Goal: Task Accomplishment & Management: Use online tool/utility

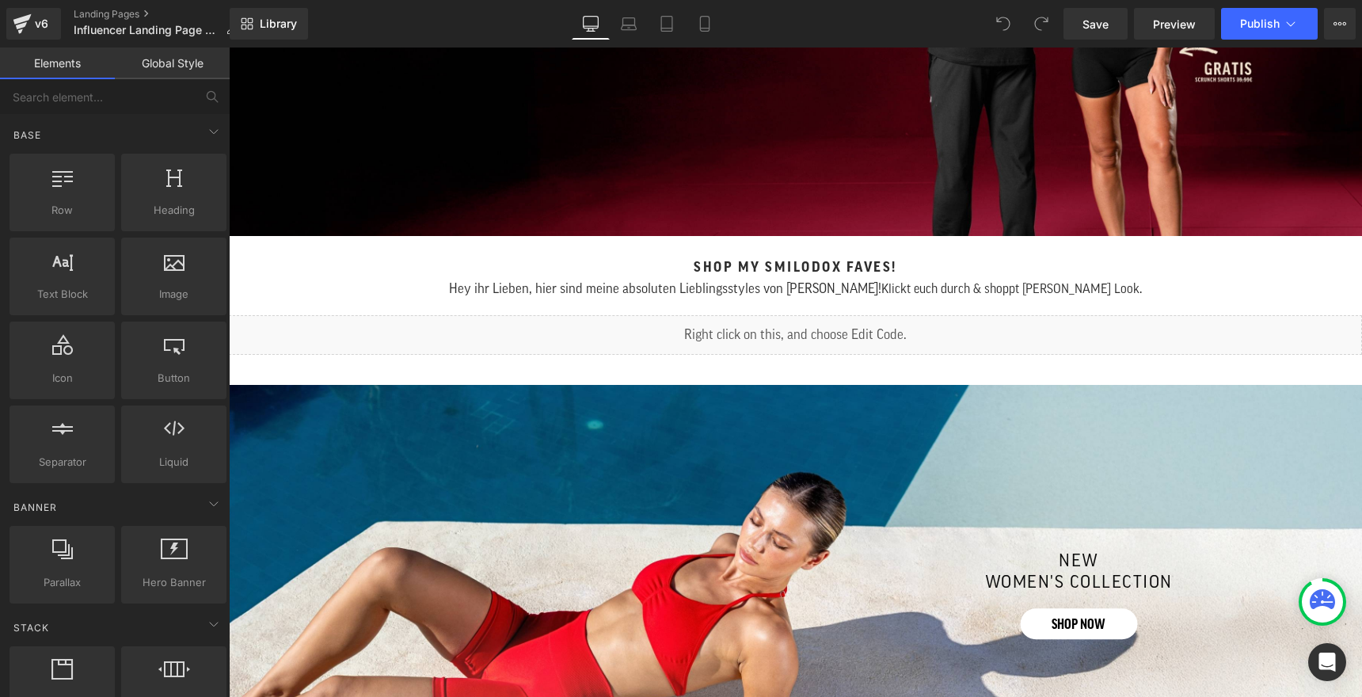
scroll to position [252, 0]
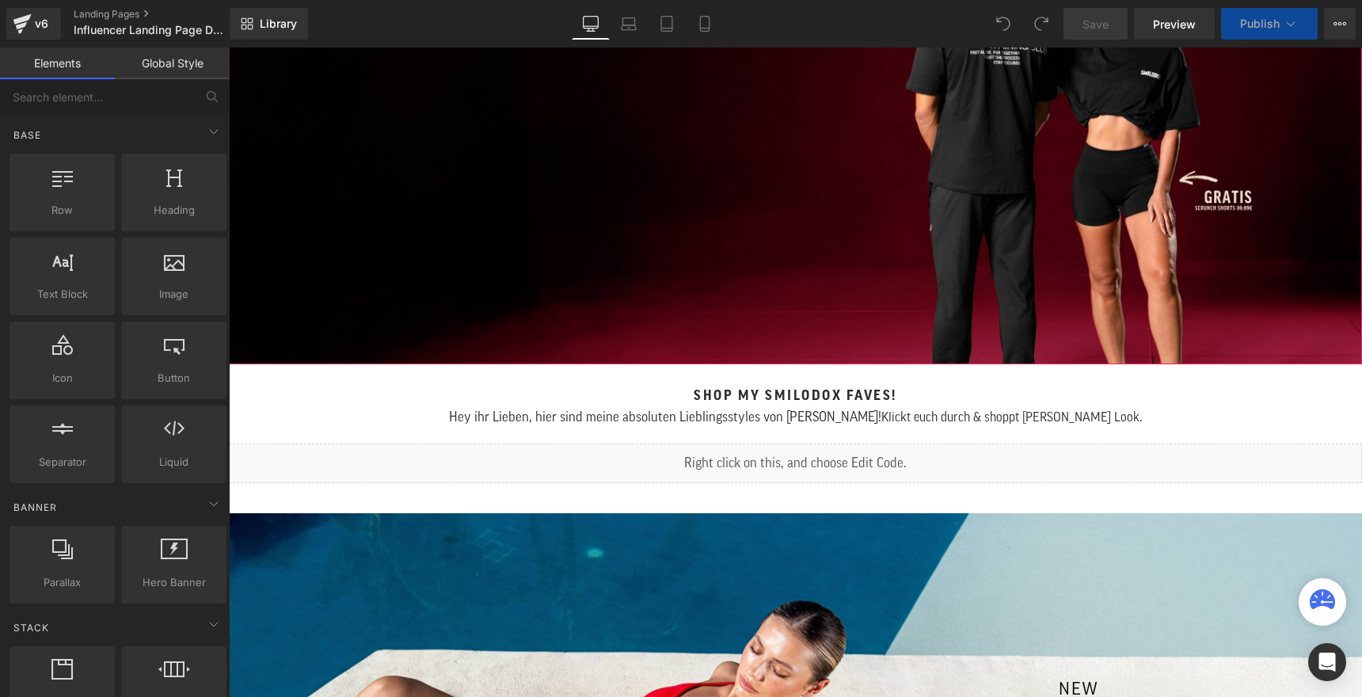
scroll to position [234, 0]
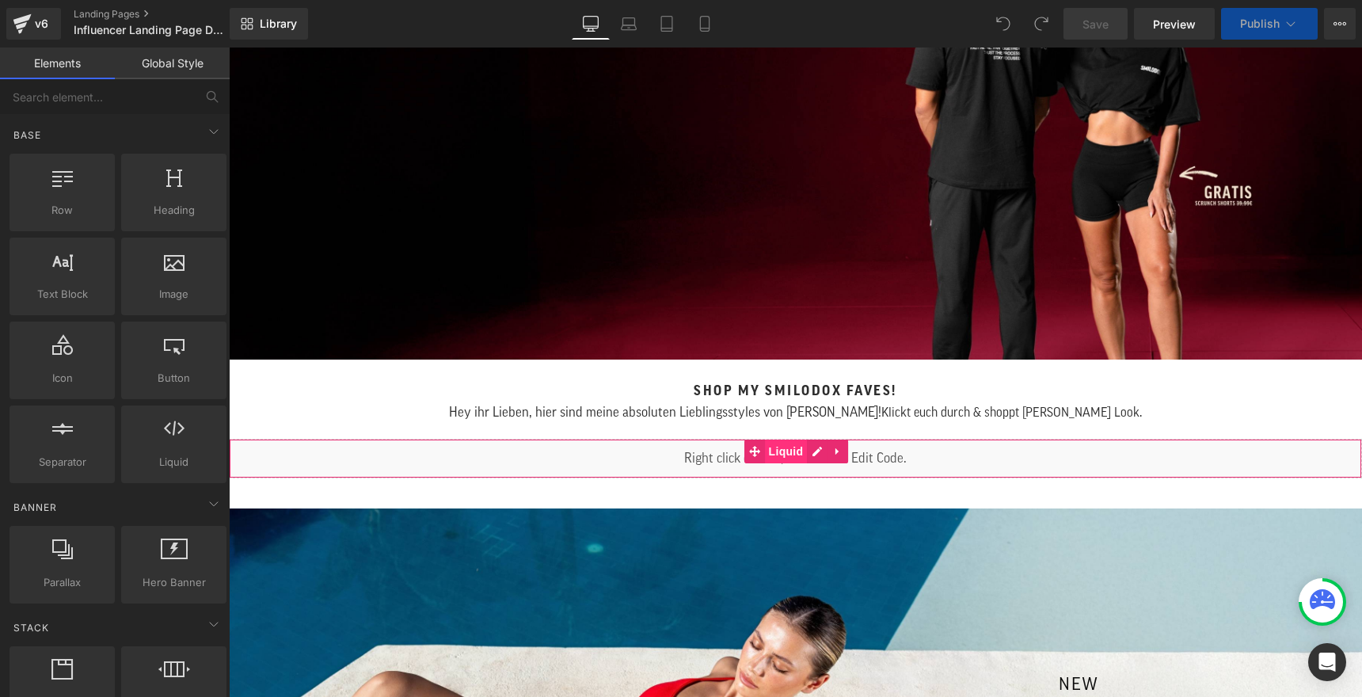
click at [777, 463] on span "Liquid" at bounding box center [786, 452] width 43 height 24
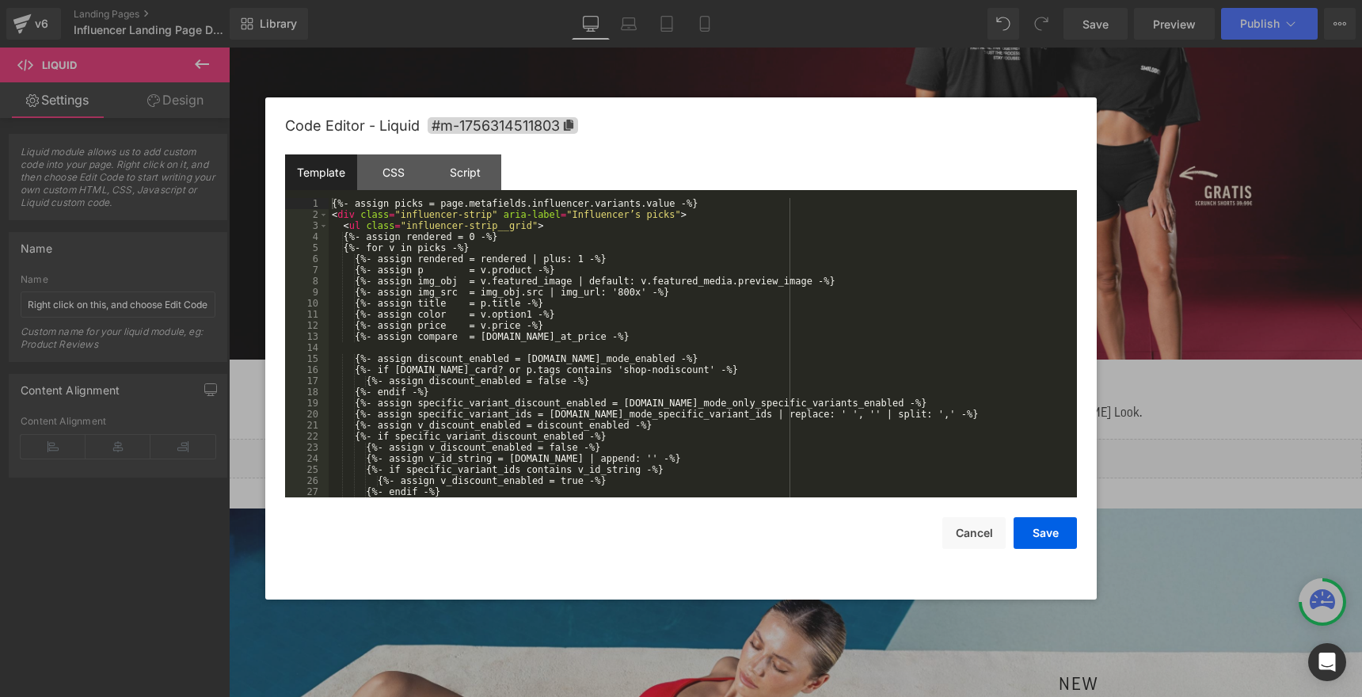
click at [815, 451] on div "Liquid" at bounding box center [795, 459] width 1133 height 40
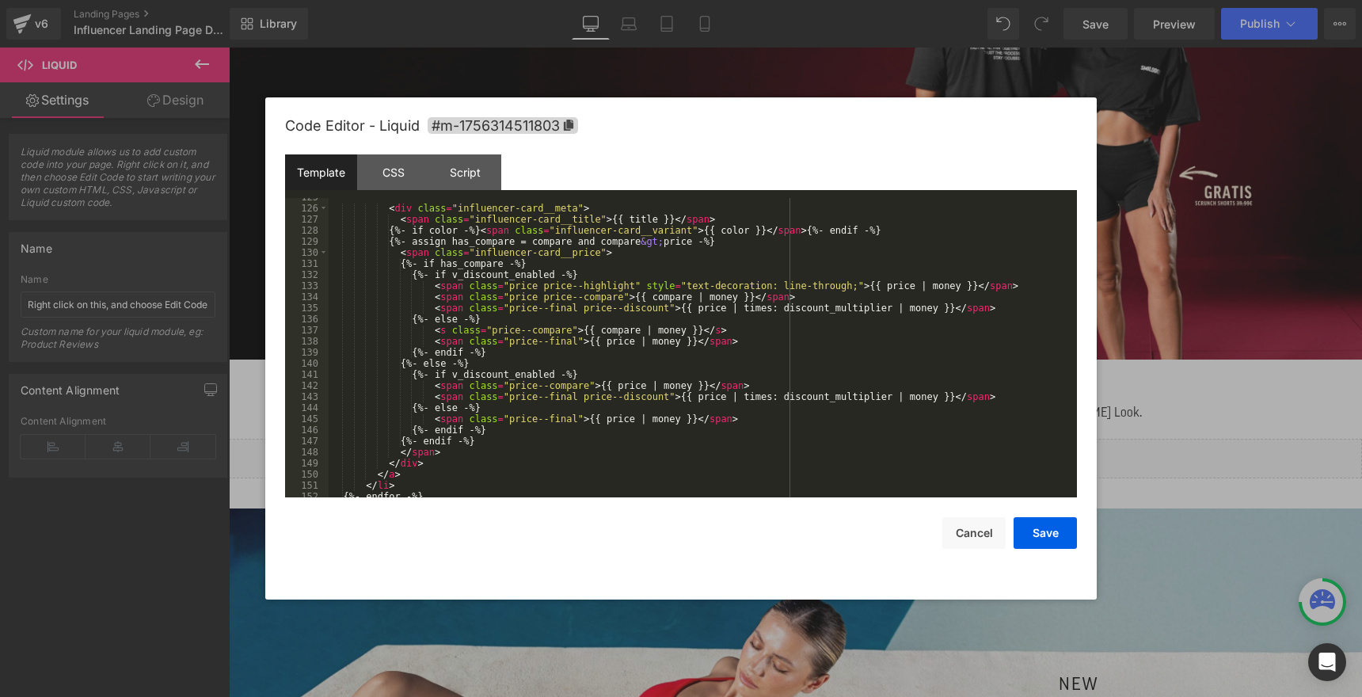
scroll to position [1552, 0]
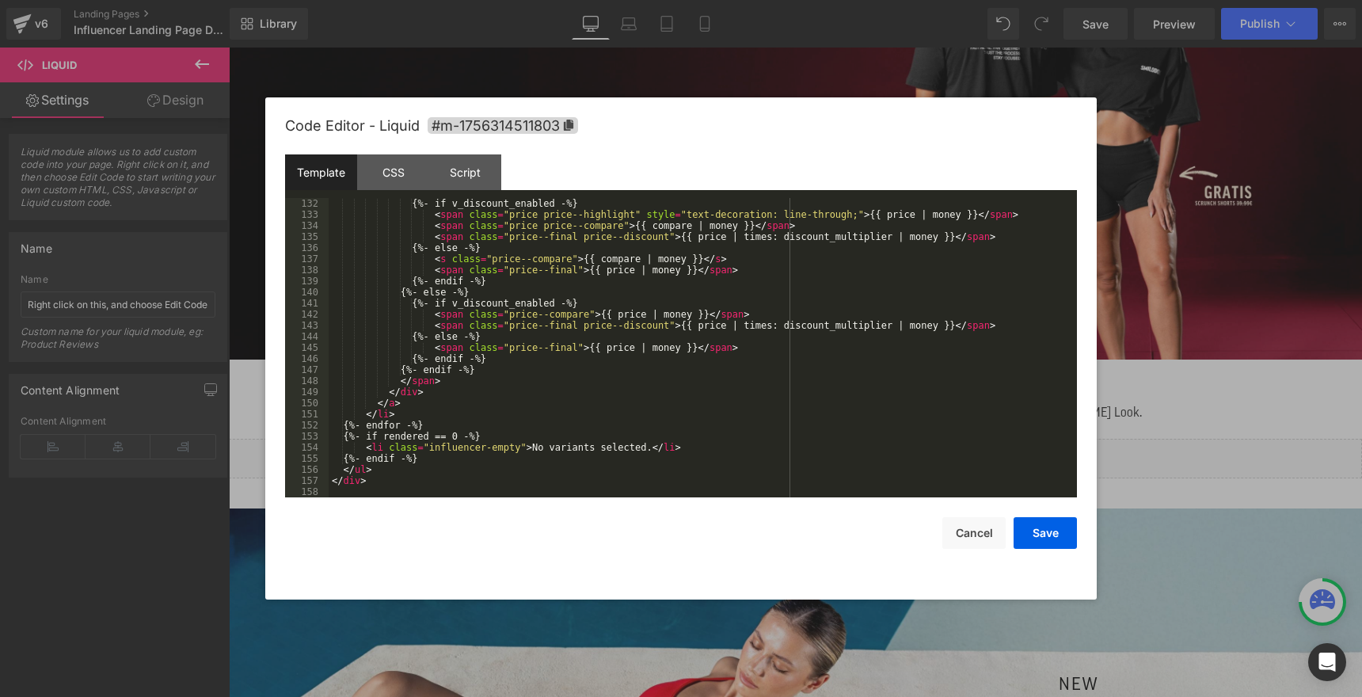
click at [498, 364] on div "{%- if v_discount_enabled -%} < span class = "price price--highlight" style = "…" at bounding box center [700, 359] width 742 height 322
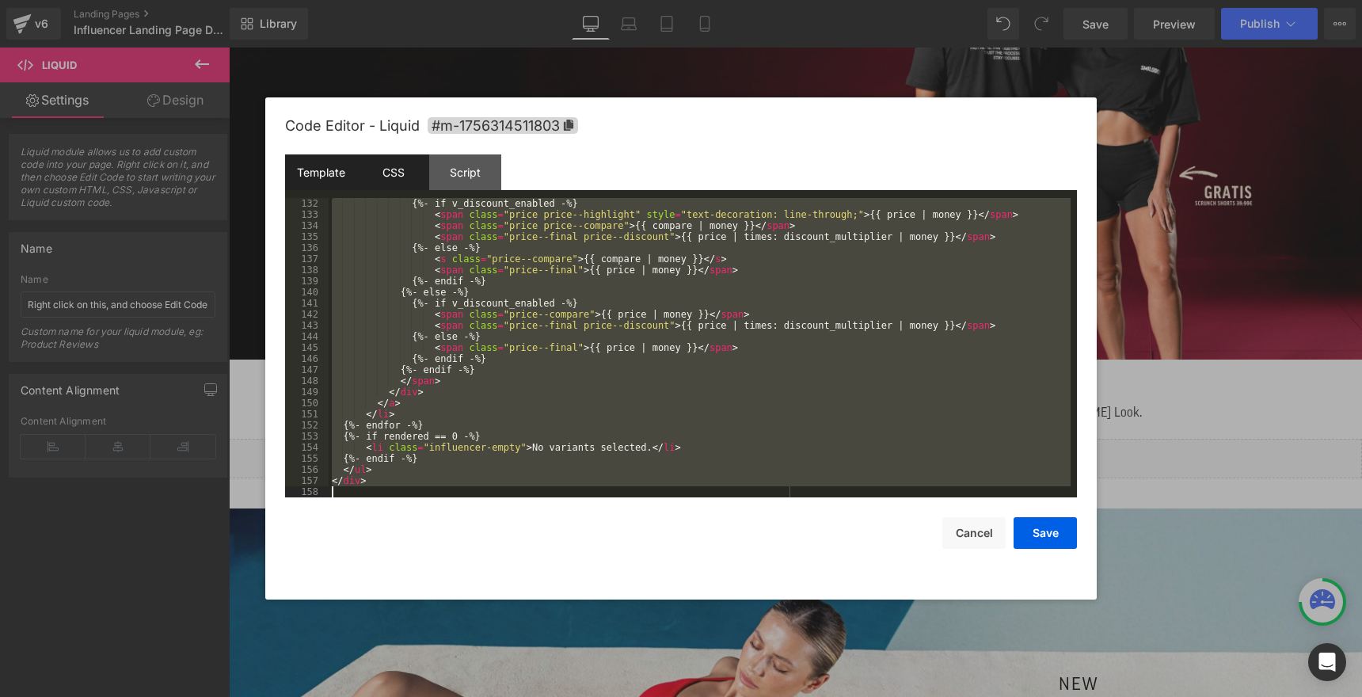
click at [391, 164] on div "CSS" at bounding box center [393, 172] width 72 height 36
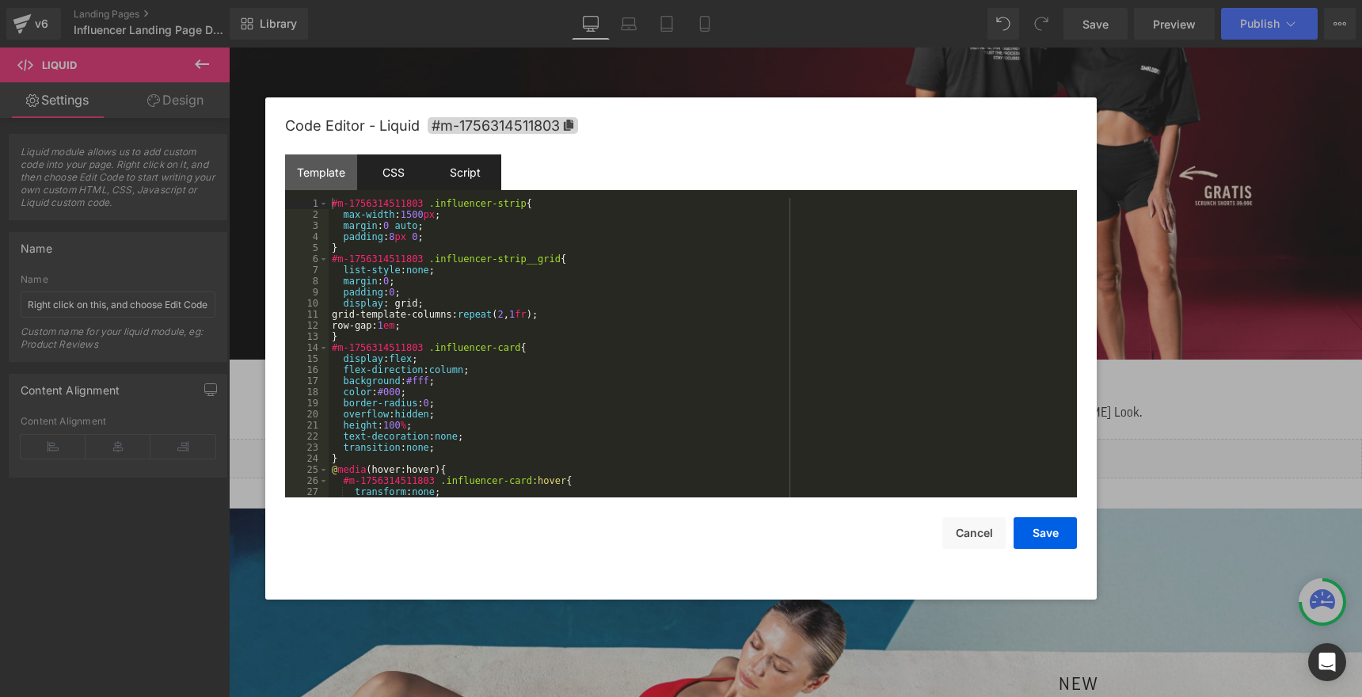
click at [472, 183] on div "Script" at bounding box center [465, 172] width 72 height 36
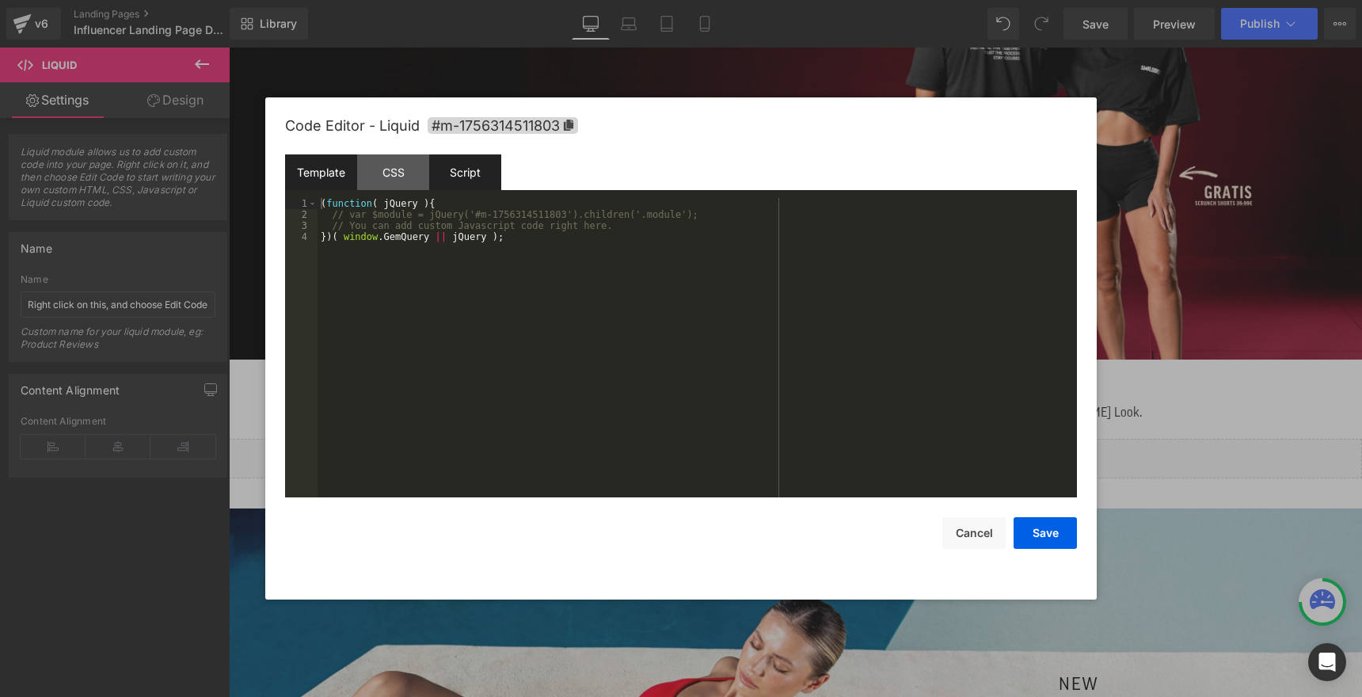
click at [323, 166] on div "Template" at bounding box center [321, 172] width 72 height 36
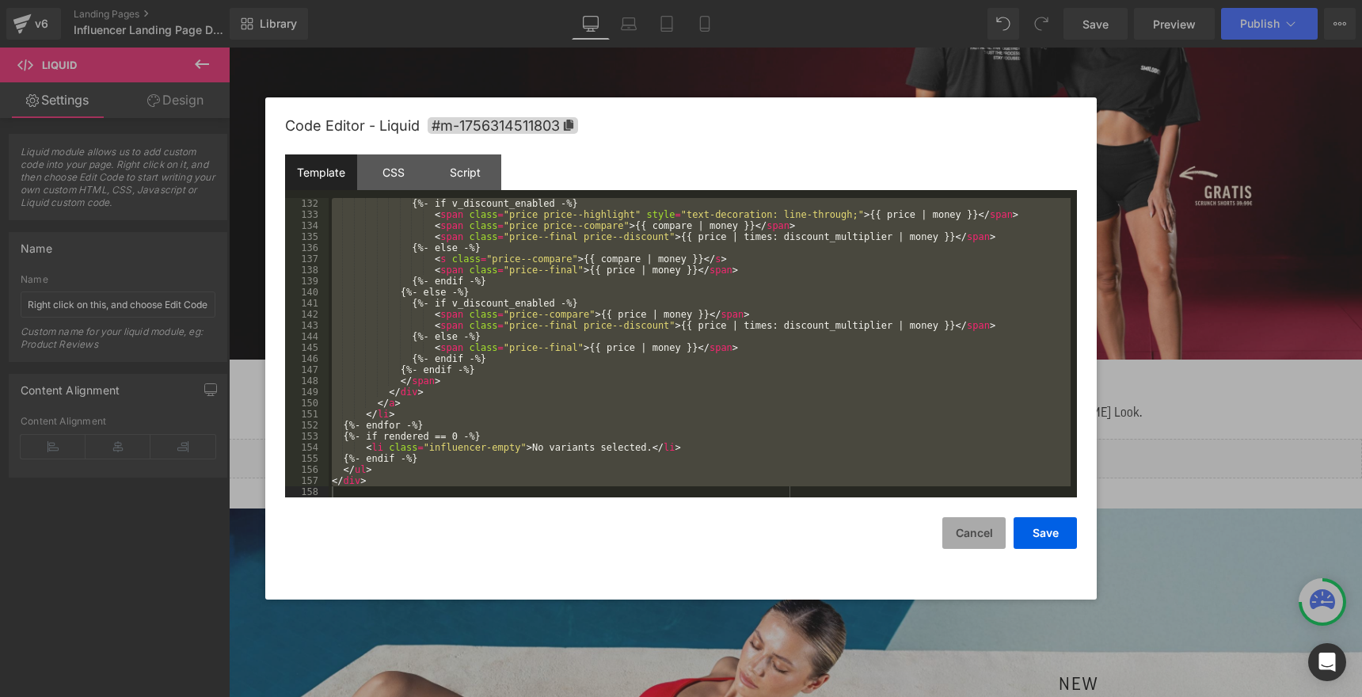
click at [995, 549] on button "Cancel" at bounding box center [974, 533] width 63 height 32
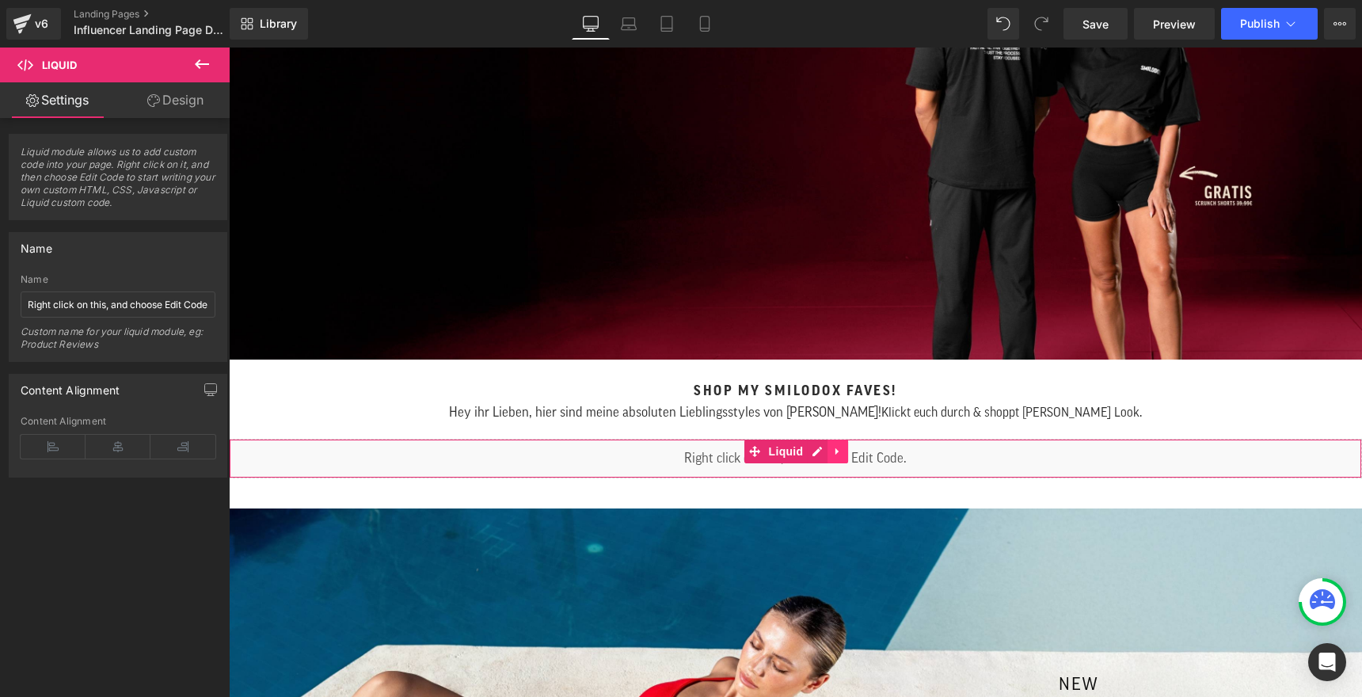
click at [837, 453] on icon at bounding box center [837, 451] width 3 height 7
click at [826, 453] on icon at bounding box center [827, 451] width 11 height 11
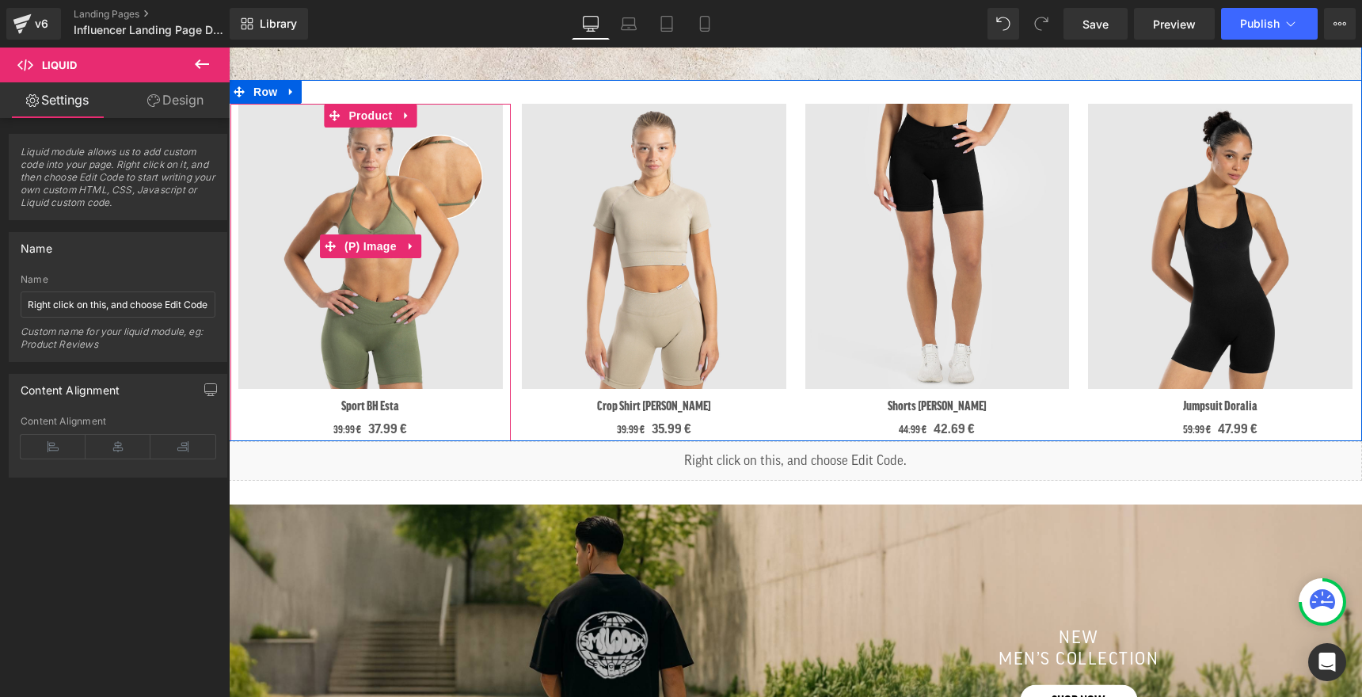
scroll to position [1141, 0]
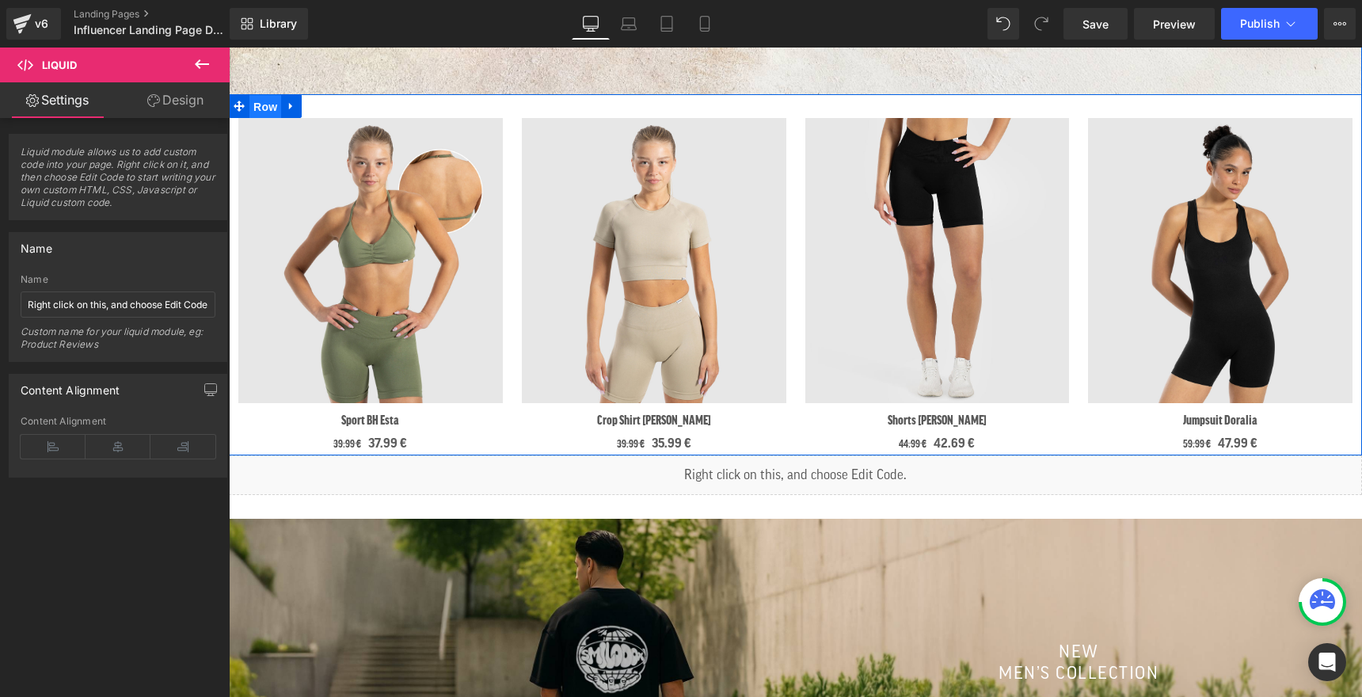
click at [265, 110] on span "Row" at bounding box center [265, 107] width 32 height 24
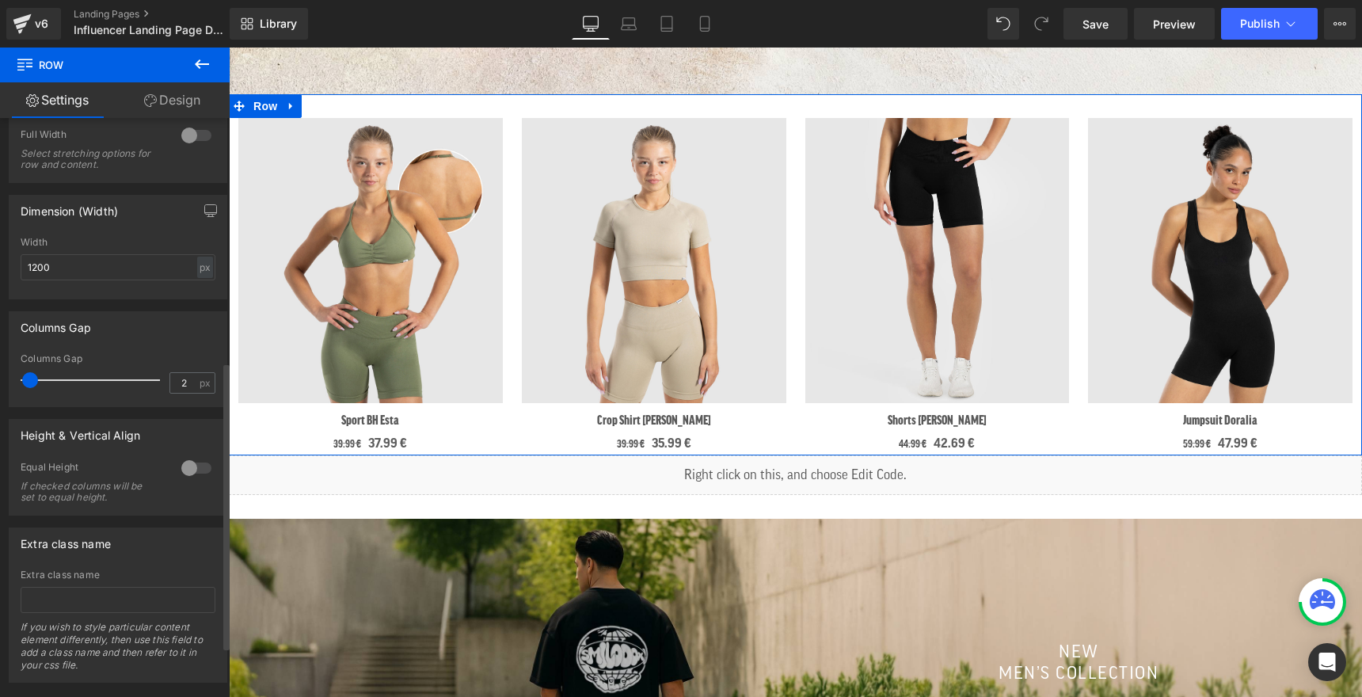
scroll to position [592, 0]
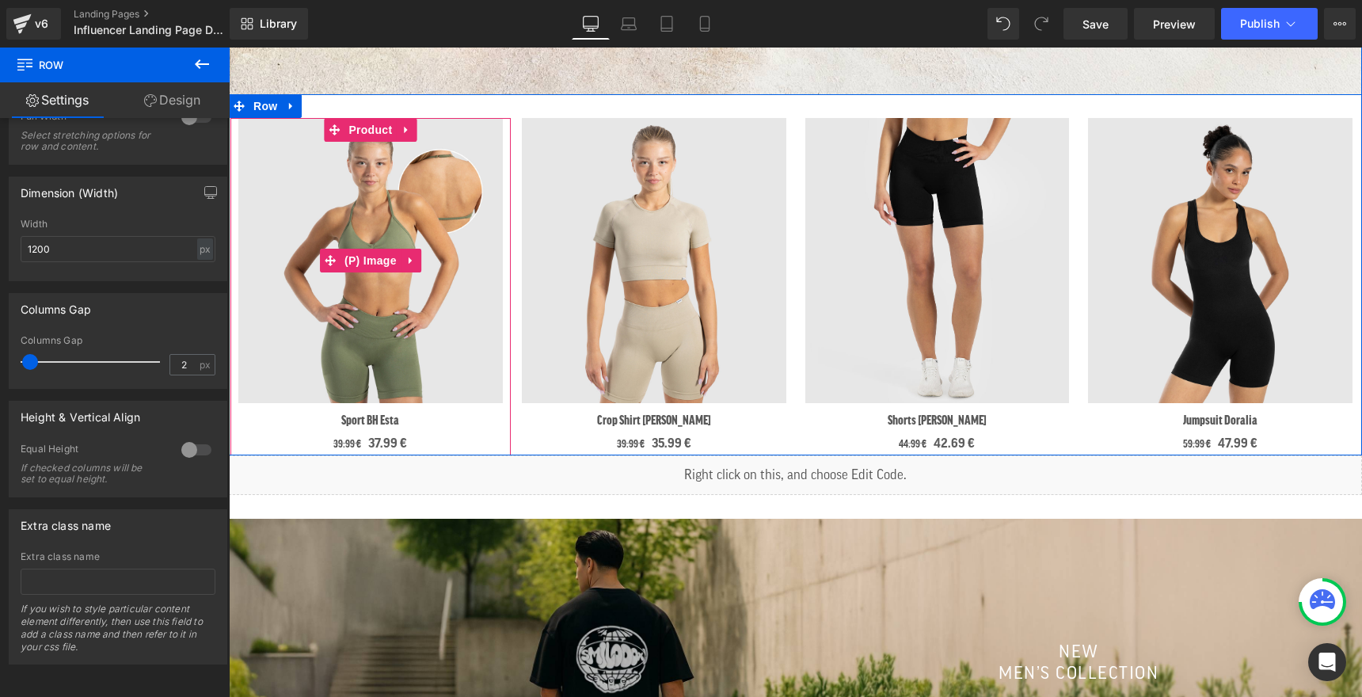
click at [372, 203] on img at bounding box center [370, 260] width 265 height 285
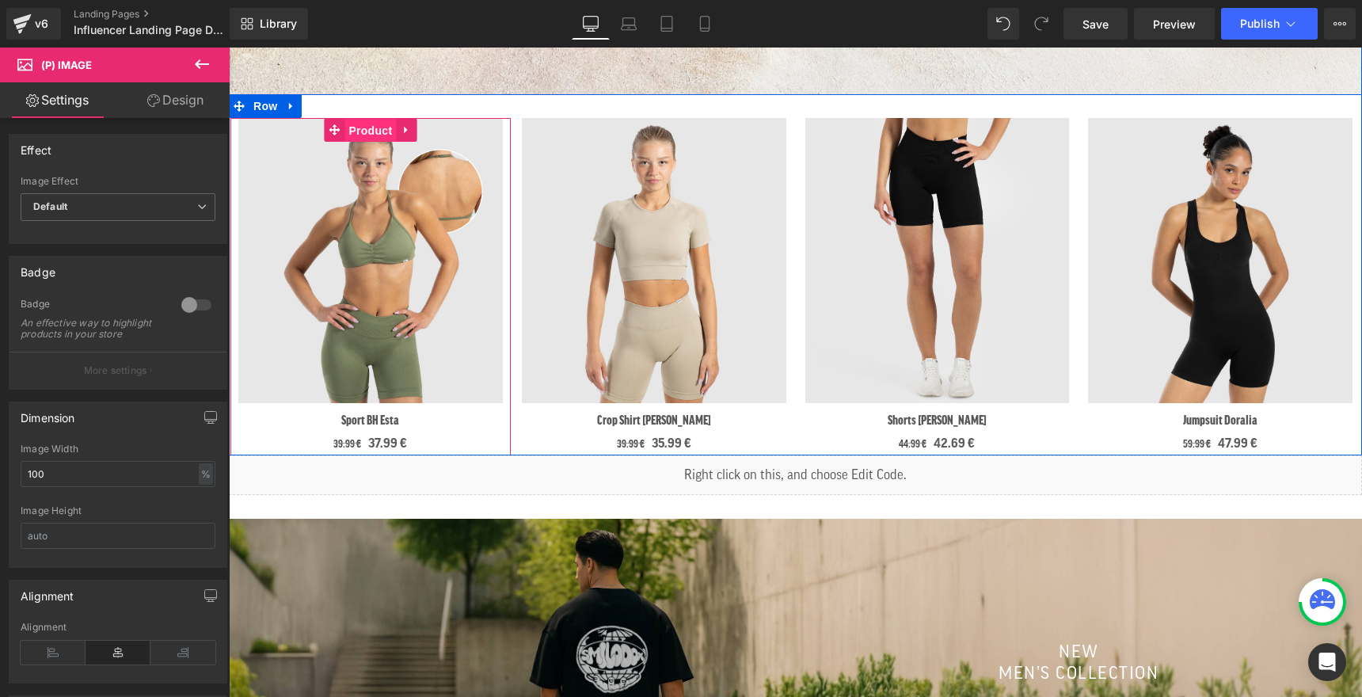
click at [364, 136] on span "Product" at bounding box center [370, 131] width 51 height 24
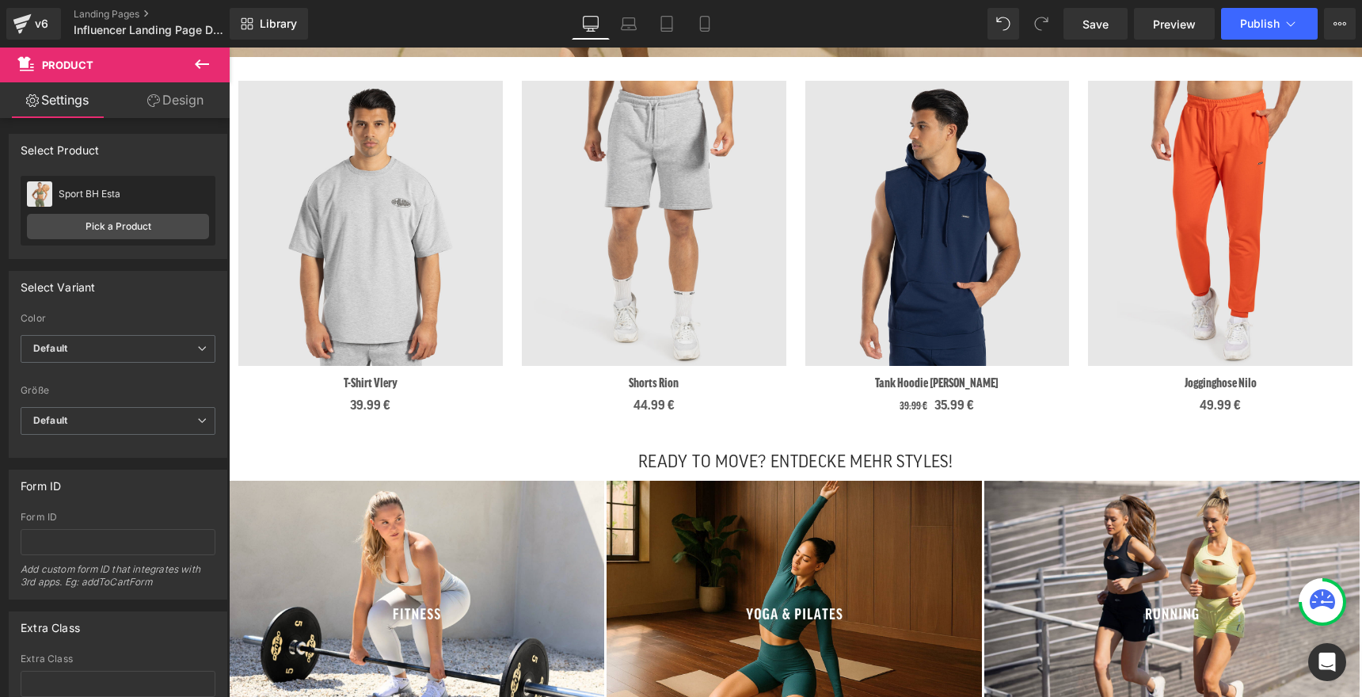
scroll to position [1873, 0]
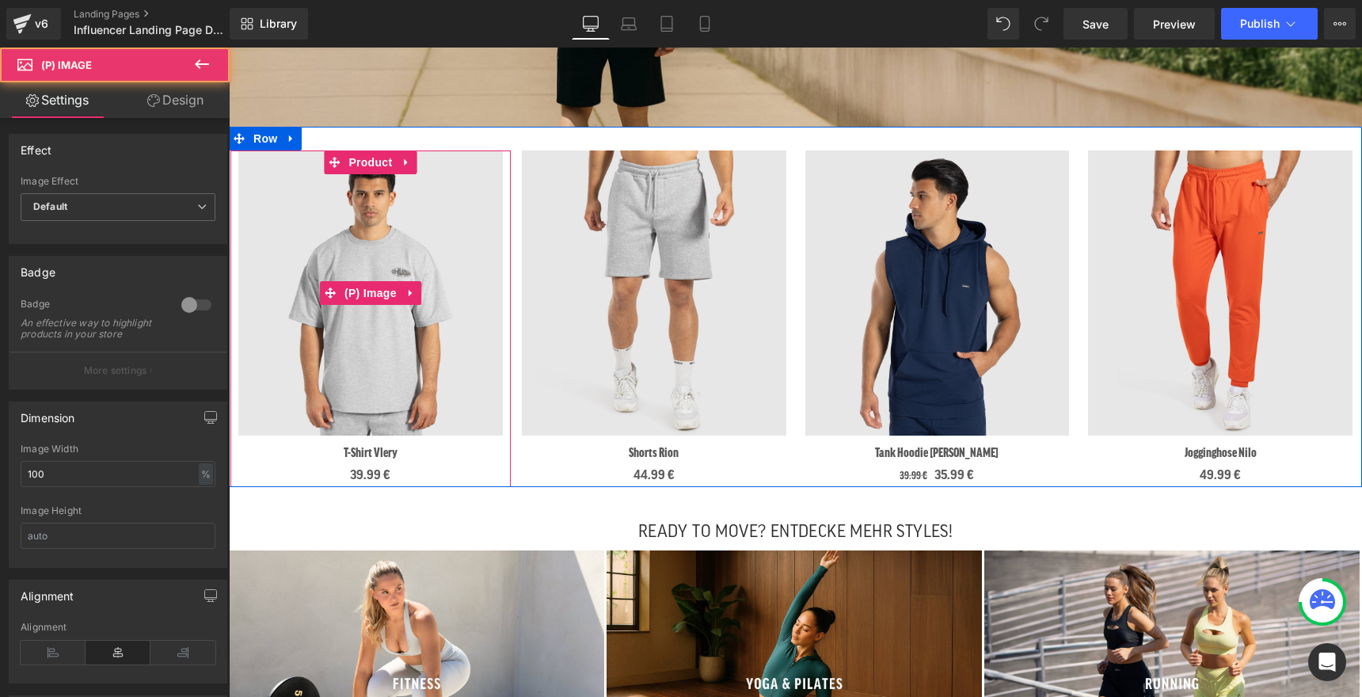
click at [439, 320] on img at bounding box center [370, 292] width 265 height 285
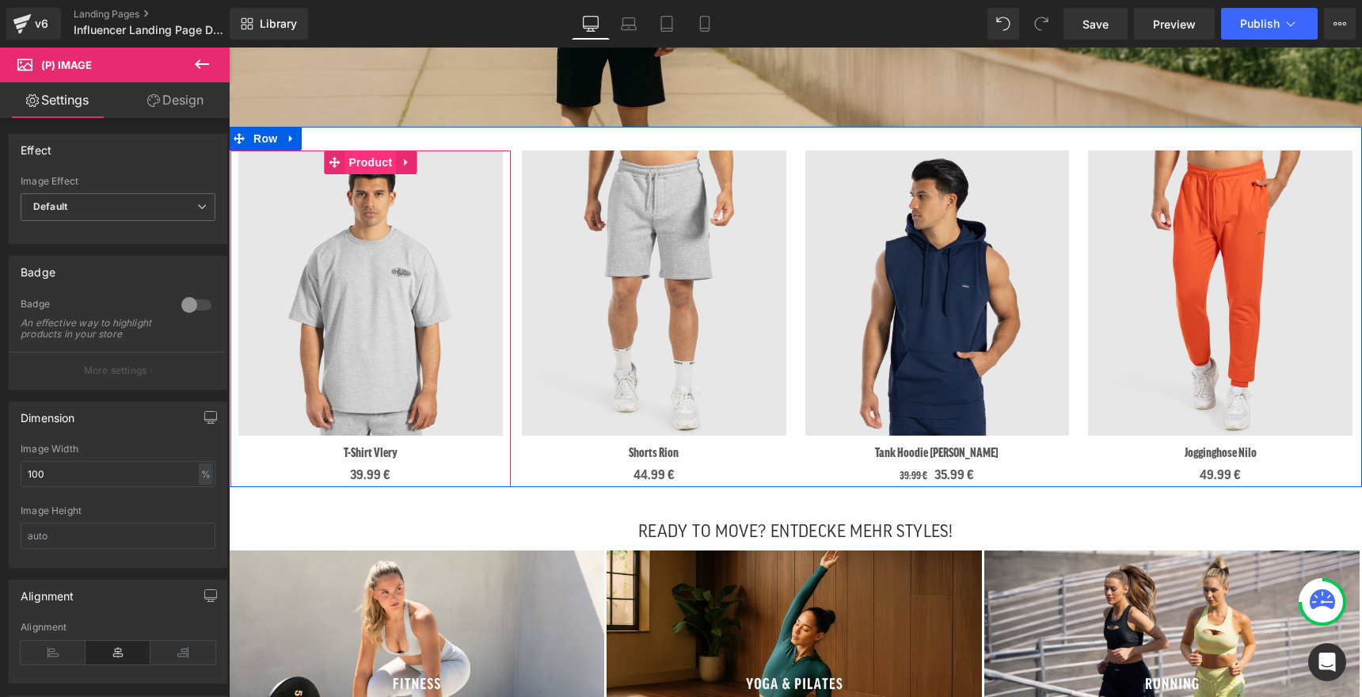
click at [369, 163] on span "Product" at bounding box center [370, 162] width 51 height 24
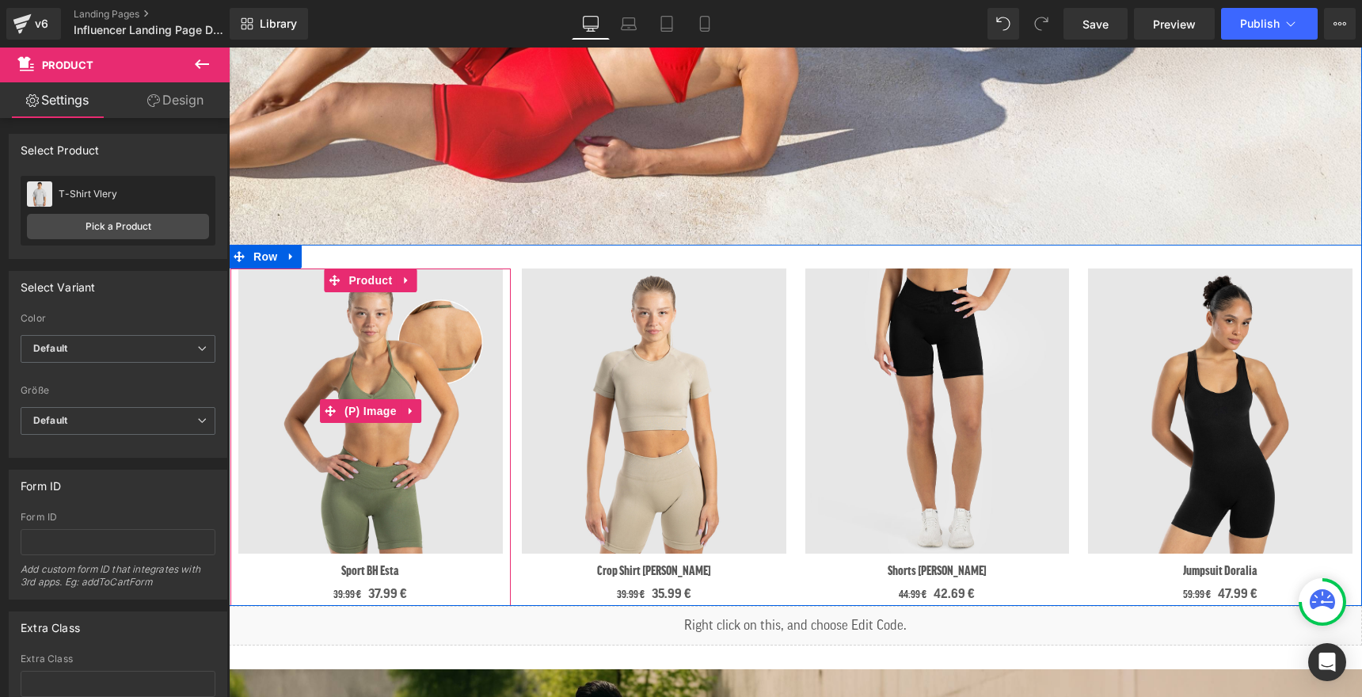
scroll to position [989, 0]
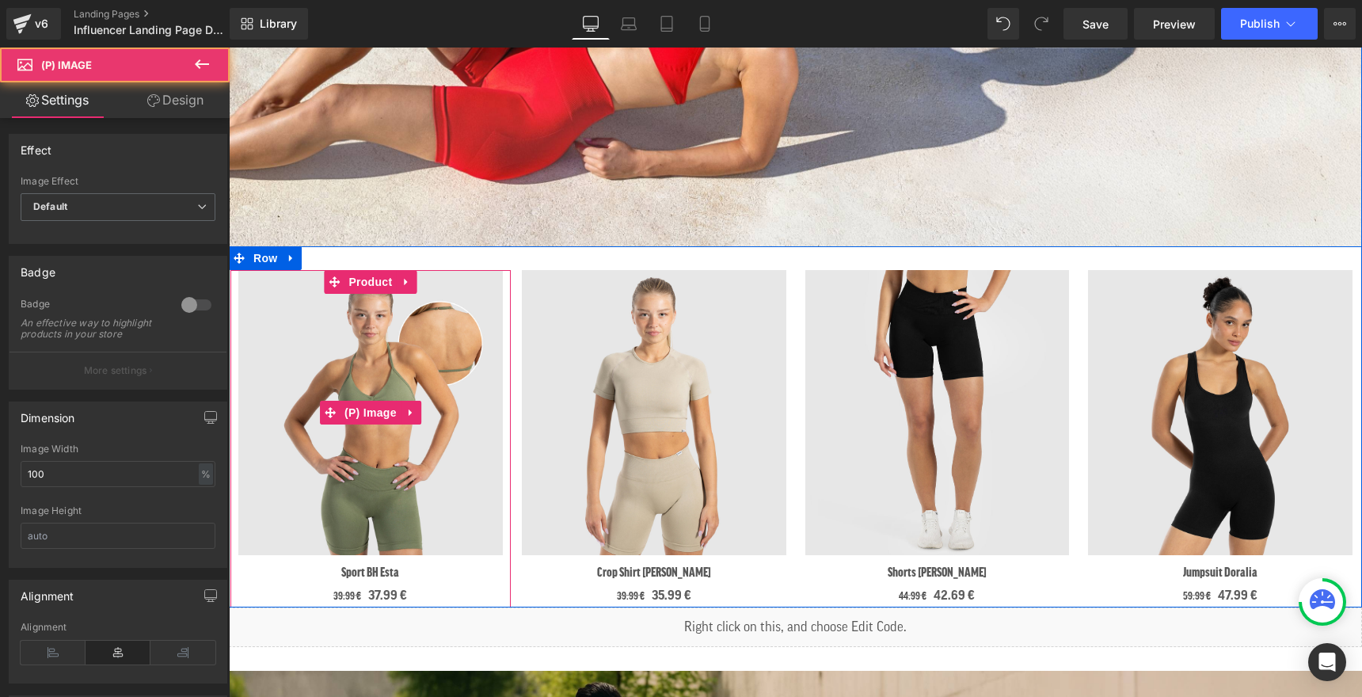
click at [395, 331] on img at bounding box center [370, 412] width 265 height 285
click at [415, 410] on icon at bounding box center [411, 413] width 11 height 12
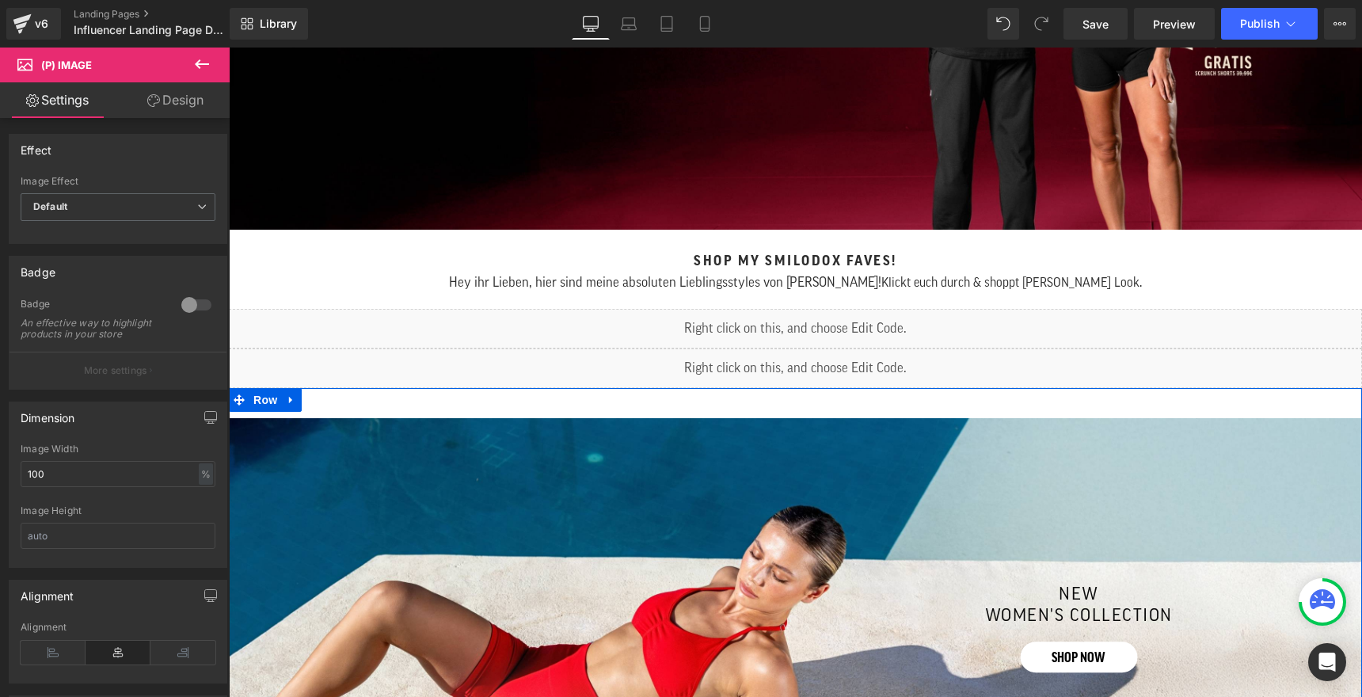
scroll to position [336, 0]
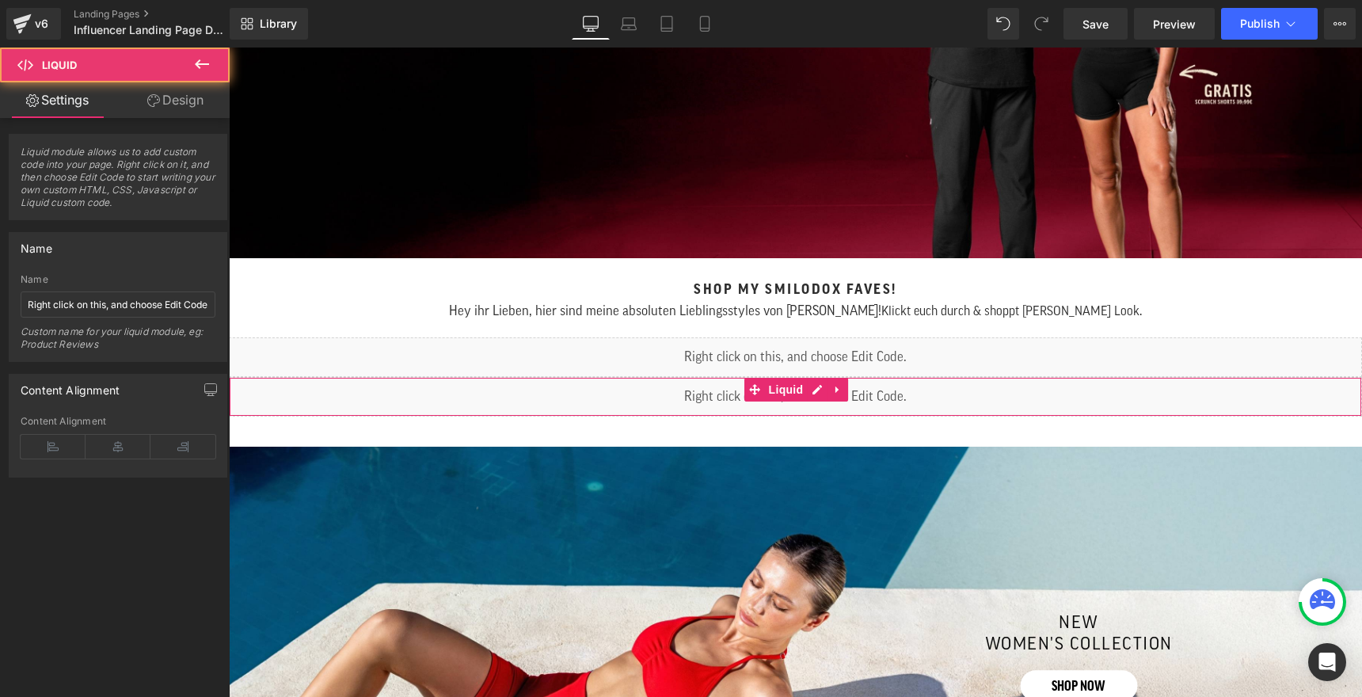
click at [699, 395] on div "Liquid" at bounding box center [795, 397] width 1133 height 40
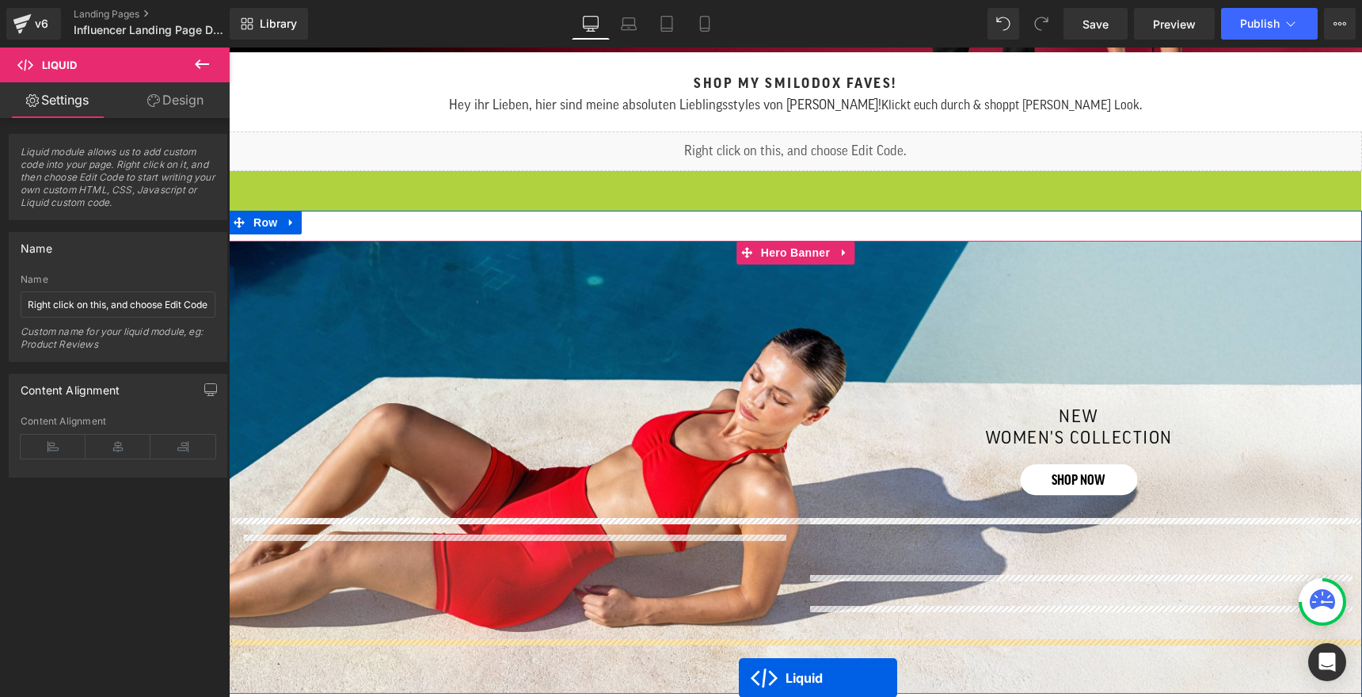
scroll to position [811, 0]
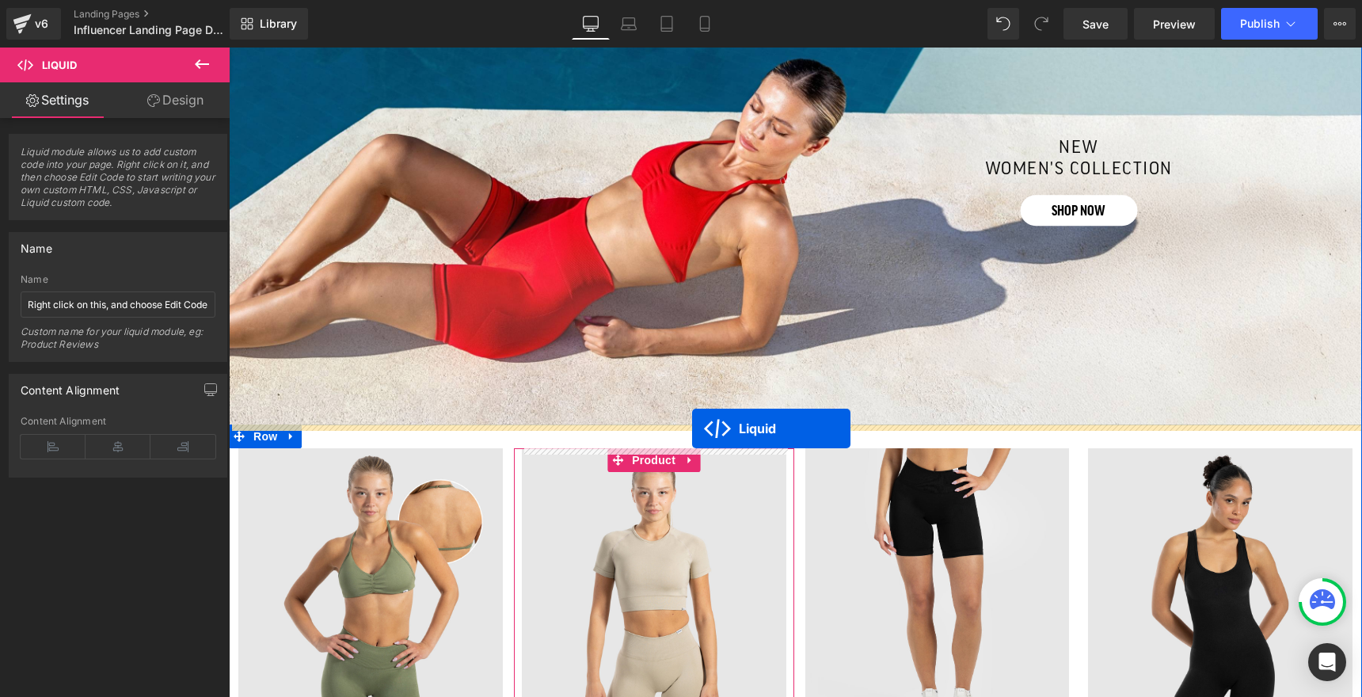
drag, startPoint x: 749, startPoint y: 387, endPoint x: 692, endPoint y: 429, distance: 70.8
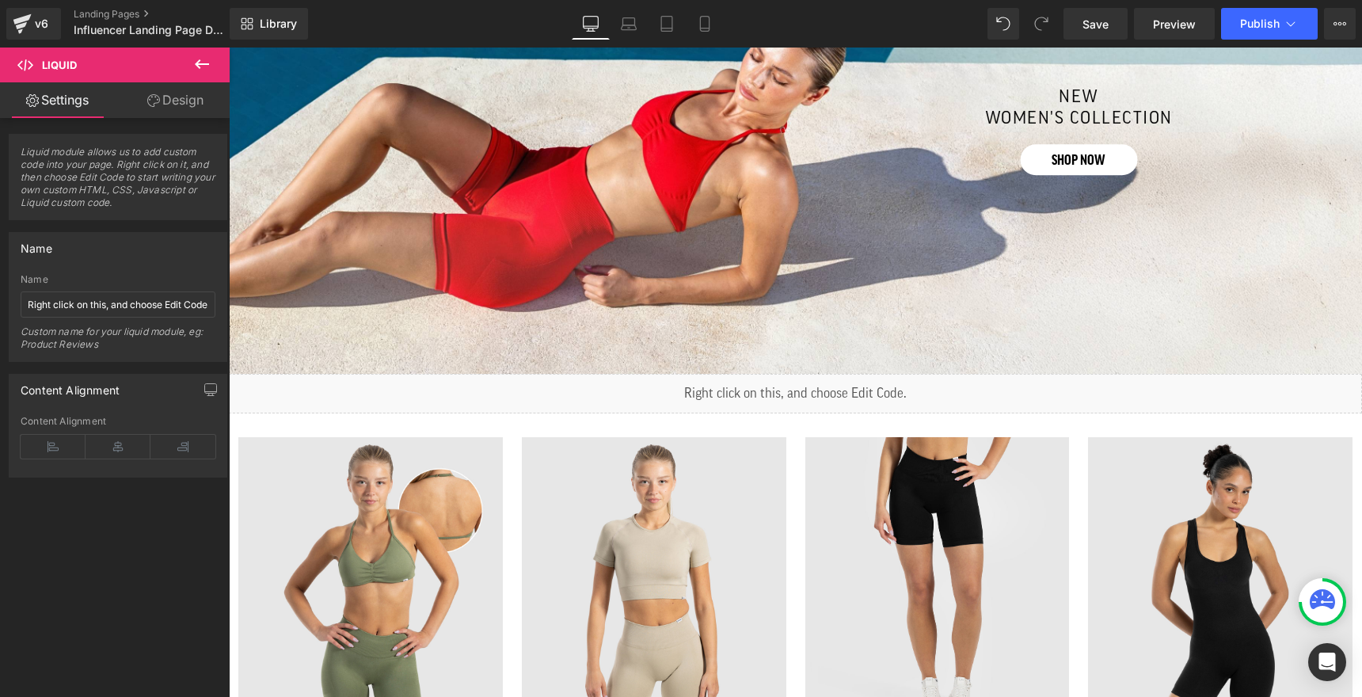
scroll to position [1018, 0]
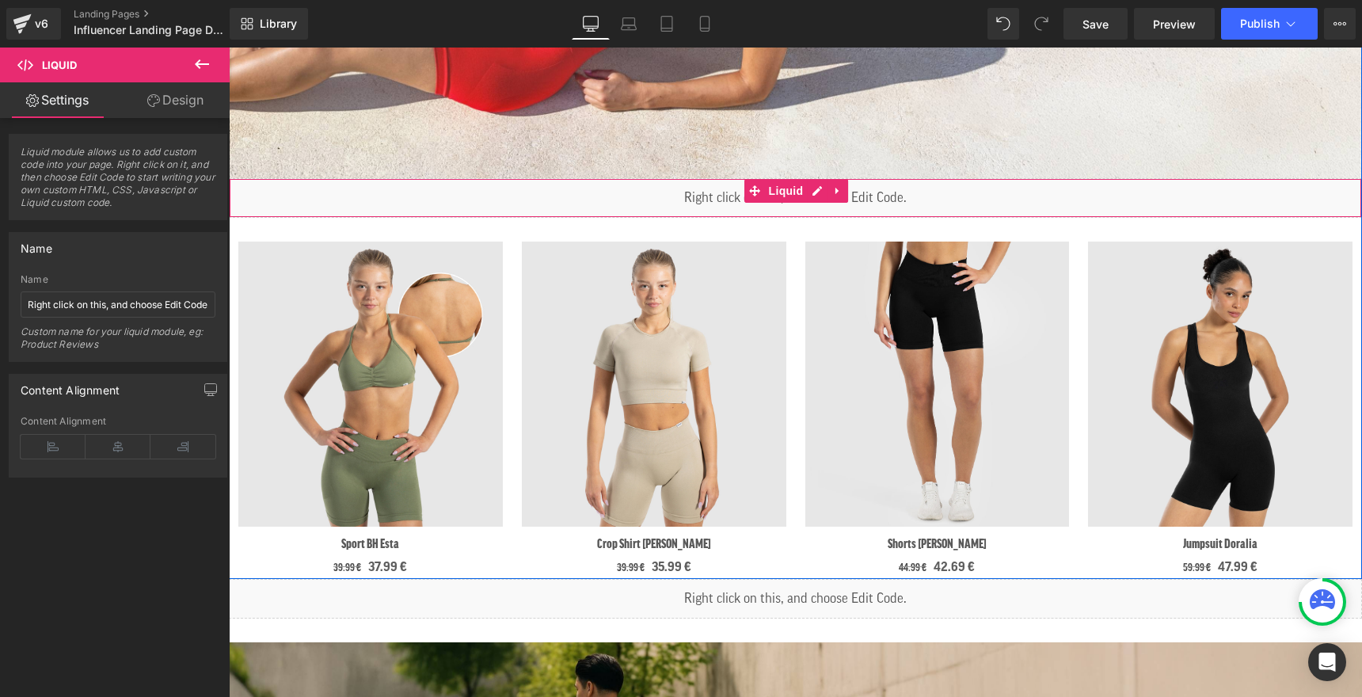
click at [695, 201] on div "Liquid" at bounding box center [795, 198] width 1133 height 40
click at [784, 186] on span "Liquid" at bounding box center [786, 192] width 43 height 24
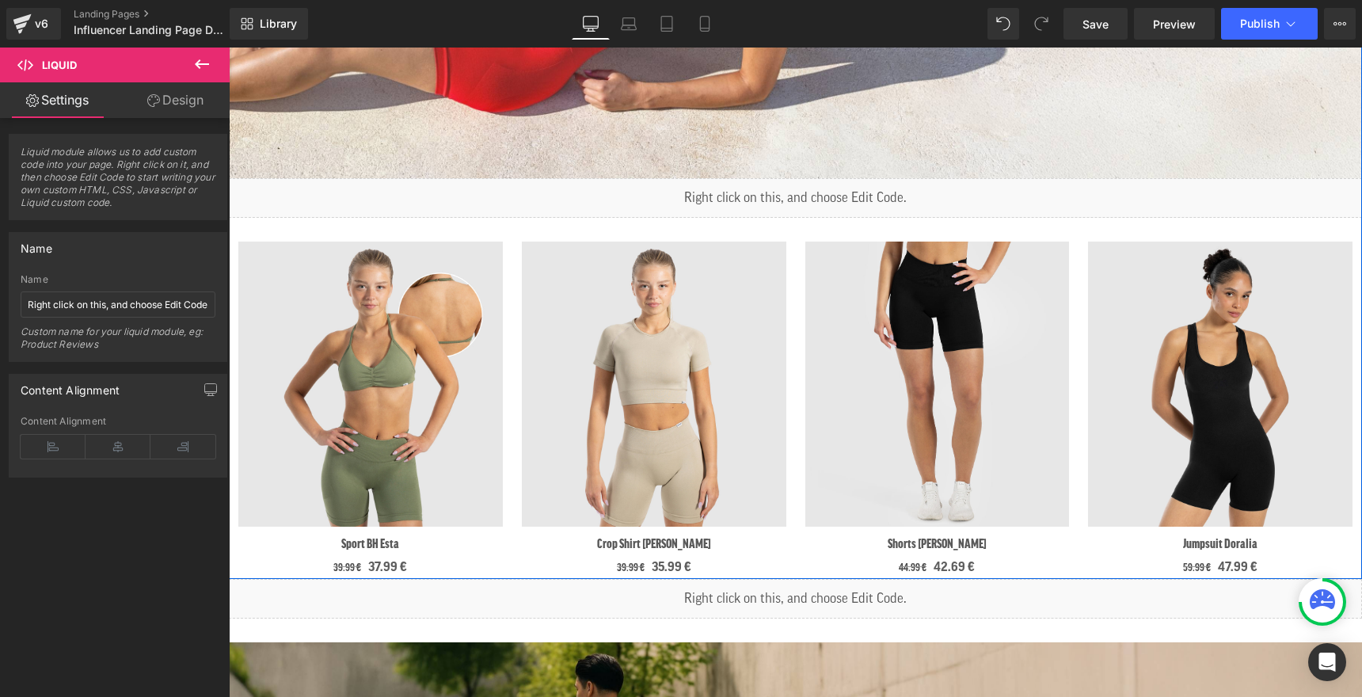
click at [810, 191] on div "Liquid" at bounding box center [795, 198] width 1133 height 40
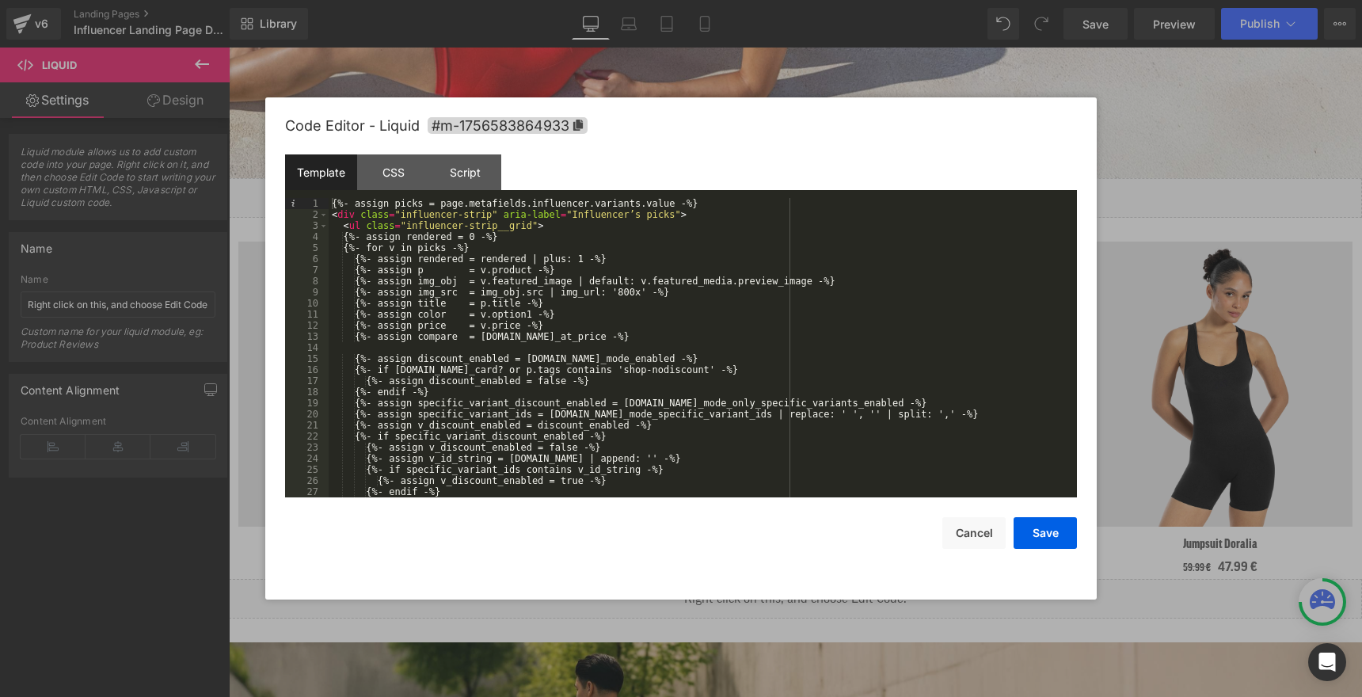
click at [331, 203] on div "{%- assign picks = page.metafields.influencer.variants.value -%} < div class = …" at bounding box center [700, 359] width 742 height 322
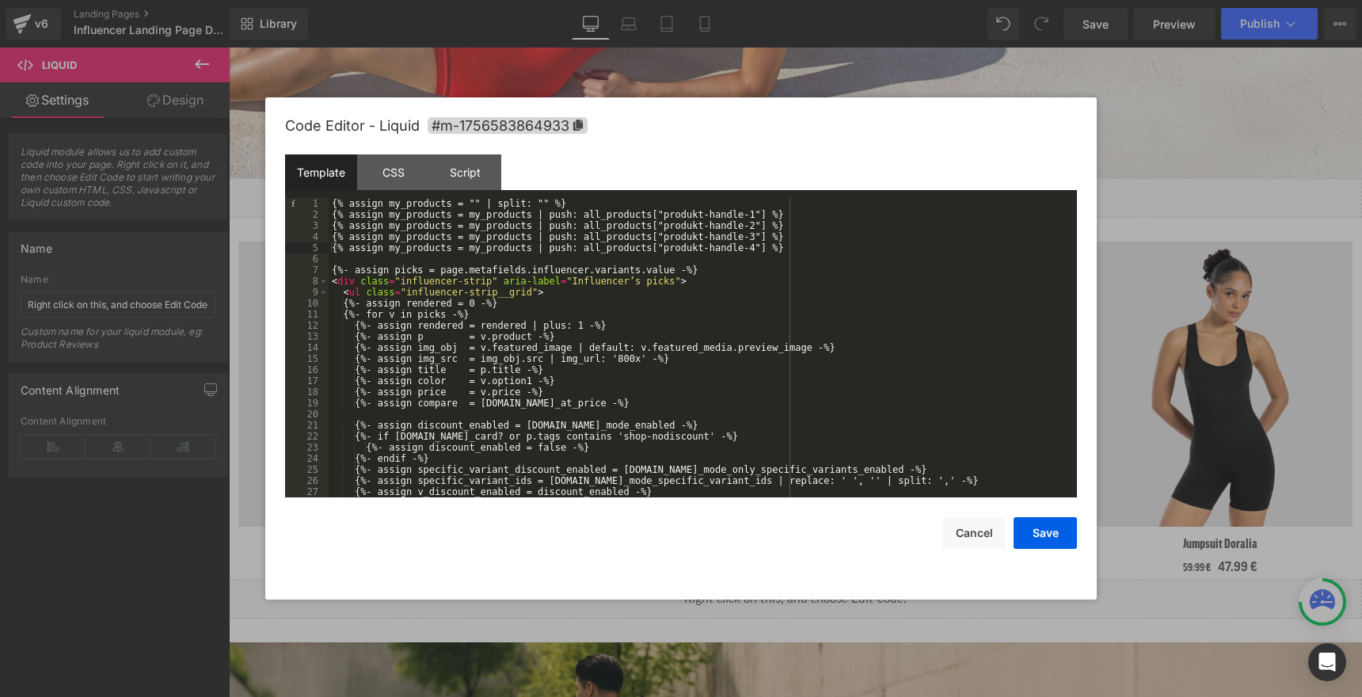
click at [442, 205] on div "{% assign my_products = "" | split: "" %} {% assign my_products = my_products |…" at bounding box center [700, 359] width 742 height 322
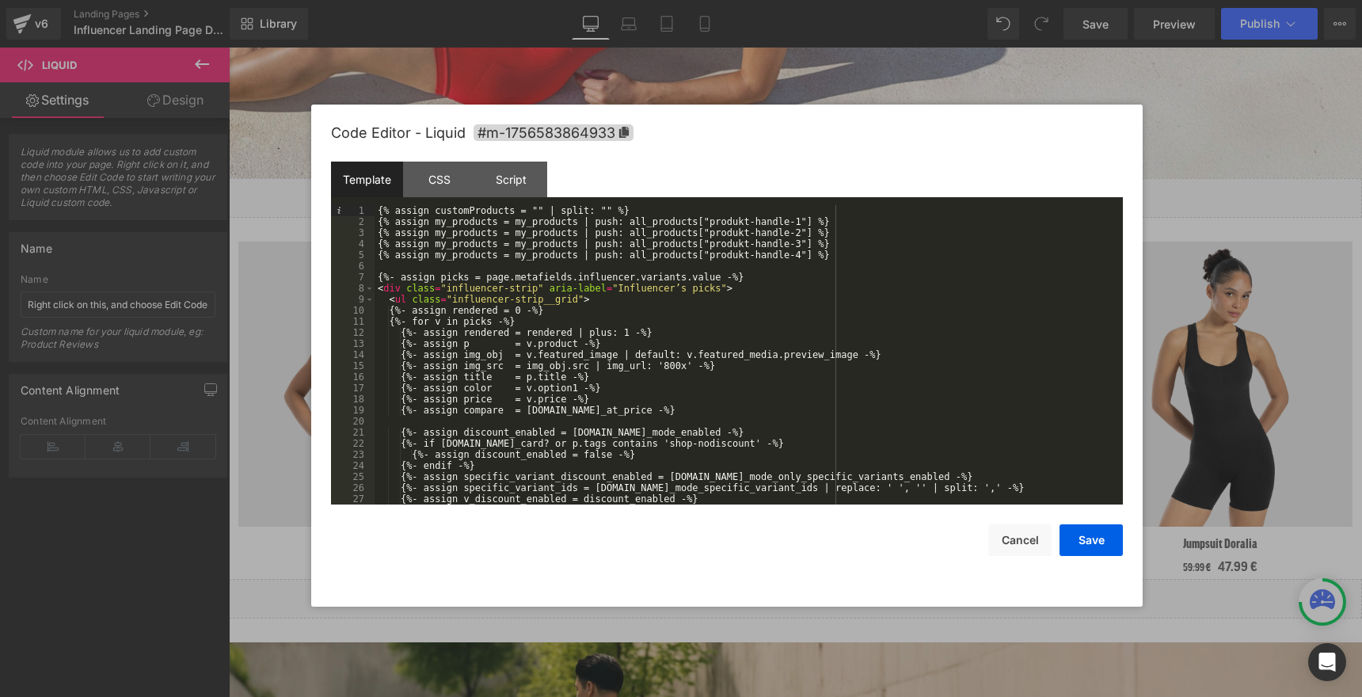
drag, startPoint x: 670, startPoint y: 118, endPoint x: 716, endPoint y: 125, distance: 46.5
click at [716, 125] on div "Code Editor - Liquid #m-1756583864933" at bounding box center [727, 133] width 792 height 57
click at [476, 208] on div "{% assign customProductsW = "" | split: "" %} {% assign my_products = my_produc…" at bounding box center [746, 366] width 742 height 322
click at [469, 223] on div "{% assign customProductsW = "" | split: "" %} {% assign my_products = my_produc…" at bounding box center [746, 366] width 742 height 322
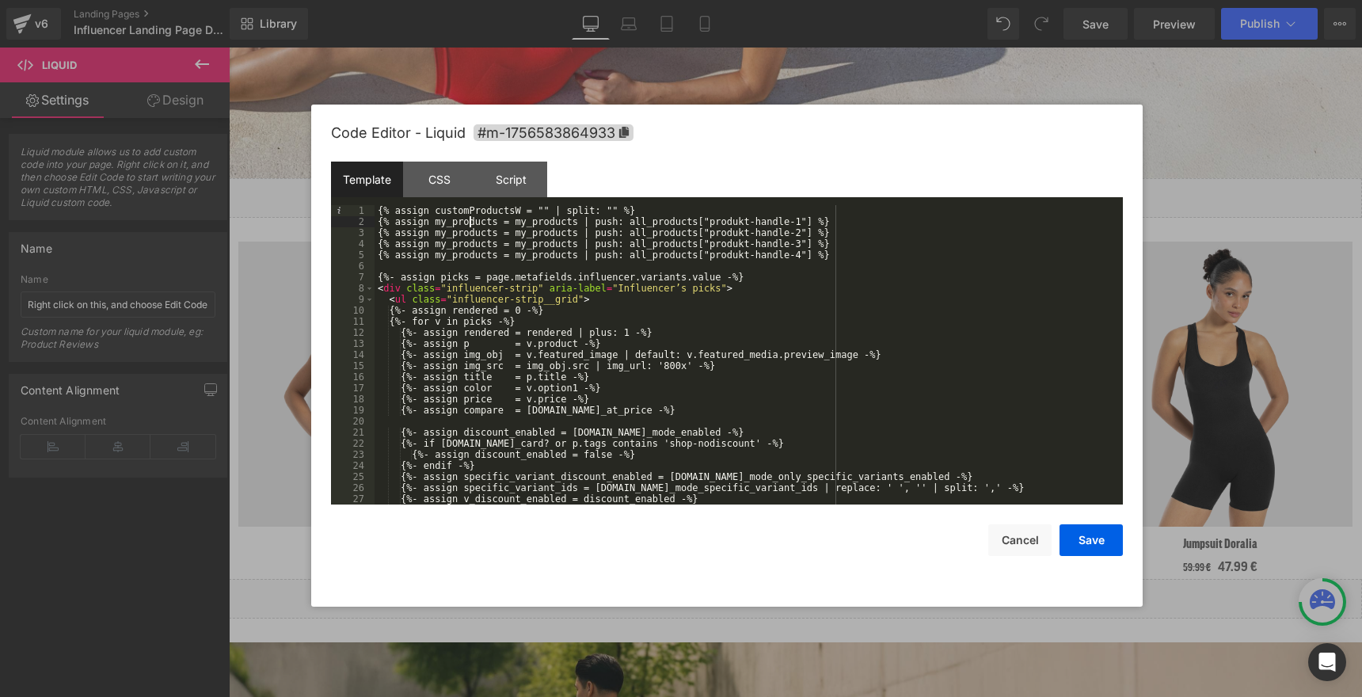
click at [469, 223] on div "{% assign customProductsW = "" | split: "" %} {% assign my_products = my_produc…" at bounding box center [746, 366] width 742 height 322
click at [554, 225] on div "{% assign customProductsW = "" | split: "" %} {% assign customProductsW = my_pr…" at bounding box center [746, 366] width 742 height 322
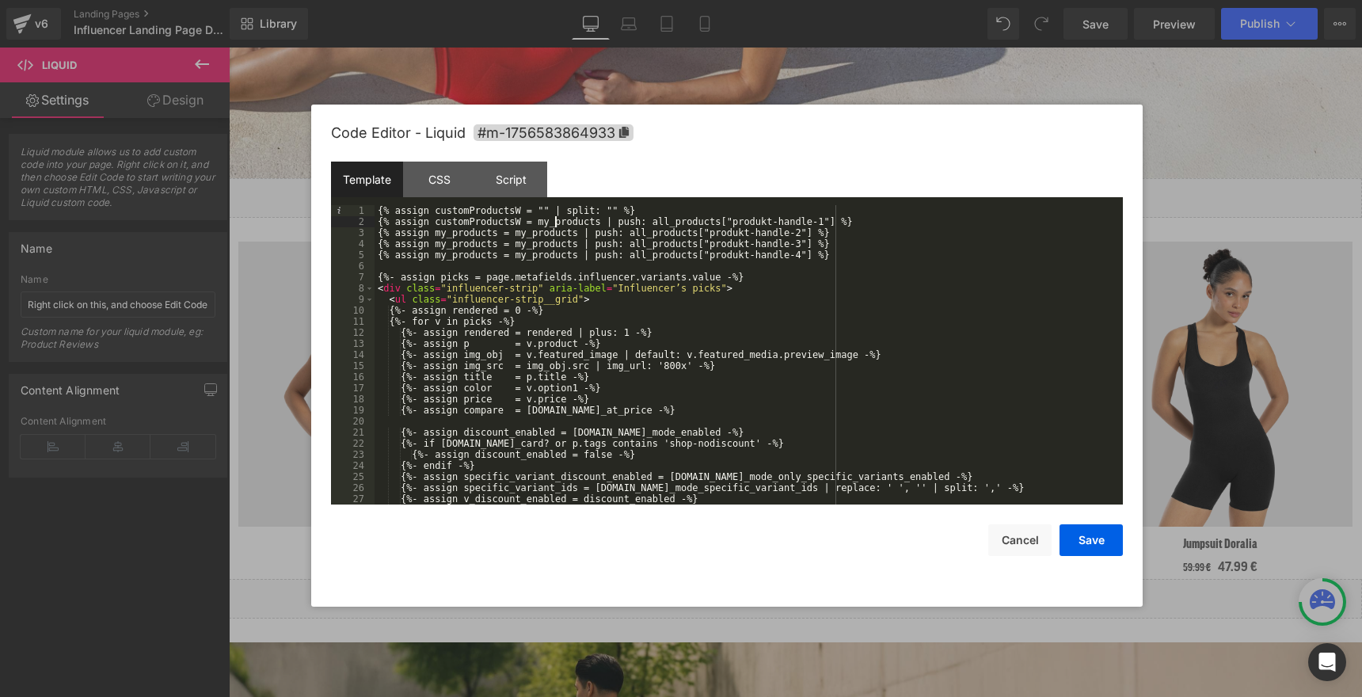
click at [554, 225] on div "{% assign customProductsW = "" | split: "" %} {% assign customProductsW = my_pr…" at bounding box center [746, 366] width 742 height 322
click at [450, 242] on div "{% assign customProductsW = "" | split: "" %} {% assign customProductsW = custo…" at bounding box center [746, 366] width 742 height 322
click at [451, 235] on div "{% assign customProductsW = "" | split: "" %} {% assign customProductsW = custo…" at bounding box center [746, 366] width 742 height 322
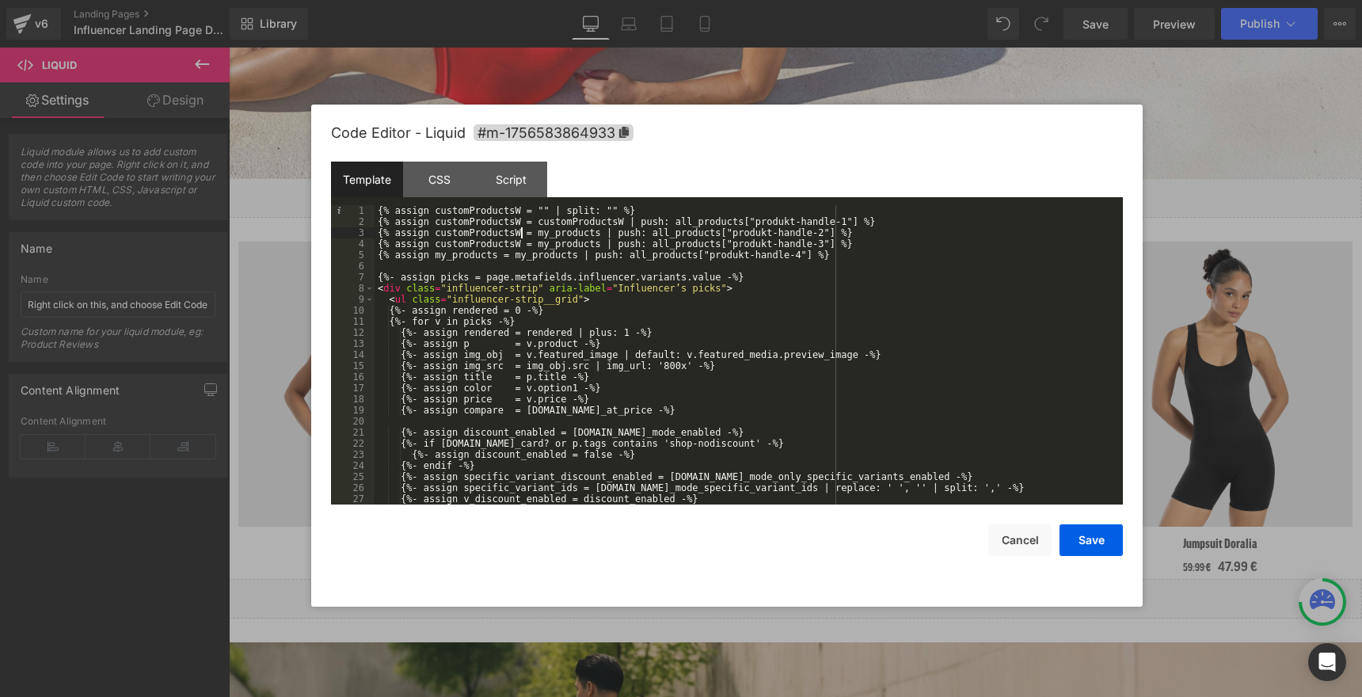
click at [451, 249] on div "{% assign customProductsW = "" | split: "" %} {% assign customProductsW = custo…" at bounding box center [746, 366] width 742 height 322
click at [451, 260] on div "{% assign customProductsW = "" | split: "" %} {% assign customProductsW = custo…" at bounding box center [746, 366] width 742 height 322
click at [556, 232] on div "{% assign customProductsW = "" | split: "" %} {% assign customProductsW = custo…" at bounding box center [746, 366] width 742 height 322
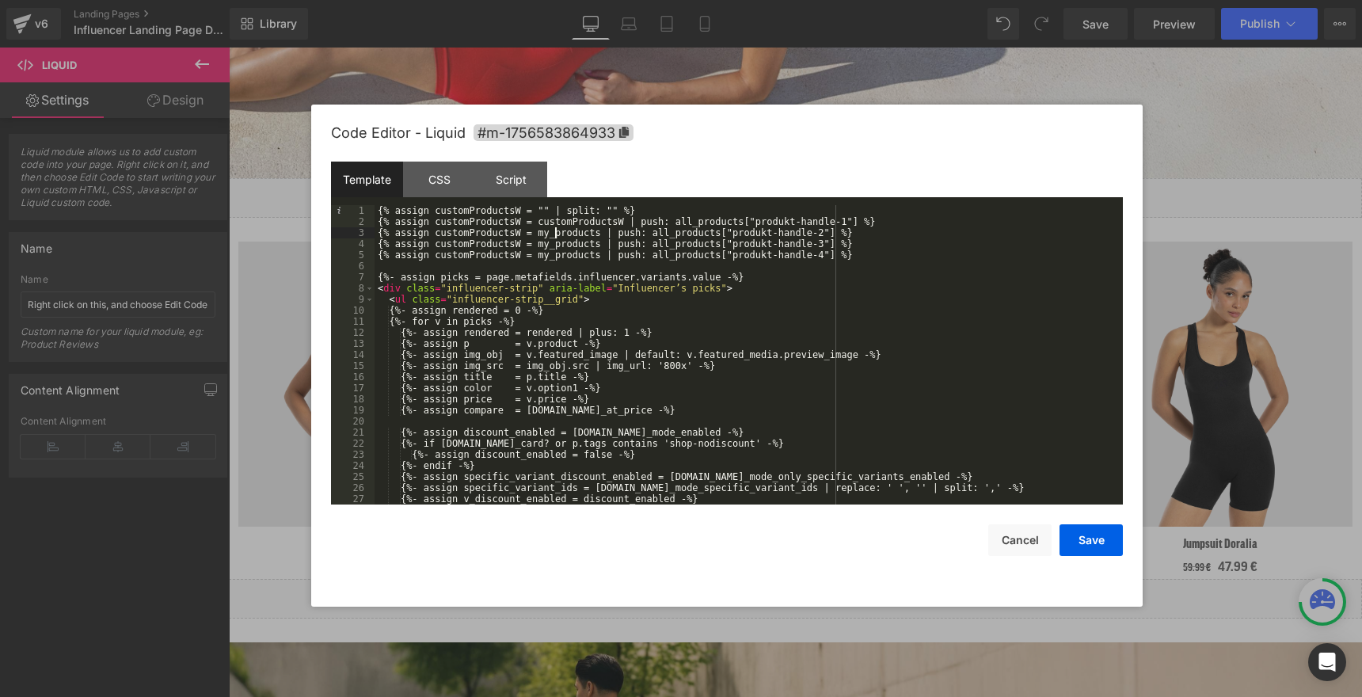
click at [556, 232] on div "{% assign customProductsW = "" | split: "" %} {% assign customProductsW = custo…" at bounding box center [746, 366] width 742 height 322
click at [556, 237] on div "{% assign customProductsW = "" | split: "" %} {% assign customProductsW = custo…" at bounding box center [746, 366] width 742 height 322
click at [556, 245] on div "{% assign customProductsW = "" | split: "" %} {% assign customProductsW = custo…" at bounding box center [746, 366] width 742 height 322
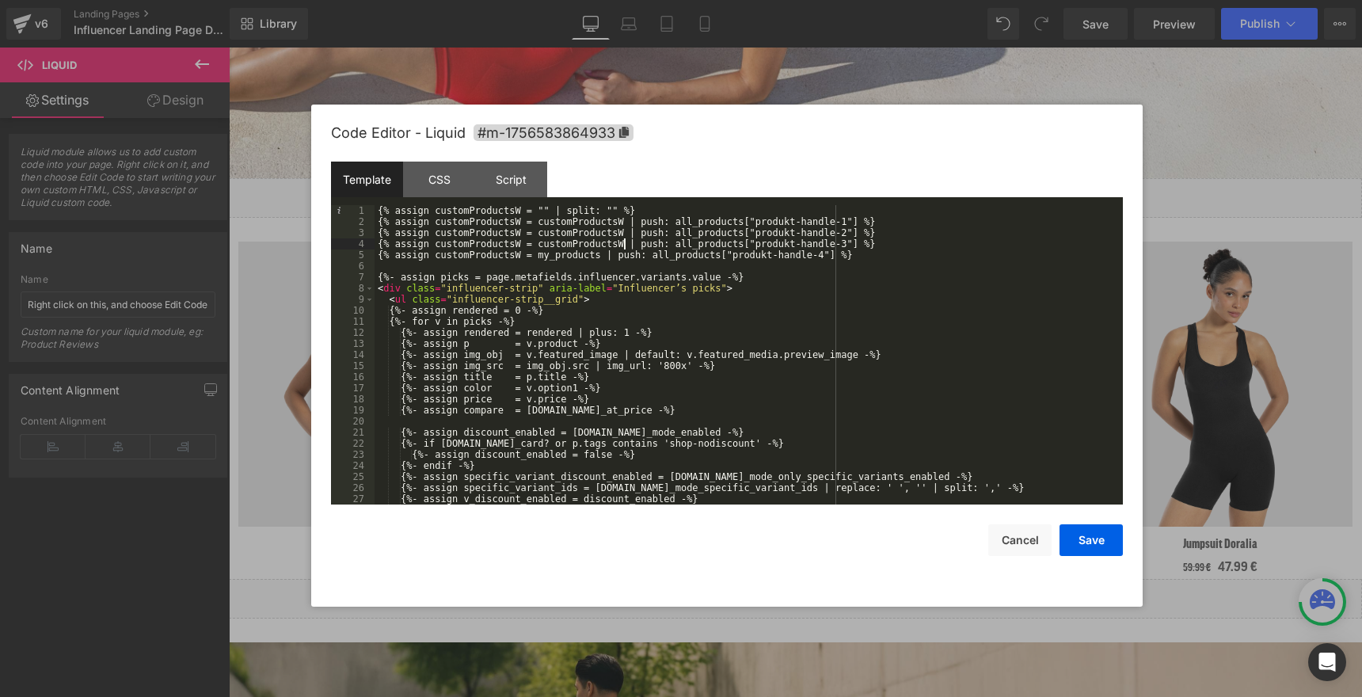
click at [558, 255] on div "{% assign customProductsW = "" | split: "" %} {% assign customProductsW = custo…" at bounding box center [746, 366] width 742 height 322
drag, startPoint x: 758, startPoint y: 222, endPoint x: 846, endPoint y: 222, distance: 87.9
click at [846, 222] on div "{% assign customProductsW = "" | split: "" %} {% assign customProductsW = custo…" at bounding box center [746, 366] width 742 height 322
drag, startPoint x: 755, startPoint y: 233, endPoint x: 847, endPoint y: 231, distance: 91.9
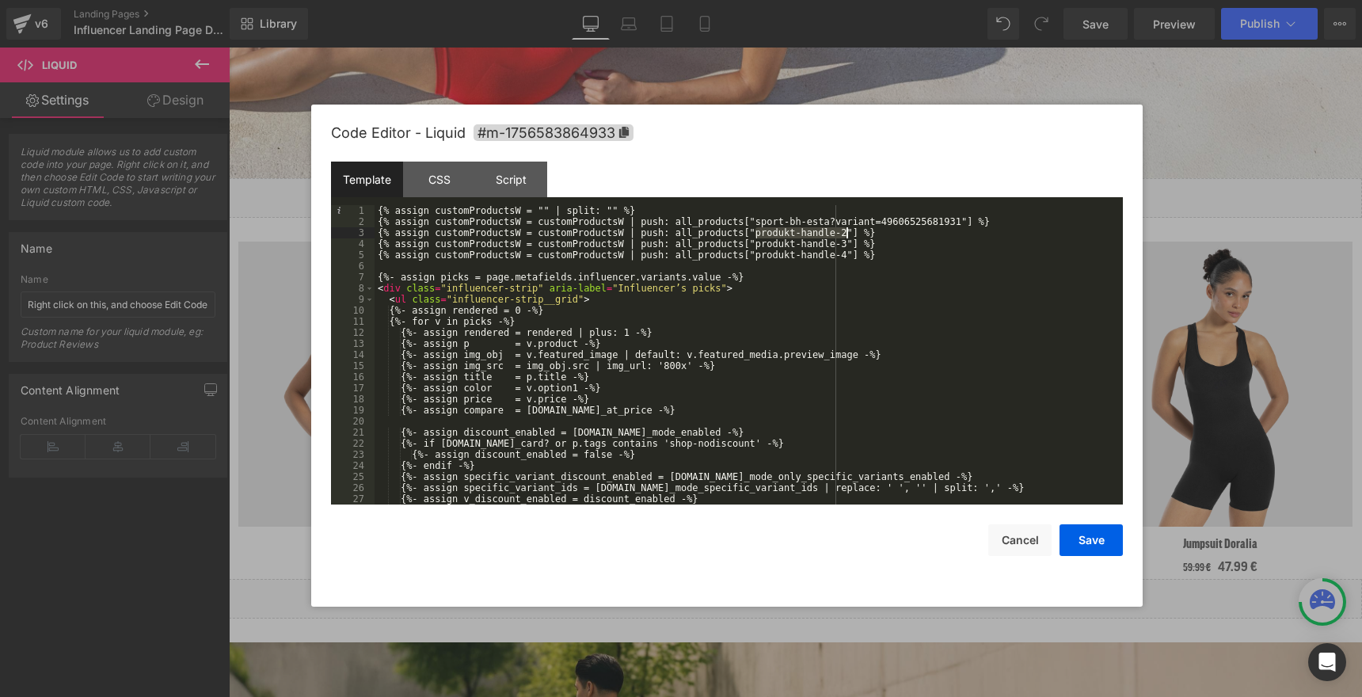
click at [847, 231] on div "{% assign customProductsW = "" | split: "" %} {% assign customProductsW = custo…" at bounding box center [746, 366] width 742 height 322
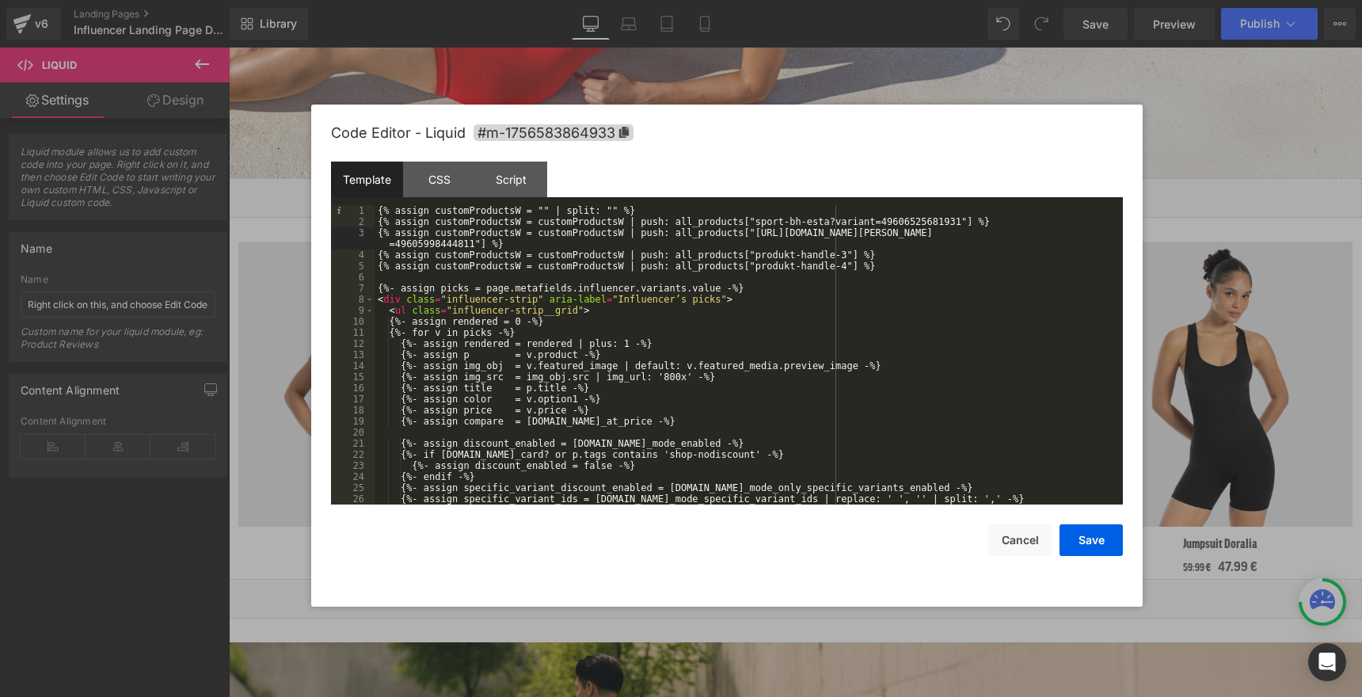
click at [756, 233] on div "{% assign customProductsW = "" | split: "" %} {% assign customProductsW = custo…" at bounding box center [746, 366] width 742 height 322
click at [929, 229] on div "{% assign customProductsW = "" | split: "" %} {% assign customProductsW = custo…" at bounding box center [746, 366] width 742 height 322
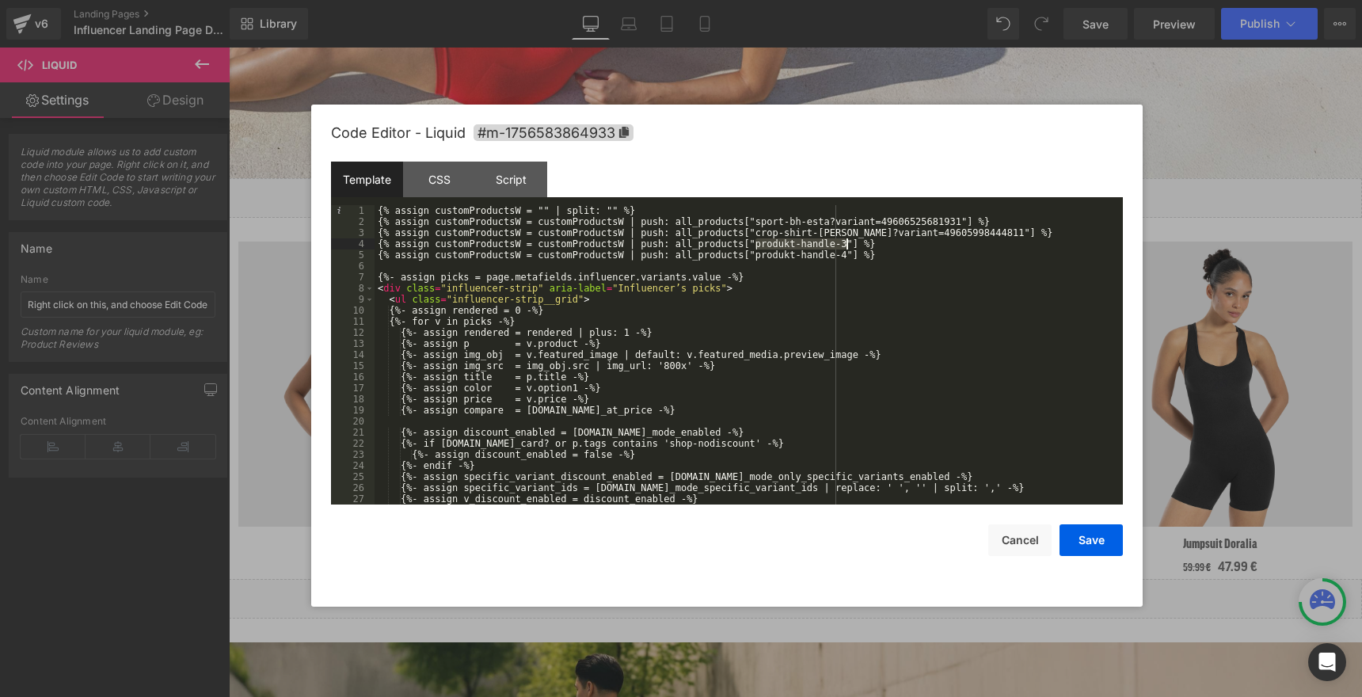
drag, startPoint x: 756, startPoint y: 242, endPoint x: 847, endPoint y: 248, distance: 91.3
click at [847, 248] on div "{% assign customProductsW = "" | split: "" %} {% assign customProductsW = custo…" at bounding box center [746, 366] width 742 height 322
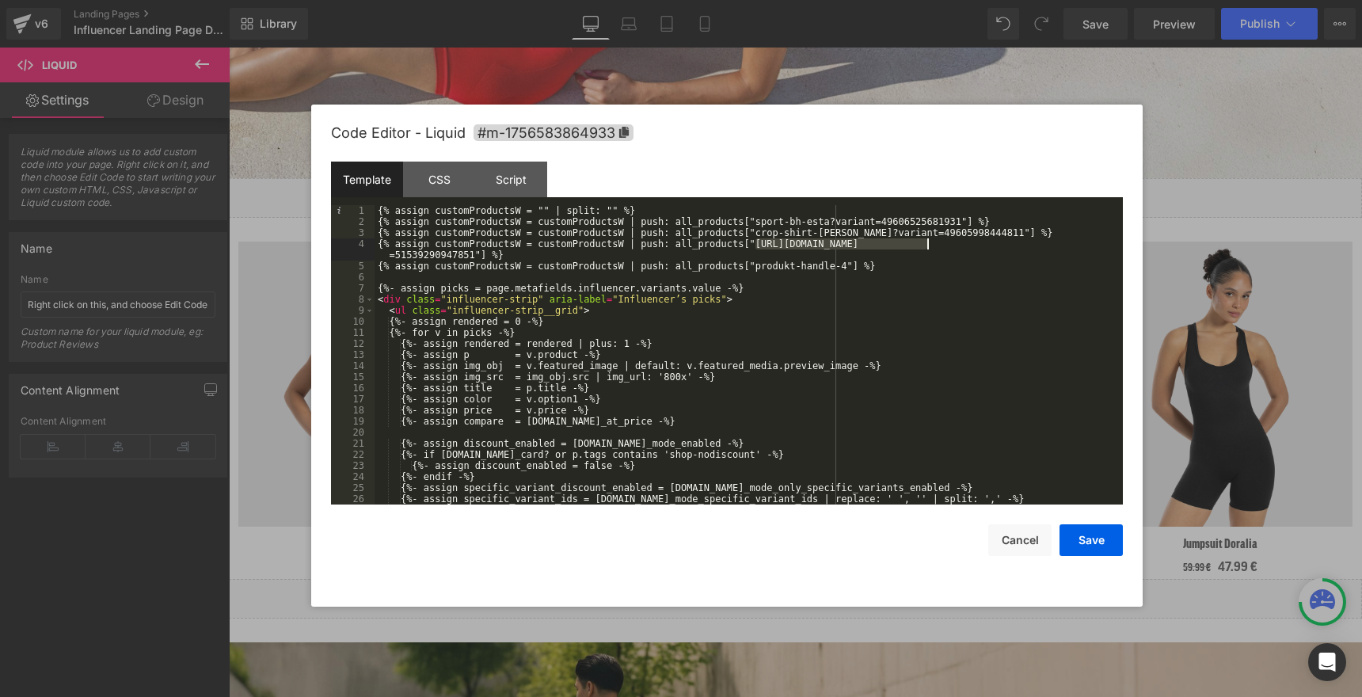
drag, startPoint x: 754, startPoint y: 243, endPoint x: 927, endPoint y: 242, distance: 172.7
click at [927, 242] on div "{% assign customProductsW = "" | split: "" %} {% assign customProductsW = custo…" at bounding box center [746, 366] width 742 height 322
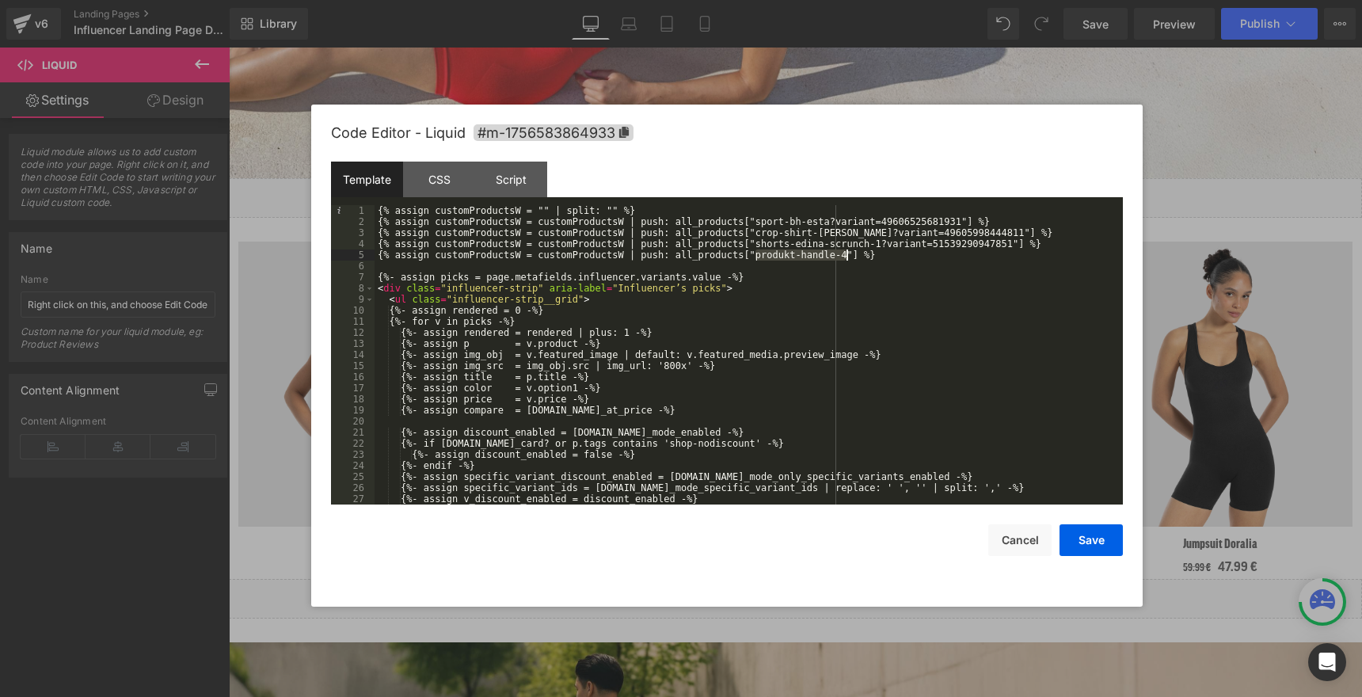
drag, startPoint x: 753, startPoint y: 256, endPoint x: 846, endPoint y: 260, distance: 92.8
click at [846, 260] on div "{% assign customProductsW = "" | split: "" %} {% assign customProductsW = custo…" at bounding box center [746, 366] width 742 height 322
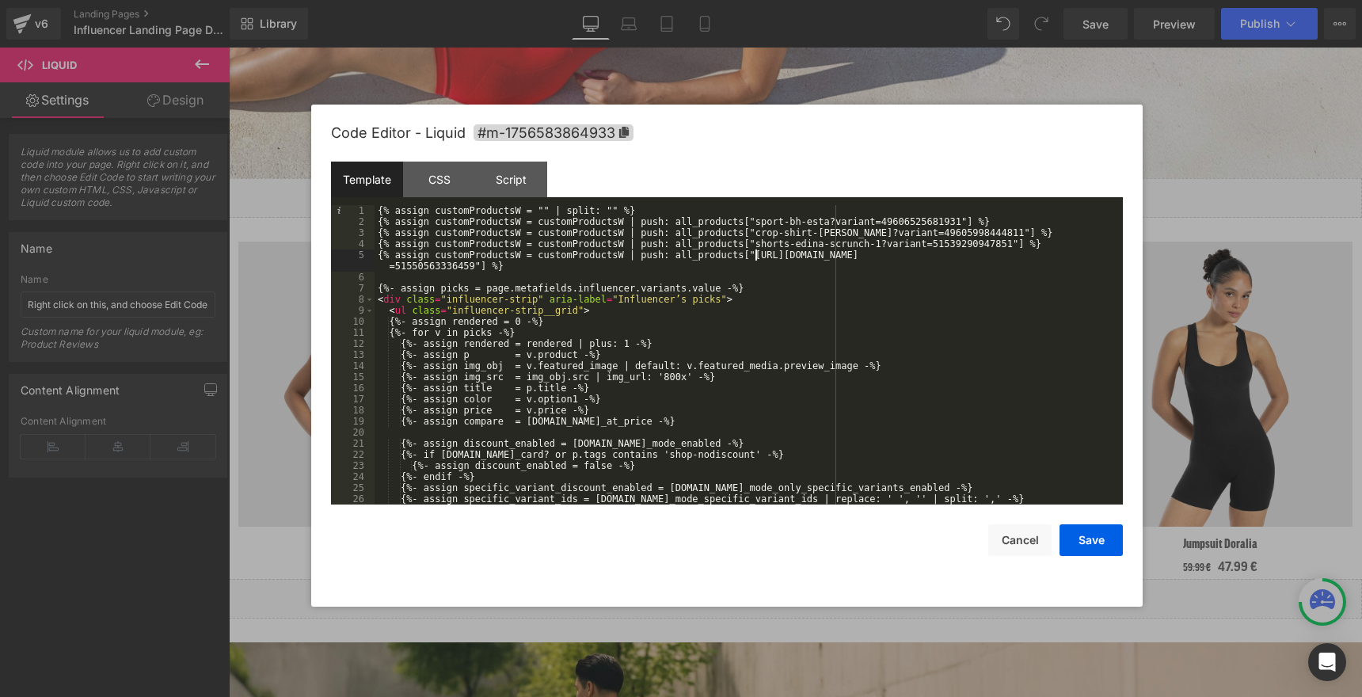
click at [756, 255] on div "{% assign customProductsW = "" | split: "" %} {% assign customProductsW = custo…" at bounding box center [746, 366] width 742 height 322
click at [928, 257] on div "{% assign customProductsW = "" | split: "" %} {% assign customProductsW = custo…" at bounding box center [746, 366] width 742 height 322
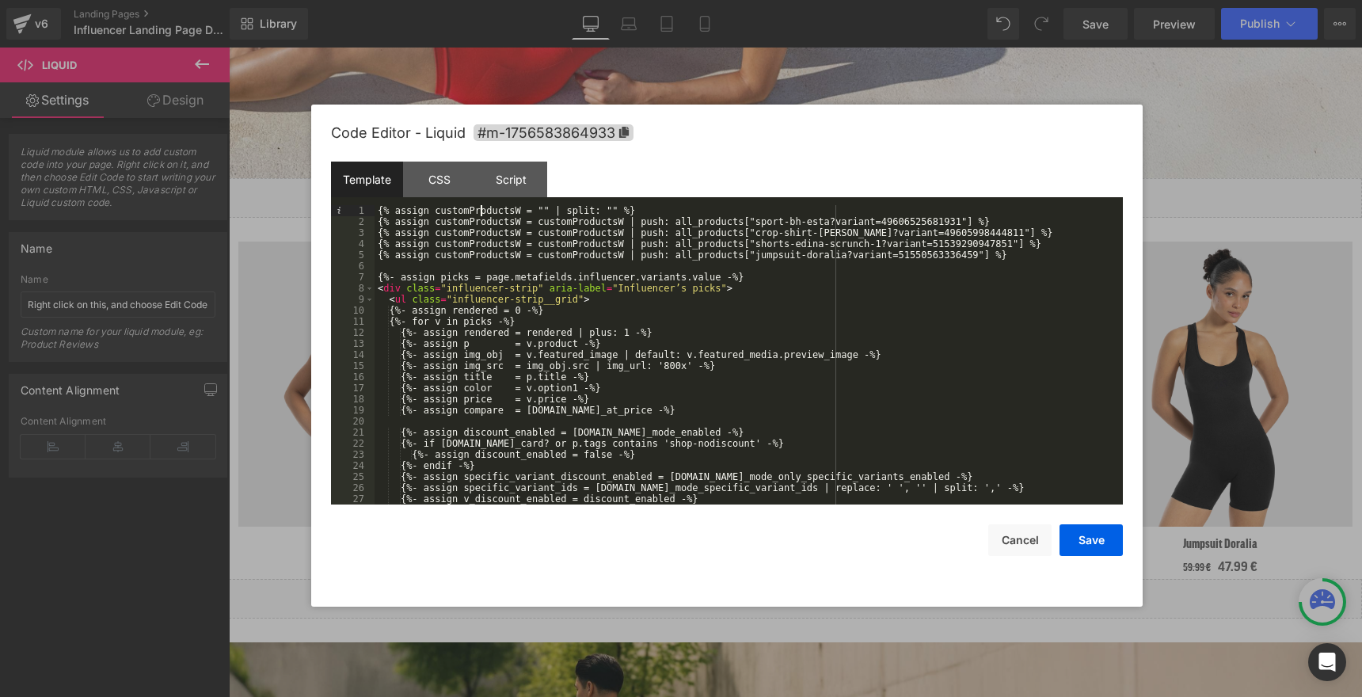
click at [481, 211] on div "{% assign customProductsW = "" | split: "" %} {% assign customProductsW = custo…" at bounding box center [746, 366] width 742 height 322
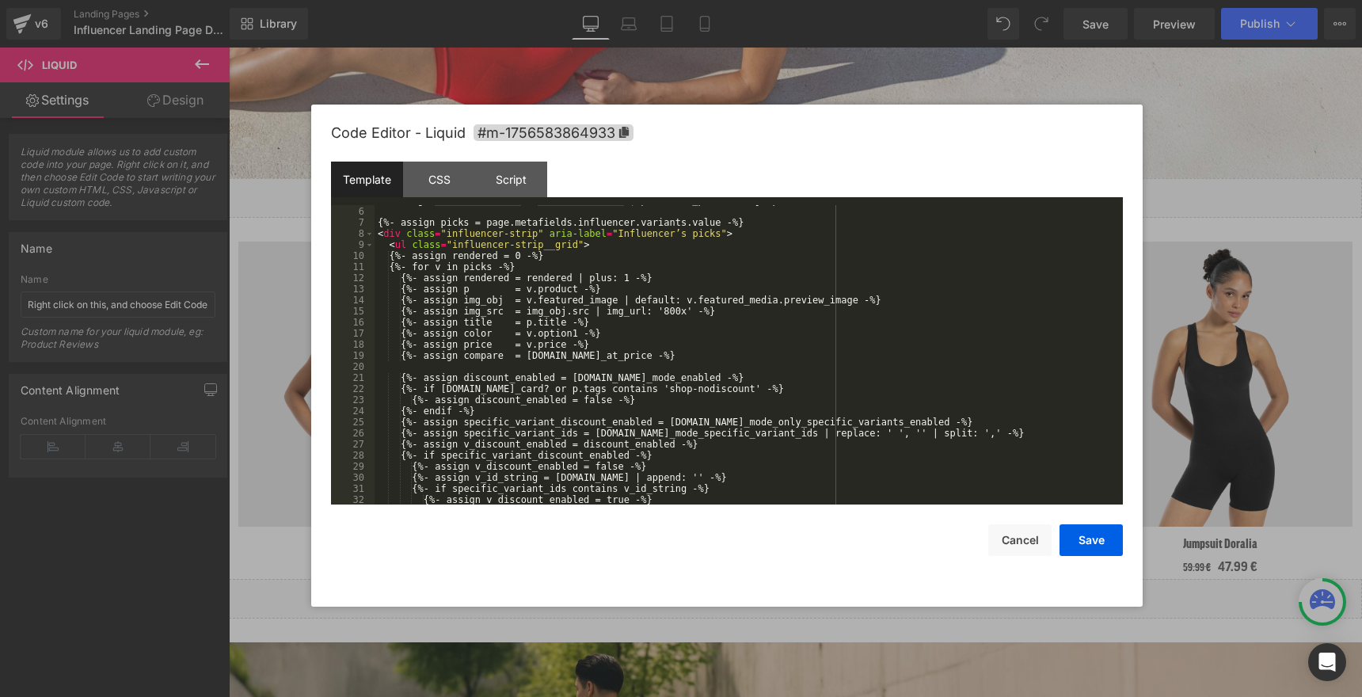
scroll to position [0, 0]
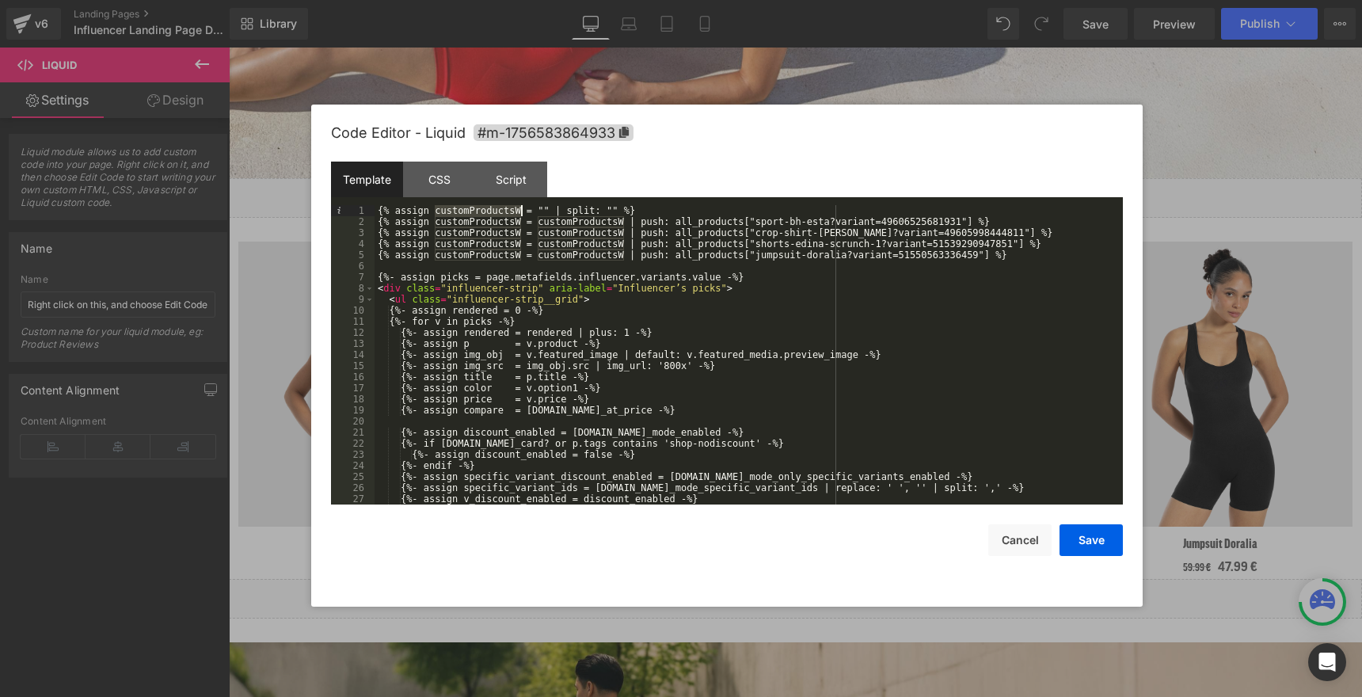
click at [494, 212] on div "{% assign customProductsW = "" | split: "" %} {% assign customProductsW = custo…" at bounding box center [746, 366] width 742 height 322
drag, startPoint x: 380, startPoint y: 276, endPoint x: 380, endPoint y: 284, distance: 8.7
click at [380, 284] on div "{% assign customProductsW = "" | split: "" %} {% assign customProductsW = custo…" at bounding box center [746, 366] width 742 height 322
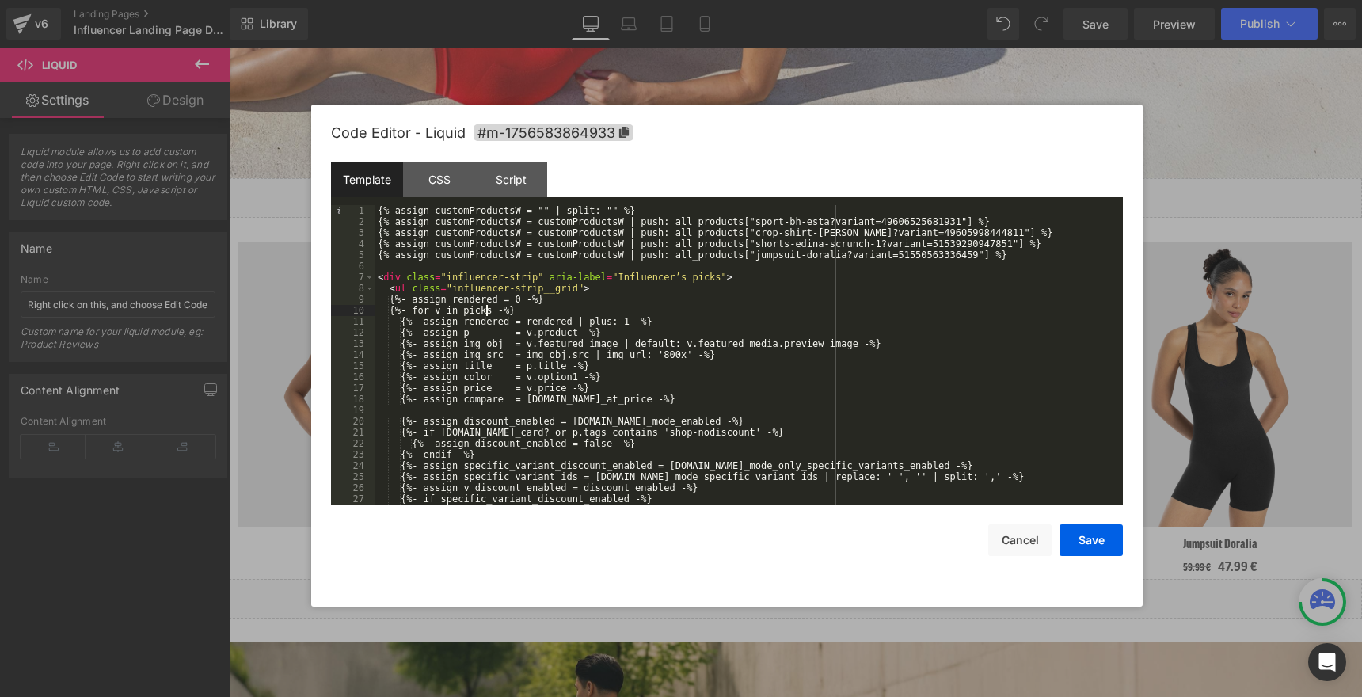
click at [486, 310] on div "{% assign customProductsW = "" | split: "" %} {% assign customProductsW = custo…" at bounding box center [746, 366] width 742 height 322
click at [410, 336] on div "{% assign customProductsW = "" | split: "" %} {% assign customProductsW = custo…" at bounding box center [746, 366] width 742 height 322
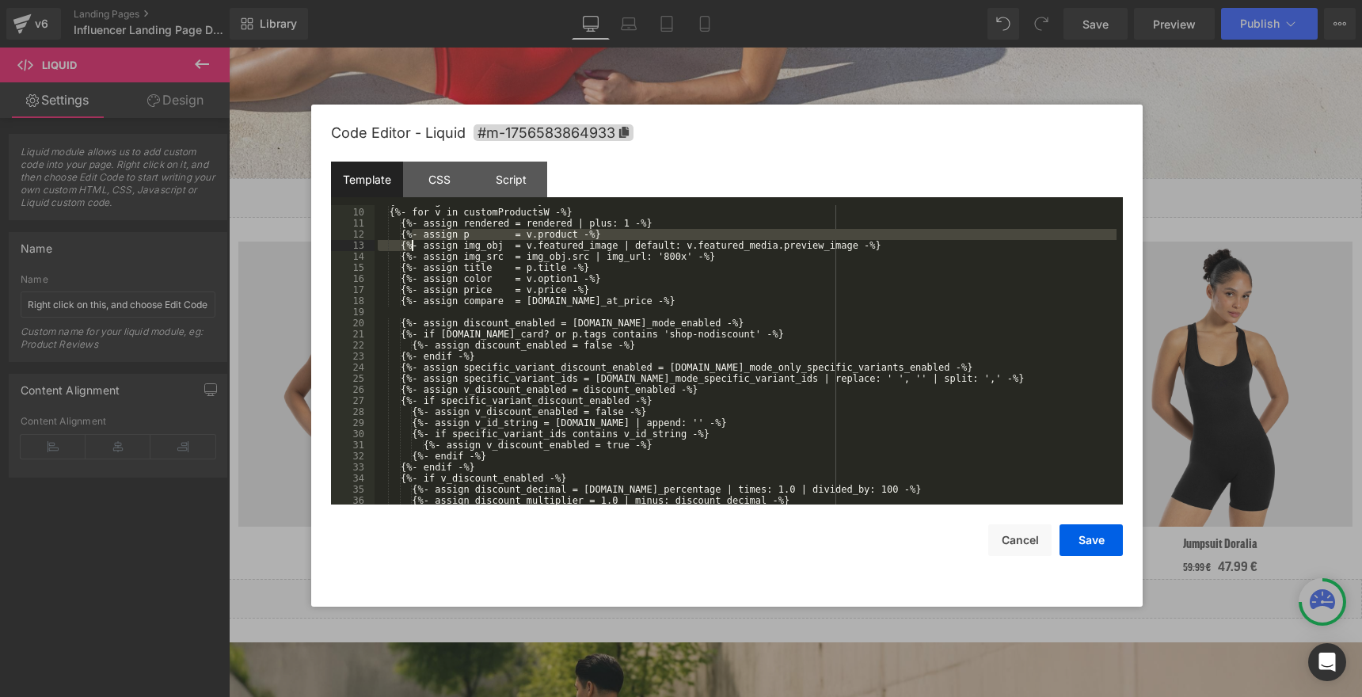
scroll to position [52, 0]
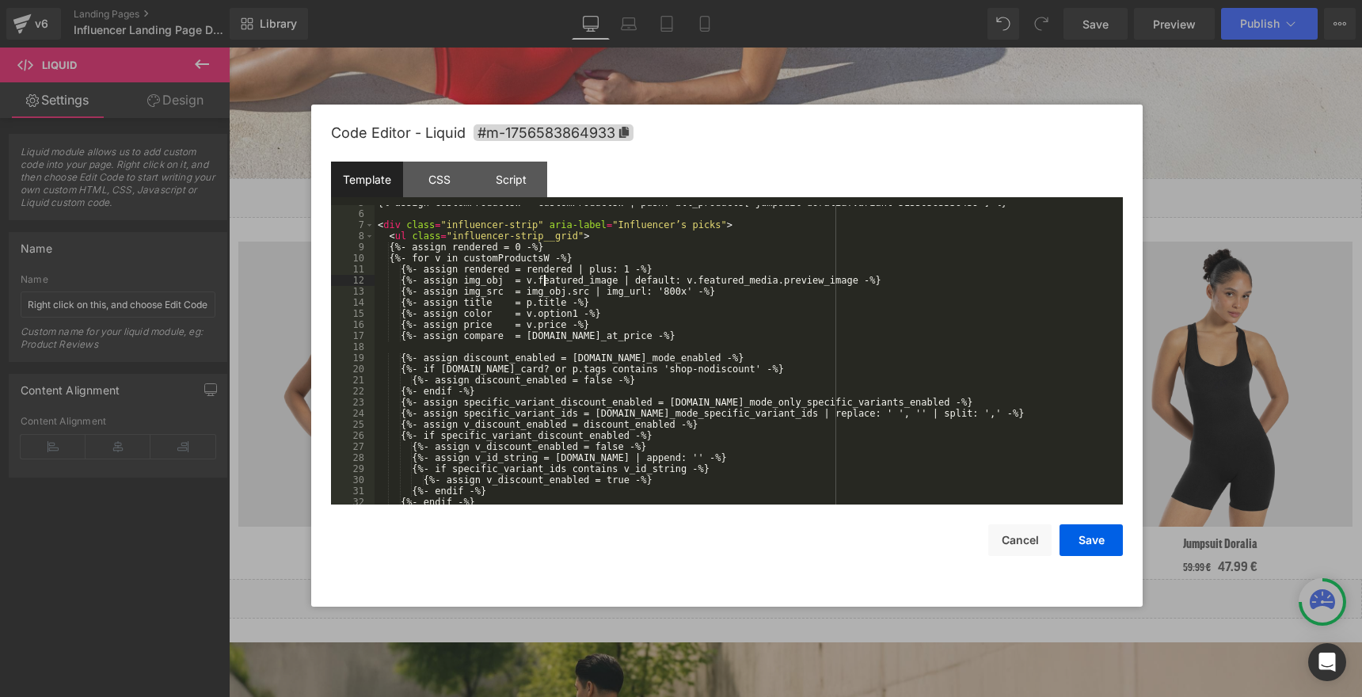
click at [543, 283] on div "{% assign customProductsW = customProductsW | push: all_products["jumpsuit-dora…" at bounding box center [746, 358] width 742 height 322
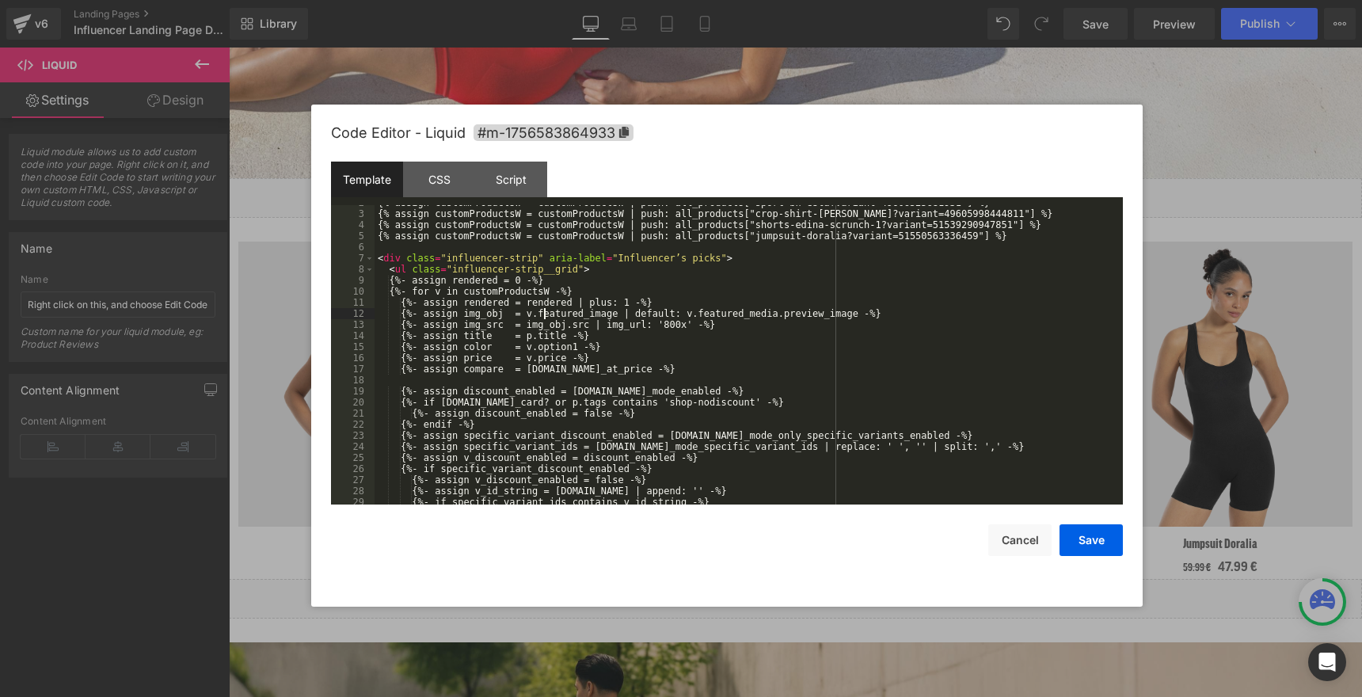
scroll to position [0, 0]
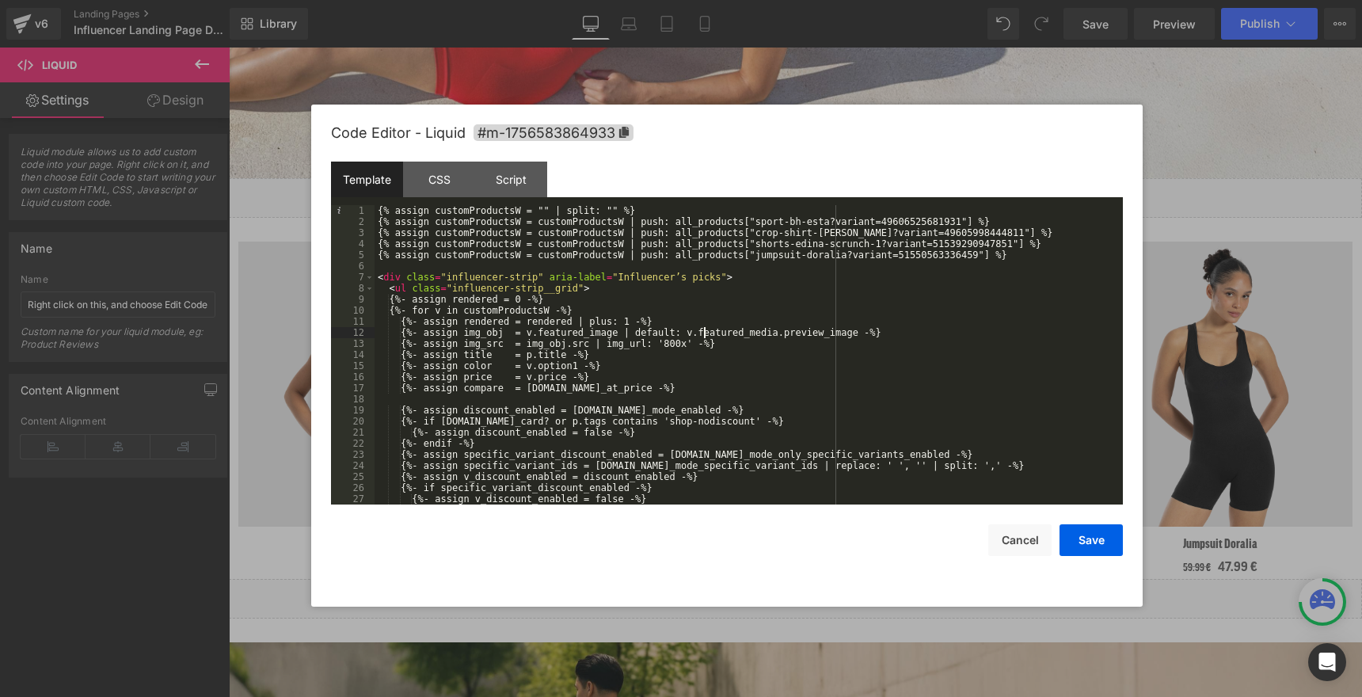
click at [703, 334] on div "{% assign customProductsW = "" | split: "" %} {% assign customProductsW = custo…" at bounding box center [746, 366] width 742 height 322
click at [451, 311] on div "{% assign customProductsW = "" | split: "" %} {% assign customProductsW = custo…" at bounding box center [746, 366] width 742 height 322
click at [543, 333] on div "{% assign customProductsW = "" | split: "" %} {% assign customProductsW = custo…" at bounding box center [746, 366] width 742 height 322
click at [706, 329] on div "{% assign customProductsW = "" | split: "" %} {% assign customProductsW = custo…" at bounding box center [746, 366] width 742 height 322
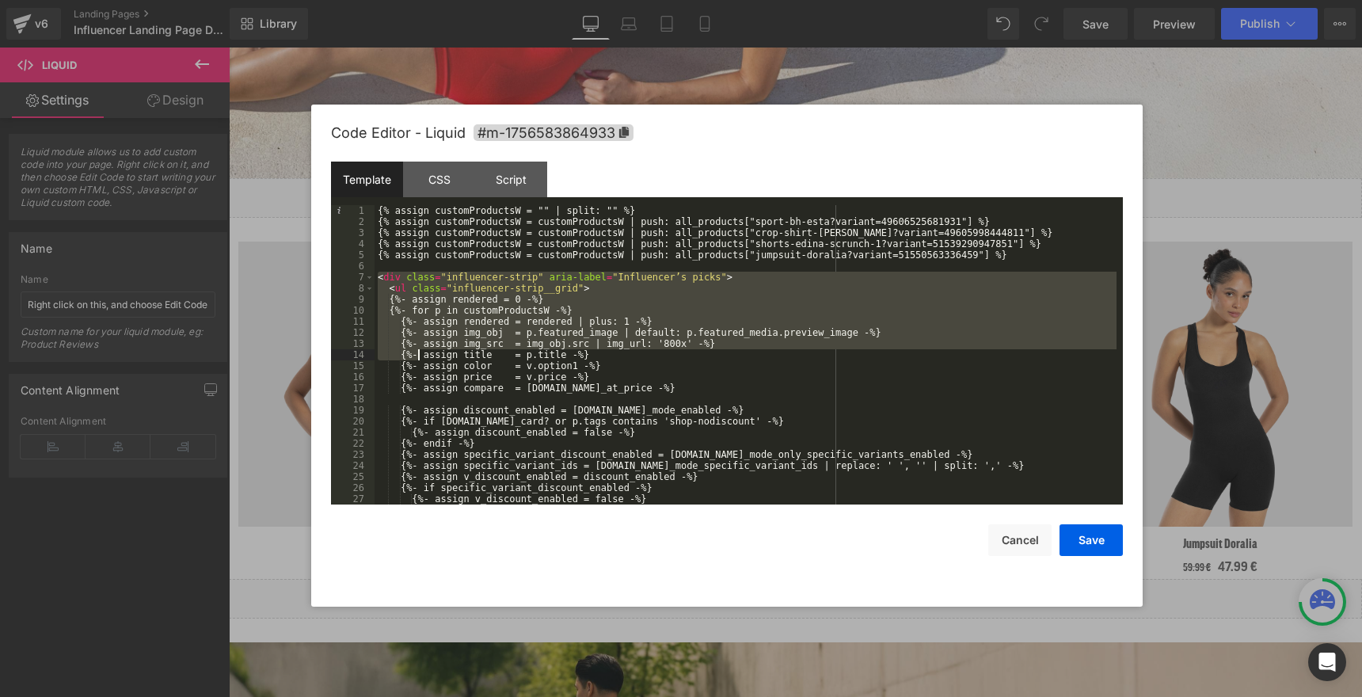
drag, startPoint x: 377, startPoint y: 282, endPoint x: 430, endPoint y: 371, distance: 104.1
click at [430, 371] on div "{% assign customProductsW = "" | split: "" %} {% assign customProductsW = custo…" at bounding box center [746, 366] width 742 height 322
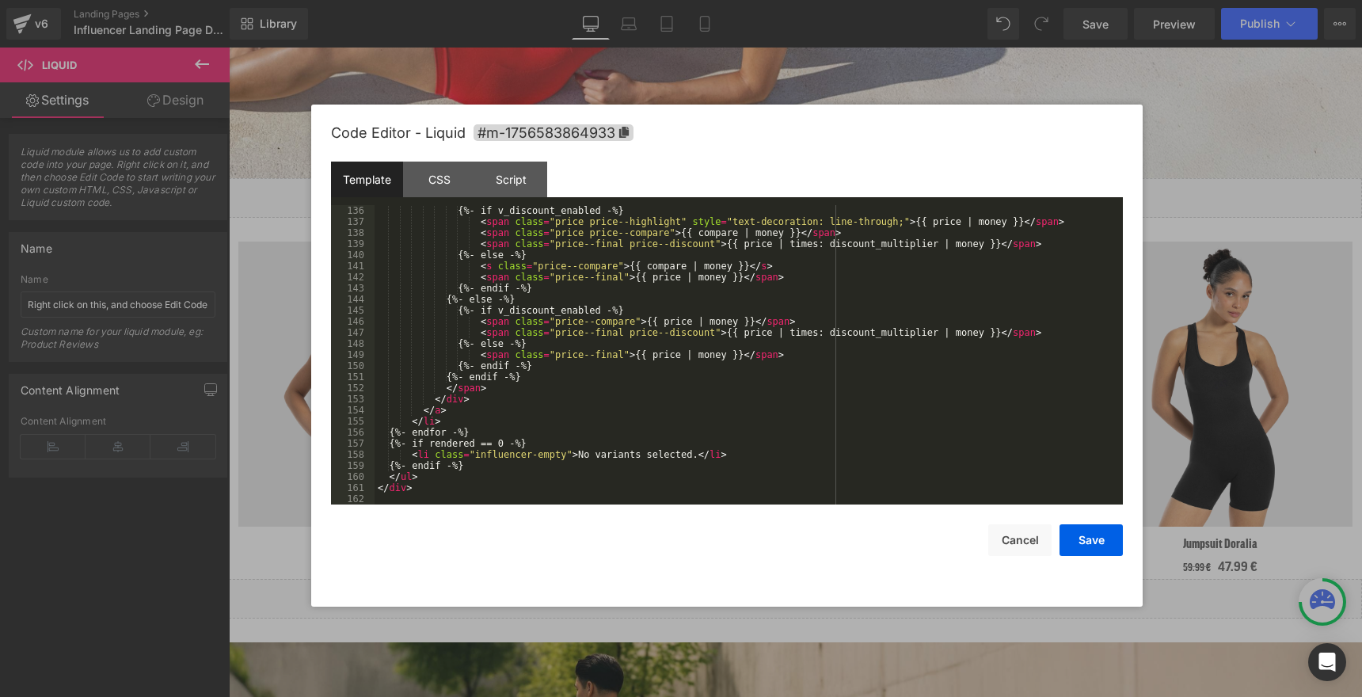
scroll to position [1597, 0]
click at [429, 489] on div "{%- if v_discount_enabled -%} < span class = "price price--highlight" style = "…" at bounding box center [746, 366] width 742 height 322
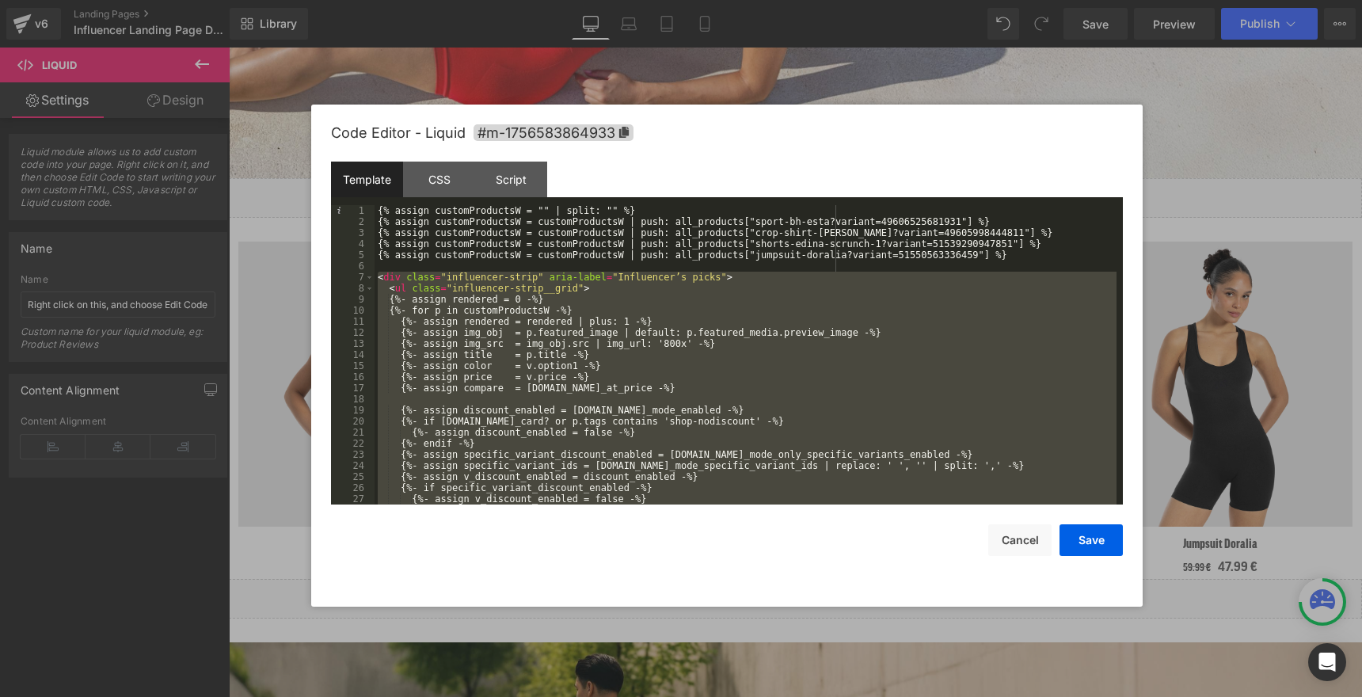
scroll to position [1, 0]
click at [376, 275] on div "{% assign customProductsW = "" | split: "" %} {% assign customProductsW = custo…" at bounding box center [746, 365] width 742 height 322
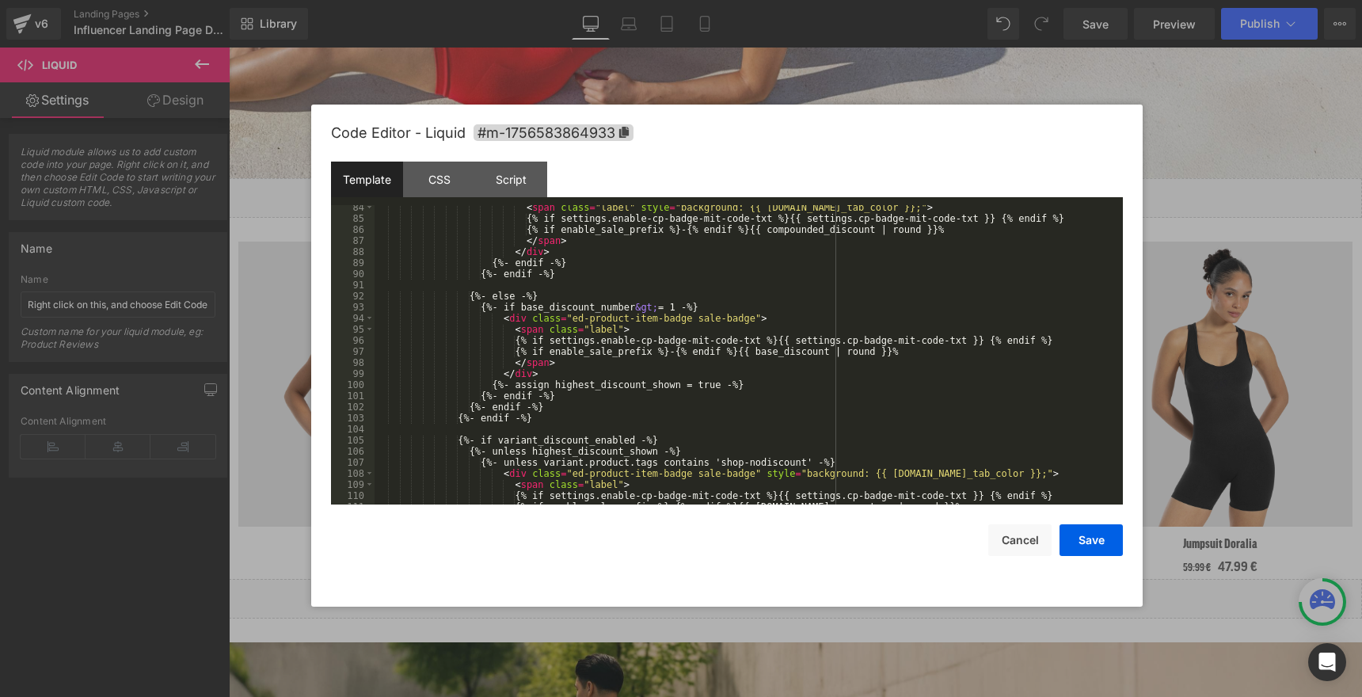
scroll to position [1597, 0]
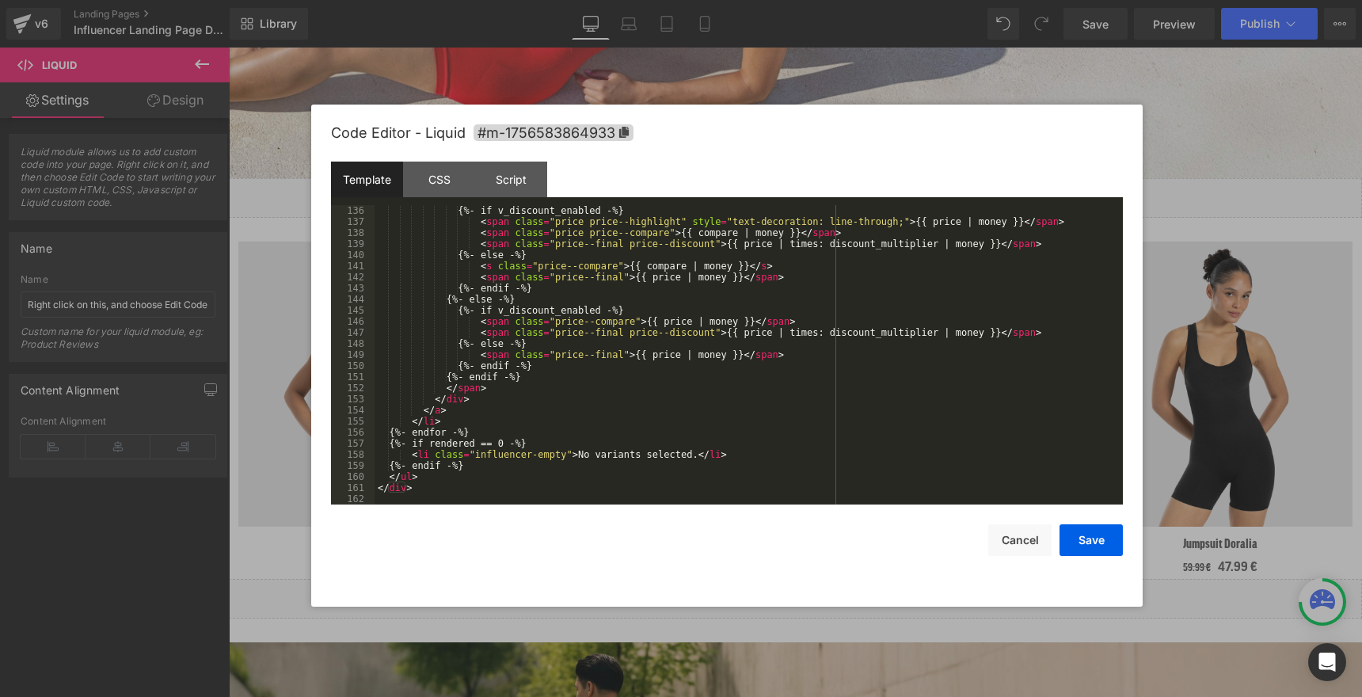
click at [421, 487] on div "{%- if v_discount_enabled -%} < span class = "price price--highlight" style = "…" at bounding box center [746, 366] width 742 height 322
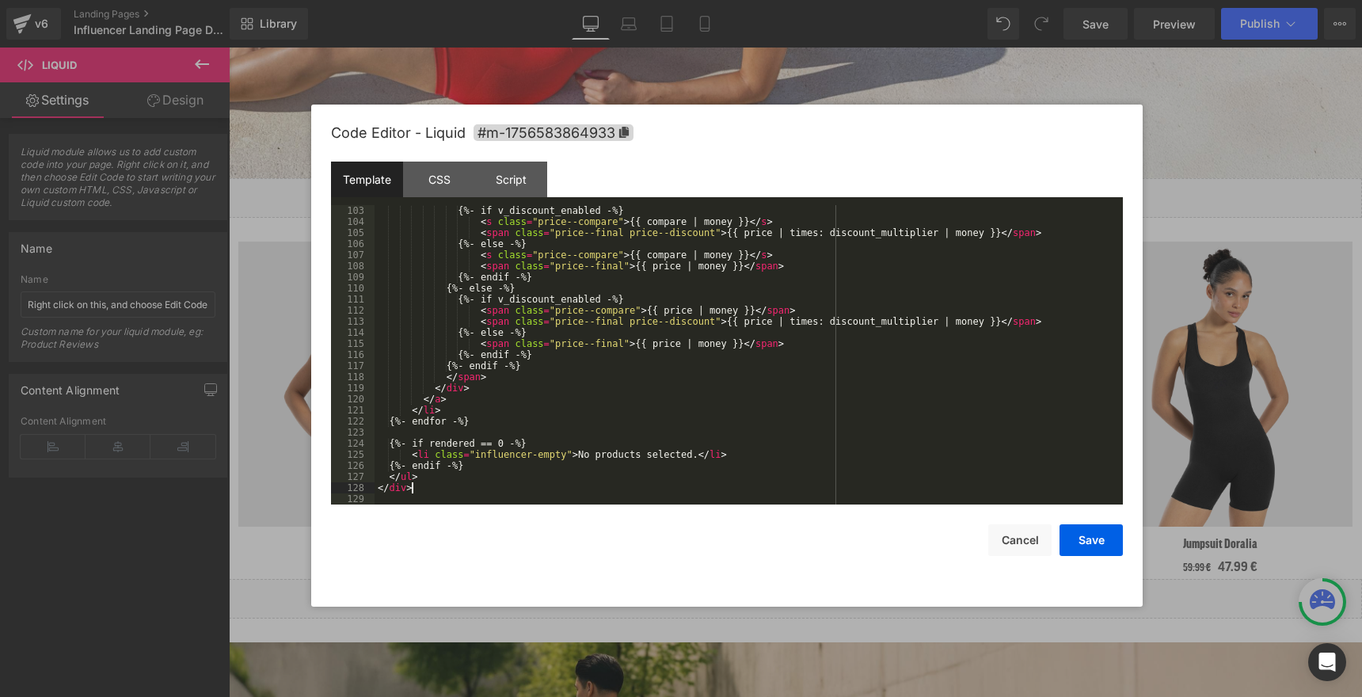
scroll to position [1131, 0]
click at [1103, 539] on button "Save" at bounding box center [1091, 540] width 63 height 32
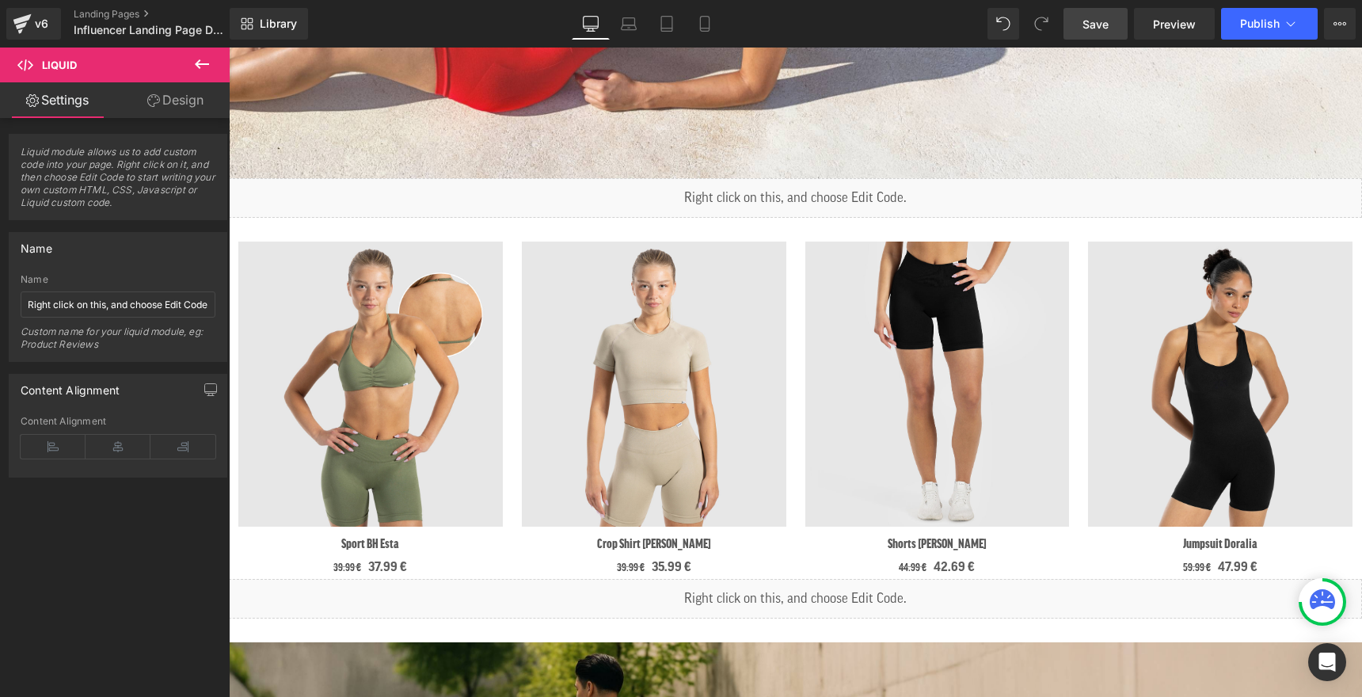
click at [1086, 27] on span "Save" at bounding box center [1096, 24] width 26 height 17
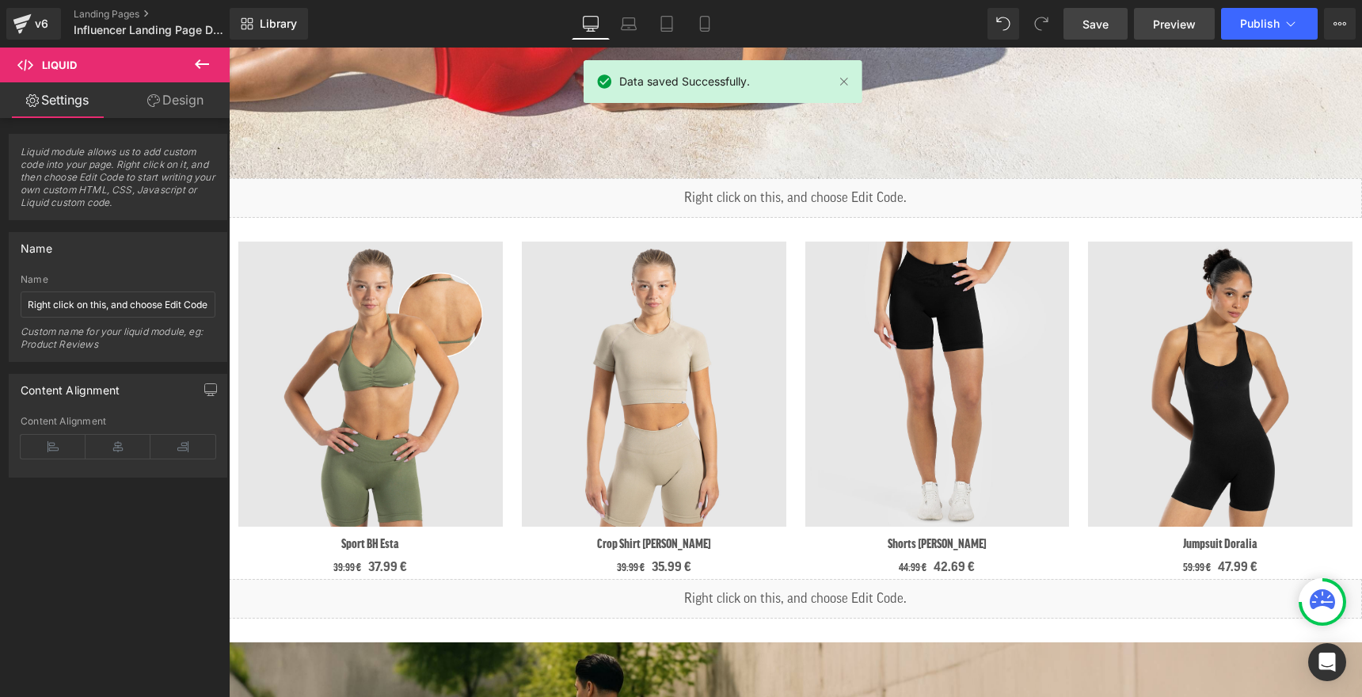
click at [1167, 23] on span "Preview" at bounding box center [1174, 24] width 43 height 17
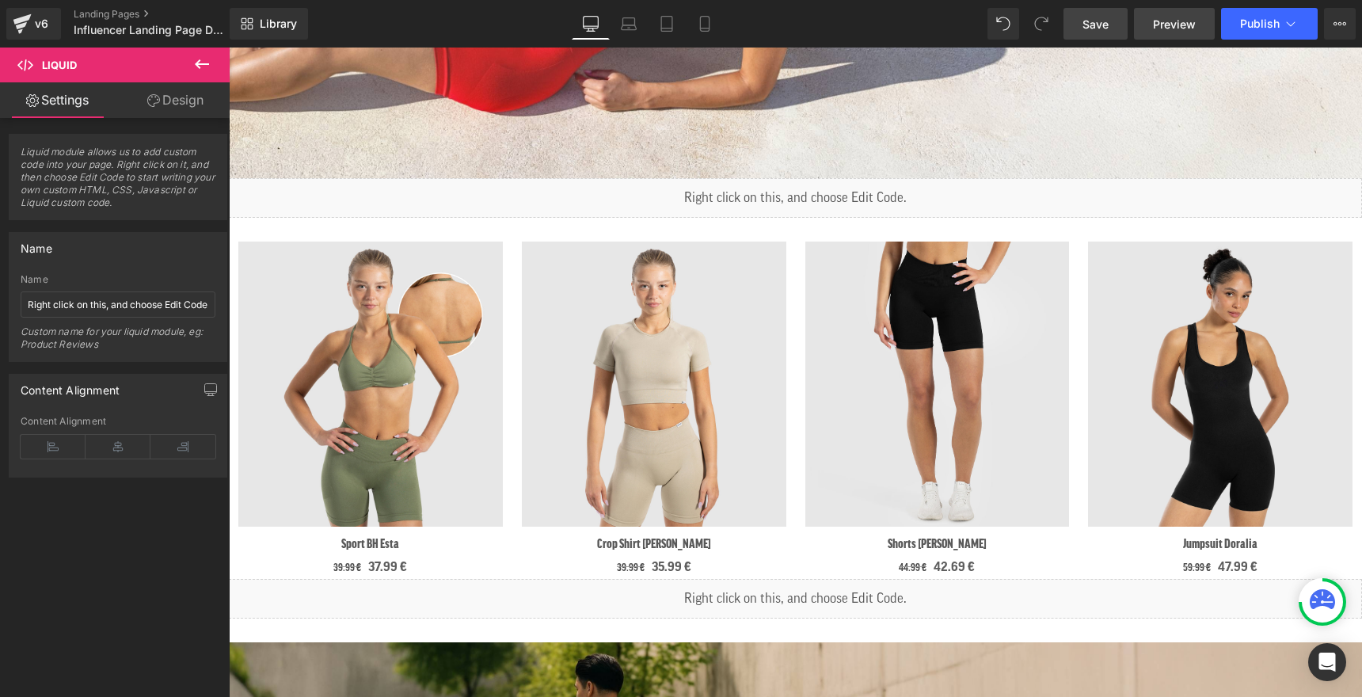
click at [1190, 27] on span "Preview" at bounding box center [1174, 24] width 43 height 17
click at [1190, 22] on span "Preview" at bounding box center [1174, 24] width 43 height 17
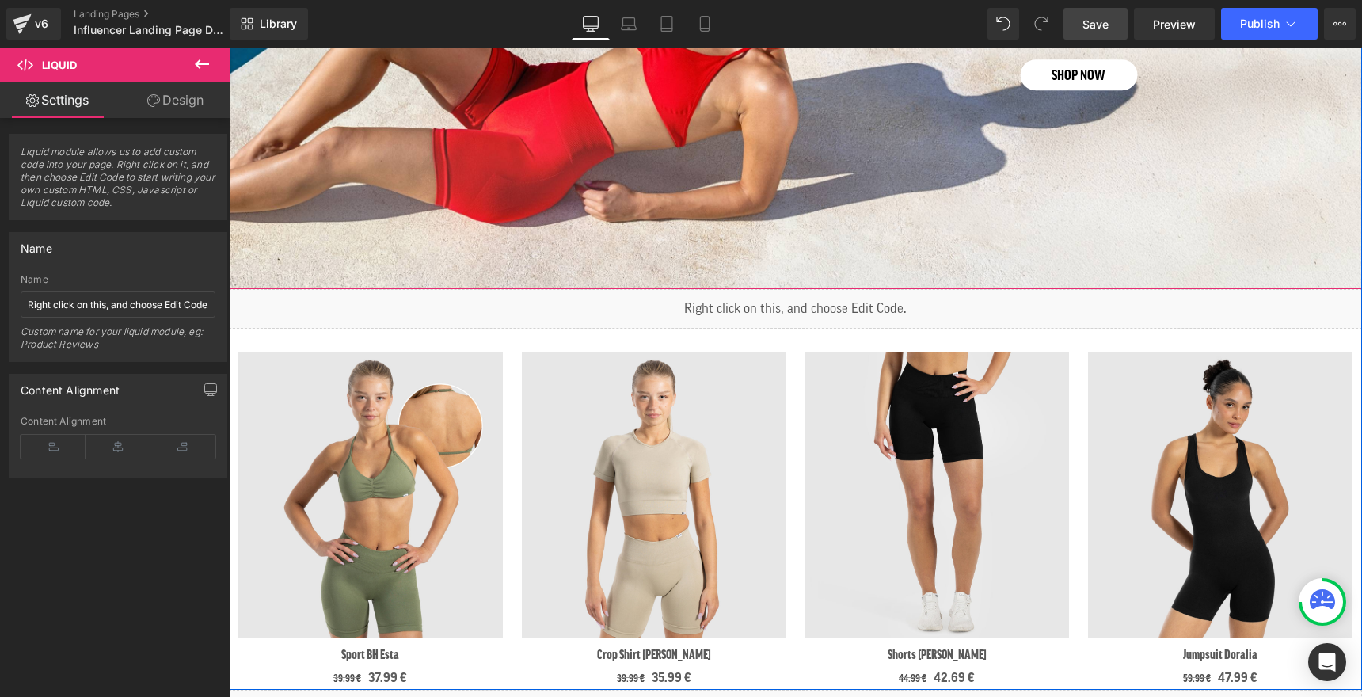
scroll to position [908, 0]
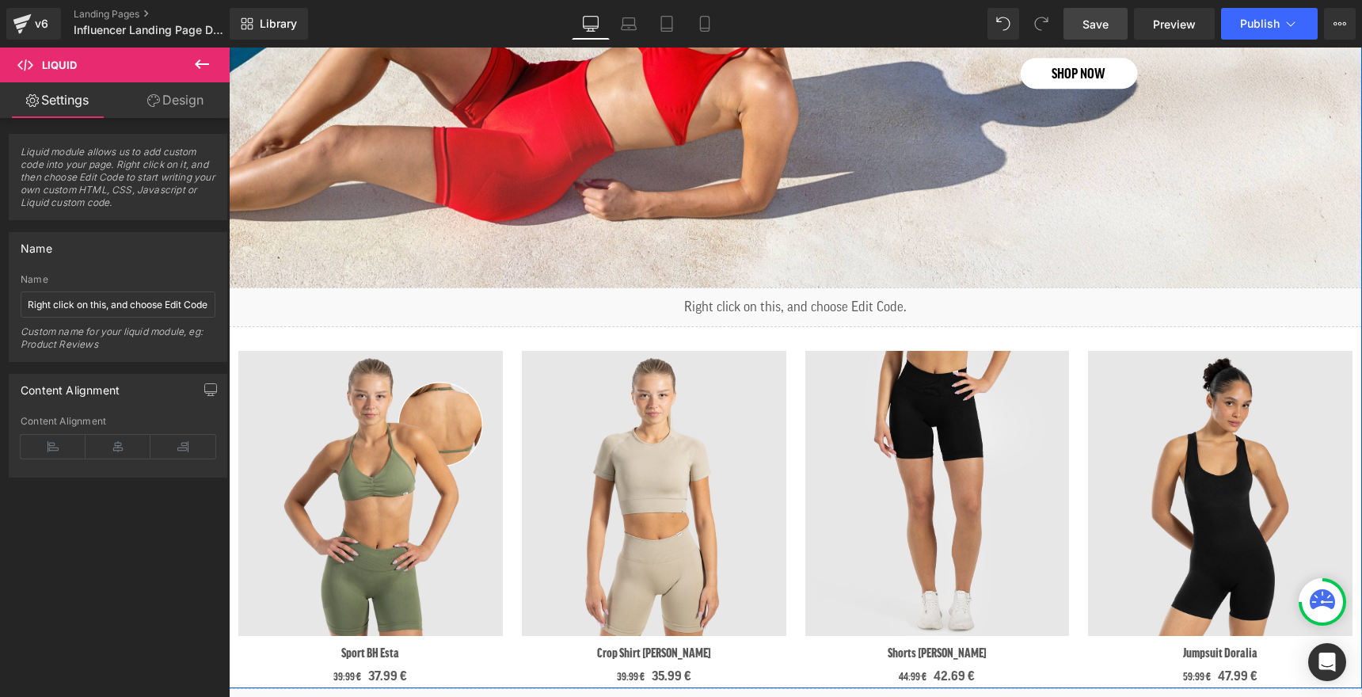
click at [785, 303] on div "Liquid" at bounding box center [795, 308] width 1133 height 40
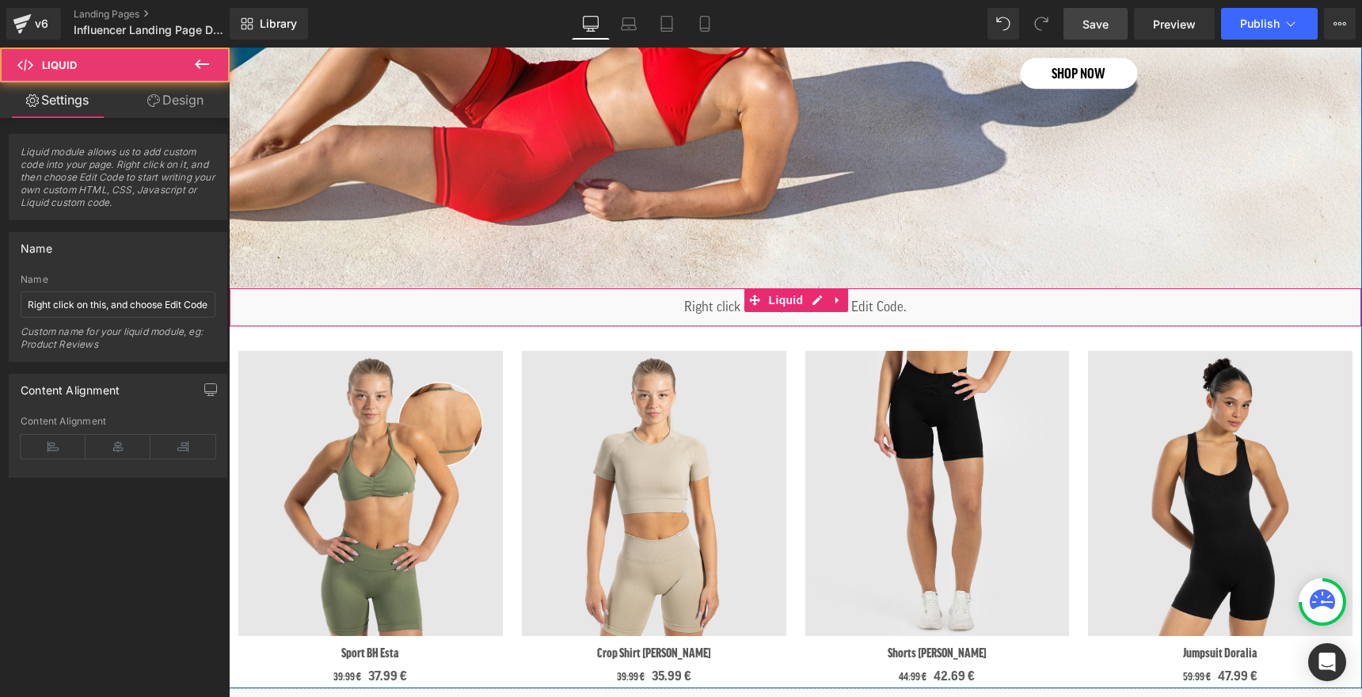
scroll to position [920, 0]
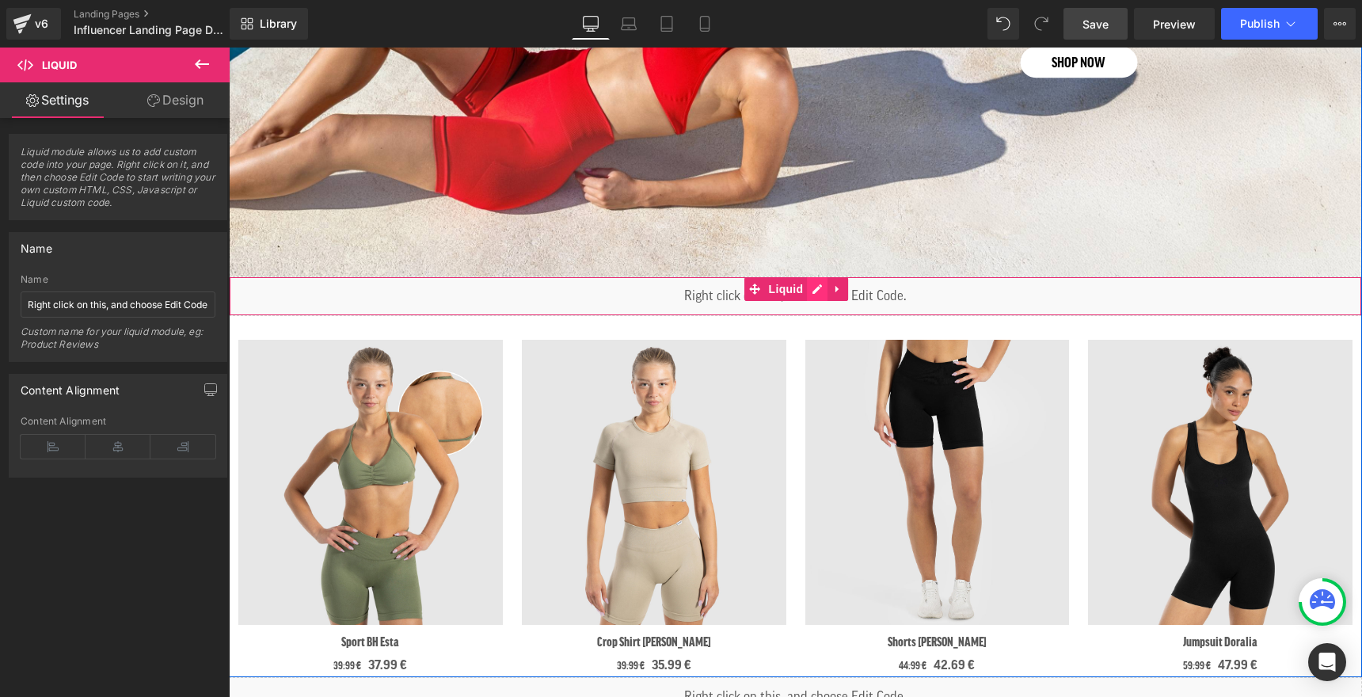
click at [819, 291] on div "Liquid" at bounding box center [795, 296] width 1133 height 40
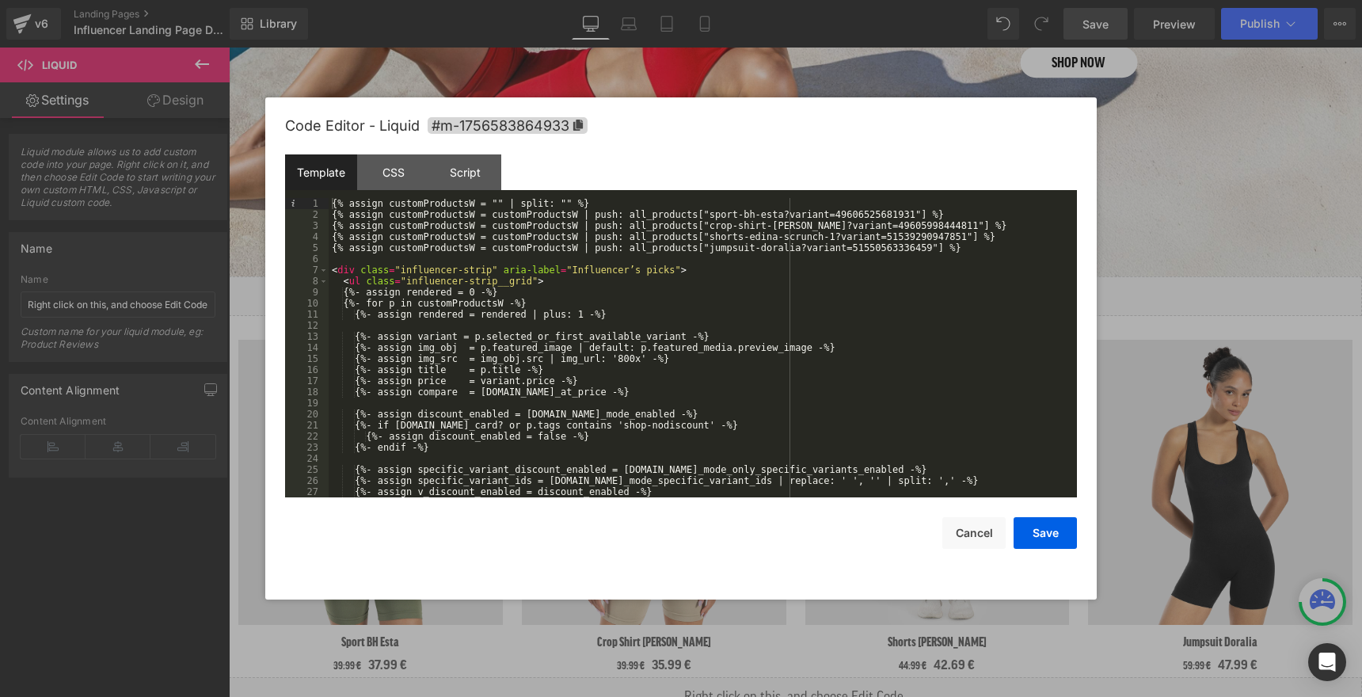
click at [877, 223] on div "{% assign customProductsW = "" | split: "" %} {% assign customProductsW = custo…" at bounding box center [700, 359] width 742 height 322
click at [877, 218] on div "{% assign customProductsW = "" | split: "" %} {% assign customProductsW = custo…" at bounding box center [700, 359] width 742 height 322
click at [914, 224] on div "{% assign customProductsW = "" | split: "" %} {% assign customProductsW = custo…" at bounding box center [700, 359] width 742 height 322
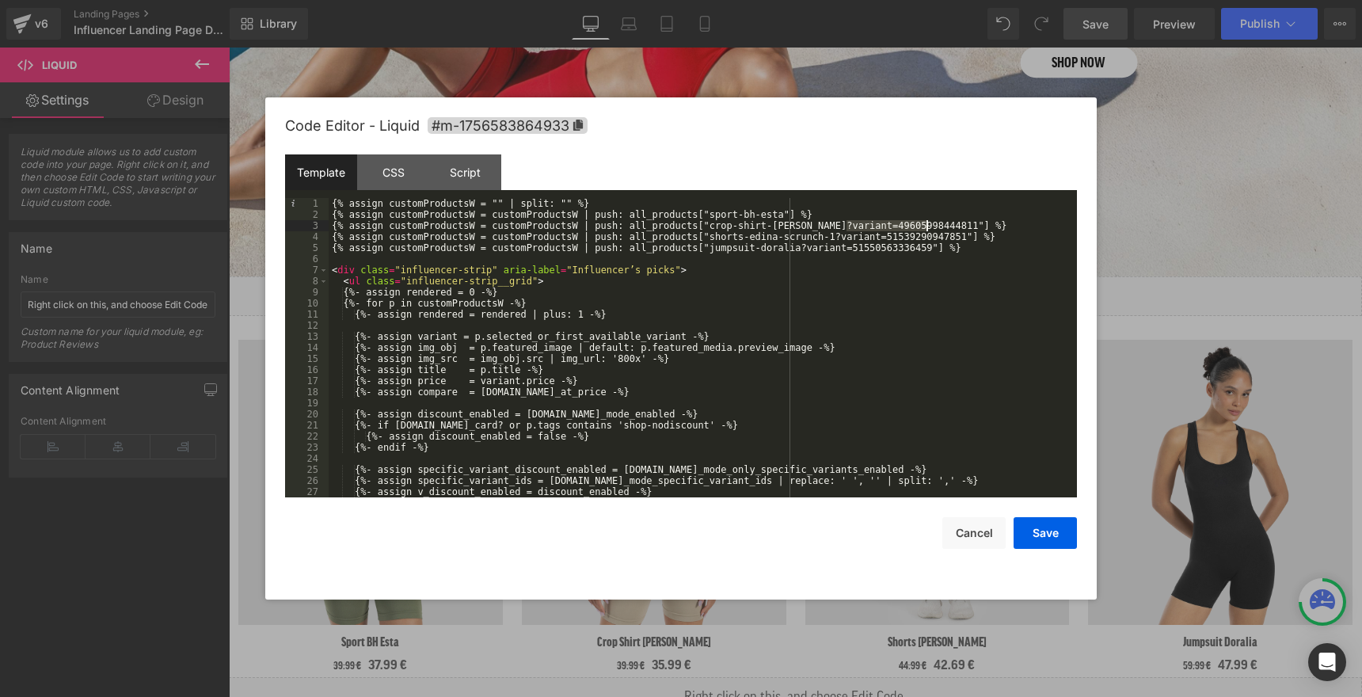
click at [914, 224] on div "{% assign customProductsW = "" | split: "" %} {% assign customProductsW = custo…" at bounding box center [700, 359] width 742 height 322
click at [946, 235] on div "{% assign customProductsW = "" | split: "" %} {% assign customProductsW = custo…" at bounding box center [700, 359] width 742 height 322
click at [911, 249] on div "{% assign customProductsW = "" | split: "" %} {% assign customProductsW = custo…" at bounding box center [700, 359] width 742 height 322
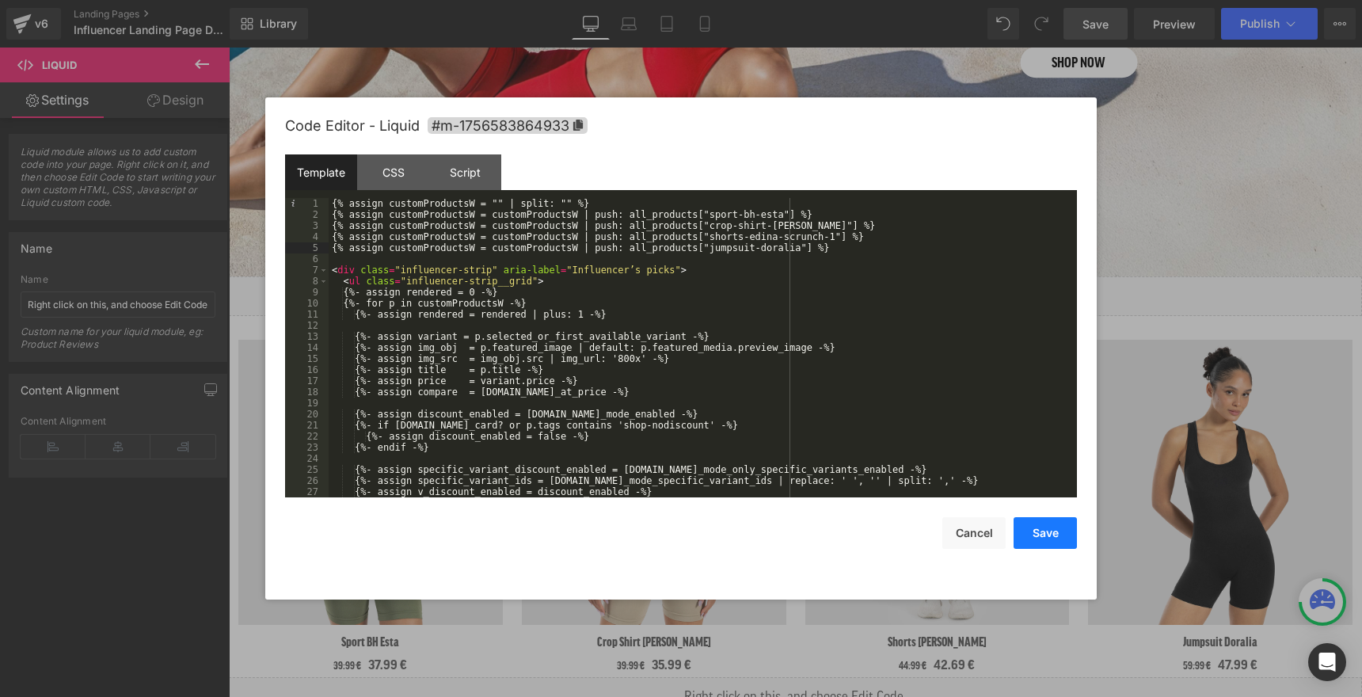
click at [1049, 536] on button "Save" at bounding box center [1045, 533] width 63 height 32
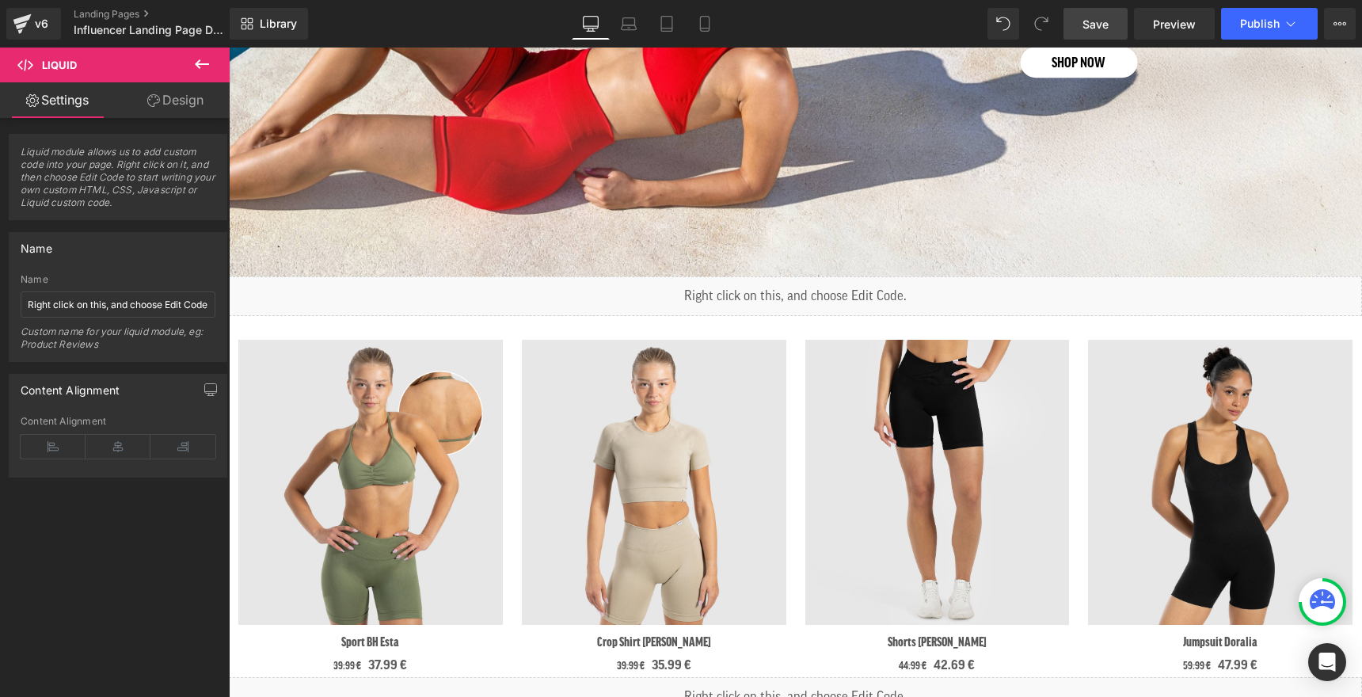
click at [1099, 20] on span "Save" at bounding box center [1096, 24] width 26 height 17
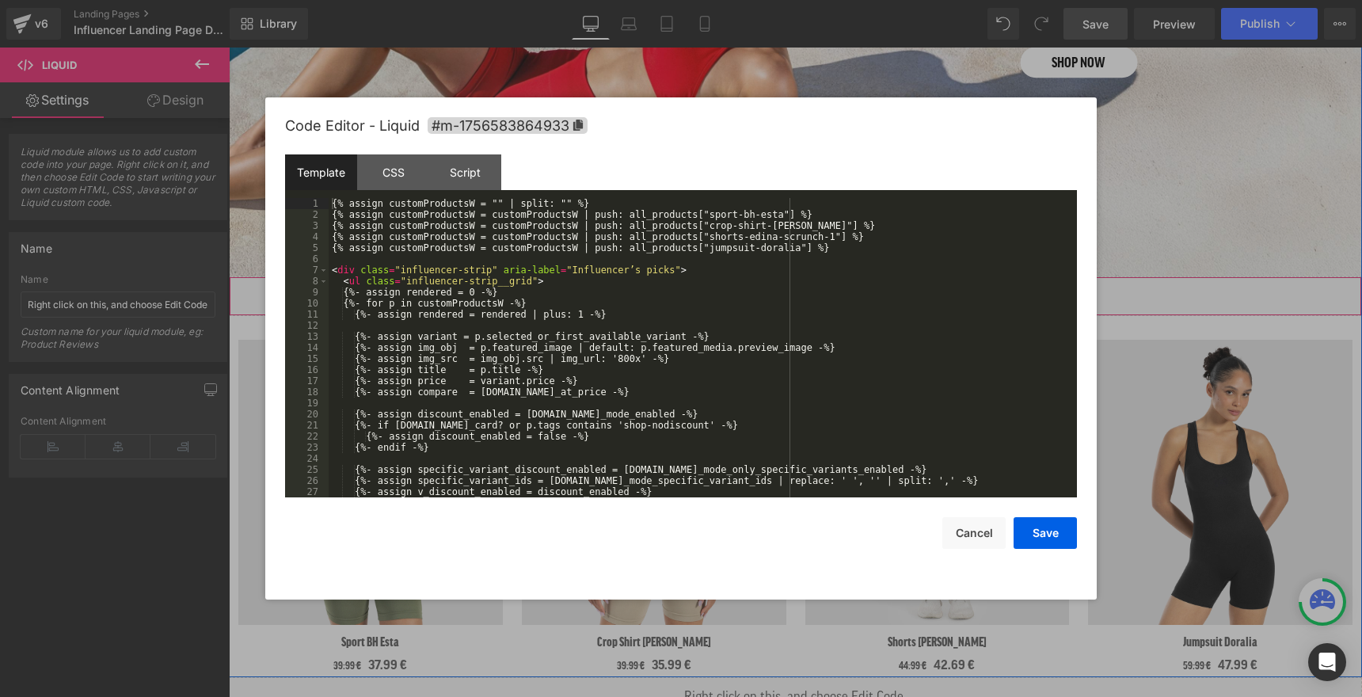
click at [813, 289] on icon at bounding box center [817, 290] width 11 height 12
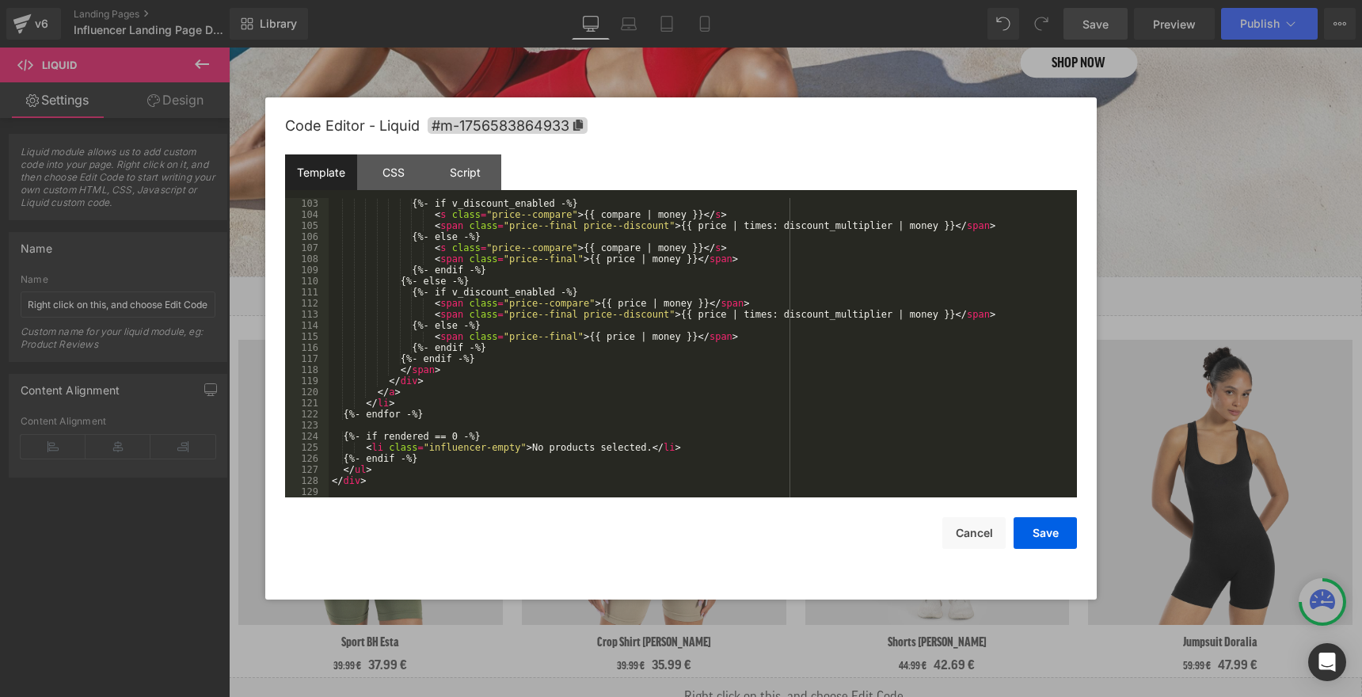
scroll to position [1131, 0]
click at [650, 449] on div "{%- if v_discount_enabled -%} < s class = "price--compare" > {{ compare | money…" at bounding box center [700, 359] width 742 height 322
click at [1040, 532] on button "Save" at bounding box center [1045, 533] width 63 height 32
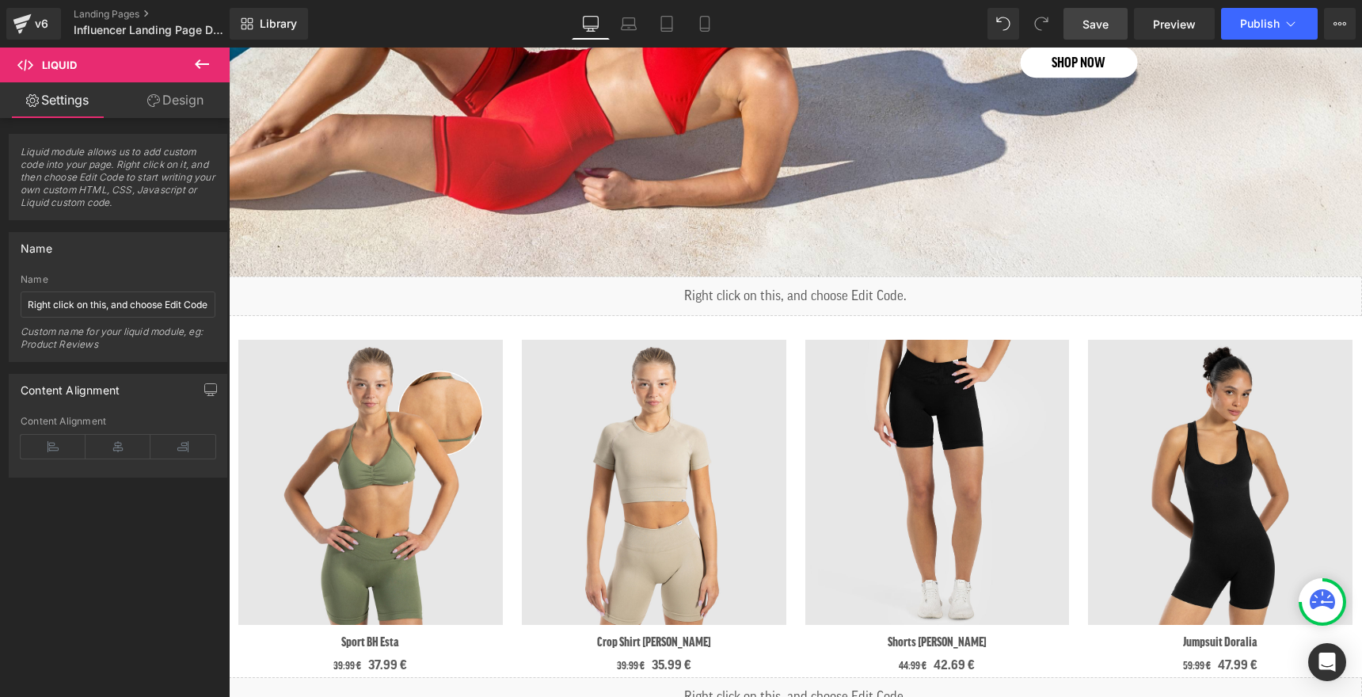
click at [1084, 20] on span "Save" at bounding box center [1096, 24] width 26 height 17
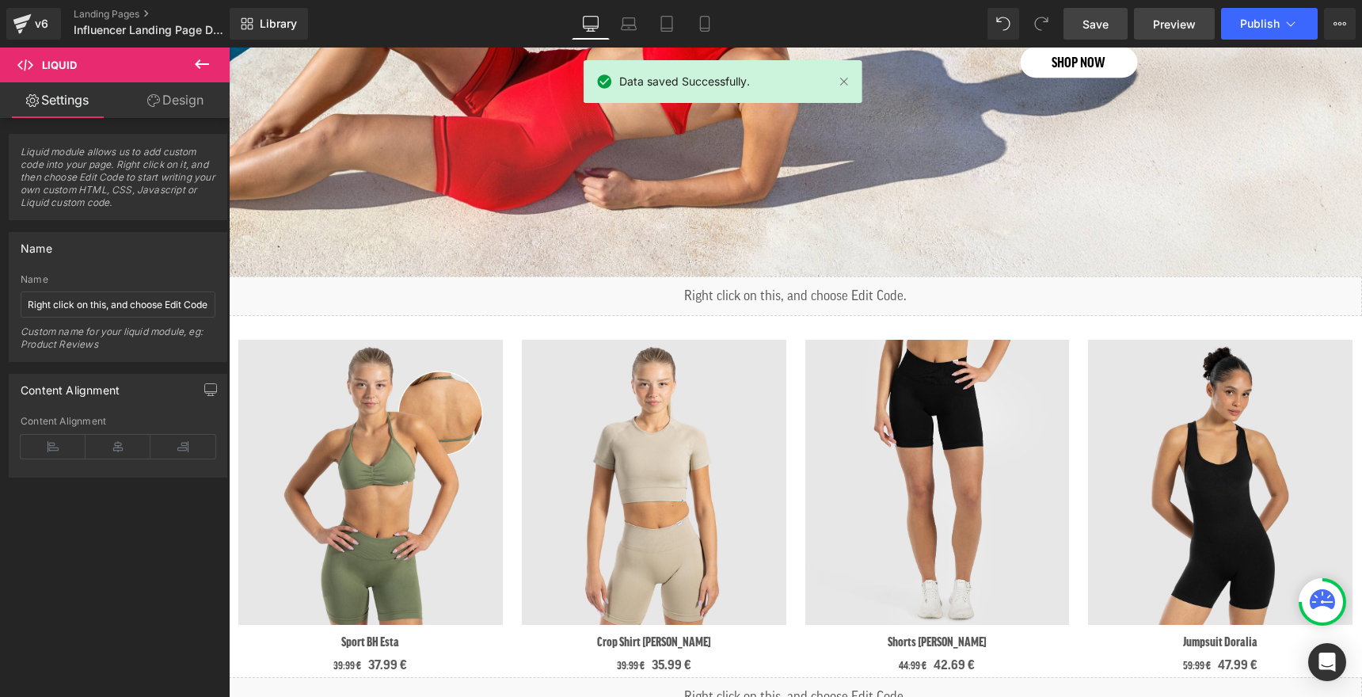
click at [1175, 21] on span "Preview" at bounding box center [1174, 24] width 43 height 17
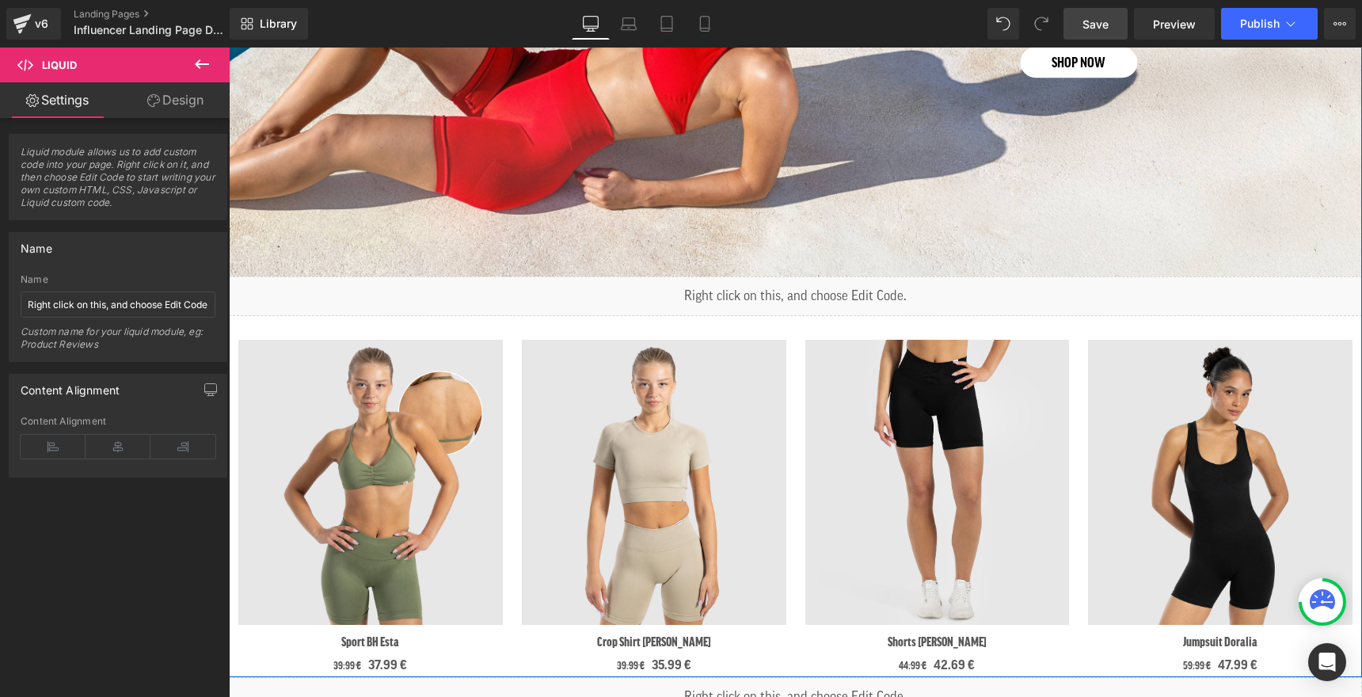
click at [815, 288] on div "Liquid" at bounding box center [795, 296] width 1133 height 40
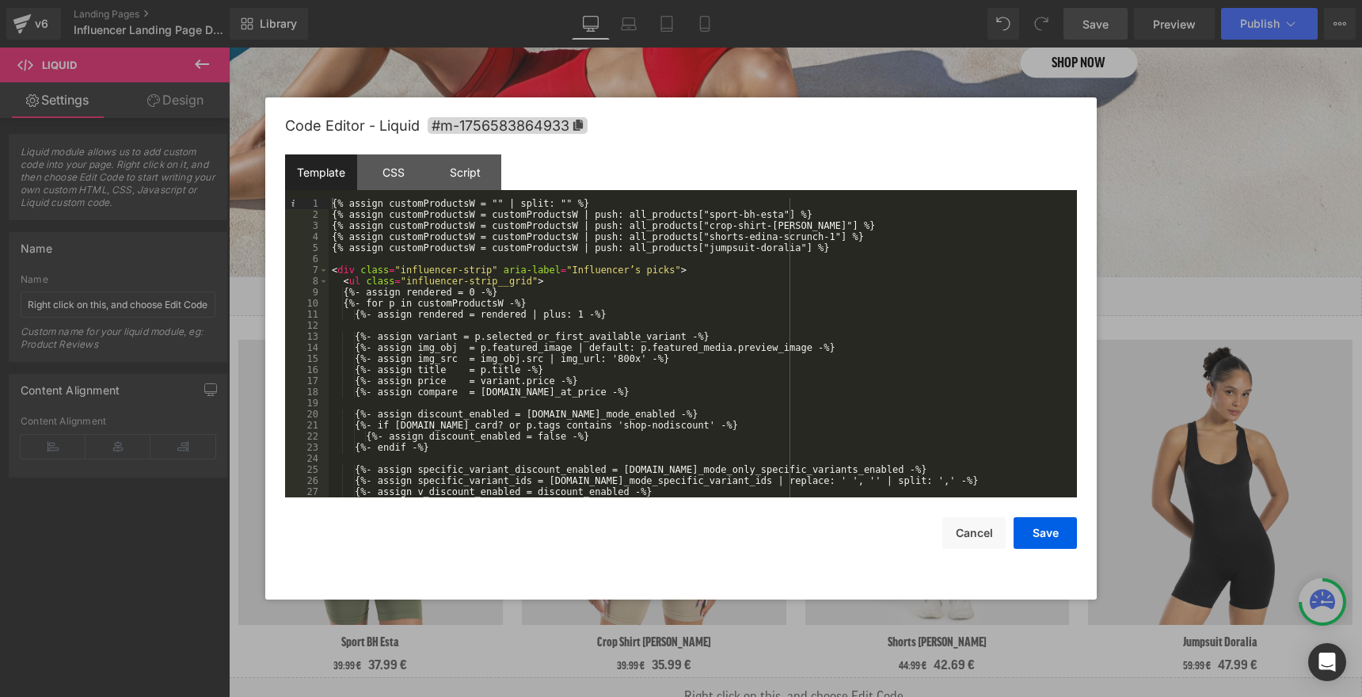
click at [354, 310] on div "{% assign customProductsW = "" | split: "" %} {% assign customProductsW = custo…" at bounding box center [700, 359] width 742 height 322
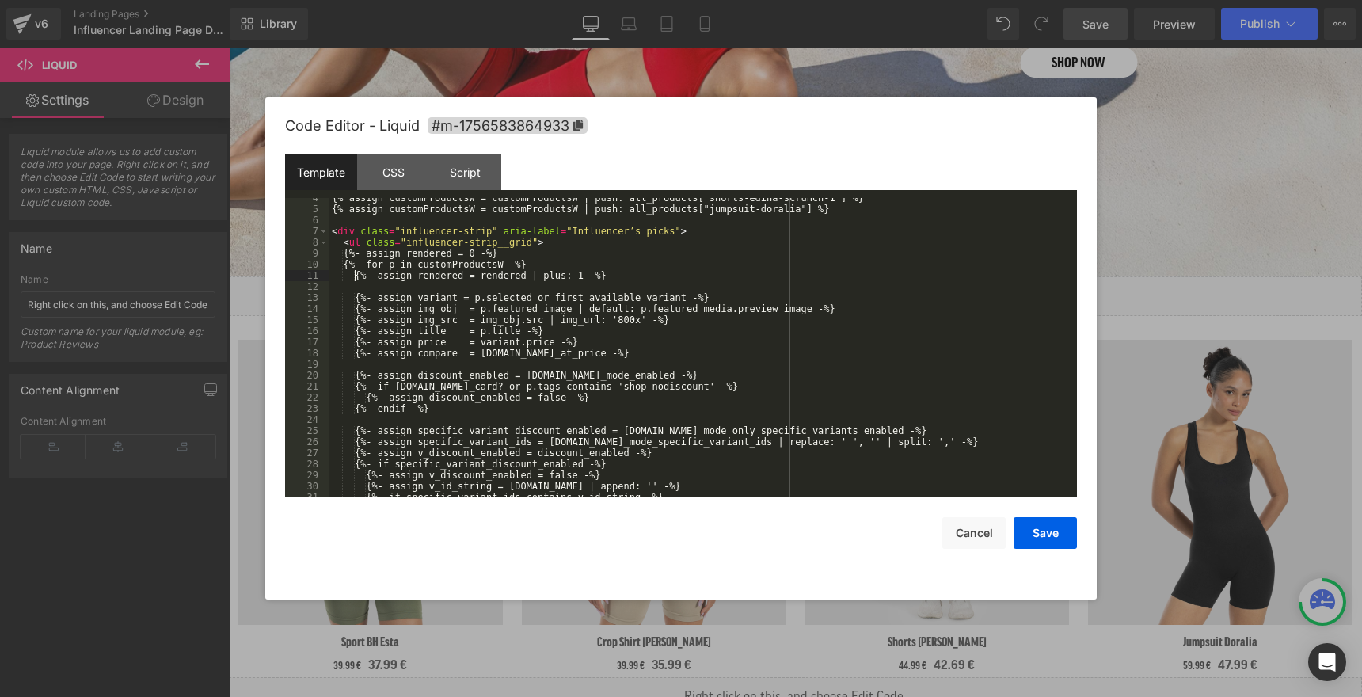
scroll to position [0, 0]
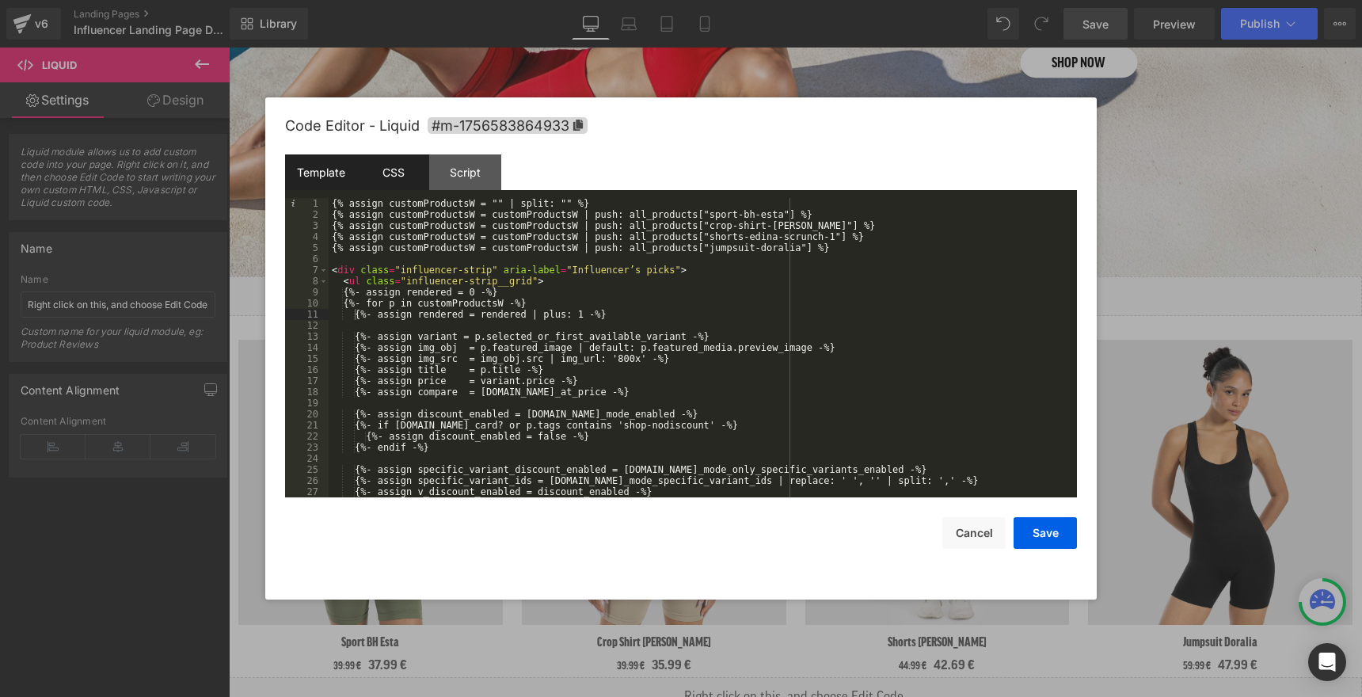
click at [376, 176] on div "CSS" at bounding box center [393, 172] width 72 height 36
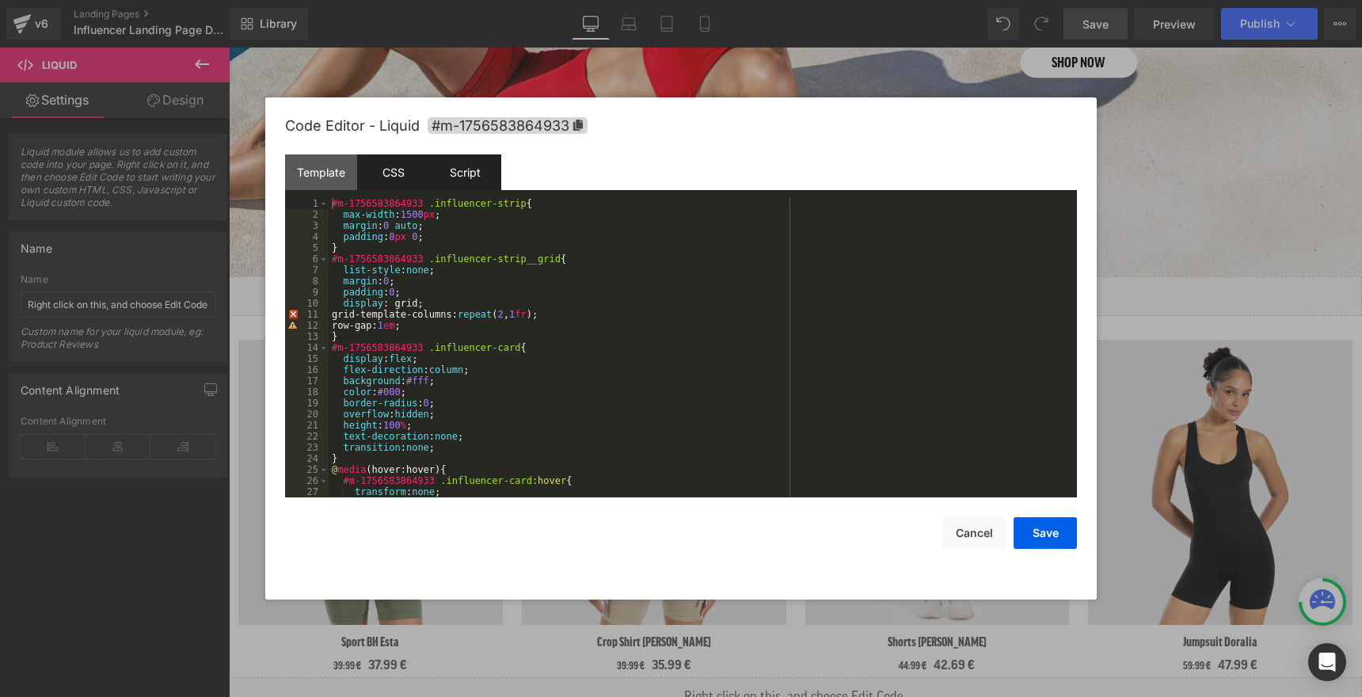
click at [449, 174] on div "Script" at bounding box center [465, 172] width 72 height 36
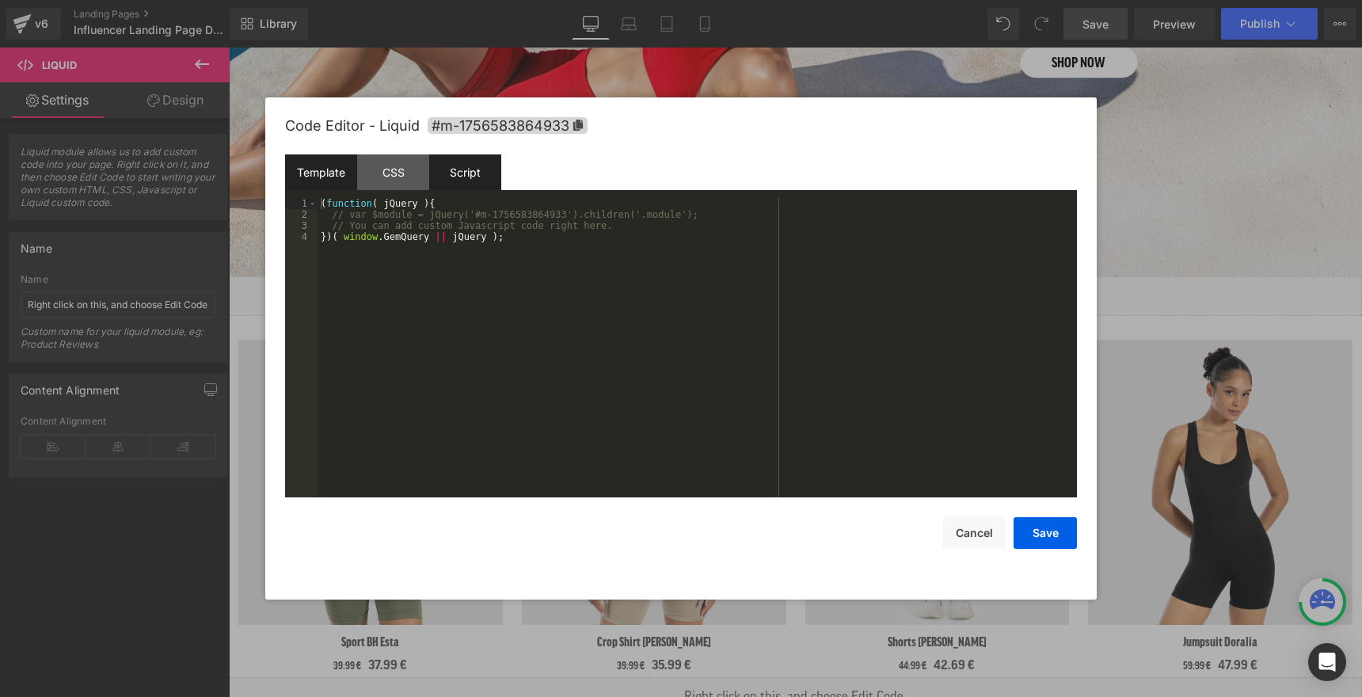
click at [322, 169] on div "Template" at bounding box center [321, 172] width 72 height 36
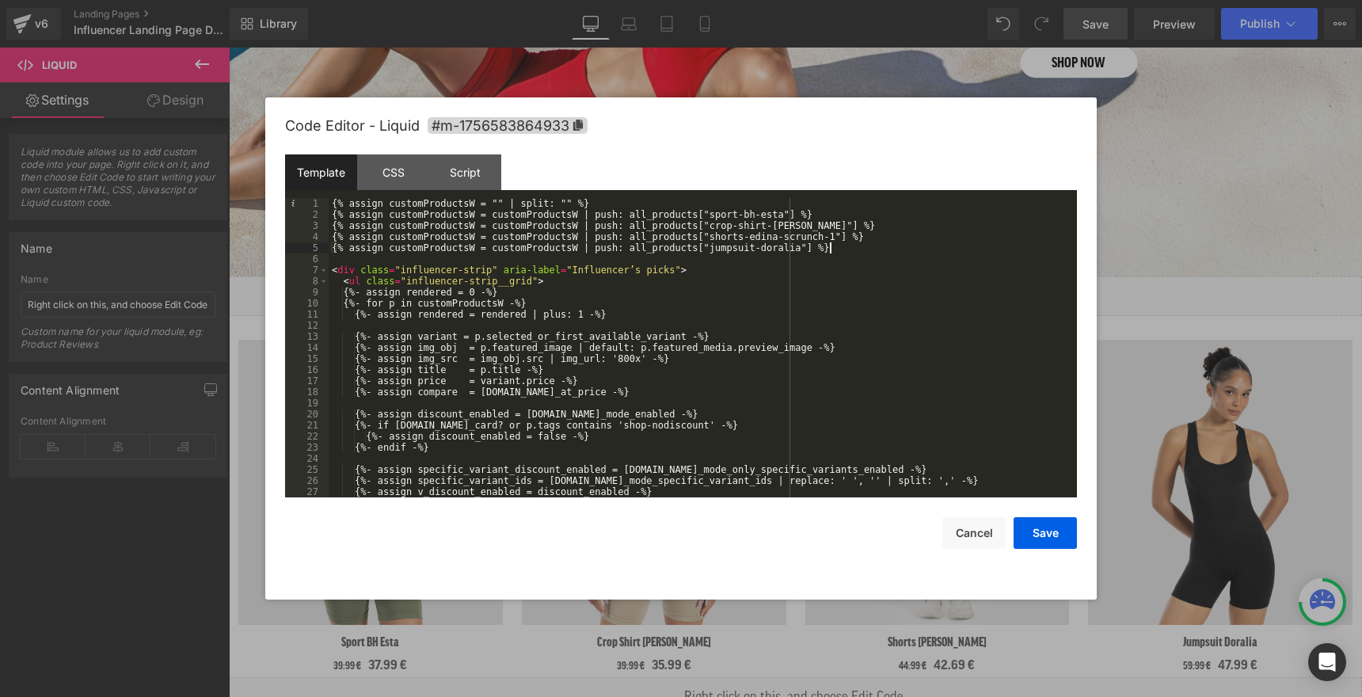
click at [848, 245] on div "{% assign customProductsW = "" | split: "" %} {% assign customProductsW = custo…" at bounding box center [700, 359] width 742 height 322
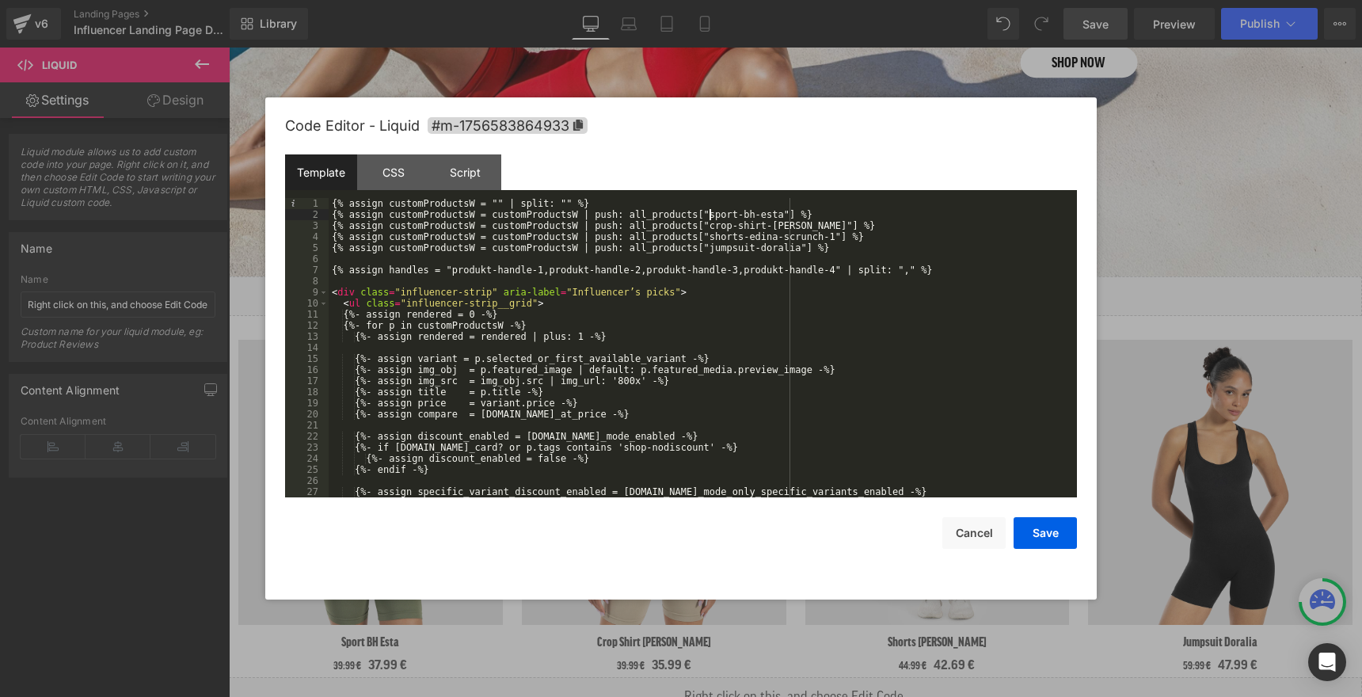
click at [710, 215] on div "{% assign customProductsW = "" | split: "" %} {% assign customProductsW = custo…" at bounding box center [700, 359] width 742 height 322
click at [781, 214] on div "{% assign customProductsW = "" | split: "" %} {% assign customProductsW = custo…" at bounding box center [700, 359] width 742 height 322
click at [785, 216] on div "{% assign customProductsW = "" | split: "" %} {% assign customProductsW = custo…" at bounding box center [700, 359] width 742 height 322
drag, startPoint x: 785, startPoint y: 215, endPoint x: 711, endPoint y: 210, distance: 73.8
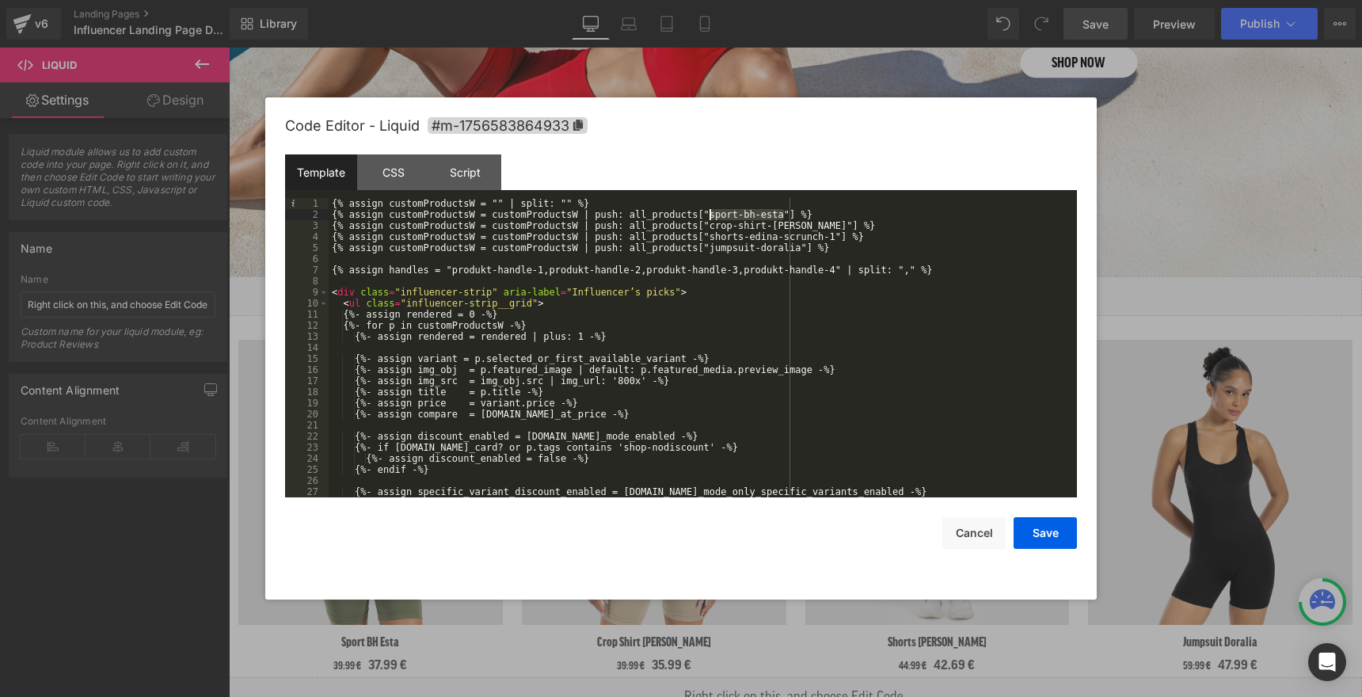
click at [711, 210] on div "{% assign customProductsW = "" | split: "" %} {% assign customProductsW = custo…" at bounding box center [700, 359] width 742 height 322
click at [462, 269] on div "{% assign customProductsW = "" | split: "" %} {% assign customProductsW = custo…" at bounding box center [700, 359] width 742 height 322
click at [545, 269] on div "{% assign customProductsW = "" | split: "" %} {% assign customProductsW = custo…" at bounding box center [700, 359] width 742 height 322
click at [486, 265] on div "{% assign customProductsW = "" | split: "" %} {% assign customProductsW = custo…" at bounding box center [700, 359] width 742 height 322
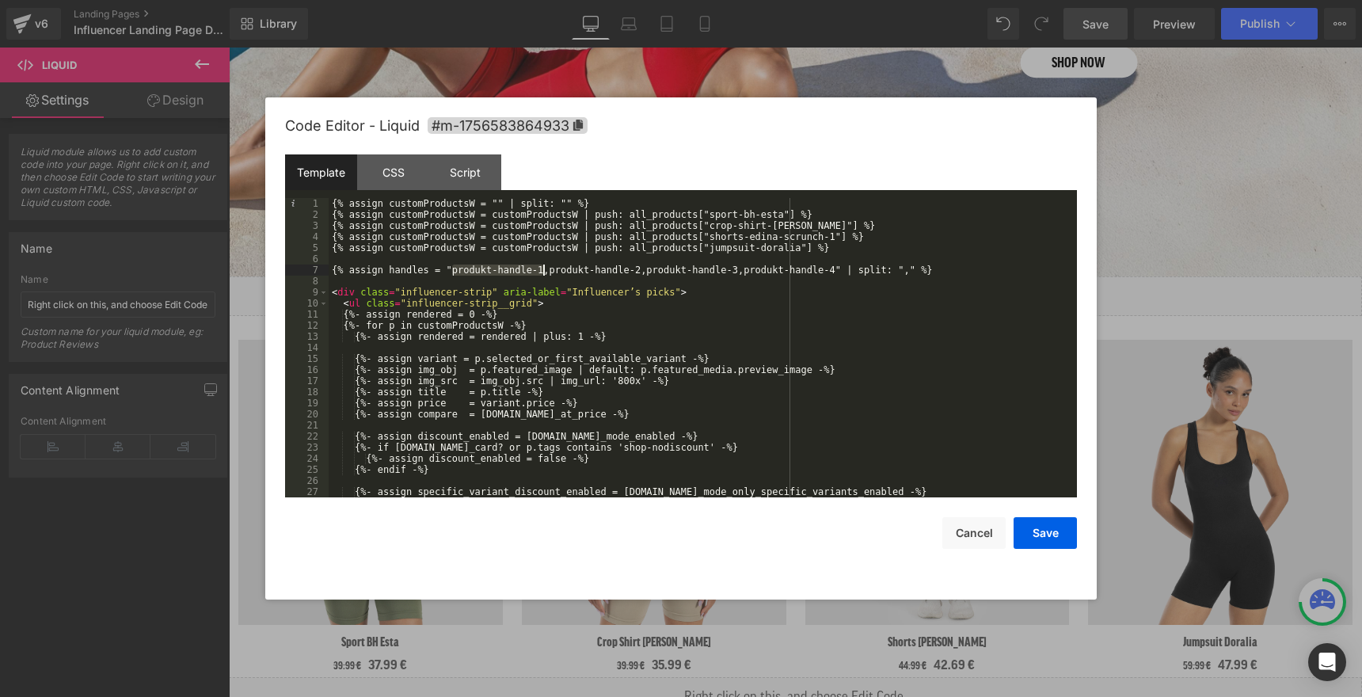
drag, startPoint x: 452, startPoint y: 269, endPoint x: 542, endPoint y: 266, distance: 89.6
click at [542, 266] on div "{% assign customProductsW = "" | split: "" %} {% assign customProductsW = custo…" at bounding box center [700, 359] width 742 height 322
drag, startPoint x: 711, startPoint y: 225, endPoint x: 795, endPoint y: 224, distance: 84.0
click at [795, 224] on div "{% assign customProductsW = "" | split: "" %} {% assign customProductsW = custo…" at bounding box center [700, 359] width 742 height 322
drag, startPoint x: 532, startPoint y: 271, endPoint x: 623, endPoint y: 274, distance: 90.3
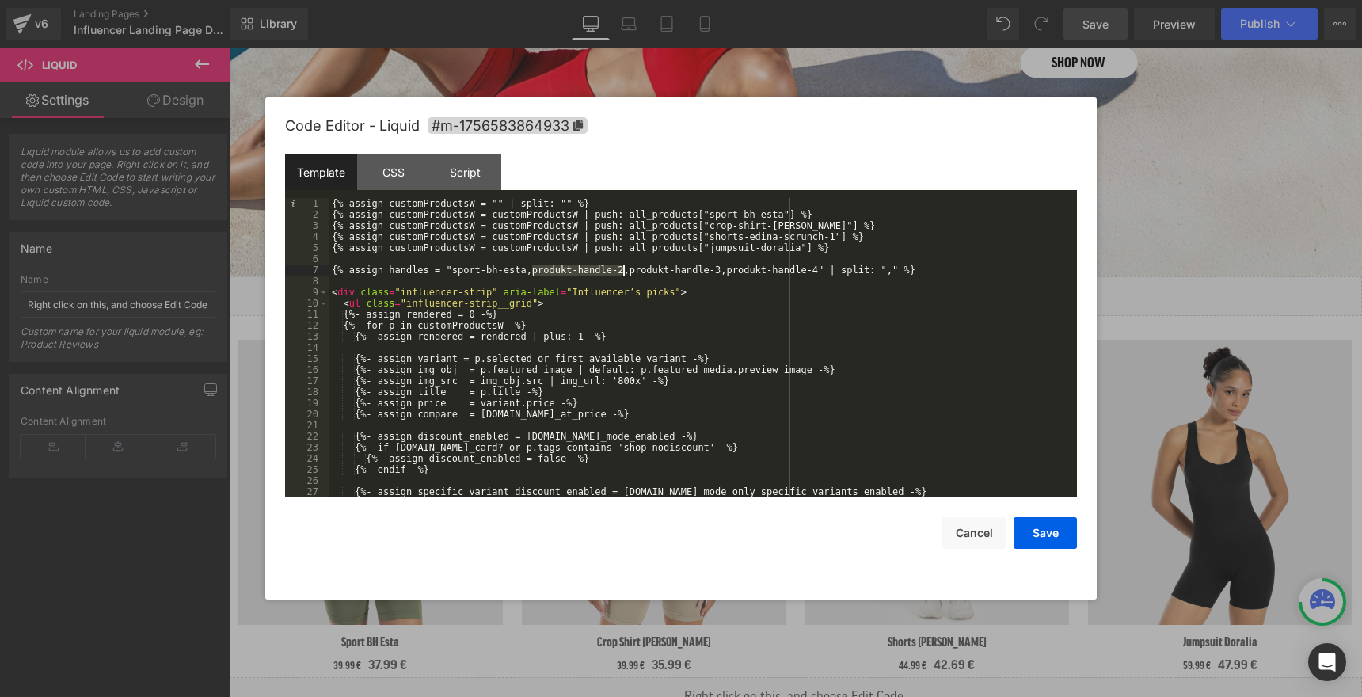
click at [623, 274] on div "{% assign customProductsW = "" | split: "" %} {% assign customProductsW = custo…" at bounding box center [700, 359] width 742 height 322
drag, startPoint x: 710, startPoint y: 236, endPoint x: 837, endPoint y: 239, distance: 126.8
click at [837, 239] on div "{% assign customProductsW = "" | split: "" %} {% assign customProductsW = custo…" at bounding box center [700, 359] width 742 height 322
drag, startPoint x: 623, startPoint y: 271, endPoint x: 714, endPoint y: 270, distance: 90.3
click at [714, 270] on div "{% assign customProductsW = "" | split: "" %} {% assign customProductsW = custo…" at bounding box center [700, 359] width 742 height 322
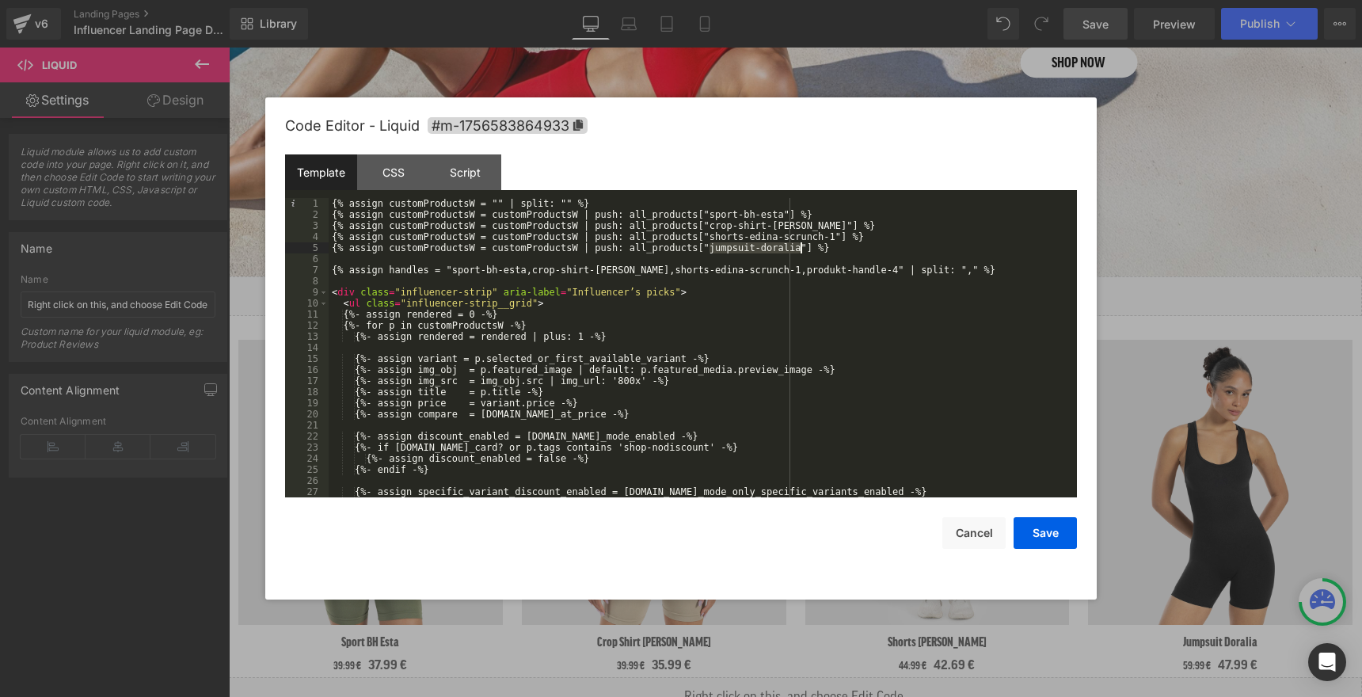
drag, startPoint x: 710, startPoint y: 253, endPoint x: 799, endPoint y: 251, distance: 88.7
click at [799, 251] on div "{% assign customProductsW = "" | split: "" %} {% assign customProductsW = custo…" at bounding box center [700, 359] width 742 height 322
drag, startPoint x: 756, startPoint y: 272, endPoint x: 845, endPoint y: 272, distance: 88.7
click at [845, 272] on div "{% assign customProductsW = "" | split: "" %} {% assign customProductsW = custo…" at bounding box center [700, 359] width 742 height 322
drag, startPoint x: 353, startPoint y: 326, endPoint x: 543, endPoint y: 325, distance: 189.3
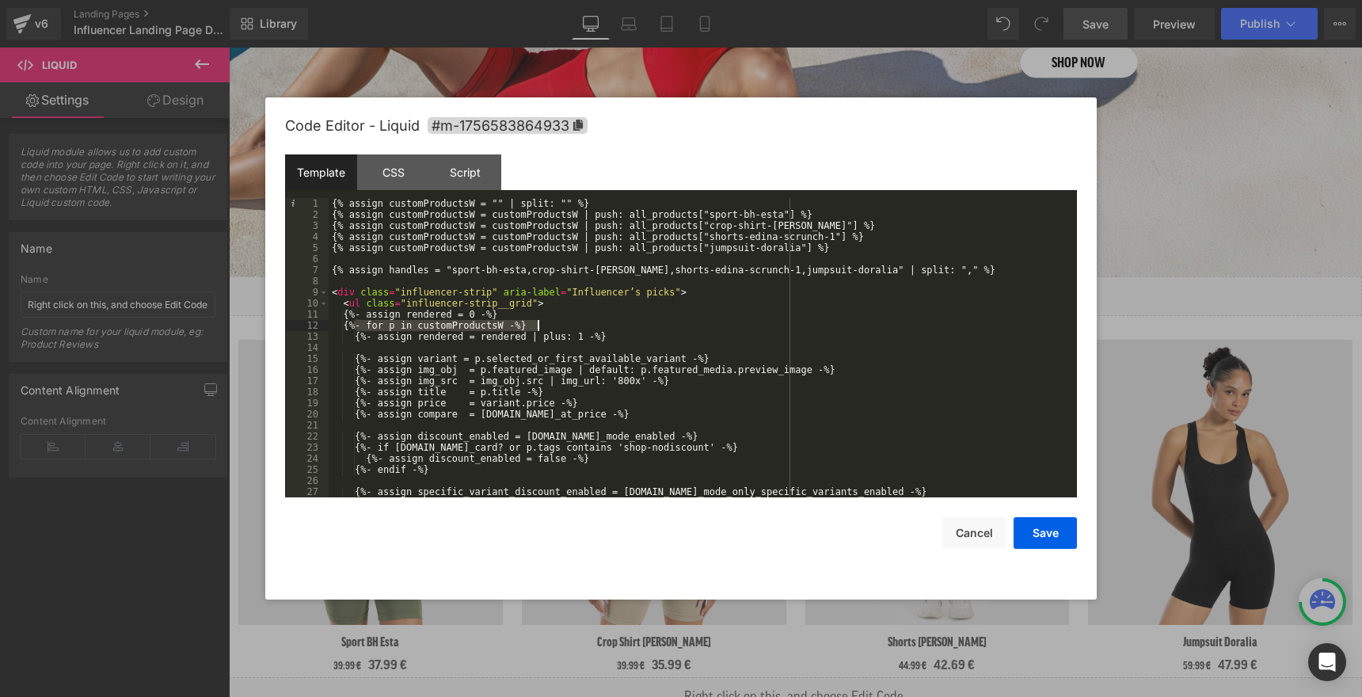
click at [543, 325] on div "{% assign customProductsW = "" | split: "" %} {% assign customProductsW = custo…" at bounding box center [700, 359] width 742 height 322
click at [542, 319] on div "{% assign customProductsW = "" | split: "" %} {% assign customProductsW = custo…" at bounding box center [700, 359] width 742 height 322
click at [539, 325] on div "{% assign customProductsW = "" | split: "" %} {% assign customProductsW = custo…" at bounding box center [700, 359] width 742 height 322
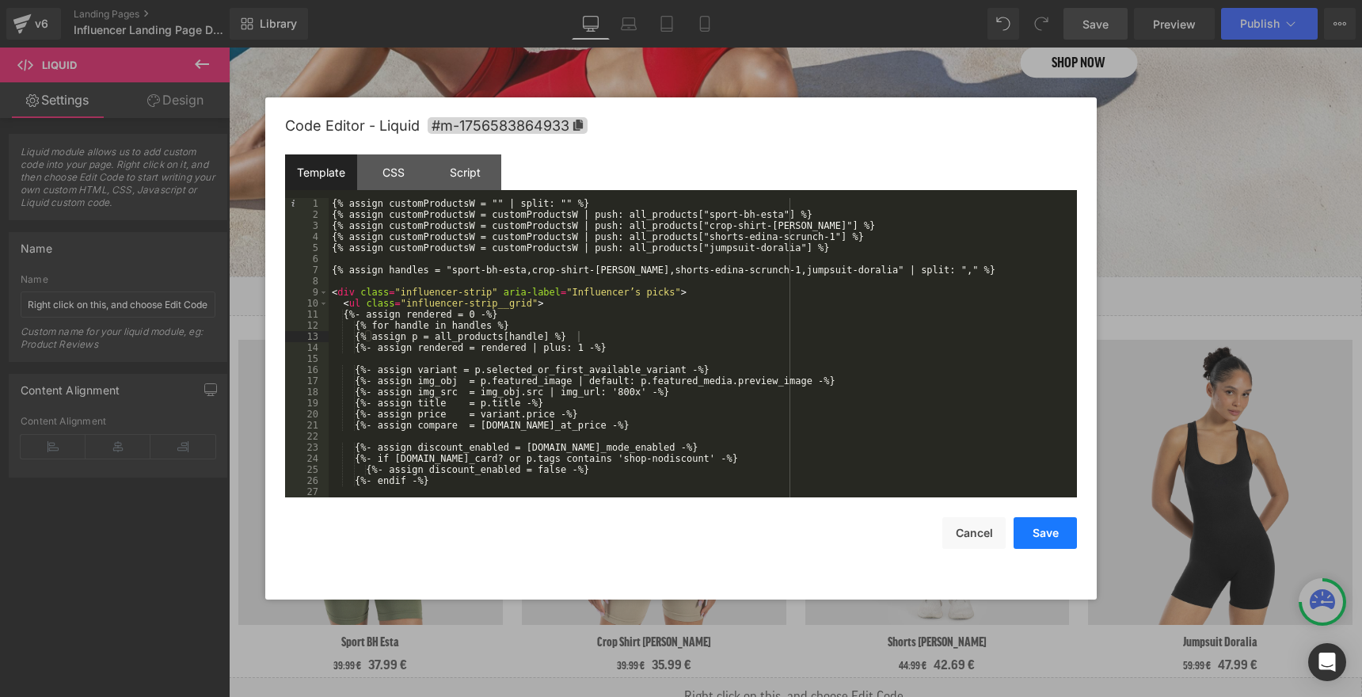
click at [1030, 529] on button "Save" at bounding box center [1045, 533] width 63 height 32
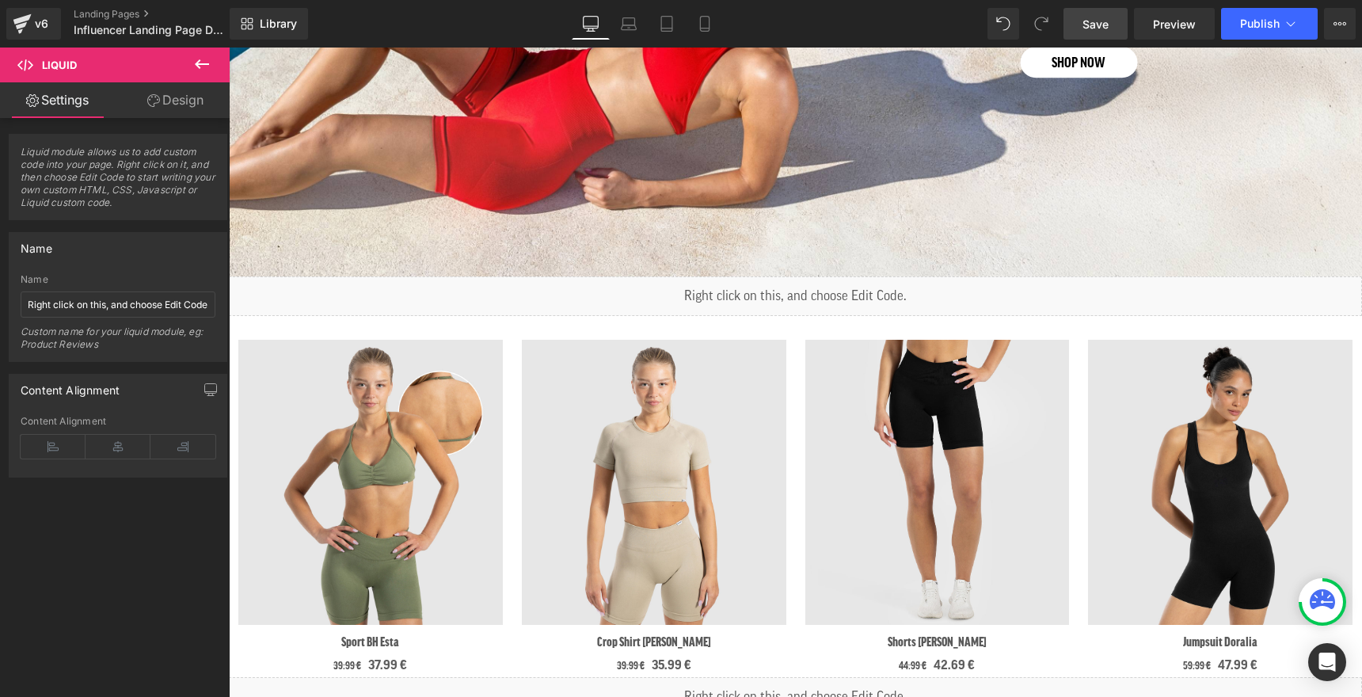
click at [1109, 10] on link "Save" at bounding box center [1096, 24] width 64 height 32
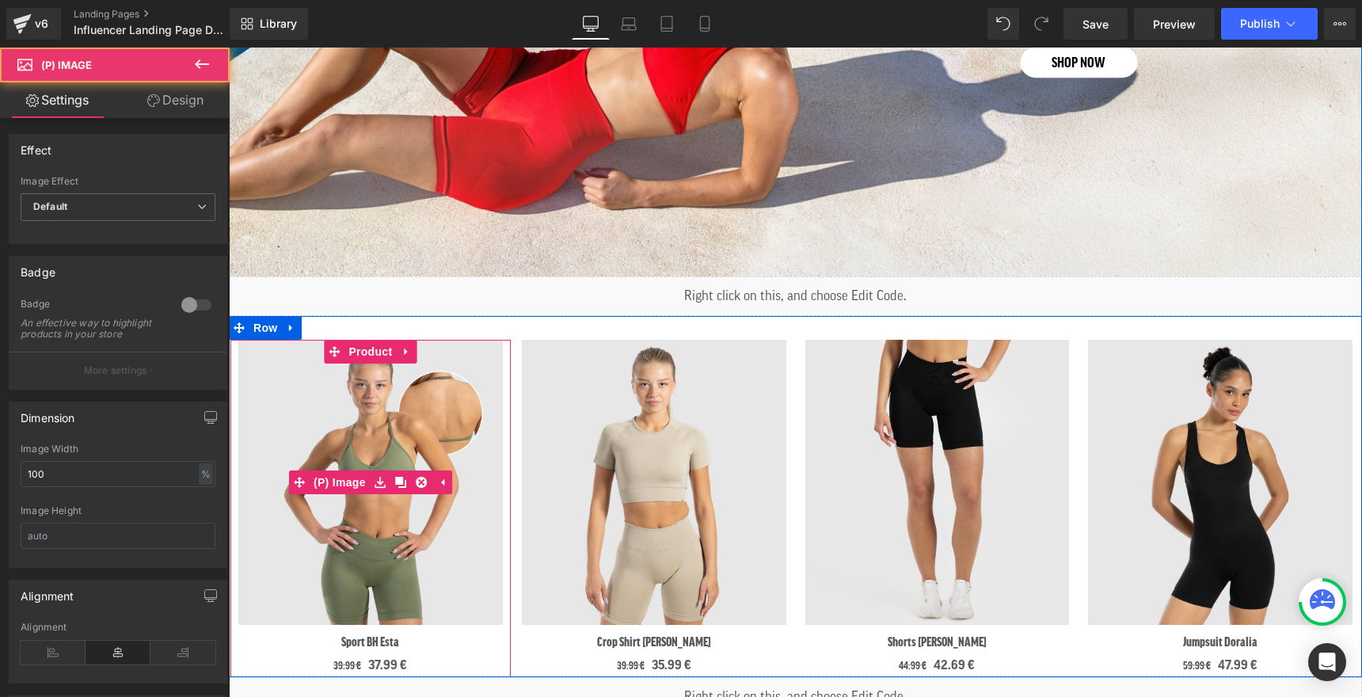
click at [436, 432] on img at bounding box center [370, 482] width 265 height 285
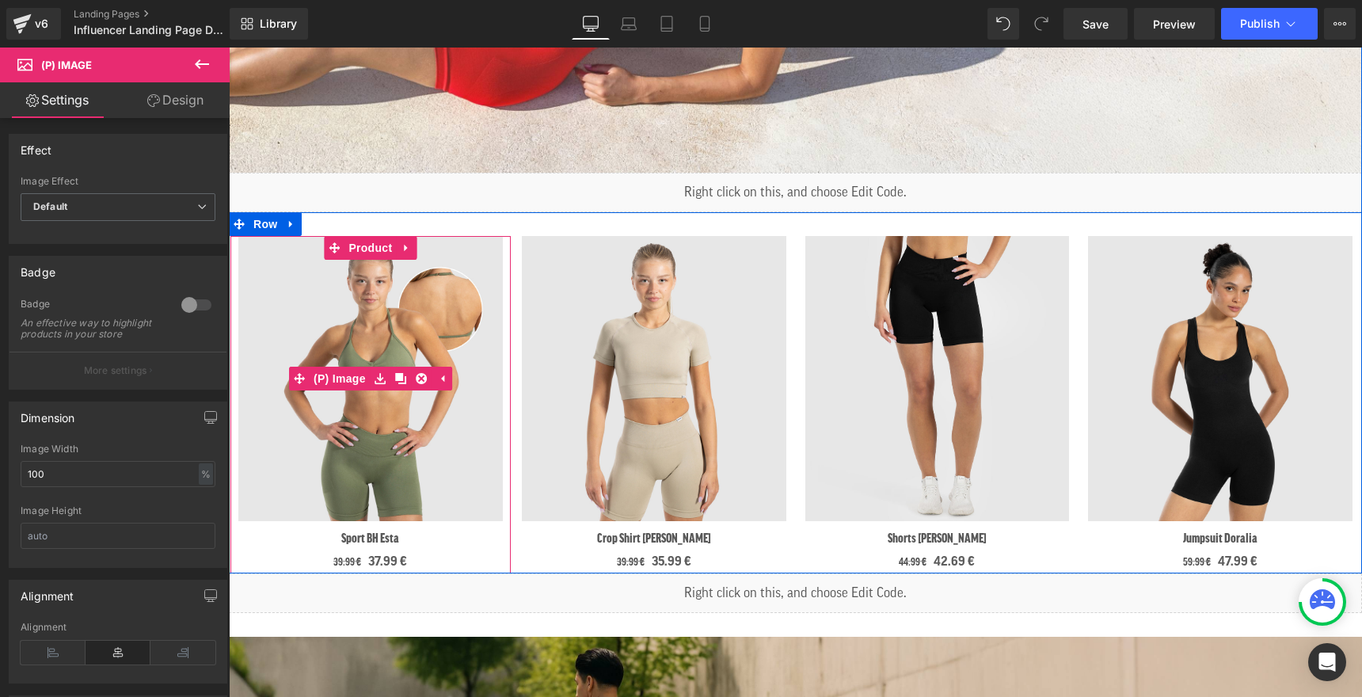
scroll to position [1050, 0]
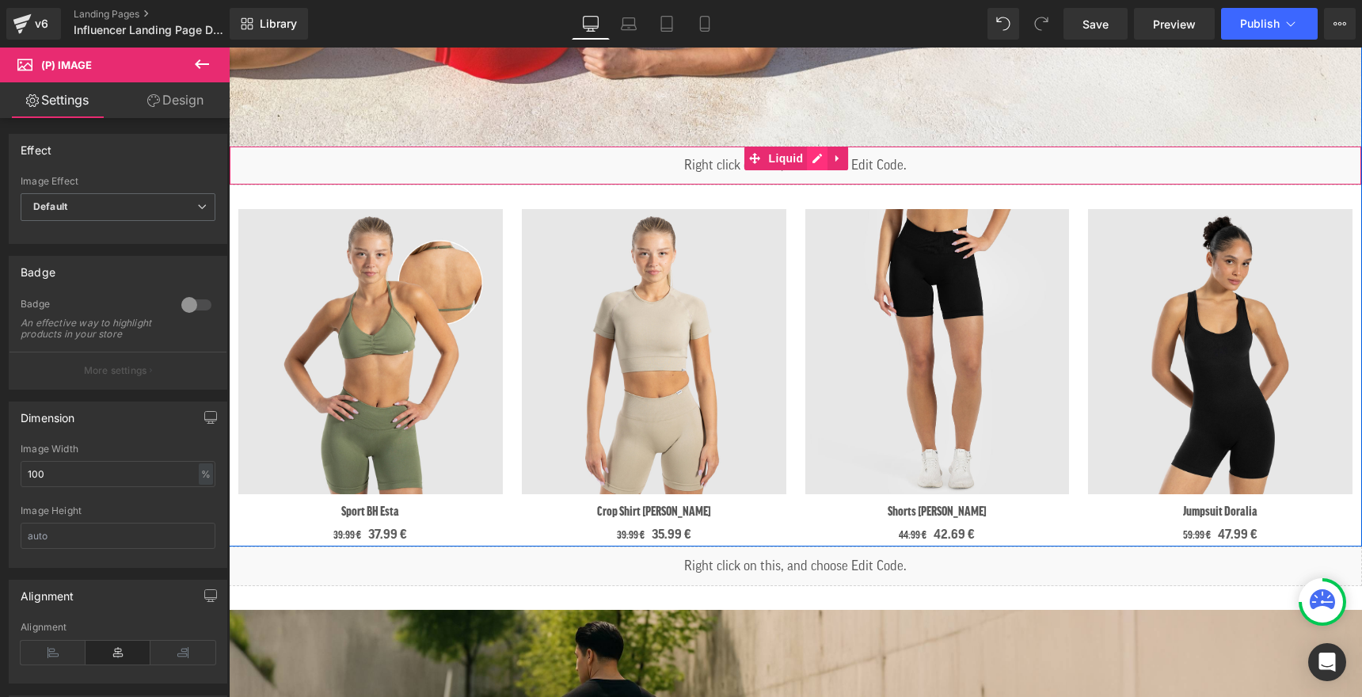
click at [816, 157] on div "Liquid" at bounding box center [795, 166] width 1133 height 40
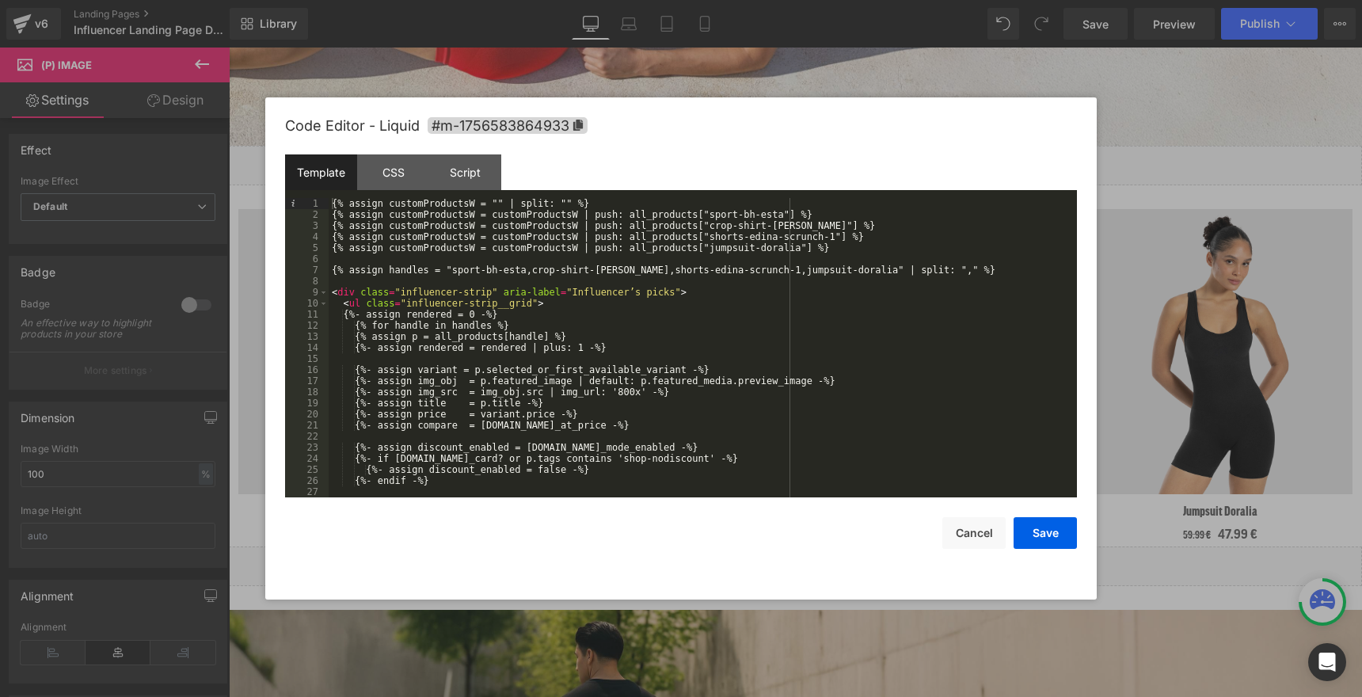
click at [333, 290] on div "{% assign customProductsW = "" | split: "" %} {% assign customProductsW = custo…" at bounding box center [700, 359] width 742 height 322
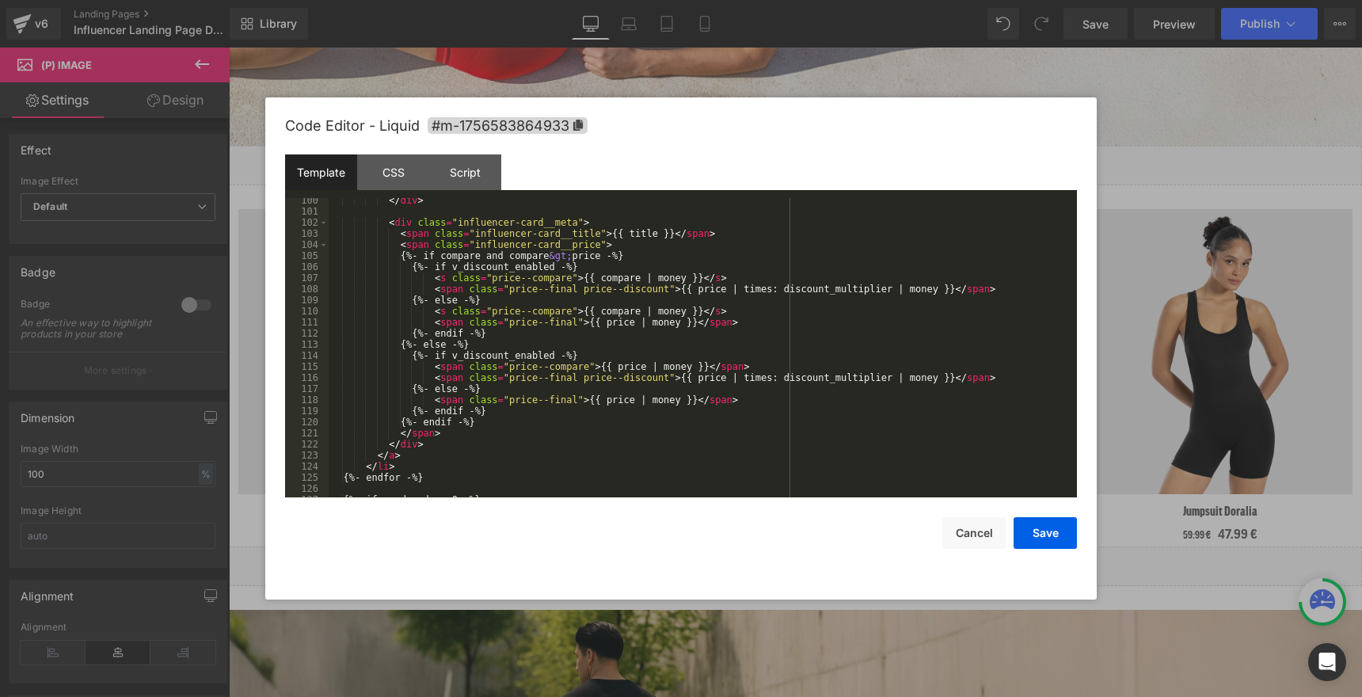
scroll to position [1164, 0]
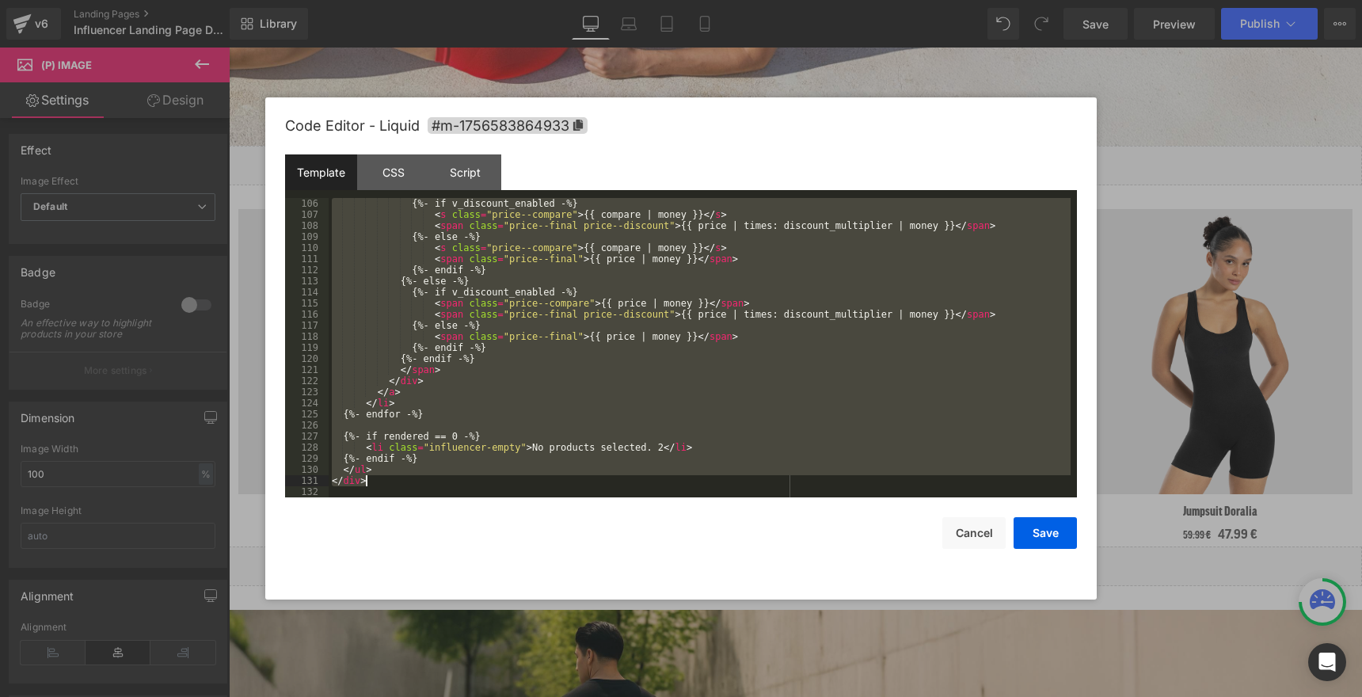
click at [409, 477] on div "{%- if v_discount_enabled -%} < s class = "price--compare" > {{ compare | money…" at bounding box center [700, 359] width 742 height 322
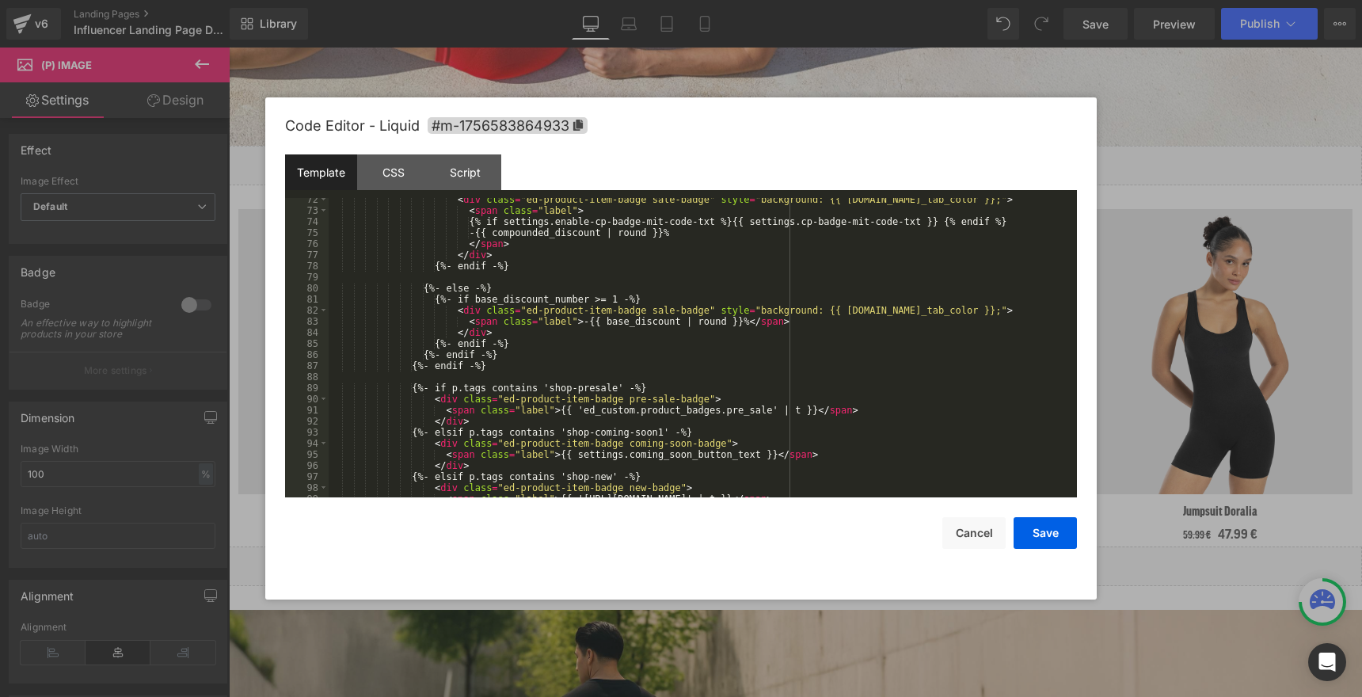
scroll to position [0, 0]
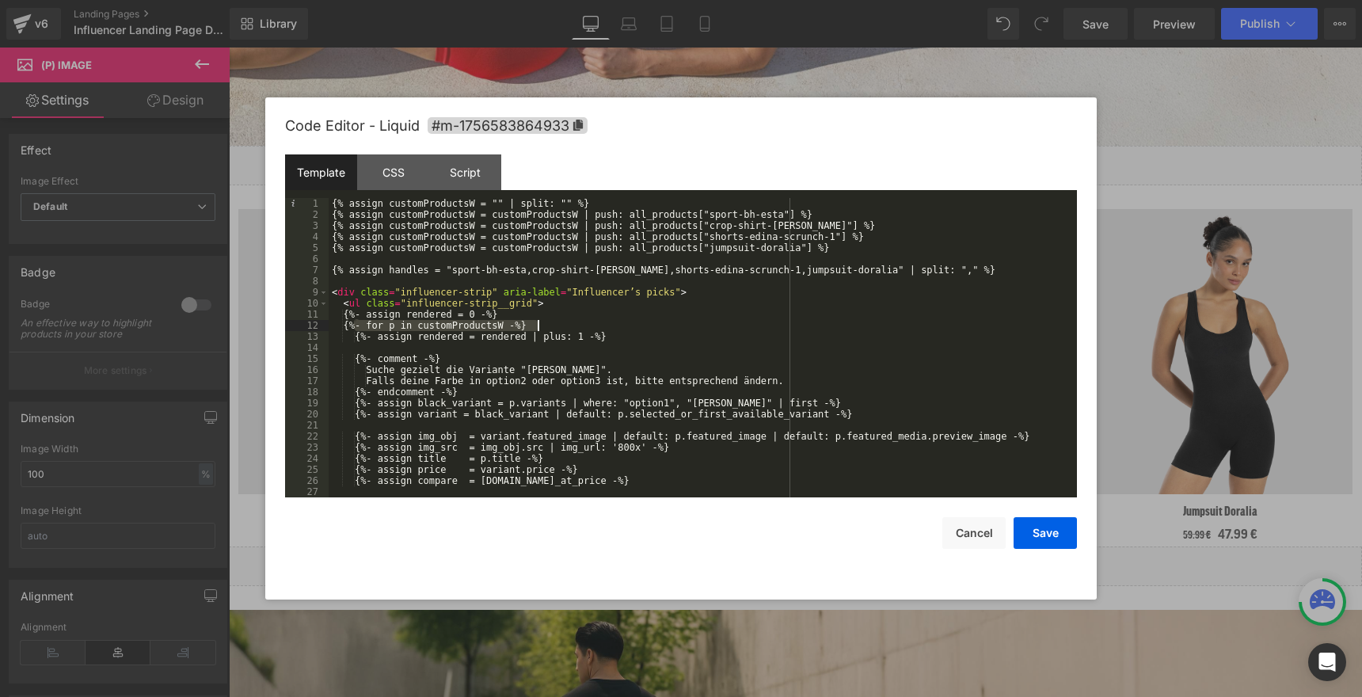
drag, startPoint x: 353, startPoint y: 327, endPoint x: 569, endPoint y: 326, distance: 215.4
click at [569, 326] on div "{% assign customProductsW = "" | split: "" %} {% assign customProductsW = custo…" at bounding box center [700, 359] width 742 height 322
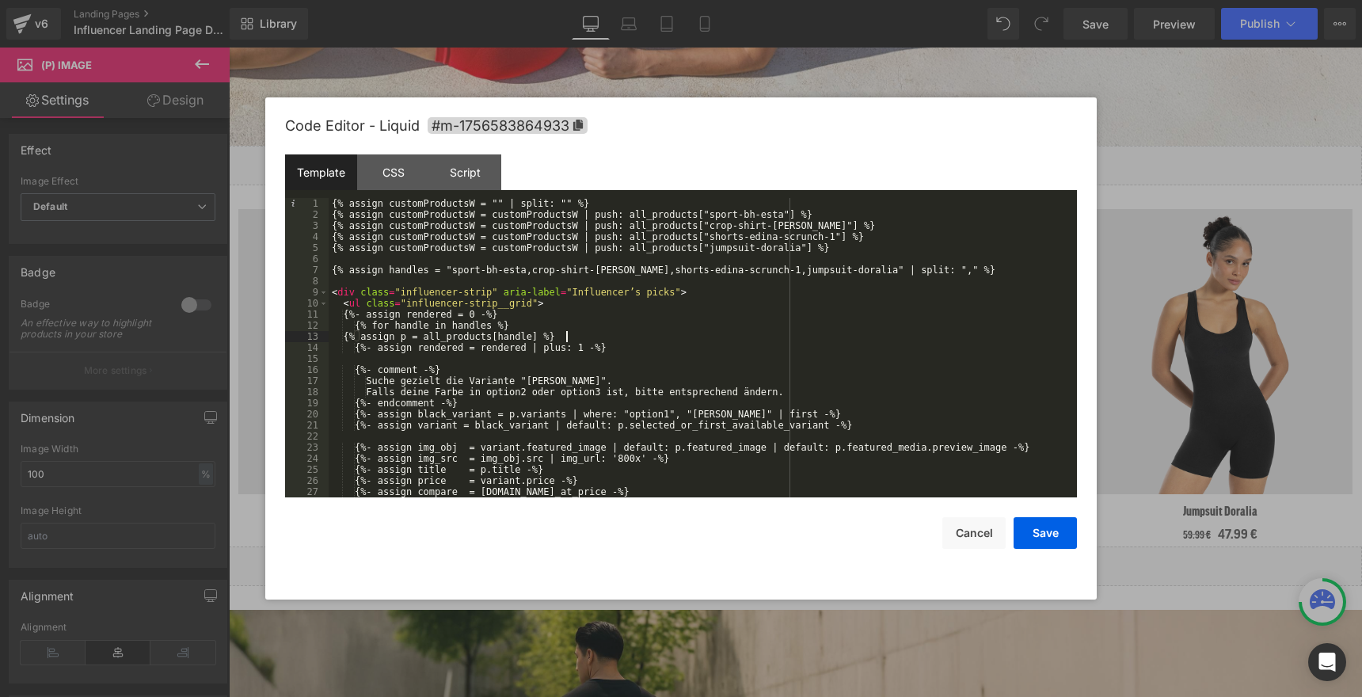
click at [356, 339] on div "{% assign customProductsW = "" | split: "" %} {% assign customProductsW = custo…" at bounding box center [700, 359] width 742 height 322
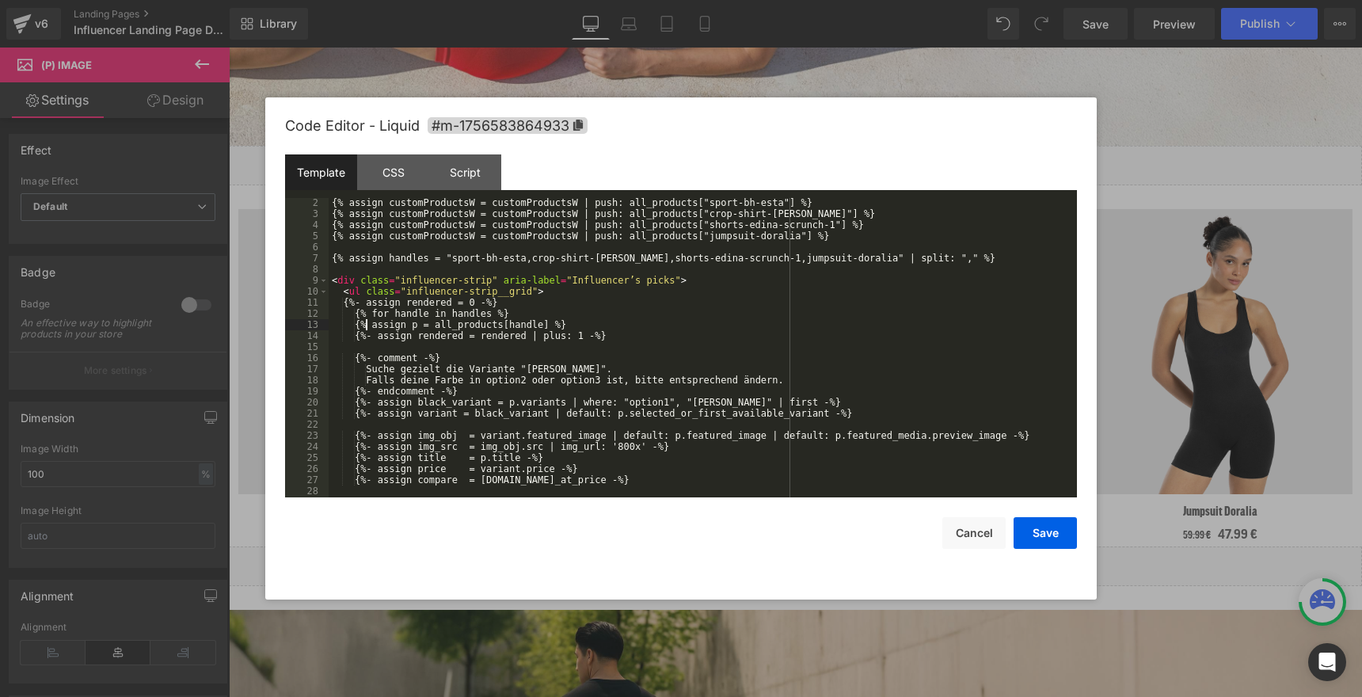
scroll to position [29, 0]
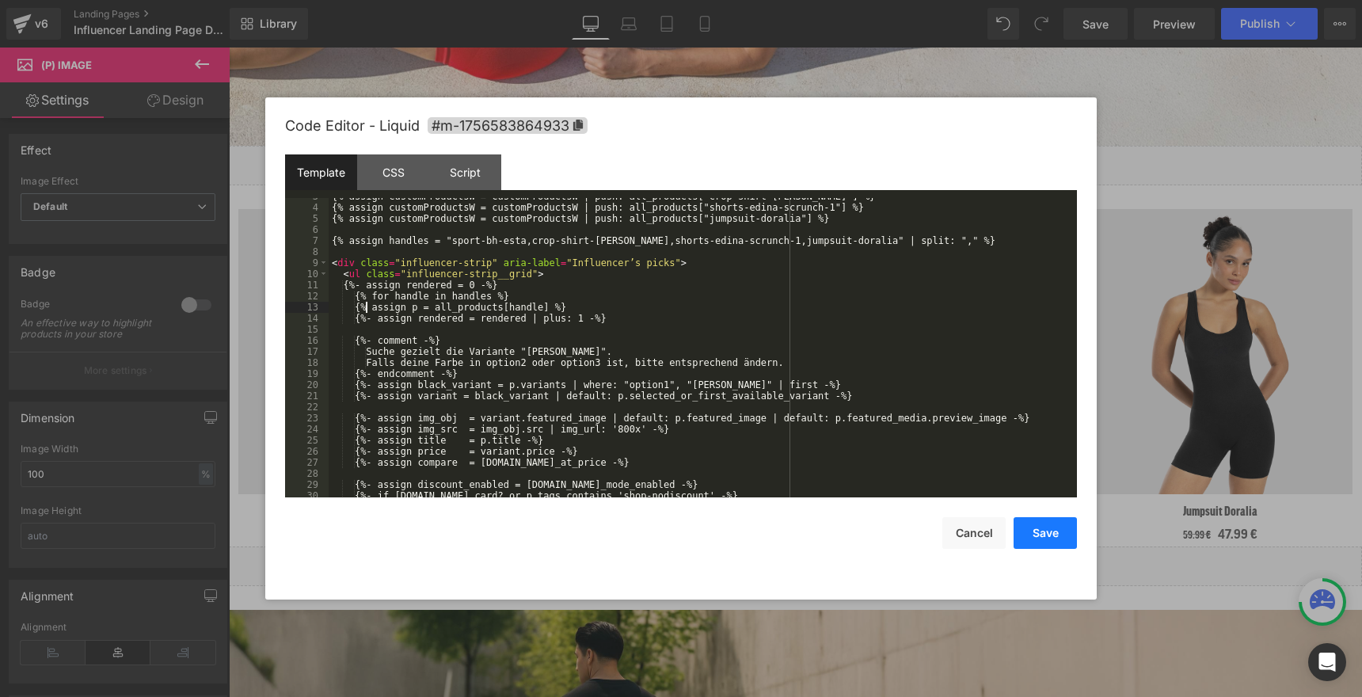
click at [1038, 531] on button "Save" at bounding box center [1045, 533] width 63 height 32
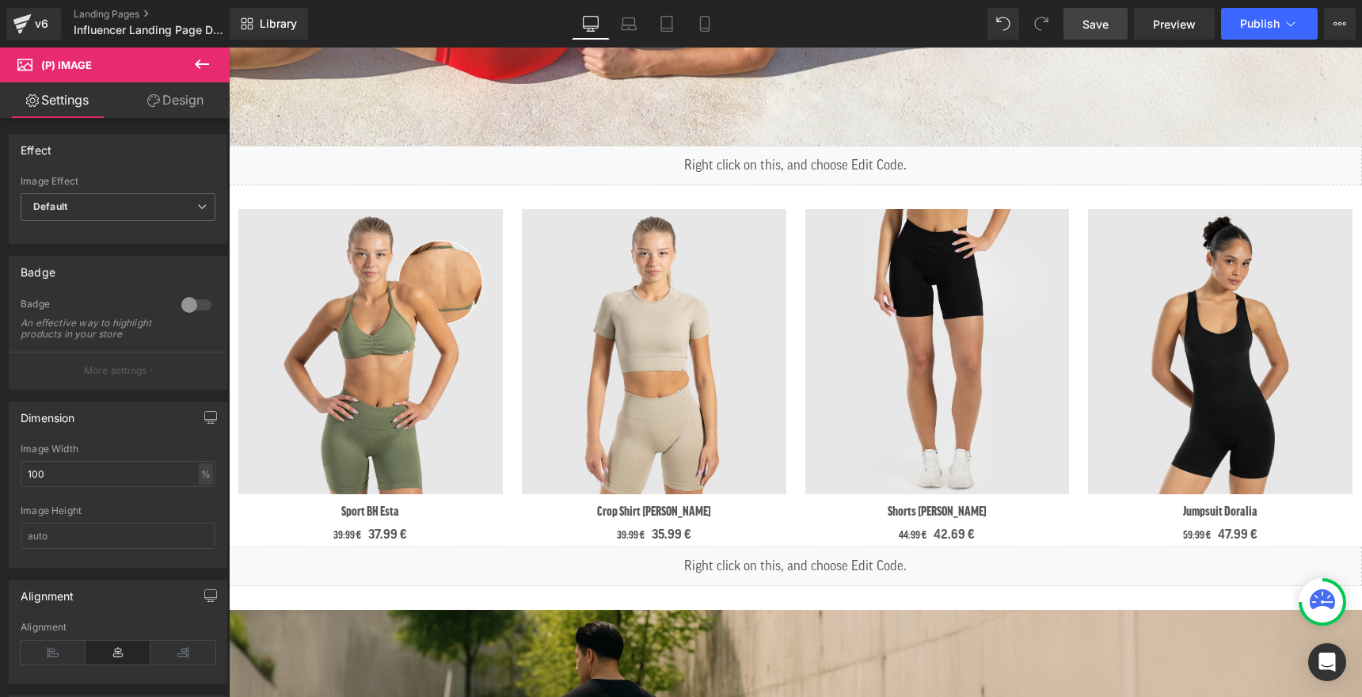
click at [1105, 32] on link "Save" at bounding box center [1096, 24] width 64 height 32
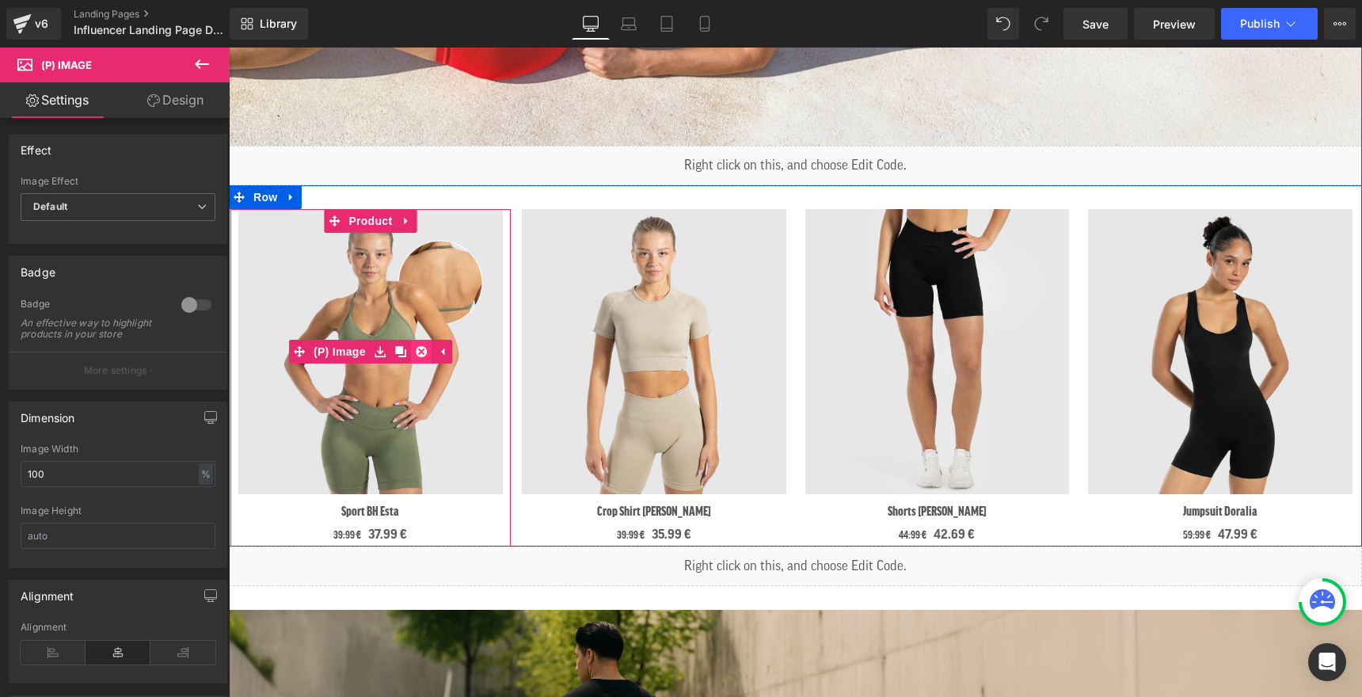
click at [419, 347] on icon at bounding box center [421, 351] width 11 height 11
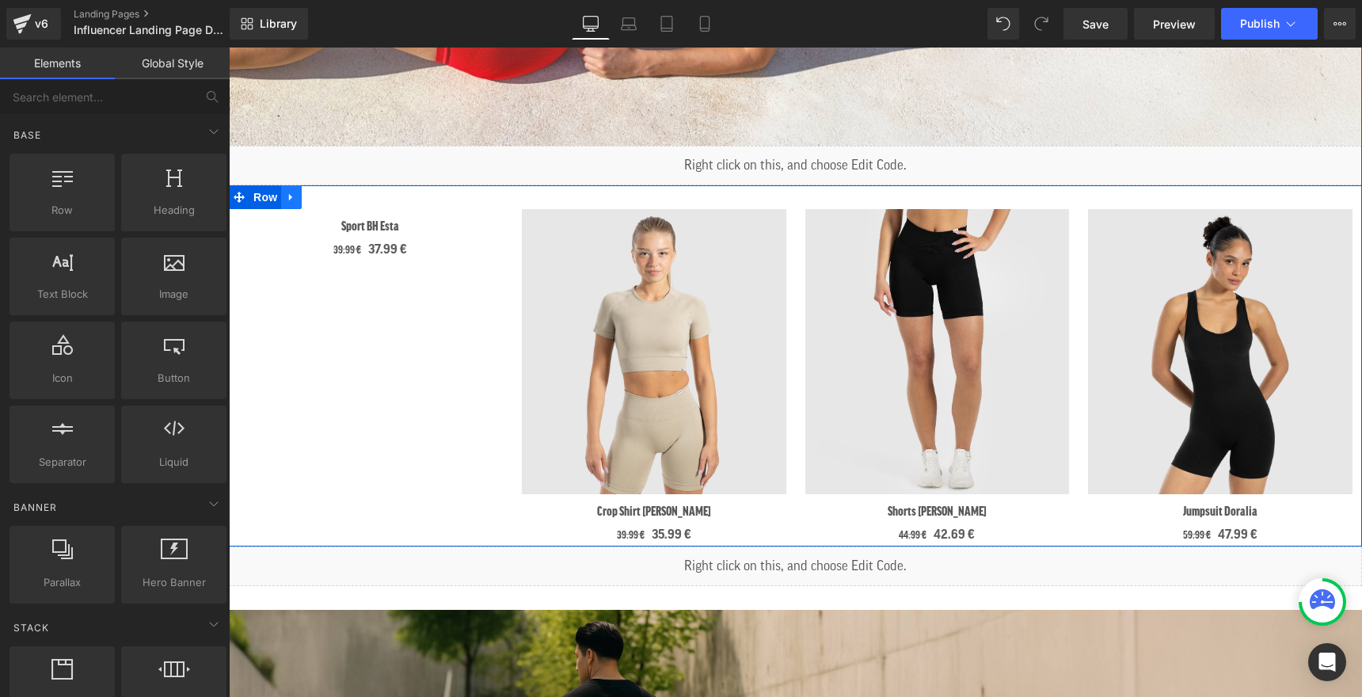
click at [294, 196] on icon at bounding box center [291, 198] width 11 height 12
click at [333, 197] on icon at bounding box center [332, 198] width 11 height 12
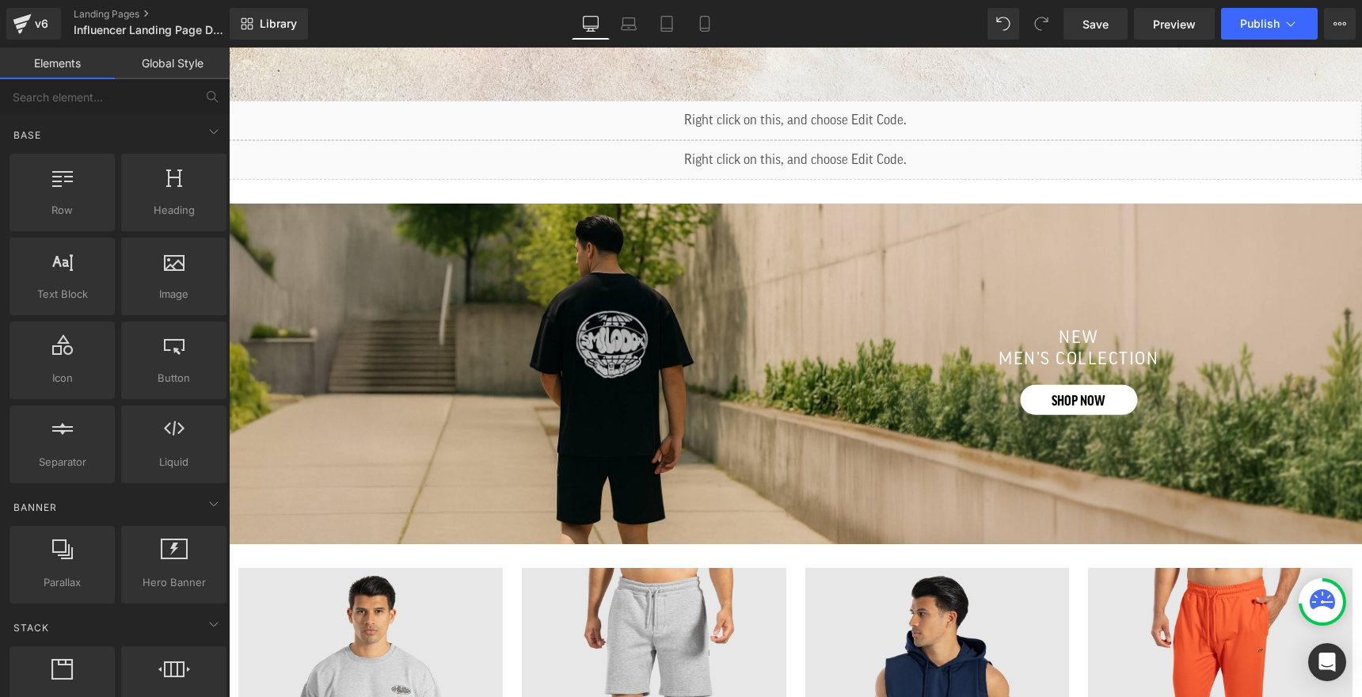
scroll to position [1051, 0]
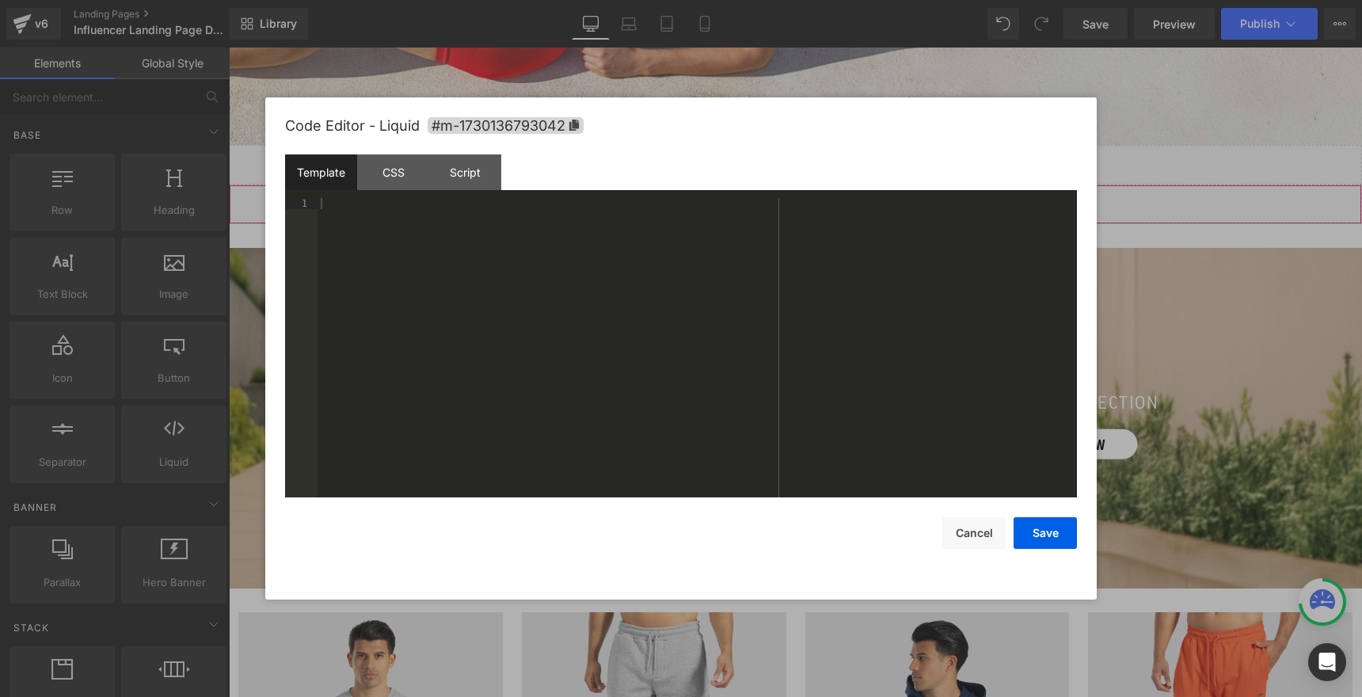
click at [817, 200] on div "Liquid" at bounding box center [795, 205] width 1133 height 40
click at [402, 183] on div "CSS" at bounding box center [393, 172] width 72 height 36
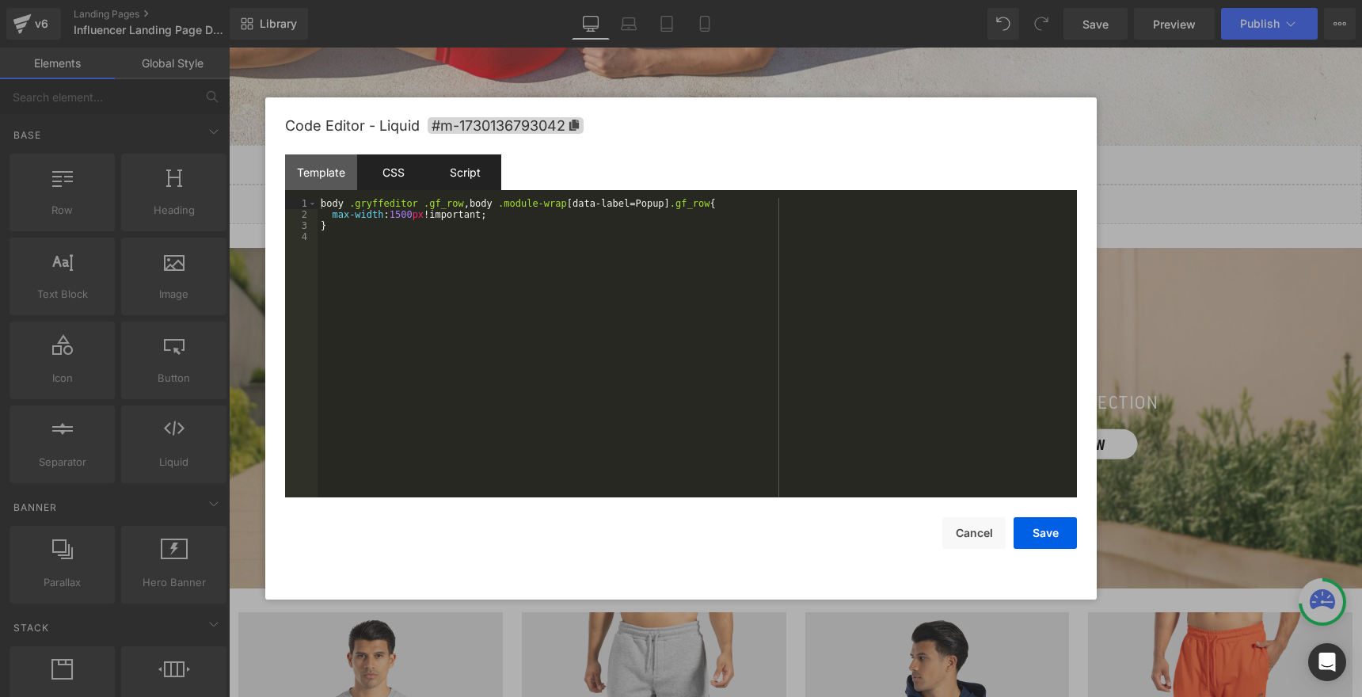
click at [442, 181] on div "Script" at bounding box center [465, 172] width 72 height 36
click at [379, 175] on div "CSS" at bounding box center [393, 172] width 72 height 36
click at [318, 168] on div "Template" at bounding box center [321, 172] width 72 height 36
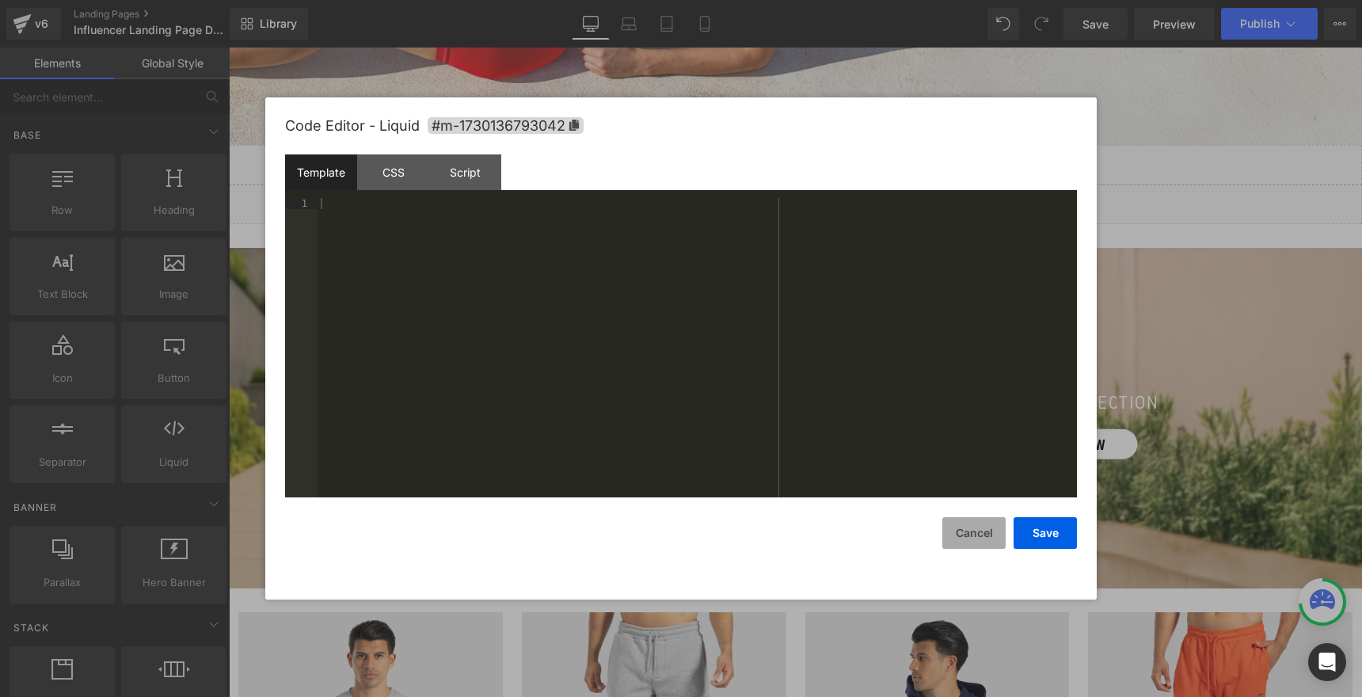
click at [966, 536] on button "Cancel" at bounding box center [974, 533] width 63 height 32
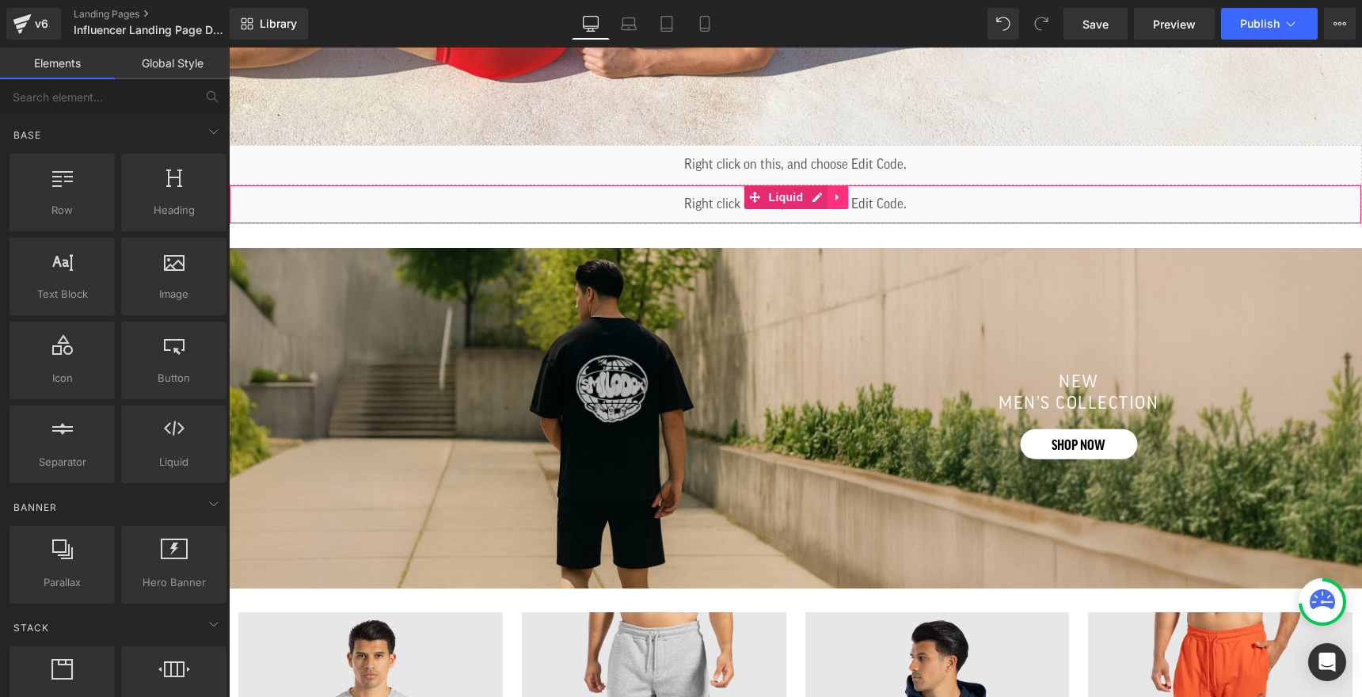
click at [839, 203] on icon at bounding box center [837, 198] width 11 height 12
click at [848, 200] on icon at bounding box center [848, 197] width 11 height 11
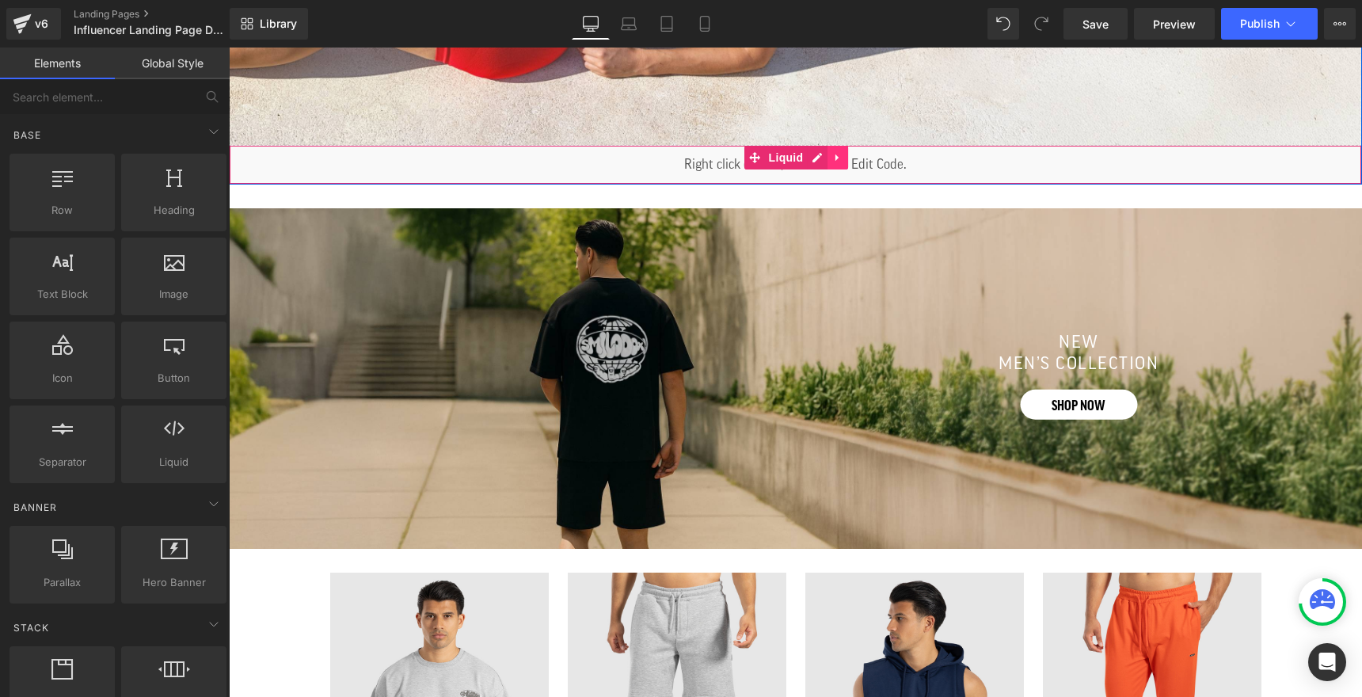
click at [834, 158] on icon at bounding box center [837, 158] width 11 height 12
click at [827, 158] on icon at bounding box center [827, 157] width 11 height 11
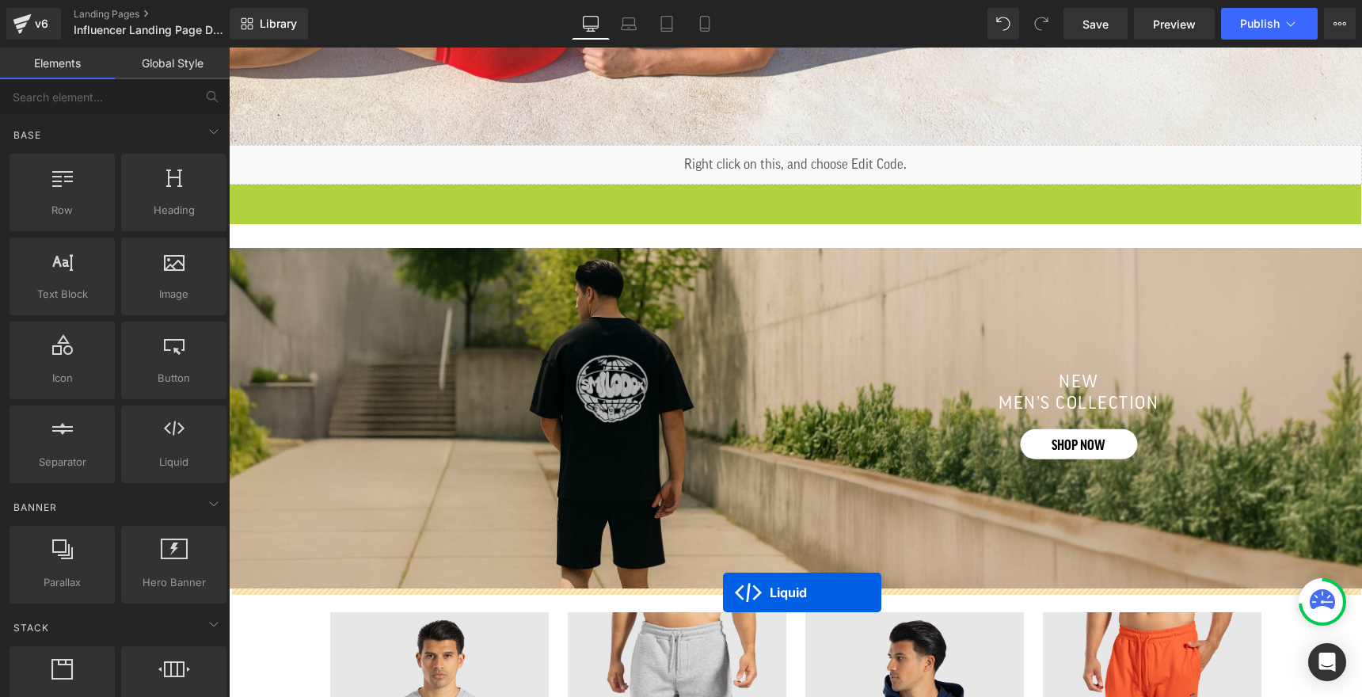
drag, startPoint x: 754, startPoint y: 197, endPoint x: 723, endPoint y: 592, distance: 396.4
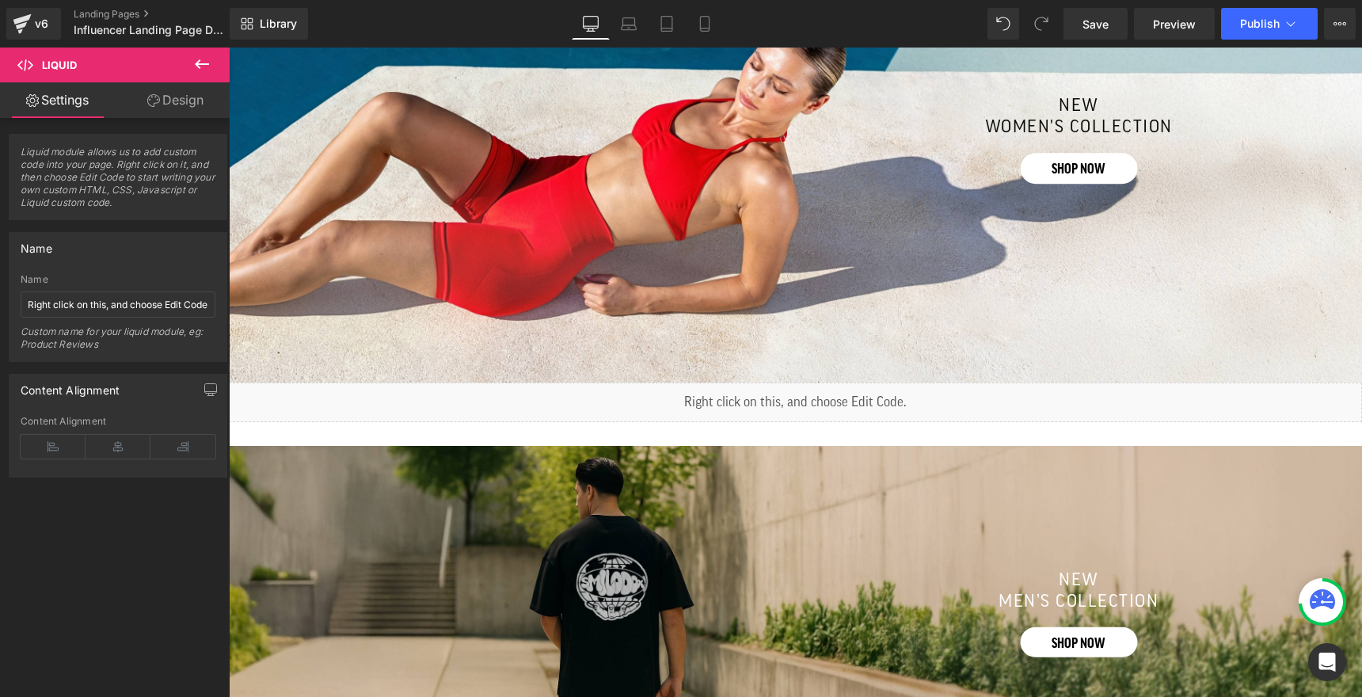
scroll to position [786, 0]
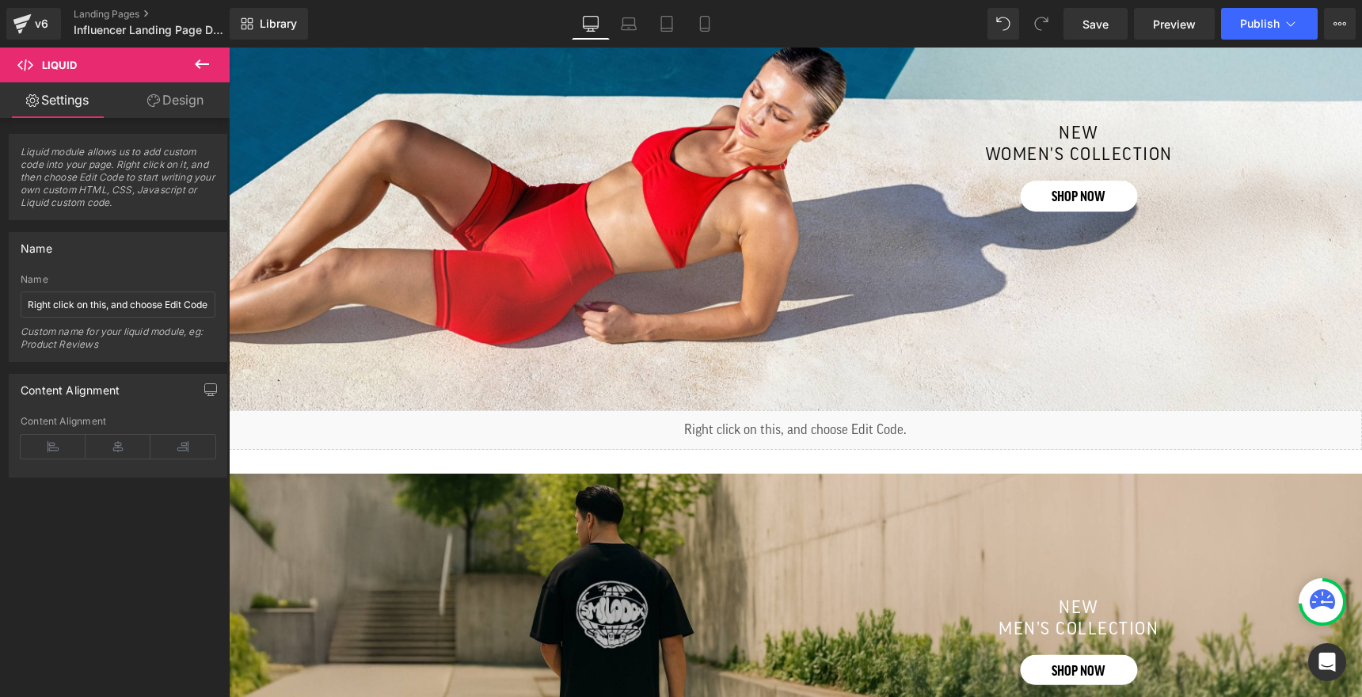
click at [736, 434] on div "Liquid" at bounding box center [795, 430] width 1133 height 40
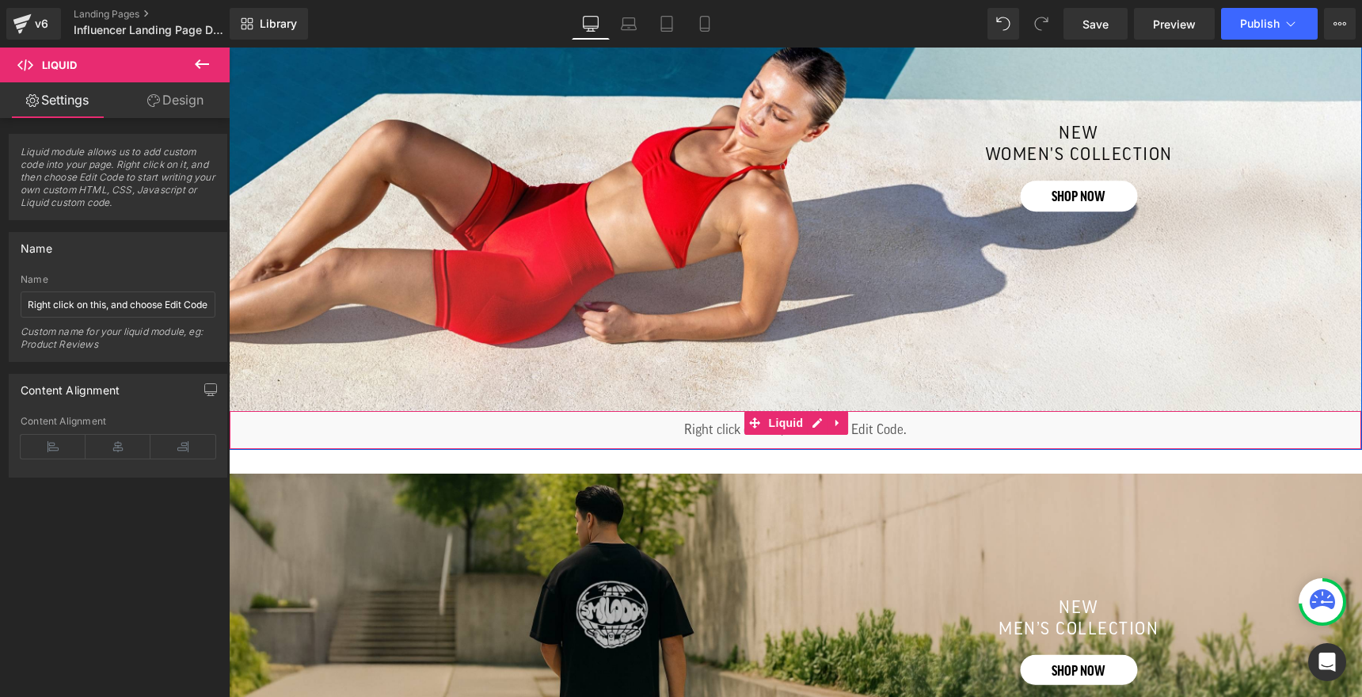
click at [680, 436] on div "Liquid" at bounding box center [795, 430] width 1133 height 40
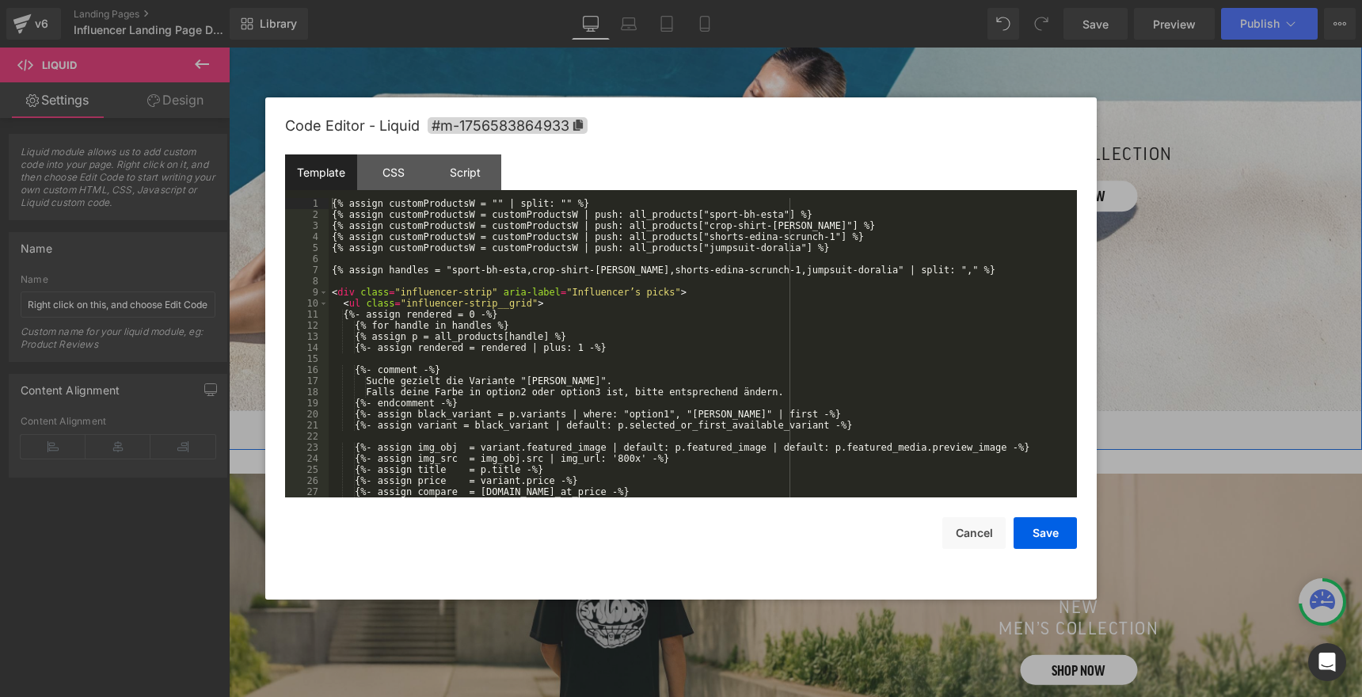
click at [814, 429] on div "Liquid" at bounding box center [795, 430] width 1133 height 40
click at [492, 288] on div "{% assign customProductsW = "" | split: "" %} {% assign customProductsW = custo…" at bounding box center [700, 359] width 742 height 322
click at [1057, 530] on button "Save" at bounding box center [1045, 533] width 63 height 32
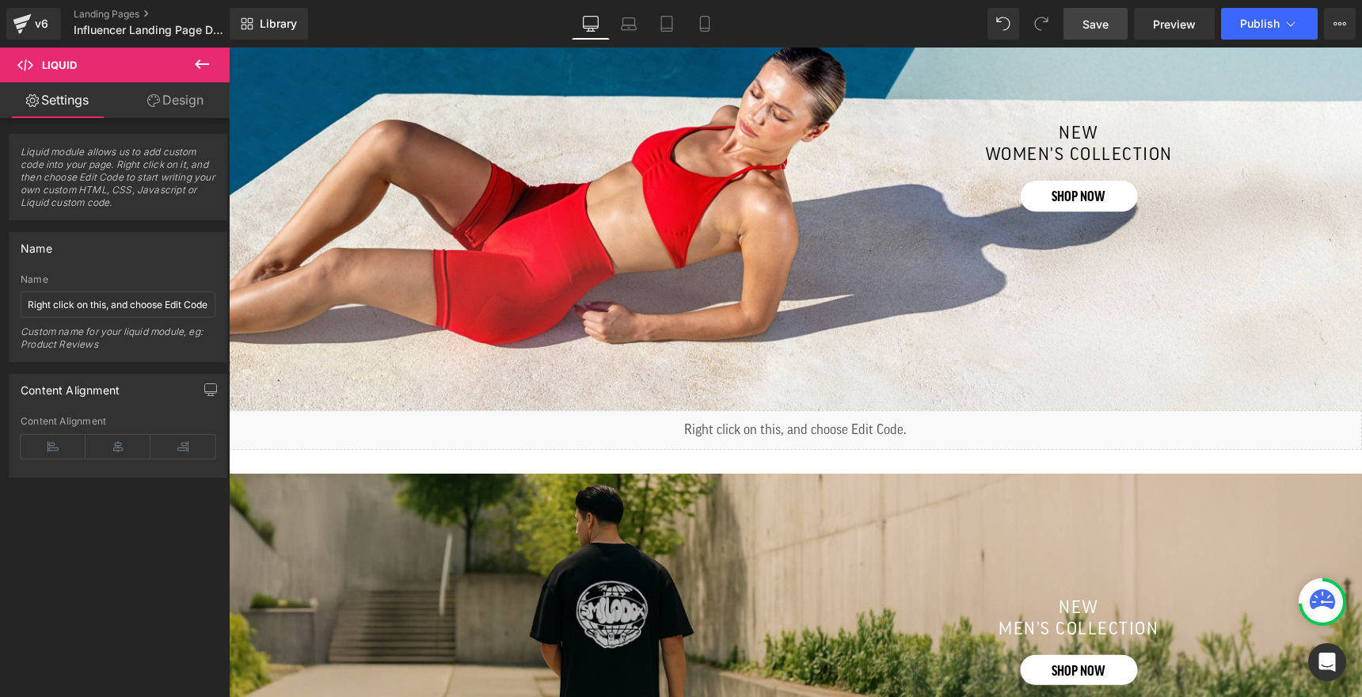
click at [1114, 23] on link "Save" at bounding box center [1096, 24] width 64 height 32
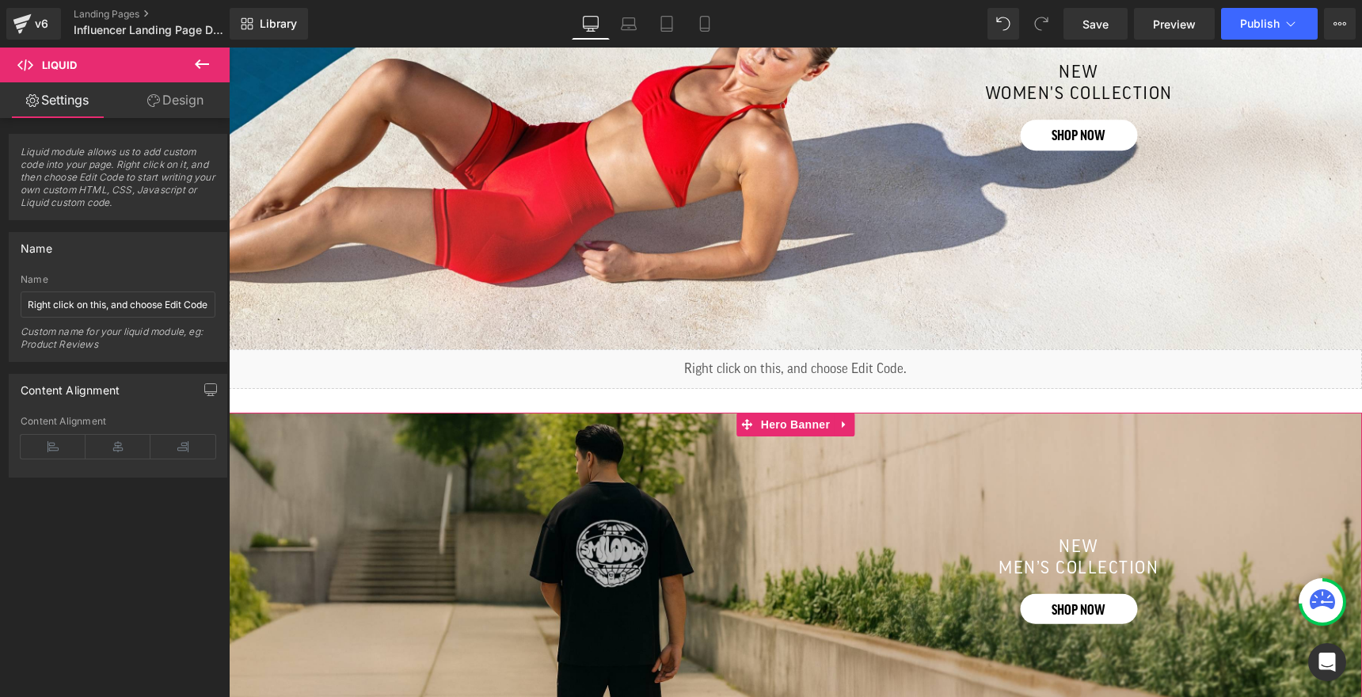
scroll to position [850, 0]
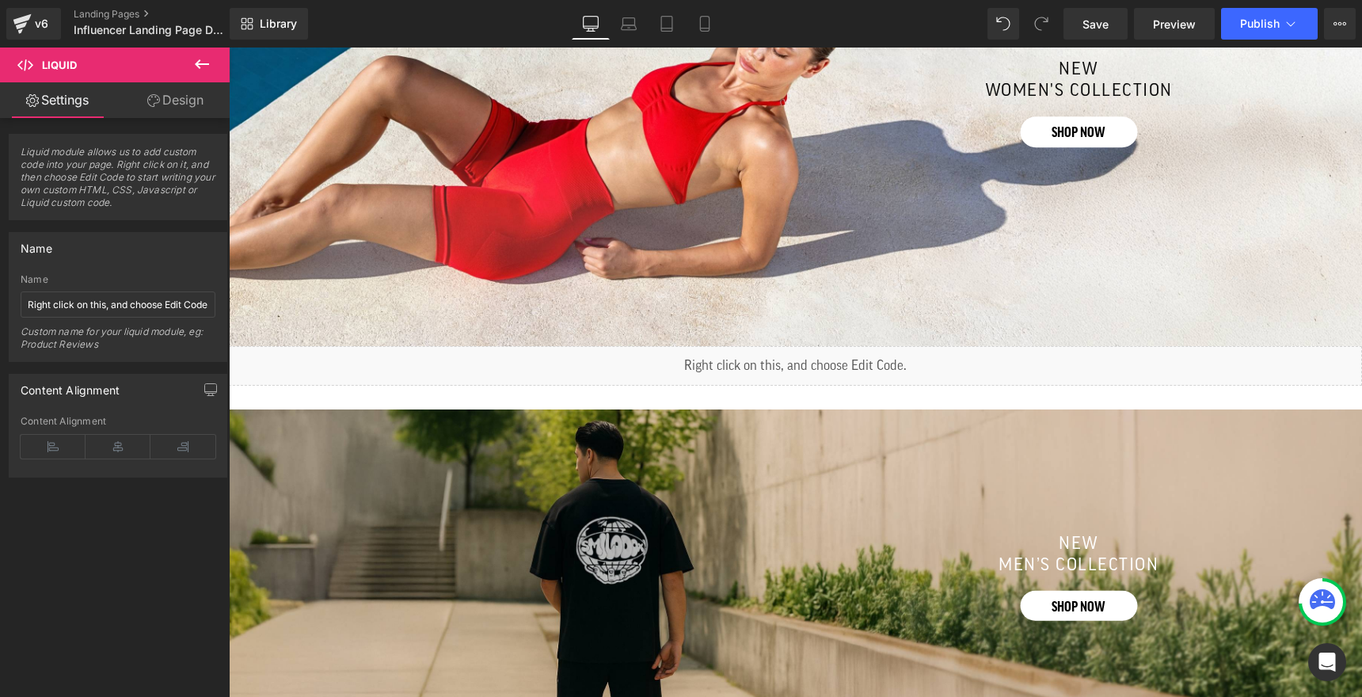
click at [735, 364] on div "Liquid" at bounding box center [795, 366] width 1133 height 40
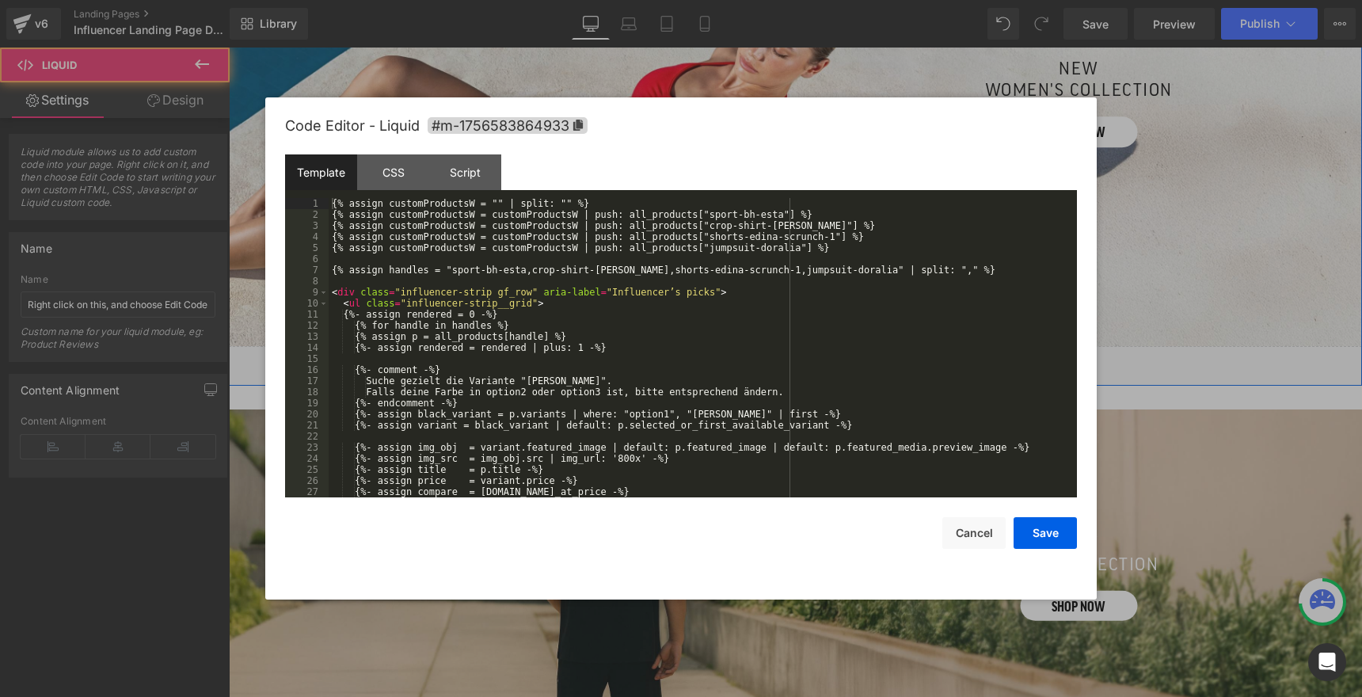
click at [811, 361] on icon at bounding box center [813, 359] width 9 height 10
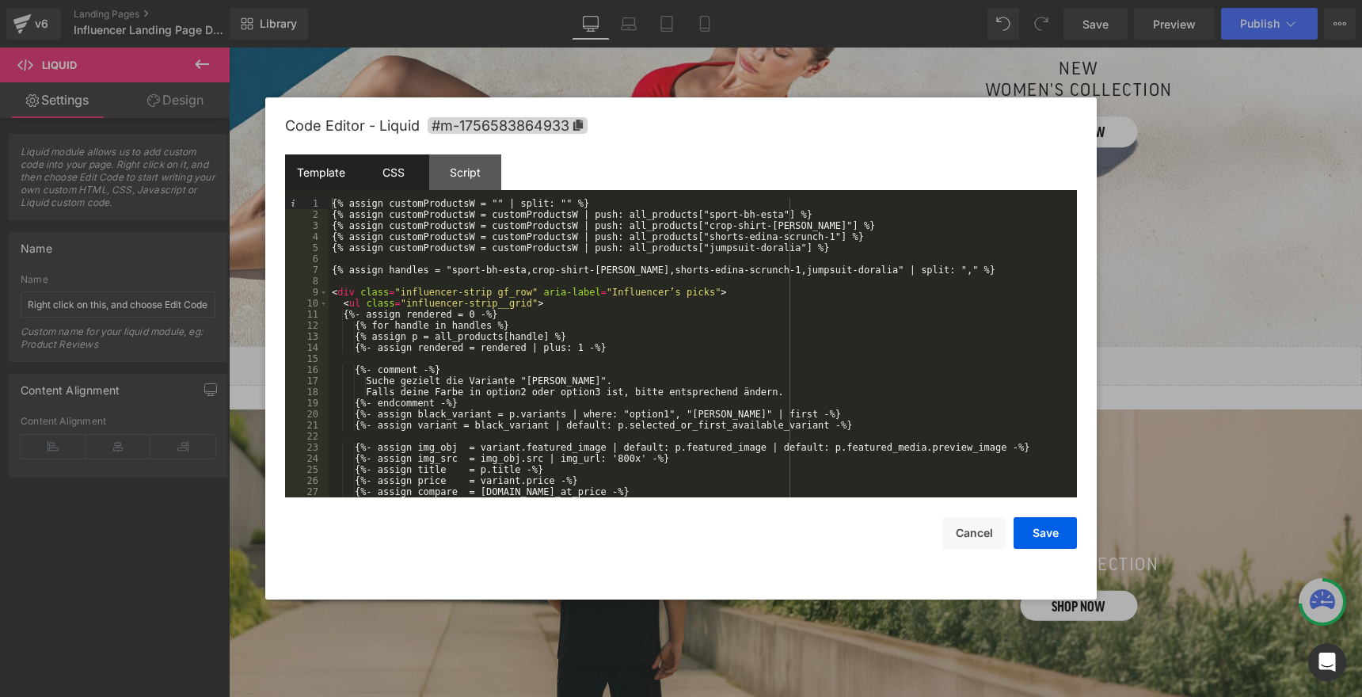
click at [392, 176] on div "CSS" at bounding box center [393, 172] width 72 height 36
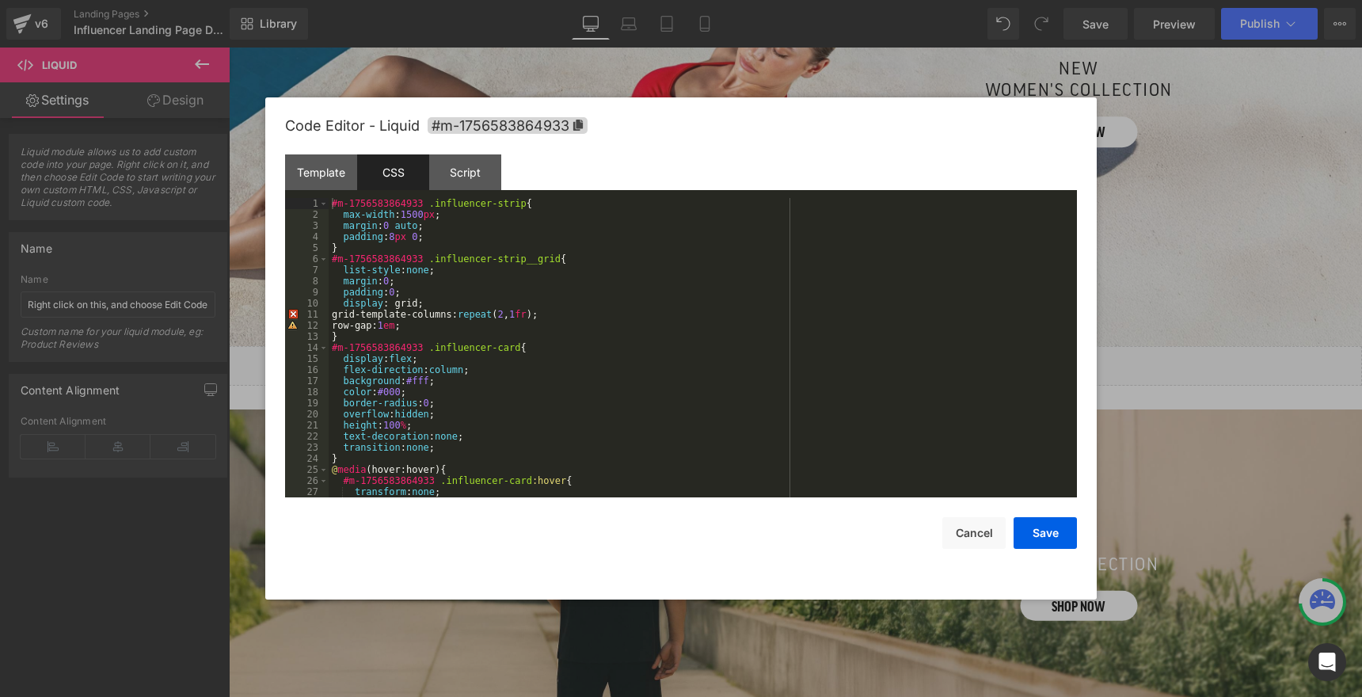
click at [400, 234] on div "#m-1756583864933 .influencer-strip { max-width : 1500 px ; margin : 0 auto ; pa…" at bounding box center [700, 359] width 742 height 322
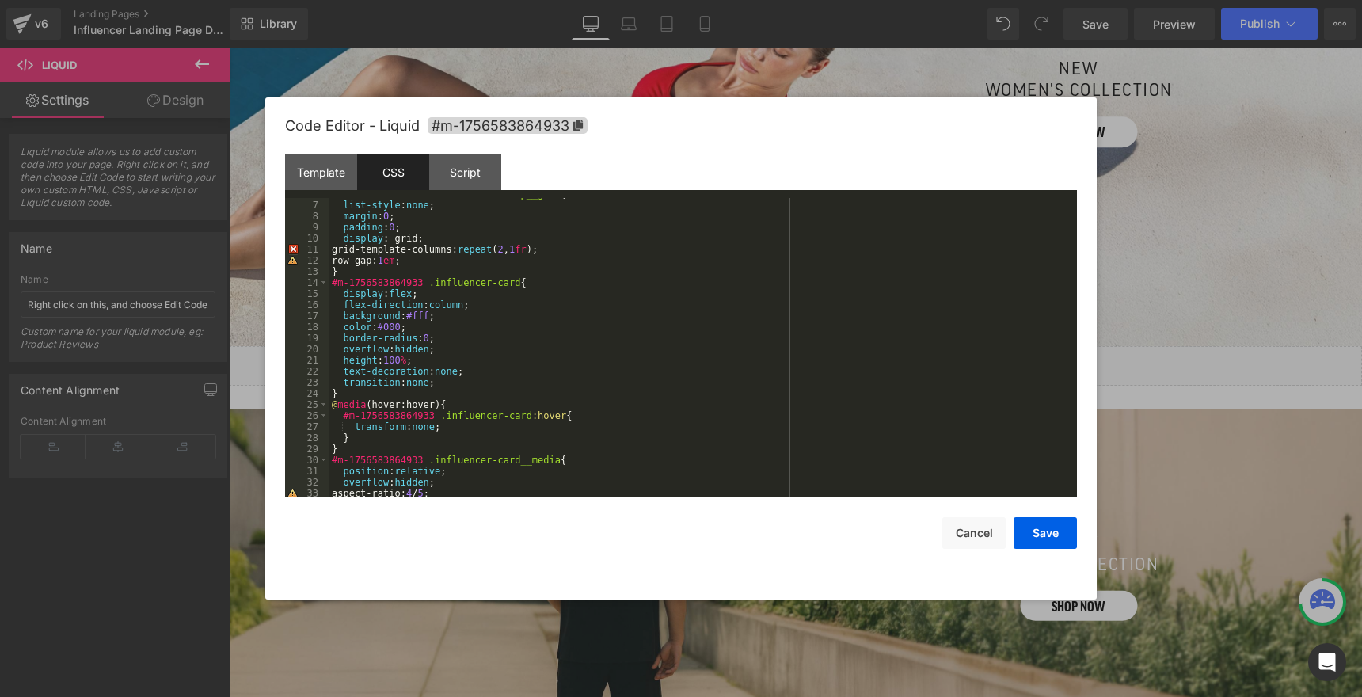
scroll to position [65, 0]
click at [1040, 537] on button "Save" at bounding box center [1045, 533] width 63 height 32
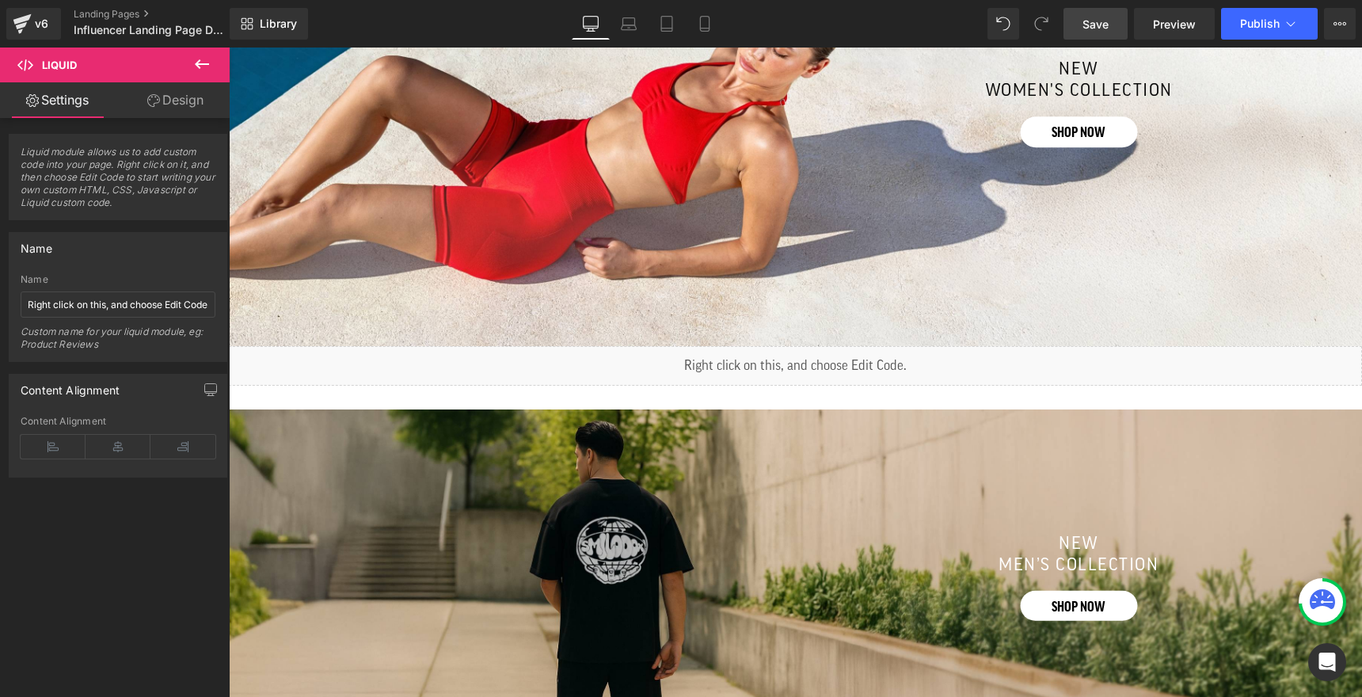
click at [1091, 23] on span "Save" at bounding box center [1096, 24] width 26 height 17
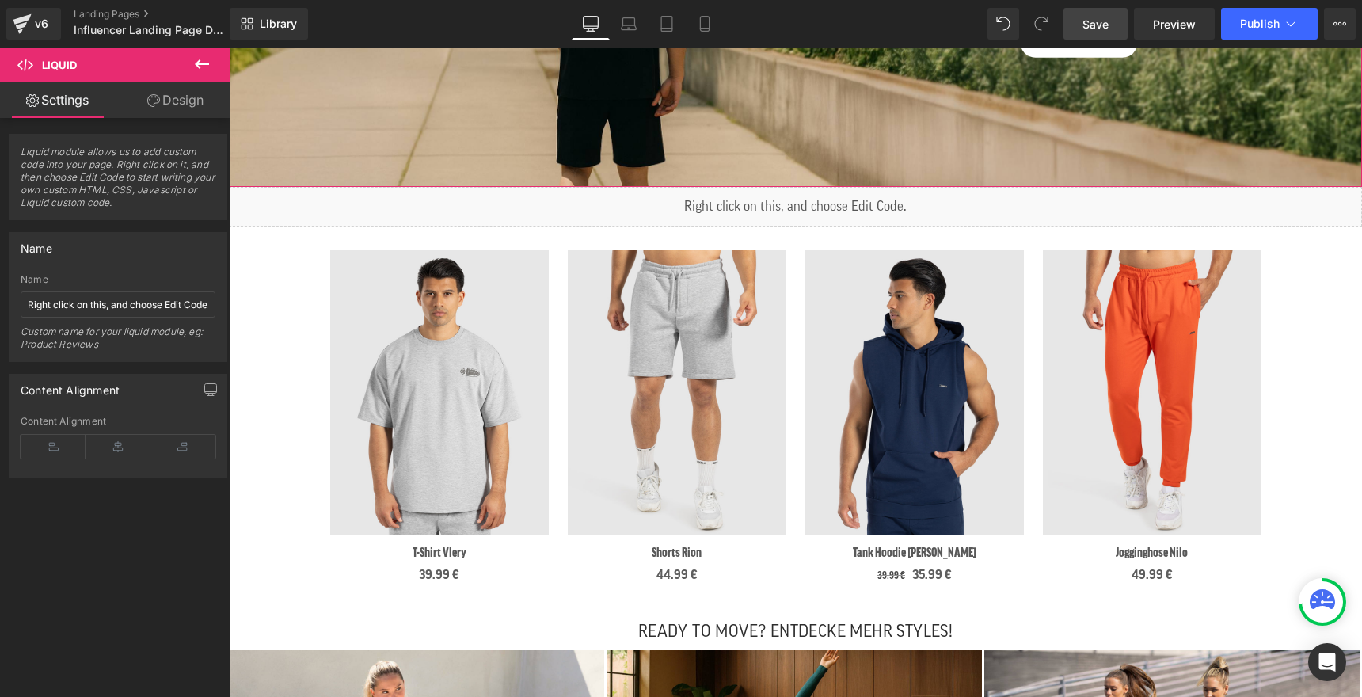
scroll to position [1434, 0]
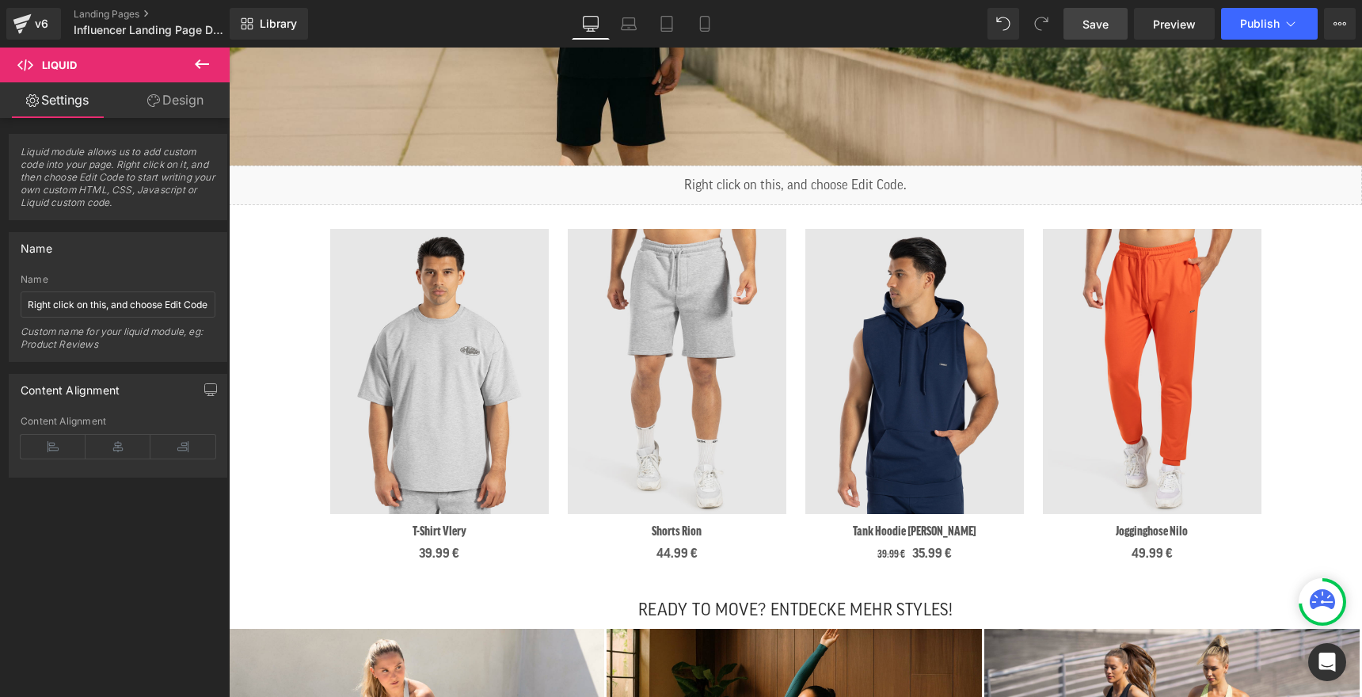
click at [821, 180] on div "Liquid" at bounding box center [795, 186] width 1133 height 40
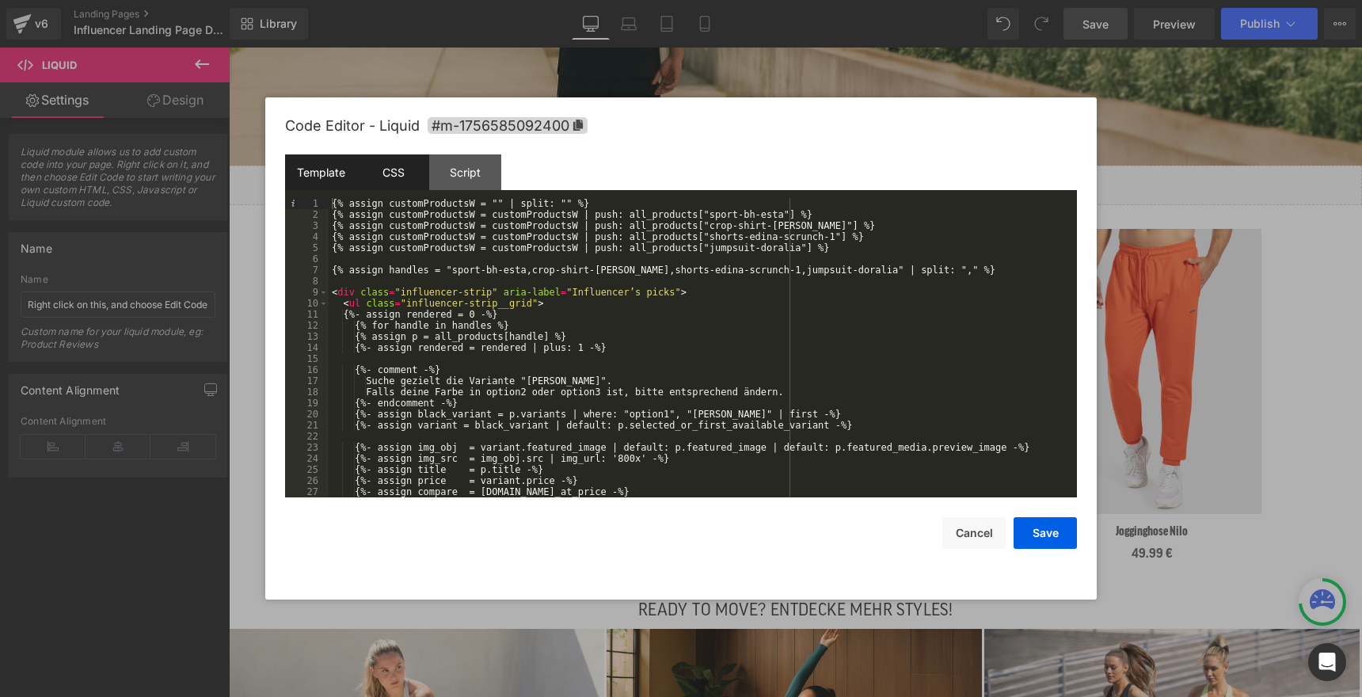
click at [393, 177] on div "CSS" at bounding box center [393, 172] width 72 height 36
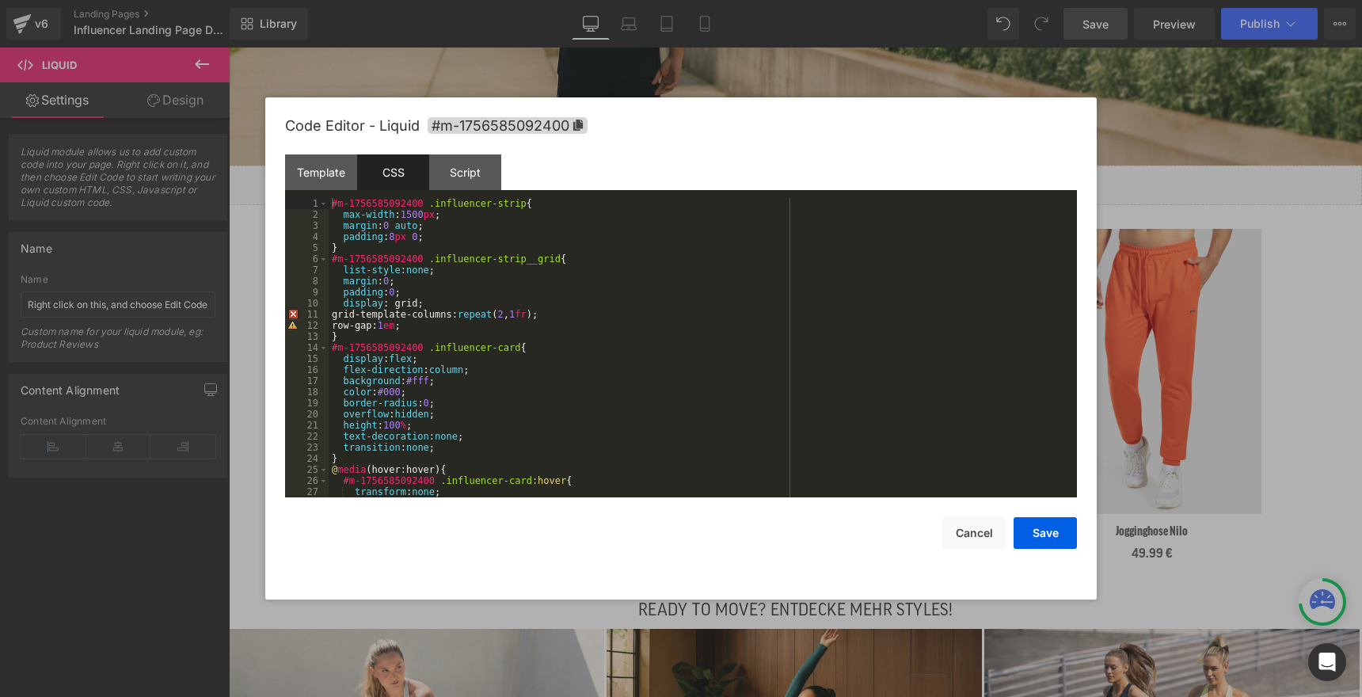
click at [403, 237] on div "#m-1756585092400 .influencer-strip { max-width : 1500 px ; margin : 0 auto ; pa…" at bounding box center [700, 359] width 742 height 322
click at [325, 173] on div "Template" at bounding box center [321, 172] width 72 height 36
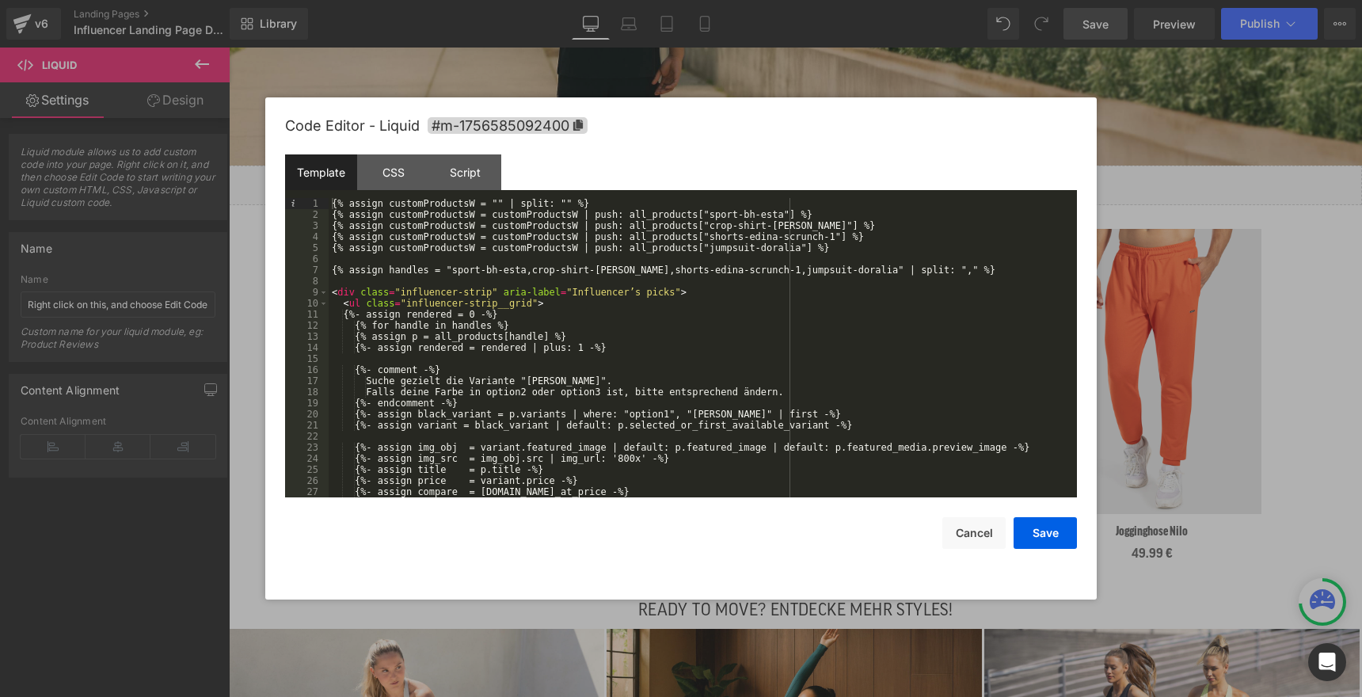
click at [709, 215] on div "{% assign customProductsW = "" | split: "" %} {% assign customProductsW = custo…" at bounding box center [700, 359] width 742 height 322
click at [782, 218] on div "{% assign customProductsW = "" | split: "" %} {% assign customProductsW = custo…" at bounding box center [700, 359] width 742 height 322
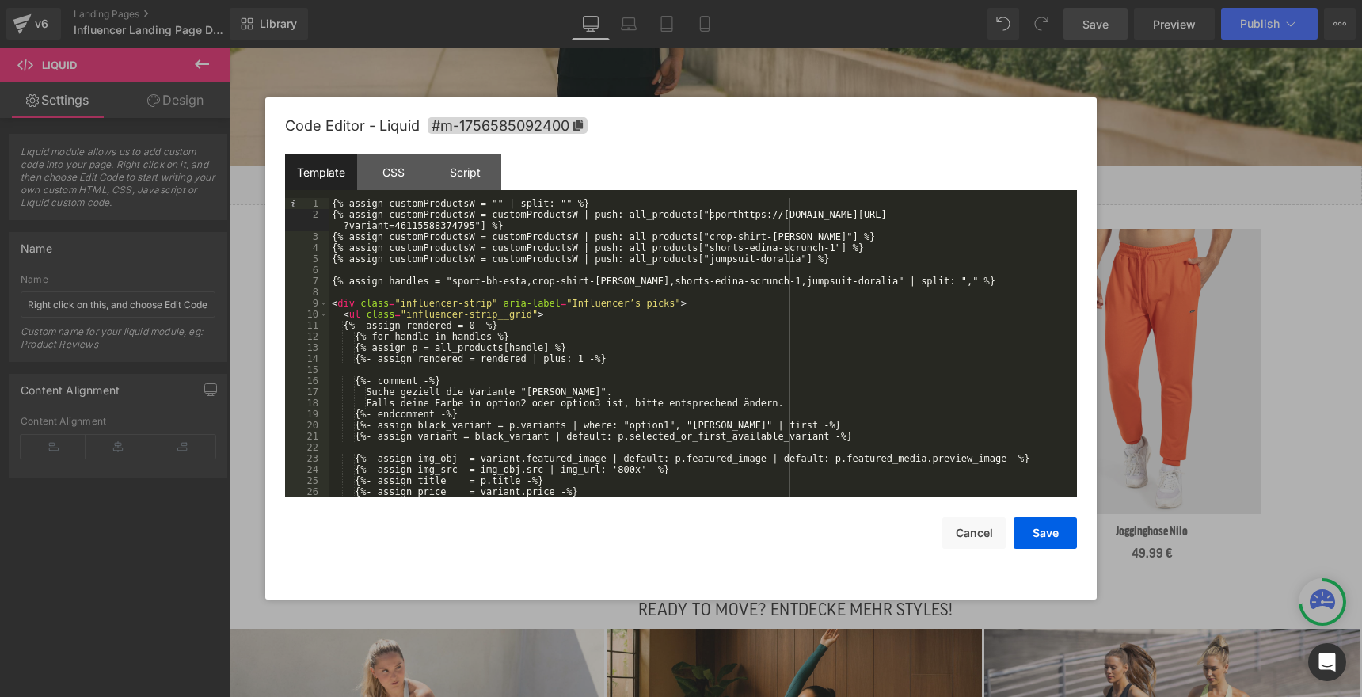
click at [711, 216] on div "{% assign customProductsW = "" | split: "" %} {% assign customProductsW = custo…" at bounding box center [700, 359] width 742 height 322
click at [474, 227] on div "{% assign customProductsW = "" | split: "" %} {% assign customProductsW = custo…" at bounding box center [700, 359] width 742 height 322
click at [708, 213] on div "{% assign customProductsW = "" | split: "" %} {% assign customProductsW = custo…" at bounding box center [700, 359] width 742 height 322
click at [886, 213] on div "{% assign customProductsW = "" | split: "" %} {% assign customProductsW = custo…" at bounding box center [700, 359] width 742 height 322
click at [938, 211] on div "{% assign customProductsW = "" | split: "" %} {% assign customProductsW = custo…" at bounding box center [700, 359] width 742 height 322
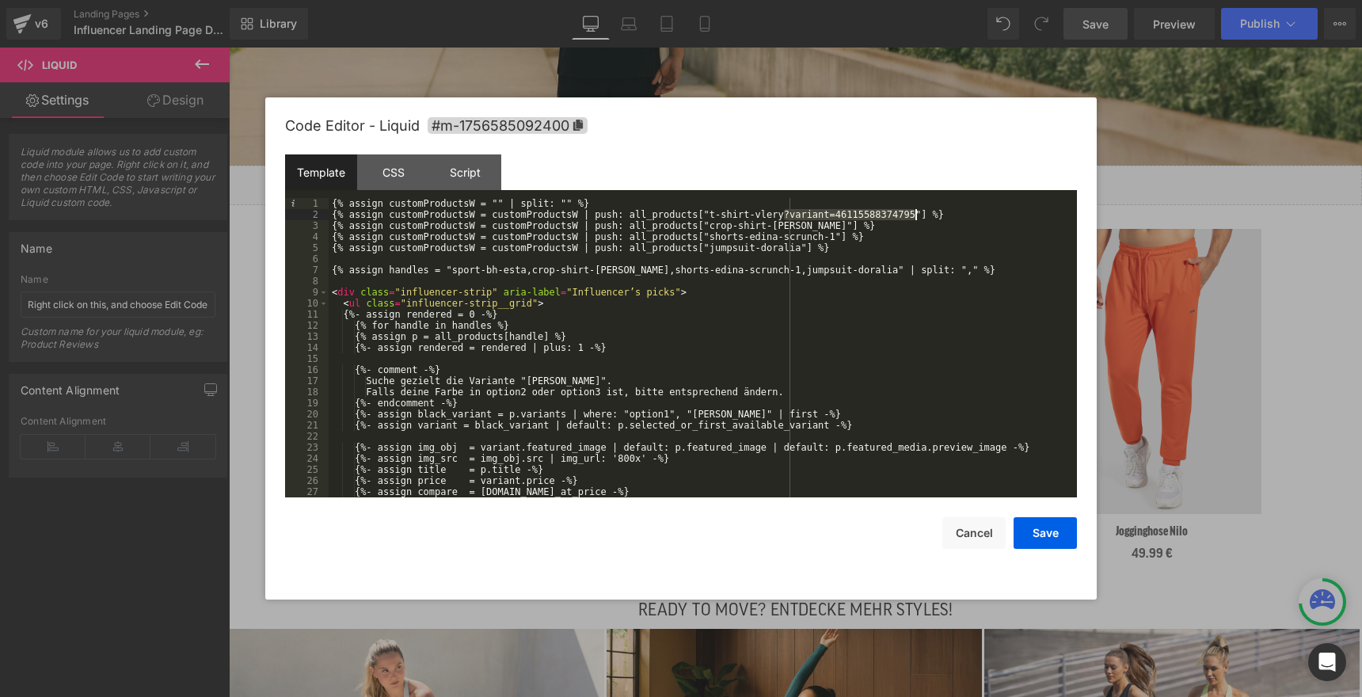
drag, startPoint x: 785, startPoint y: 216, endPoint x: 913, endPoint y: 218, distance: 128.3
click at [913, 218] on div "{% assign customProductsW = "" | split: "" %} {% assign customProductsW = custo…" at bounding box center [700, 359] width 742 height 322
click at [707, 224] on div "{% assign customProductsW = "" | split: "" %} {% assign customProductsW = custo…" at bounding box center [700, 357] width 742 height 322
drag, startPoint x: 710, startPoint y: 224, endPoint x: 794, endPoint y: 227, distance: 84.0
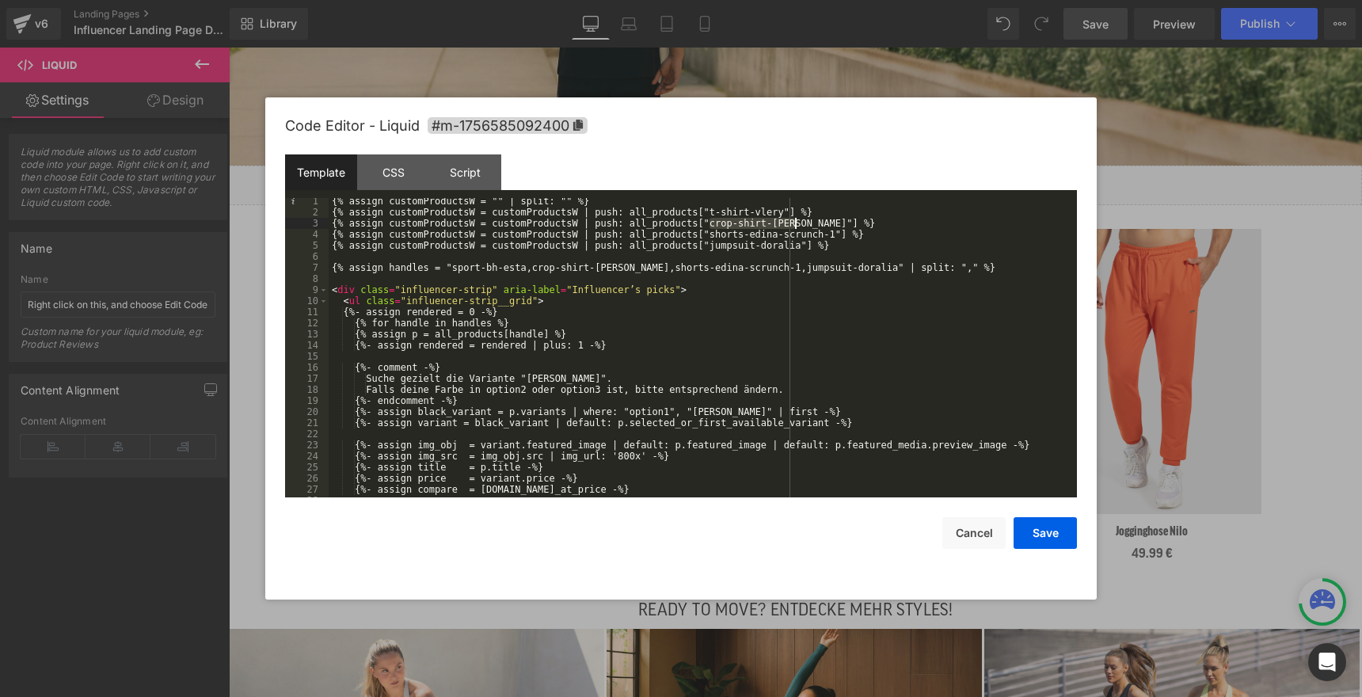
click at [794, 227] on div "{% assign customProductsW = "" | split: "" %} {% assign customProductsW = custo…" at bounding box center [700, 357] width 742 height 322
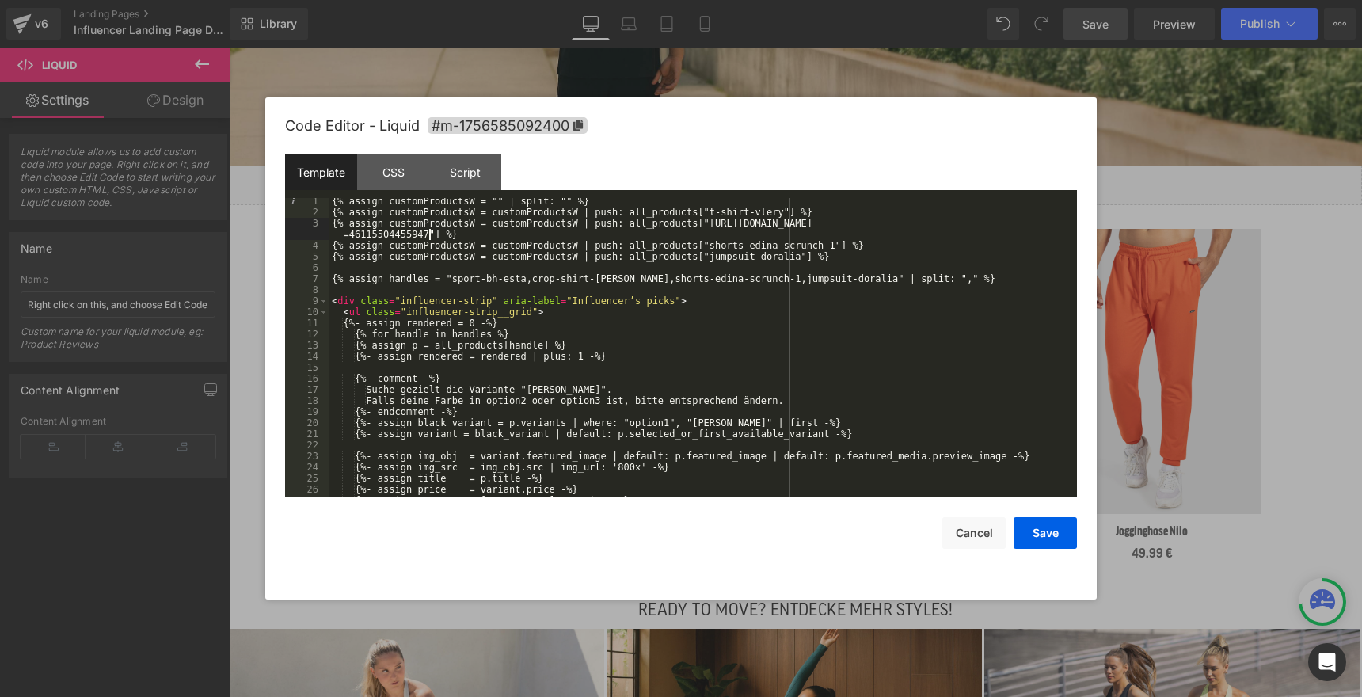
click at [713, 223] on div "{% assign customProductsW = "" | split: "" %} {% assign customProductsW = custo…" at bounding box center [700, 357] width 742 height 322
click at [937, 222] on div "{% assign customProductsW = "" | split: "" %} {% assign customProductsW = custo…" at bounding box center [700, 357] width 742 height 322
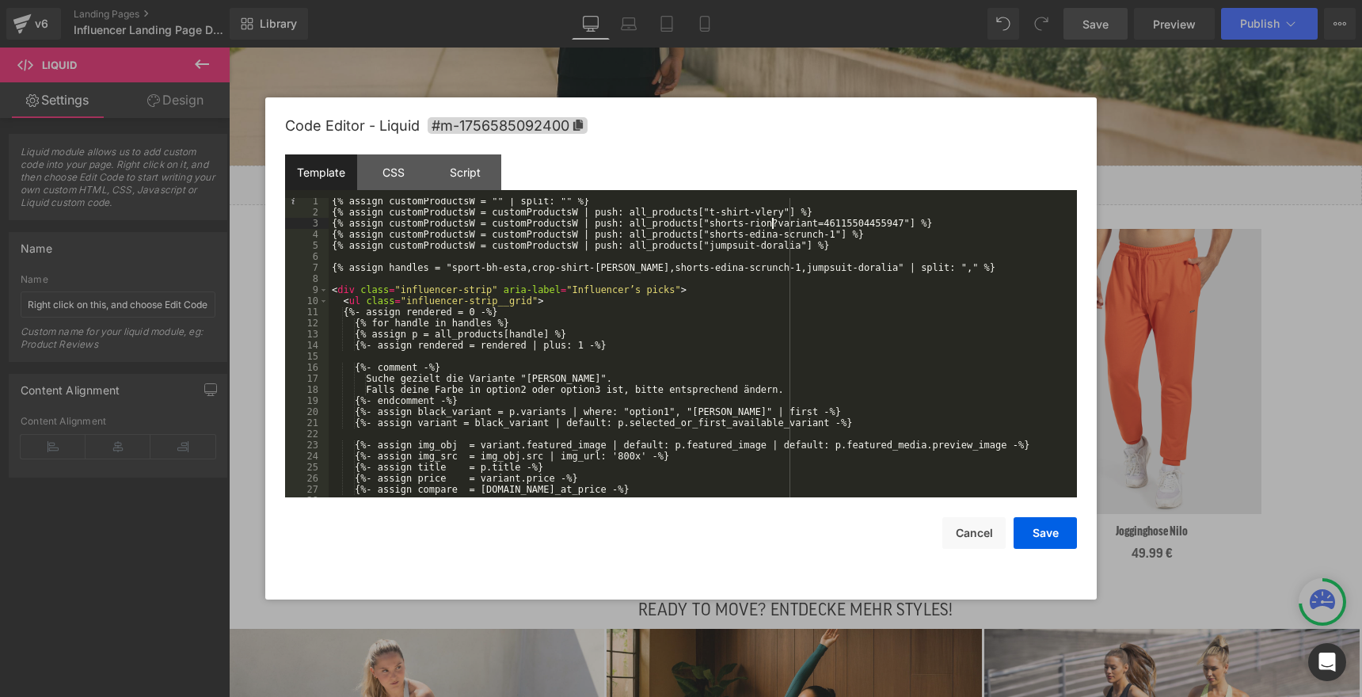
click at [773, 224] on div "{% assign customProductsW = "" | split: "" %} {% assign customProductsW = custo…" at bounding box center [700, 357] width 742 height 322
click at [901, 227] on div "{% assign customProductsW = "" | split: "" %} {% assign customProductsW = custo…" at bounding box center [700, 357] width 742 height 322
click at [711, 236] on div "{% assign customProductsW = "" | split: "" %} {% assign customProductsW = custo…" at bounding box center [700, 357] width 742 height 322
click at [832, 233] on div "{% assign customProductsW = "" | split: "" %} {% assign customProductsW = custo…" at bounding box center [700, 357] width 742 height 322
click at [836, 234] on div "{% assign customProductsW = "" | split: "" %} {% assign customProductsW = custo…" at bounding box center [700, 357] width 742 height 322
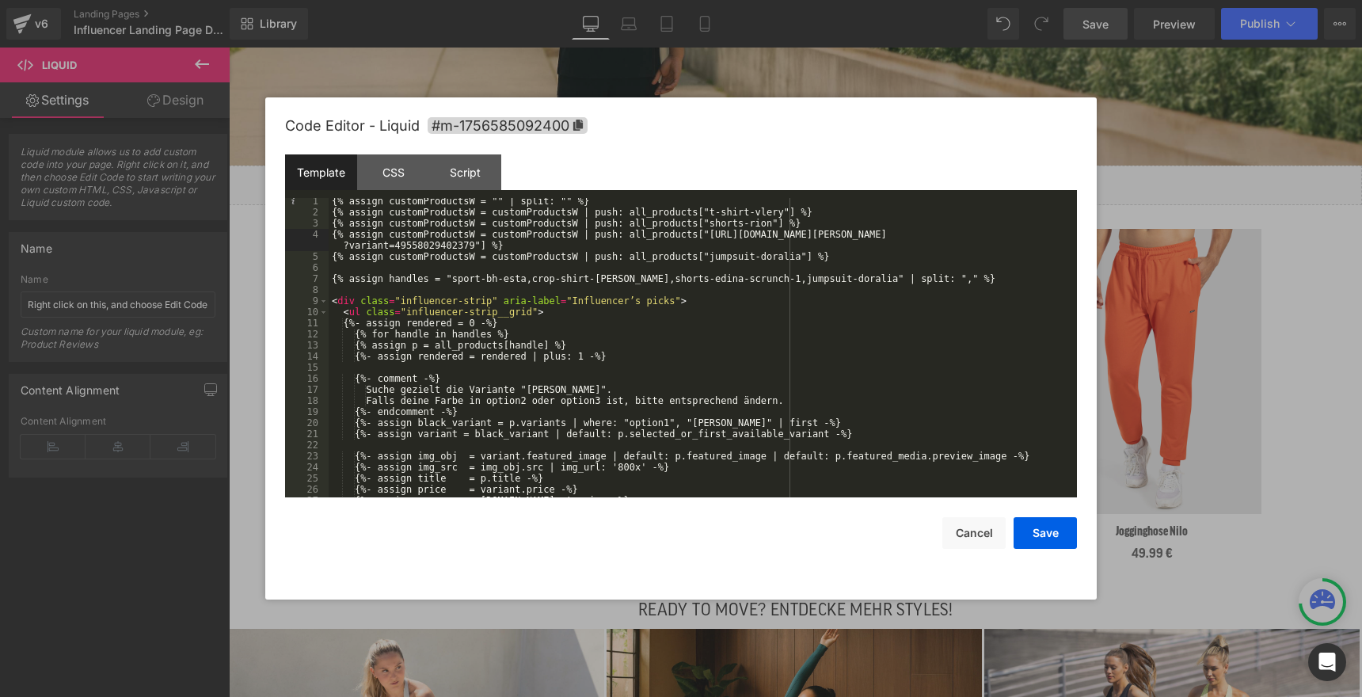
click at [710, 236] on div "{% assign customProductsW = "" | split: "" %} {% assign customProductsW = custo…" at bounding box center [700, 357] width 742 height 322
click at [936, 235] on div "{% assign customProductsW = "" | split: "" %} {% assign customProductsW = custo…" at bounding box center [700, 357] width 742 height 322
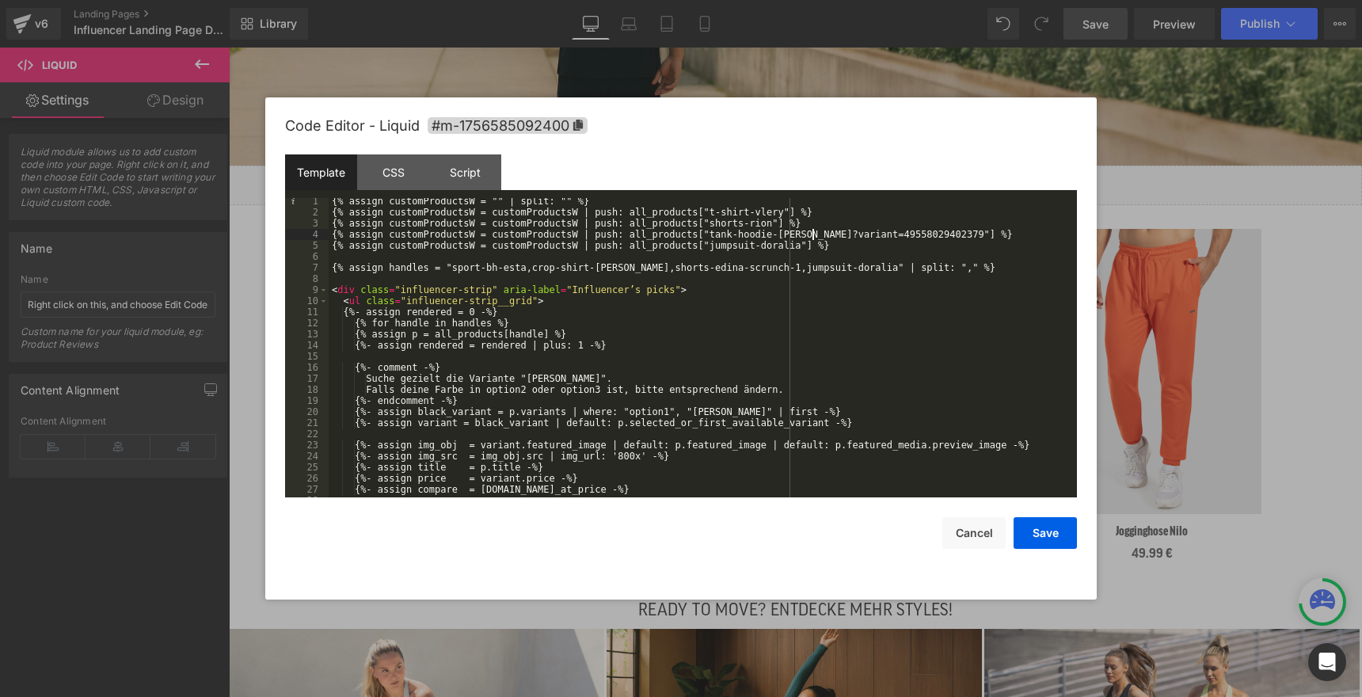
click at [813, 234] on div "{% assign customProductsW = "" | split: "" %} {% assign customProductsW = custo…" at bounding box center [700, 357] width 742 height 322
click at [943, 230] on div "{% assign customProductsW = "" | split: "" %} {% assign customProductsW = custo…" at bounding box center [700, 357] width 742 height 322
click at [709, 248] on div "{% assign customProductsW = "" | split: "" %} {% assign customProductsW = custo…" at bounding box center [700, 357] width 742 height 322
click at [802, 246] on div "{% assign customProductsW = "" | split: "" %} {% assign customProductsW = custo…" at bounding box center [700, 357] width 742 height 322
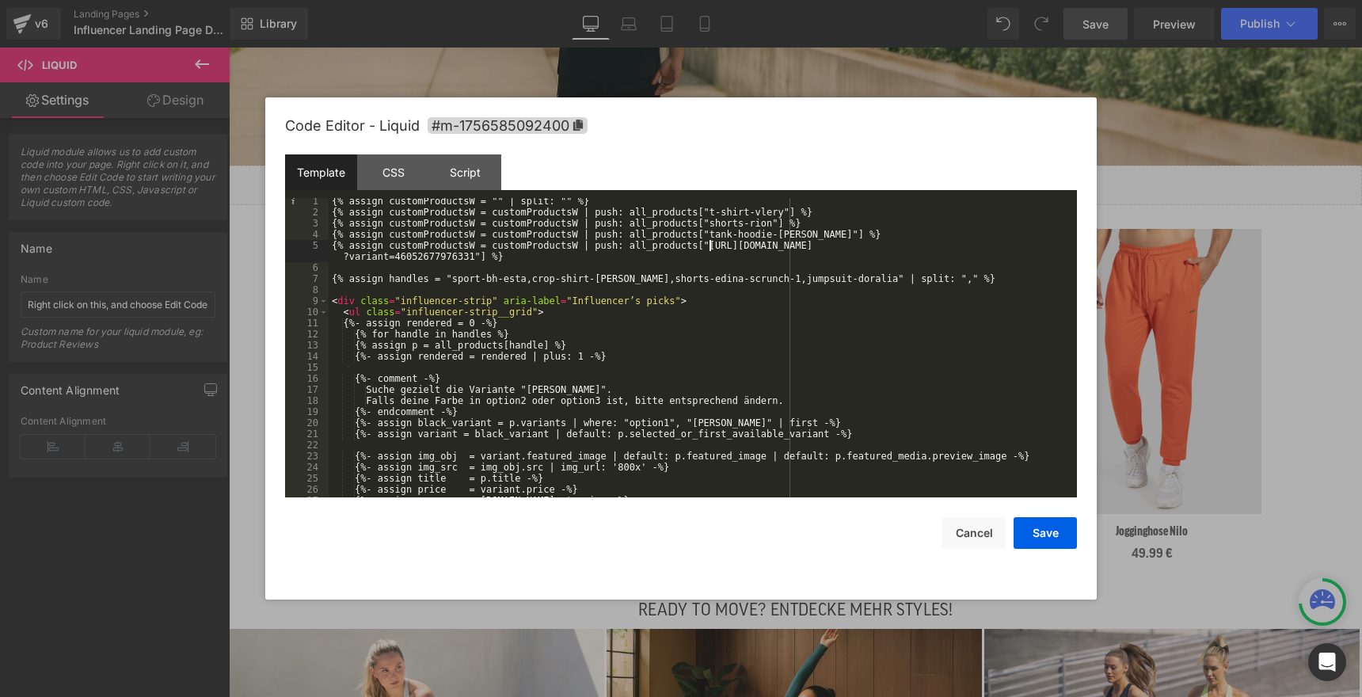
click at [710, 244] on div "{% assign customProductsW = "" | split: "" %} {% assign customProductsW = custo…" at bounding box center [700, 357] width 742 height 322
click at [937, 246] on div "{% assign customProductsW = "" | split: "" %} {% assign customProductsW = custo…" at bounding box center [700, 357] width 742 height 322
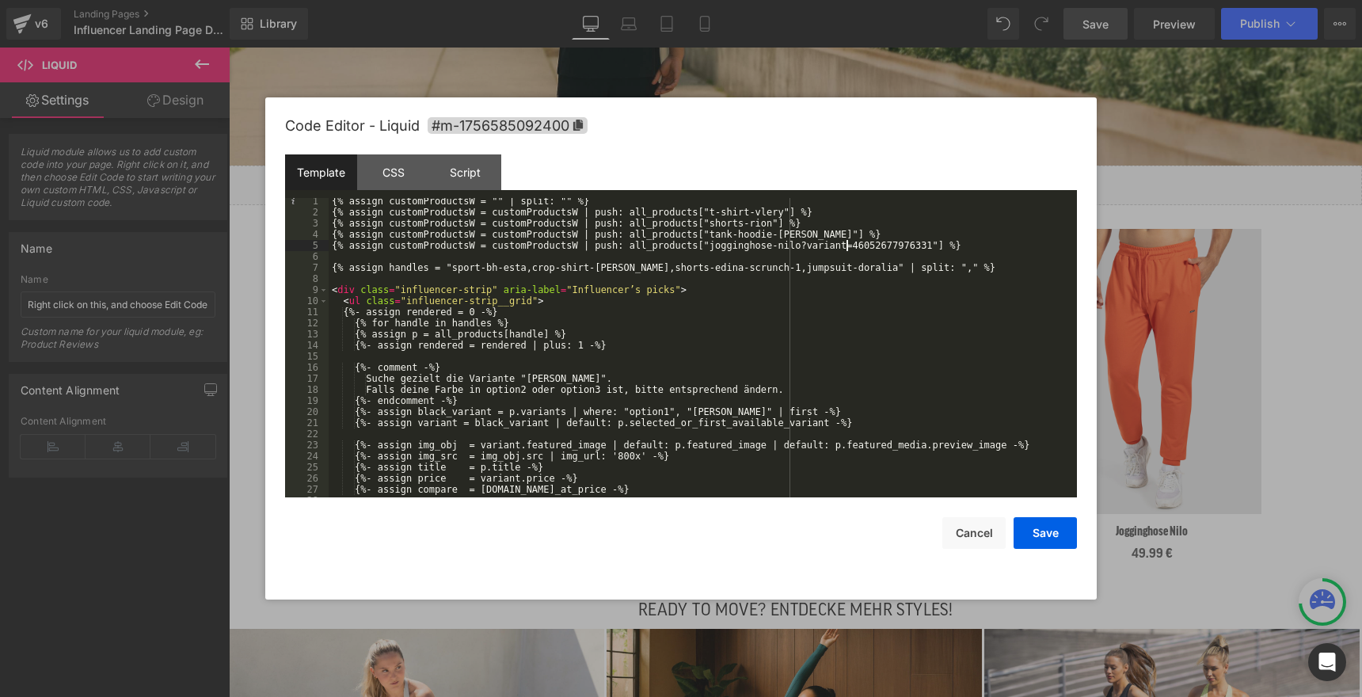
click at [846, 242] on div "{% assign customProductsW = "" | split: "" %} {% assign customProductsW = custo…" at bounding box center [700, 357] width 742 height 322
drag, startPoint x: 803, startPoint y: 246, endPoint x: 934, endPoint y: 247, distance: 130.7
click at [934, 247] on div "{% assign customProductsW = "" | split: "" %} {% assign customProductsW = custo…" at bounding box center [700, 357] width 742 height 322
click at [742, 212] on div "{% assign customProductsW = "" | split: "" %} {% assign customProductsW = custo…" at bounding box center [700, 357] width 742 height 322
drag, startPoint x: 710, startPoint y: 213, endPoint x: 783, endPoint y: 214, distance: 72.9
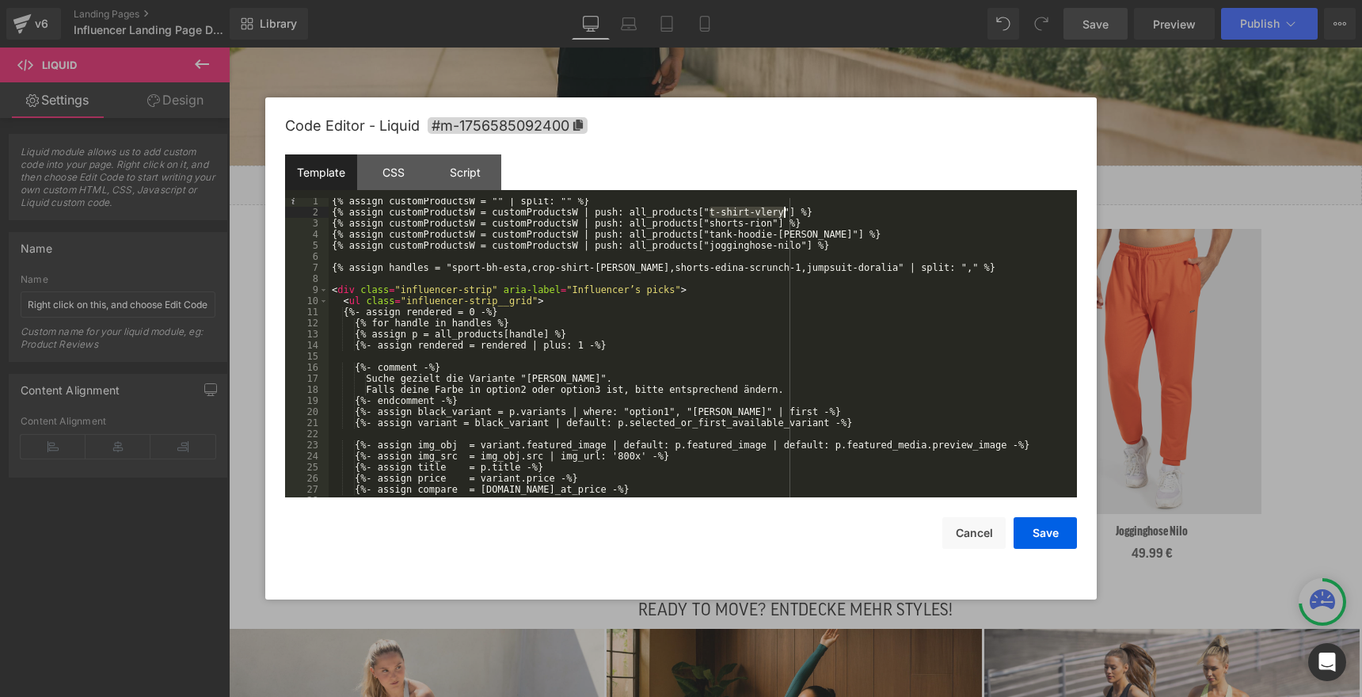
click at [783, 214] on div "{% assign customProductsW = "" | split: "" %} {% assign customProductsW = custo…" at bounding box center [700, 357] width 742 height 322
drag, startPoint x: 453, startPoint y: 271, endPoint x: 844, endPoint y: 269, distance: 391.3
click at [844, 269] on div "{% assign customProductsW = "" | split: "" %} {% assign customProductsW = custo…" at bounding box center [700, 357] width 742 height 322
drag, startPoint x: 710, startPoint y: 227, endPoint x: 772, endPoint y: 225, distance: 62.6
click at [772, 225] on div "{% assign customProductsW = "" | split: "" %} {% assign customProductsW = custo…" at bounding box center [700, 357] width 742 height 322
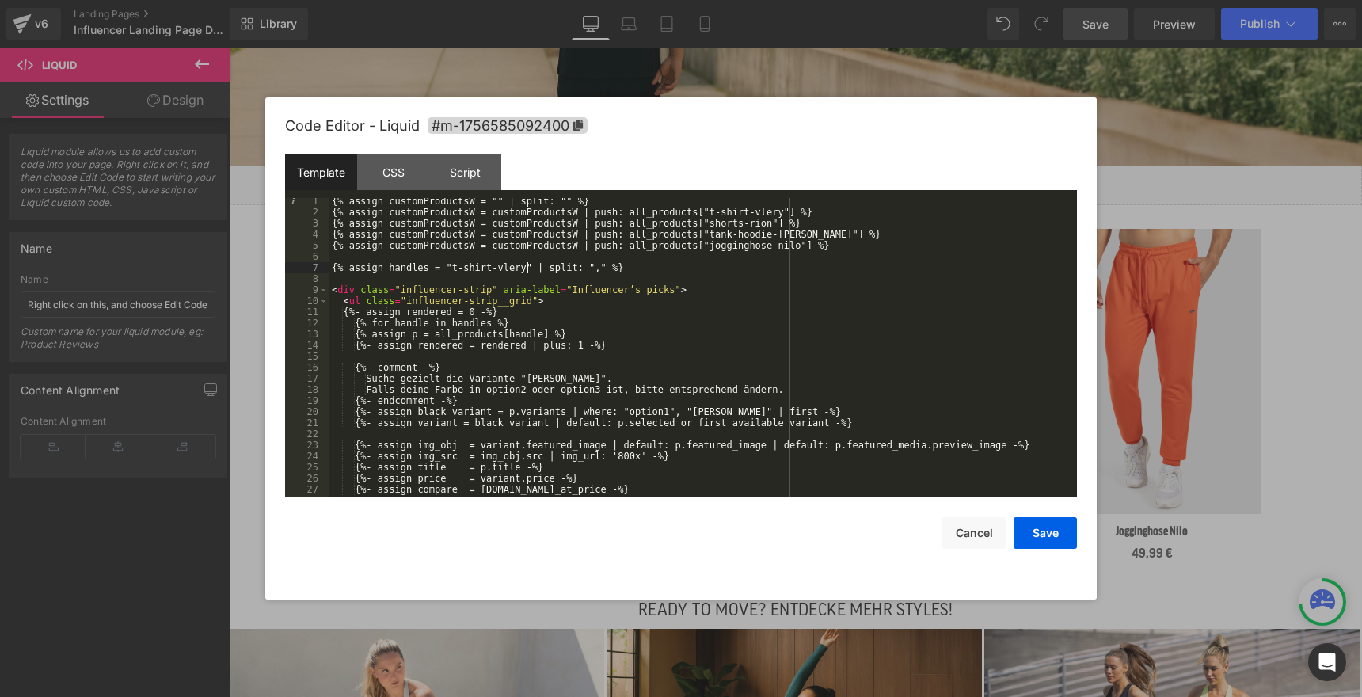
click at [524, 269] on div "{% assign customProductsW = "" | split: "" %} {% assign customProductsW = custo…" at bounding box center [700, 357] width 742 height 322
drag, startPoint x: 710, startPoint y: 235, endPoint x: 810, endPoint y: 234, distance: 100.6
click at [810, 234] on div "{% assign customProductsW = "" | split: "" %} {% assign customProductsW = custo…" at bounding box center [700, 357] width 742 height 322
click at [596, 266] on div "{% assign customProductsW = "" | split: "" %} {% assign customProductsW = custo…" at bounding box center [700, 357] width 742 height 322
drag, startPoint x: 710, startPoint y: 244, endPoint x: 802, endPoint y: 249, distance: 92.0
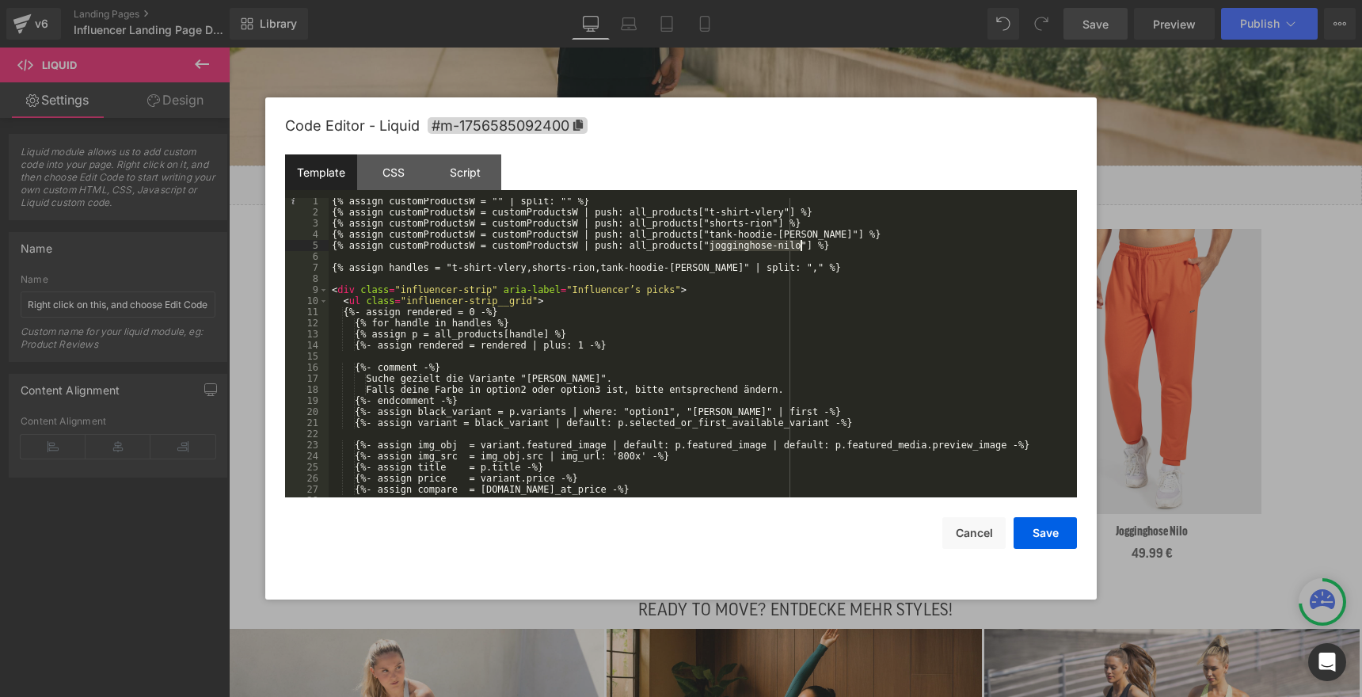
click at [802, 249] on div "{% assign customProductsW = "" | split: "" %} {% assign customProductsW = custo…" at bounding box center [700, 357] width 742 height 322
click at [703, 267] on div "{% assign customProductsW = "" | split: "" %} {% assign customProductsW = custo…" at bounding box center [700, 357] width 742 height 322
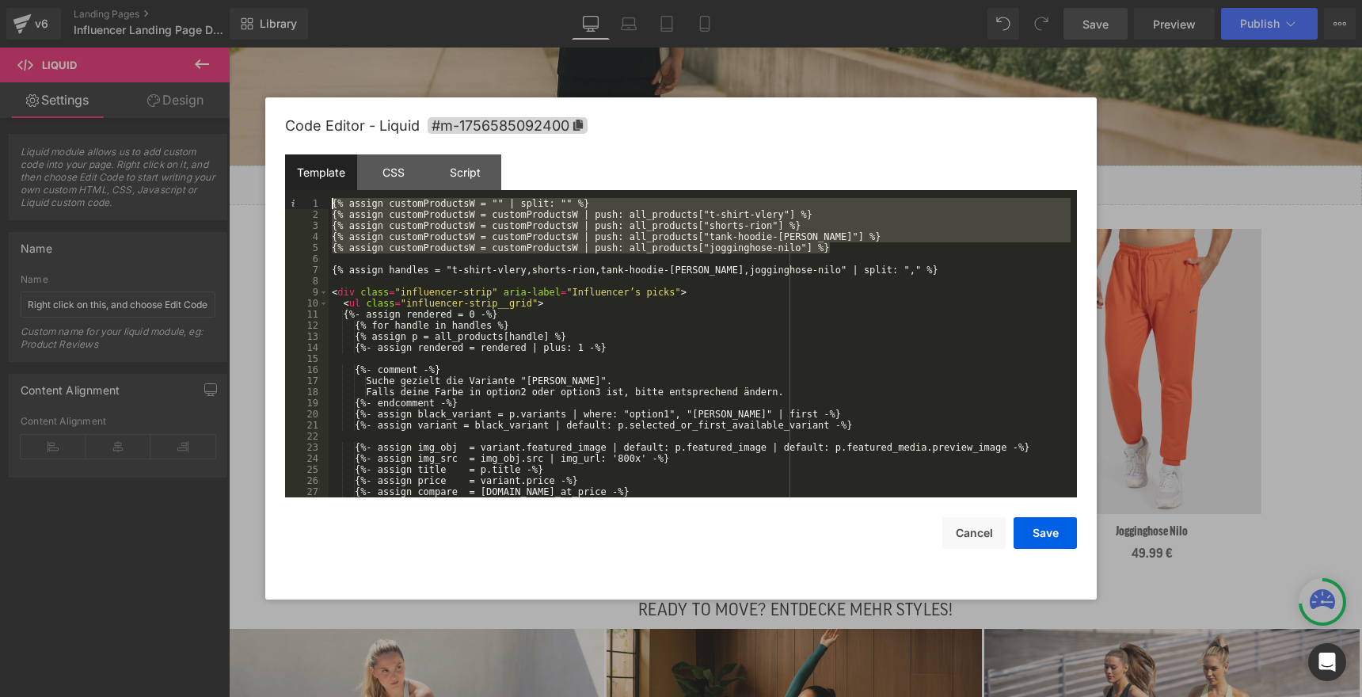
drag, startPoint x: 844, startPoint y: 244, endPoint x: 311, endPoint y: 197, distance: 535.1
click at [311, 197] on div "Template CSS Script Data 1 2 3 4 5 6 7 8 9 10 11 12 13 14 15 16 17 18 19 20 21 …" at bounding box center [681, 325] width 792 height 343
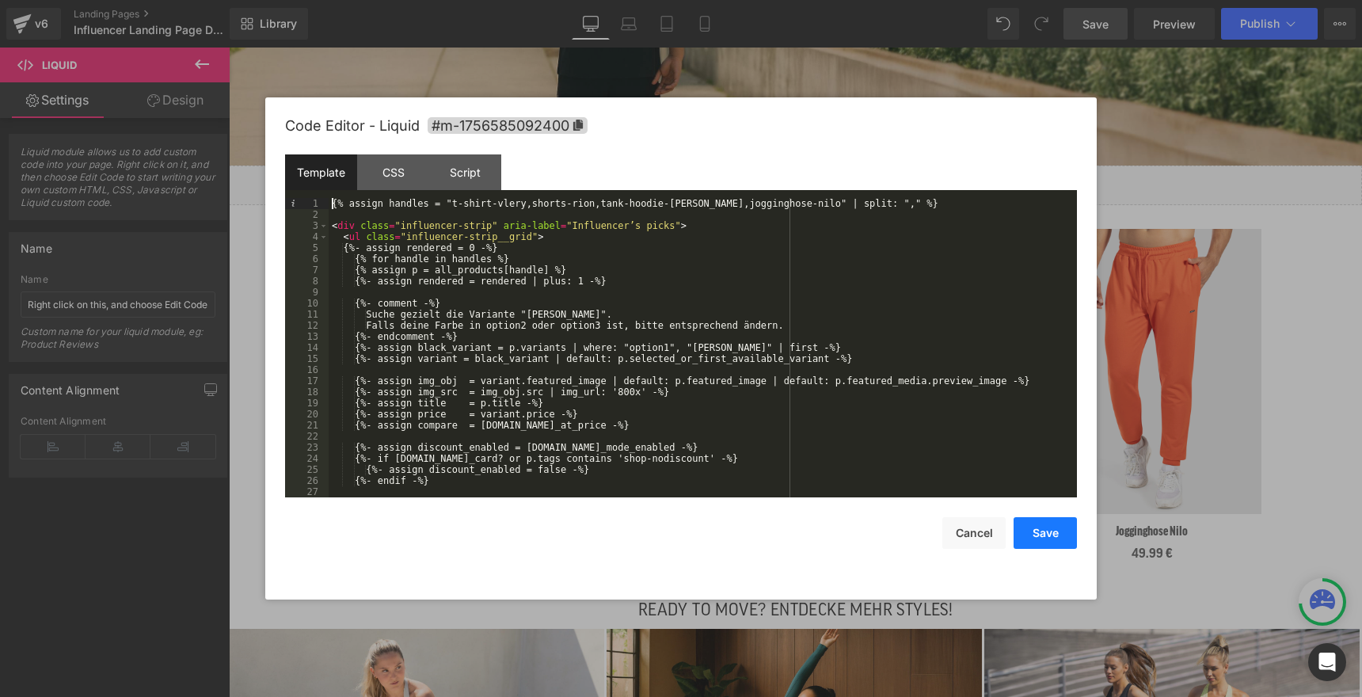
click at [1060, 531] on button "Save" at bounding box center [1045, 533] width 63 height 32
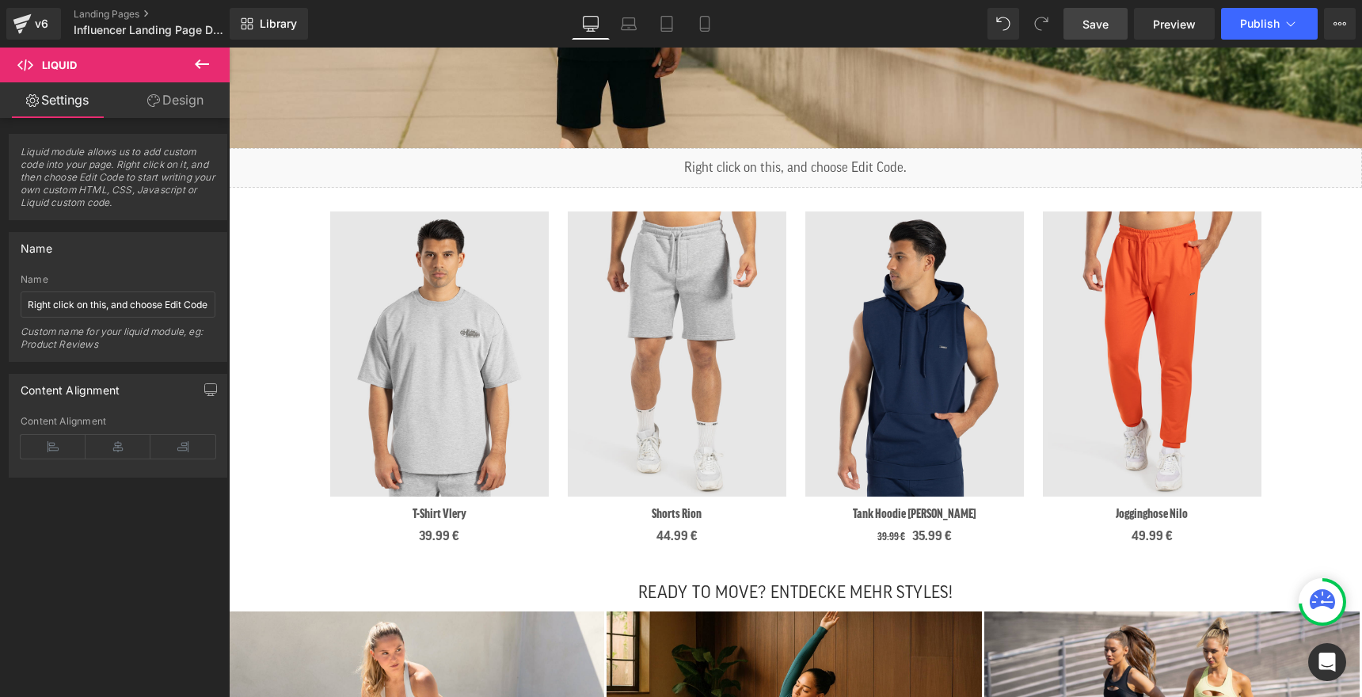
scroll to position [1481, 0]
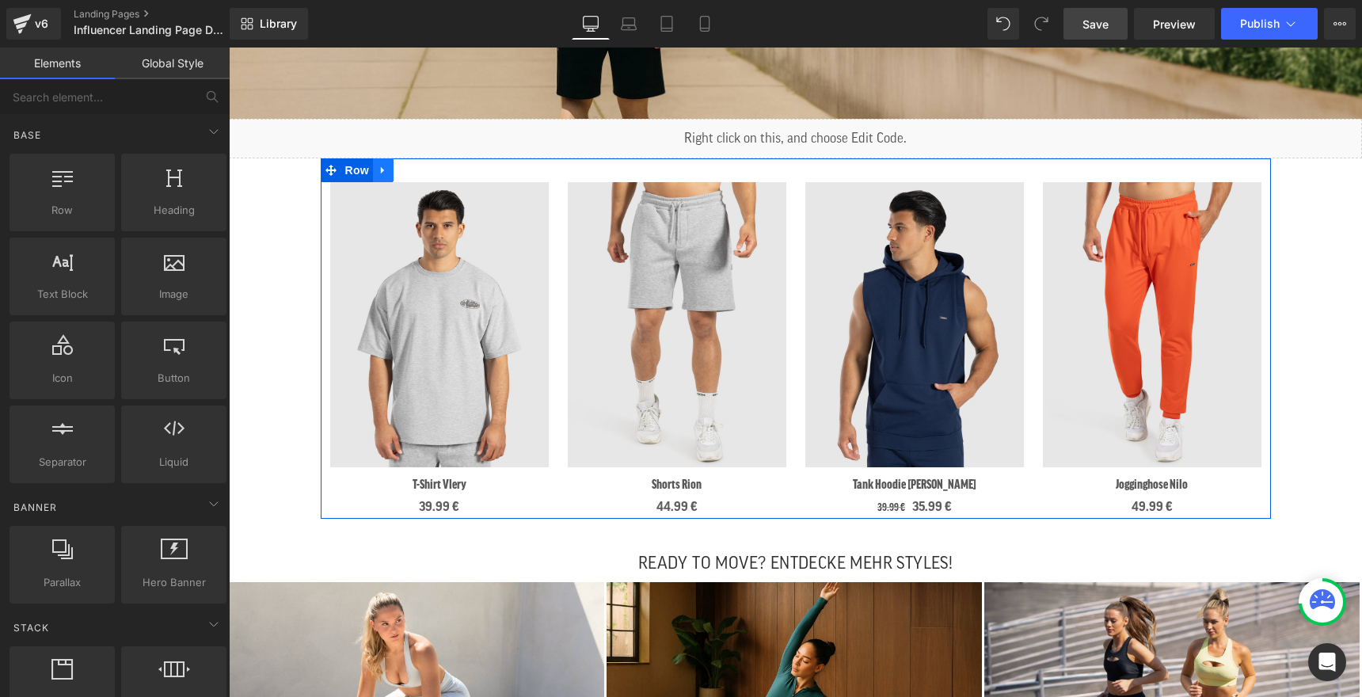
click at [378, 169] on icon at bounding box center [383, 170] width 11 height 12
click at [420, 173] on icon at bounding box center [424, 170] width 11 height 11
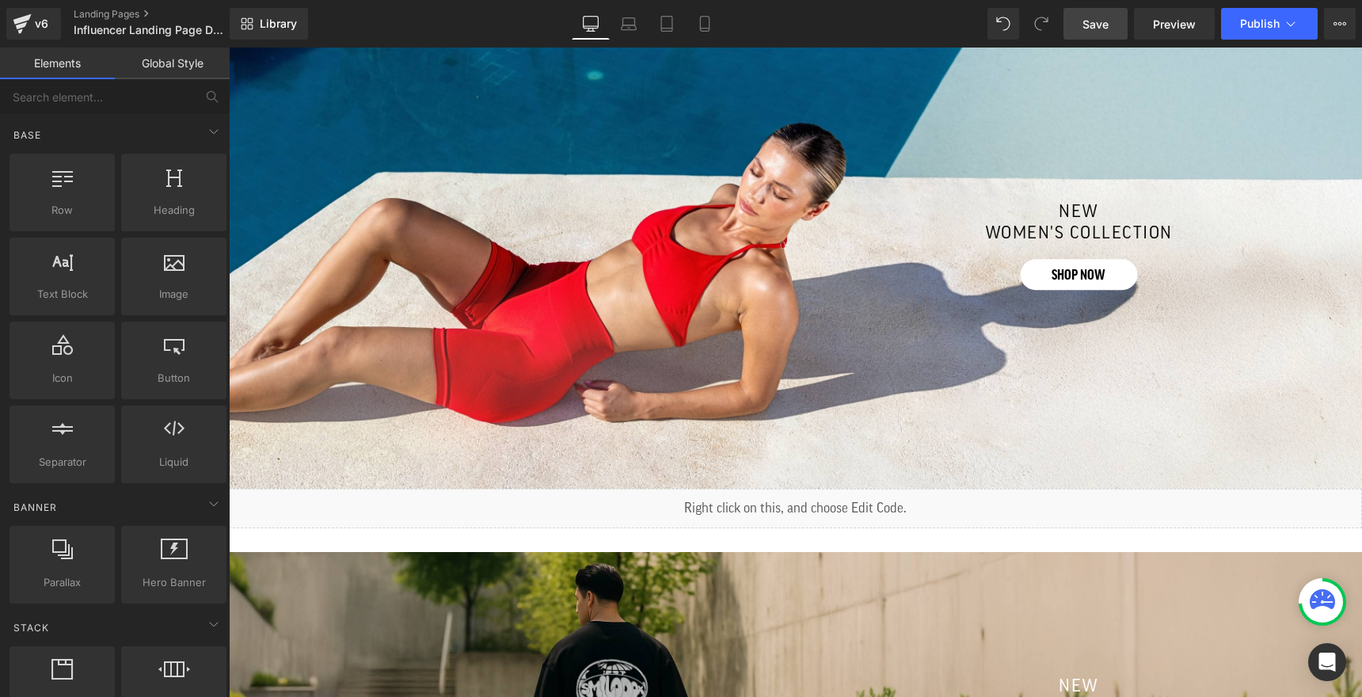
scroll to position [672, 0]
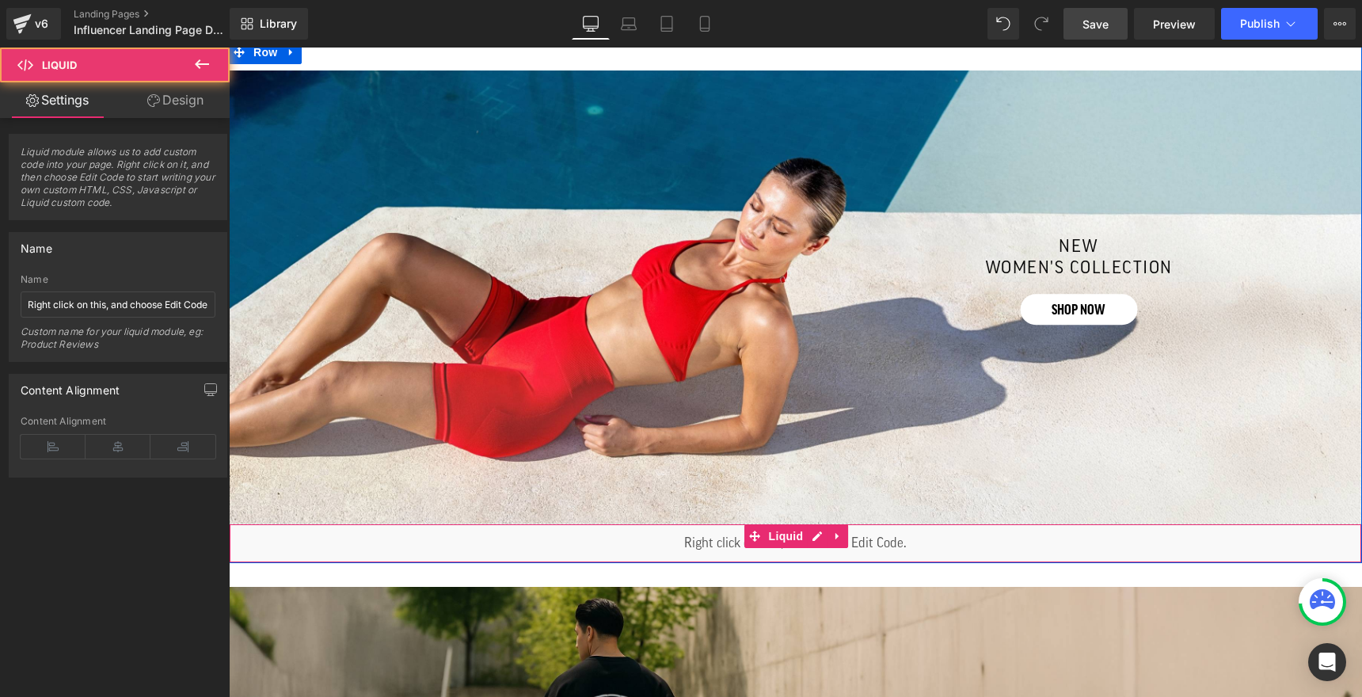
click at [770, 551] on div "Liquid" at bounding box center [795, 544] width 1133 height 40
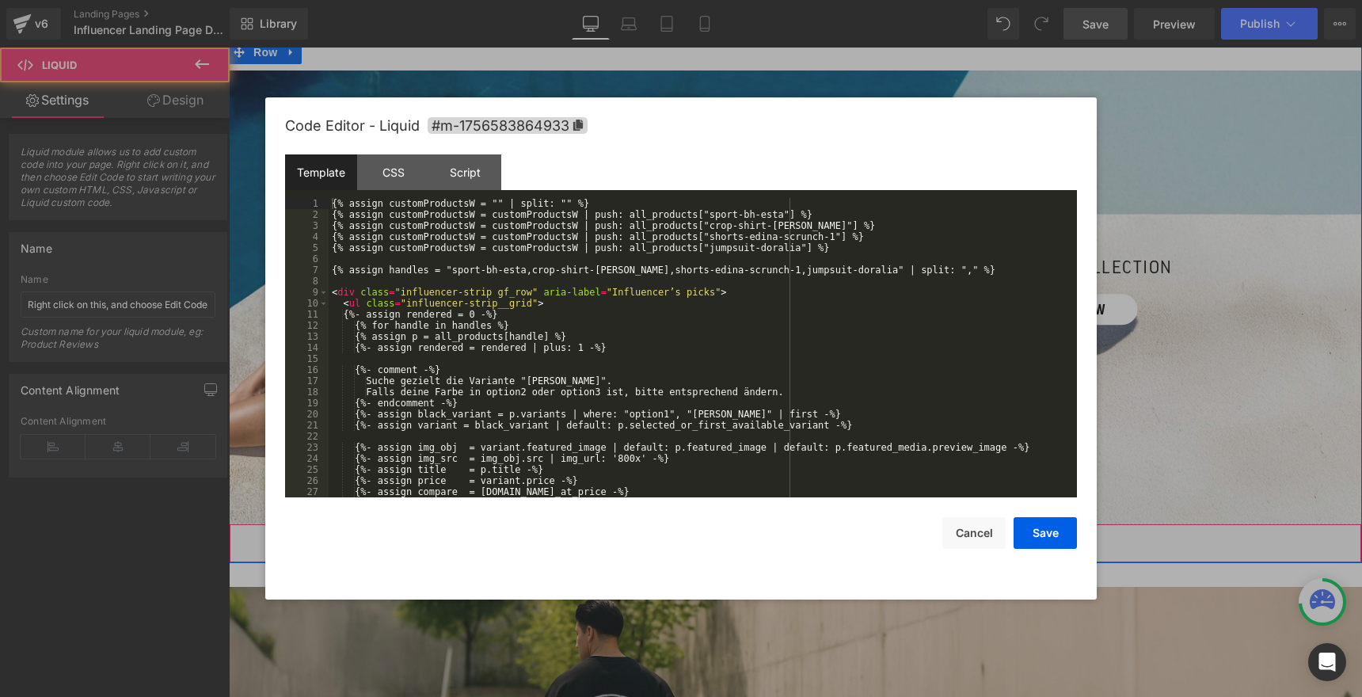
click at [816, 527] on div "Liquid" at bounding box center [795, 544] width 1133 height 40
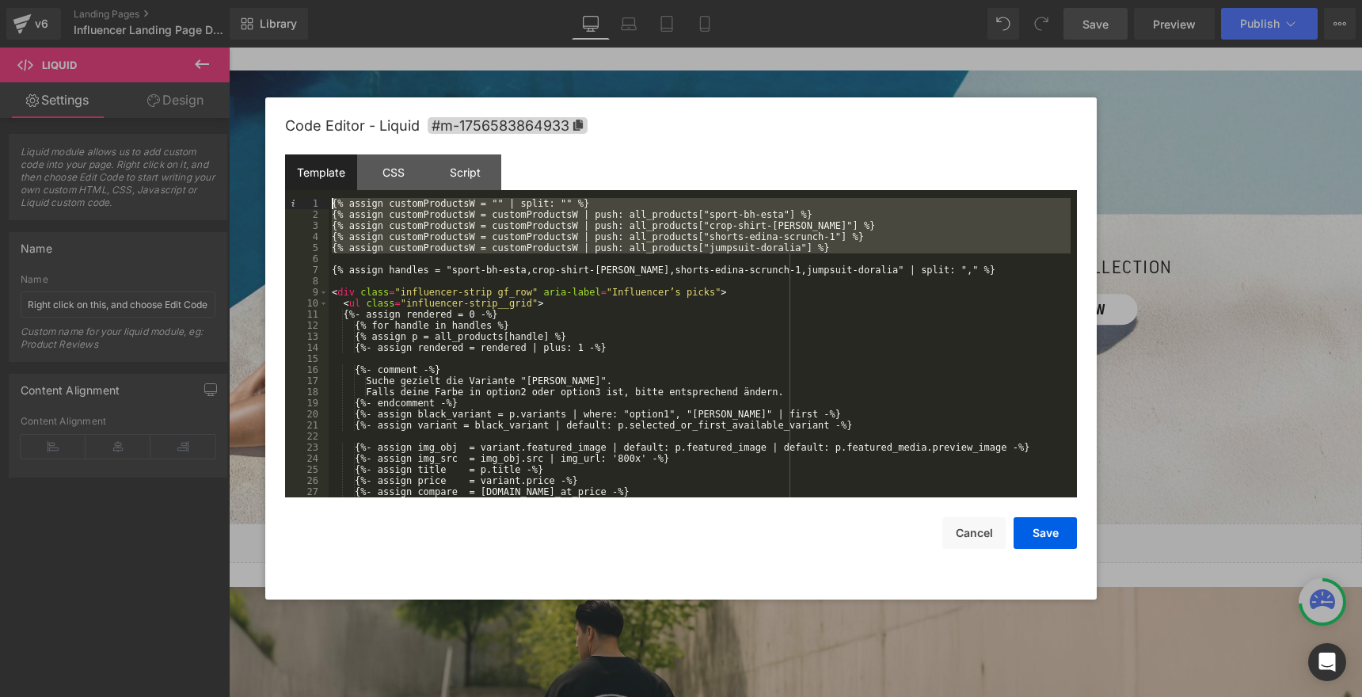
drag, startPoint x: 860, startPoint y: 254, endPoint x: 248, endPoint y: 196, distance: 615.1
click at [248, 196] on body "Liquid You are previewing how the will restyle your page. You can not edit Elem…" at bounding box center [681, 348] width 1362 height 697
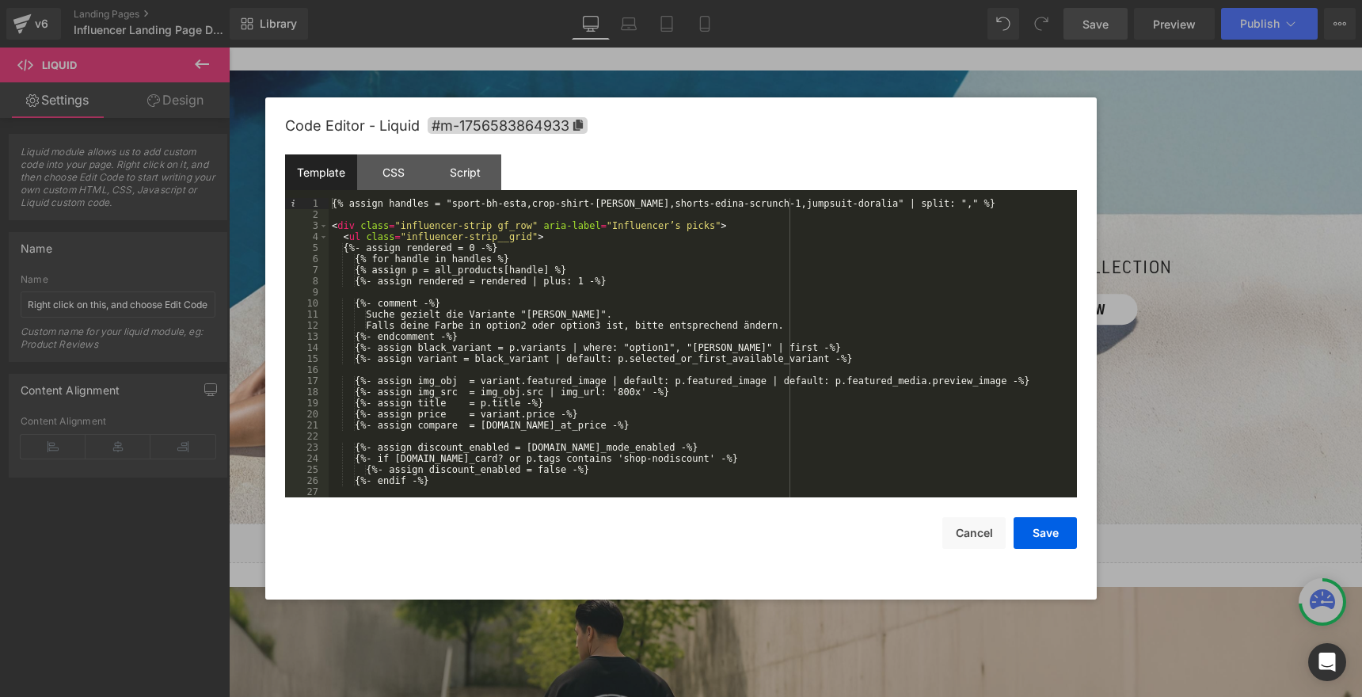
click at [1032, 552] on div "Code Editor - Liquid #m-1756583864933 Template CSS Script Data 1 2 3 4 5 6 7 8 …" at bounding box center [681, 348] width 792 height 502
click at [1032, 535] on button "Save" at bounding box center [1045, 533] width 63 height 32
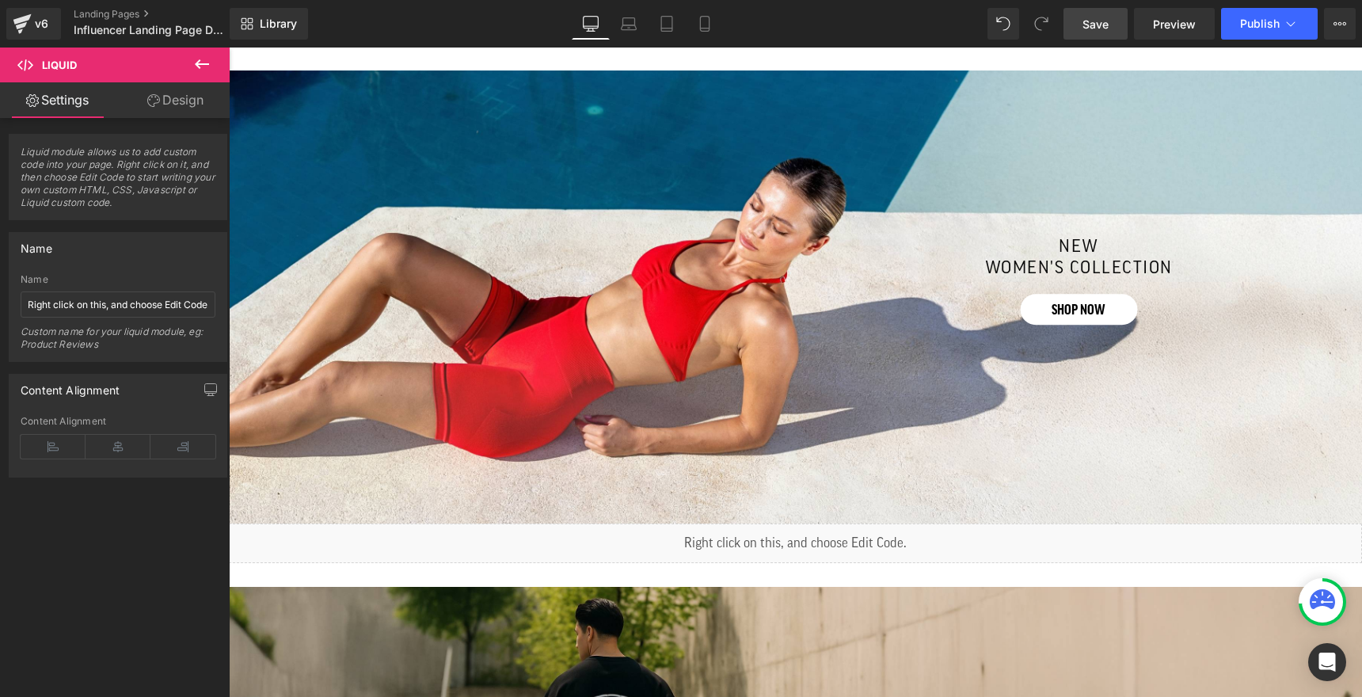
click at [1110, 35] on link "Save" at bounding box center [1096, 24] width 64 height 32
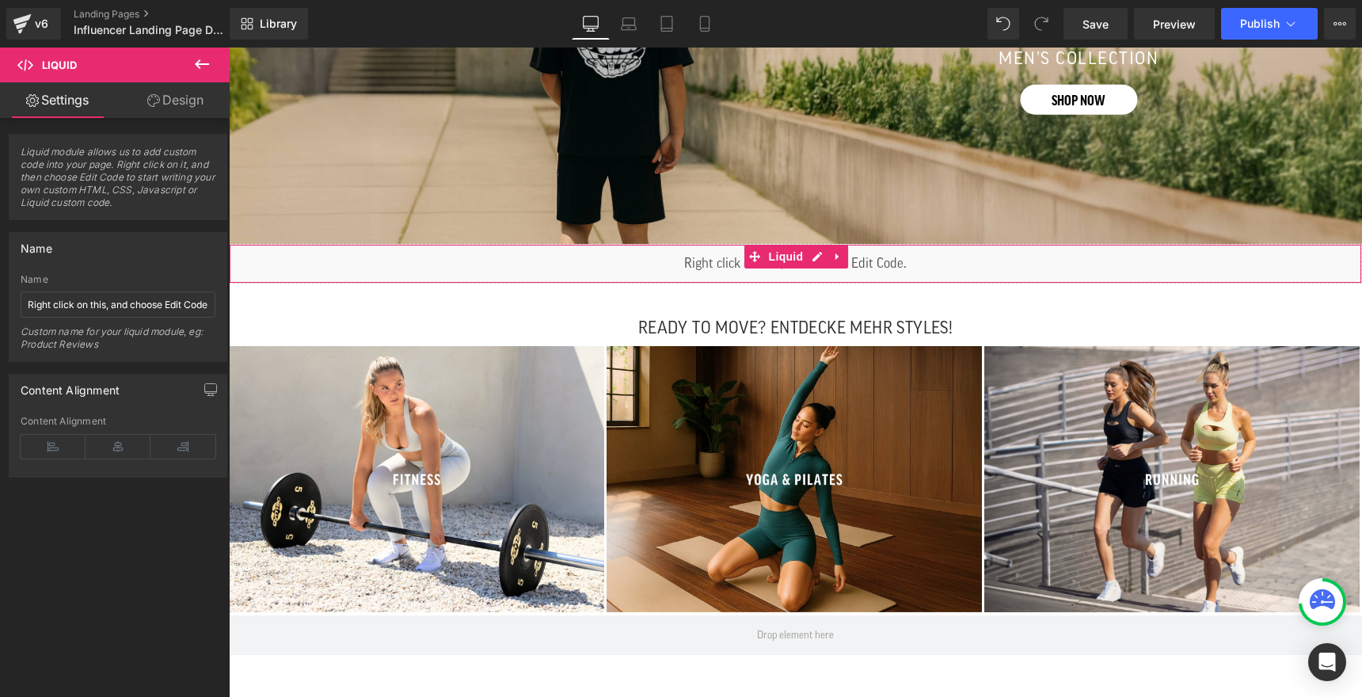
scroll to position [1391, 0]
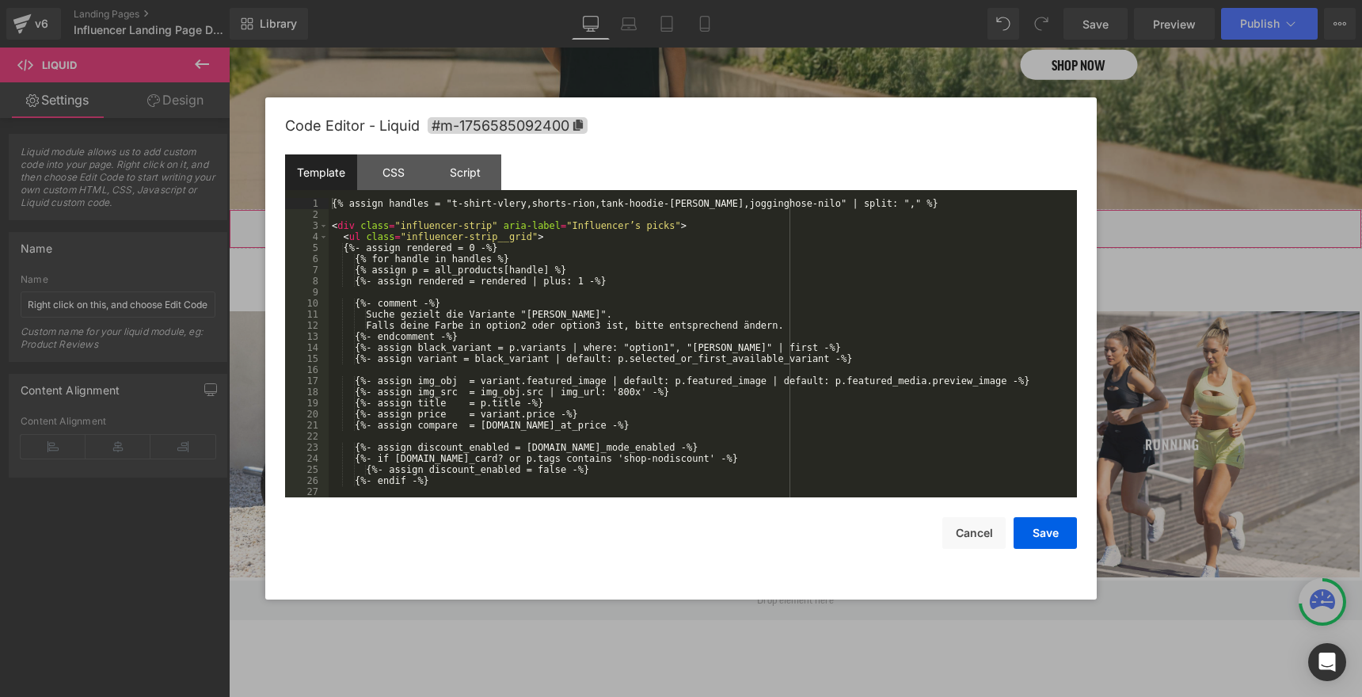
click at [822, 223] on div "Liquid" at bounding box center [795, 229] width 1133 height 40
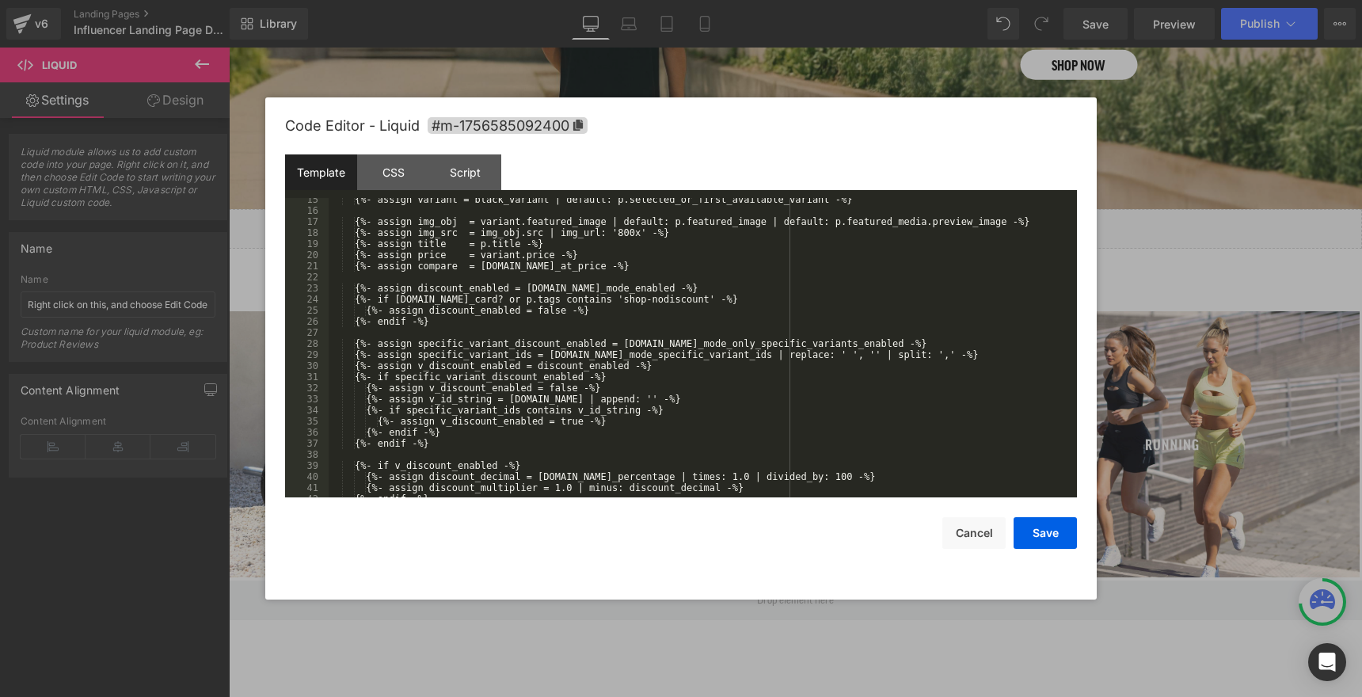
click at [730, 335] on div "{%- assign variant = black_variant | default: p.selected_or_first_available_var…" at bounding box center [700, 355] width 742 height 322
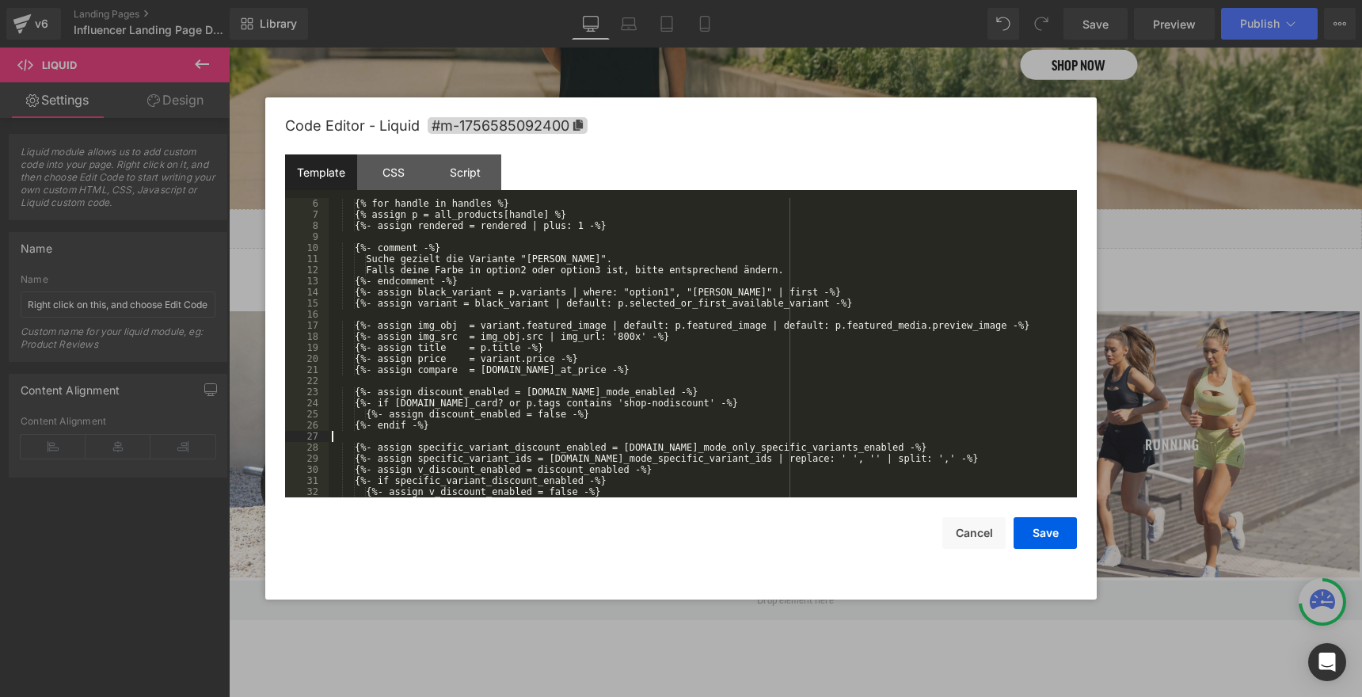
scroll to position [55, 0]
drag, startPoint x: 681, startPoint y: 369, endPoint x: 366, endPoint y: 374, distance: 315.3
click at [366, 374] on div "{% for handle in handles %} {% assign p = all_products[handle] %} {%- assign re…" at bounding box center [700, 359] width 742 height 322
click at [1034, 530] on button "Save" at bounding box center [1045, 533] width 63 height 32
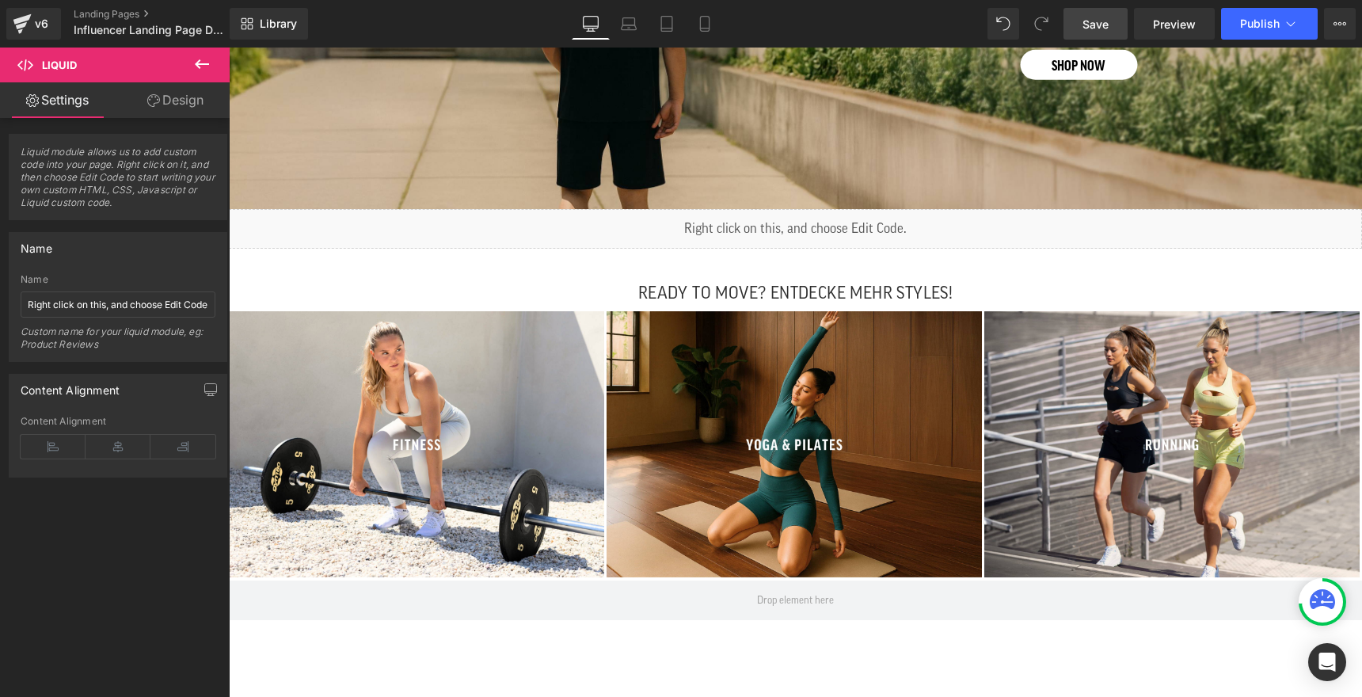
click at [1118, 29] on link "Save" at bounding box center [1096, 24] width 64 height 32
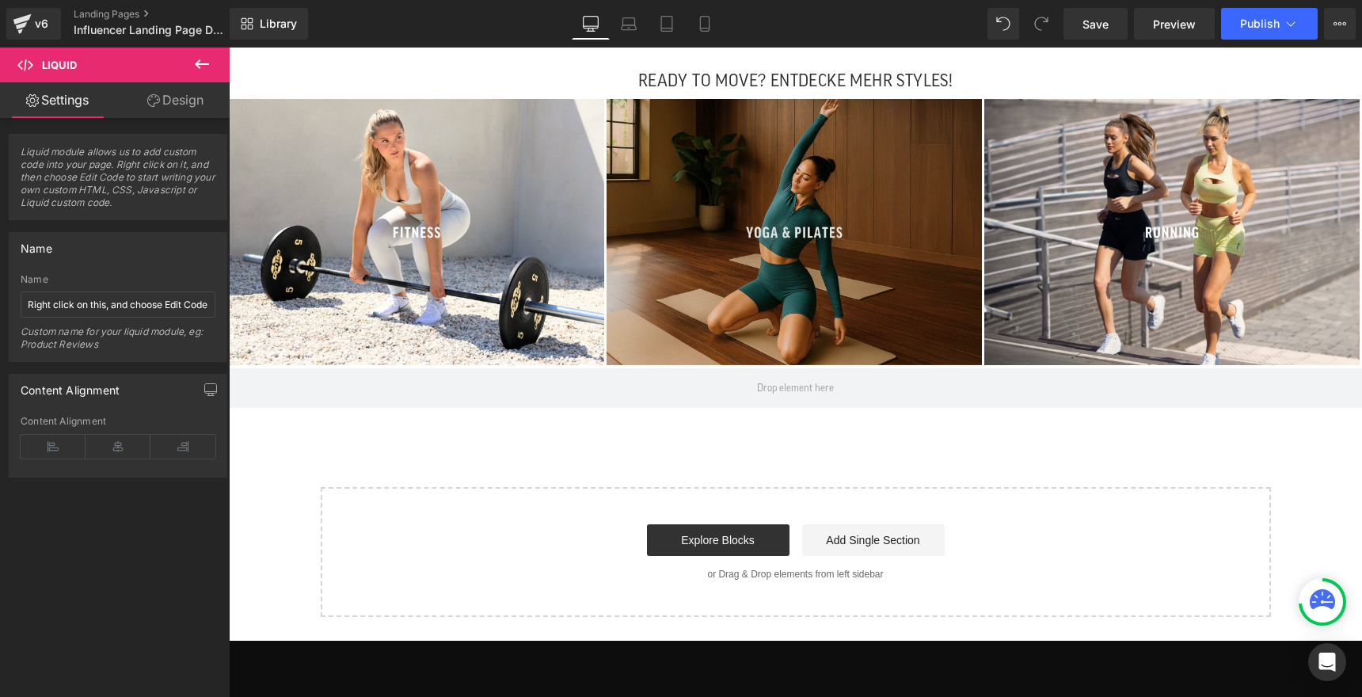
scroll to position [1804, 0]
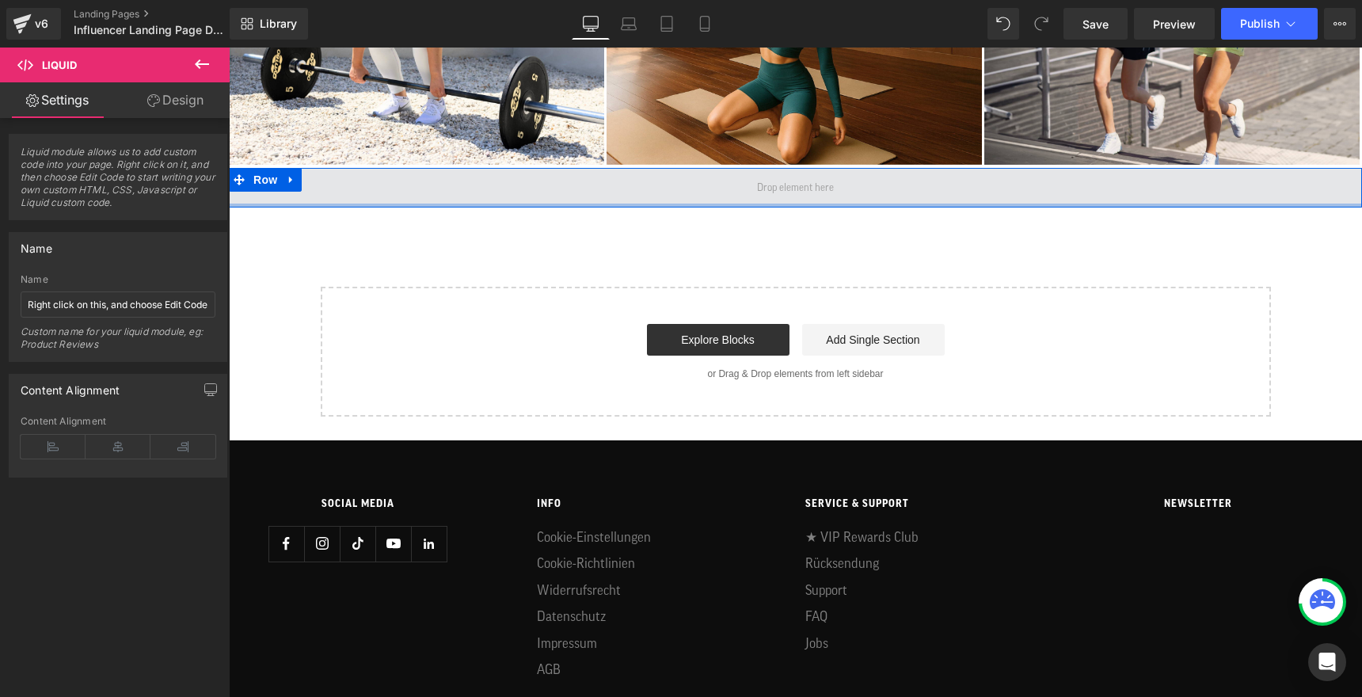
click at [777, 204] on div at bounding box center [795, 206] width 1133 height 4
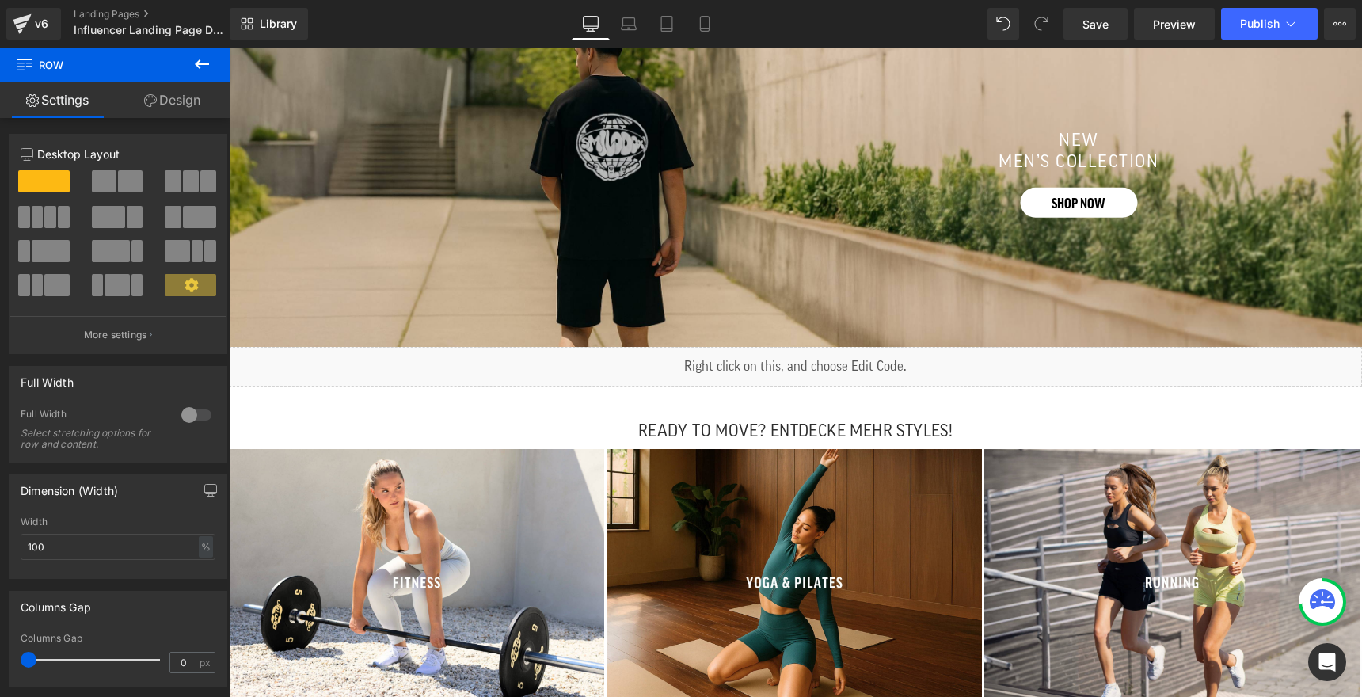
scroll to position [1229, 0]
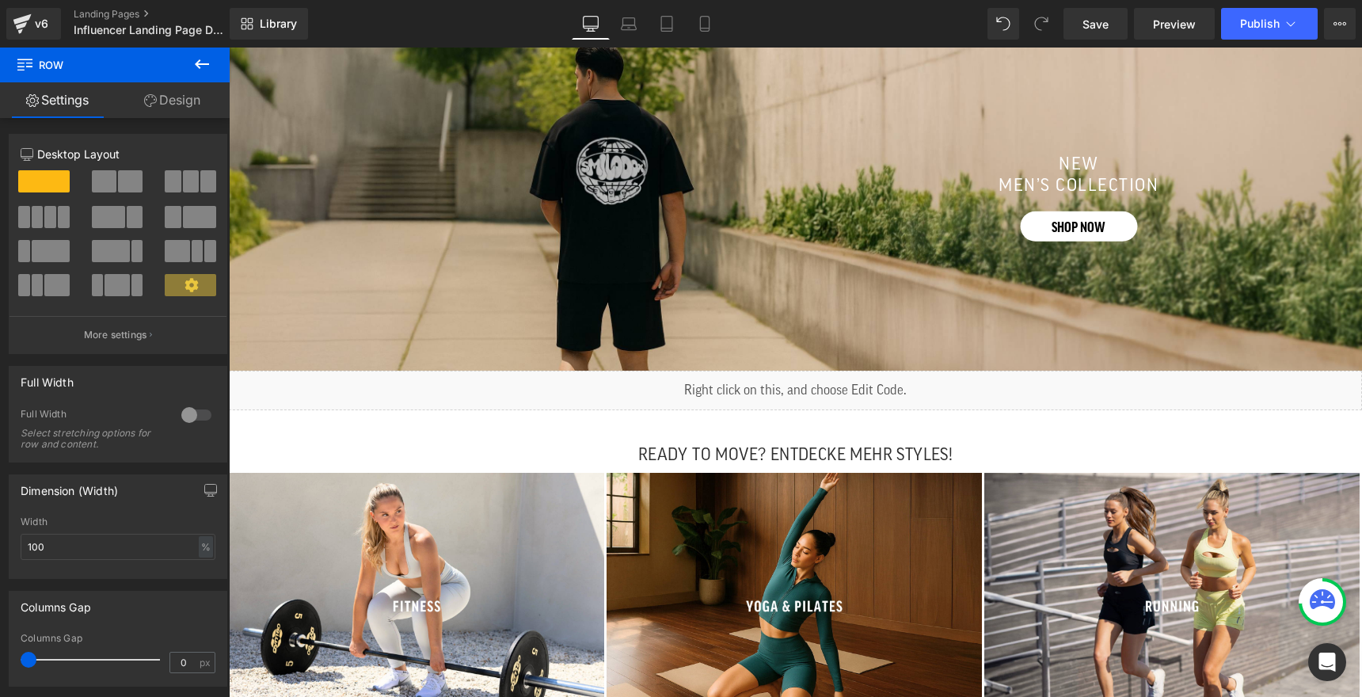
click at [775, 383] on span "Liquid" at bounding box center [788, 383] width 34 height 19
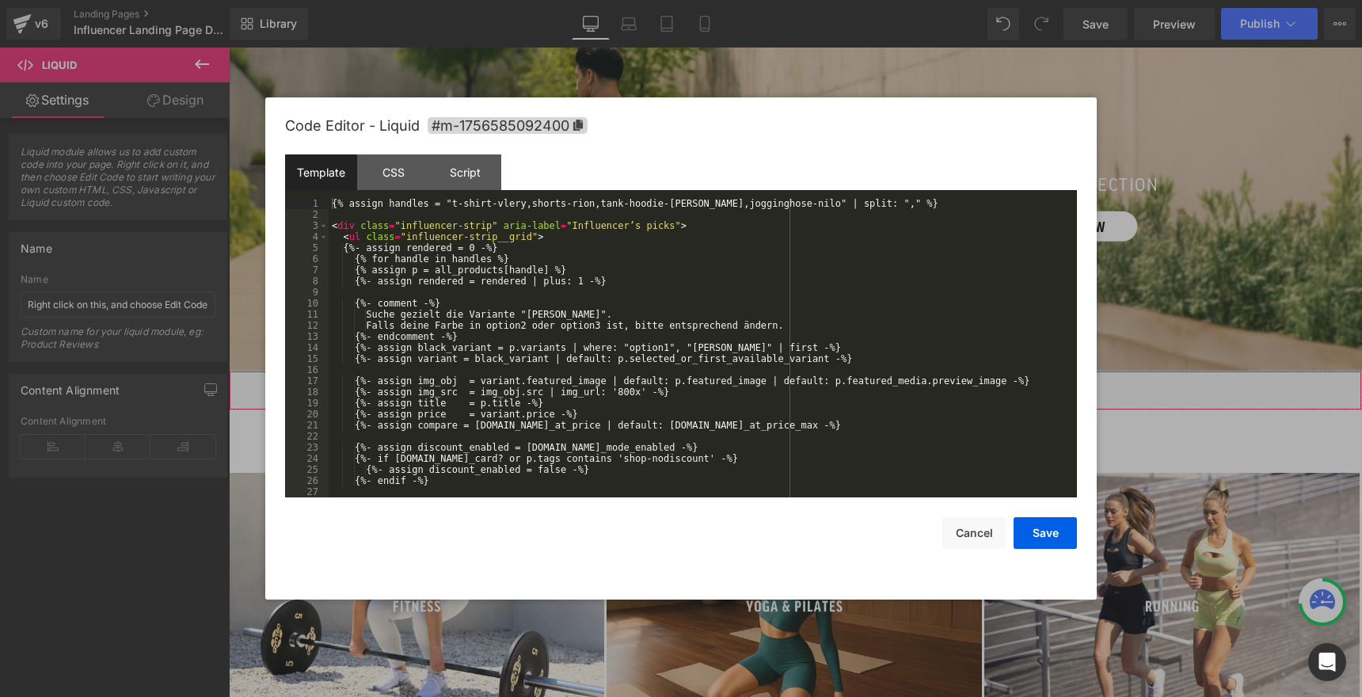
click at [813, 384] on div "Liquid" at bounding box center [795, 391] width 1133 height 40
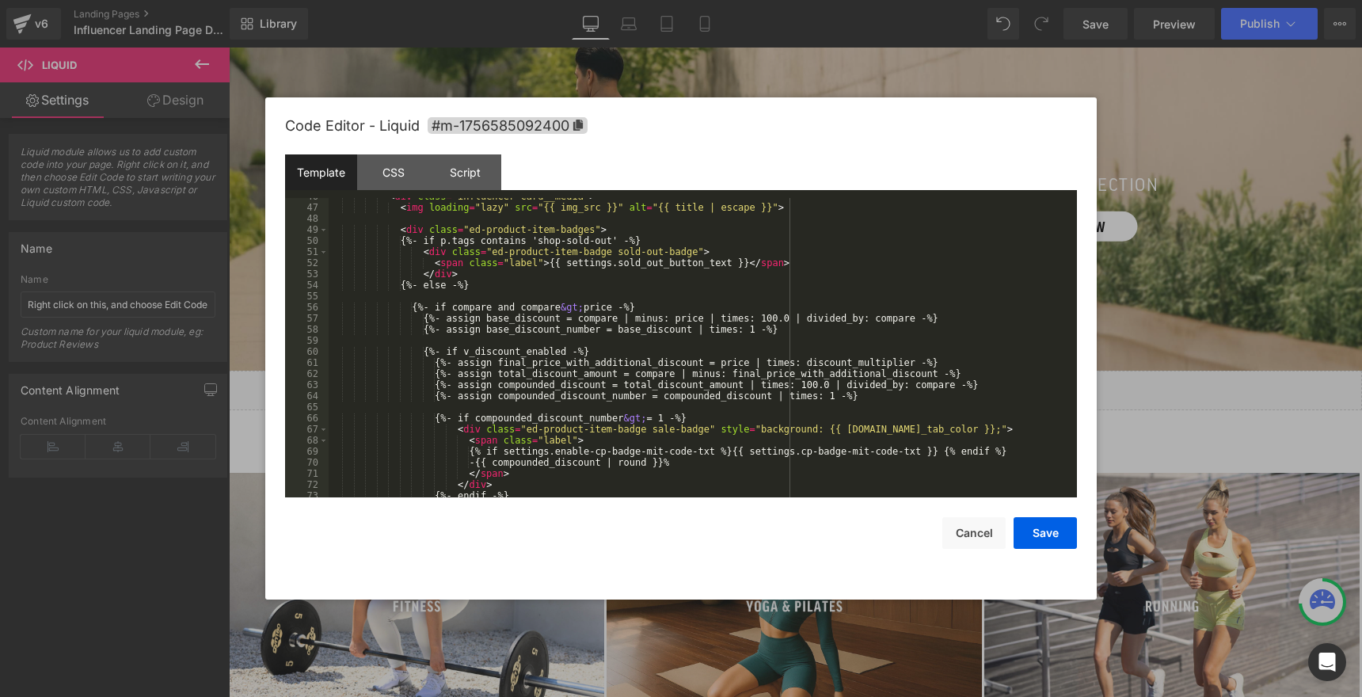
scroll to position [576, 0]
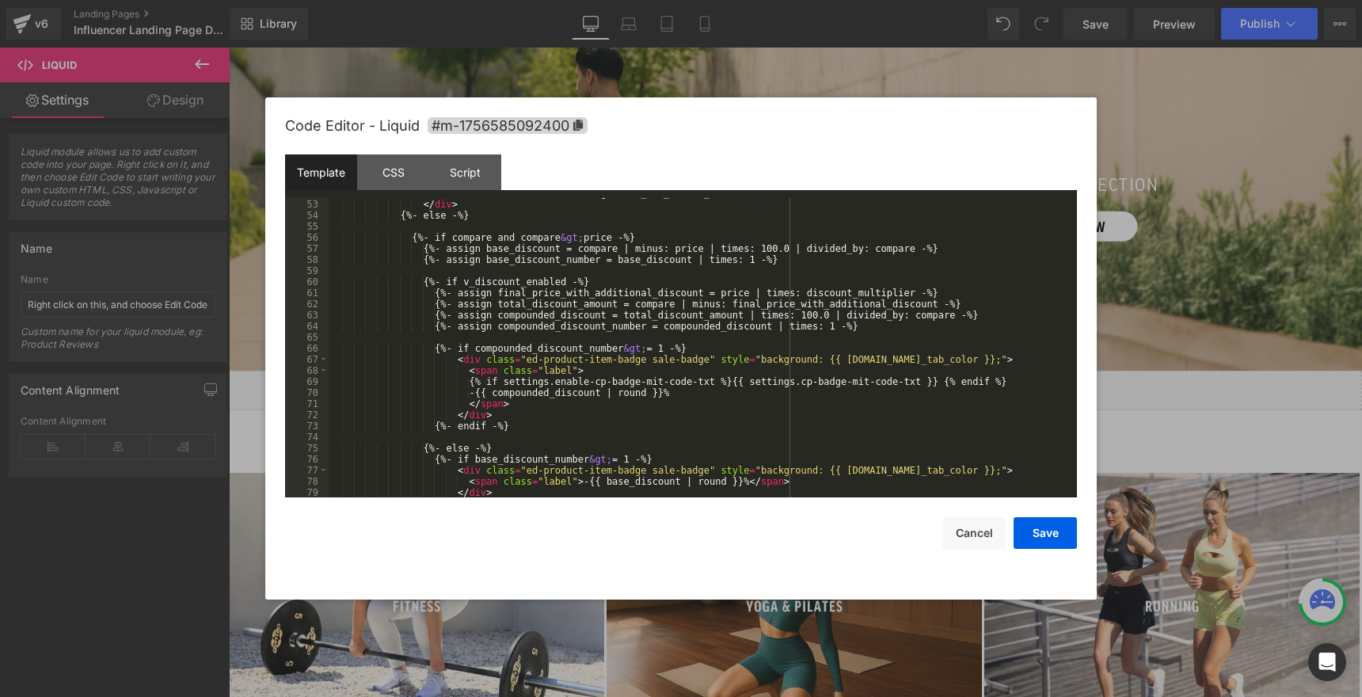
click at [596, 238] on div "< span class = "label" > {{ settings.sold_out_button_text }} </ span > </ div >…" at bounding box center [700, 349] width 742 height 322
drag, startPoint x: 577, startPoint y: 237, endPoint x: 604, endPoint y: 238, distance: 26.9
click at [604, 238] on div "< span class = "label" > {{ settings.sold_out_button_text }} </ span > </ div >…" at bounding box center [700, 349] width 742 height 322
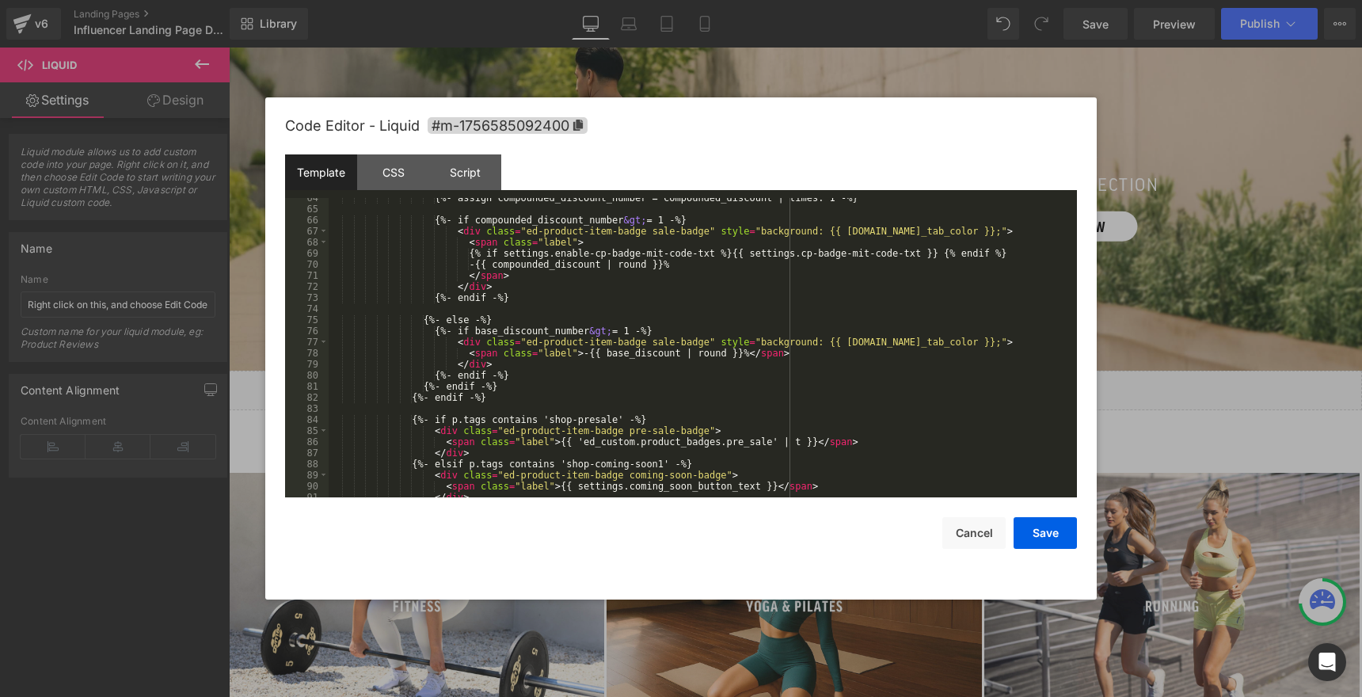
scroll to position [709, 0]
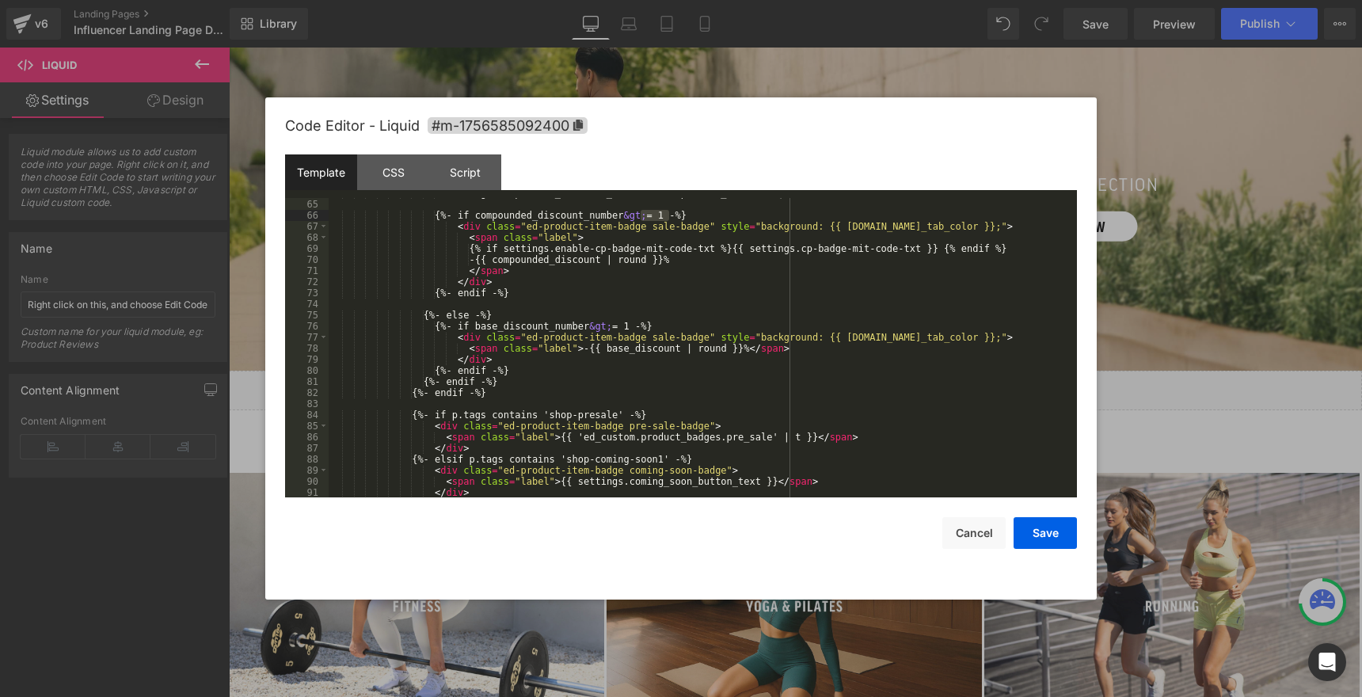
drag, startPoint x: 639, startPoint y: 214, endPoint x: 669, endPoint y: 215, distance: 30.1
click at [669, 215] on div "{%- assign compounded_discount_number = compounded_discount | times: 1 -%} {%- …" at bounding box center [700, 349] width 742 height 322
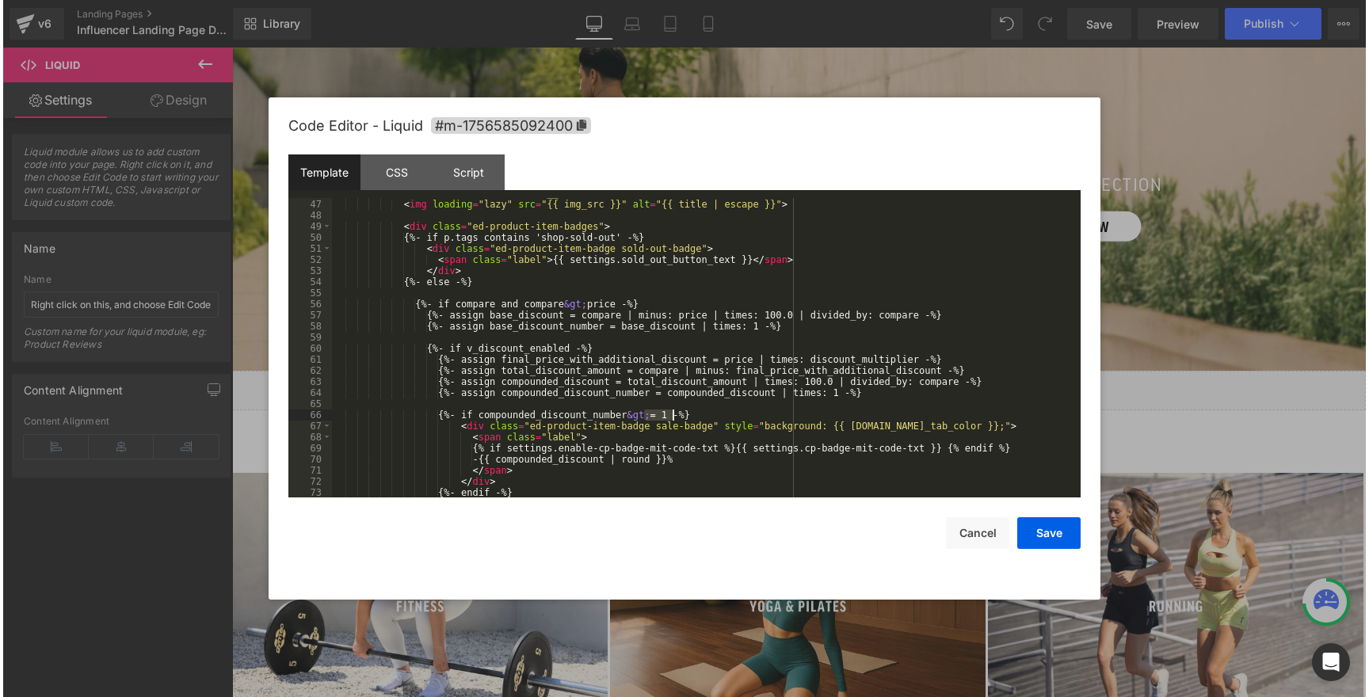
scroll to position [509, 0]
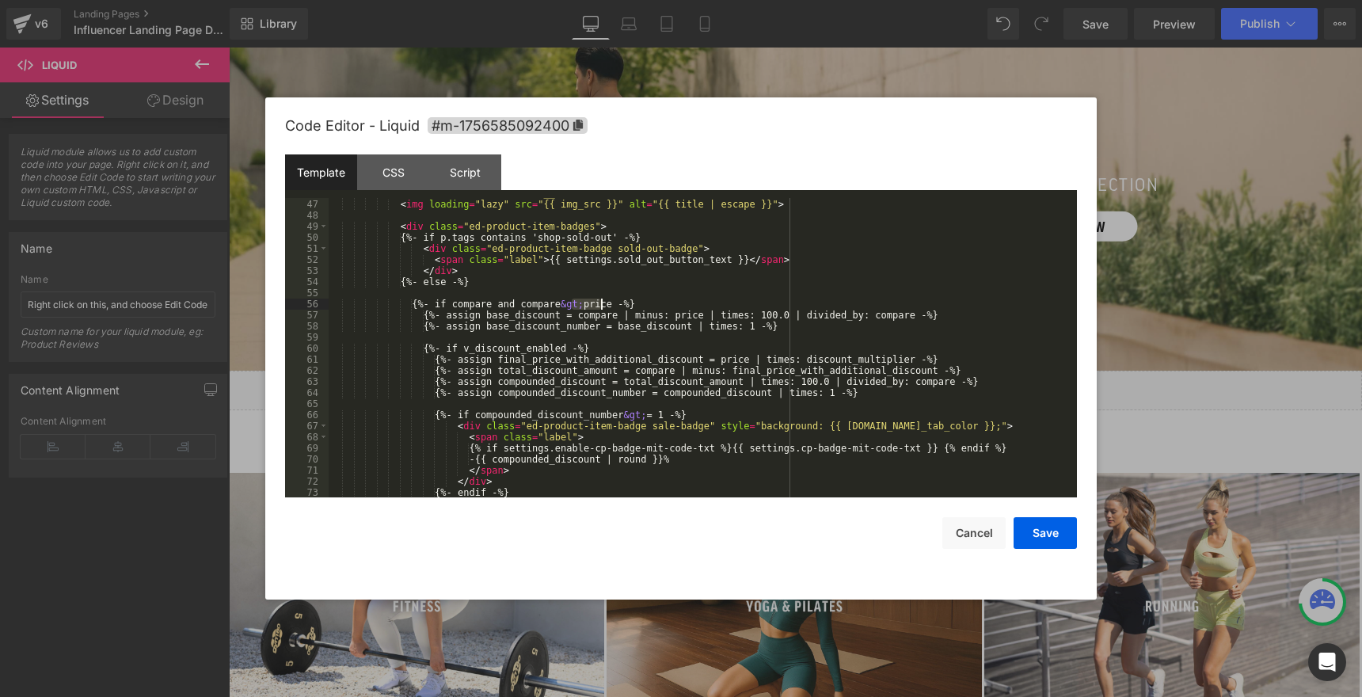
drag, startPoint x: 575, startPoint y: 303, endPoint x: 602, endPoint y: 303, distance: 26.9
click at [602, 303] on div "< div class = "influencer-card__media" > < img loading = "lazy" src = "{{ img_s…" at bounding box center [700, 349] width 742 height 322
paste textarea
click at [570, 306] on div "< div class = "influencer-card__media" > < img loading = "lazy" src = "{{ img_s…" at bounding box center [700, 349] width 742 height 322
click at [1034, 540] on button "Save" at bounding box center [1045, 533] width 63 height 32
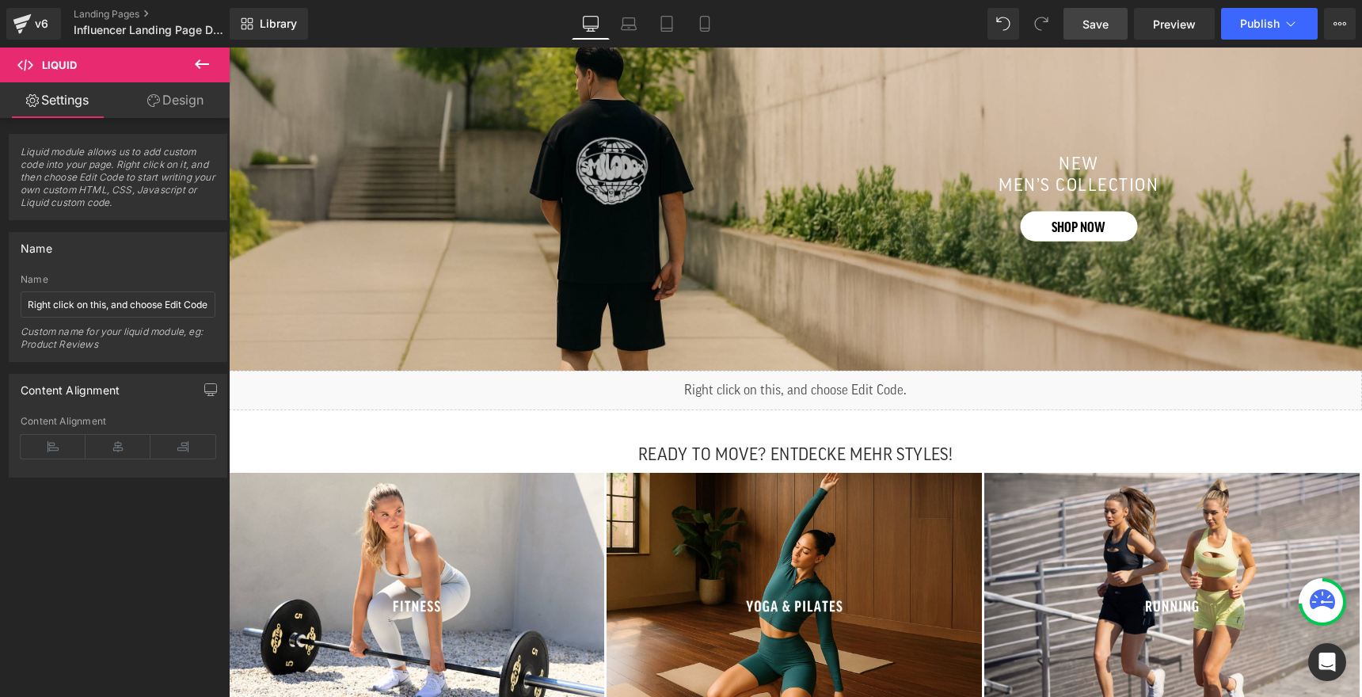
click at [1113, 21] on link "Save" at bounding box center [1096, 24] width 64 height 32
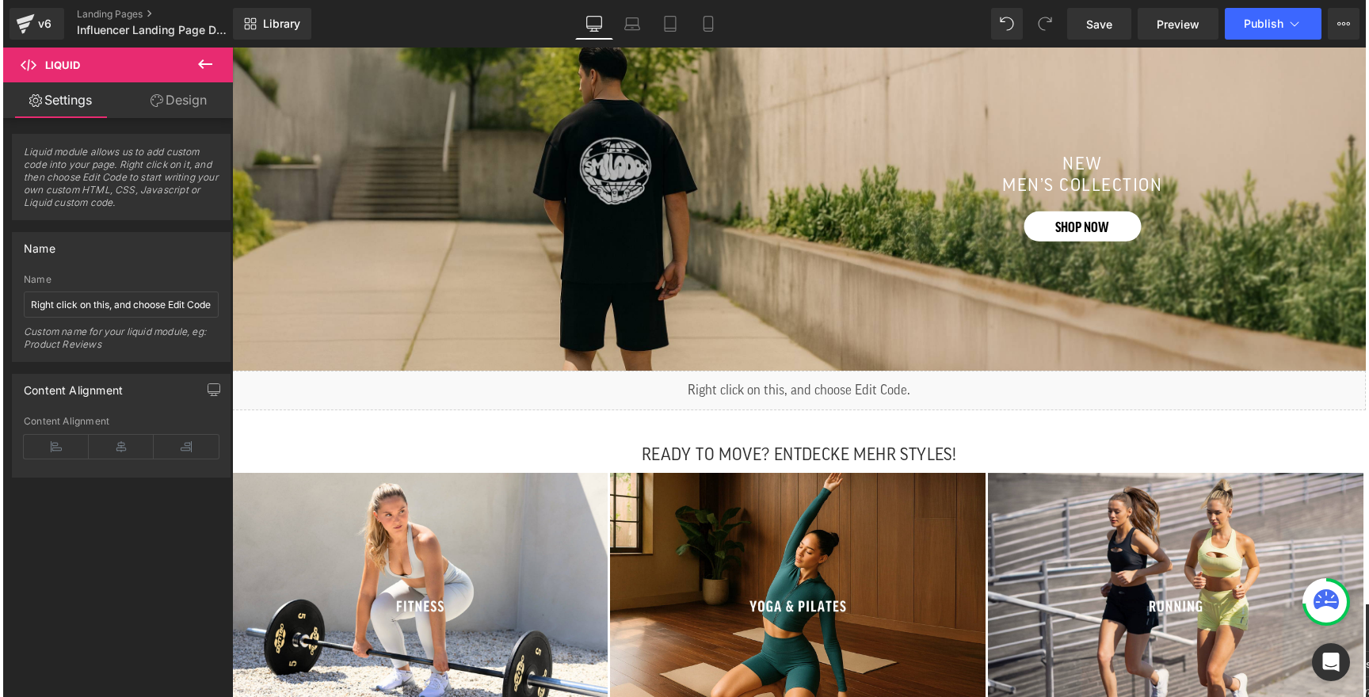
scroll to position [1236, 0]
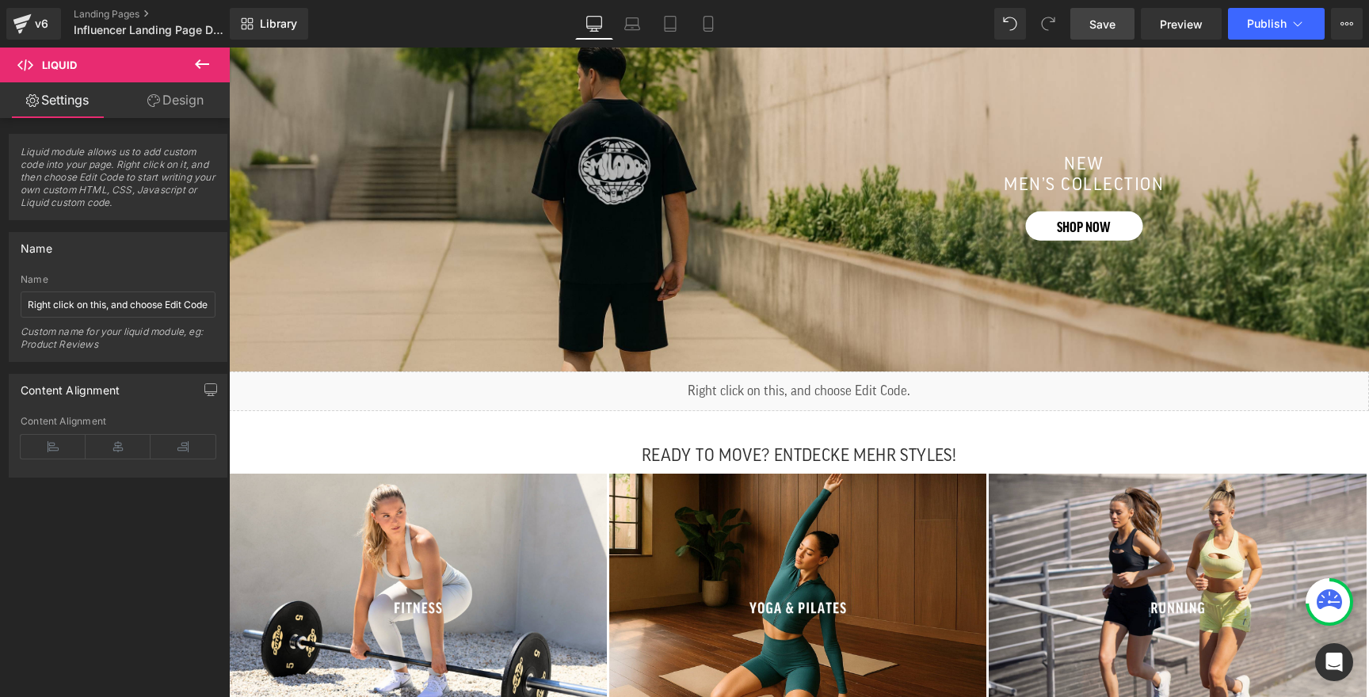
click at [1103, 26] on span "Save" at bounding box center [1102, 24] width 26 height 17
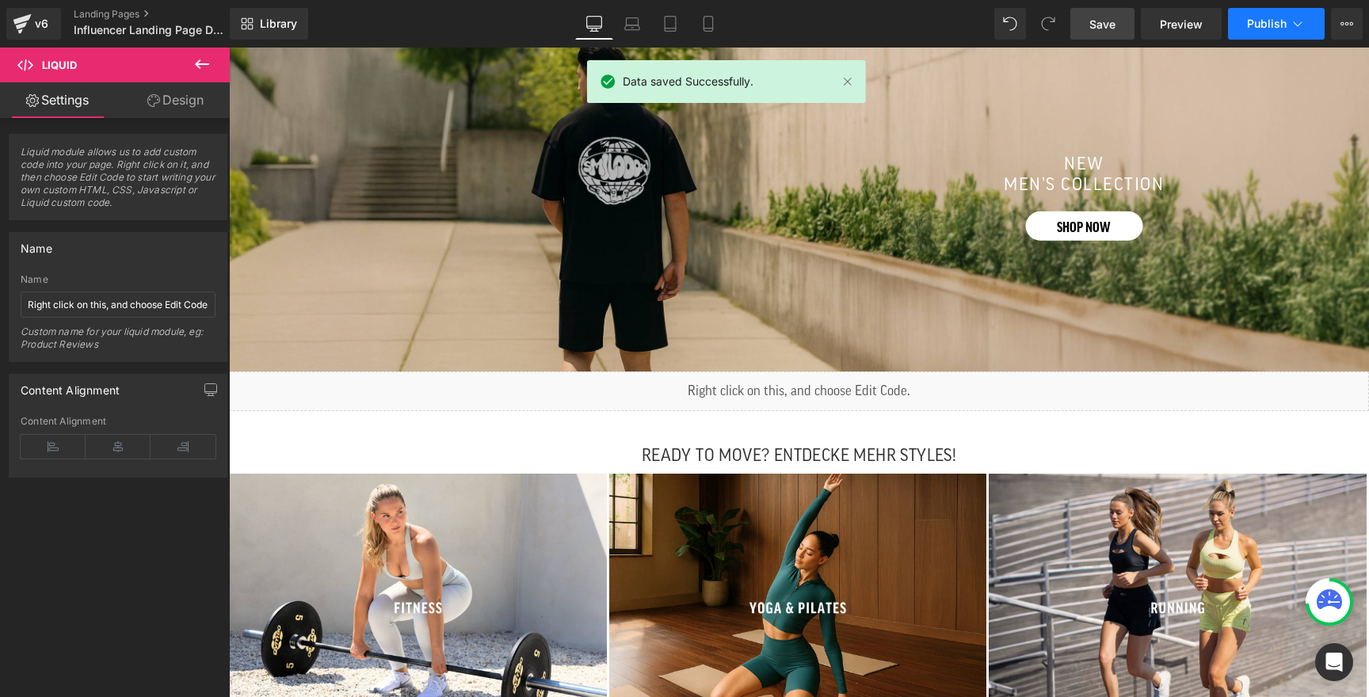
click at [1270, 21] on span "Publish" at bounding box center [1267, 23] width 40 height 13
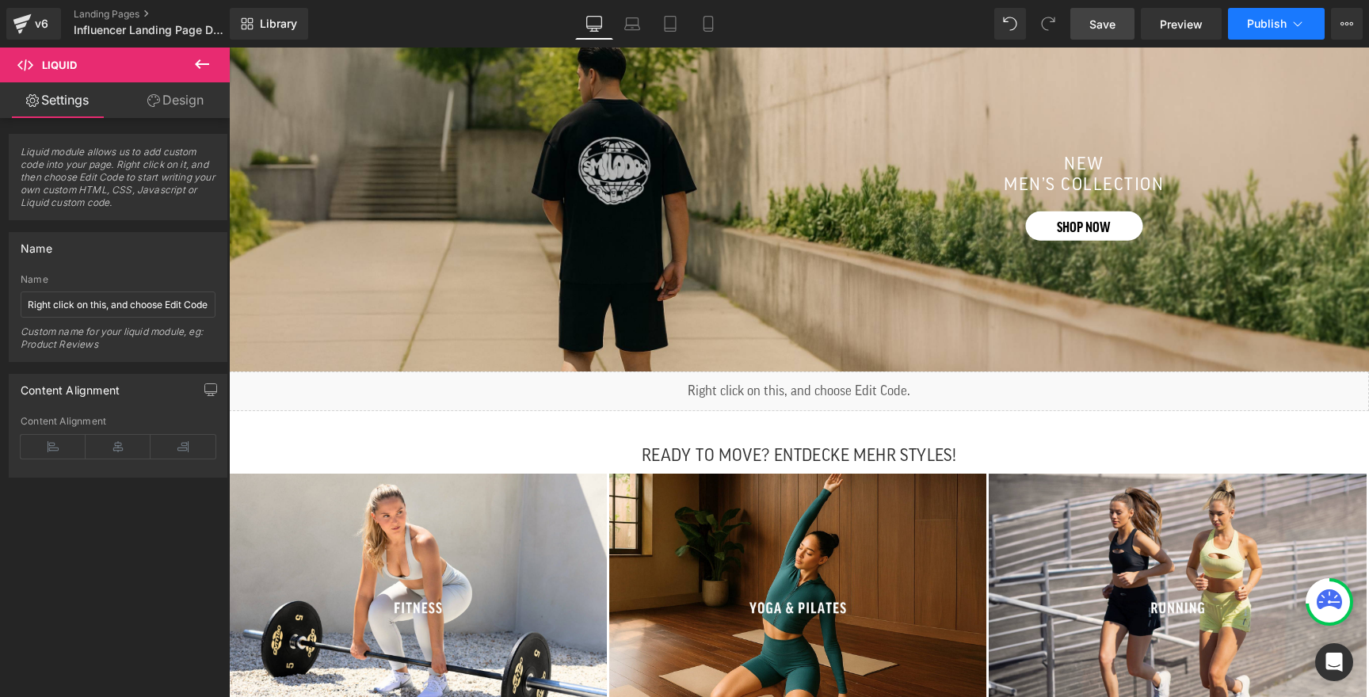
click at [1264, 34] on button "Publish" at bounding box center [1276, 24] width 97 height 32
click at [1114, 29] on span "Save" at bounding box center [1102, 24] width 26 height 17
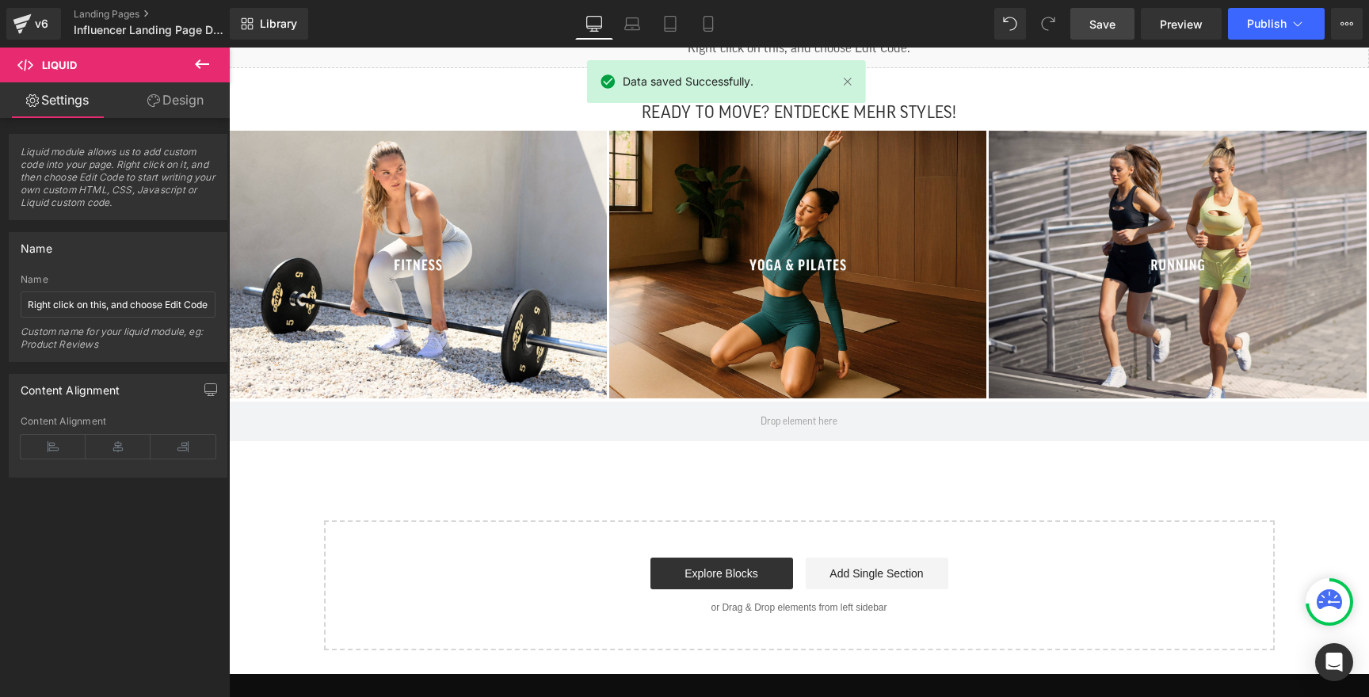
scroll to position [1265, 0]
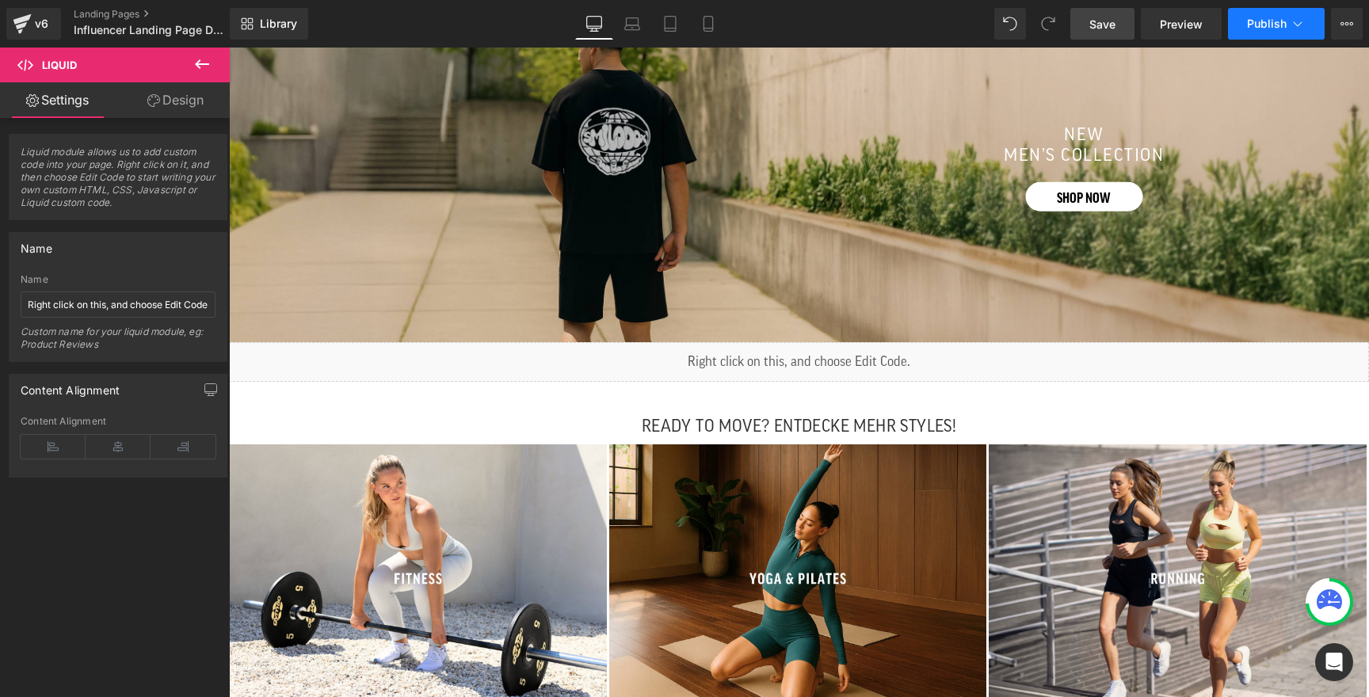
click at [1237, 26] on button "Publish" at bounding box center [1276, 24] width 97 height 32
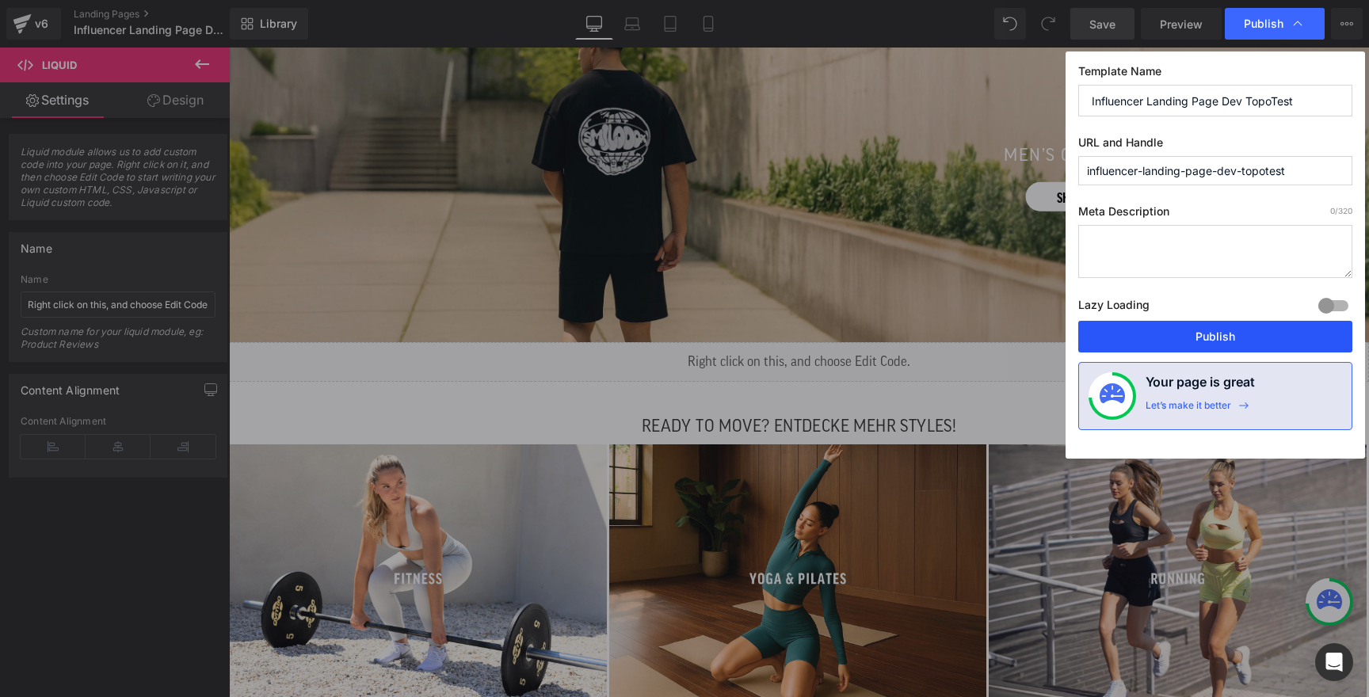
click at [1176, 337] on button "Publish" at bounding box center [1215, 337] width 274 height 32
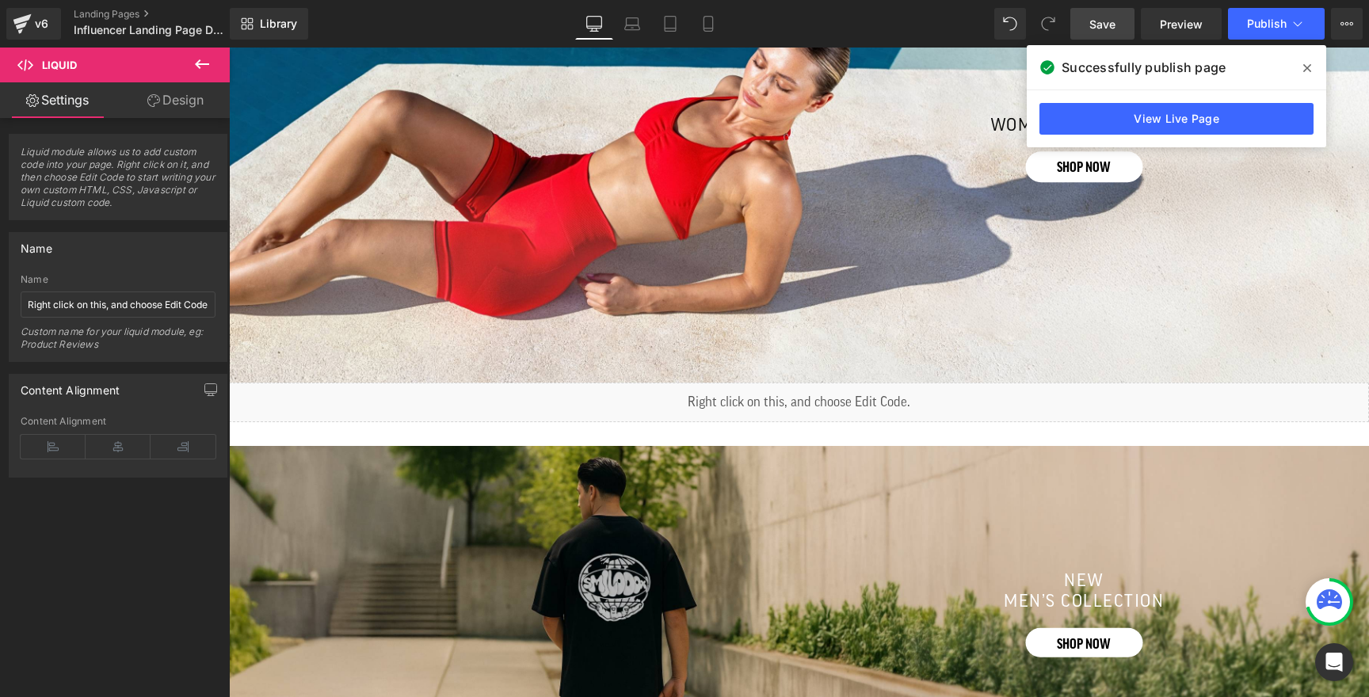
scroll to position [844, 0]
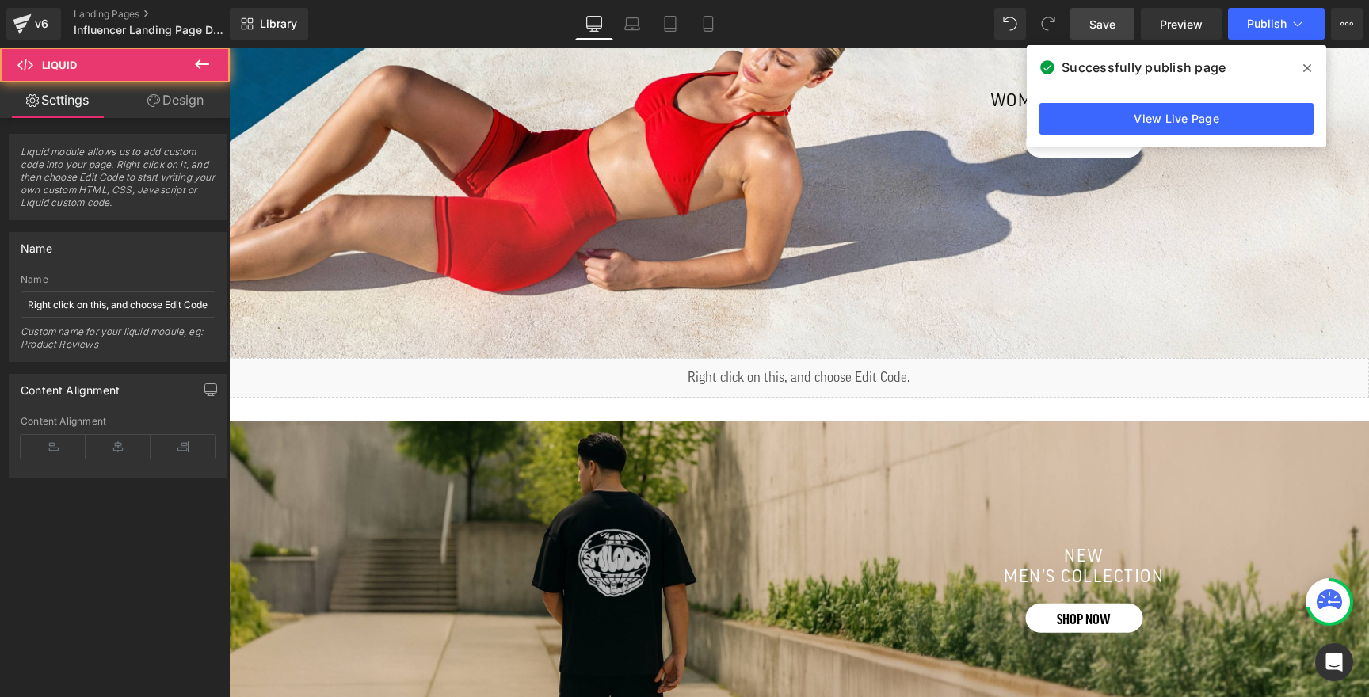
click at [770, 376] on div "Liquid" at bounding box center [799, 378] width 1140 height 40
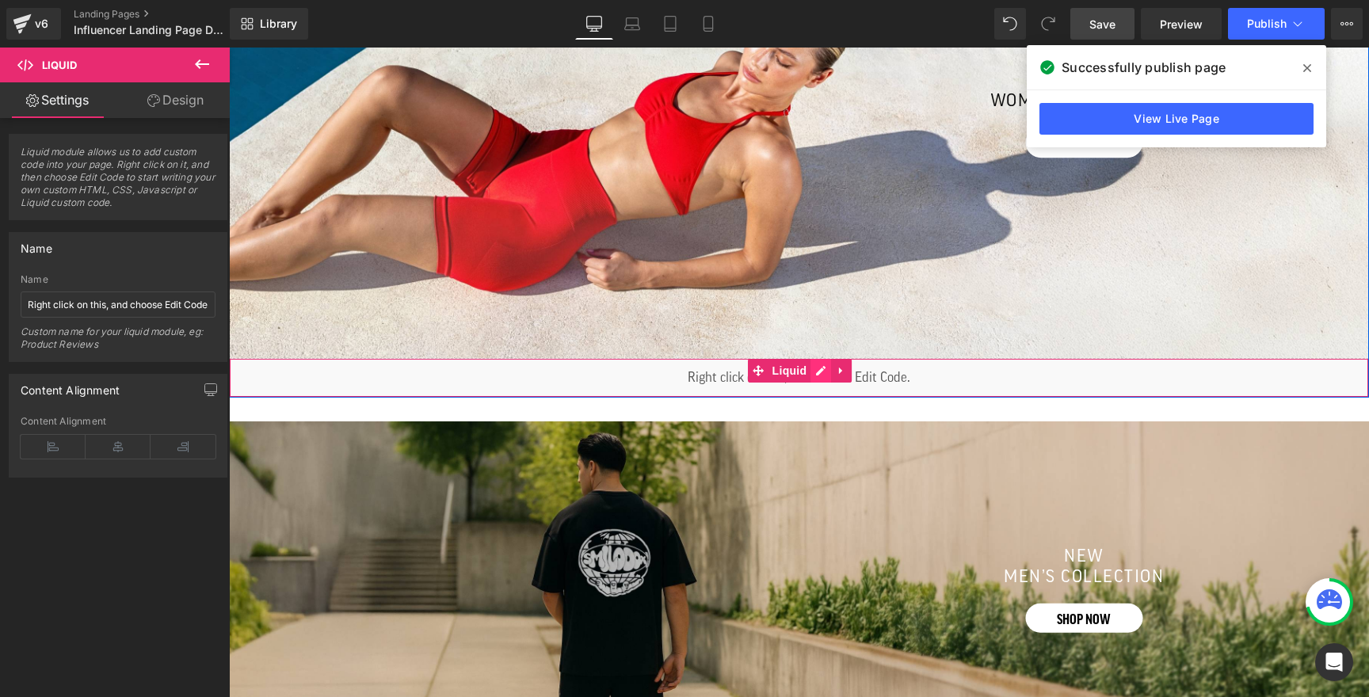
click at [824, 371] on icon at bounding box center [820, 370] width 11 height 12
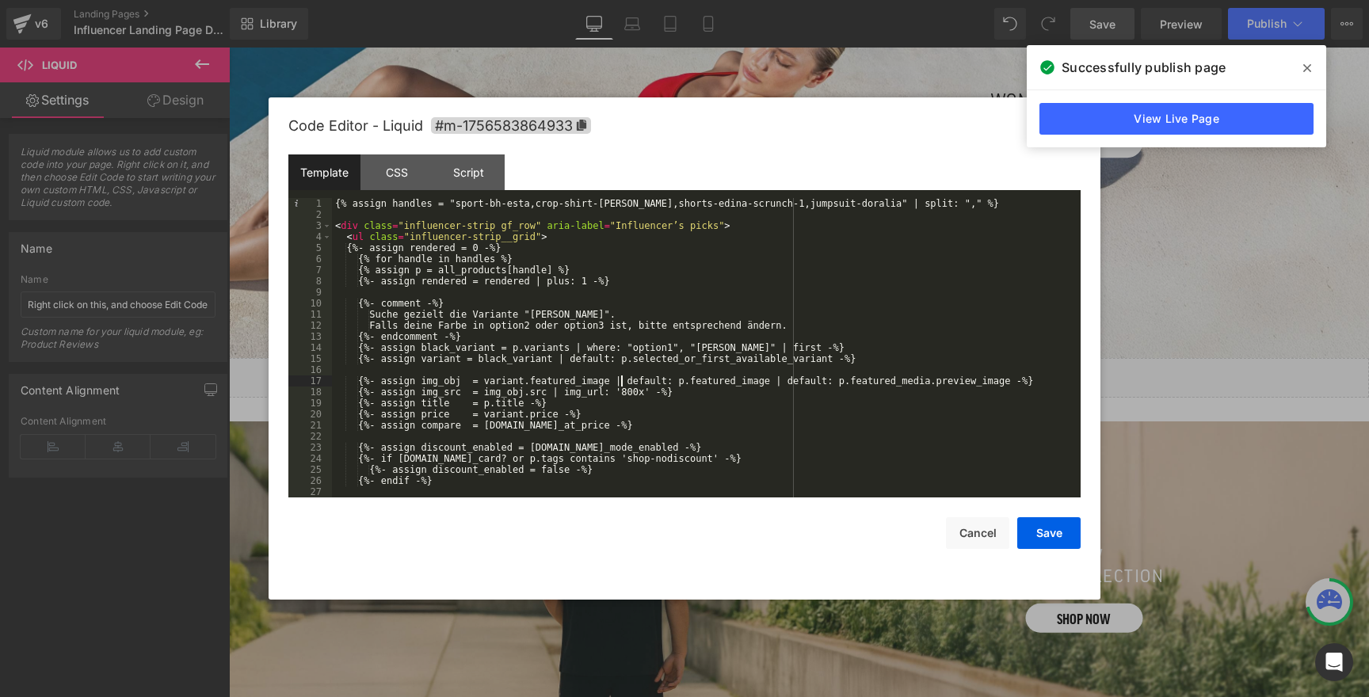
click at [619, 376] on div "{% assign handles = "sport-bh-esta,crop-shirt-elna,shorts-edina-scrunch-1,jumps…" at bounding box center [703, 359] width 742 height 322
click at [574, 364] on div "{% assign handles = "sport-bh-esta,crop-shirt-elna,shorts-edina-scrunch-1,jumps…" at bounding box center [703, 359] width 742 height 322
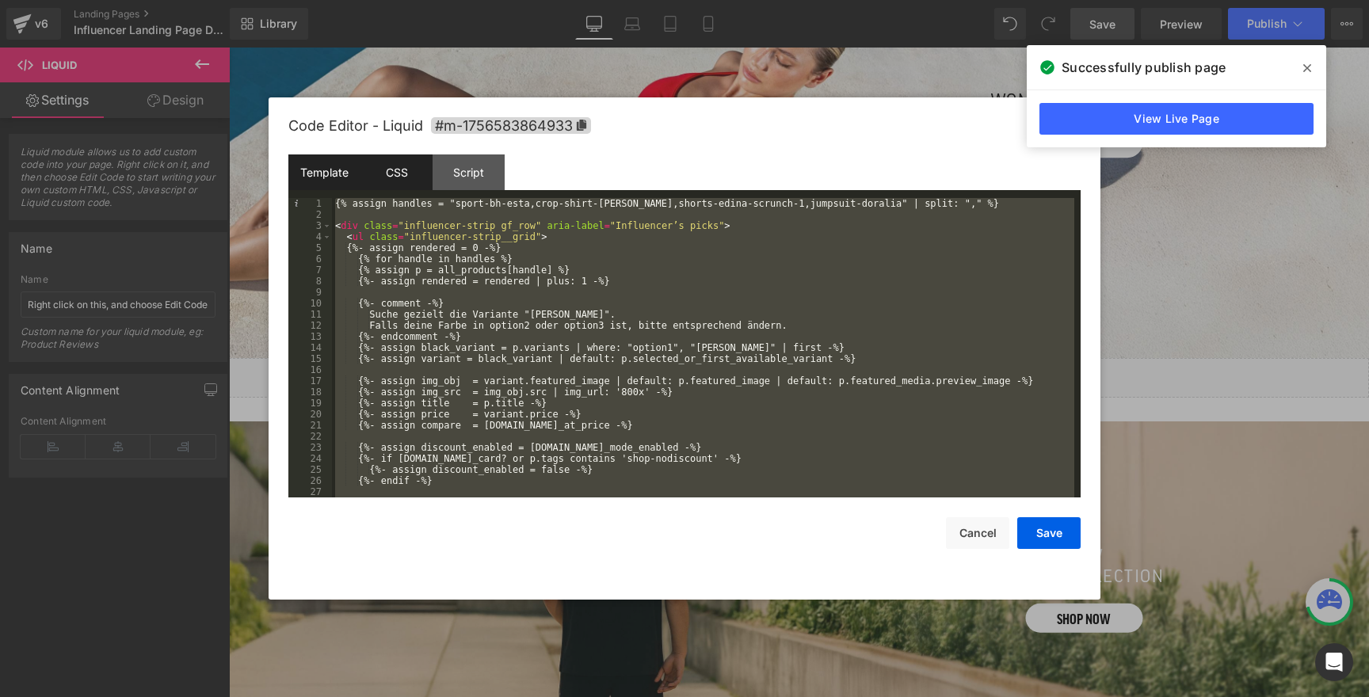
click at [390, 177] on div "CSS" at bounding box center [396, 172] width 72 height 36
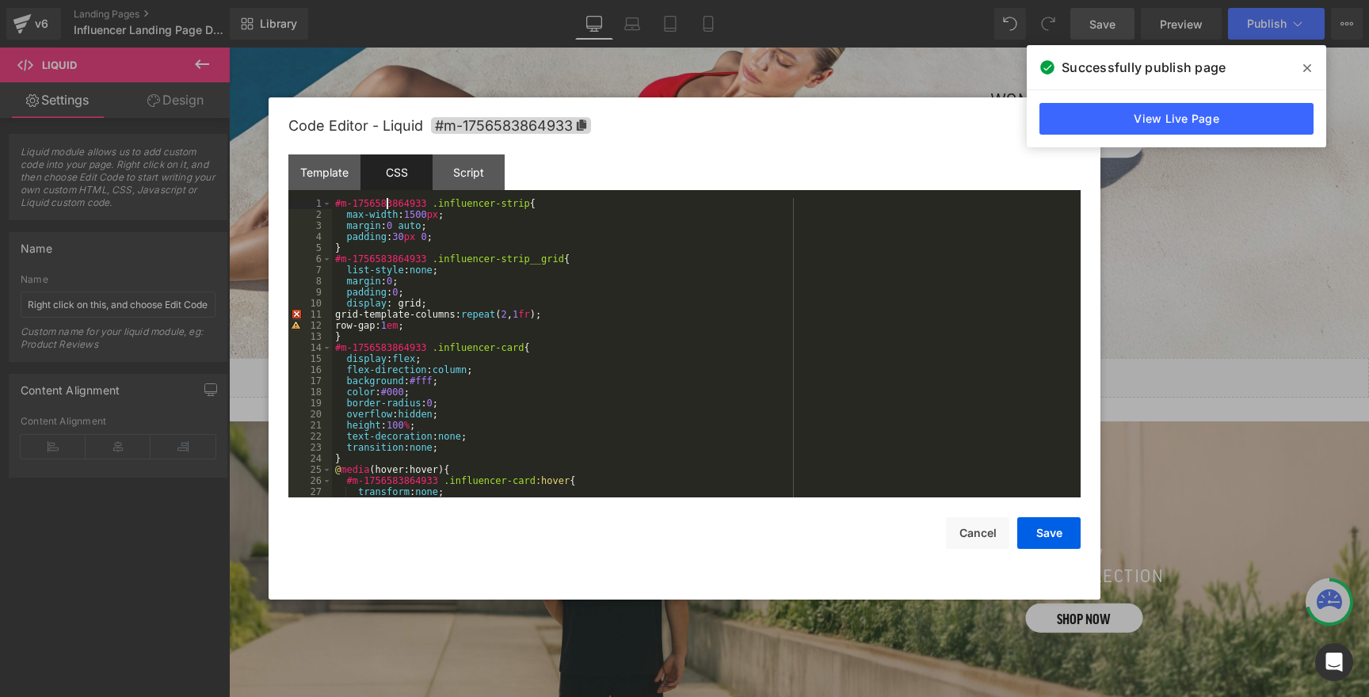
click at [388, 203] on div "#m-1756583864933 .influencer-strip { max-width : 1500 px ; margin : 0 auto ; pa…" at bounding box center [703, 359] width 742 height 322
click at [1310, 65] on icon at bounding box center [1307, 68] width 8 height 13
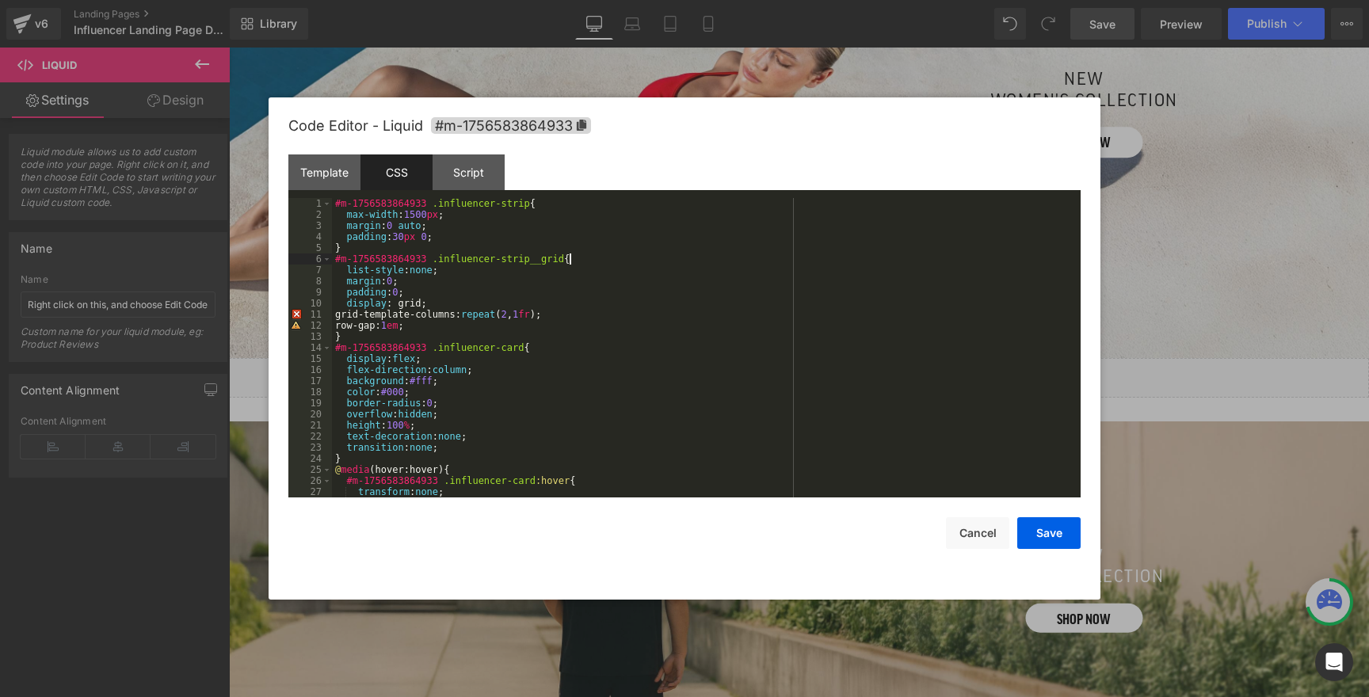
click at [809, 255] on div "#m-1756583864933 .influencer-strip { max-width : 1500 px ; margin : 0 auto ; pa…" at bounding box center [703, 359] width 742 height 322
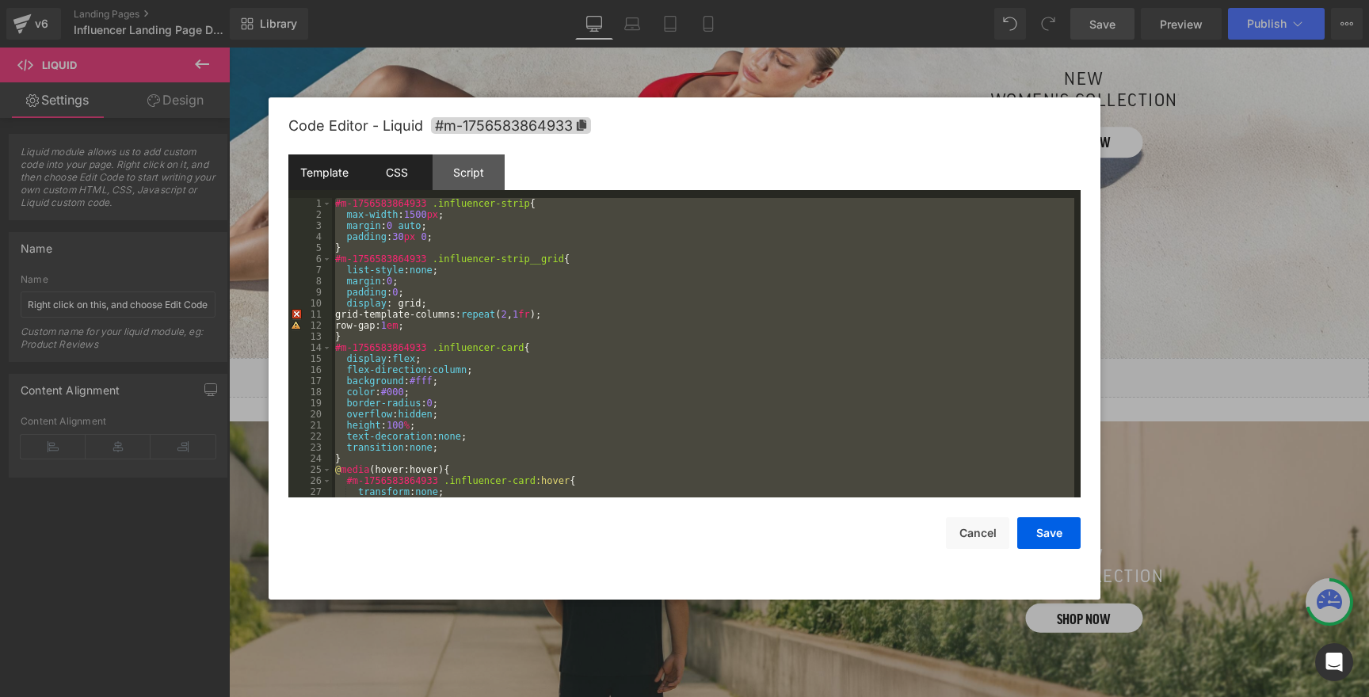
click at [322, 180] on div "Template" at bounding box center [324, 172] width 72 height 36
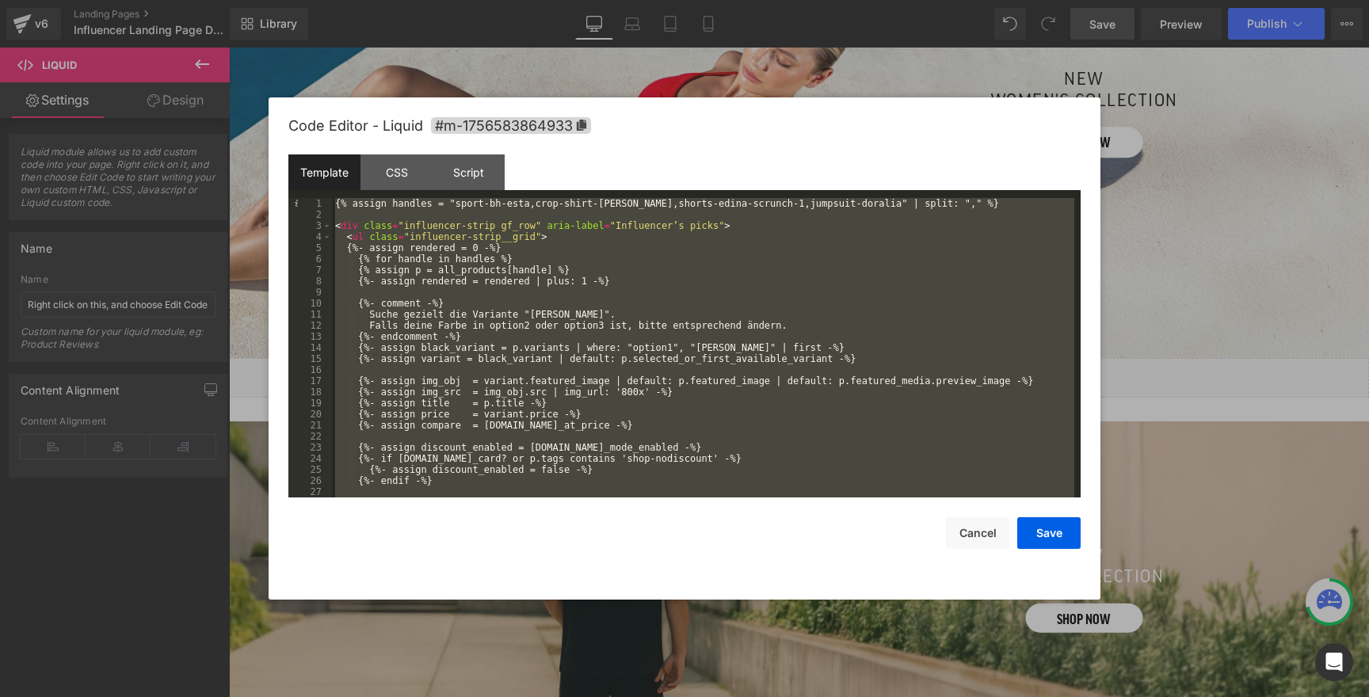
click at [653, 400] on div "{% assign handles = "sport-bh-esta,crop-shirt-elna,shorts-edina-scrunch-1,jumps…" at bounding box center [703, 359] width 742 height 322
click at [981, 529] on button "Cancel" at bounding box center [977, 533] width 63 height 32
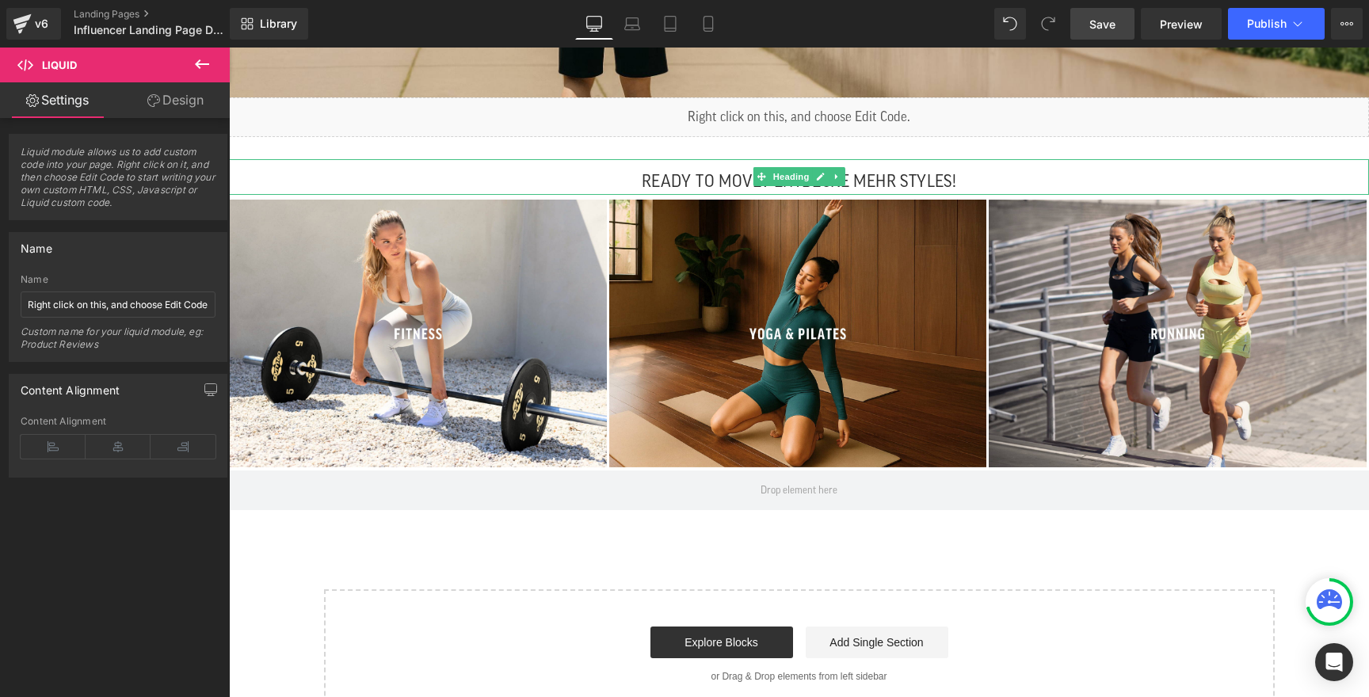
scroll to position [1489, 0]
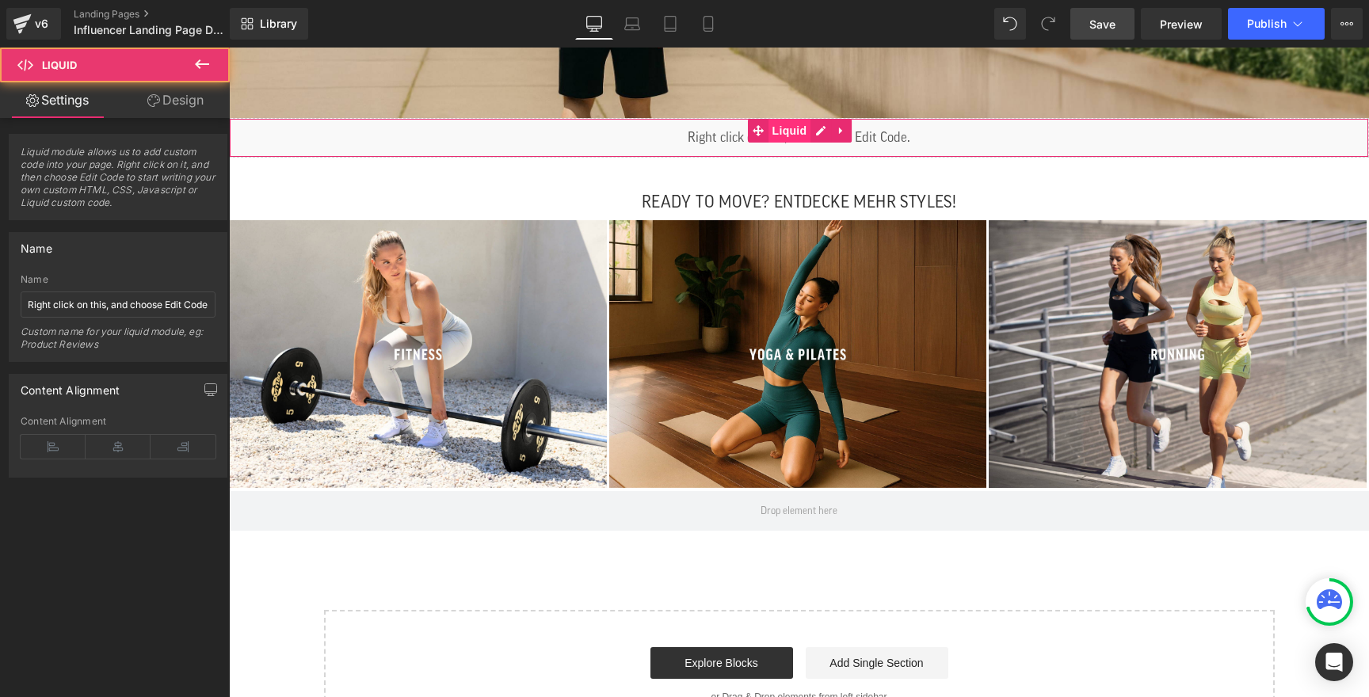
click at [805, 139] on div "Liquid" at bounding box center [799, 138] width 1140 height 40
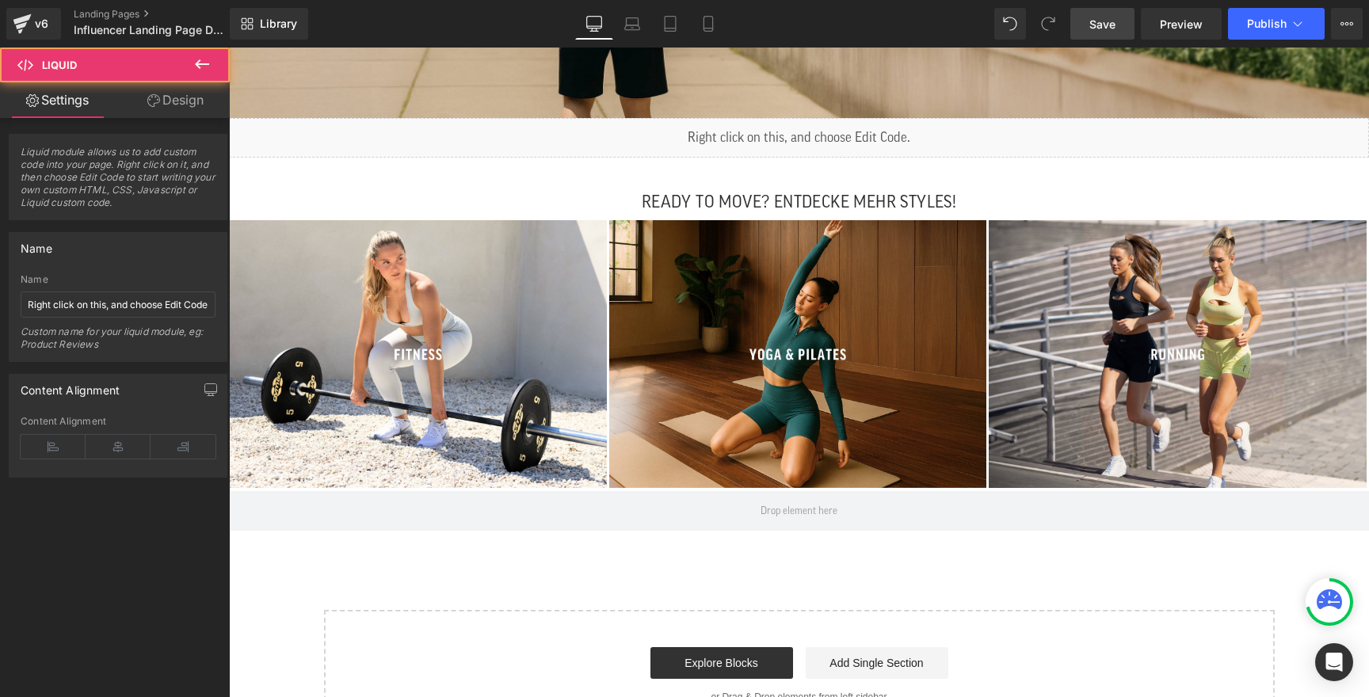
click at [813, 129] on div "Liquid" at bounding box center [799, 138] width 1140 height 40
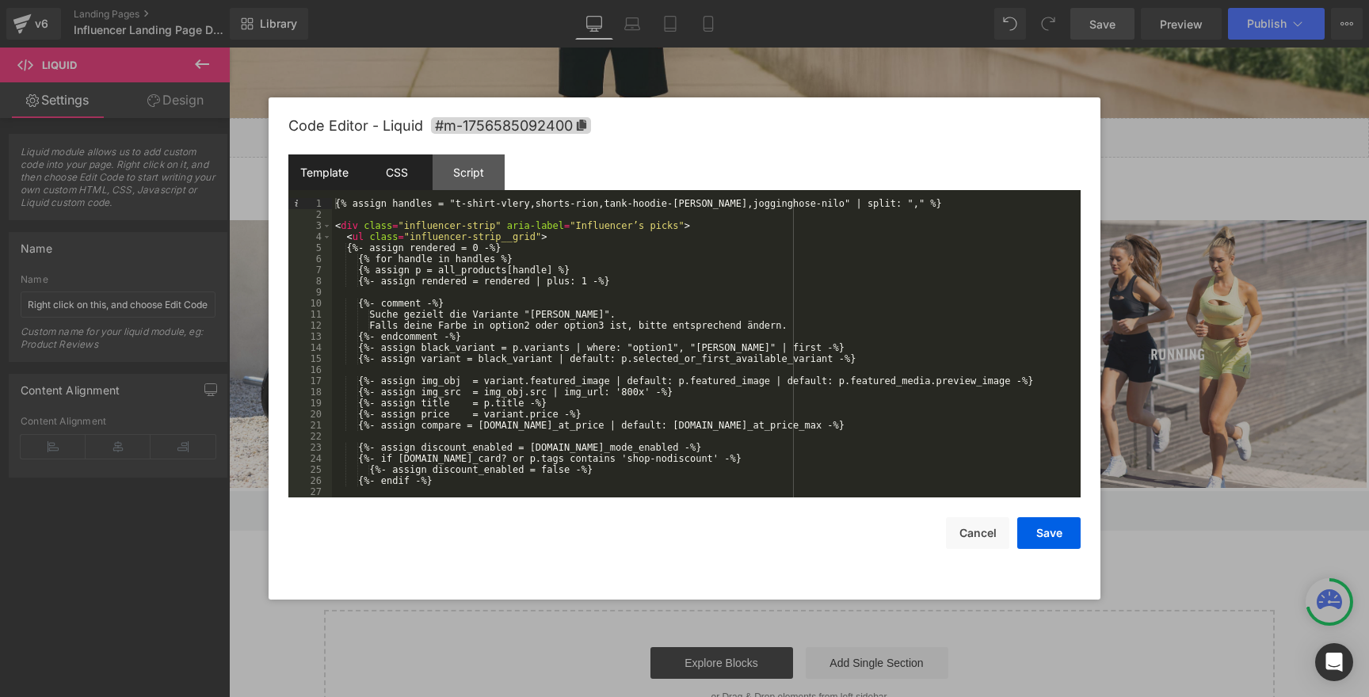
click at [388, 178] on div "CSS" at bounding box center [396, 172] width 72 height 36
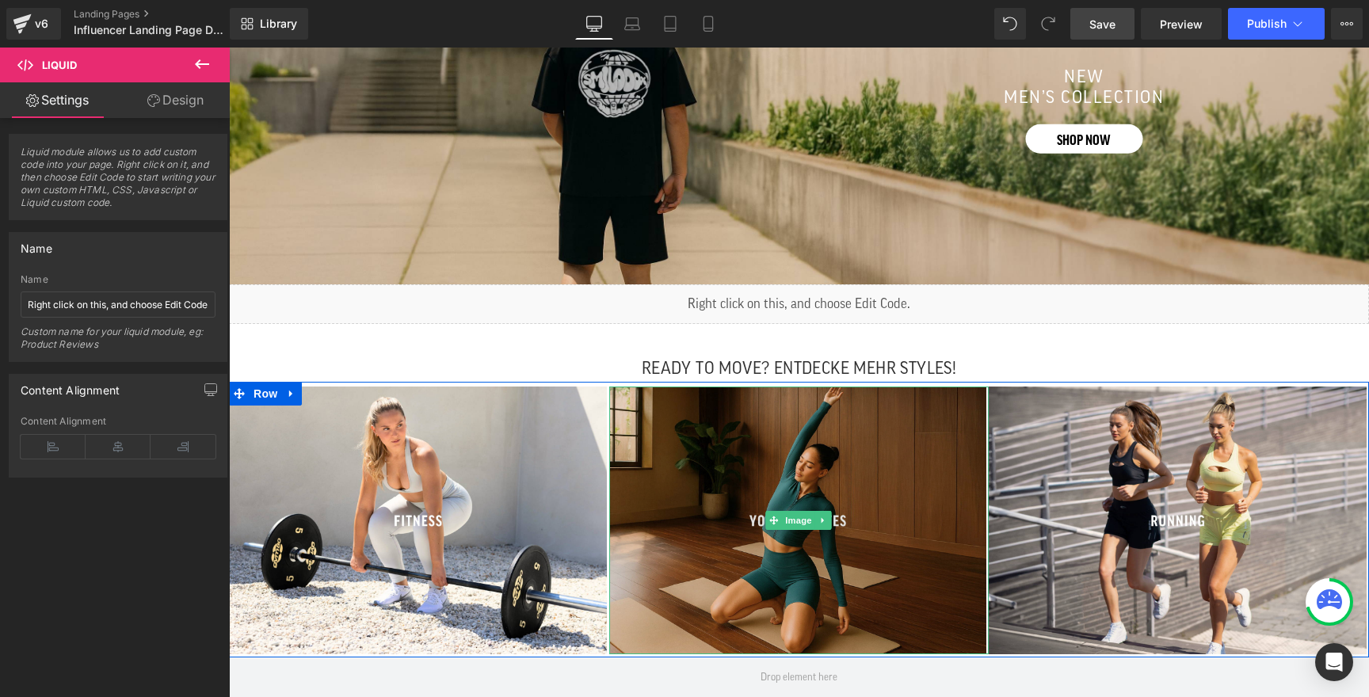
scroll to position [1273, 0]
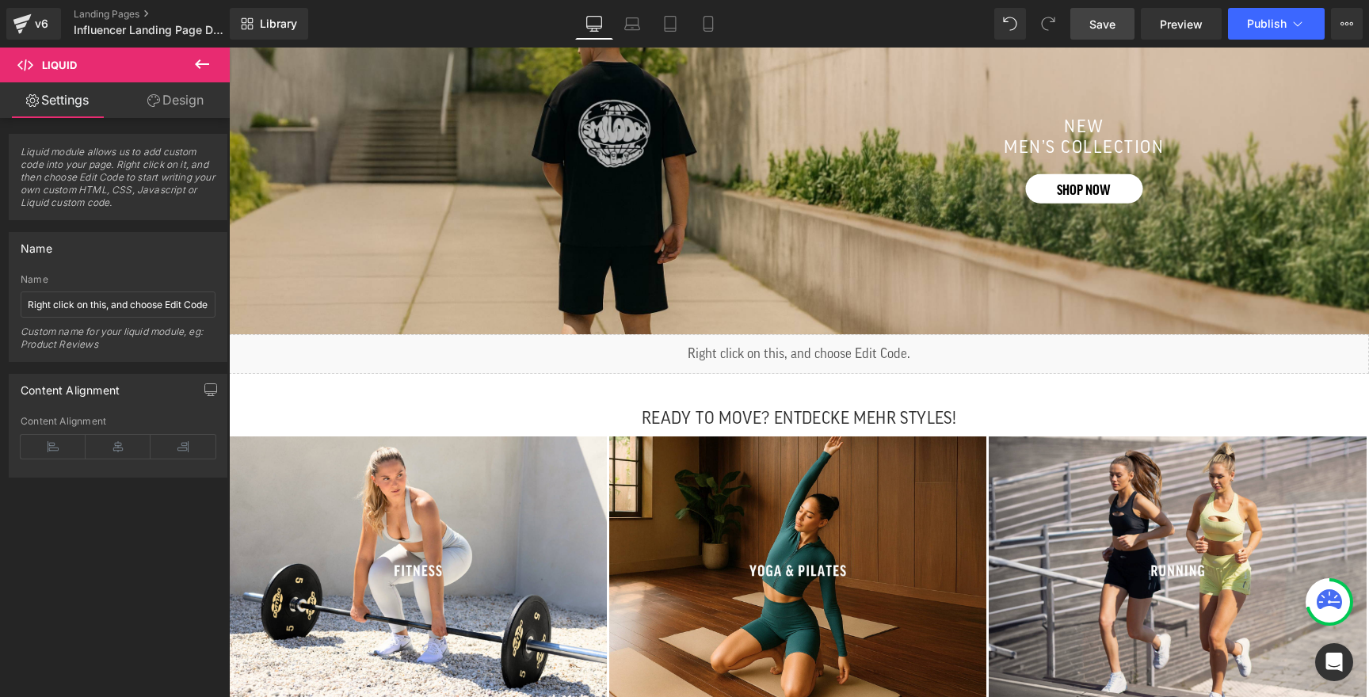
click at [781, 355] on span "Liquid" at bounding box center [792, 346] width 34 height 19
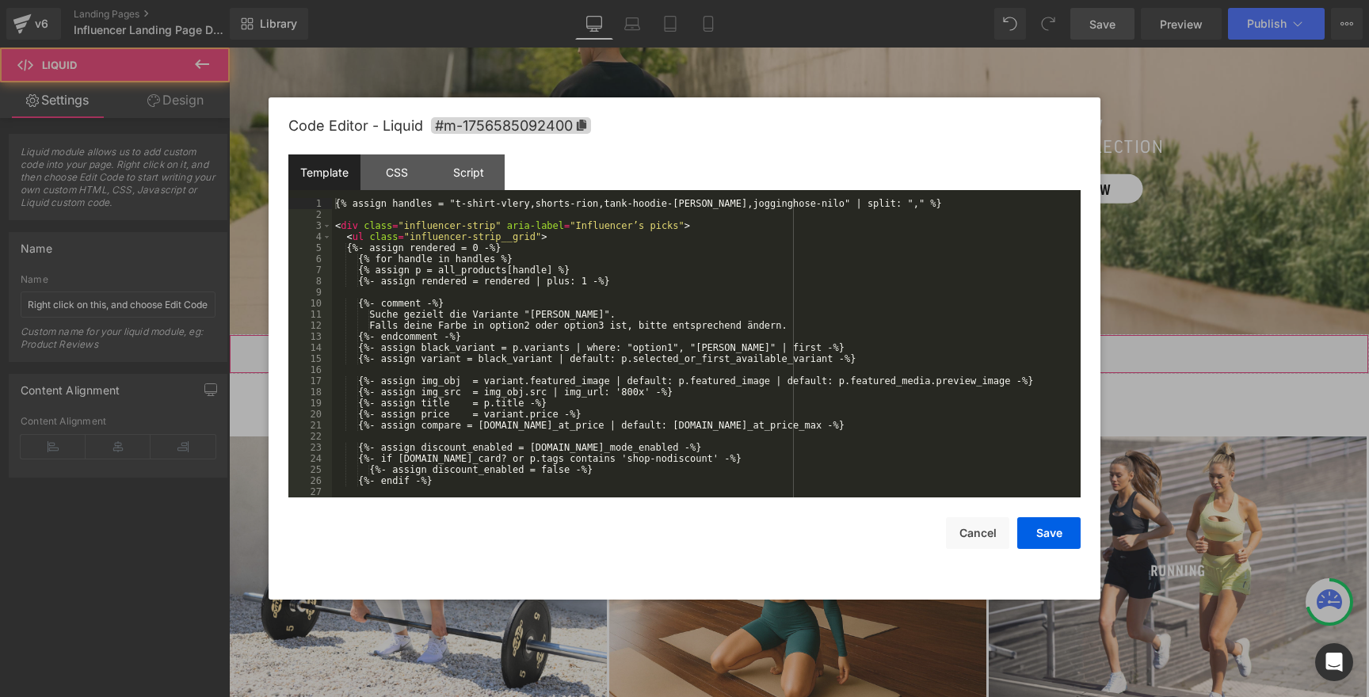
click at [819, 349] on div "Liquid" at bounding box center [799, 354] width 1140 height 40
click at [628, 322] on div "{% assign handles = "t-shirt-vlery,shorts-rion,tank-hoodie-marell,jogginghose-n…" at bounding box center [703, 359] width 742 height 322
click at [588, 327] on div "{% assign handles = "t-shirt-vlery,shorts-rion,tank-hoodie-marell,jogginghose-n…" at bounding box center [703, 359] width 742 height 322
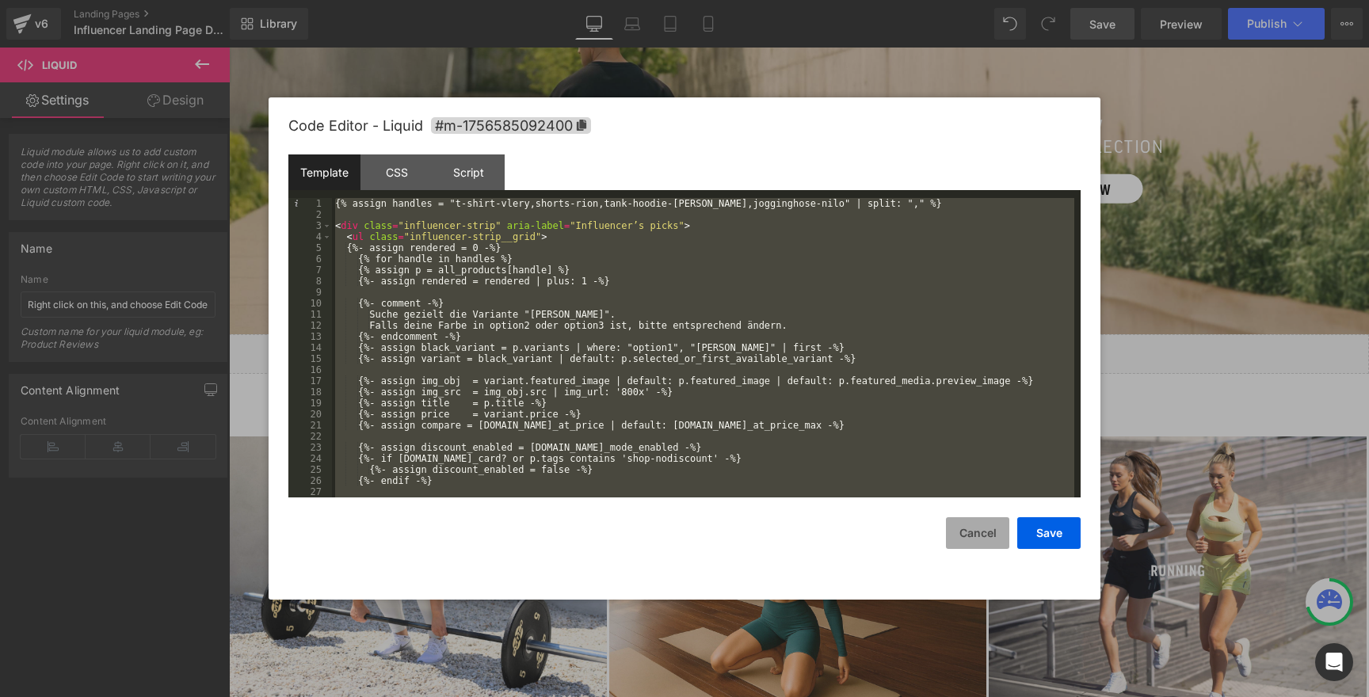
click at [981, 529] on button "Cancel" at bounding box center [977, 533] width 63 height 32
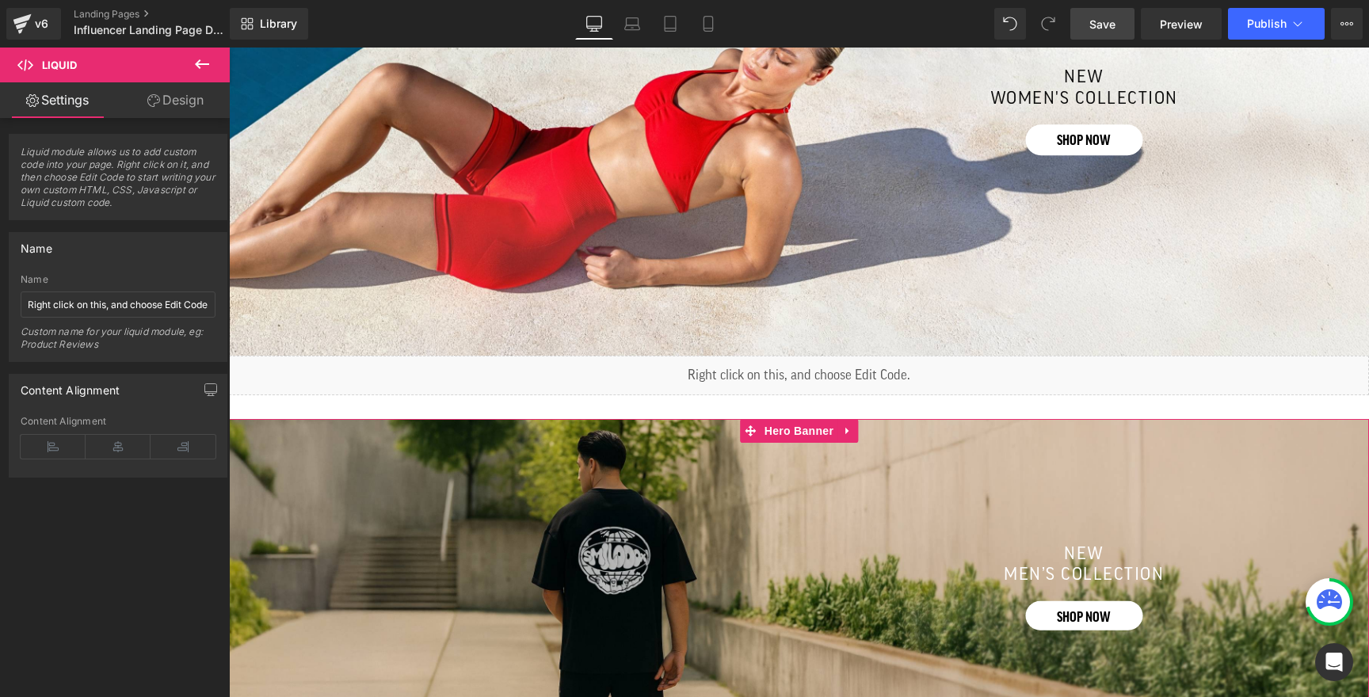
scroll to position [569, 0]
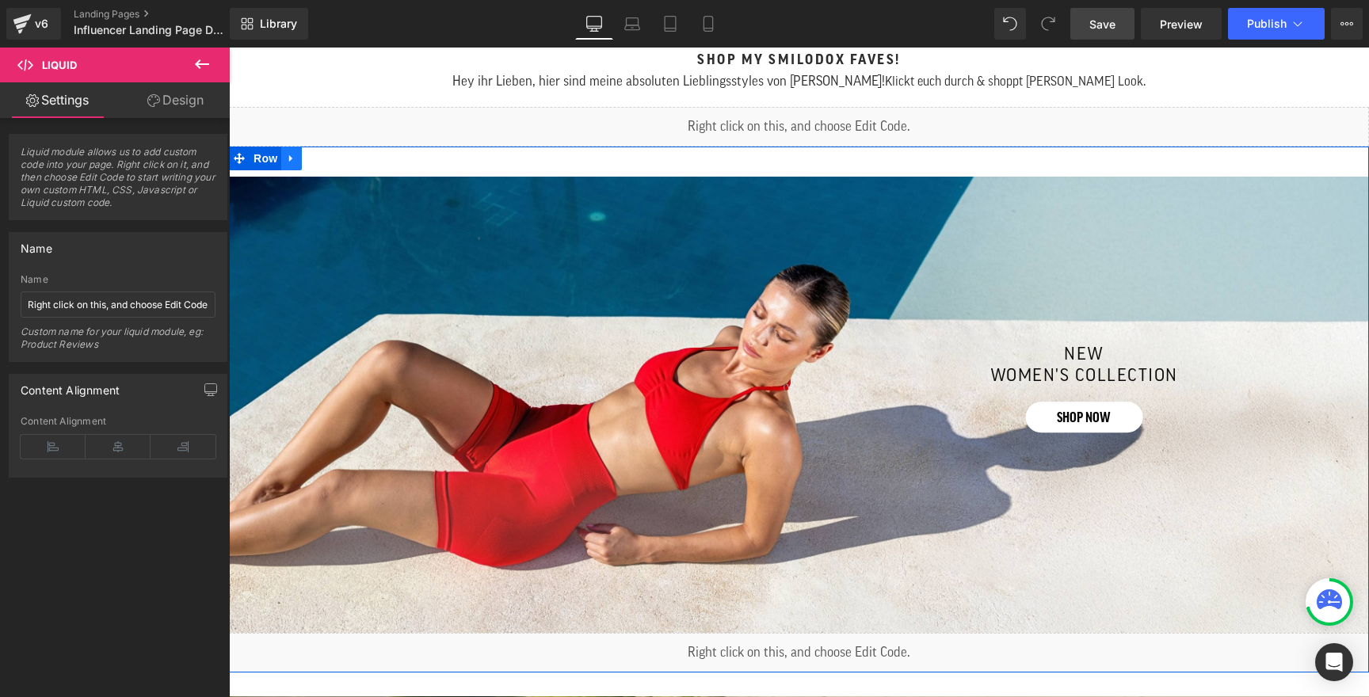
click at [286, 160] on link at bounding box center [291, 159] width 21 height 24
click at [314, 166] on link at bounding box center [312, 159] width 21 height 24
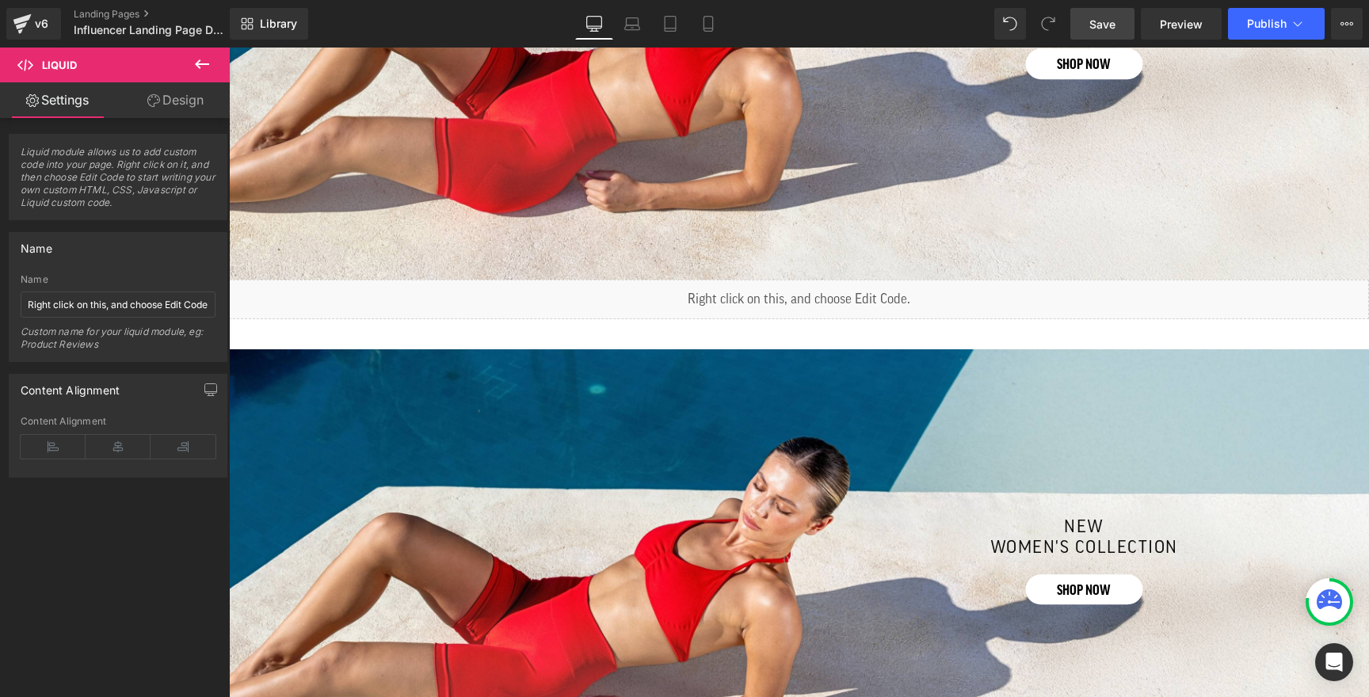
scroll to position [941, 0]
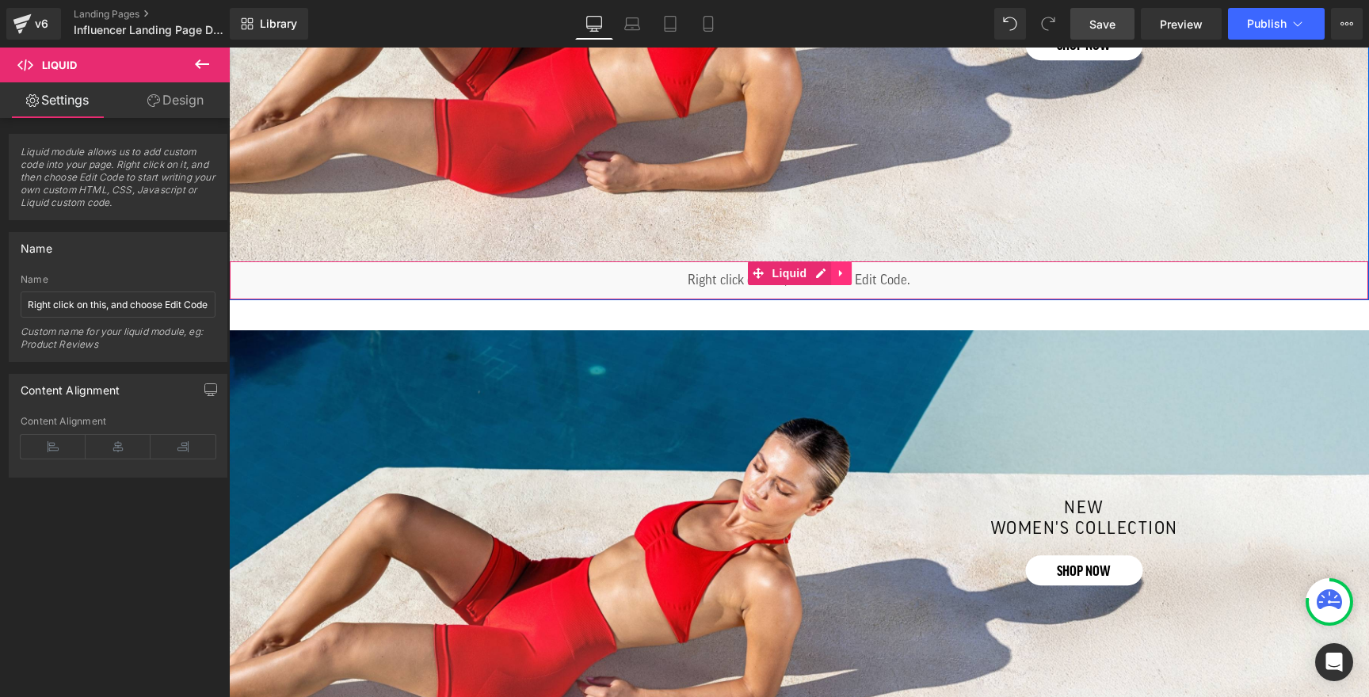
click at [839, 275] on icon at bounding box center [840, 273] width 3 height 7
click at [834, 276] on icon at bounding box center [830, 273] width 11 height 11
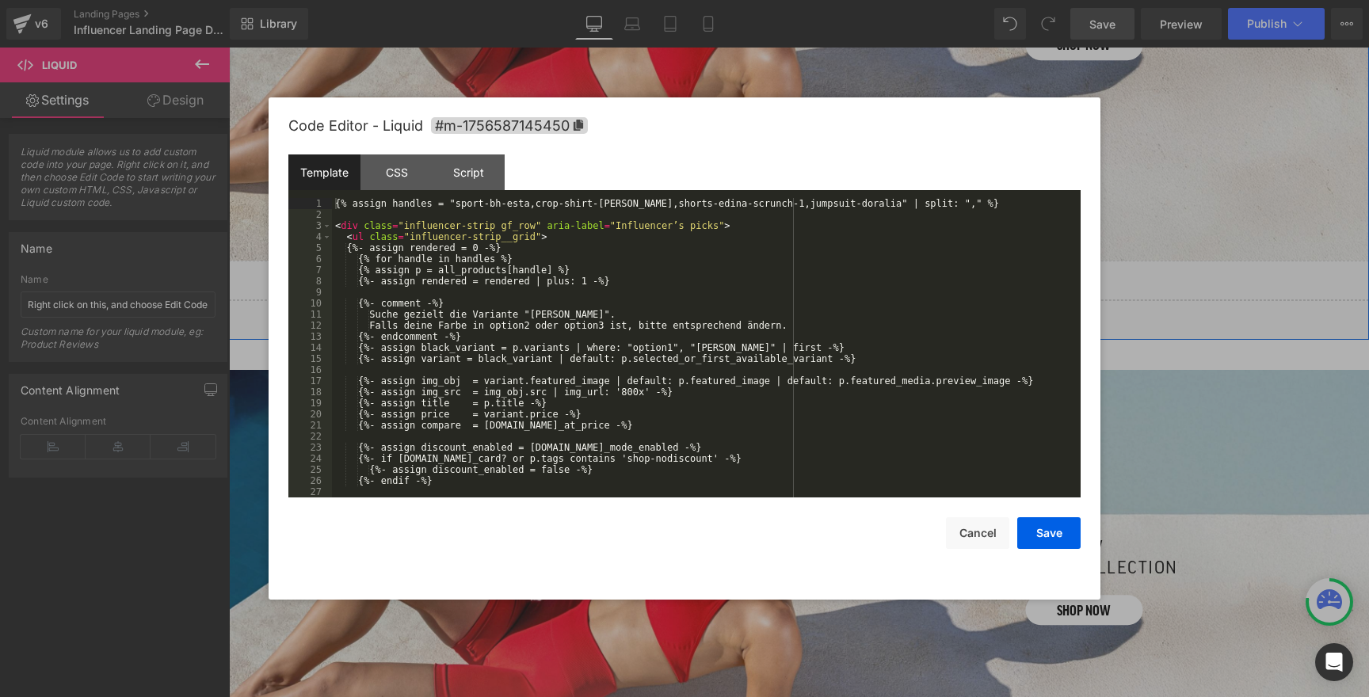
click at [823, 310] on div "Liquid" at bounding box center [799, 320] width 1140 height 40
click at [532, 274] on div "{% assign handles = "sport-bh-esta,crop-shirt-elna,shorts-edina-scrunch-1,jumps…" at bounding box center [703, 359] width 742 height 322
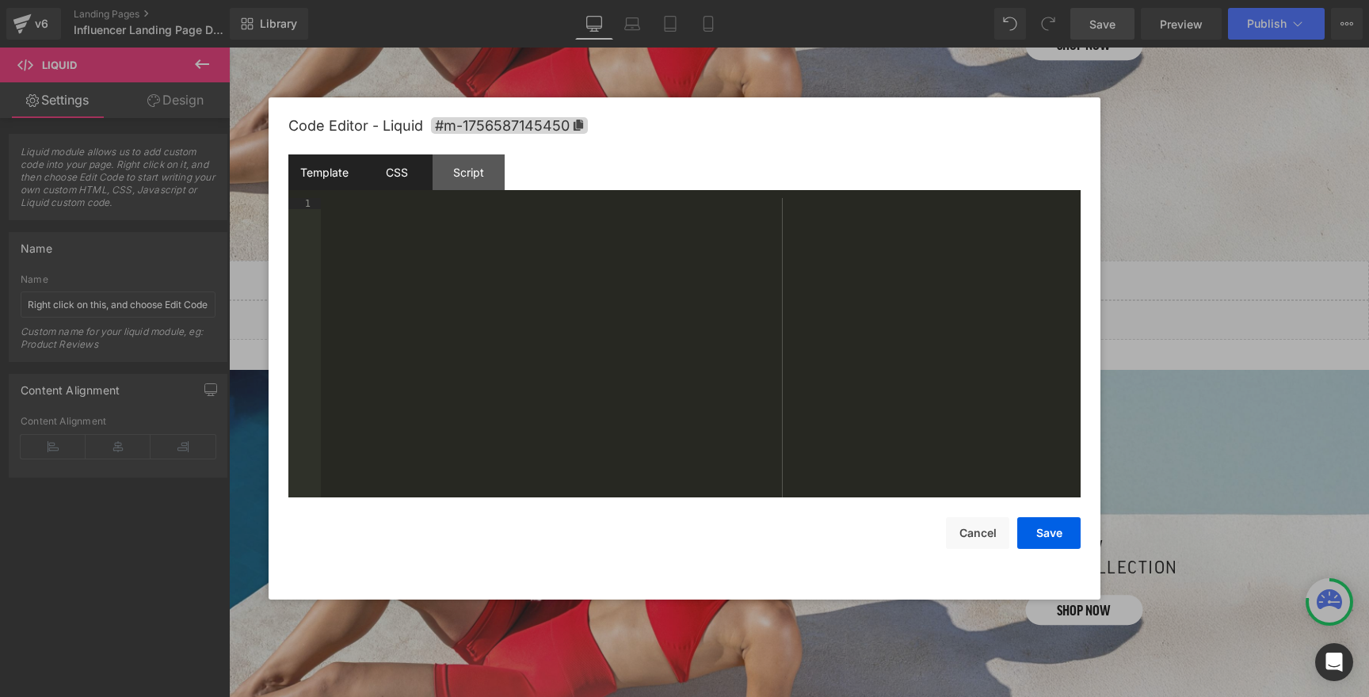
click at [402, 184] on div "CSS" at bounding box center [396, 172] width 72 height 36
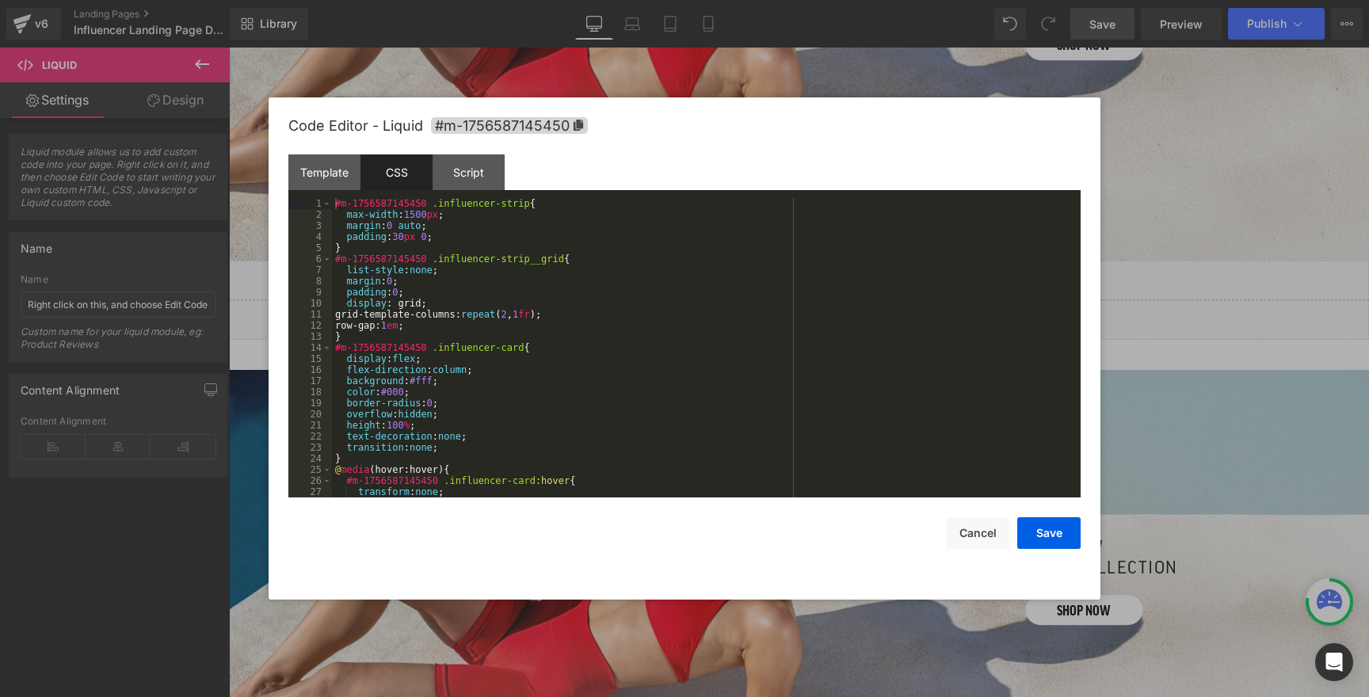
click at [425, 257] on div "#m-1756587145450 .influencer-strip { max-width : 1500 px ; margin : 0 auto ; pa…" at bounding box center [703, 359] width 742 height 322
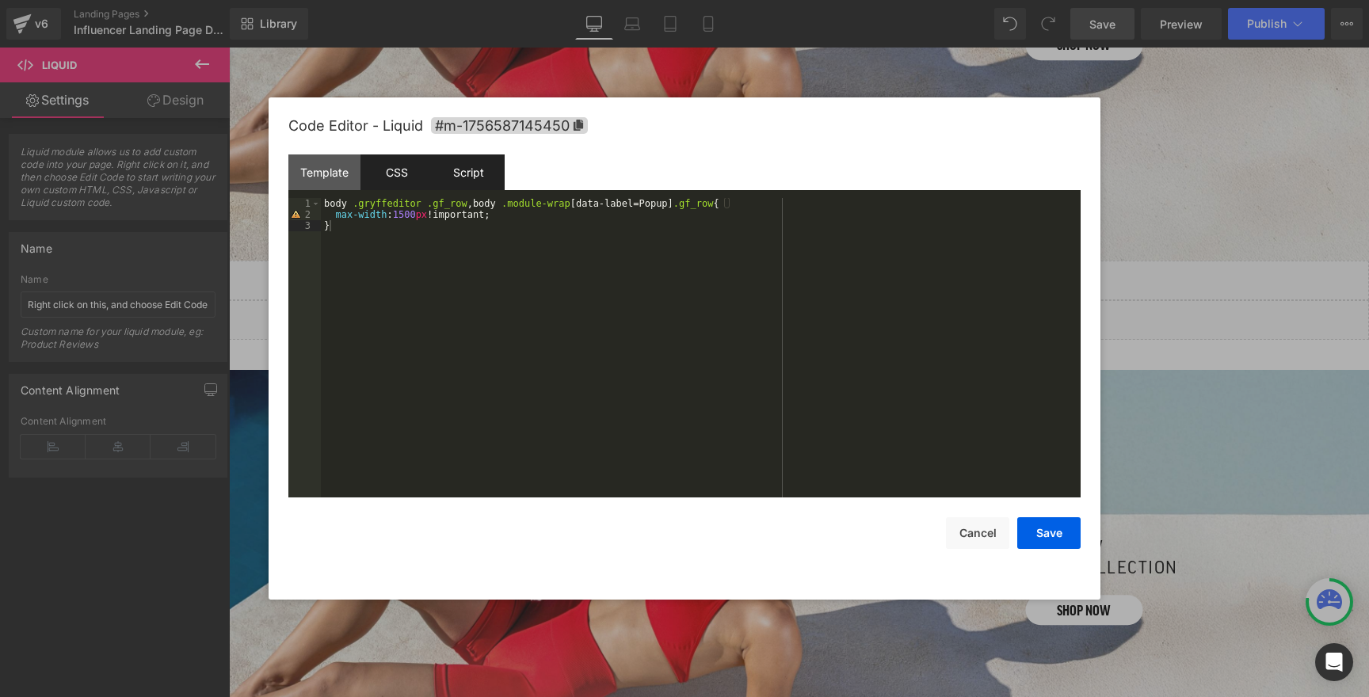
click at [467, 176] on div "Script" at bounding box center [468, 172] width 72 height 36
click at [390, 179] on div "CSS" at bounding box center [396, 172] width 72 height 36
click at [1030, 539] on button "Save" at bounding box center [1048, 533] width 63 height 32
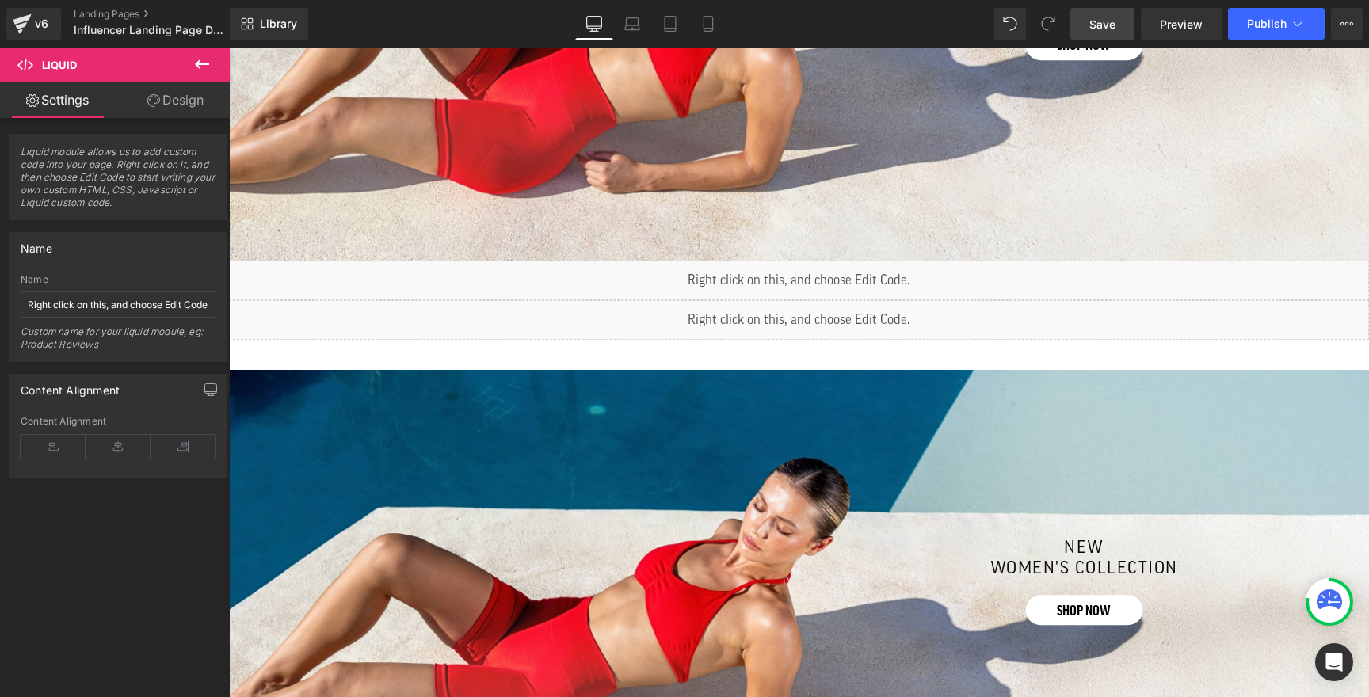
click at [1103, 21] on span "Save" at bounding box center [1102, 24] width 26 height 17
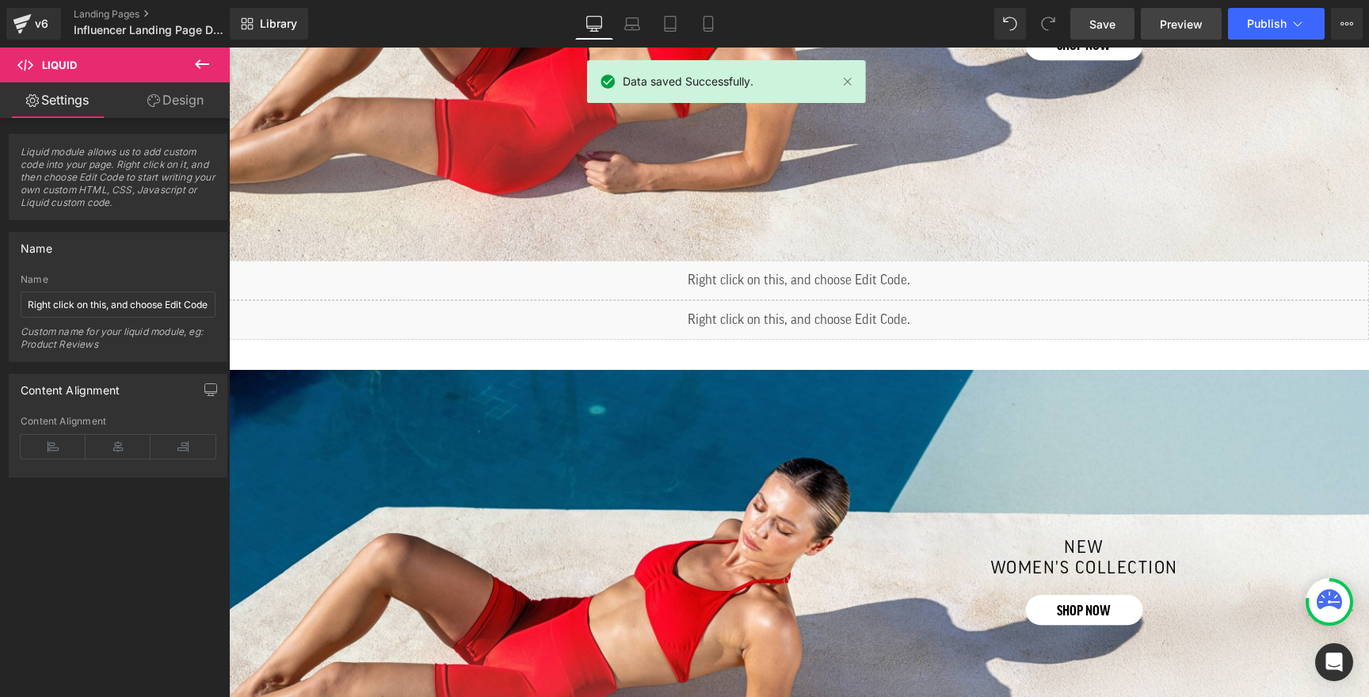
click at [1176, 23] on span "Preview" at bounding box center [1181, 24] width 43 height 17
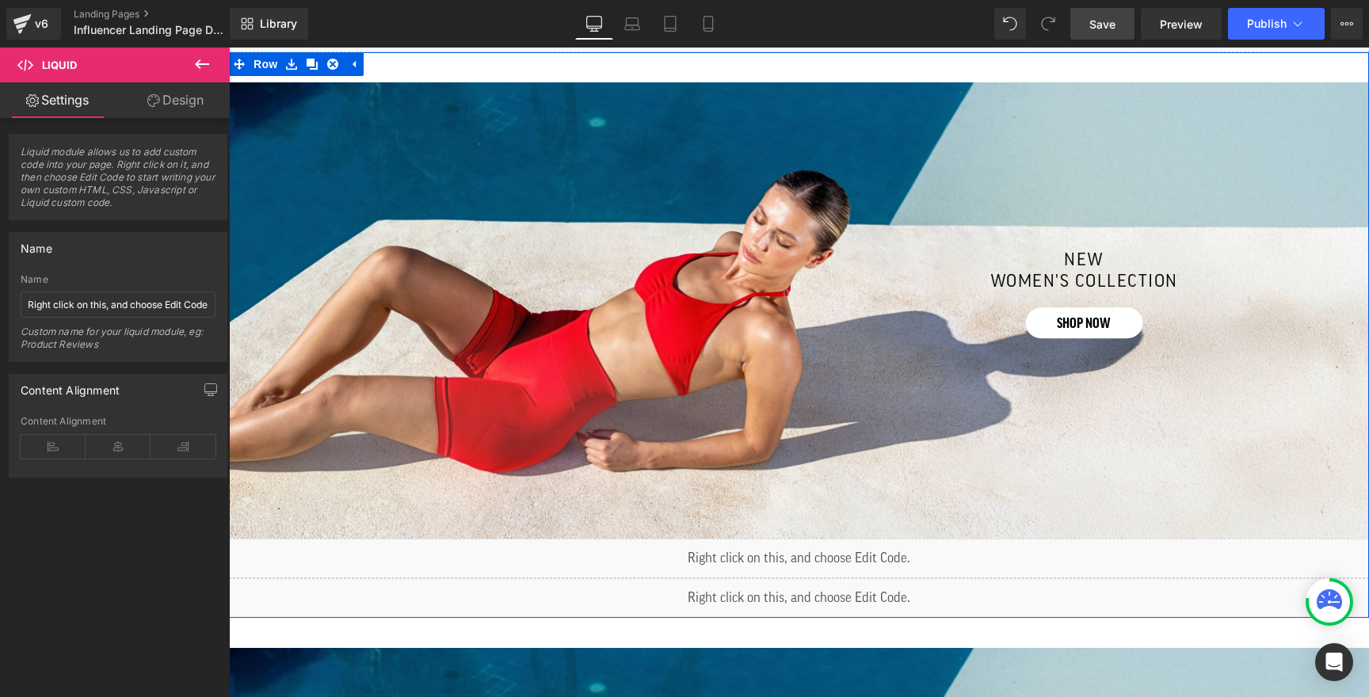
scroll to position [712, 0]
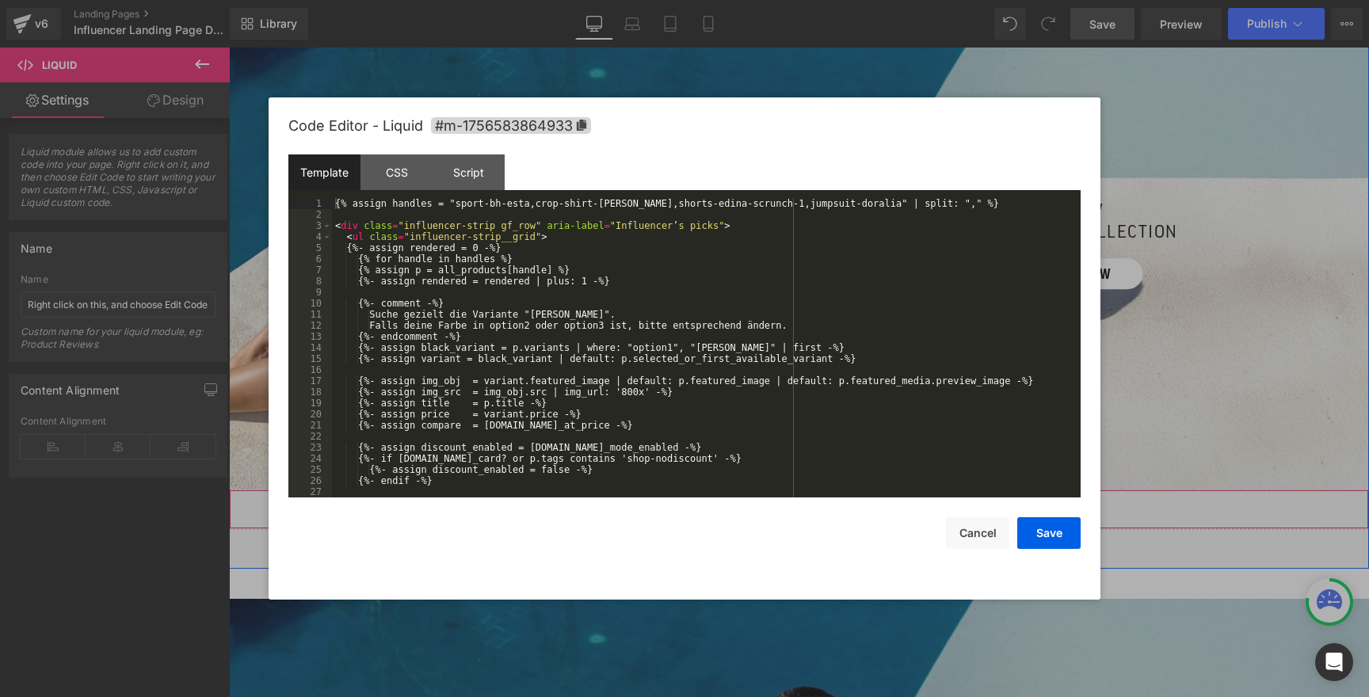
click at [788, 501] on div "Liquid" at bounding box center [799, 509] width 1140 height 40
drag, startPoint x: 457, startPoint y: 204, endPoint x: 528, endPoint y: 205, distance: 71.3
click at [528, 205] on div "{% assign handles = "sport-bh-esta,crop-shirt-elna,shorts-edina-scrunch-1,jumps…" at bounding box center [703, 359] width 742 height 322
click at [1046, 542] on button "Save" at bounding box center [1048, 533] width 63 height 32
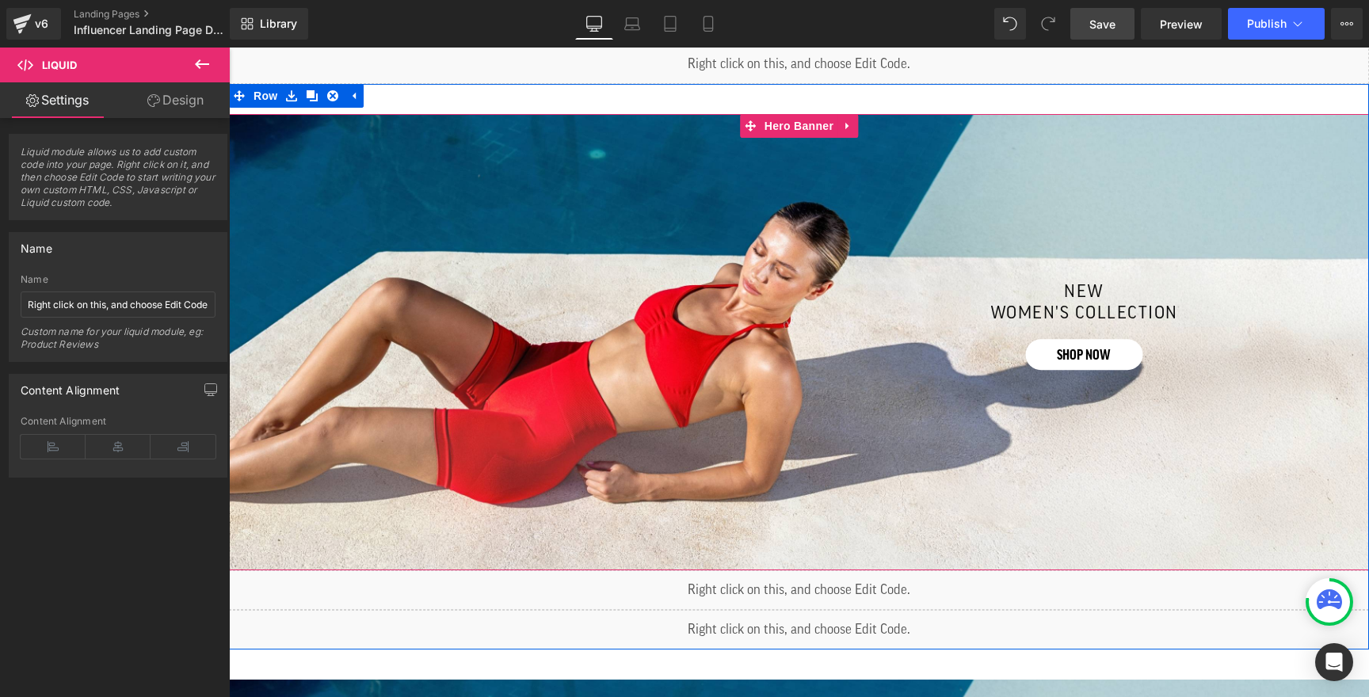
scroll to position [623, 0]
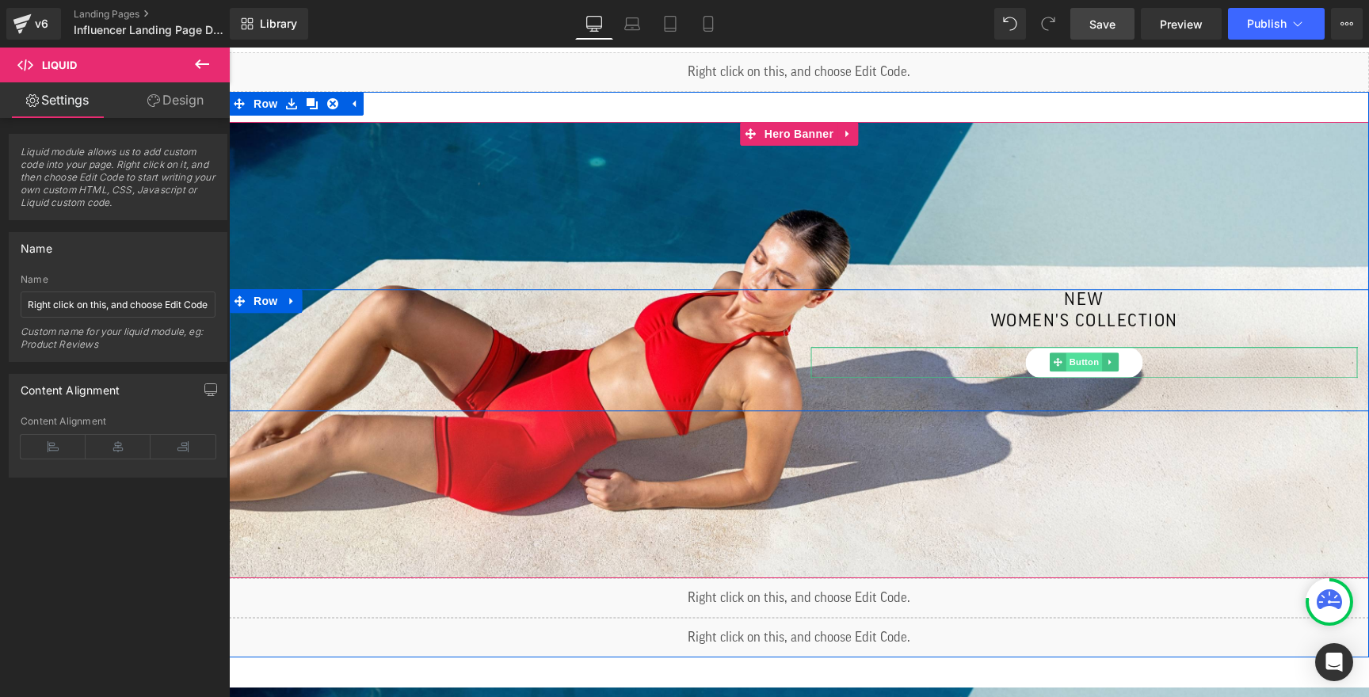
click at [1071, 364] on span "Button" at bounding box center [1083, 362] width 36 height 19
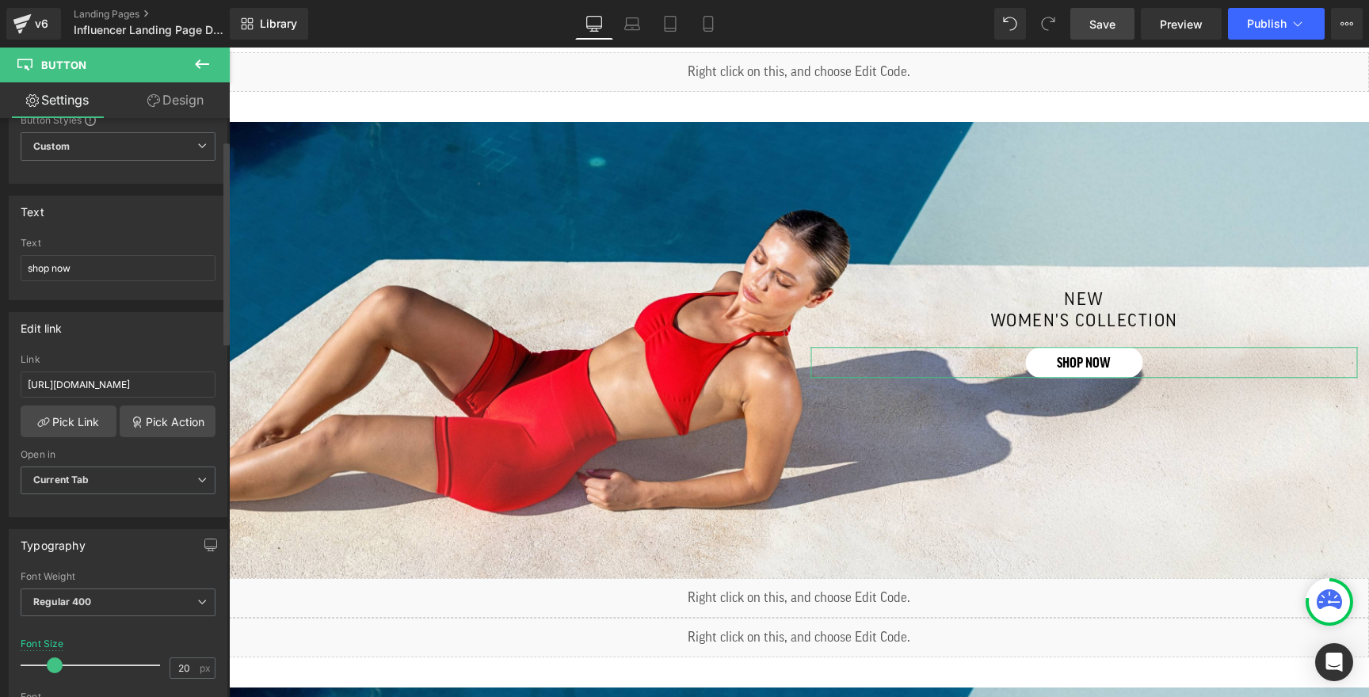
scroll to position [63, 0]
click at [104, 389] on input "https://smilodox.com/collections/damen-neuheiten" at bounding box center [118, 384] width 195 height 26
click at [104, 383] on input "https://smilodox.com/collections/damen-neuheiten" at bounding box center [118, 384] width 195 height 26
paste input "unterwasche-bademode-1"
type input "https://smilodox.com/collections/unterwasche-bademode-1"
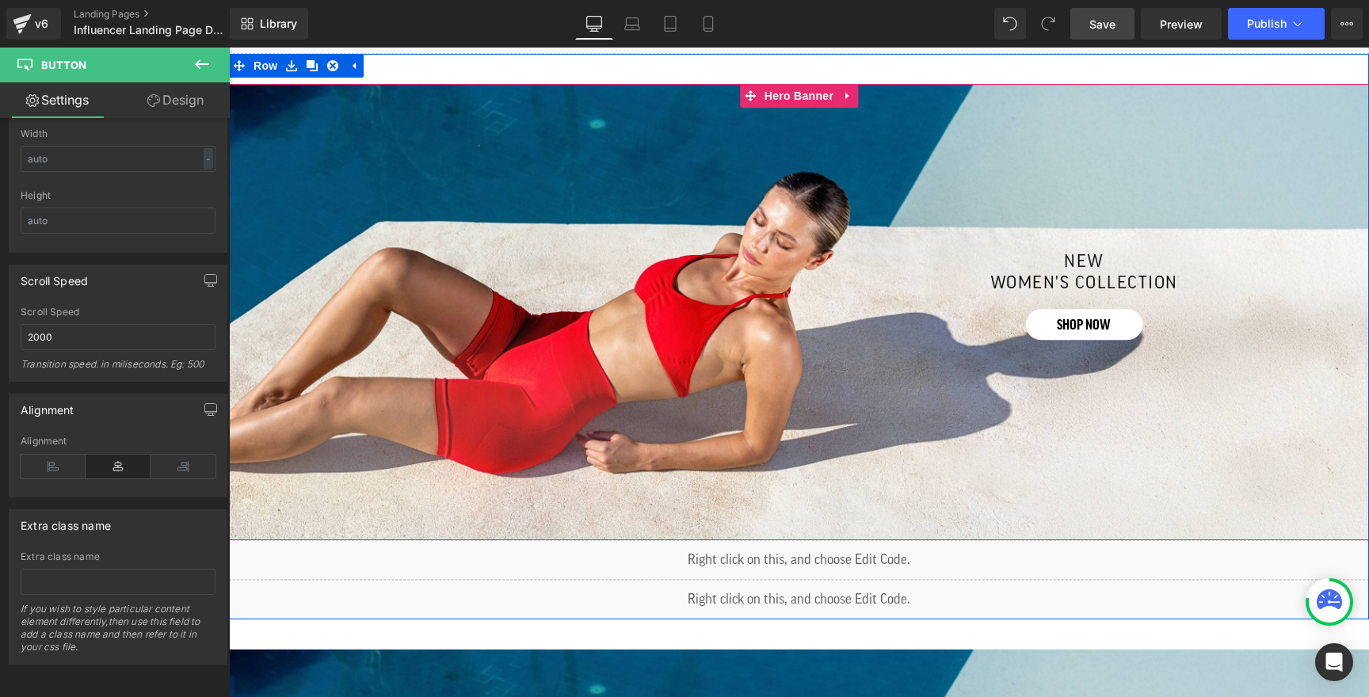
scroll to position [665, 0]
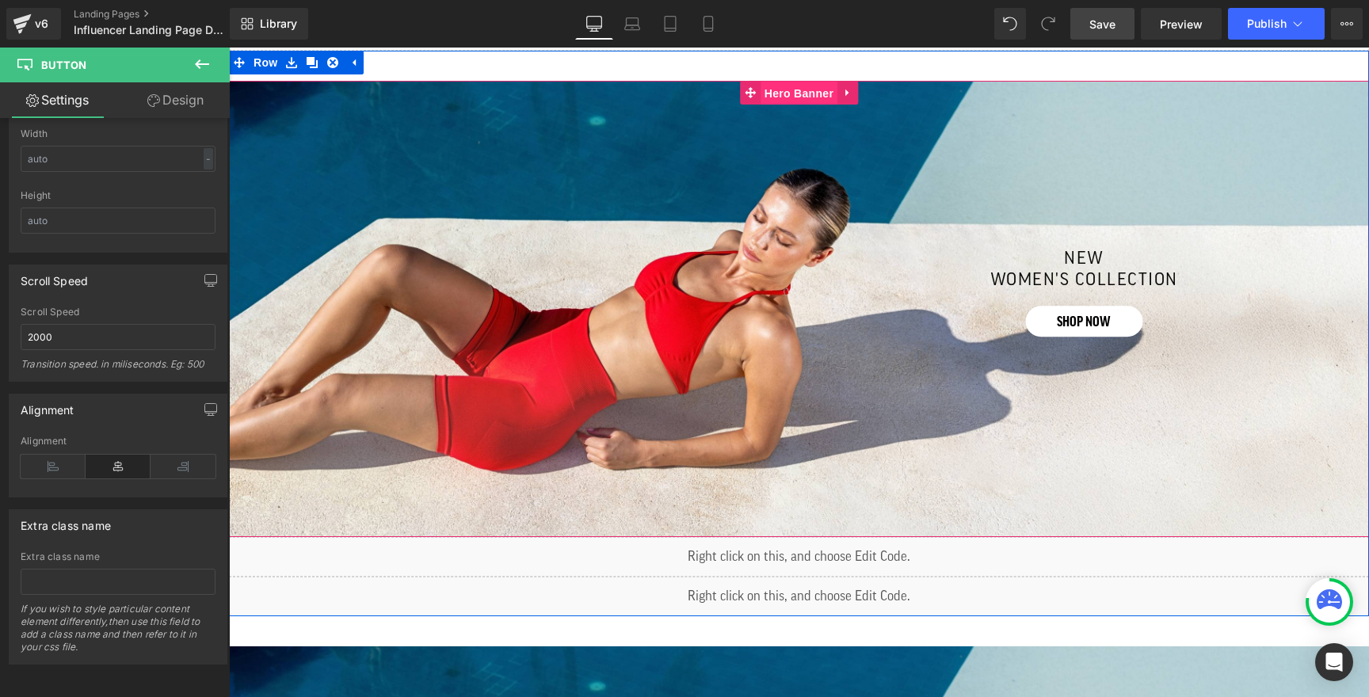
click at [791, 86] on span "Hero Banner" at bounding box center [798, 94] width 77 height 24
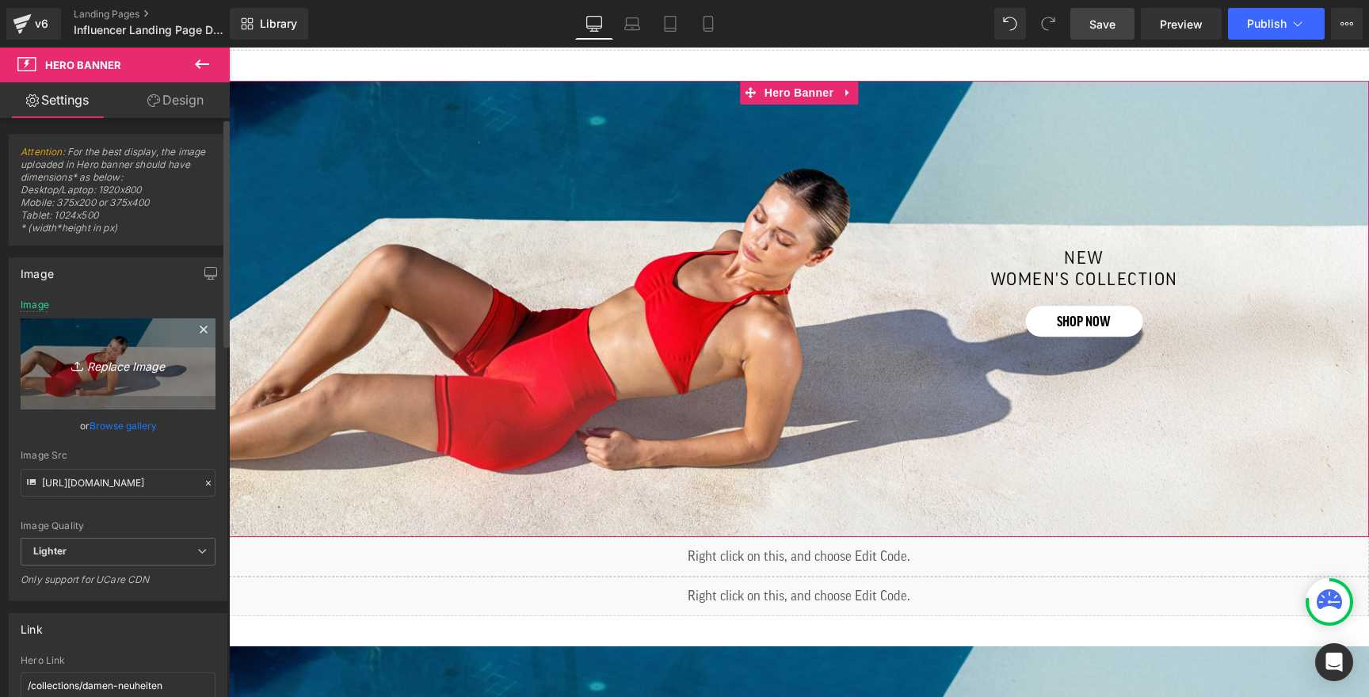
click at [120, 367] on icon "Replace Image" at bounding box center [118, 364] width 127 height 20
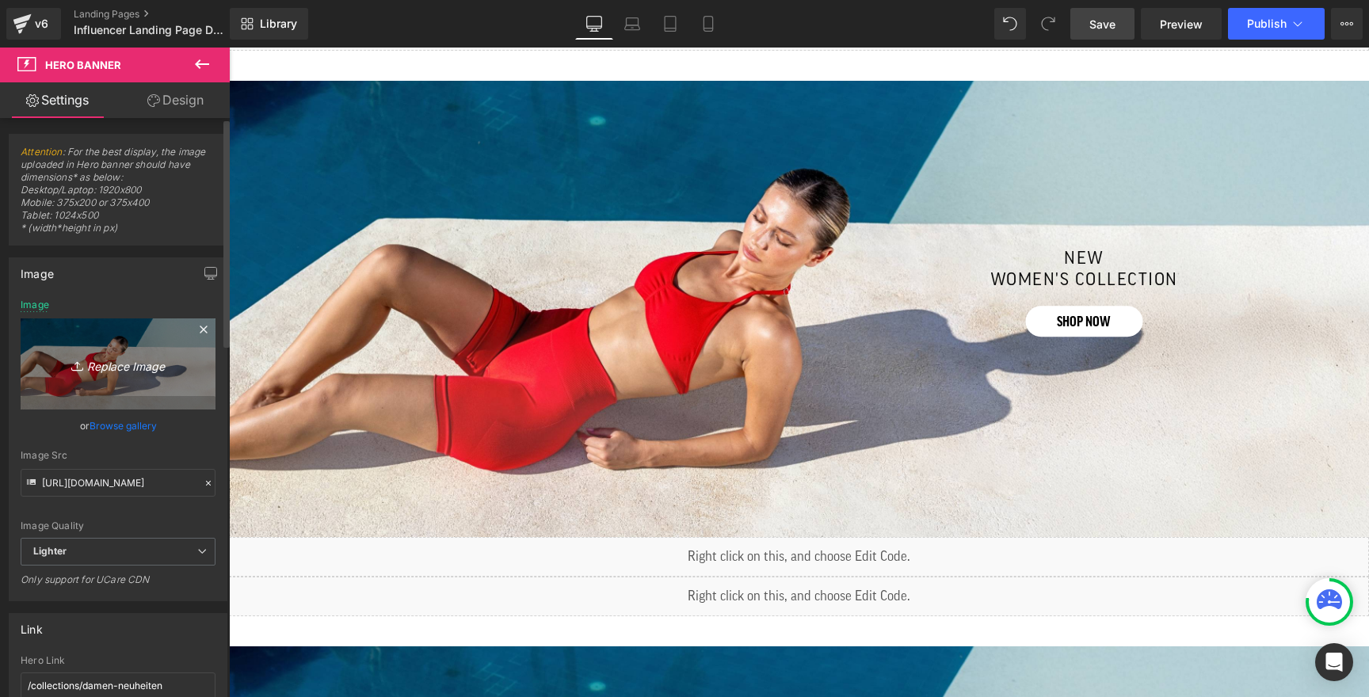
type input "C:\fakepath\banner-shapewear-desktop.jpg"
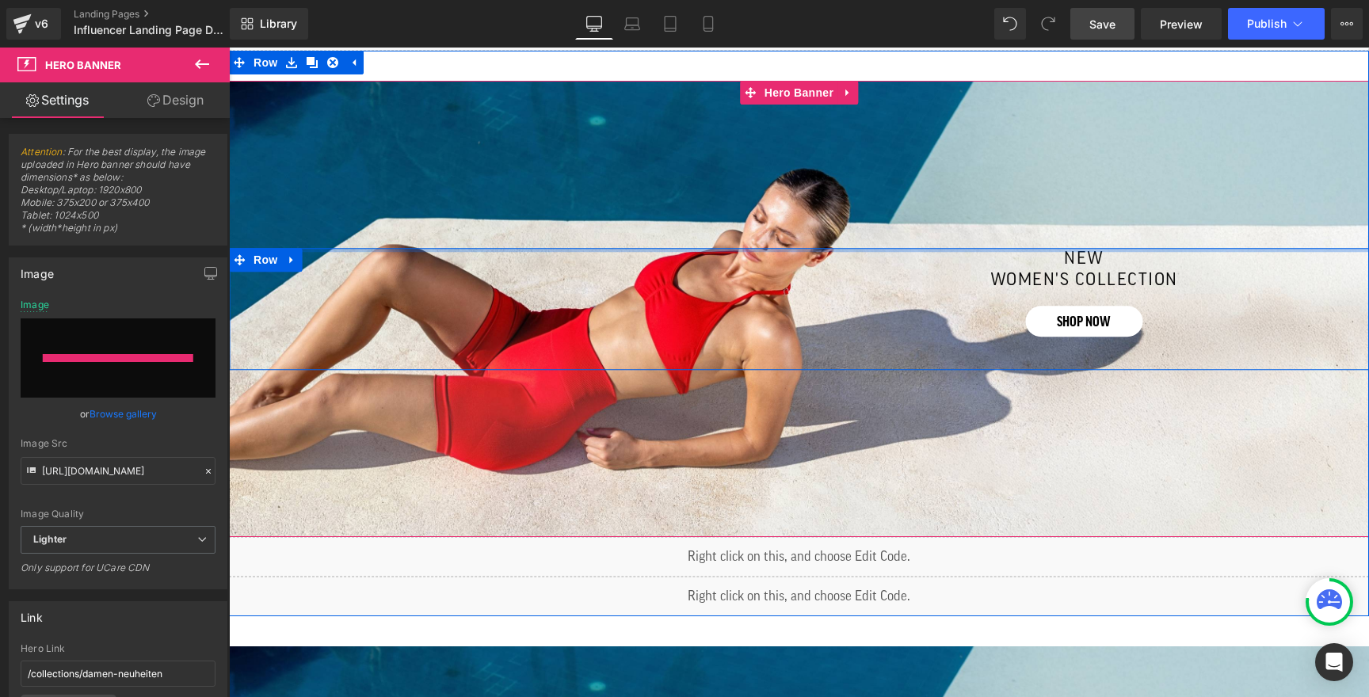
type input "https://ucarecdn.com/7ca7417a-3fd6-4ad7-a091-f5ff4677a8a5/-/format/auto/-/previ…"
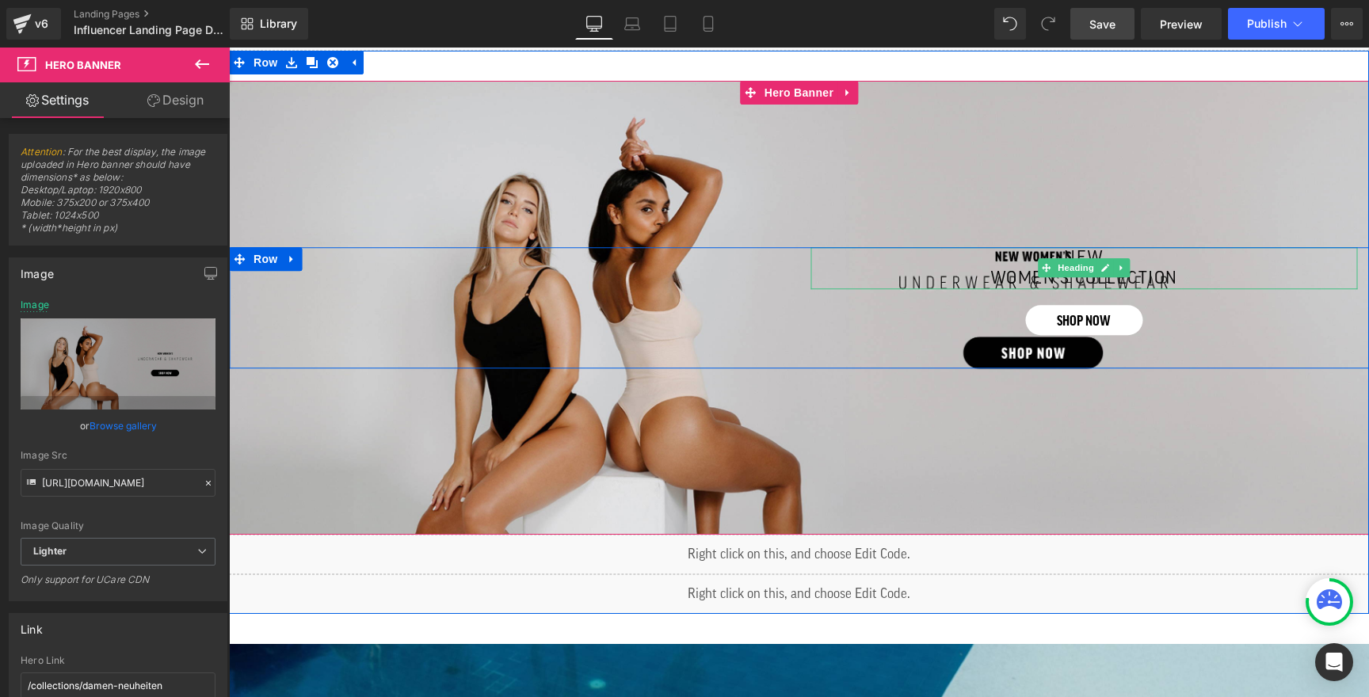
click at [962, 277] on h2 "women's collection" at bounding box center [1084, 279] width 499 height 21
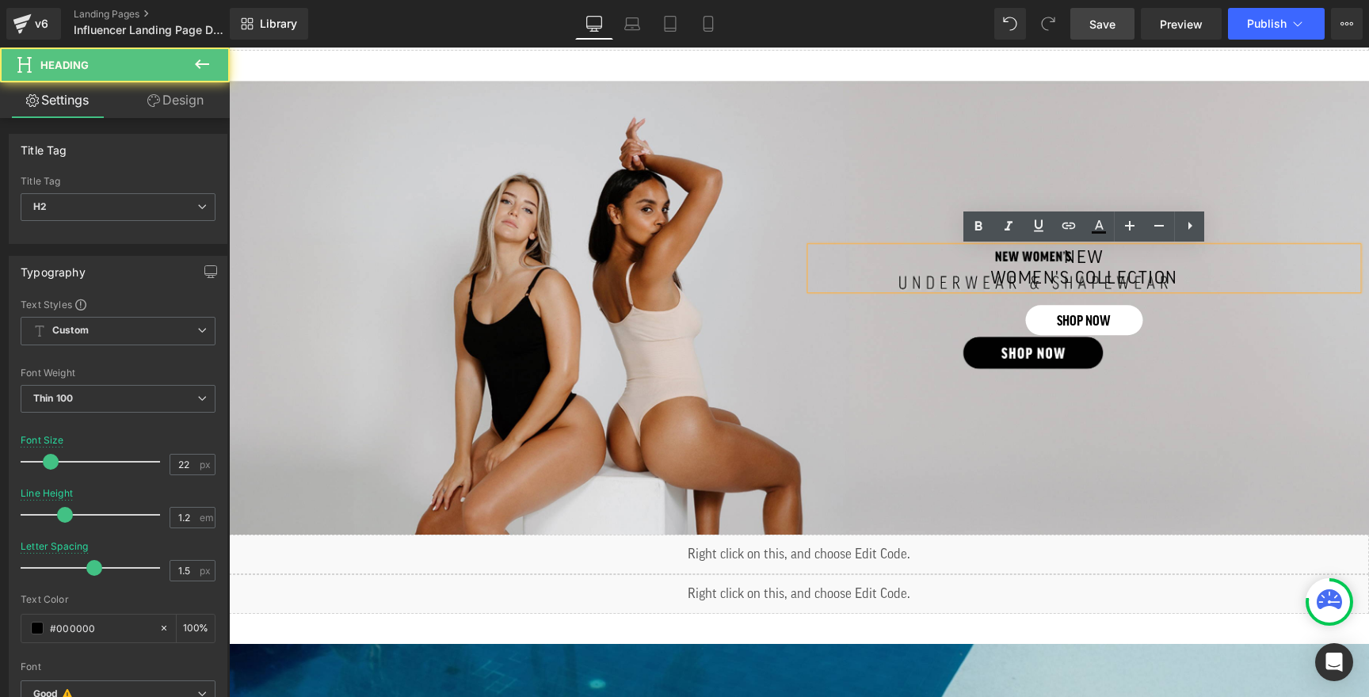
click at [962, 261] on h2 "new" at bounding box center [1084, 257] width 499 height 21
click at [972, 279] on h2 "women's collection" at bounding box center [1084, 279] width 499 height 21
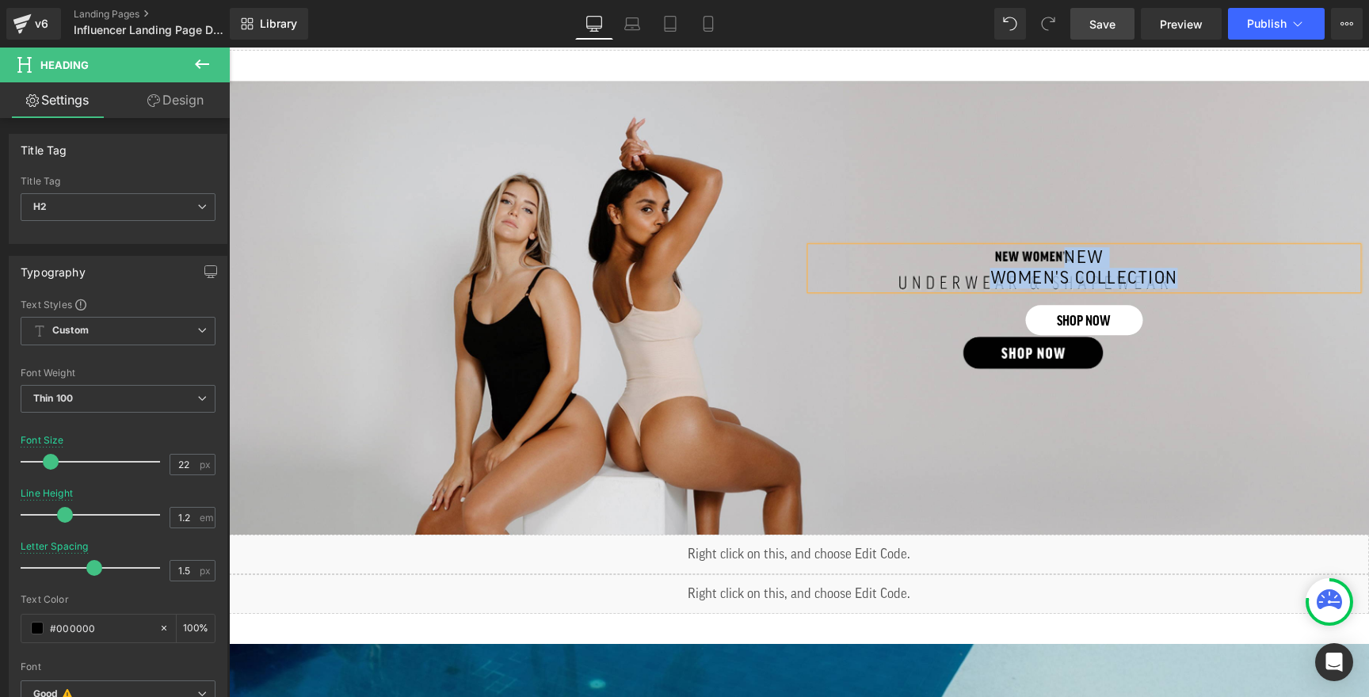
scroll to position [675, 0]
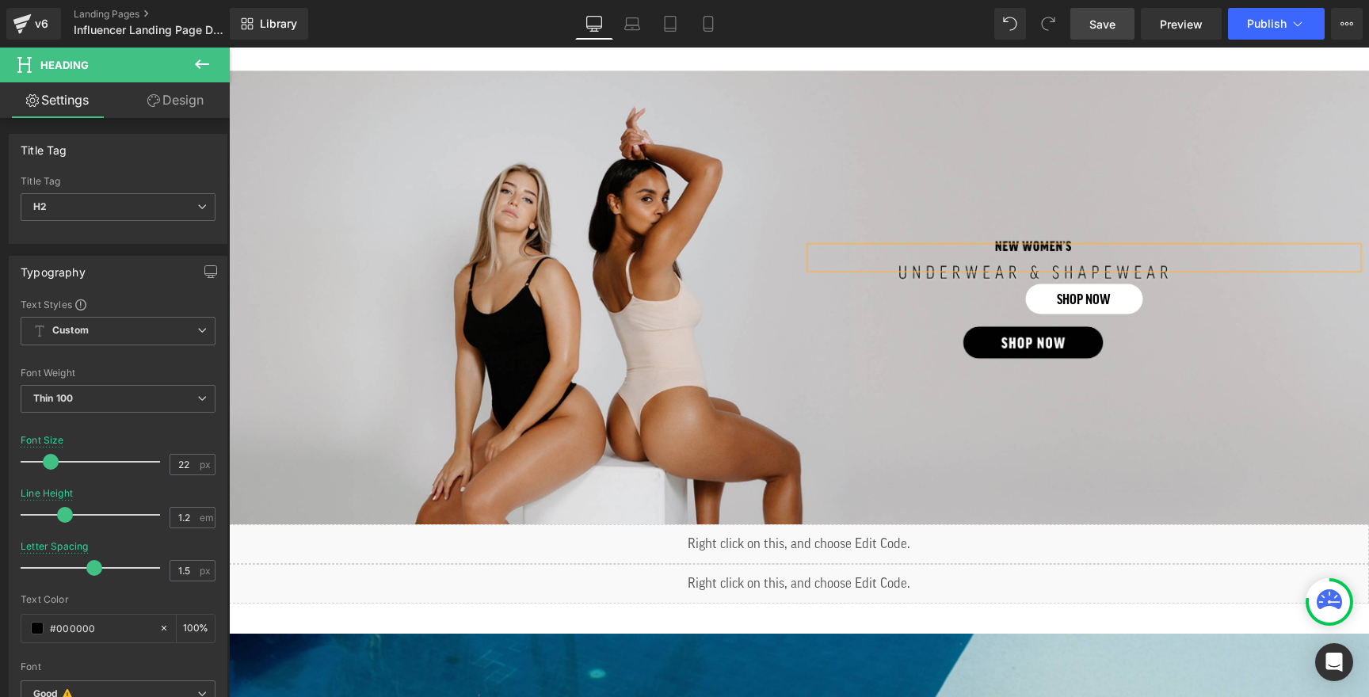
click at [998, 173] on div "Separator Heading shop now Button Row" at bounding box center [799, 297] width 1140 height 454
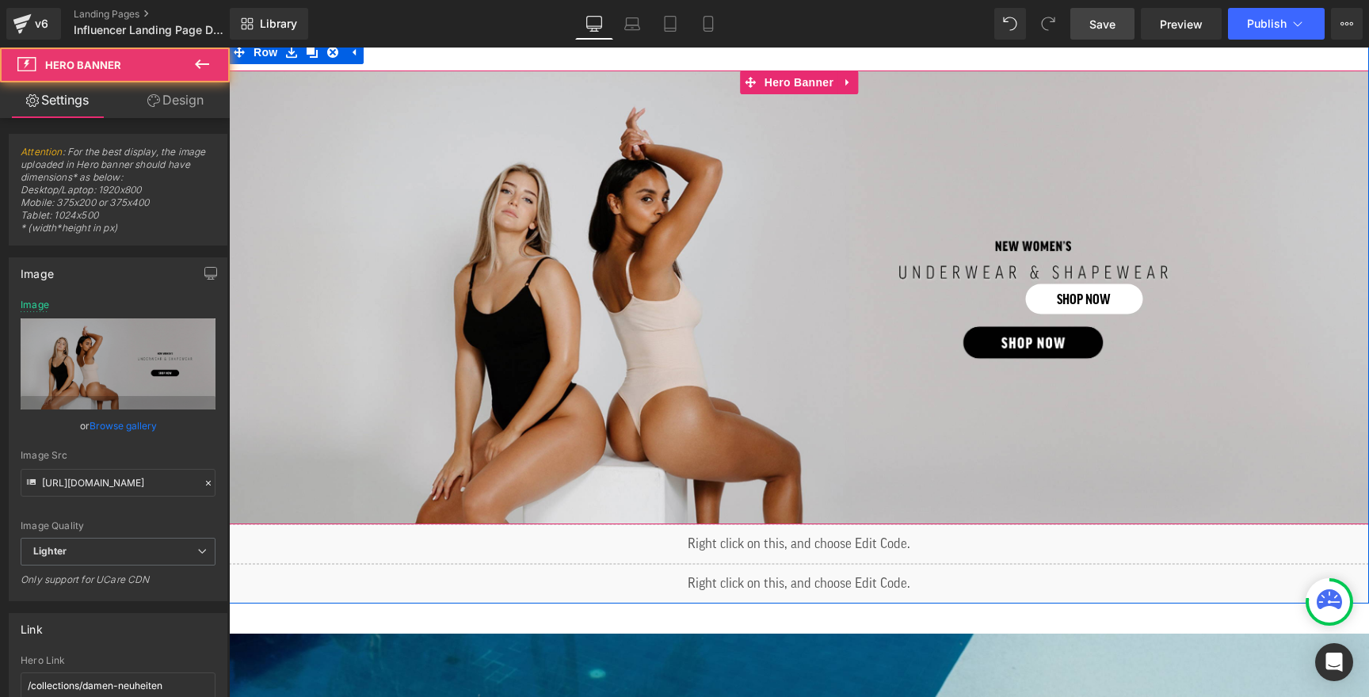
click at [905, 237] on div "Separator Heading shop now Button Row" at bounding box center [799, 297] width 1140 height 454
click at [904, 203] on div "Separator Heading shop now Button Row 42px" at bounding box center [799, 297] width 1140 height 454
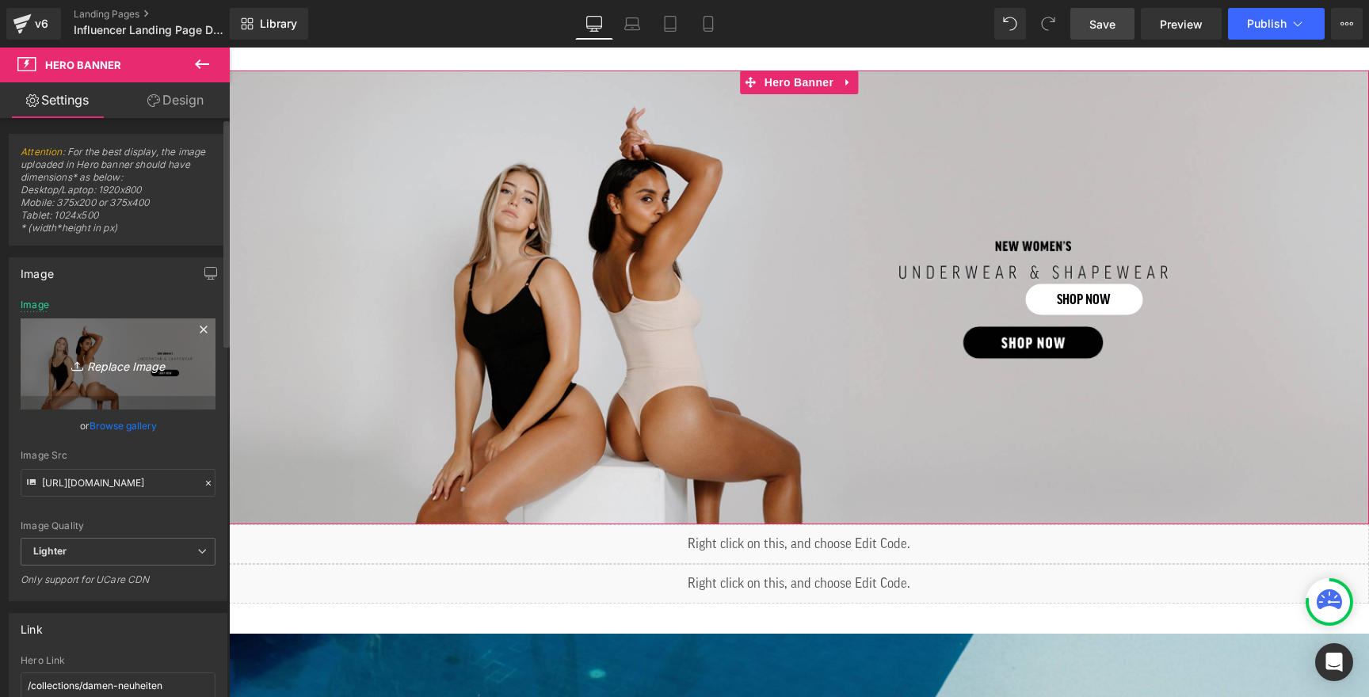
click at [120, 360] on icon "Replace Image" at bounding box center [118, 364] width 127 height 20
type input "C:\fakepath\banner-shapewear-desktop.jpg"
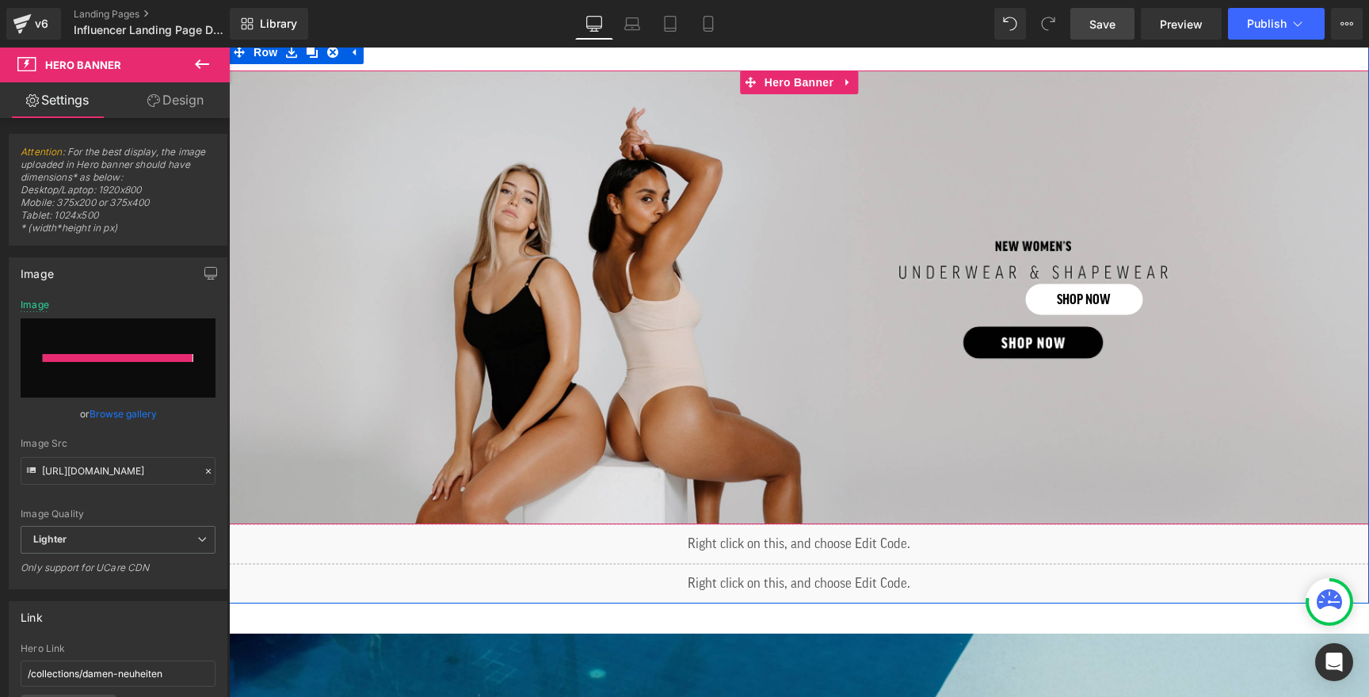
type input "https://ucarecdn.com/8681790f-f570-4216-8dda-435c8a2715e2/-/format/auto/-/previ…"
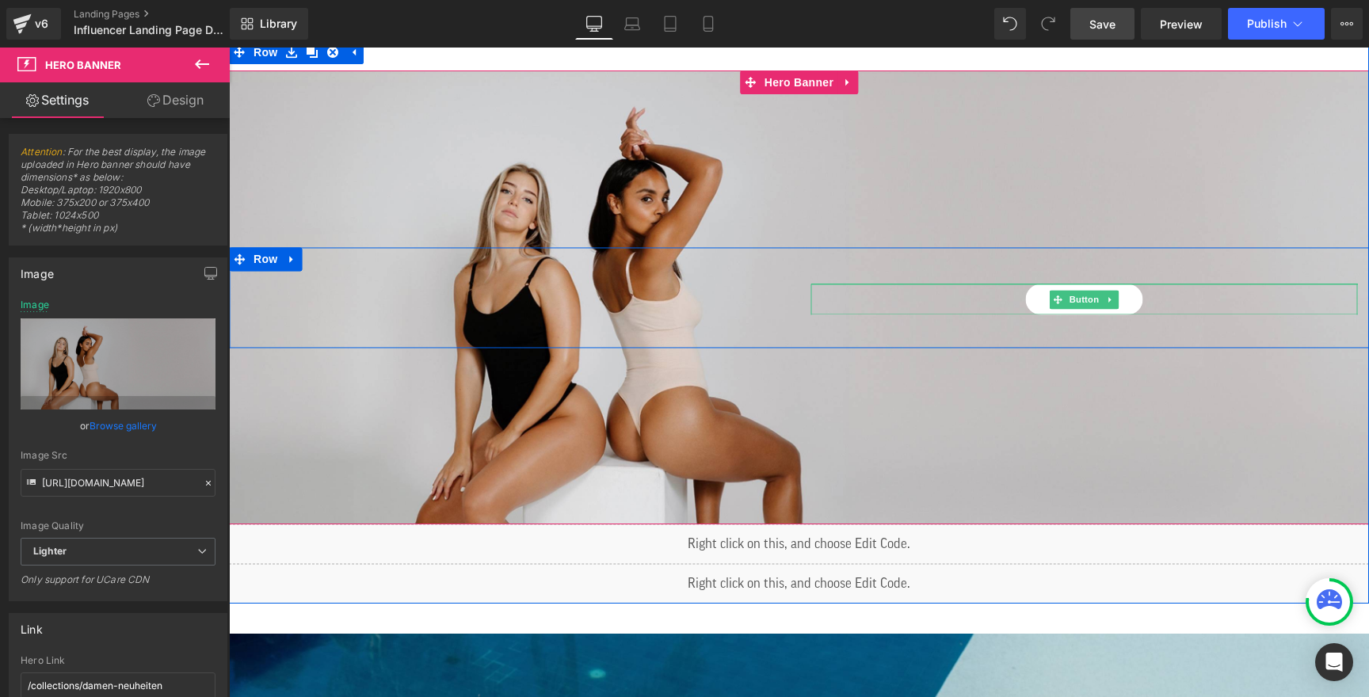
click at [977, 267] on div "Heading" at bounding box center [1084, 257] width 547 height 21
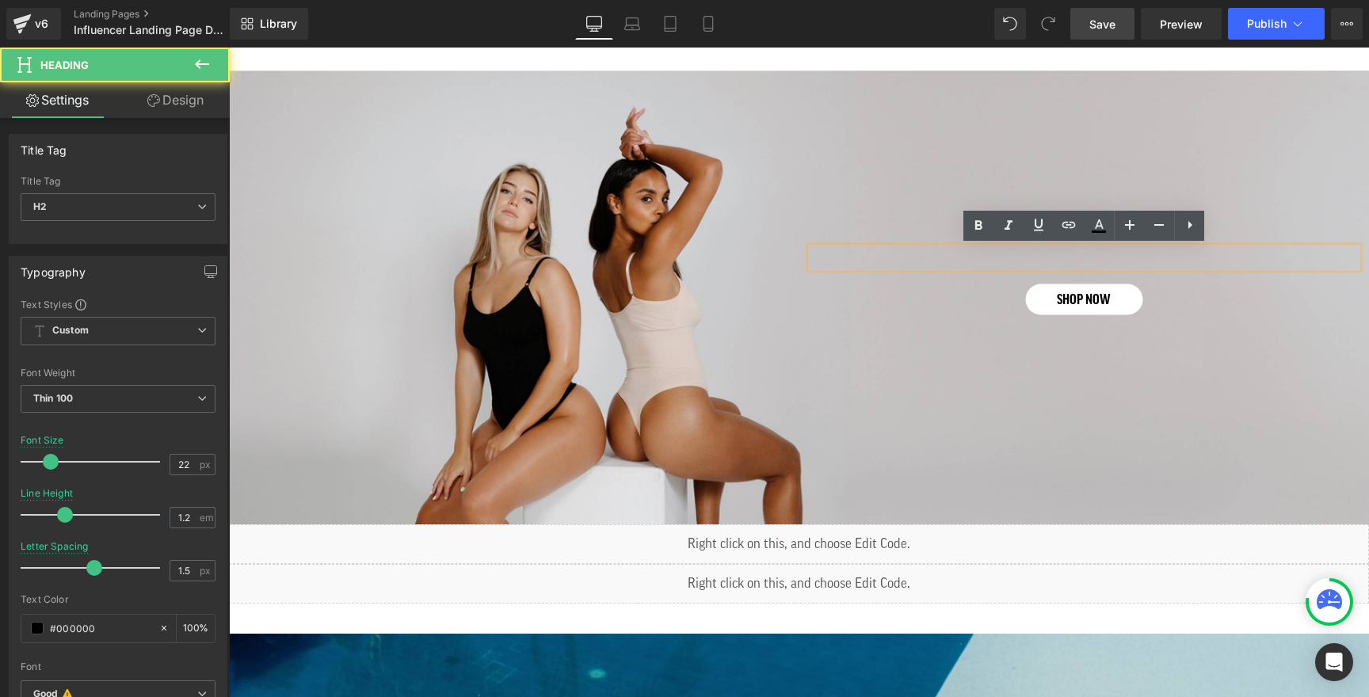
click at [971, 260] on h2 at bounding box center [1084, 257] width 499 height 21
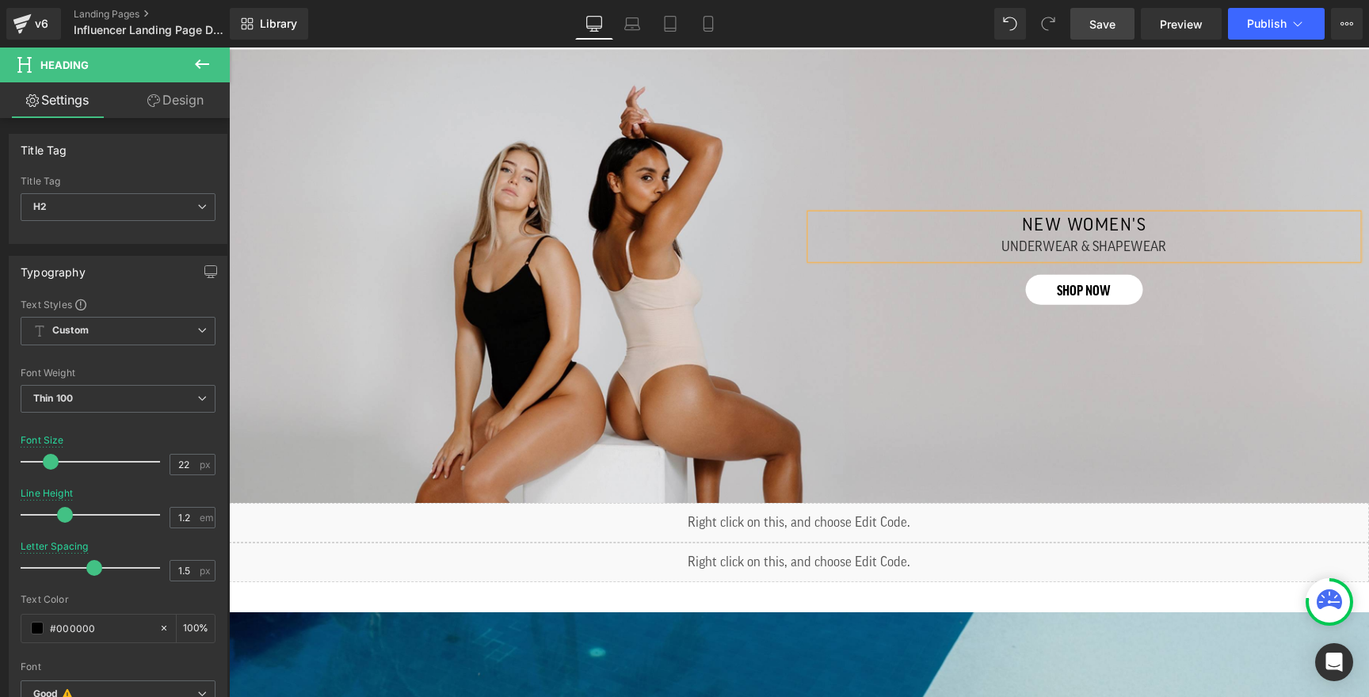
scroll to position [695, 0]
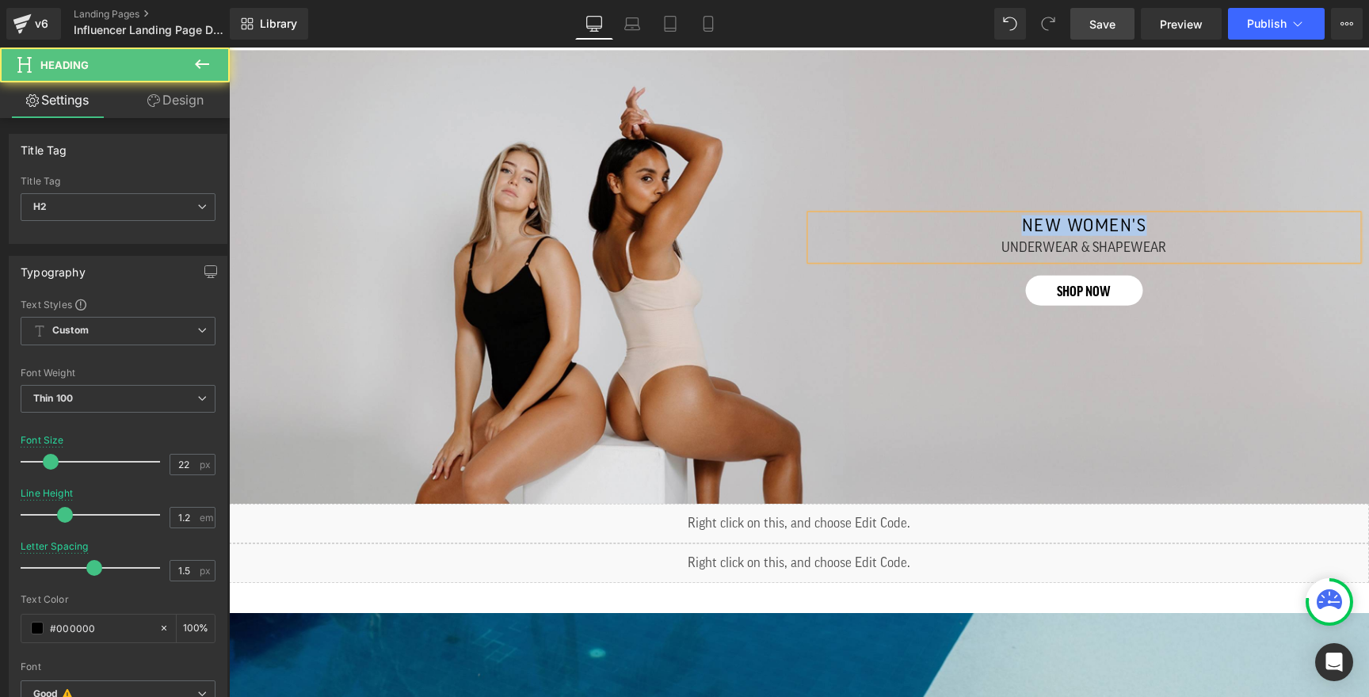
drag, startPoint x: 1022, startPoint y: 220, endPoint x: 1145, endPoint y: 216, distance: 123.6
click at [1145, 216] on h2 "NEW wOMEN's" at bounding box center [1084, 225] width 499 height 21
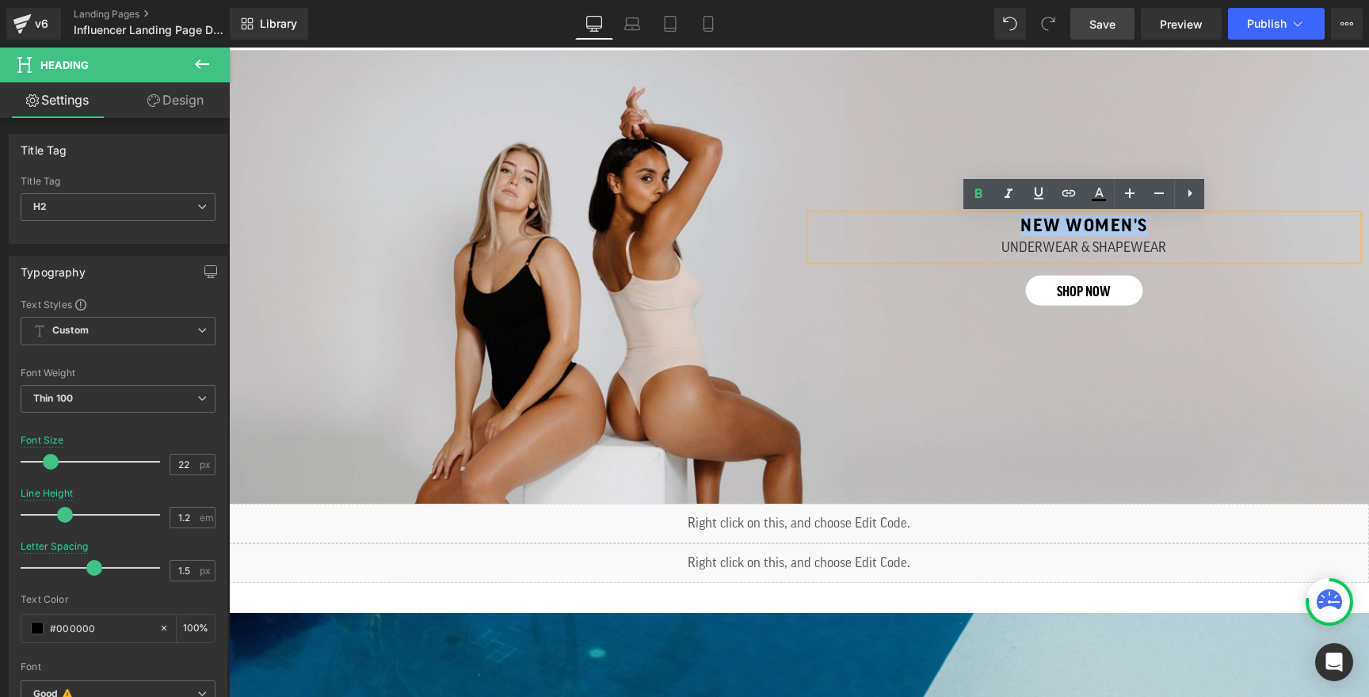
click at [1145, 228] on strong "NEW wOMEN's" at bounding box center [1084, 225] width 128 height 17
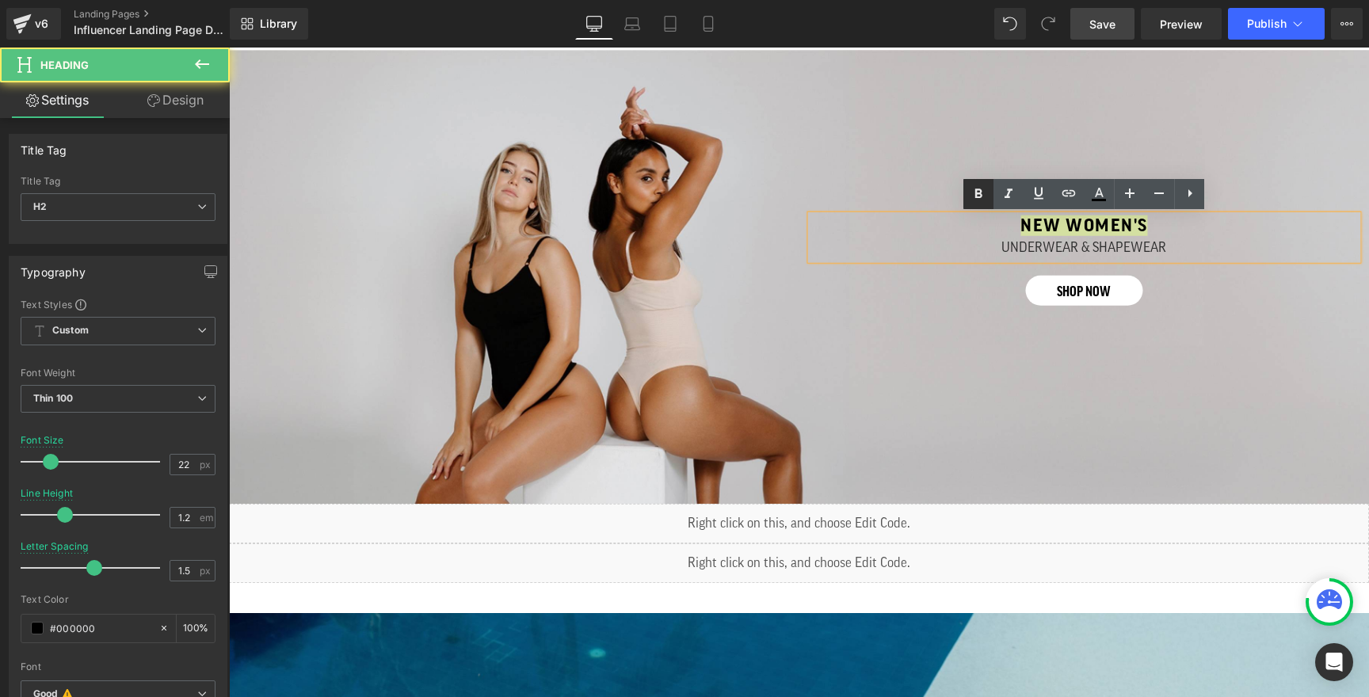
click at [980, 198] on icon at bounding box center [978, 194] width 19 height 19
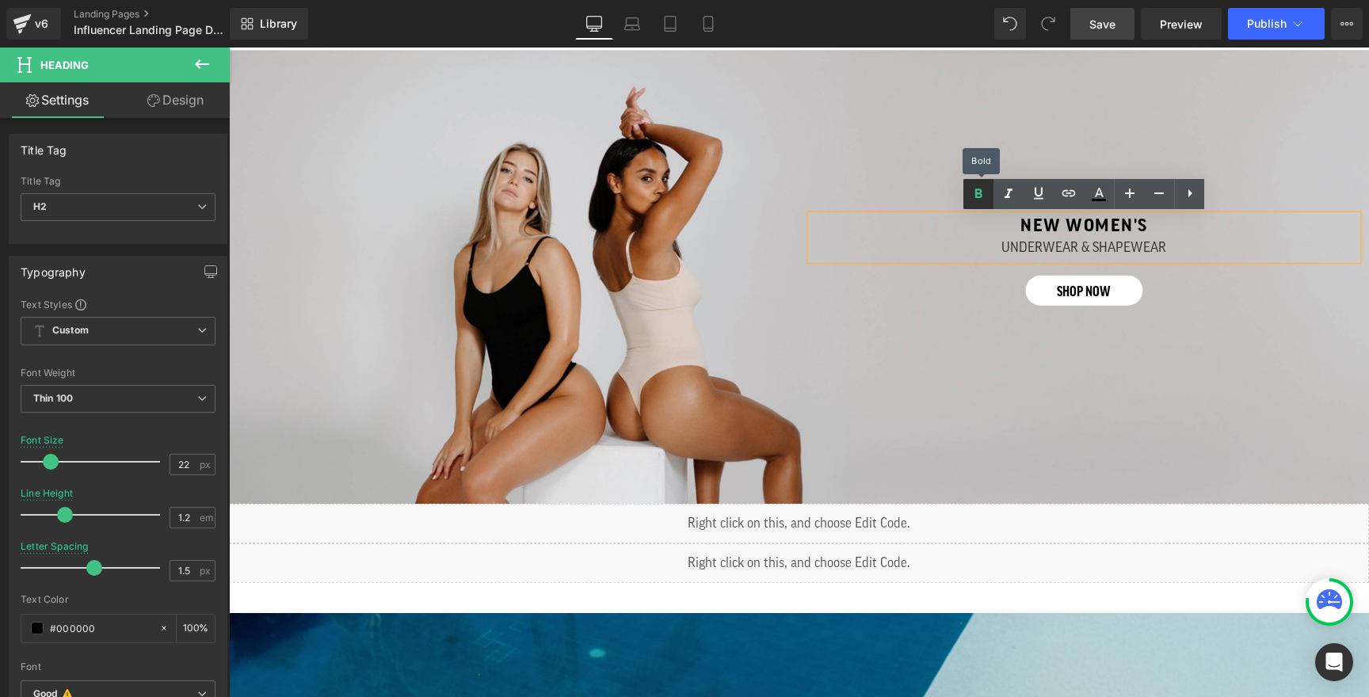
click at [980, 198] on icon at bounding box center [978, 194] width 19 height 19
click at [1035, 236] on div "UNDERWEAR & SHAPEWEAR" at bounding box center [1084, 247] width 499 height 23
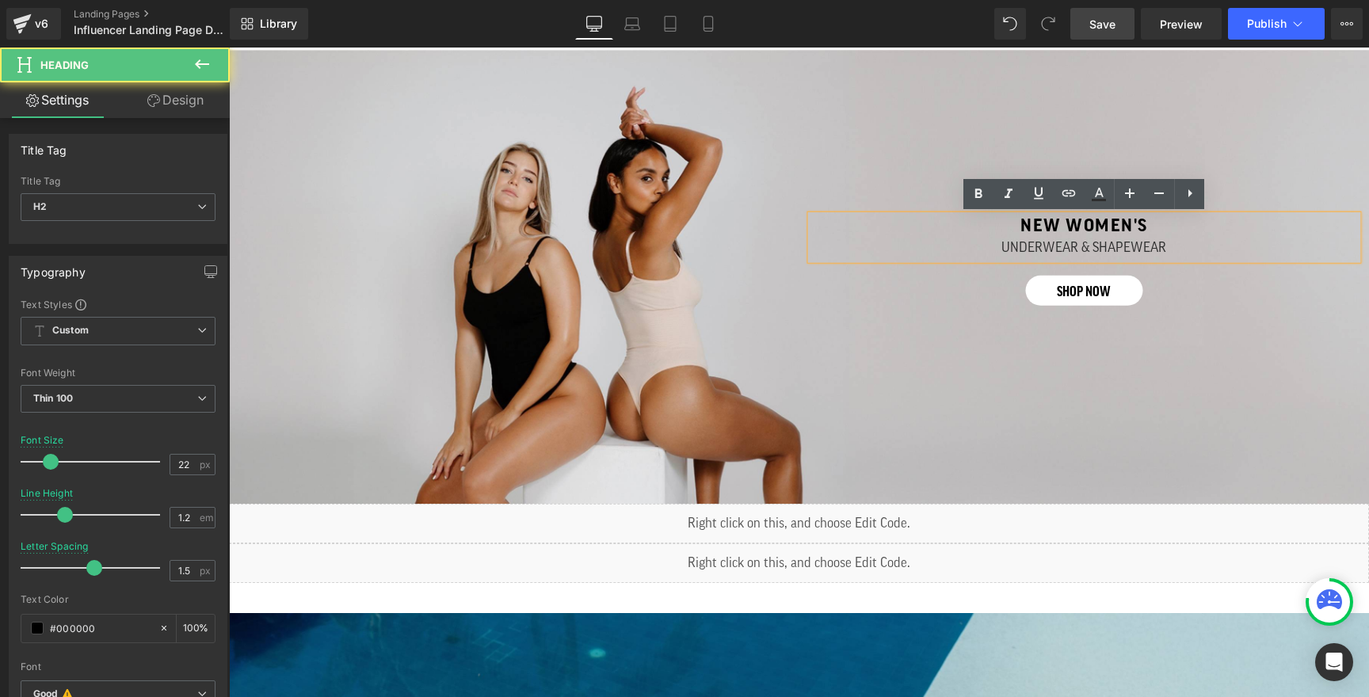
click at [1017, 234] on h2 "NEW wOMEN's" at bounding box center [1084, 225] width 499 height 21
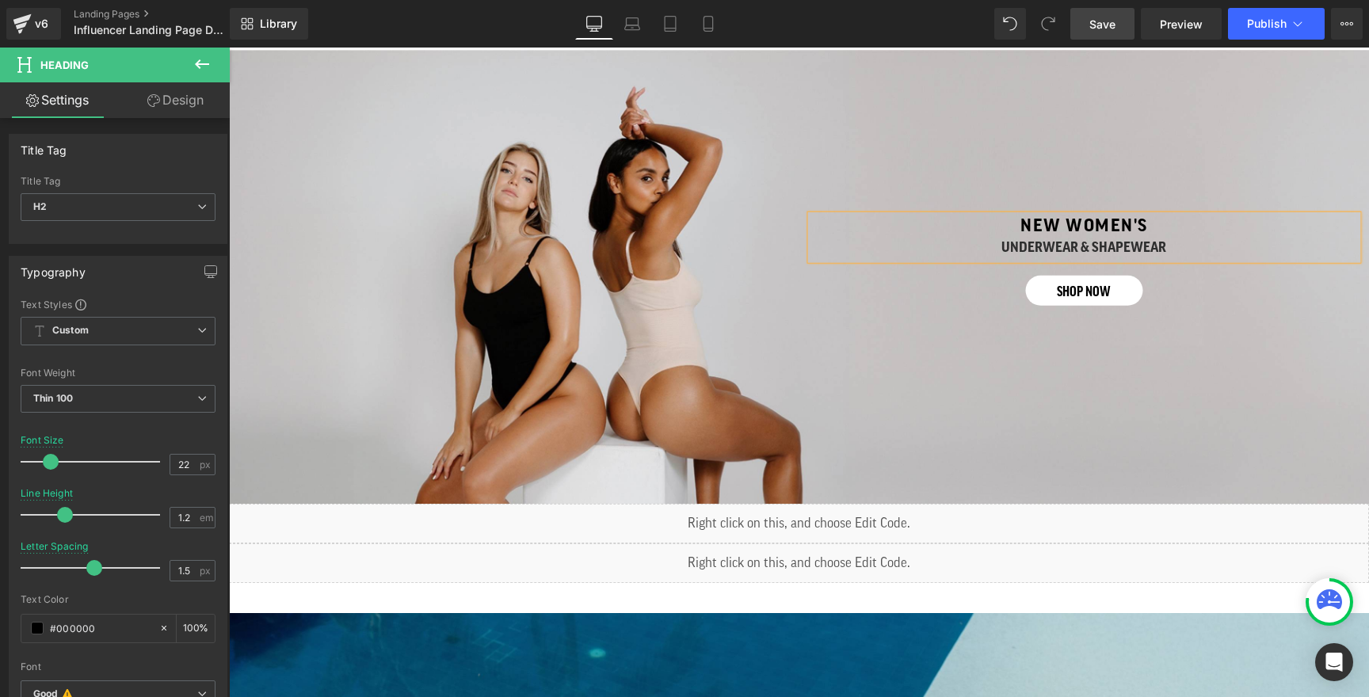
click at [998, 219] on h2 "NEW wOMEN's" at bounding box center [1084, 225] width 499 height 21
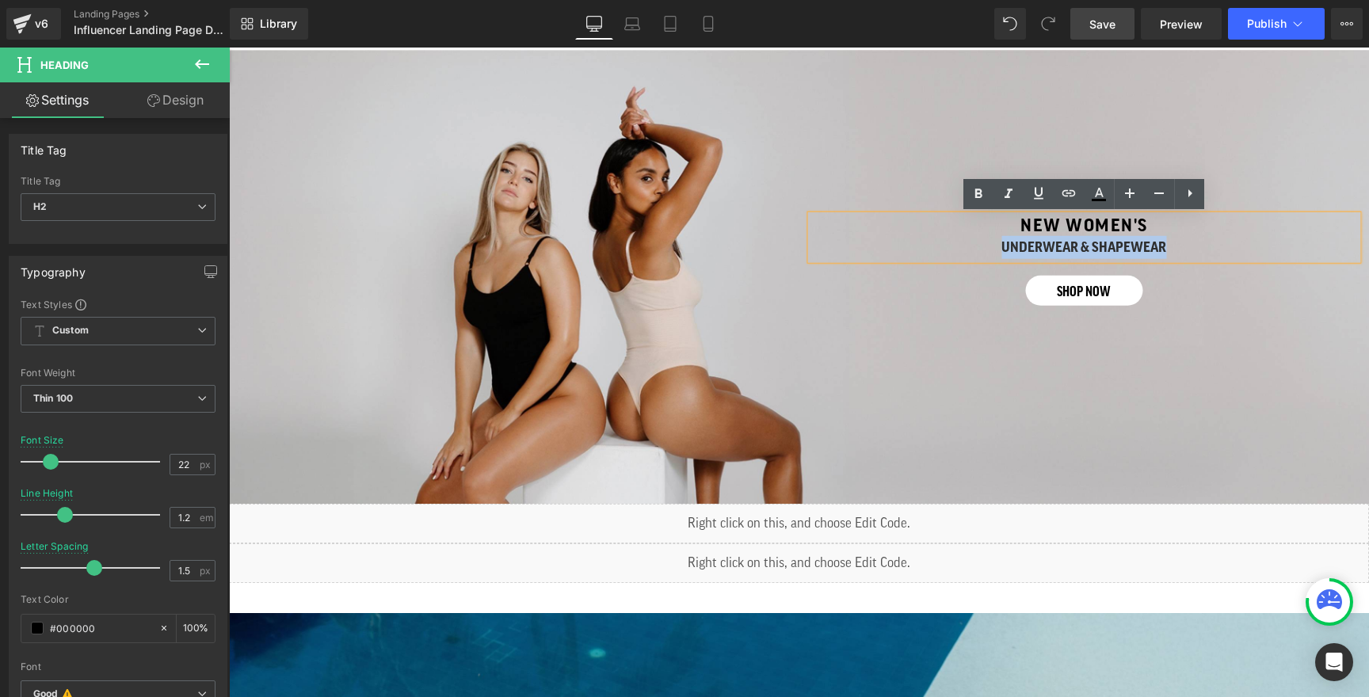
drag, startPoint x: 998, startPoint y: 243, endPoint x: 1167, endPoint y: 243, distance: 169.5
click at [1167, 243] on div "UNDERWEAR & SHAPEWEAR" at bounding box center [1084, 247] width 499 height 23
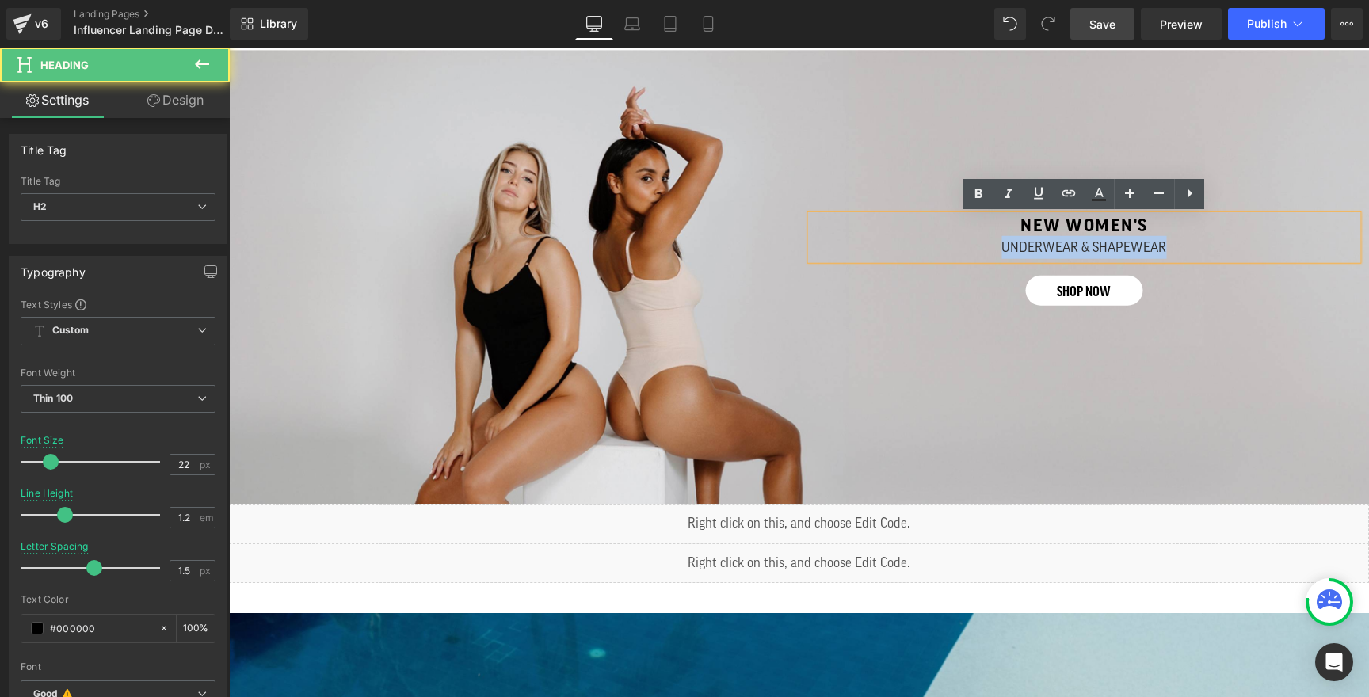
drag, startPoint x: 1000, startPoint y: 244, endPoint x: 1174, endPoint y: 248, distance: 173.5
click at [1174, 248] on div "UNDERWEAR & SHAPEWEAR" at bounding box center [1084, 247] width 499 height 23
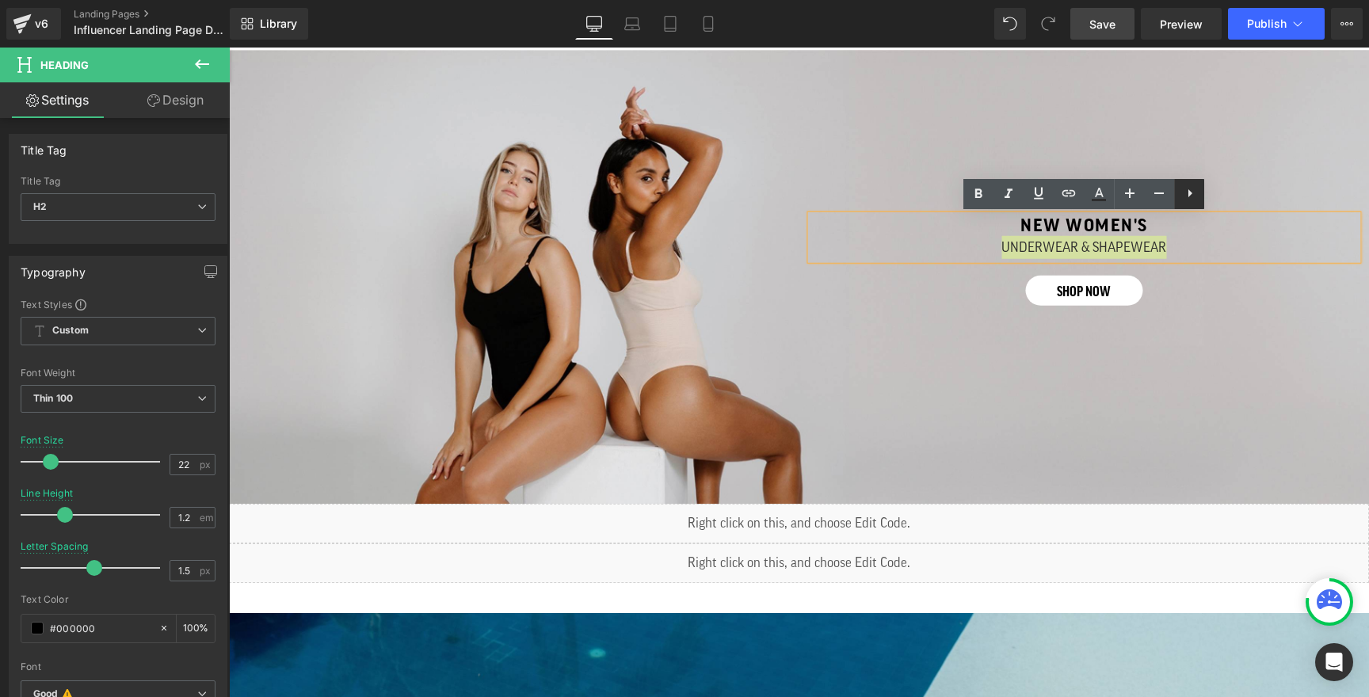
click at [1190, 200] on icon at bounding box center [1189, 193] width 19 height 19
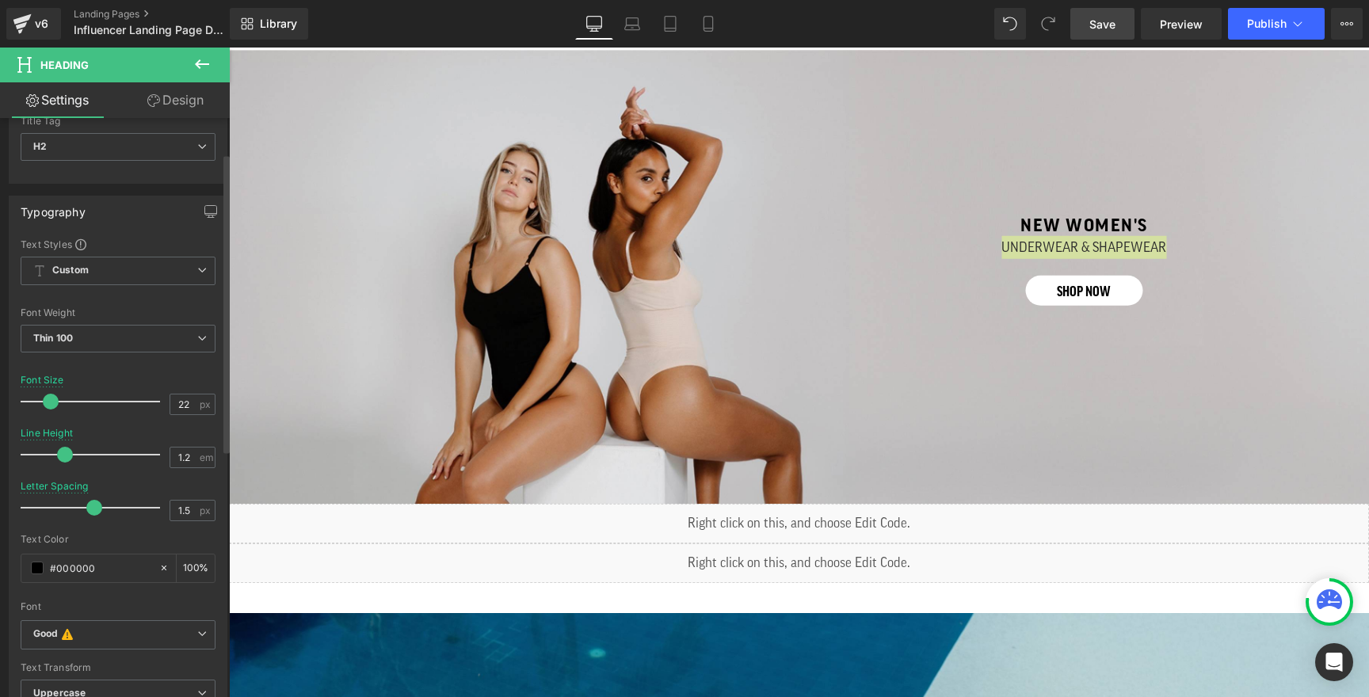
scroll to position [68, 0]
type input "2.6"
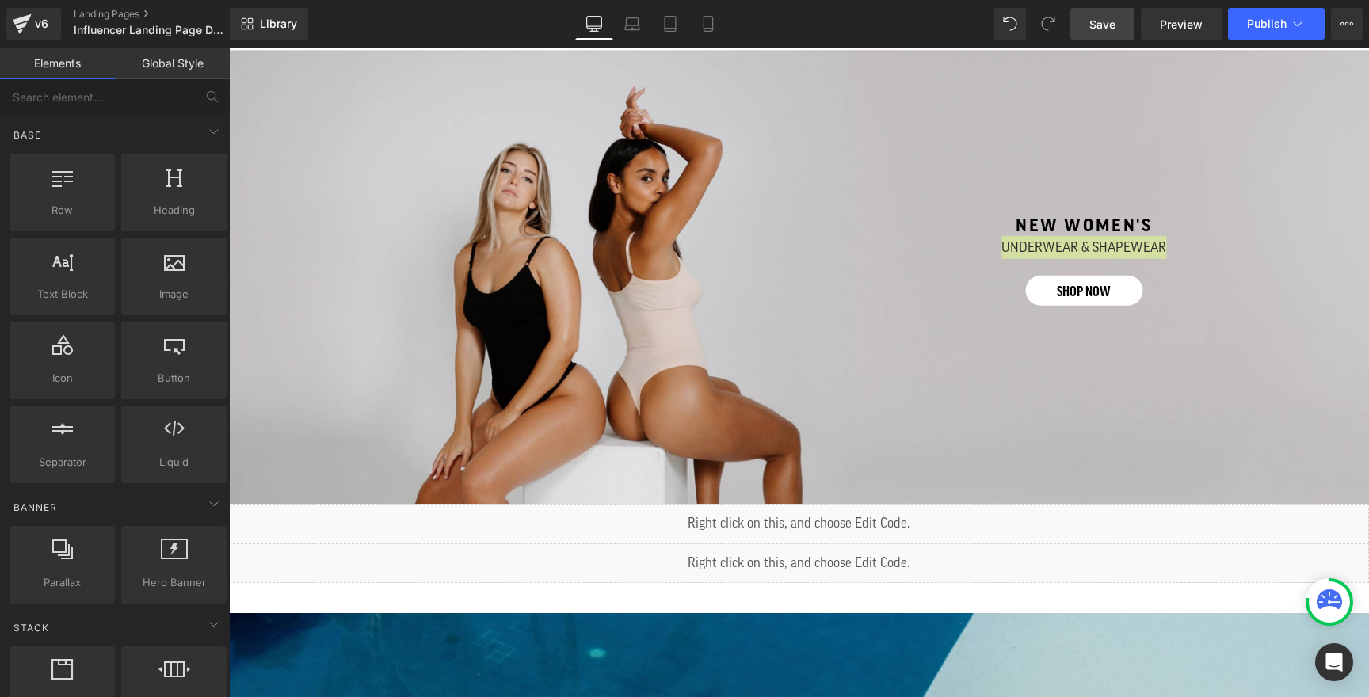
drag, startPoint x: 88, startPoint y: 504, endPoint x: 116, endPoint y: 506, distance: 28.6
click at [116, 506] on div "Base Row rows, columns, layouts, div Heading headings, titles, h1,h2,h3,h4,h5,h…" at bounding box center [115, 407] width 230 height 657
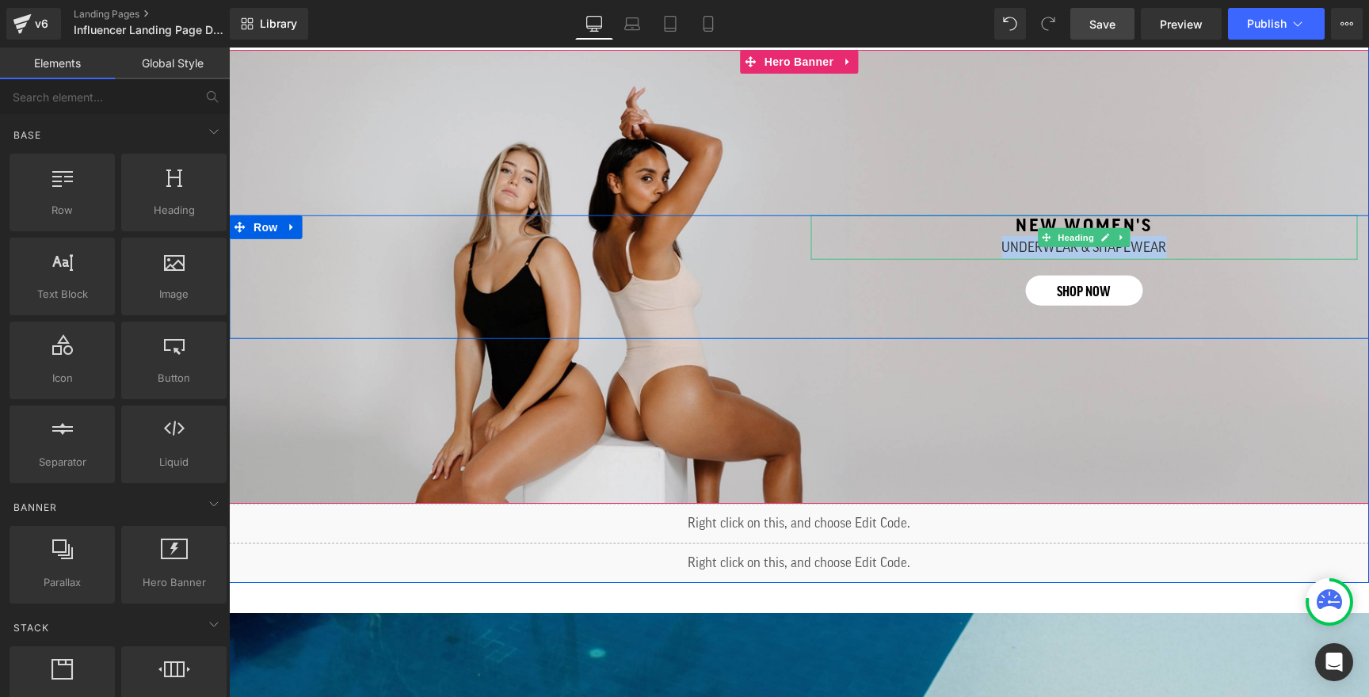
click at [994, 242] on div "UNDERWEAR & SHAPEWEAR" at bounding box center [1084, 247] width 499 height 23
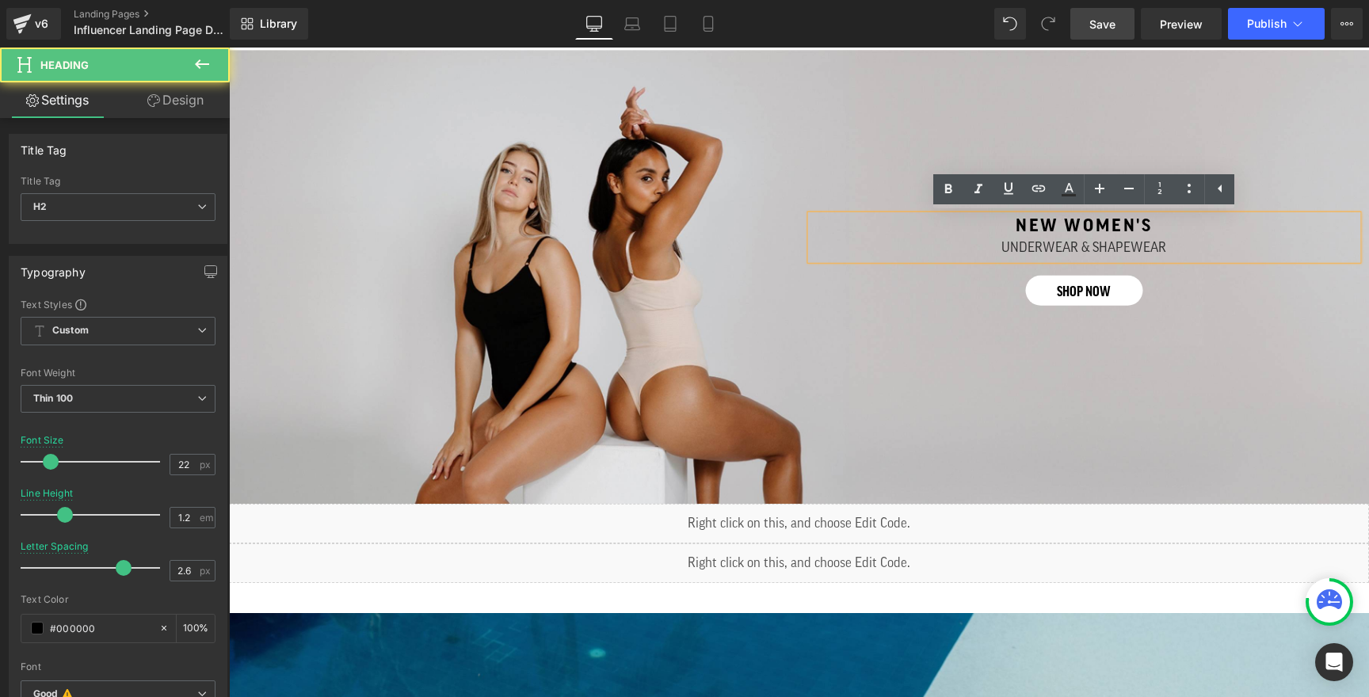
click at [1013, 239] on div "UNDERWEAR & SHAPEWEAR" at bounding box center [1084, 247] width 499 height 23
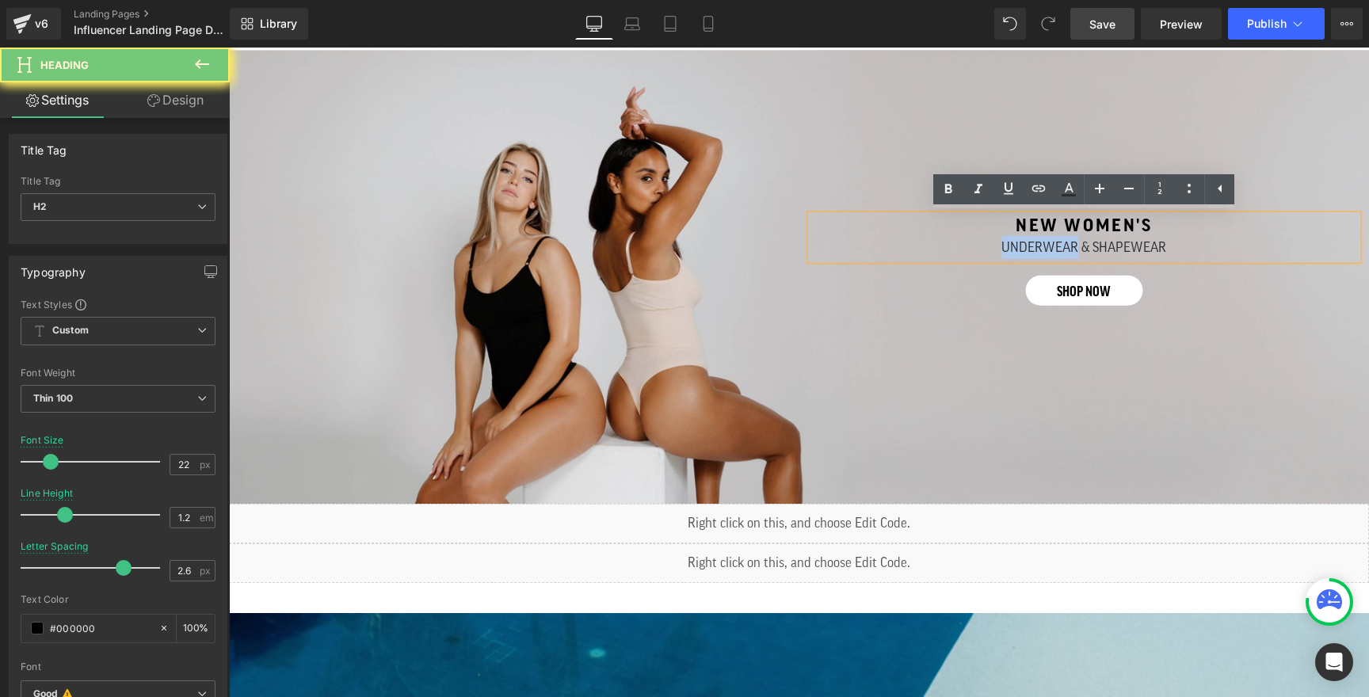
click at [1013, 239] on div "UNDERWEAR & SHAPEWEAR" at bounding box center [1084, 247] width 499 height 23
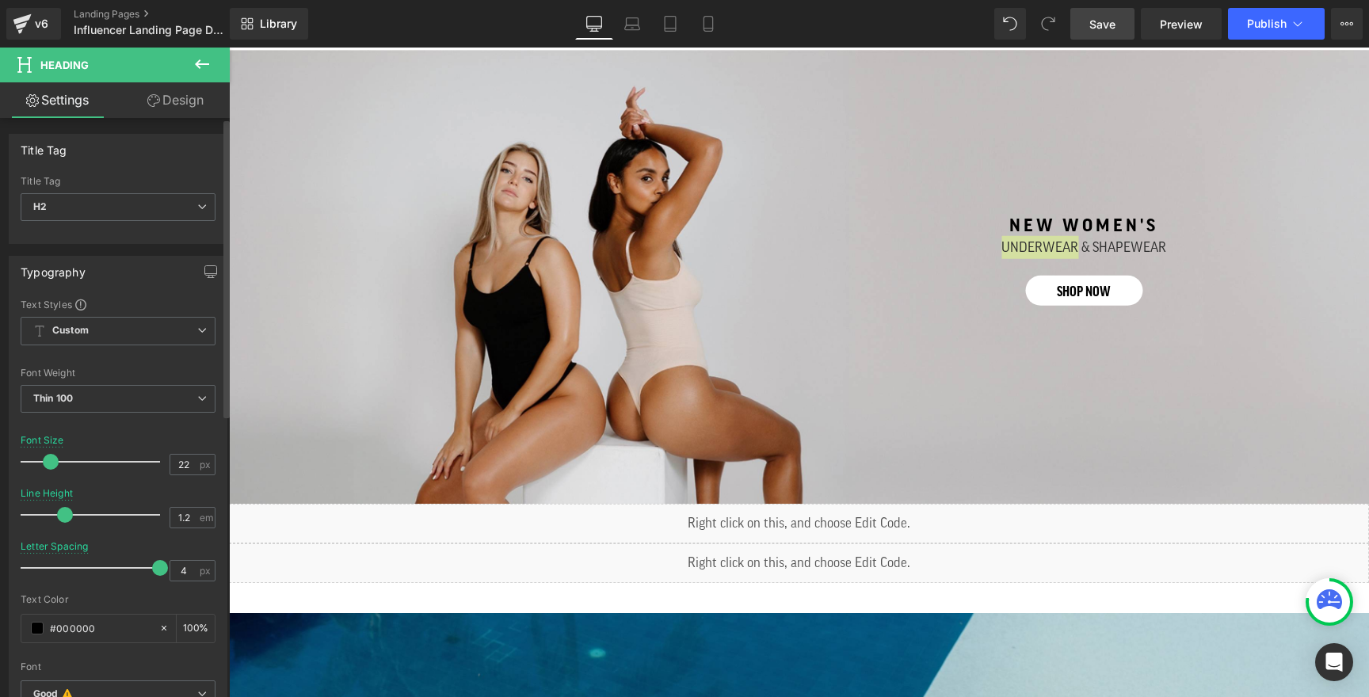
drag, startPoint x: 121, startPoint y: 569, endPoint x: 213, endPoint y: 573, distance: 92.0
click at [213, 573] on div "Text Styles Custom Custom Setup Global Style Custom Setup Global Style Thin 100…" at bounding box center [118, 544] width 217 height 492
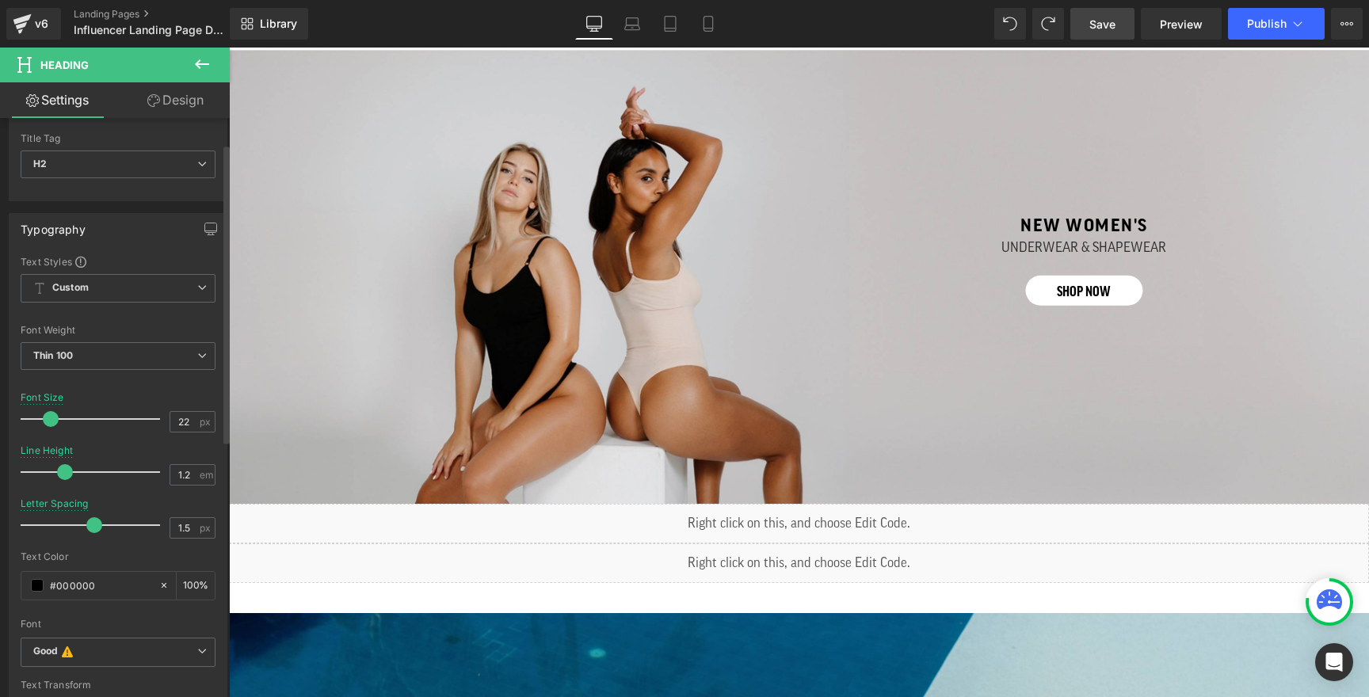
scroll to position [58, 0]
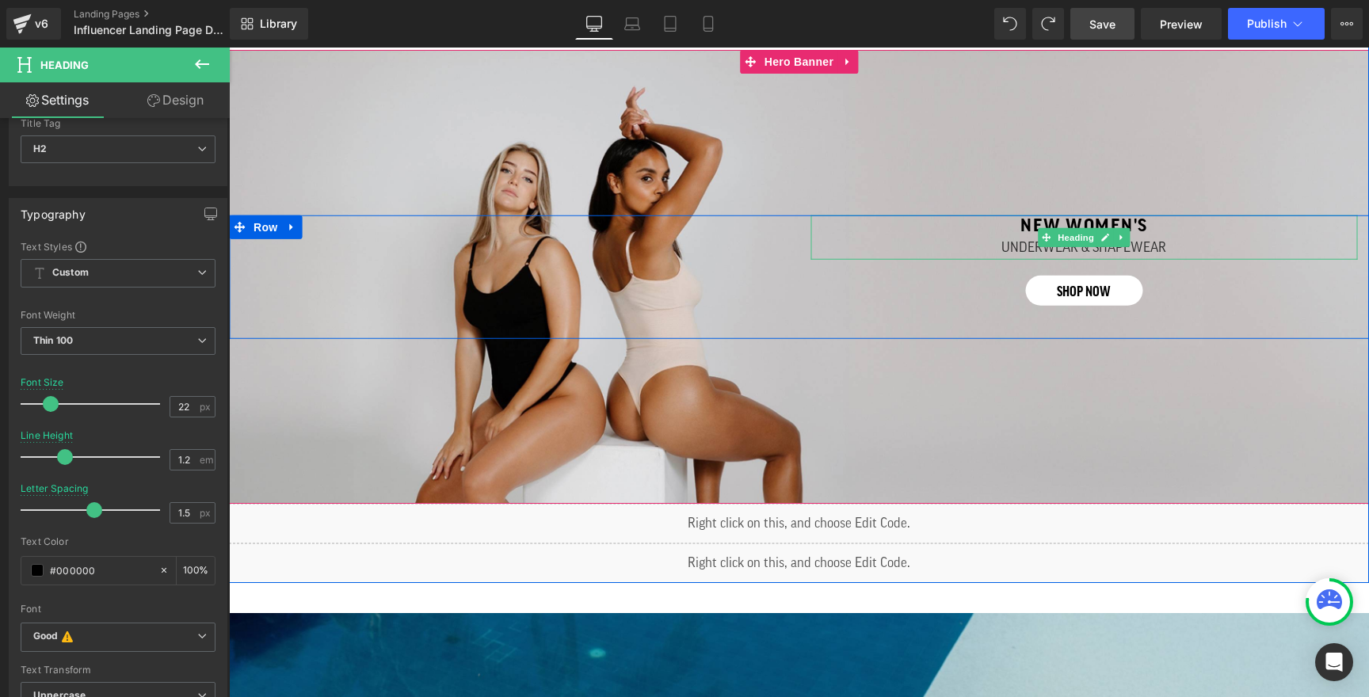
click at [1030, 227] on strong "NEW wOMEN's" at bounding box center [1084, 225] width 128 height 17
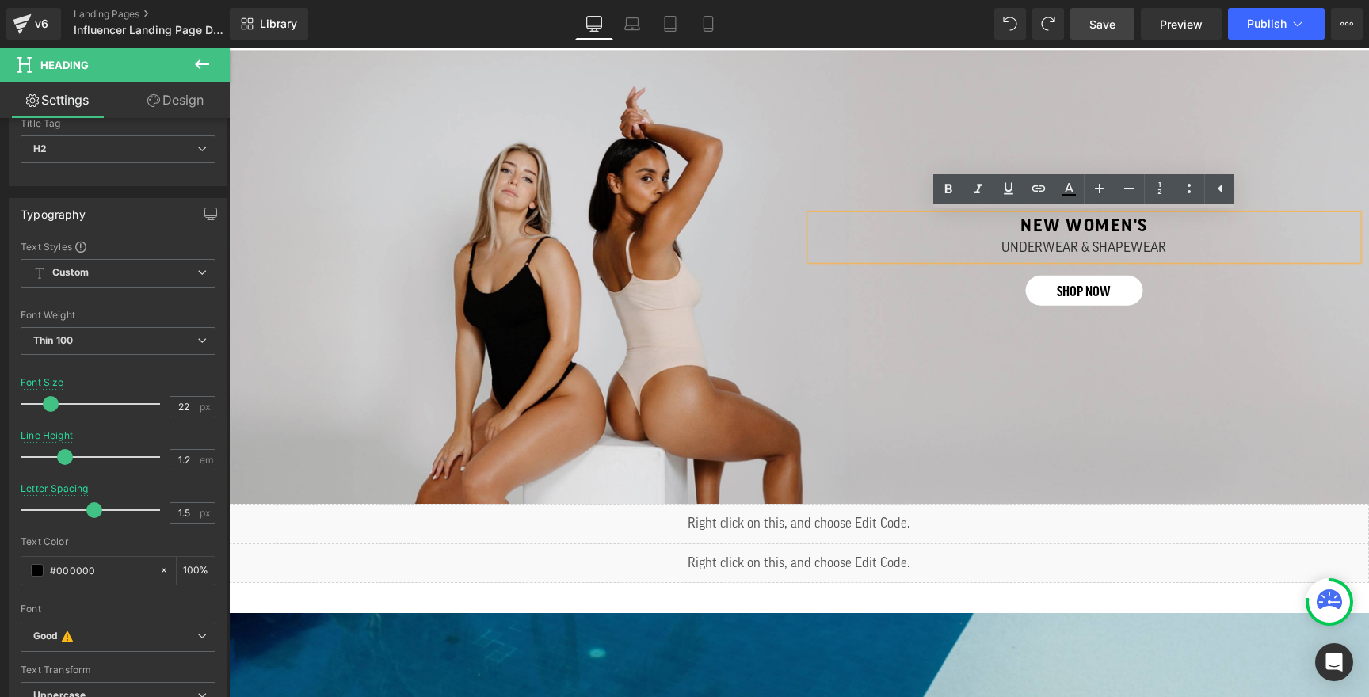
click at [1019, 246] on div "UNDERWEAR & SHAPEWEAR" at bounding box center [1084, 247] width 499 height 23
click at [1023, 231] on strong "NEW wOMEN's" at bounding box center [1084, 225] width 128 height 17
click at [1022, 243] on div "UNDERWEAR & SHAPEWEAR" at bounding box center [1084, 247] width 499 height 23
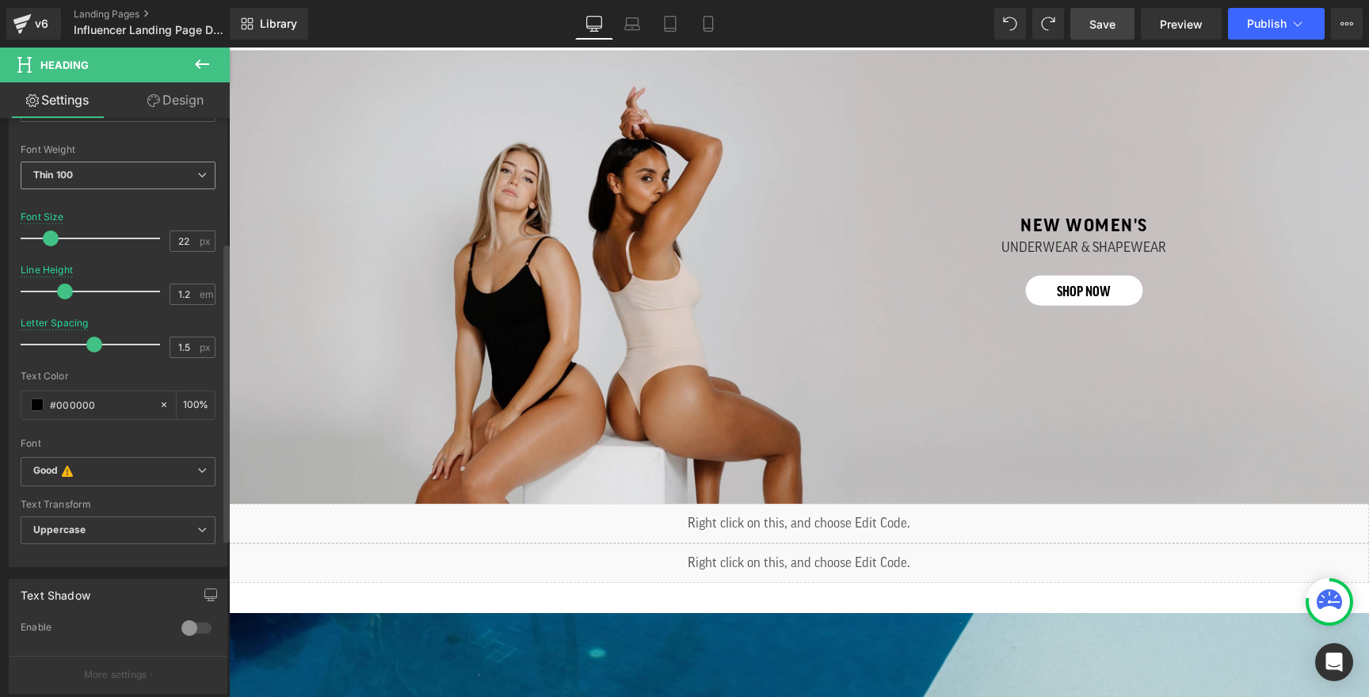
scroll to position [166, 0]
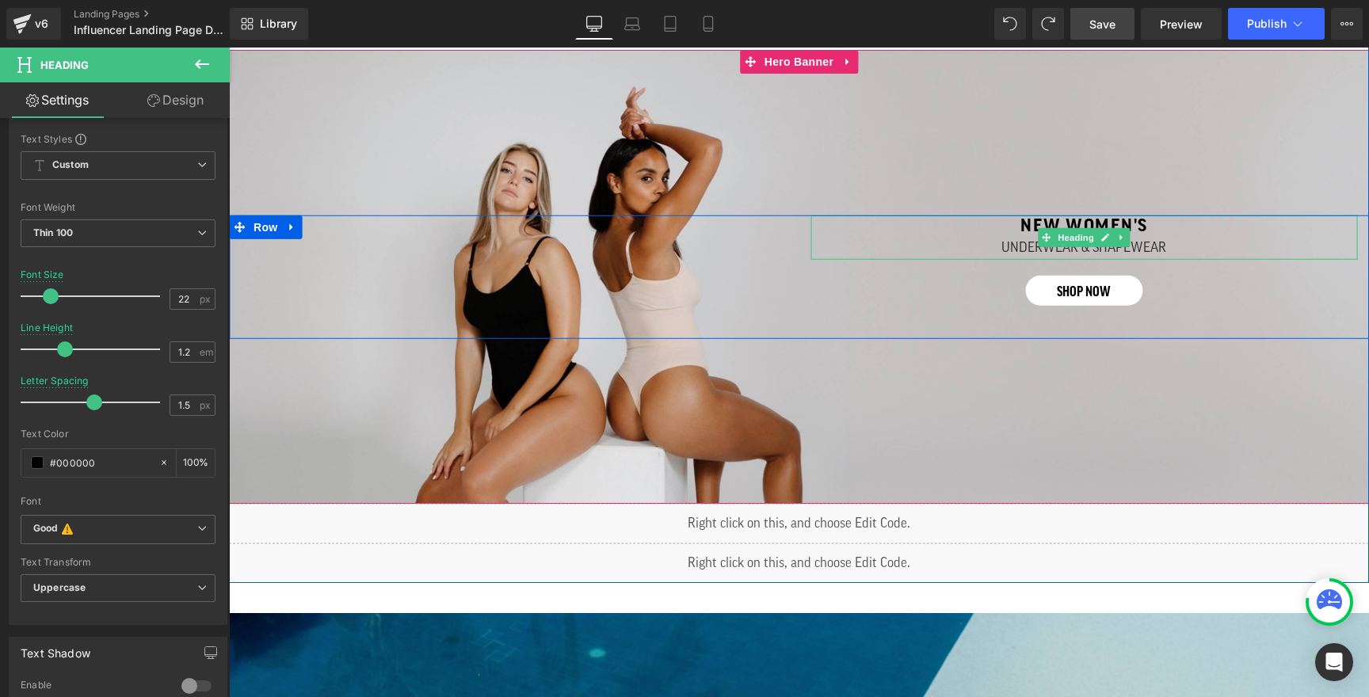
click at [1000, 243] on div "UNDERWEAR & SHAPEWEAR" at bounding box center [1084, 247] width 499 height 23
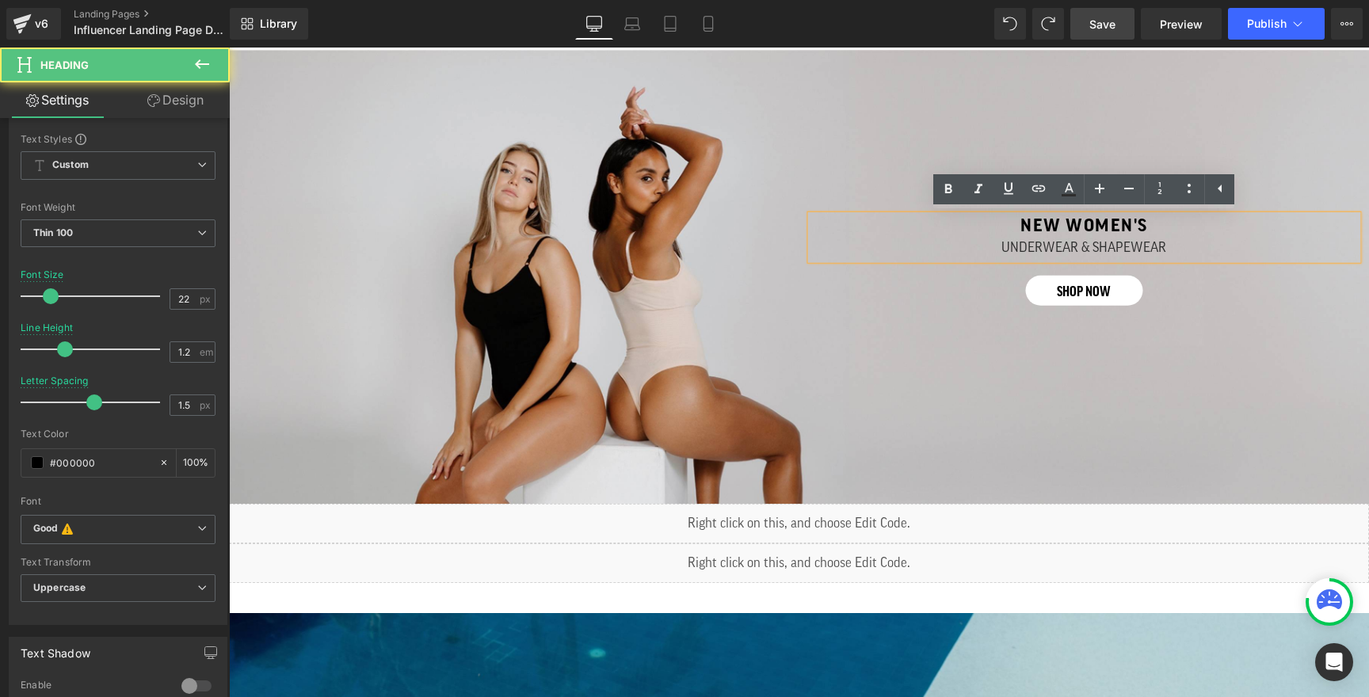
scroll to position [707, 0]
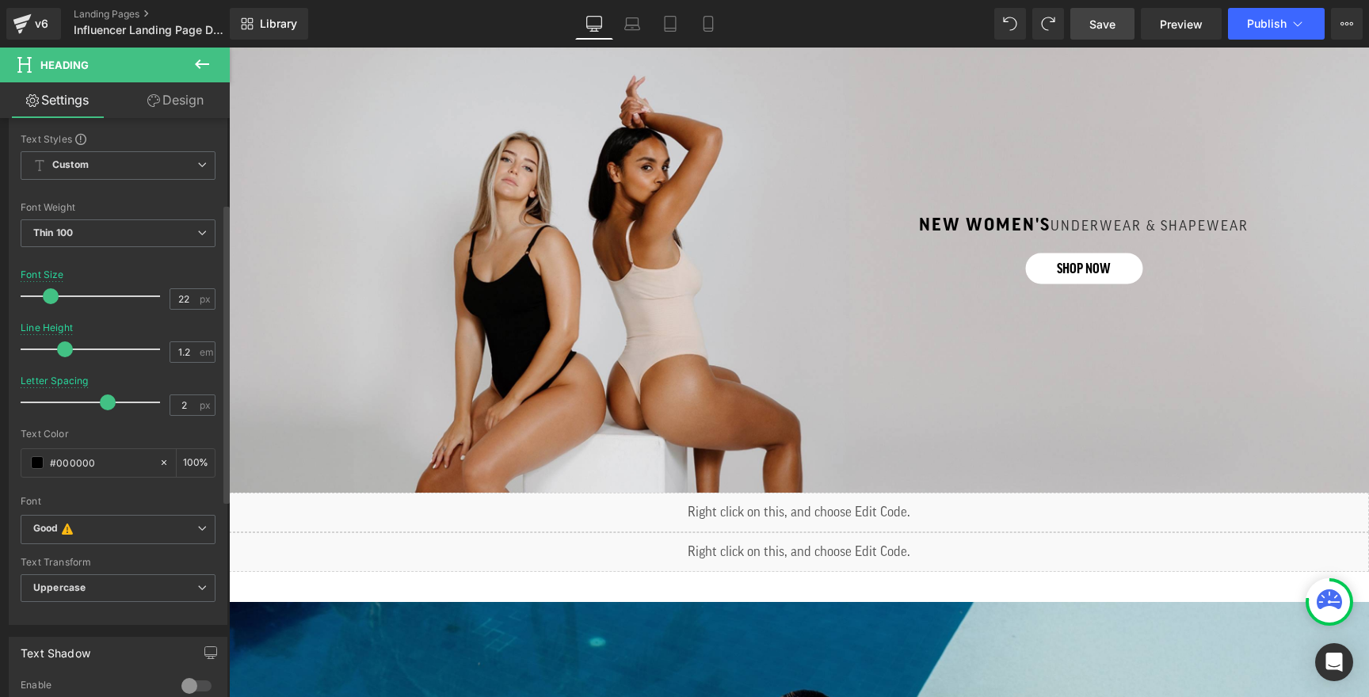
drag, startPoint x: 93, startPoint y: 402, endPoint x: 105, endPoint y: 402, distance: 12.7
click at [105, 402] on span at bounding box center [108, 402] width 16 height 16
type input "1.5"
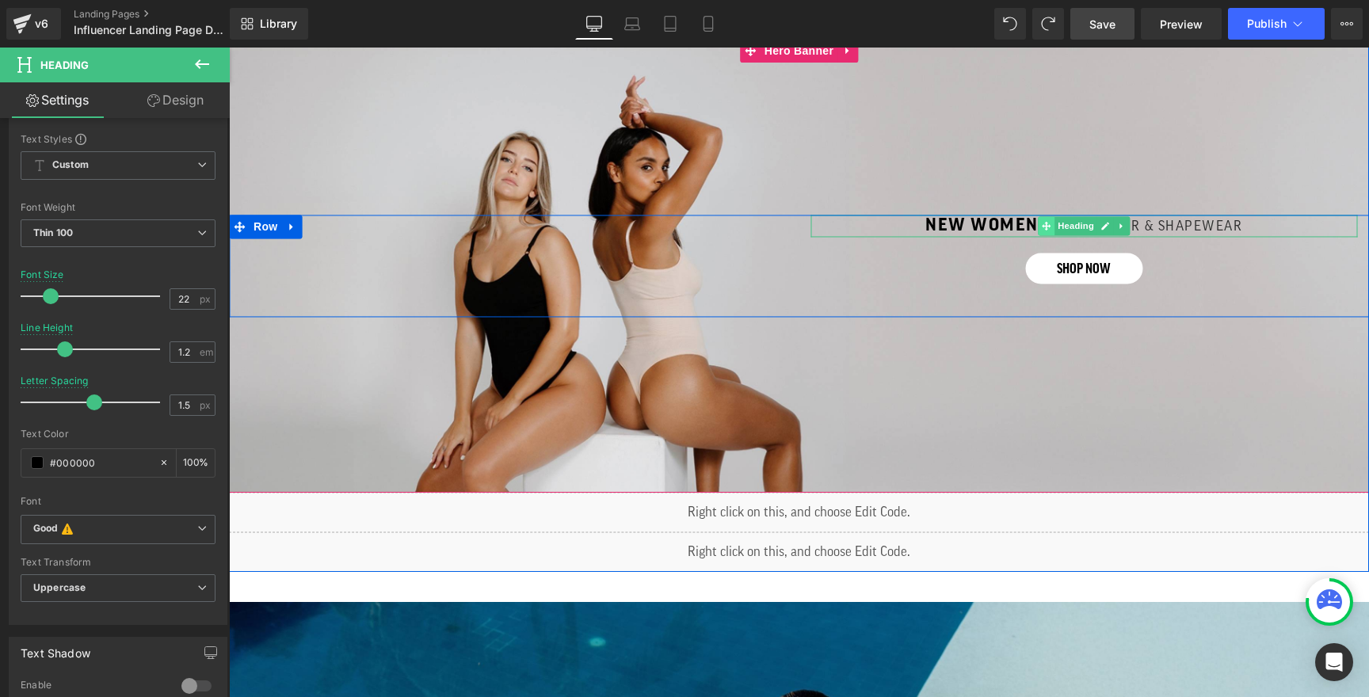
click at [1051, 220] on span at bounding box center [1046, 226] width 17 height 19
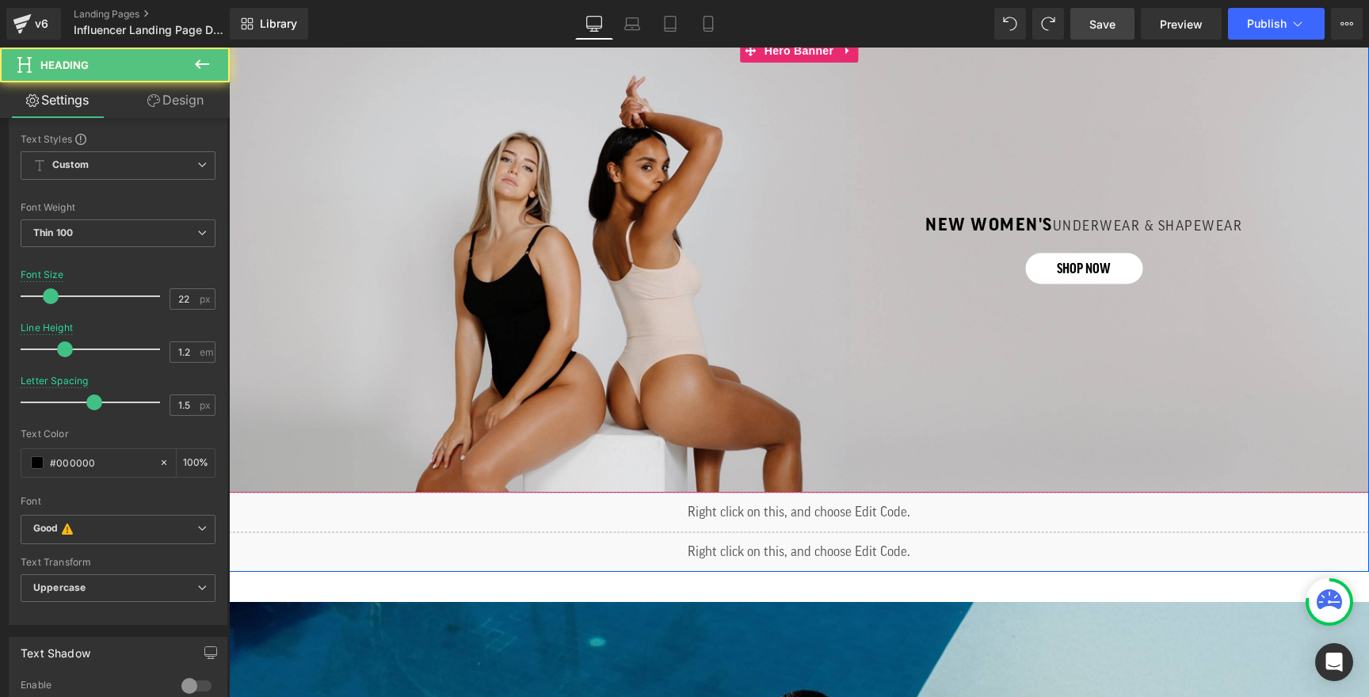
click at [1031, 192] on div "Separator NEW wOMEN's UNDERWEAR & SHAPEWEAR Heading shop now Button Row" at bounding box center [799, 266] width 1140 height 454
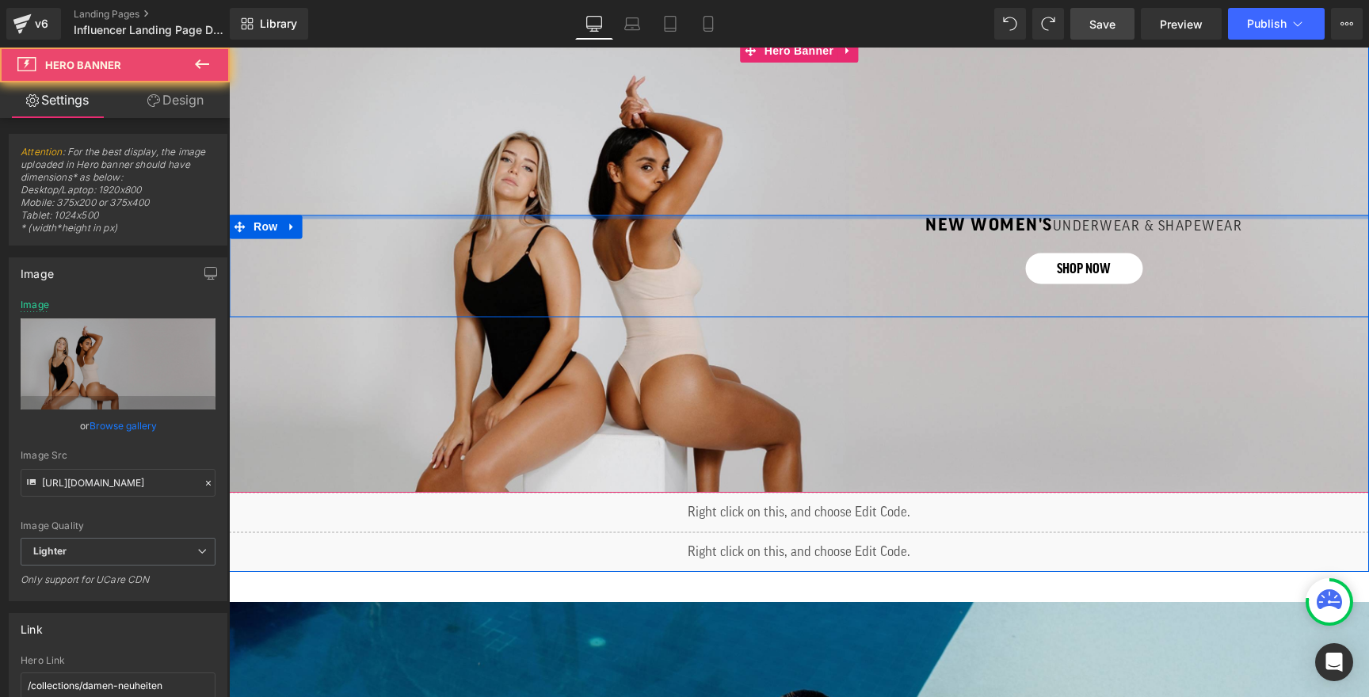
click at [1047, 217] on div at bounding box center [799, 217] width 1140 height 4
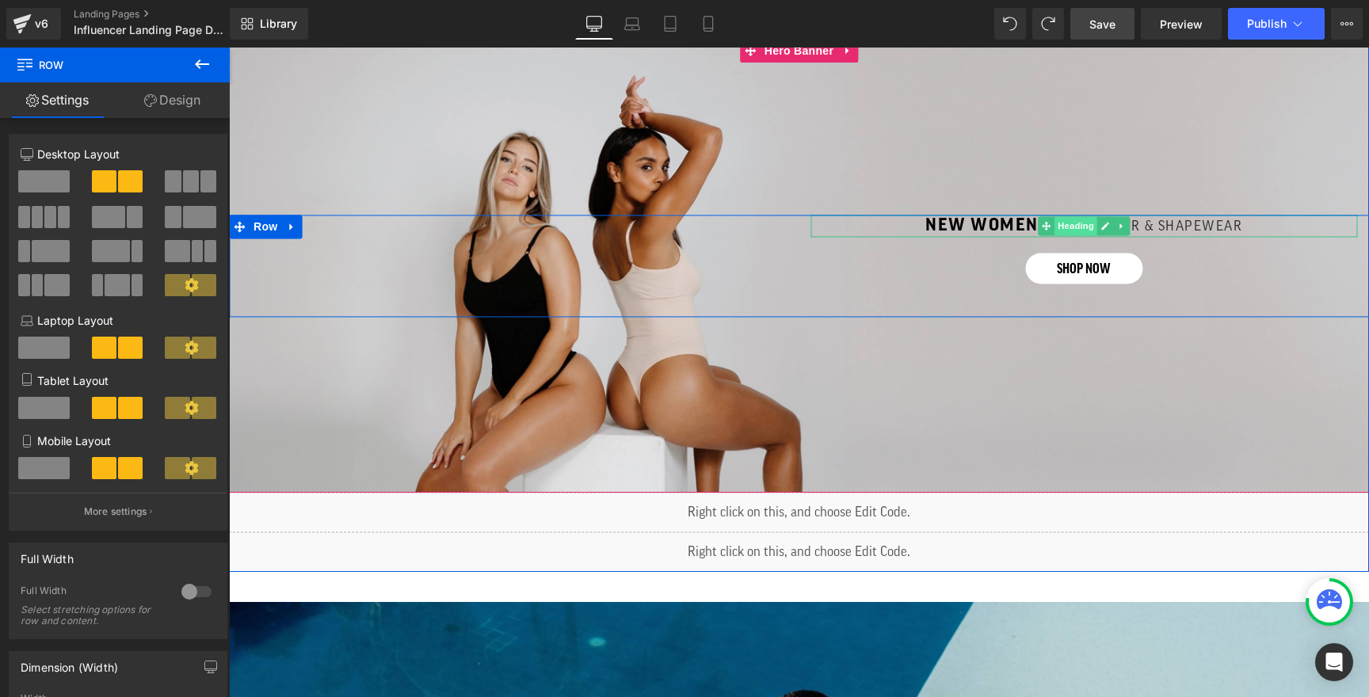
click at [1055, 221] on span "Heading" at bounding box center [1075, 226] width 43 height 19
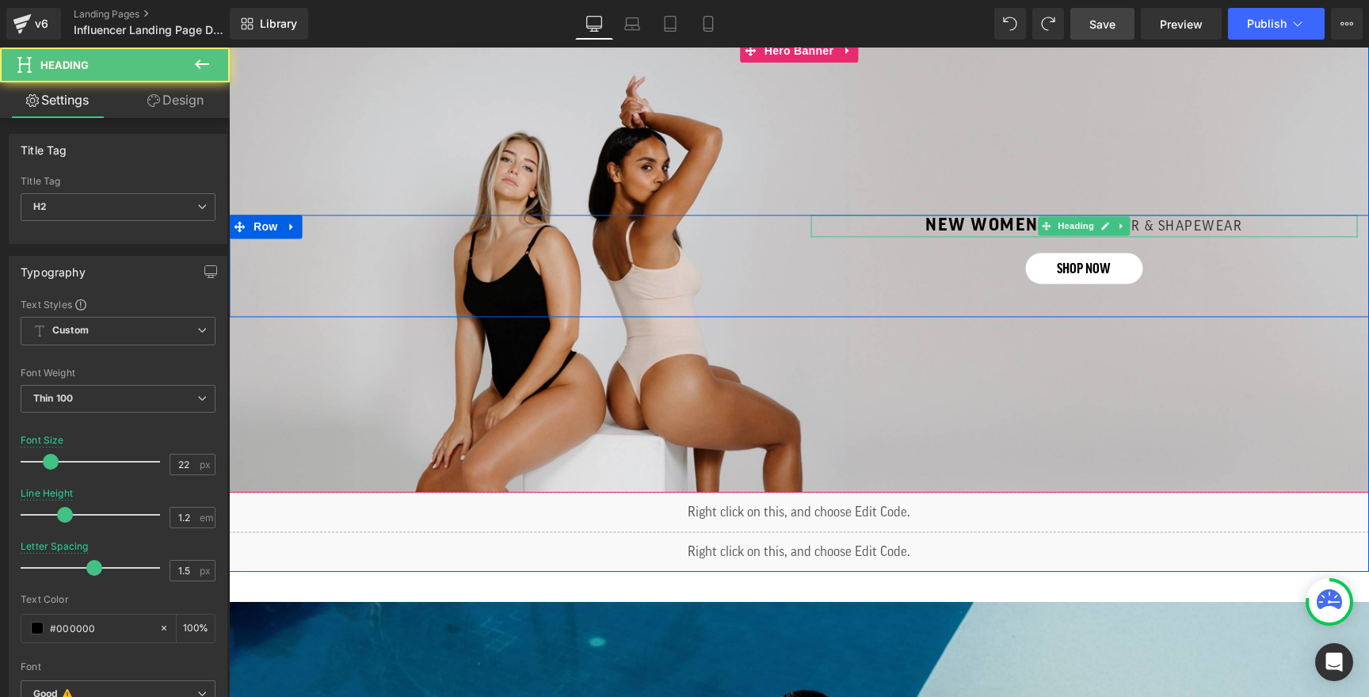
click at [1007, 220] on strong "NEW wOMEN's" at bounding box center [989, 224] width 128 height 17
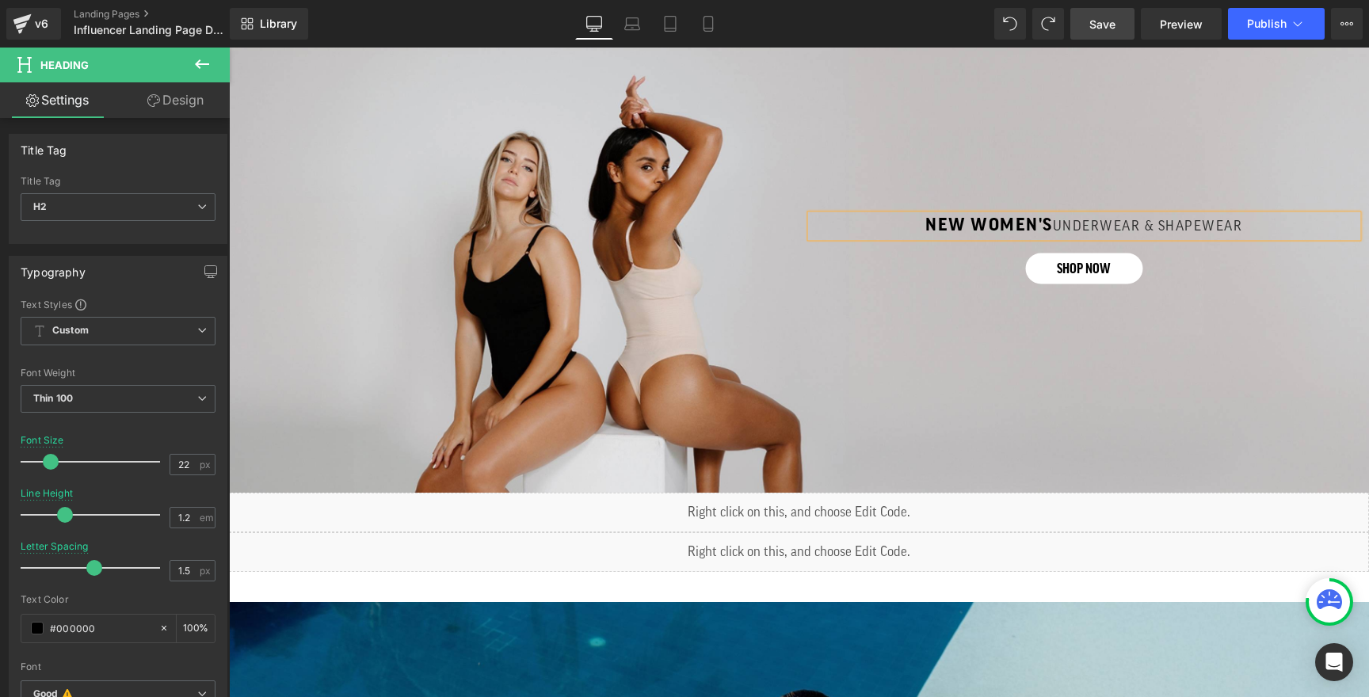
scroll to position [696, 0]
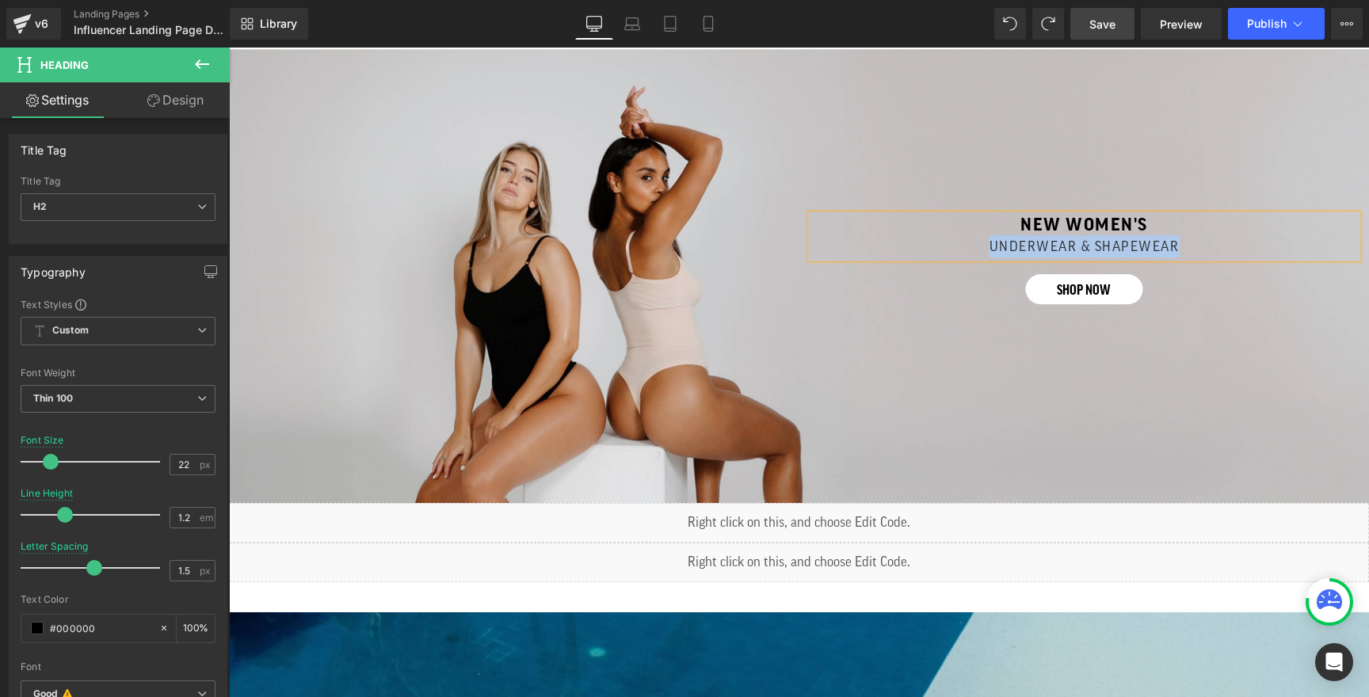
click at [1197, 244] on h2 "UNDERWEAR & SHAPEWEAR" at bounding box center [1084, 247] width 499 height 22
drag, startPoint x: 99, startPoint y: 565, endPoint x: 146, endPoint y: 567, distance: 46.8
click at [146, 567] on div at bounding box center [94, 568] width 131 height 32
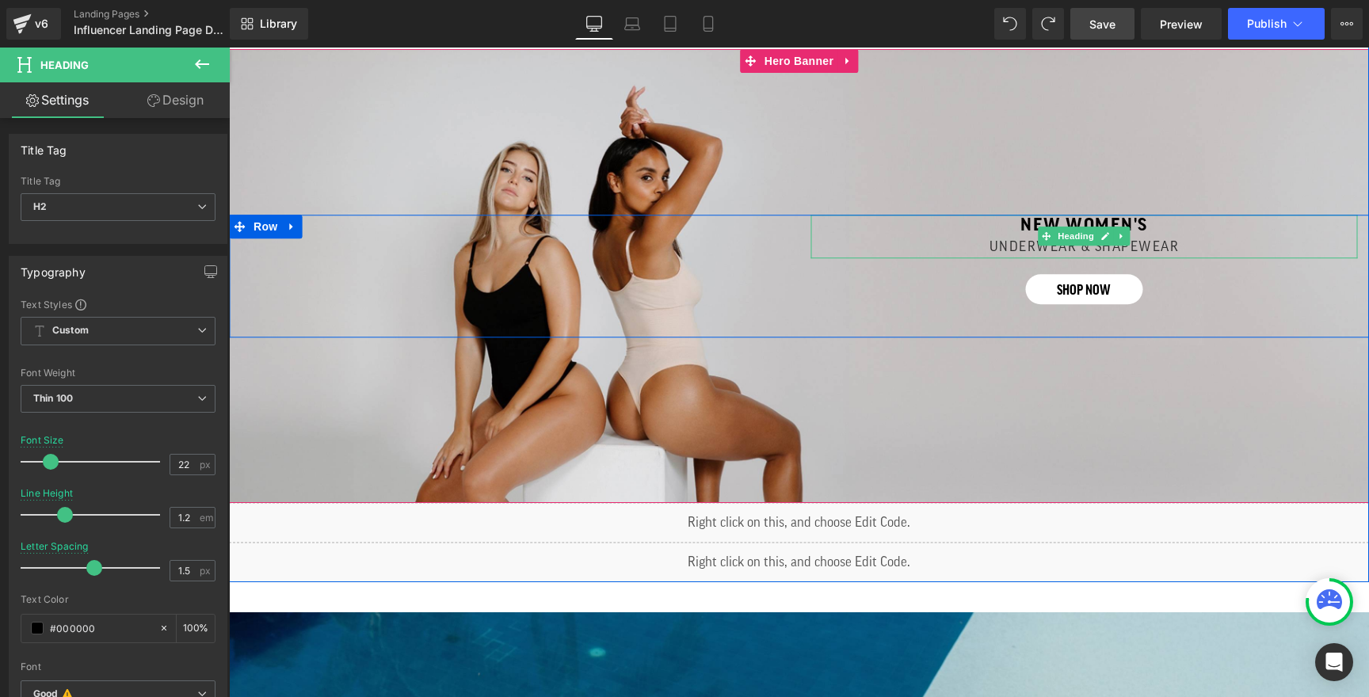
click at [1007, 234] on h2 "NEW wOMEN's" at bounding box center [1084, 225] width 499 height 21
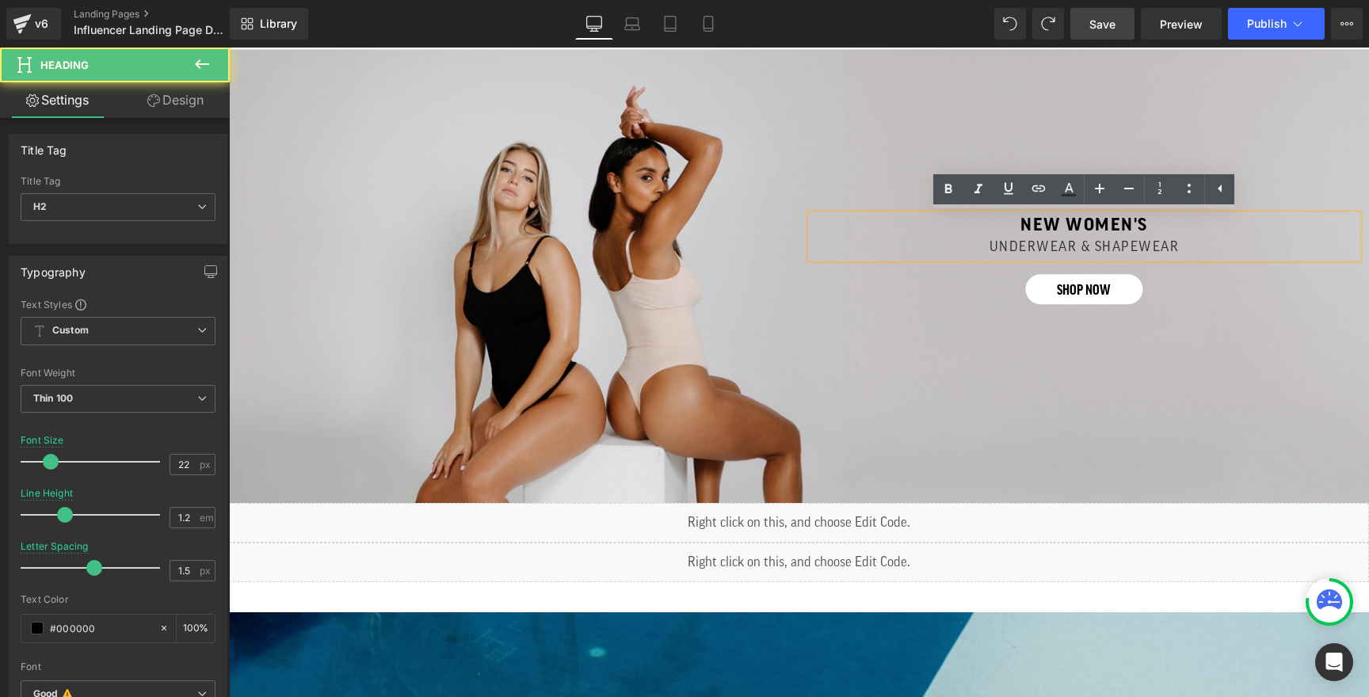
click at [1000, 251] on span "UNDERWEAR & SHAPEWEAR" at bounding box center [1084, 247] width 190 height 13
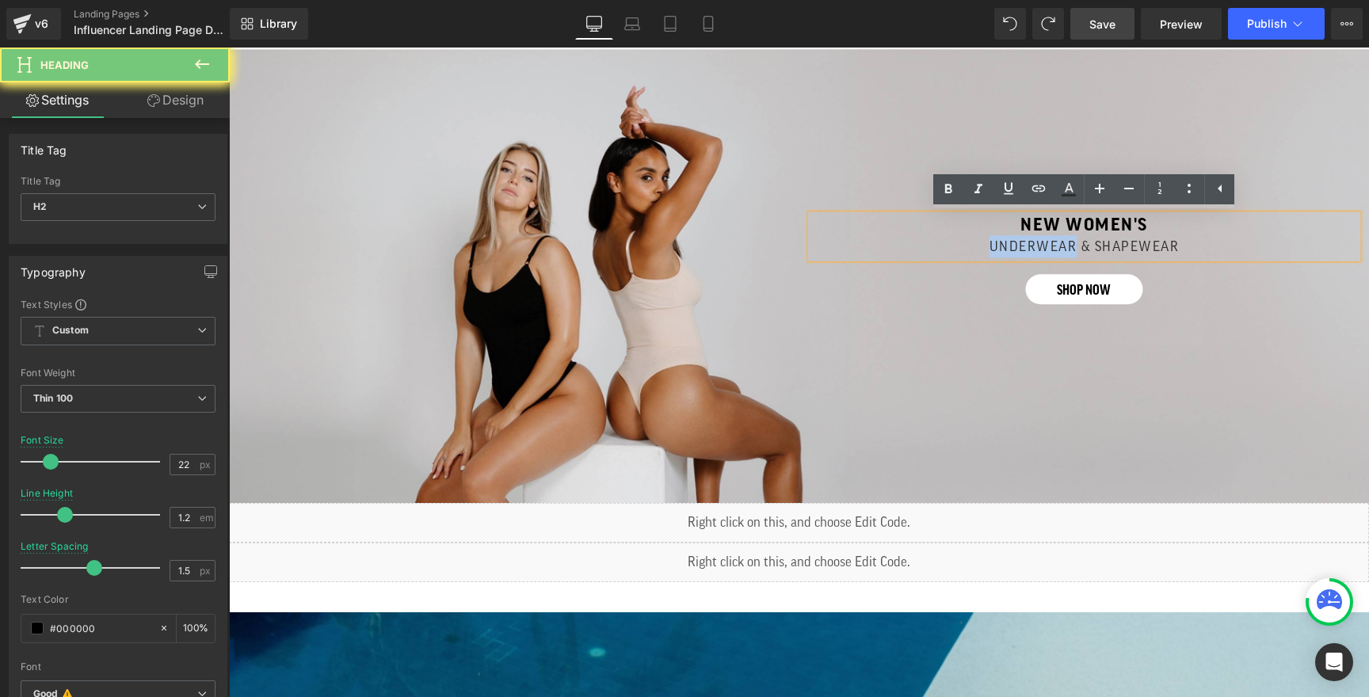
click at [1000, 251] on span "UNDERWEAR & SHAPEWEAR" at bounding box center [1084, 247] width 190 height 13
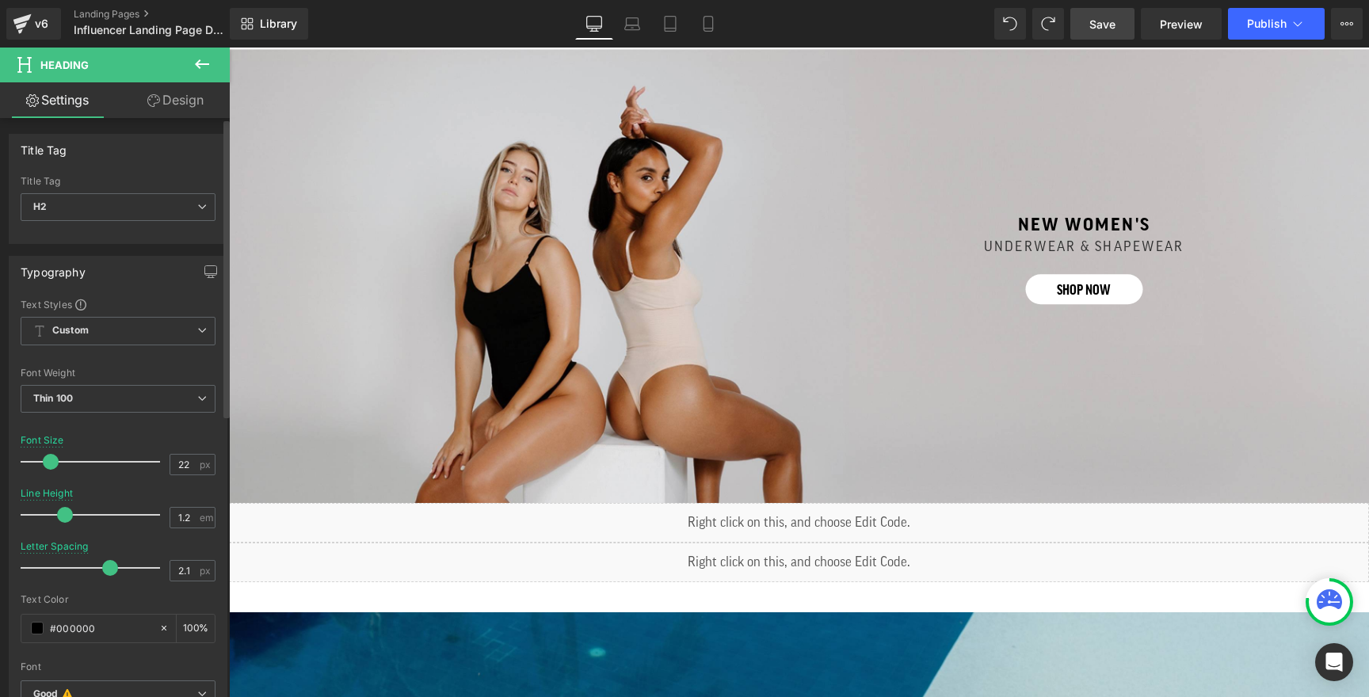
drag, startPoint x: 92, startPoint y: 566, endPoint x: 107, endPoint y: 566, distance: 15.0
click at [107, 566] on span at bounding box center [110, 568] width 16 height 16
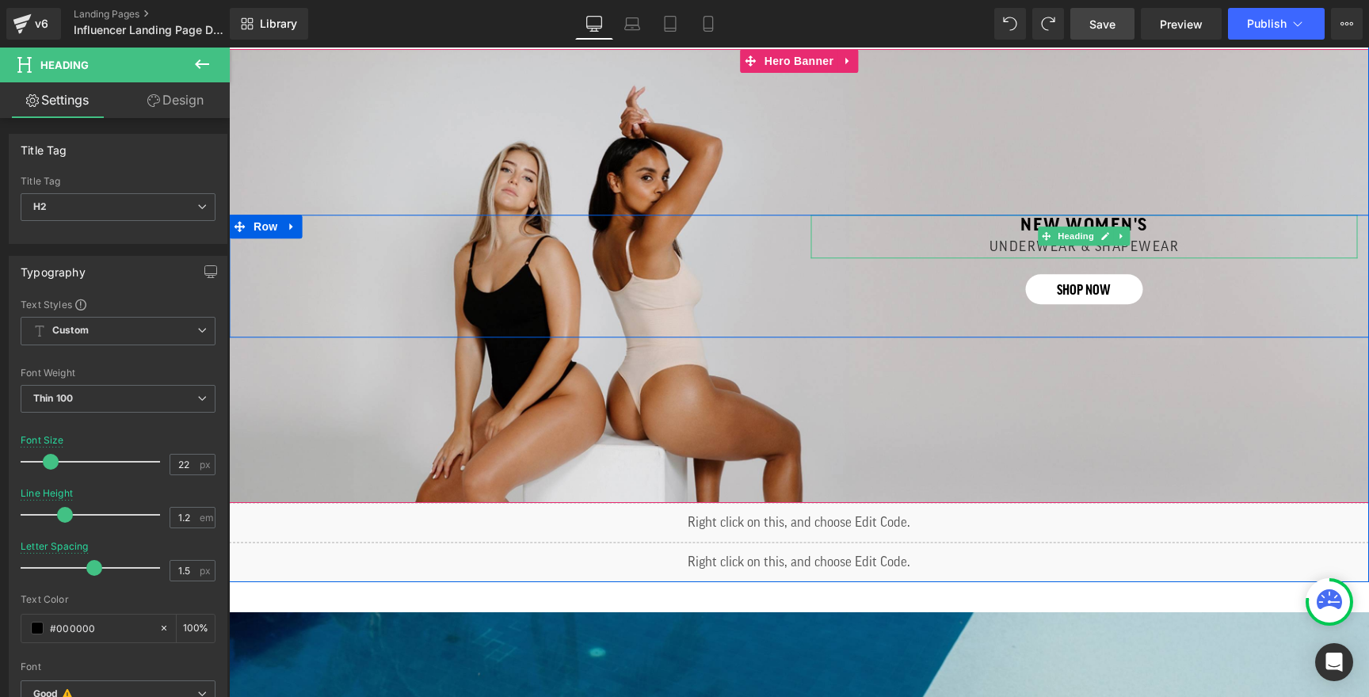
click at [1003, 244] on span "UNDERWEAR & SHAPEWEAR" at bounding box center [1084, 247] width 190 height 13
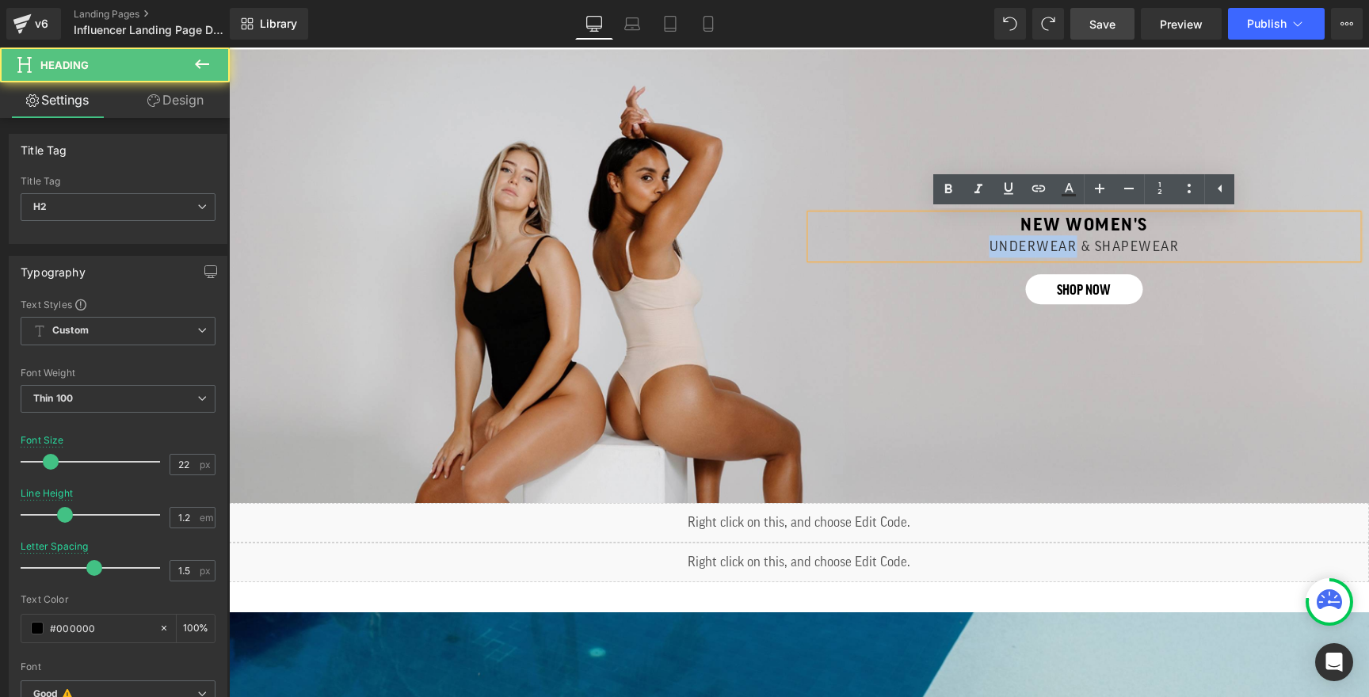
click at [1003, 244] on span "UNDERWEAR & SHAPEWEAR" at bounding box center [1084, 247] width 190 height 13
click at [1191, 249] on h2 "UNDERWEAR & SHAPEWEAR" at bounding box center [1084, 247] width 499 height 22
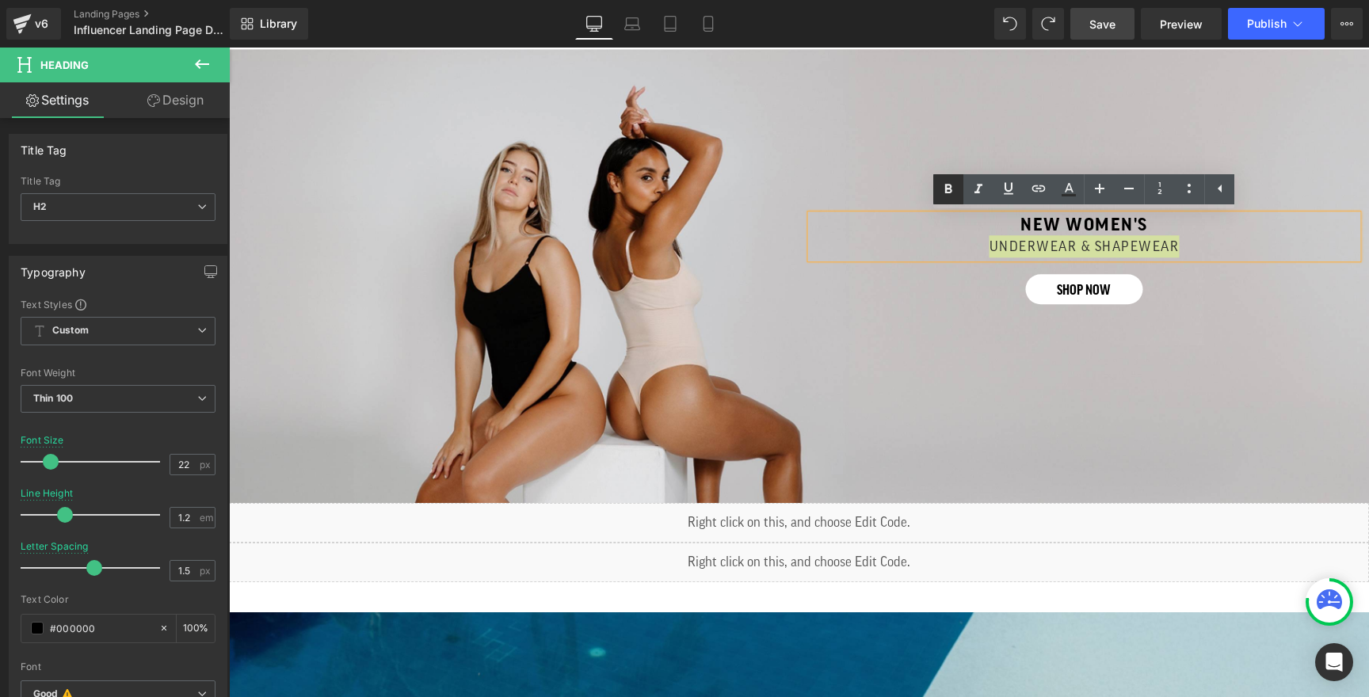
click at [951, 192] on icon at bounding box center [948, 189] width 7 height 10
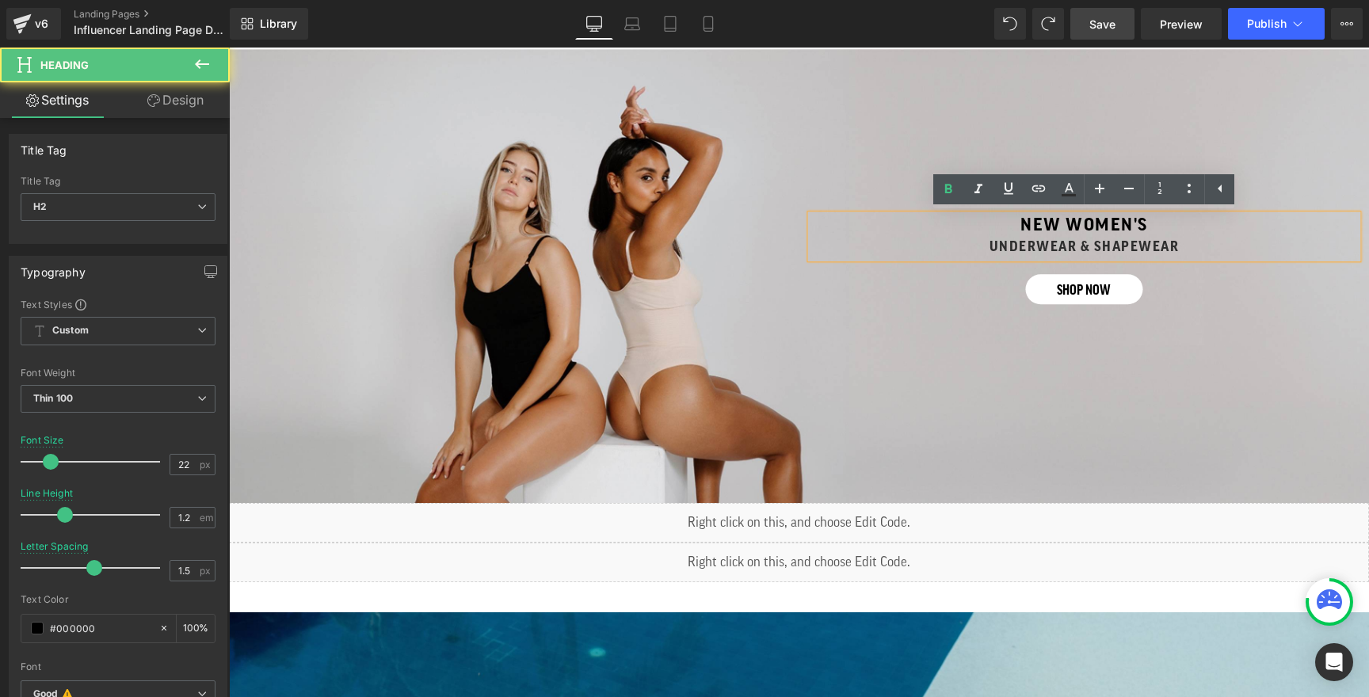
click at [1004, 242] on strong "UNDERWEAR & SHAPEWEAR" at bounding box center [1084, 247] width 190 height 13
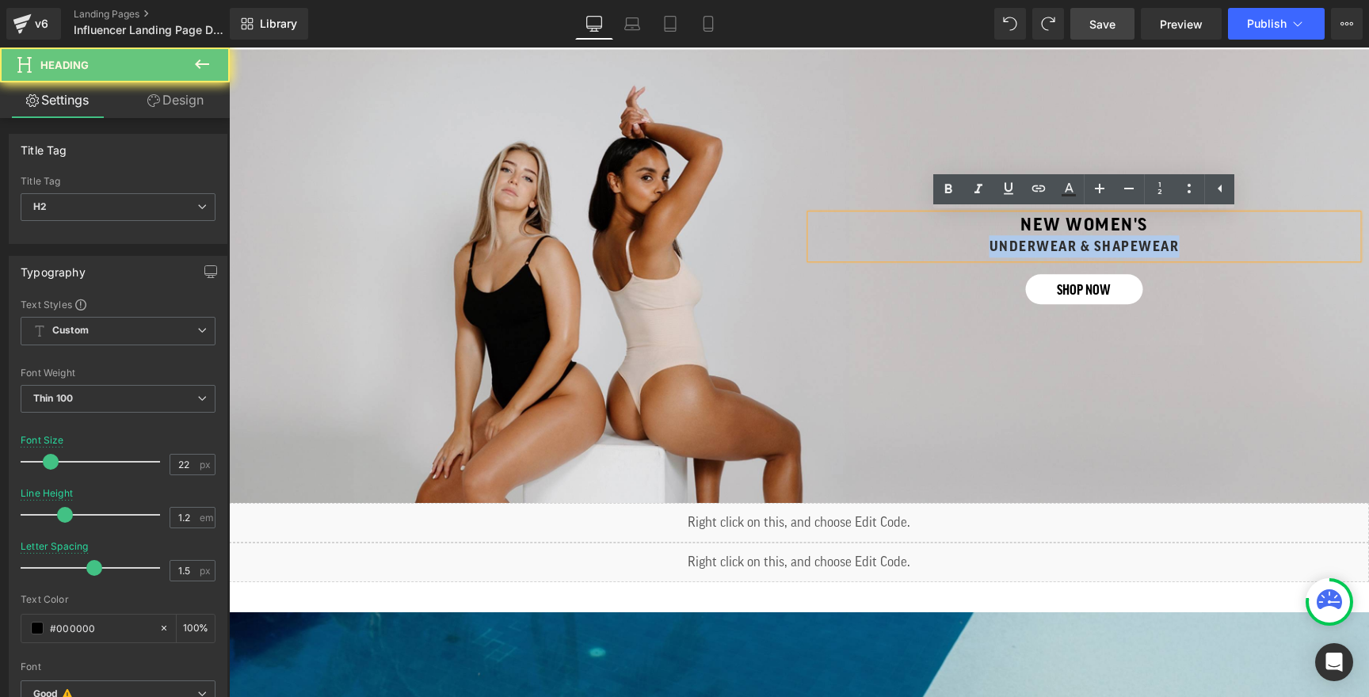
click at [1004, 242] on strong "UNDERWEAR & SHAPEWEAR" at bounding box center [1084, 247] width 190 height 13
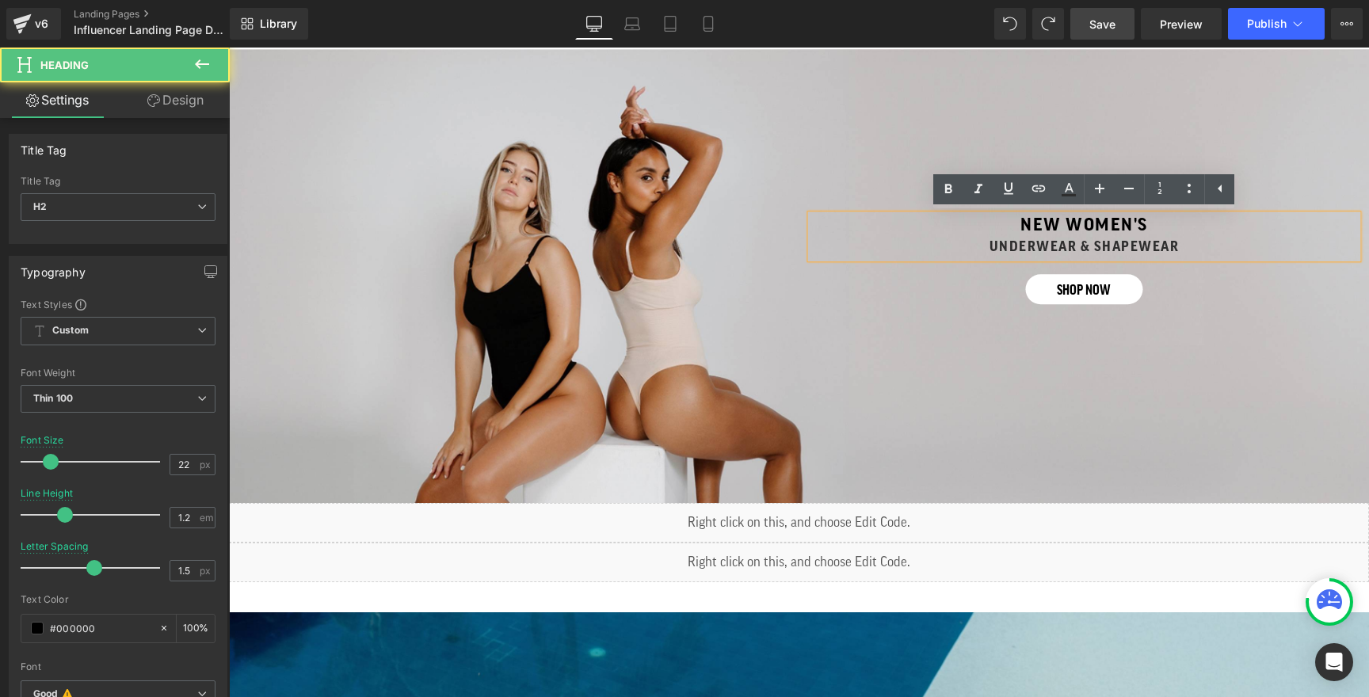
click at [996, 242] on strong "UNDERWEAR & SHAPEWEAR" at bounding box center [1084, 247] width 190 height 13
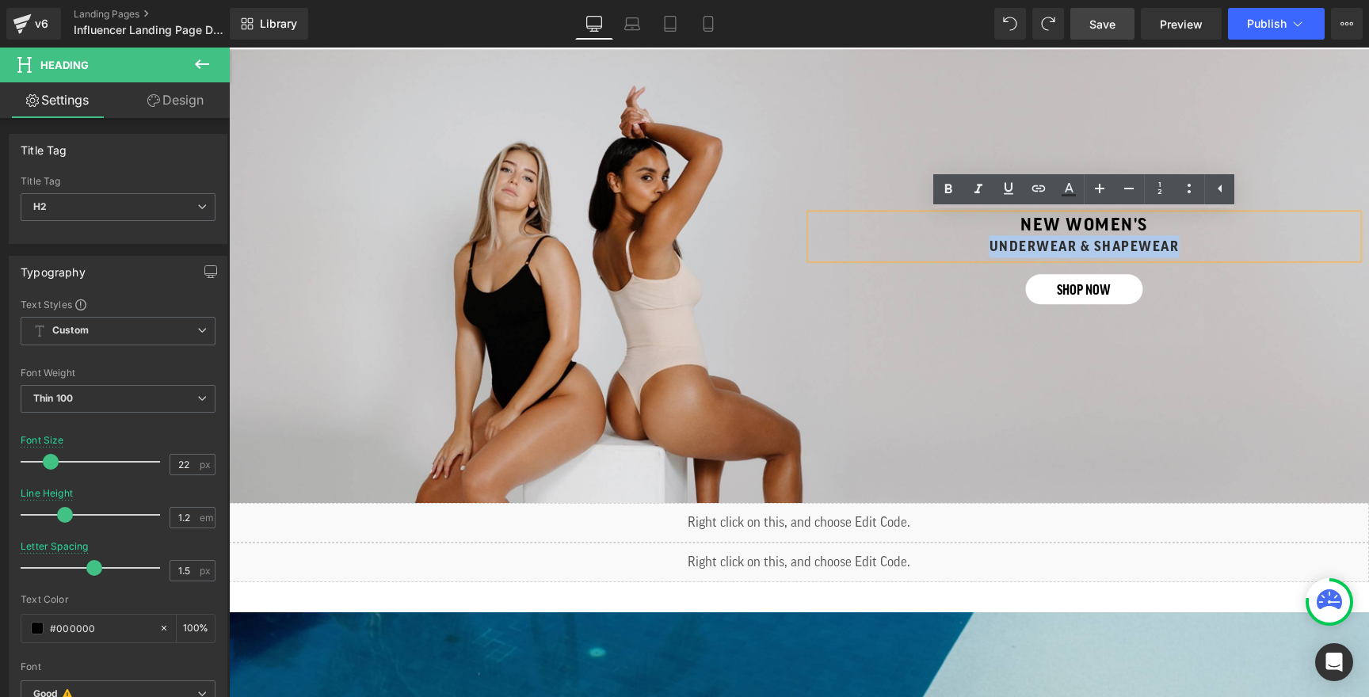
drag, startPoint x: 990, startPoint y: 246, endPoint x: 1175, endPoint y: 241, distance: 185.4
click at [1175, 241] on strong "UNDERWEAR & SHAPEWEAR" at bounding box center [1084, 247] width 190 height 13
click at [977, 178] on link at bounding box center [978, 189] width 30 height 30
click at [950, 181] on icon at bounding box center [948, 189] width 19 height 19
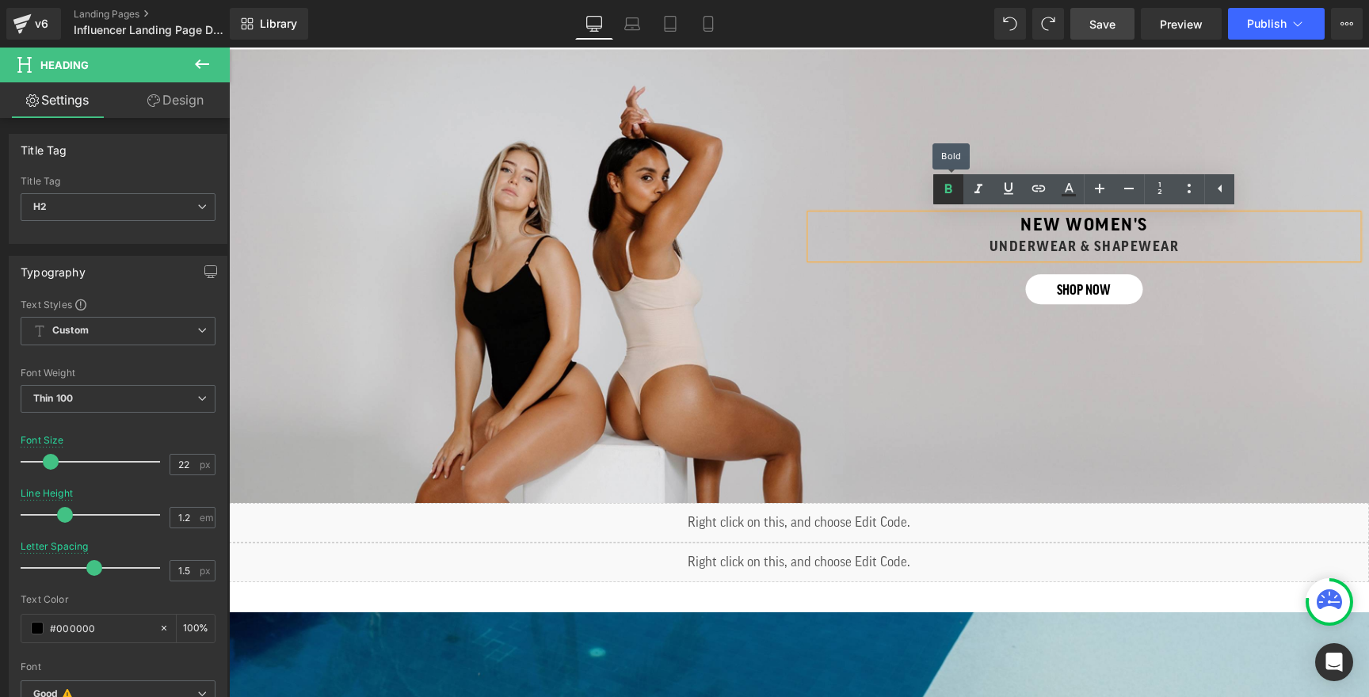
click at [950, 181] on icon at bounding box center [948, 189] width 19 height 19
drag, startPoint x: 993, startPoint y: 244, endPoint x: 1172, endPoint y: 245, distance: 179.0
click at [1172, 245] on strong "UNDERWEAR & SHAPEWEAR" at bounding box center [1084, 247] width 190 height 13
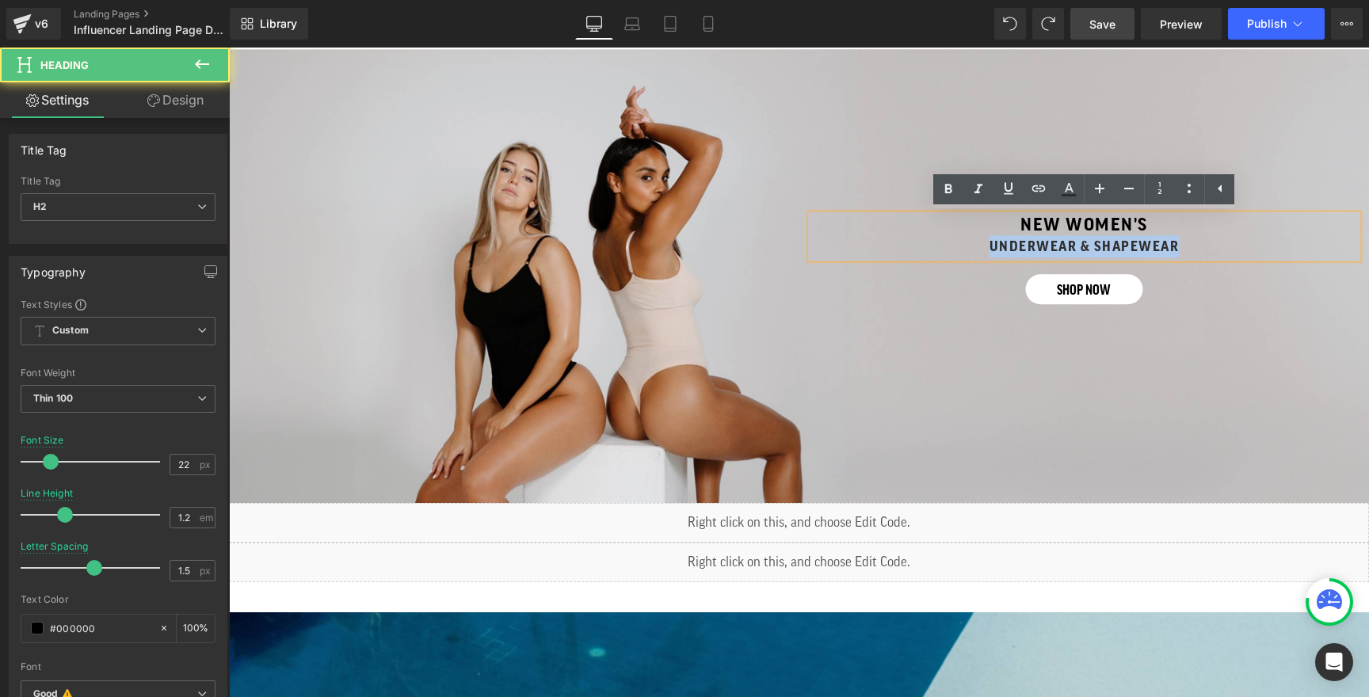
click at [1175, 245] on strong "UNDERWEAR & SHAPEWEAR" at bounding box center [1084, 247] width 190 height 13
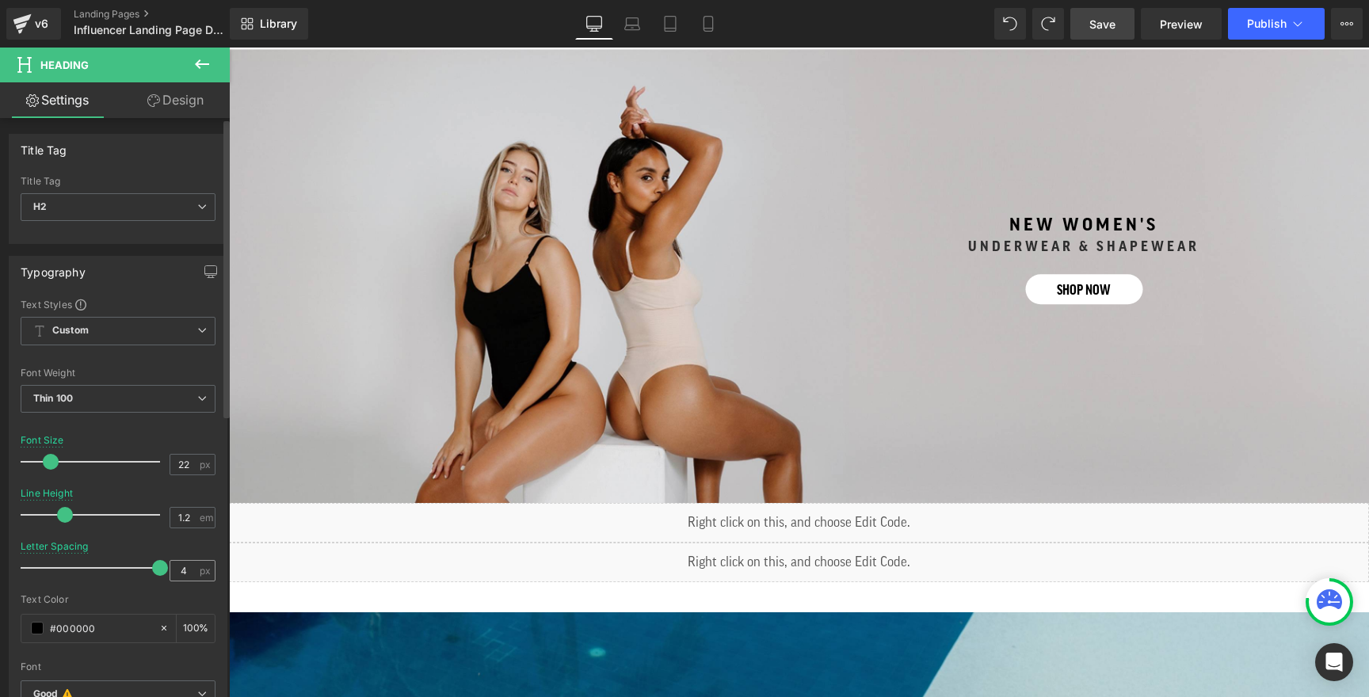
drag, startPoint x: 97, startPoint y: 569, endPoint x: 166, endPoint y: 572, distance: 68.9
click at [166, 572] on div "Letter Spacing 4 px" at bounding box center [118, 567] width 195 height 53
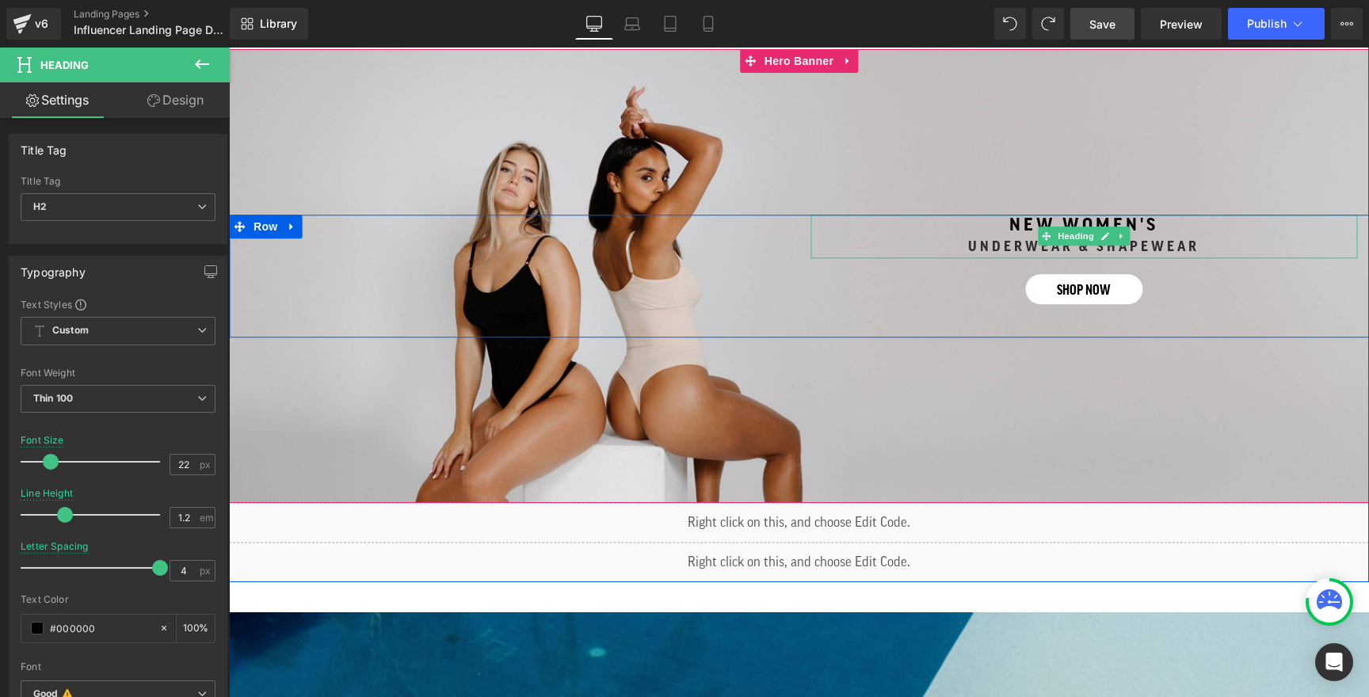
click at [1027, 232] on strong "NEW wOMEN's" at bounding box center [1083, 224] width 149 height 17
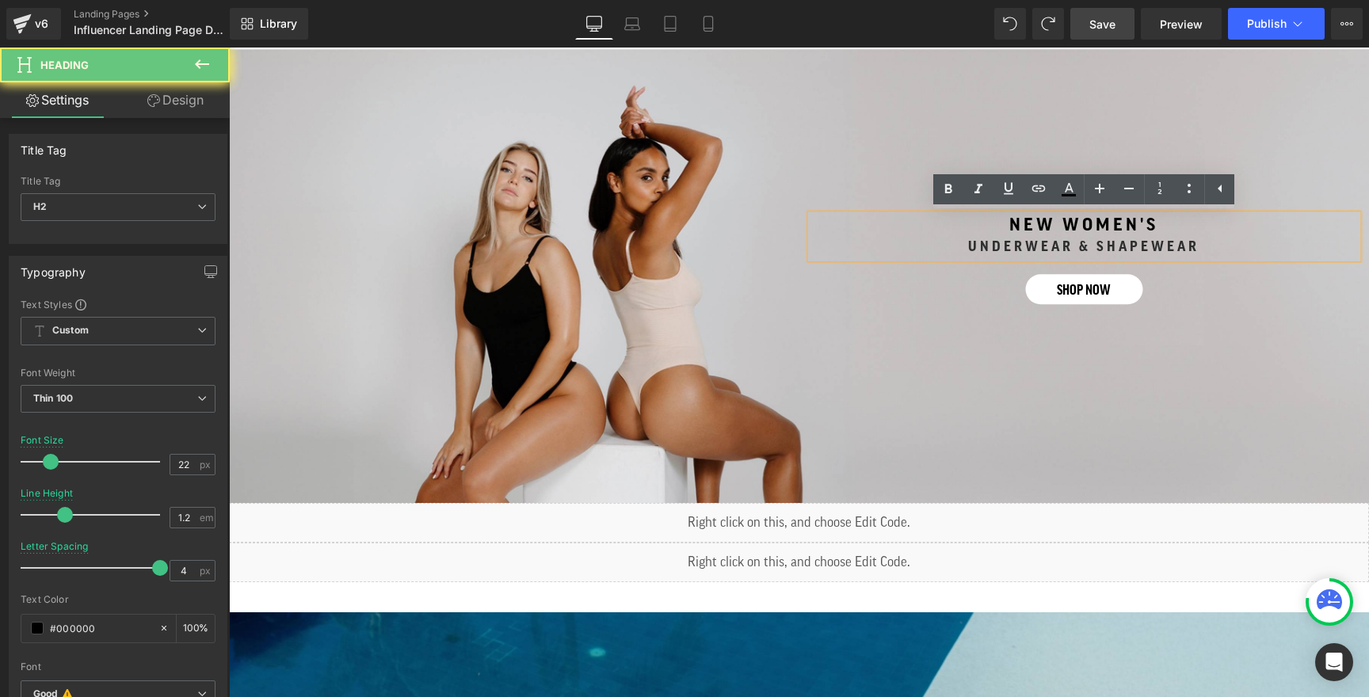
click at [1017, 223] on strong "NEW wOMEN's" at bounding box center [1083, 224] width 149 height 17
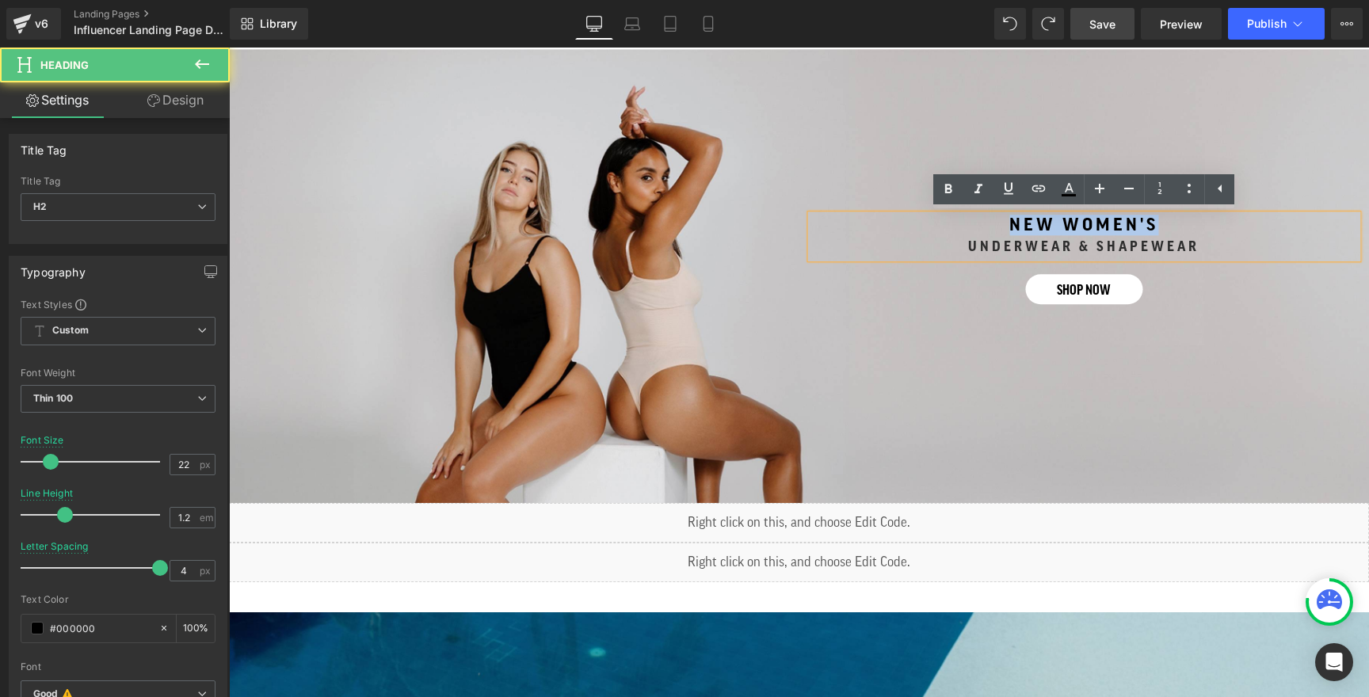
click at [1017, 223] on strong "NEW wOMEN's" at bounding box center [1083, 224] width 149 height 17
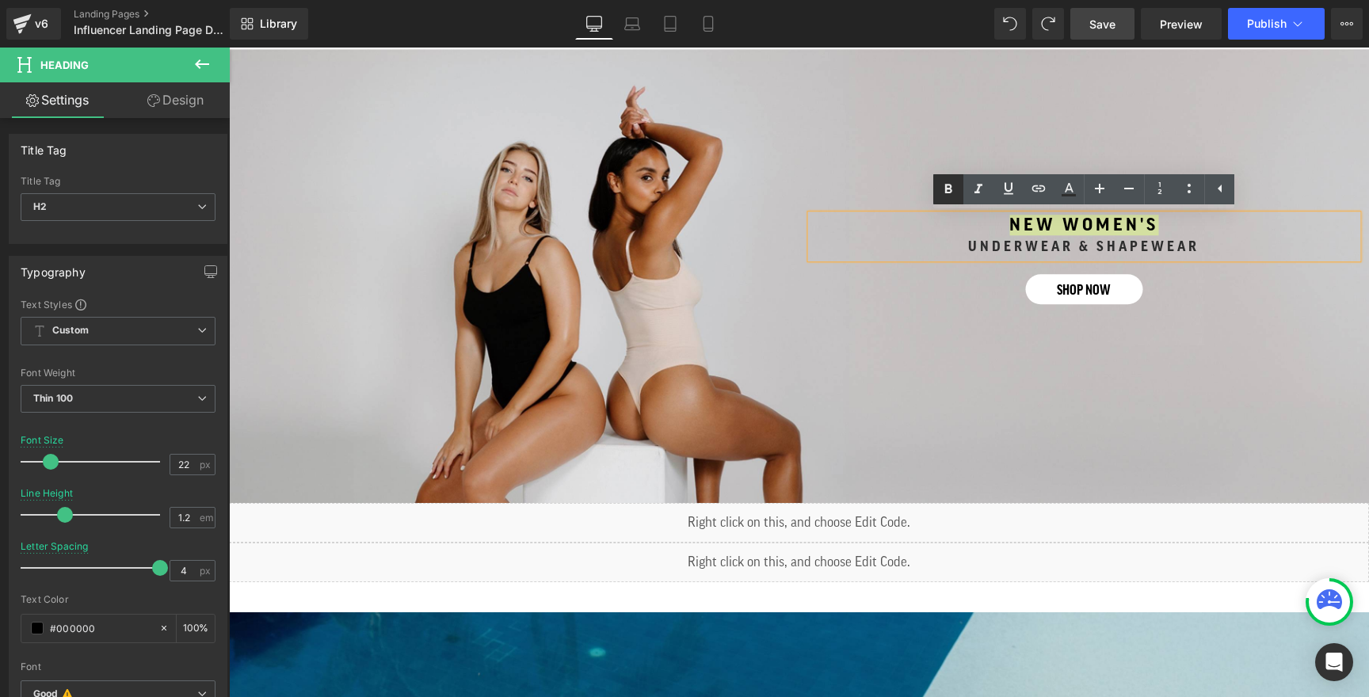
click at [951, 182] on icon at bounding box center [948, 189] width 19 height 19
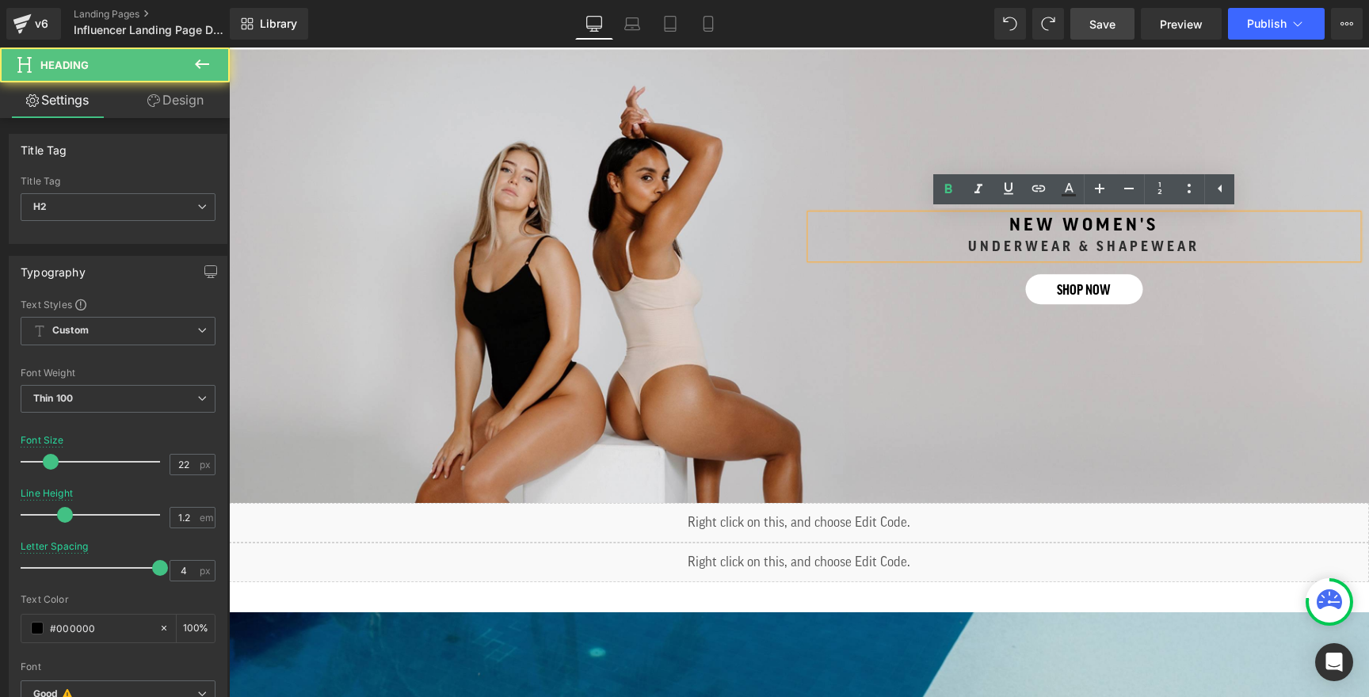
click at [1017, 230] on strong "NEW wOMEN's" at bounding box center [1083, 224] width 149 height 17
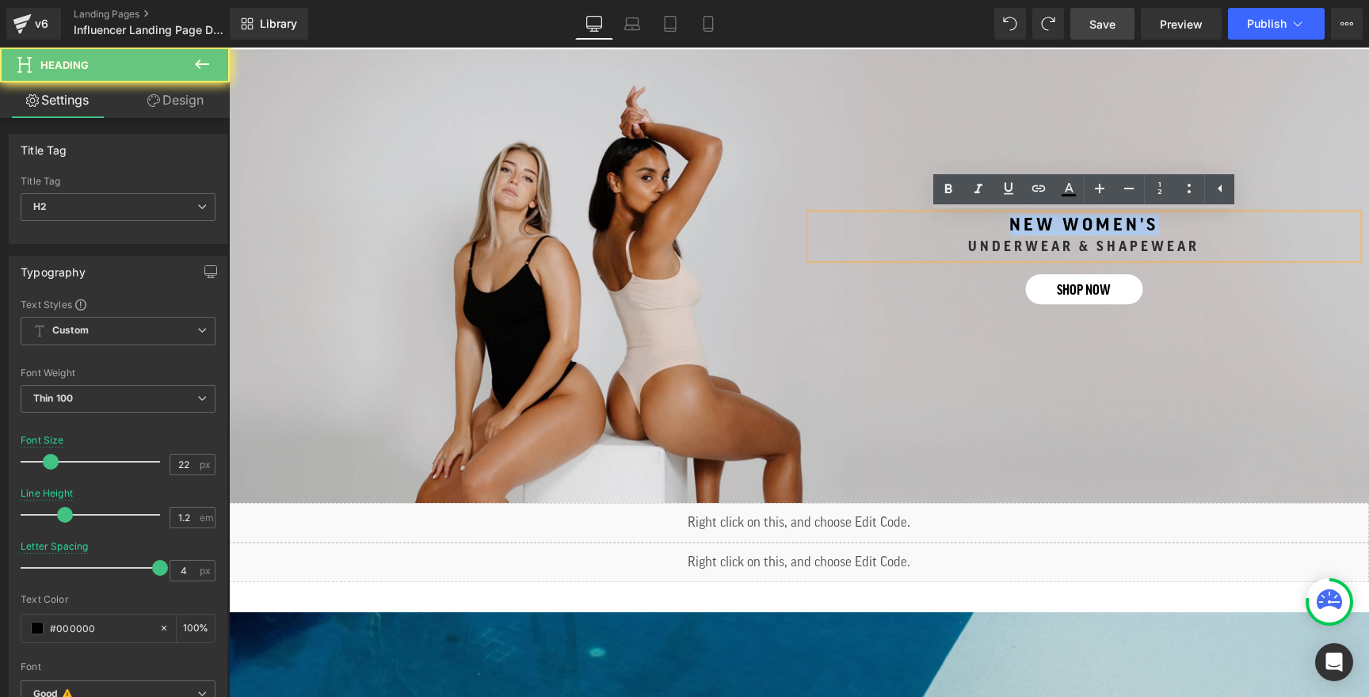
click at [1017, 230] on strong "NEW wOMEN's" at bounding box center [1083, 224] width 149 height 17
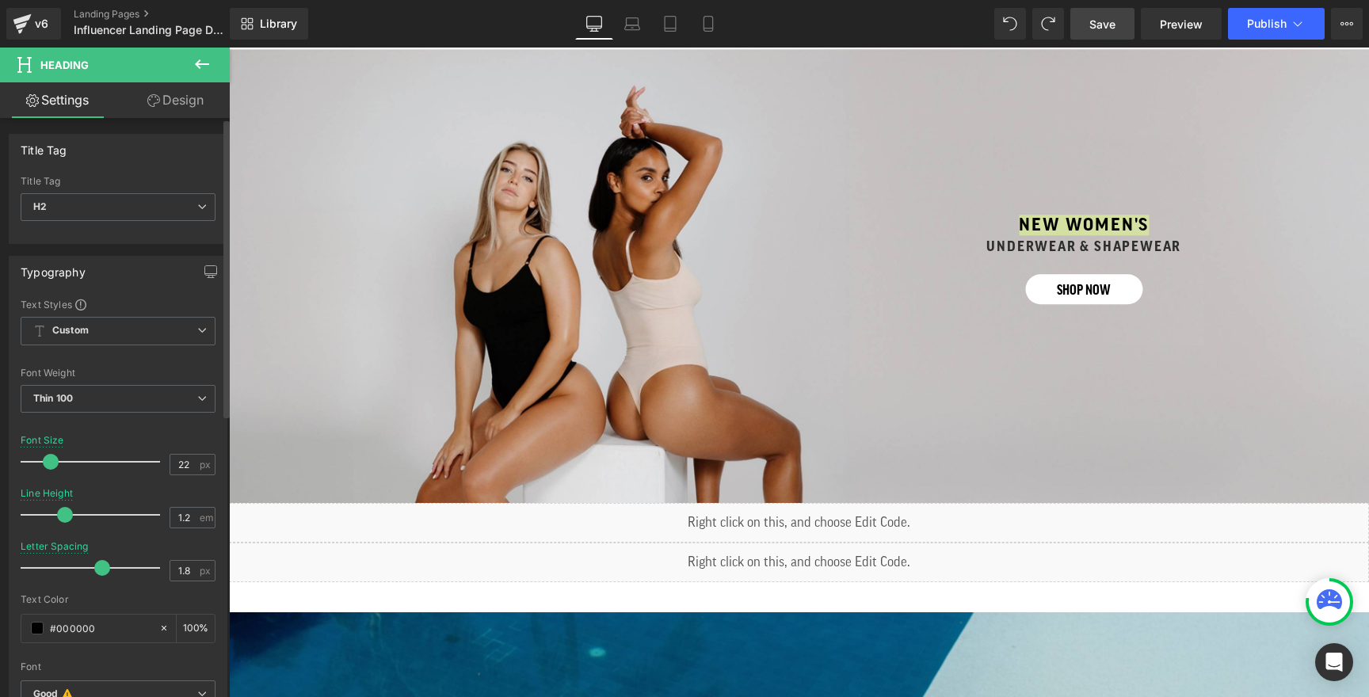
drag, startPoint x: 151, startPoint y: 566, endPoint x: 95, endPoint y: 566, distance: 56.2
click at [95, 566] on span at bounding box center [102, 568] width 16 height 16
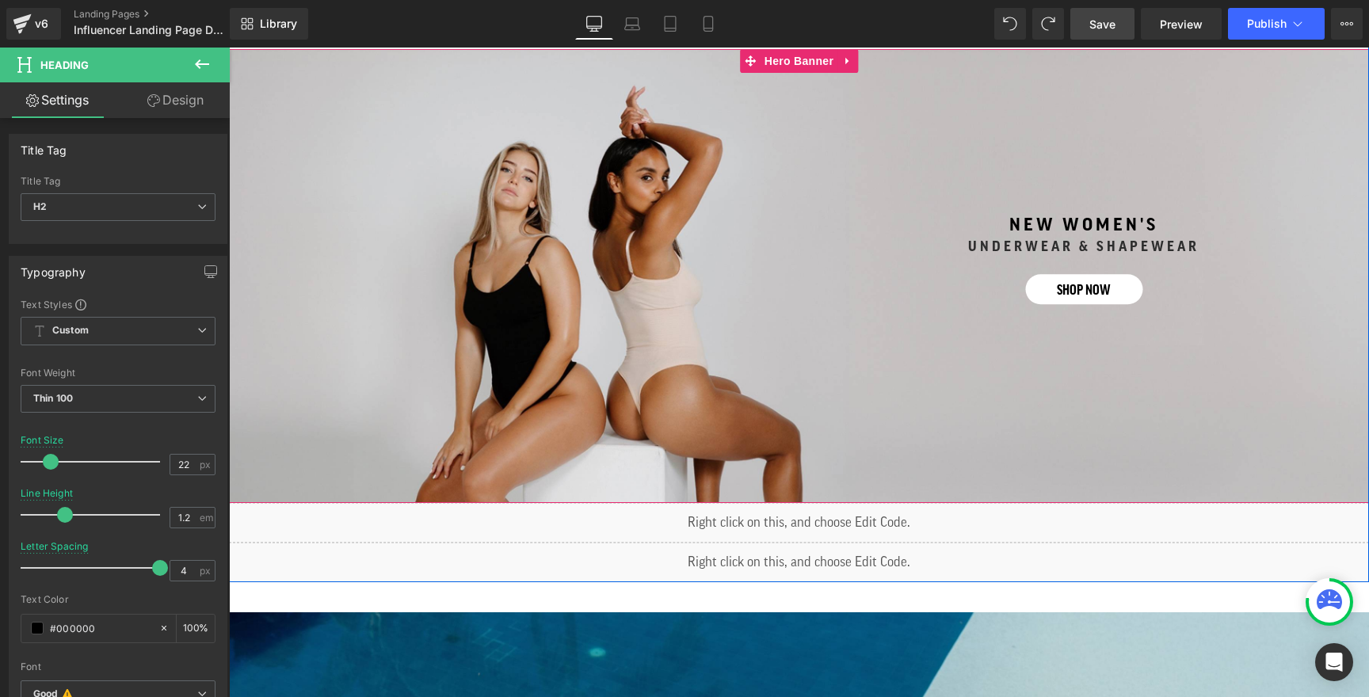
type input "1.5"
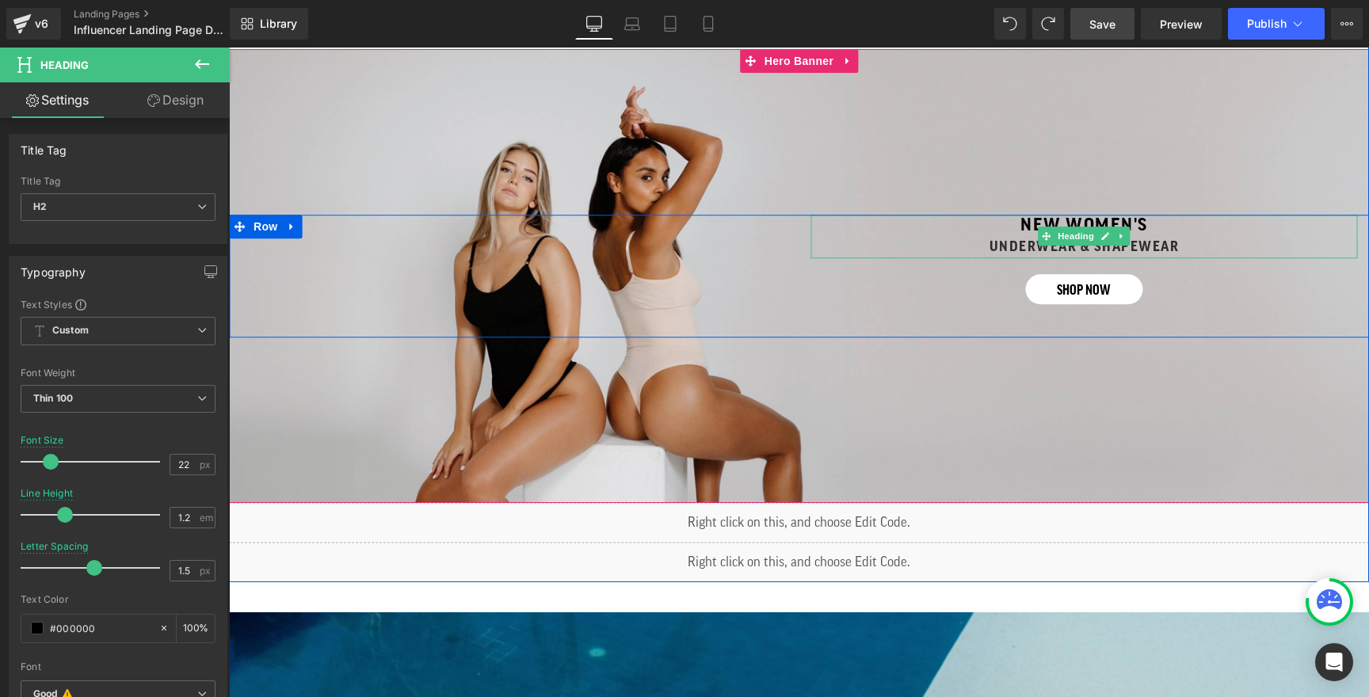
click at [1025, 252] on strong "UNDERWEAR & SHAPEWEAR" at bounding box center [1084, 247] width 190 height 13
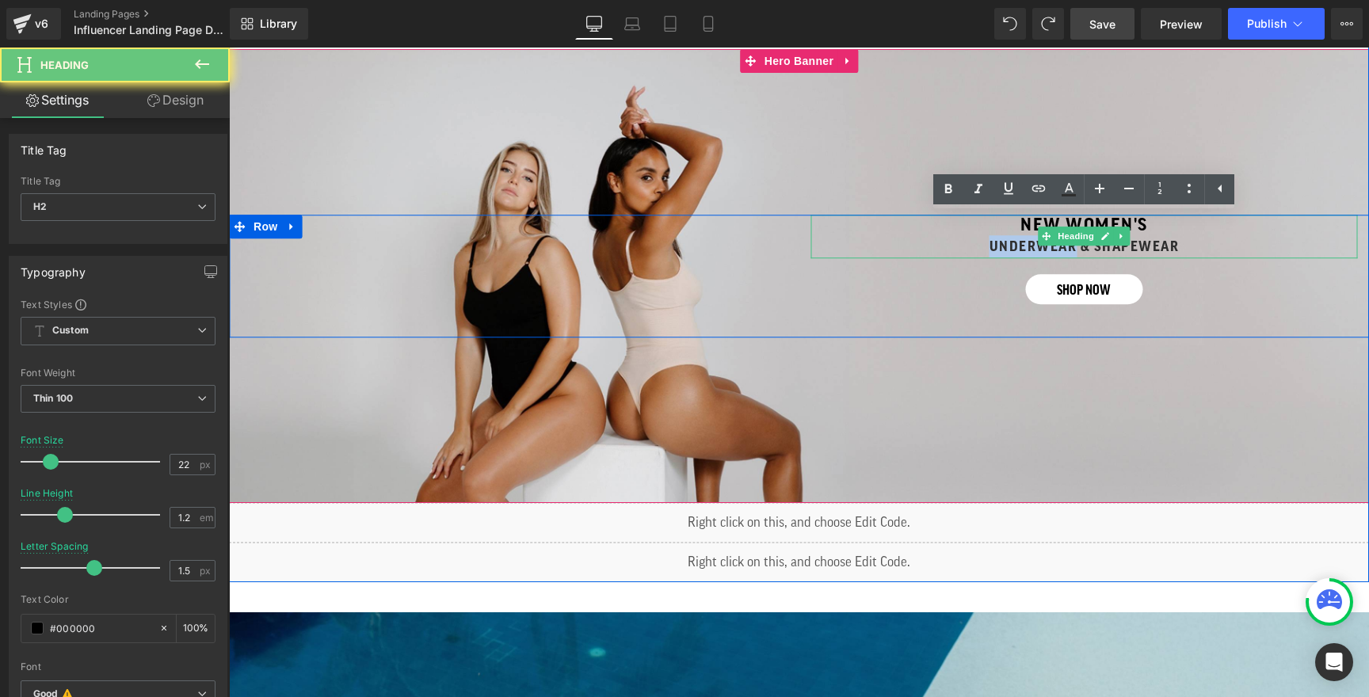
click at [1025, 252] on strong "UNDERWEAR & SHAPEWEAR" at bounding box center [1084, 247] width 190 height 13
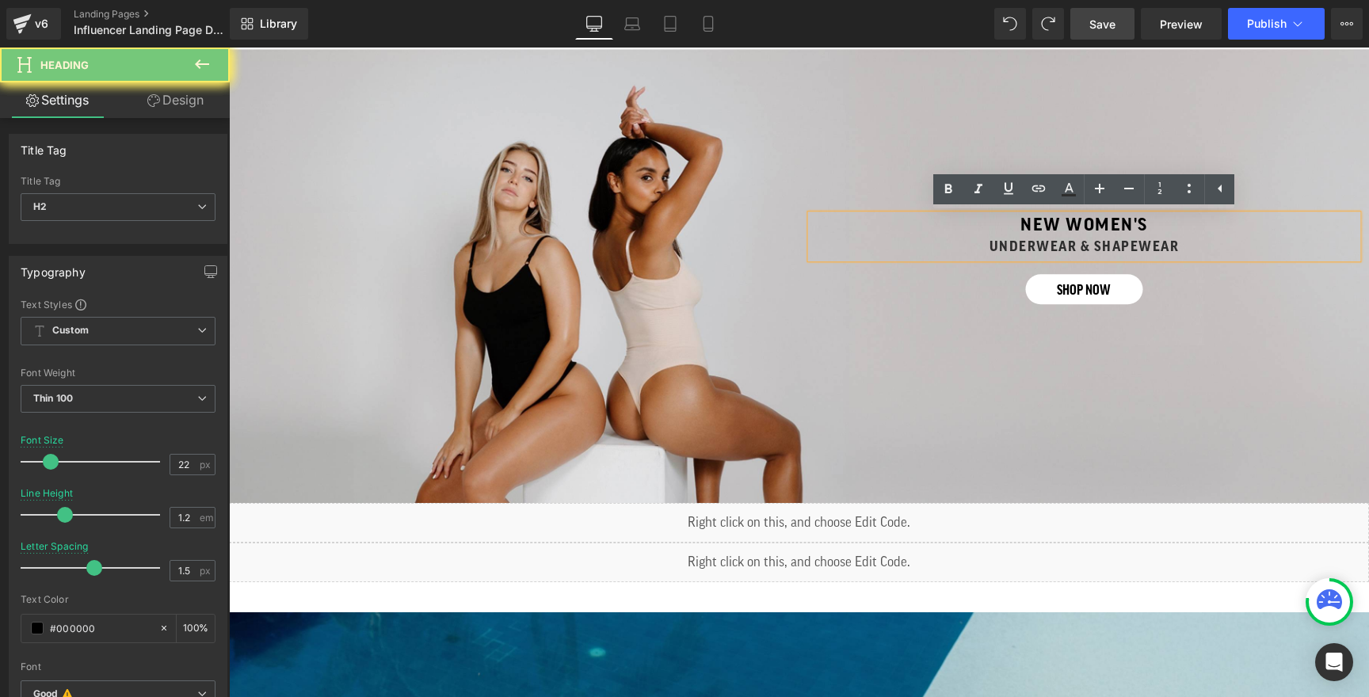
click at [1183, 234] on h2 "NEW wOMEN's" at bounding box center [1084, 225] width 499 height 21
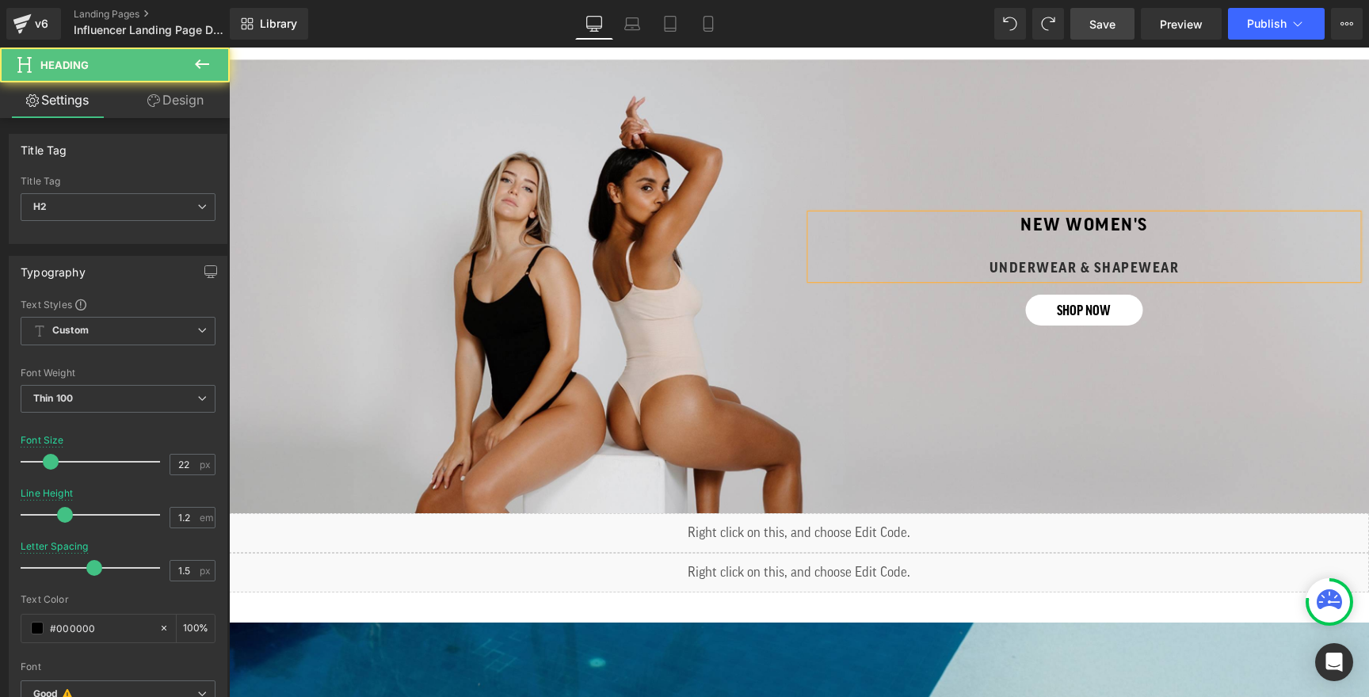
click at [1006, 267] on strong "UNDERWEAR & SHAPEWEAR" at bounding box center [1084, 267] width 190 height 13
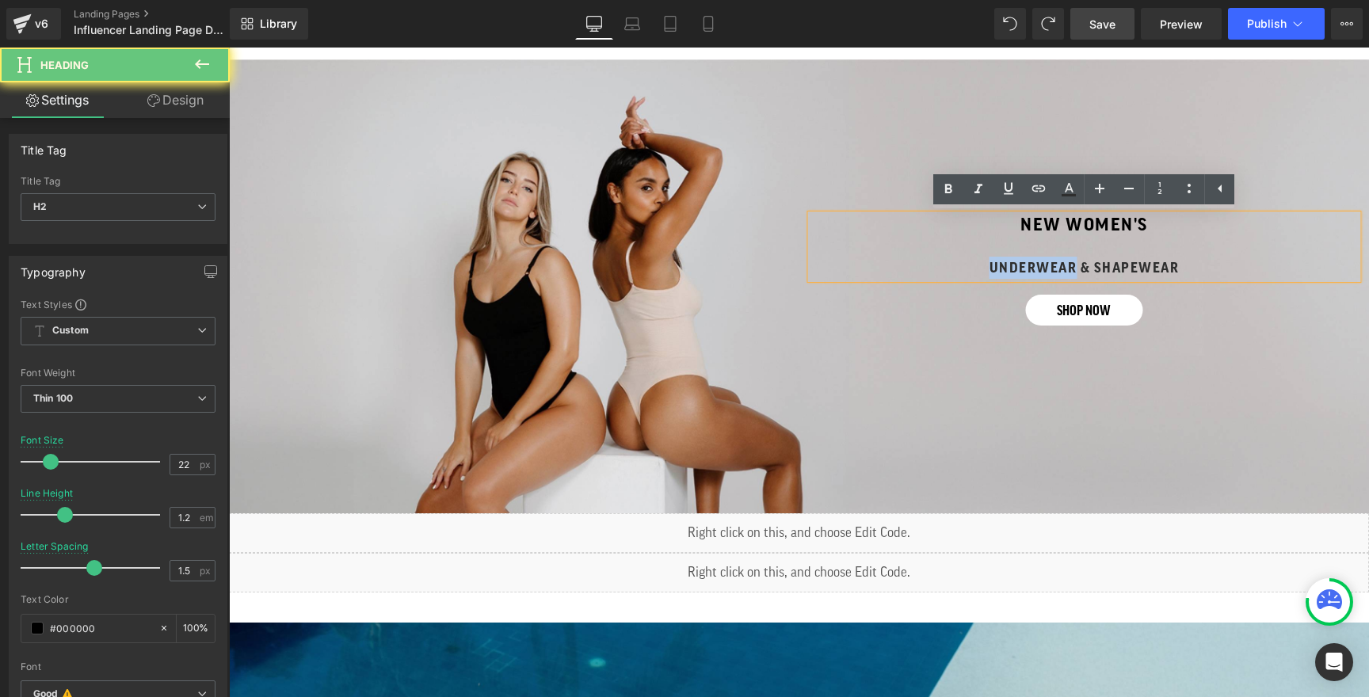
click at [1006, 267] on strong "UNDERWEAR & SHAPEWEAR" at bounding box center [1084, 267] width 190 height 13
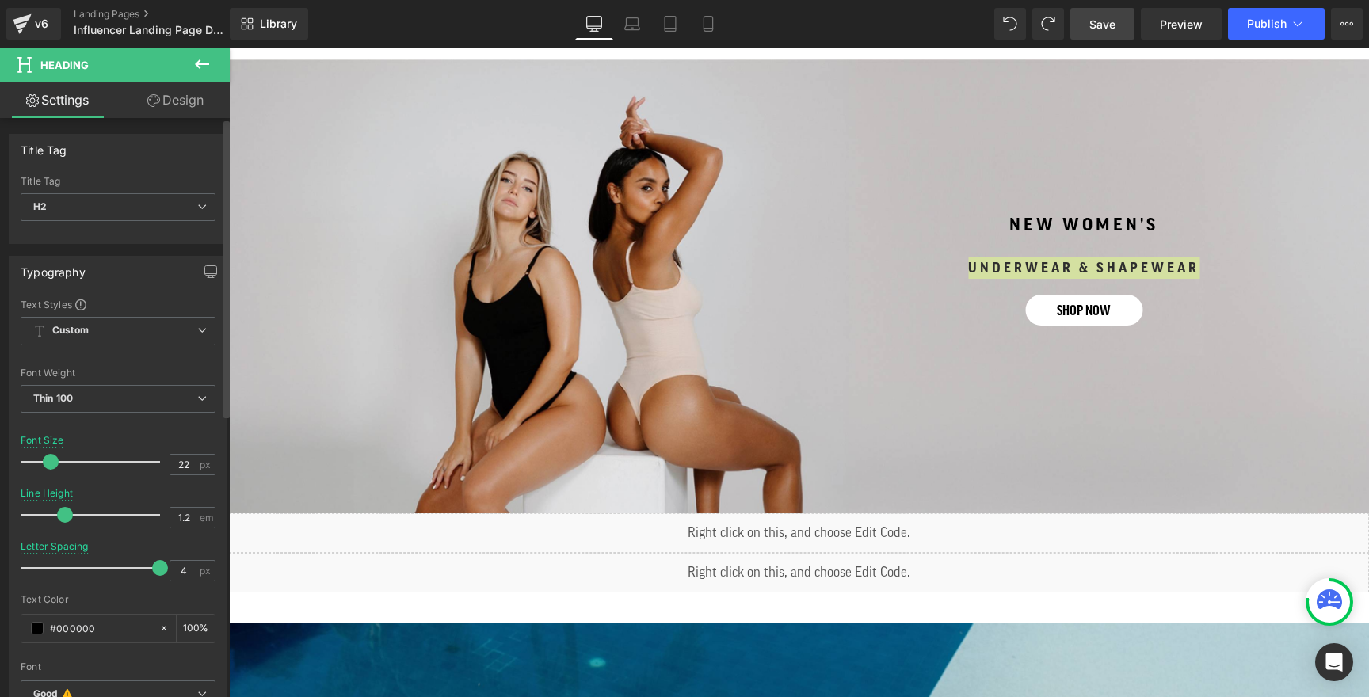
drag, startPoint x: 87, startPoint y: 572, endPoint x: 149, endPoint y: 572, distance: 61.8
click at [152, 572] on span at bounding box center [160, 568] width 16 height 16
type input "1.5"
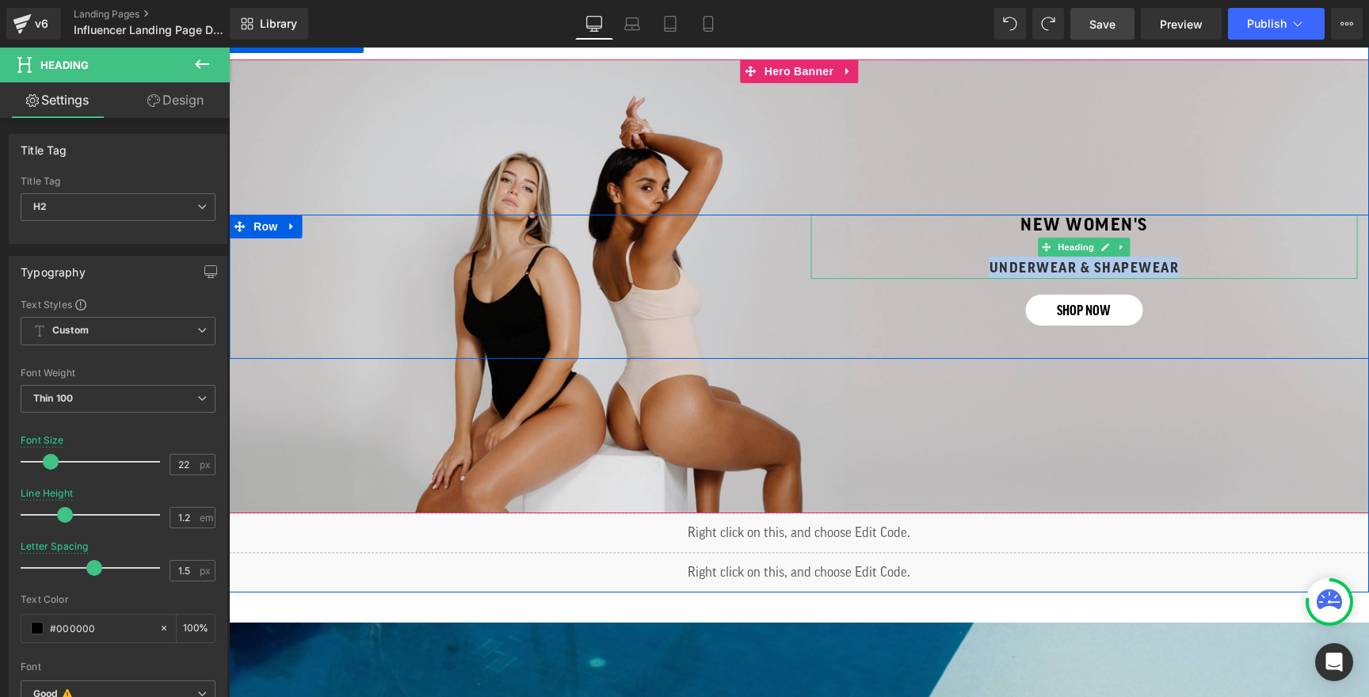
click at [985, 265] on h2 "UNDERWEAR & SHAPEWEAR" at bounding box center [1084, 268] width 499 height 22
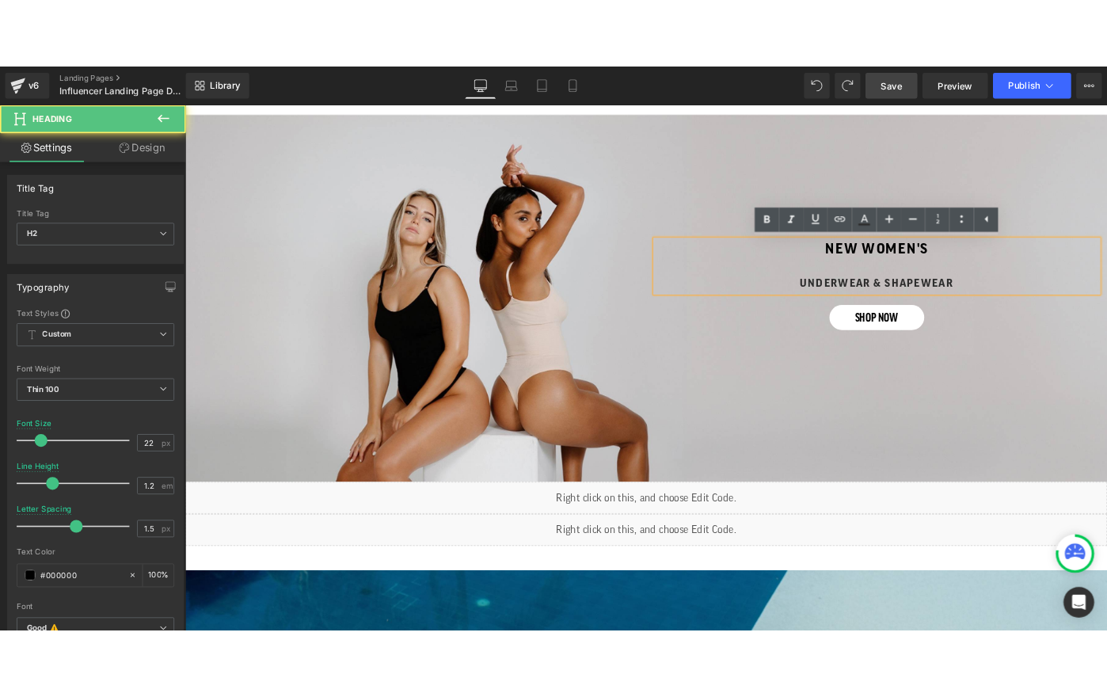
scroll to position [696, 0]
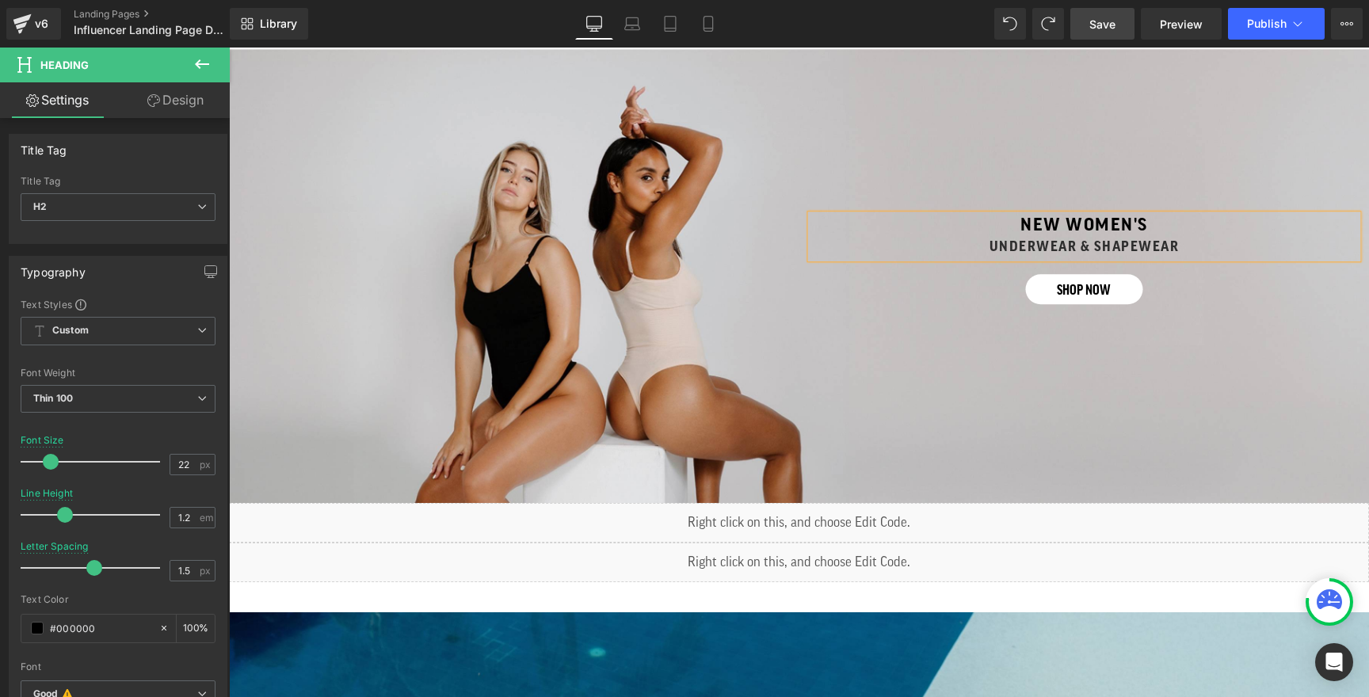
click at [1078, 241] on strong "UNDERWEAR & SHAPEWEAR" at bounding box center [1084, 247] width 190 height 13
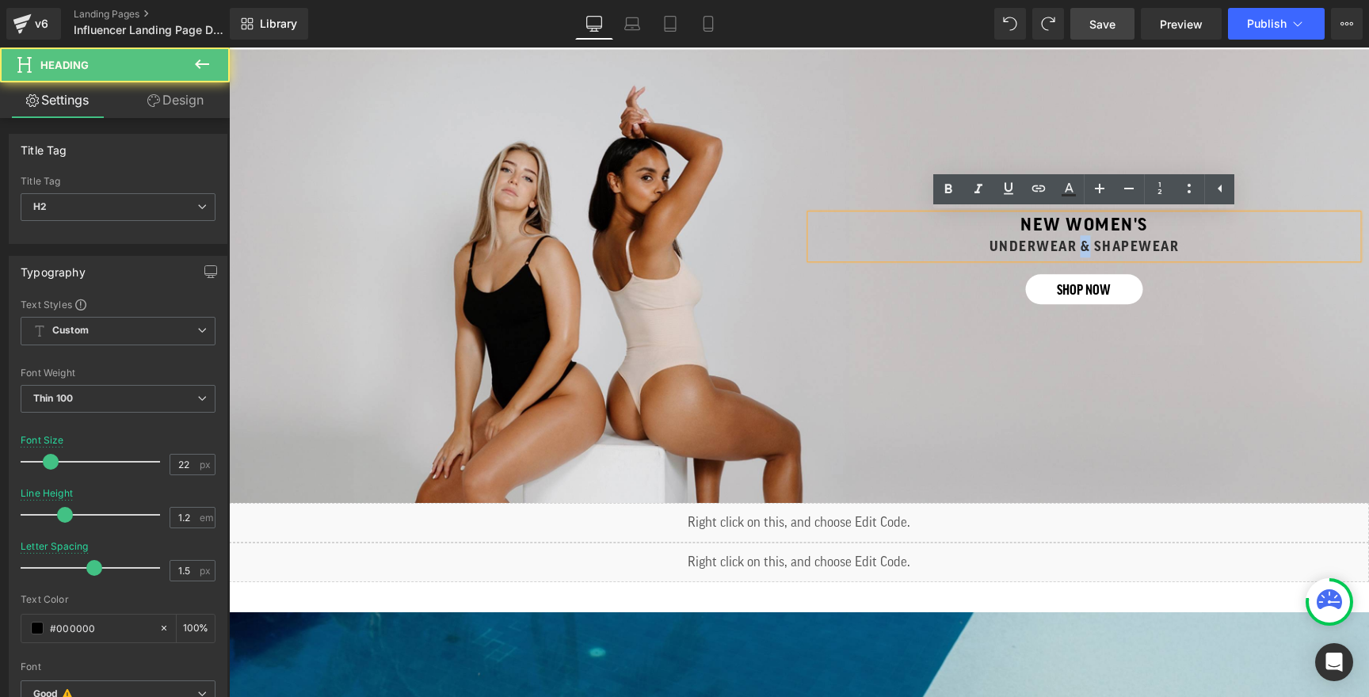
click at [1078, 241] on strong "UNDERWEAR & SHAPEWEAR" at bounding box center [1084, 247] width 190 height 13
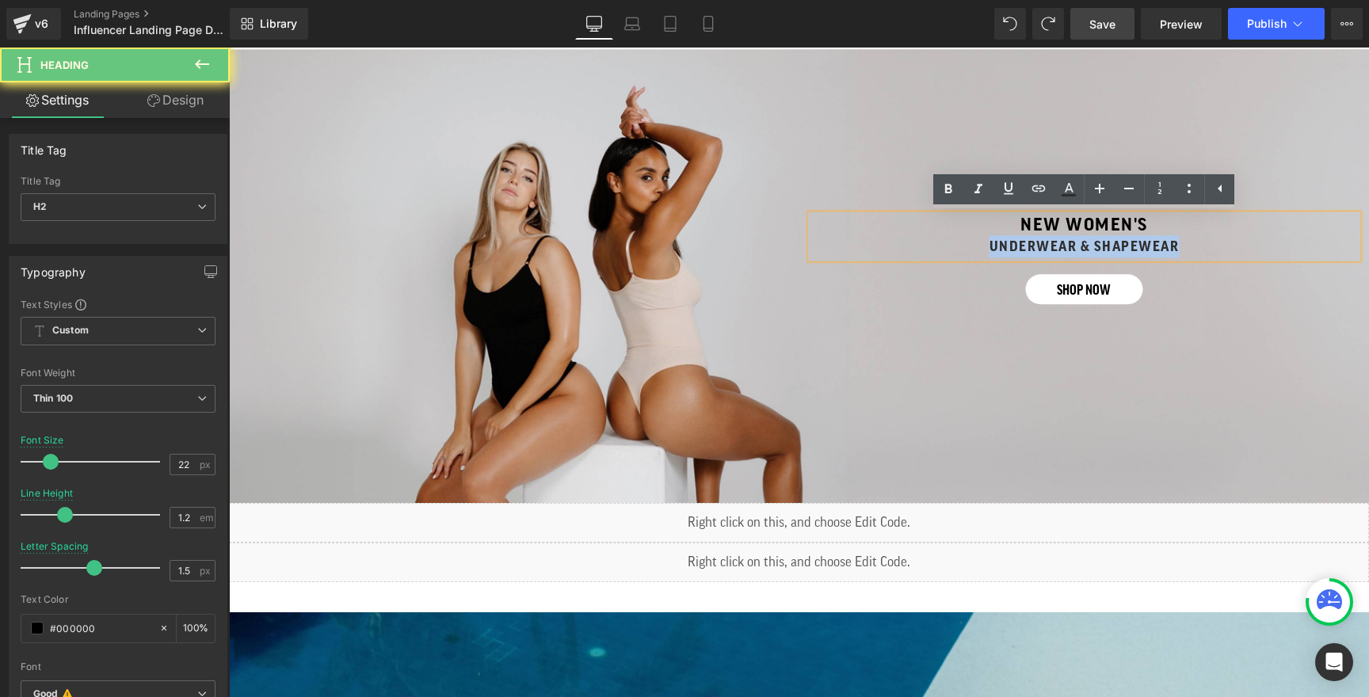
click at [1078, 241] on strong "UNDERWEAR & SHAPEWEAR" at bounding box center [1084, 247] width 190 height 13
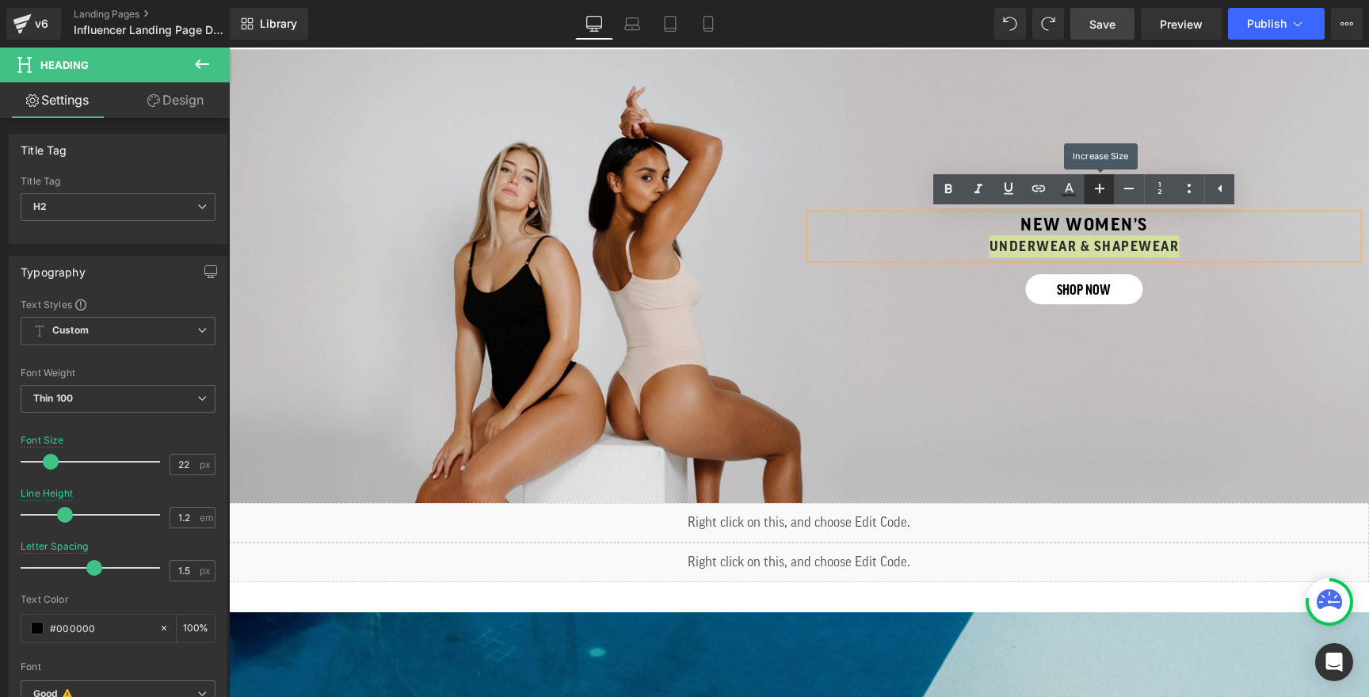
click at [1107, 191] on icon at bounding box center [1099, 188] width 19 height 19
click at [1130, 192] on icon at bounding box center [1128, 188] width 19 height 19
type input "22"
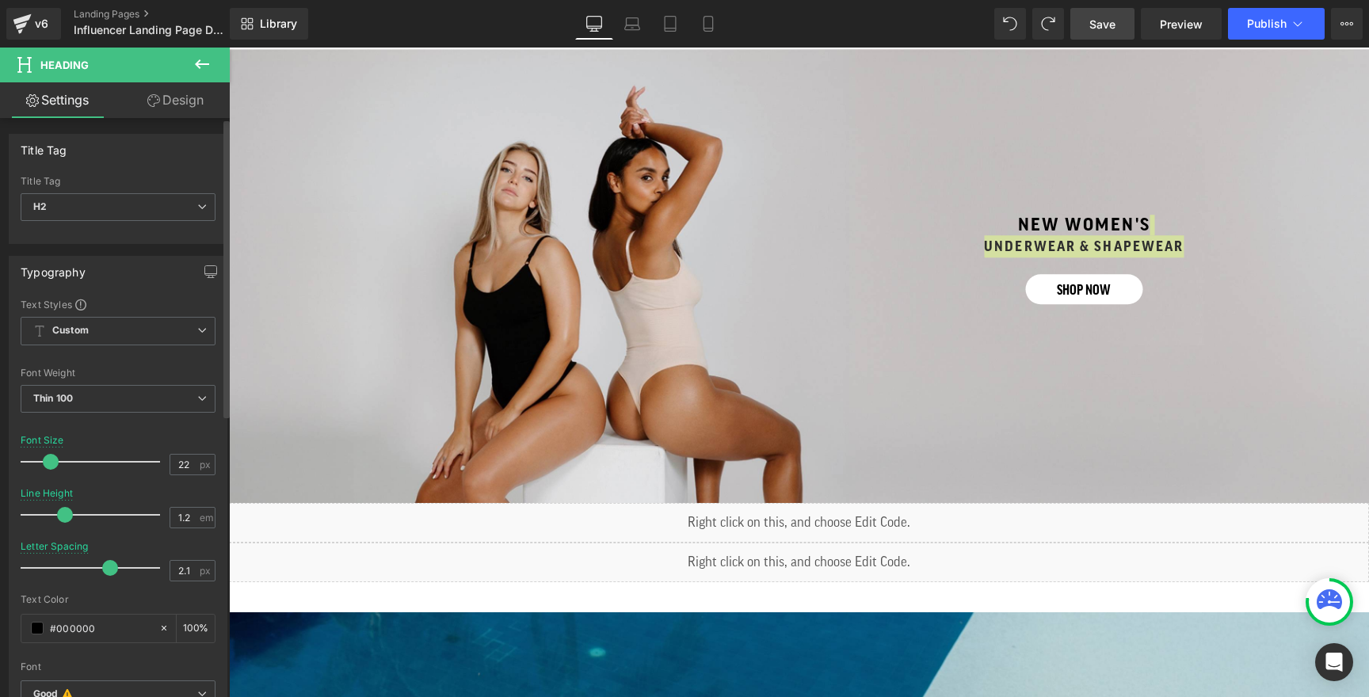
type input "2.2"
drag, startPoint x: 94, startPoint y: 570, endPoint x: 111, endPoint y: 570, distance: 16.6
click at [111, 570] on span at bounding box center [113, 568] width 16 height 16
type input "24"
type input "1.5"
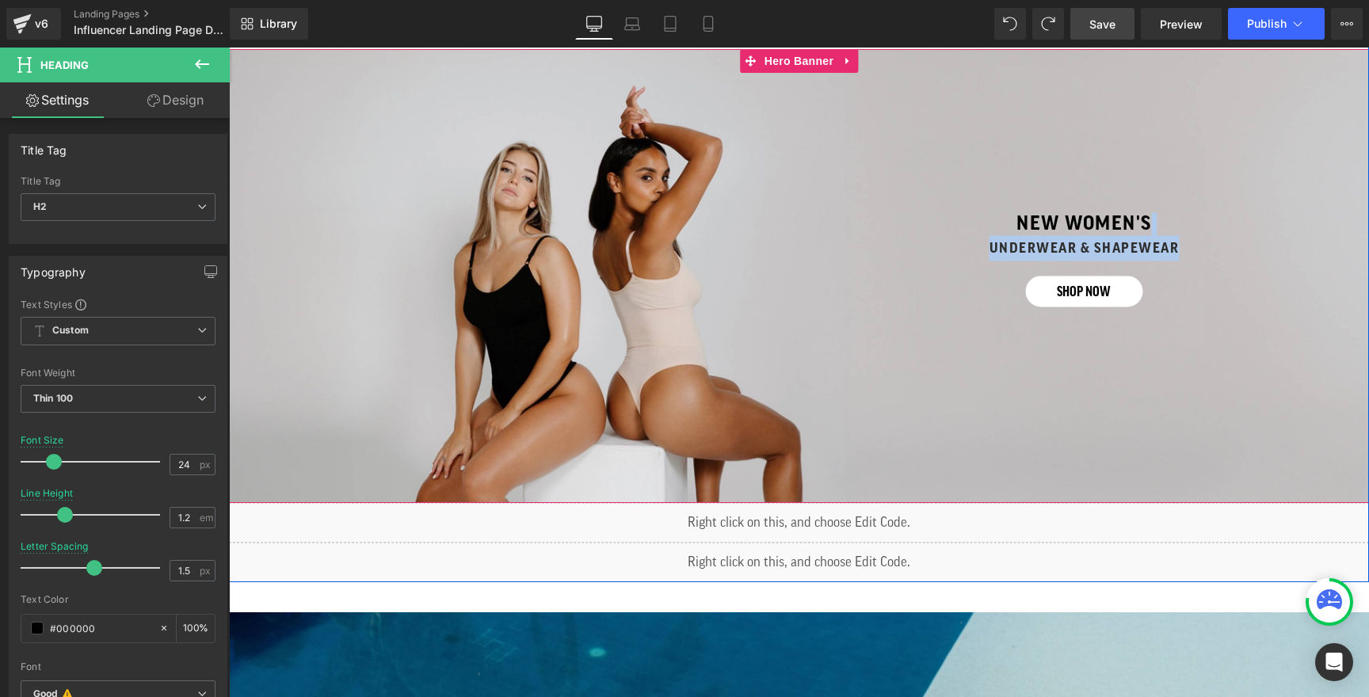
click at [1026, 163] on div "Separator NEW wOMEN's UNDERWEAR & SHAPEWEAR Heading shop now Button Row 42px" at bounding box center [799, 276] width 1140 height 454
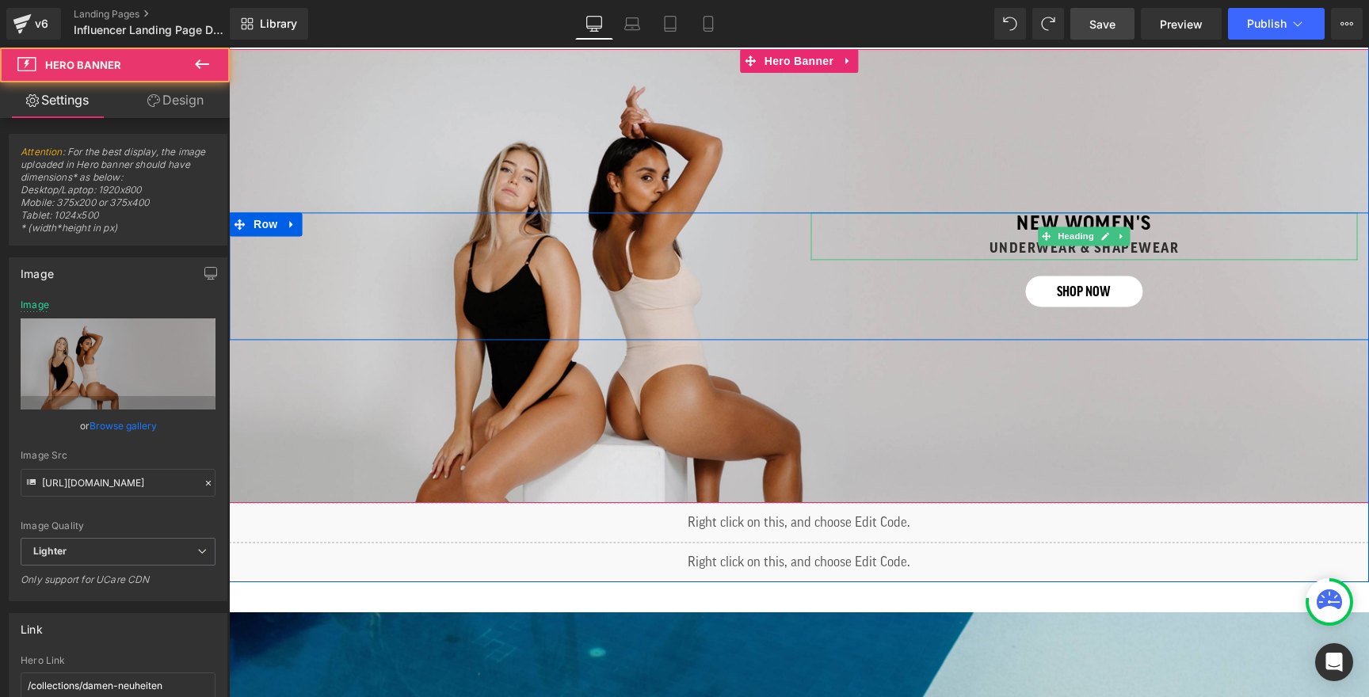
click at [1120, 251] on strong "UNDERWEAR & SHAPEWEAR" at bounding box center [1084, 248] width 190 height 13
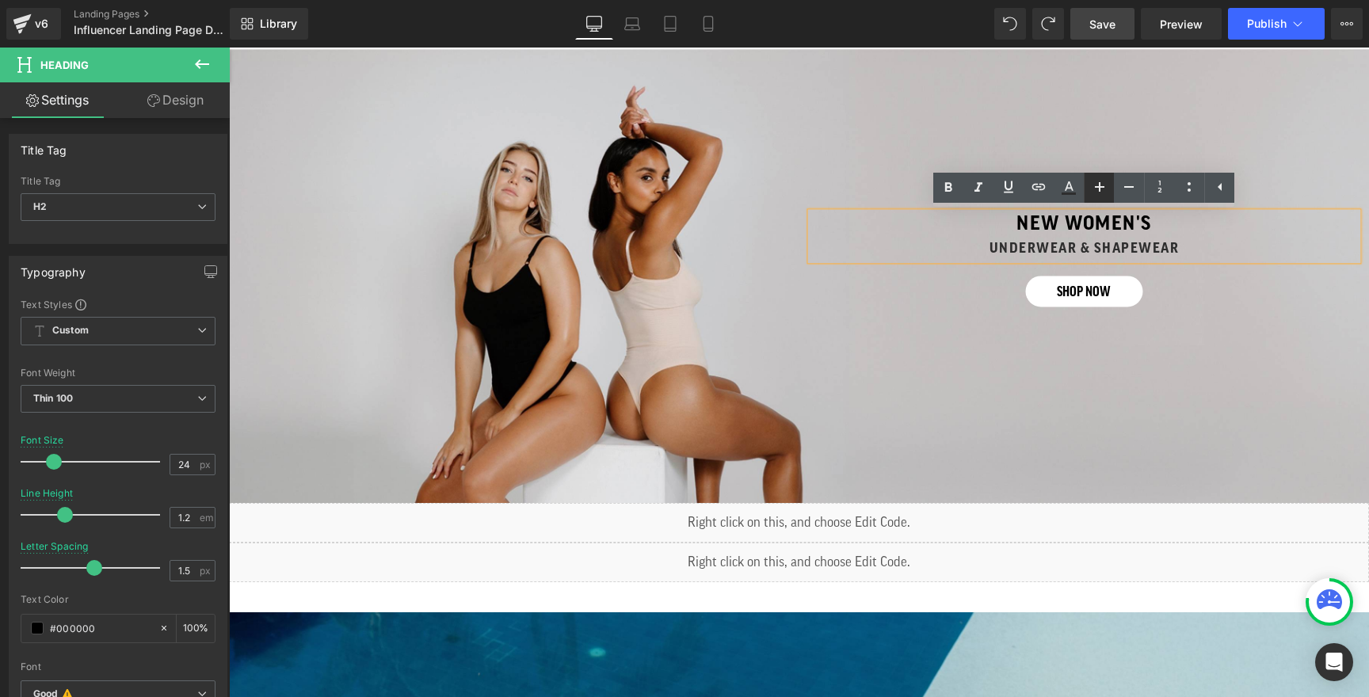
click at [1103, 192] on icon at bounding box center [1099, 186] width 19 height 19
click at [1131, 187] on icon at bounding box center [1129, 187] width 10 height 2
type input "24"
click at [1032, 118] on div "Separator NEW wOMEN's UNDERWEAR & SHAPEWEAR Heading shop now Button Row 42px" at bounding box center [799, 276] width 1140 height 454
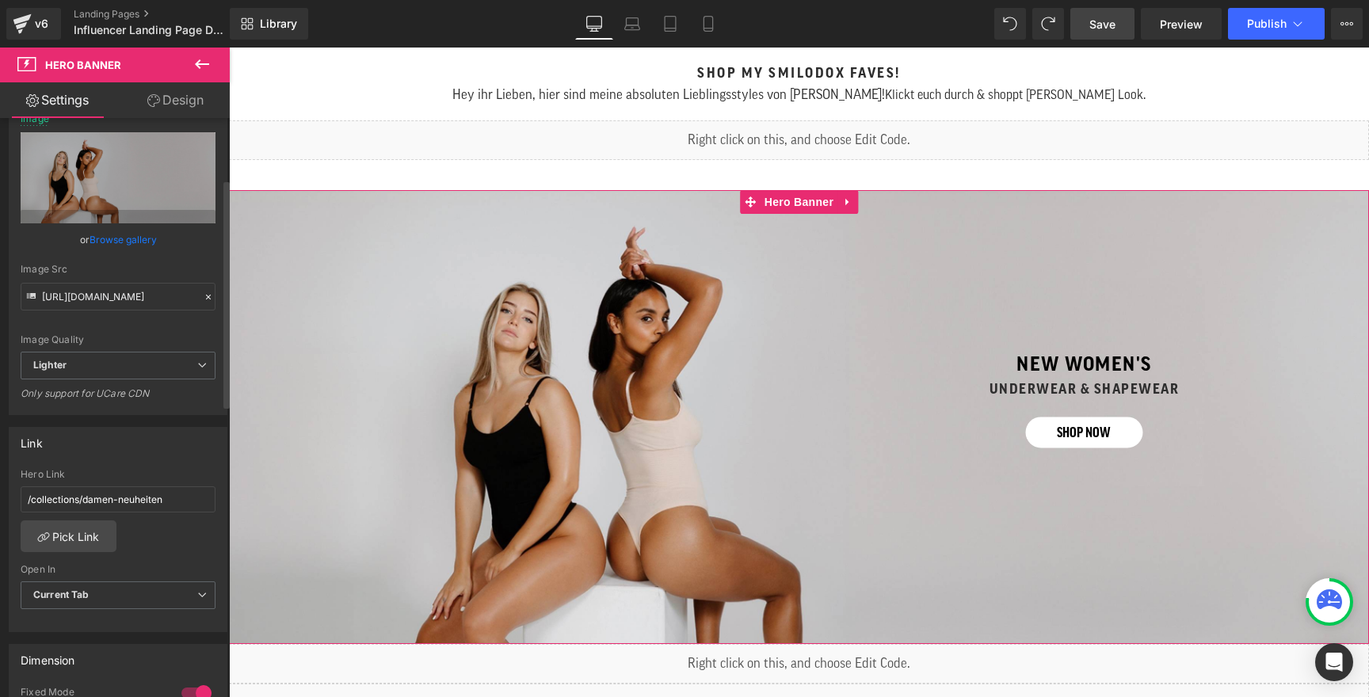
scroll to position [0, 0]
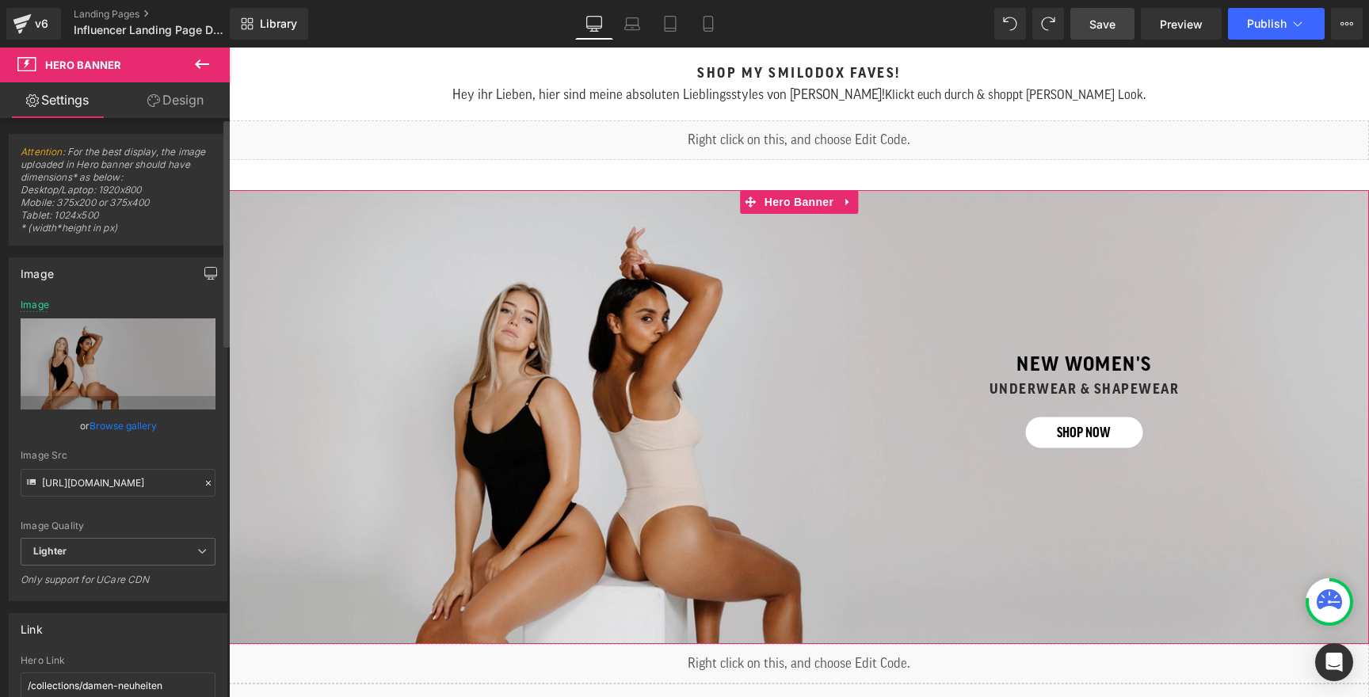
click at [206, 272] on icon "button" at bounding box center [210, 273] width 13 height 13
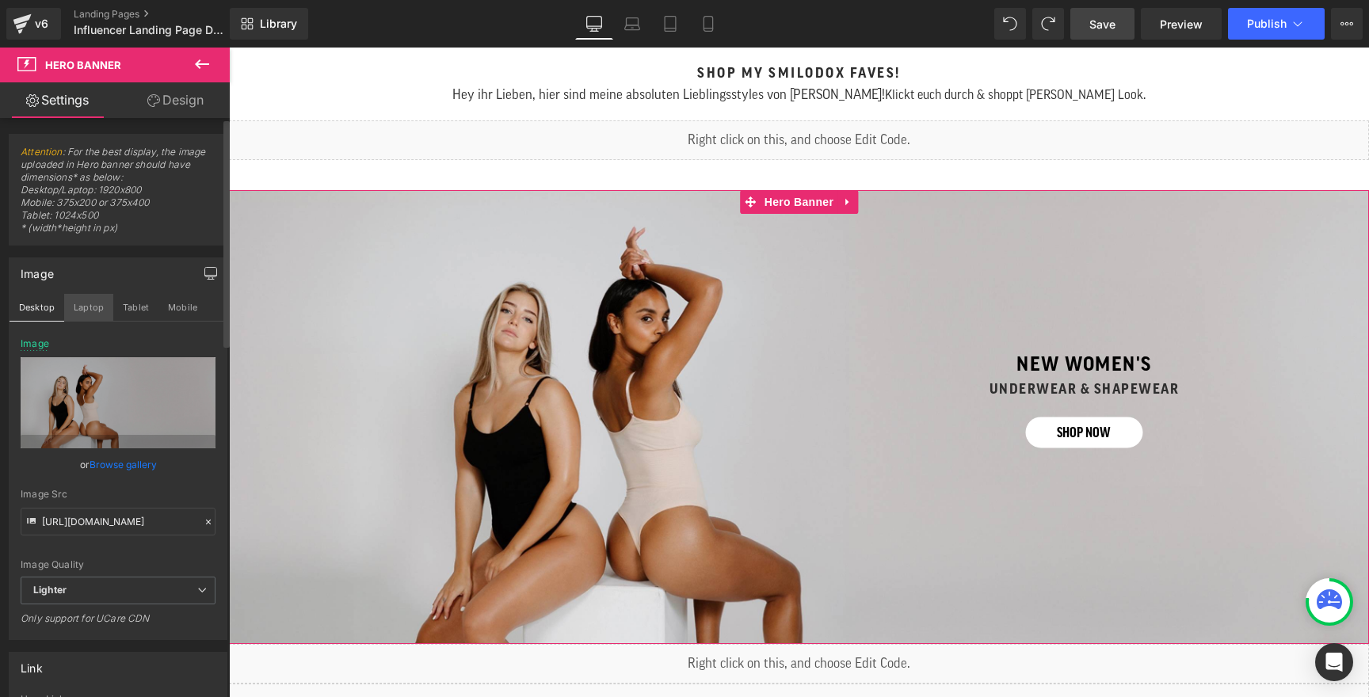
click at [79, 314] on button "Laptop" at bounding box center [88, 307] width 49 height 27
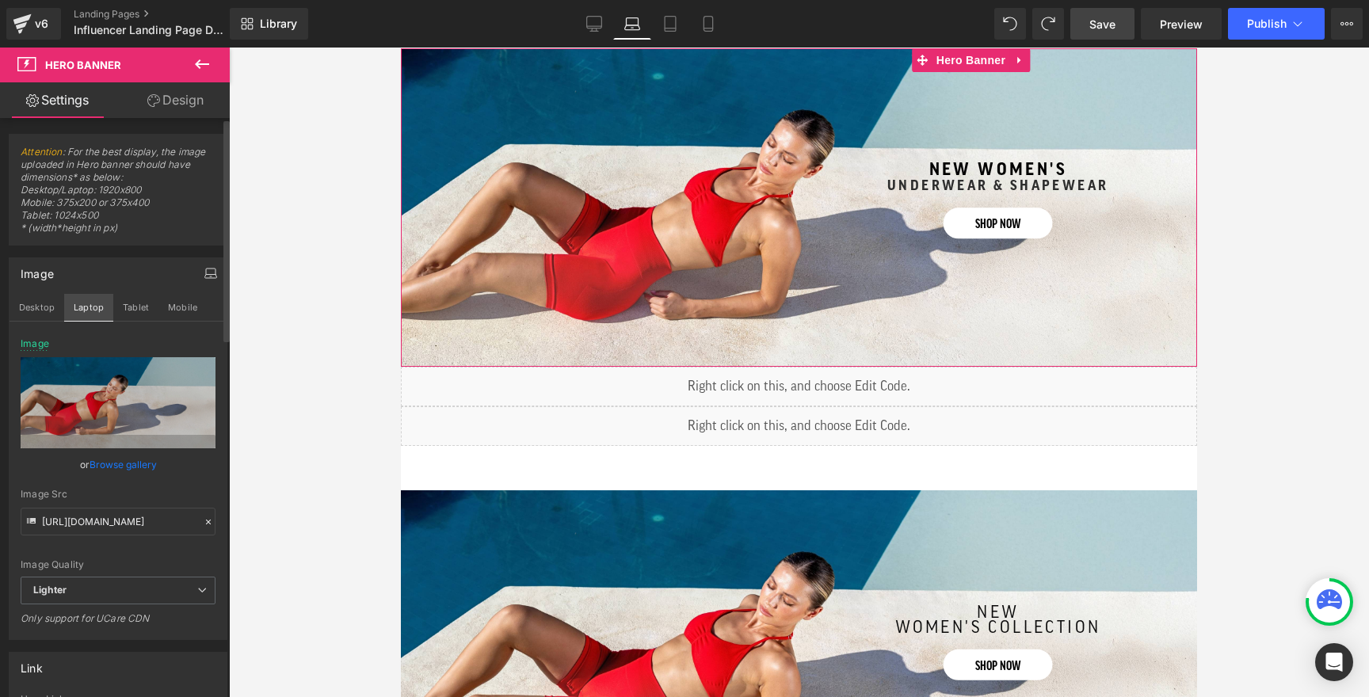
scroll to position [337, 0]
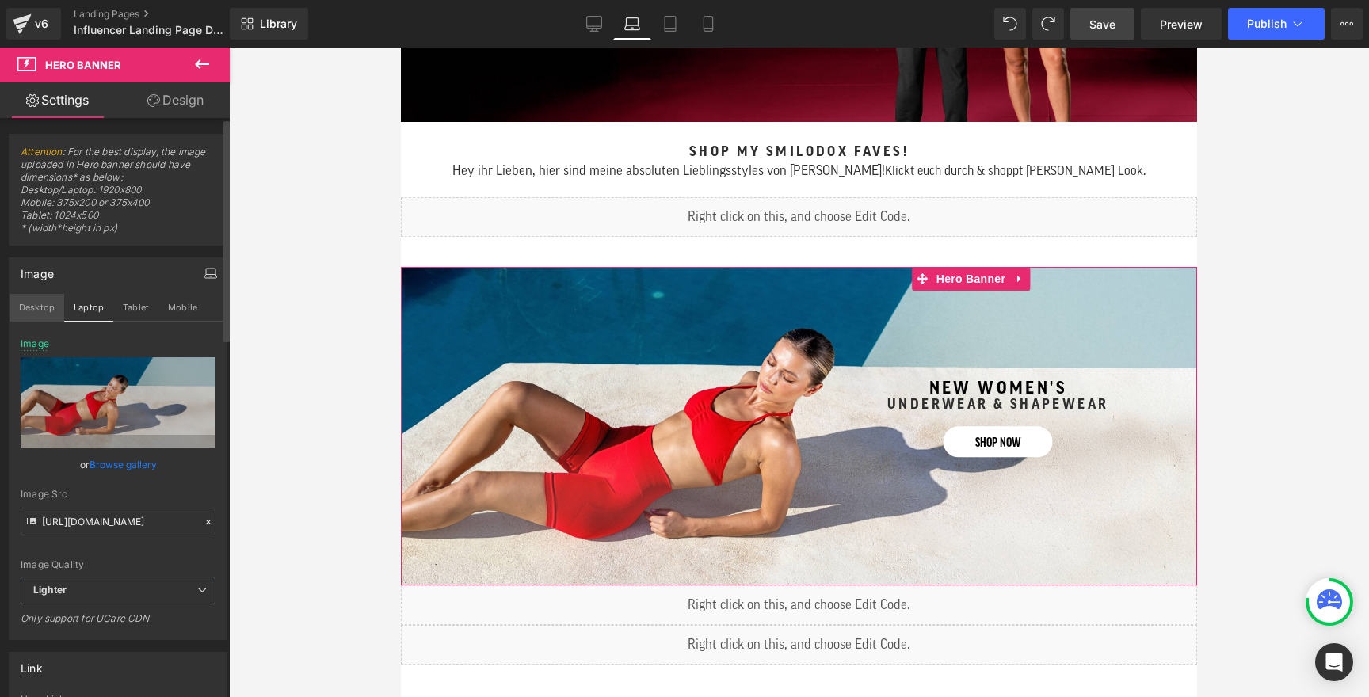
click at [46, 312] on button "Desktop" at bounding box center [37, 307] width 55 height 27
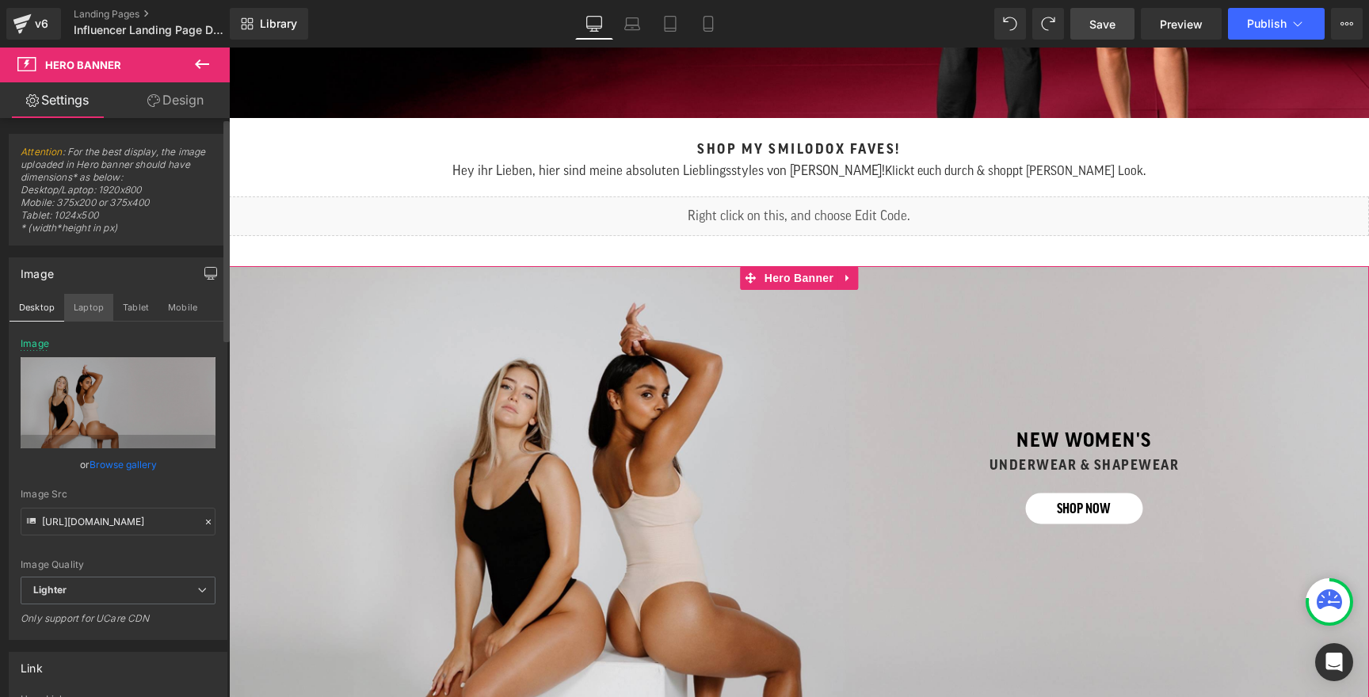
click at [86, 314] on button "Laptop" at bounding box center [88, 307] width 49 height 27
type input "https://ucarecdn.com/09c29e54-fae1-43de-b997-4edc9b39dc7f/-/format/auto/-/previ…"
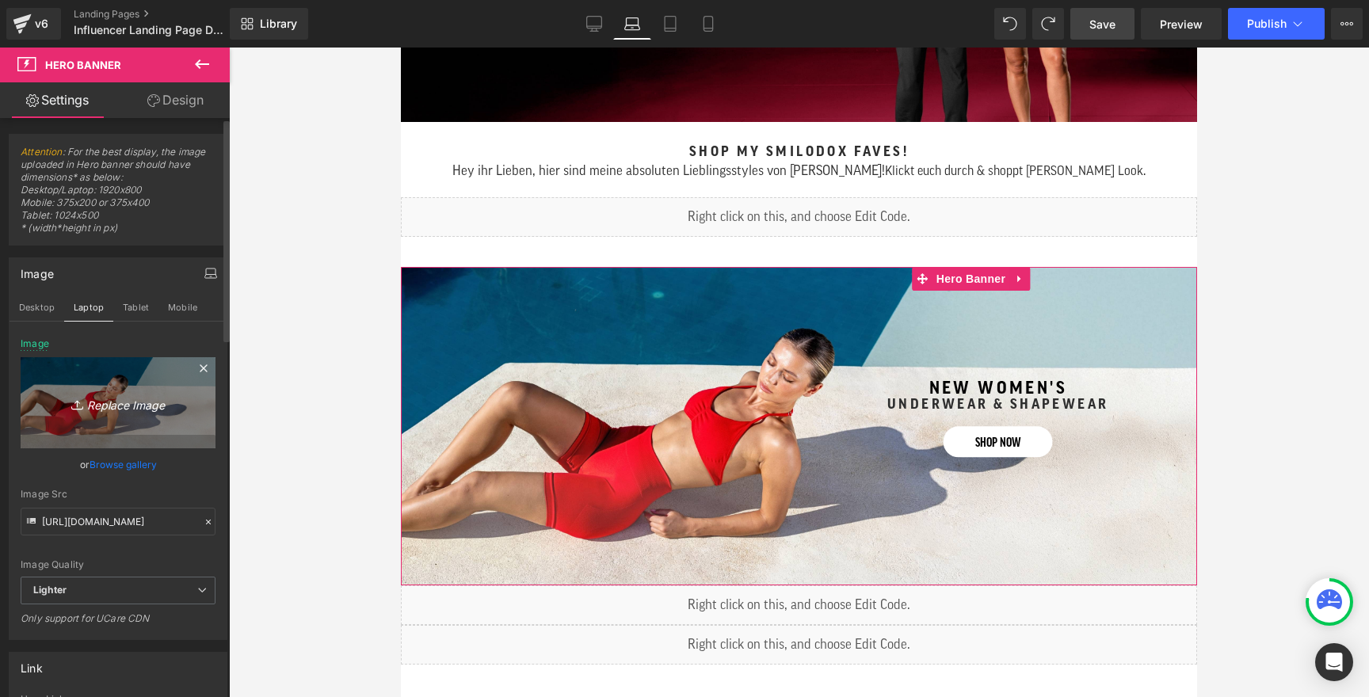
click at [141, 396] on icon "Replace Image" at bounding box center [118, 403] width 127 height 20
type input "C:\fakepath\banner-shapewear-desktop.jpg"
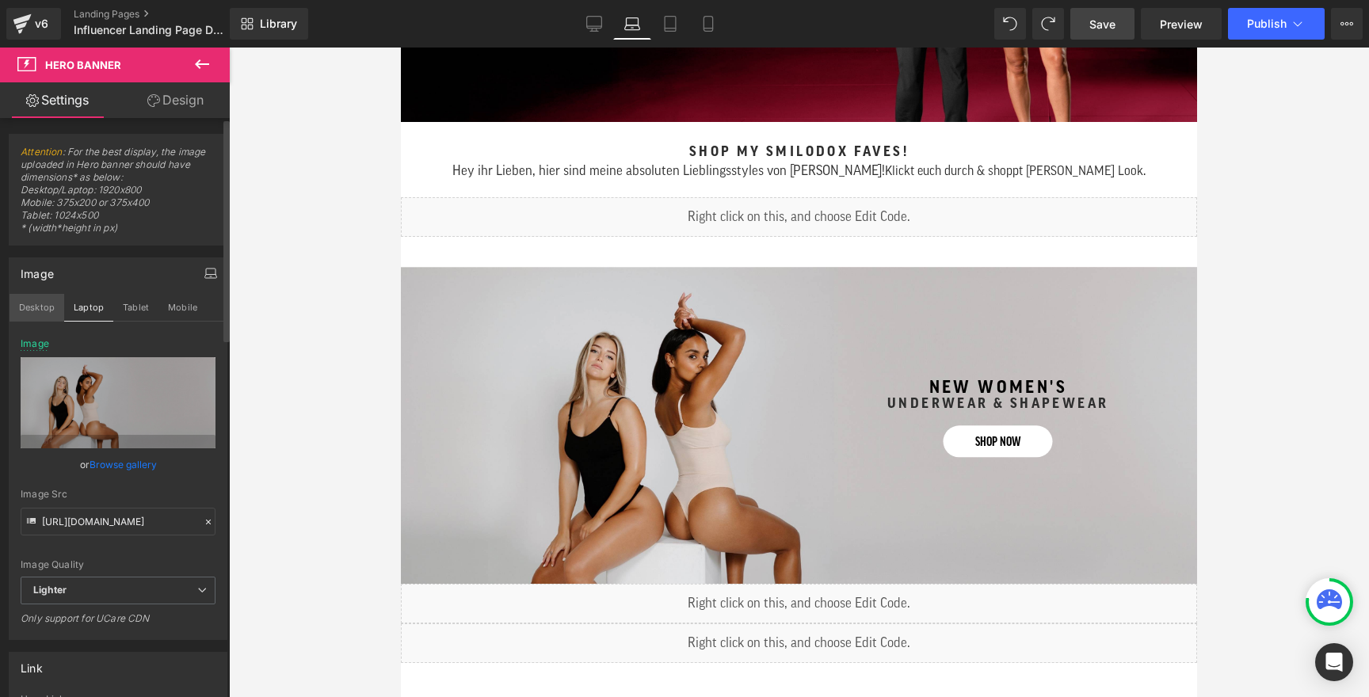
click at [44, 306] on button "Desktop" at bounding box center [37, 307] width 55 height 27
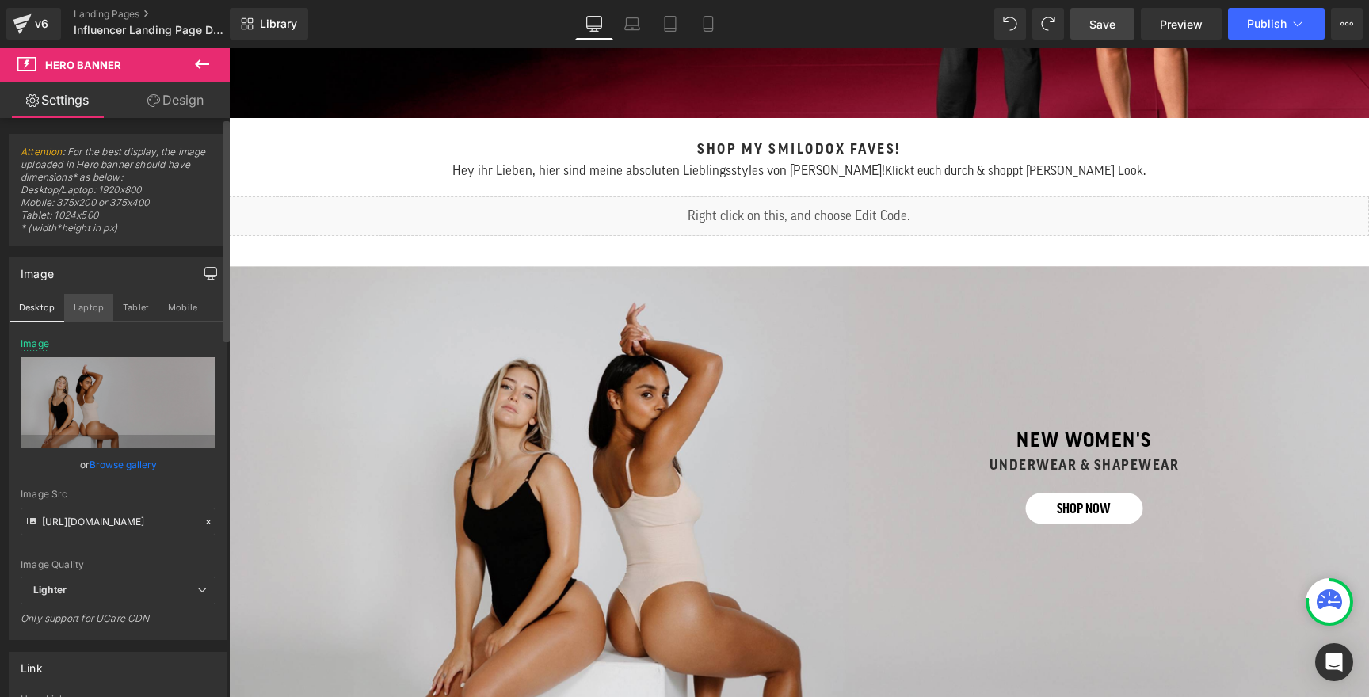
click at [81, 307] on button "Laptop" at bounding box center [88, 307] width 49 height 27
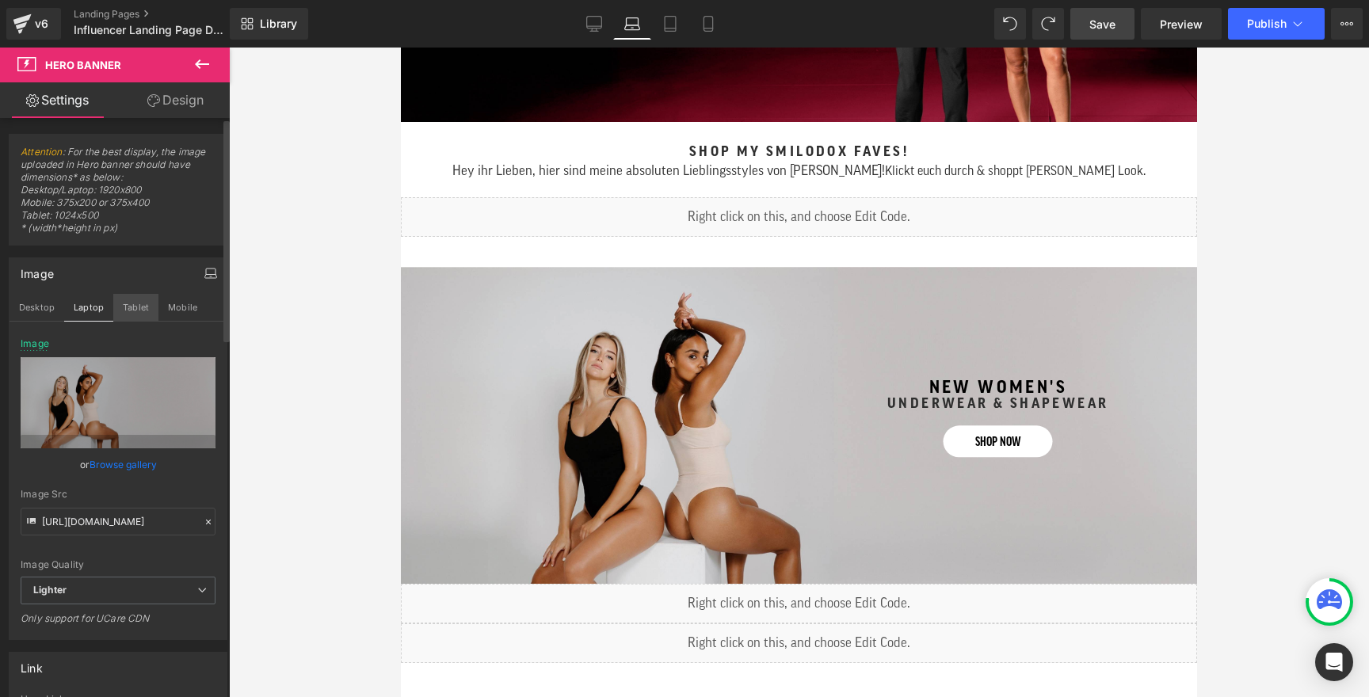
click at [138, 304] on button "Tablet" at bounding box center [135, 307] width 45 height 27
type input "https://ucarecdn.com/4d73bb09-b981-4502-9688-3e572209bd5f/-/format/auto/-/previ…"
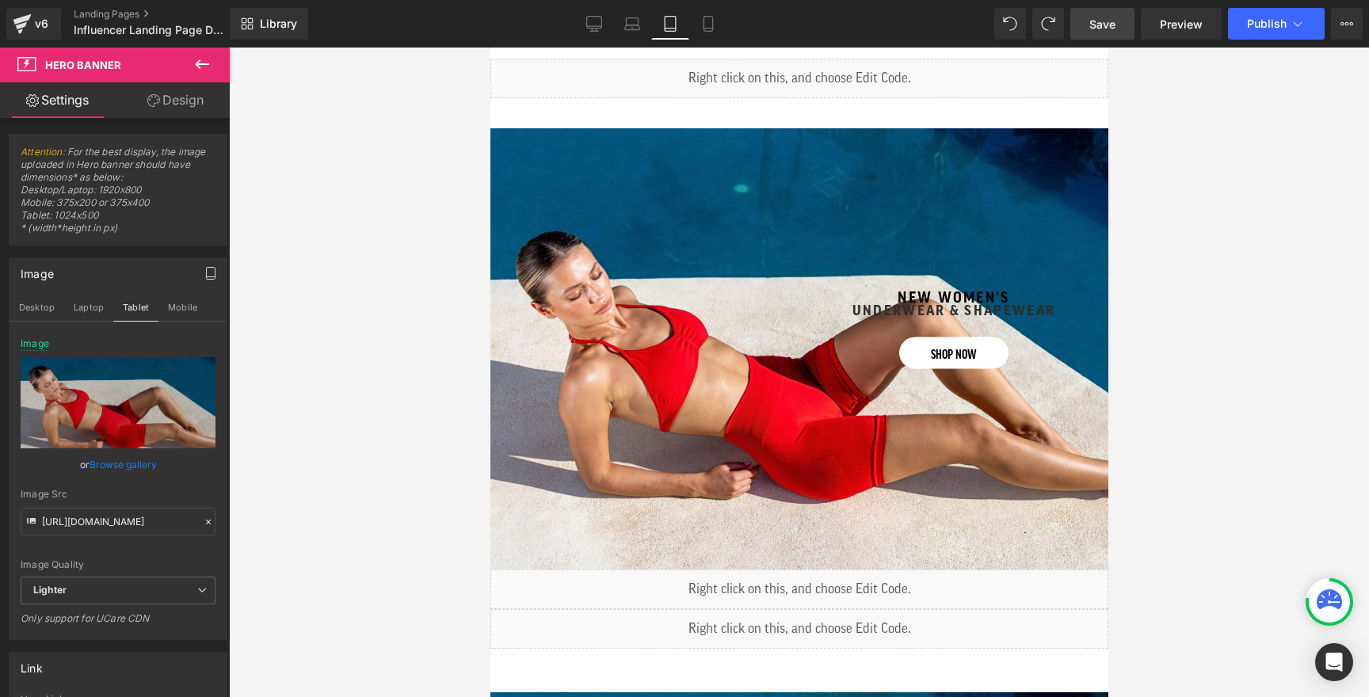
scroll to position [1004, 0]
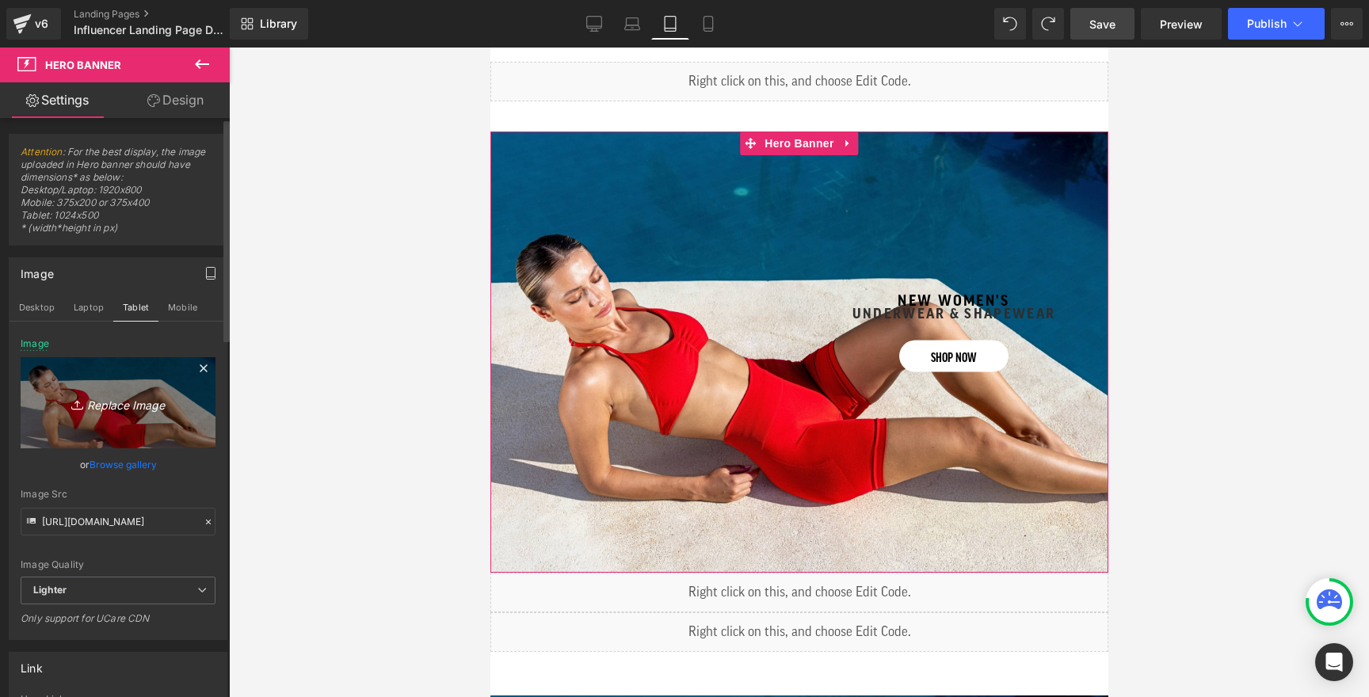
click at [108, 417] on link "Replace Image" at bounding box center [118, 402] width 195 height 91
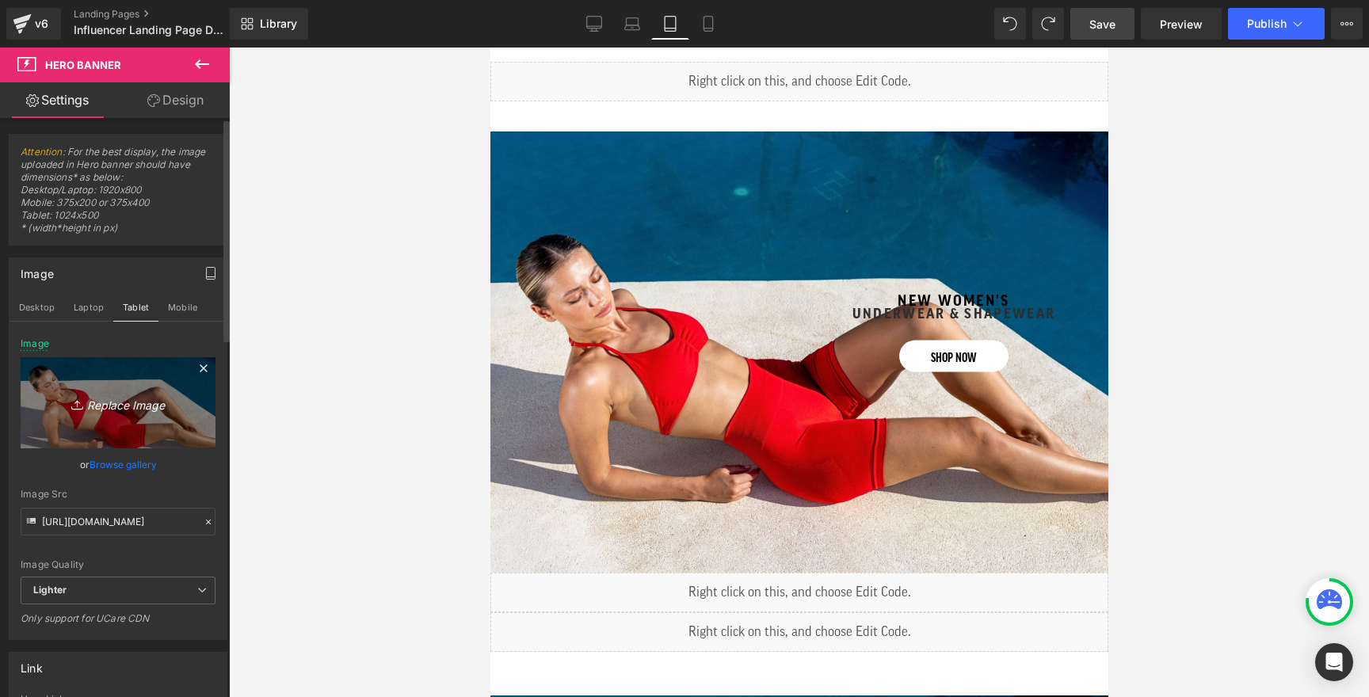
type input "C:\fakepath\banner-shapewear-desktop.jpg"
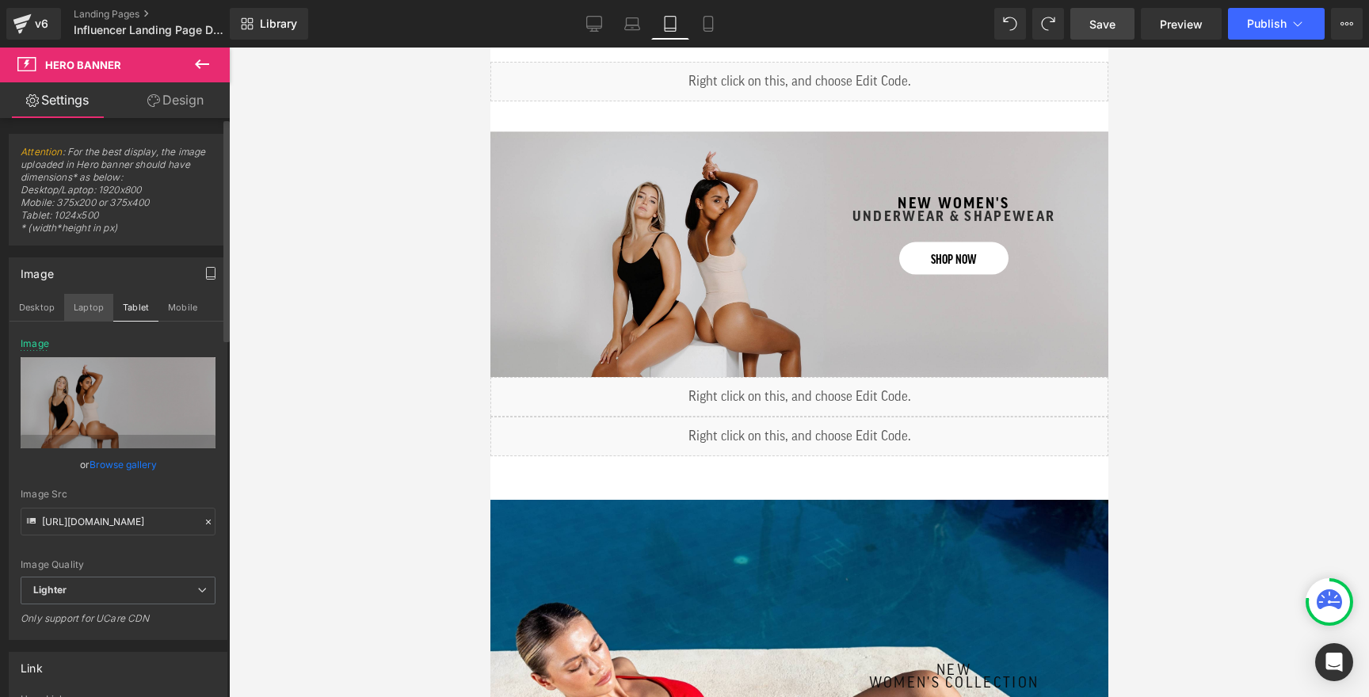
click at [87, 312] on button "Laptop" at bounding box center [88, 307] width 49 height 27
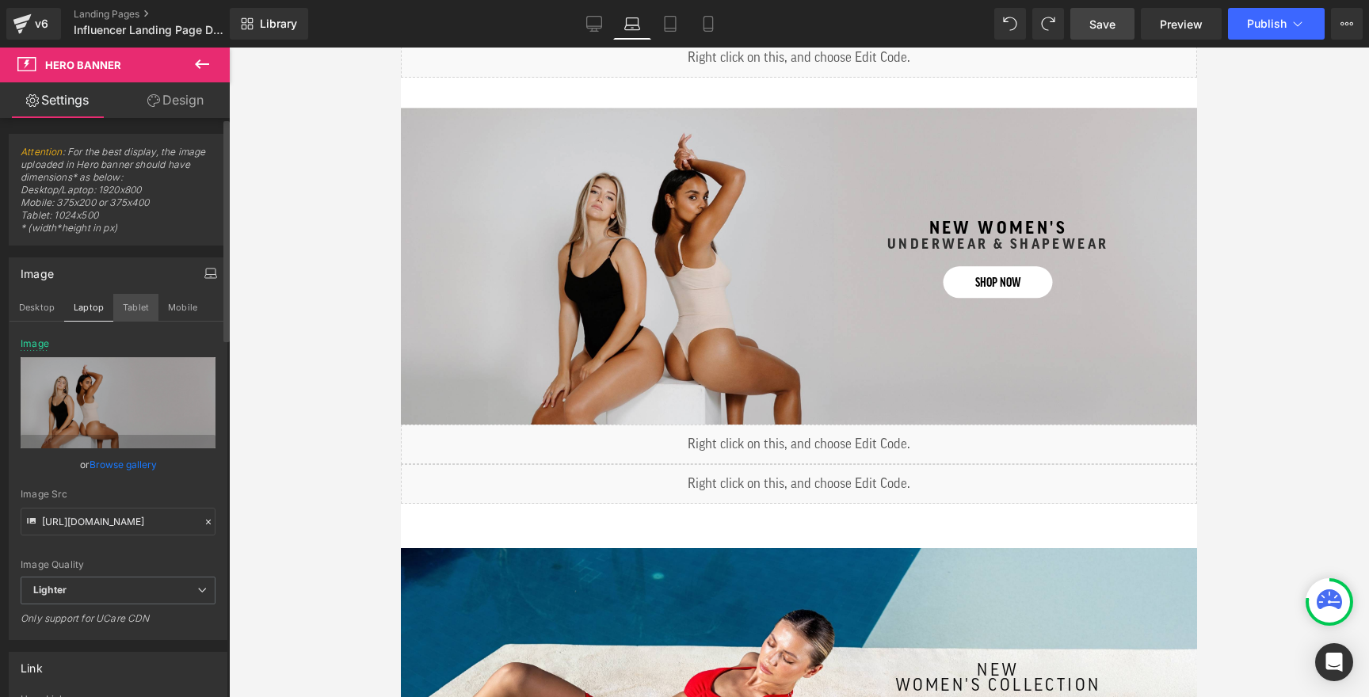
click at [131, 311] on button "Tablet" at bounding box center [135, 307] width 45 height 27
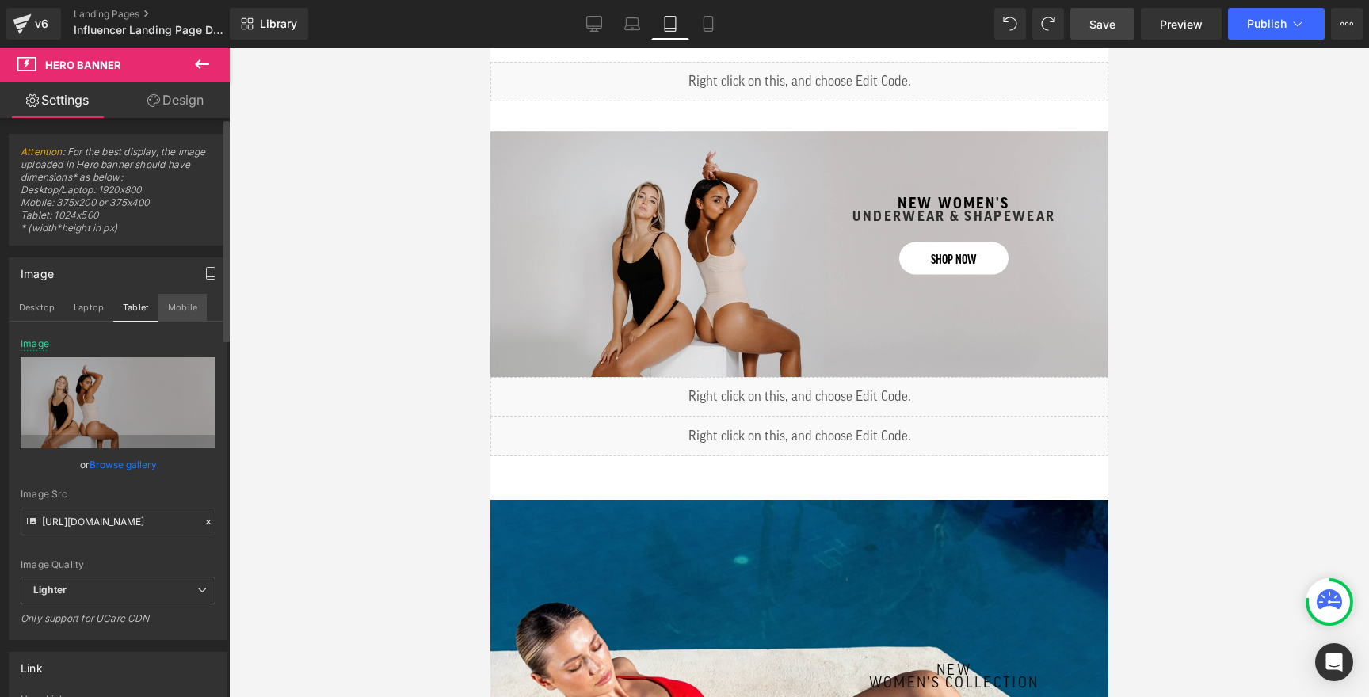
click at [177, 304] on button "Mobile" at bounding box center [182, 307] width 48 height 27
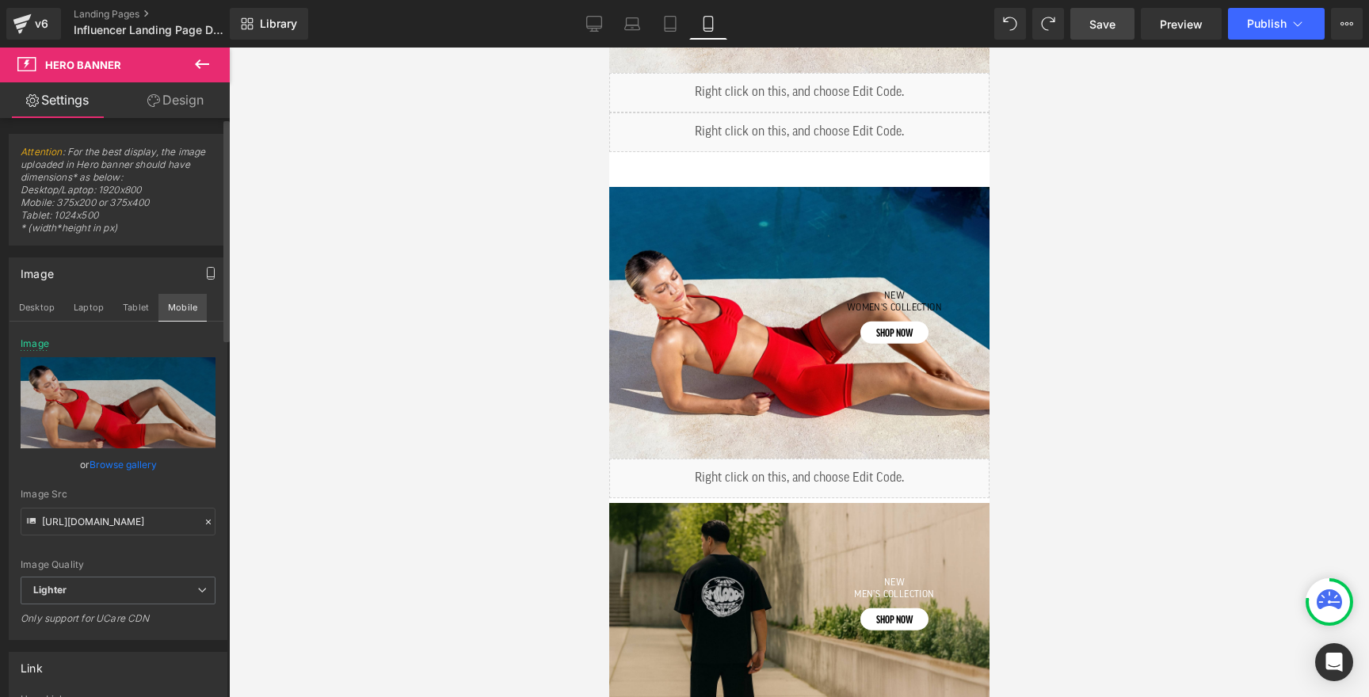
scroll to position [700, 0]
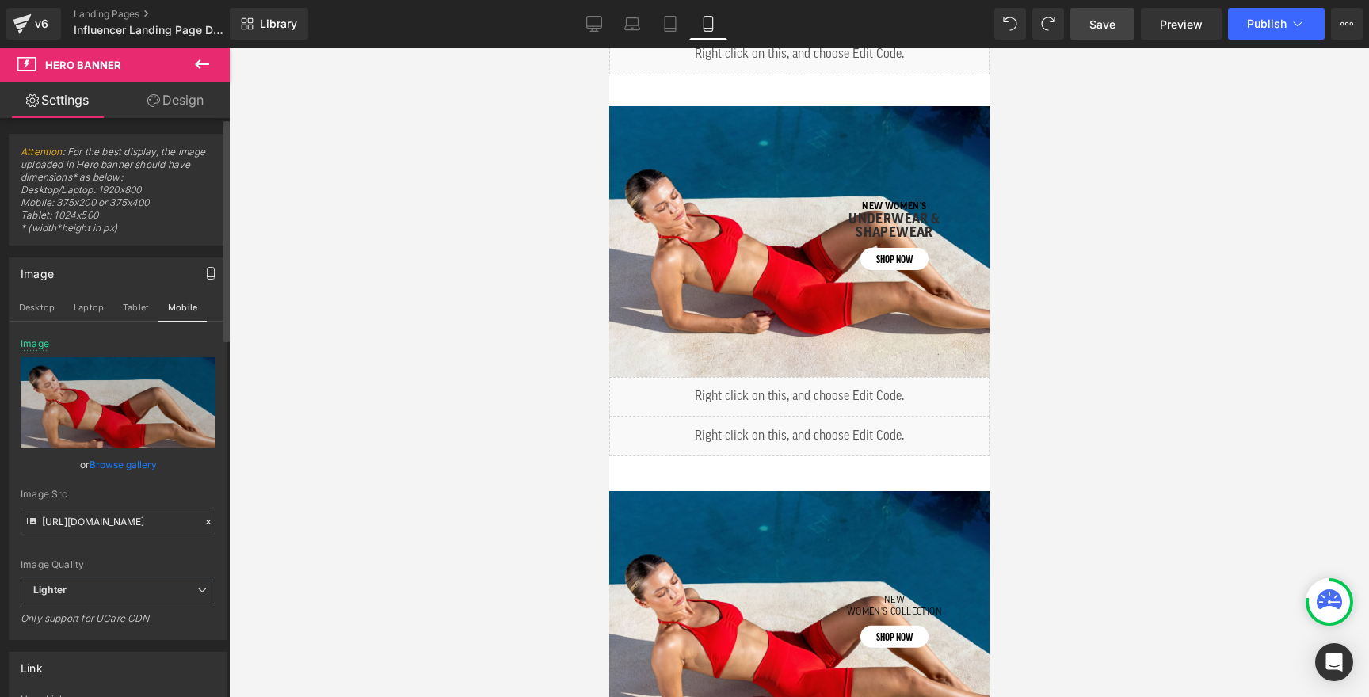
click at [124, 471] on link "Browse gallery" at bounding box center [123, 465] width 67 height 28
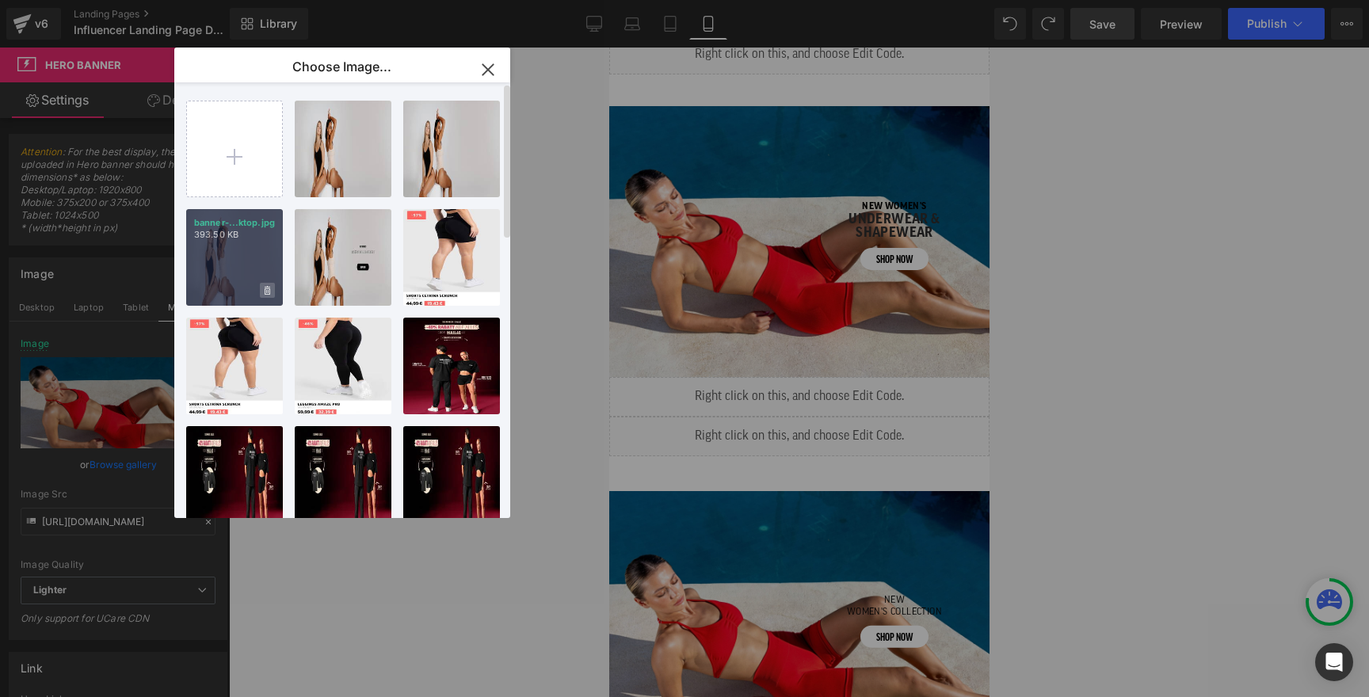
click at [266, 290] on icon at bounding box center [268, 290] width 6 height 9
click at [220, 292] on span "Yes" at bounding box center [214, 290] width 40 height 17
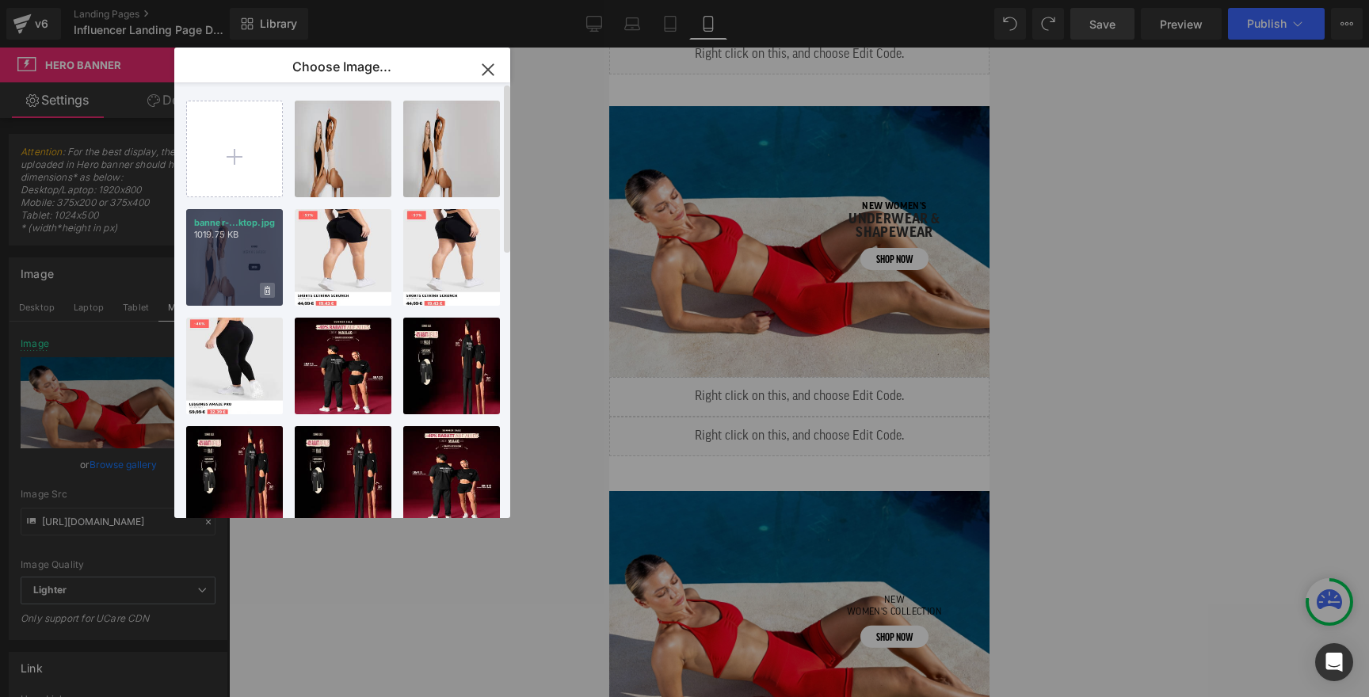
click at [265, 295] on icon at bounding box center [268, 291] width 6 height 10
click at [209, 291] on span "Yes" at bounding box center [214, 290] width 40 height 17
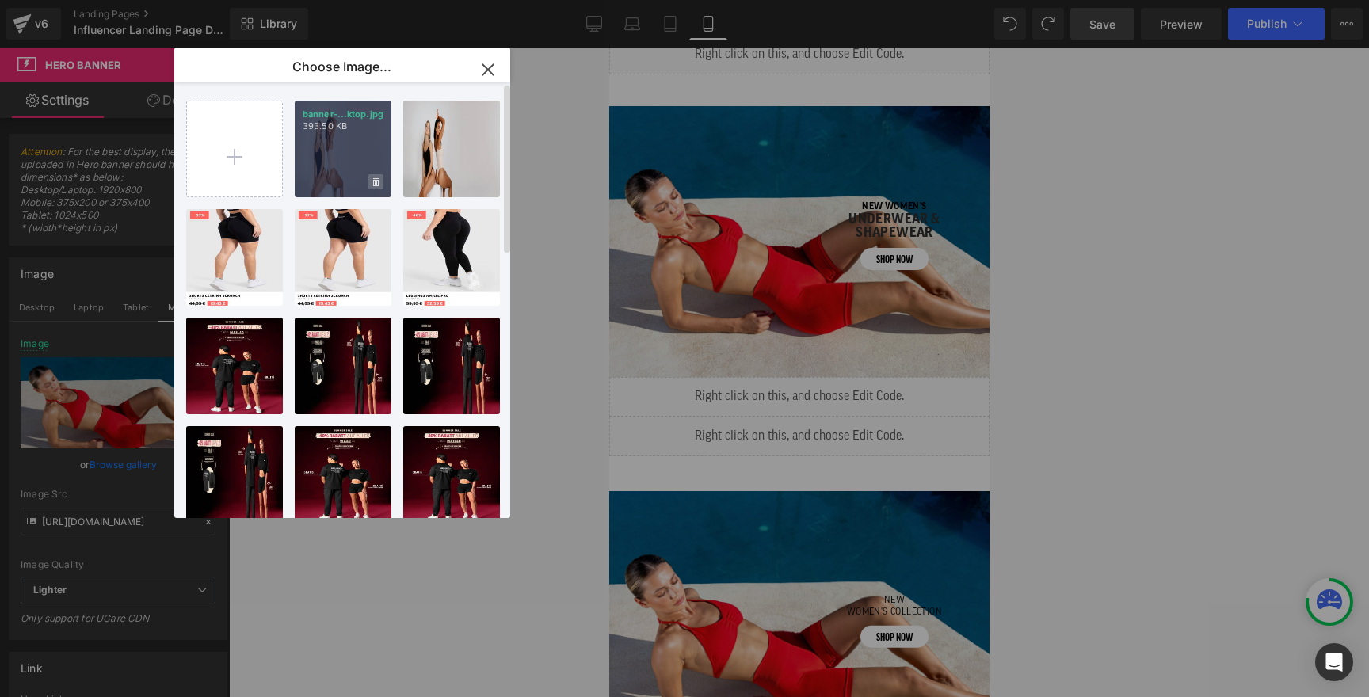
click at [375, 182] on icon at bounding box center [376, 182] width 6 height 10
click at [316, 181] on span "Yes" at bounding box center [323, 181] width 40 height 17
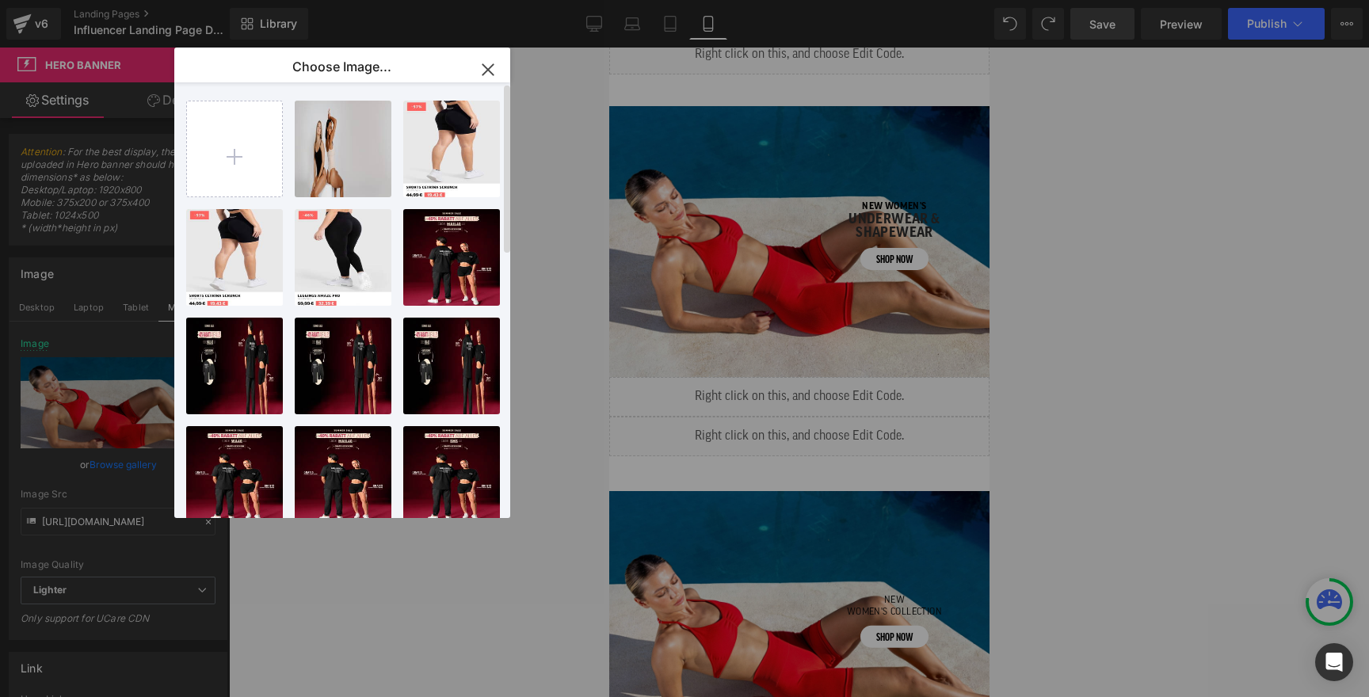
click at [493, 61] on icon "button" at bounding box center [487, 69] width 25 height 25
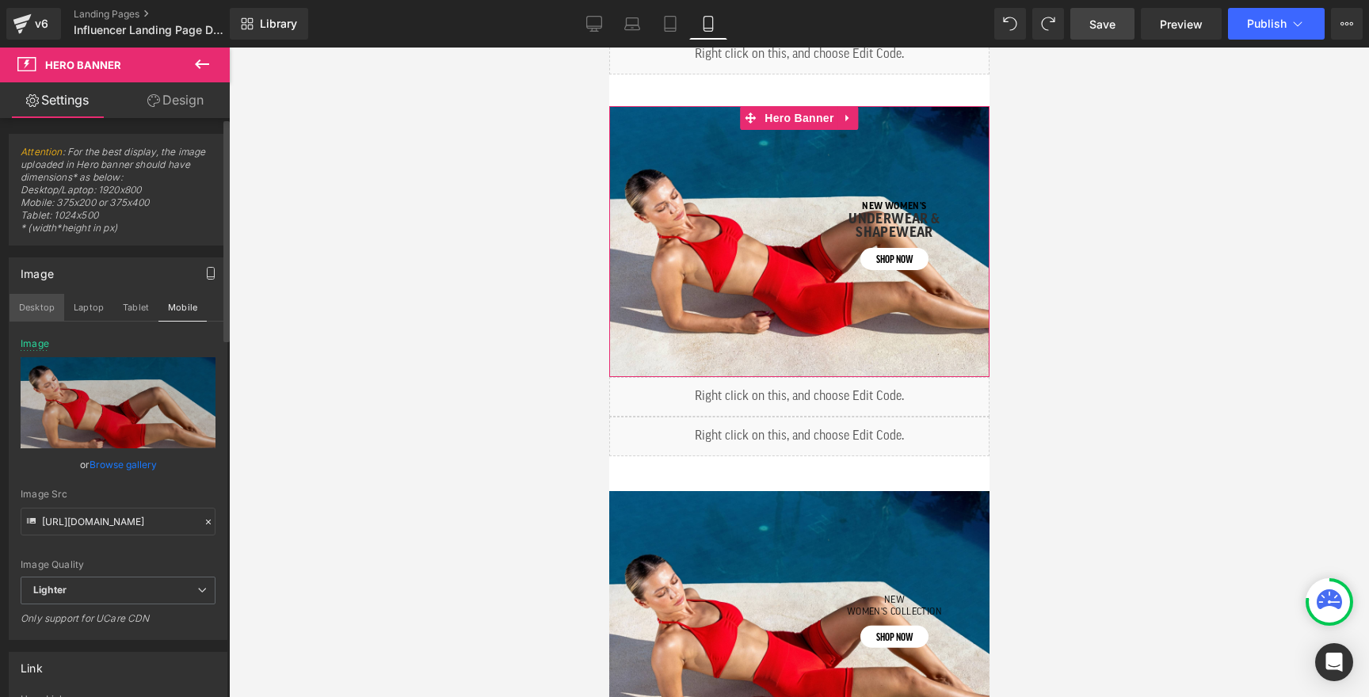
click at [36, 303] on button "Desktop" at bounding box center [37, 307] width 55 height 27
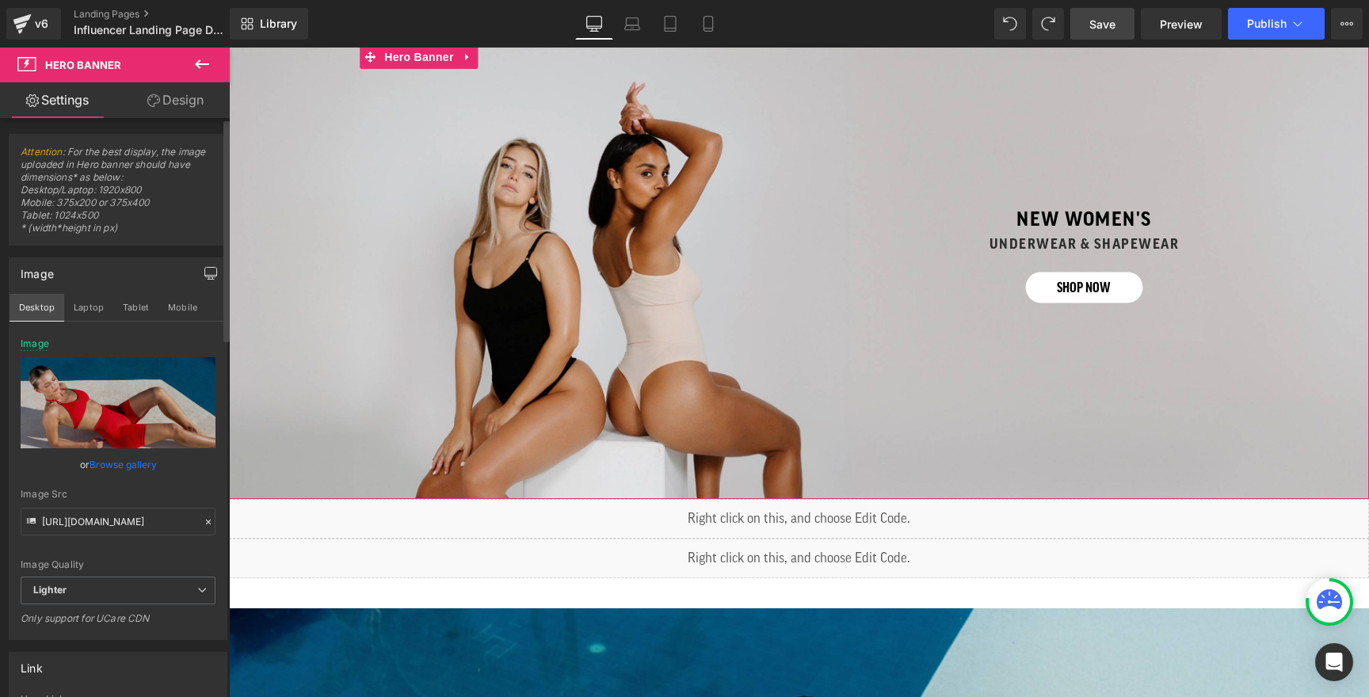
scroll to position [638, 0]
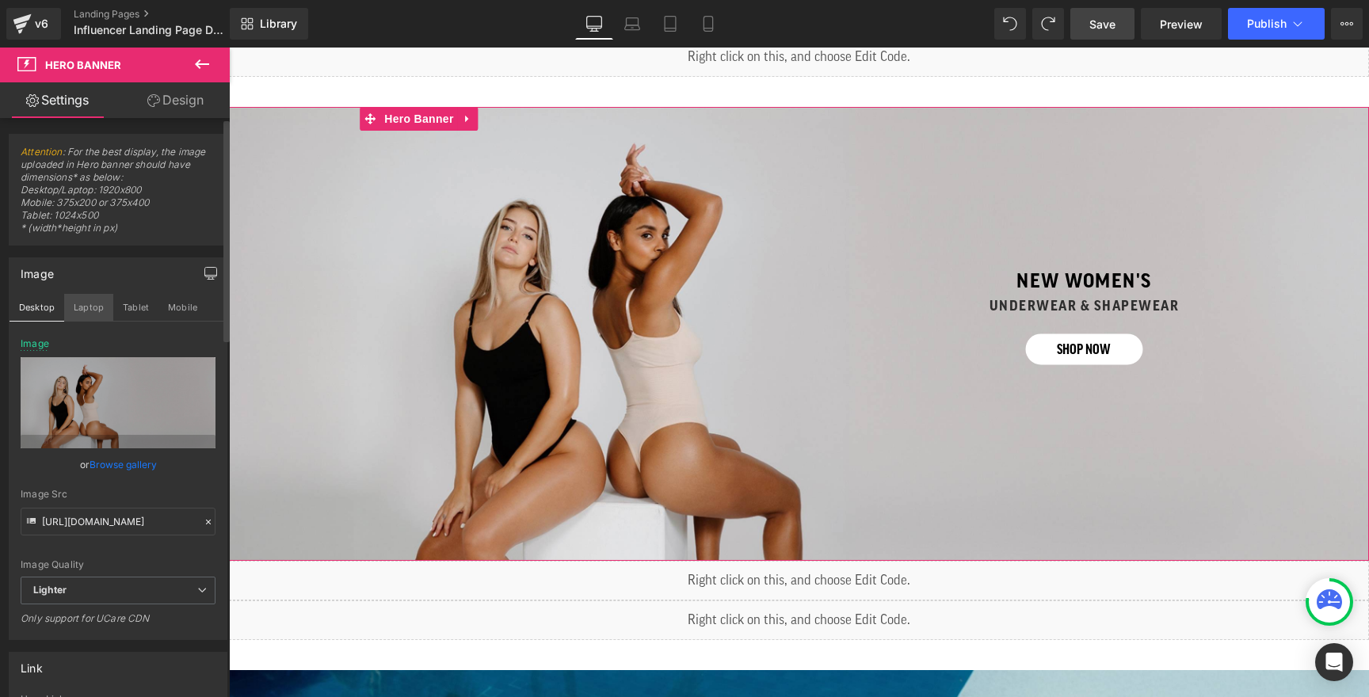
click at [93, 303] on button "Laptop" at bounding box center [88, 307] width 49 height 27
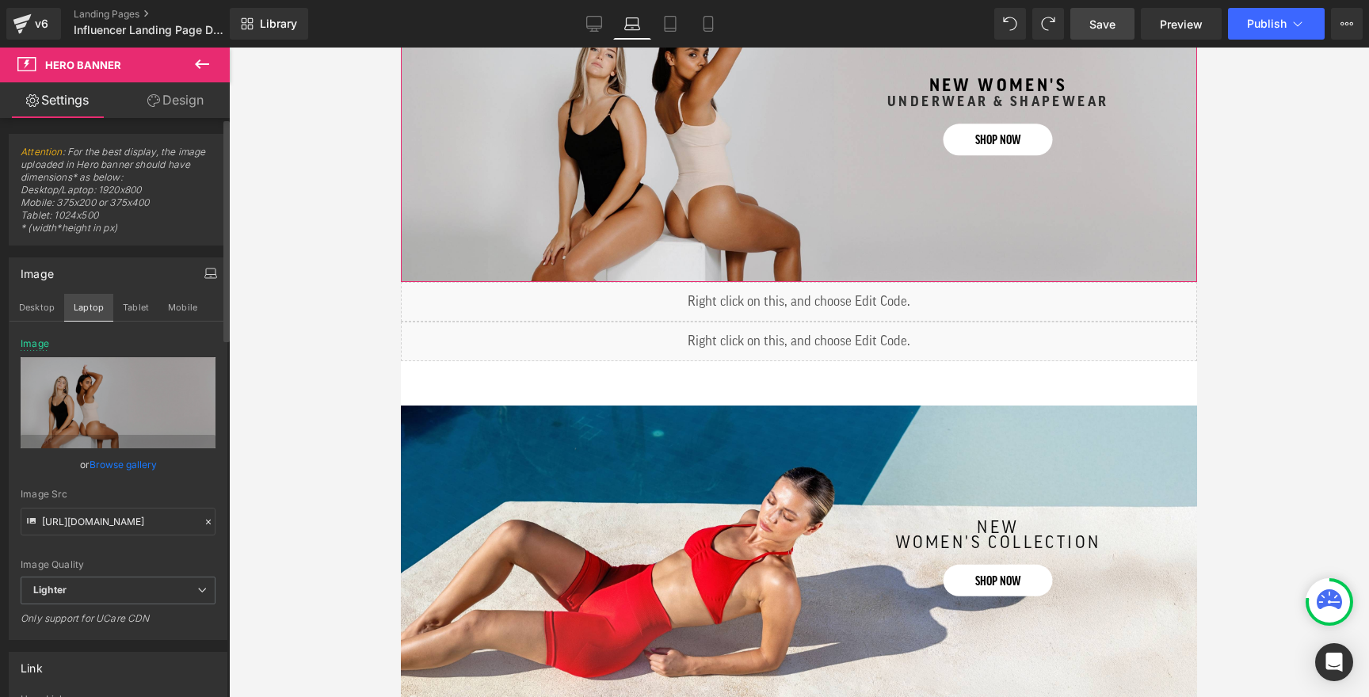
scroll to position [497, 0]
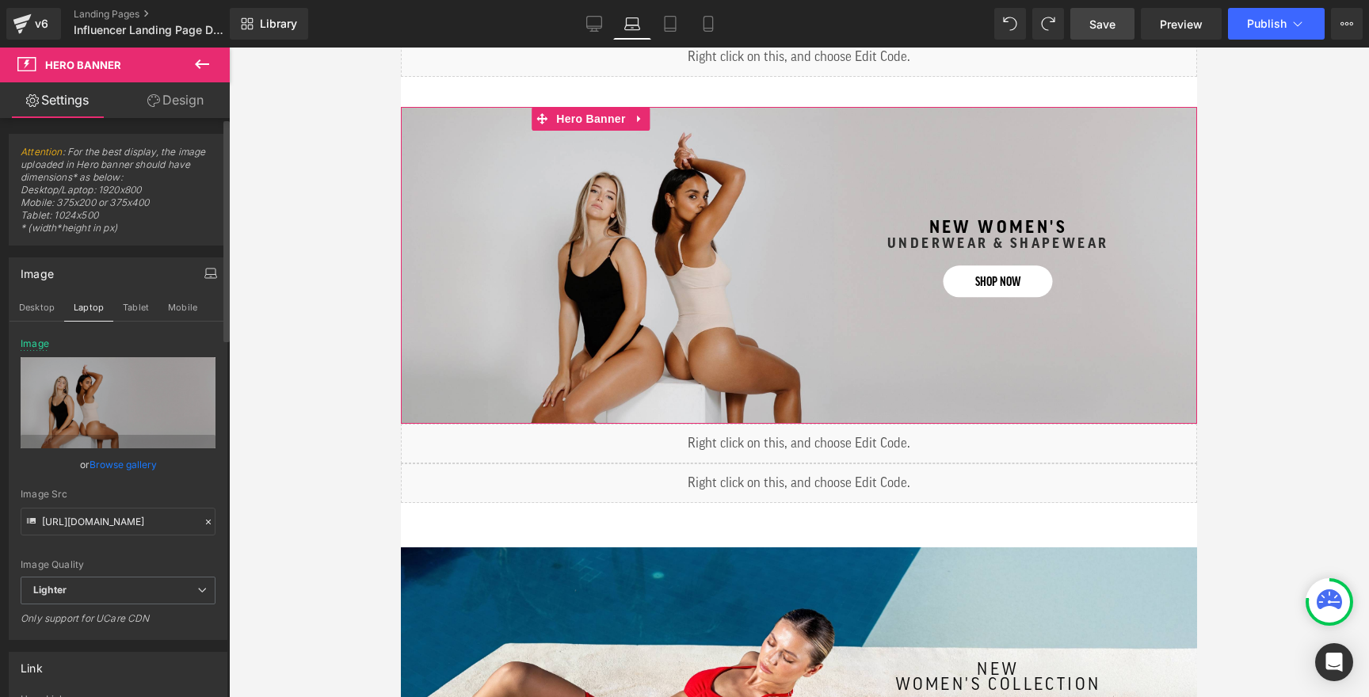
click at [119, 467] on link "Browse gallery" at bounding box center [123, 465] width 67 height 28
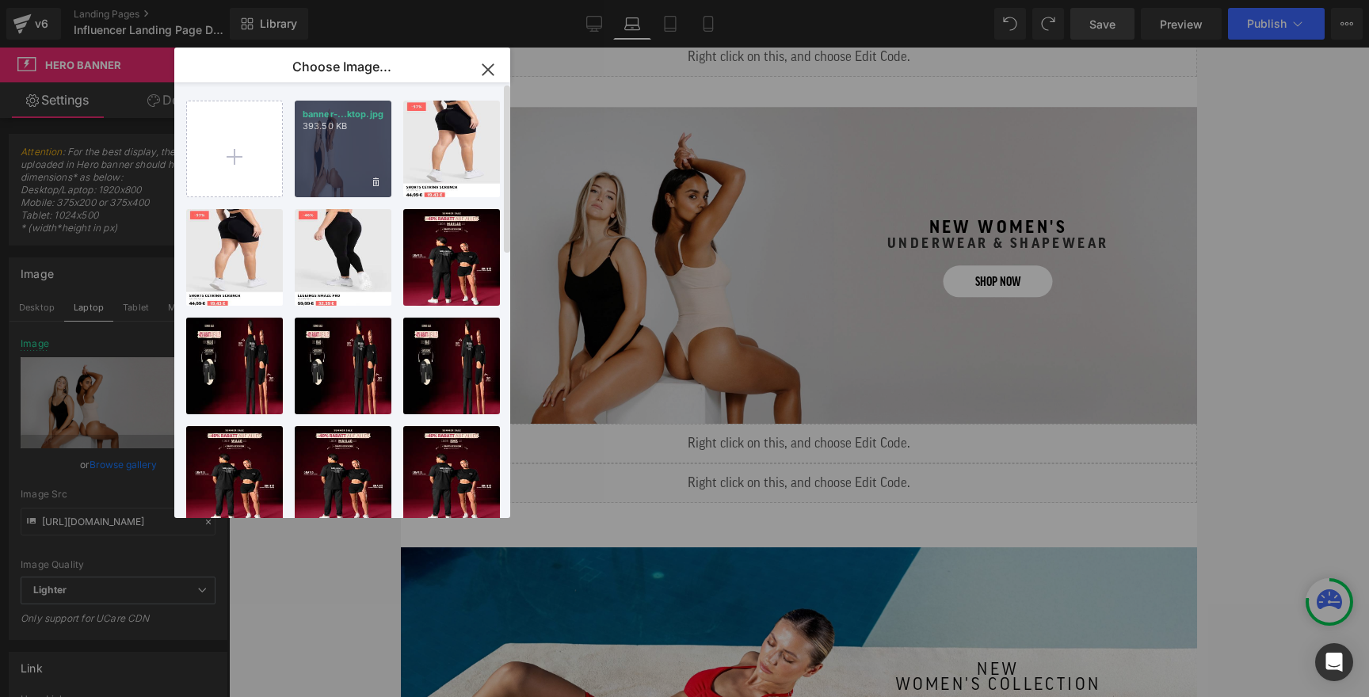
click at [337, 158] on div "banner-...ktop.jpg 393.50 KB" at bounding box center [343, 149] width 97 height 97
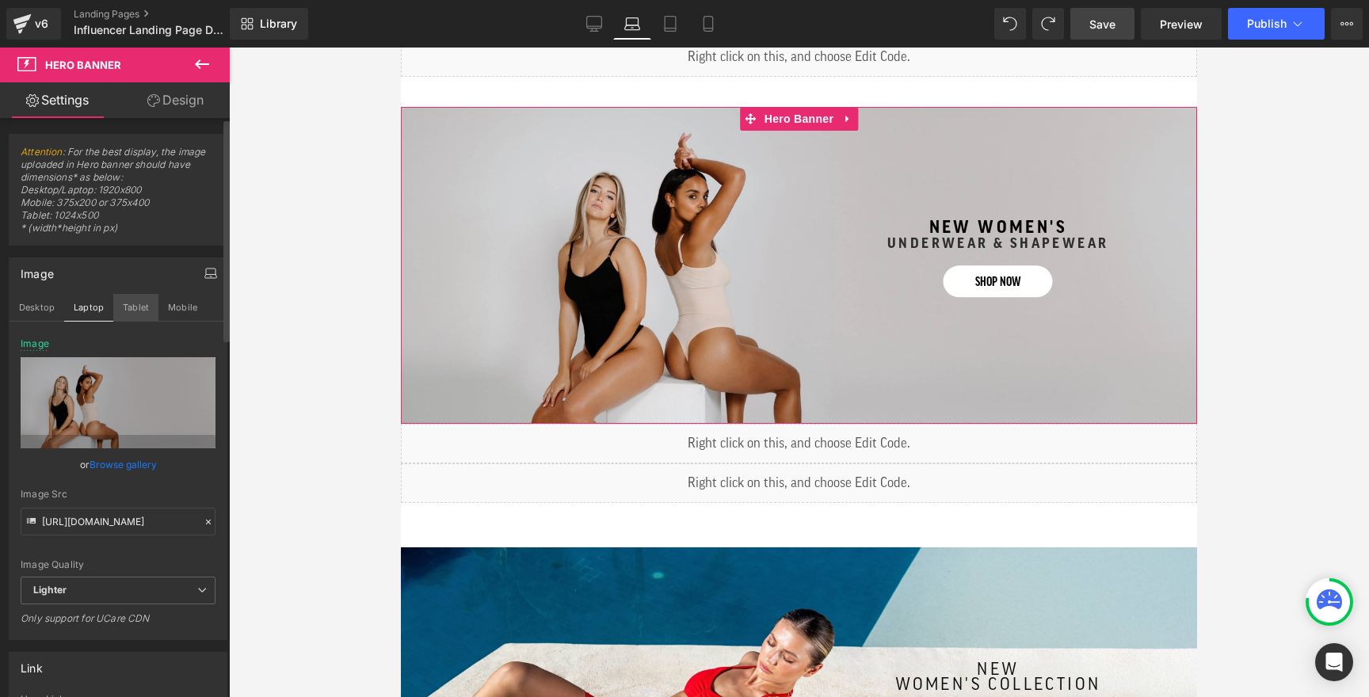
click at [130, 310] on button "Tablet" at bounding box center [135, 307] width 45 height 27
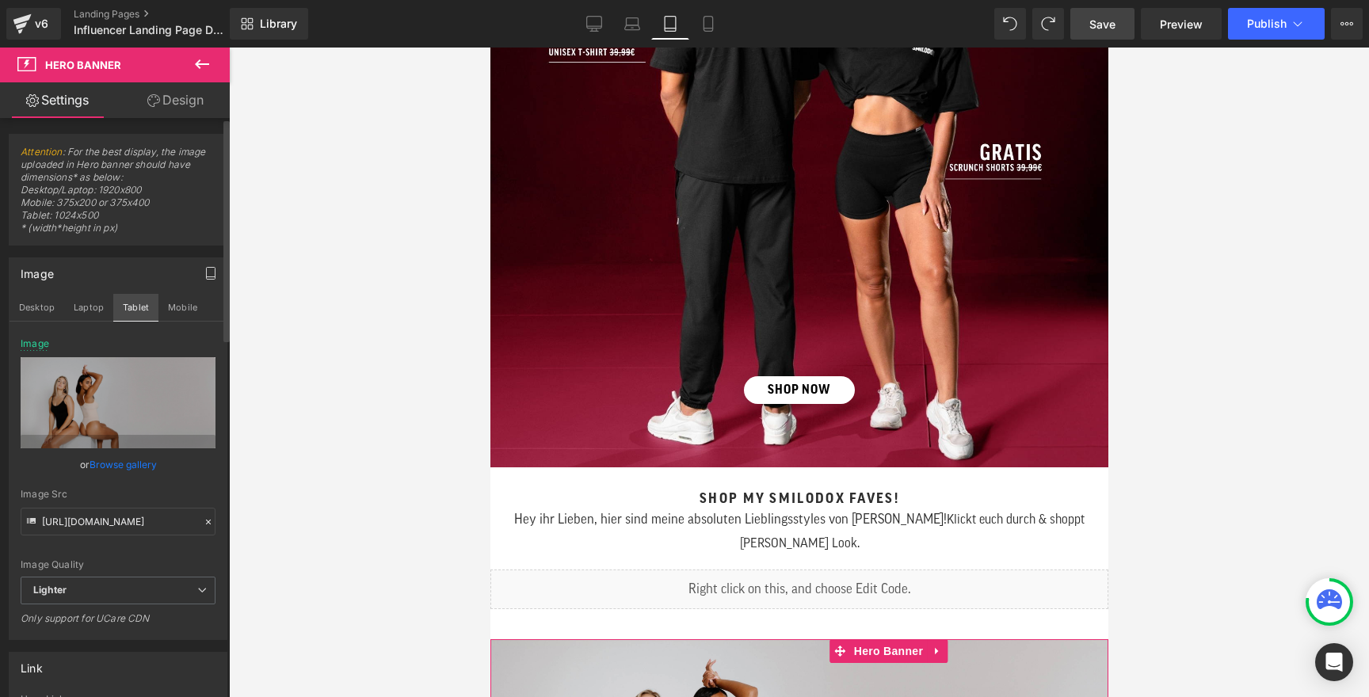
scroll to position [1005, 0]
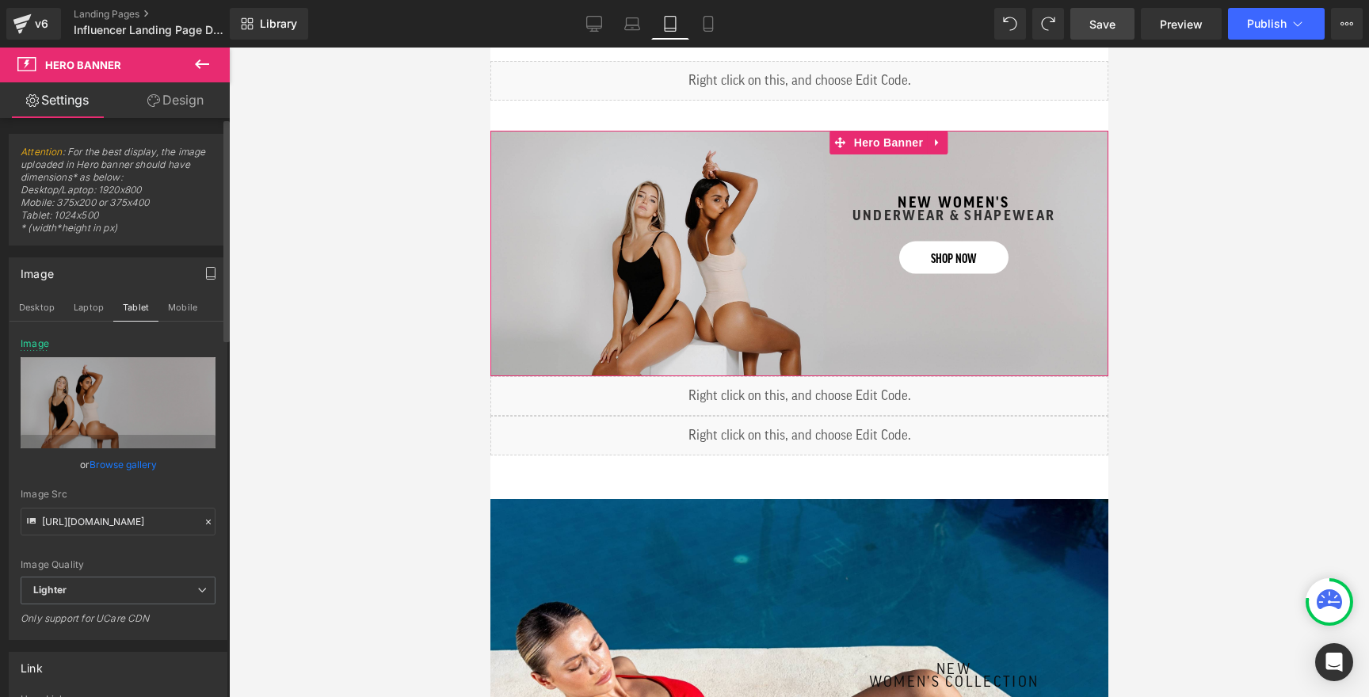
click at [116, 467] on link "Browse gallery" at bounding box center [123, 465] width 67 height 28
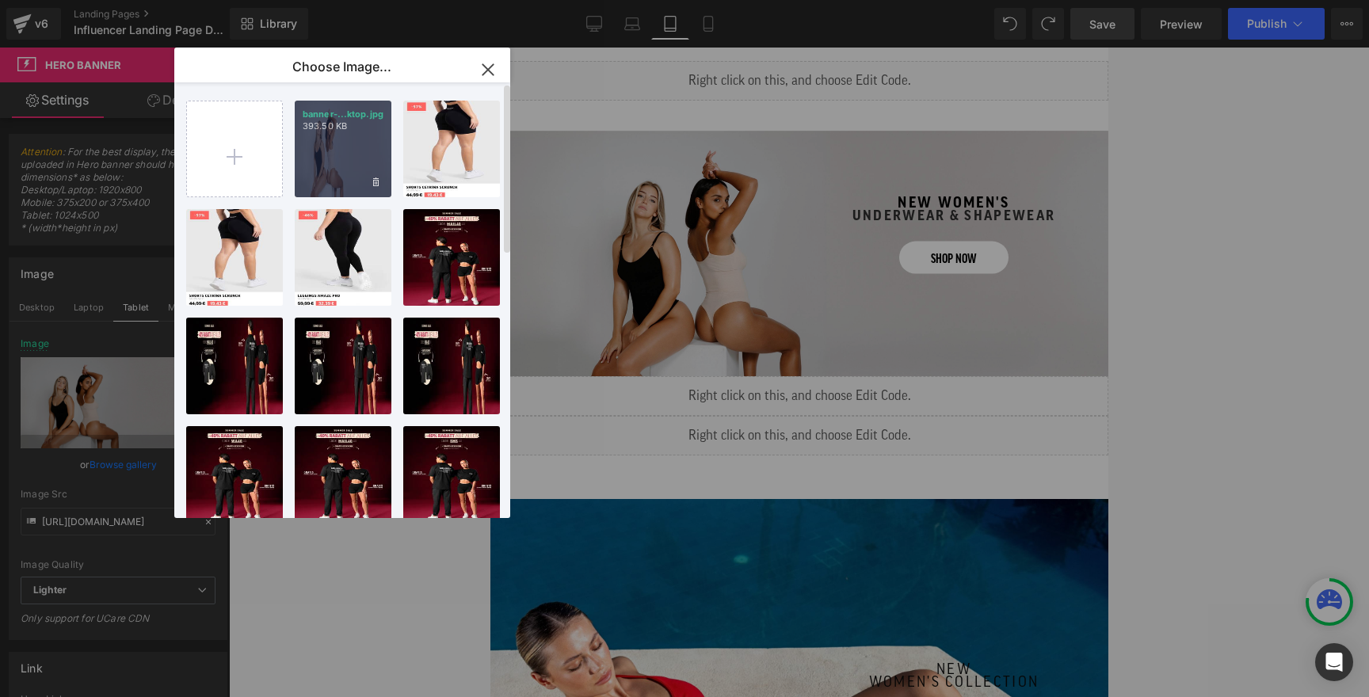
click at [311, 177] on div "banner-...ktop.jpg 393.50 KB" at bounding box center [343, 149] width 97 height 97
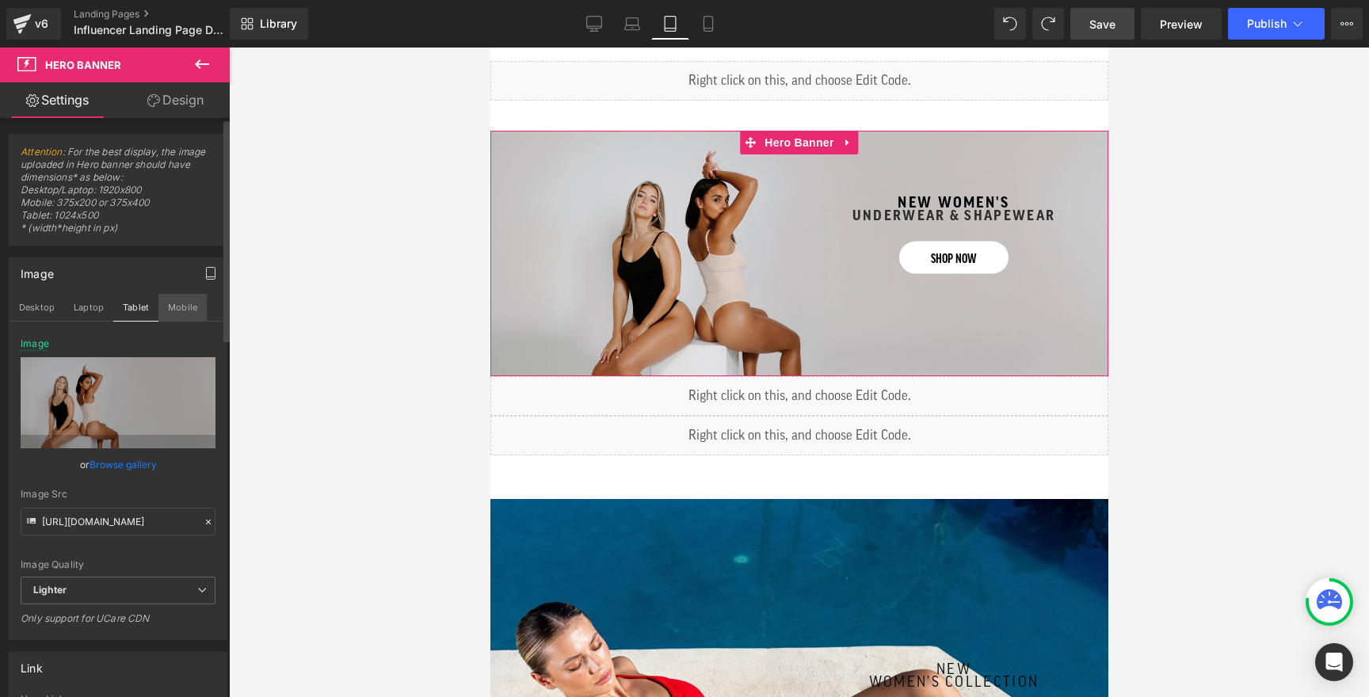
click at [171, 311] on button "Mobile" at bounding box center [182, 307] width 48 height 27
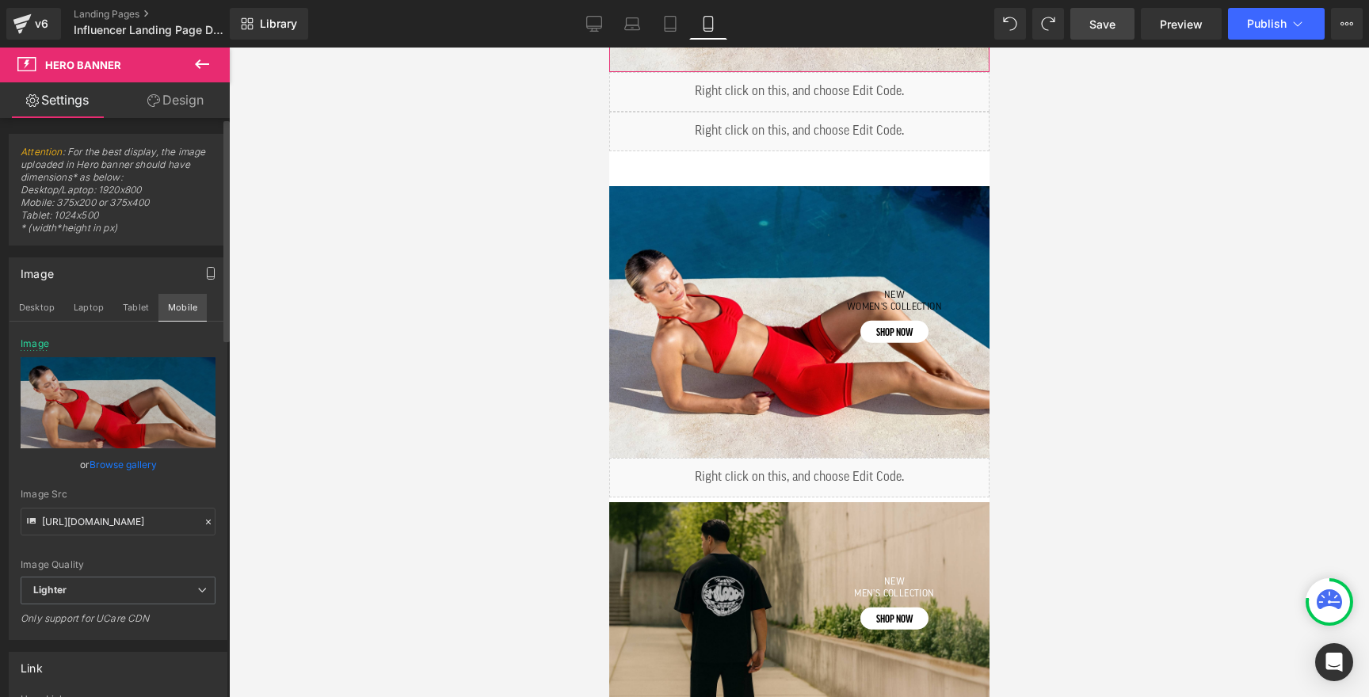
scroll to position [700, 0]
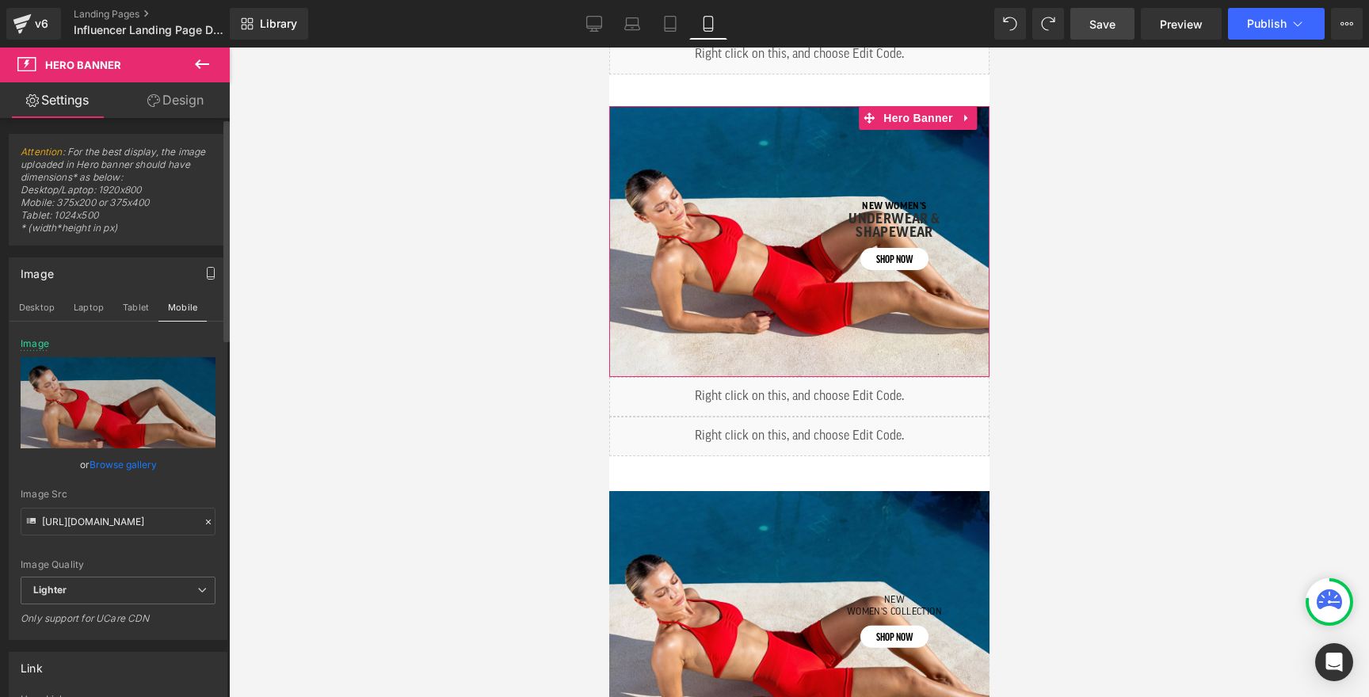
click at [116, 463] on link "Browse gallery" at bounding box center [123, 465] width 67 height 28
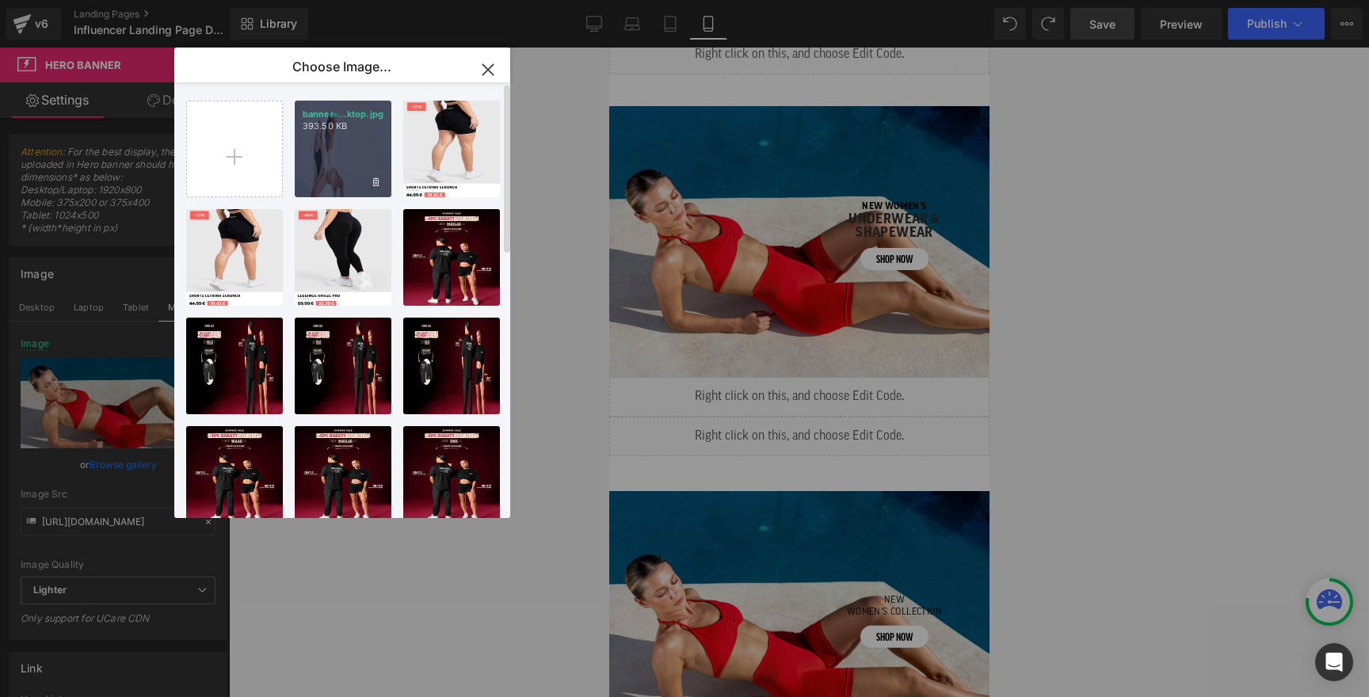
click at [346, 184] on div "banner-...ktop.jpg 393.50 KB" at bounding box center [343, 149] width 97 height 97
type input "https://ucarecdn.com/d62df3af-6871-4e10-bb28-6cce7ceeb620/-/format/auto/-/previ…"
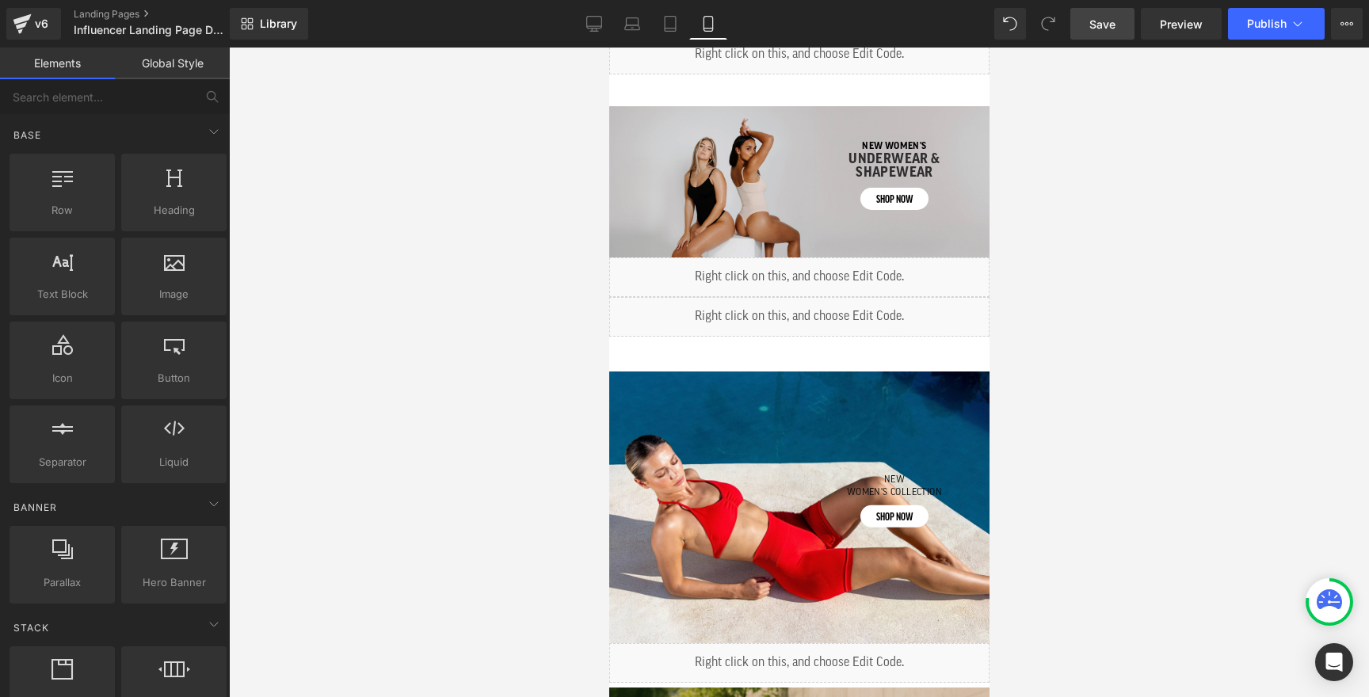
click at [472, 277] on div at bounding box center [799, 372] width 1140 height 649
click at [1102, 23] on span "Save" at bounding box center [1102, 24] width 26 height 17
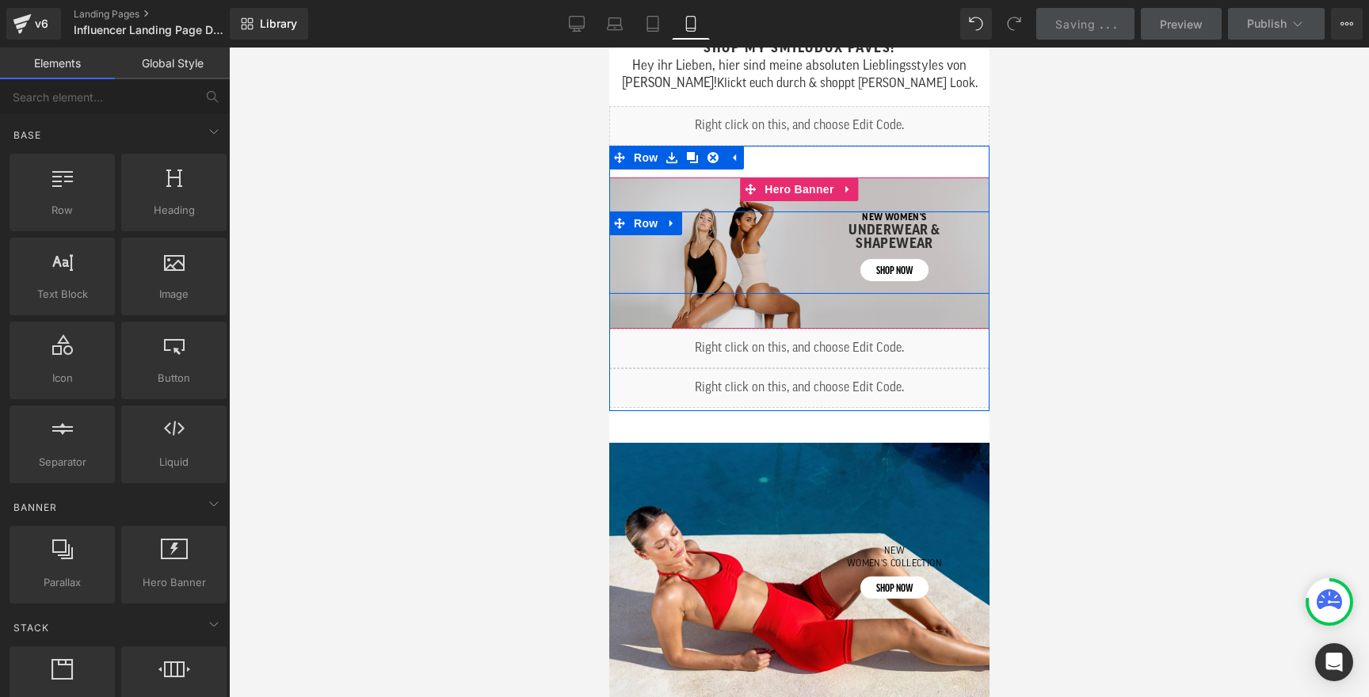
scroll to position [600, 0]
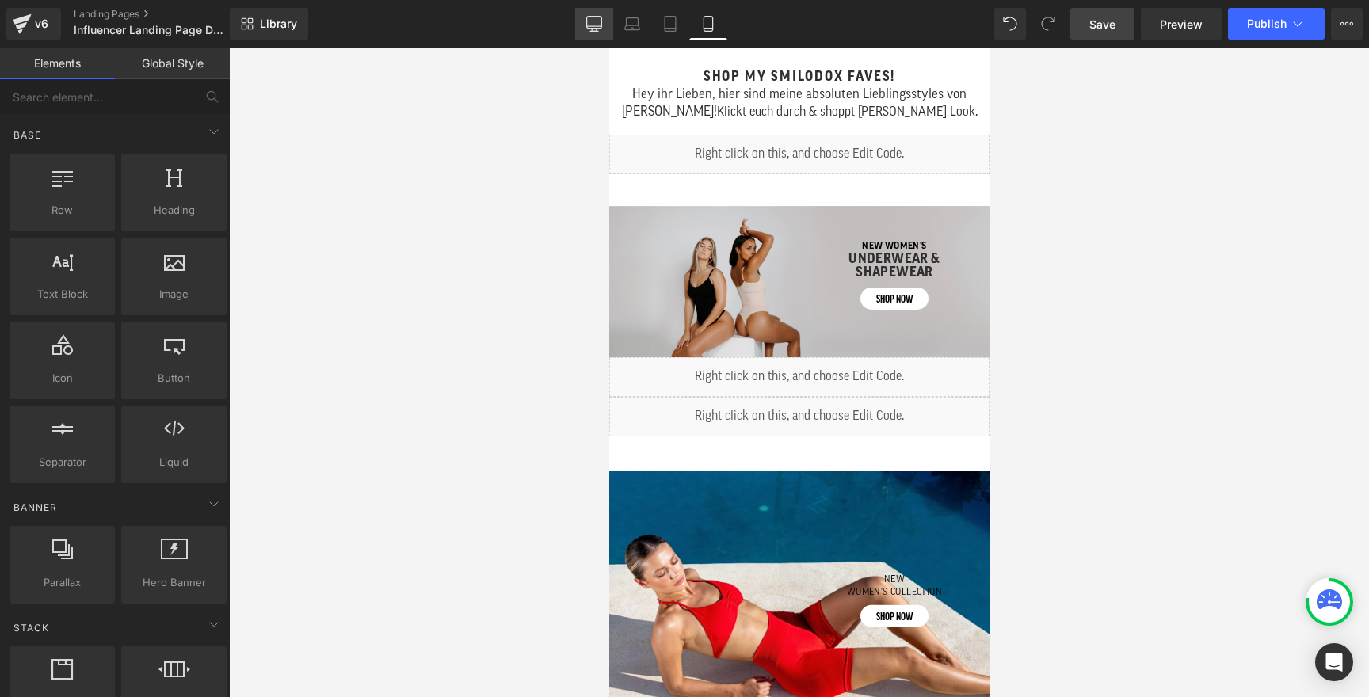
click at [587, 35] on link "Desktop" at bounding box center [594, 24] width 38 height 32
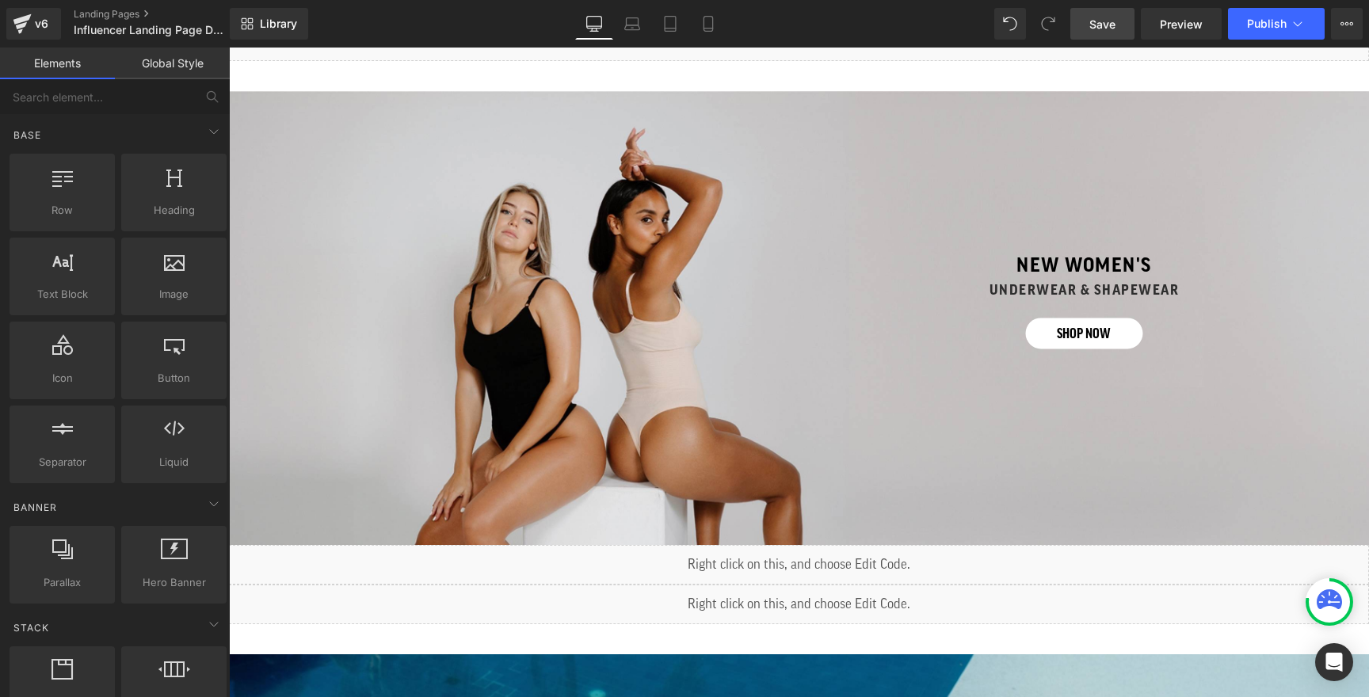
scroll to position [592, 0]
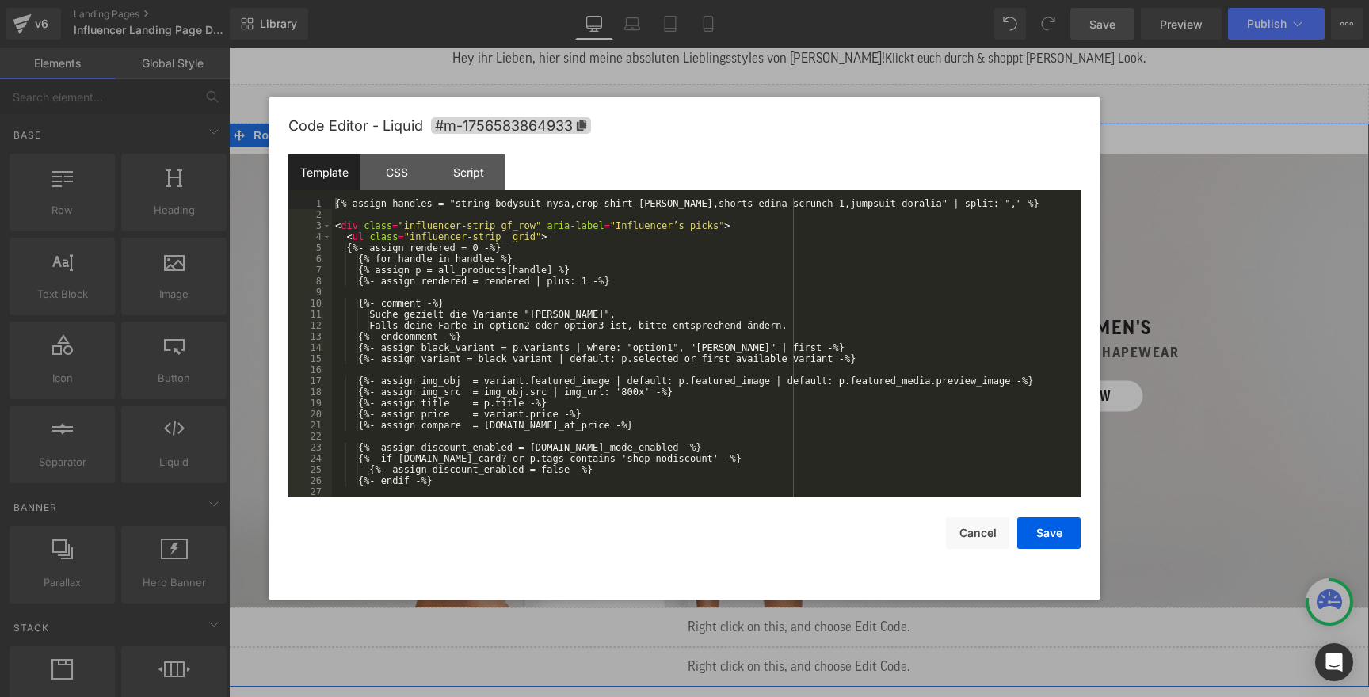
click at [825, 623] on div "Liquid" at bounding box center [799, 628] width 1140 height 40
drag, startPoint x: 574, startPoint y: 202, endPoint x: 793, endPoint y: 206, distance: 218.6
click at [793, 206] on div "{% assign handles = "string-bodysuit-nysa,crop-shirt-elna,shorts-edina-scrunch-…" at bounding box center [703, 359] width 742 height 322
paste textarea
click at [887, 205] on div "{% assign handles = "string-bodysuit-nysa,bralette-mit-cups-nysa,badeanzug-ciss…" at bounding box center [703, 359] width 742 height 322
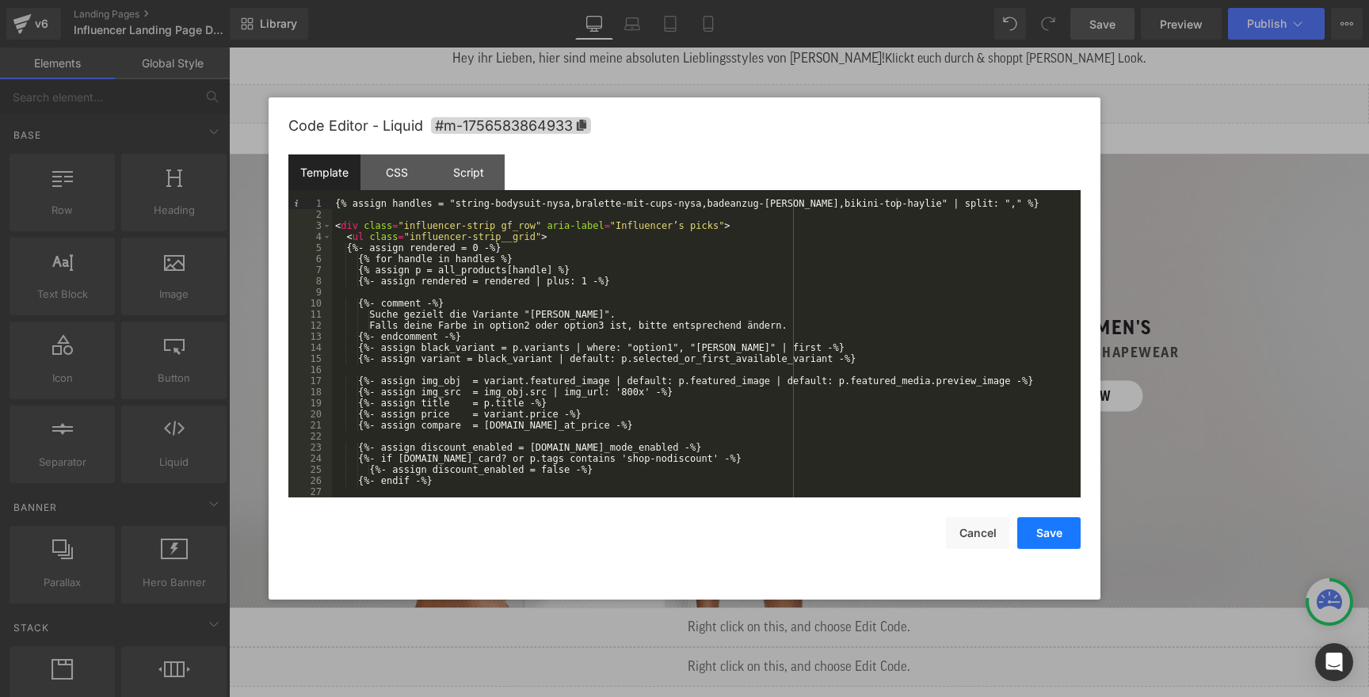
click at [1049, 539] on button "Save" at bounding box center [1048, 533] width 63 height 32
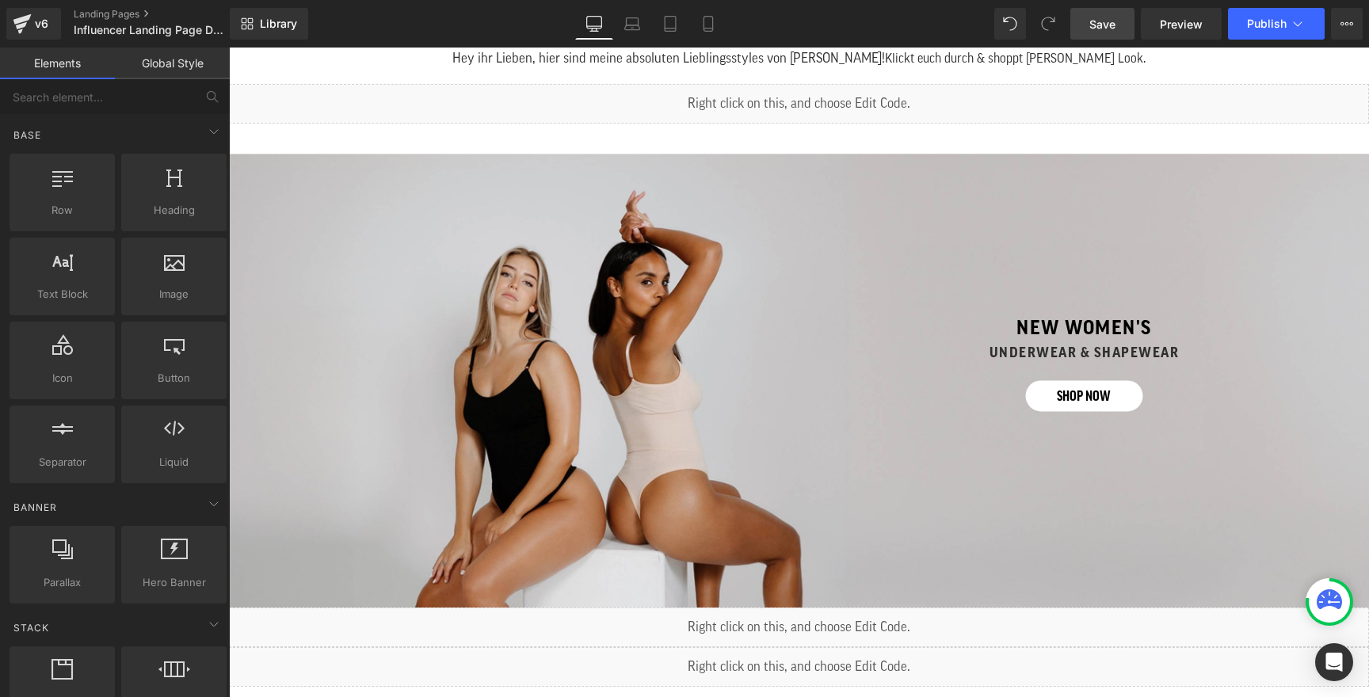
click at [1105, 24] on span "Save" at bounding box center [1102, 24] width 26 height 17
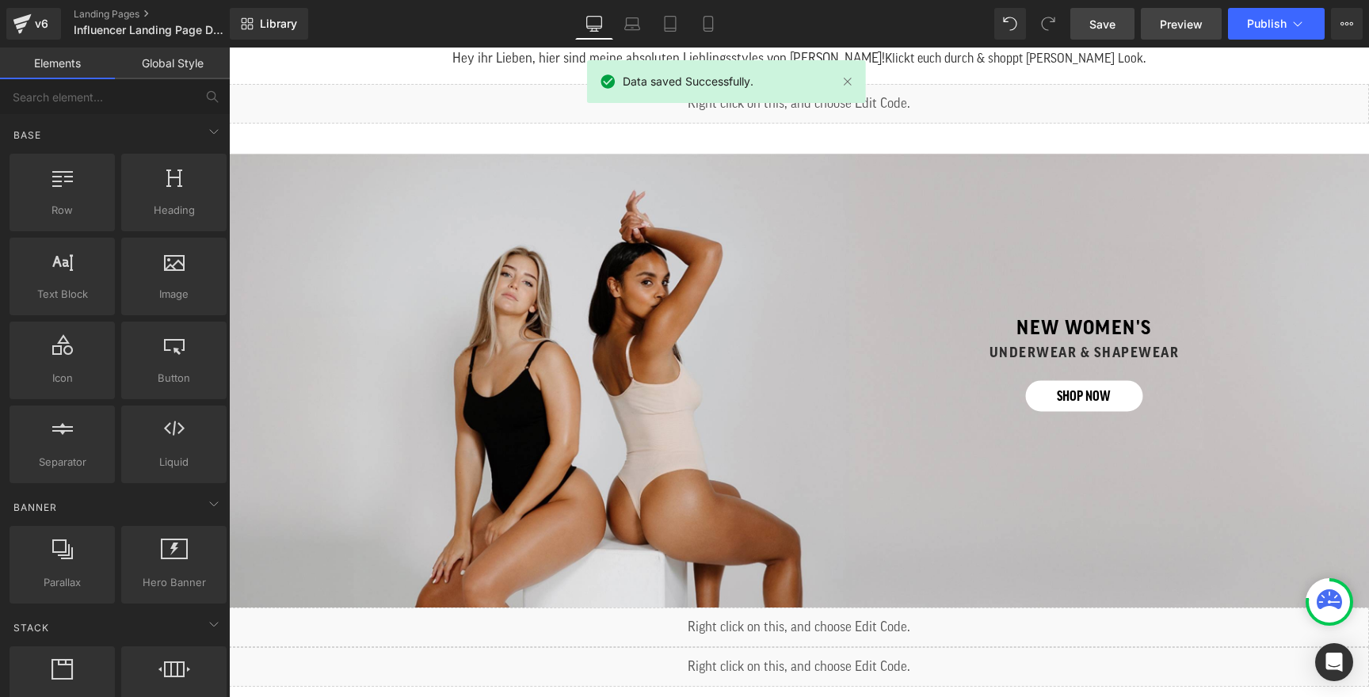
click at [1175, 24] on span "Preview" at bounding box center [1181, 24] width 43 height 17
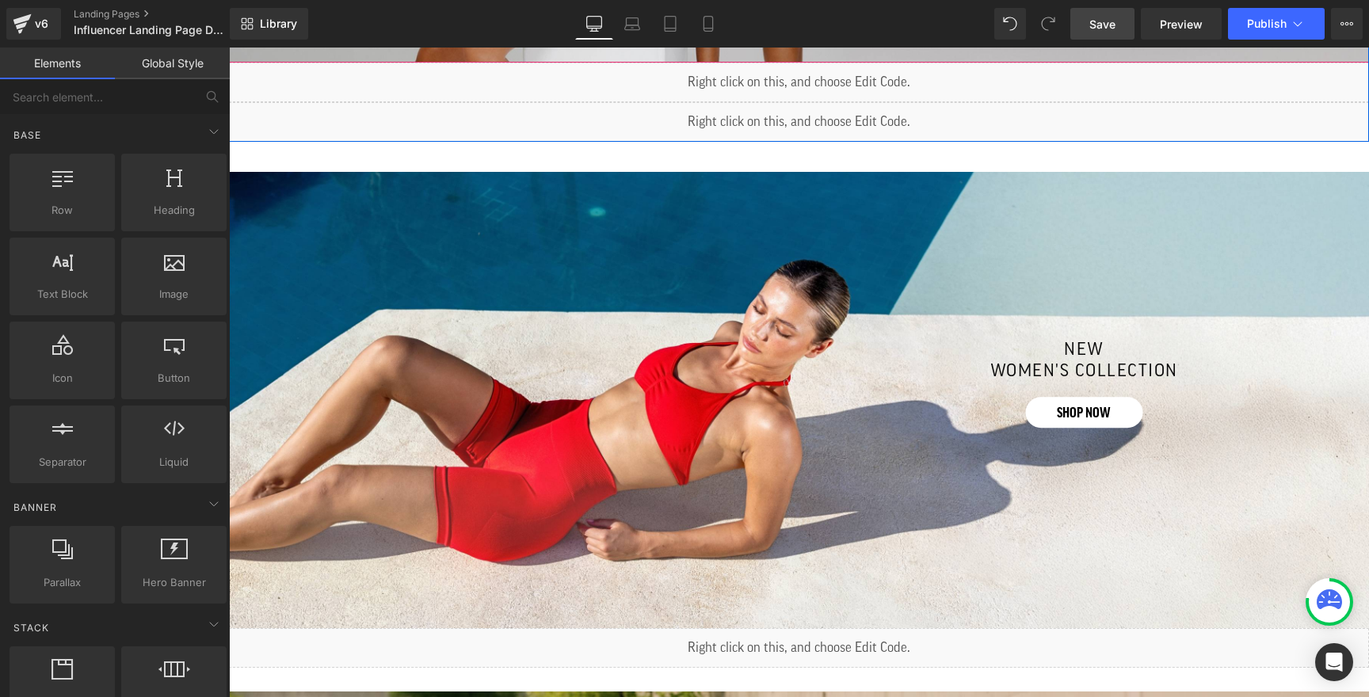
scroll to position [1246, 0]
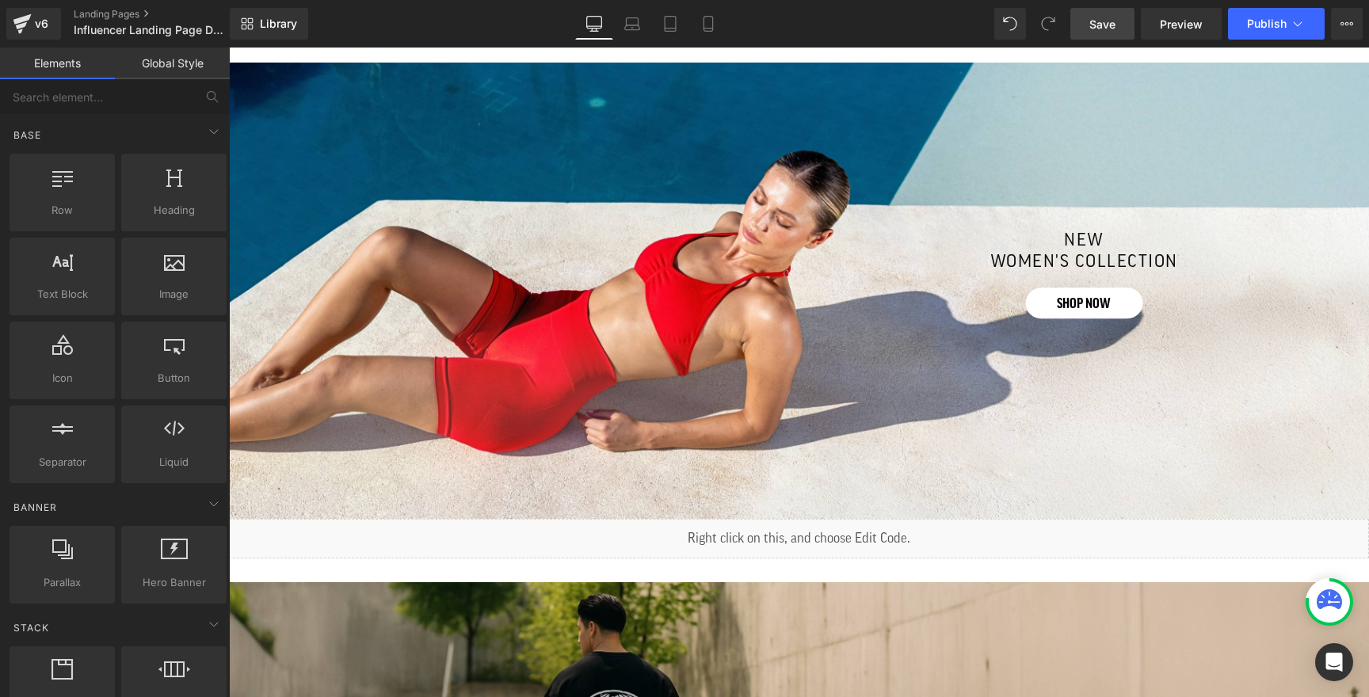
click at [346, 156] on div "Separator new women's collection Heading shop now Button Row" at bounding box center [799, 291] width 1140 height 456
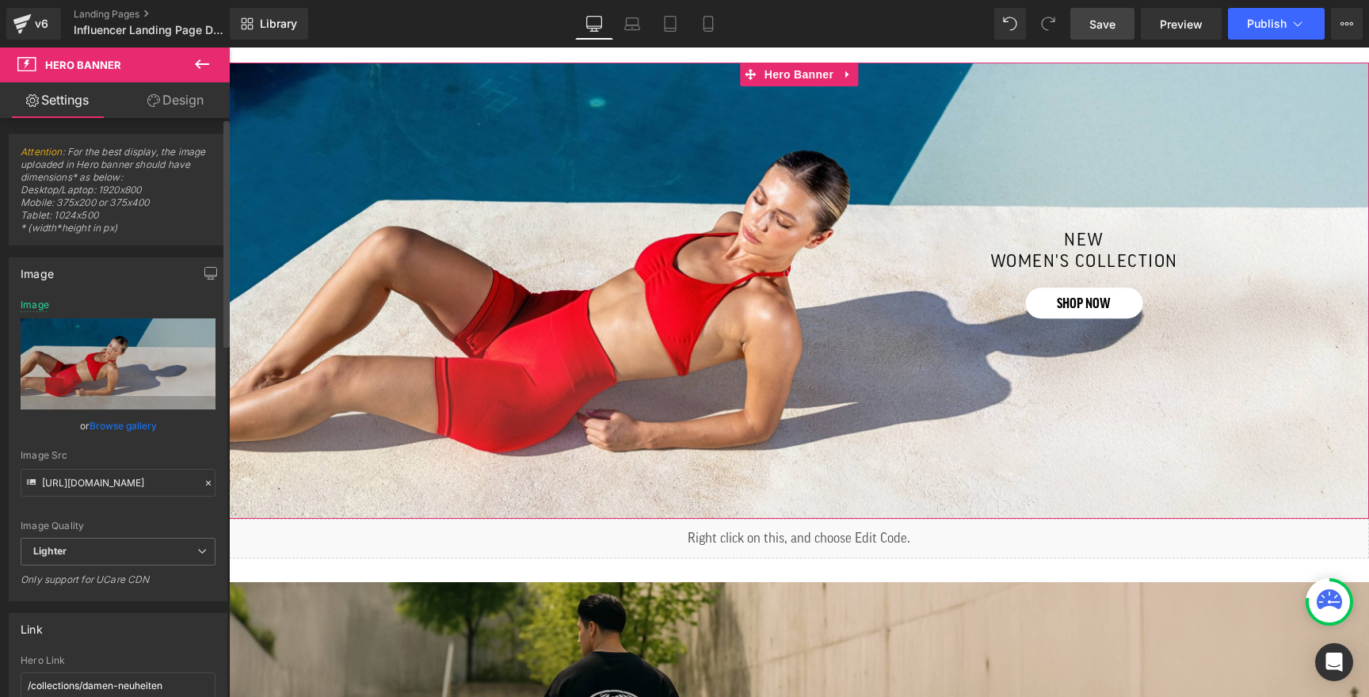
click at [106, 423] on link "Browse gallery" at bounding box center [123, 426] width 67 height 28
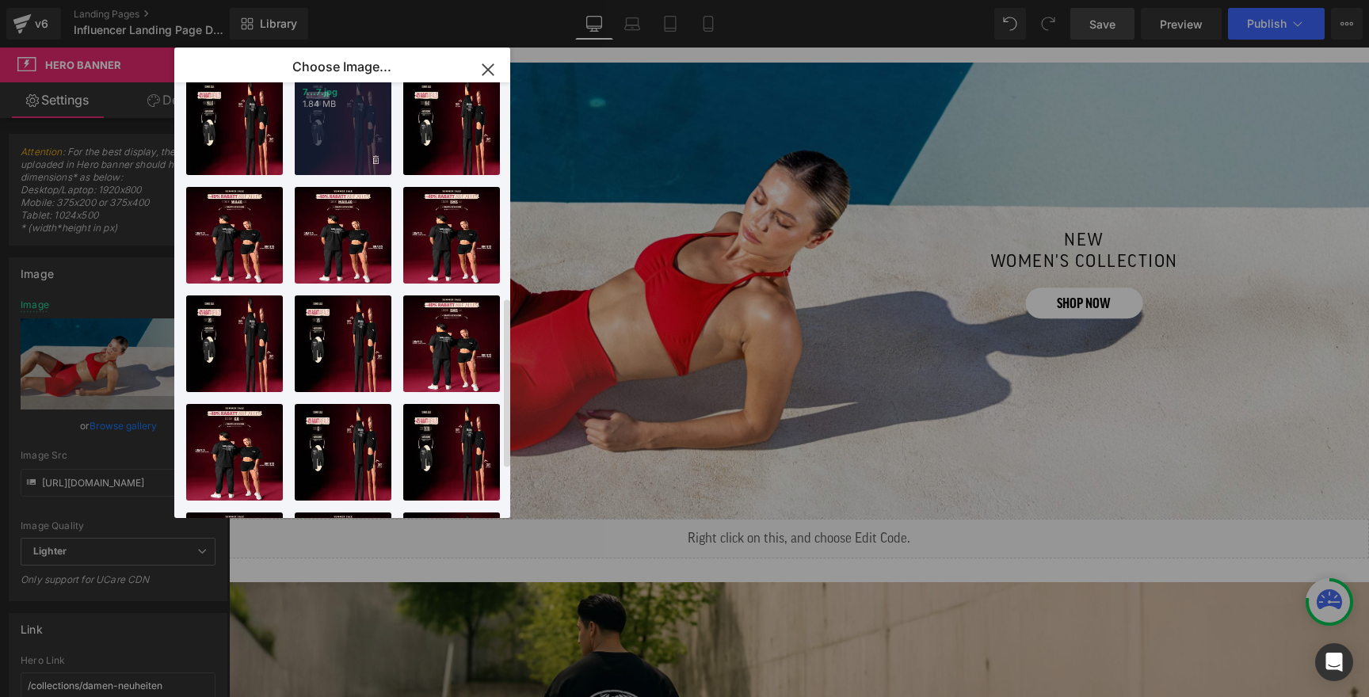
scroll to position [0, 0]
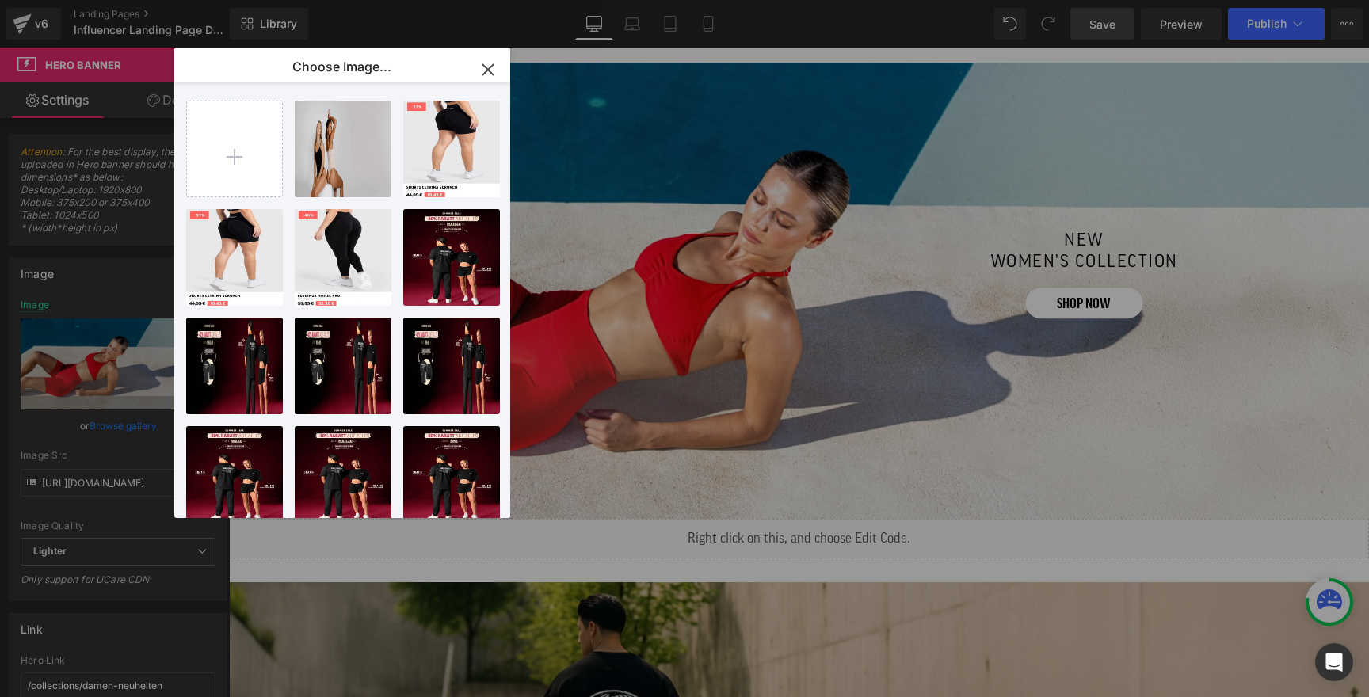
click at [495, 65] on icon "button" at bounding box center [487, 69] width 25 height 25
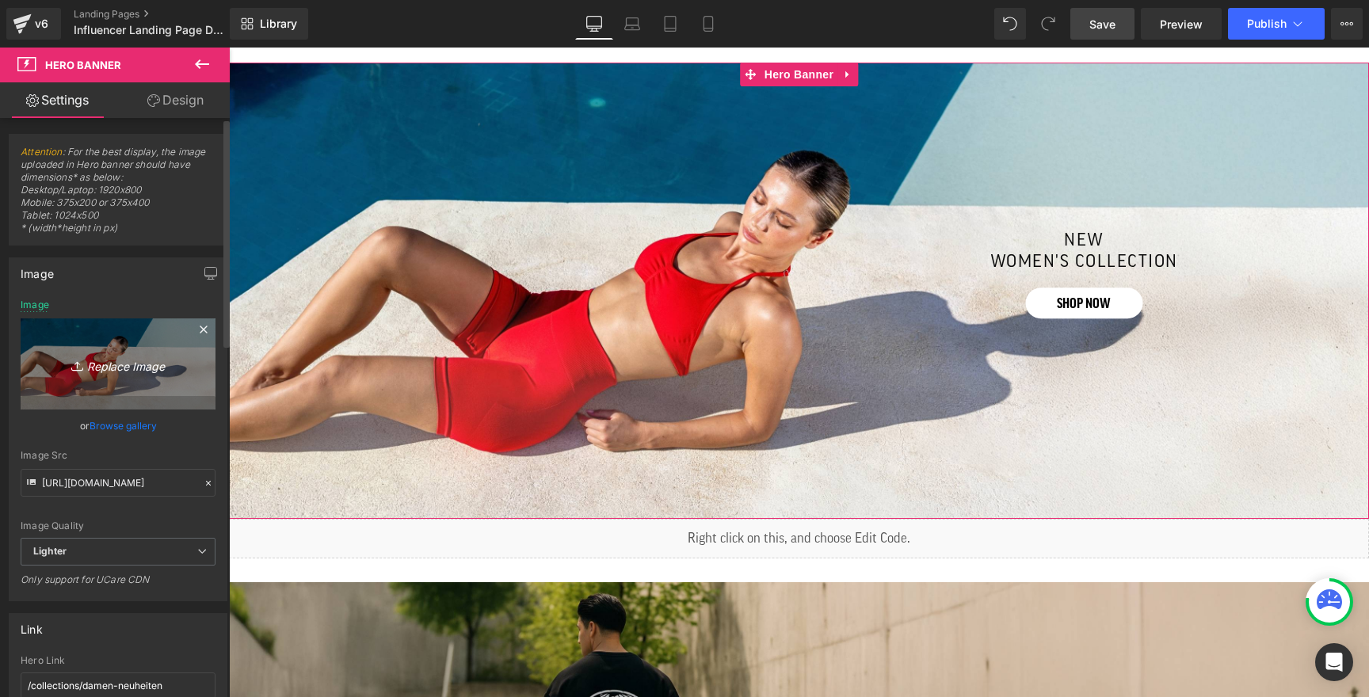
click at [128, 360] on icon "Replace Image" at bounding box center [118, 364] width 127 height 20
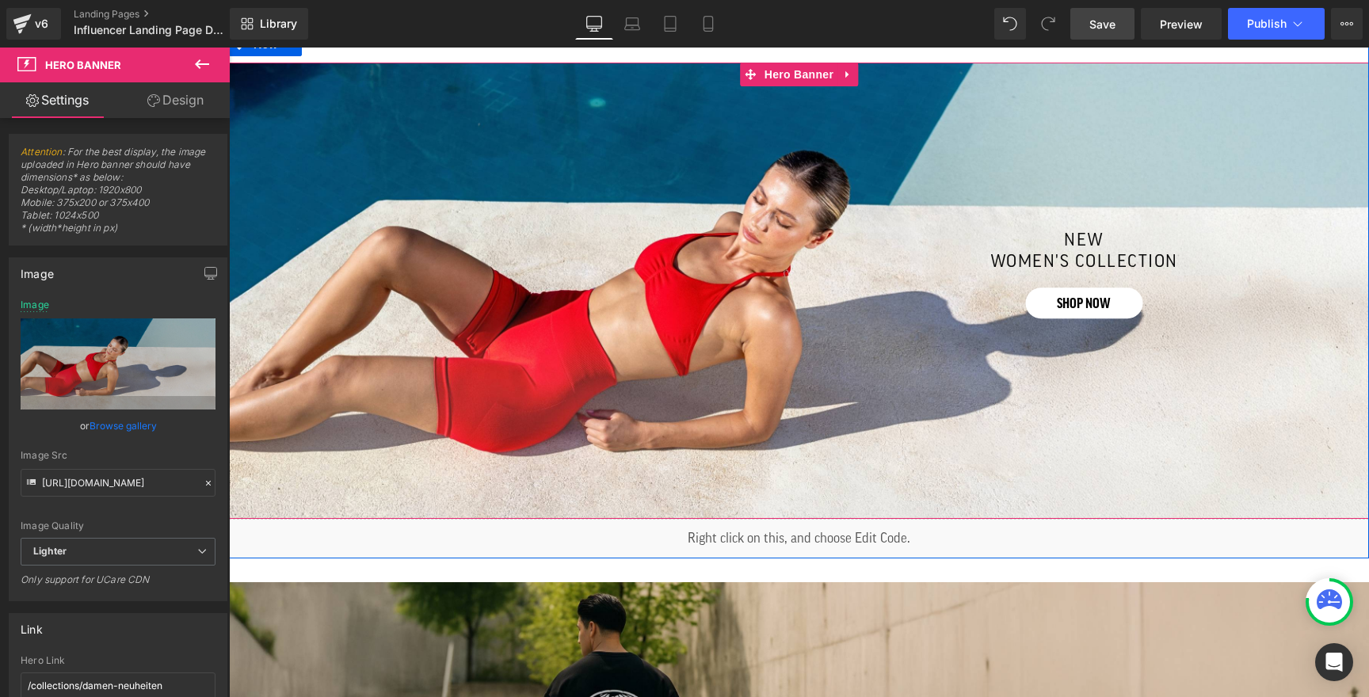
click at [627, 117] on div "Separator new women's collection Heading shop now Button Row" at bounding box center [799, 291] width 1140 height 456
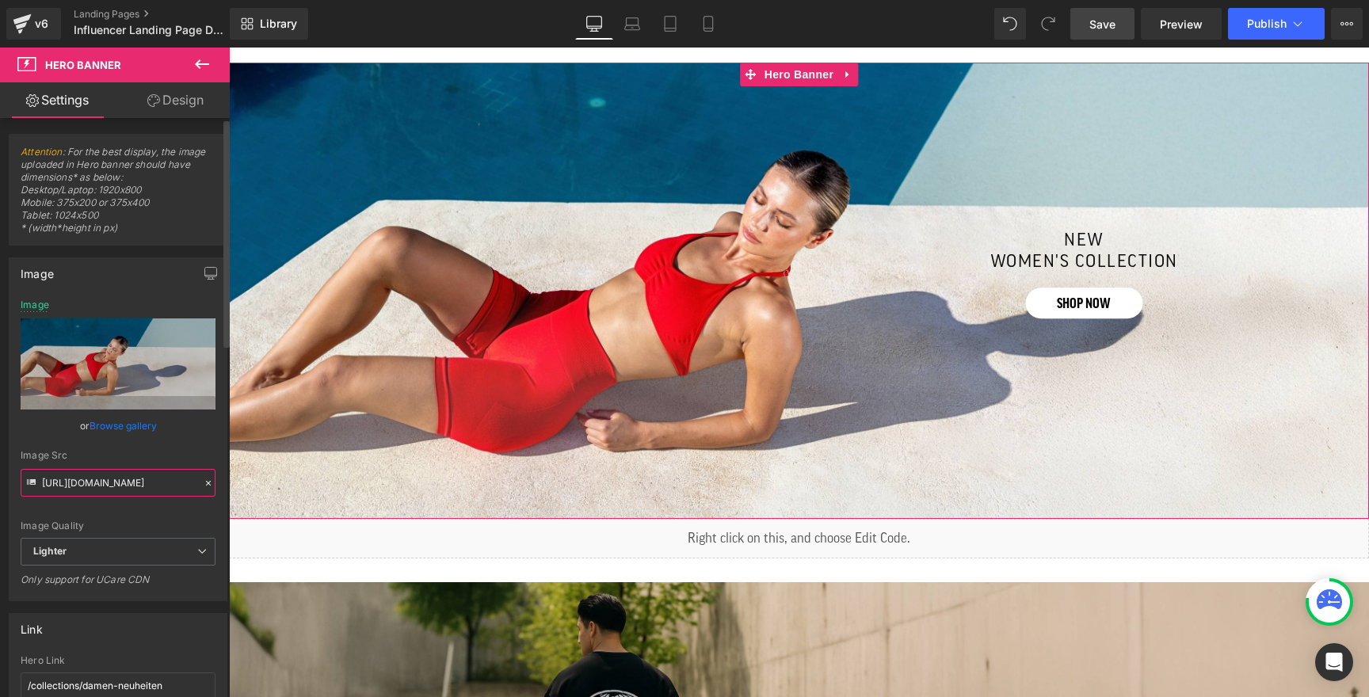
click at [102, 486] on input "https://ucarecdn.com/09c29e54-fae1-43de-b997-4edc9b39dc7f/-/format/auto/-/previ…" at bounding box center [118, 483] width 195 height 28
click at [206, 271] on icon "button" at bounding box center [210, 273] width 13 height 13
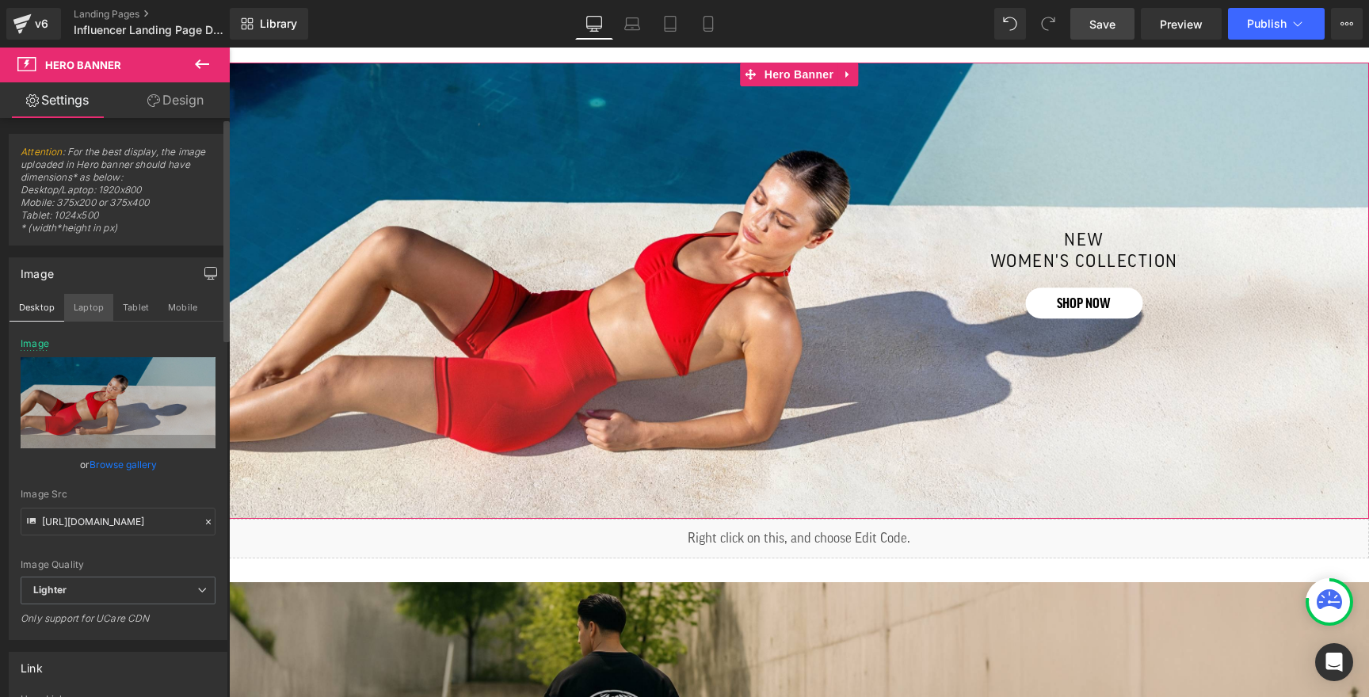
click at [91, 310] on button "Laptop" at bounding box center [88, 307] width 49 height 27
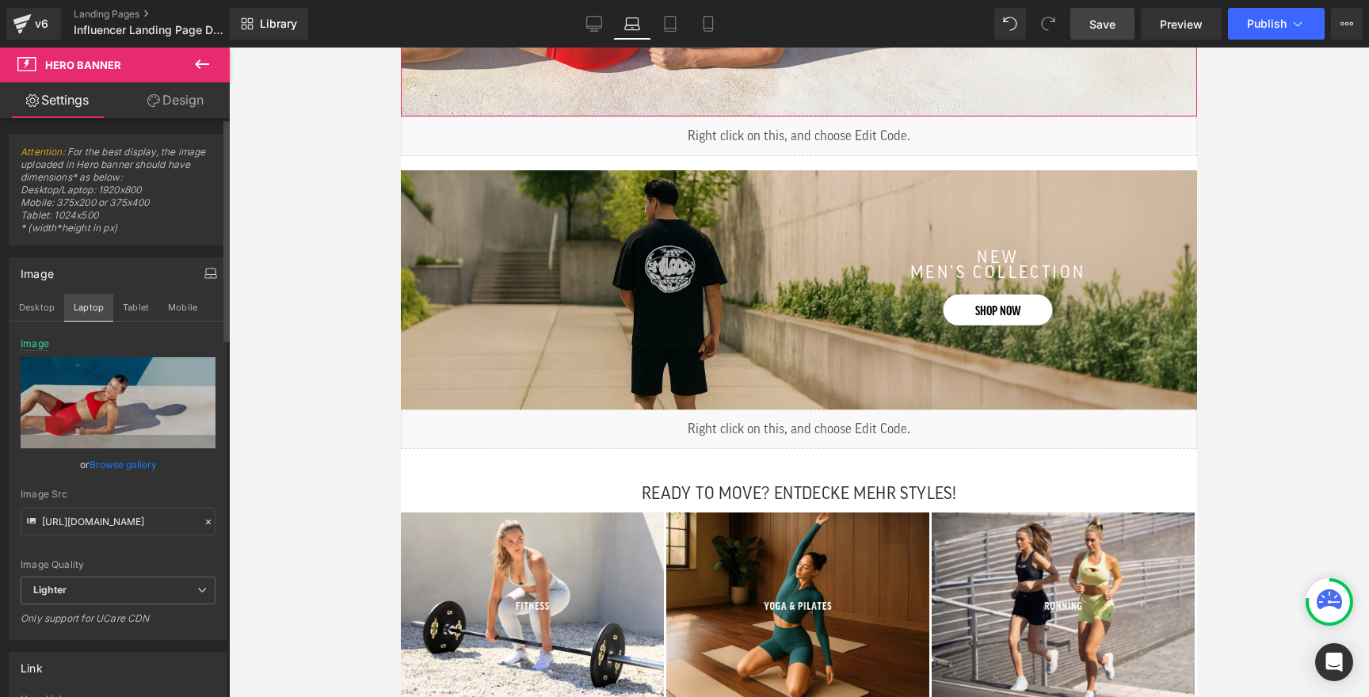
scroll to position [981, 0]
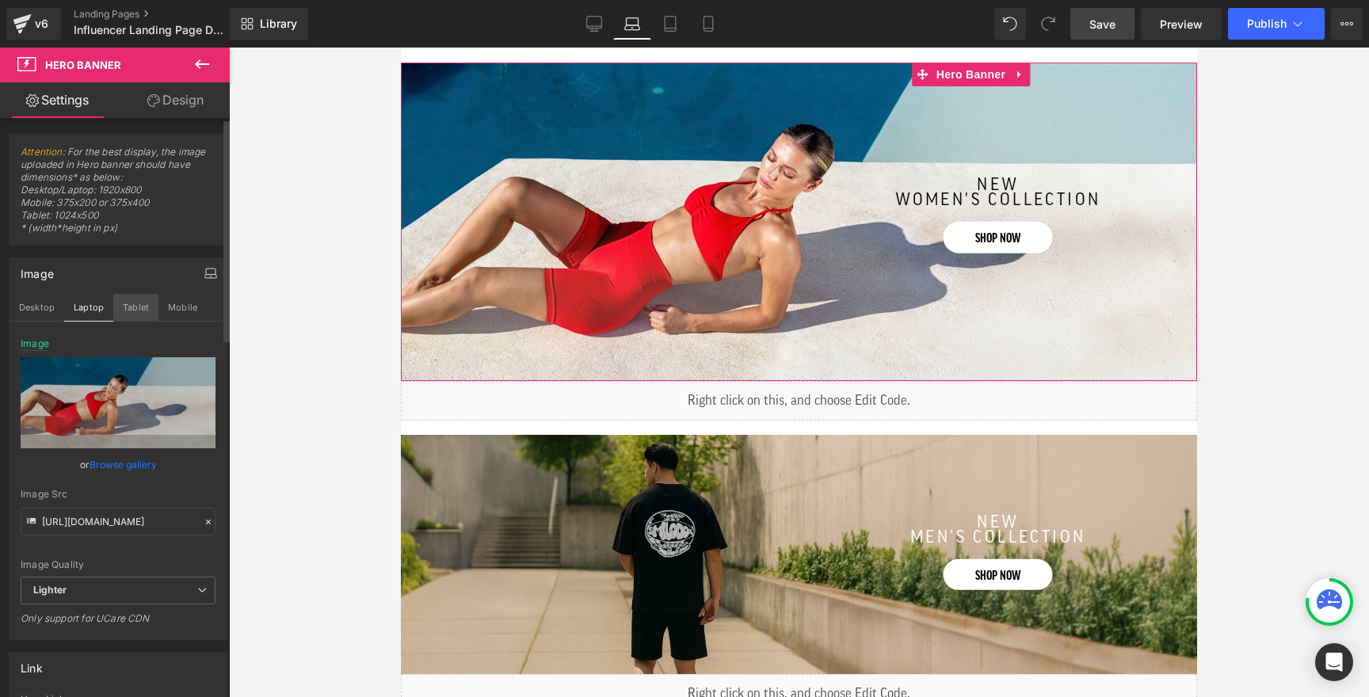
click at [137, 303] on button "Tablet" at bounding box center [135, 307] width 45 height 27
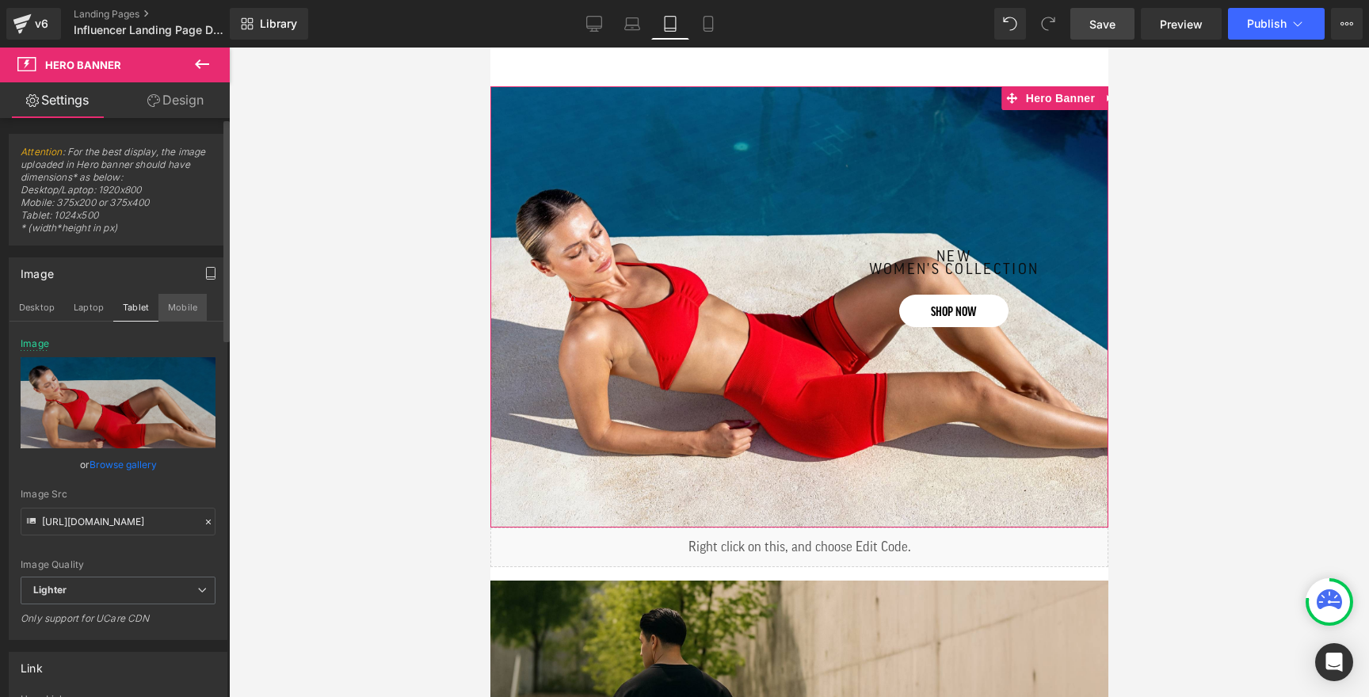
click at [181, 303] on button "Mobile" at bounding box center [182, 307] width 48 height 27
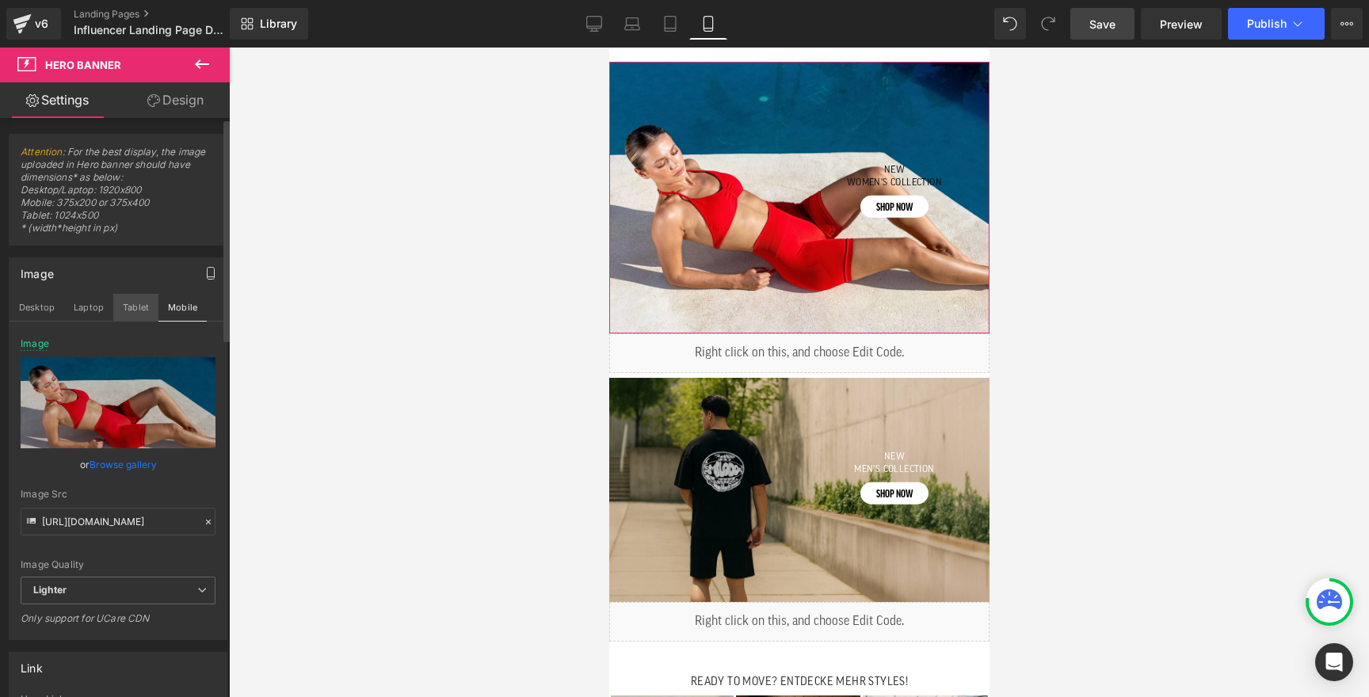
click at [132, 307] on button "Tablet" at bounding box center [135, 307] width 45 height 27
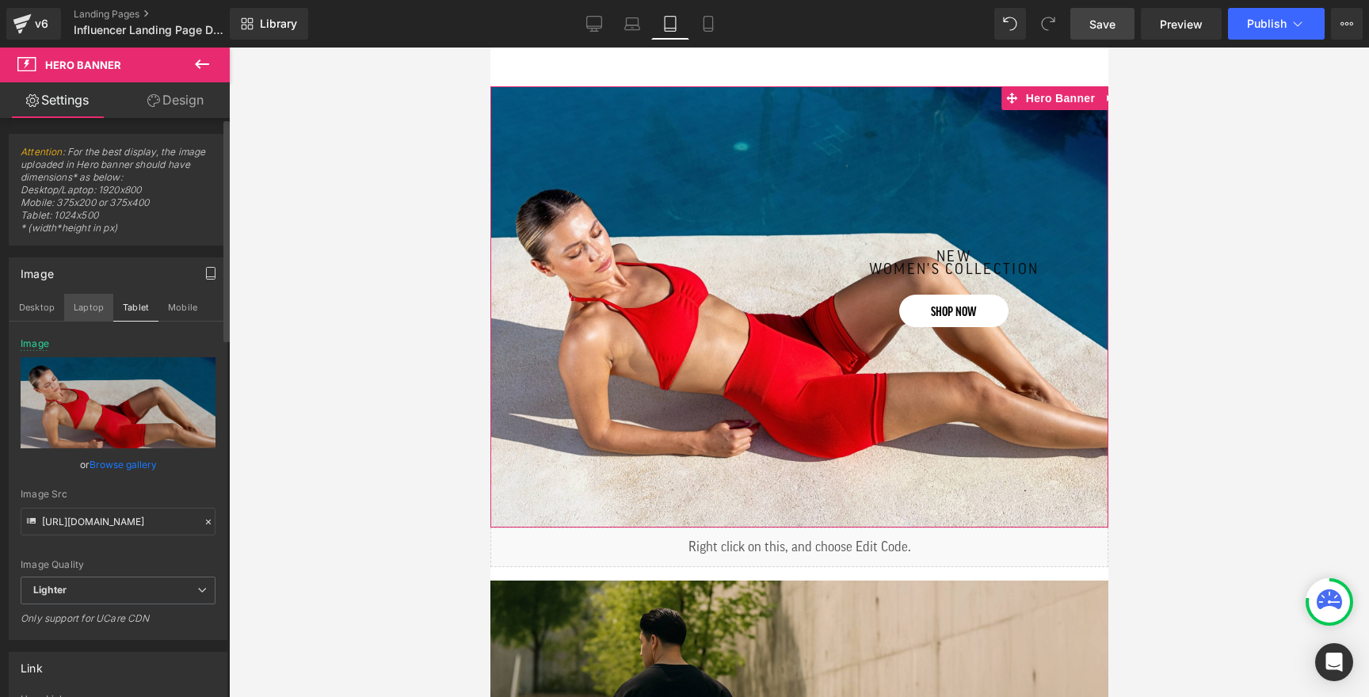
click at [88, 307] on button "Laptop" at bounding box center [88, 307] width 49 height 27
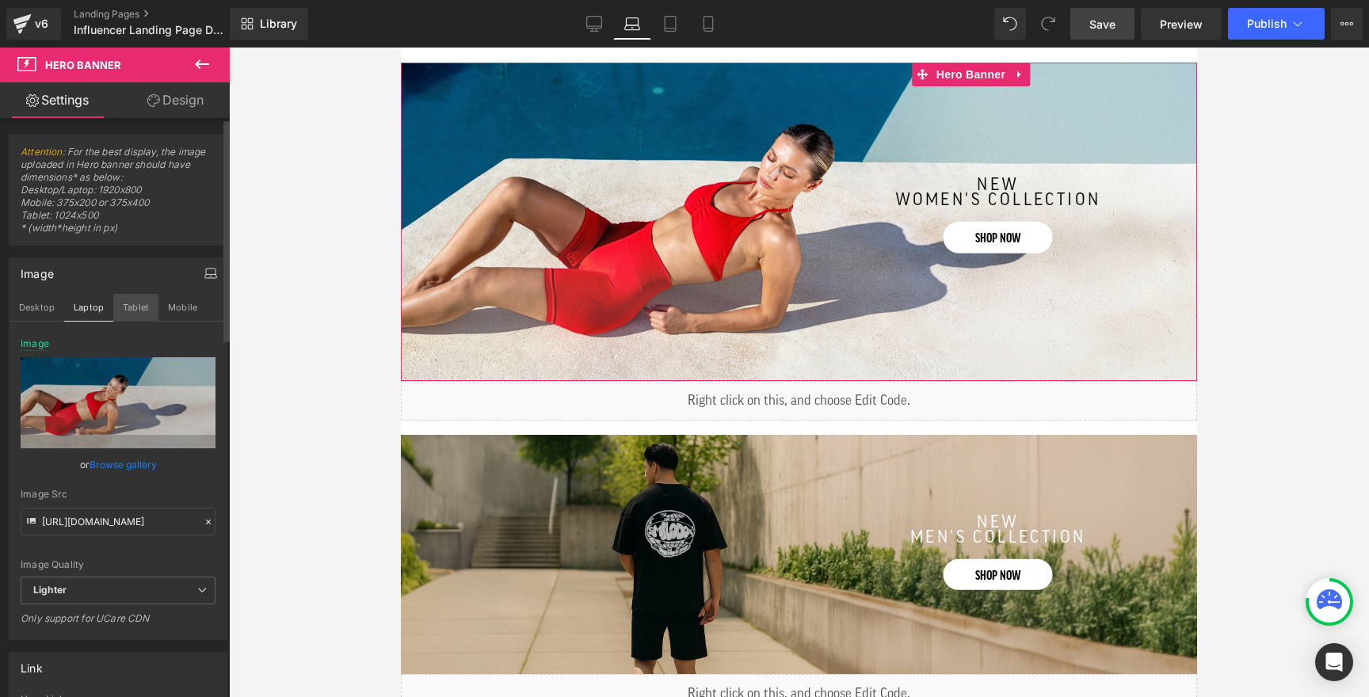
click at [136, 309] on button "Tablet" at bounding box center [135, 307] width 45 height 27
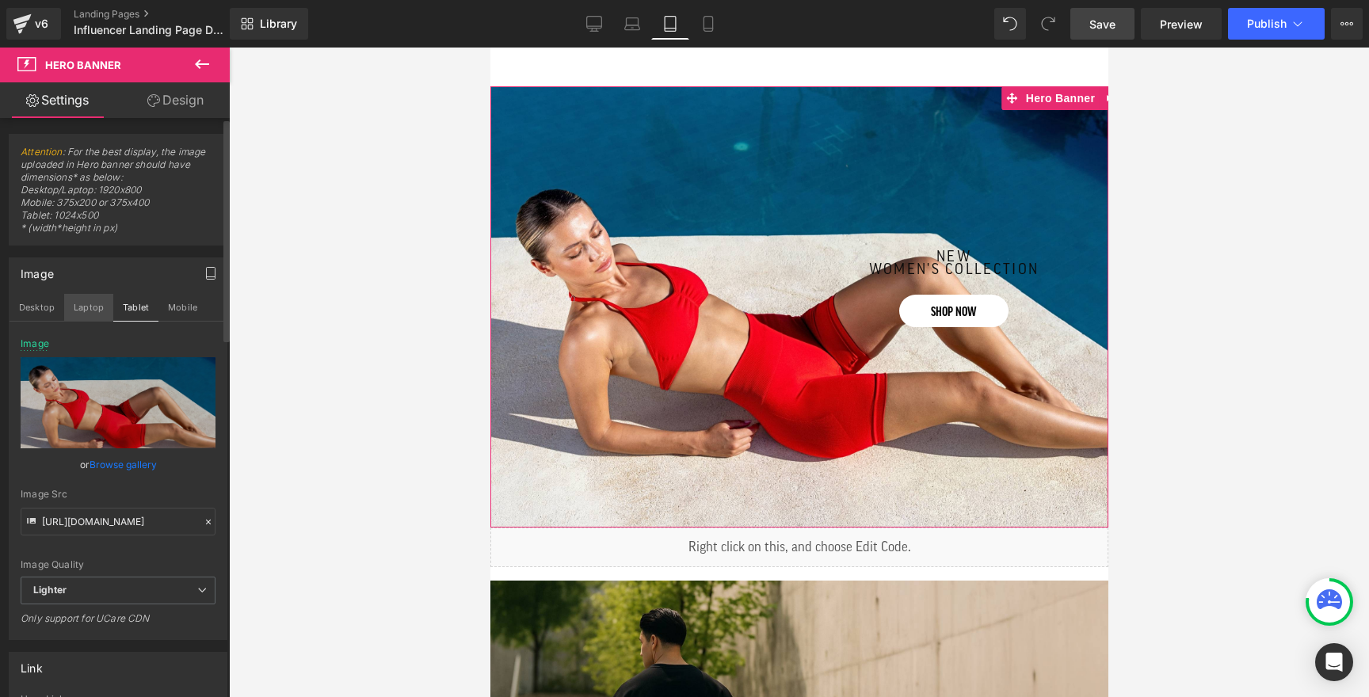
click at [85, 307] on button "Laptop" at bounding box center [88, 307] width 49 height 27
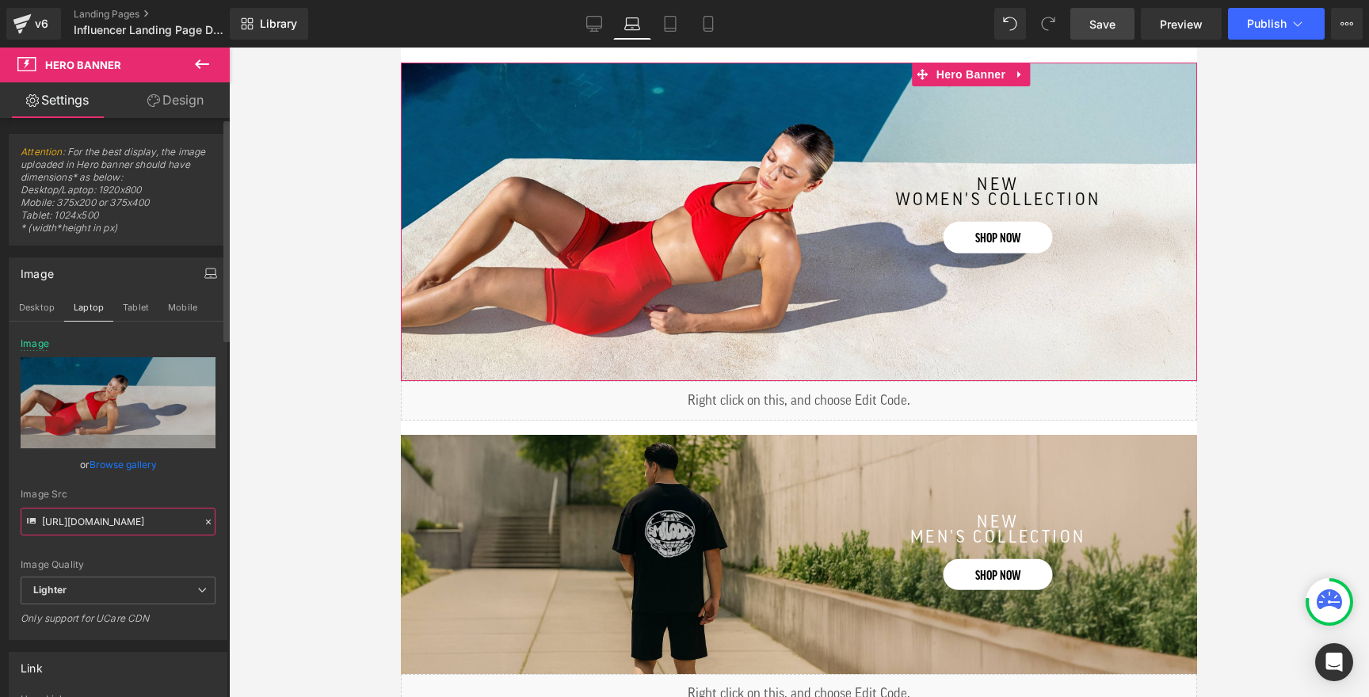
click at [101, 520] on input "https://ucarecdn.com/09c29e54-fae1-43de-b997-4edc9b39dc7f/-/format/auto/-/previ…" at bounding box center [118, 522] width 195 height 28
click at [127, 304] on button "Tablet" at bounding box center [135, 307] width 45 height 27
type input "https://ucarecdn.com/4d73bb09-b981-4502-9688-3e572209bd5f/-/format/auto/-/previ…"
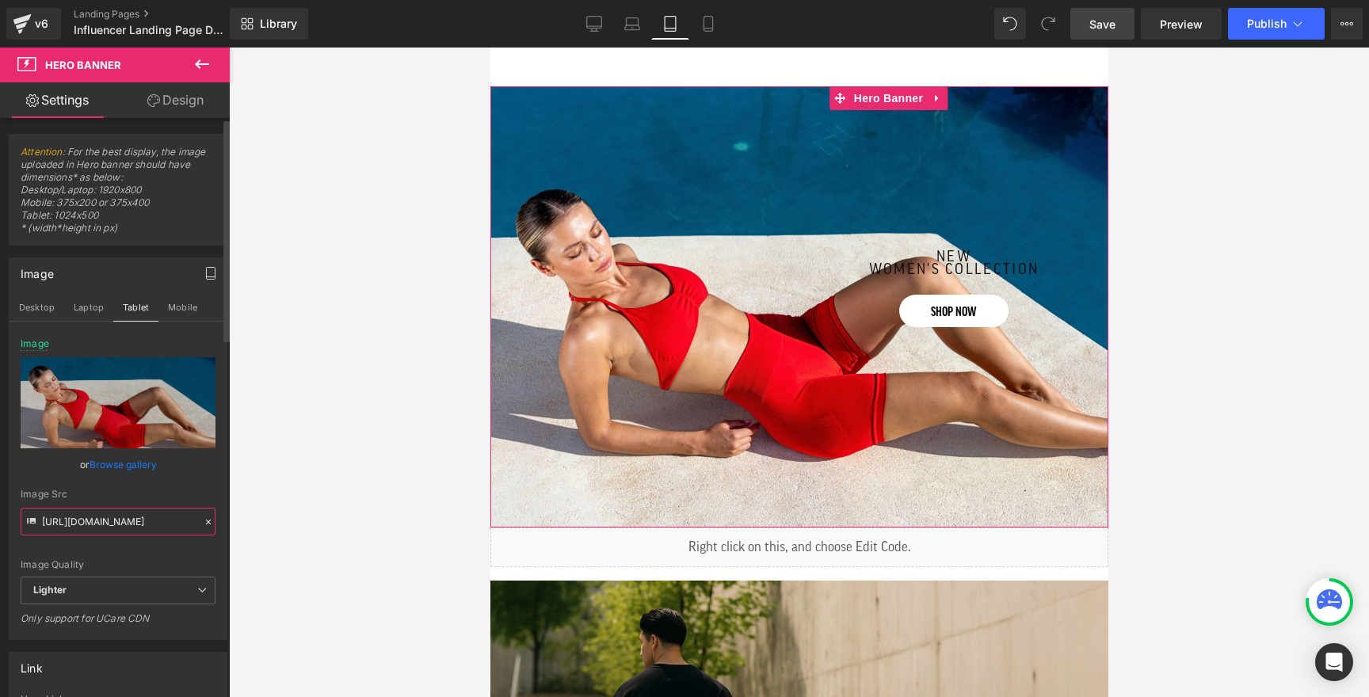
click at [113, 520] on input "https://ucarecdn.com/4d73bb09-b981-4502-9688-3e572209bd5f/-/format/auto/-/previ…" at bounding box center [118, 522] width 195 height 28
click at [180, 298] on button "Mobile" at bounding box center [182, 307] width 48 height 27
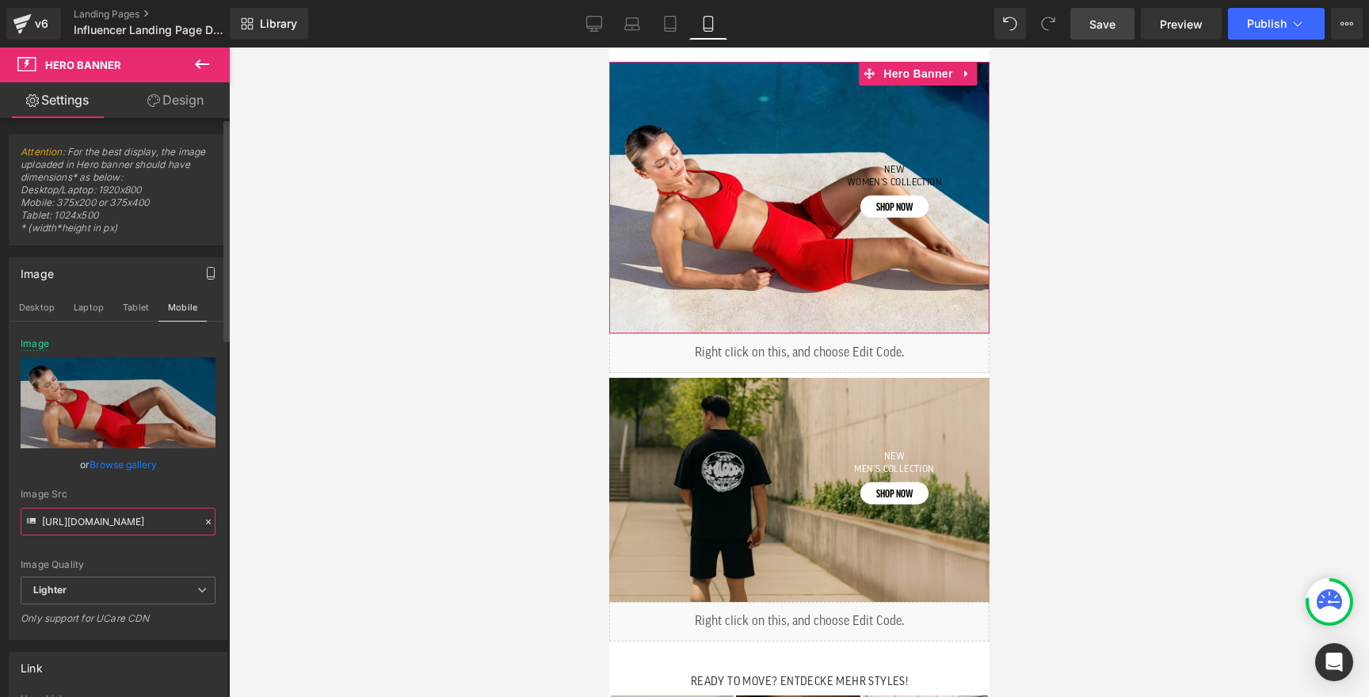
click at [139, 517] on input "https://ucarecdn.com/4d73bb09-b981-4502-9688-3e572209bd5f/-/format/auto/-/previ…" at bounding box center [118, 522] width 195 height 28
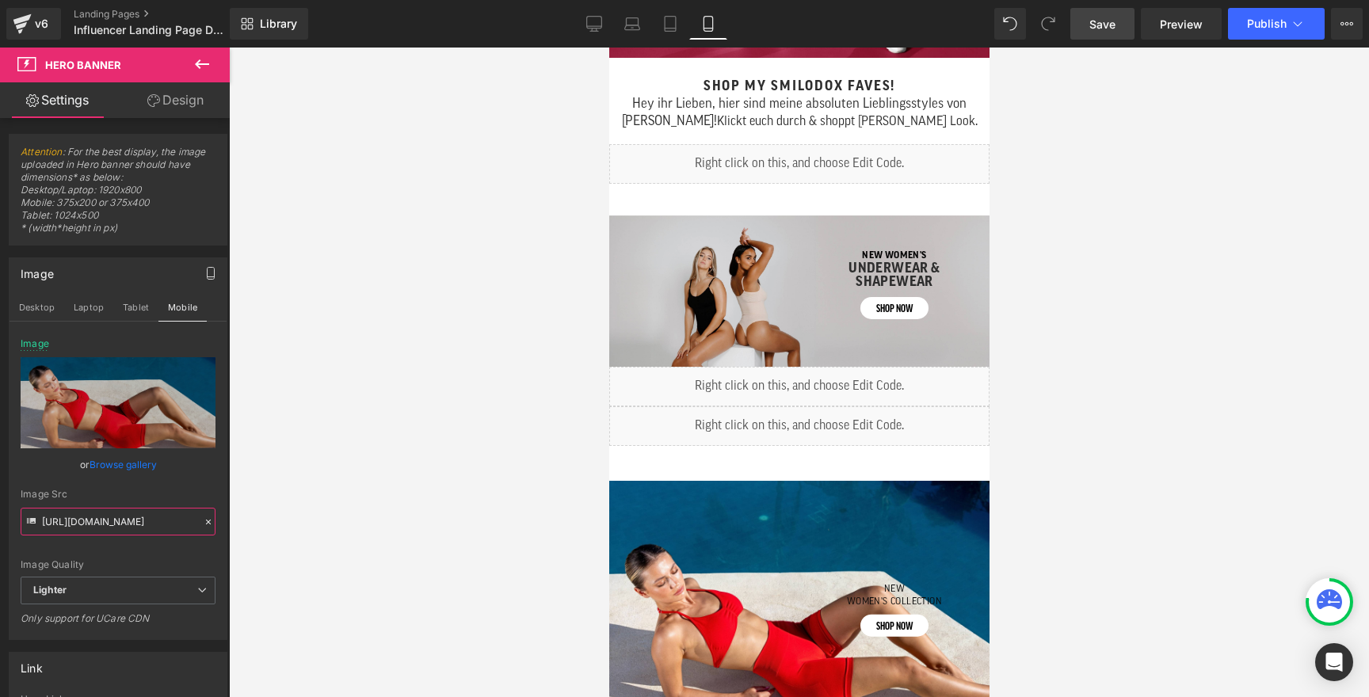
scroll to position [588, 0]
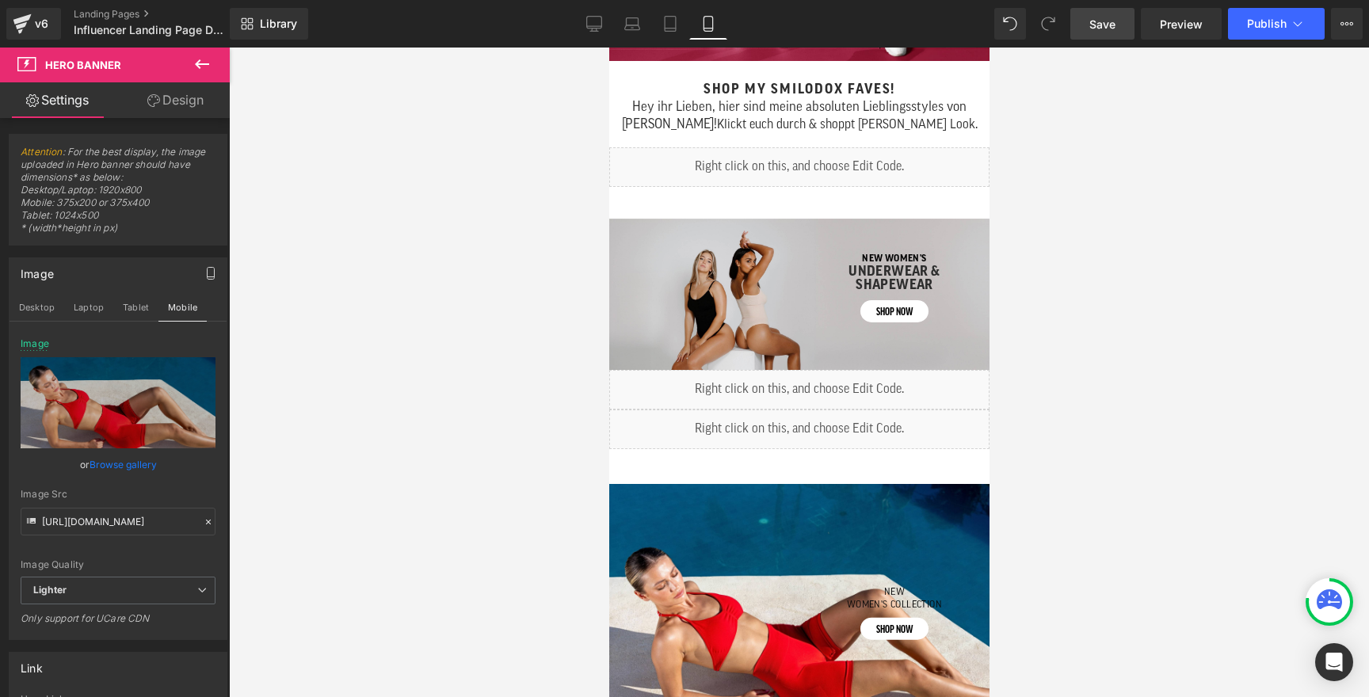
click at [608, 48] on div at bounding box center [608, 48] width 0 height 0
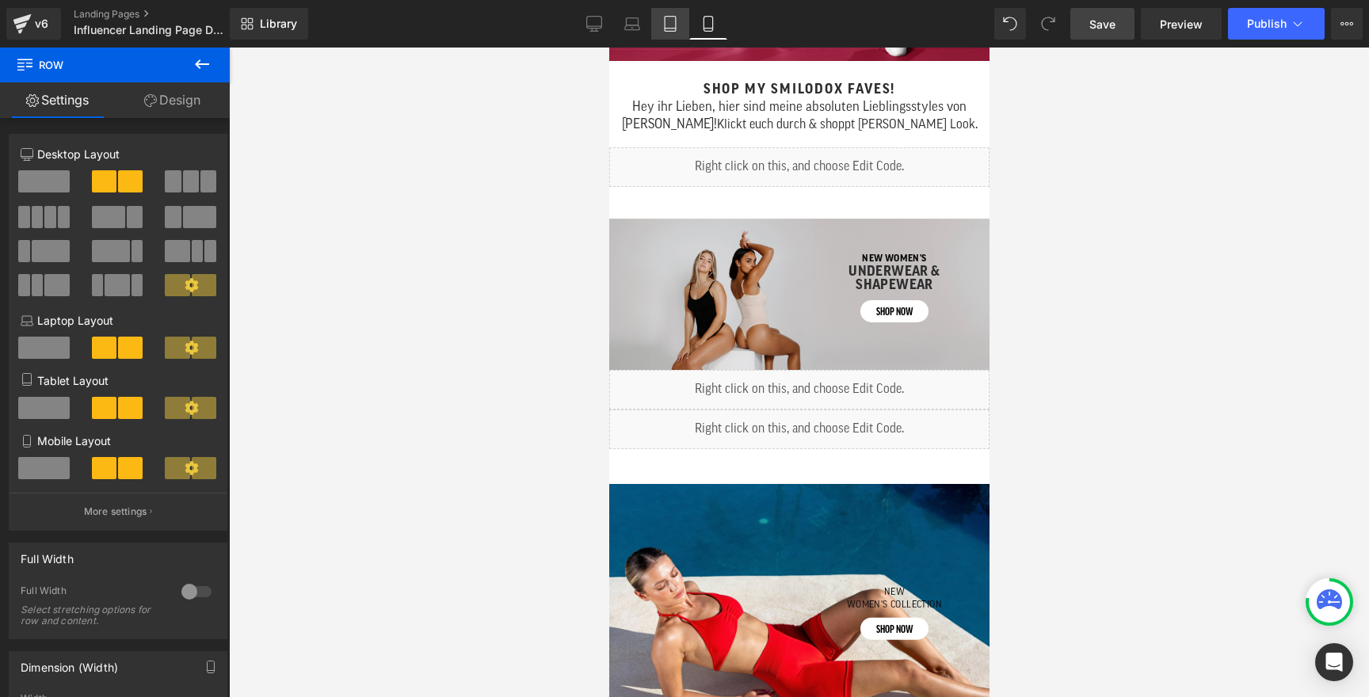
click at [674, 15] on link "Tablet" at bounding box center [670, 24] width 38 height 32
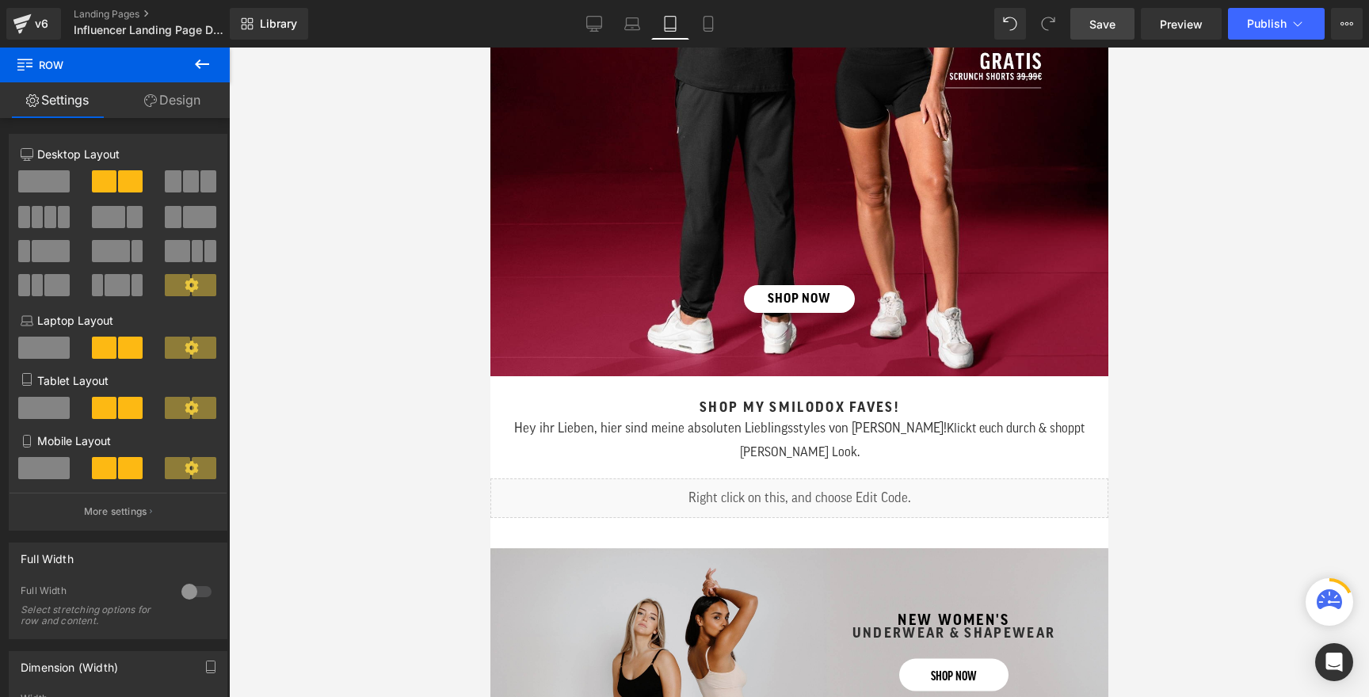
scroll to position [924, 0]
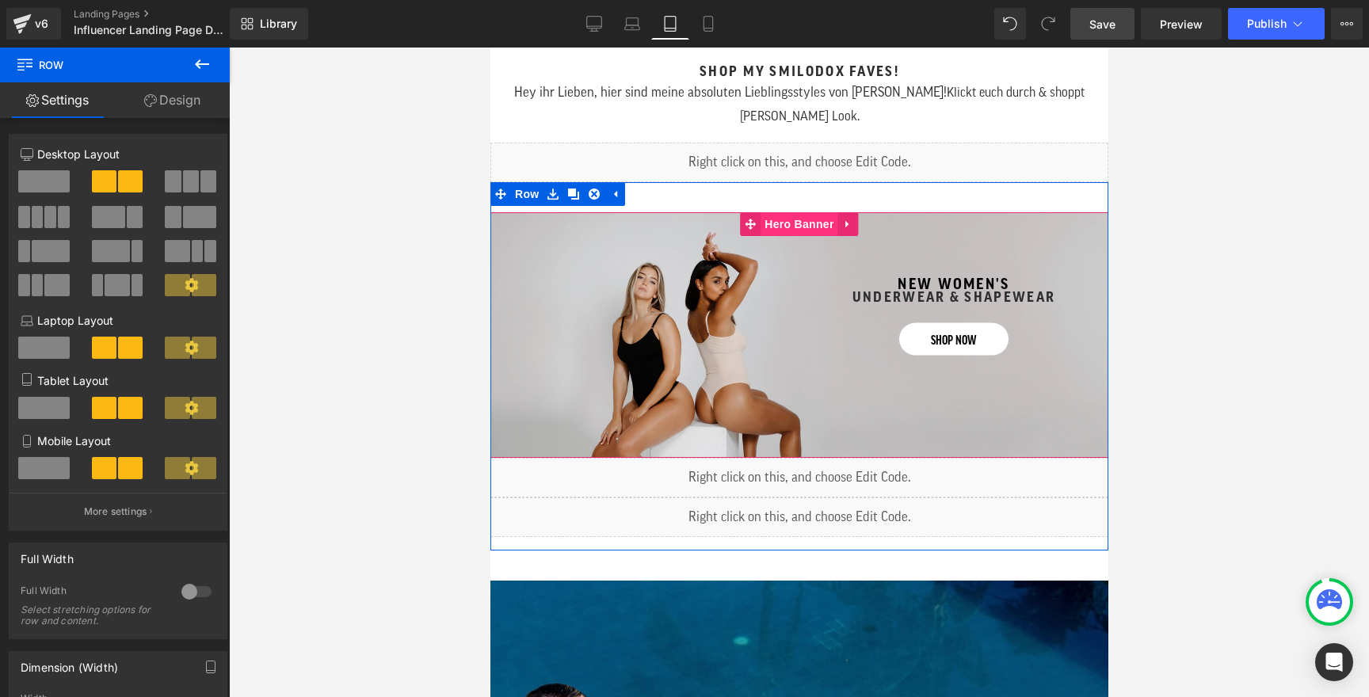
click at [783, 212] on span "Hero Banner" at bounding box center [798, 224] width 77 height 24
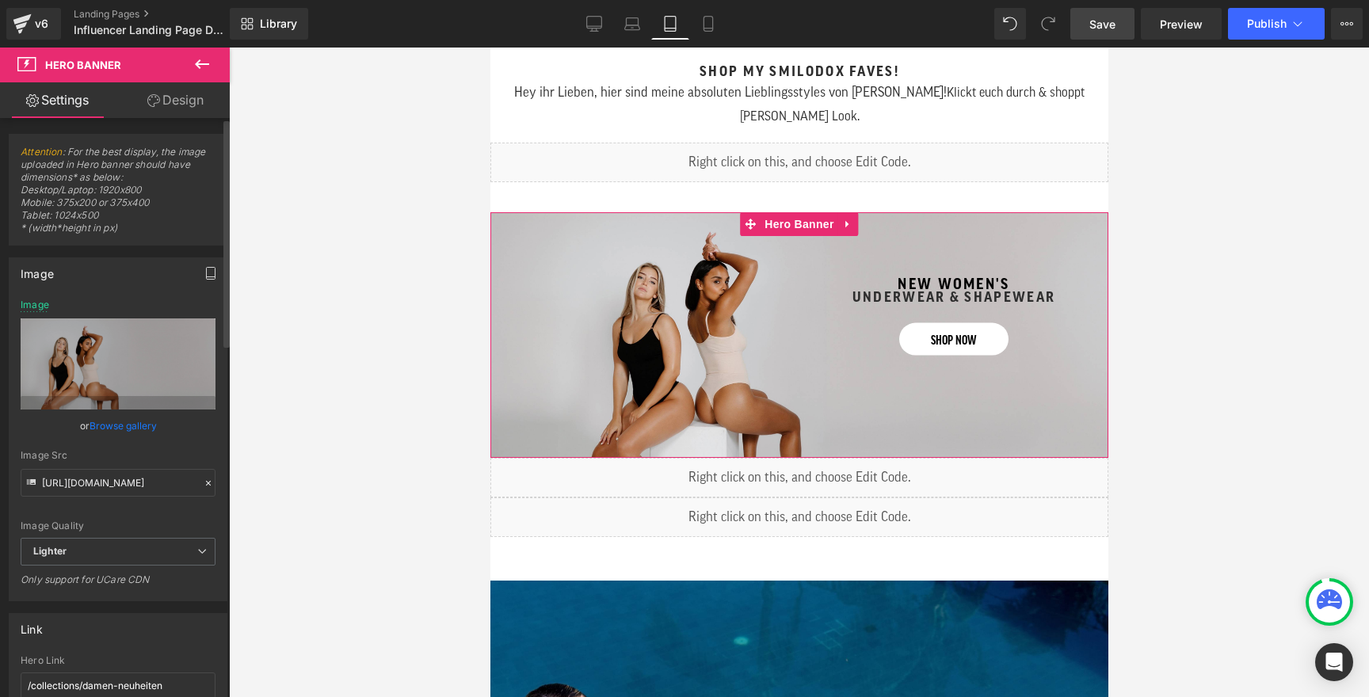
click at [207, 270] on icon "button" at bounding box center [210, 273] width 13 height 13
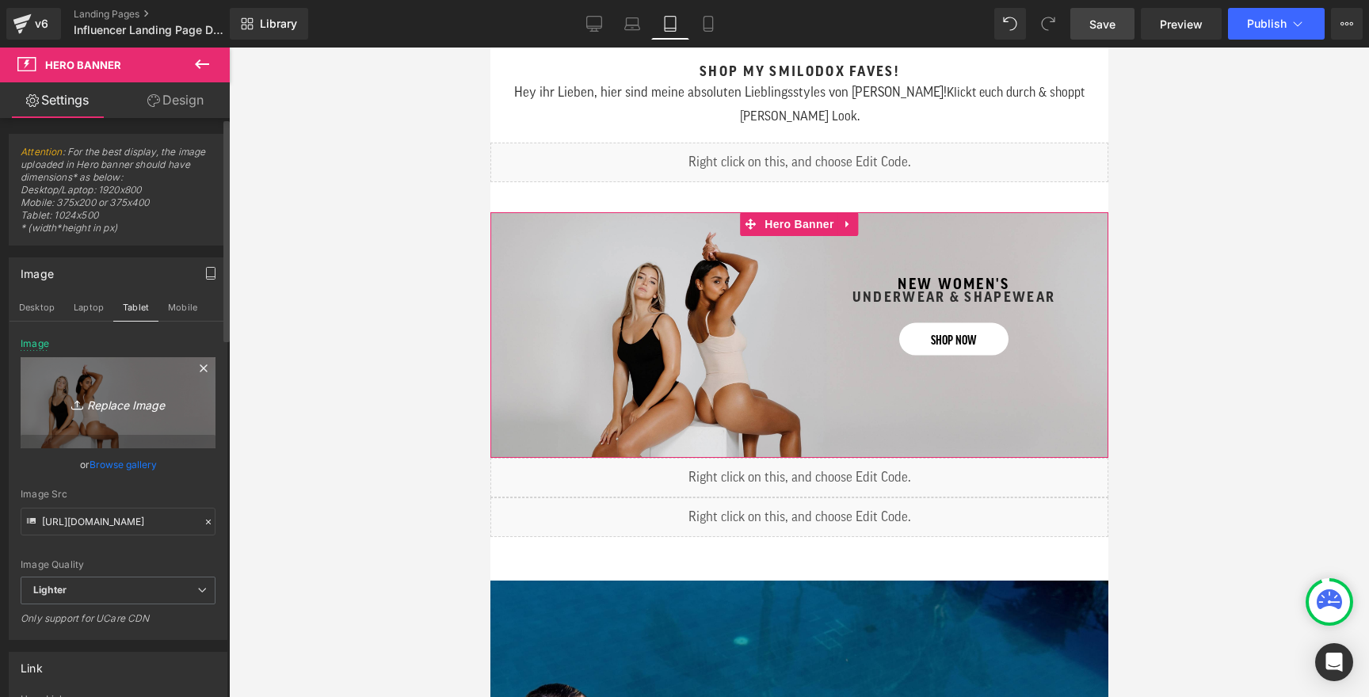
click at [115, 402] on icon "Replace Image" at bounding box center [118, 403] width 127 height 20
type input "C:\fakepath\mobile_underwear.jpg"
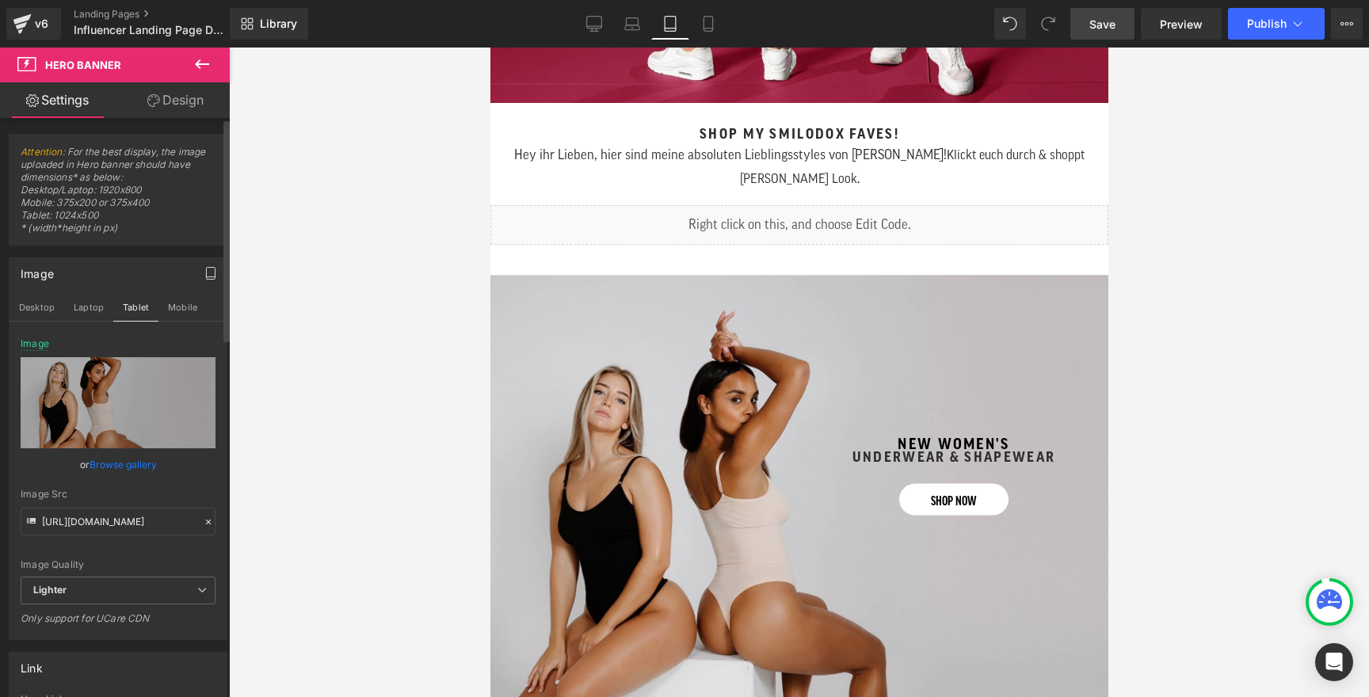
scroll to position [894, 0]
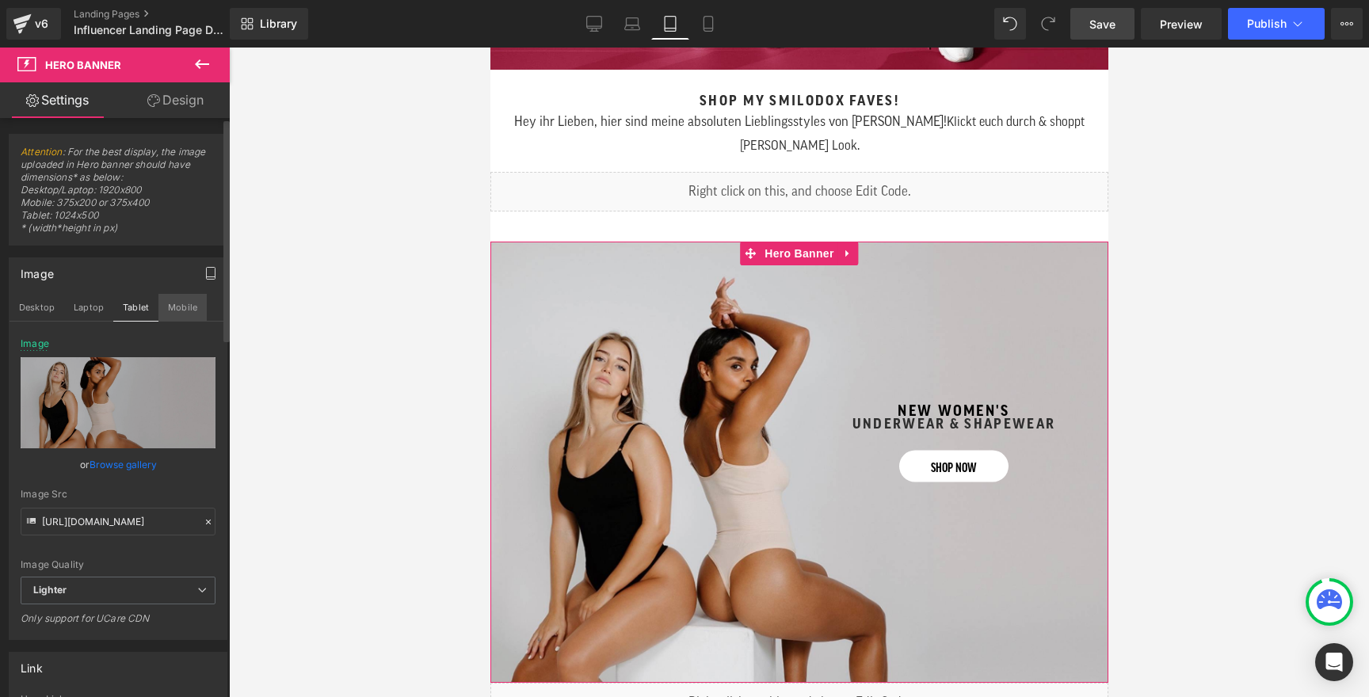
click at [173, 310] on button "Mobile" at bounding box center [182, 307] width 48 height 27
type input "https://ucarecdn.com/d62df3af-6871-4e10-bb28-6cce7ceeb620/-/format/auto/-/previ…"
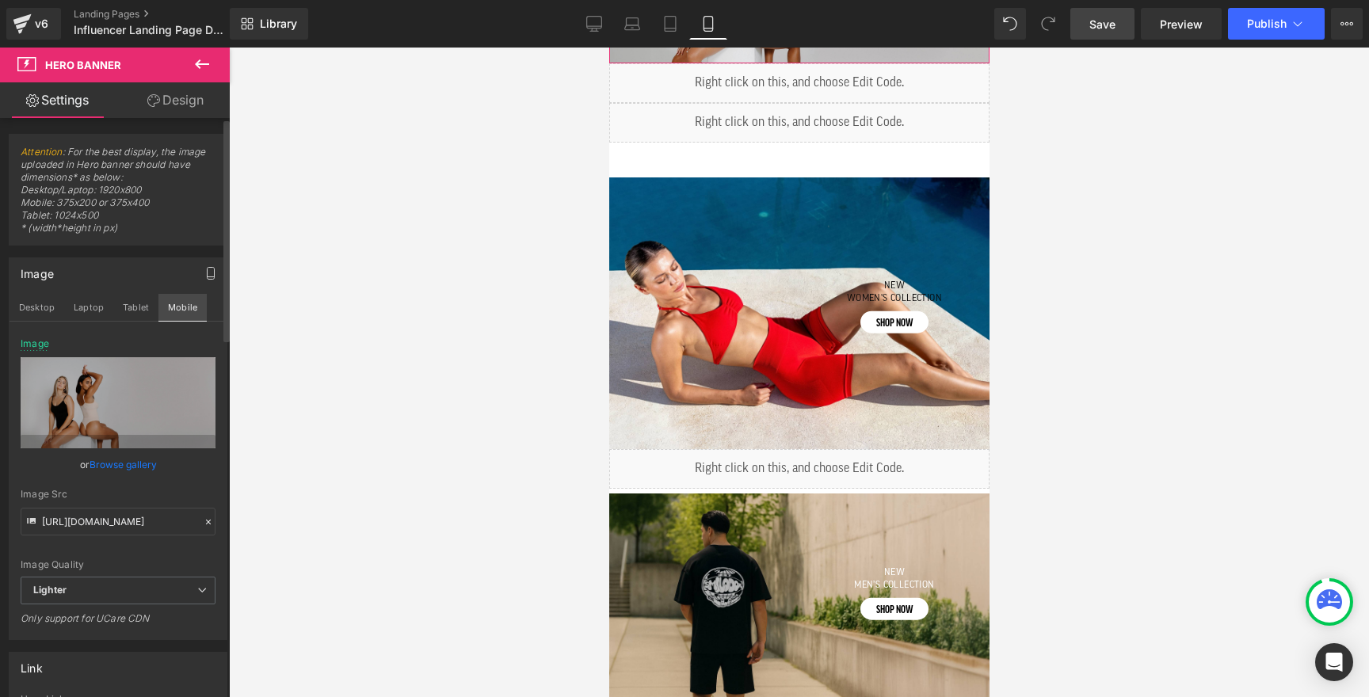
scroll to position [590, 0]
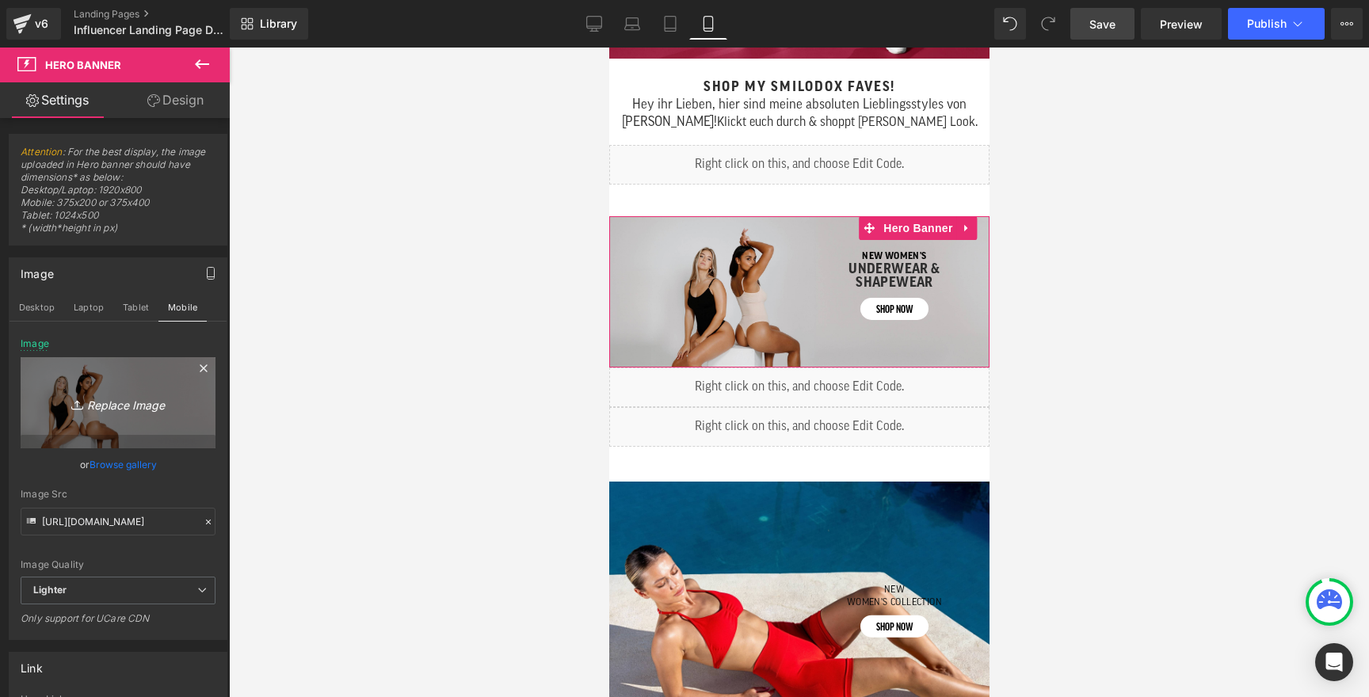
click at [113, 402] on icon "Replace Image" at bounding box center [118, 403] width 127 height 20
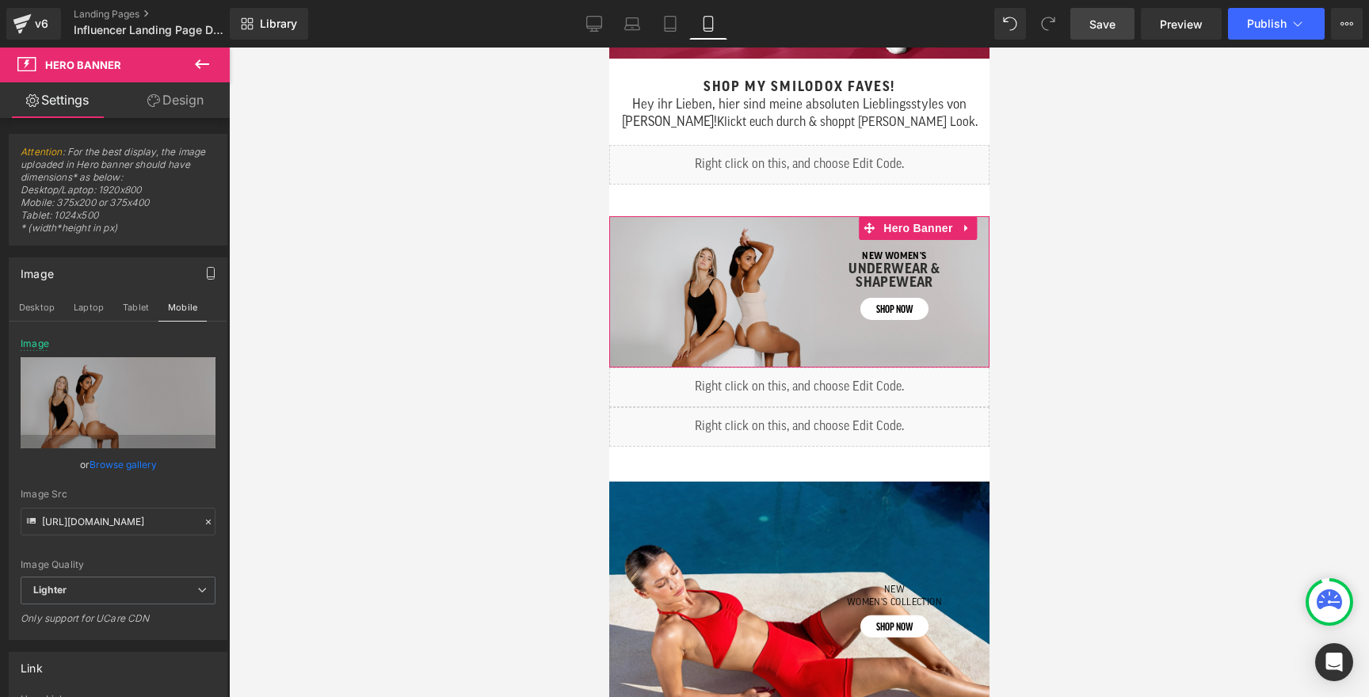
click at [110, 458] on link "Browse gallery" at bounding box center [123, 465] width 67 height 28
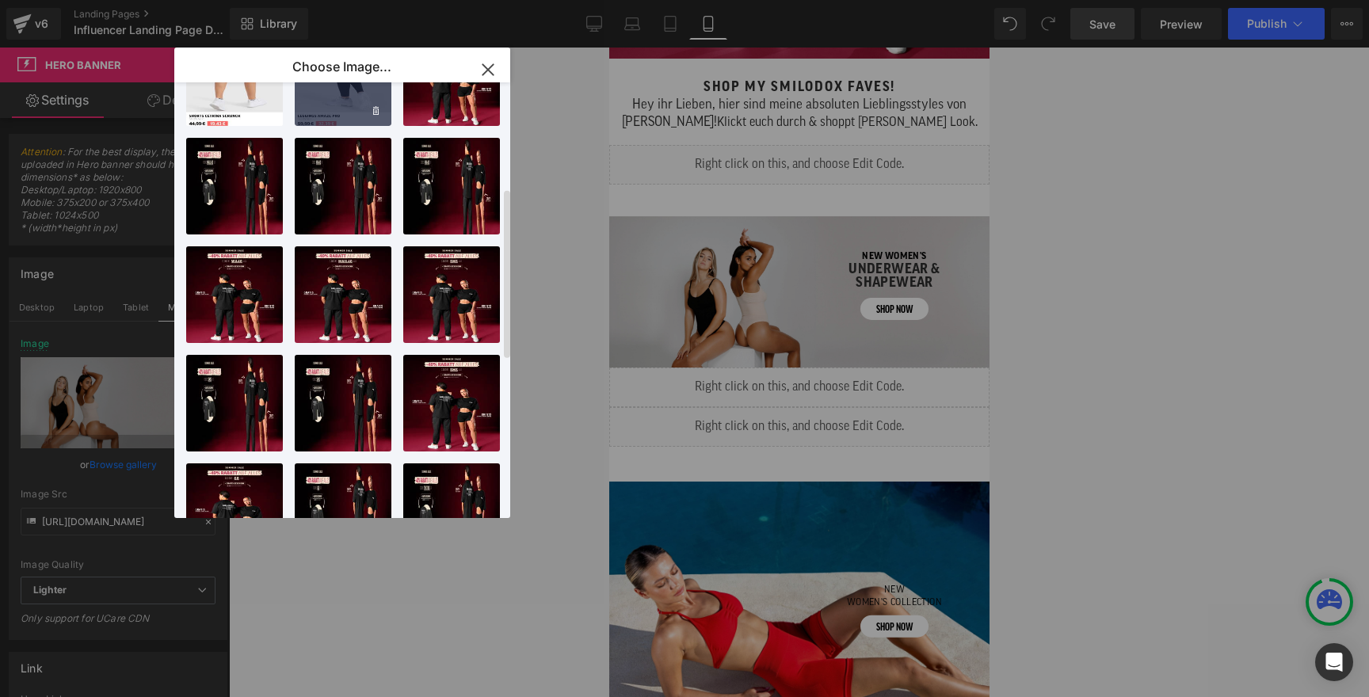
scroll to position [0, 0]
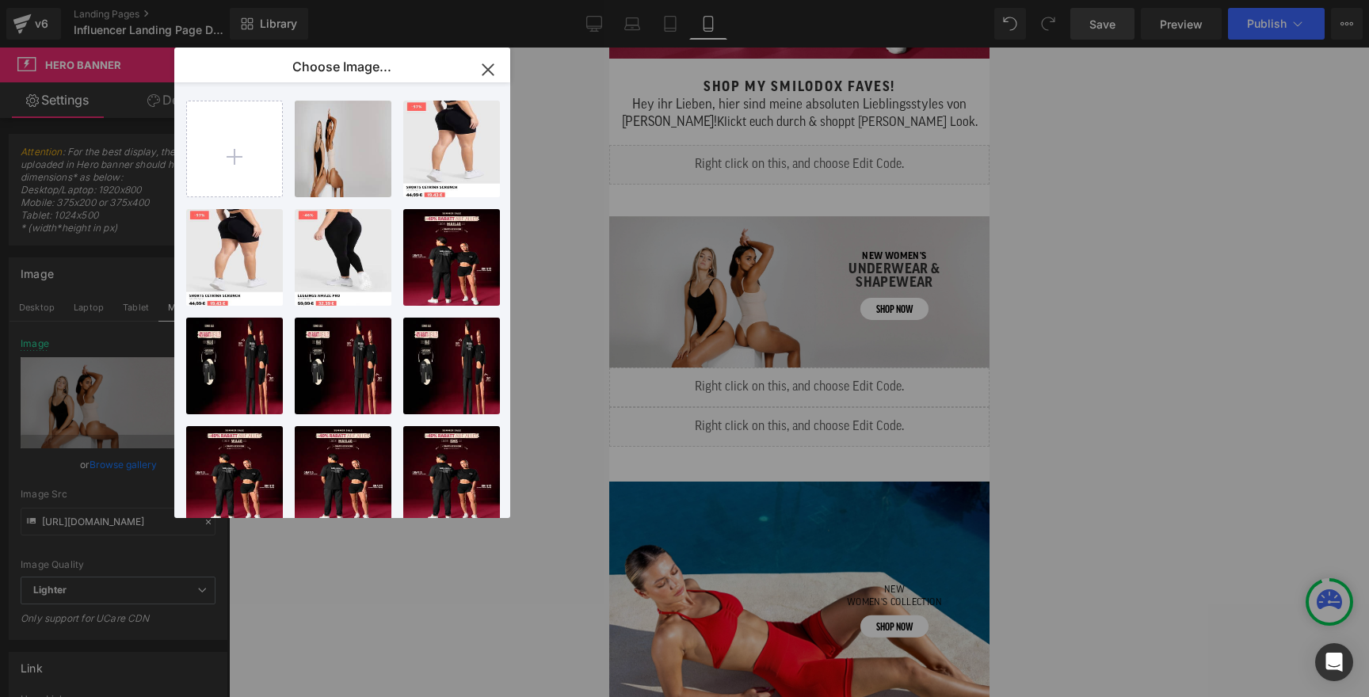
click at [486, 68] on icon "button" at bounding box center [487, 69] width 25 height 25
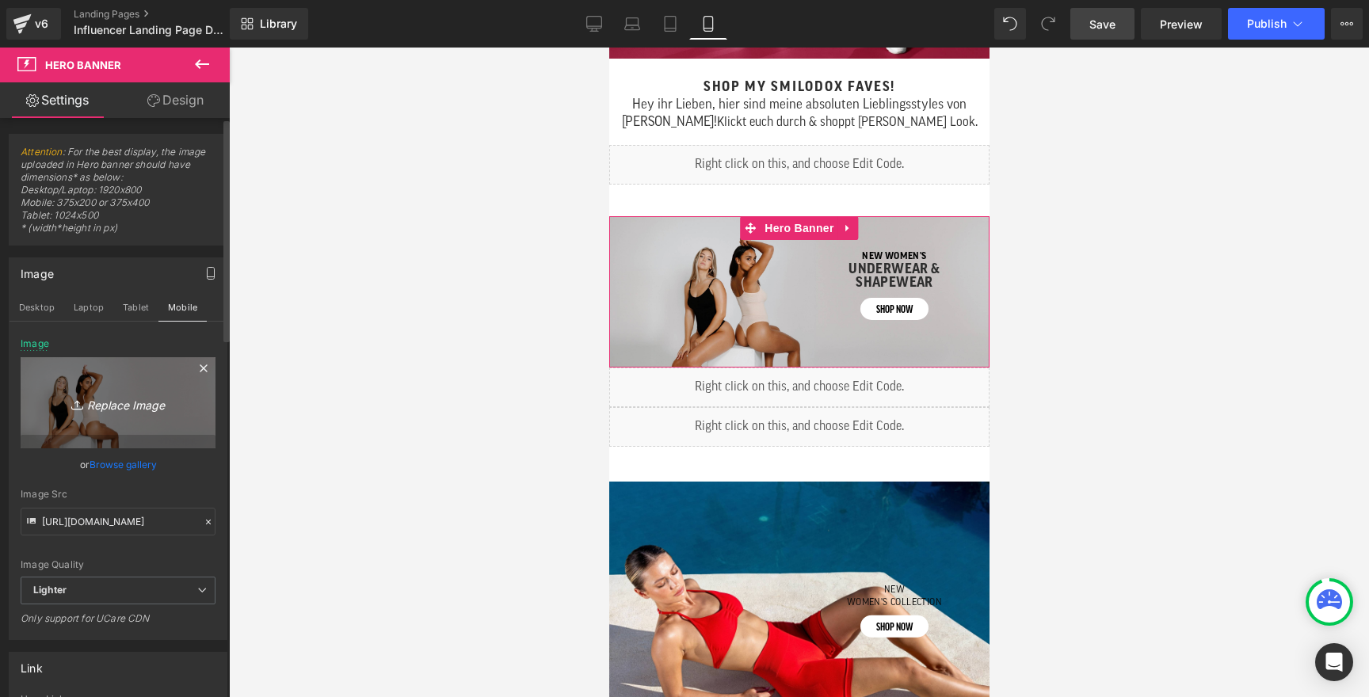
click at [124, 397] on icon "Replace Image" at bounding box center [118, 403] width 127 height 20
type input "C:\fakepath\mobile_underwear.jpg"
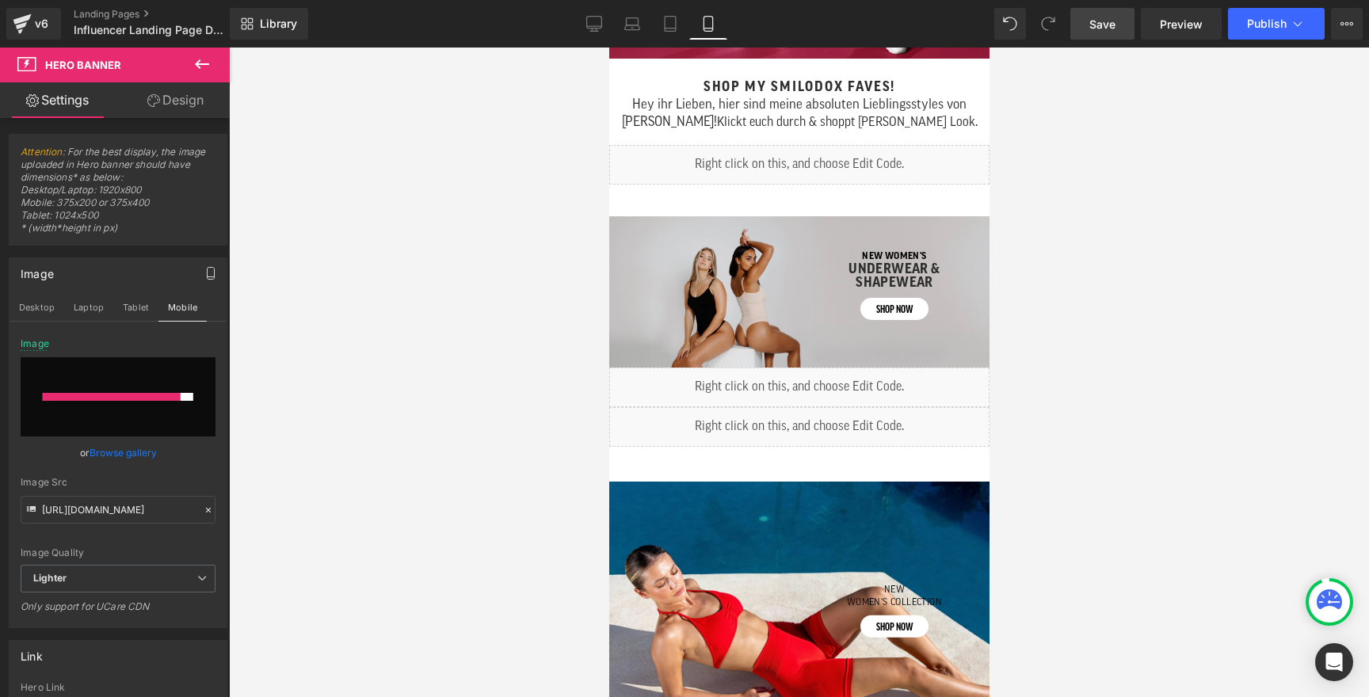
type input "https://ucarecdn.com/ebfcaf54-97ab-4658-ab90-a5b8320e6ed4/-/format/auto/-/previ…"
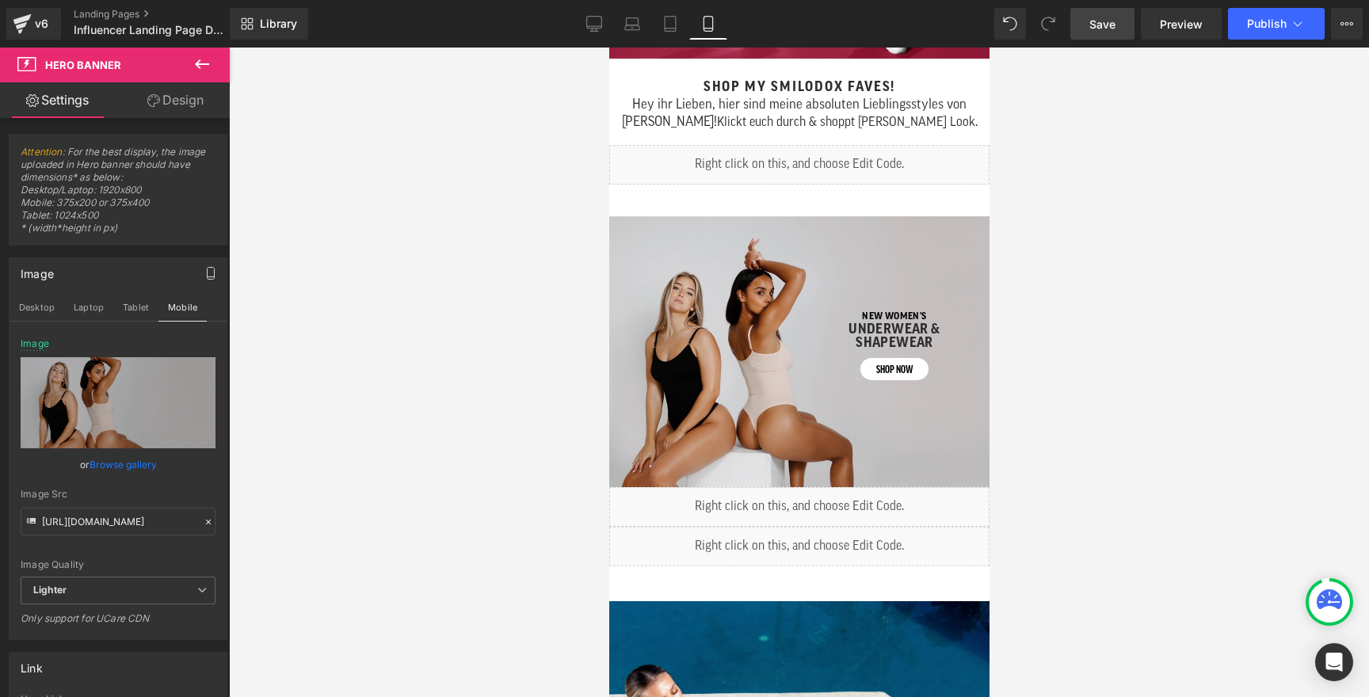
click at [1103, 17] on span "Save" at bounding box center [1102, 24] width 26 height 17
click at [1258, 30] on span "Publish" at bounding box center [1267, 23] width 40 height 13
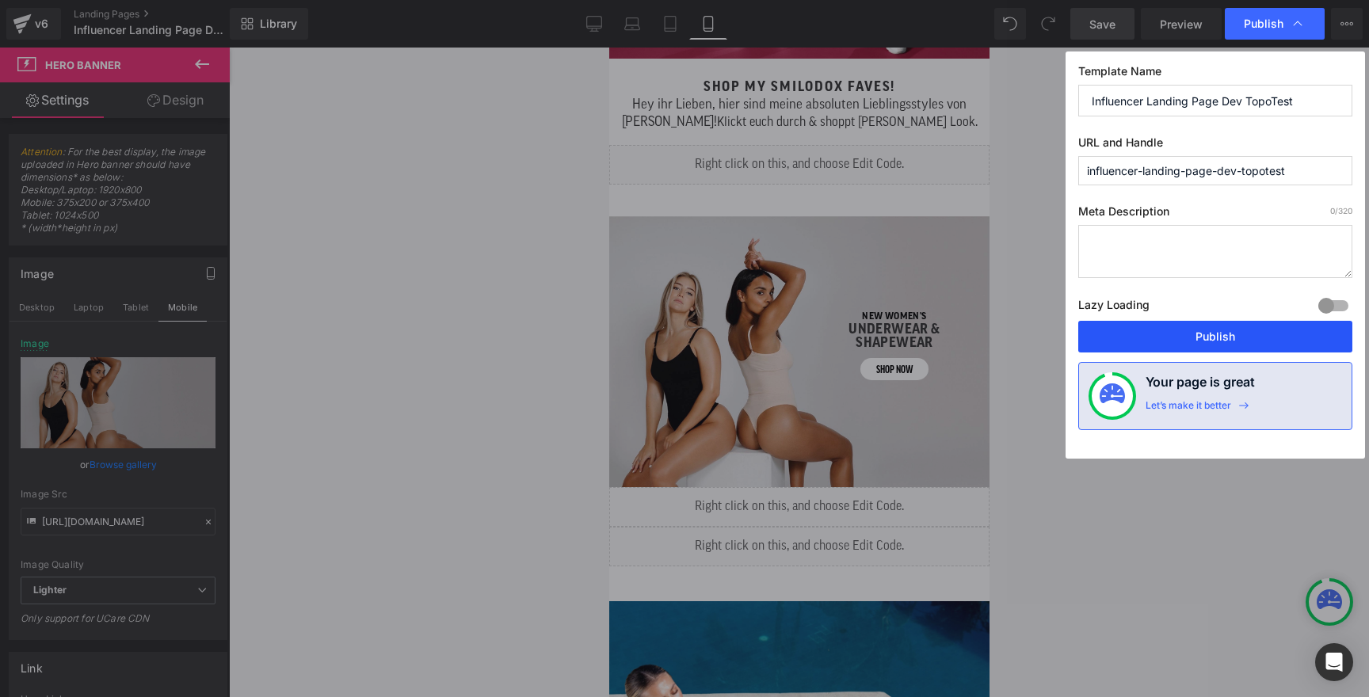
click at [1166, 335] on button "Publish" at bounding box center [1215, 337] width 274 height 32
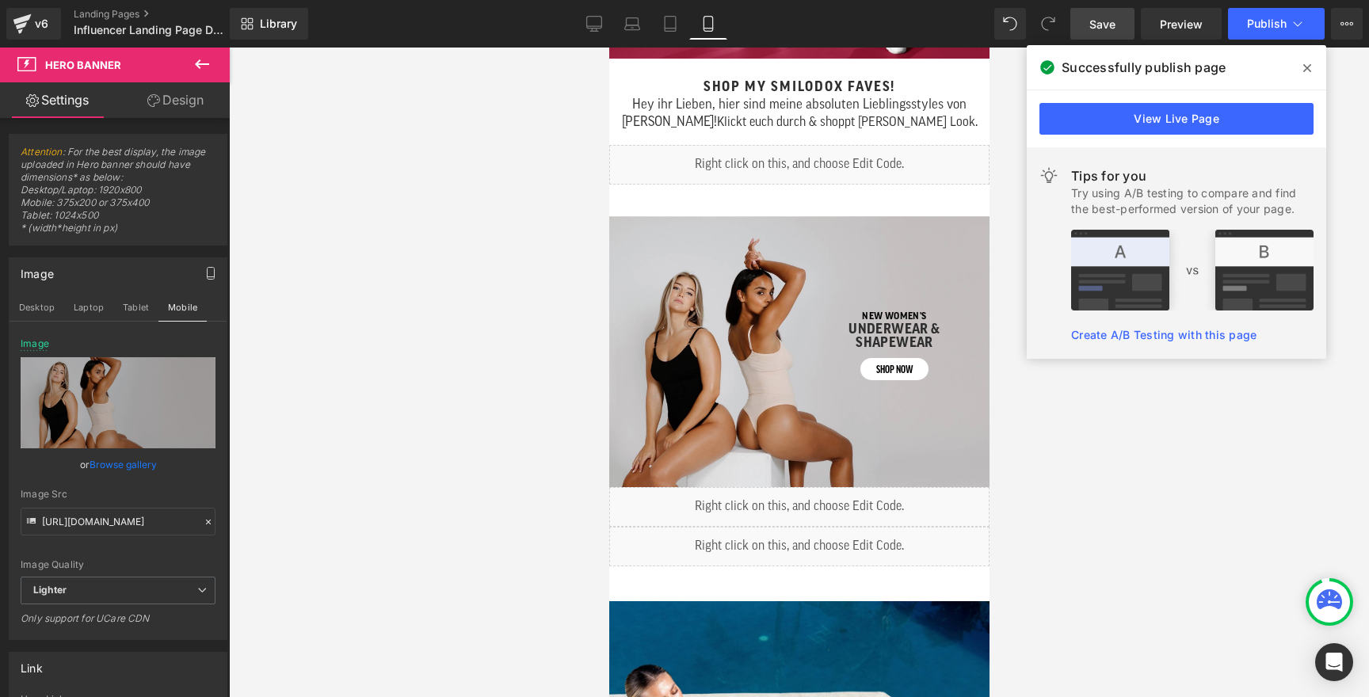
scroll to position [589, 0]
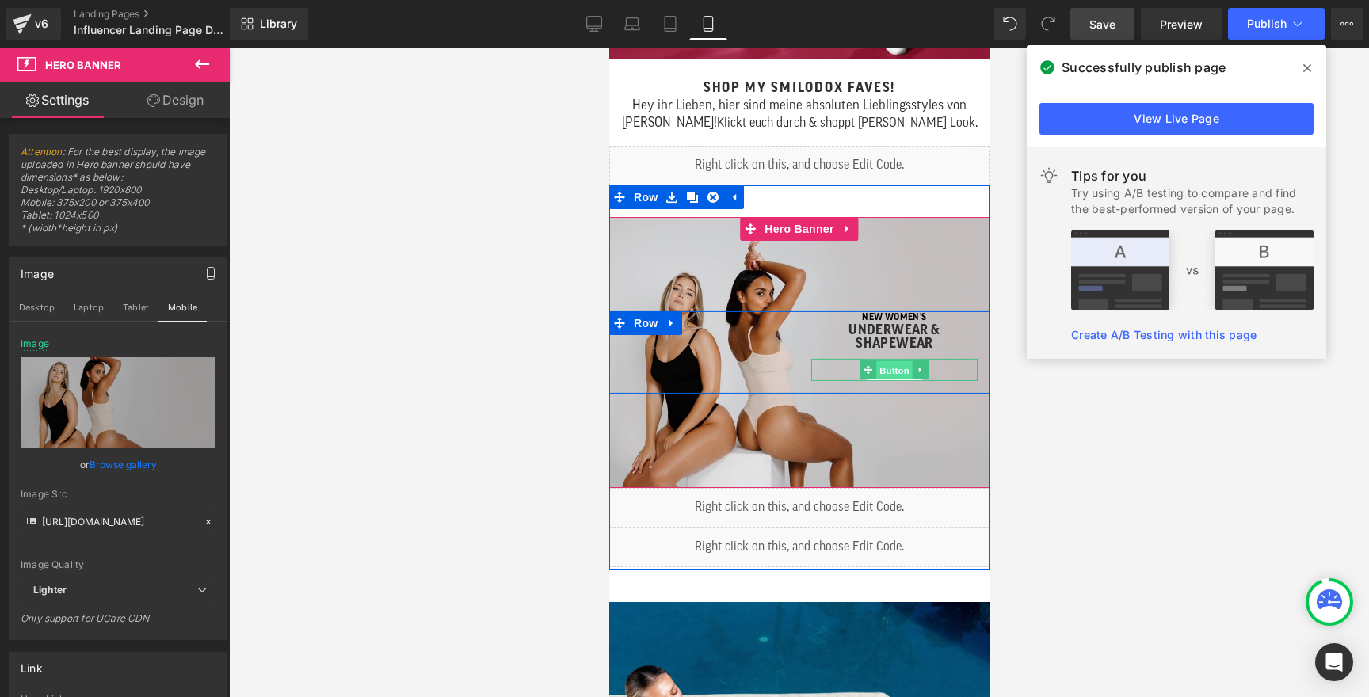
click at [895, 370] on span "Button" at bounding box center [893, 370] width 36 height 19
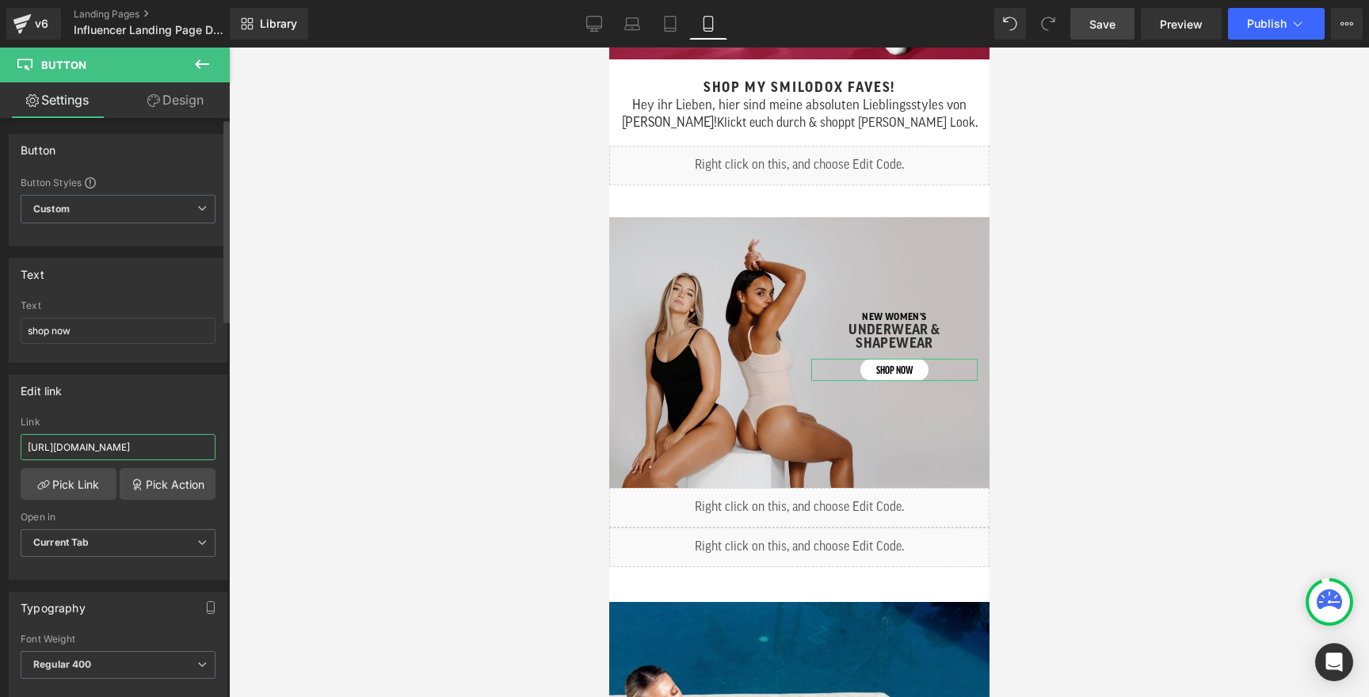
click at [181, 448] on input "https://smilodox.com/collections/unterwasche-bademode-1" at bounding box center [118, 447] width 195 height 26
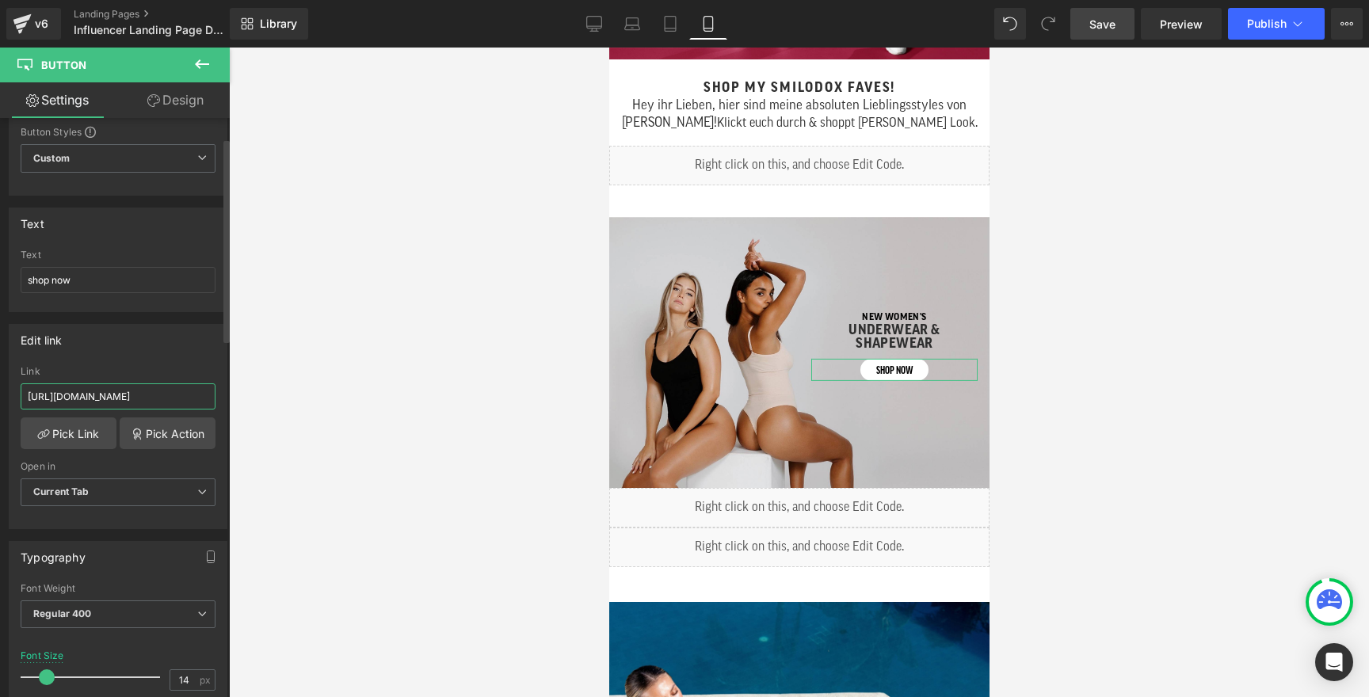
scroll to position [0, 0]
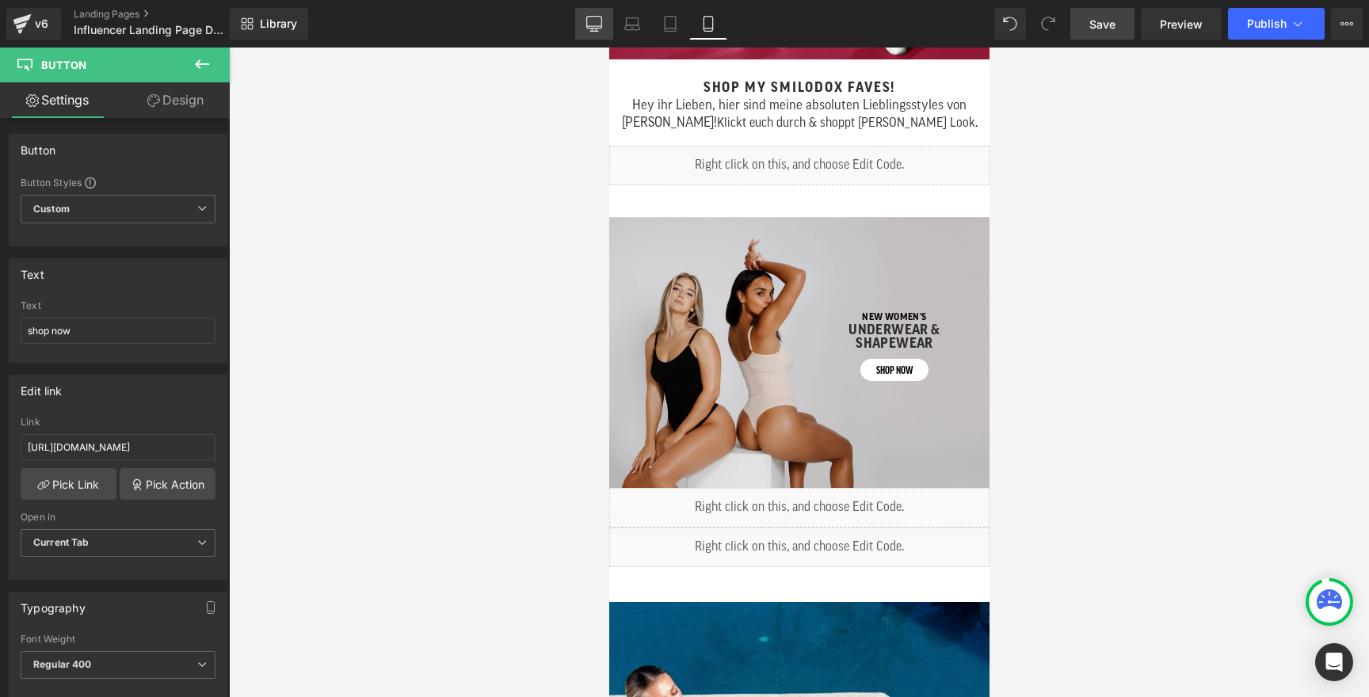
click at [588, 17] on icon at bounding box center [594, 23] width 15 height 12
type input "20"
type input "100"
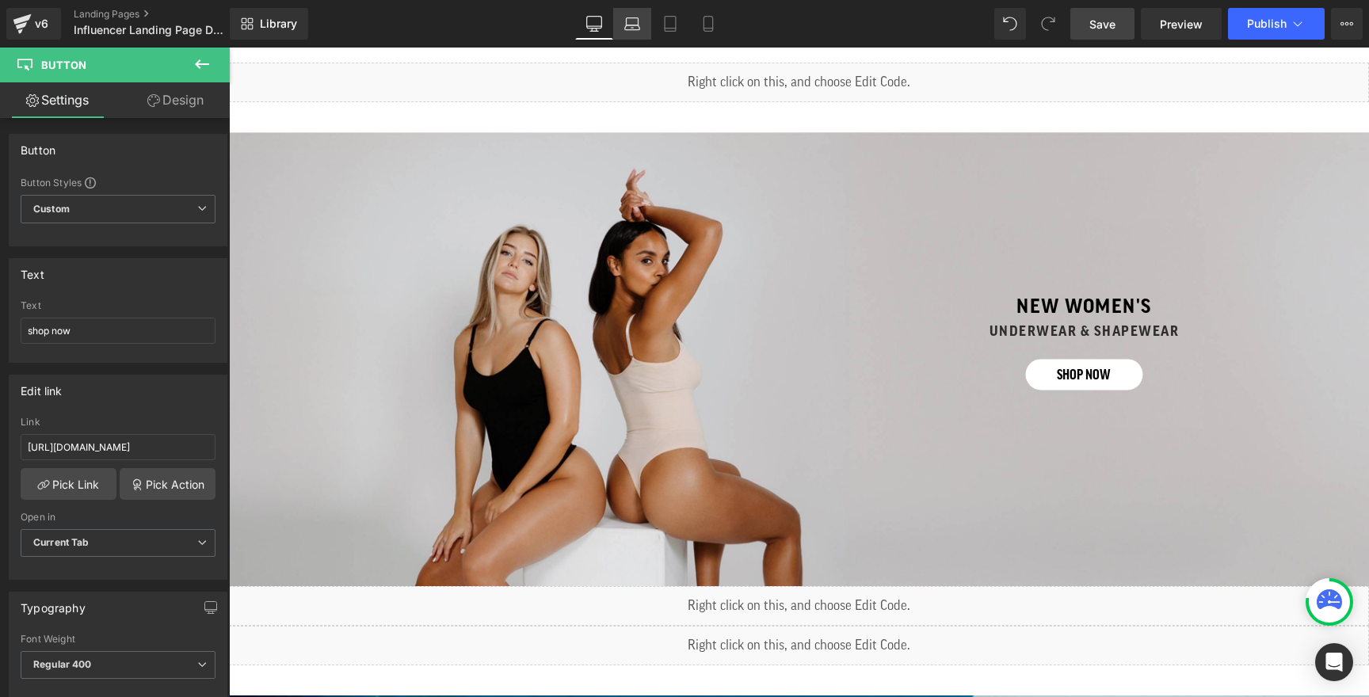
click at [628, 23] on icon at bounding box center [632, 24] width 16 height 16
type input "17"
type input "100"
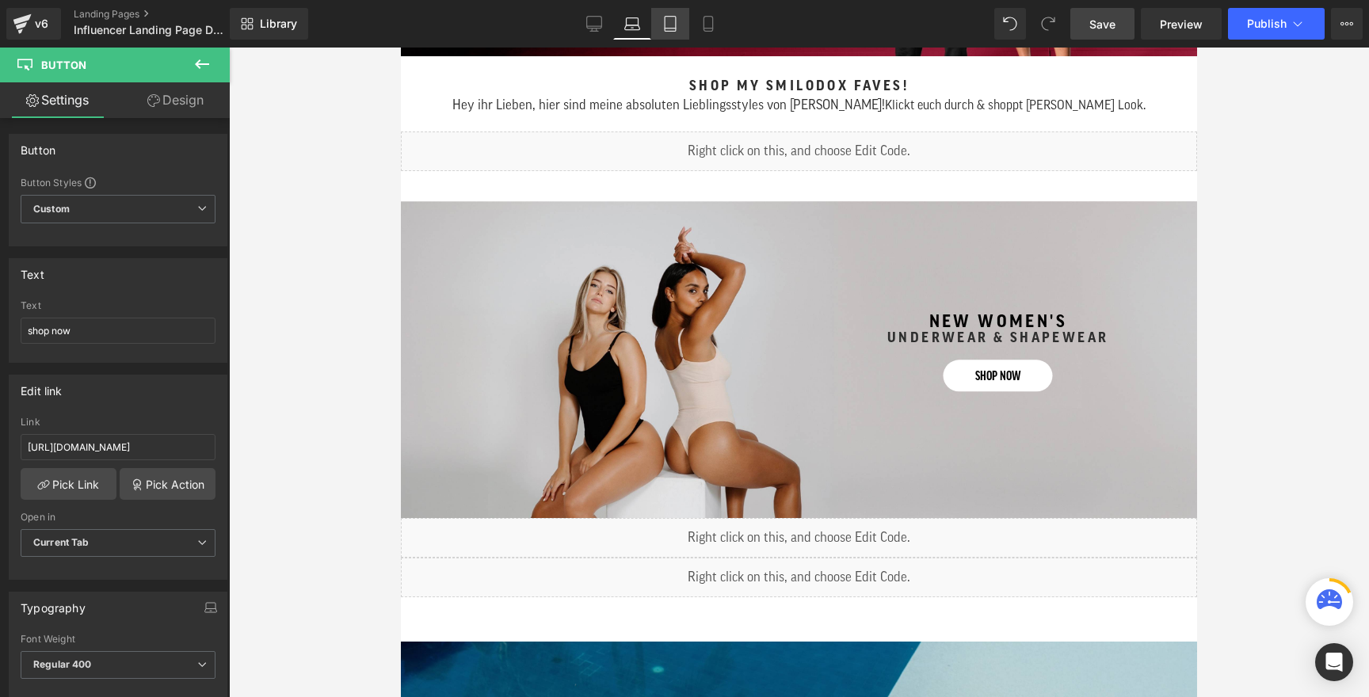
click at [673, 27] on icon at bounding box center [670, 24] width 16 height 16
type input "100"
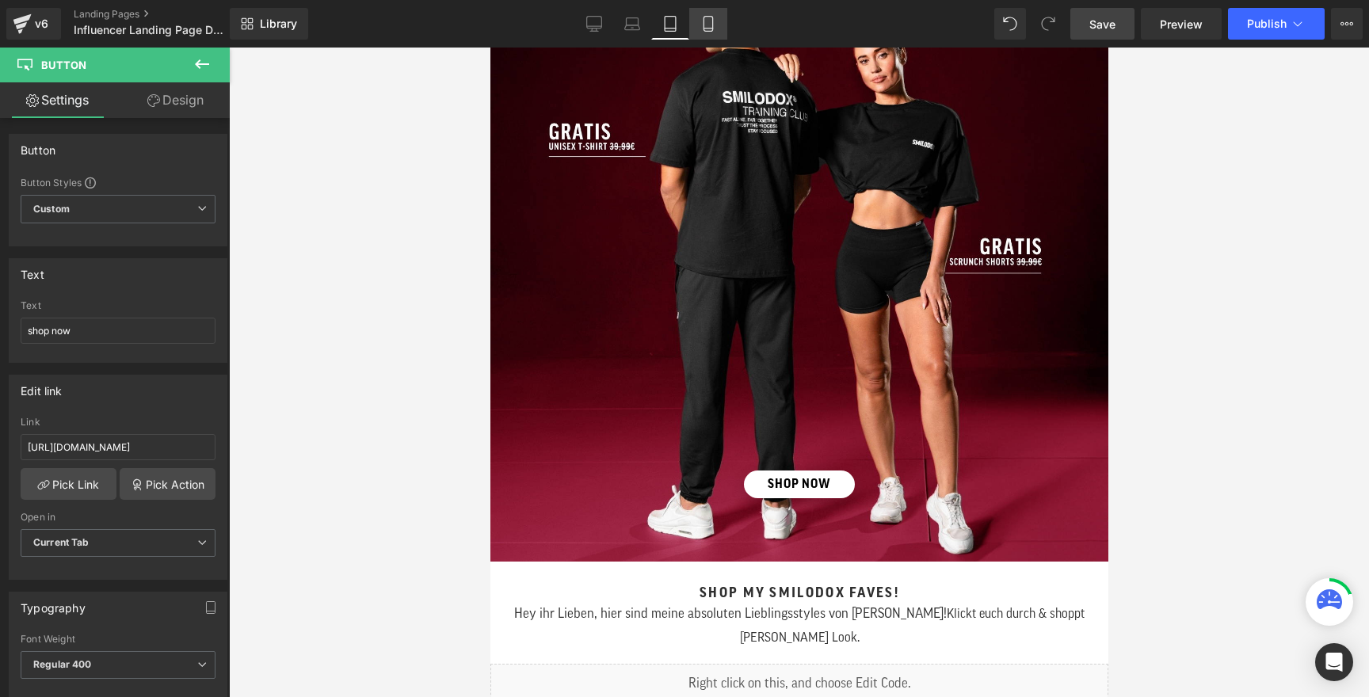
scroll to position [287, 0]
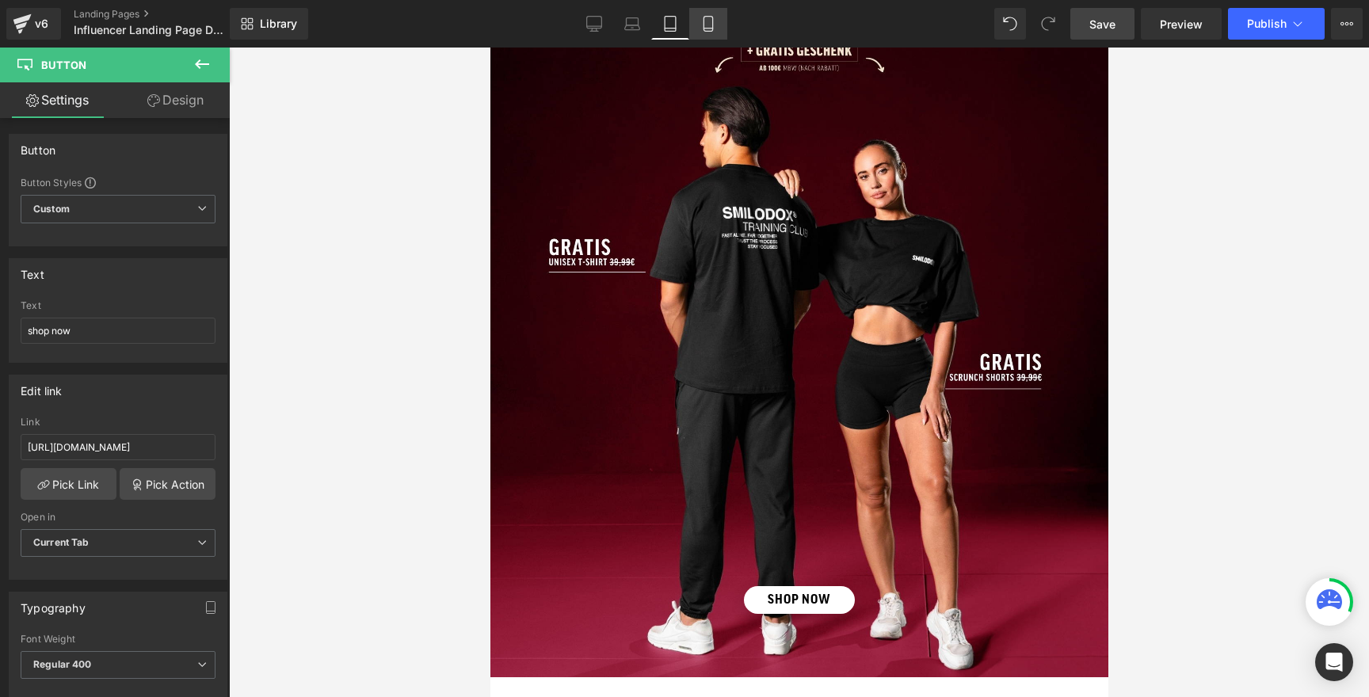
click at [706, 27] on icon at bounding box center [708, 24] width 16 height 16
type input "14"
type input "100"
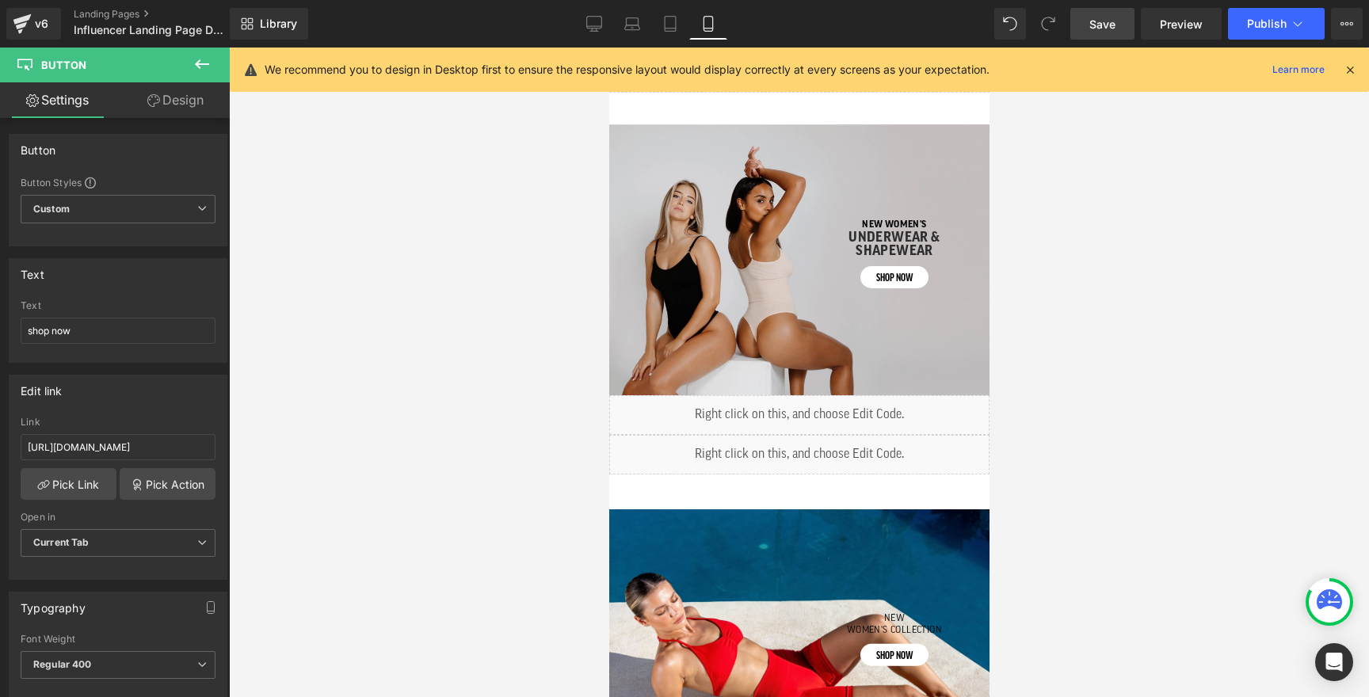
scroll to position [707, 0]
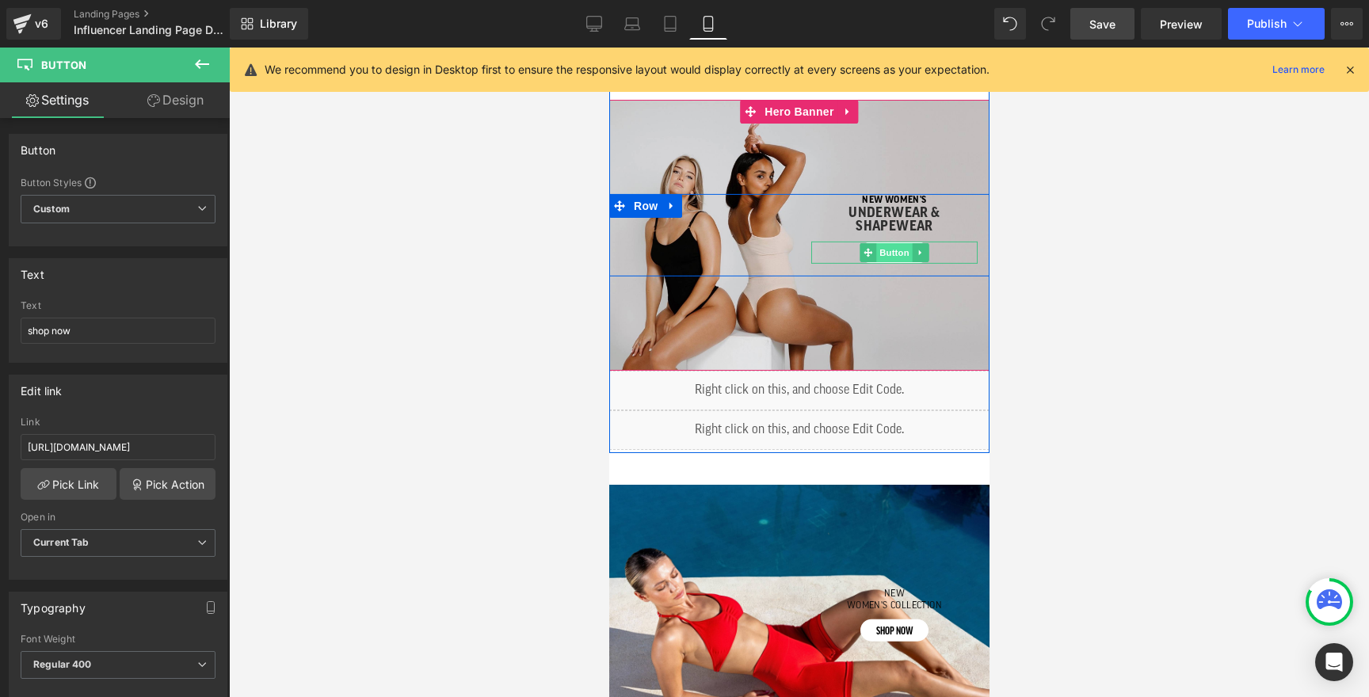
click at [890, 253] on span "Button" at bounding box center [893, 252] width 36 height 19
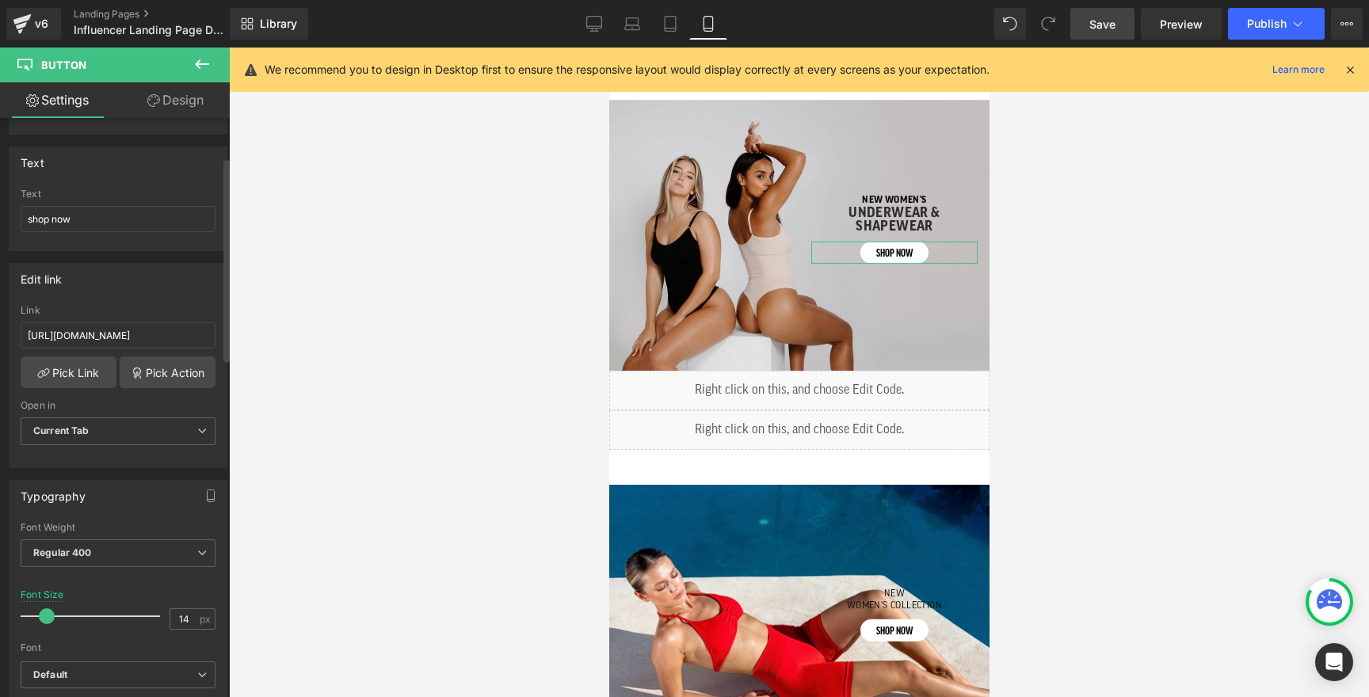
scroll to position [113, 0]
click at [86, 380] on link "Pick Link" at bounding box center [69, 371] width 96 height 32
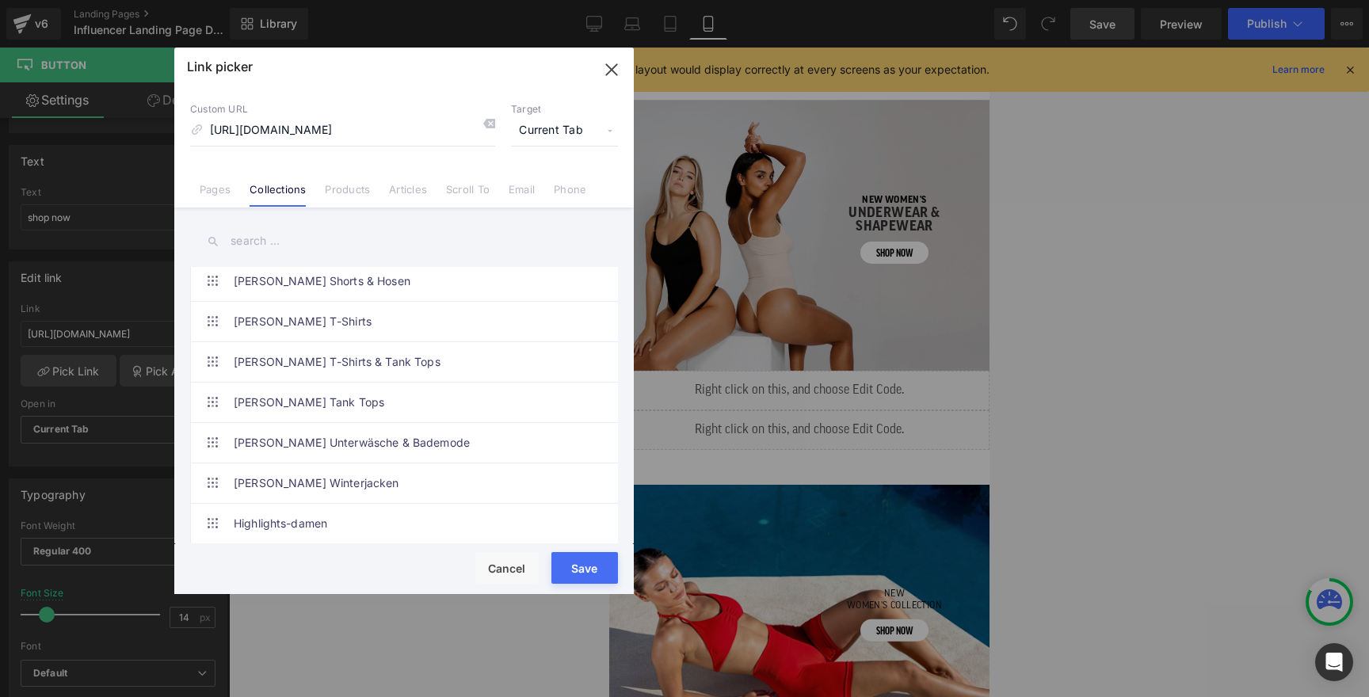
click at [288, 243] on input "text" at bounding box center [404, 241] width 428 height 36
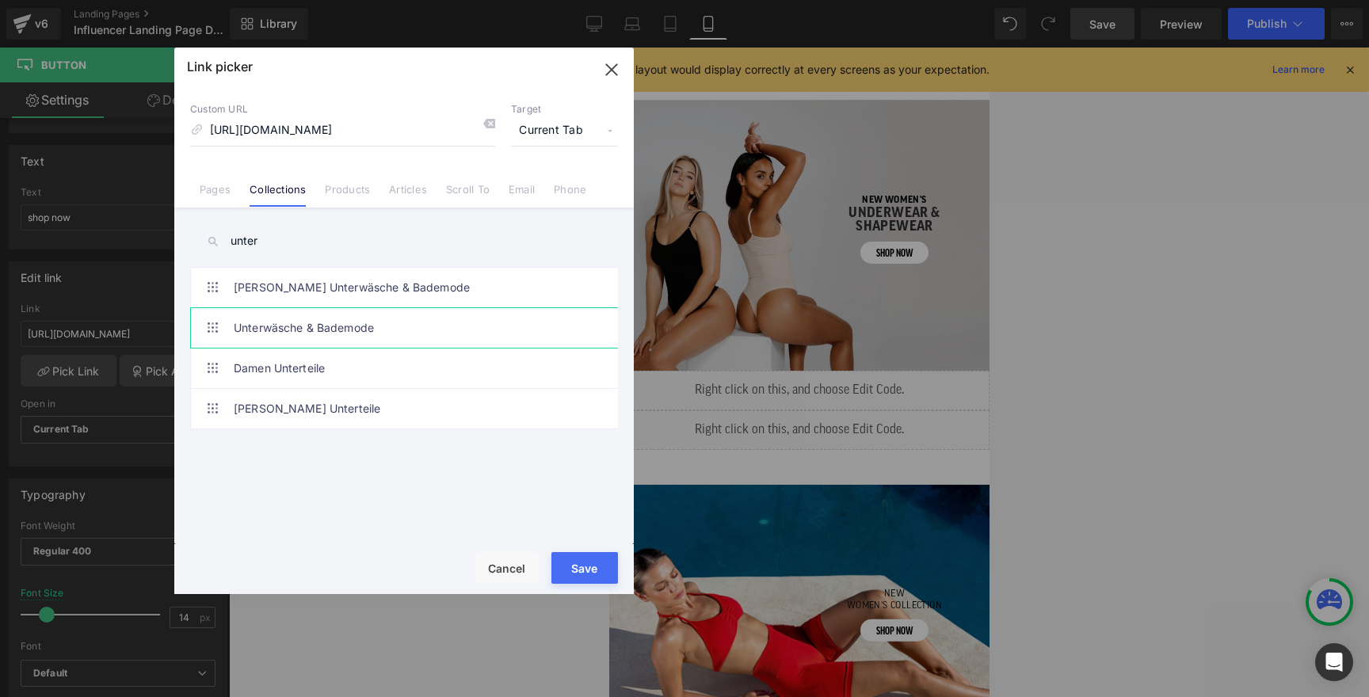
type input "unter"
click at [310, 326] on link "Unterwäsche & Bademode" at bounding box center [408, 328] width 349 height 40
type input "/collections/unterwasche-bademode-1"
click at [585, 565] on button "Save" at bounding box center [584, 568] width 67 height 32
type input "/collections/unterwasche-bademode-1"
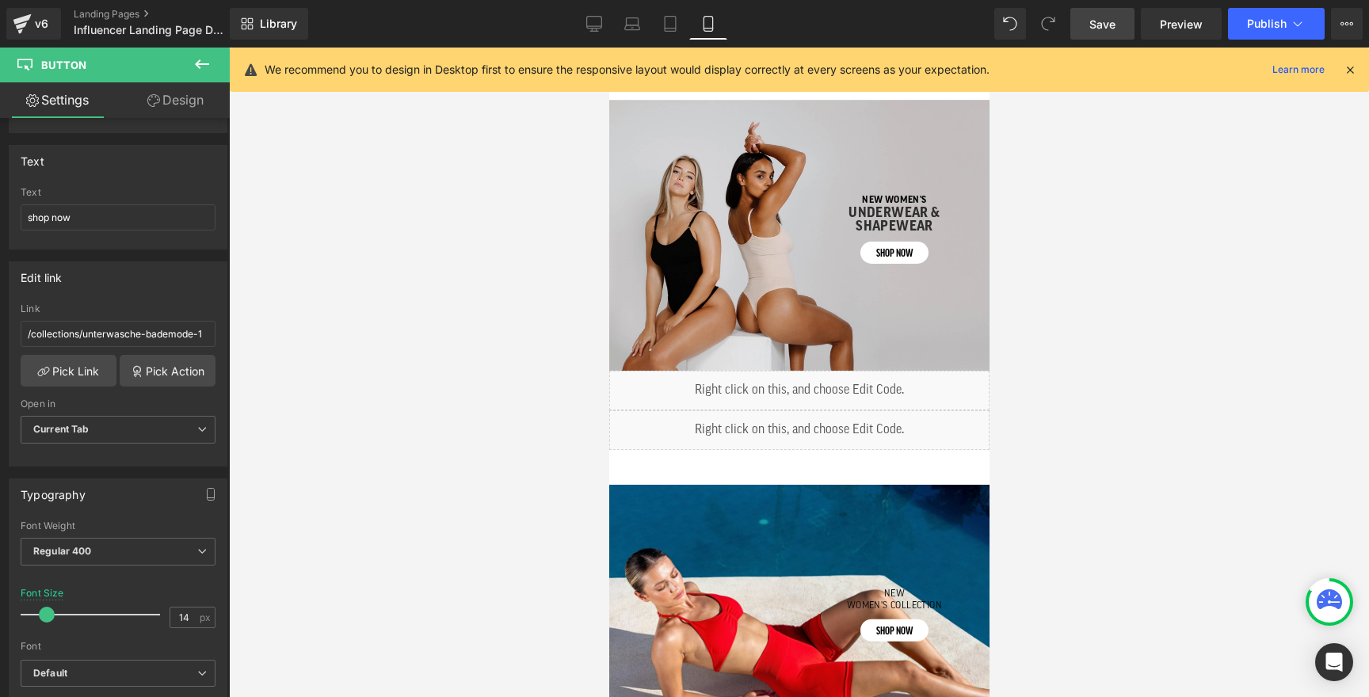
click at [1102, 36] on link "Save" at bounding box center [1102, 24] width 64 height 32
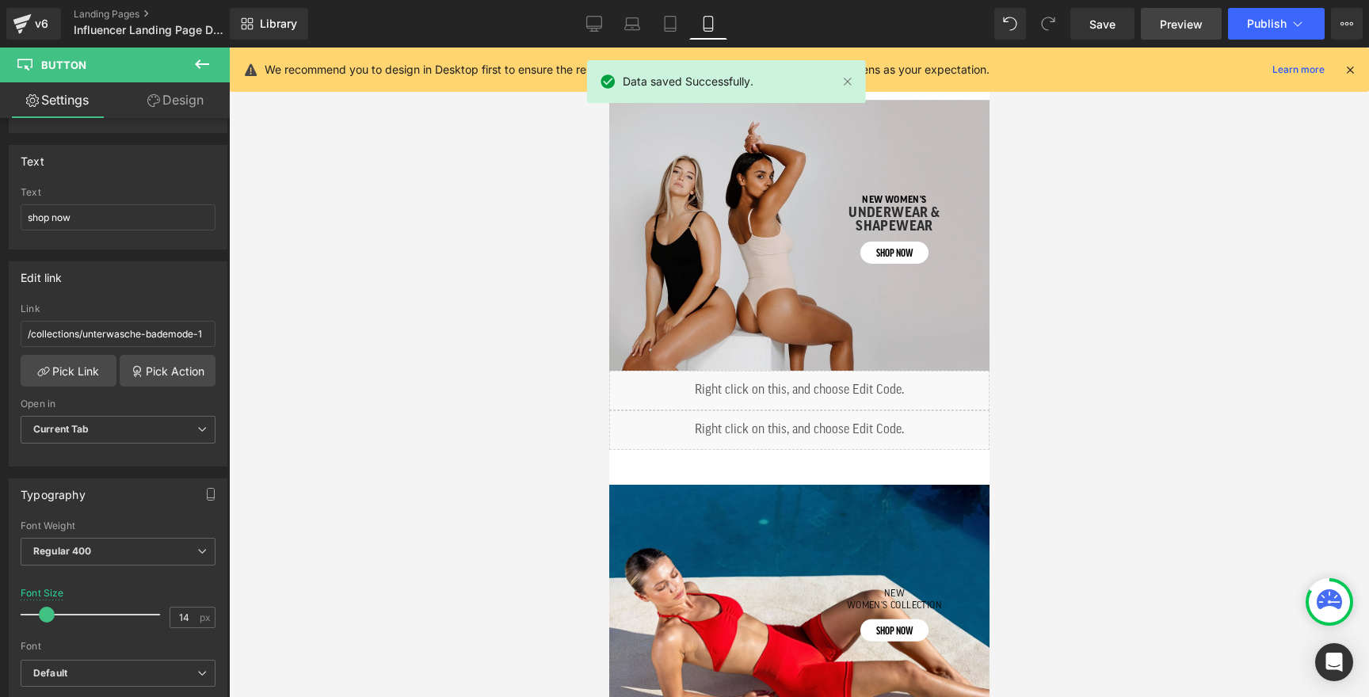
click at [1169, 25] on span "Preview" at bounding box center [1181, 24] width 43 height 17
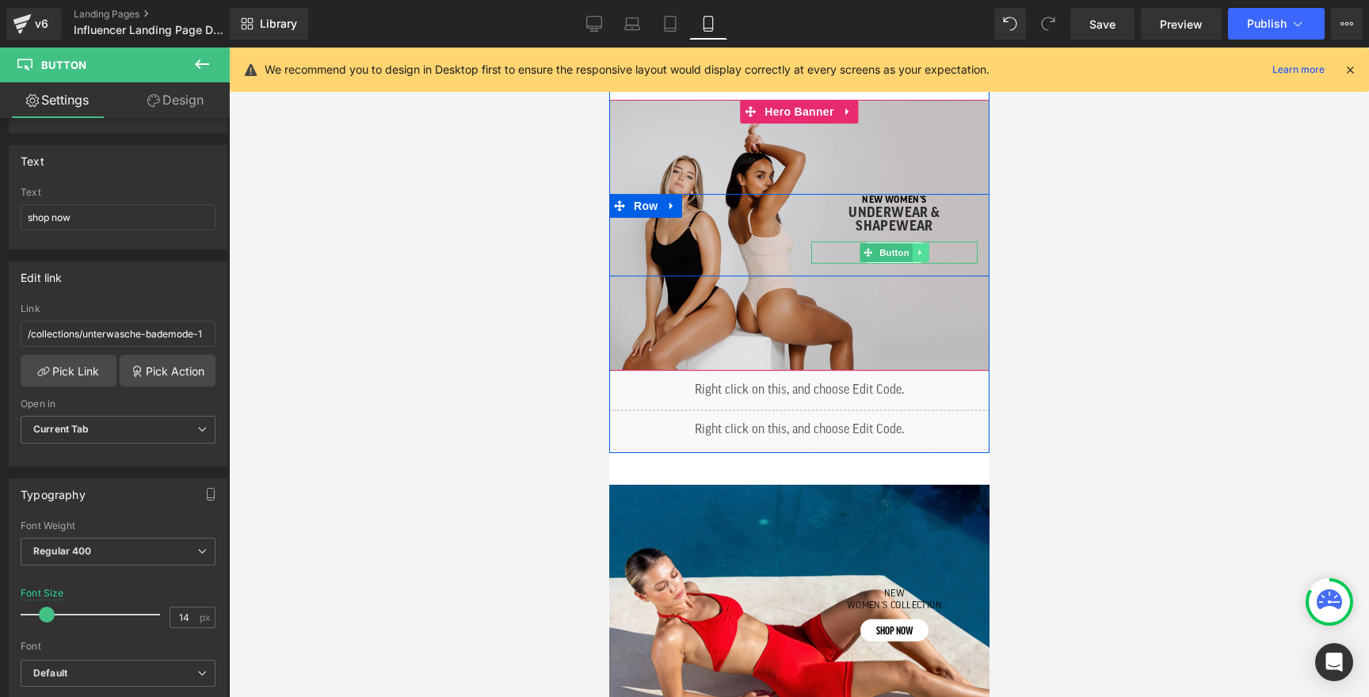
click at [923, 253] on icon at bounding box center [920, 253] width 9 height 10
click at [790, 248] on div "Separator NEW wOMEN's UNDERWEAR & SHAPEWEAR Heading shop now Button Row" at bounding box center [798, 235] width 380 height 82
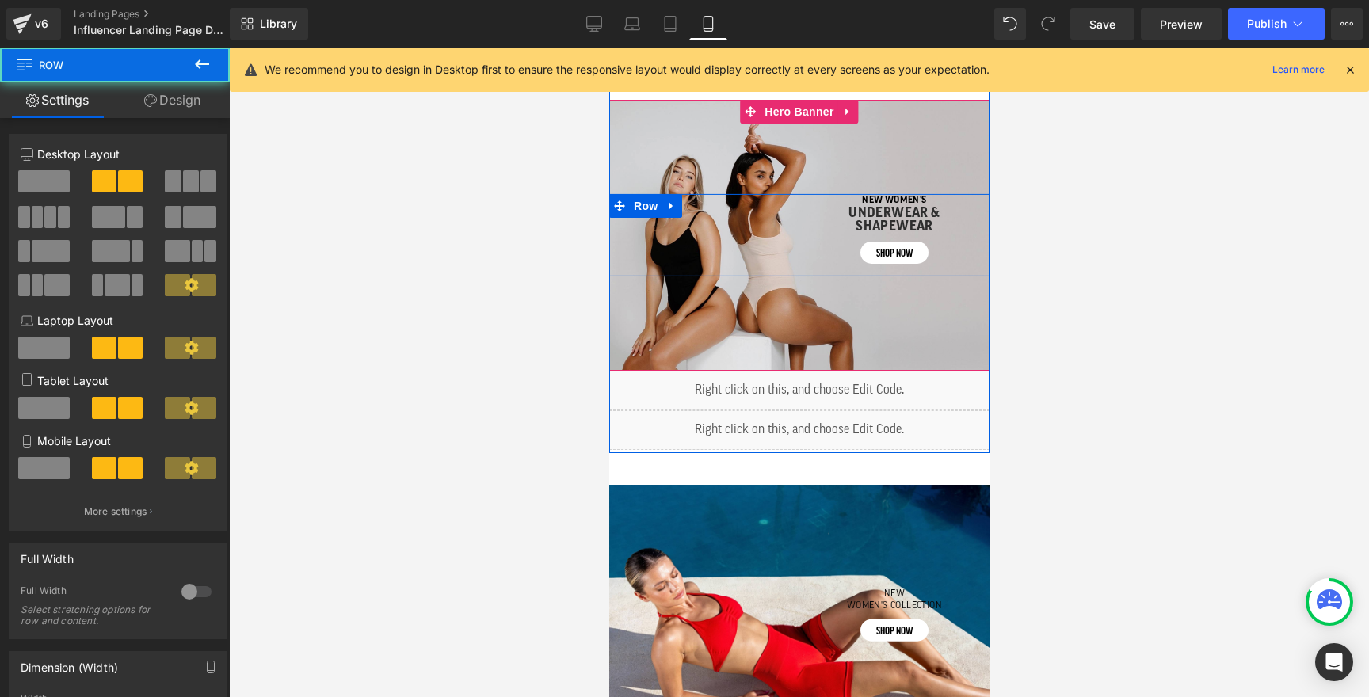
click at [874, 254] on div "shop now Button" at bounding box center [893, 253] width 166 height 22
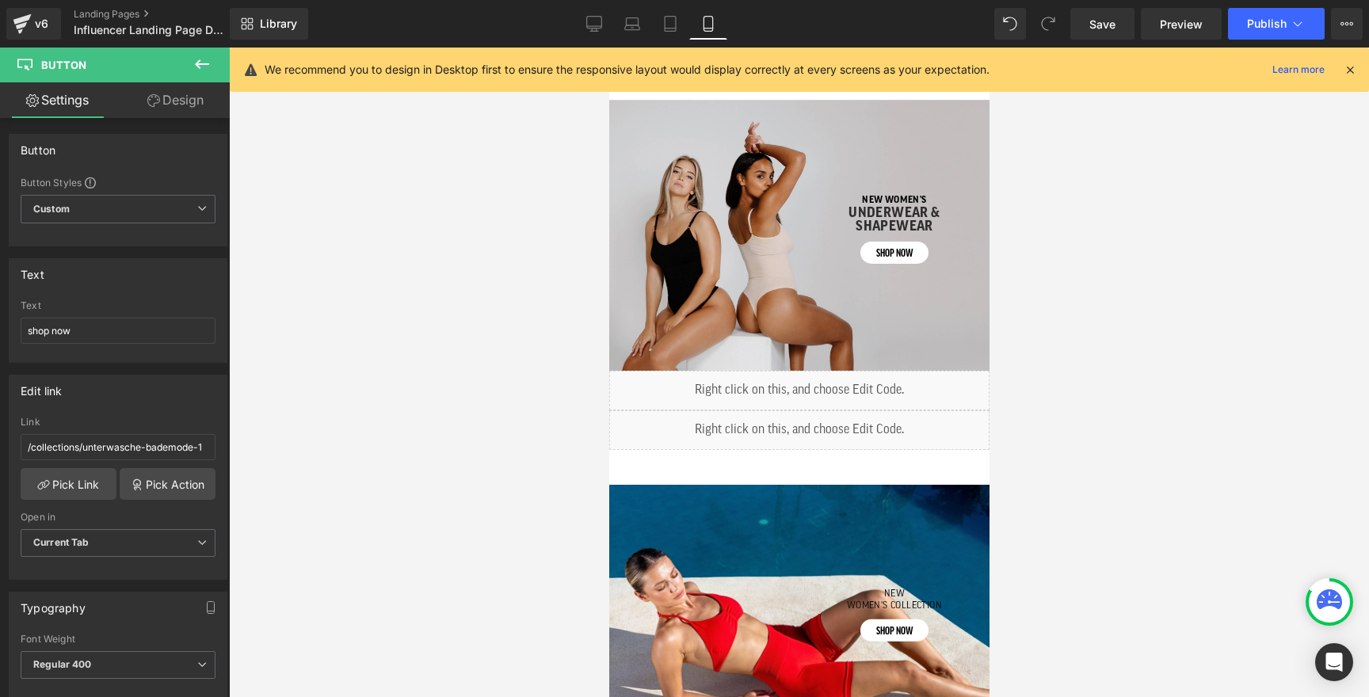
scroll to position [691, 0]
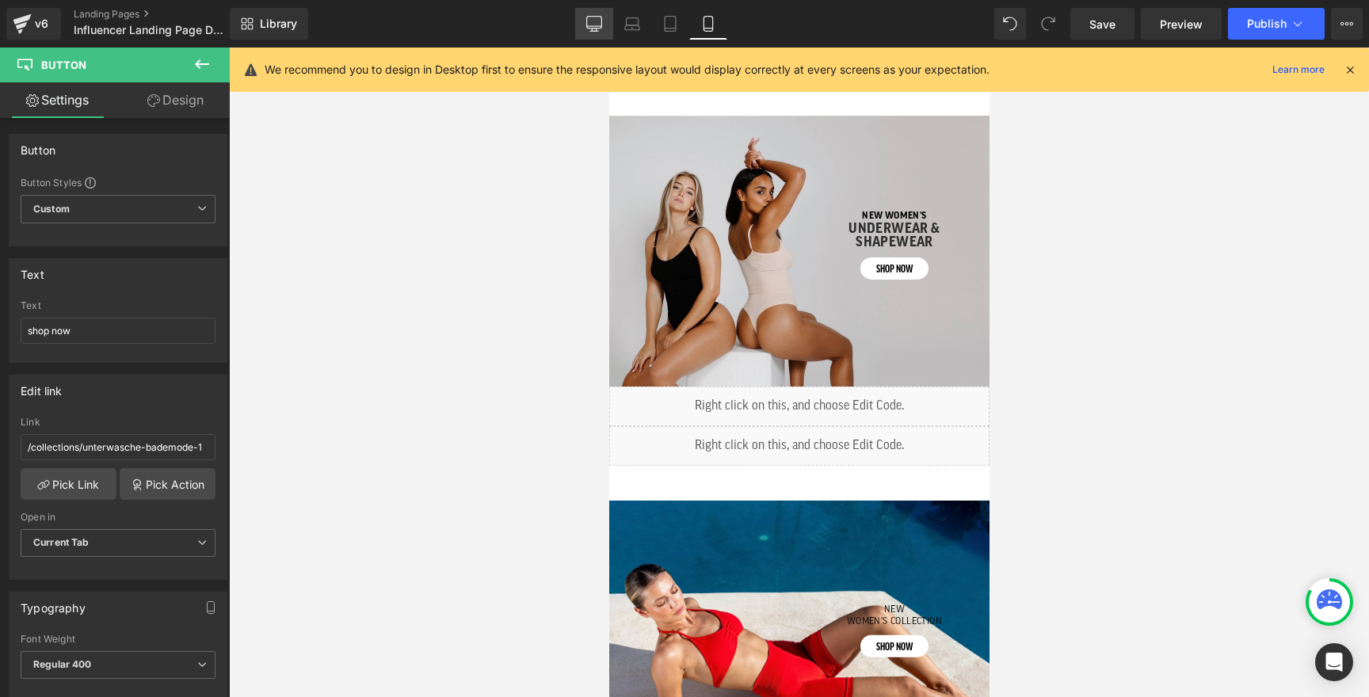
click at [592, 22] on icon at bounding box center [594, 24] width 16 height 16
type input "20"
type input "100"
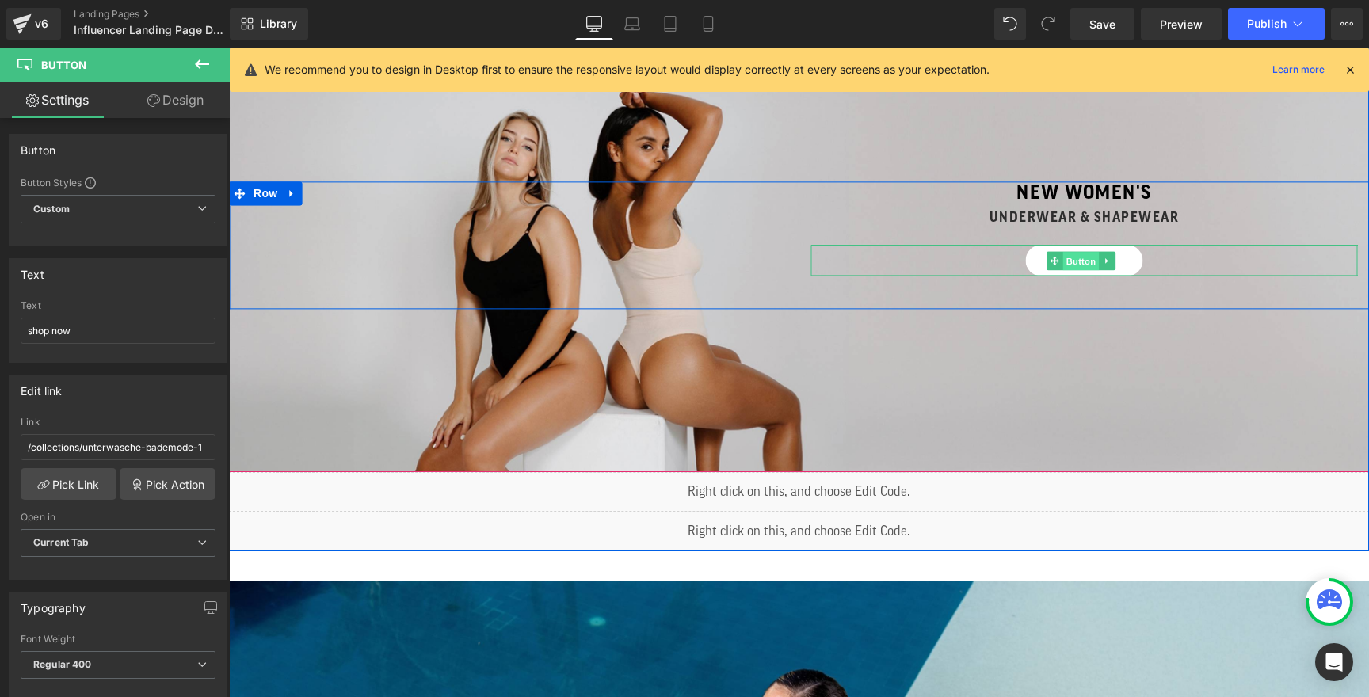
click at [1053, 251] on link "Button" at bounding box center [1072, 260] width 52 height 19
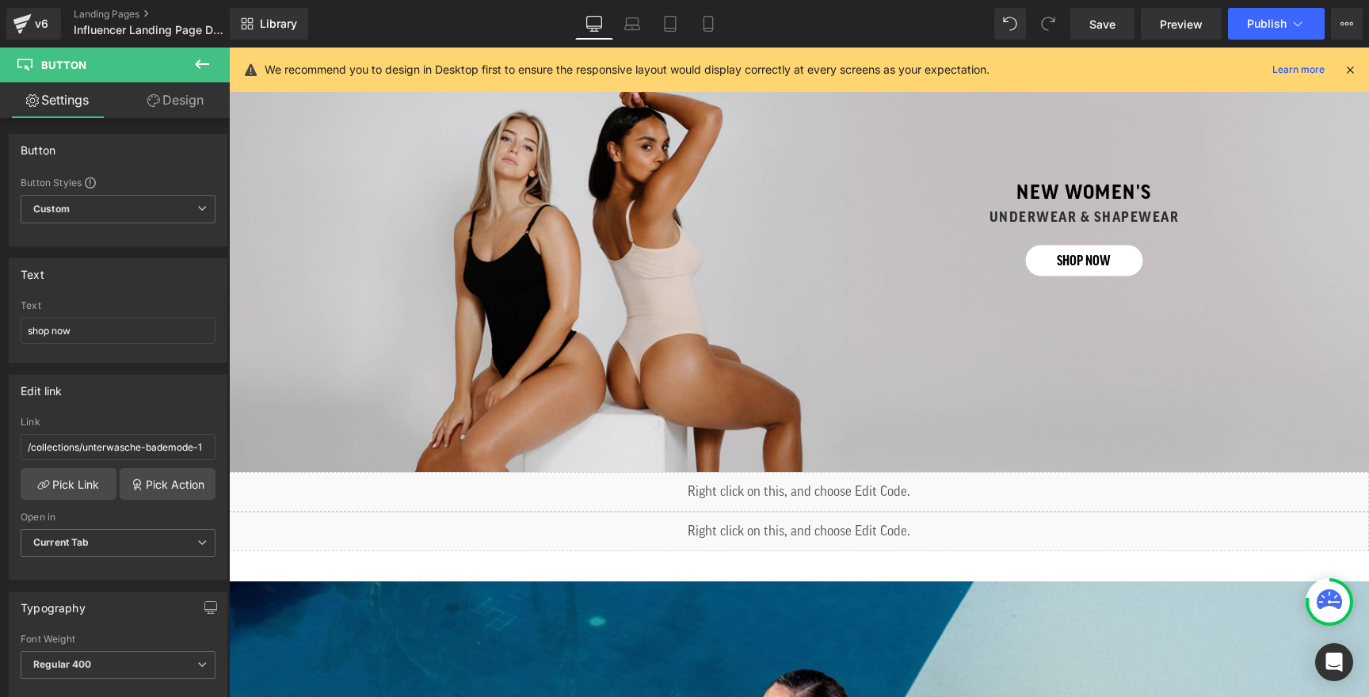
click at [201, 68] on icon at bounding box center [201, 64] width 19 height 19
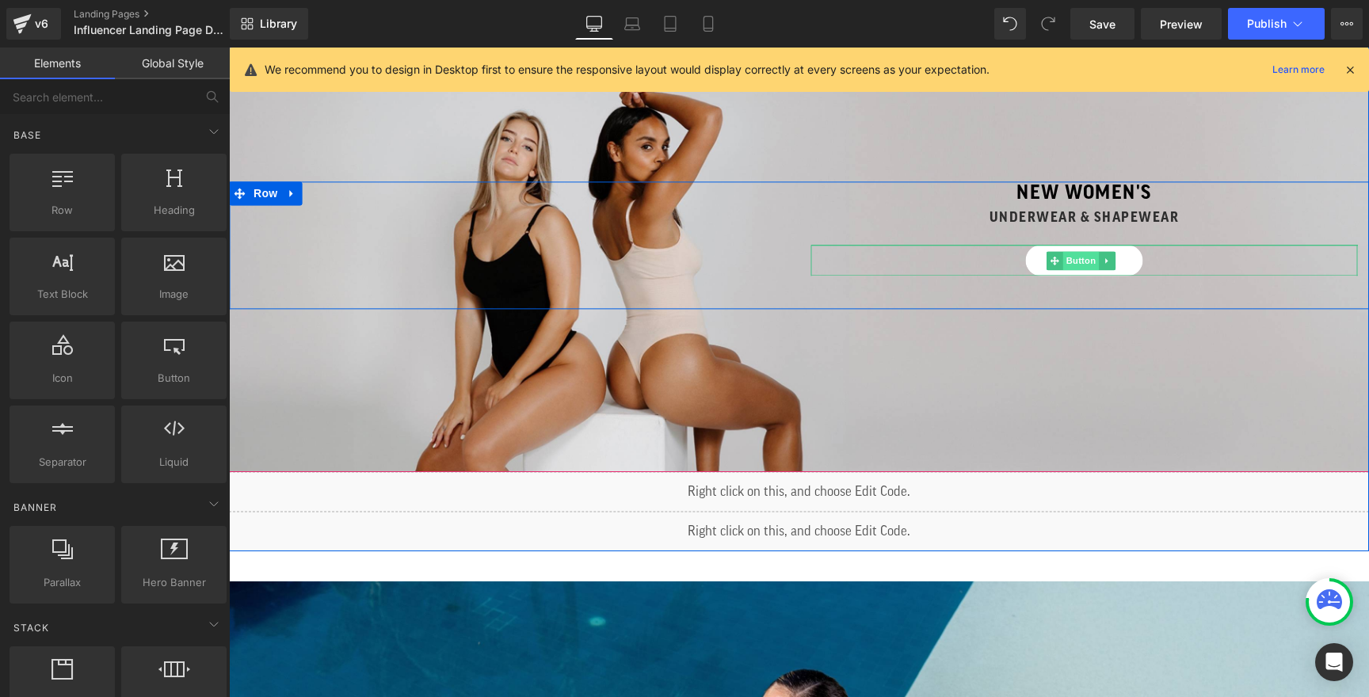
click at [1071, 255] on span "Button" at bounding box center [1081, 260] width 36 height 19
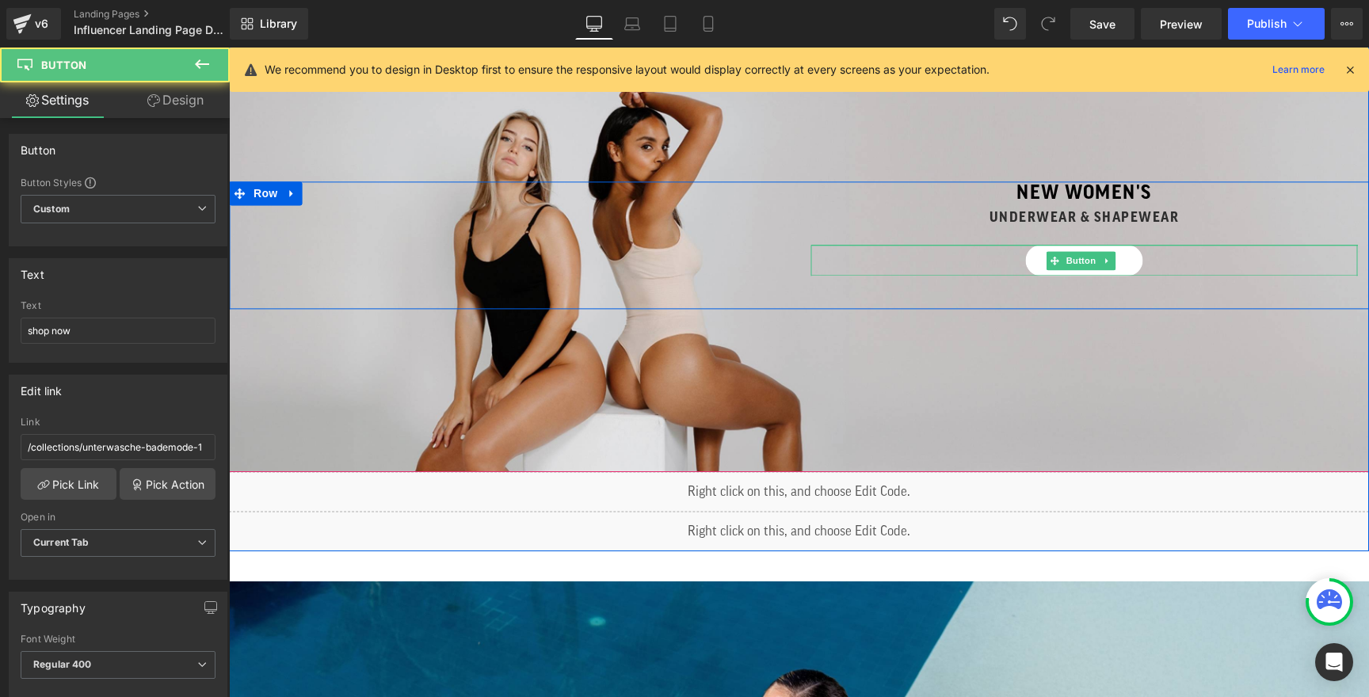
click at [1025, 258] on link "shop now" at bounding box center [1083, 261] width 117 height 31
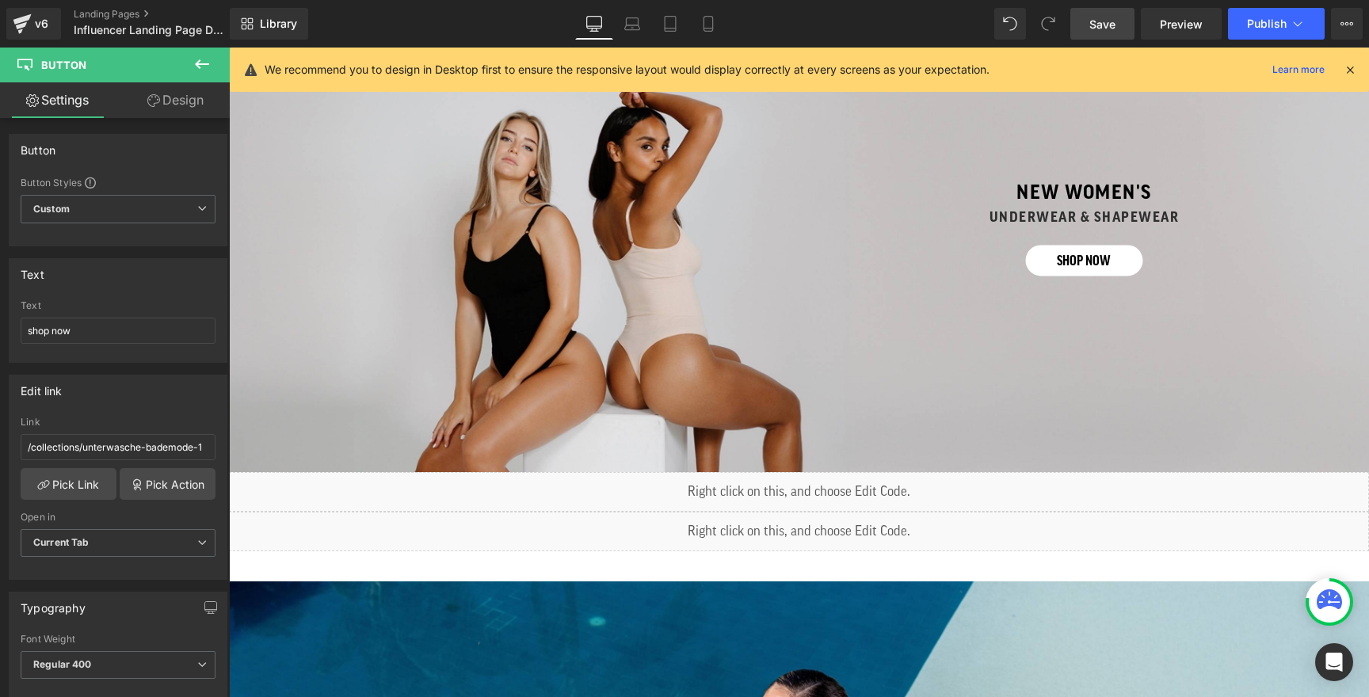
click at [1118, 35] on link "Save" at bounding box center [1102, 24] width 64 height 32
click at [1159, 32] on link "Preview" at bounding box center [1181, 24] width 81 height 32
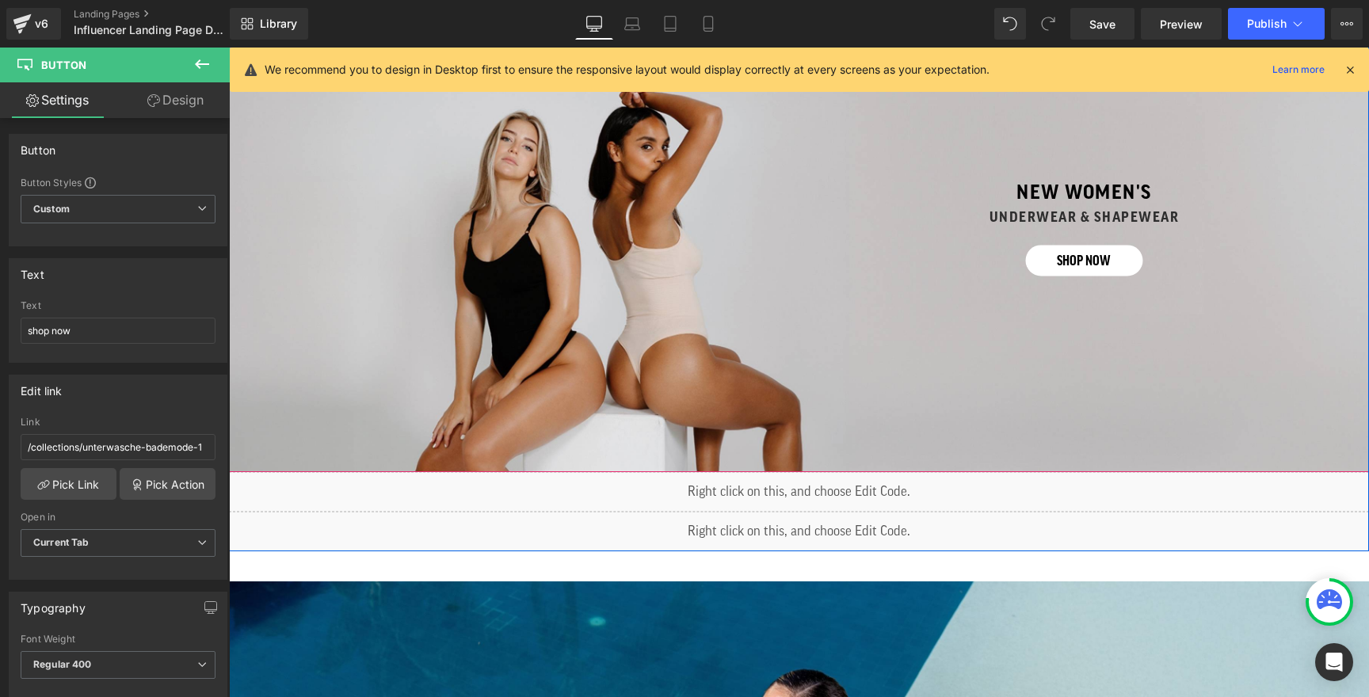
click at [610, 364] on div "Separator NEW wOMEN's UNDERWEAR & SHAPEWEAR Heading shop now Button Row 42px" at bounding box center [799, 245] width 1140 height 454
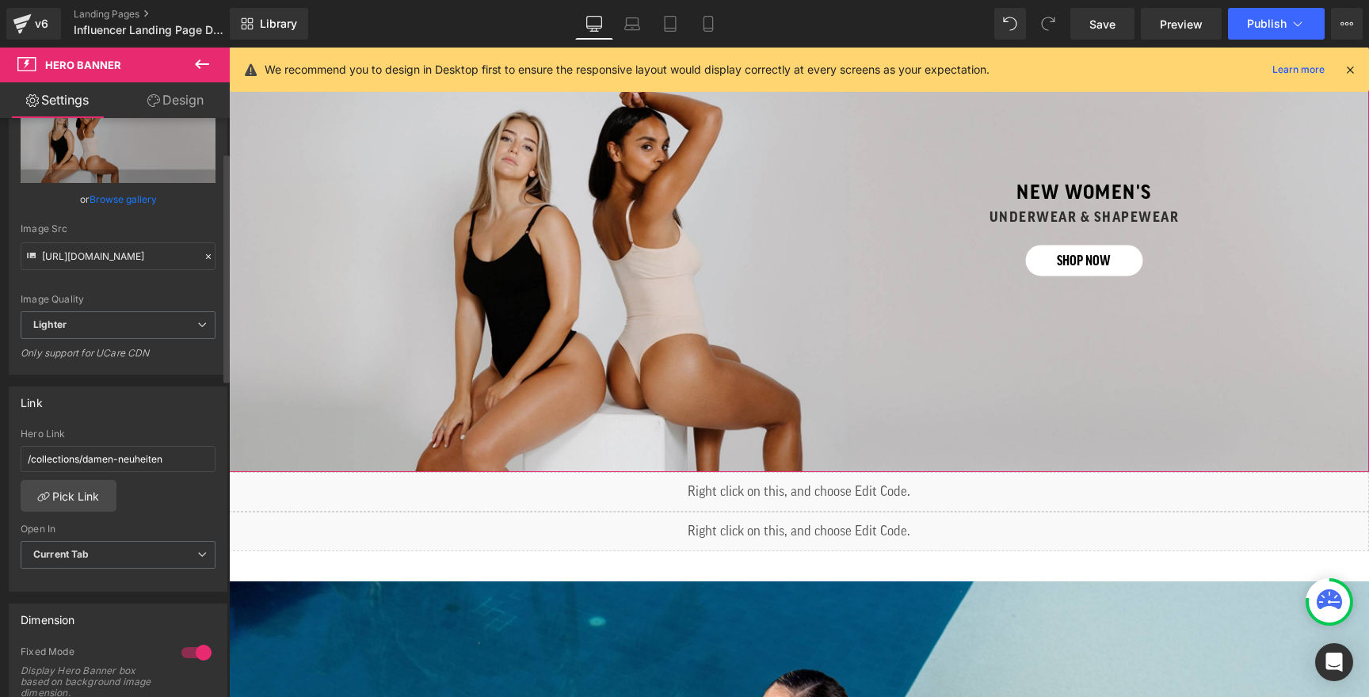
scroll to position [259, 0]
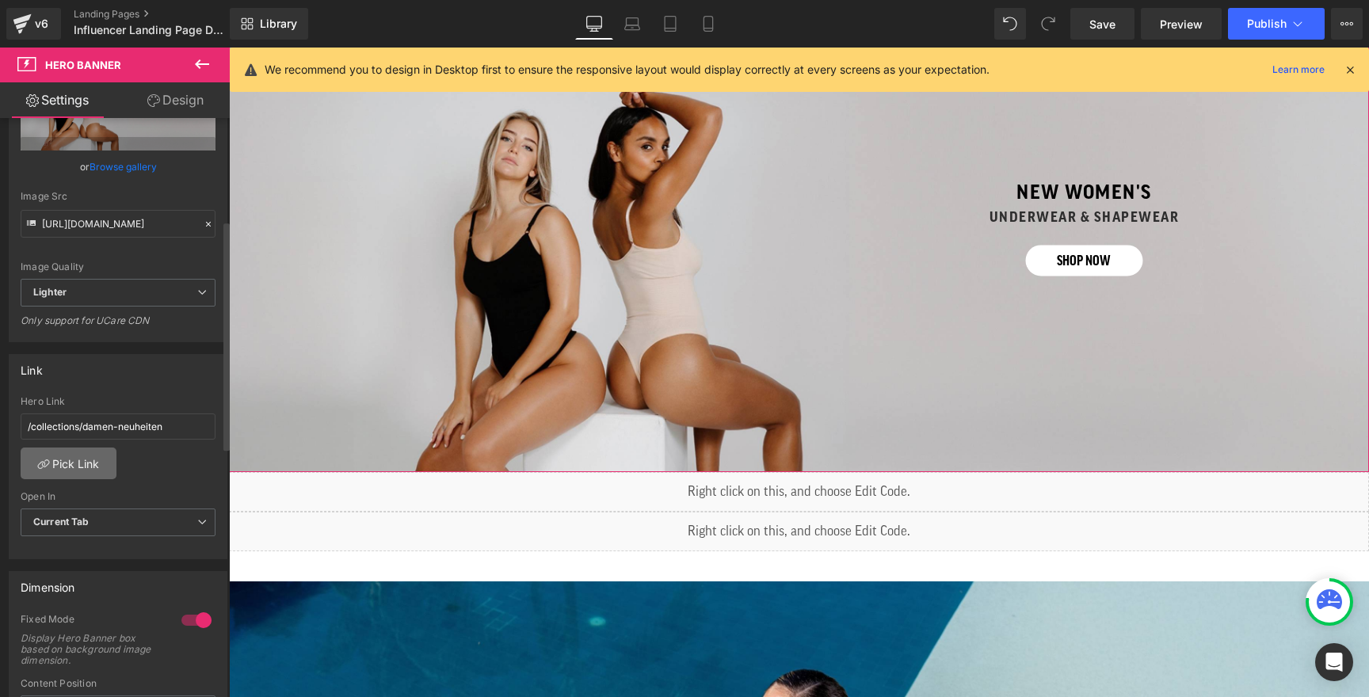
click at [98, 463] on link "Pick Link" at bounding box center [69, 464] width 96 height 32
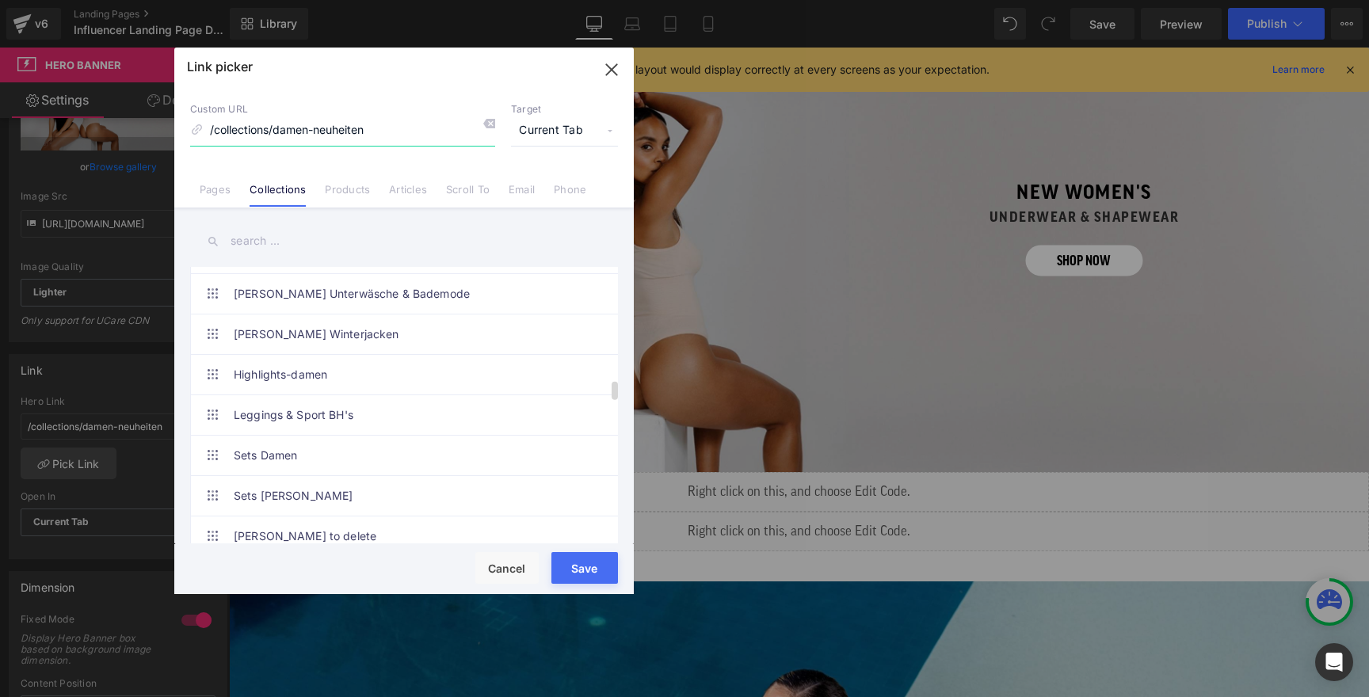
scroll to position [1726, 0]
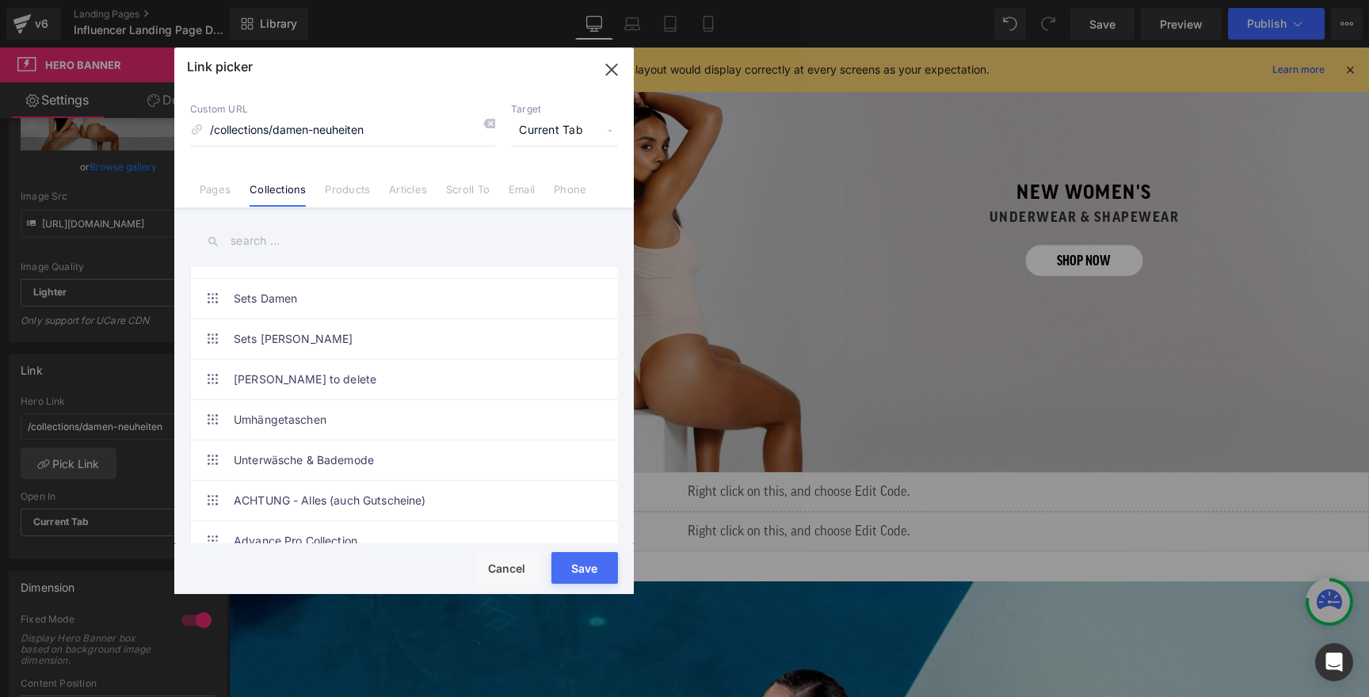
click at [292, 261] on div "Damen Neuheiten . .. Accessoires B2B Kollektion Kurstrainer B2B Kollektion Mita…" at bounding box center [403, 378] width 459 height 340
click at [291, 246] on input "text" at bounding box center [404, 241] width 428 height 36
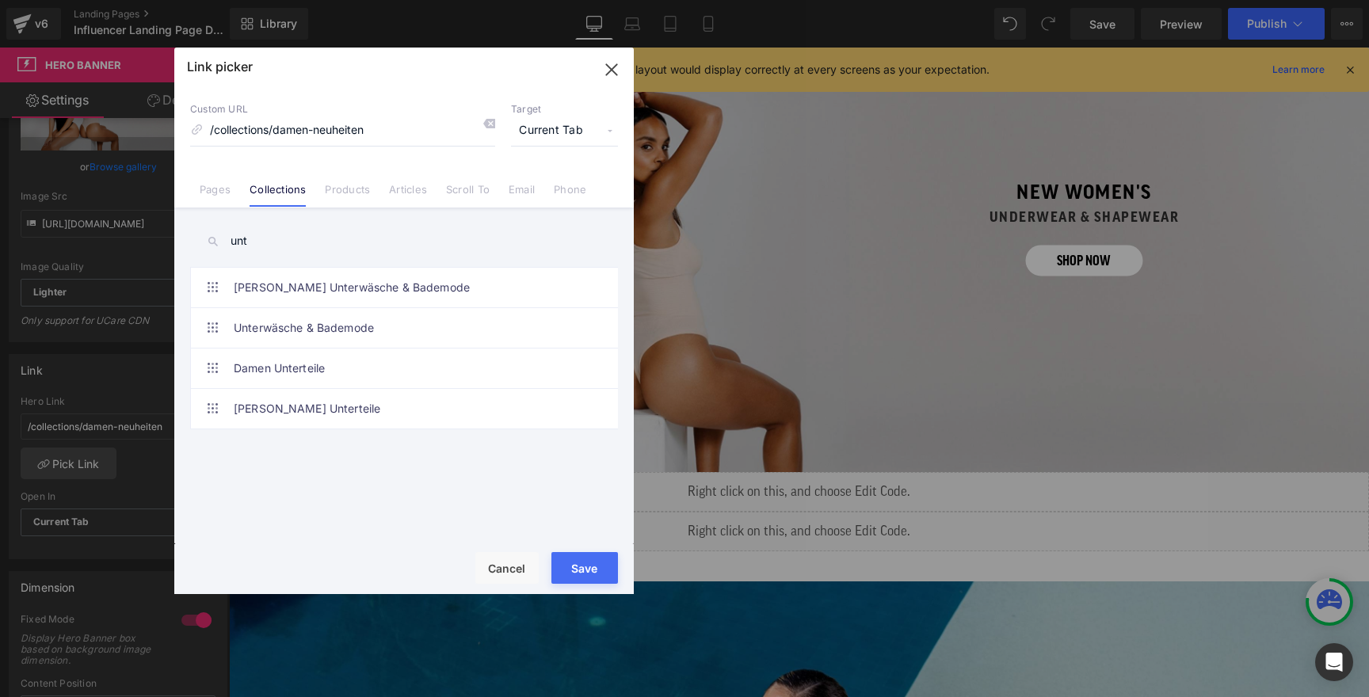
scroll to position [0, 0]
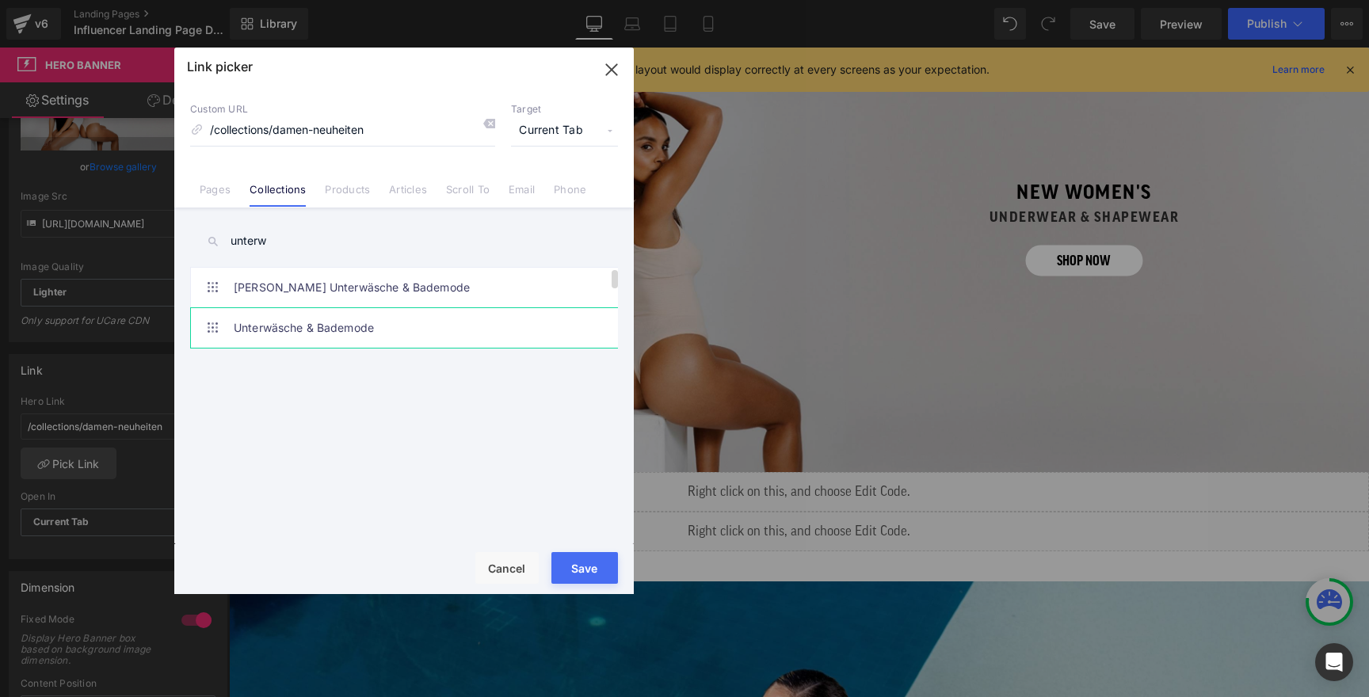
type input "unterw"
click at [294, 326] on link "Unterwäsche & Bademode" at bounding box center [408, 328] width 349 height 40
type input "/collections/unterwasche-bademode-1"
click at [596, 563] on button "Save" at bounding box center [584, 568] width 67 height 32
type input "/collections/unterwasche-bademode-1"
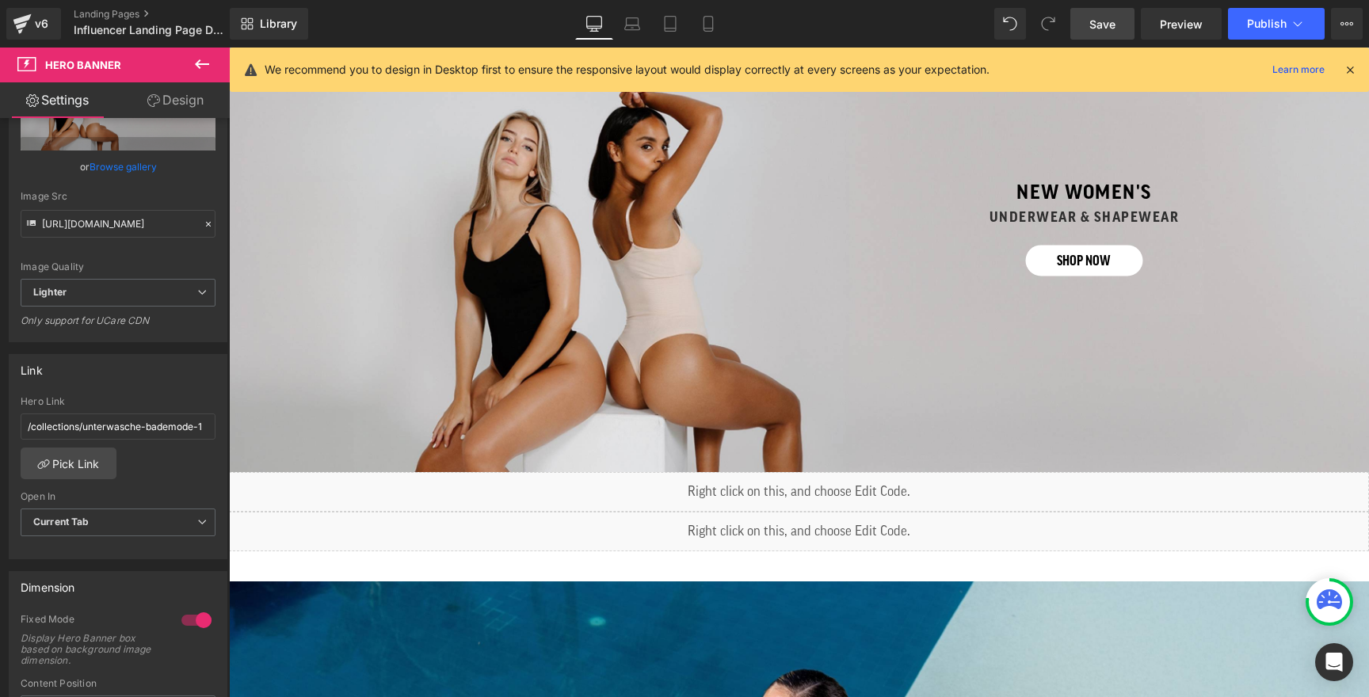
click at [1126, 23] on link "Save" at bounding box center [1102, 24] width 64 height 32
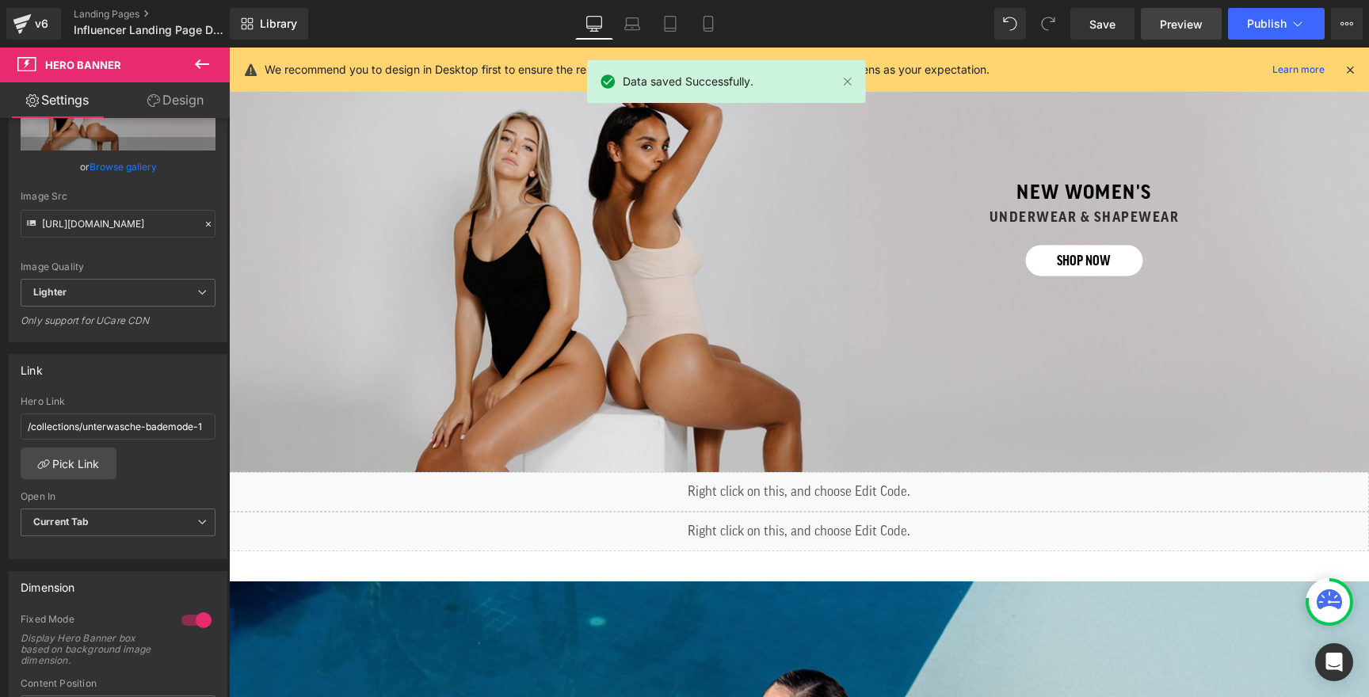
click at [1178, 29] on span "Preview" at bounding box center [1181, 24] width 43 height 17
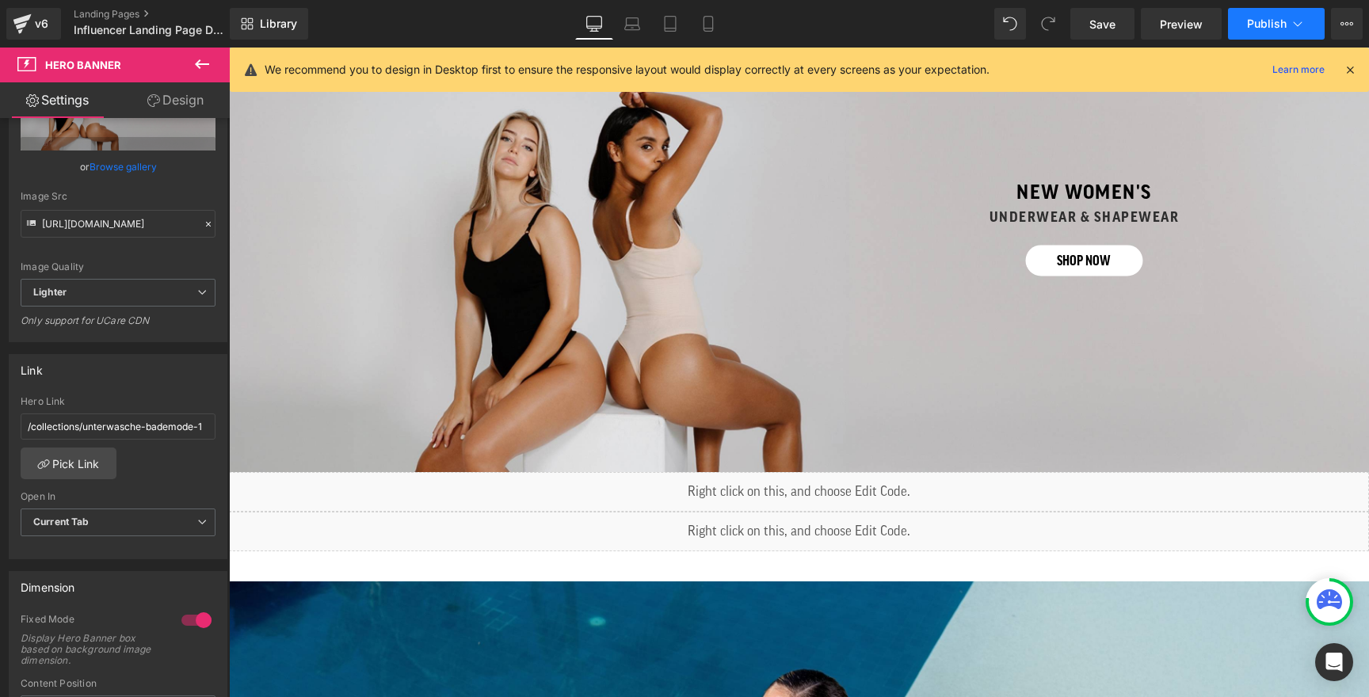
click at [1251, 27] on span "Publish" at bounding box center [1267, 23] width 40 height 13
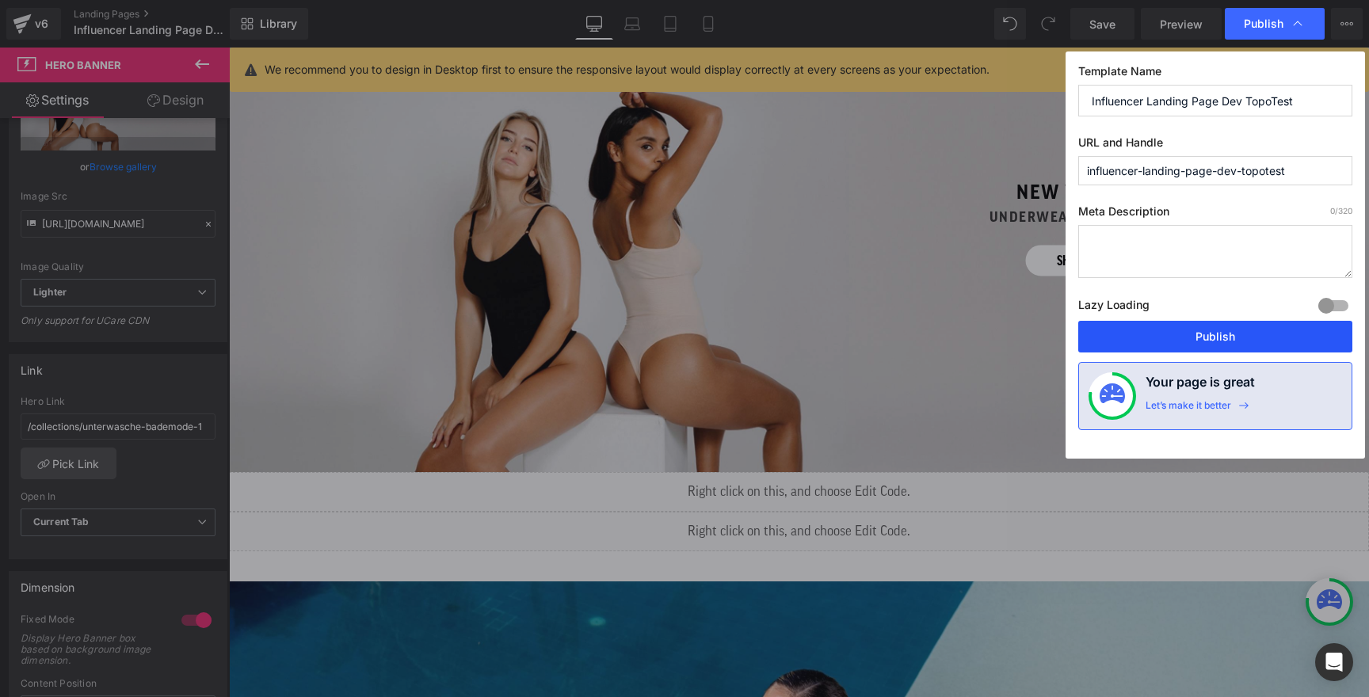
click at [1184, 334] on button "Publish" at bounding box center [1215, 337] width 274 height 32
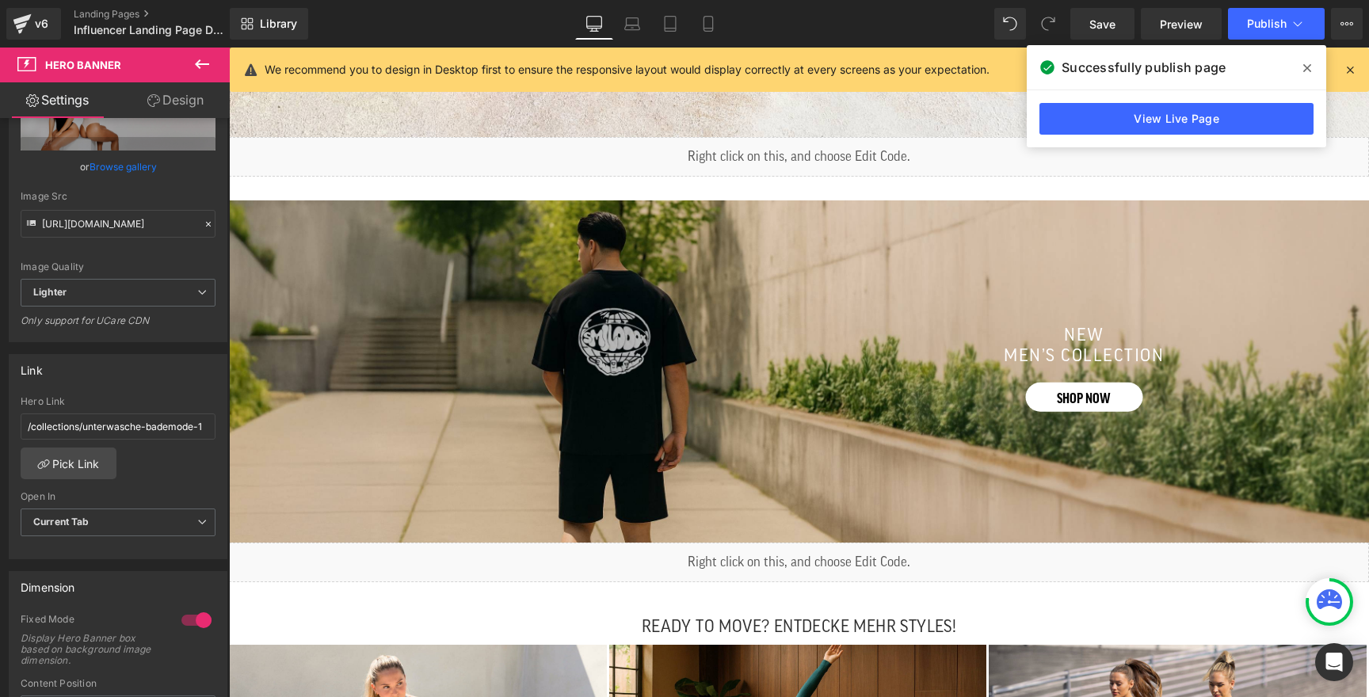
scroll to position [1740, 0]
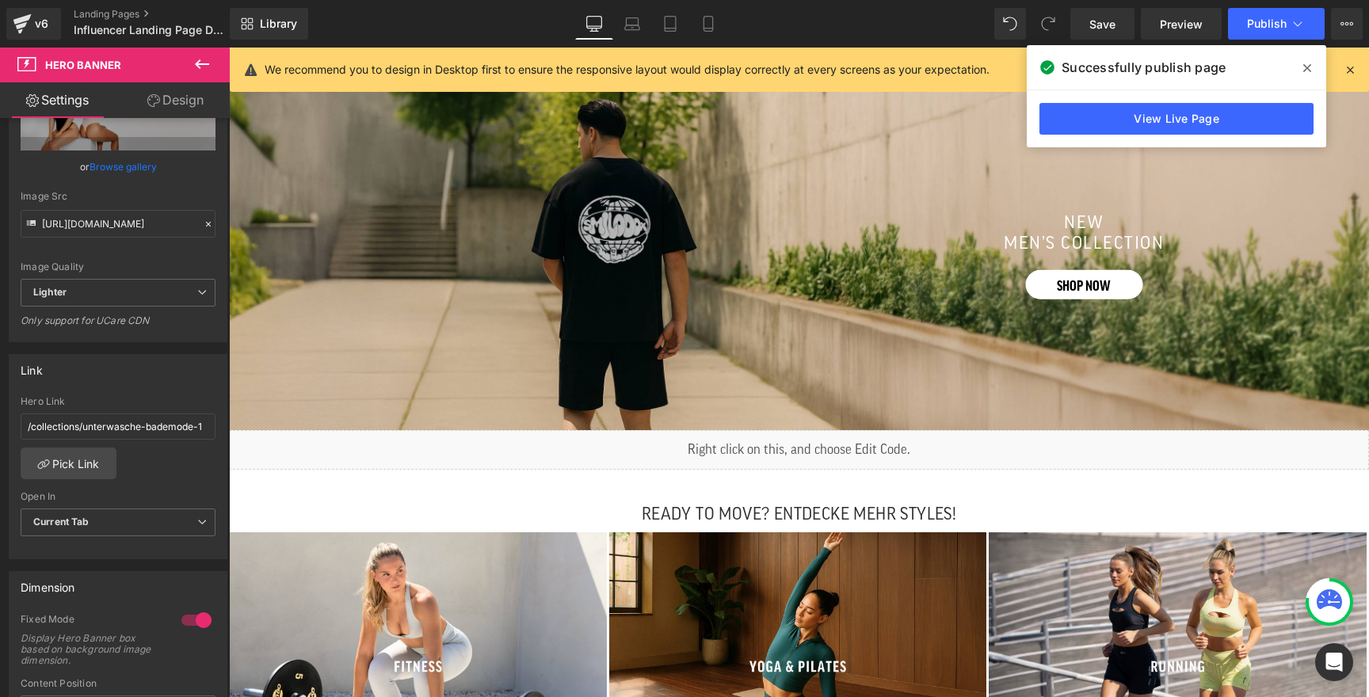
click at [756, 439] on div "Liquid" at bounding box center [799, 450] width 1140 height 40
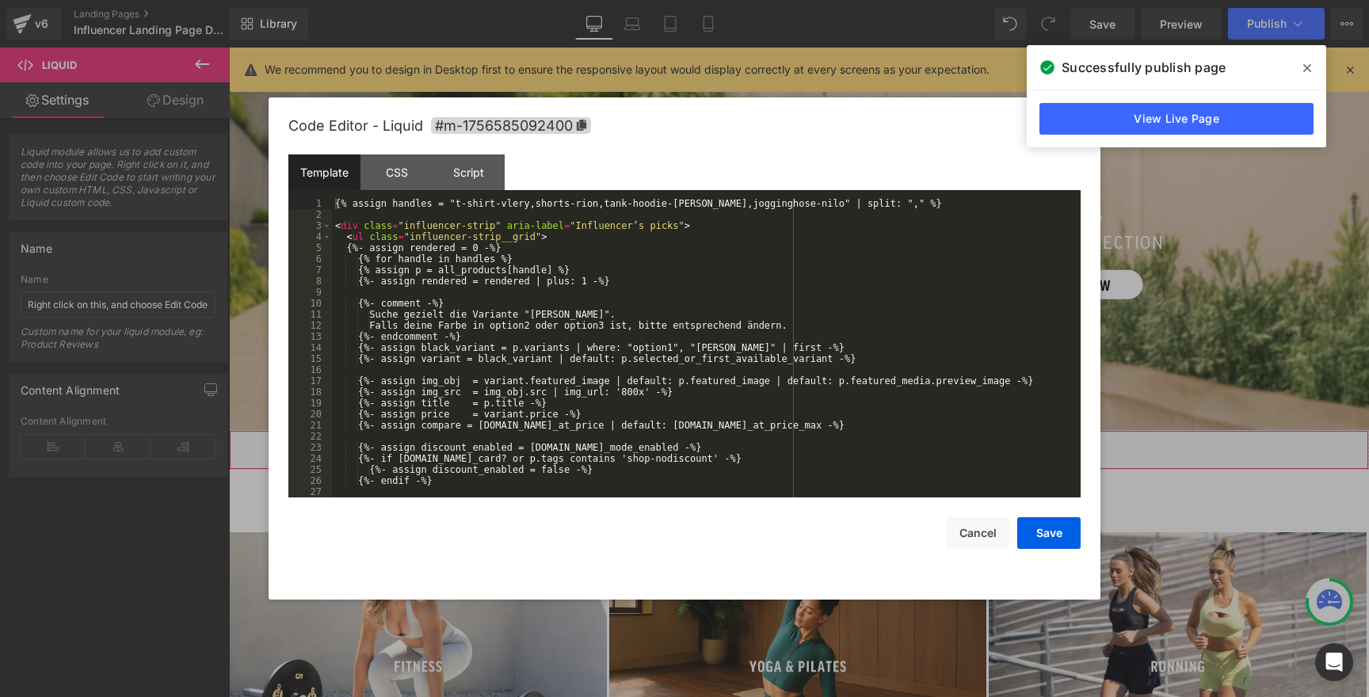
click at [810, 438] on icon at bounding box center [815, 443] width 10 height 10
click at [534, 315] on div "{% assign handles = "t-shirt-vlery,shorts-rion,tank-hoodie-marell,jogginghose-n…" at bounding box center [703, 359] width 742 height 322
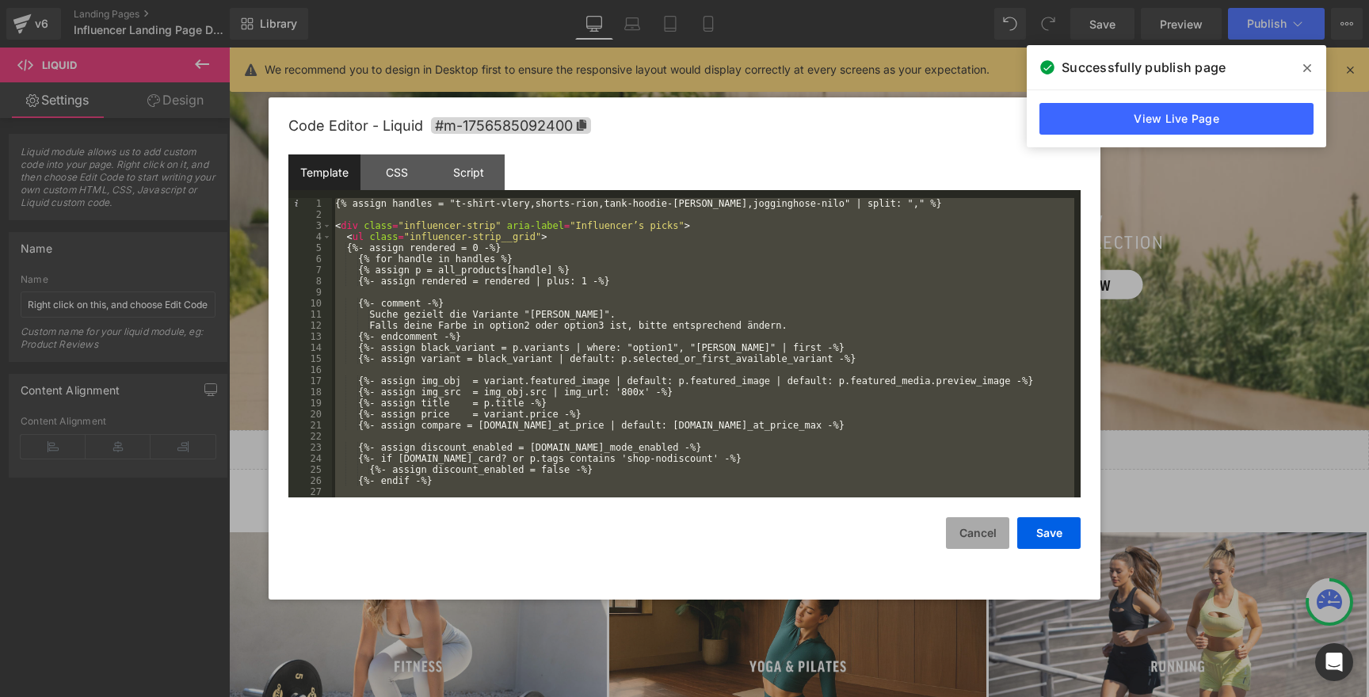
click at [970, 534] on button "Cancel" at bounding box center [977, 533] width 63 height 32
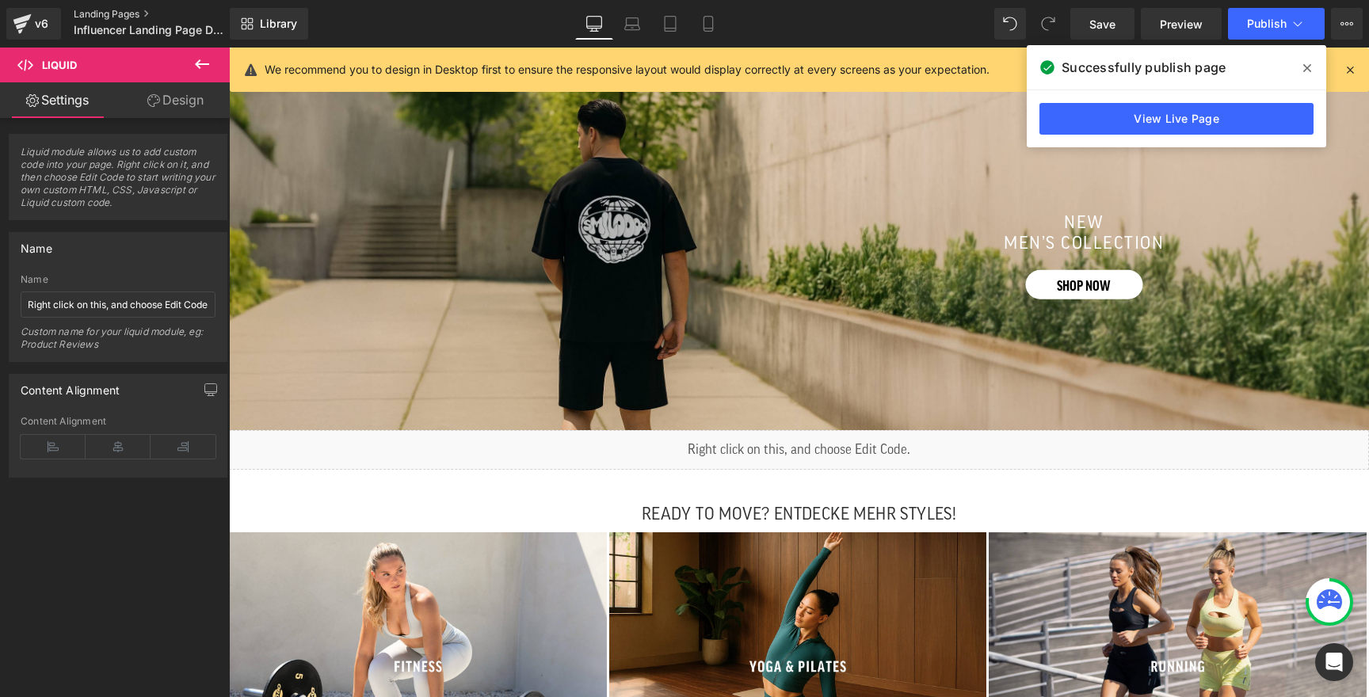
click at [126, 15] on link "Landing Pages" at bounding box center [165, 14] width 182 height 13
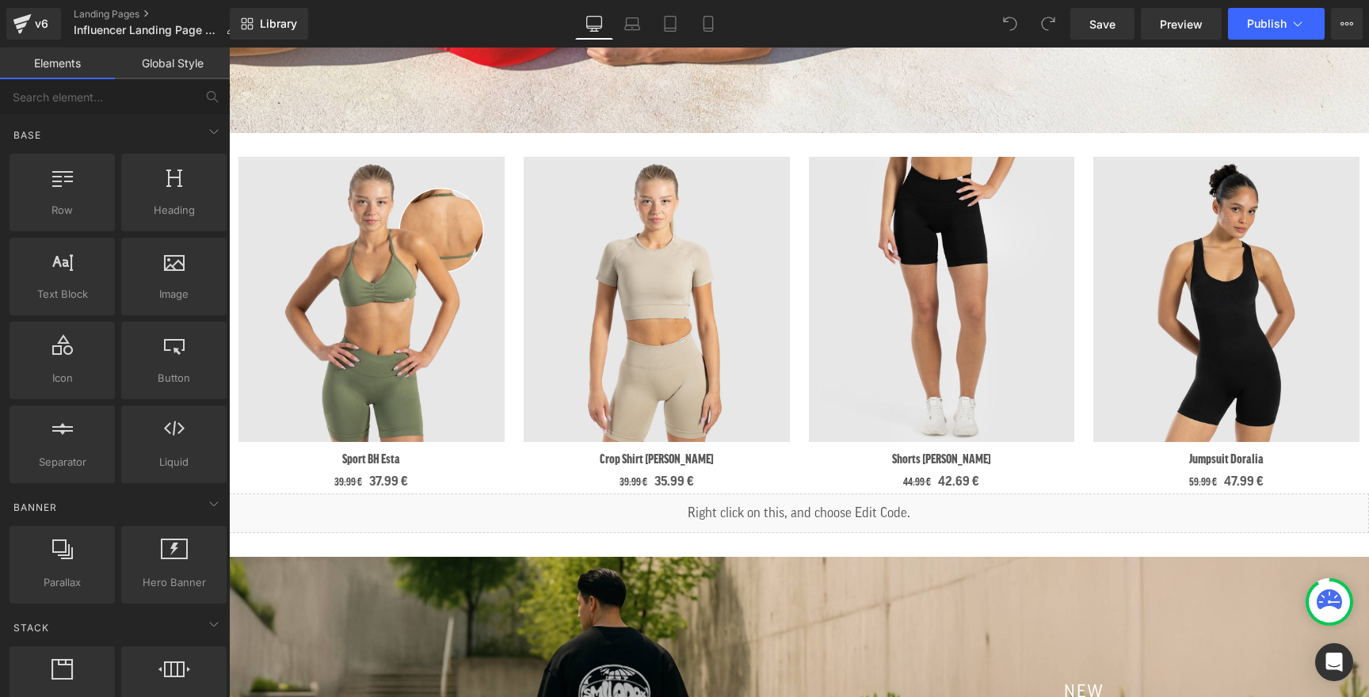
scroll to position [1148, 0]
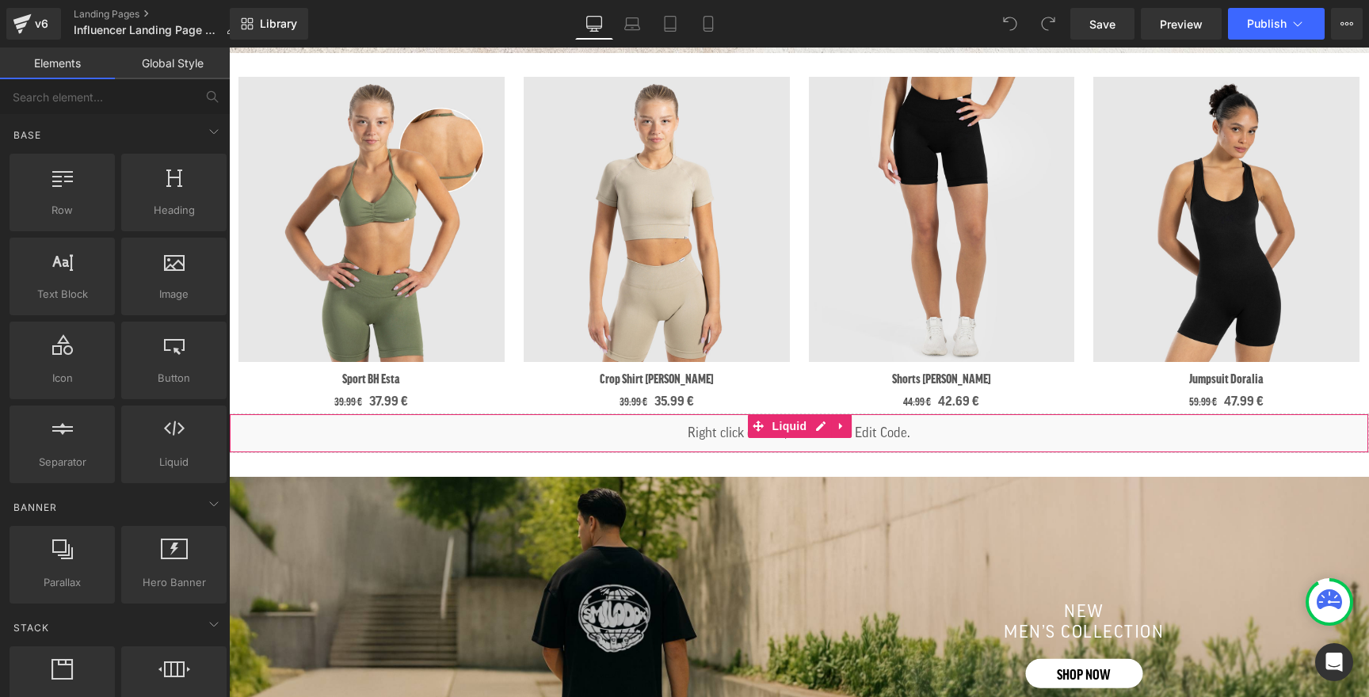
click at [815, 432] on div "Liquid" at bounding box center [799, 433] width 1140 height 40
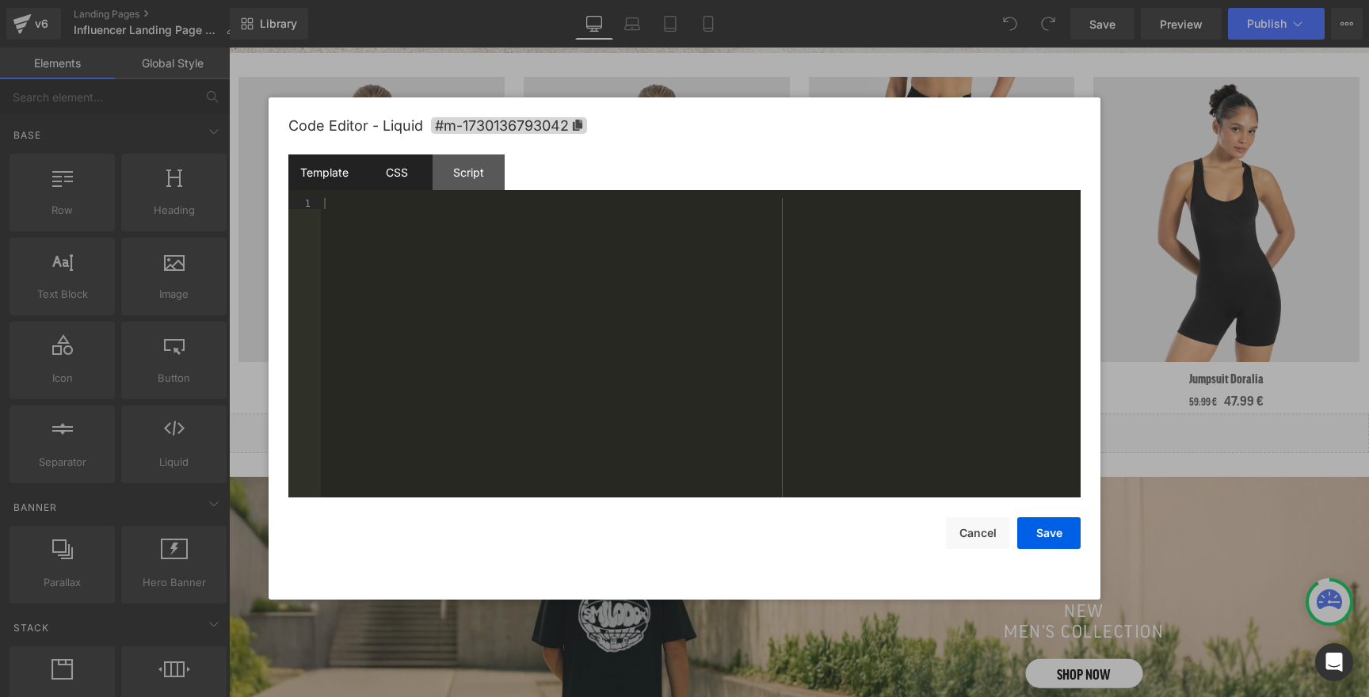
click at [413, 180] on div "CSS" at bounding box center [396, 172] width 72 height 36
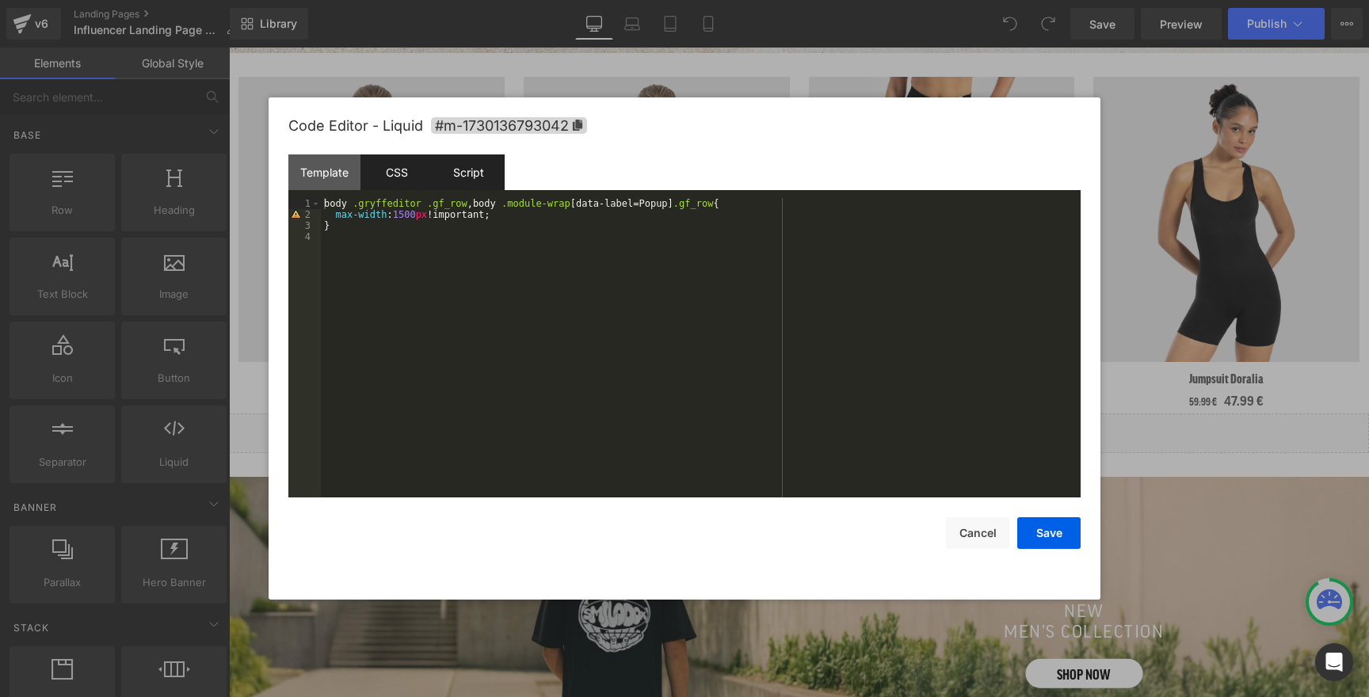
click at [448, 177] on div "Script" at bounding box center [468, 172] width 72 height 36
click at [402, 173] on div "CSS" at bounding box center [396, 172] width 72 height 36
click at [319, 181] on div "Template" at bounding box center [324, 172] width 72 height 36
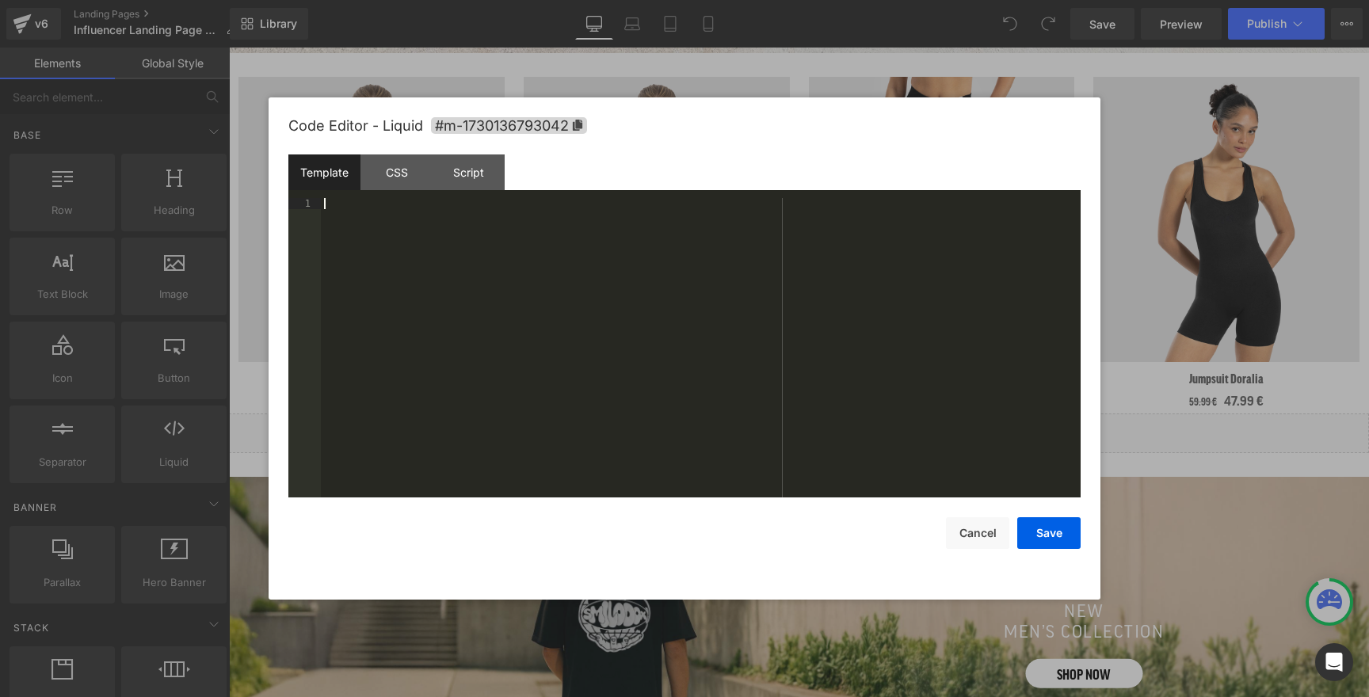
drag, startPoint x: 360, startPoint y: 215, endPoint x: 364, endPoint y: 203, distance: 13.3
click at [360, 216] on div at bounding box center [701, 359] width 760 height 322
click at [379, 183] on div "CSS" at bounding box center [396, 172] width 72 height 36
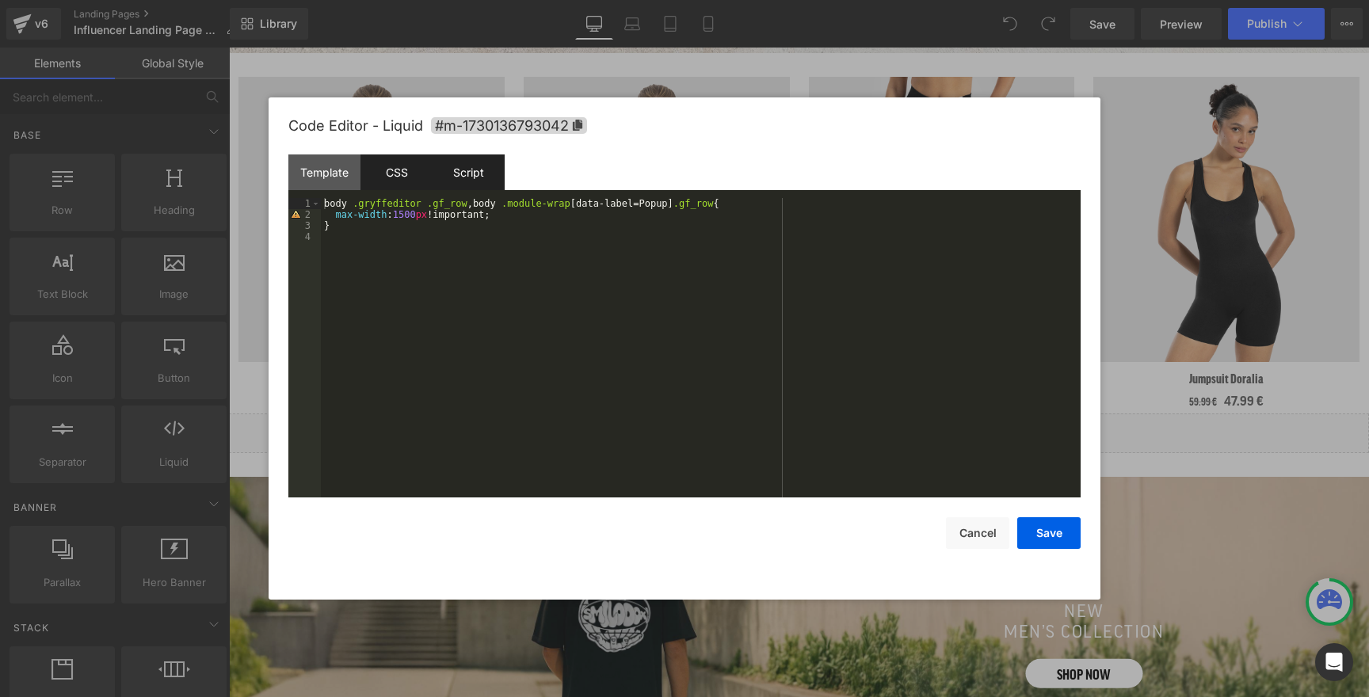
click at [466, 177] on div "Script" at bounding box center [468, 172] width 72 height 36
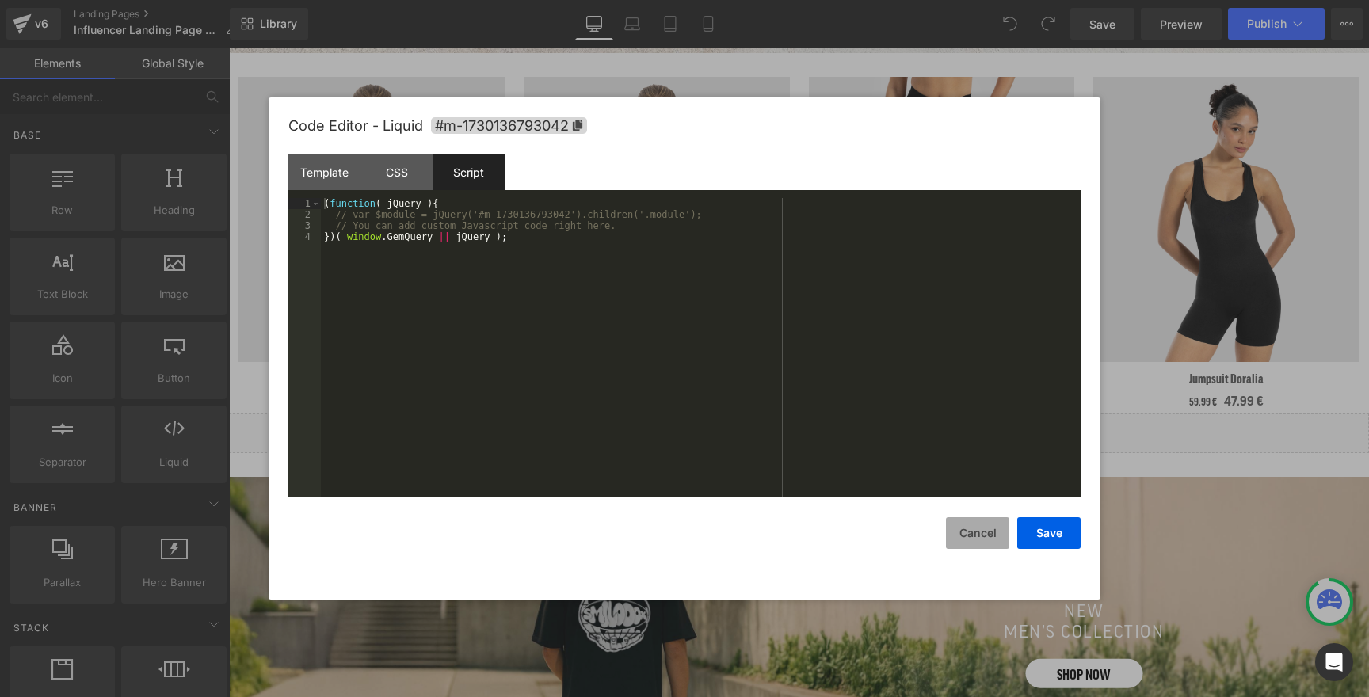
click at [981, 524] on button "Cancel" at bounding box center [977, 533] width 63 height 32
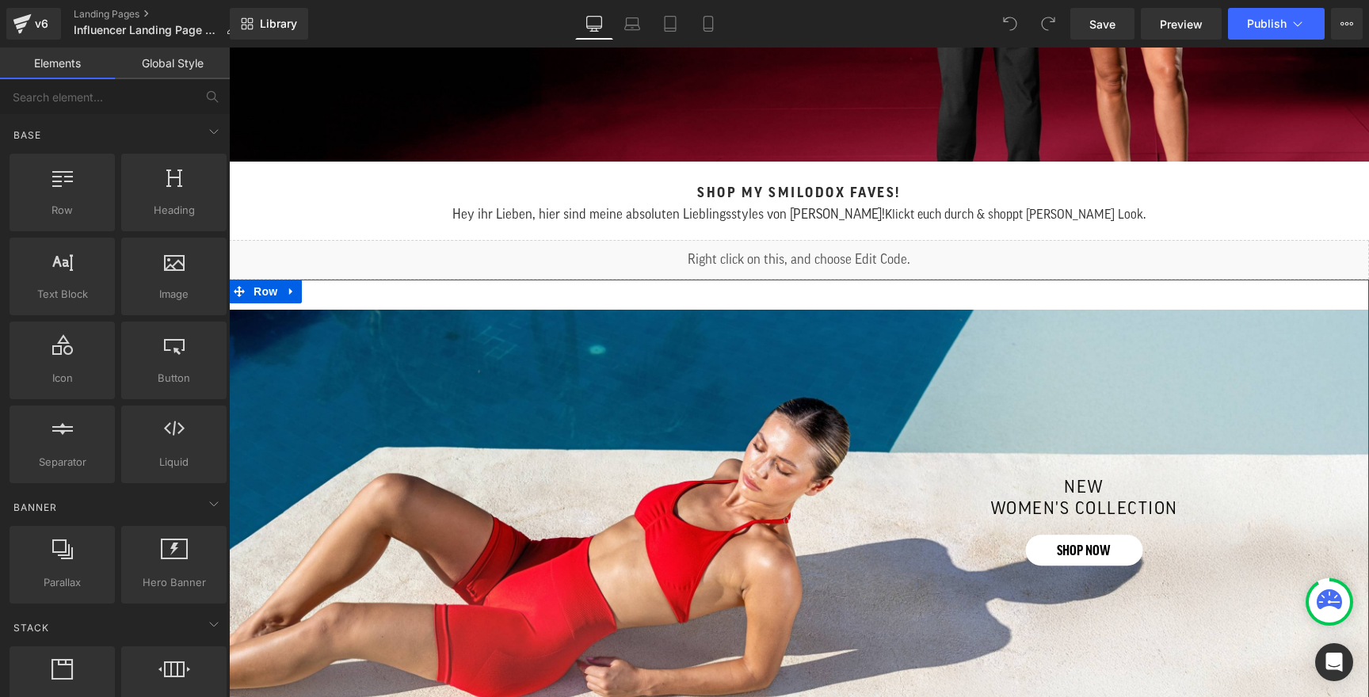
scroll to position [376, 0]
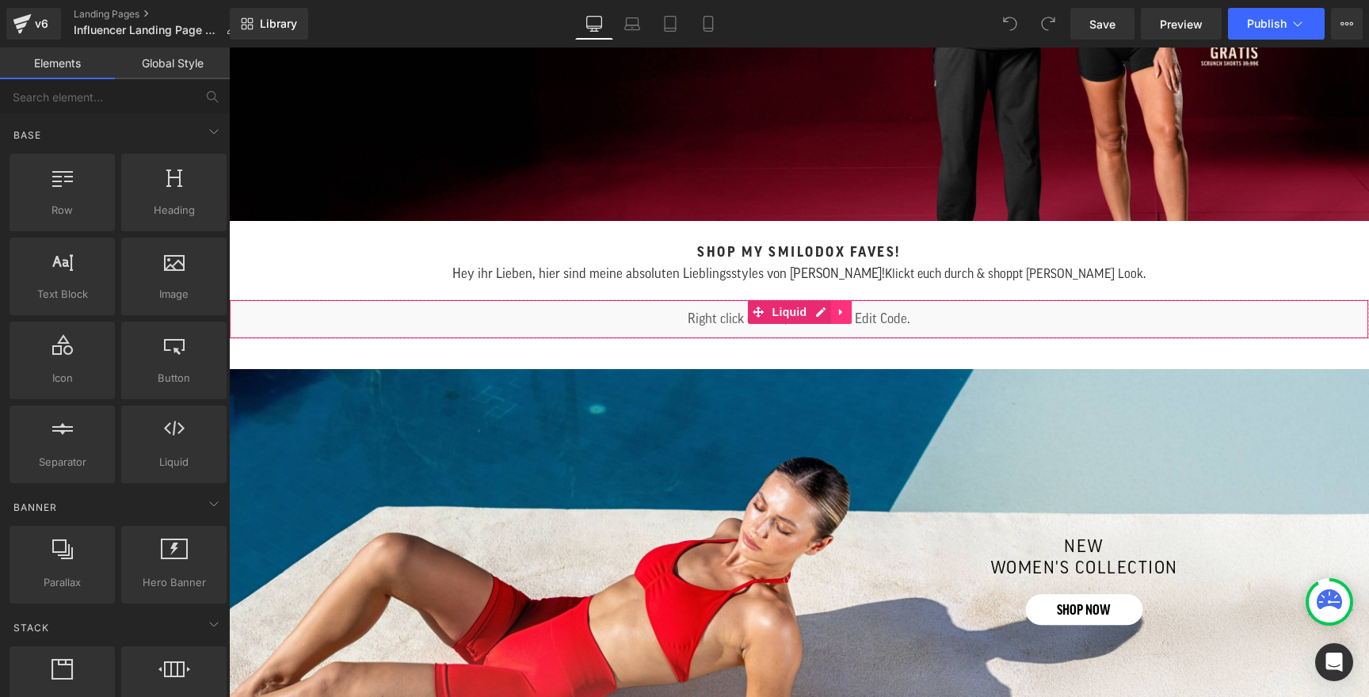
click at [842, 311] on icon at bounding box center [841, 313] width 11 height 12
click at [825, 311] on link at bounding box center [831, 312] width 21 height 24
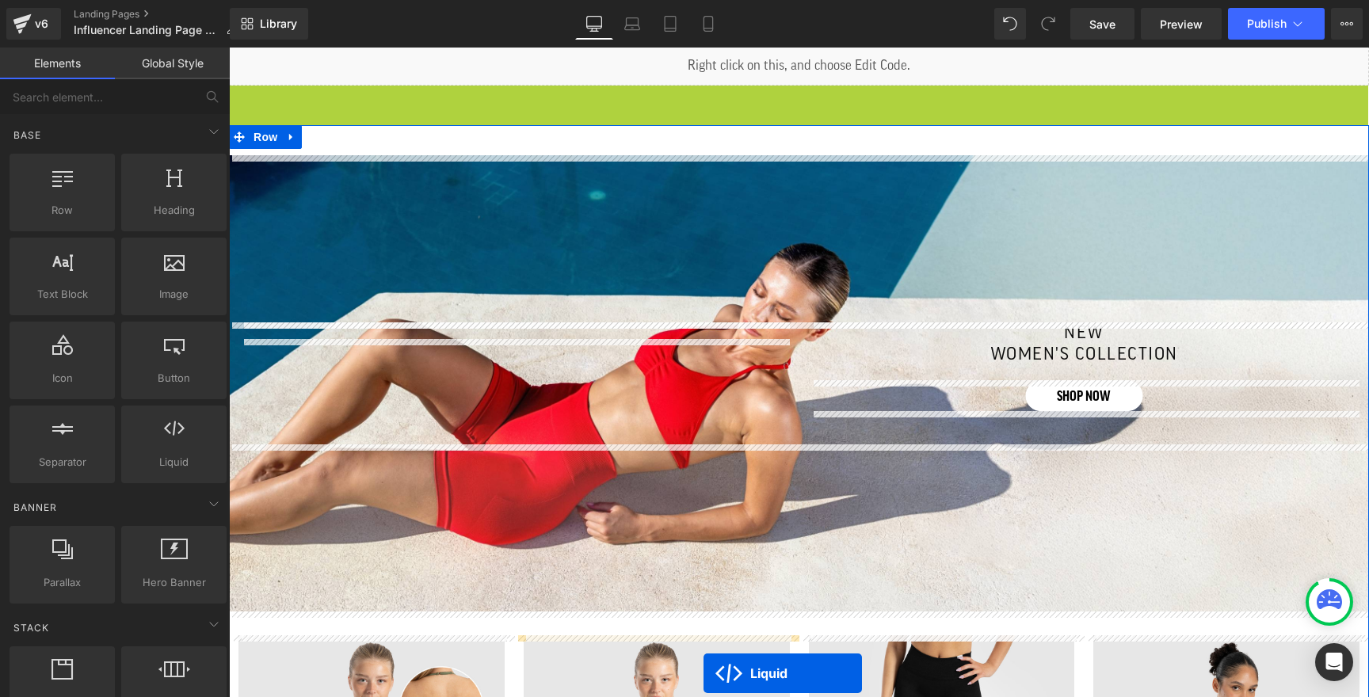
scroll to position [725, 0]
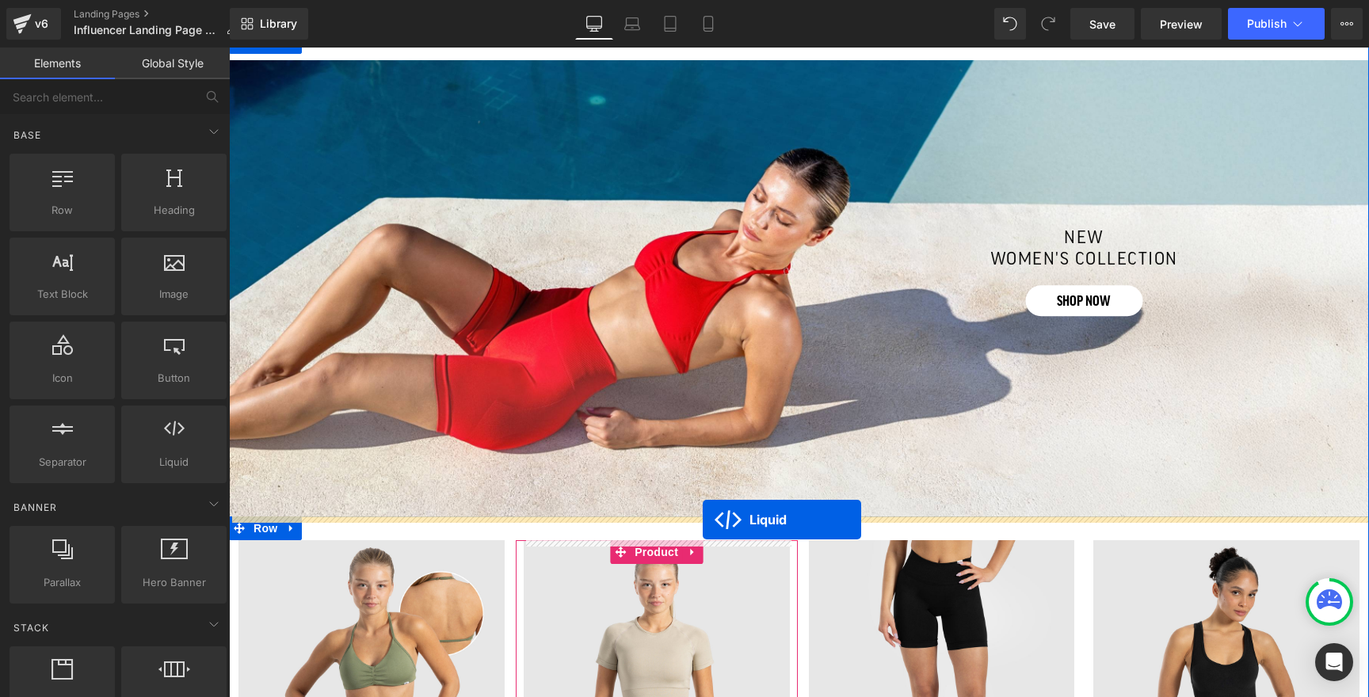
drag, startPoint x: 755, startPoint y: 352, endPoint x: 703, endPoint y: 520, distance: 175.1
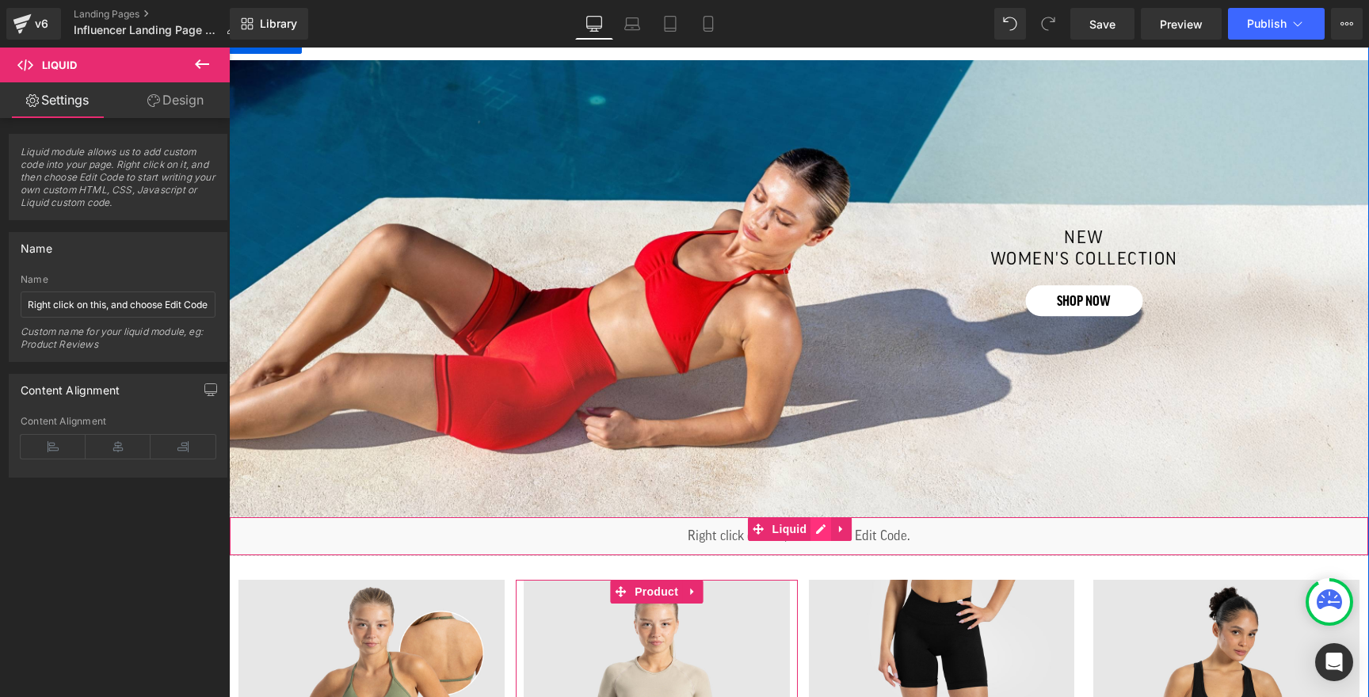
click at [814, 531] on div "Liquid" at bounding box center [799, 536] width 1140 height 40
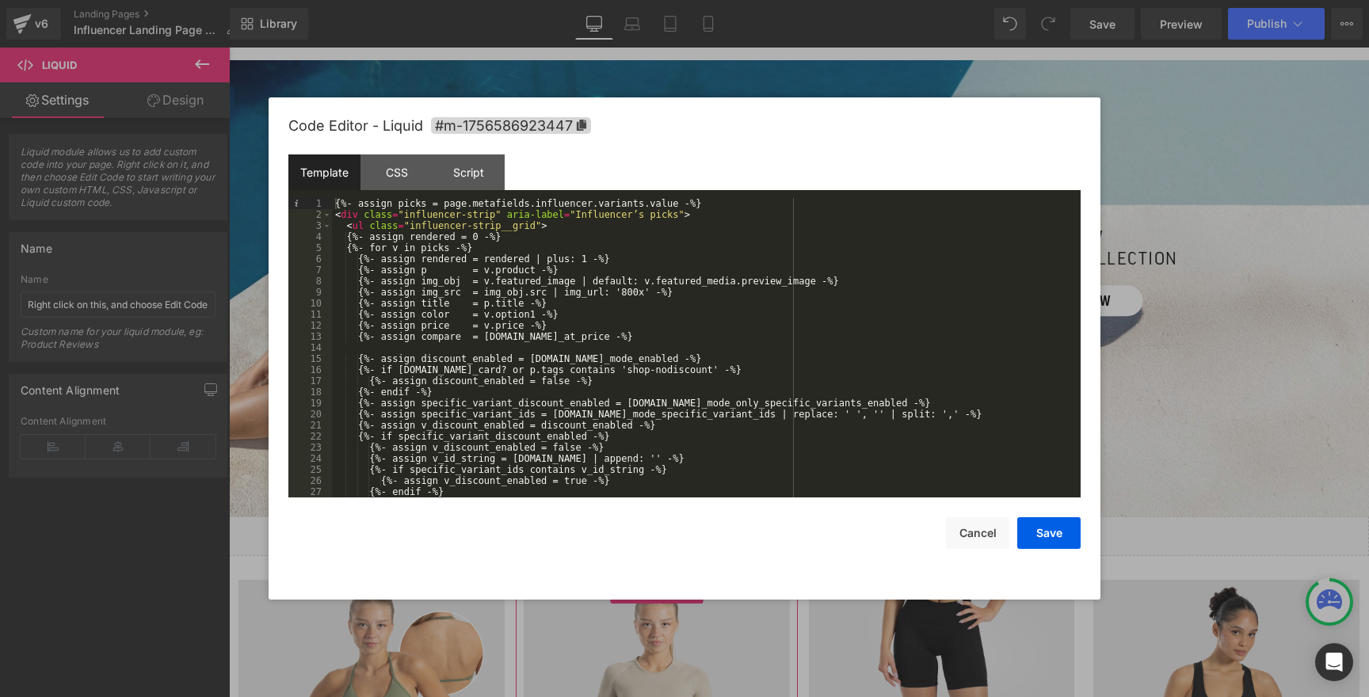
click at [483, 280] on div "{%- assign picks = page.metafields.influencer.variants.value -%} < div class = …" at bounding box center [703, 359] width 742 height 322
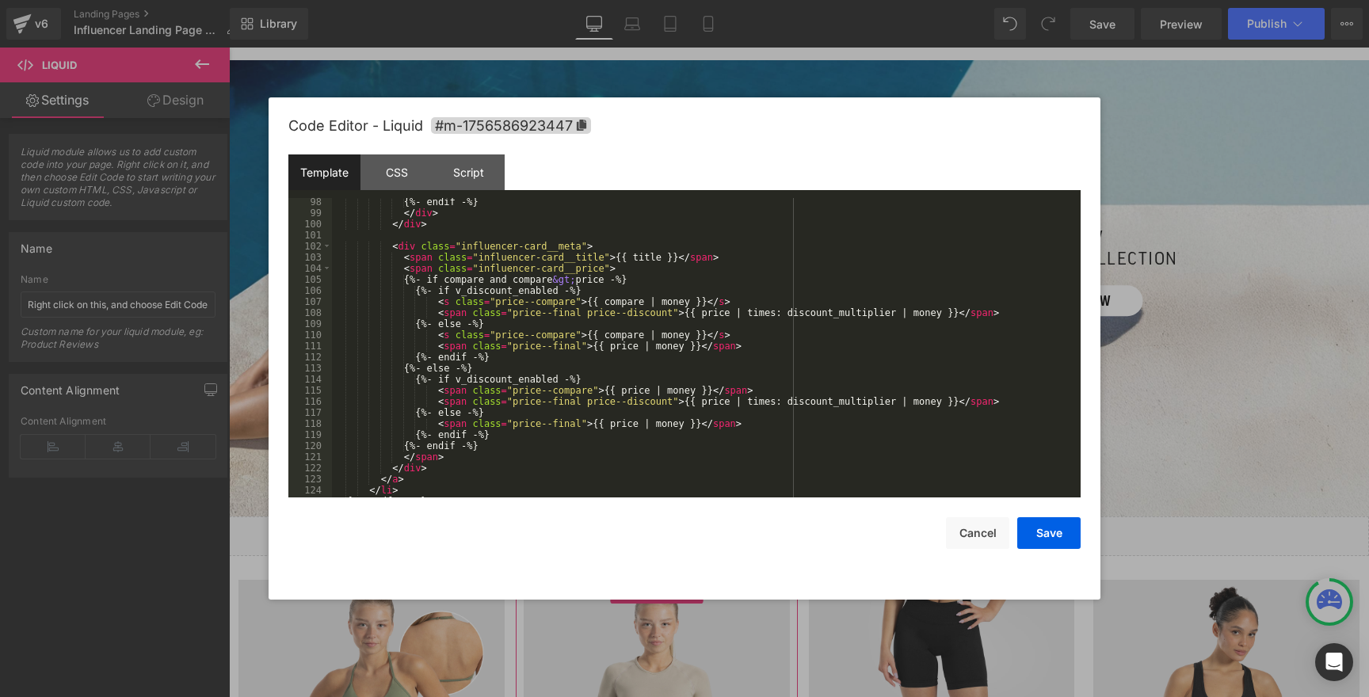
scroll to position [0, 0]
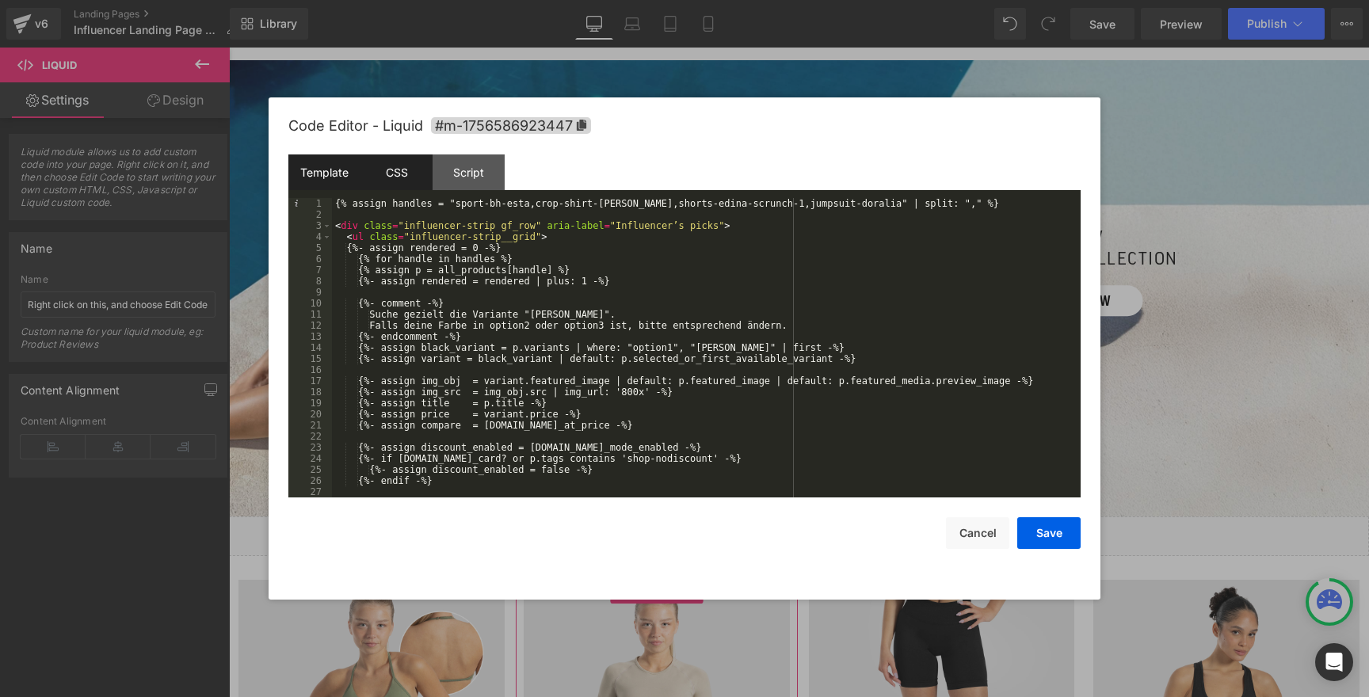
click at [399, 177] on div "CSS" at bounding box center [396, 172] width 72 height 36
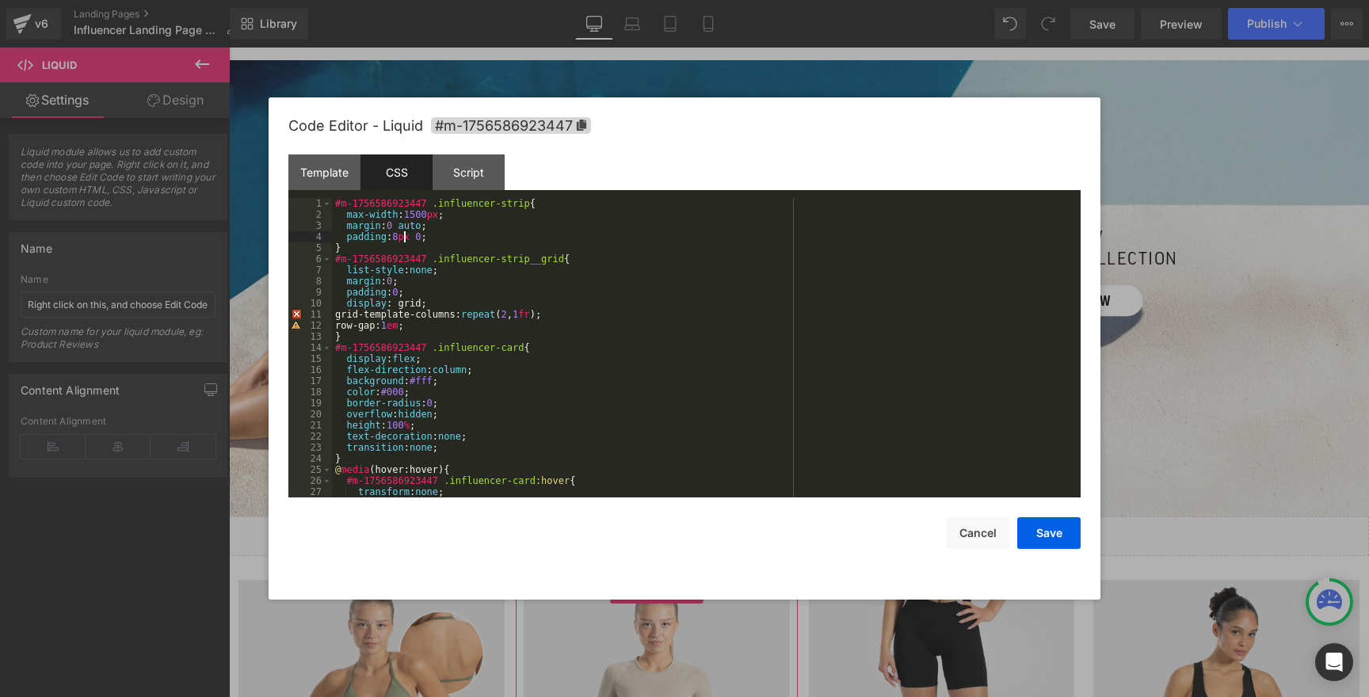
click at [406, 233] on div "#m-1756586923447 .influencer-strip { max-width : 1500 px ; margin : 0 auto ; pa…" at bounding box center [703, 359] width 742 height 322
click at [1046, 528] on button "Save" at bounding box center [1048, 533] width 63 height 32
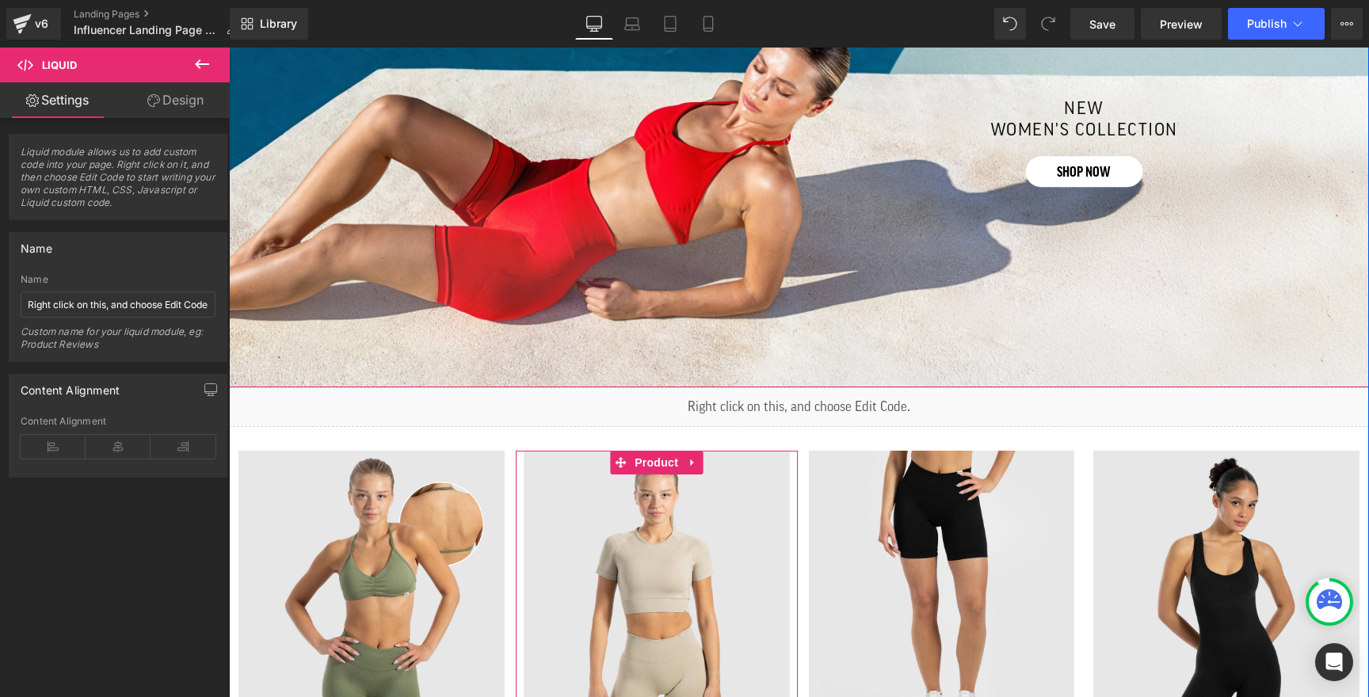
scroll to position [1011, 0]
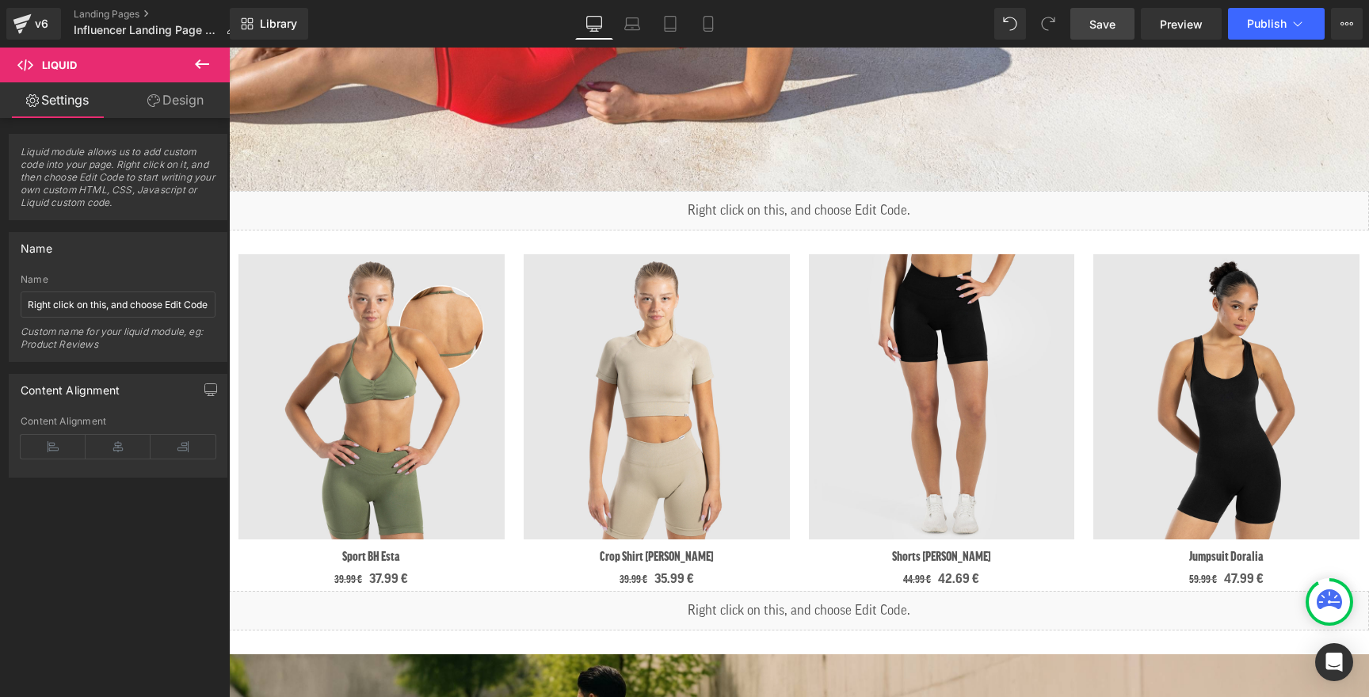
click at [1097, 25] on span "Save" at bounding box center [1102, 24] width 26 height 17
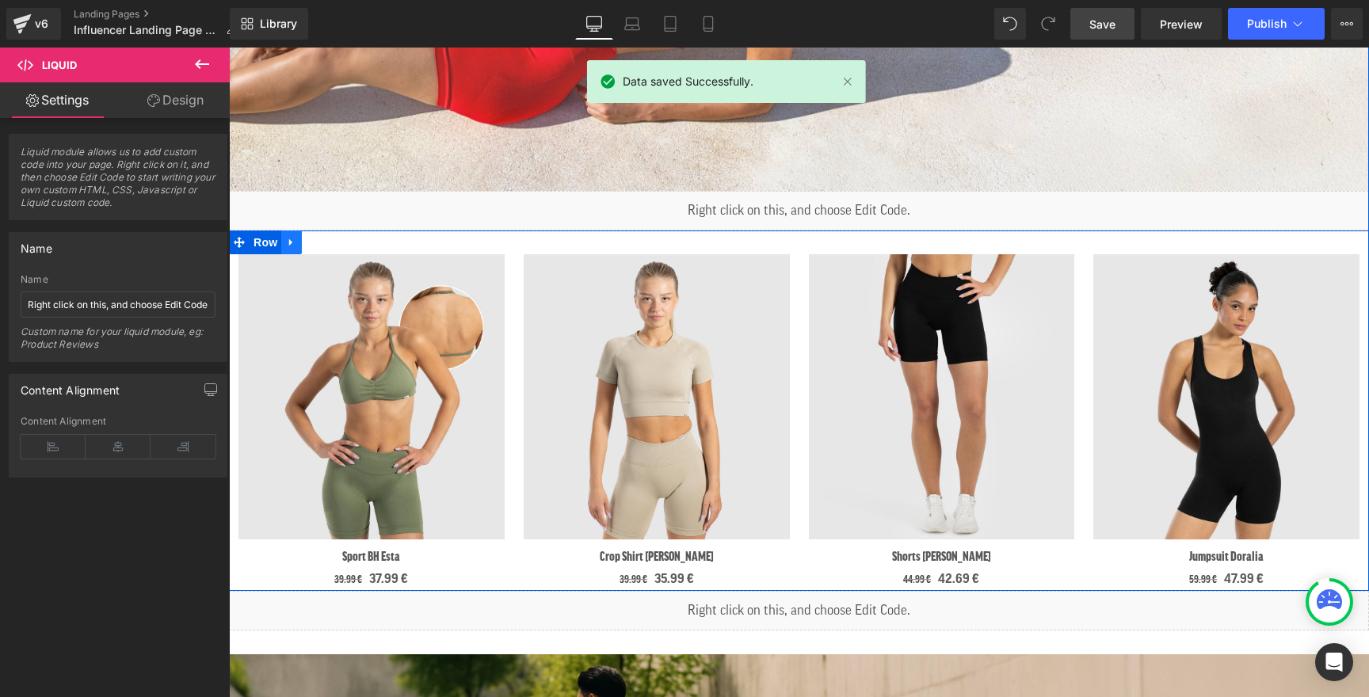
click at [290, 245] on icon at bounding box center [290, 242] width 3 height 7
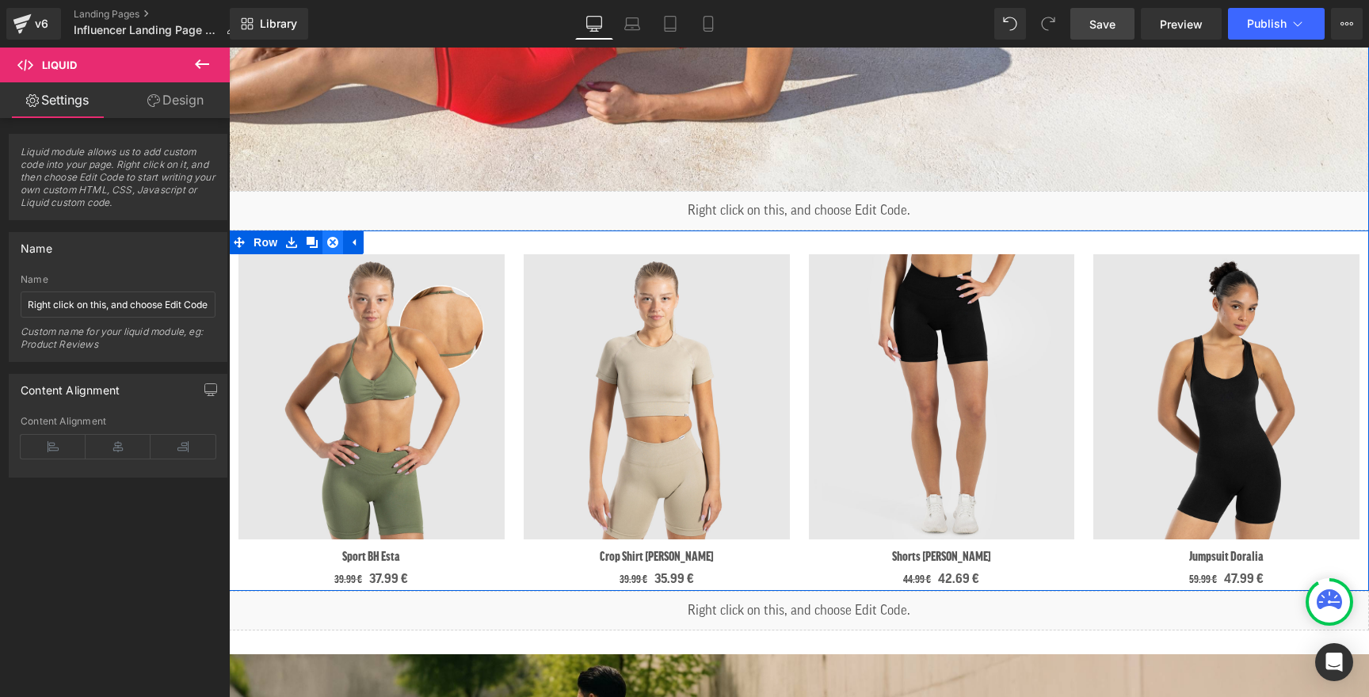
click at [333, 245] on icon at bounding box center [332, 242] width 11 height 11
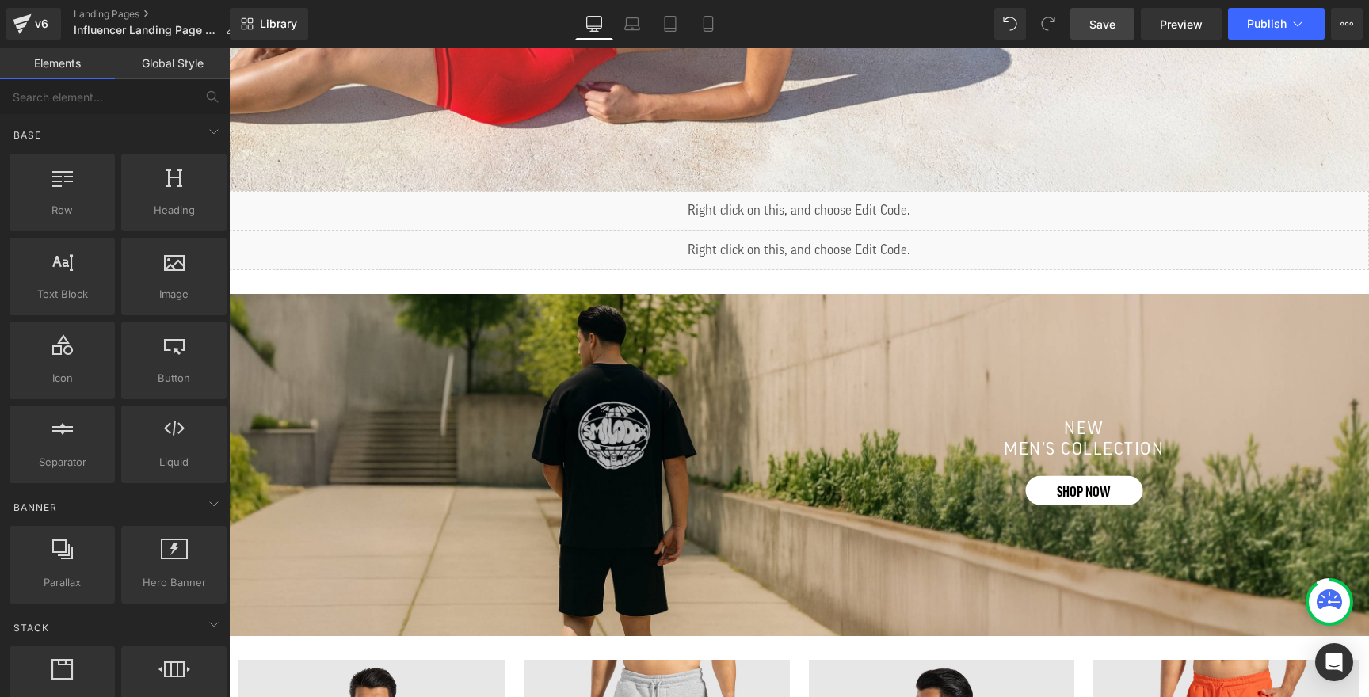
click at [1107, 27] on span "Save" at bounding box center [1102, 24] width 26 height 17
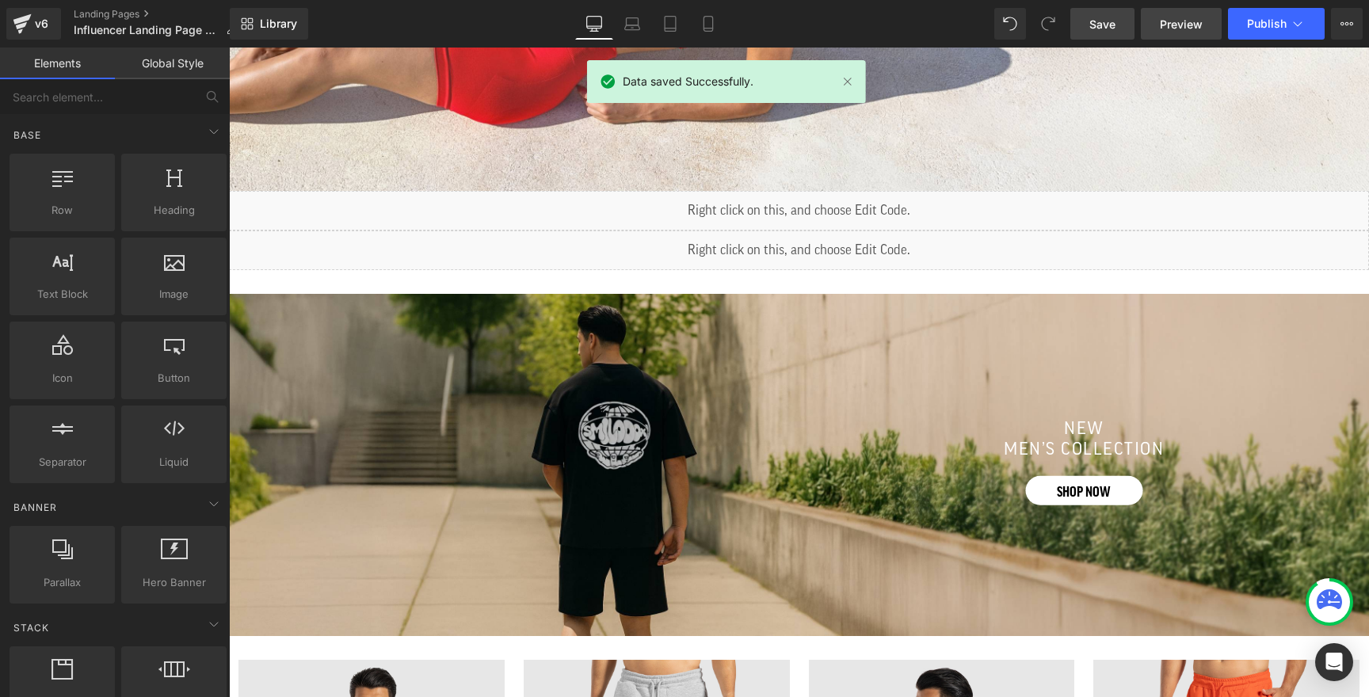
click at [1166, 20] on span "Preview" at bounding box center [1181, 24] width 43 height 17
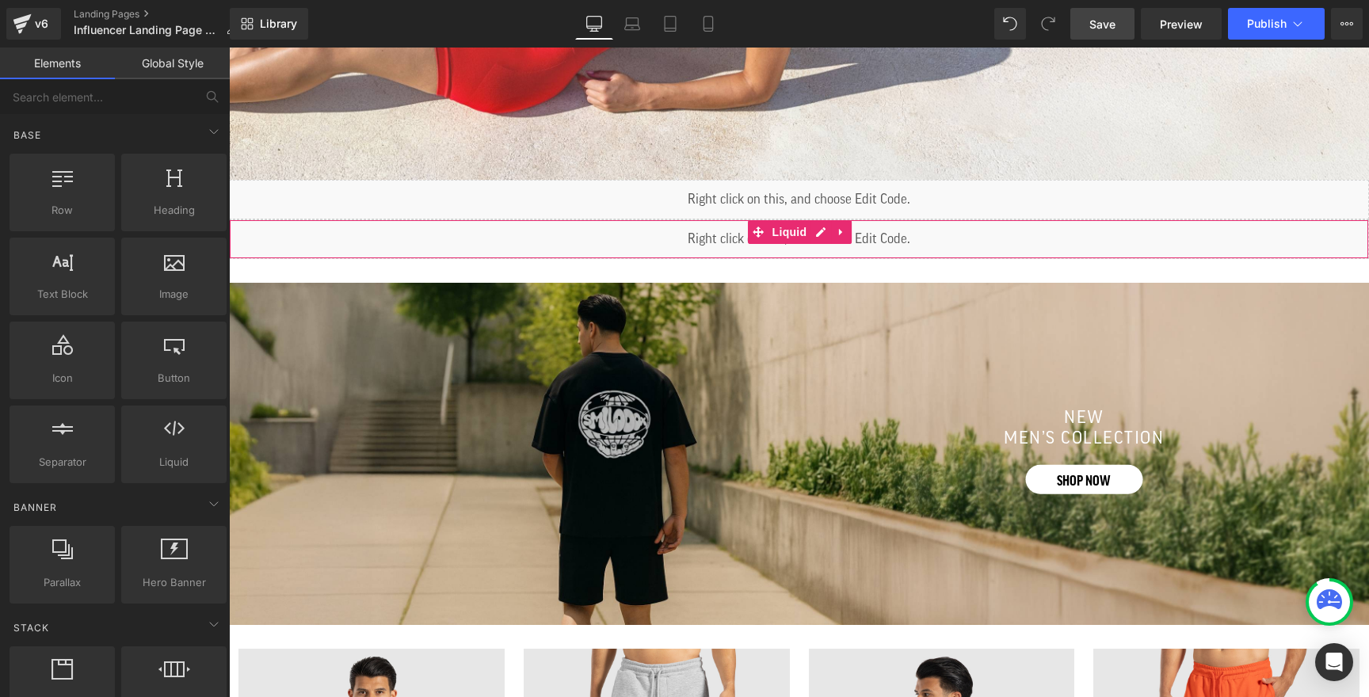
scroll to position [1040, 0]
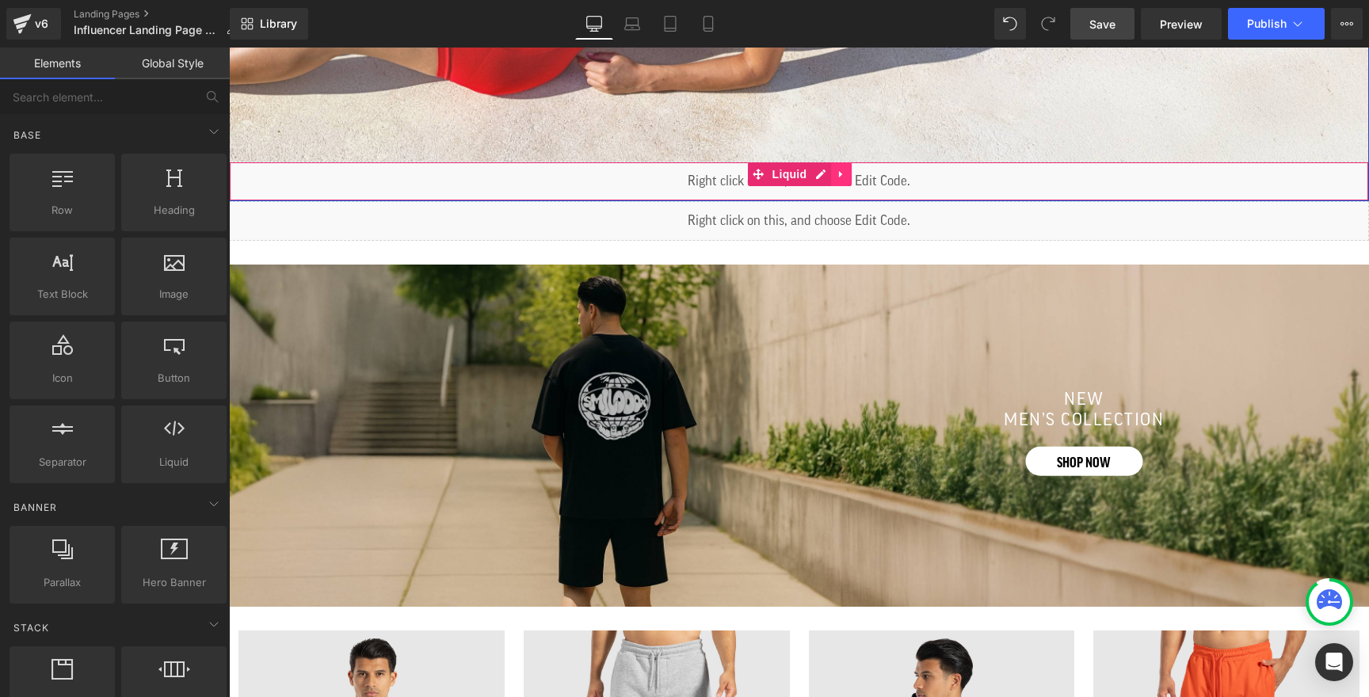
click at [843, 176] on icon at bounding box center [841, 174] width 11 height 12
click at [830, 178] on icon at bounding box center [830, 174] width 11 height 11
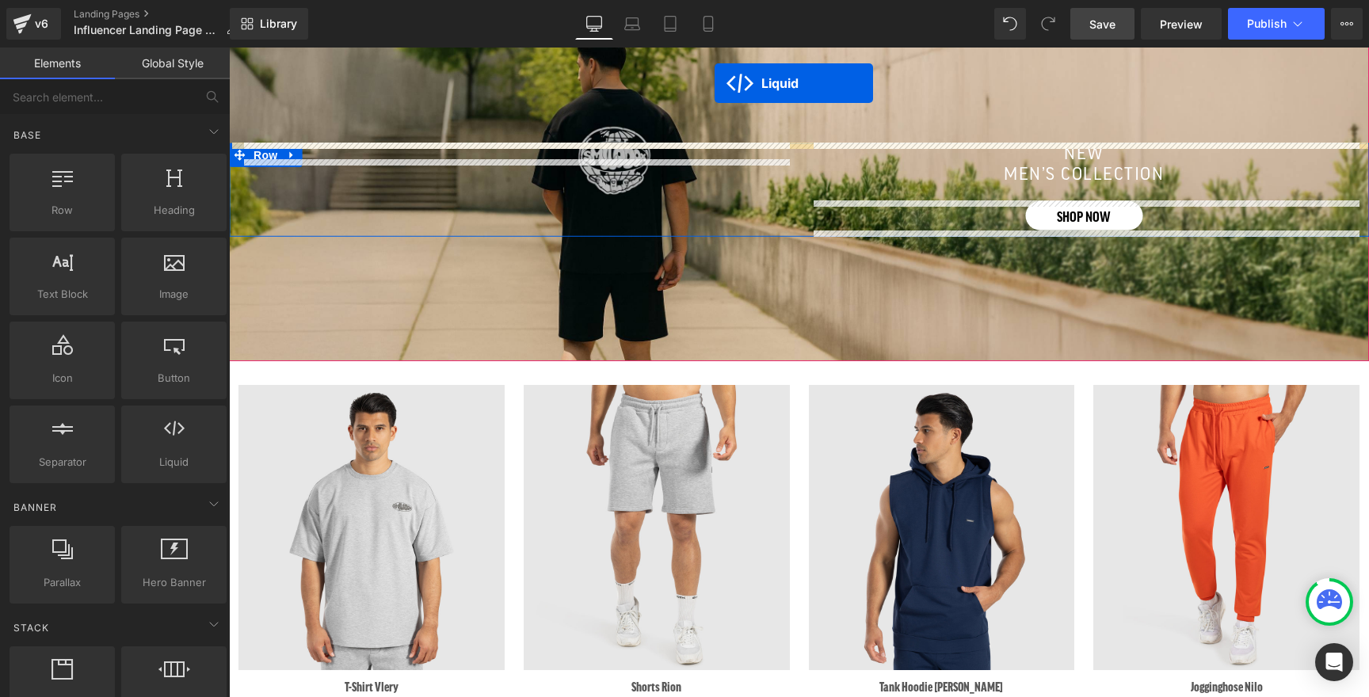
scroll to position [1278, 0]
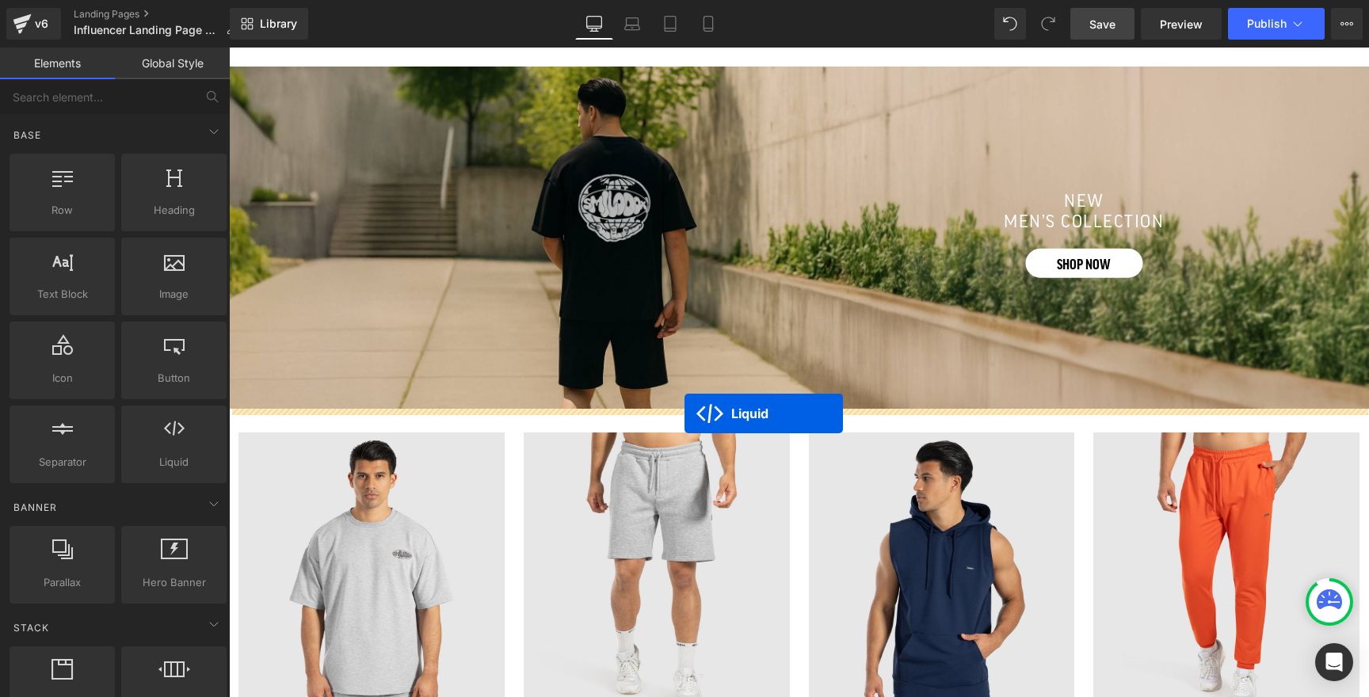
drag, startPoint x: 754, startPoint y: 219, endPoint x: 684, endPoint y: 413, distance: 206.2
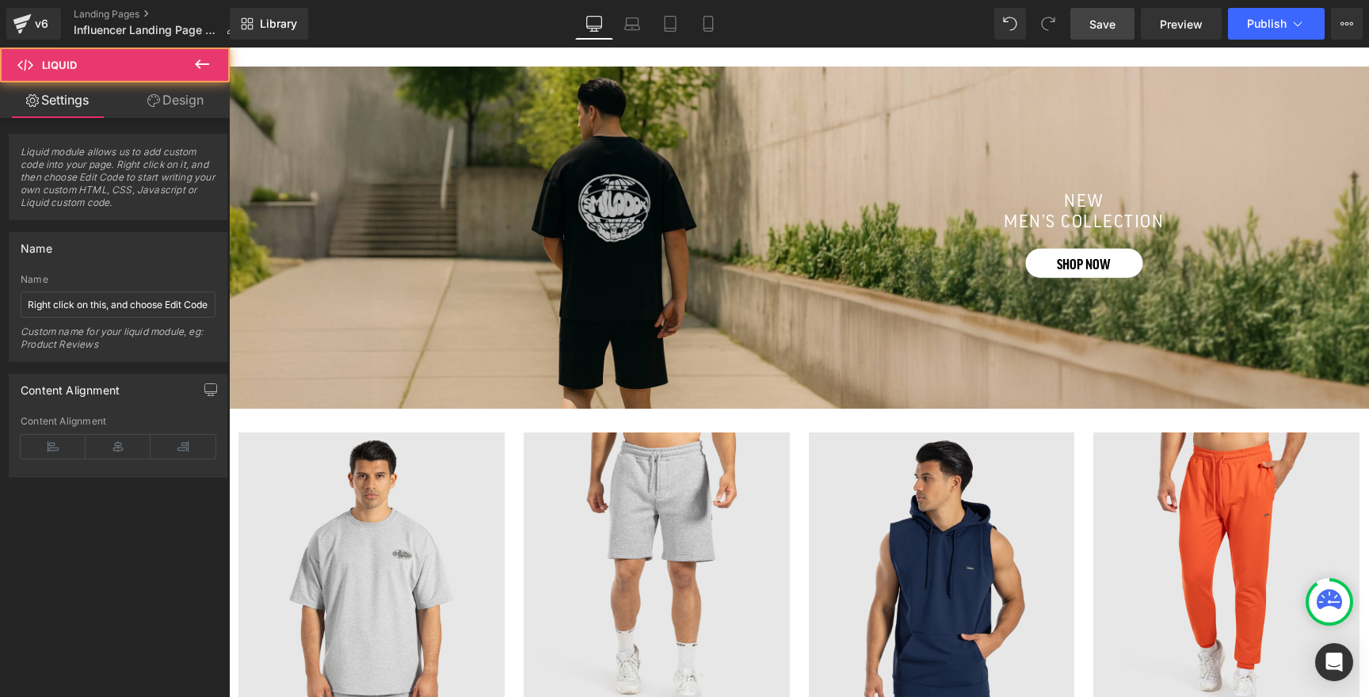
scroll to position [1238, 0]
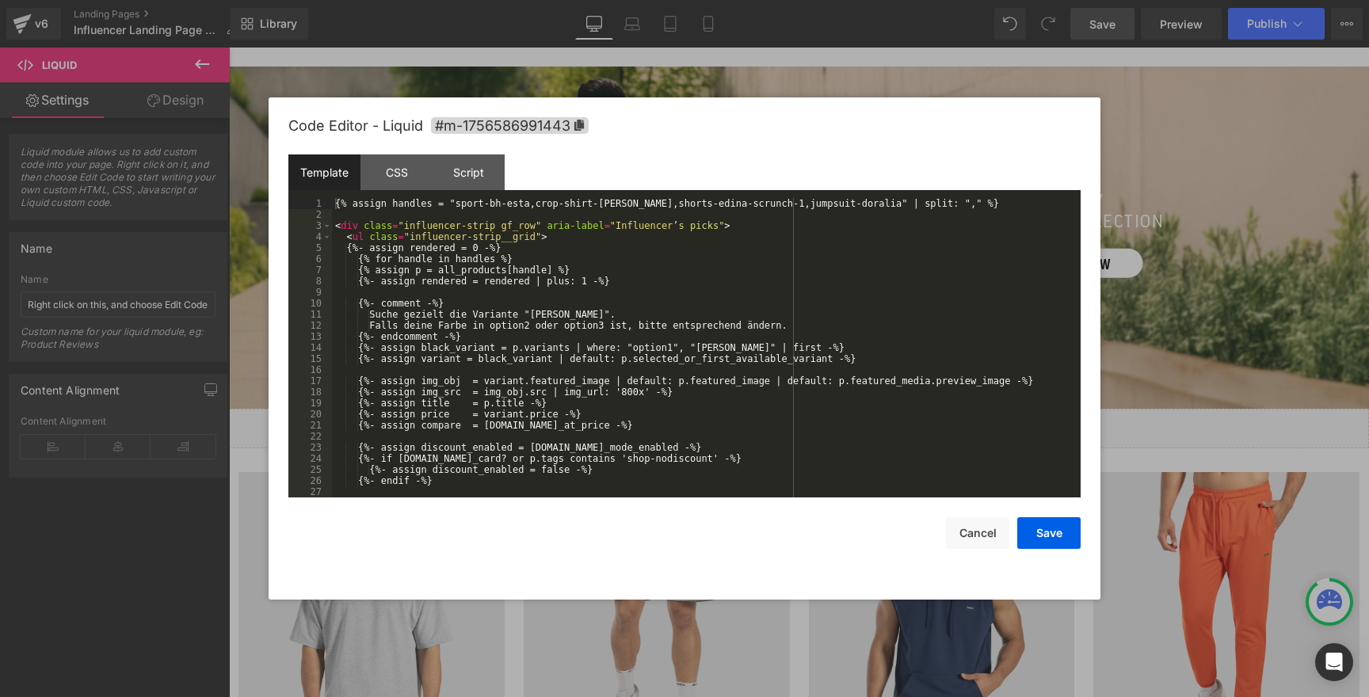
click at [813, 421] on div "Liquid" at bounding box center [799, 429] width 1140 height 40
click at [499, 292] on div "{% assign handles = "sport-bh-esta,crop-shirt-elna,shorts-edina-scrunch-1,jumps…" at bounding box center [703, 359] width 742 height 322
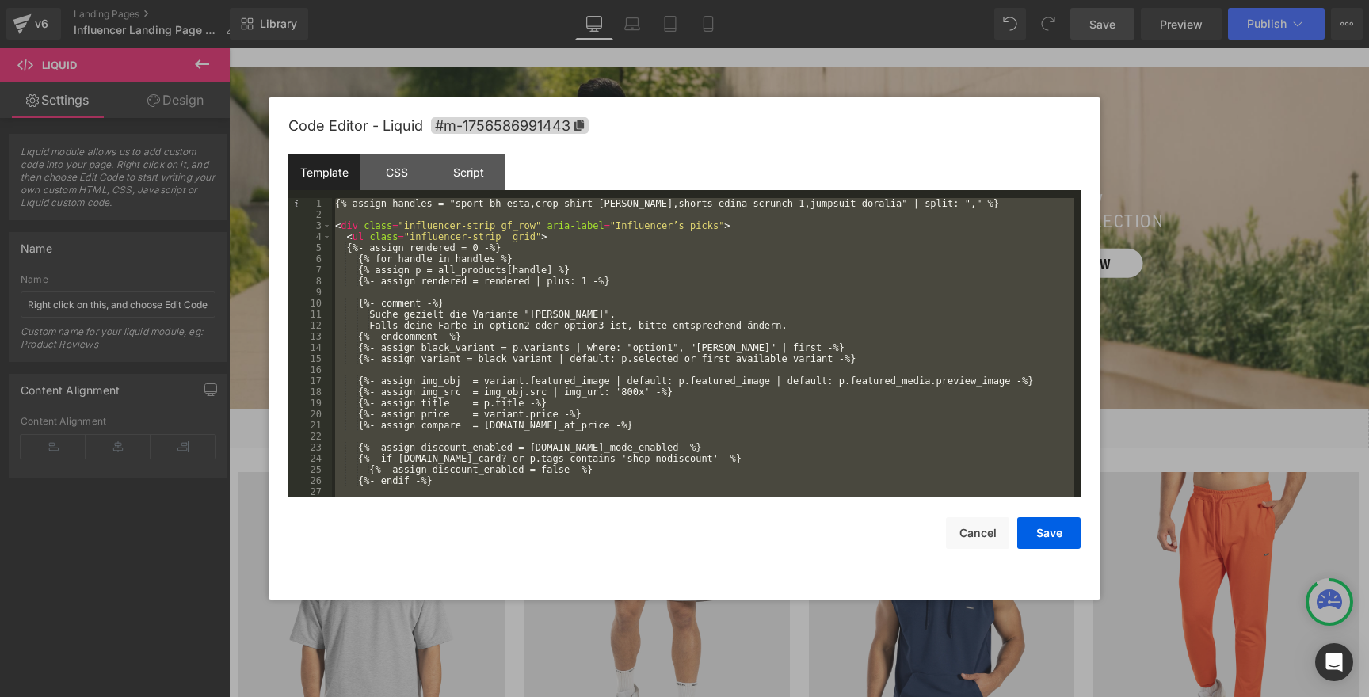
scroll to position [1164, 0]
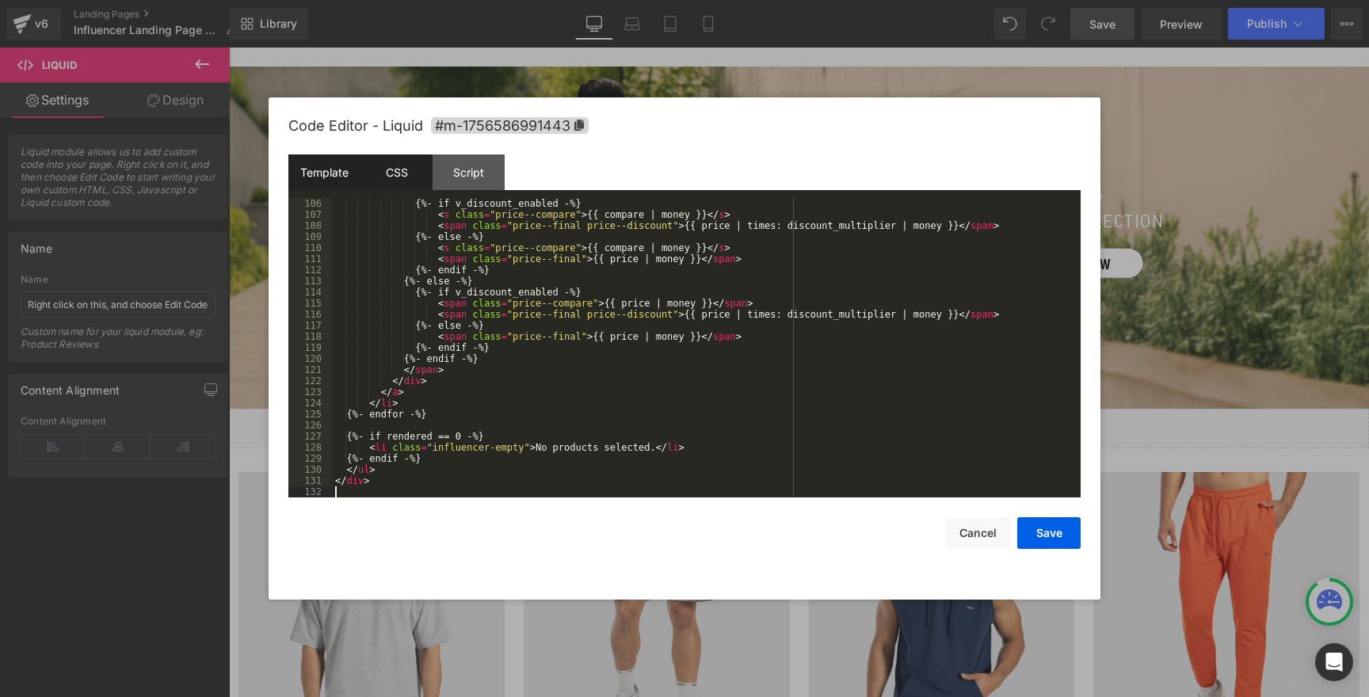
click at [402, 178] on div "CSS" at bounding box center [396, 172] width 72 height 36
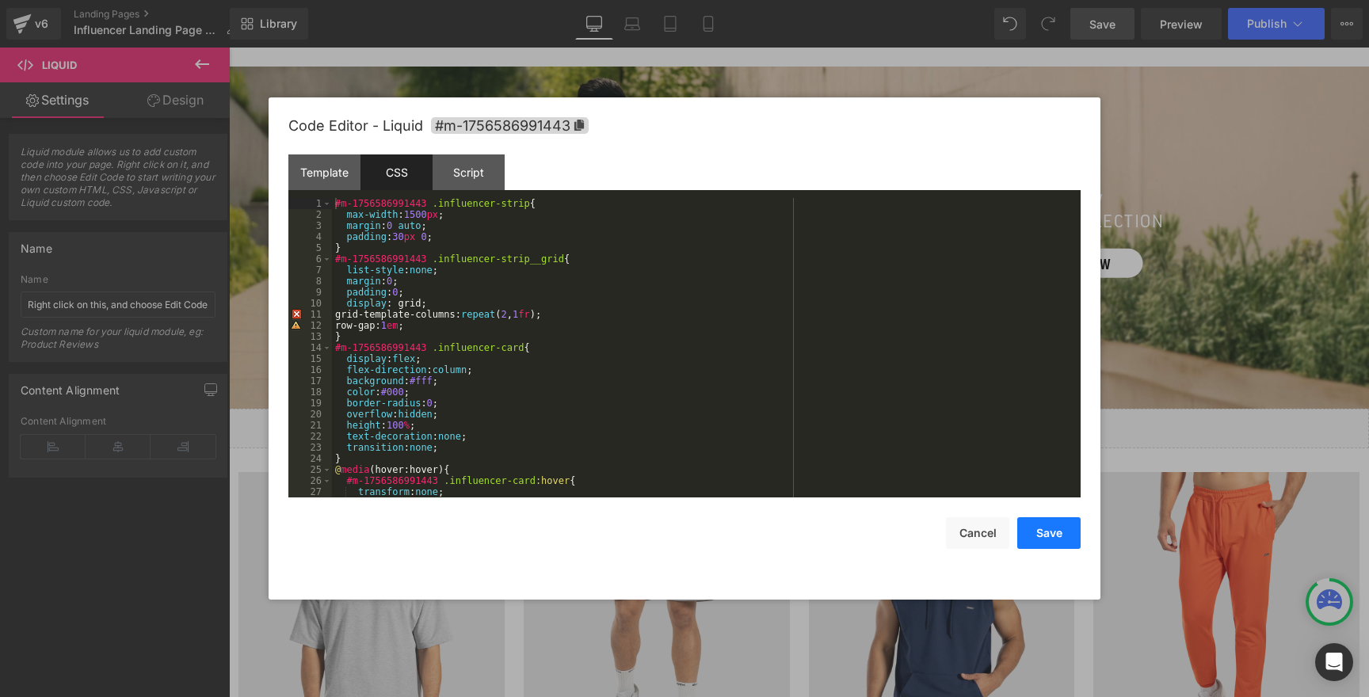
click at [1044, 538] on button "Save" at bounding box center [1048, 533] width 63 height 32
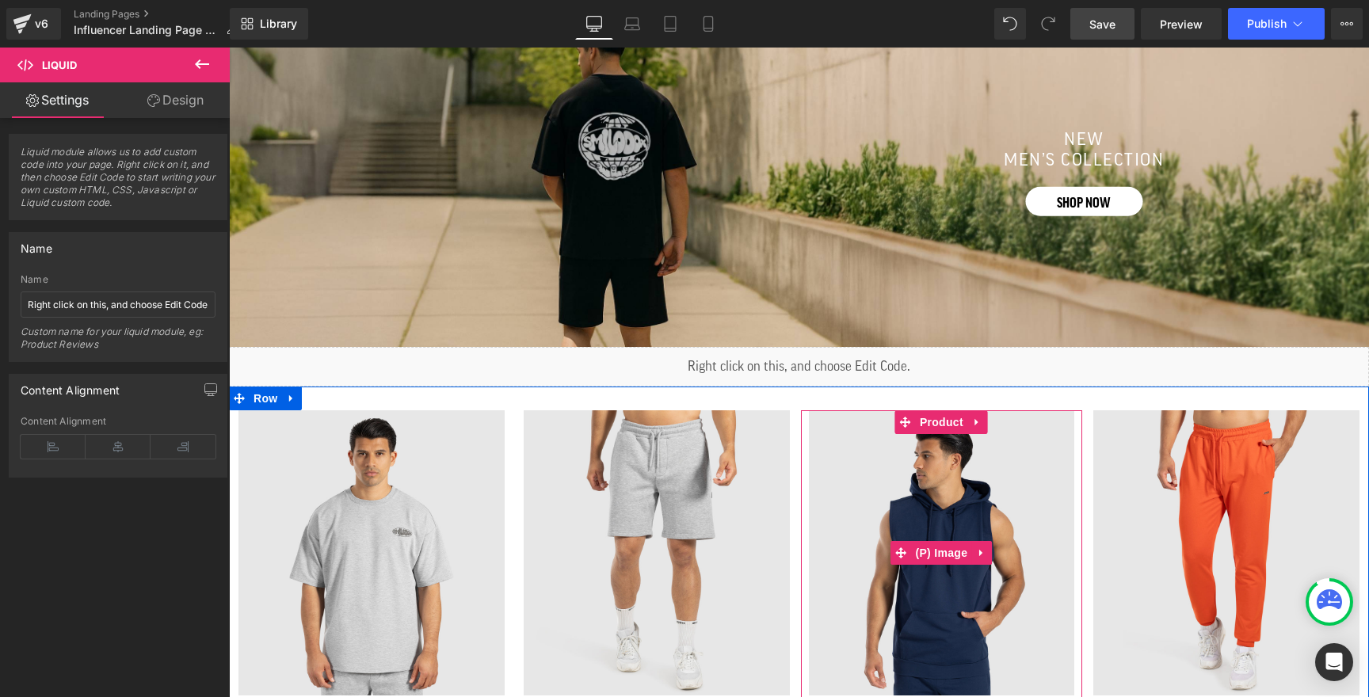
scroll to position [1320, 0]
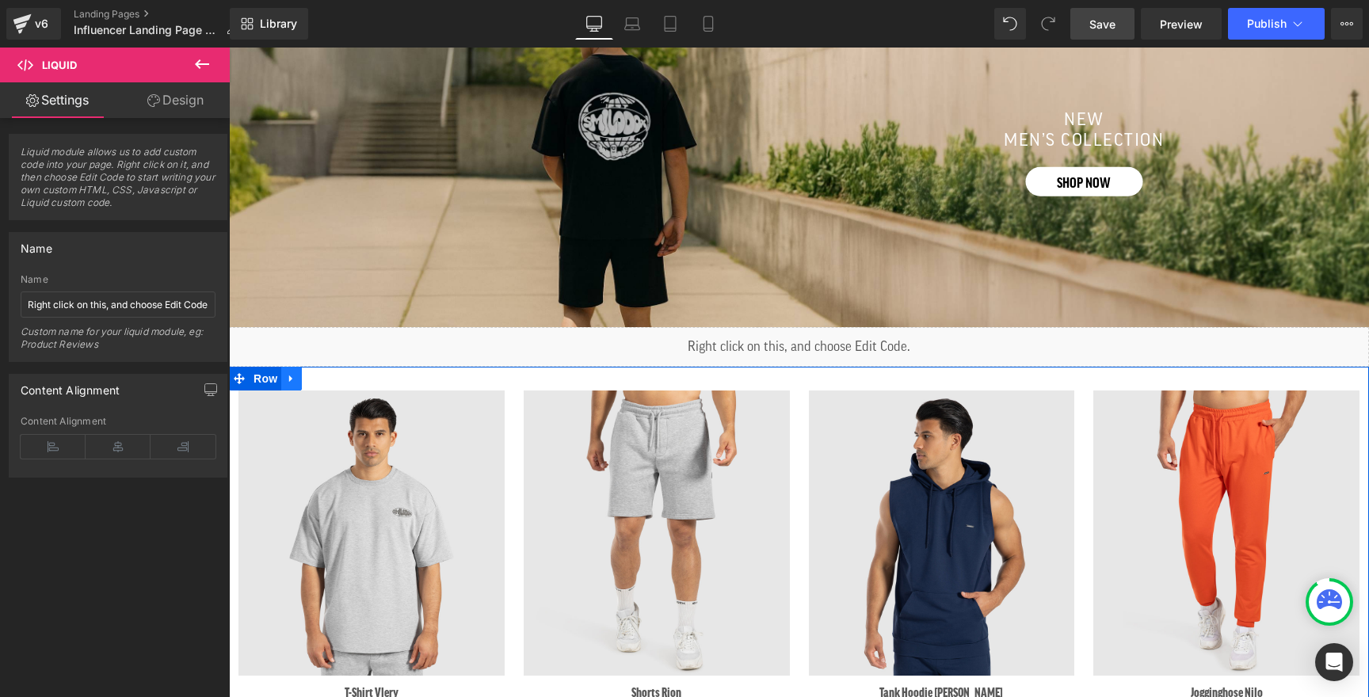
click at [287, 383] on icon at bounding box center [291, 378] width 11 height 12
click at [329, 383] on icon at bounding box center [332, 378] width 11 height 12
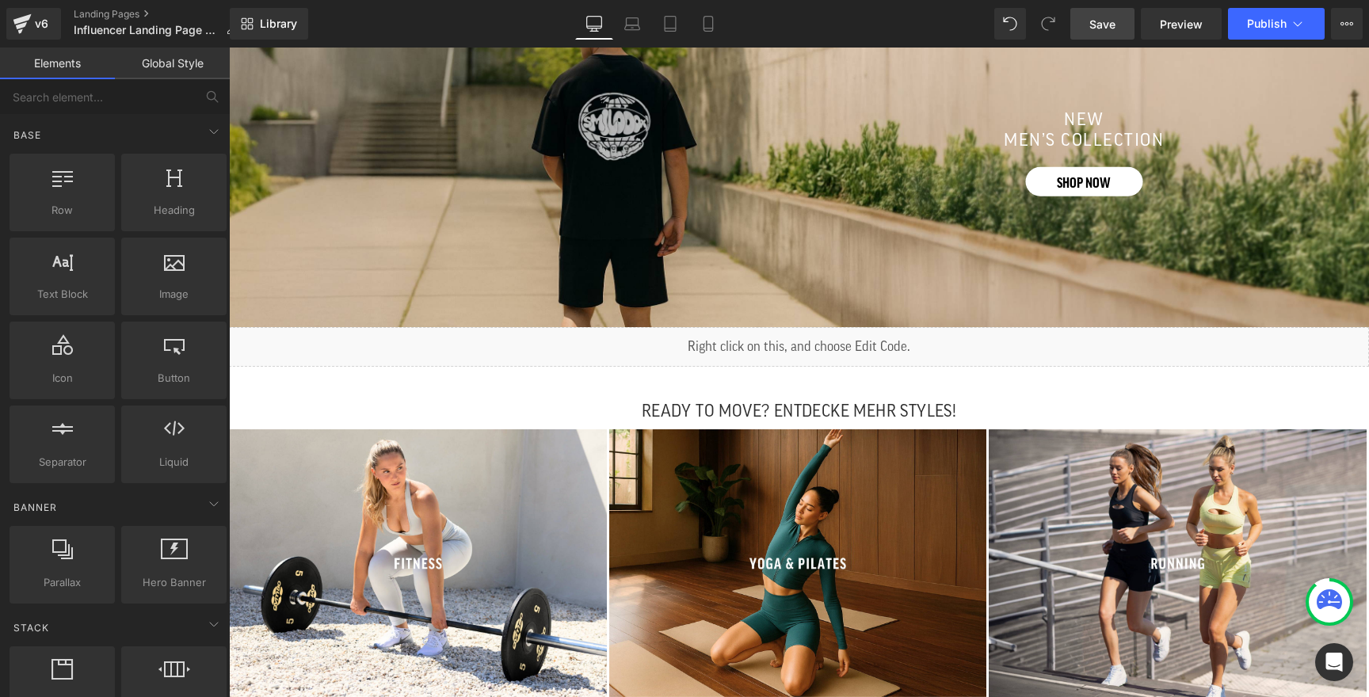
click at [1099, 28] on span "Save" at bounding box center [1102, 24] width 26 height 17
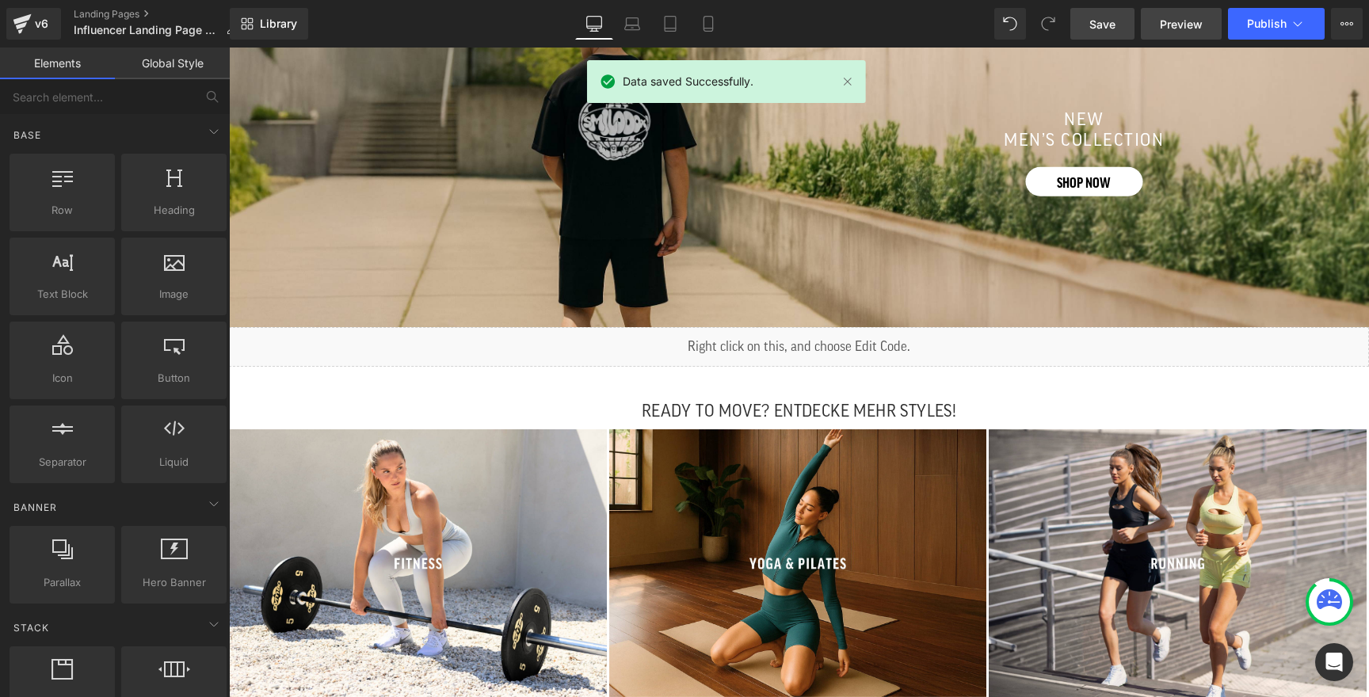
click at [1177, 20] on span "Preview" at bounding box center [1181, 24] width 43 height 17
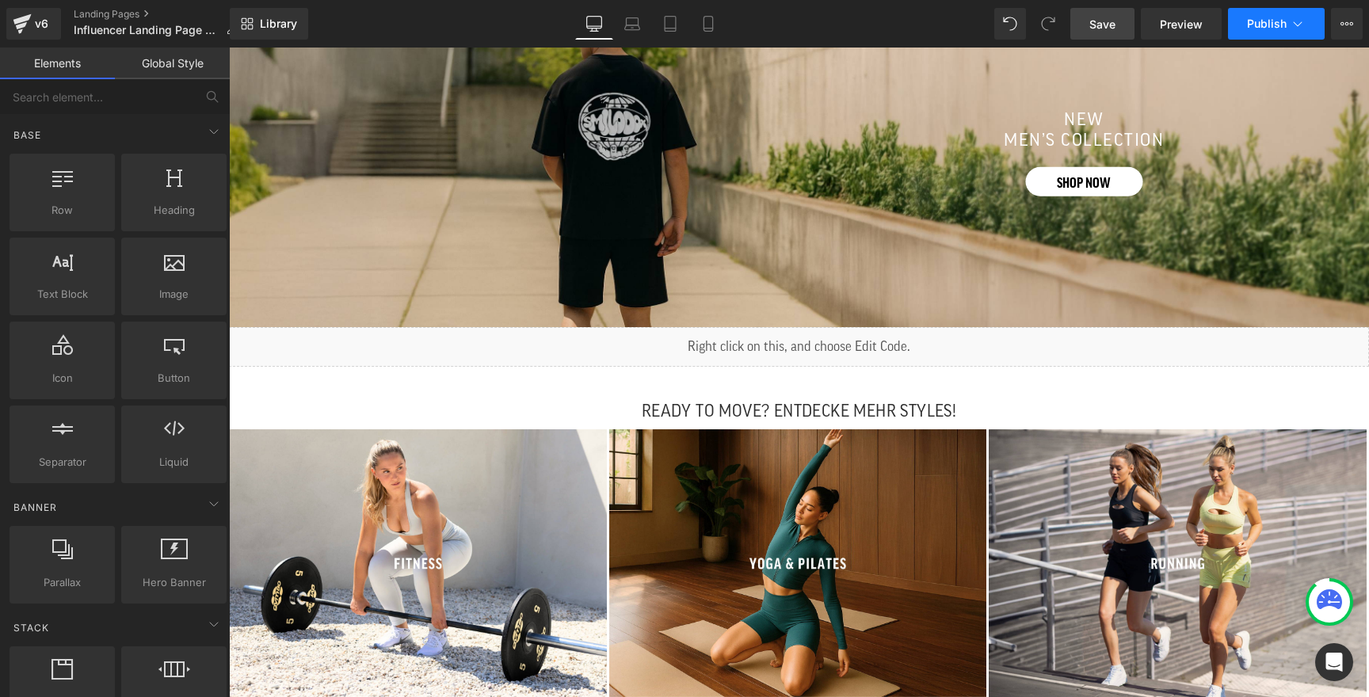
click at [1256, 25] on span "Publish" at bounding box center [1267, 23] width 40 height 13
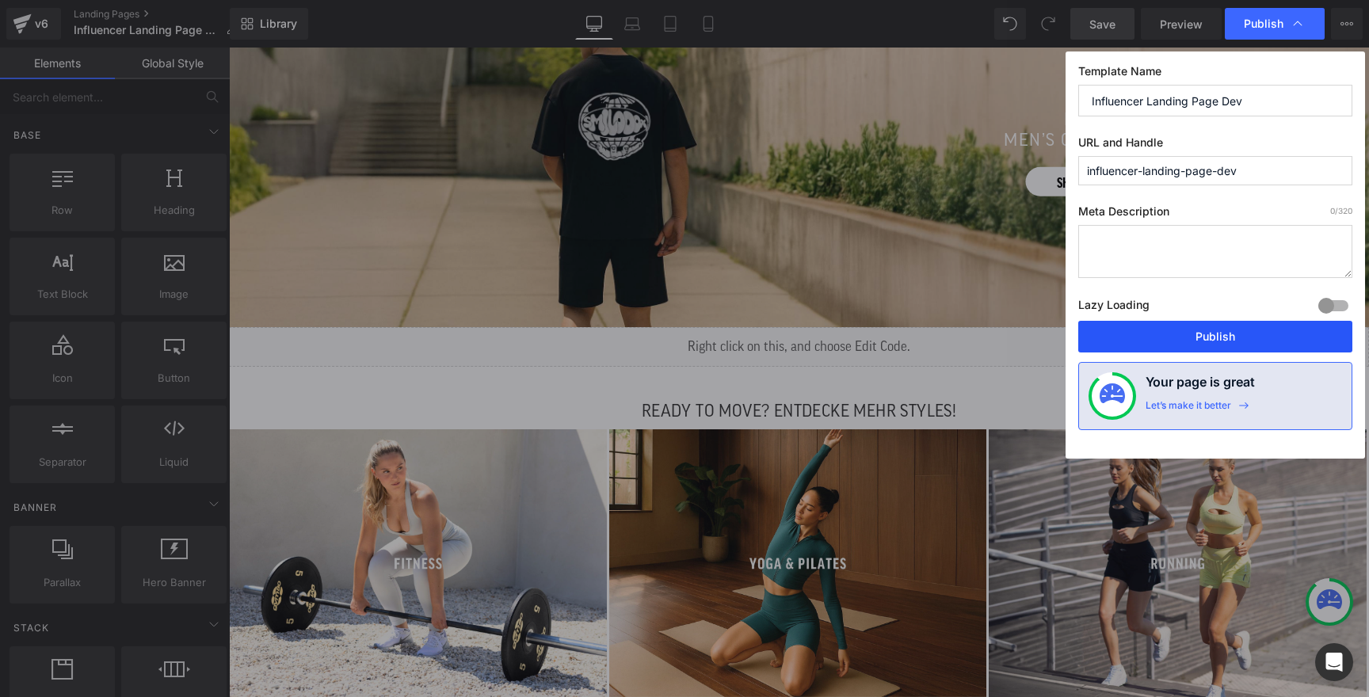
click at [1179, 332] on button "Publish" at bounding box center [1215, 337] width 274 height 32
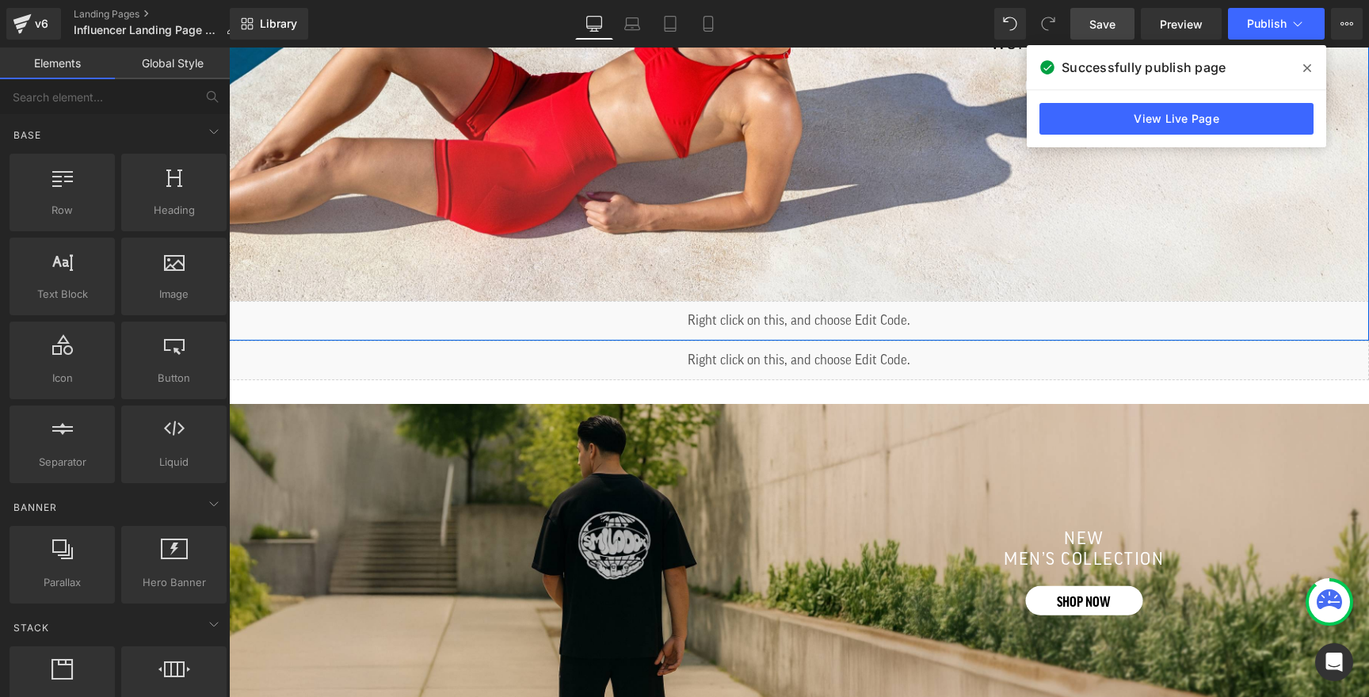
scroll to position [775, 0]
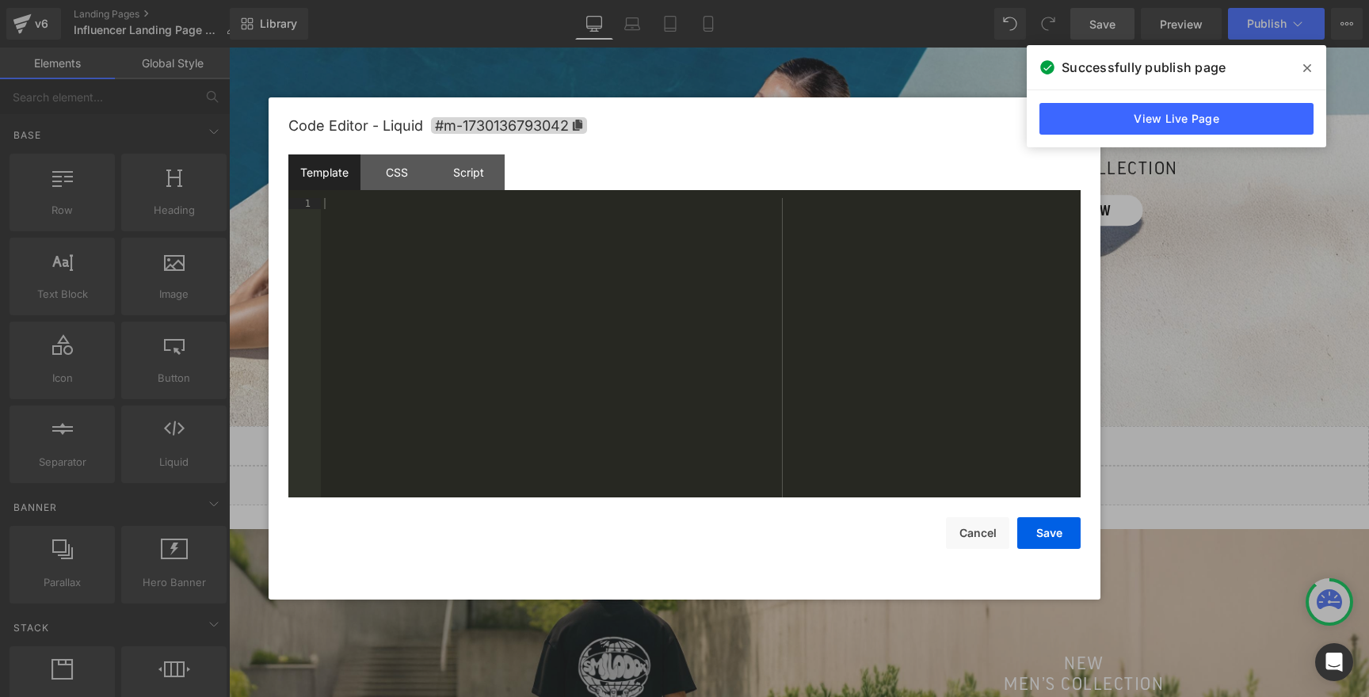
click at [821, 477] on icon at bounding box center [817, 478] width 8 height 8
click at [396, 183] on div "CSS" at bounding box center [396, 172] width 72 height 36
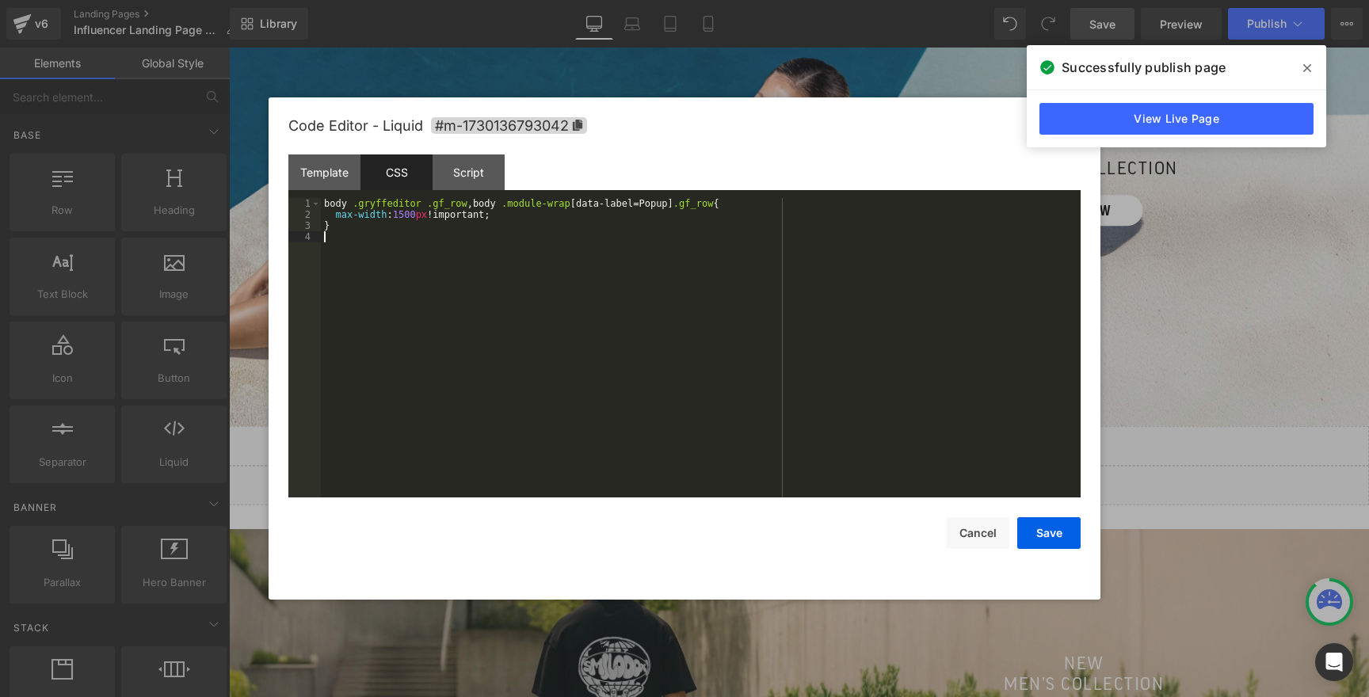
click at [412, 246] on div "body .gryffeditor .gf_row , body .module-wrap [ data-label = Popup ] .gf_row { …" at bounding box center [701, 359] width 760 height 322
click at [404, 227] on div "body .gryffeditor .gf_row , body .module-wrap [ data-label = Popup ] .gf_row { …" at bounding box center [701, 359] width 760 height 322
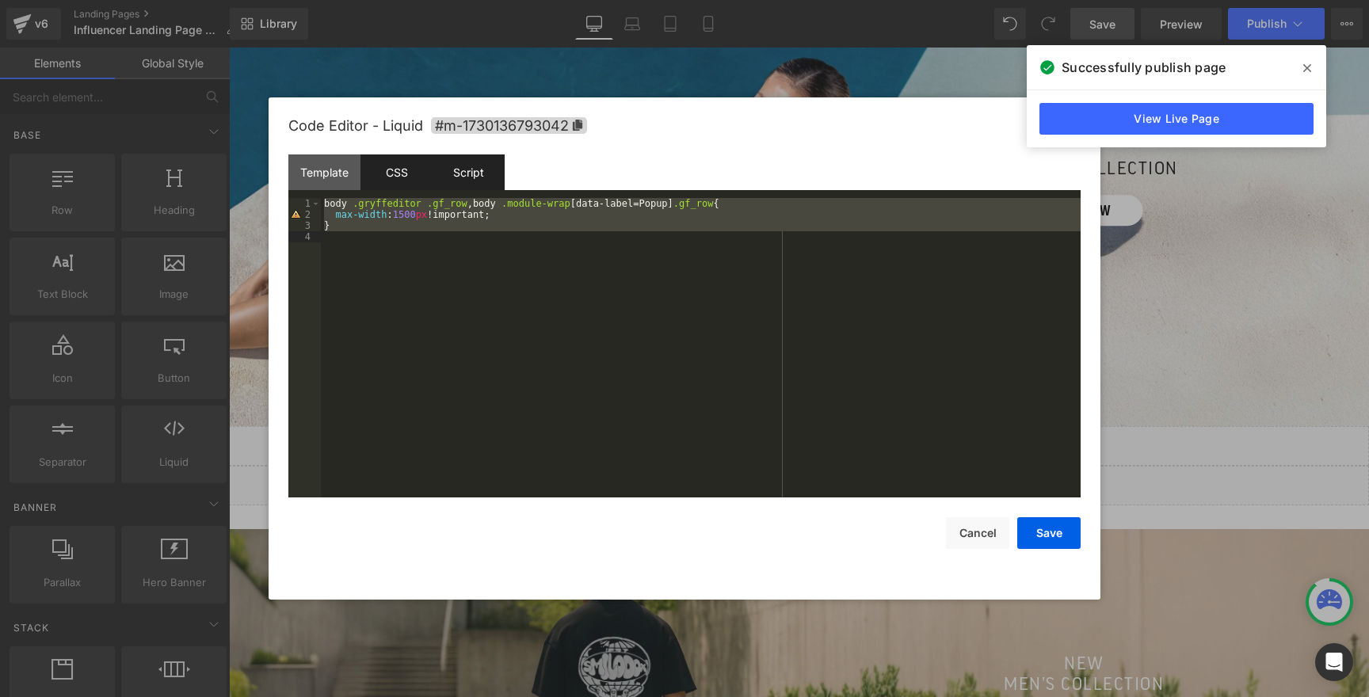
click at [463, 178] on div "Script" at bounding box center [468, 172] width 72 height 36
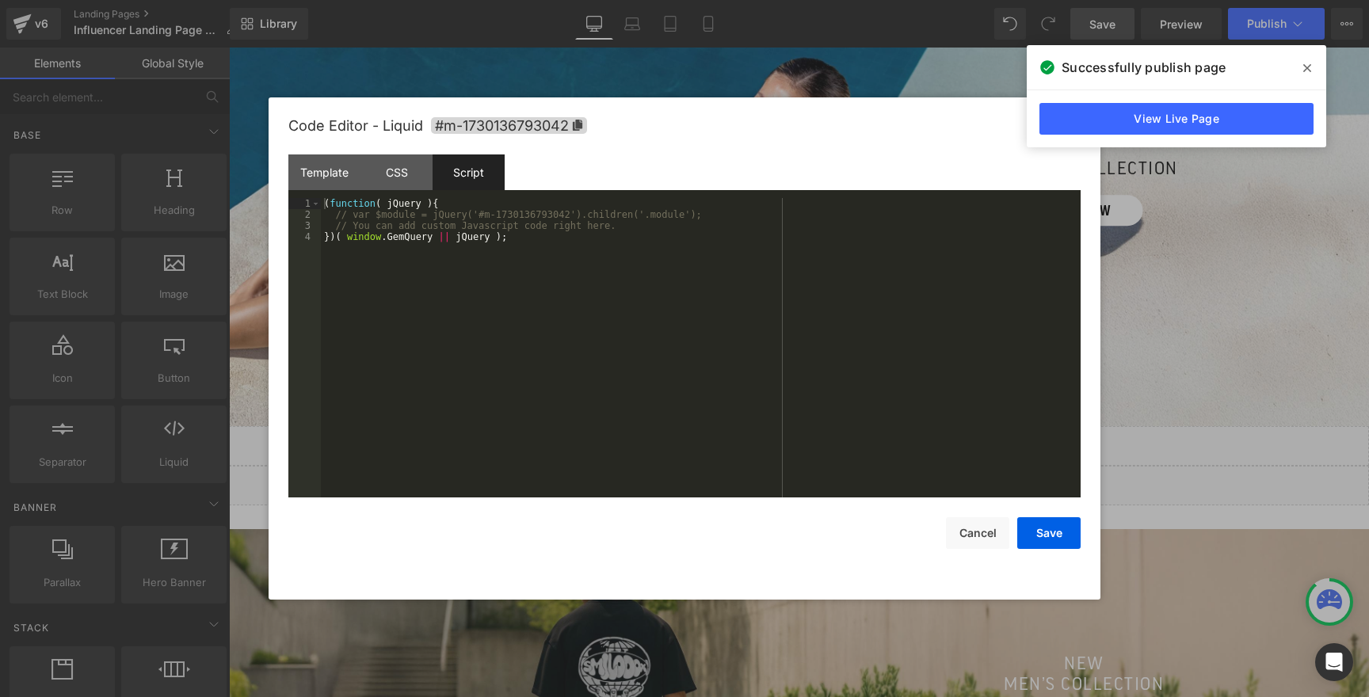
click at [1300, 64] on span at bounding box center [1306, 67] width 25 height 25
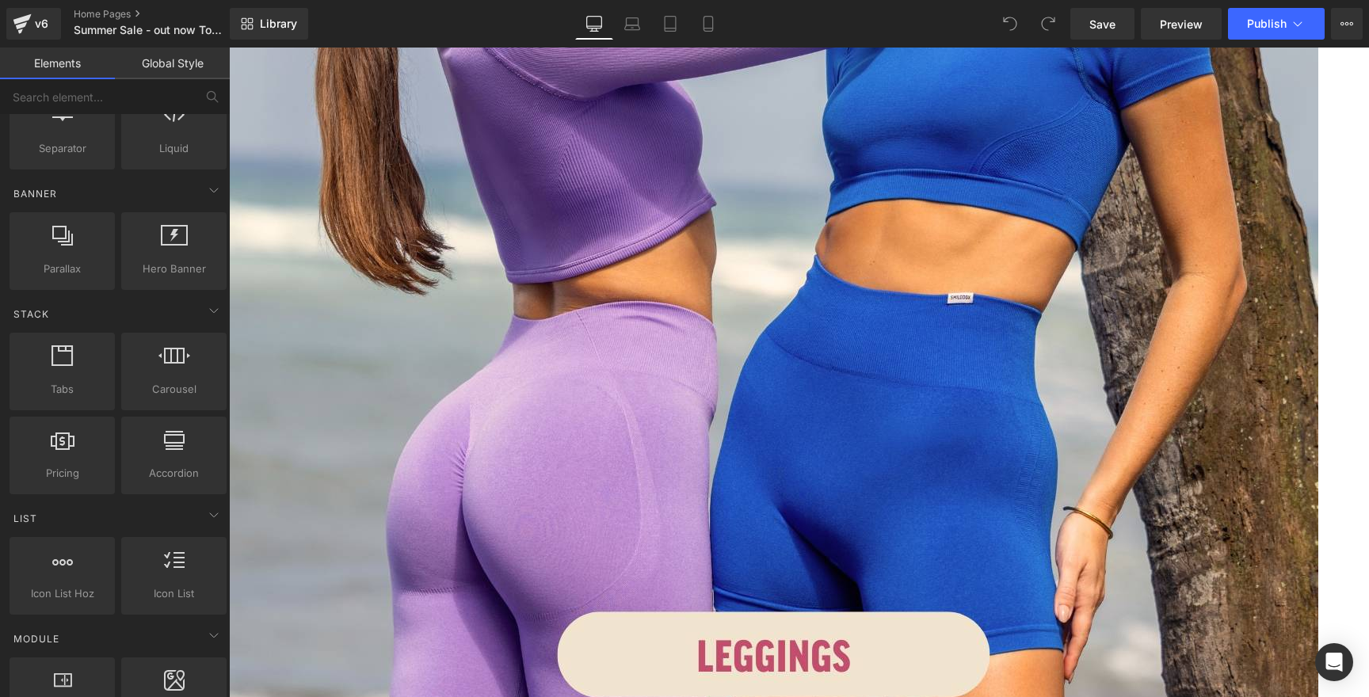
scroll to position [276, 0]
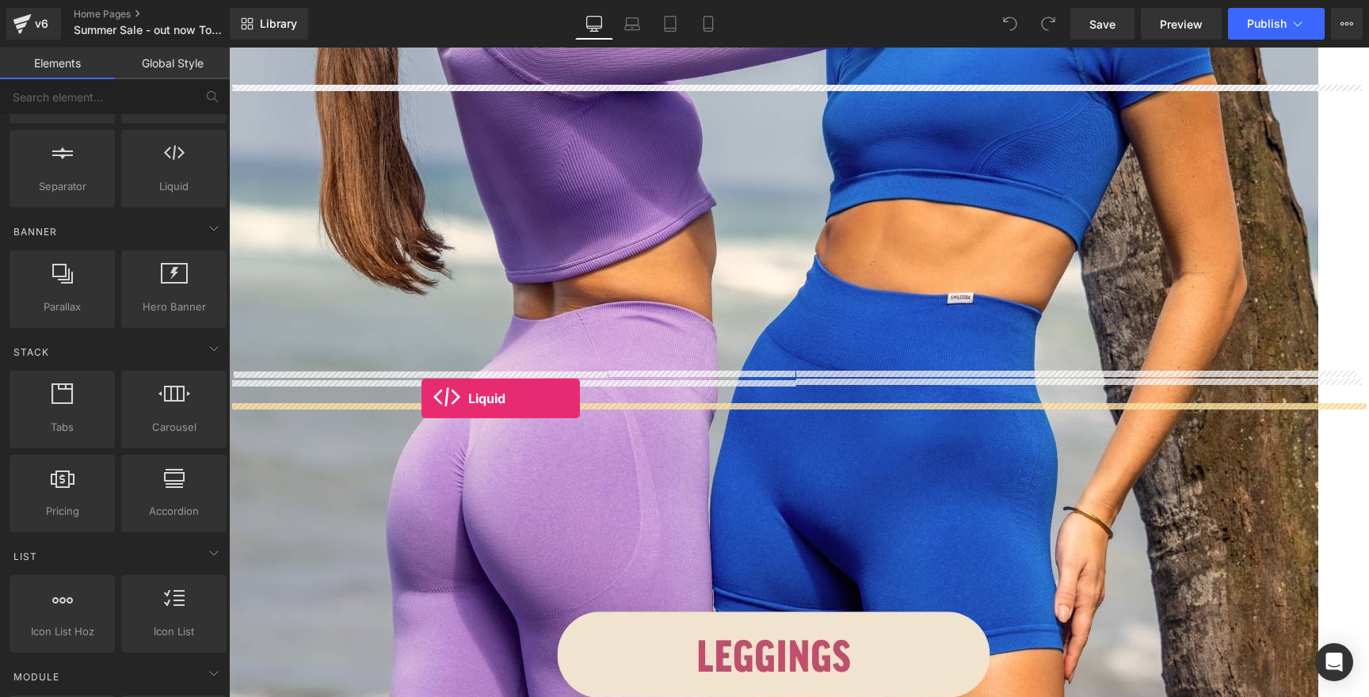
drag, startPoint x: 383, startPoint y: 235, endPoint x: 421, endPoint y: 398, distance: 167.7
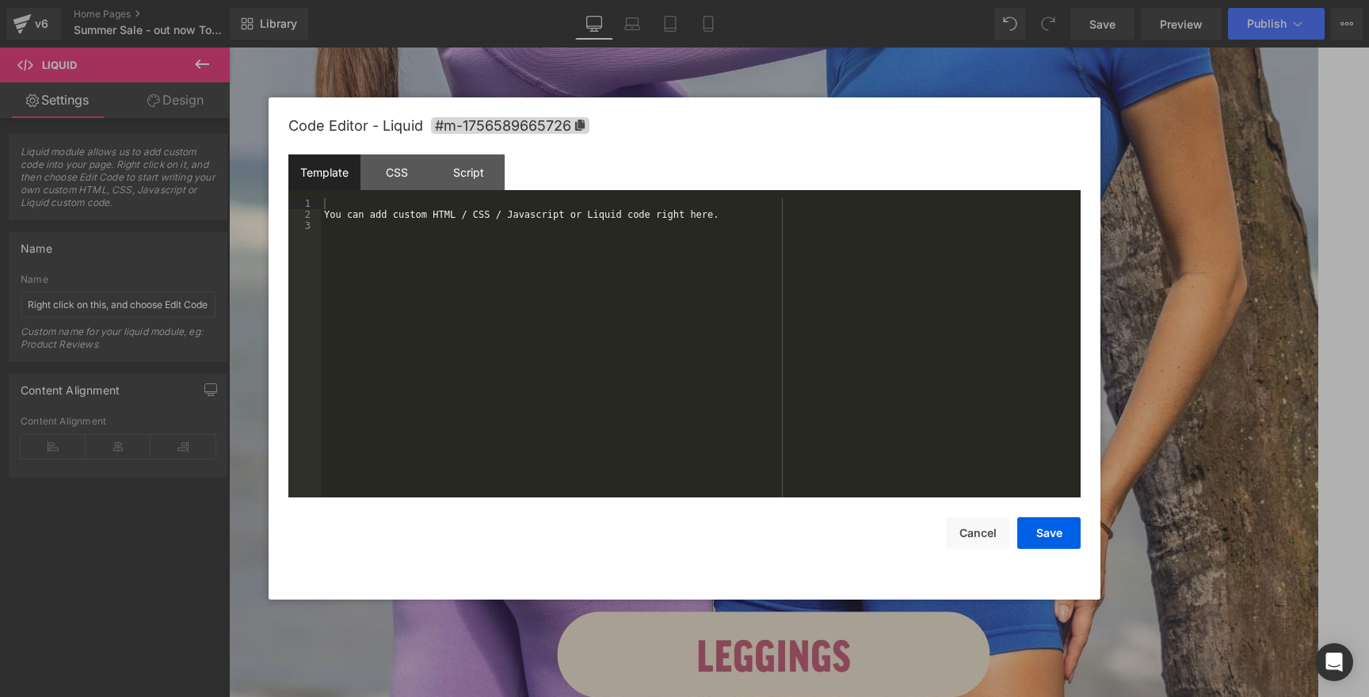
click at [617, 256] on div "You can add custom HTML / CSS / Javascript or Liquid code right here." at bounding box center [701, 359] width 760 height 322
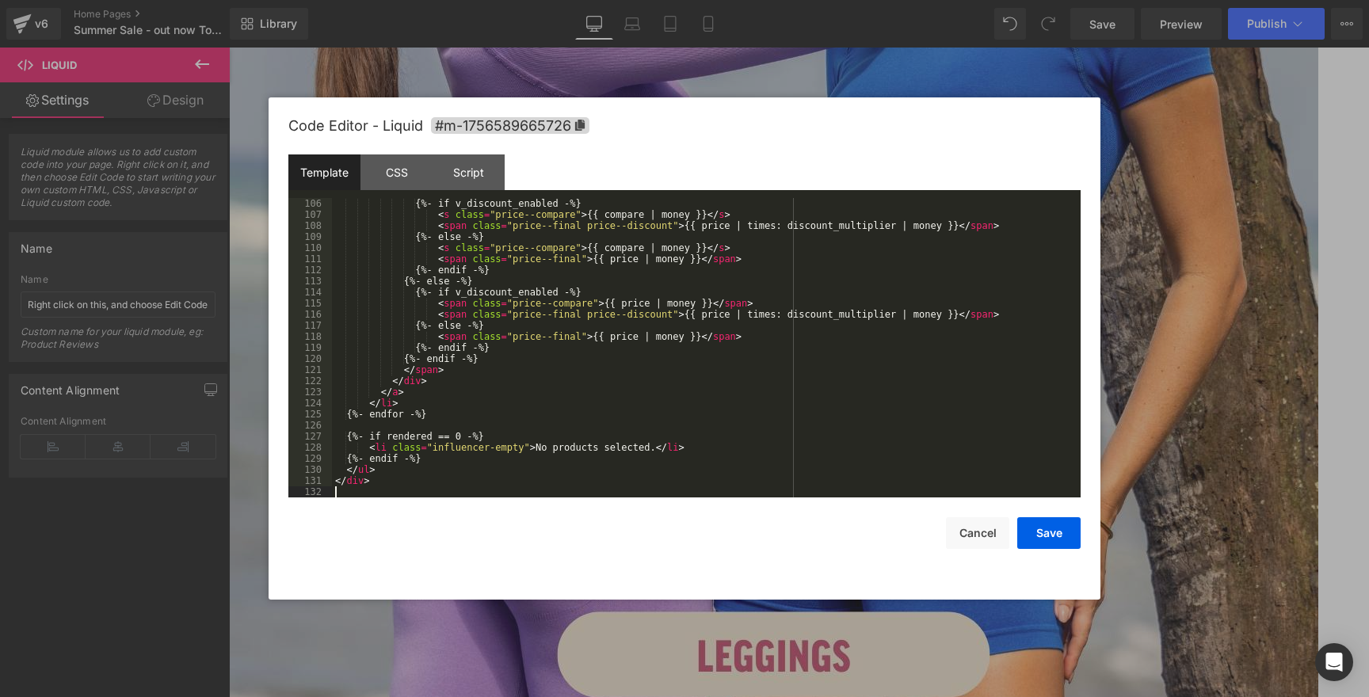
scroll to position [1164, 0]
click at [382, 163] on div "CSS" at bounding box center [396, 172] width 72 height 36
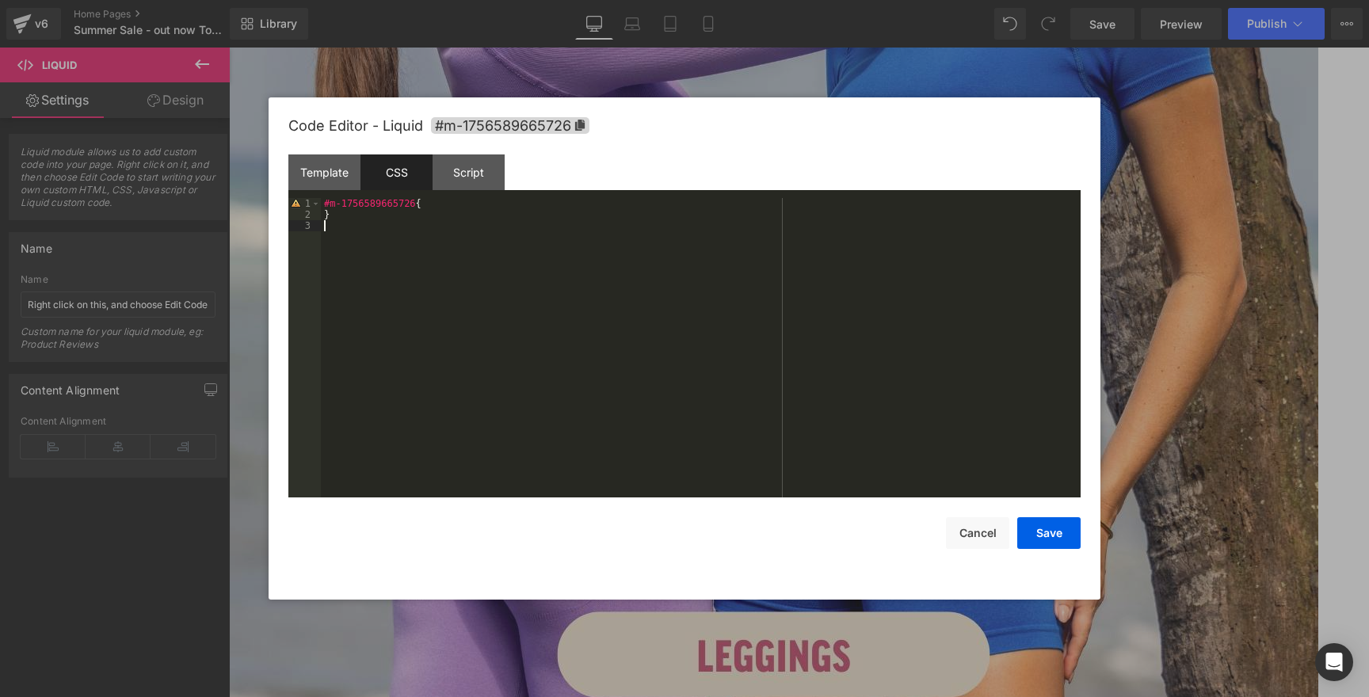
click at [621, 256] on div "#m-1756589665726 { }" at bounding box center [701, 359] width 760 height 322
click at [444, 261] on div "#m-1756589665726 { }" at bounding box center [701, 359] width 760 height 322
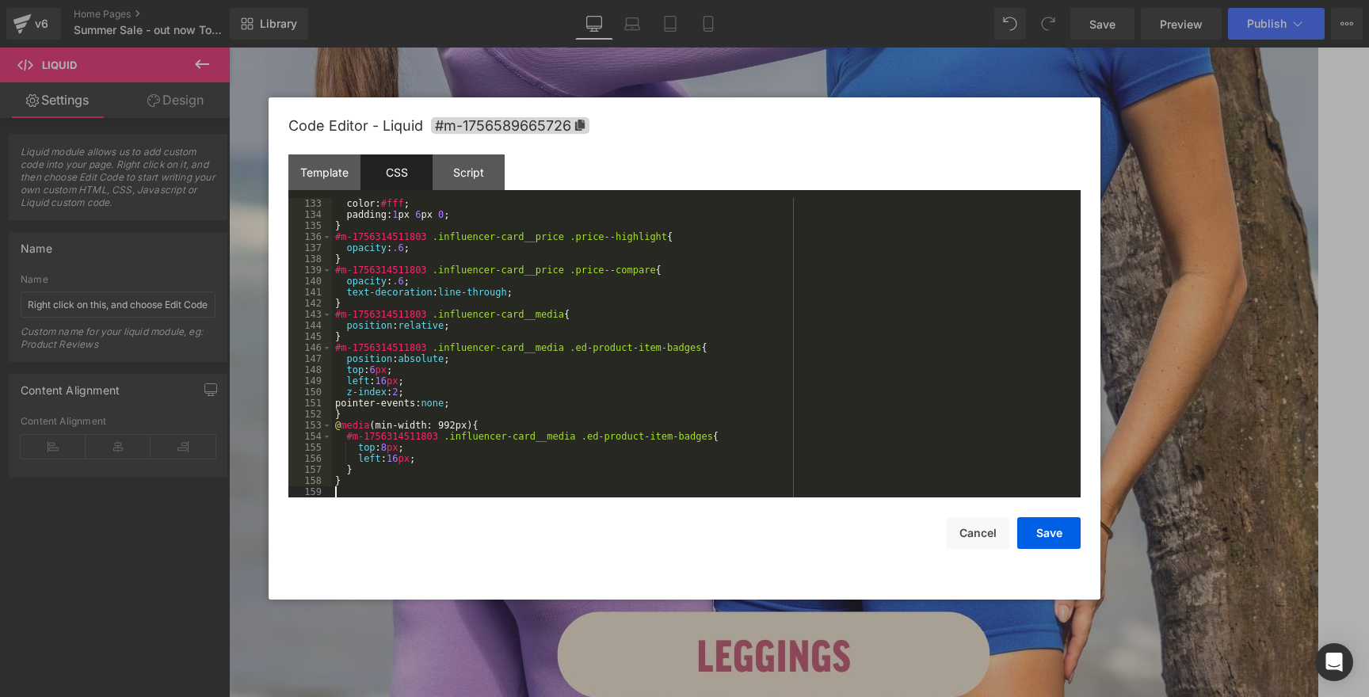
scroll to position [0, 0]
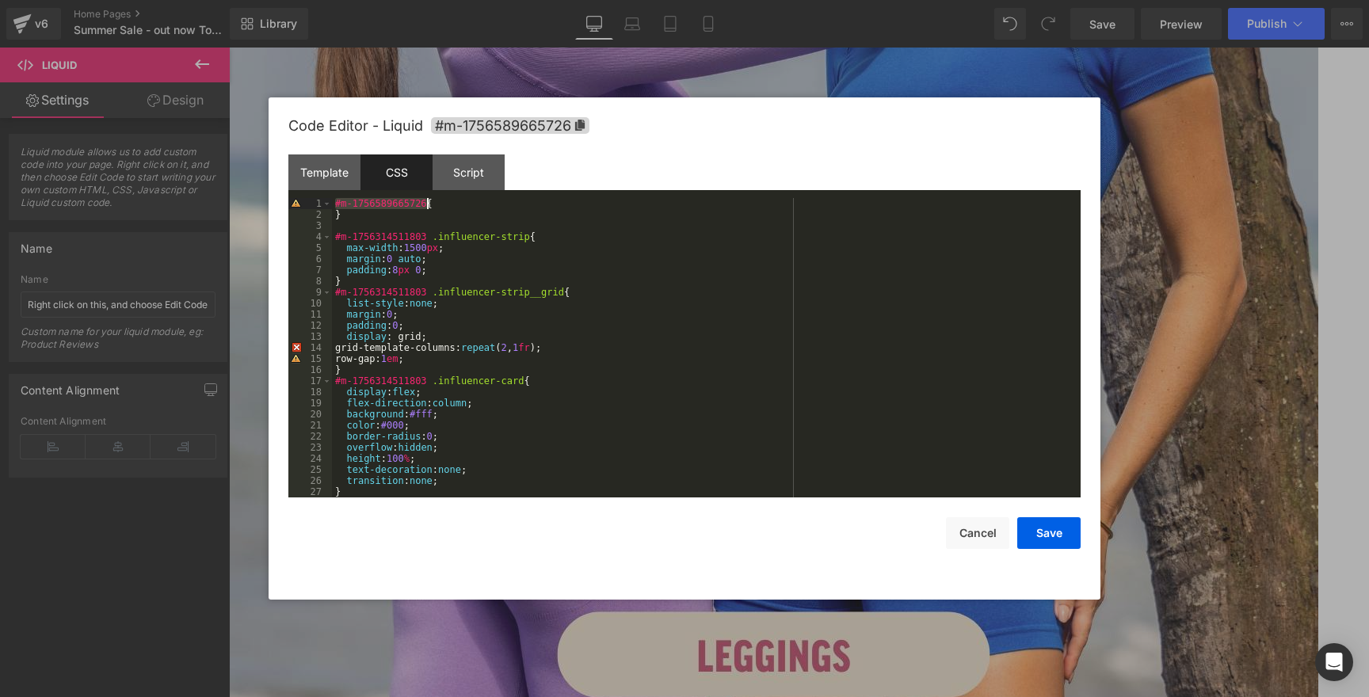
drag, startPoint x: 336, startPoint y: 204, endPoint x: 425, endPoint y: 206, distance: 89.5
click at [425, 206] on div "#m-1756589665726 { } #m-1756314511803 .influencer-strip { max-width : 1500 px ;…" at bounding box center [703, 359] width 742 height 322
click at [406, 347] on div "#m-1756589665726 { } #m-1756314511803 .influencer-strip { max-width : 1500 px ;…" at bounding box center [703, 359] width 742 height 322
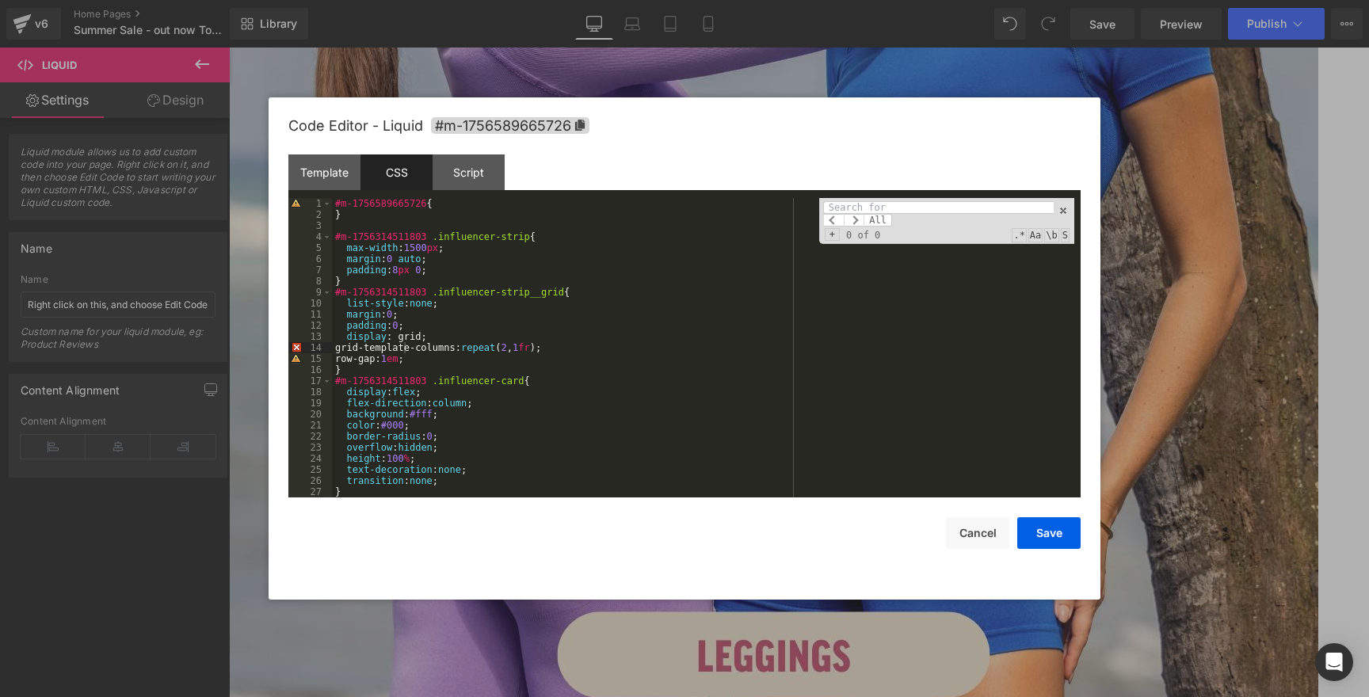
click at [916, 207] on input at bounding box center [938, 207] width 230 height 13
paste input "#m-1756589665726"
type input "#m-1756589665726"
click at [835, 238] on span "+" at bounding box center [832, 234] width 15 height 13
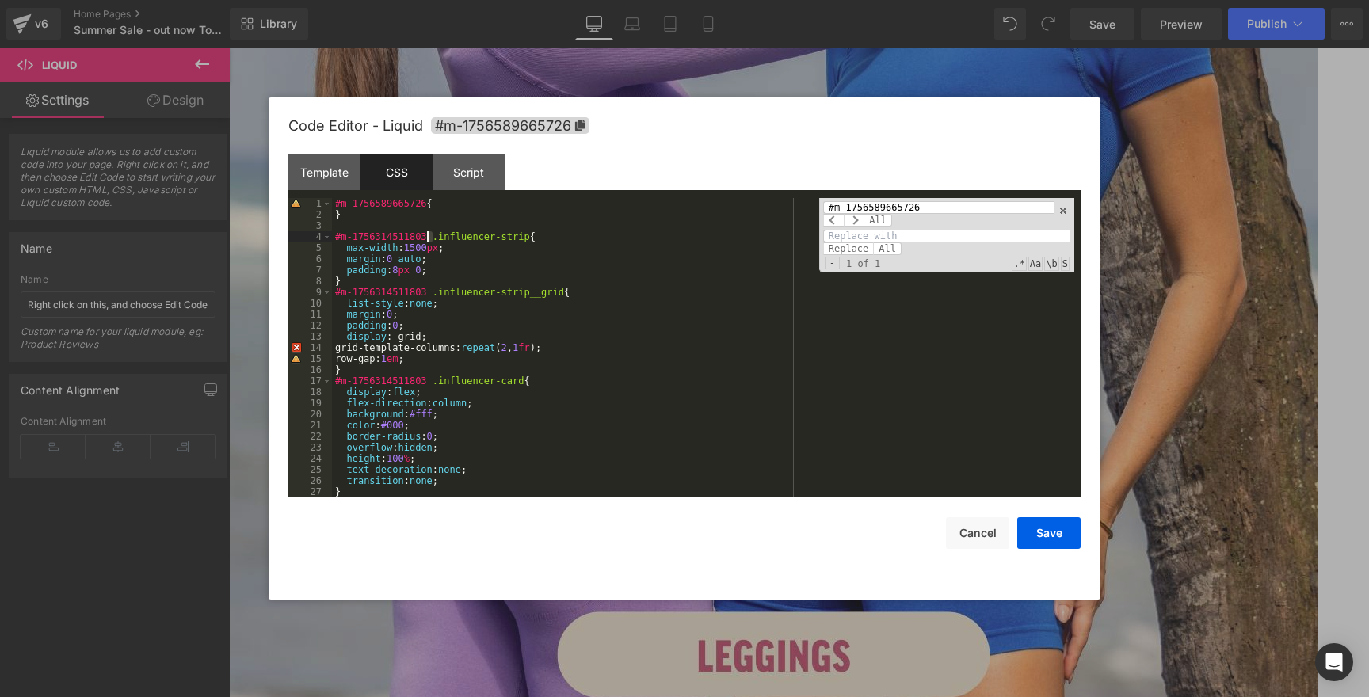
click at [429, 238] on div "#m-1756589665726 { } #m-1756314511803 .influencer-strip { max-width : 1500 px ;…" at bounding box center [703, 359] width 742 height 322
drag, startPoint x: 427, startPoint y: 235, endPoint x: 329, endPoint y: 234, distance: 97.4
click at [329, 234] on pre "1 2 3 4 5 6 7 8 9 10 11 12 13 14 15 16 17 18 19 20 21 22 23 24 25 26 27 28 #m-1…" at bounding box center [684, 347] width 792 height 299
click at [926, 241] on input at bounding box center [946, 236] width 246 height 13
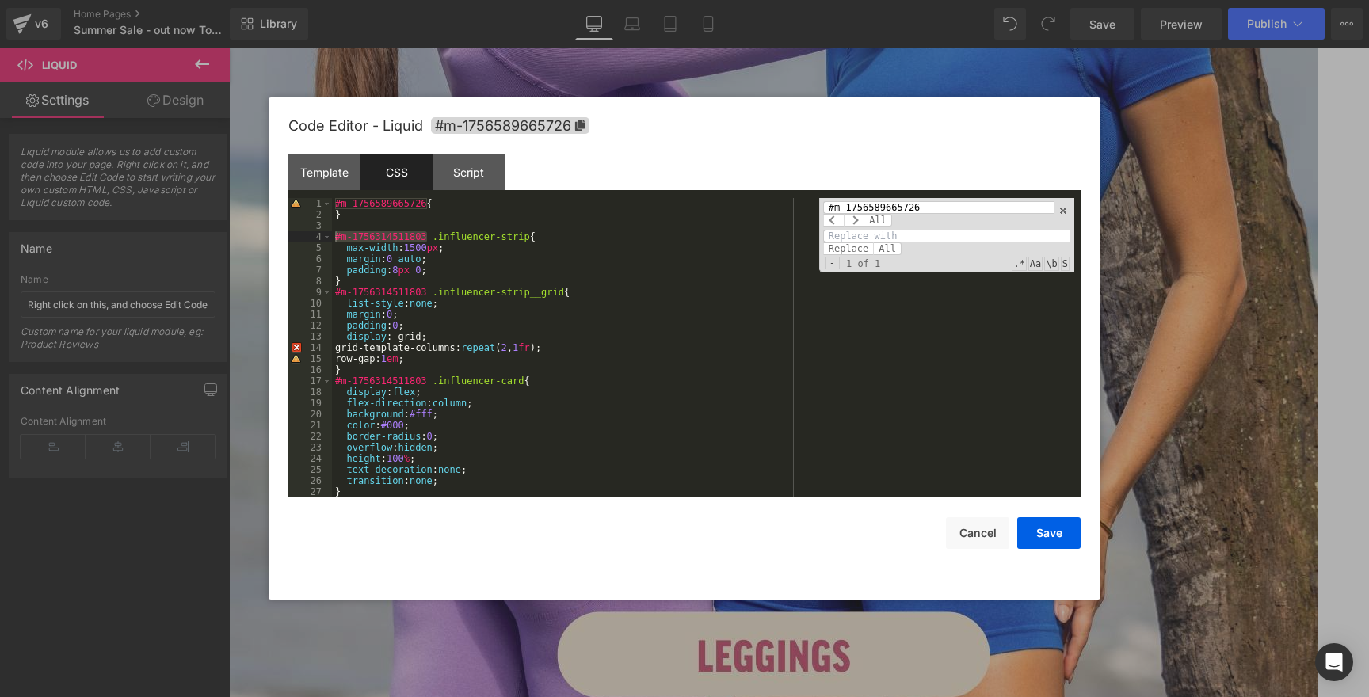
paste input "#m-1756314511803"
type input "#m-1756314511803"
drag, startPoint x: 934, startPoint y: 207, endPoint x: 797, endPoint y: 204, distance: 137.0
click at [797, 204] on div "#m-1756589665726 { } #m-1756314511803 .influencer-strip { max-width : 1500 px ;…" at bounding box center [703, 347] width 742 height 299
click at [946, 238] on input "#m-1756314511803" at bounding box center [946, 236] width 246 height 13
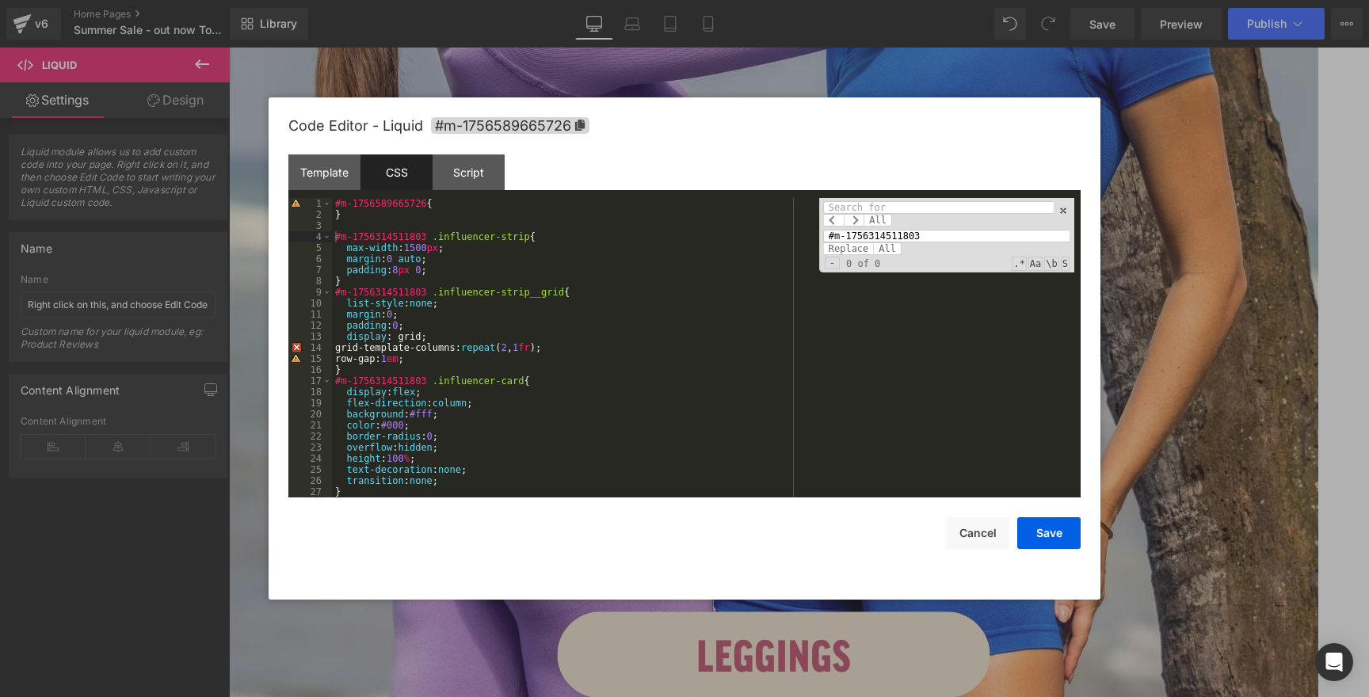
paste input "#m-1756589665726"
drag, startPoint x: 919, startPoint y: 237, endPoint x: 812, endPoint y: 229, distance: 107.2
click at [812, 229] on div "#m-1756589665726 { } #m-1756314511803 .influencer-strip { max-width : 1500 px ;…" at bounding box center [703, 347] width 742 height 299
type input "#m-1756589665726"
click at [839, 210] on input at bounding box center [938, 207] width 230 height 13
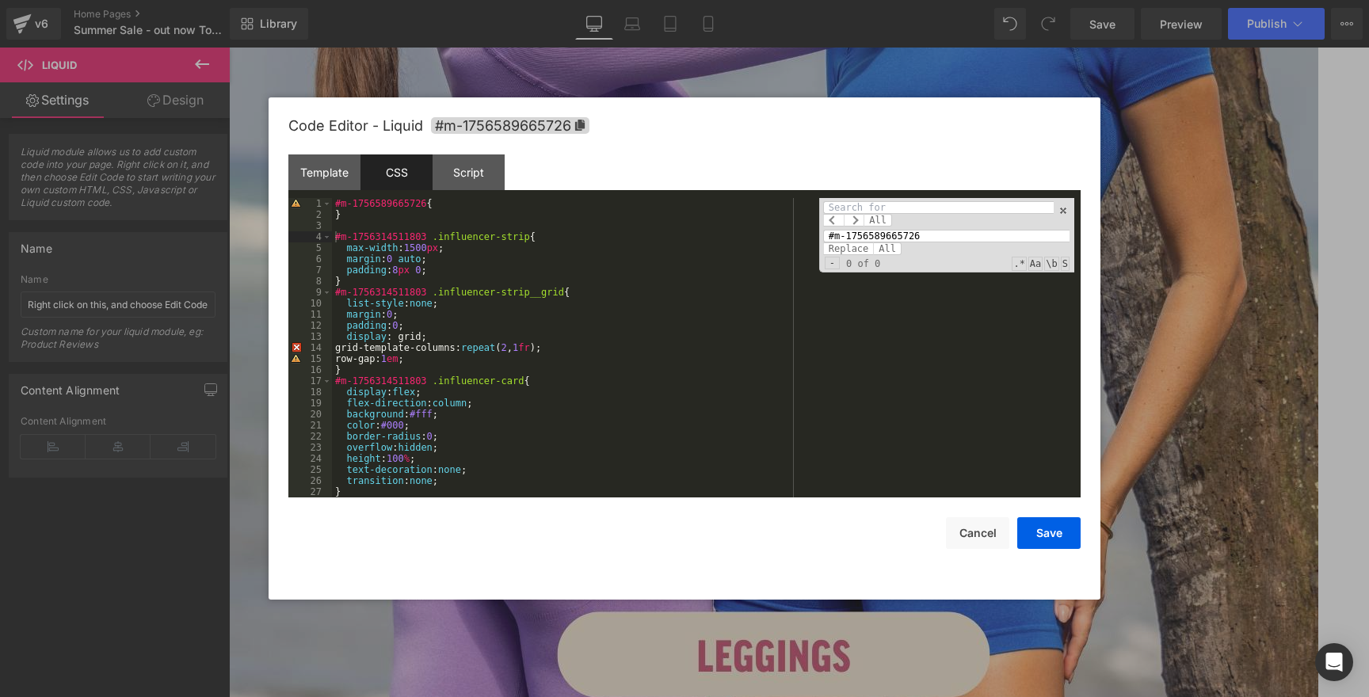
paste input "#m-1756314511803"
type input "#m-1756314511803"
click at [888, 251] on span "All" at bounding box center [887, 248] width 29 height 13
click at [568, 274] on div "#m-1756589665726 { } #m-1756589665726 .influencer-strip { max-width : 1500 px ;…" at bounding box center [703, 359] width 742 height 322
click at [334, 182] on div "Template" at bounding box center [324, 172] width 72 height 36
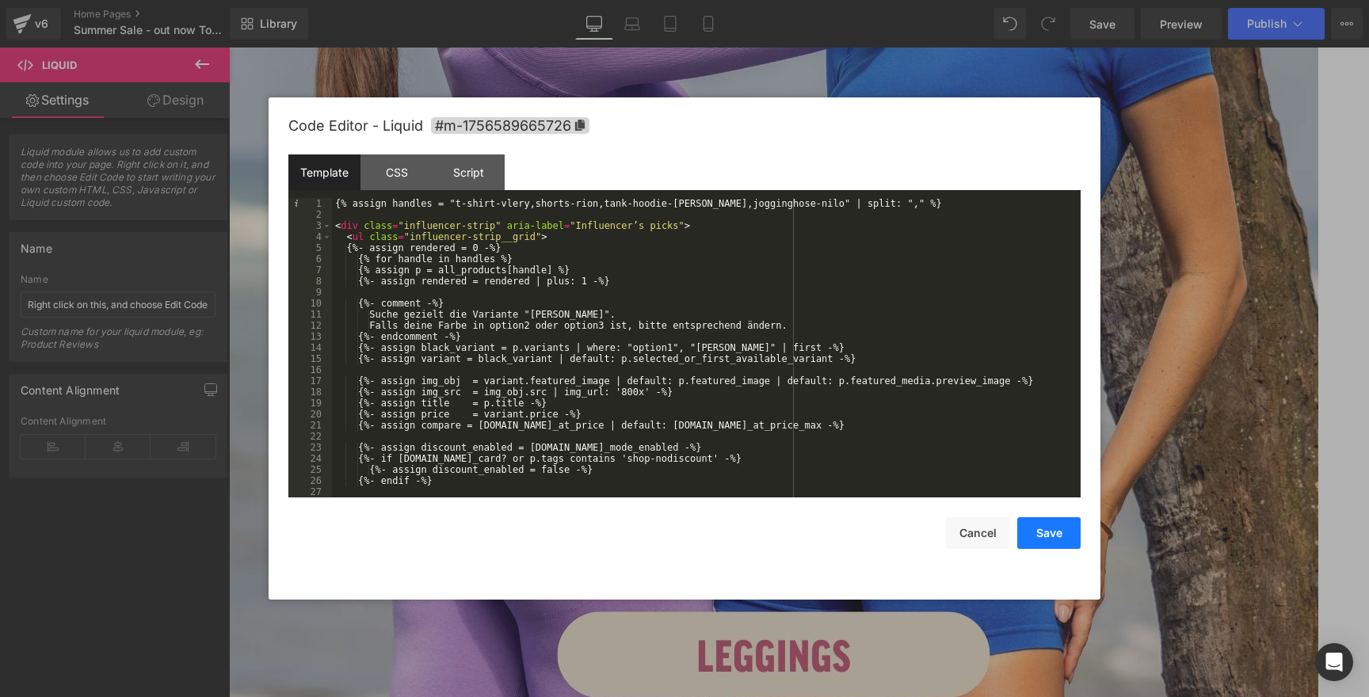
click at [1038, 535] on button "Save" at bounding box center [1048, 533] width 63 height 32
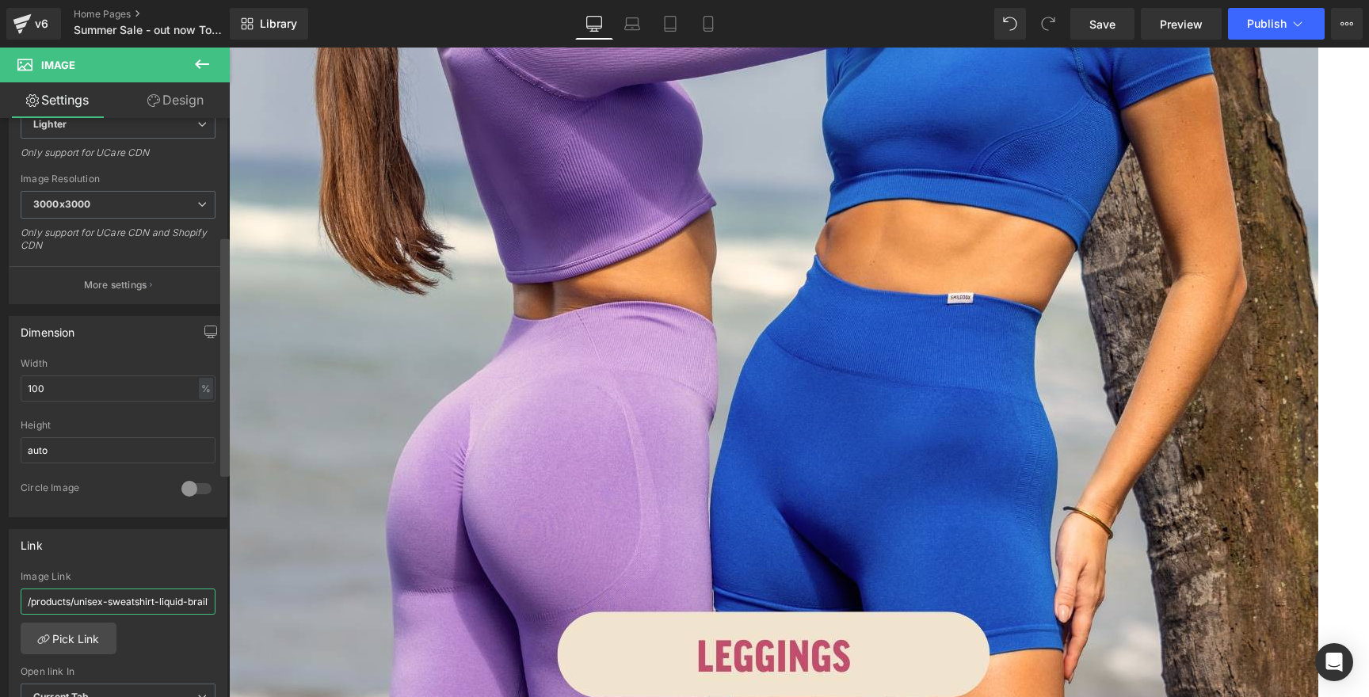
scroll to position [0, 121]
drag, startPoint x: 75, startPoint y: 596, endPoint x: 86, endPoint y: 600, distance: 11.0
click at [86, 600] on input "/products/unisex-sweatshirt-liquid-brail?variant=51249015783691" at bounding box center [118, 601] width 195 height 26
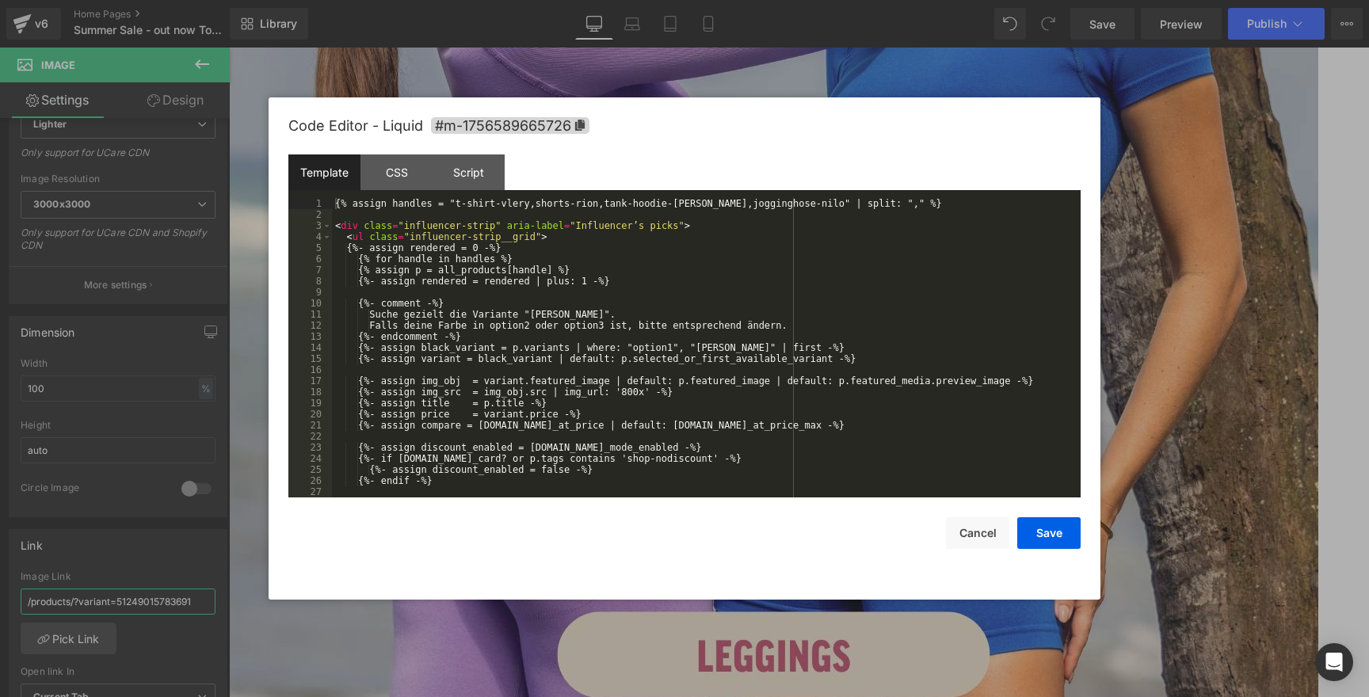
type input "/products/?variant=51249015783691"
drag, startPoint x: 455, startPoint y: 204, endPoint x: 804, endPoint y: 208, distance: 348.5
click at [804, 208] on div "{% assign handles = "t-shirt-vlery,shorts-rion,tank-hoodie-marell,jogginghose-n…" at bounding box center [703, 359] width 742 height 322
click at [1054, 545] on button "Save" at bounding box center [1048, 533] width 63 height 32
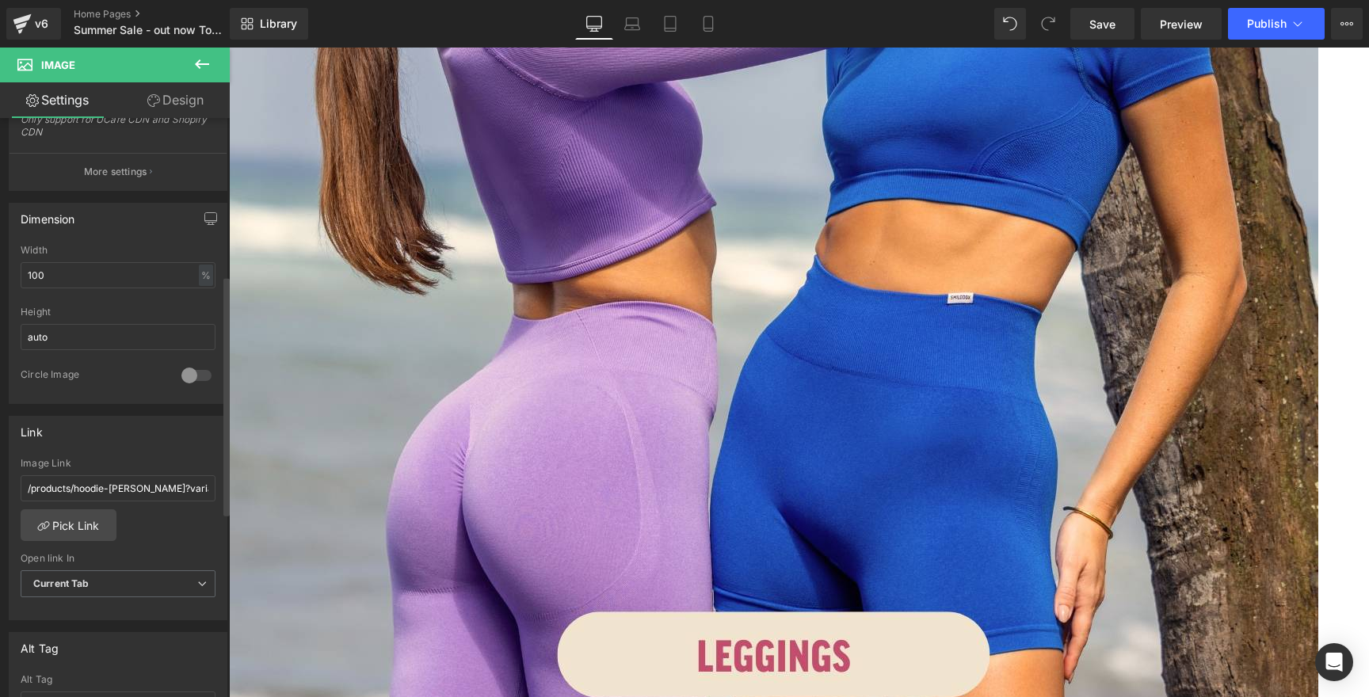
scroll to position [408, 0]
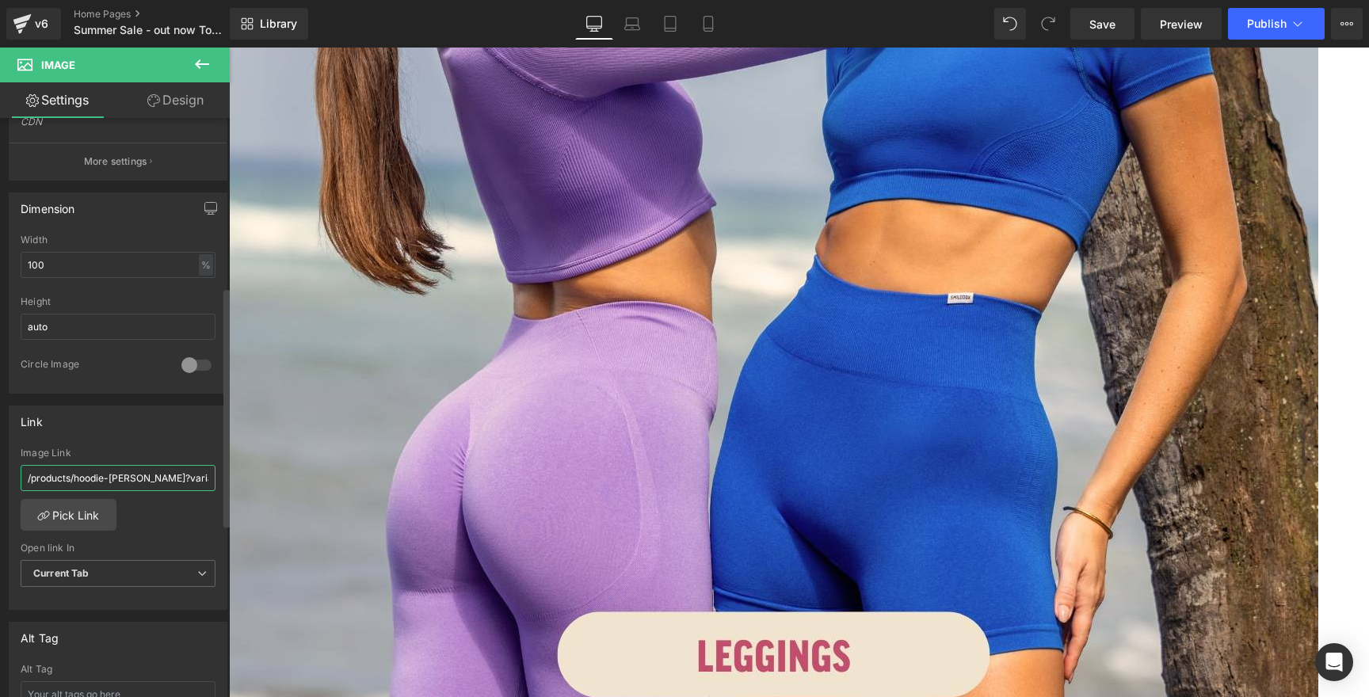
drag, startPoint x: 74, startPoint y: 476, endPoint x: 143, endPoint y: 475, distance: 69.7
click at [143, 475] on input "/products/hoodie-dawson?variant=45994301686027" at bounding box center [118, 478] width 195 height 26
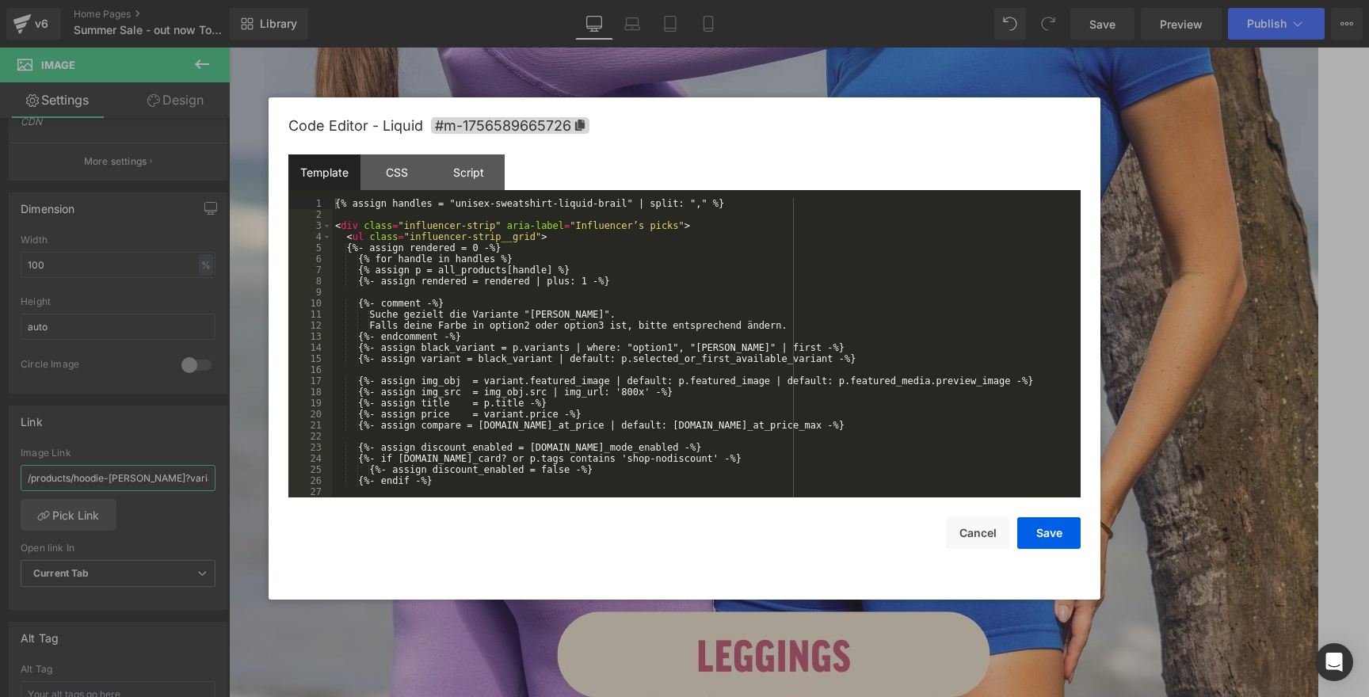
click at [629, 209] on div "{% assign handles = "unisex-sweatshirt-liquid-brail" | split: "," %} < div clas…" at bounding box center [703, 359] width 742 height 322
click at [1046, 535] on button "Save" at bounding box center [1048, 533] width 63 height 32
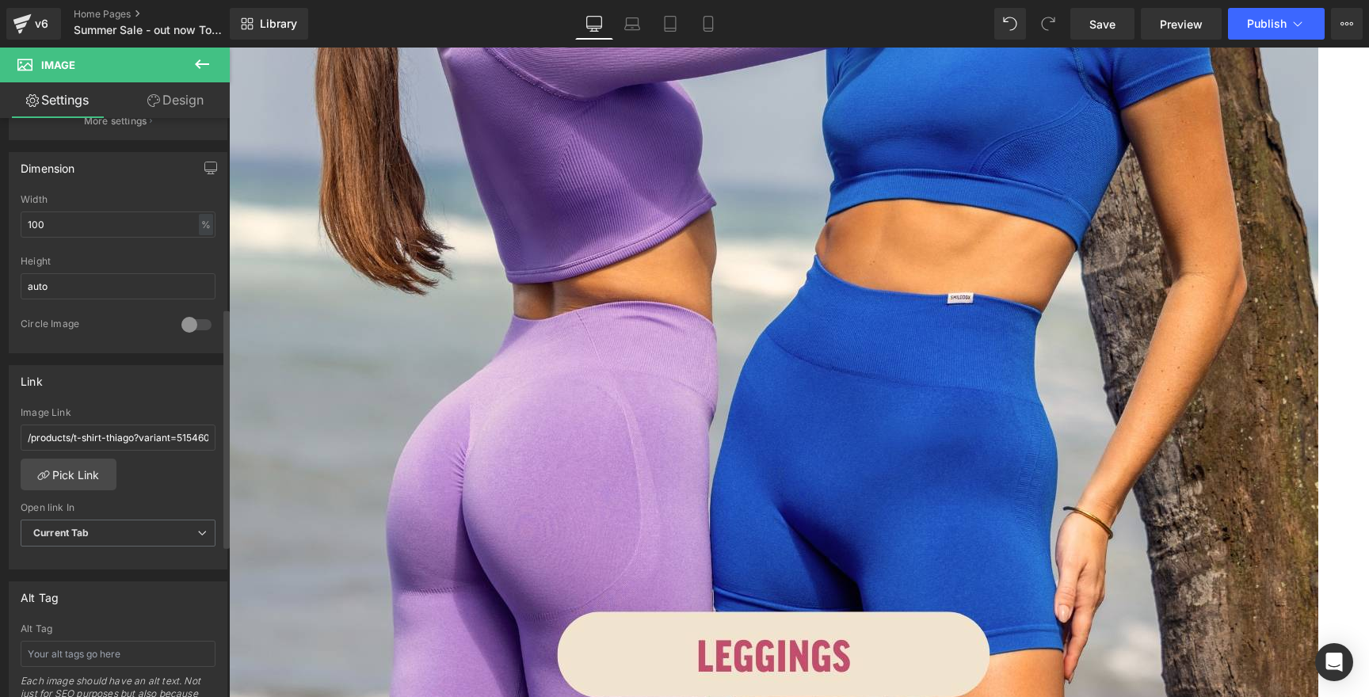
scroll to position [459, 0]
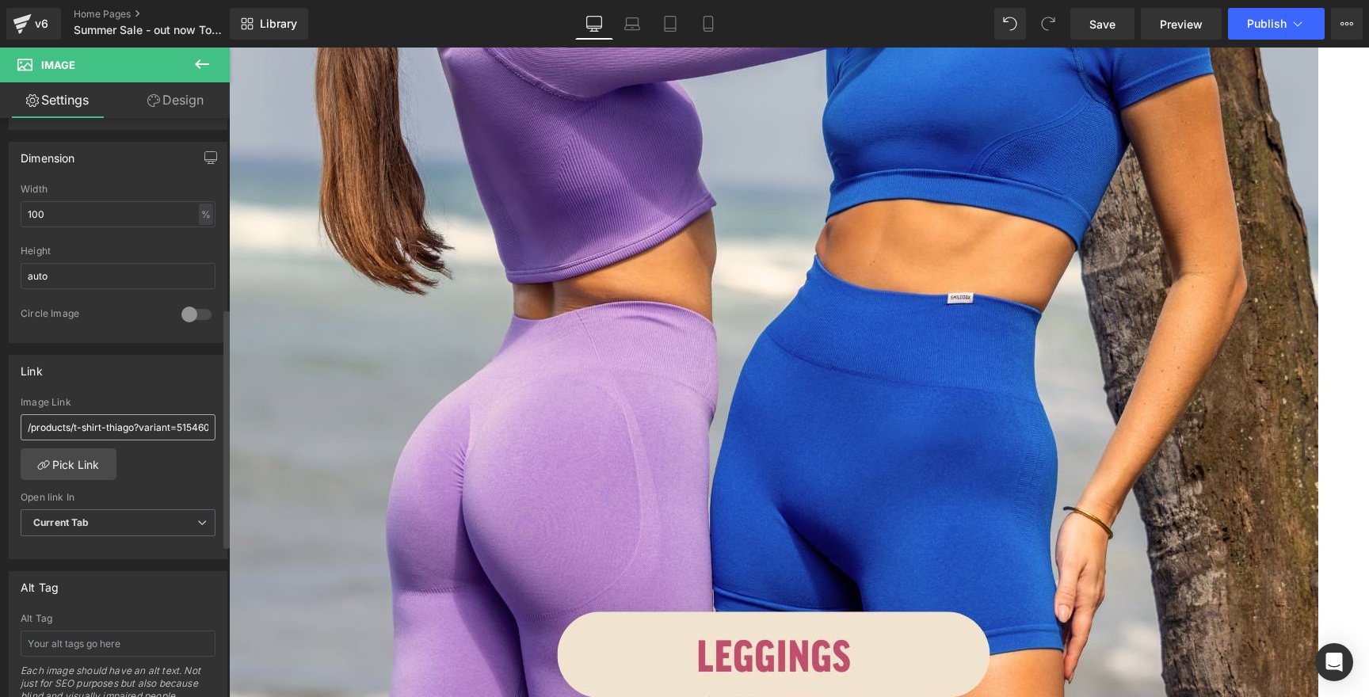
drag, startPoint x: 74, startPoint y: 429, endPoint x: 133, endPoint y: 430, distance: 59.4
click at [133, 430] on input "/products/t-shirt-thiago?variant=51546006946059" at bounding box center [118, 427] width 195 height 26
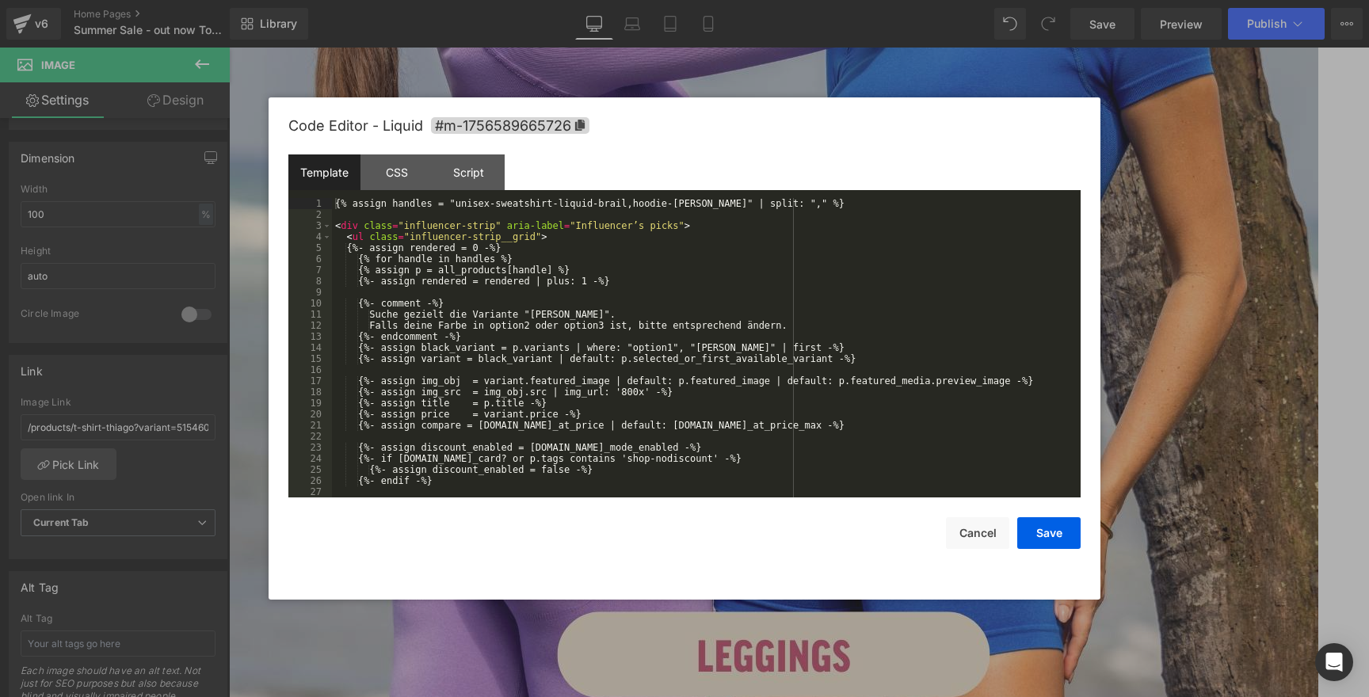
click at [710, 207] on div "{% assign handles = "unisex-sweatshirt-liquid-brail,hoodie-dawson" | split: ","…" at bounding box center [703, 359] width 742 height 322
click at [1034, 528] on button "Save" at bounding box center [1048, 533] width 63 height 32
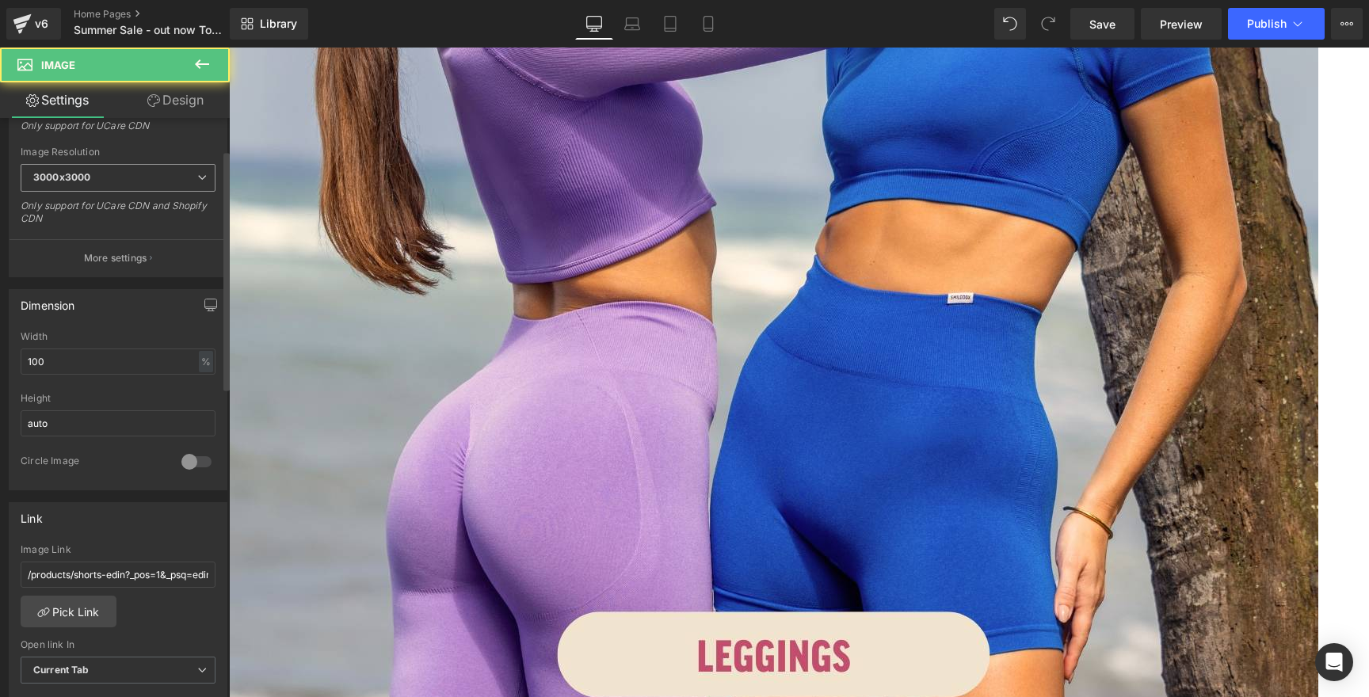
scroll to position [371, 0]
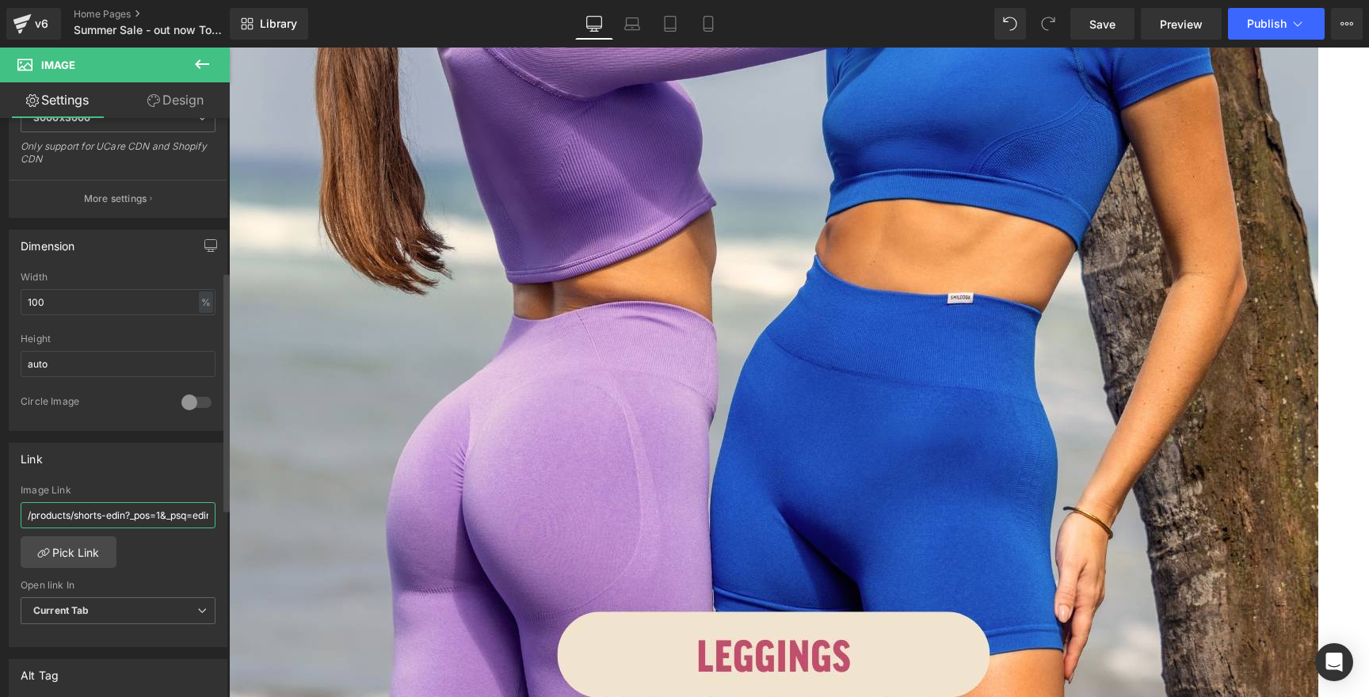
drag, startPoint x: 74, startPoint y: 513, endPoint x: 124, endPoint y: 511, distance: 49.2
click at [124, 511] on input "/products/shorts-edin?_pos=1&_psq=edin+-tag%3Ashop-hide&_ss=e&_v=1.0&variant=51…" at bounding box center [118, 515] width 195 height 26
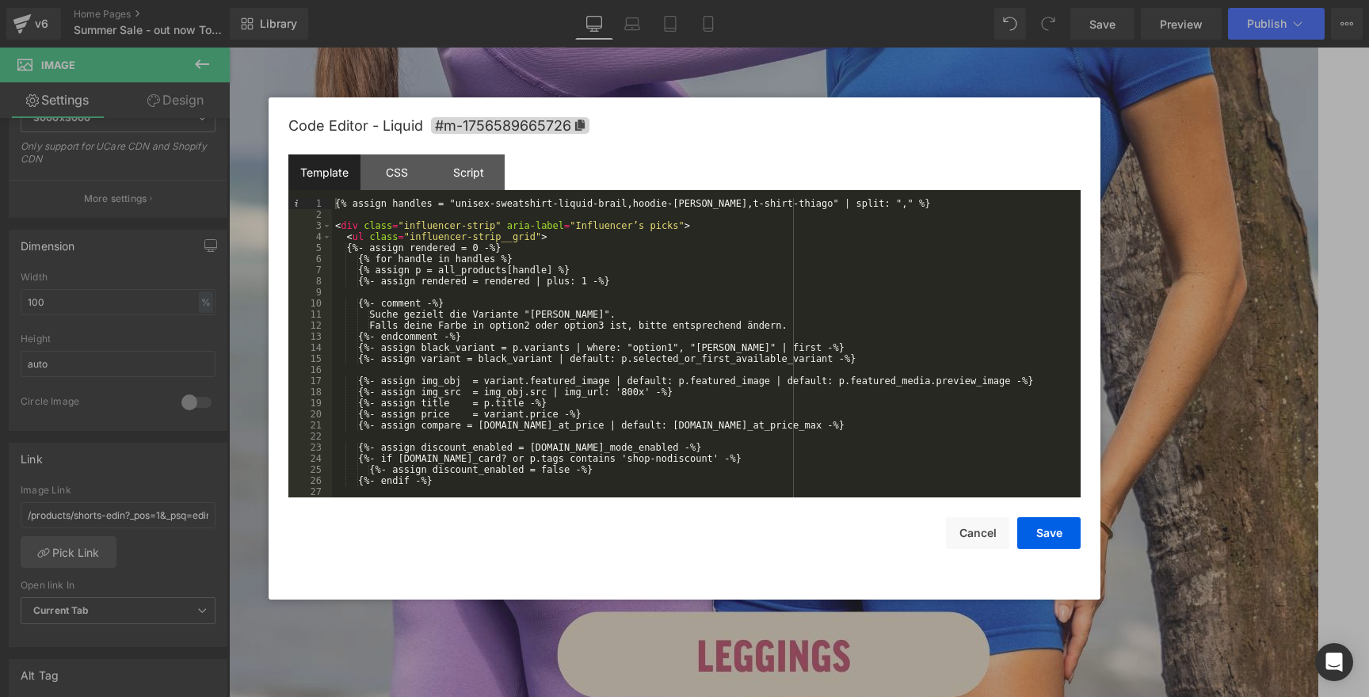
click at [794, 201] on div "{% assign handles = "unisex-sweatshirt-liquid-brail,hoodie-dawson,t-shirt-thiag…" at bounding box center [703, 359] width 742 height 322
click at [1046, 529] on button "Save" at bounding box center [1048, 533] width 63 height 32
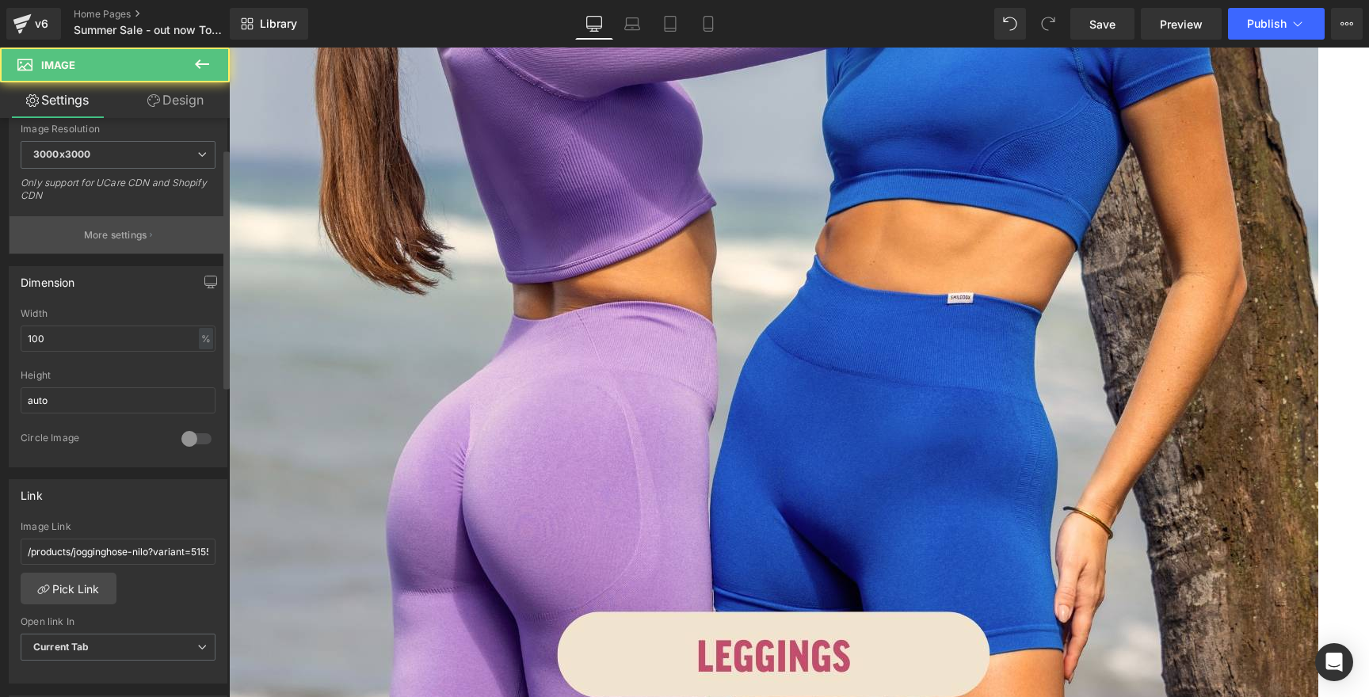
scroll to position [416, 0]
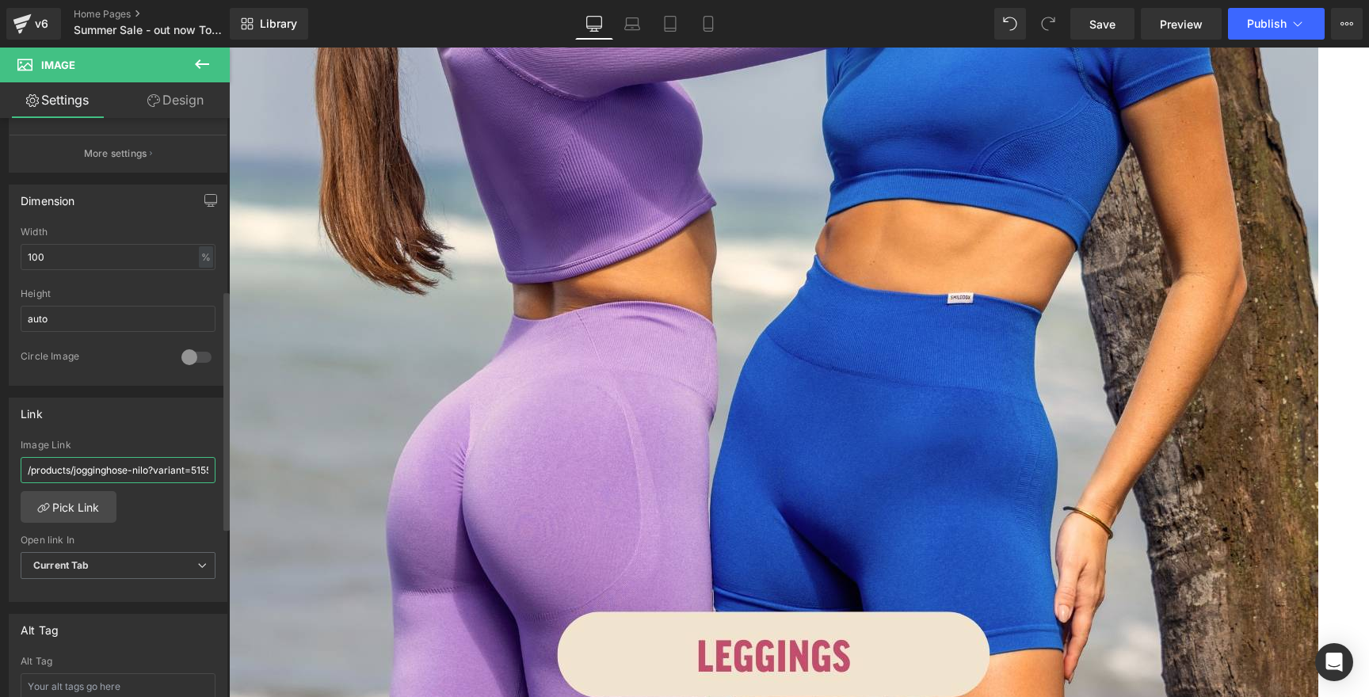
drag, startPoint x: 72, startPoint y: 471, endPoint x: 100, endPoint y: 473, distance: 27.8
click at [100, 473] on input "/products/jogginghose-nilo?variant=51552157008139" at bounding box center [118, 470] width 195 height 26
drag, startPoint x: 74, startPoint y: 469, endPoint x: 147, endPoint y: 471, distance: 73.7
click at [147, 471] on input "/products/jogginghose-nilo?variant=51552157008139" at bounding box center [118, 470] width 195 height 26
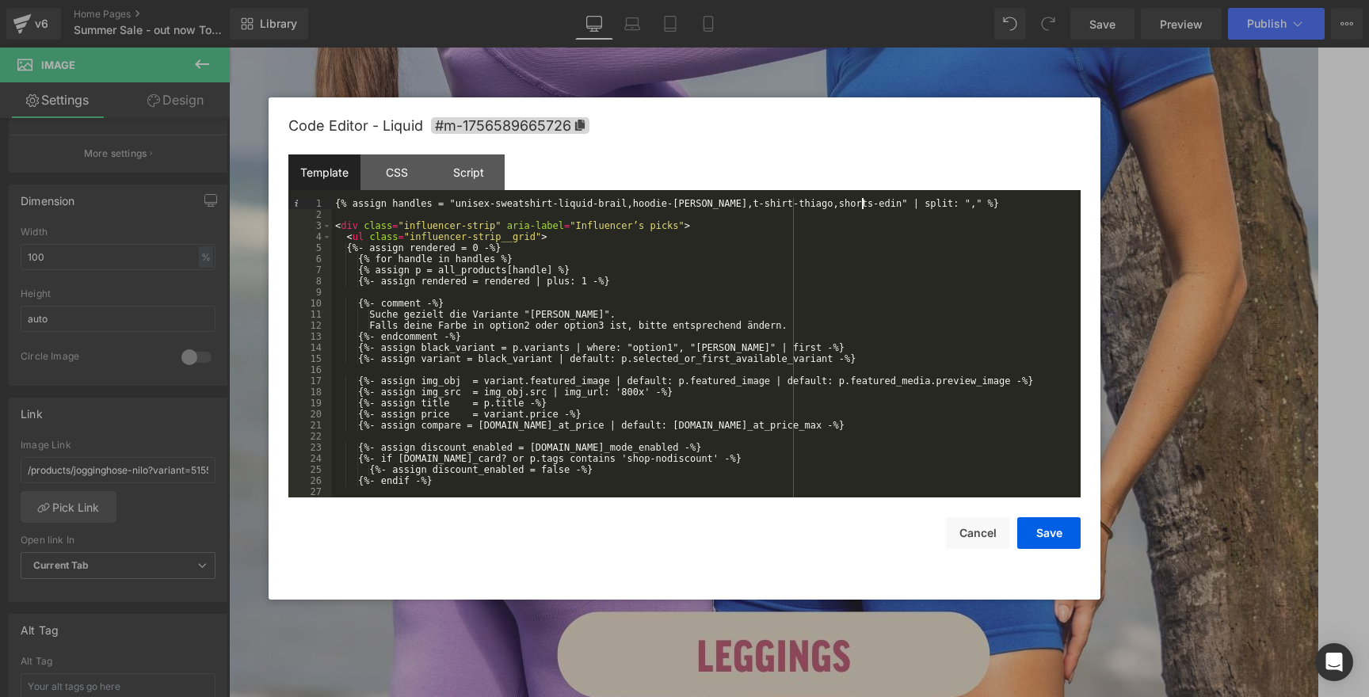
click at [861, 207] on div "{% assign handles = "unisex-sweatshirt-liquid-brail,hoodie-dawson,t-shirt-thiag…" at bounding box center [703, 359] width 742 height 322
click at [1052, 533] on button "Save" at bounding box center [1048, 533] width 63 height 32
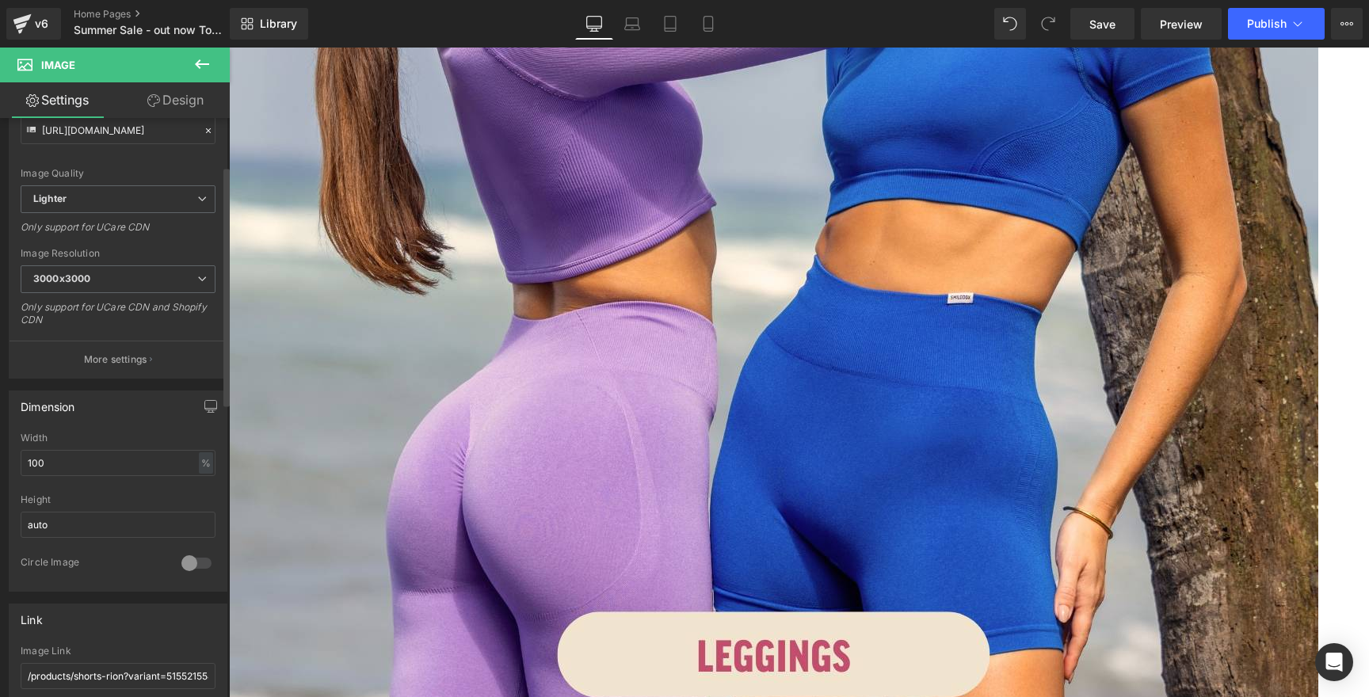
scroll to position [296, 0]
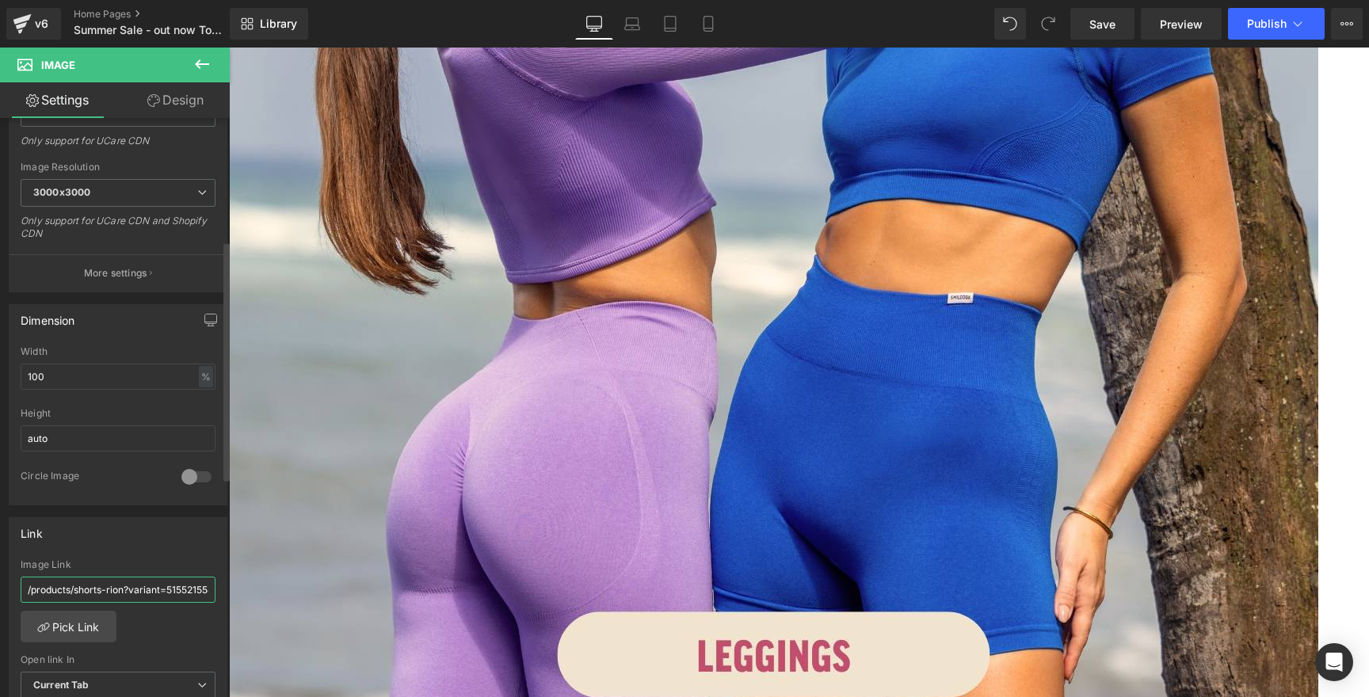
drag, startPoint x: 74, startPoint y: 588, endPoint x: 123, endPoint y: 592, distance: 49.3
click at [123, 592] on input "/products/shorts-rion?variant=51552155468043" at bounding box center [118, 590] width 195 height 26
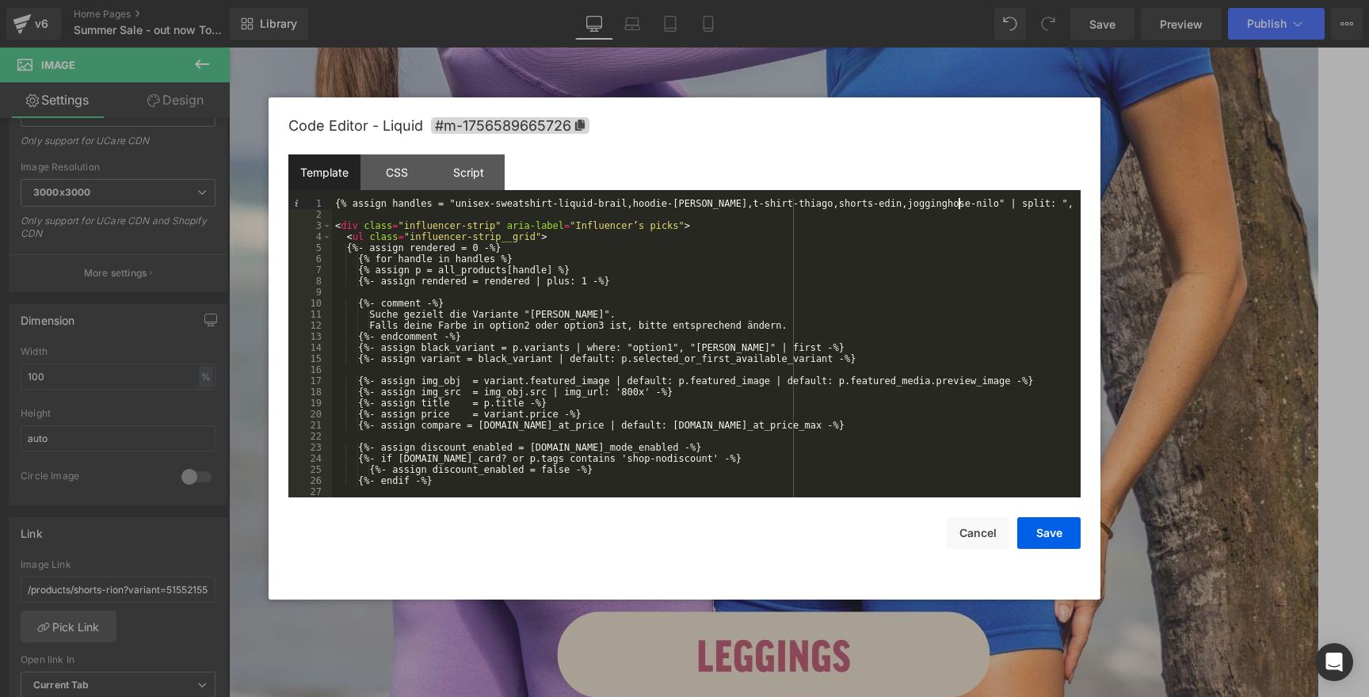
click at [958, 202] on div "{% assign handles = "unisex-sweatshirt-liquid-brail,hoodie-dawson,t-shirt-thiag…" at bounding box center [703, 359] width 742 height 322
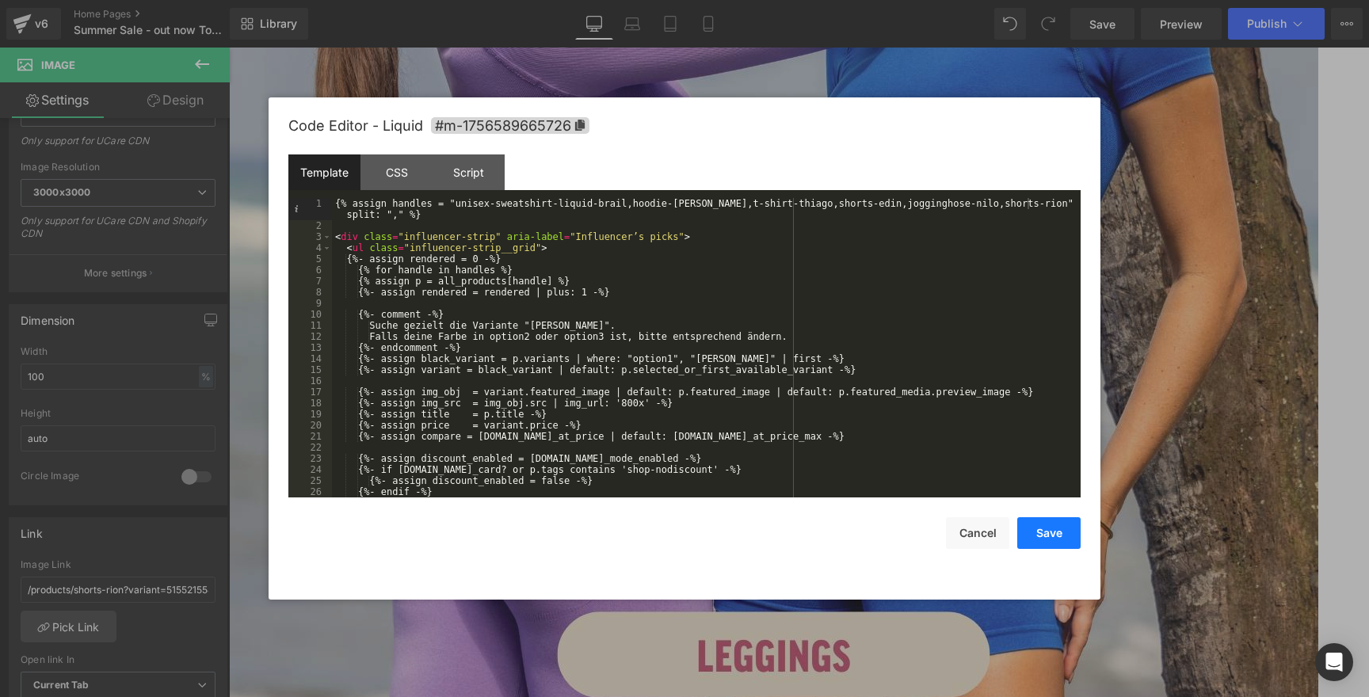
click at [1052, 535] on button "Save" at bounding box center [1048, 533] width 63 height 32
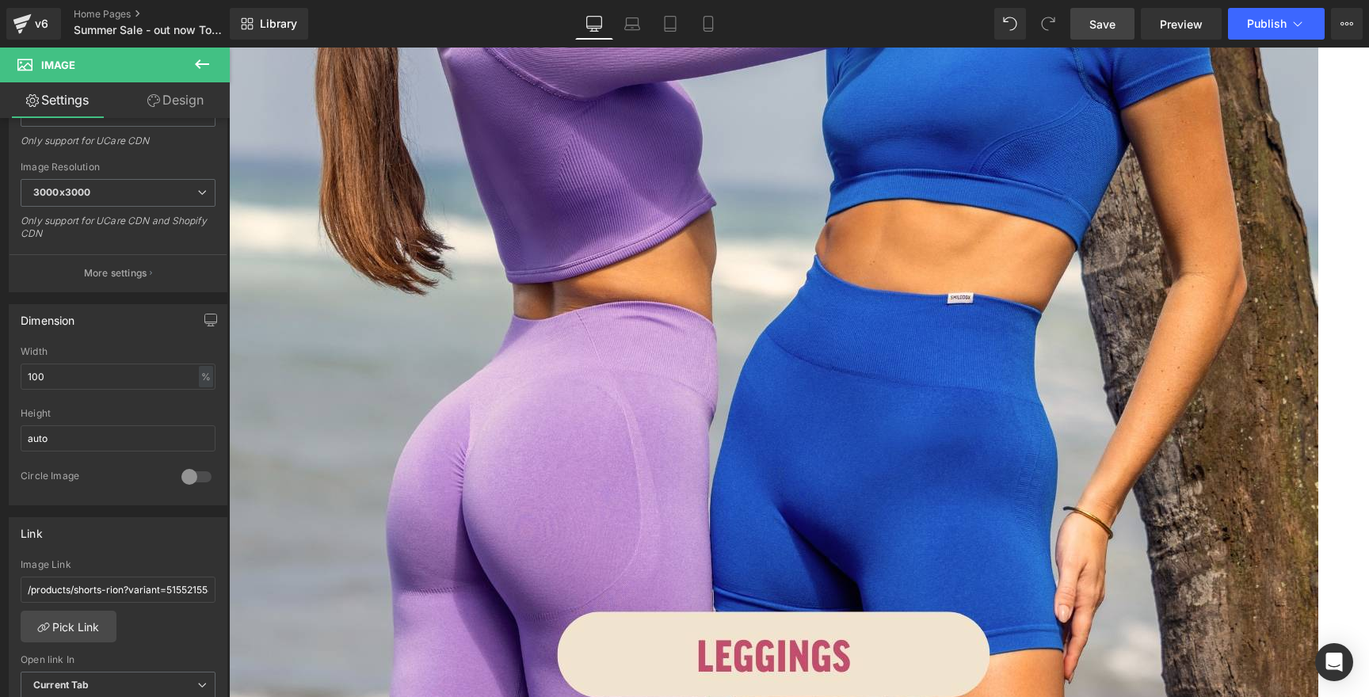
click at [1107, 24] on span "Save" at bounding box center [1102, 24] width 26 height 17
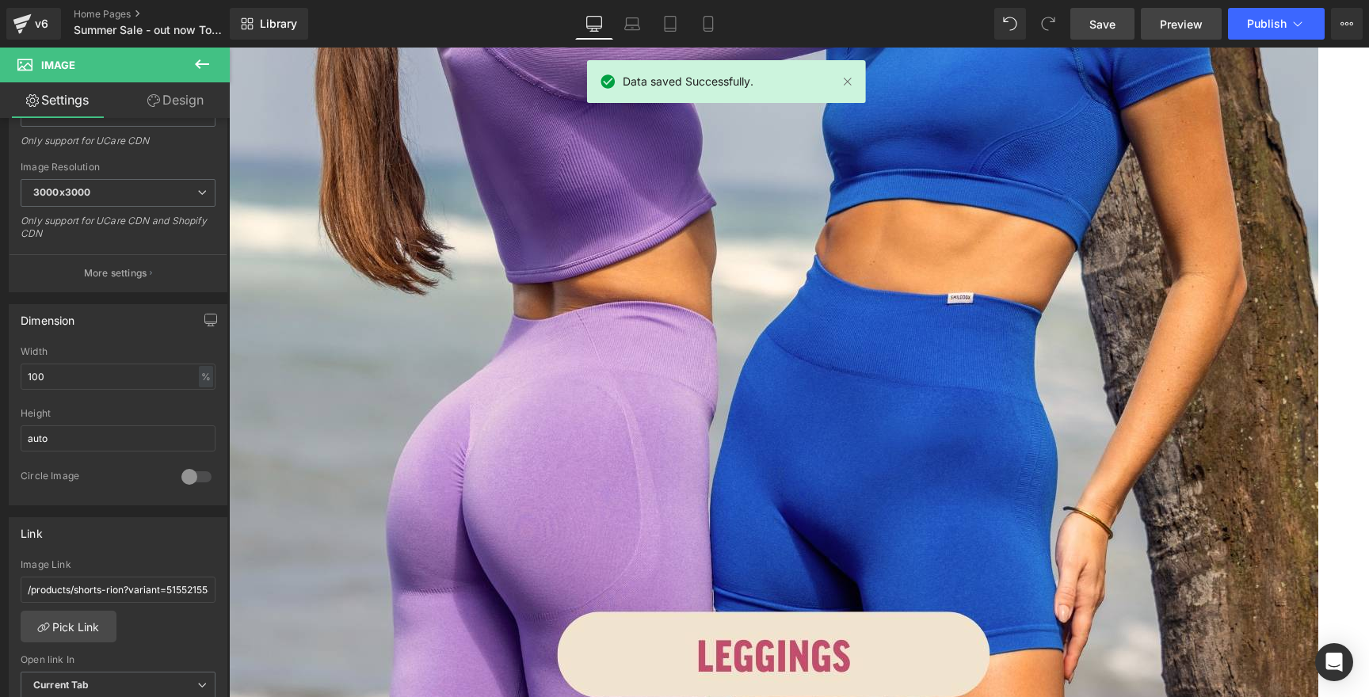
click at [1176, 23] on span "Preview" at bounding box center [1181, 24] width 43 height 17
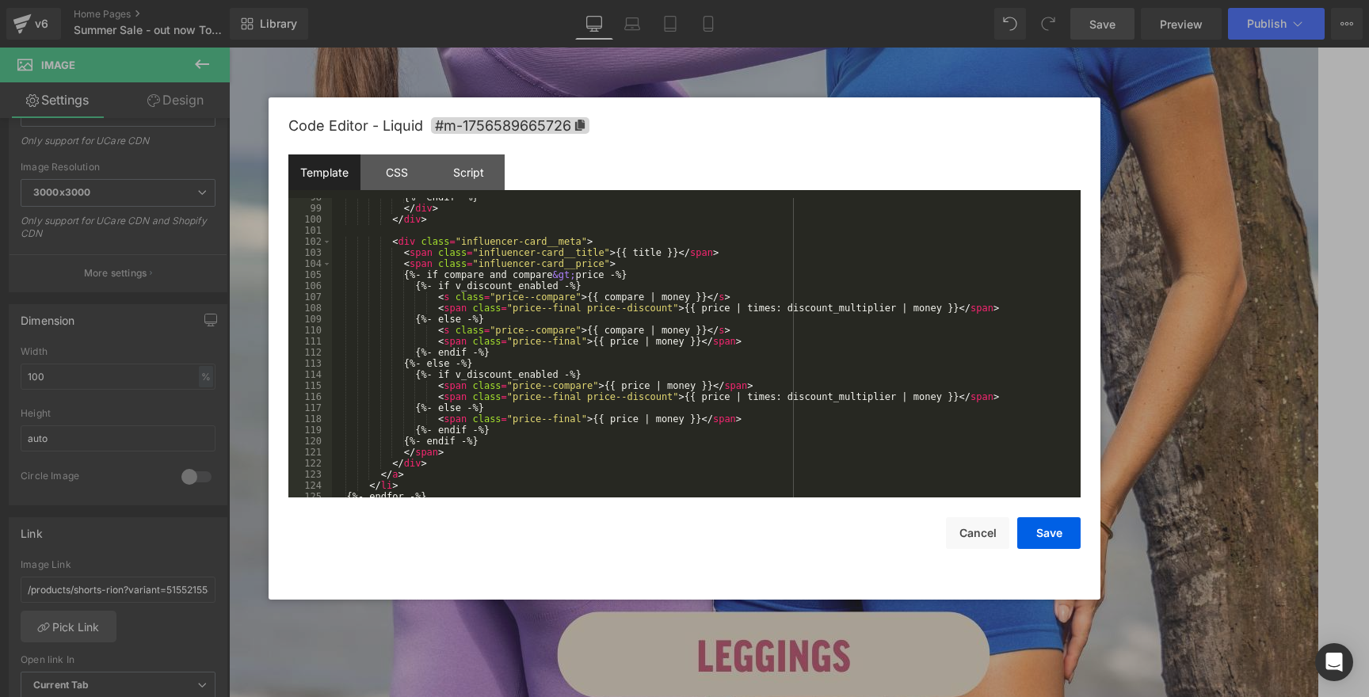
scroll to position [1175, 0]
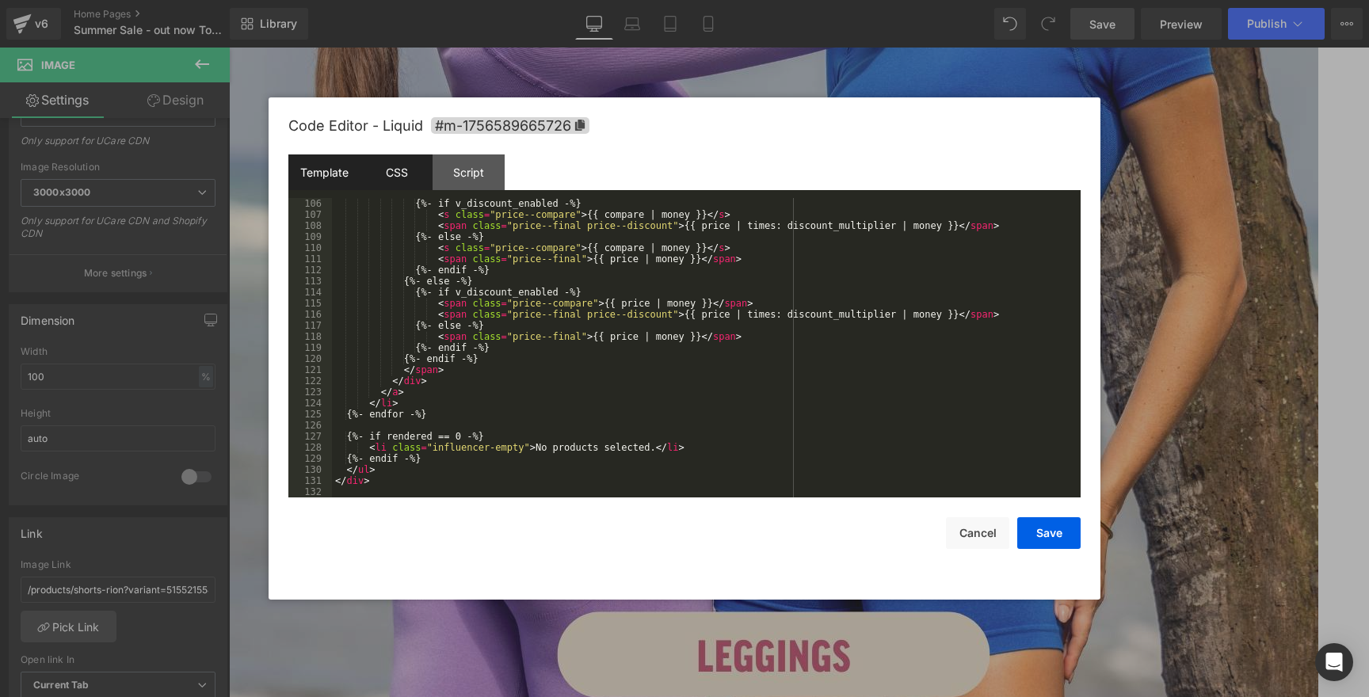
click at [407, 181] on div "CSS" at bounding box center [396, 172] width 72 height 36
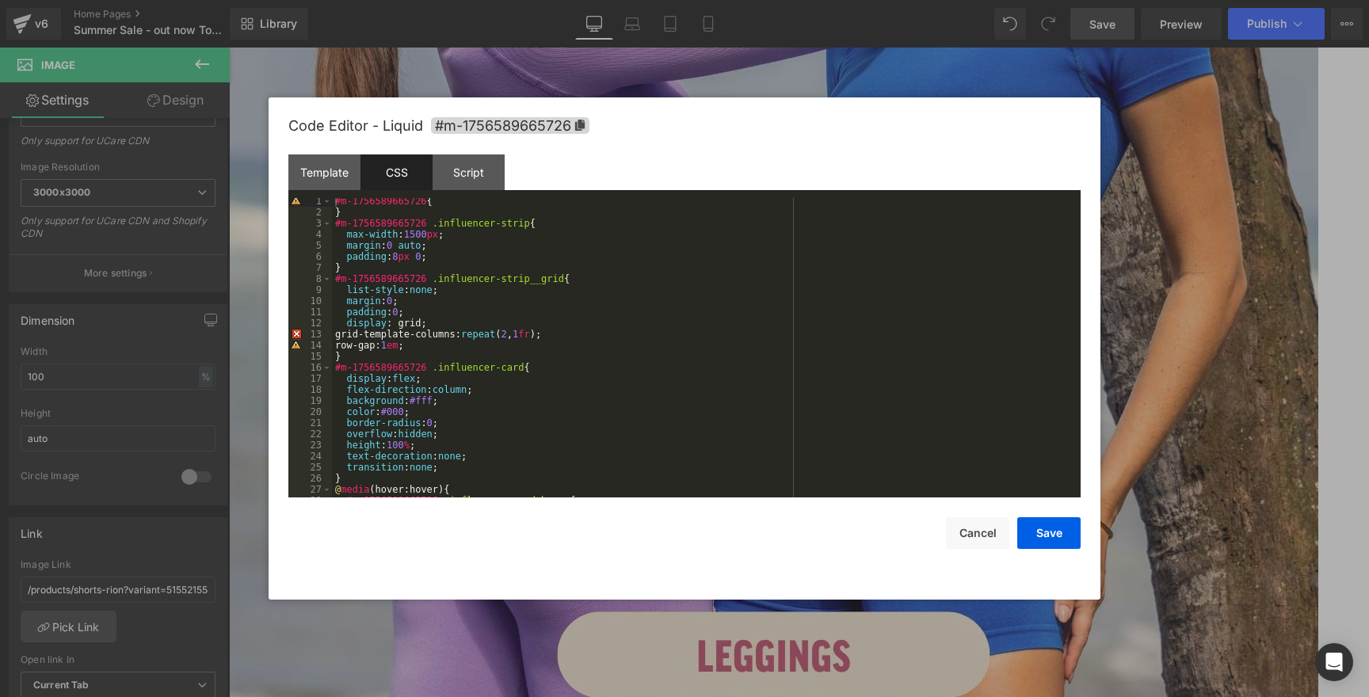
scroll to position [2, 0]
drag, startPoint x: 398, startPoint y: 348, endPoint x: 415, endPoint y: 348, distance: 16.6
click at [415, 348] on div "#m-1756589665726 { } #m-1756589665726 .influencer-strip { max-width : 1500 px ;…" at bounding box center [703, 357] width 742 height 322
click at [523, 332] on div "#m-1756589665726 { } #m-1756589665726 .influencer-strip { max-width : 1500 px ;…" at bounding box center [703, 357] width 742 height 322
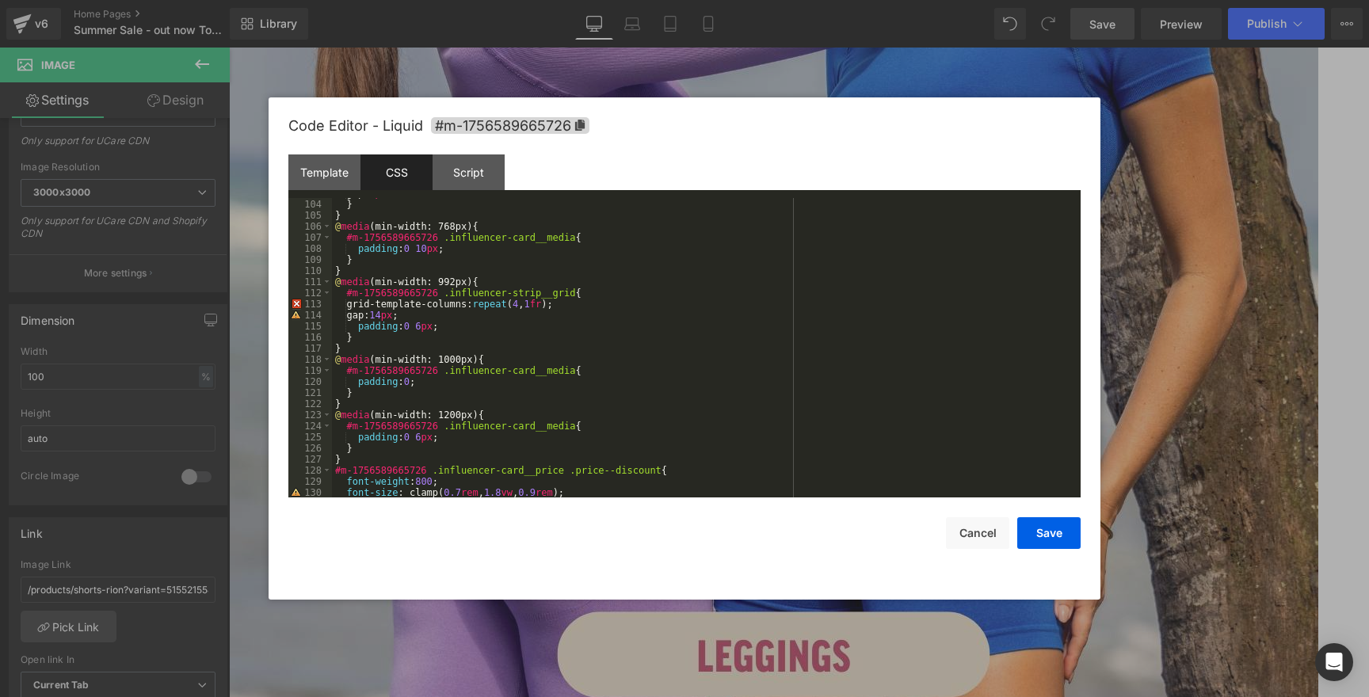
scroll to position [1157, 0]
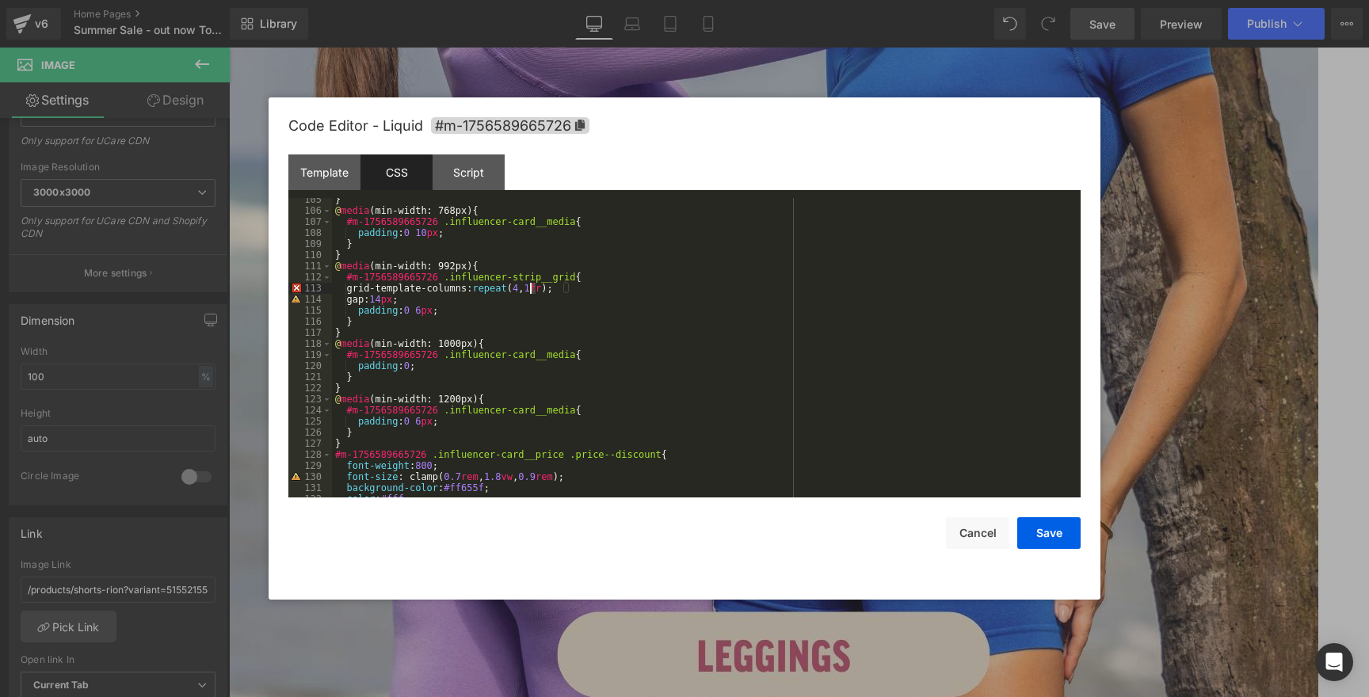
click at [530, 289] on div "} @ media (min-width: 768px) { #m-1756589665726 .influencer-card__media { paddi…" at bounding box center [703, 355] width 742 height 322
click at [1050, 529] on button "Save" at bounding box center [1048, 533] width 63 height 32
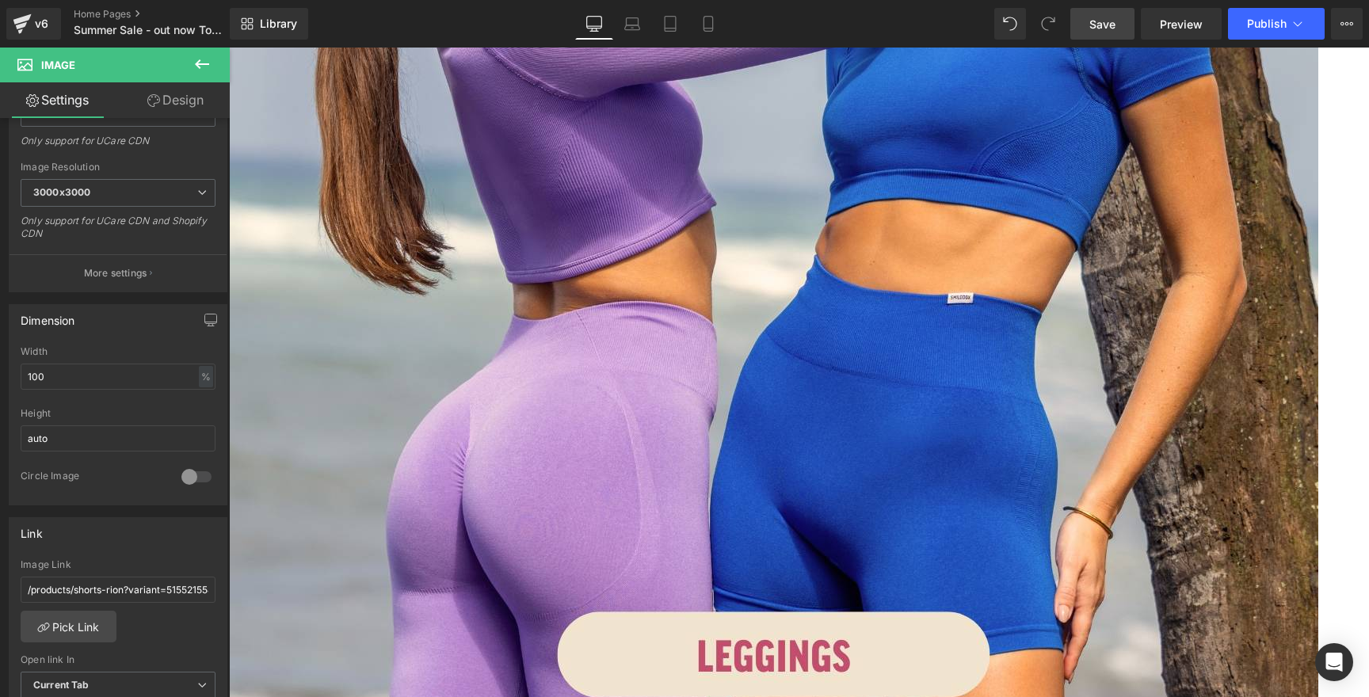
click at [1131, 28] on link "Save" at bounding box center [1102, 24] width 64 height 32
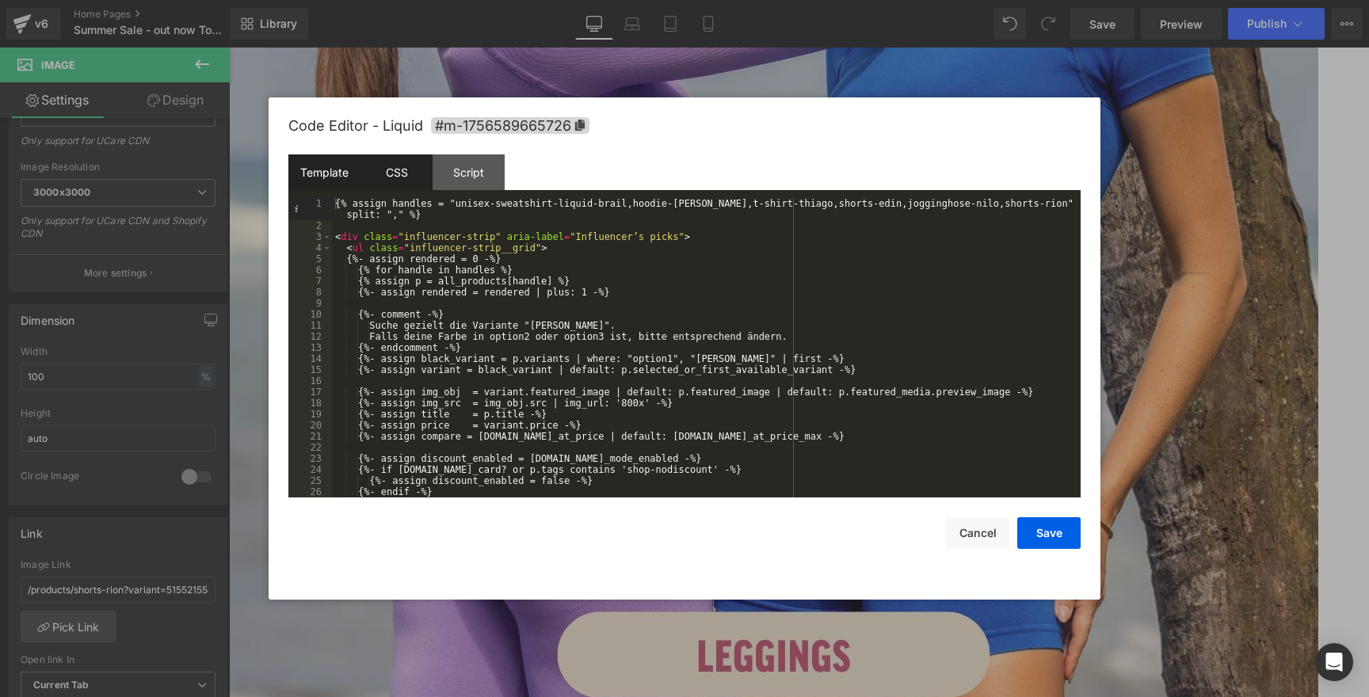
click at [400, 170] on div "CSS" at bounding box center [396, 172] width 72 height 36
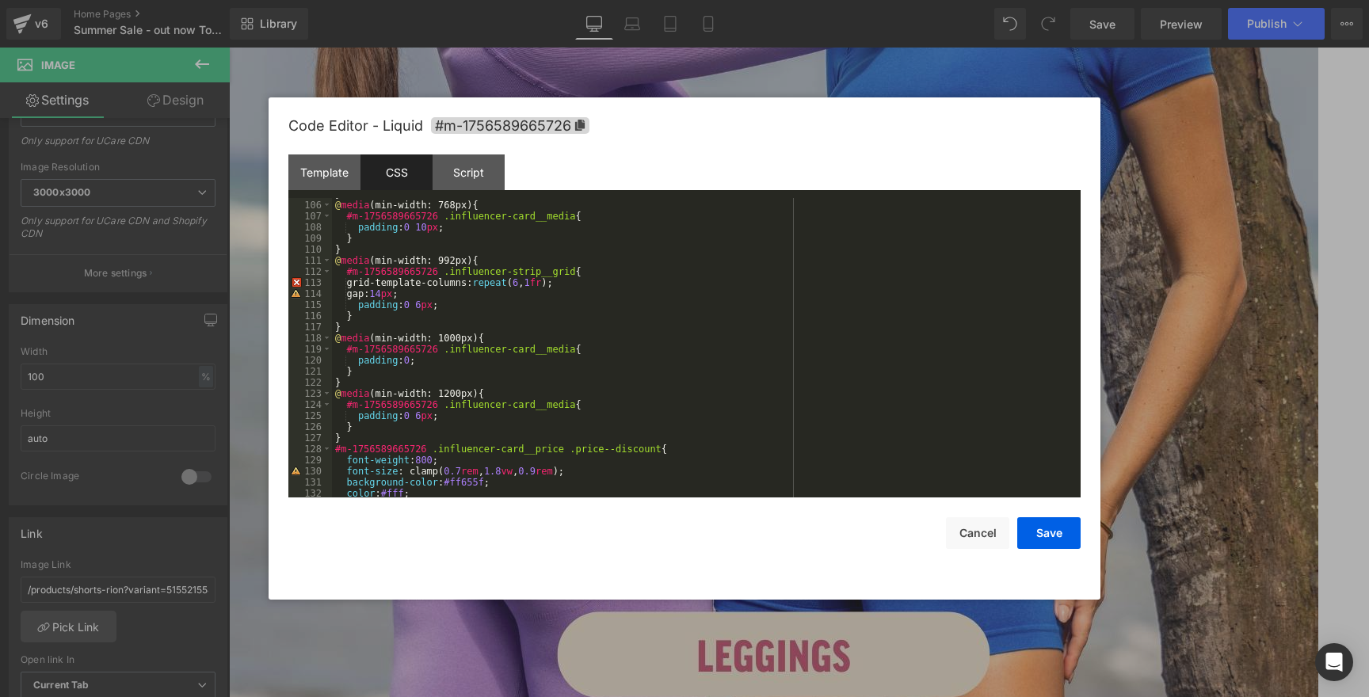
scroll to position [1169, 0]
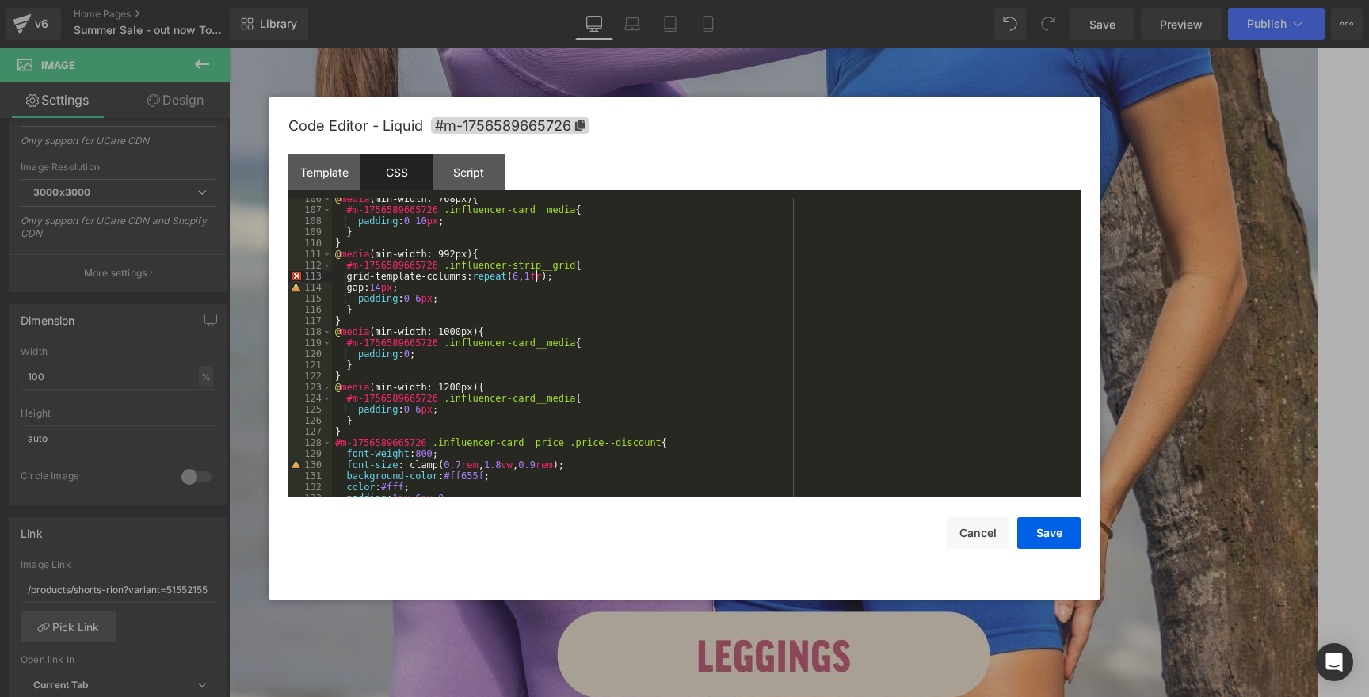
click at [534, 276] on div "@ media (min-width: 768px) { #m-1756589665726 .influencer-card__media { padding…" at bounding box center [703, 354] width 742 height 322
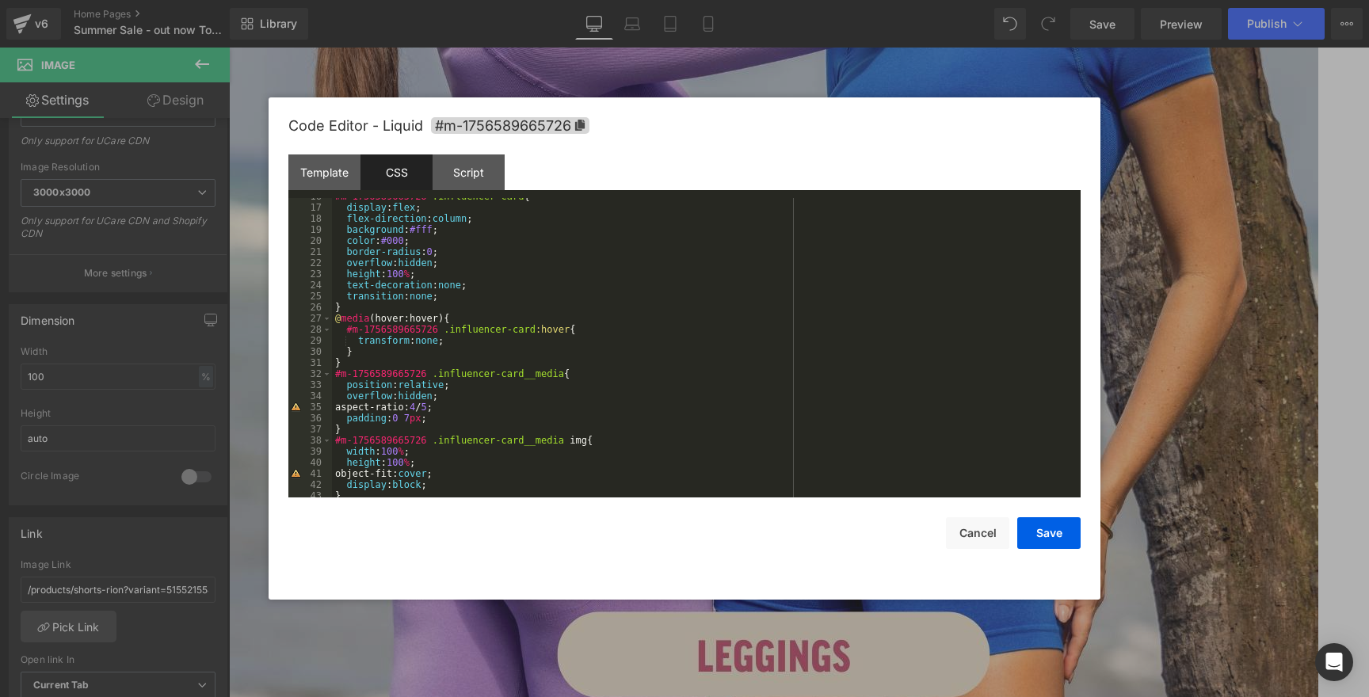
scroll to position [105, 0]
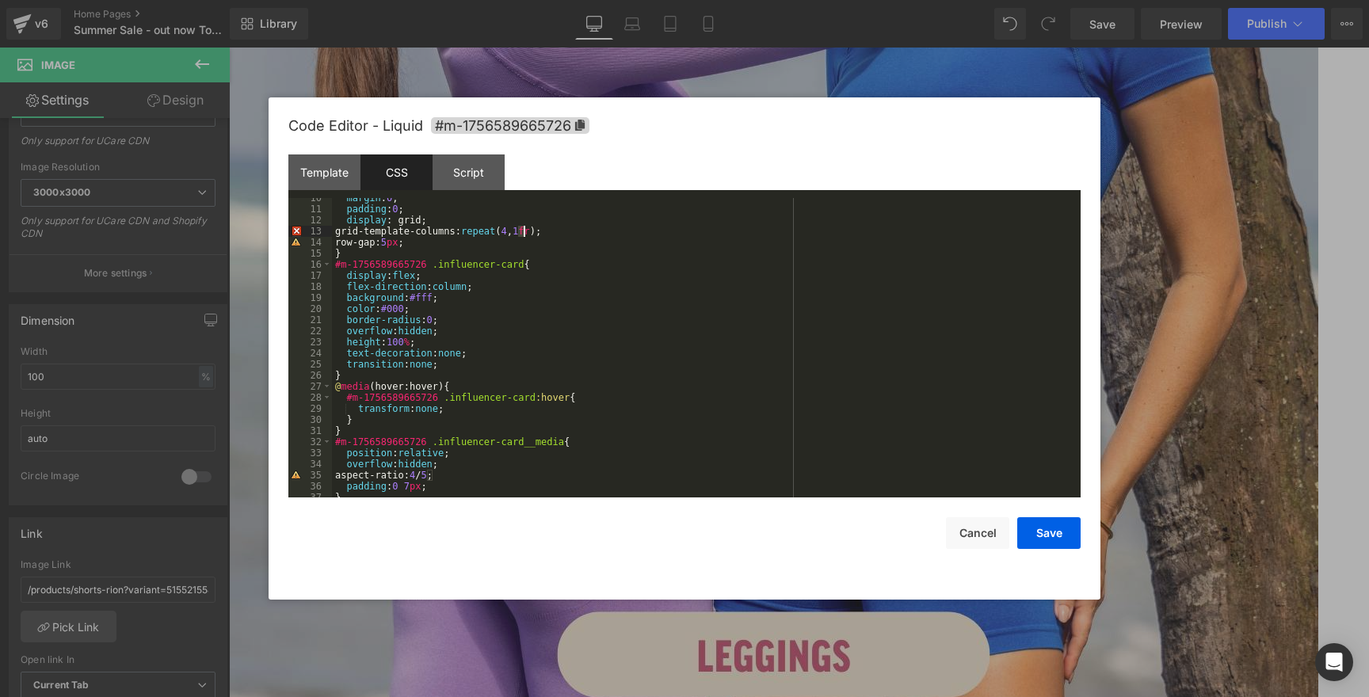
click at [521, 228] on div "margin : 0 ; padding : 0 ; display : grid; grid-template-columns: repeat ( 4 , …" at bounding box center [703, 353] width 742 height 322
click at [1046, 535] on button "Save" at bounding box center [1048, 533] width 63 height 32
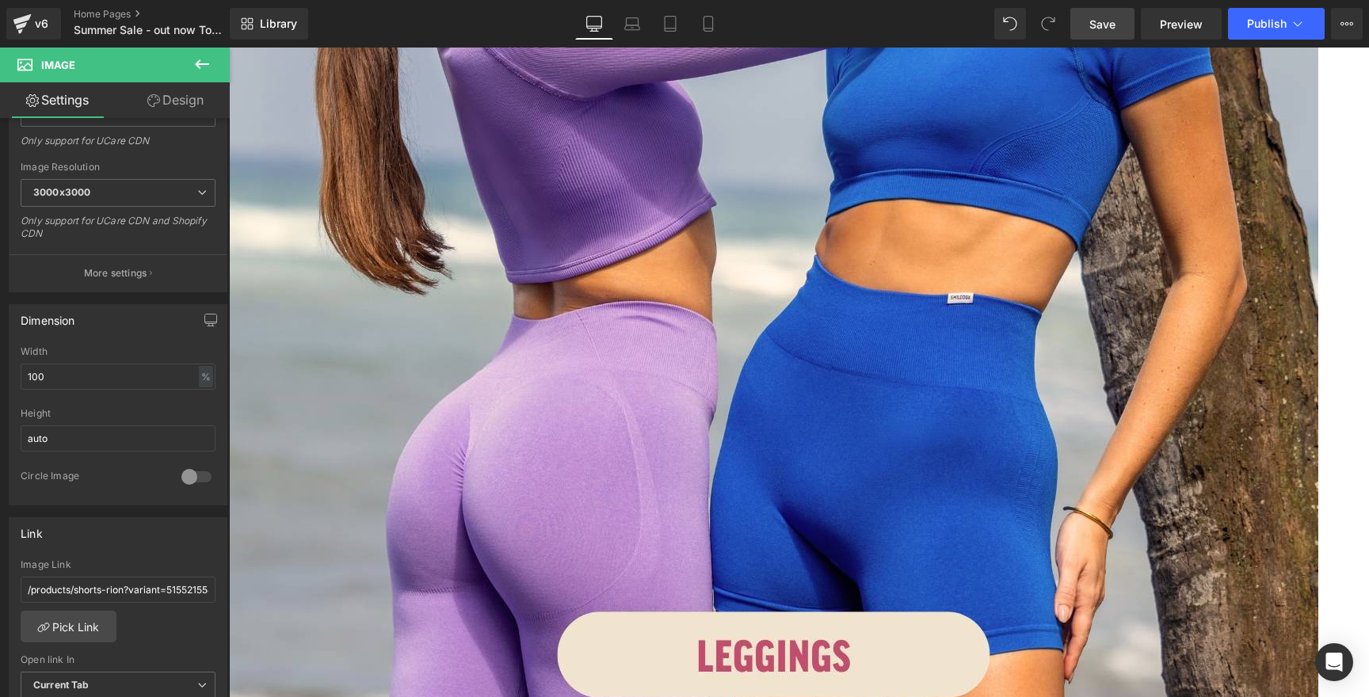
click at [1117, 15] on link "Save" at bounding box center [1102, 24] width 64 height 32
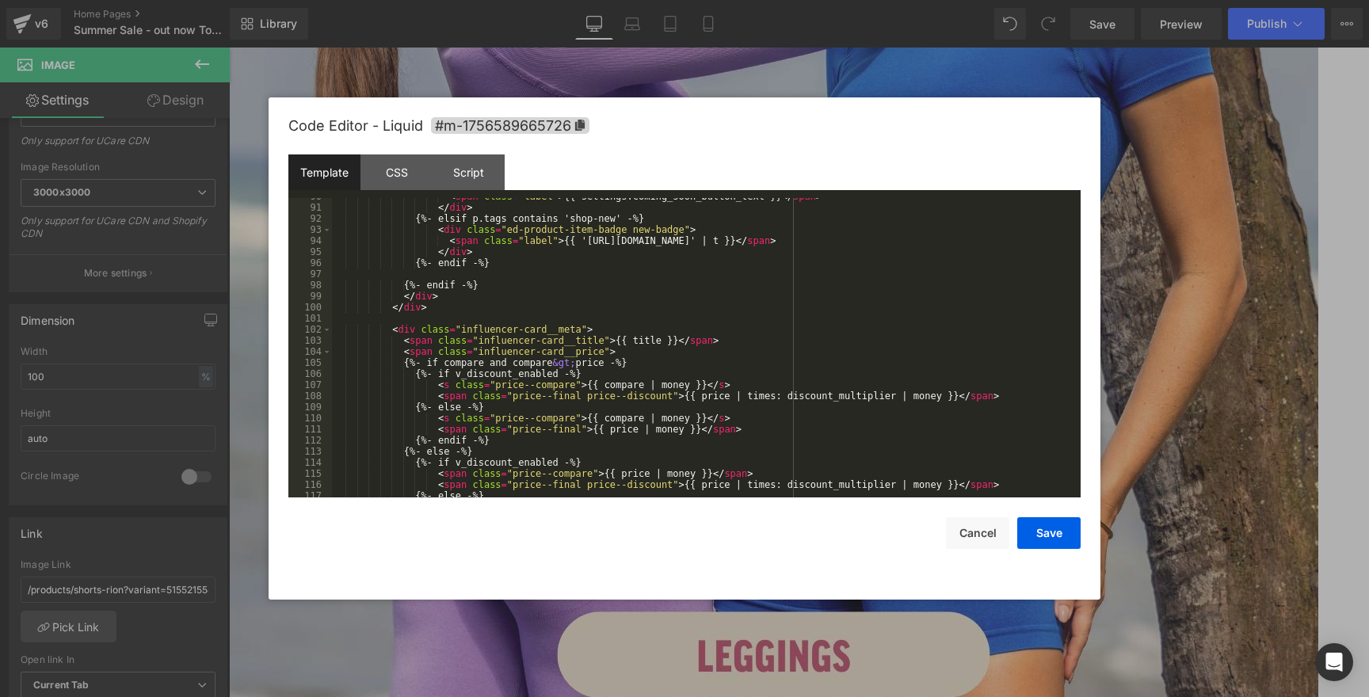
scroll to position [1018, 0]
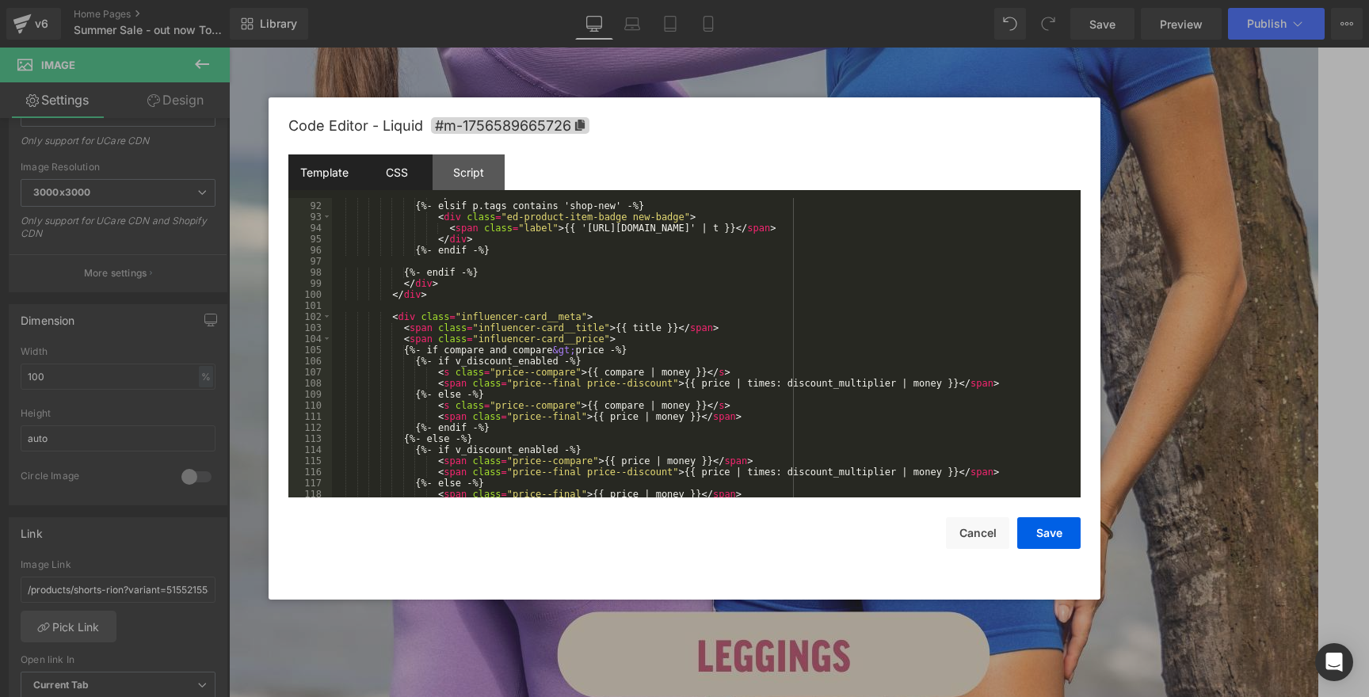
click at [393, 169] on div "CSS" at bounding box center [396, 172] width 72 height 36
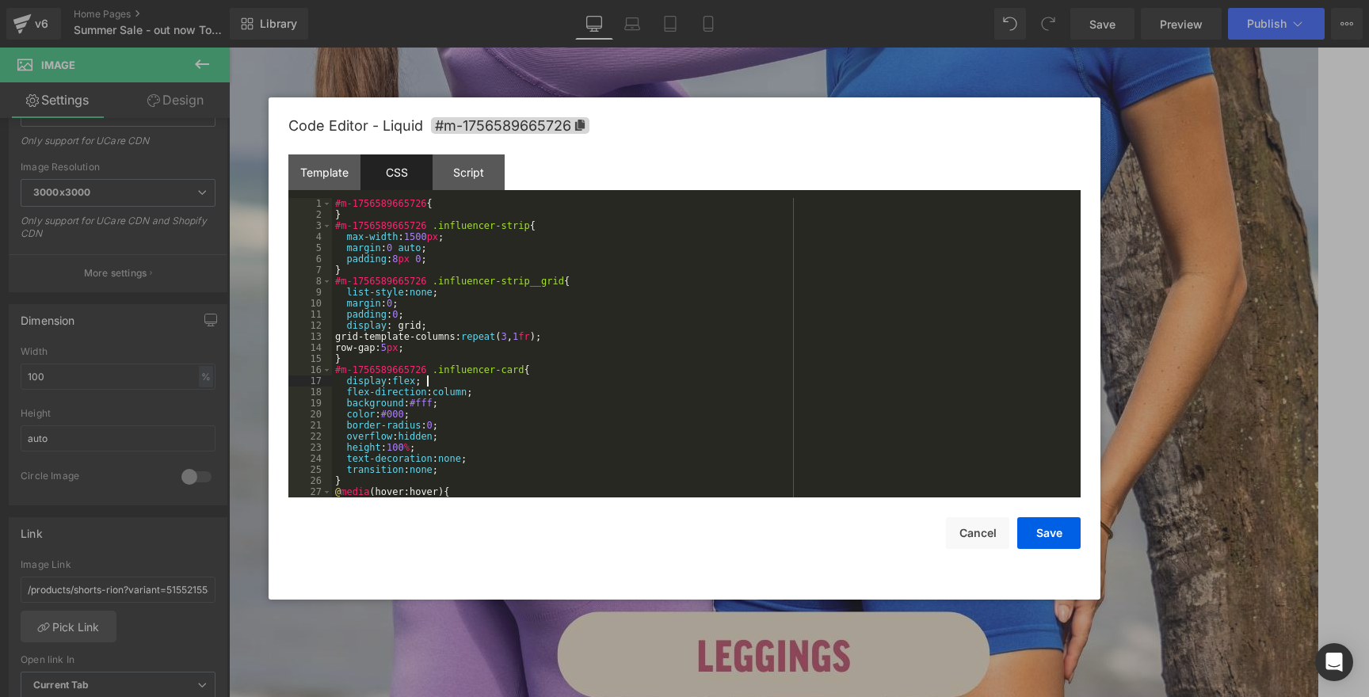
click at [676, 381] on div "#m-1756589665726 { } #m-1756589665726 .influencer-strip { max-width : 1500 px ;…" at bounding box center [703, 359] width 742 height 322
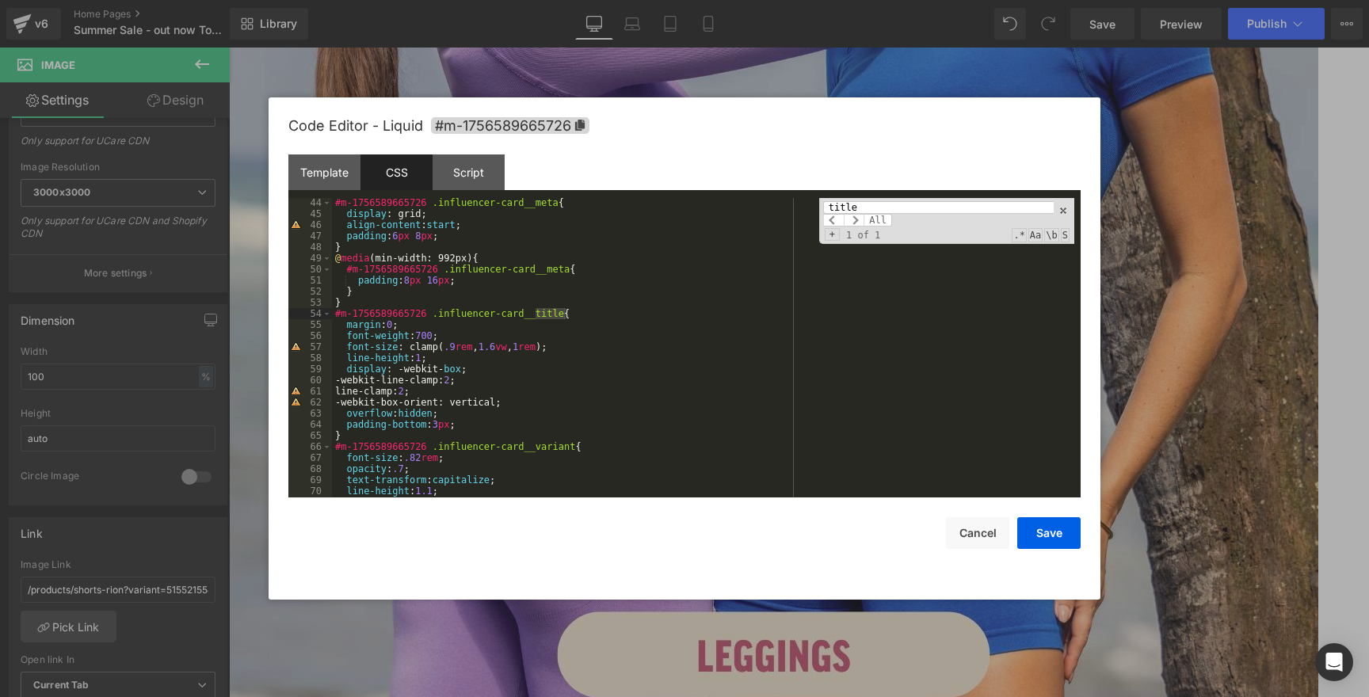
scroll to position [480, 0]
type input "title"
click at [585, 354] on div "#m-1756589665726 .influencer-card__meta { display : grid; align-content : start…" at bounding box center [703, 356] width 742 height 322
click at [580, 345] on div "#m-1756589665726 .influencer-card__meta { display : grid; align-content : start…" at bounding box center [703, 356] width 742 height 322
click at [524, 371] on div "#m-1756589665726 .influencer-card__meta { display : grid; align-content : start…" at bounding box center [703, 356] width 742 height 322
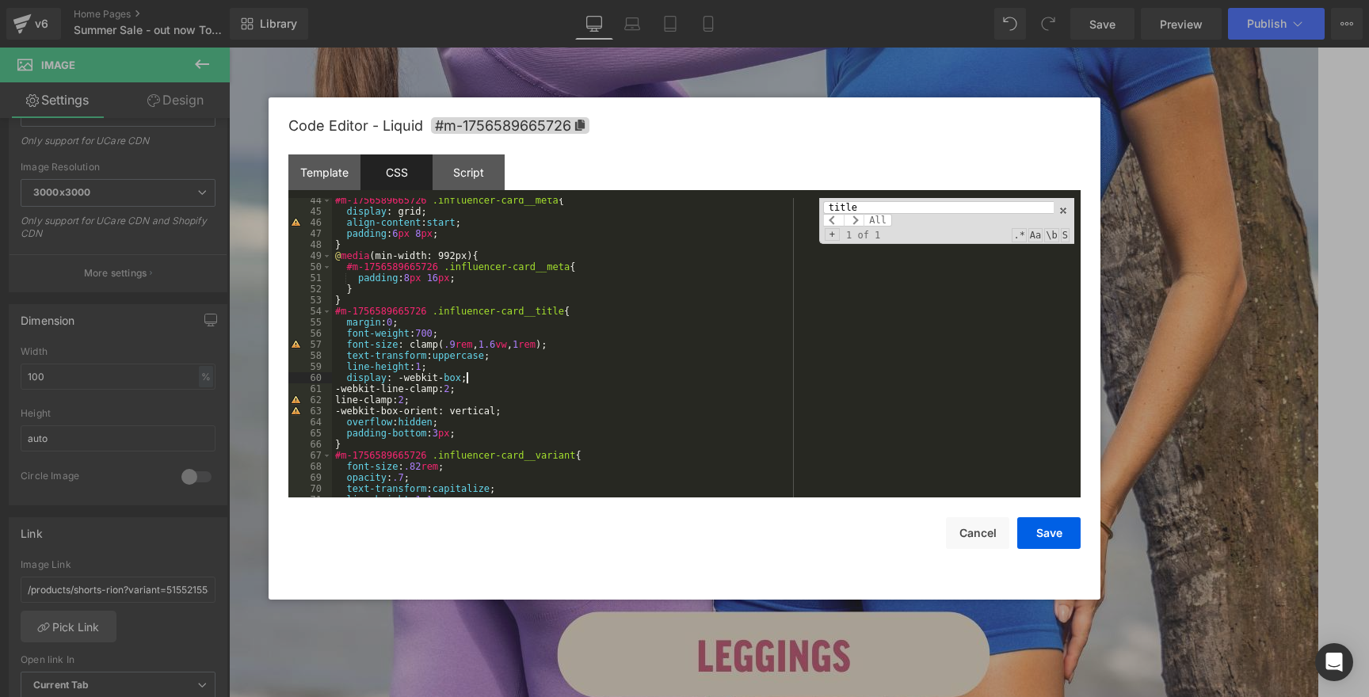
click at [524, 379] on div "#m-1756589665726 .influencer-card__meta { display : grid; align-content : start…" at bounding box center [703, 356] width 742 height 322
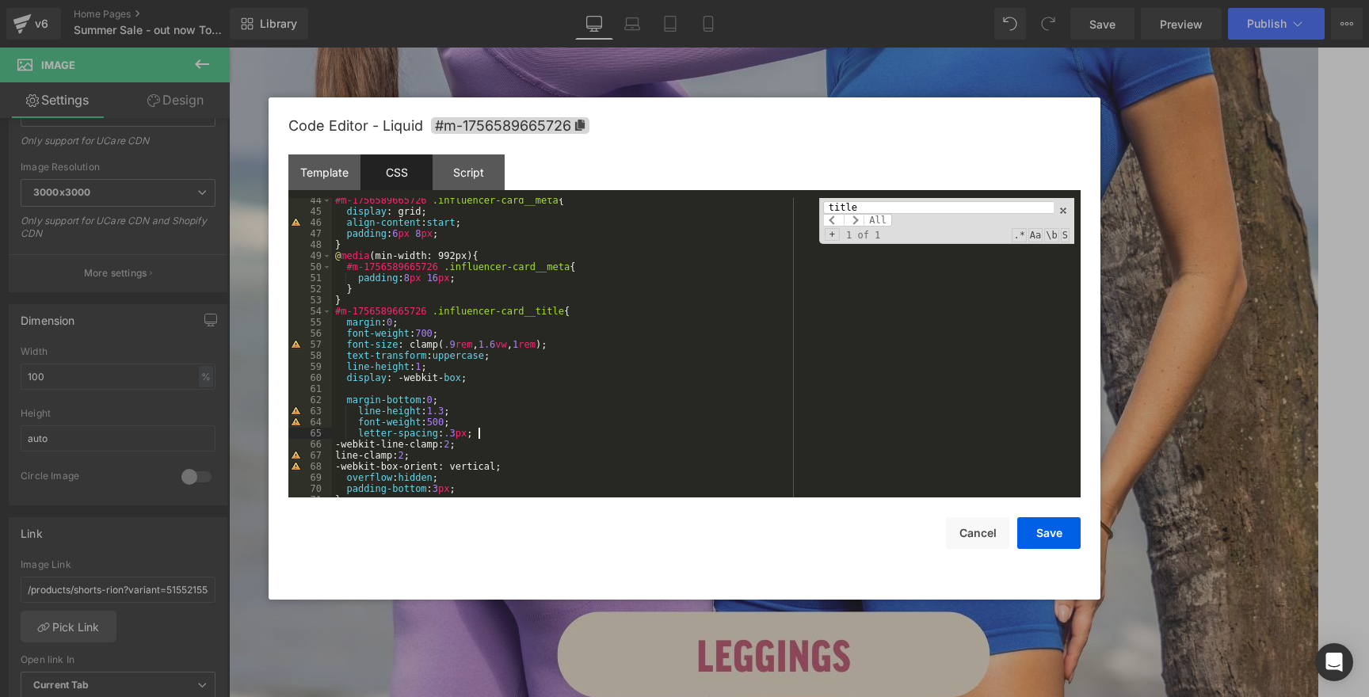
scroll to position [500, 0]
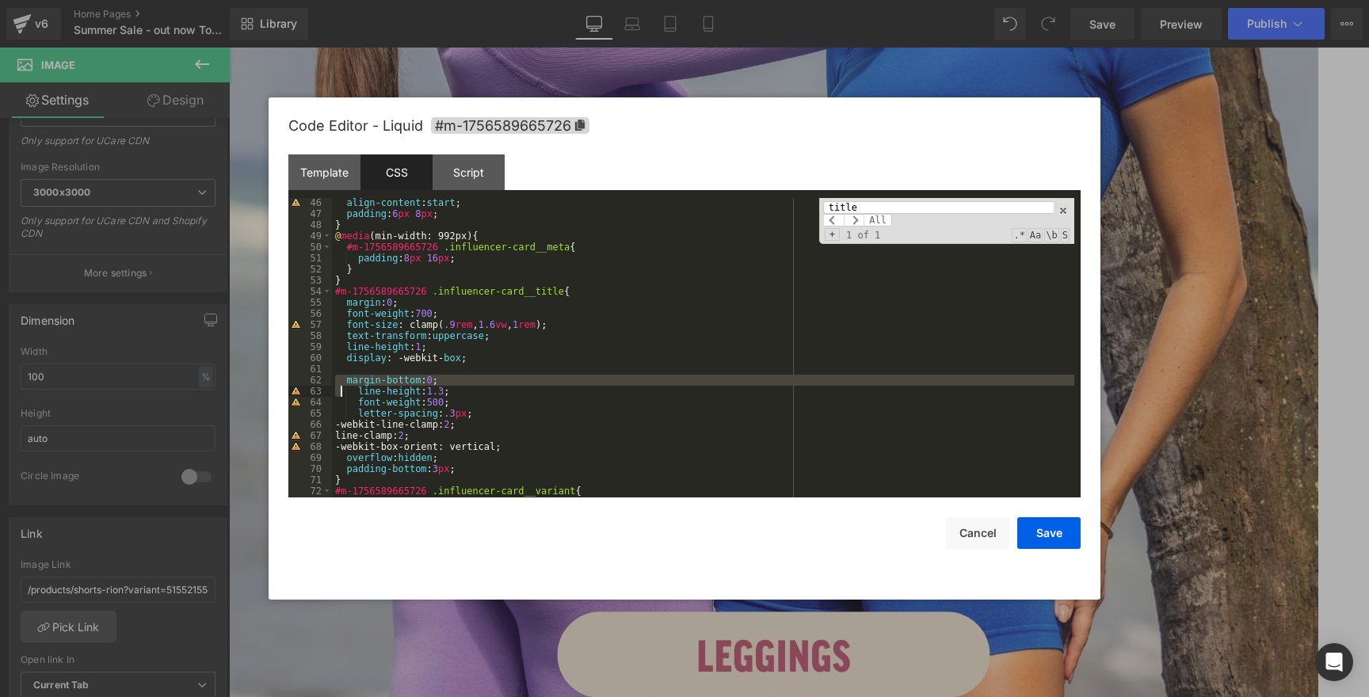
drag, startPoint x: 342, startPoint y: 378, endPoint x: 342, endPoint y: 389, distance: 11.1
click at [342, 390] on div "align-content : start ; padding : 6 px 8 px ; } @ media (min-width: 992px) { #m…" at bounding box center [703, 358] width 742 height 322
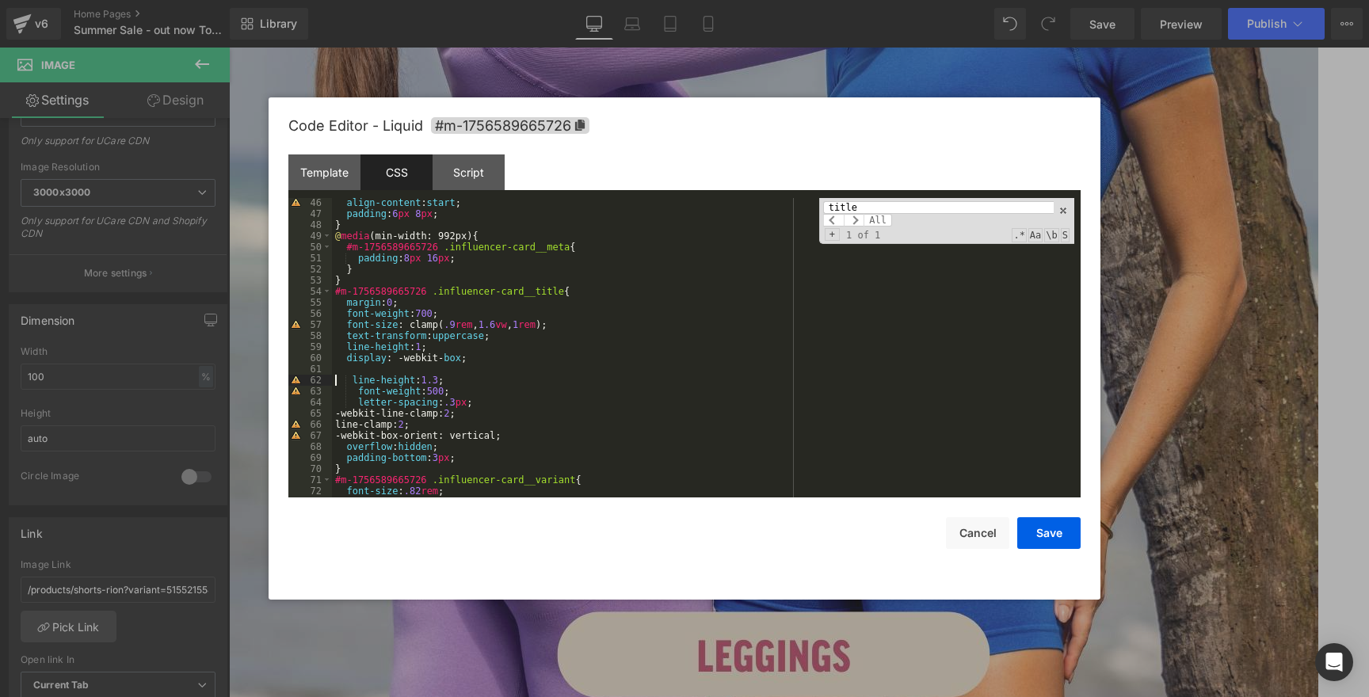
click at [419, 347] on div "align-content : start ; padding : 6 px 8 px ; } @ media (min-width: 992px) { #m…" at bounding box center [703, 358] width 742 height 322
click at [424, 347] on div "align-content : start ; padding : 6 px 8 px ; } @ media (min-width: 992px) { #m…" at bounding box center [703, 358] width 742 height 322
click at [431, 310] on div "align-content : start ; padding : 6 px 8 px ; } @ media (min-width: 992px) { #m…" at bounding box center [703, 358] width 742 height 322
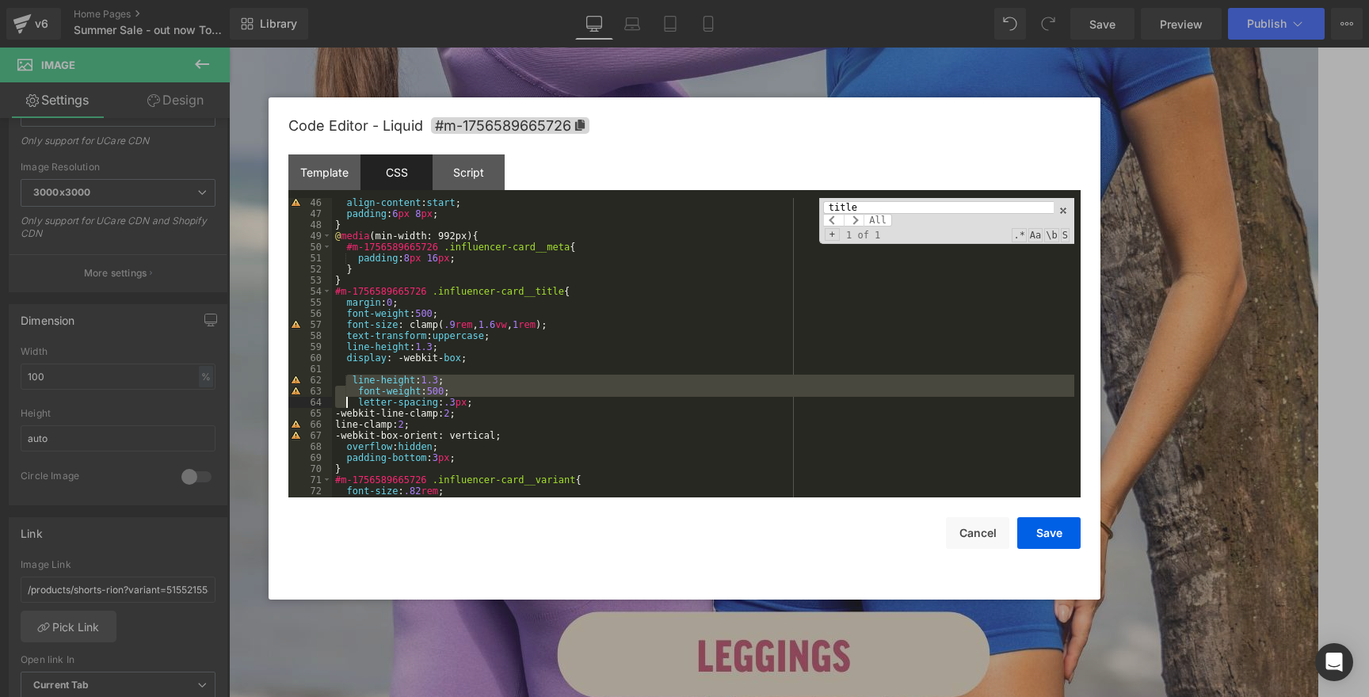
drag, startPoint x: 346, startPoint y: 387, endPoint x: 346, endPoint y: 397, distance: 9.5
click at [346, 397] on div "align-content : start ; padding : 6 px 8 px ; } @ media (min-width: 992px) { #m…" at bounding box center [703, 358] width 742 height 322
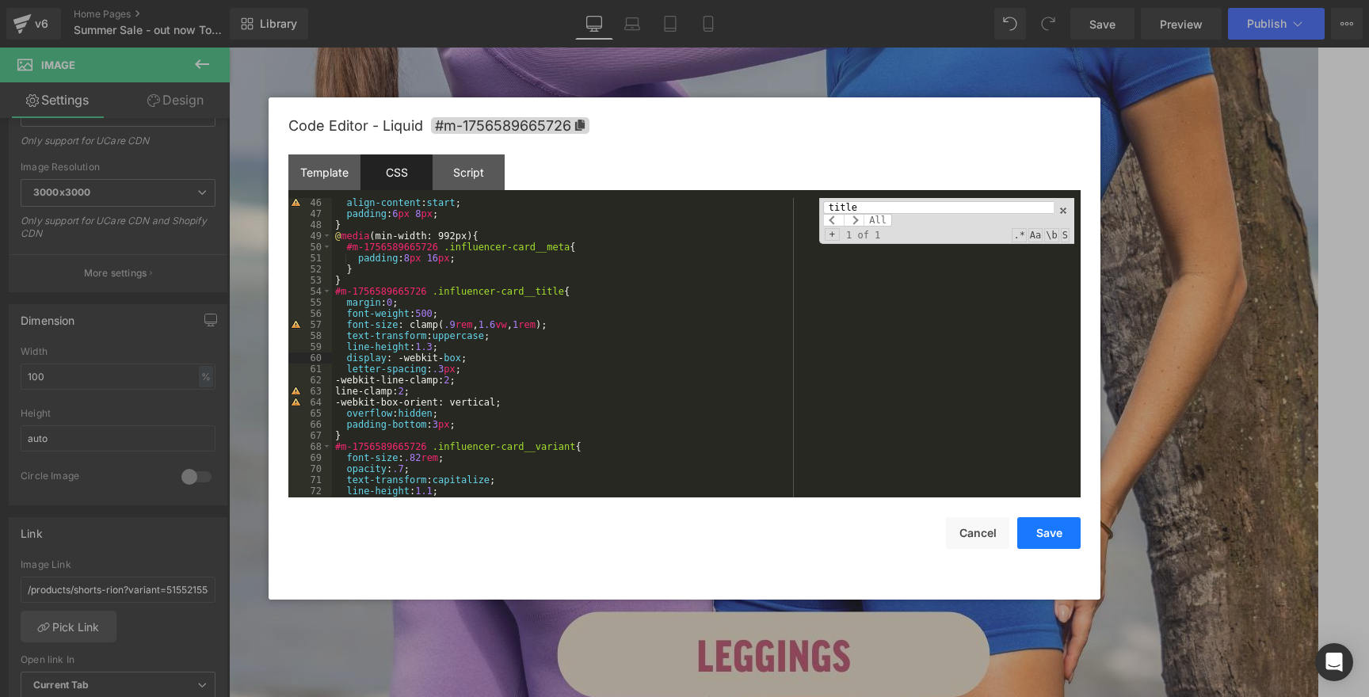
click at [1040, 539] on button "Save" at bounding box center [1048, 533] width 63 height 32
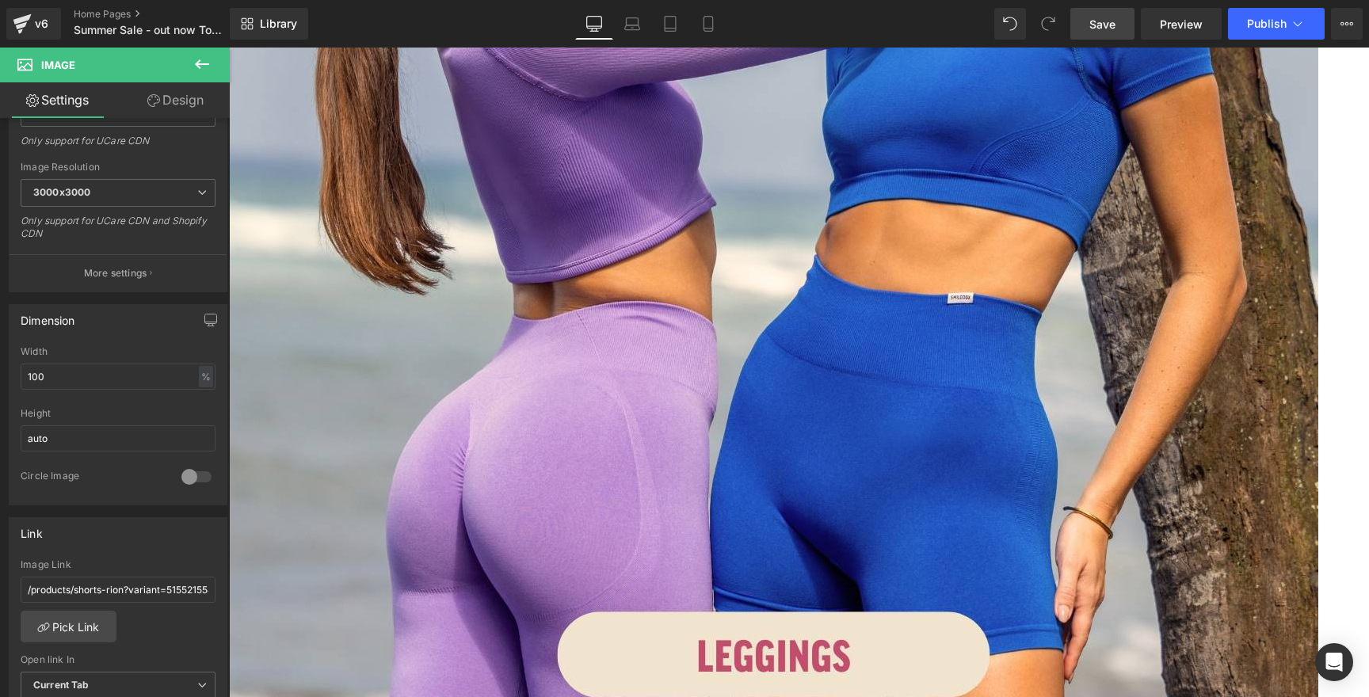
click at [1114, 18] on span "Save" at bounding box center [1102, 24] width 26 height 17
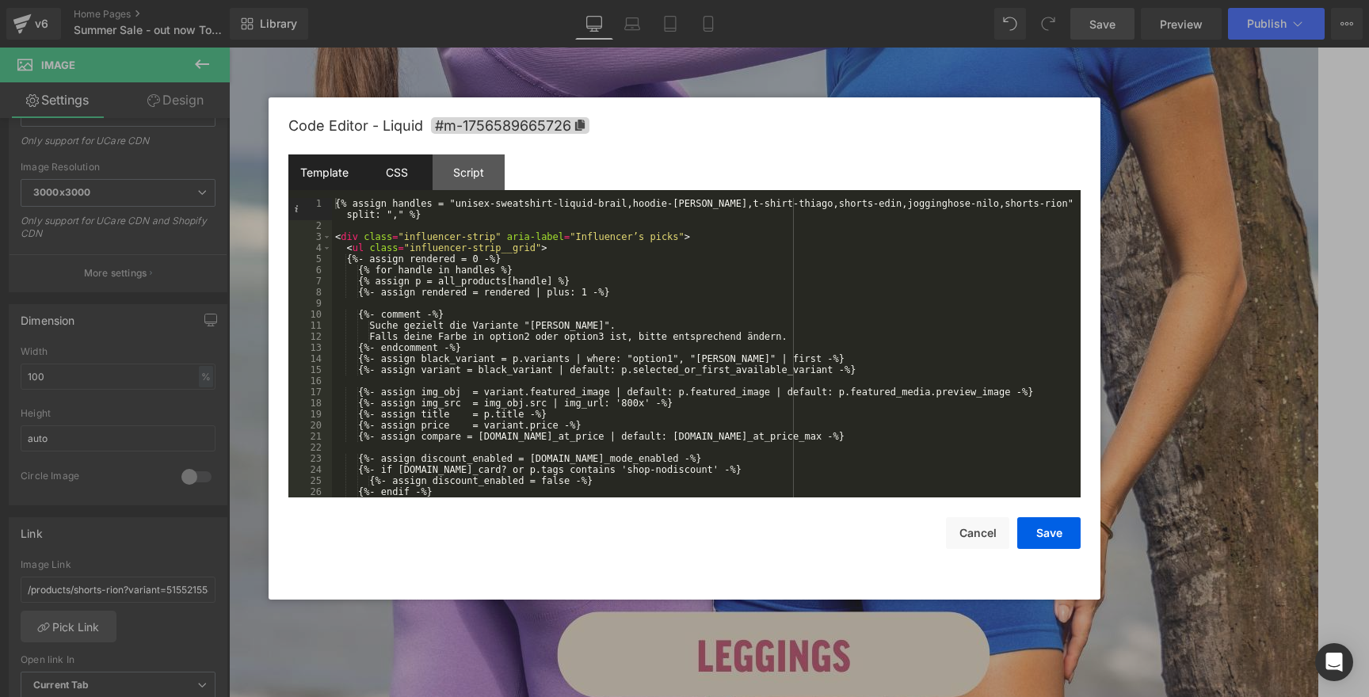
click at [398, 181] on div "CSS" at bounding box center [396, 172] width 72 height 36
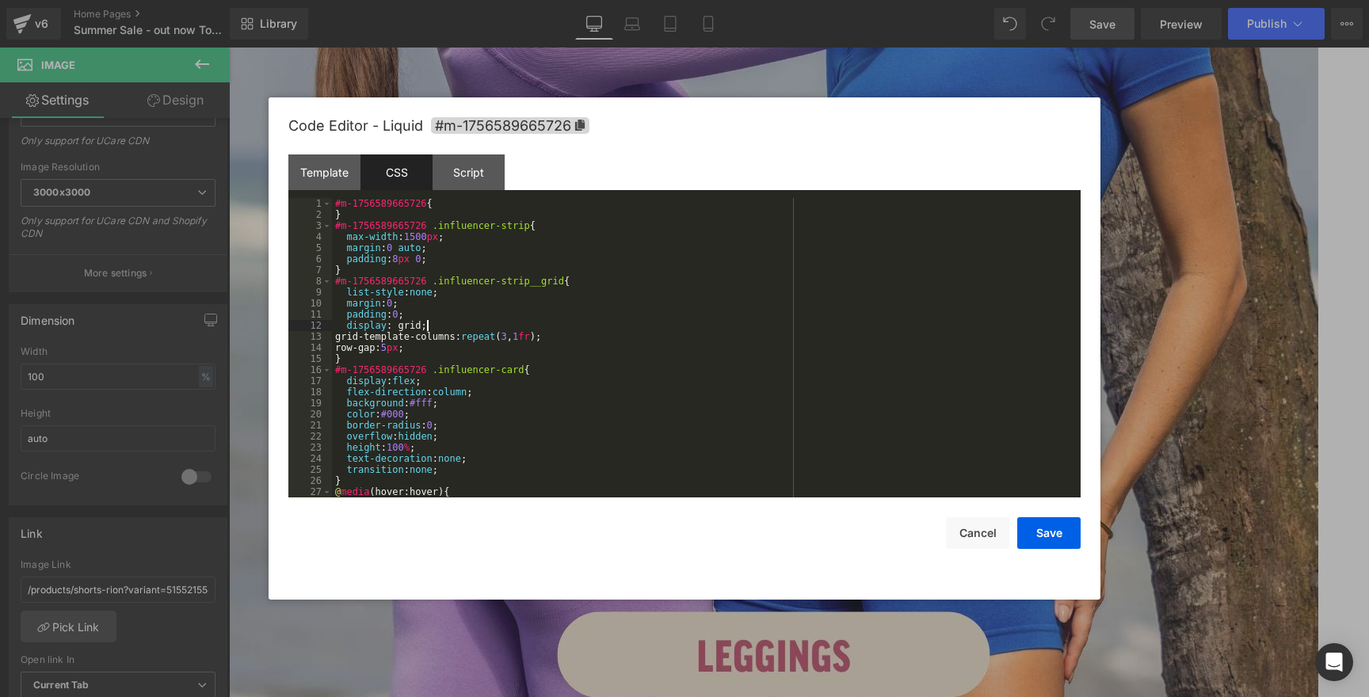
click at [565, 326] on div "#m-1756589665726 { } #m-1756589665726 .influencer-strip { max-width : 1500 px ;…" at bounding box center [703, 359] width 742 height 322
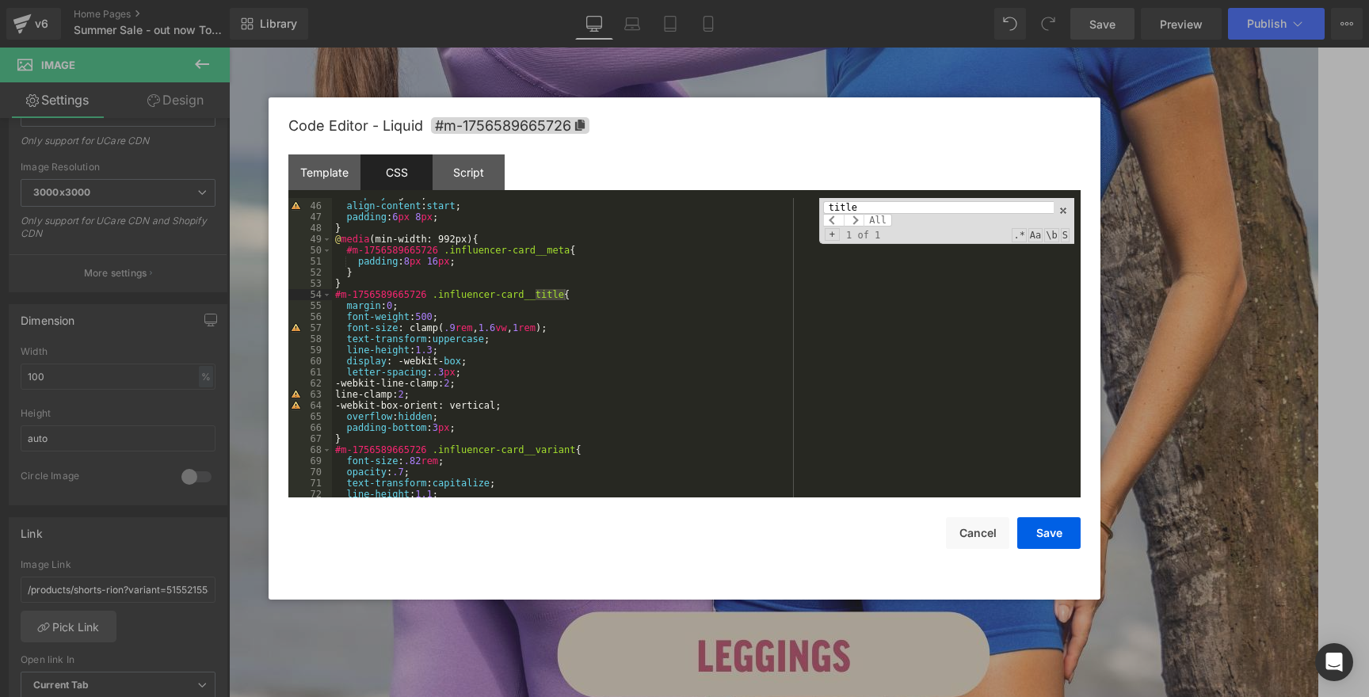
scroll to position [497, 0]
type input "title"
click at [535, 369] on div "display : grid; align-content : start ; padding : 6 px 8 px ; } @ media (min-wi…" at bounding box center [703, 350] width 742 height 322
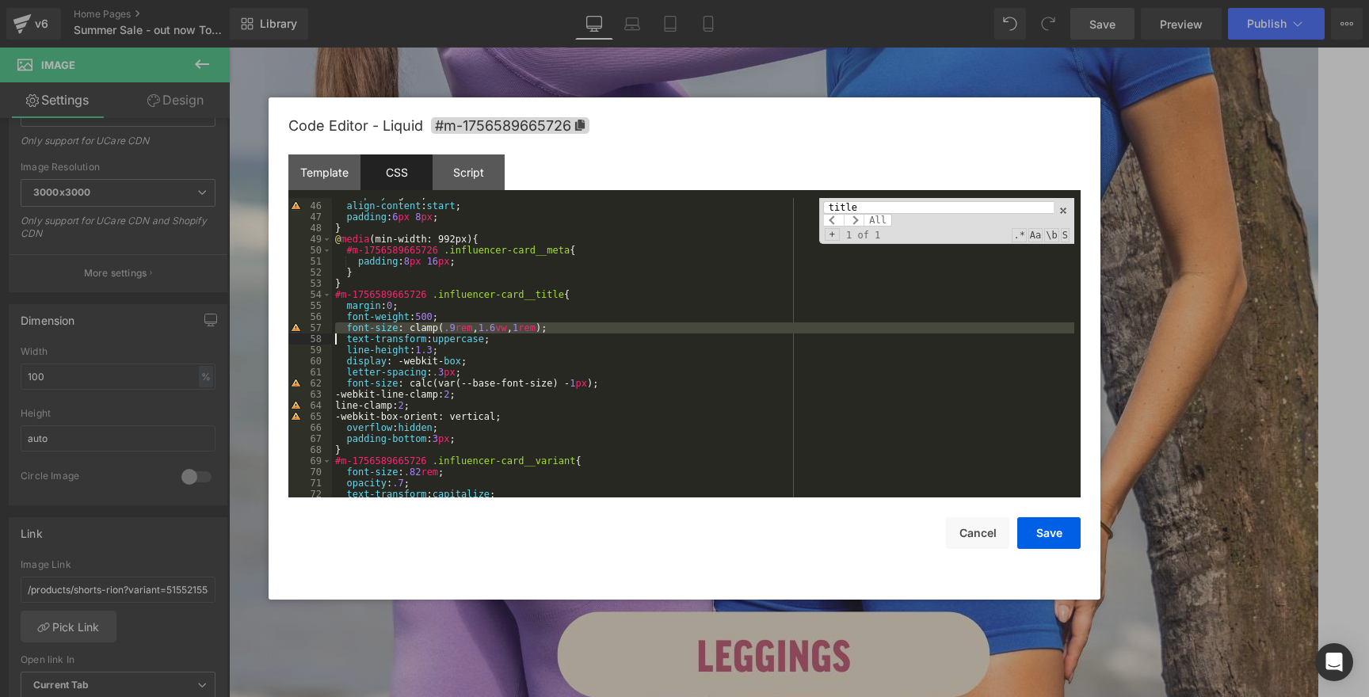
click at [341, 336] on div "display : grid; align-content : start ; padding : 6 px 8 px ; } @ media (min-wi…" at bounding box center [703, 350] width 742 height 322
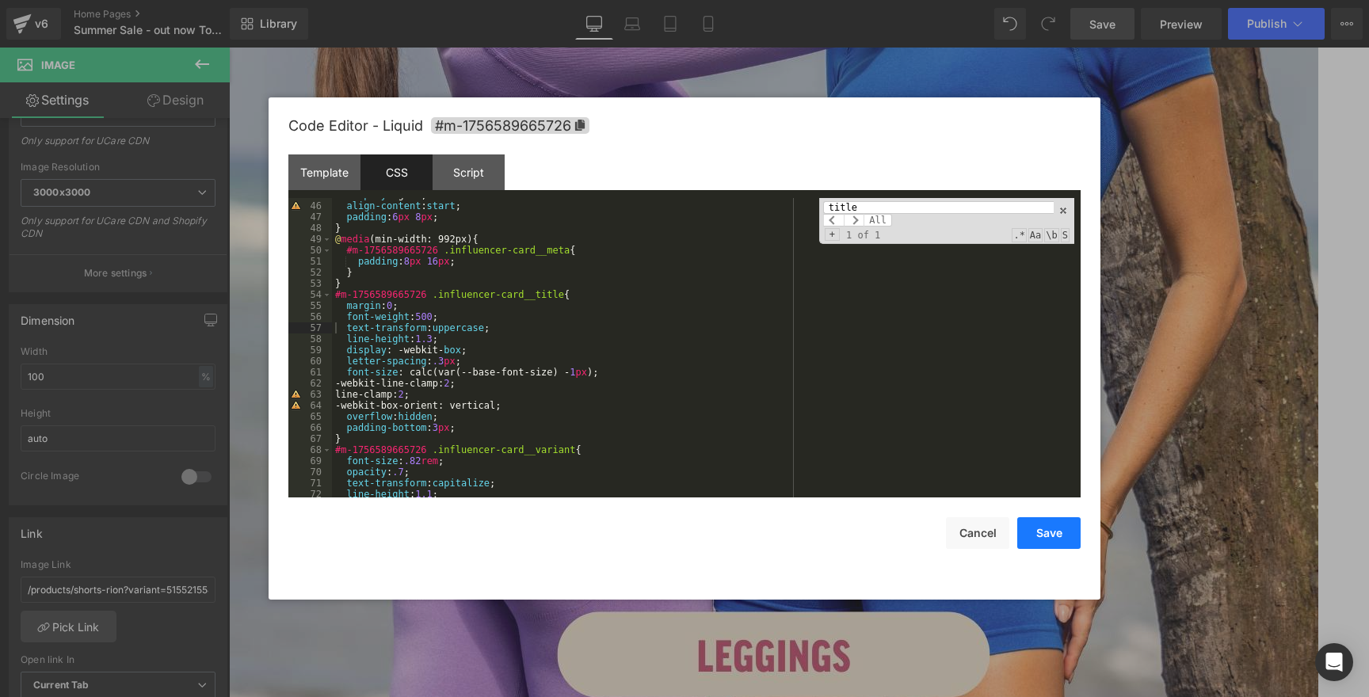
click at [1053, 536] on button "Save" at bounding box center [1048, 533] width 63 height 32
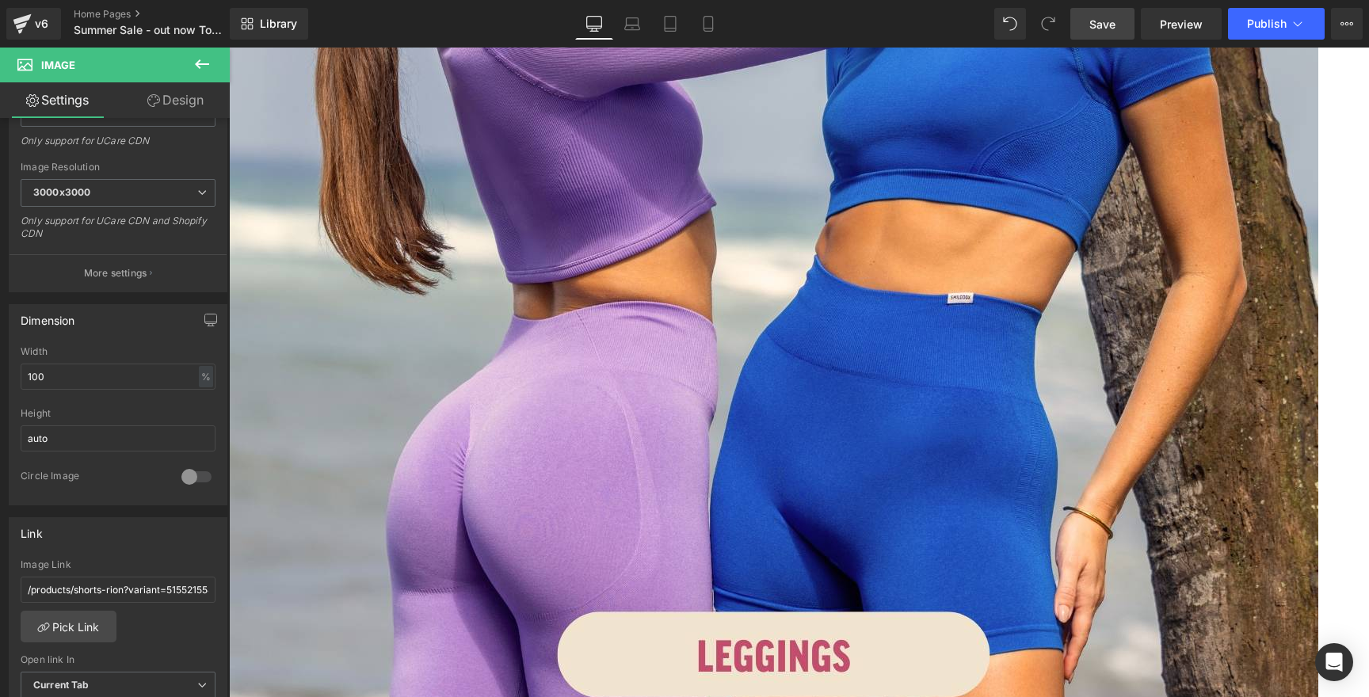
click at [1091, 25] on span "Save" at bounding box center [1102, 24] width 26 height 17
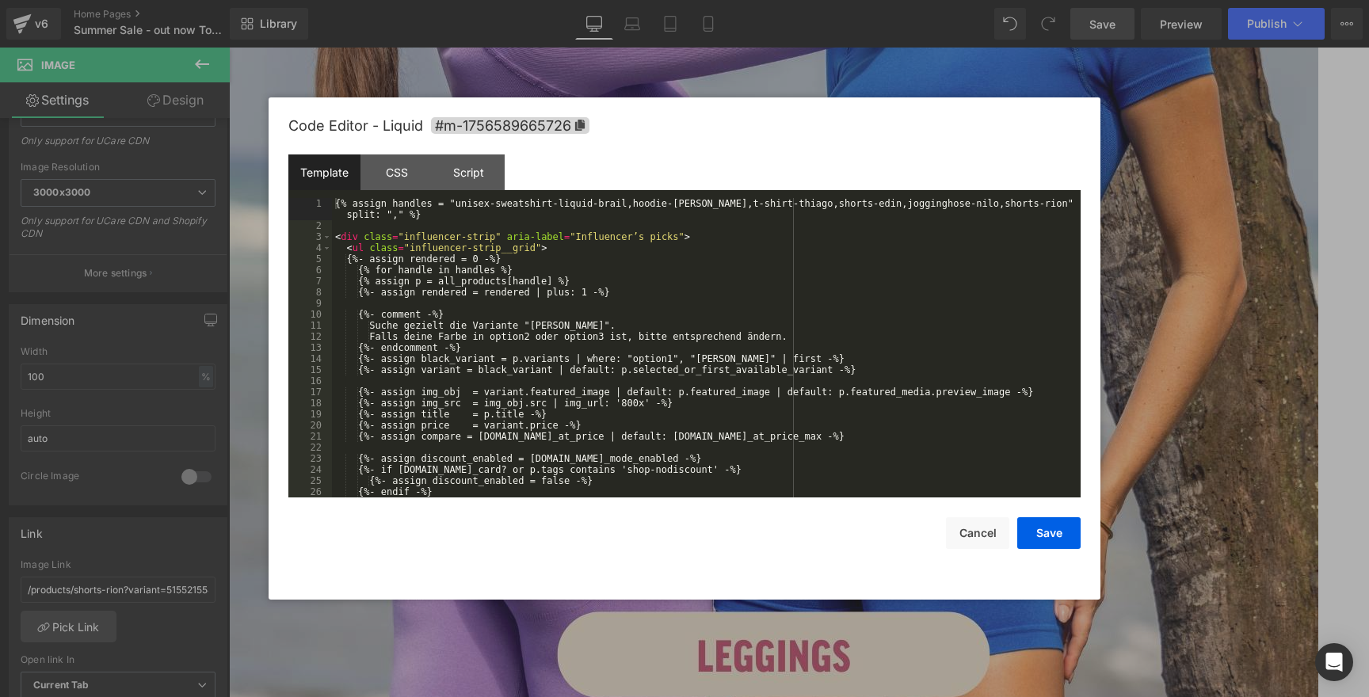
click at [398, 189] on div "CSS" at bounding box center [396, 172] width 72 height 36
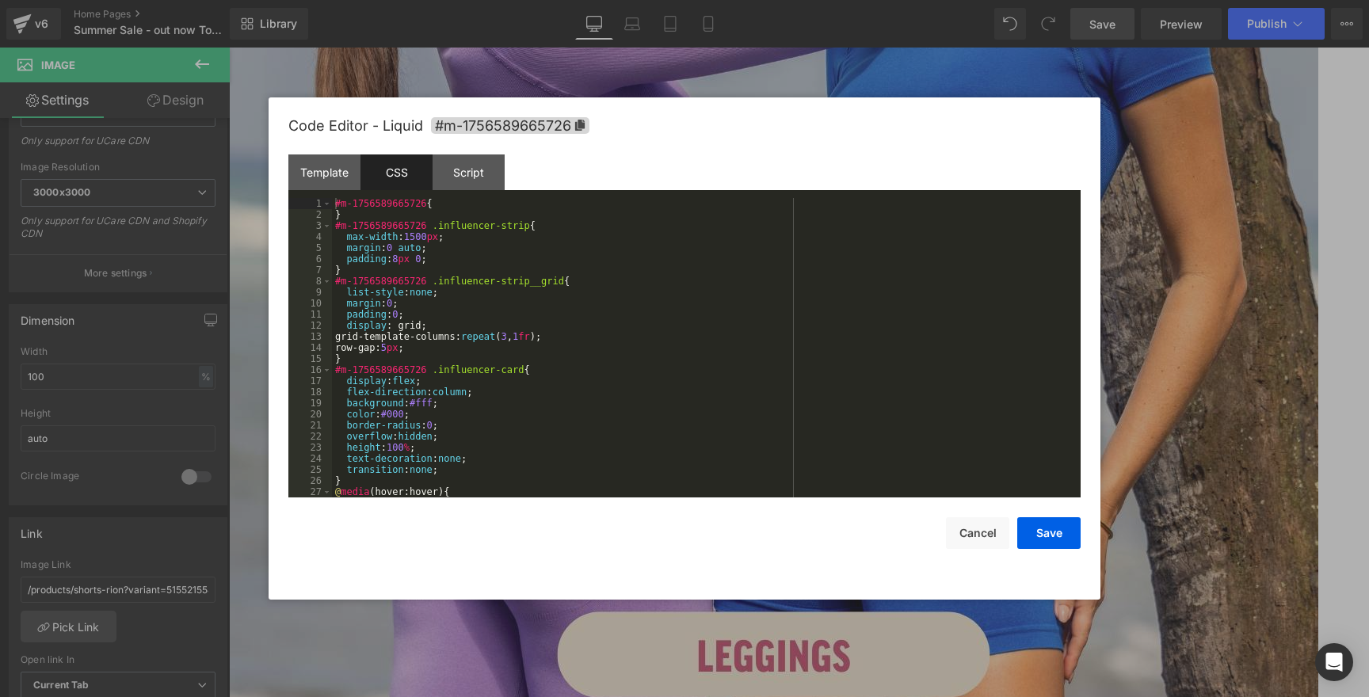
click at [604, 333] on div "#m-1756589665726 { } #m-1756589665726 .influencer-strip { max-width : 1500 px ;…" at bounding box center [703, 359] width 742 height 322
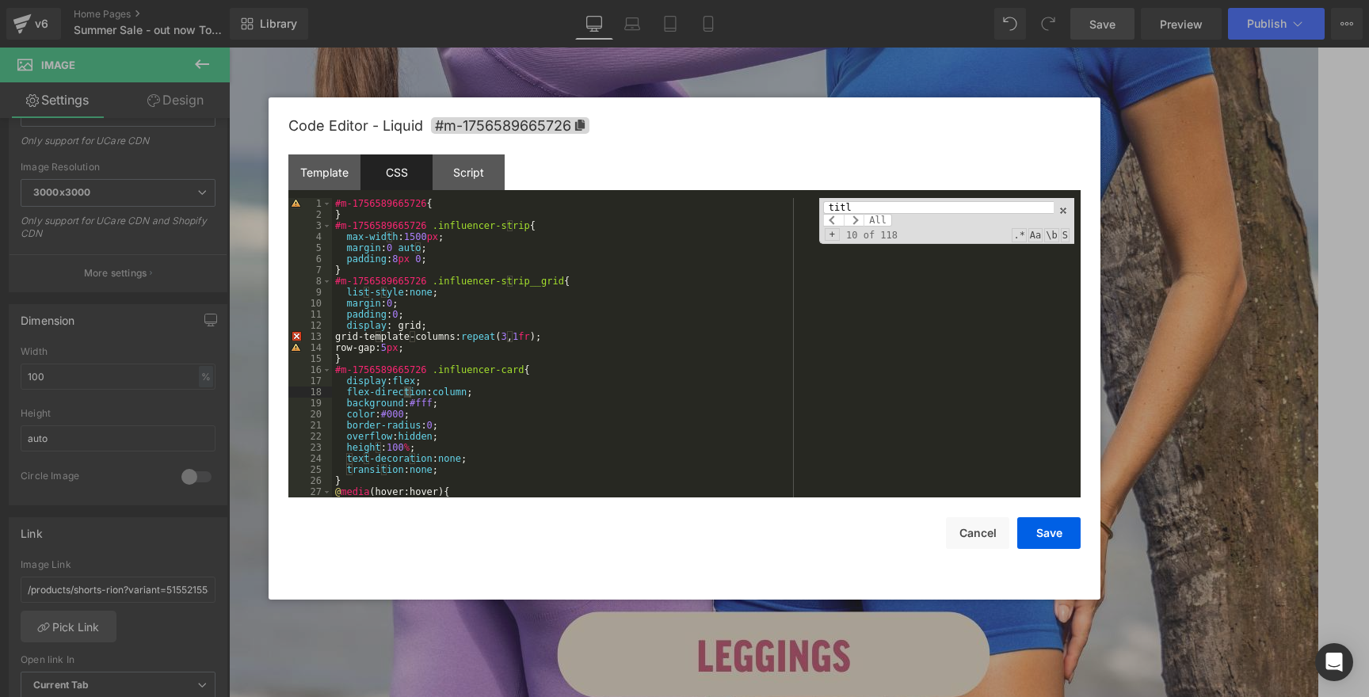
scroll to position [449, 0]
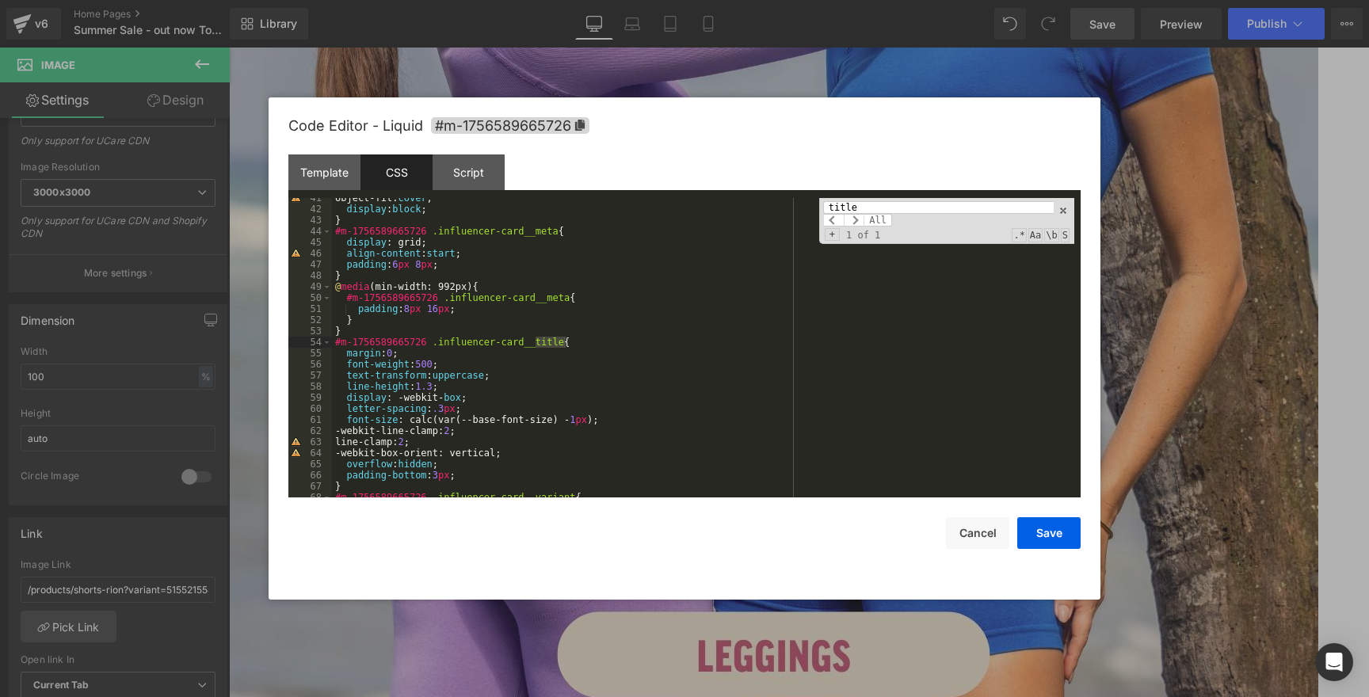
type input "title"
click at [518, 408] on div "object-fit: cover ; display : block ; } #m-1756589665726 .influencer-card__meta…" at bounding box center [703, 353] width 742 height 322
click at [518, 404] on div "object-fit: cover ; display : block ; } #m-1756589665726 .influencer-card__meta…" at bounding box center [703, 353] width 742 height 322
click at [1045, 532] on button "Save" at bounding box center [1048, 533] width 63 height 32
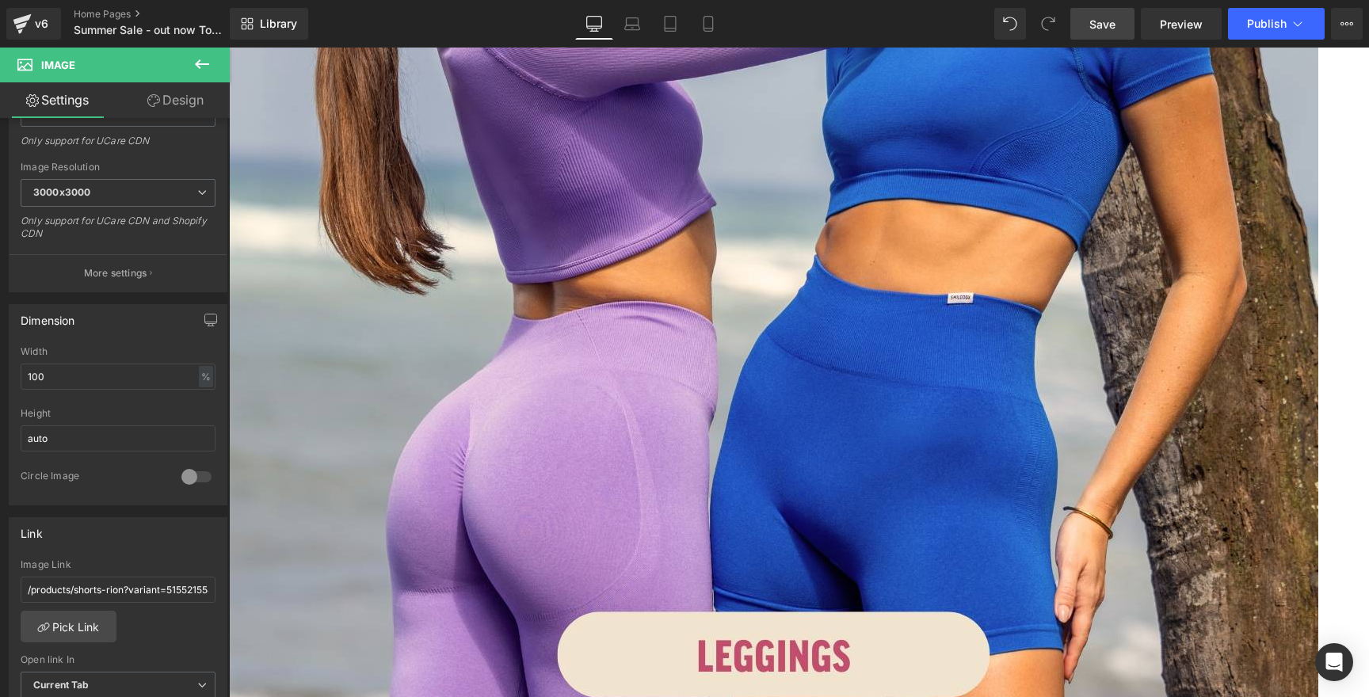
click at [1101, 30] on span "Save" at bounding box center [1102, 24] width 26 height 17
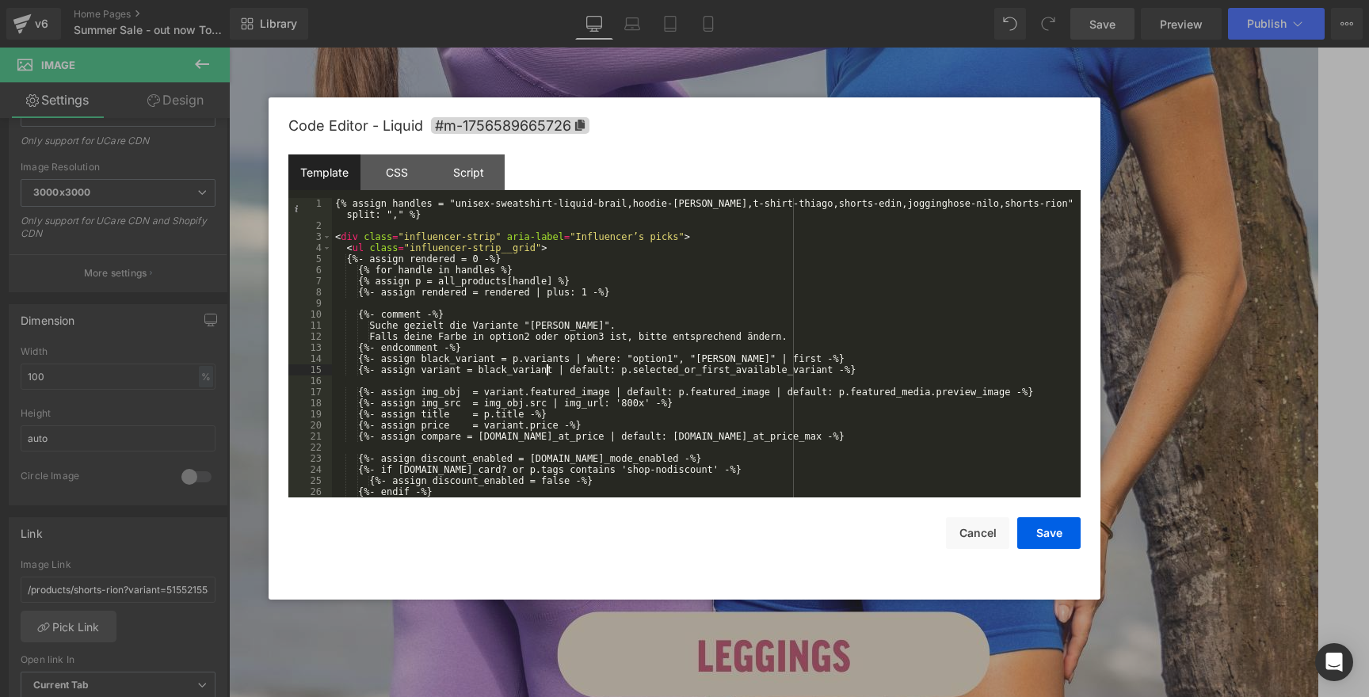
click at [548, 374] on div "{% assign handles = "unisex-sweatshirt-liquid-brail,hoodie-dawson,t-shirt-thiag…" at bounding box center [703, 364] width 742 height 333
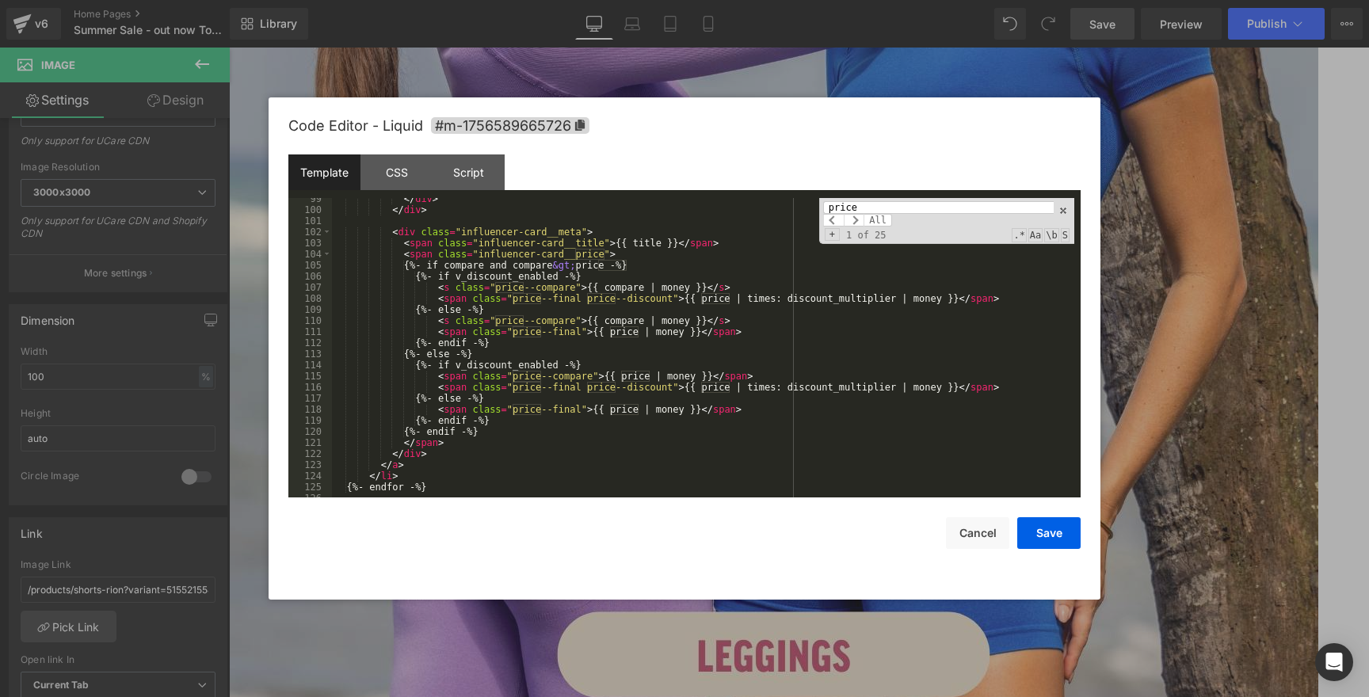
scroll to position [1080, 0]
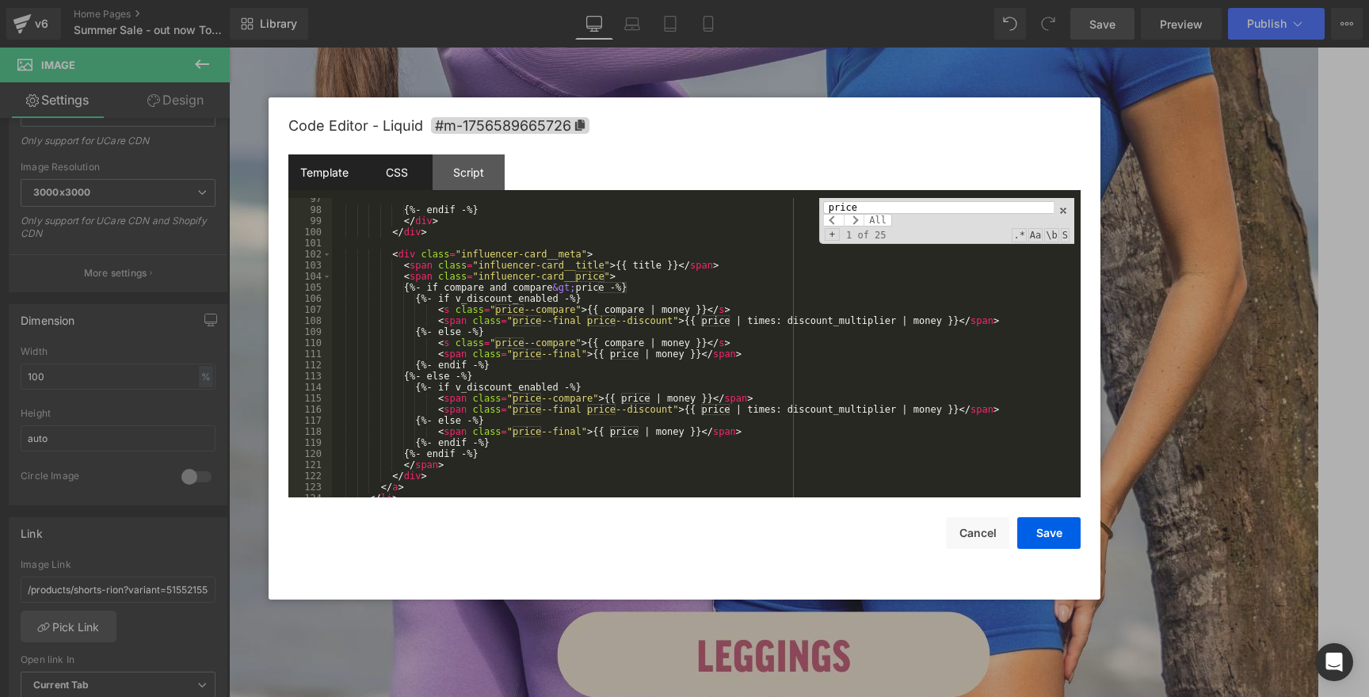
type input "price"
click at [389, 168] on div "CSS" at bounding box center [396, 172] width 72 height 36
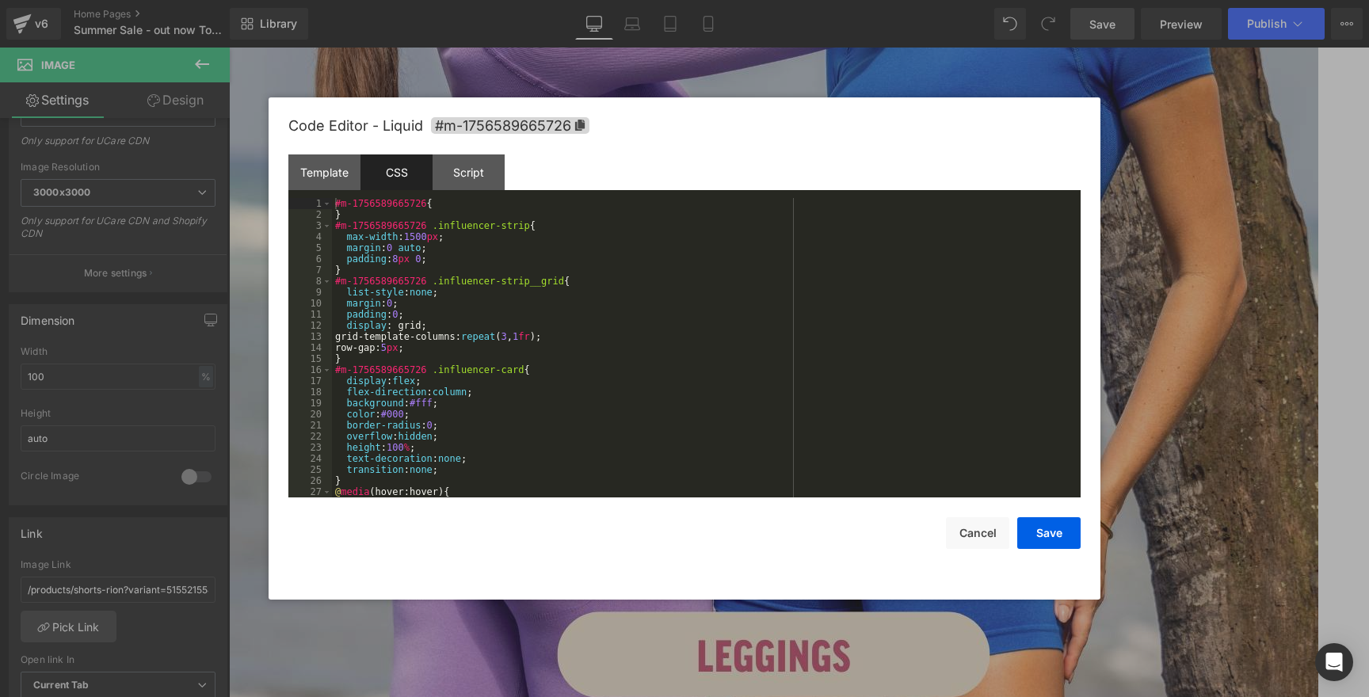
click at [557, 308] on div "#m-1756589665726 { } #m-1756589665726 .influencer-strip { max-width : 1500 px ;…" at bounding box center [703, 359] width 742 height 322
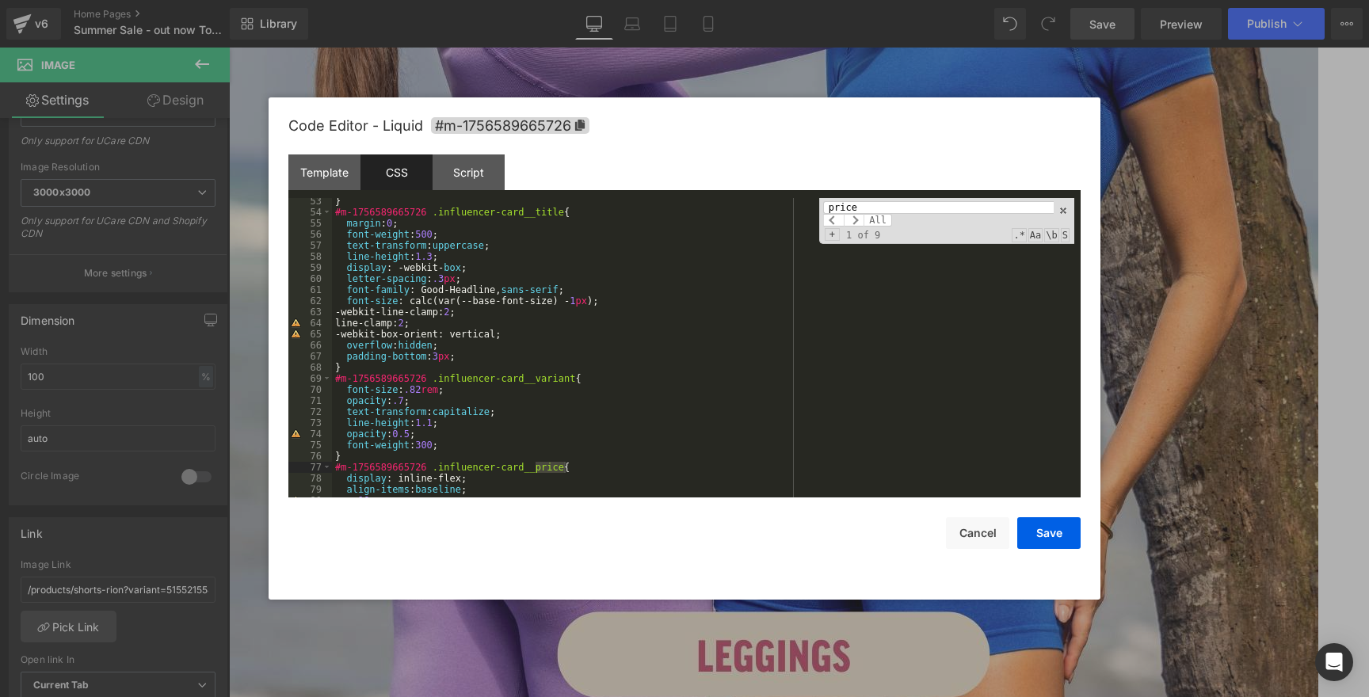
scroll to position [584, 0]
type input "price"
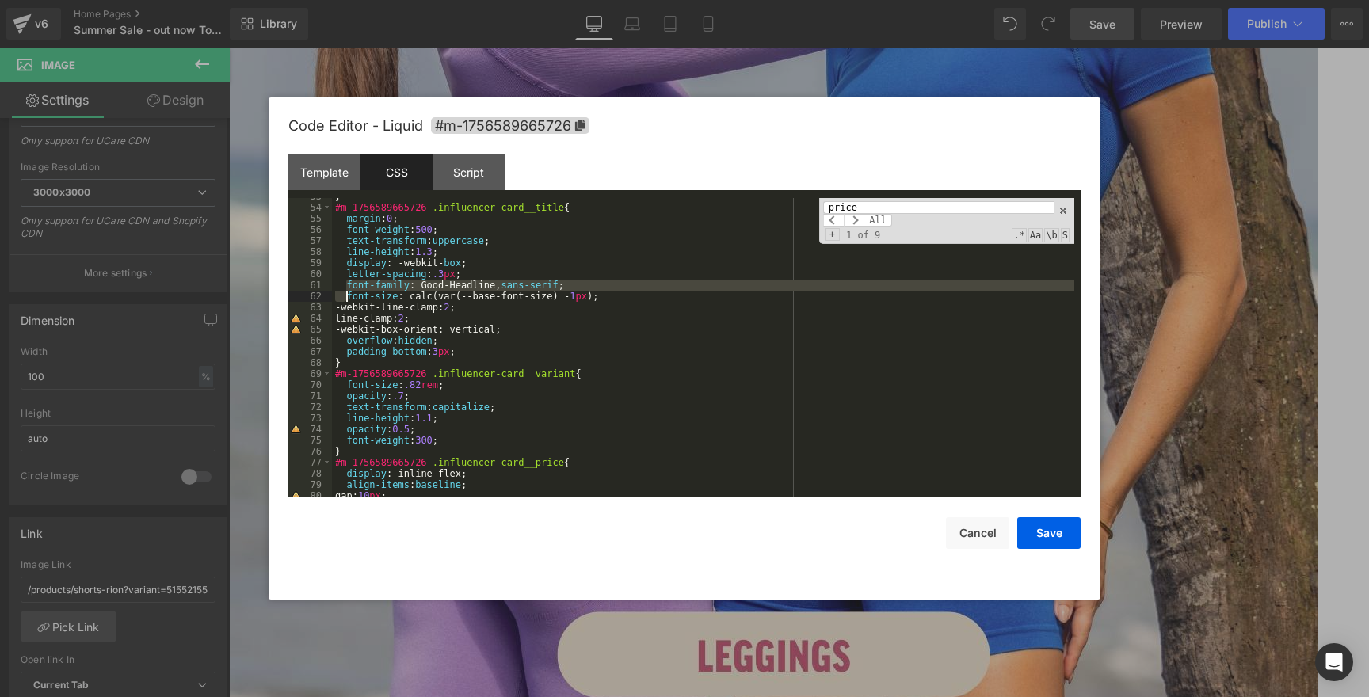
click at [349, 296] on div "} #m-1756589665726 .influencer-card__title { margin : 0 ; font-weight : 500 ; t…" at bounding box center [703, 352] width 742 height 322
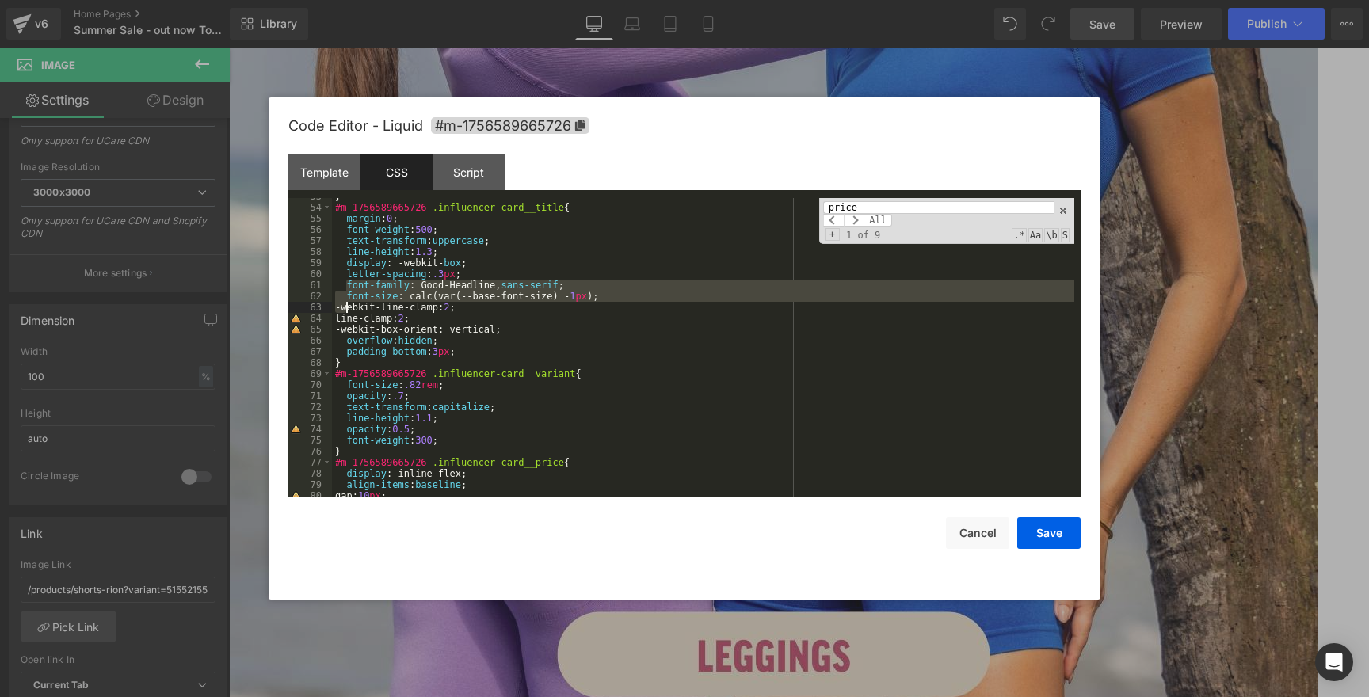
click at [349, 307] on div "} #m-1756589665726 .influencer-card__title { margin : 0 ; font-weight : 500 ; t…" at bounding box center [703, 352] width 742 height 322
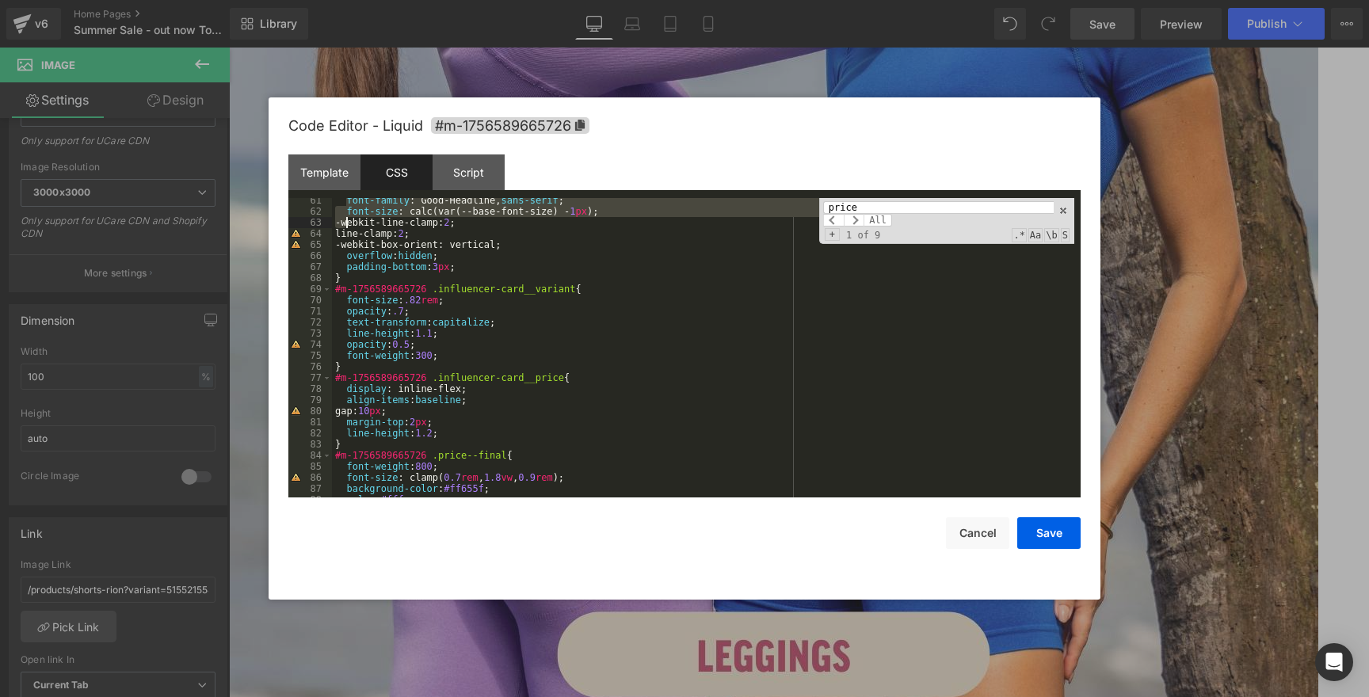
scroll to position [673, 0]
click at [593, 374] on div "font-family : Good-Headline, sans-serif ; font-size : calc(var(--base-font-size…" at bounding box center [703, 351] width 742 height 322
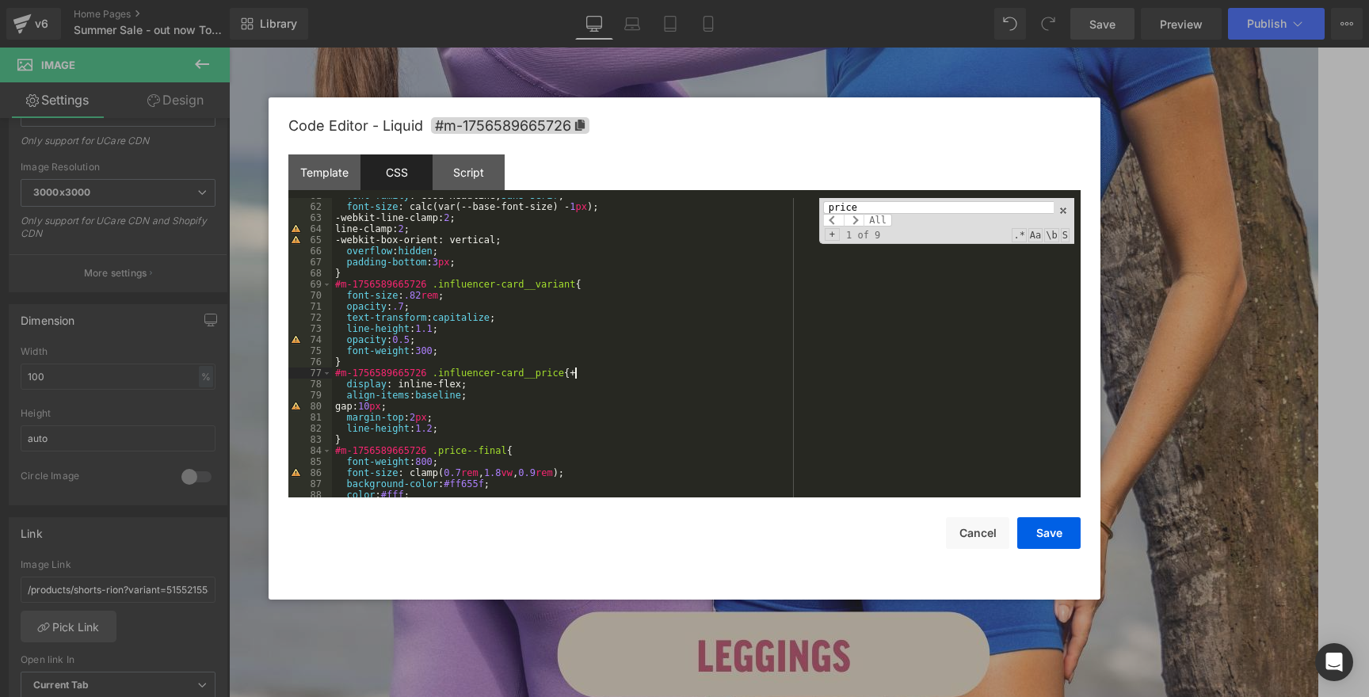
paste textarea
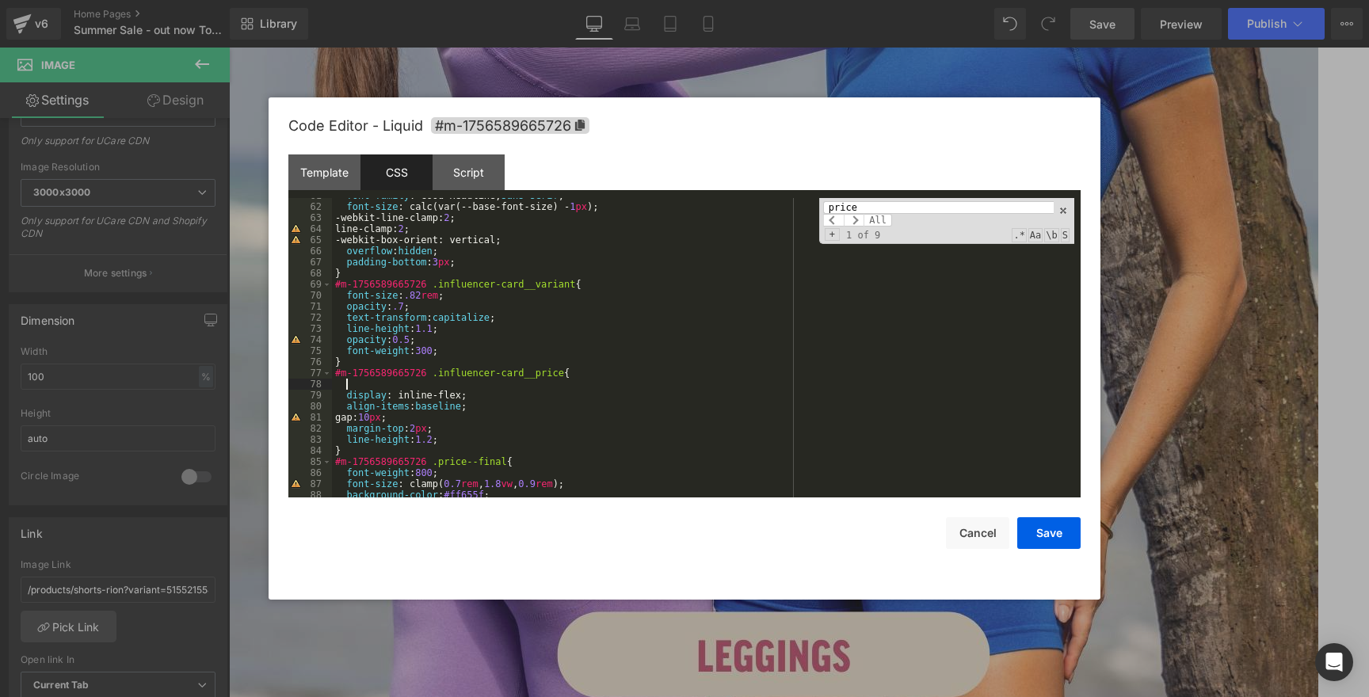
paste textarea "´"
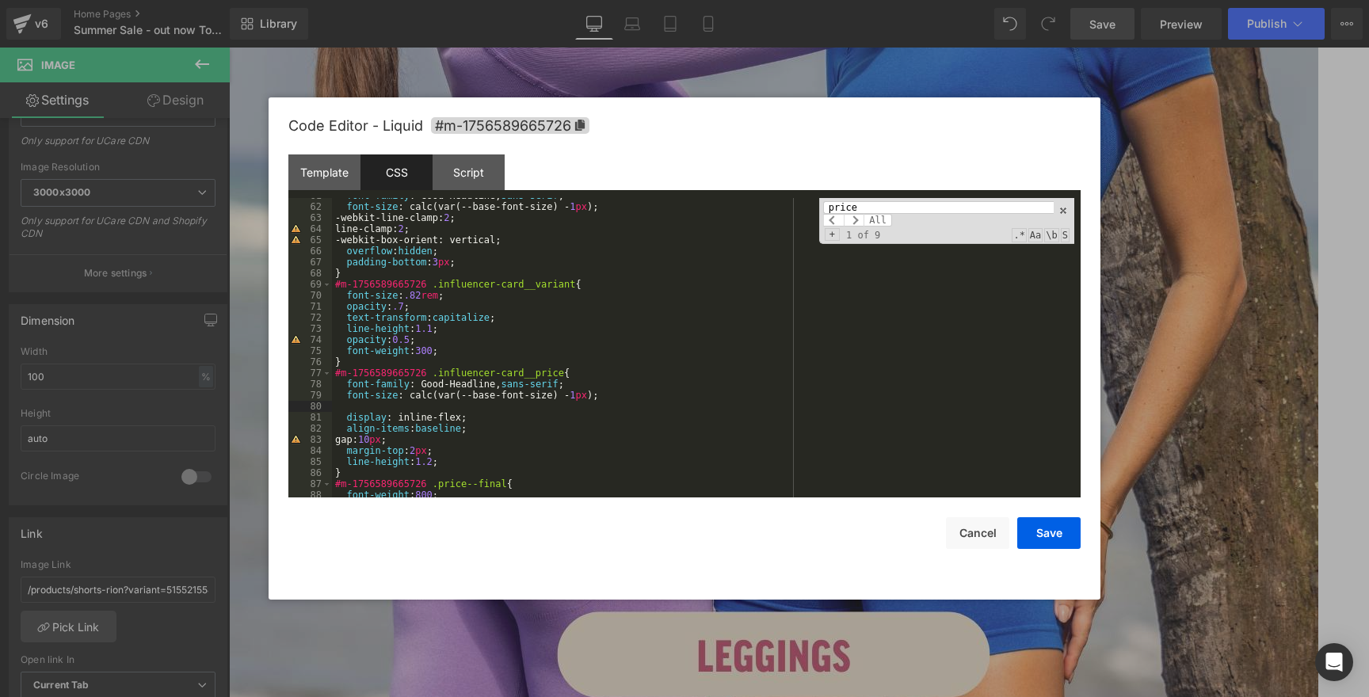
type textarea "´"
click at [1057, 544] on button "Save" at bounding box center [1048, 533] width 63 height 32
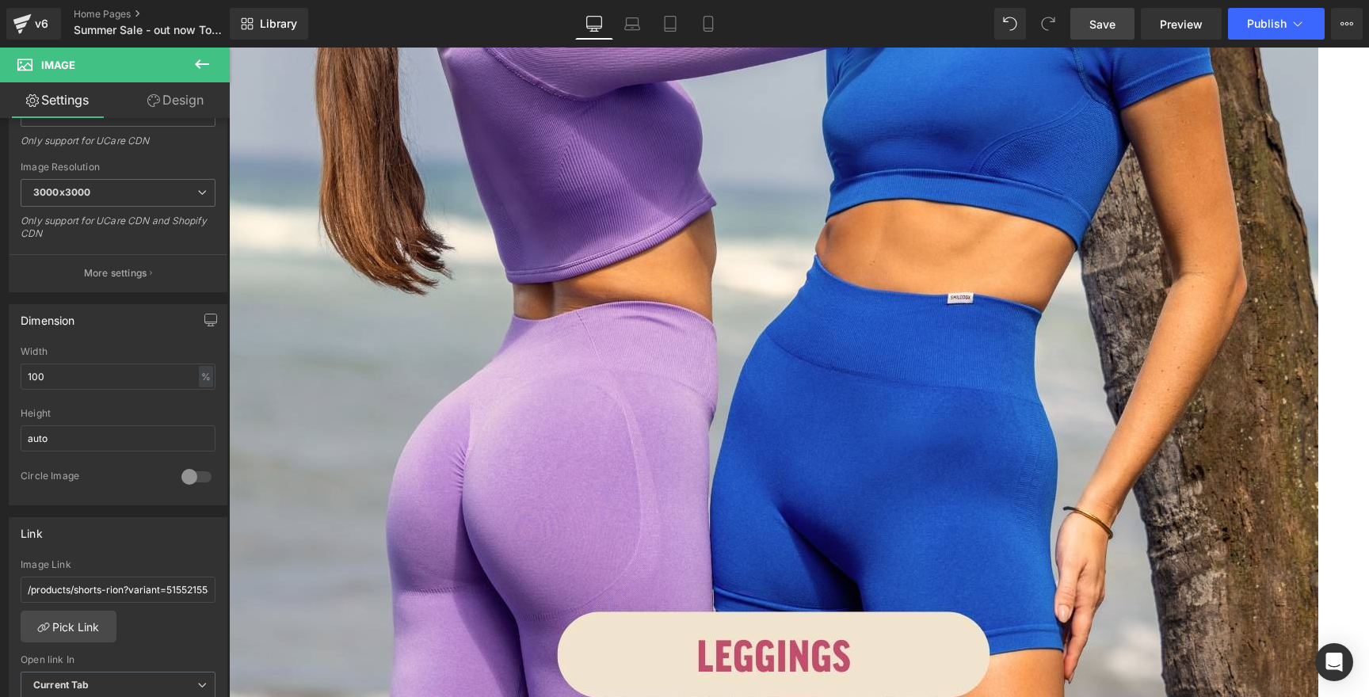
click at [1099, 16] on span "Save" at bounding box center [1102, 24] width 26 height 17
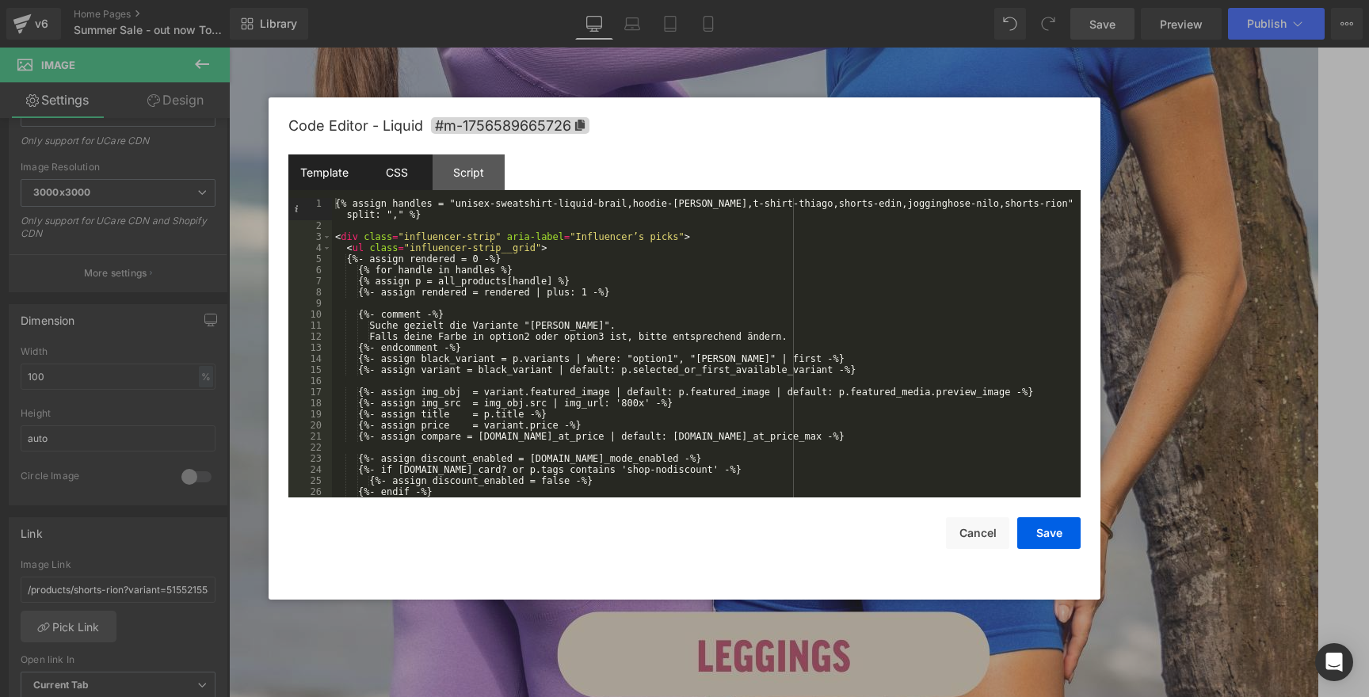
click at [402, 170] on div "CSS" at bounding box center [396, 172] width 72 height 36
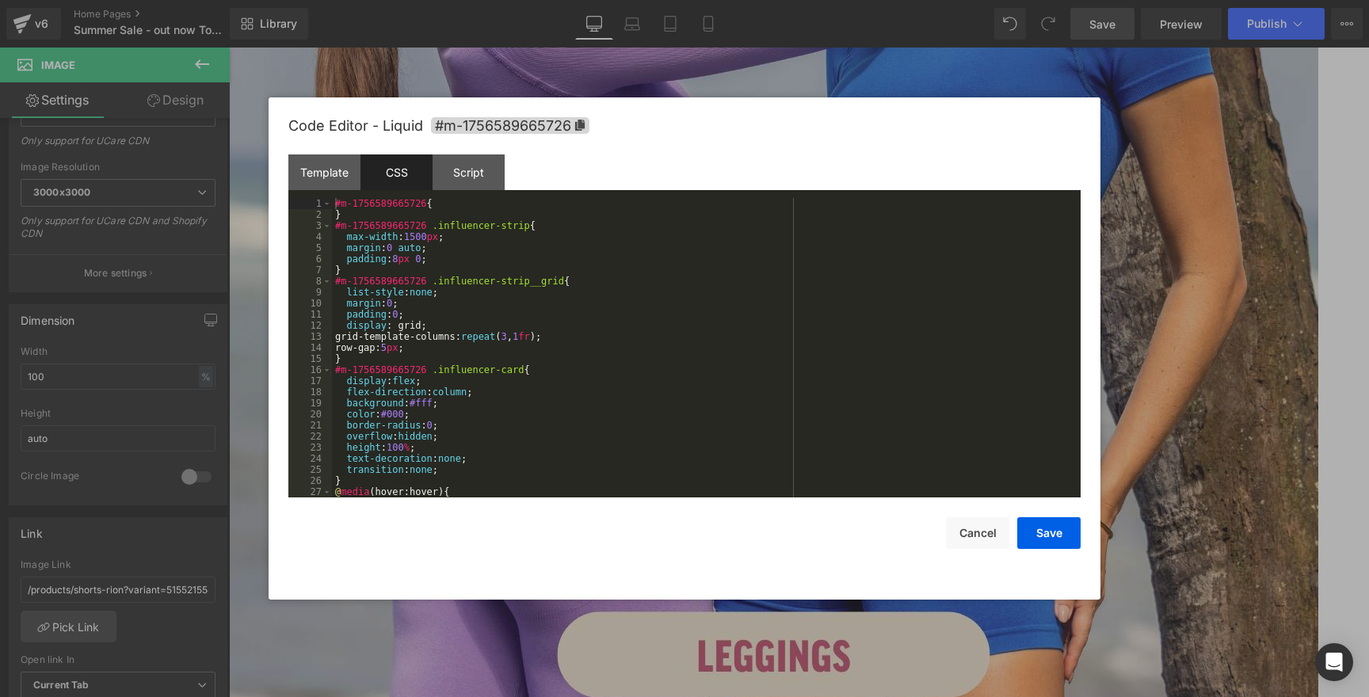
click at [733, 364] on div "#m-1756589665726 { } #m-1756589665726 .influencer-strip { max-width : 1500 px ;…" at bounding box center [703, 359] width 742 height 322
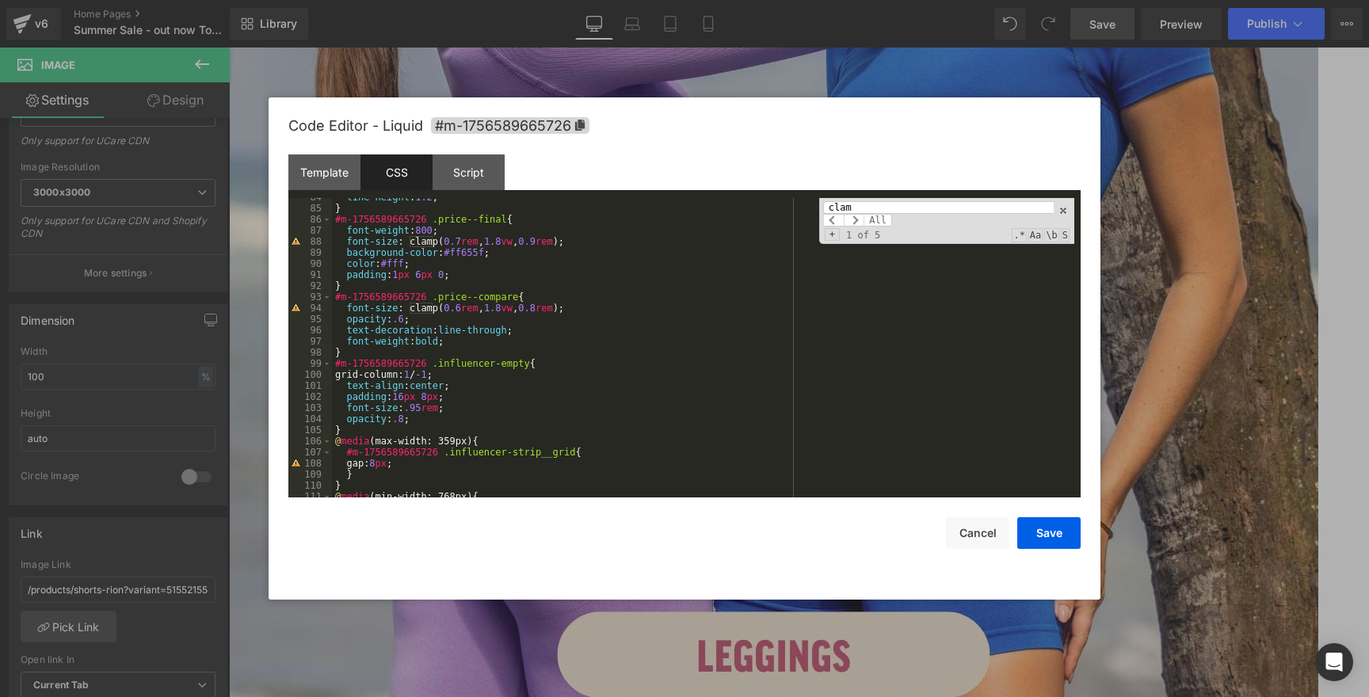
scroll to position [953, 0]
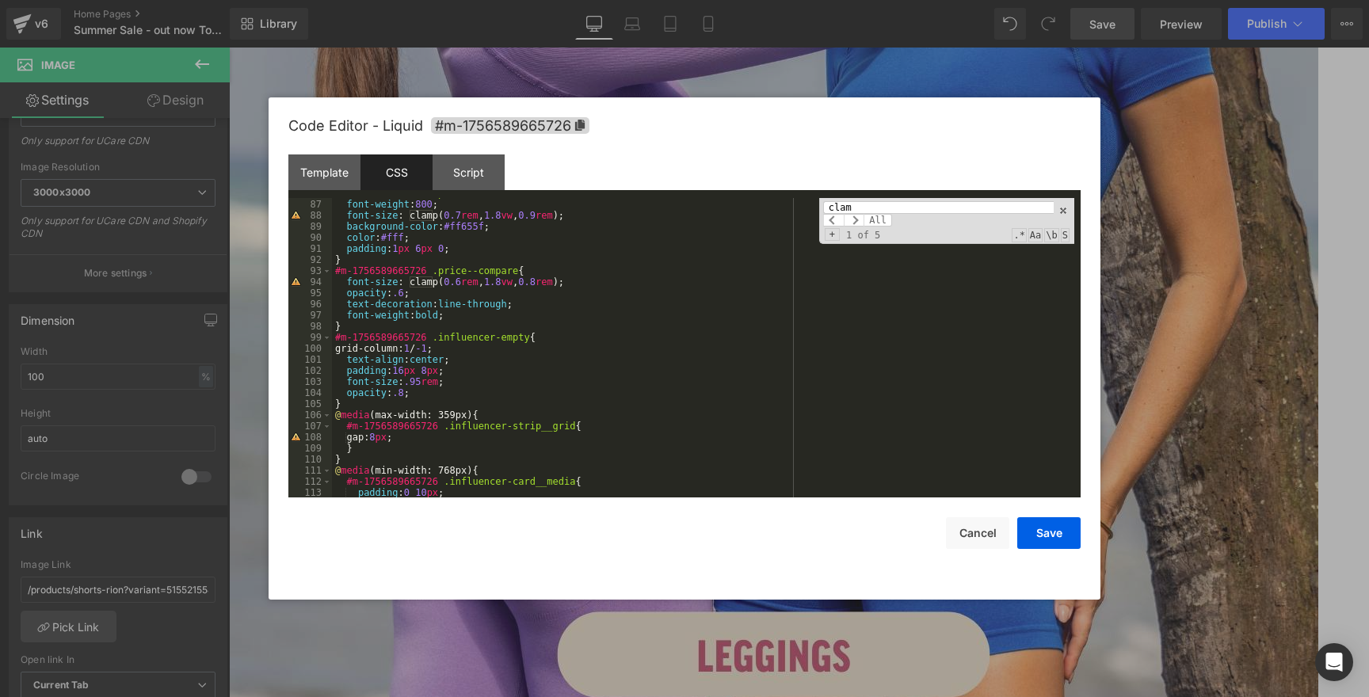
type input "clam"
click at [340, 282] on div "#m-1756589665726 .price--final { font-weight : 800 ; font-size : clamp( 0.7 rem…" at bounding box center [703, 349] width 742 height 322
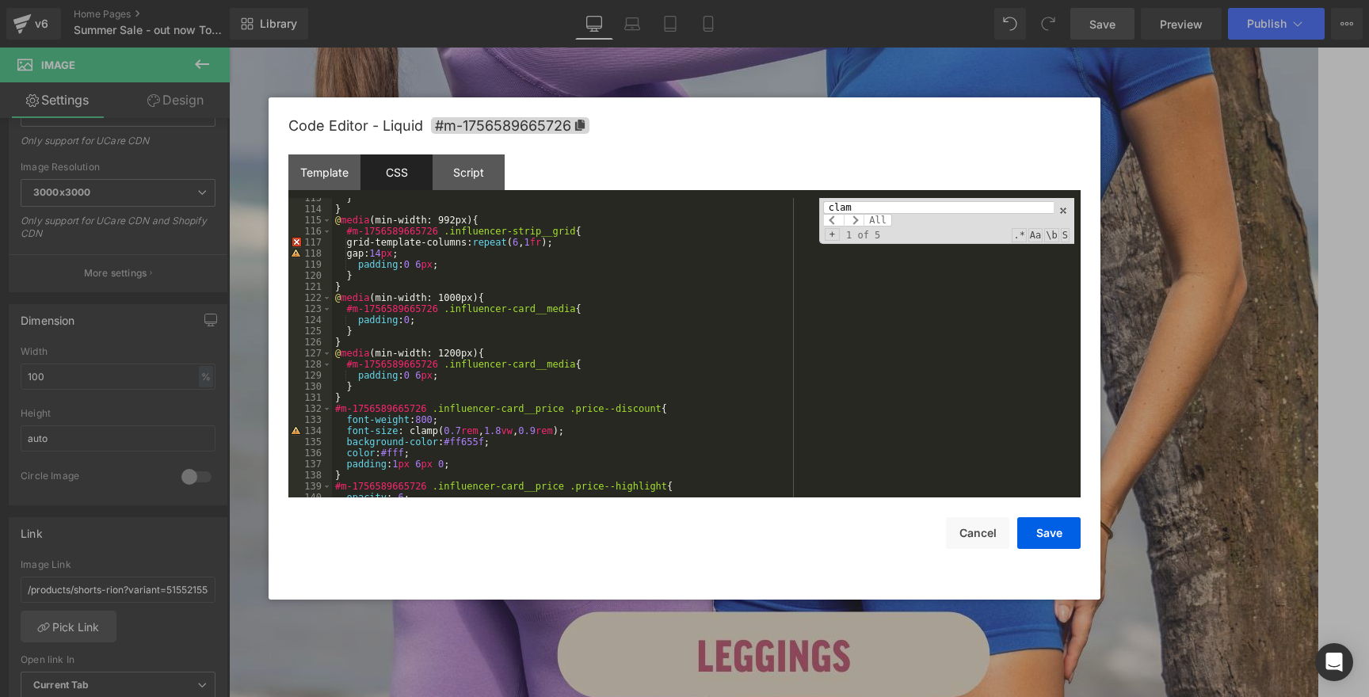
scroll to position [1276, 0]
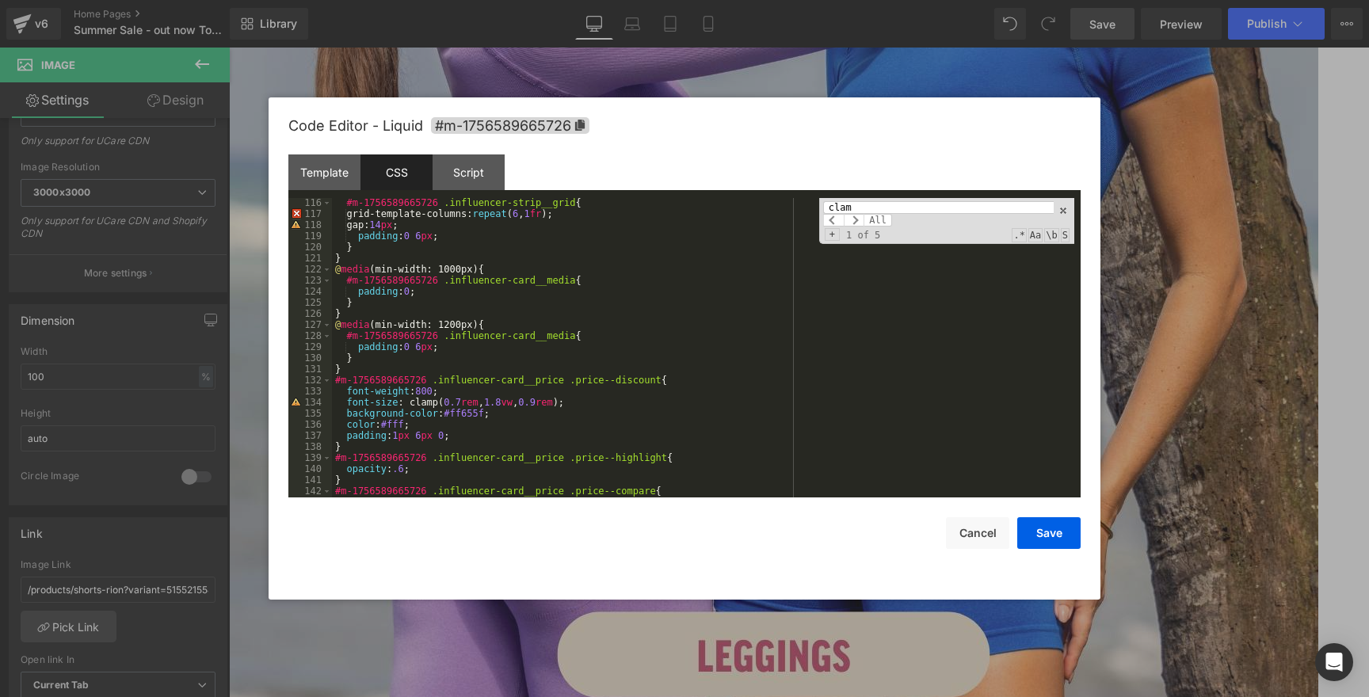
click at [344, 400] on div "#m-1756589665726 .influencer-strip__grid { grid-template-columns: repeat ( 6 , …" at bounding box center [703, 358] width 742 height 322
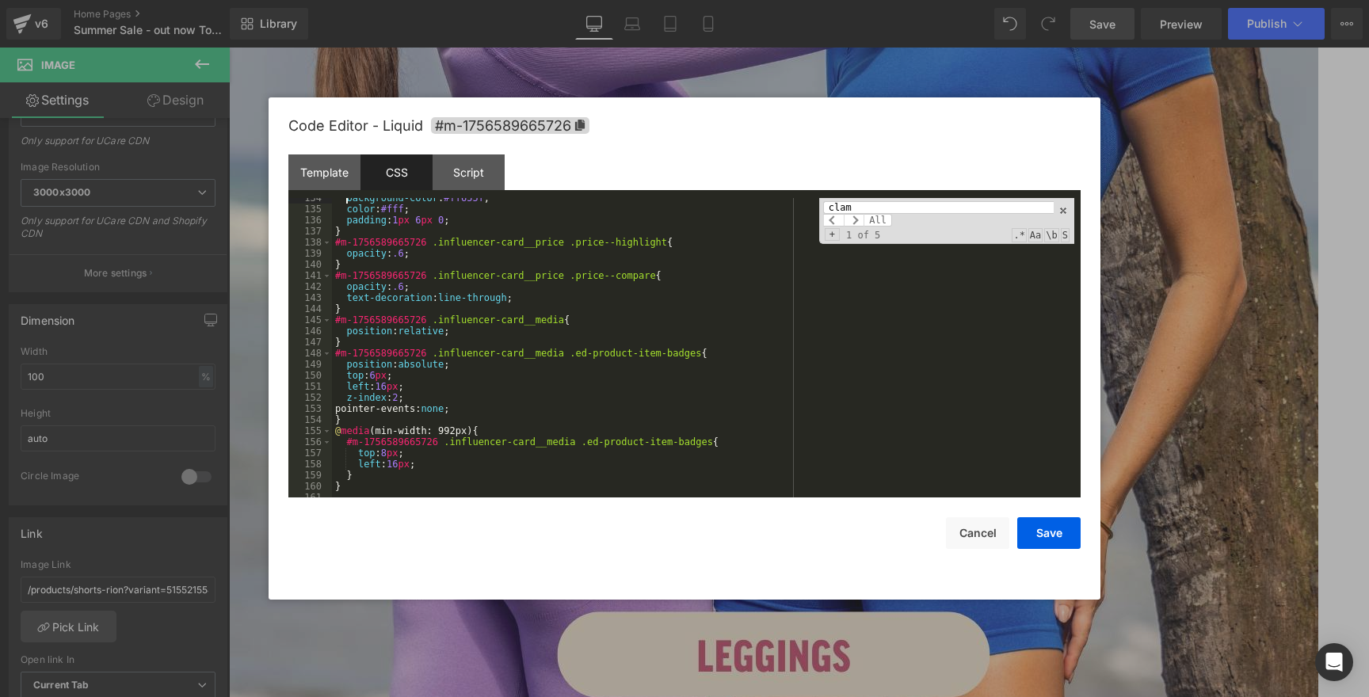
scroll to position [1486, 0]
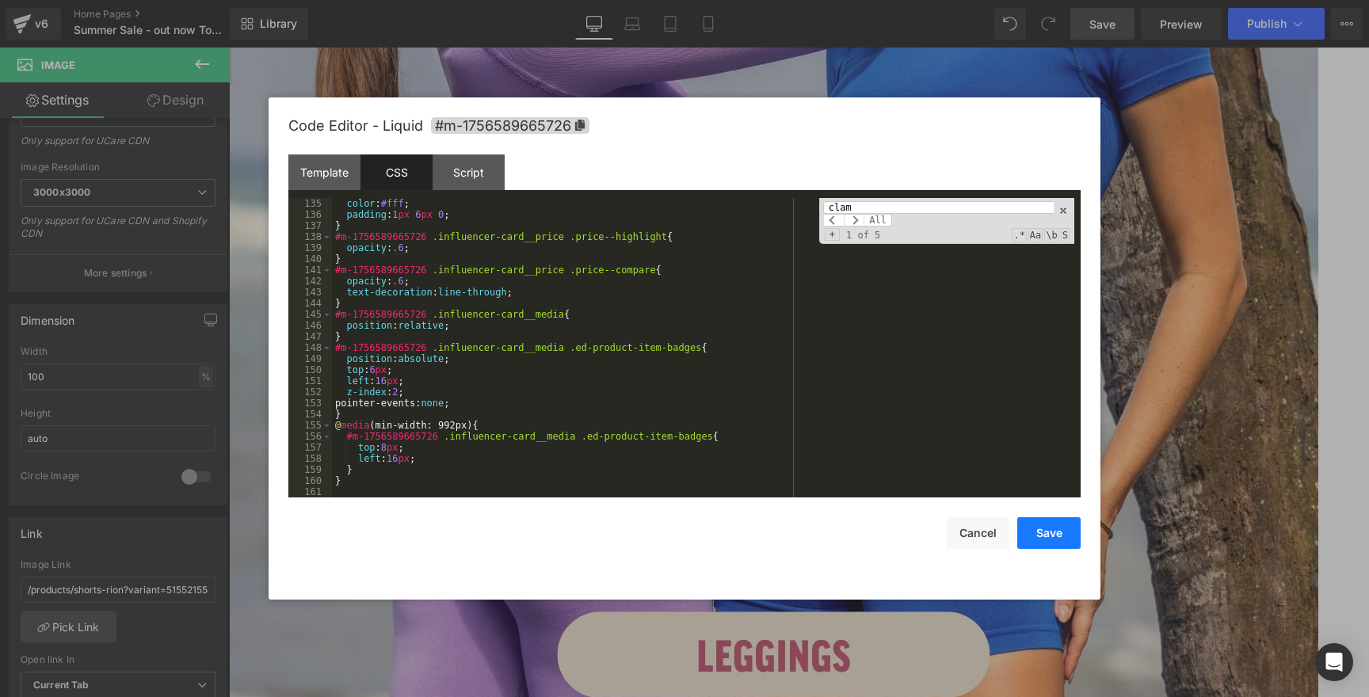
click at [1051, 530] on button "Save" at bounding box center [1048, 533] width 63 height 32
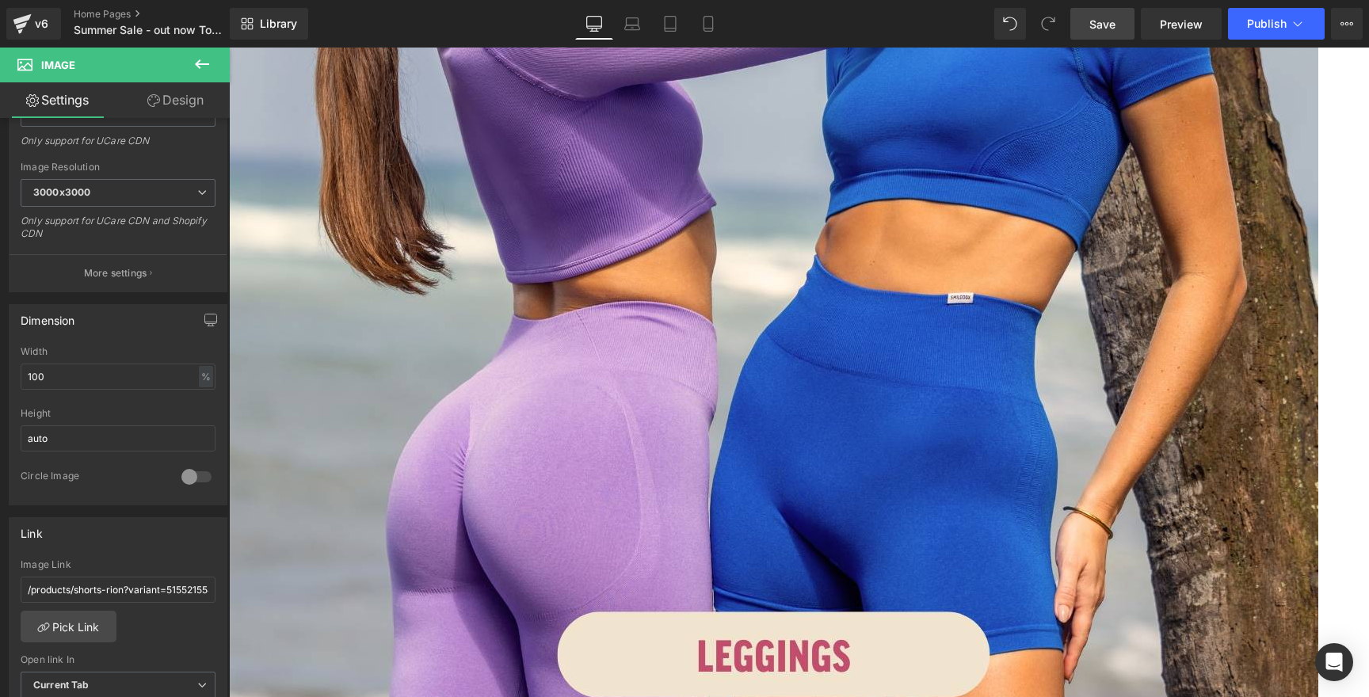
click at [1100, 26] on span "Save" at bounding box center [1102, 24] width 26 height 17
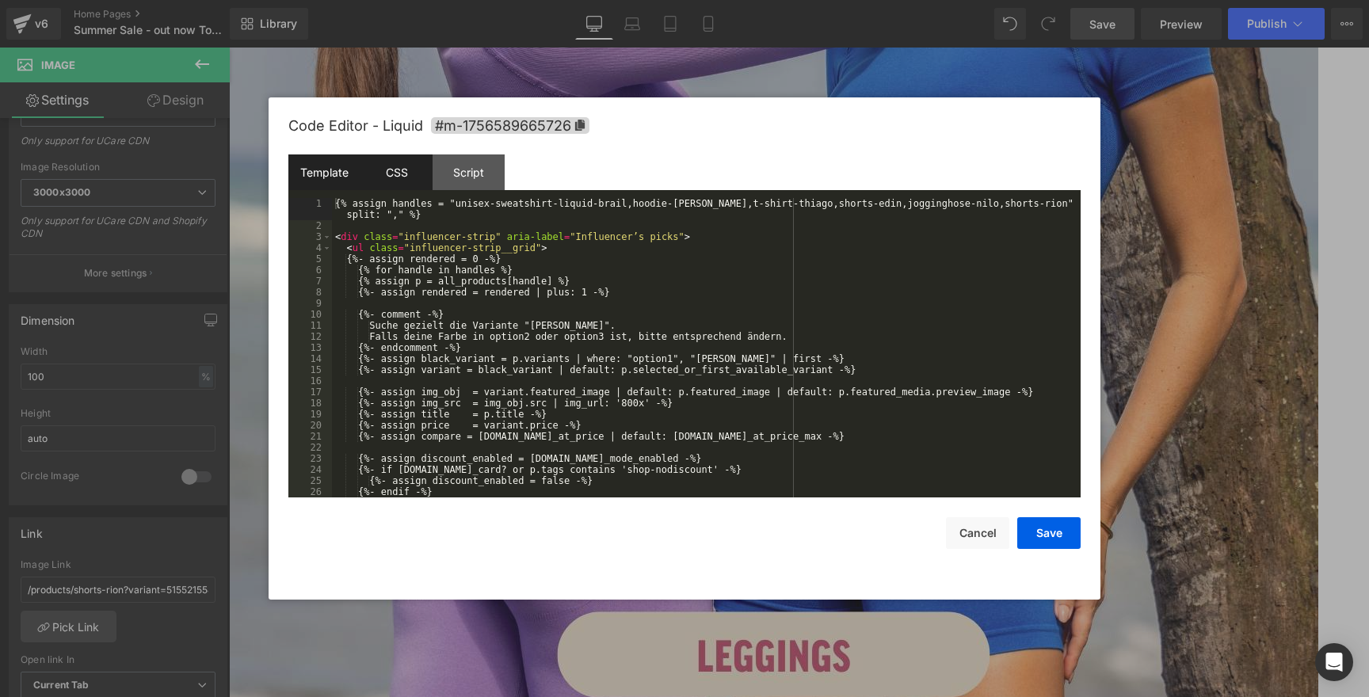
click at [405, 168] on div "CSS" at bounding box center [396, 172] width 72 height 36
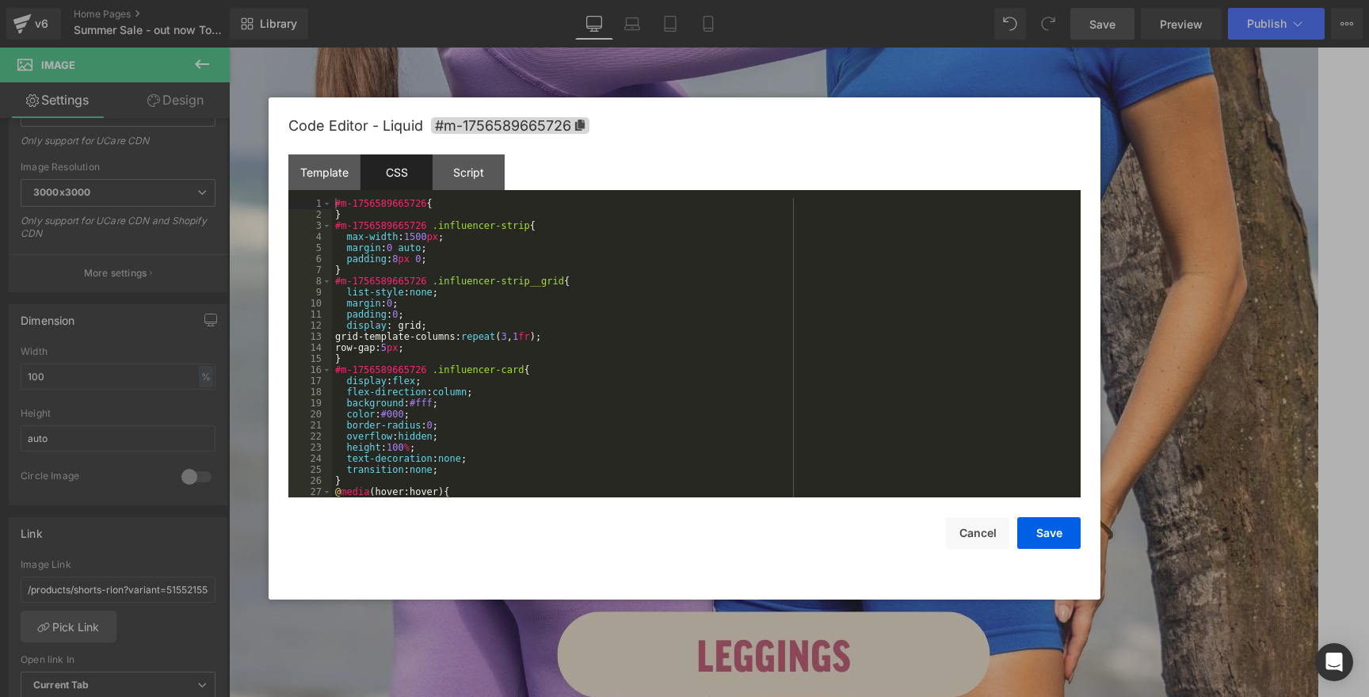
click at [512, 331] on div "#m-1756589665726 { } #m-1756589665726 .influencer-strip { max-width : 1500 px ;…" at bounding box center [703, 359] width 742 height 322
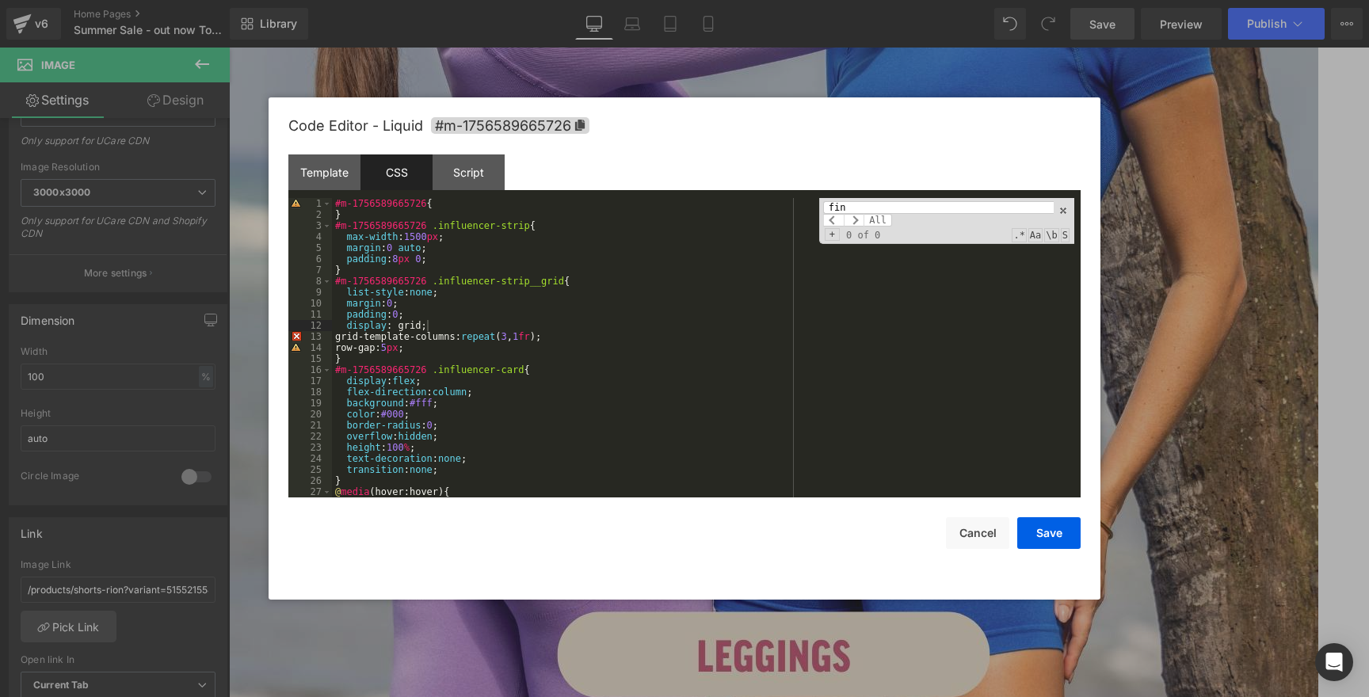
scroll to position [804, 0]
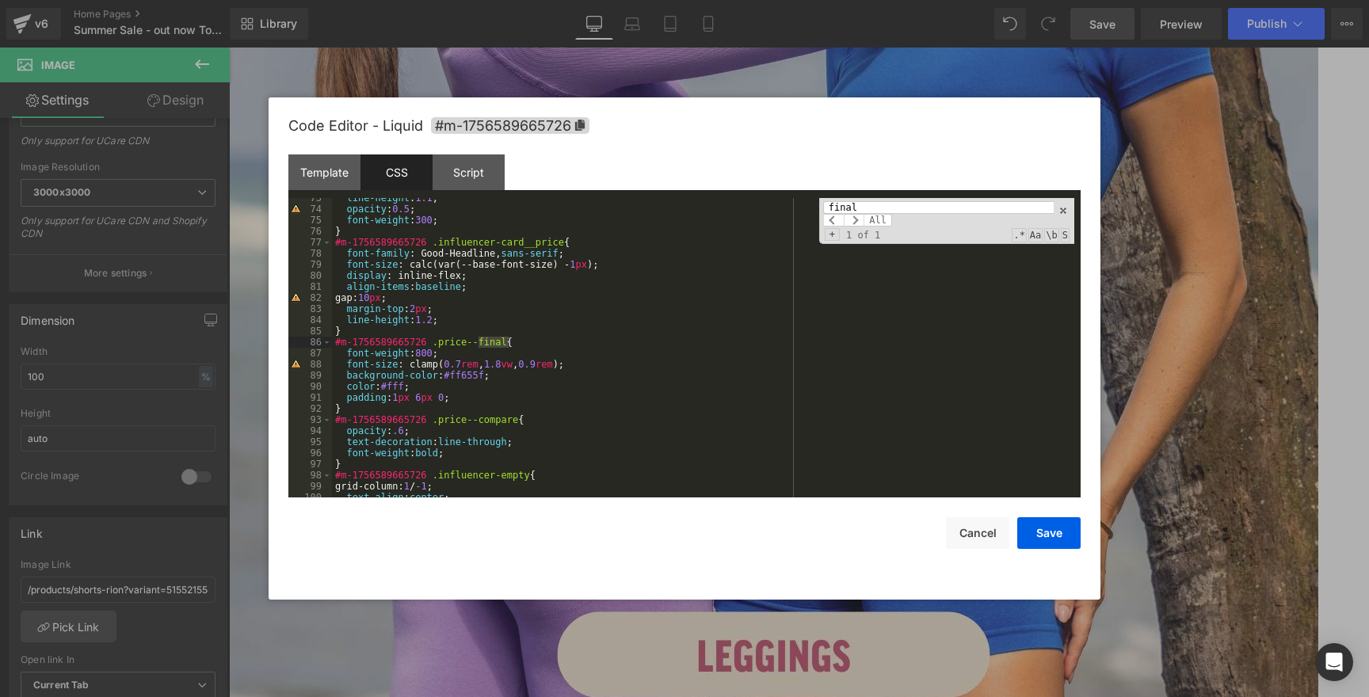
type input "final"
click at [344, 377] on div "line-height : 1.1 ; opacity : 0.5 ; font-weight : 300 ; } #m-1756589665726 .inf…" at bounding box center [703, 353] width 742 height 322
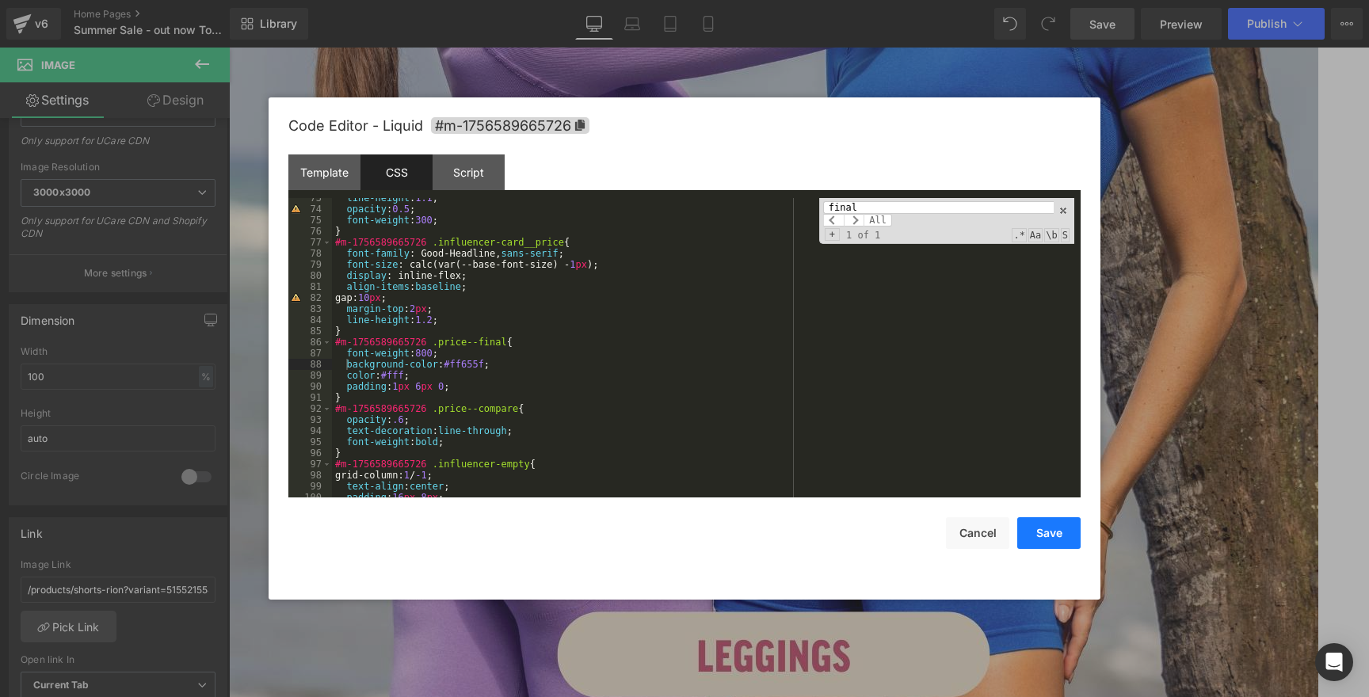
click at [1028, 531] on button "Save" at bounding box center [1048, 533] width 63 height 32
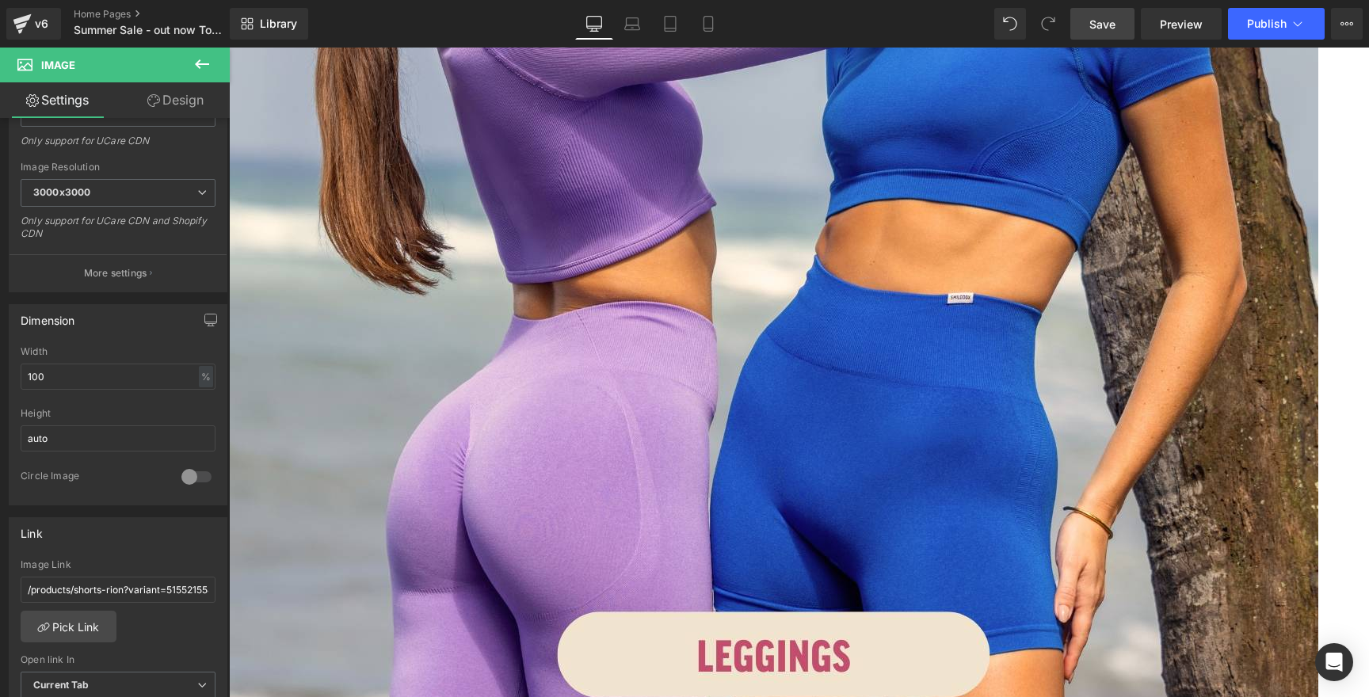
click at [1088, 29] on link "Save" at bounding box center [1102, 24] width 64 height 32
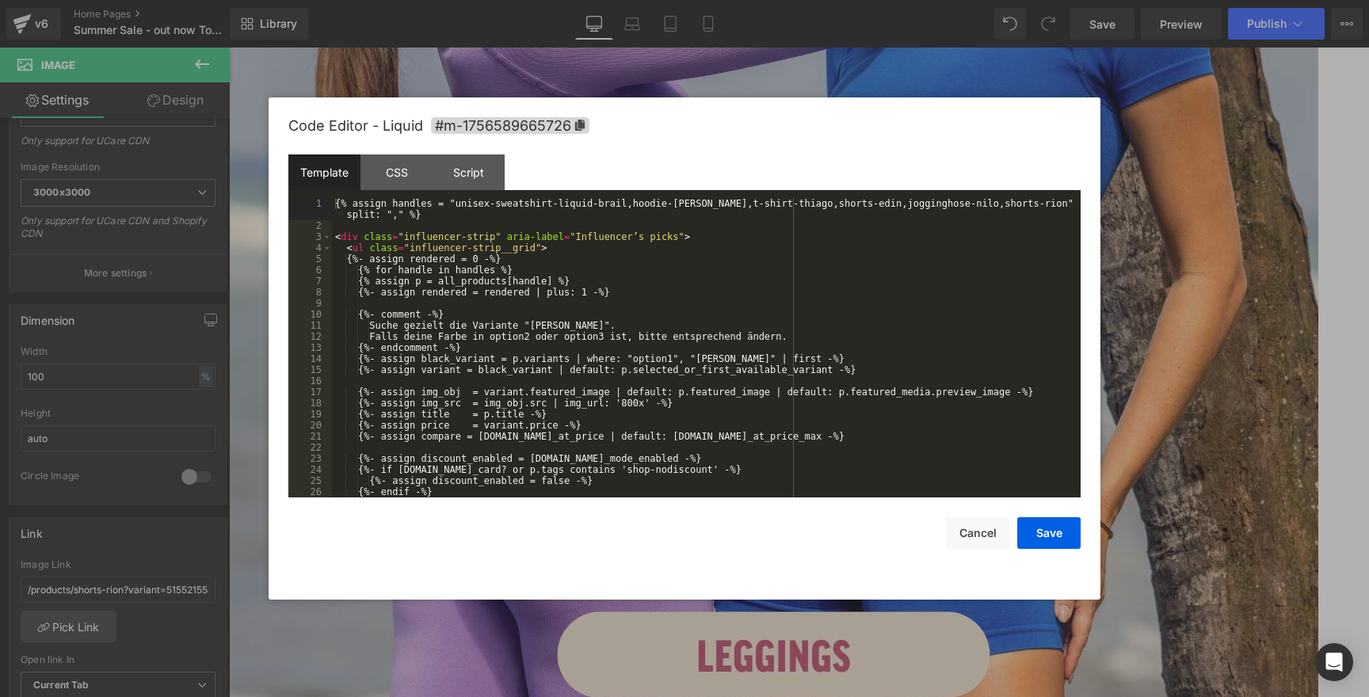
click at [409, 168] on div "CSS" at bounding box center [396, 172] width 72 height 36
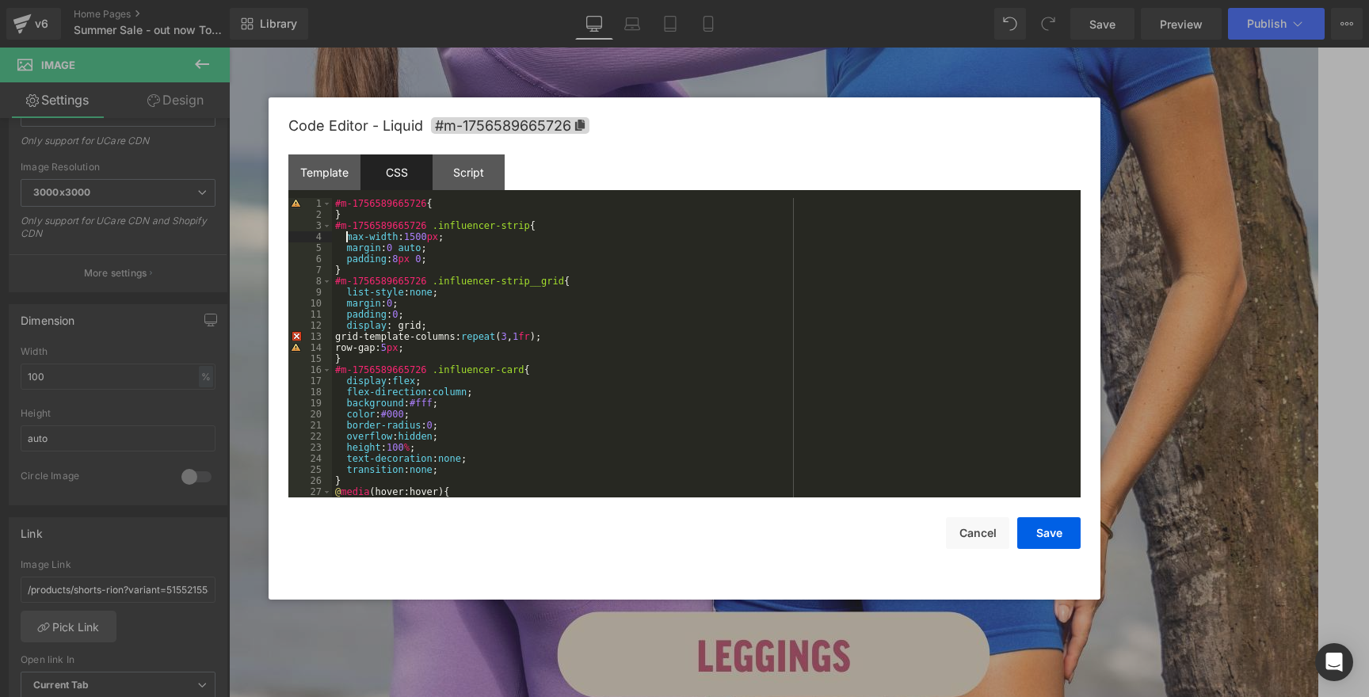
click at [346, 247] on div "#m-1756589665726 { } #m-1756589665726 .influencer-strip { max-width : 1500 px ;…" at bounding box center [703, 359] width 742 height 322
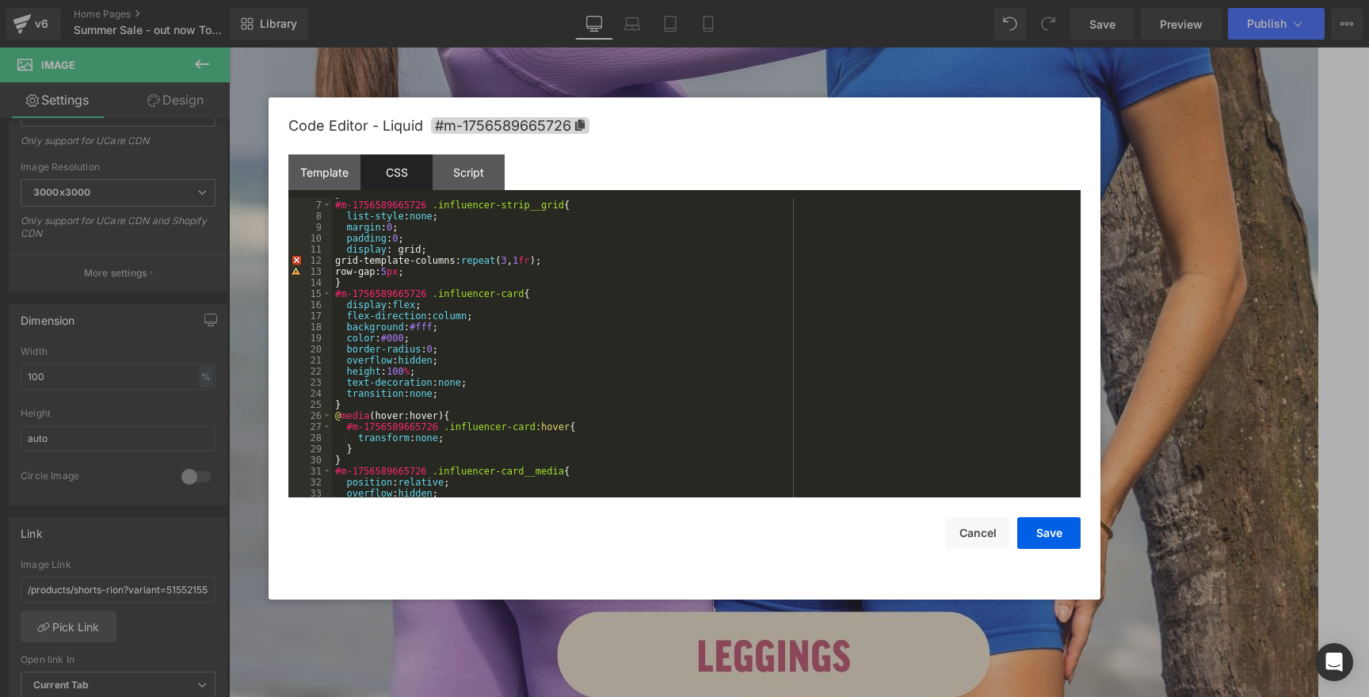
scroll to position [82, 0]
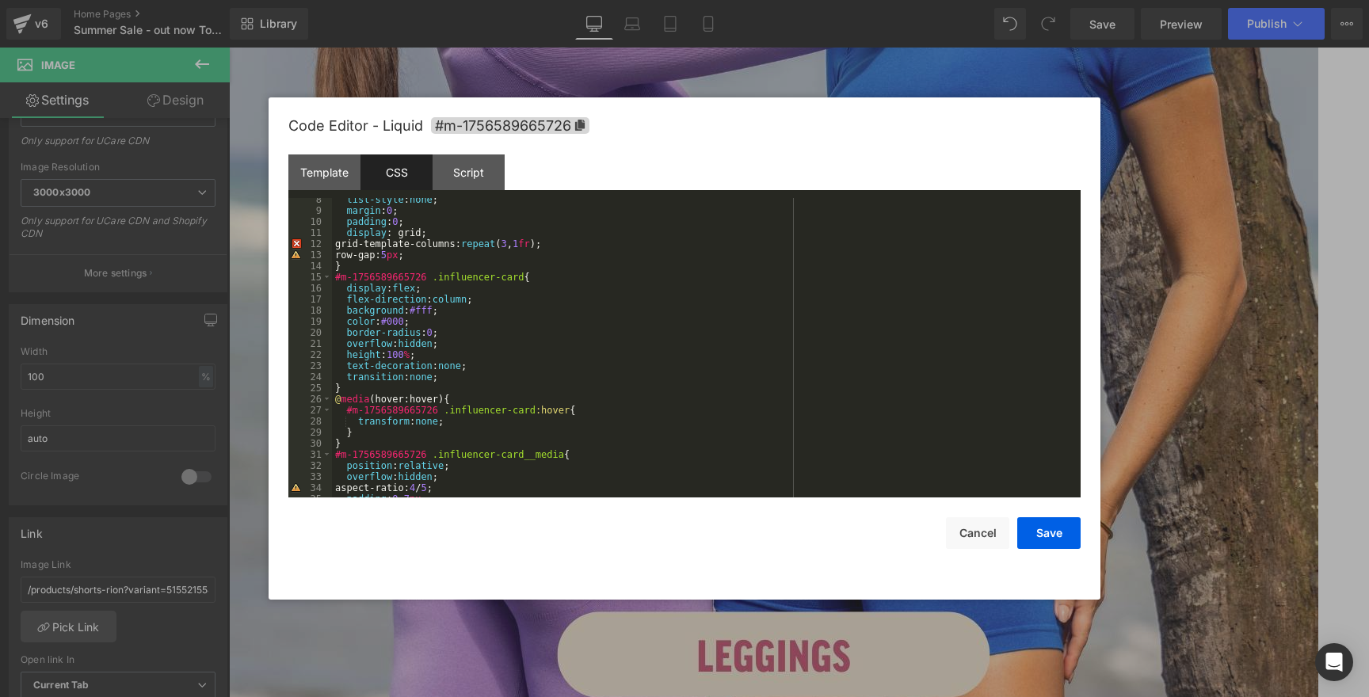
click at [598, 331] on div "list-style : none ; margin : 0 ; padding : 0 ; display : grid; grid-template-co…" at bounding box center [703, 355] width 742 height 322
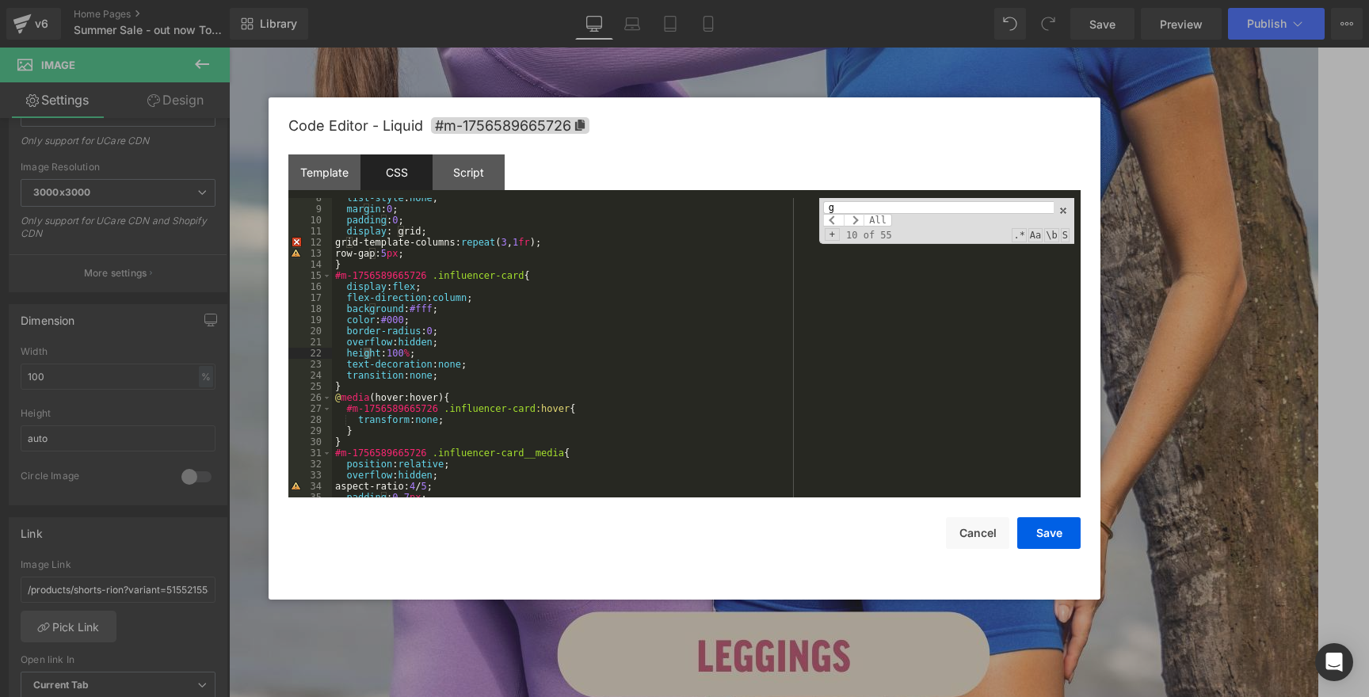
scroll to position [748, 0]
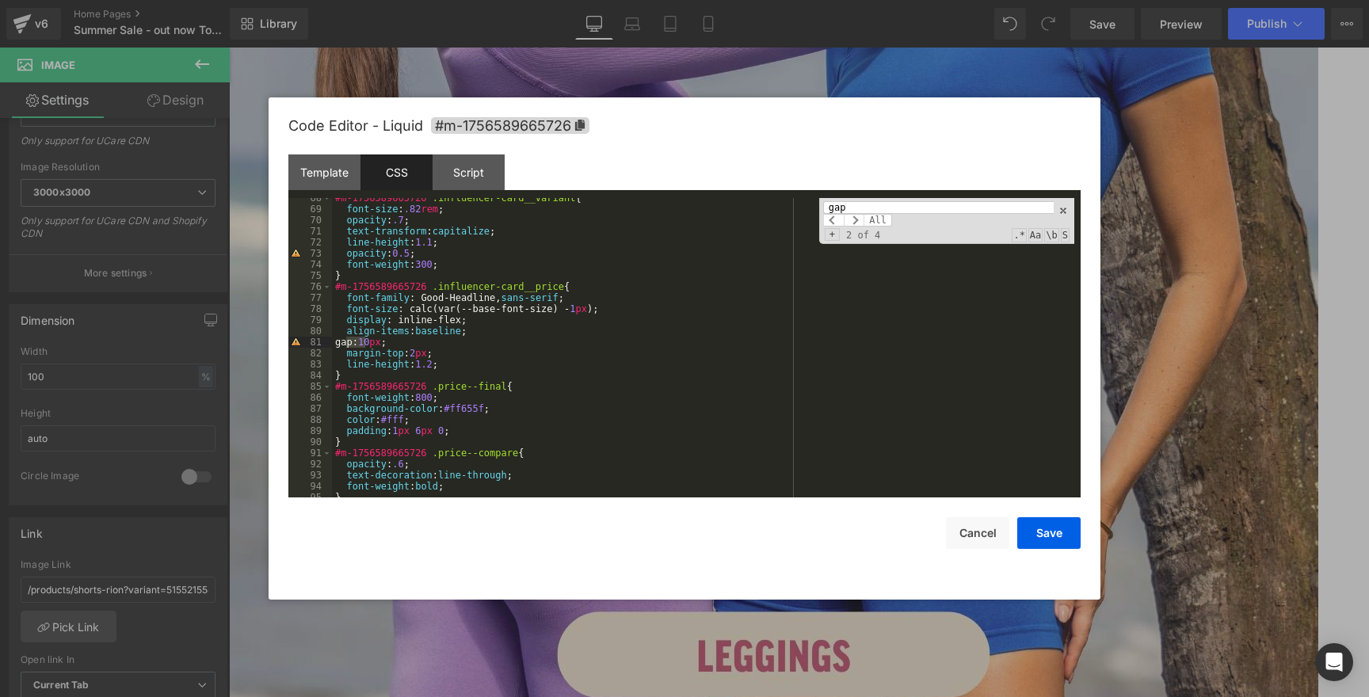
type input "gap"
click at [349, 316] on div "#m-1756589665726 .influencer-card__variant { font-size : .82 rem ; opacity : .7…" at bounding box center [703, 353] width 742 height 322
click at [858, 219] on span at bounding box center [854, 220] width 21 height 13
click at [833, 219] on span at bounding box center [833, 220] width 21 height 13
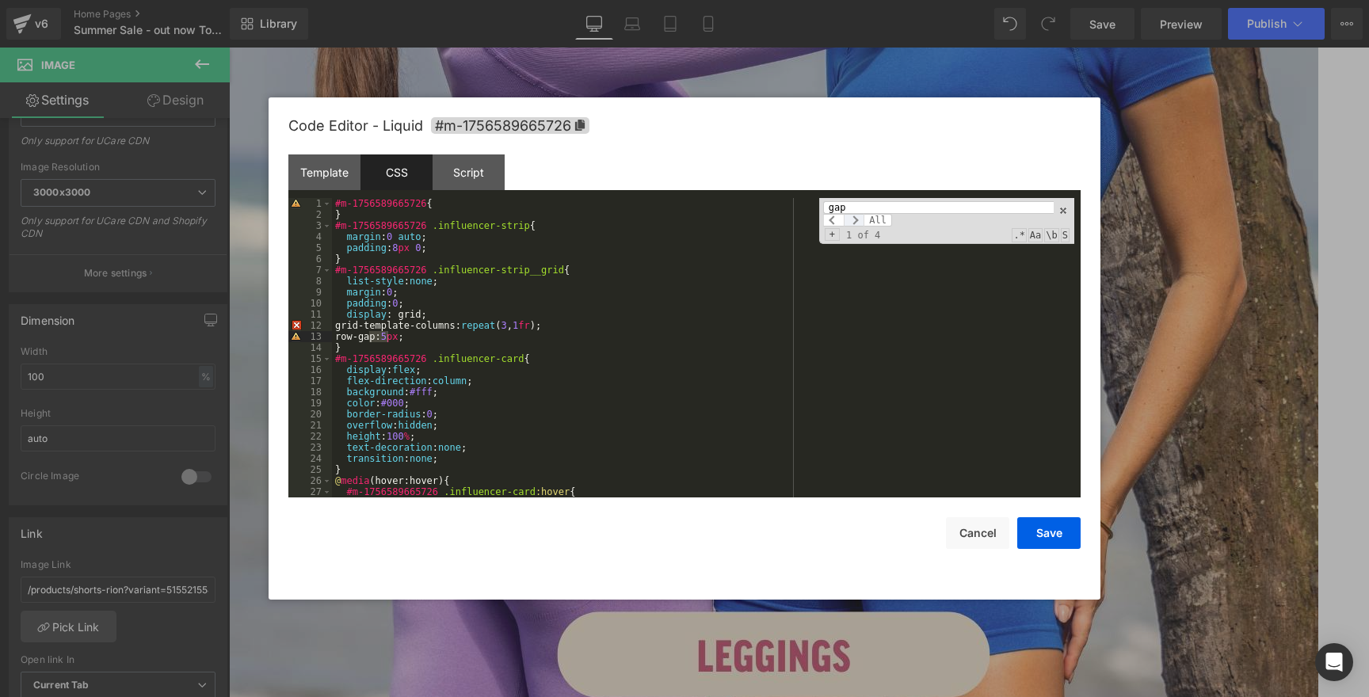
click at [855, 215] on span at bounding box center [854, 220] width 21 height 13
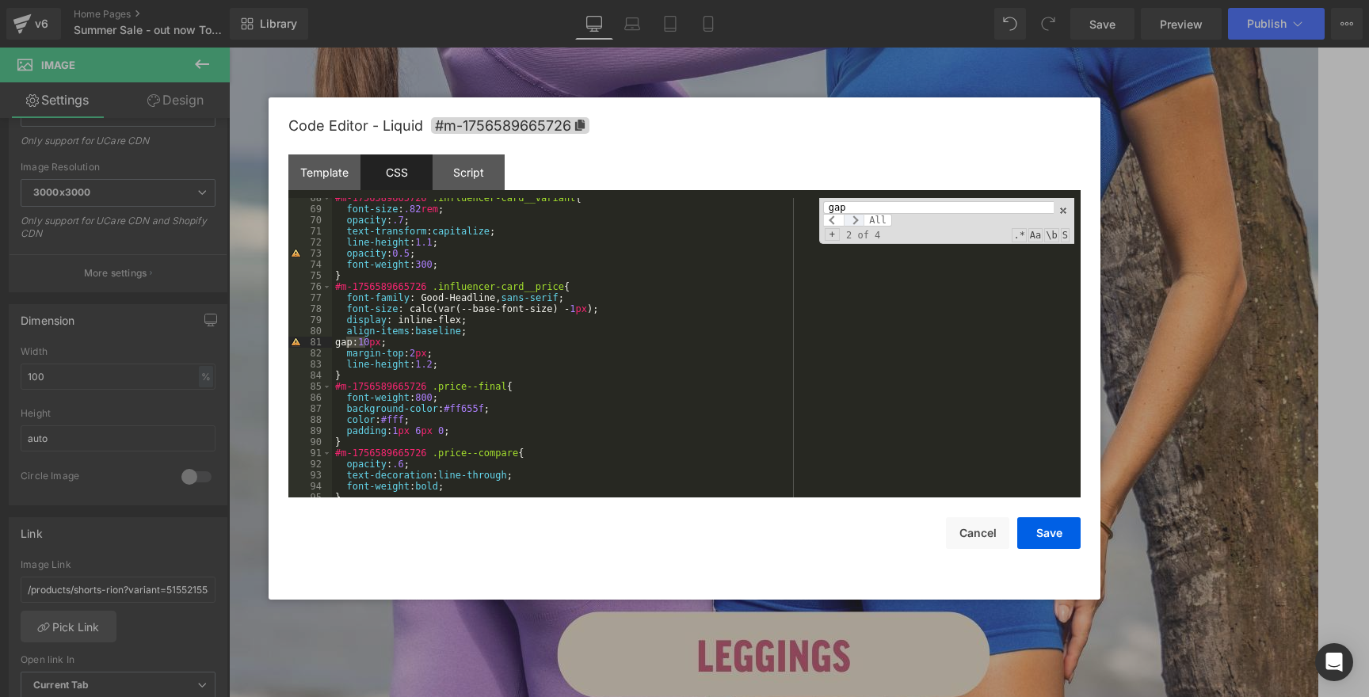
scroll to position [748, 0]
click at [855, 216] on span at bounding box center [854, 220] width 21 height 13
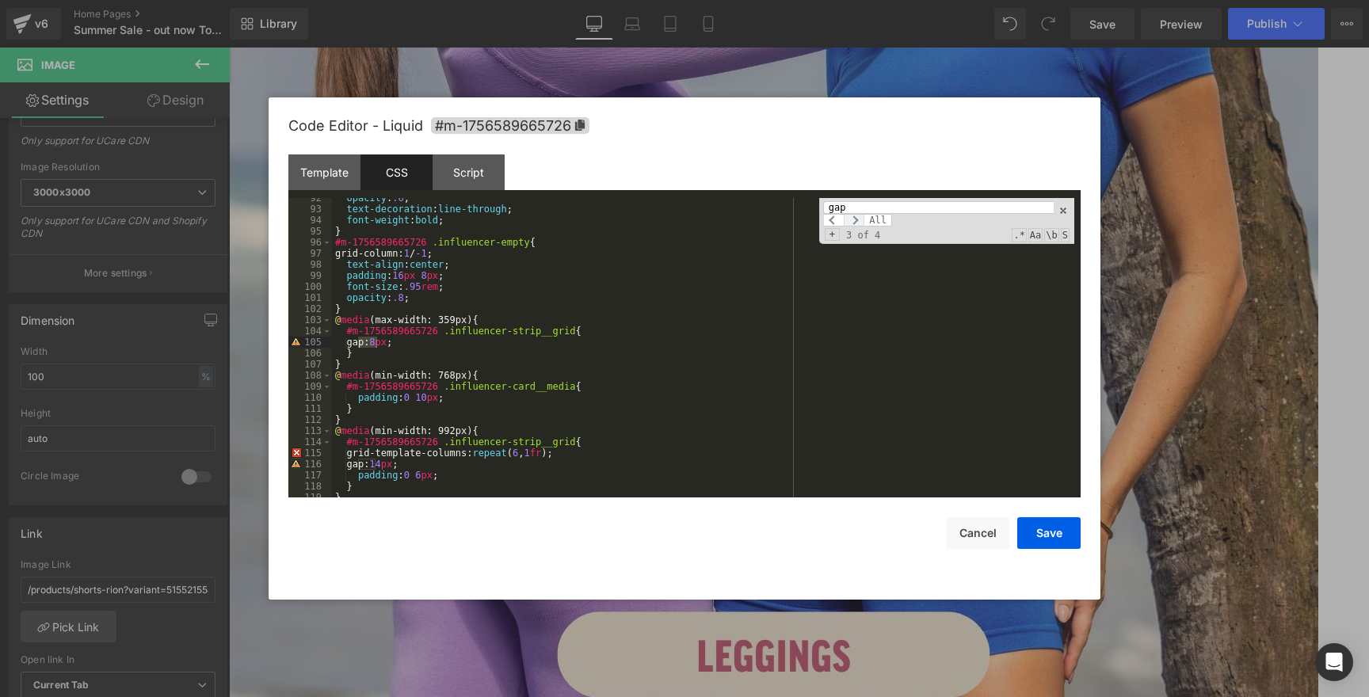
click at [855, 216] on span at bounding box center [854, 220] width 21 height 13
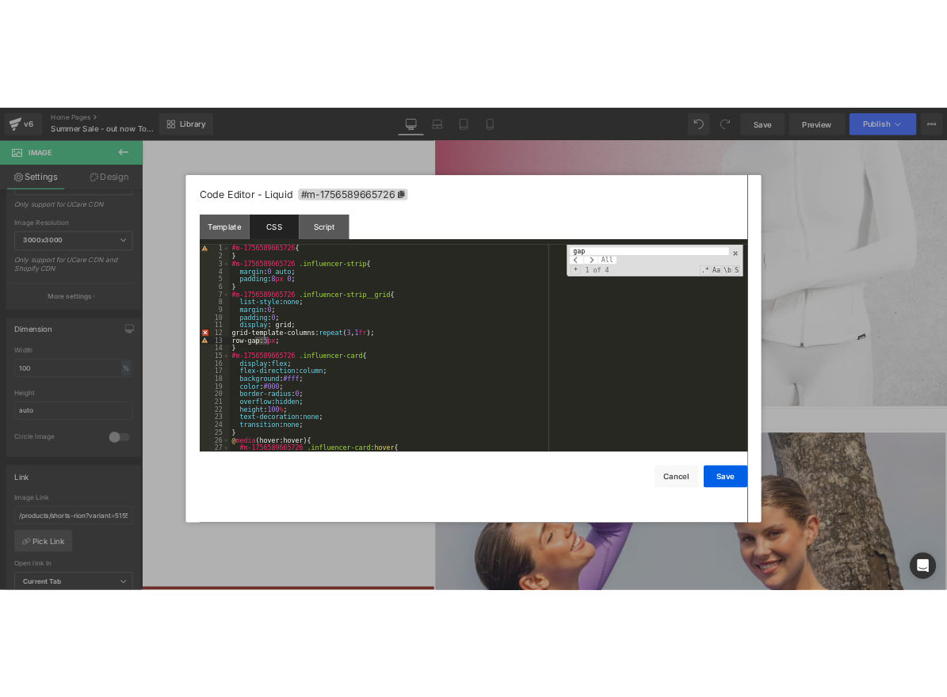
scroll to position [2805, 0]
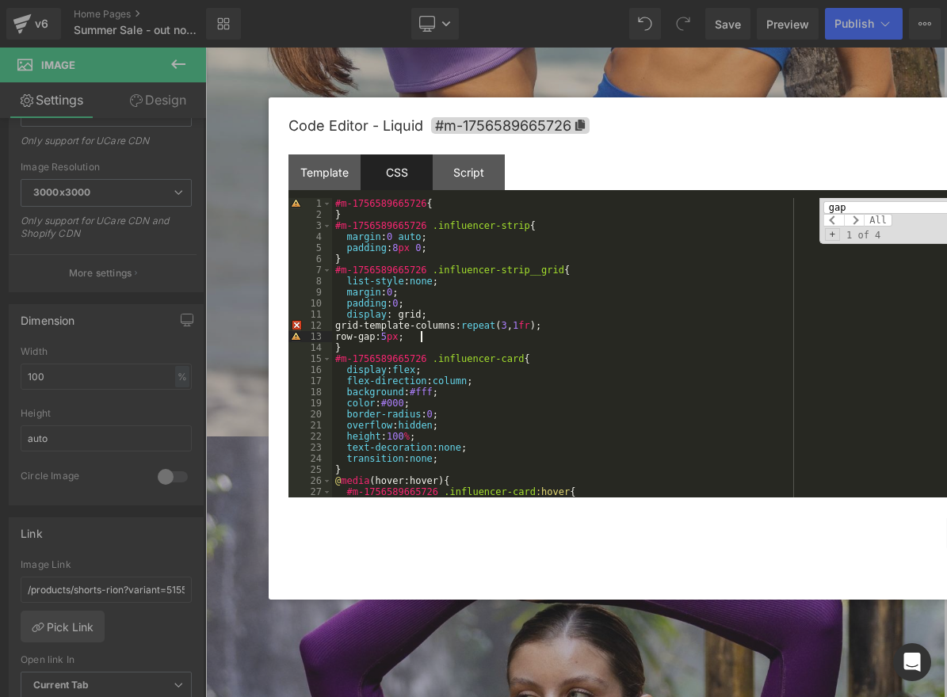
click at [517, 337] on div "#m-1756589665726 { } #m-1756589665726 .influencer-strip { margin : 0 auto ; pad…" at bounding box center [703, 359] width 742 height 322
click at [856, 215] on span at bounding box center [854, 220] width 21 height 13
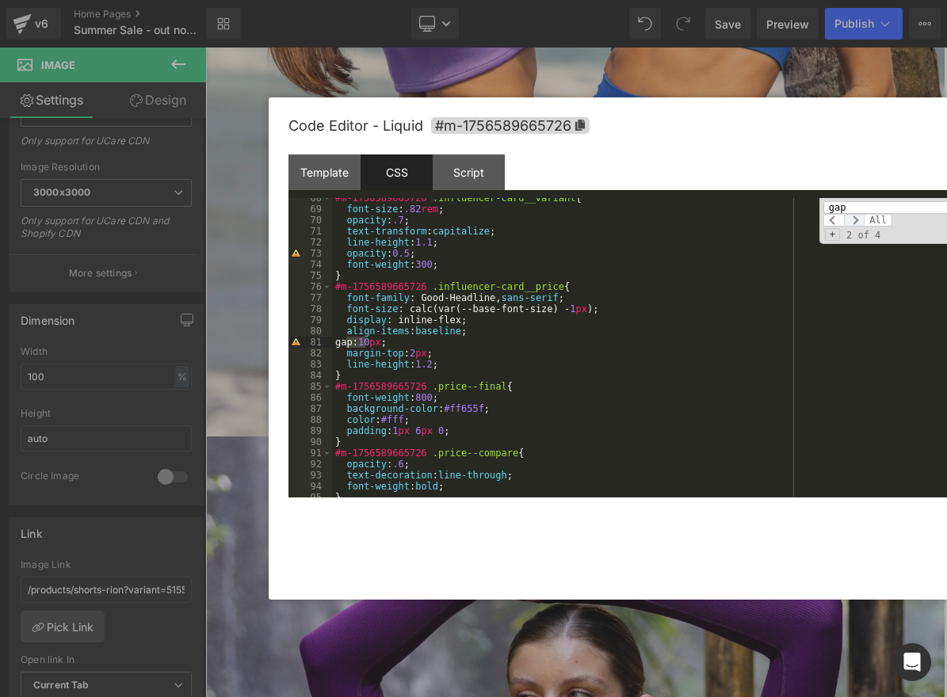
scroll to position [748, 0]
click at [856, 215] on span at bounding box center [854, 220] width 21 height 13
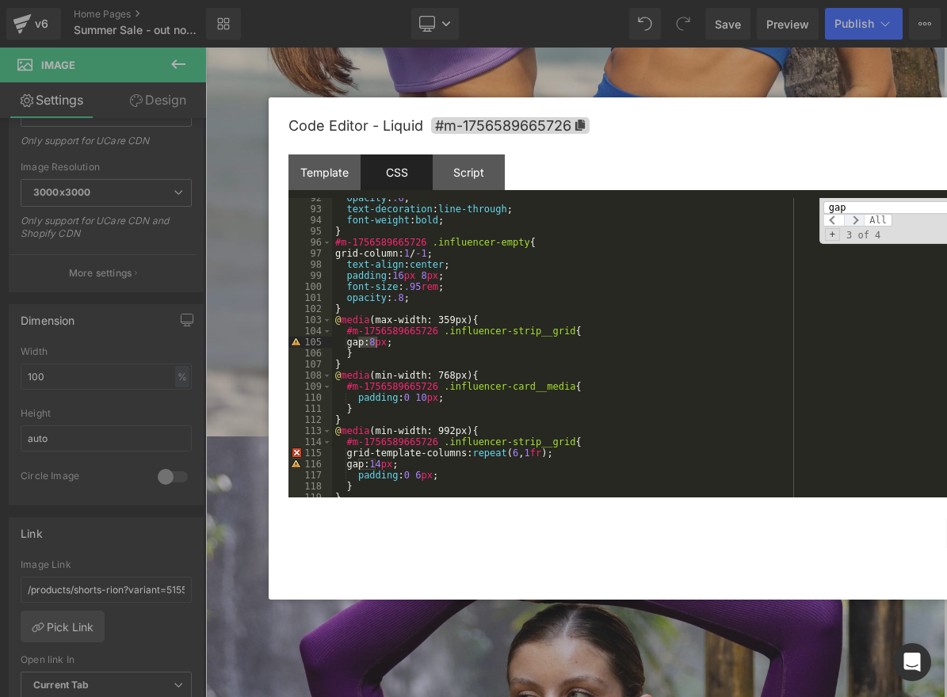
scroll to position [1015, 0]
click at [856, 215] on span at bounding box center [854, 220] width 21 height 13
click at [354, 467] on div "opacity : .6 ; text-decoration : line-through ; font-weight : bold ; } #m-17565…" at bounding box center [703, 353] width 742 height 322
drag, startPoint x: 386, startPoint y: 465, endPoint x: 397, endPoint y: 465, distance: 11.1
click at [397, 465] on div "opacity : .6 ; text-decoration : line-through ; font-weight : bold ; } #m-17565…" at bounding box center [703, 353] width 742 height 322
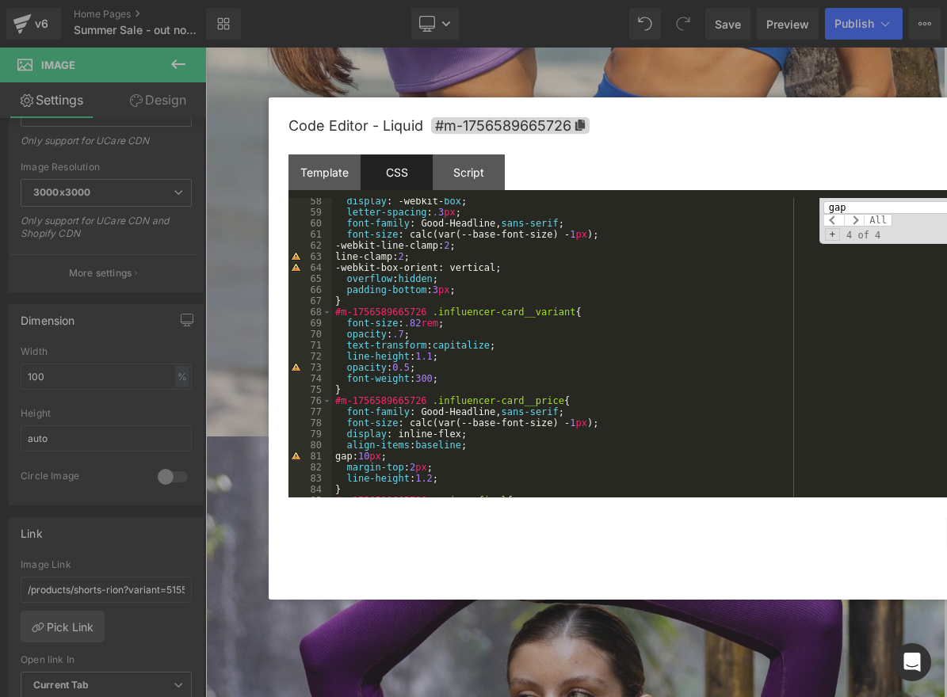
scroll to position [1464, 0]
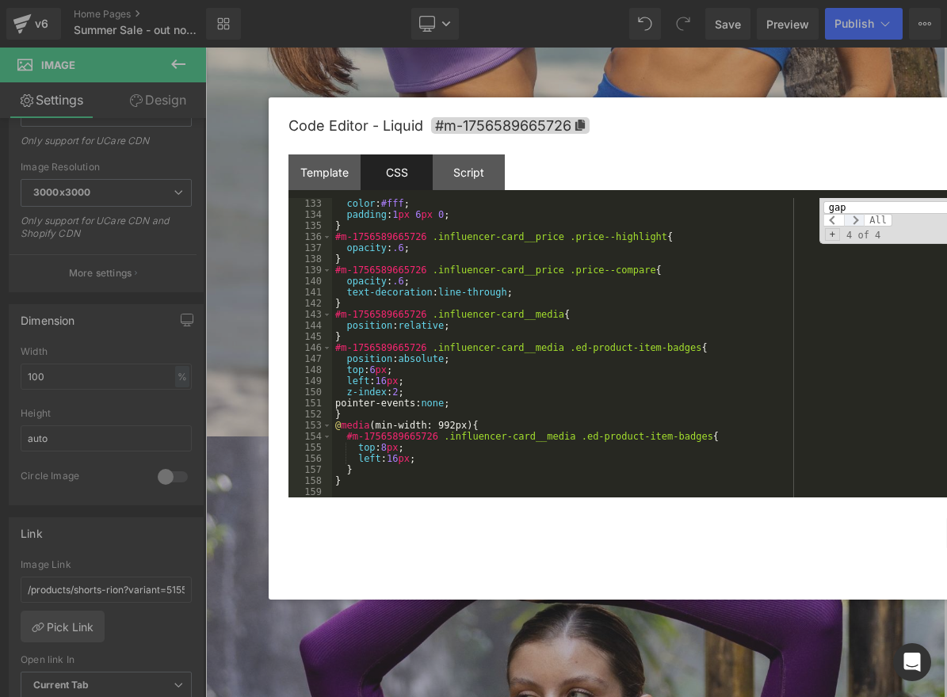
click at [855, 219] on span at bounding box center [854, 220] width 21 height 13
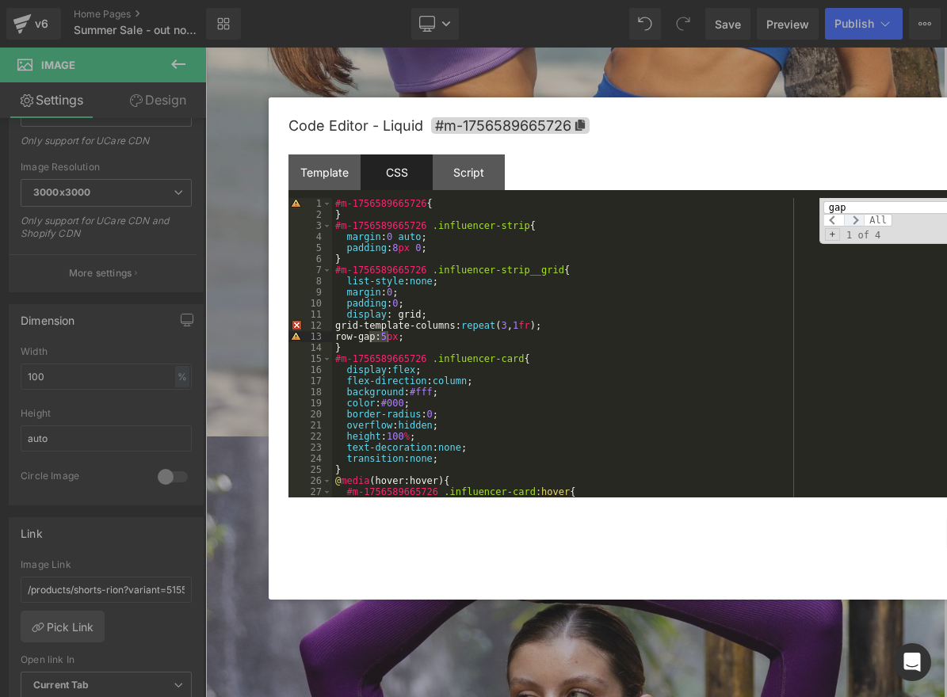
scroll to position [0, 0]
click at [856, 220] on span at bounding box center [854, 220] width 21 height 13
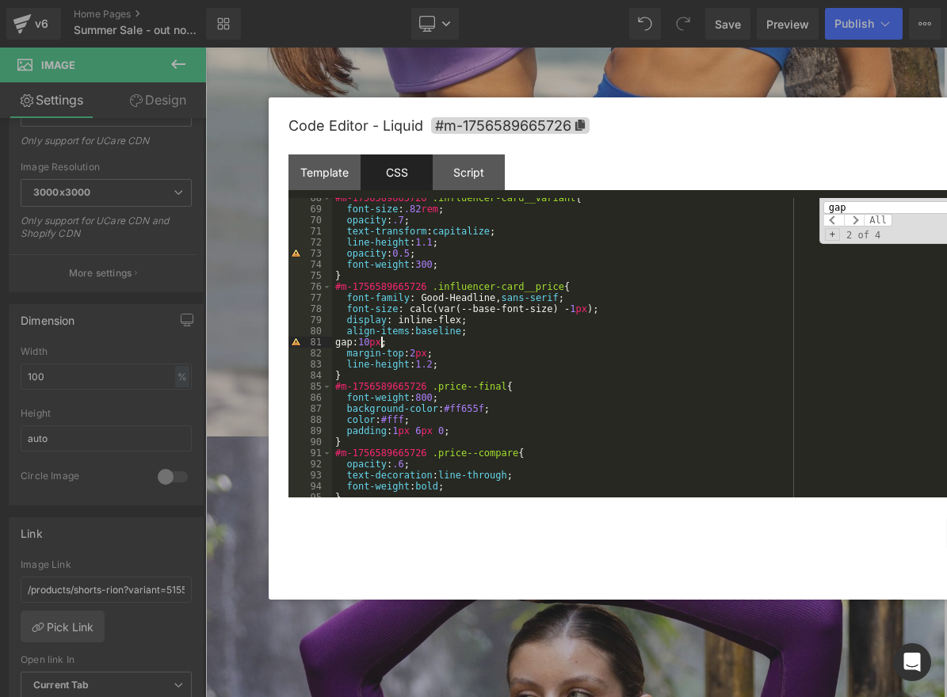
click at [380, 341] on div "#m-1756589665726 .influencer-card__variant { font-size : .82 rem ; opacity : .7…" at bounding box center [703, 353] width 742 height 322
click at [852, 219] on span at bounding box center [854, 220] width 21 height 13
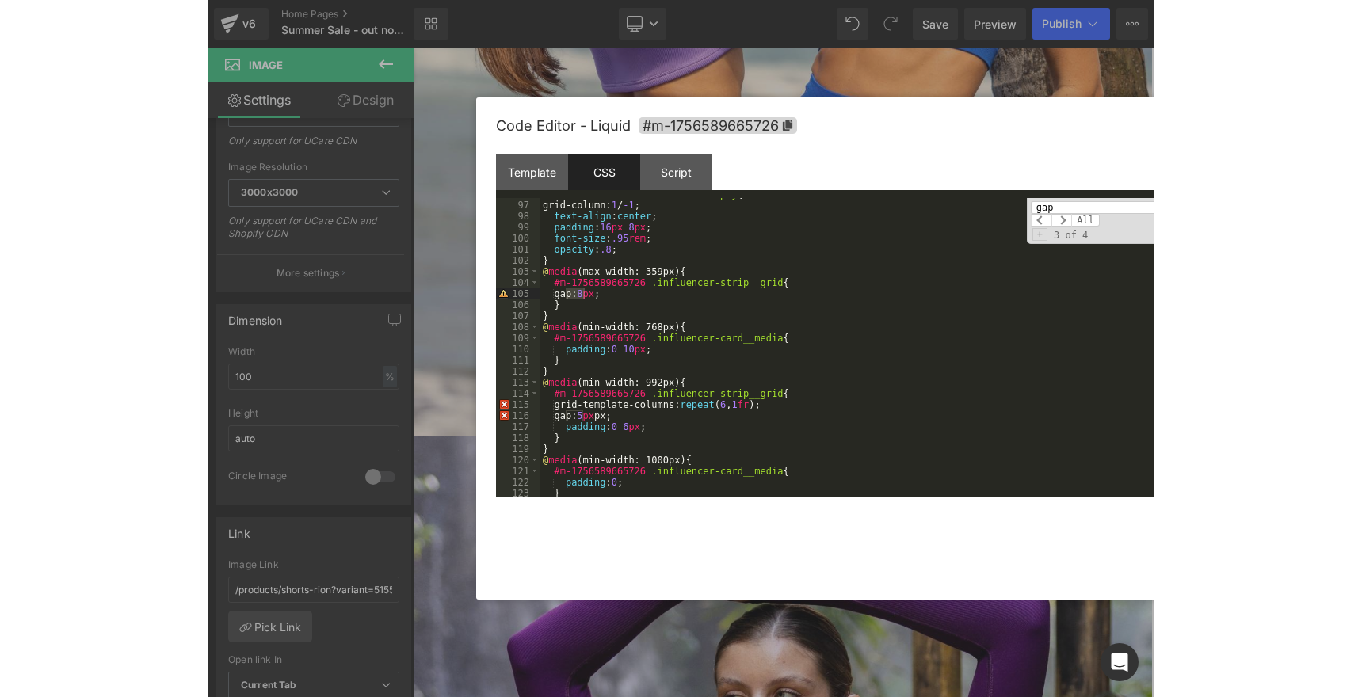
scroll to position [1063, 0]
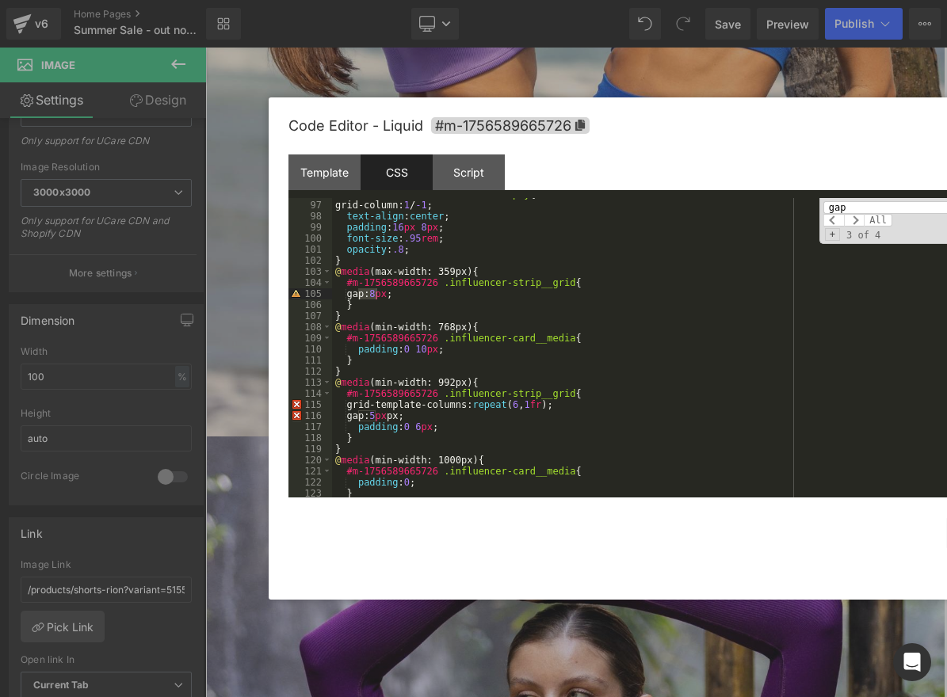
click at [392, 296] on div "#m-1756589665726 .influencer-empty { grid-column: 1 / -1 ; text-align : center …" at bounding box center [703, 350] width 742 height 322
click at [416, 415] on div "#m-1756589665726 .influencer-empty { grid-column: 1 / -1 ; text-align : center …" at bounding box center [703, 350] width 742 height 322
click at [448, 429] on div "#m-1756589665726 .influencer-empty { grid-column: 1 / -1 ; text-align : center …" at bounding box center [703, 350] width 742 height 322
click at [441, 417] on div "#m-1756589665726 .influencer-empty { grid-column: 1 / -1 ; text-align : center …" at bounding box center [703, 350] width 742 height 322
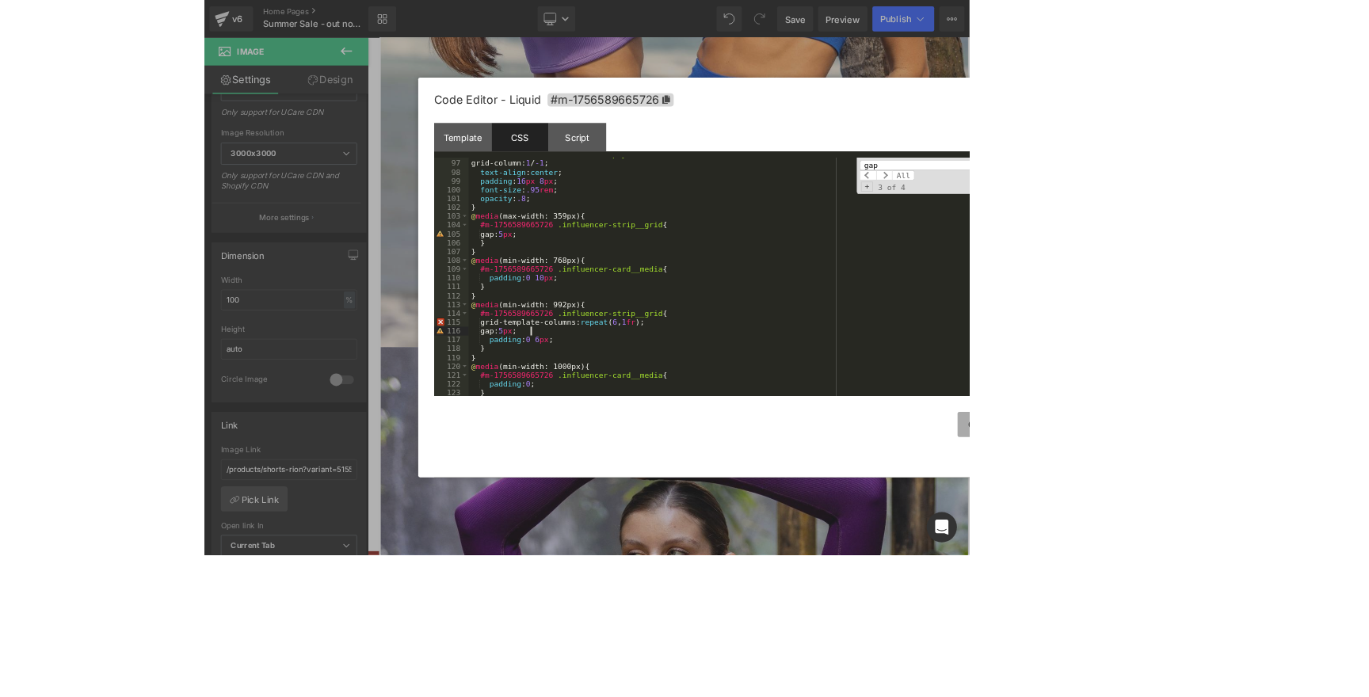
scroll to position [1818, 0]
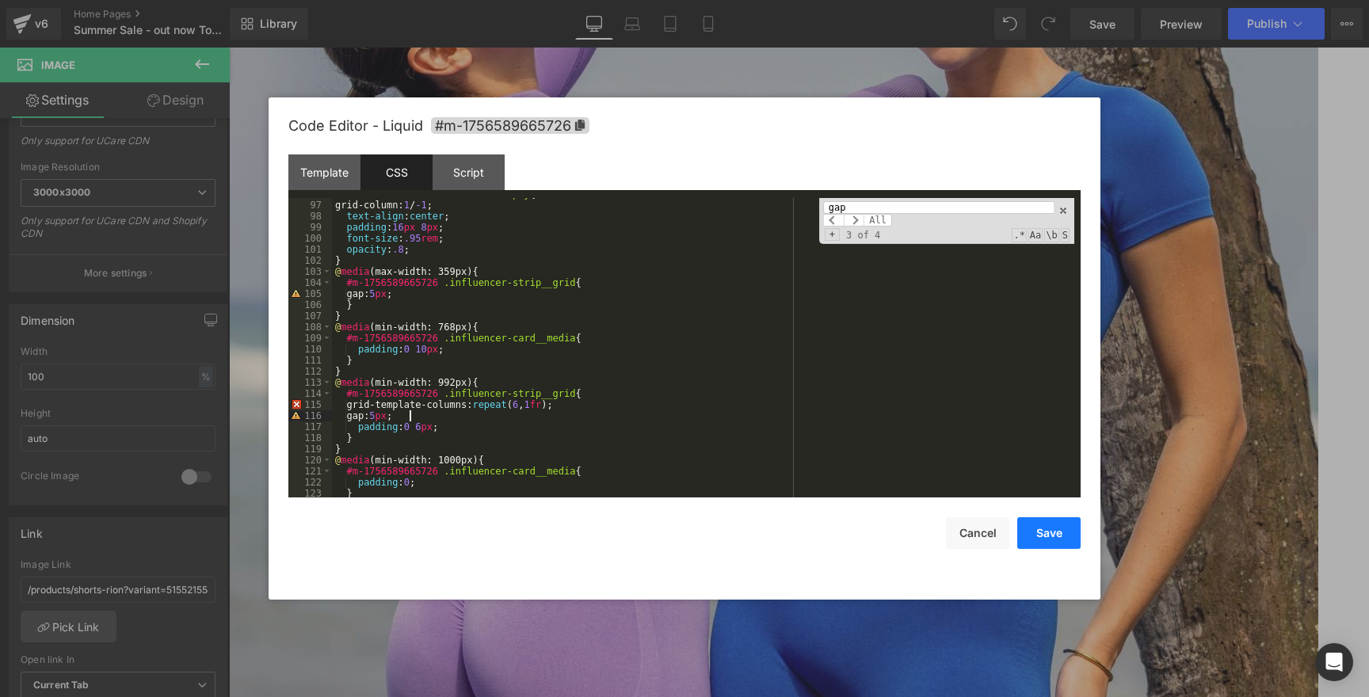
click at [1061, 534] on button "Save" at bounding box center [1048, 533] width 63 height 32
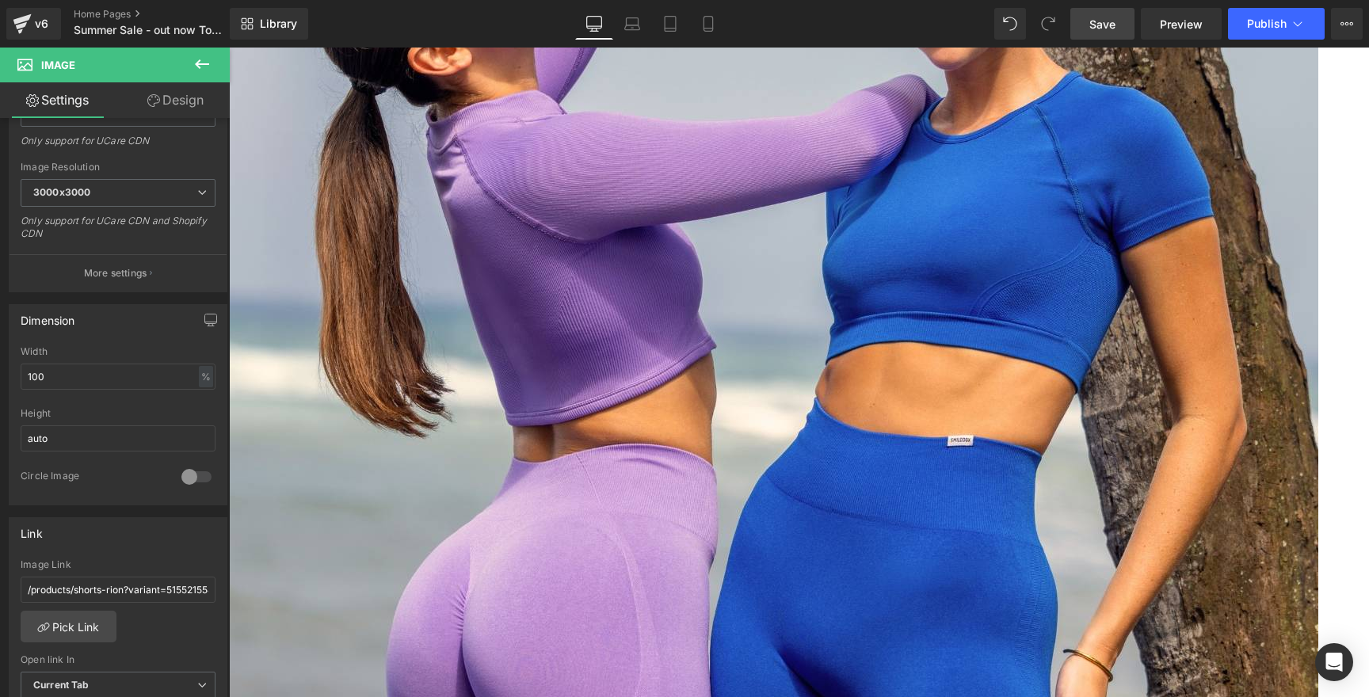
click at [1128, 12] on link "Save" at bounding box center [1102, 24] width 64 height 32
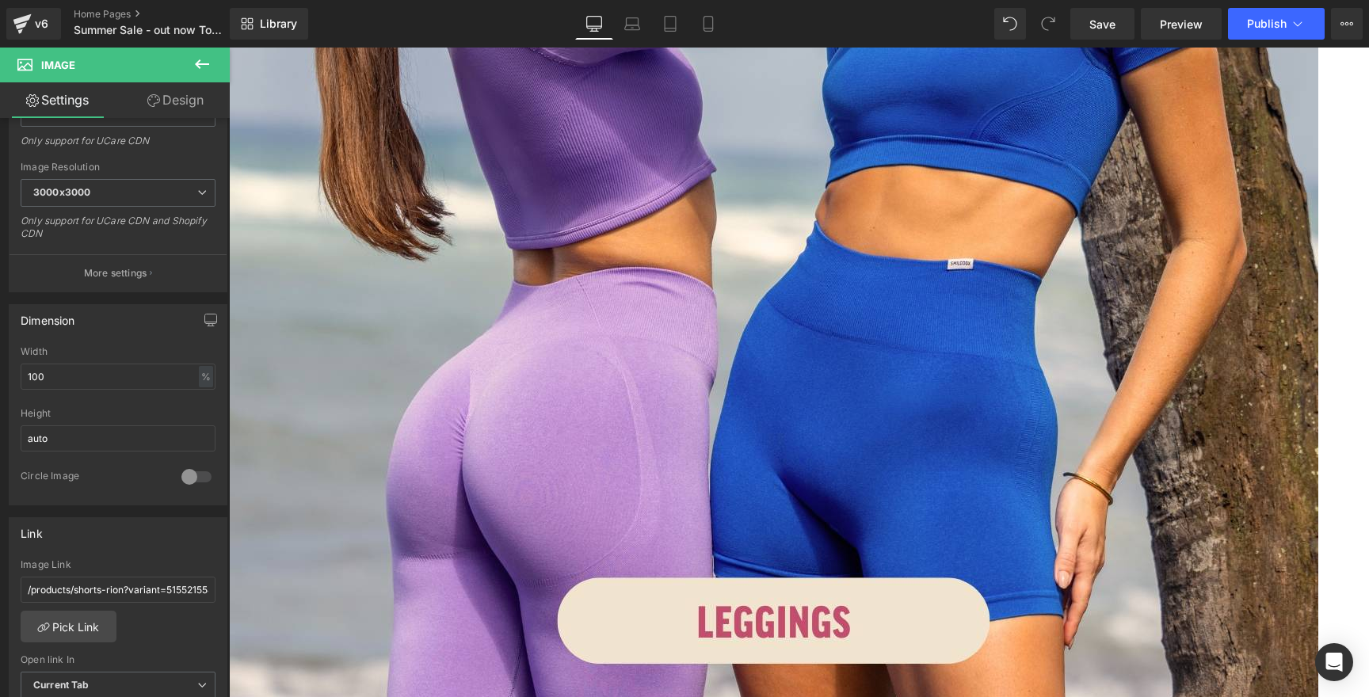
scroll to position [2049, 0]
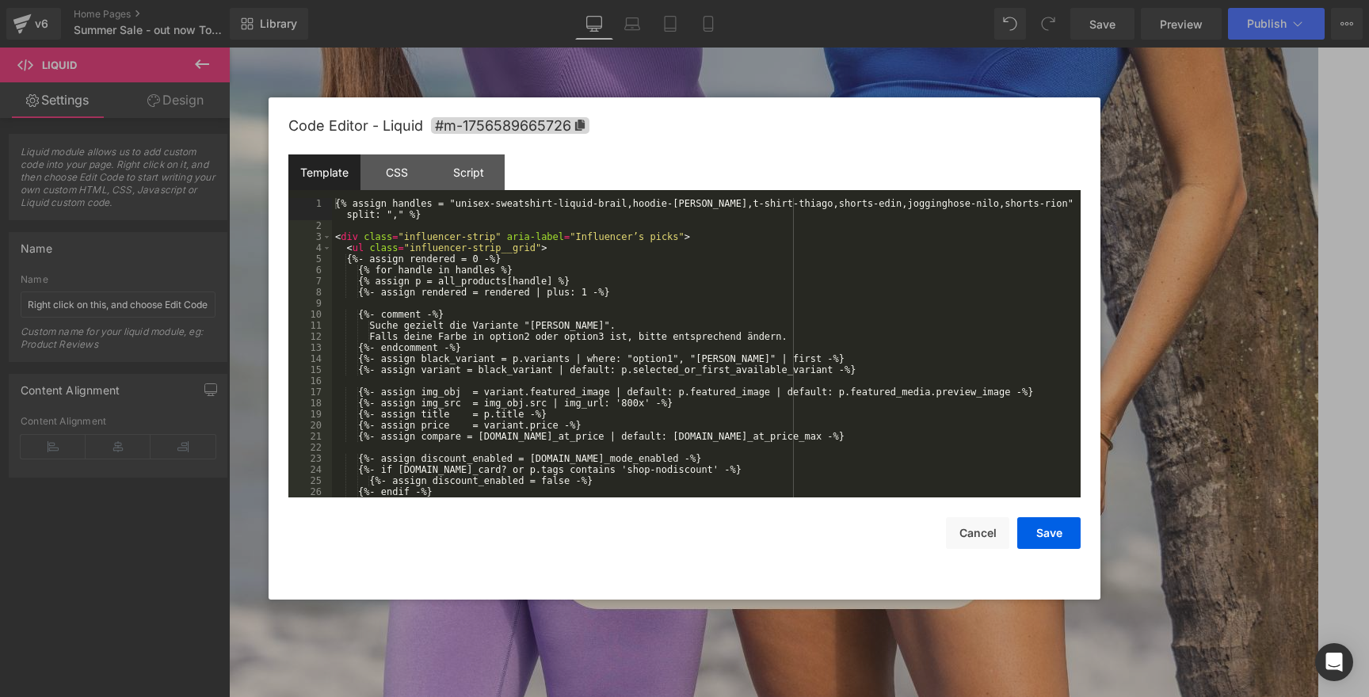
click at [229, 48] on icon at bounding box center [229, 48] width 0 height 0
click at [393, 175] on div "CSS" at bounding box center [396, 172] width 72 height 36
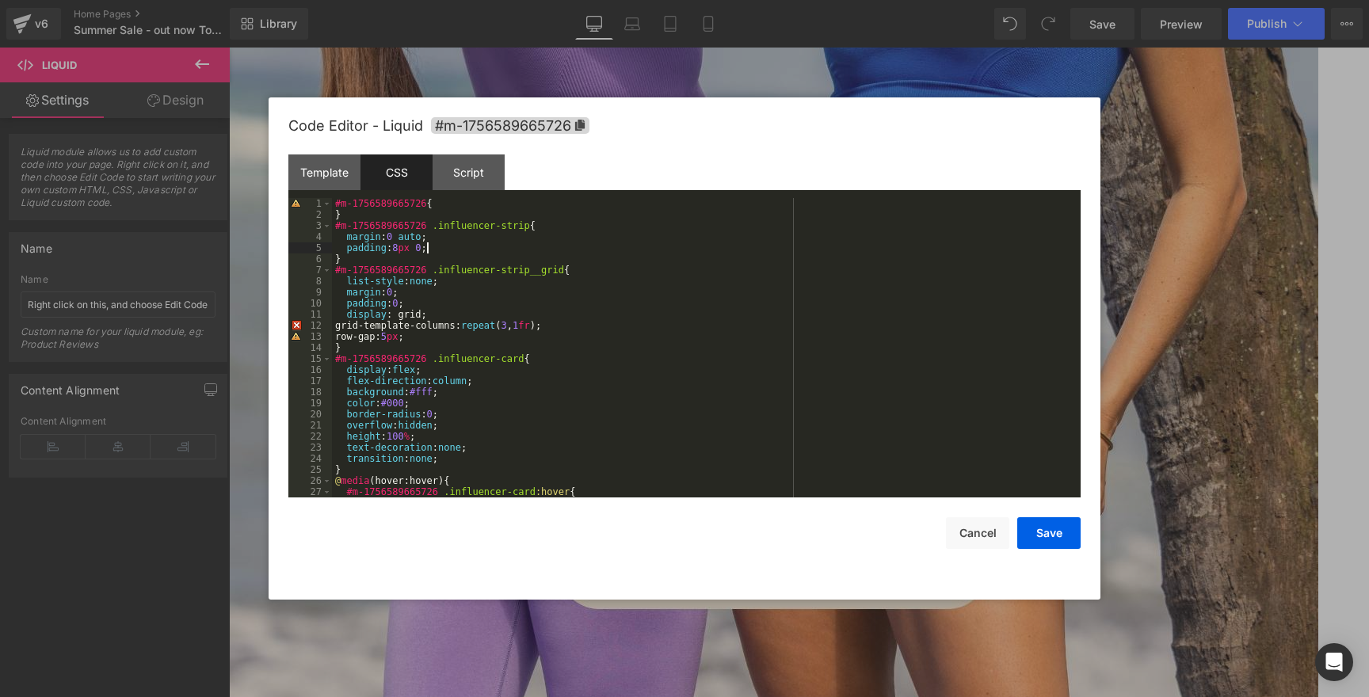
click at [427, 245] on div "#m-1756589665726 { } #m-1756589665726 .influencer-strip { margin : 0 auto ; pad…" at bounding box center [703, 359] width 742 height 322
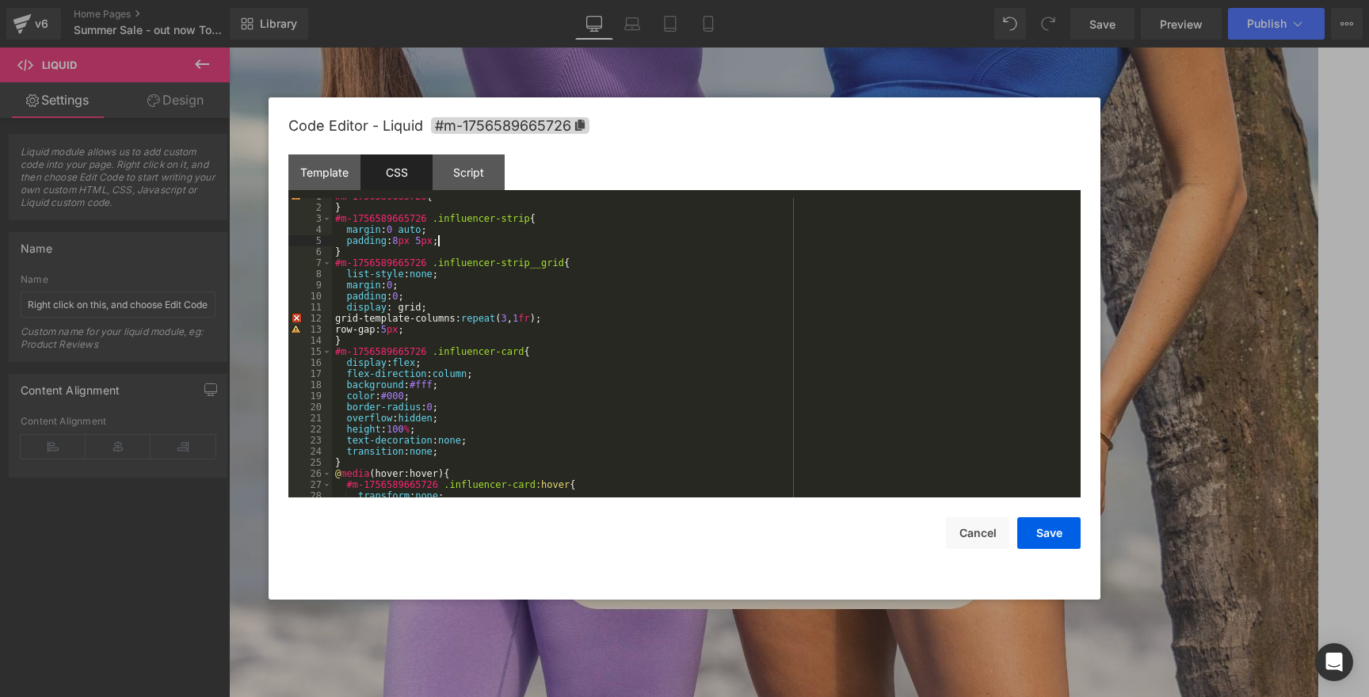
scroll to position [21, 0]
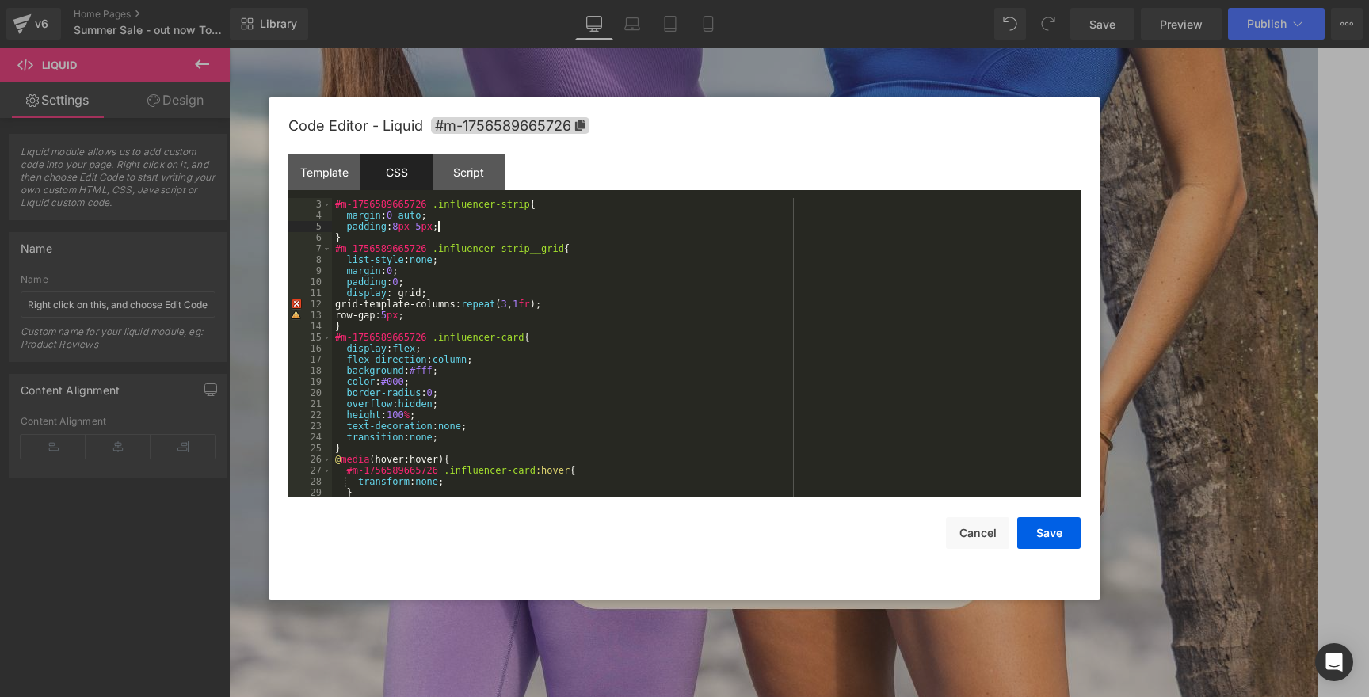
click at [439, 288] on div "} #m-1756589665726 .influencer-strip { margin : 0 auto ; padding : 8 px 5 px ; …" at bounding box center [703, 349] width 742 height 322
click at [447, 295] on div "} #m-1756589665726 .influencer-strip { margin : 0 auto ; padding : 8 px 5 px ; …" at bounding box center [703, 349] width 742 height 322
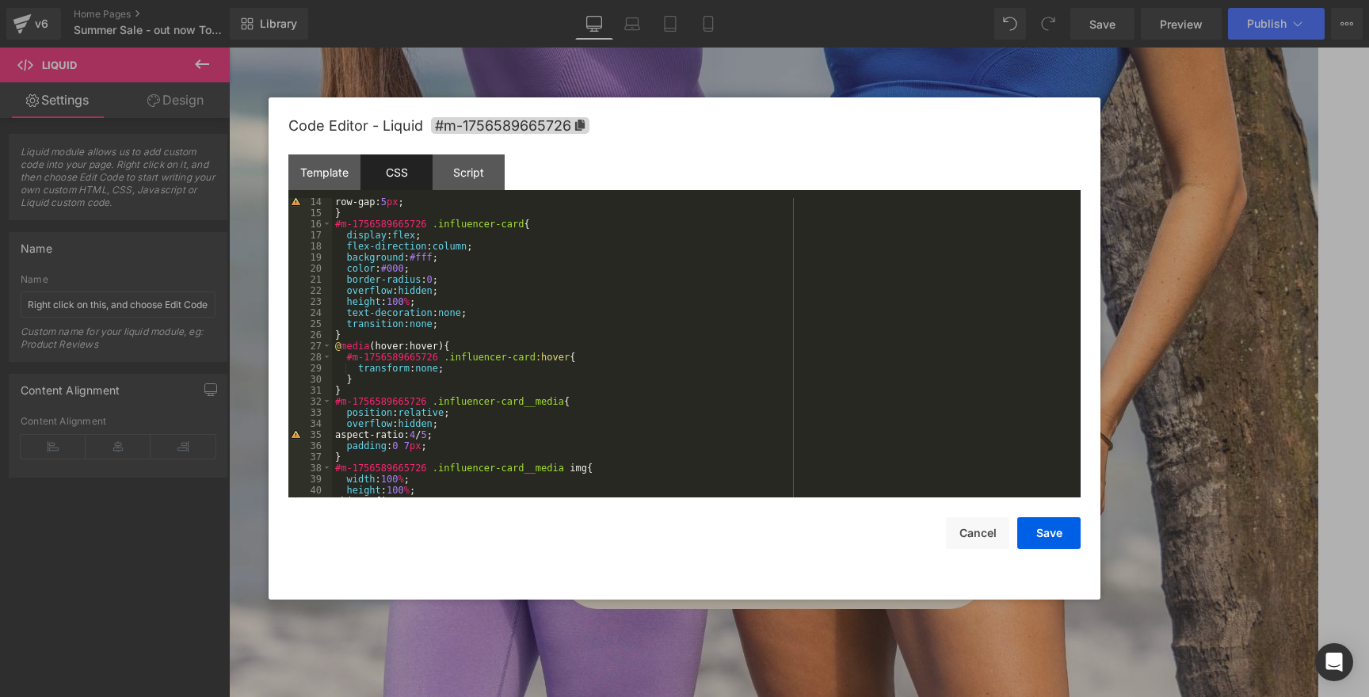
scroll to position [185, 0]
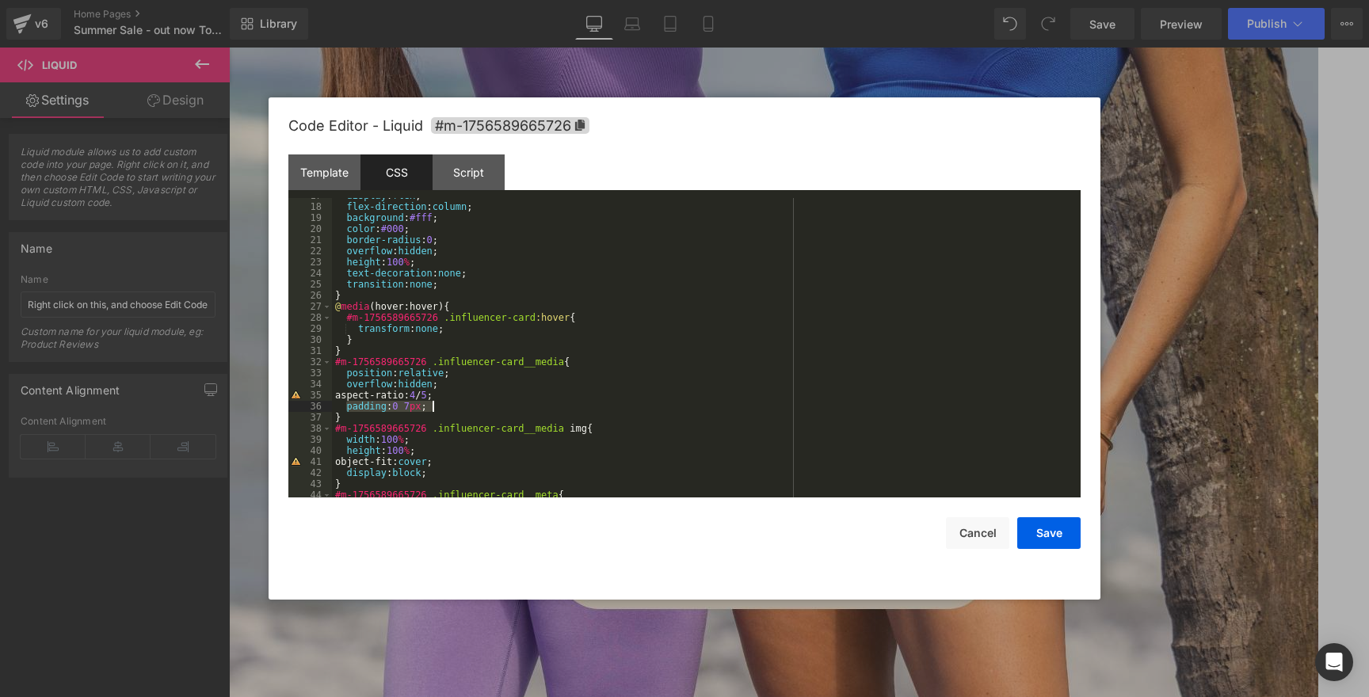
drag, startPoint x: 344, startPoint y: 406, endPoint x: 469, endPoint y: 406, distance: 125.1
click at [469, 406] on div "display : flex ; flex-direction : column ; background : #fff ; color : #000 ; b…" at bounding box center [703, 351] width 742 height 322
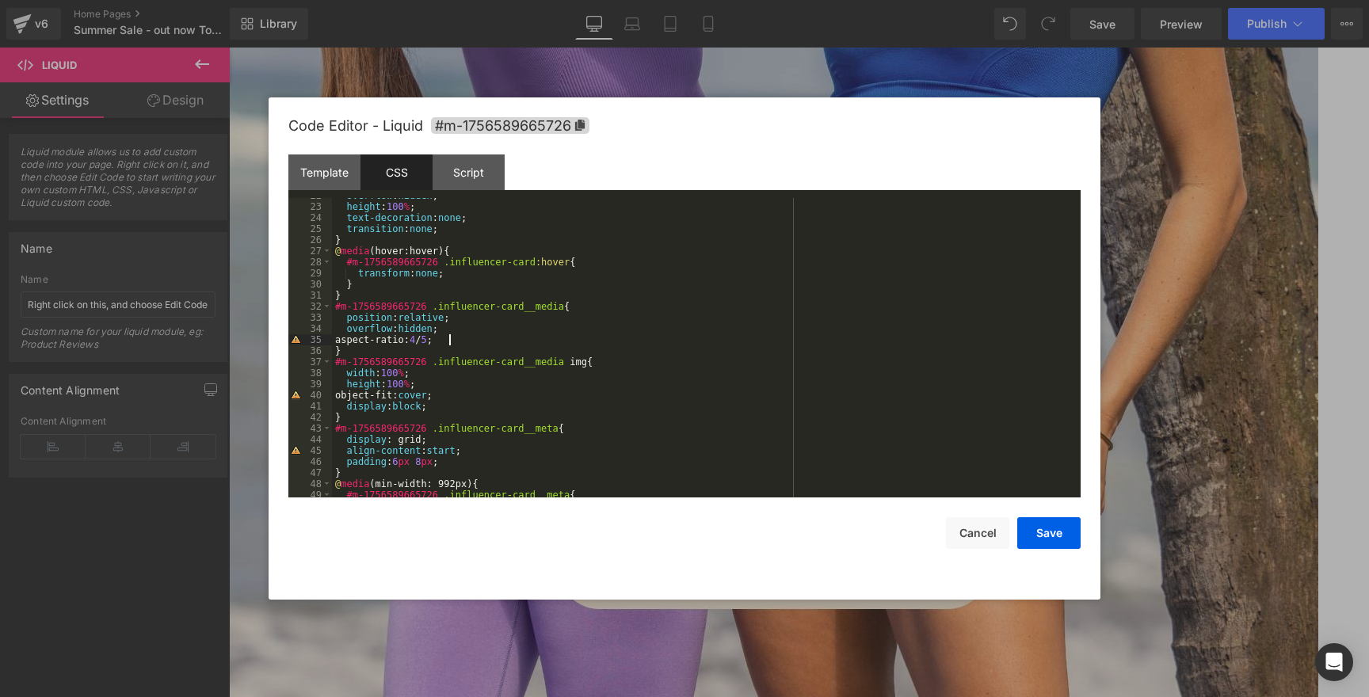
scroll to position [260, 0]
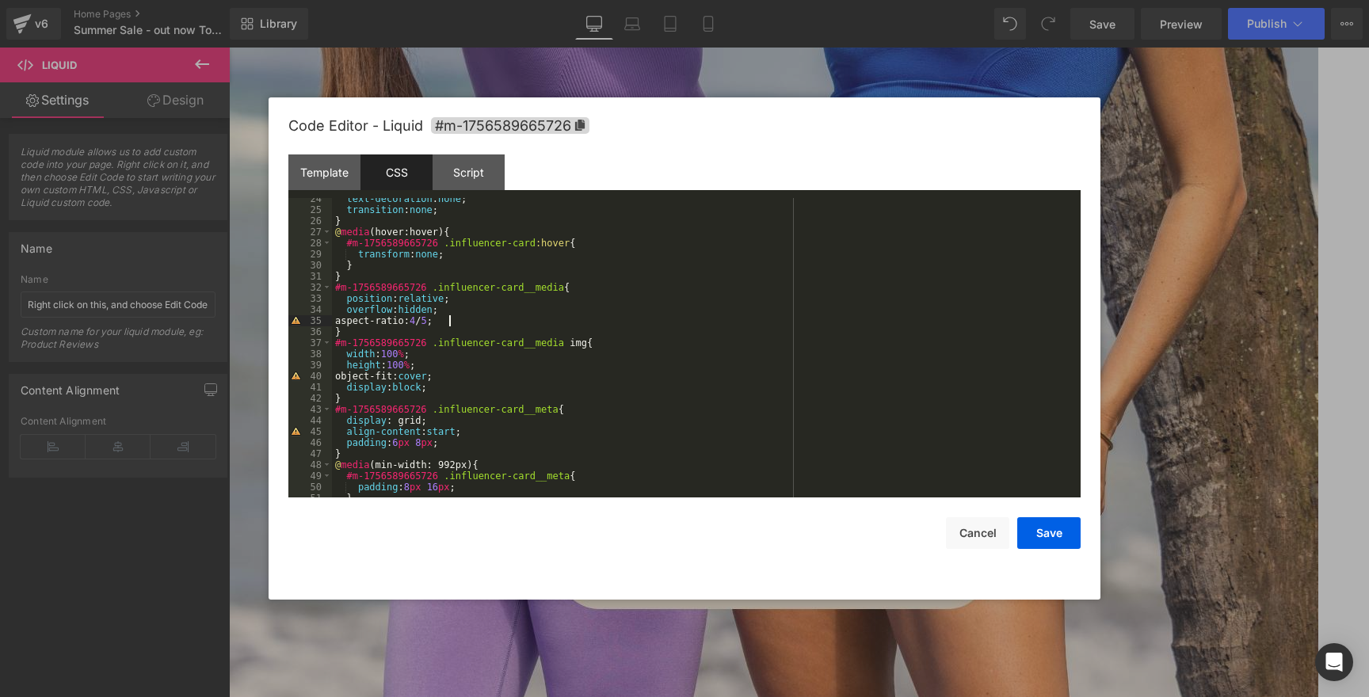
click at [552, 356] on div "text-decoration : none ; transition : none ; } @ media (hover:hover) { #m-17565…" at bounding box center [703, 354] width 742 height 322
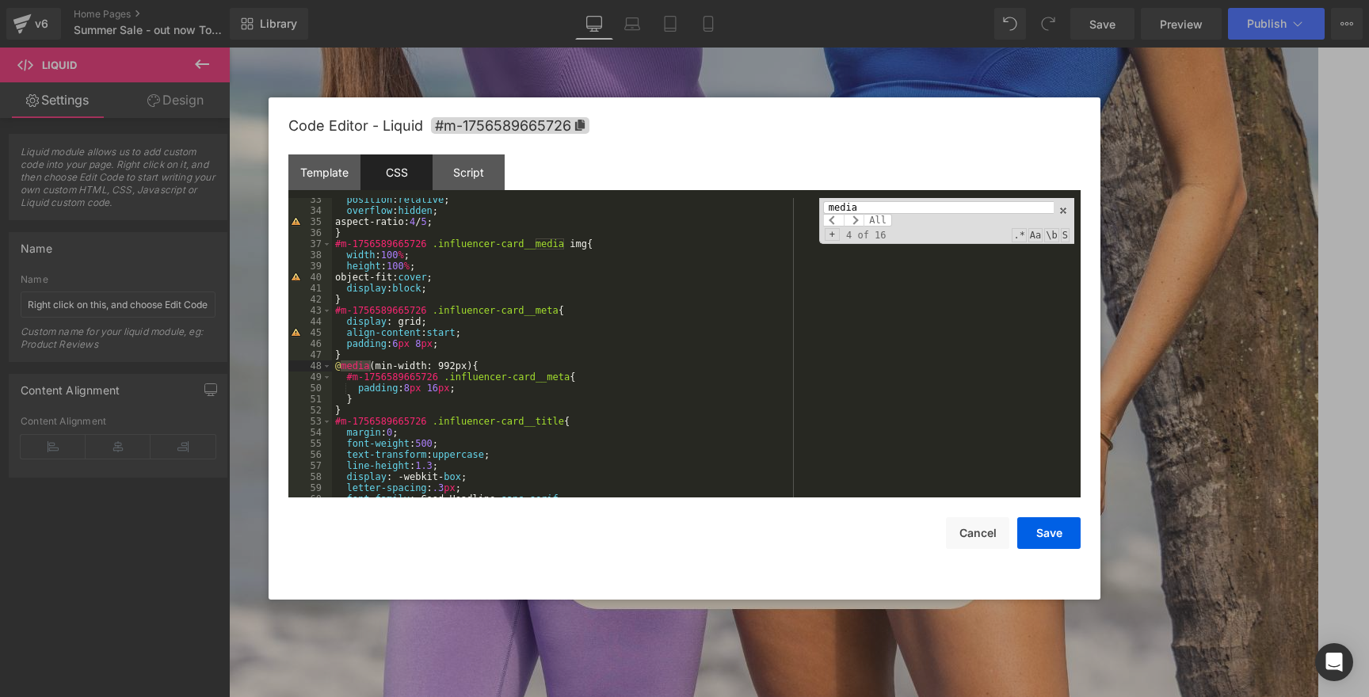
scroll to position [380, 0]
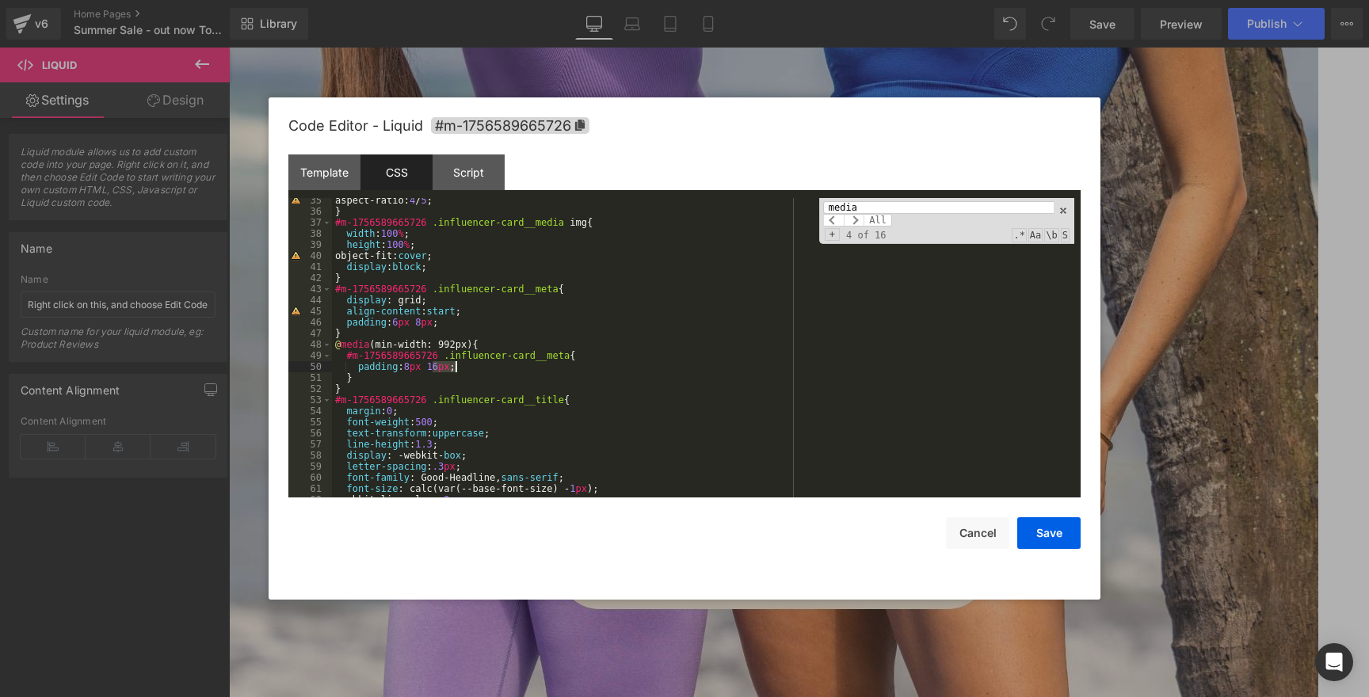
drag, startPoint x: 431, startPoint y: 366, endPoint x: 458, endPoint y: 367, distance: 26.9
click at [458, 367] on div "aspect-ratio: 4 / 5 ; } #m-1756589665726 .influencer-card__media img { width : …" at bounding box center [703, 356] width 742 height 322
click at [333, 370] on div "aspect-ratio: 4 / 5 ; } #m-1756589665726 .influencer-card__media img { width : …" at bounding box center [703, 356] width 742 height 322
click at [855, 217] on span at bounding box center [854, 220] width 21 height 13
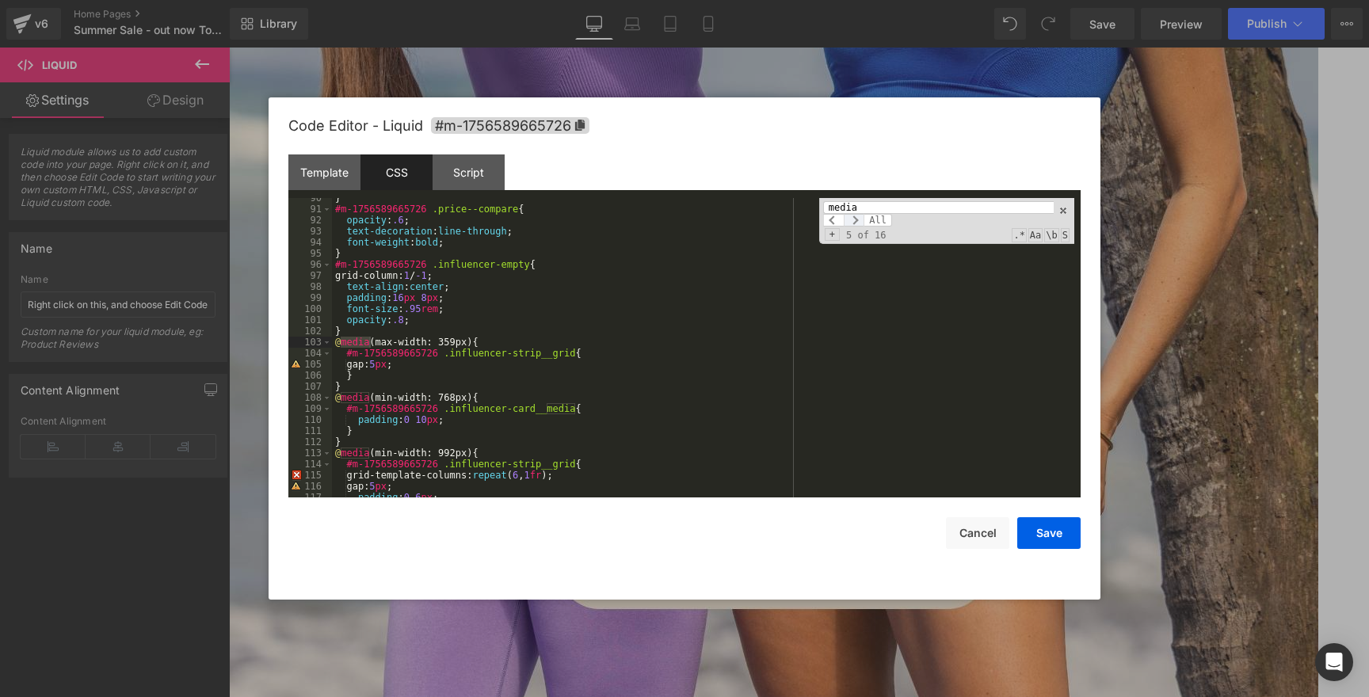
scroll to position [992, 0]
click at [835, 222] on span at bounding box center [833, 220] width 21 height 13
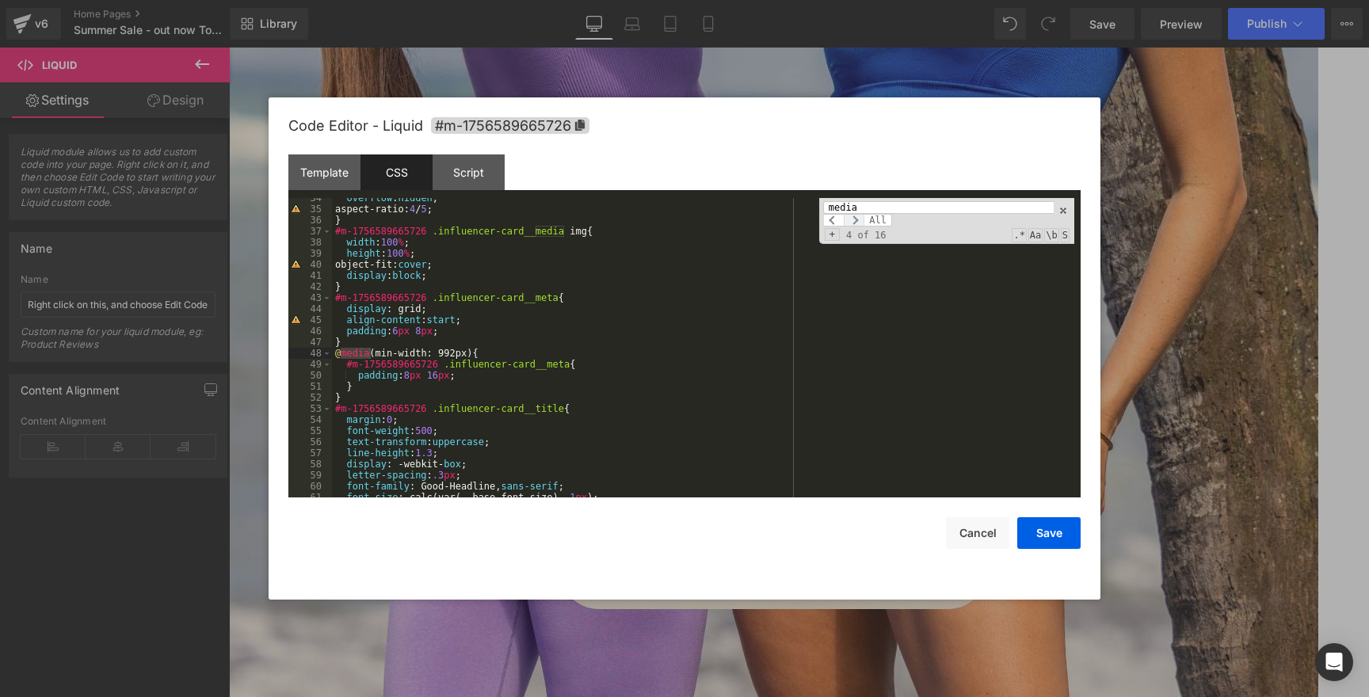
click at [860, 219] on span at bounding box center [854, 220] width 21 height 13
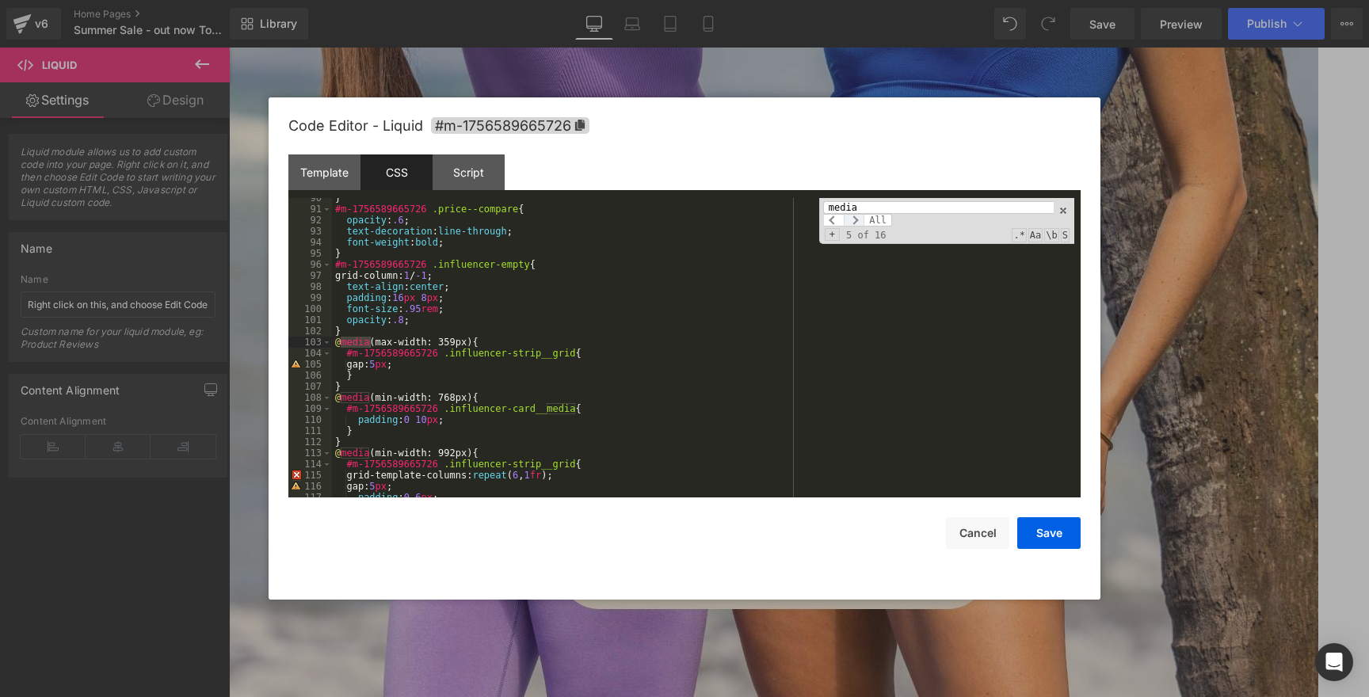
click at [860, 219] on span at bounding box center [854, 220] width 21 height 13
click at [831, 208] on input "media" at bounding box center [938, 207] width 230 height 13
type input "_media"
click at [344, 432] on div "} #m-1756589665726 .price--compare { opacity : .6 ; text-decoration : line-thro…" at bounding box center [703, 353] width 742 height 322
click at [851, 219] on span at bounding box center [854, 220] width 21 height 13
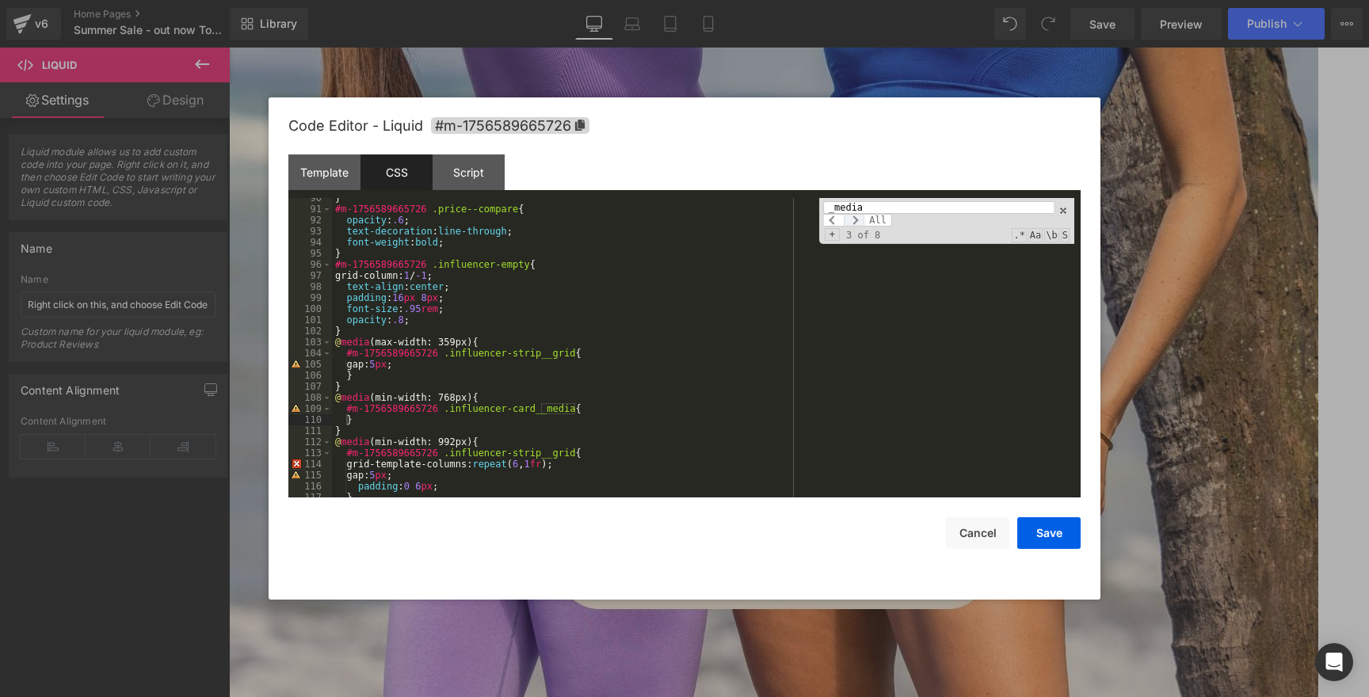
scroll to position [1181, 0]
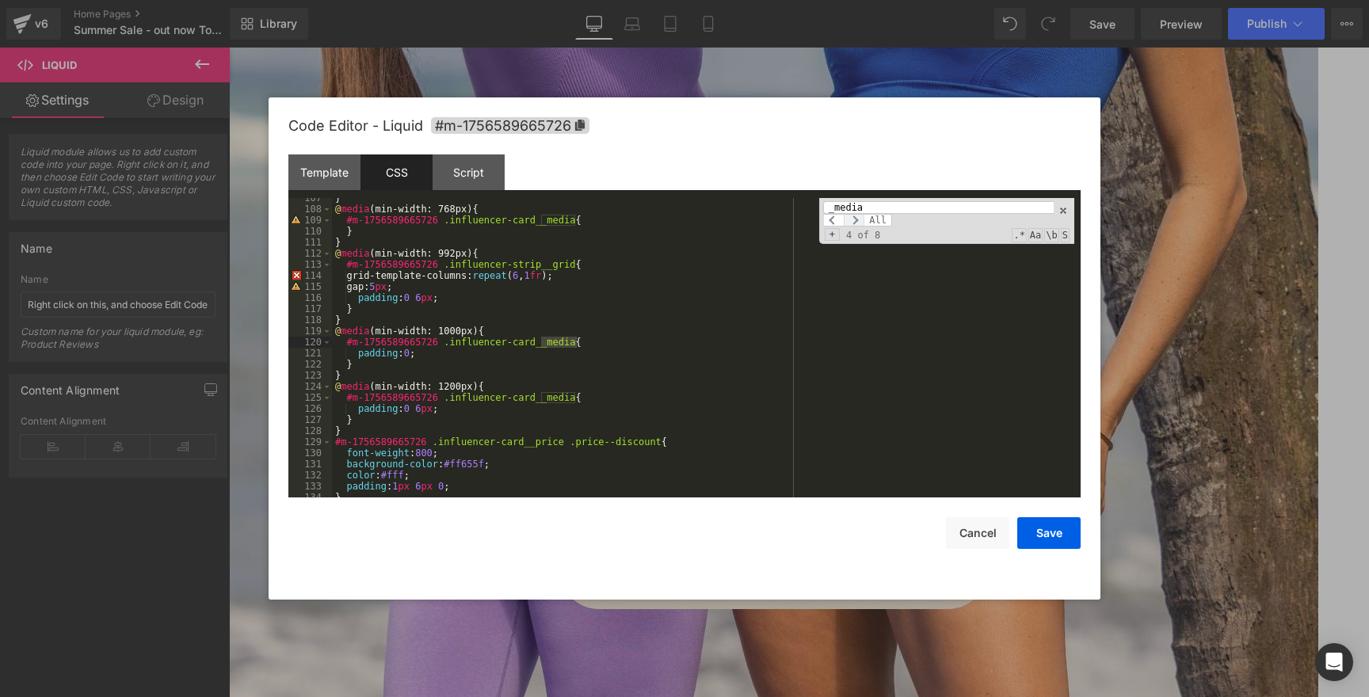
click at [851, 219] on span at bounding box center [854, 220] width 21 height 13
click at [333, 418] on div "} @ media (min-width: 768px) { #m-1756589665726 .influencer-card__media { } } @…" at bounding box center [703, 353] width 742 height 322
click at [853, 223] on span at bounding box center [854, 220] width 21 height 13
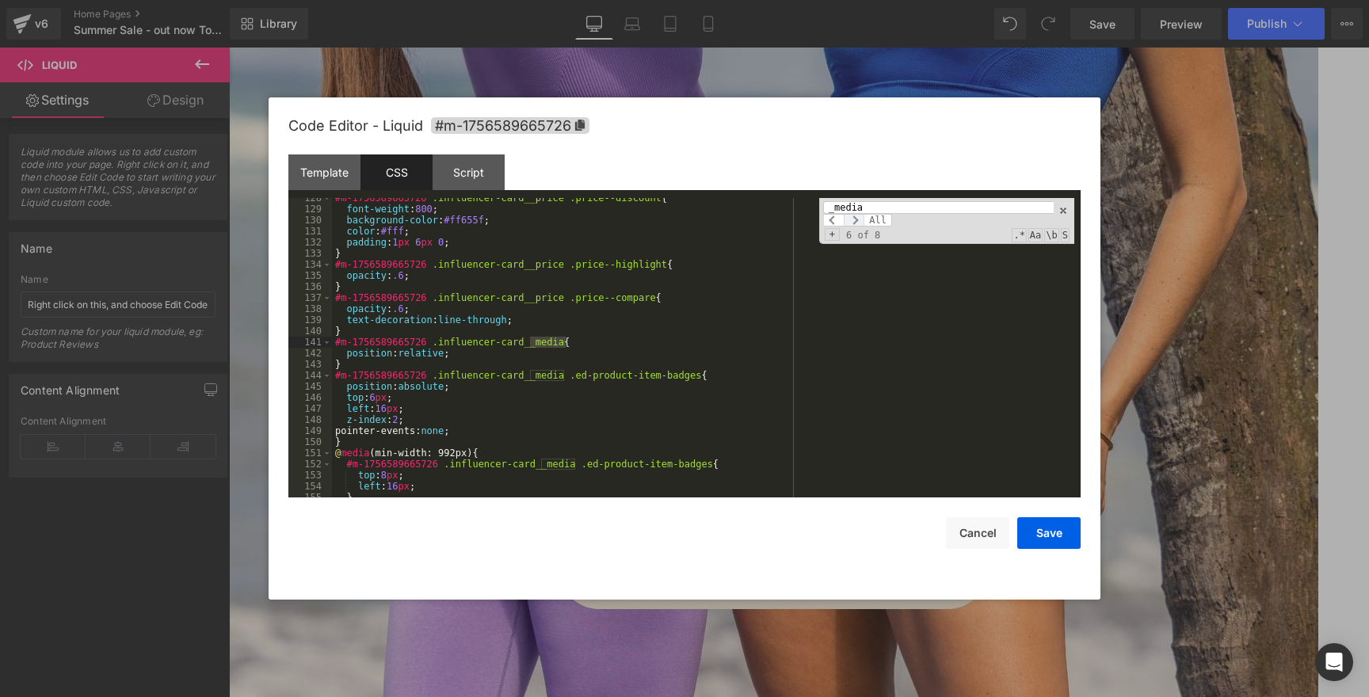
click at [853, 223] on span at bounding box center [854, 220] width 21 height 13
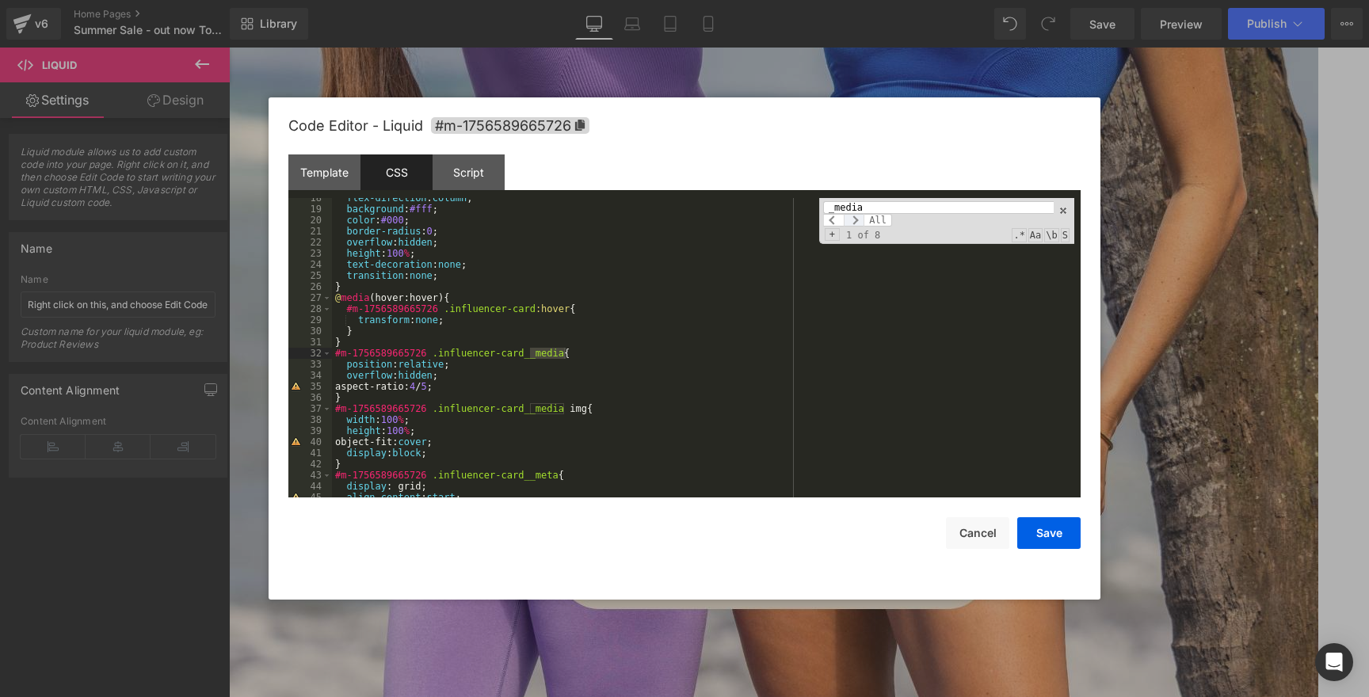
click at [853, 223] on span at bounding box center [854, 220] width 21 height 13
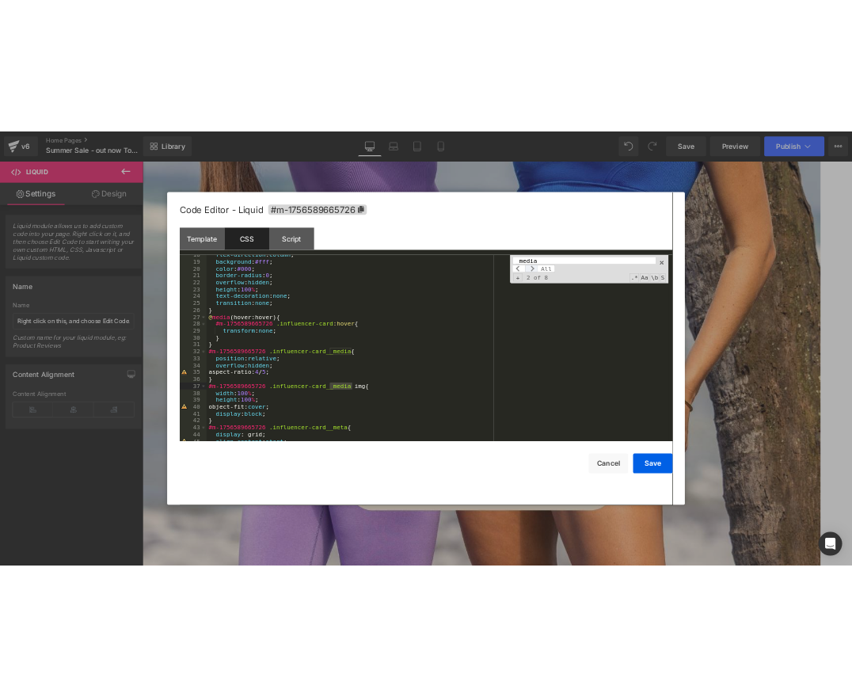
scroll to position [1059, 0]
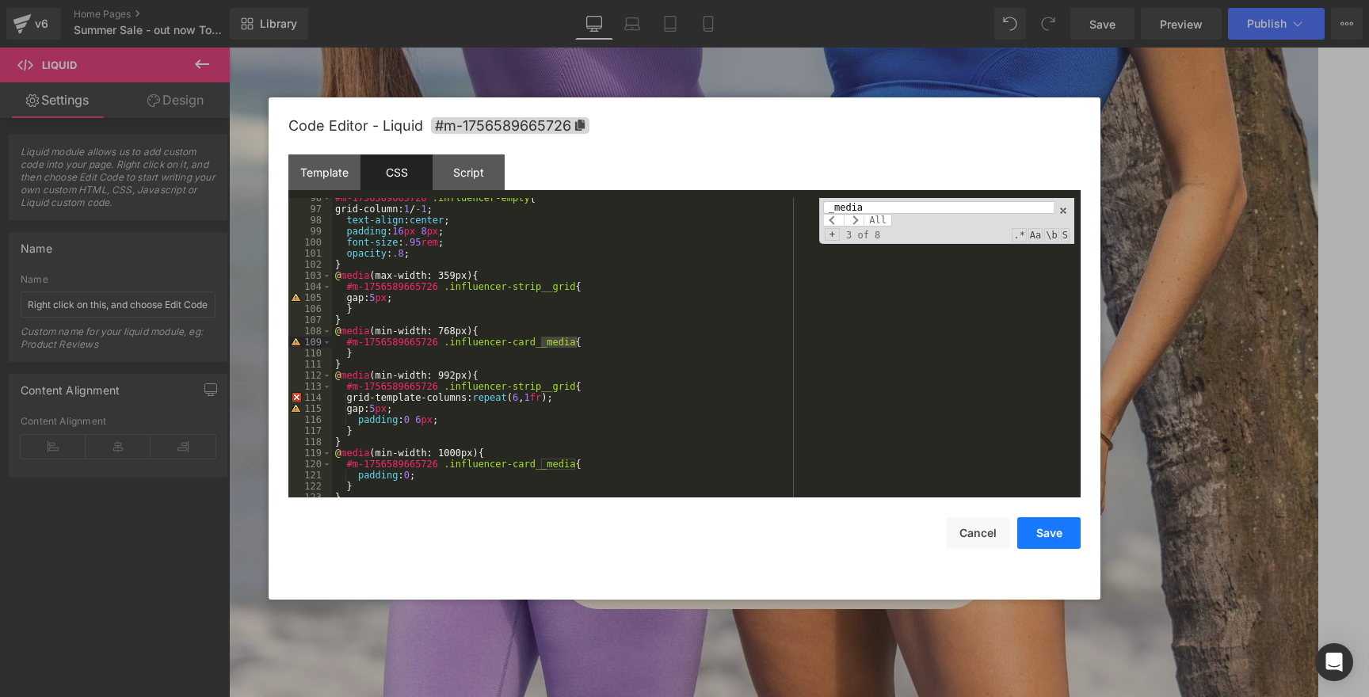
click at [1065, 547] on button "Save" at bounding box center [1048, 533] width 63 height 32
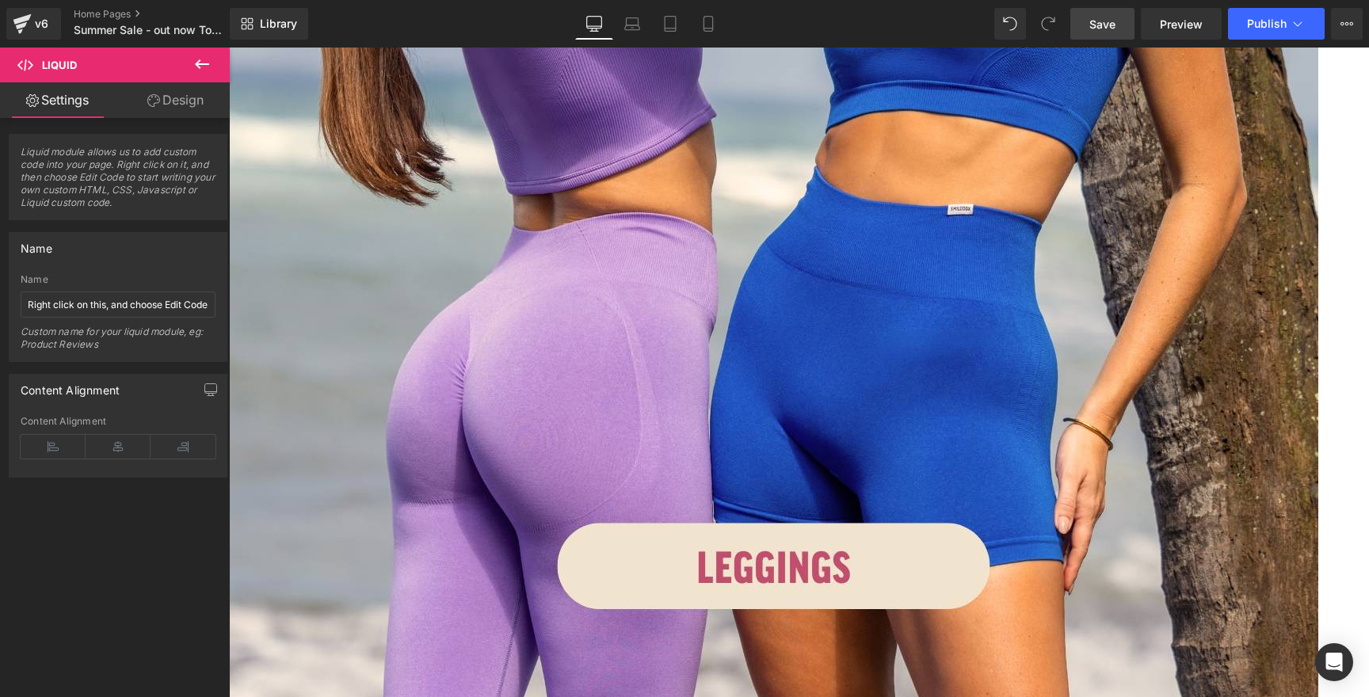
click at [1099, 12] on link "Save" at bounding box center [1102, 24] width 64 height 32
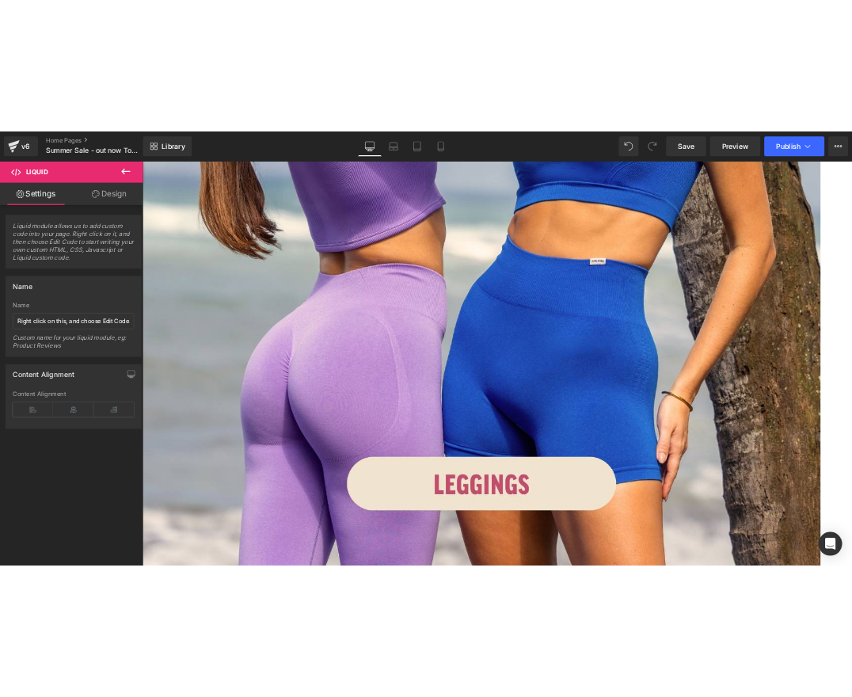
scroll to position [2785, 0]
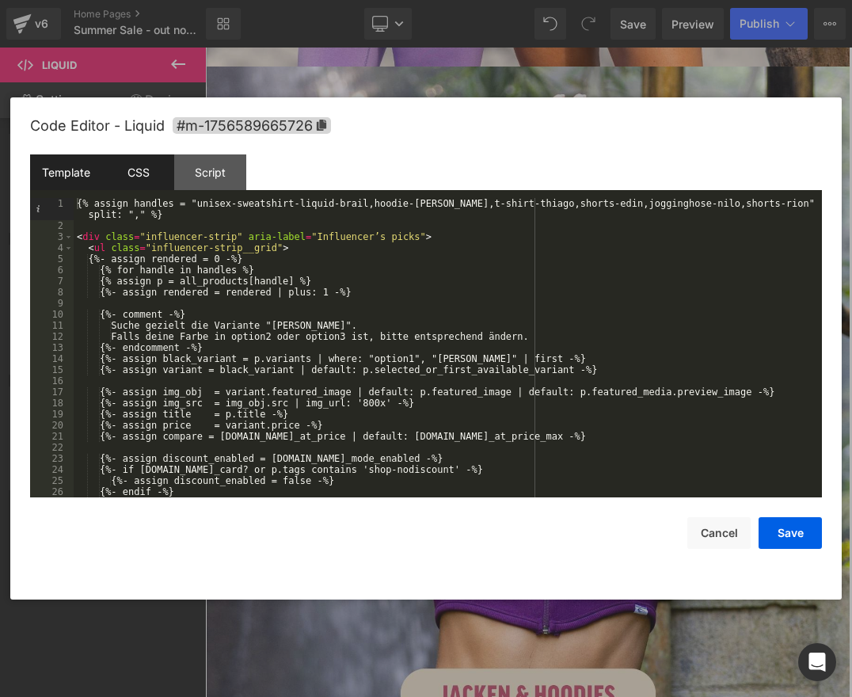
click at [119, 162] on div "CSS" at bounding box center [138, 172] width 72 height 36
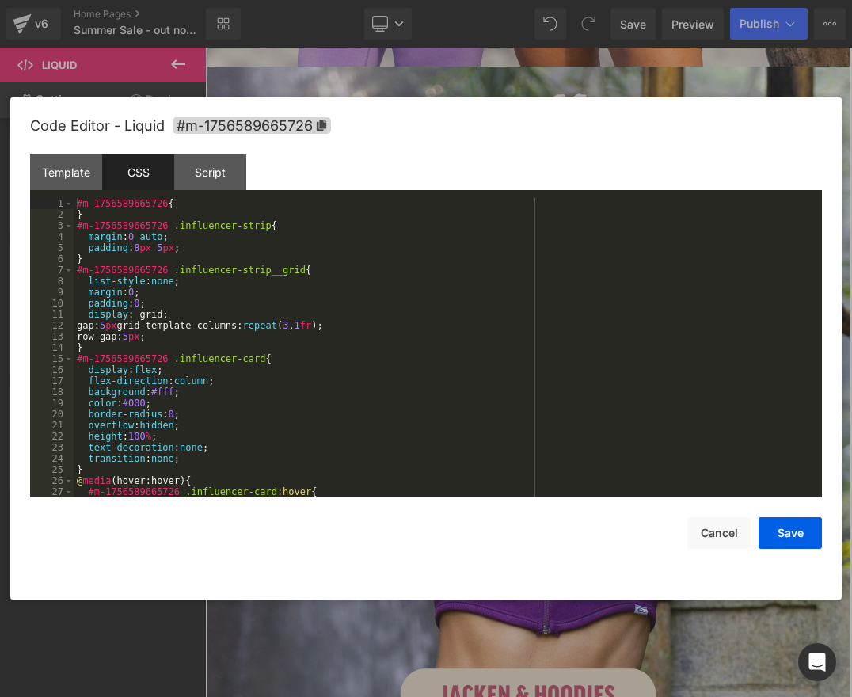
click at [398, 376] on div "#m-1756589665726 { } #m-1756589665726 .influencer-strip { margin : 0 auto ; pad…" at bounding box center [445, 359] width 742 height 322
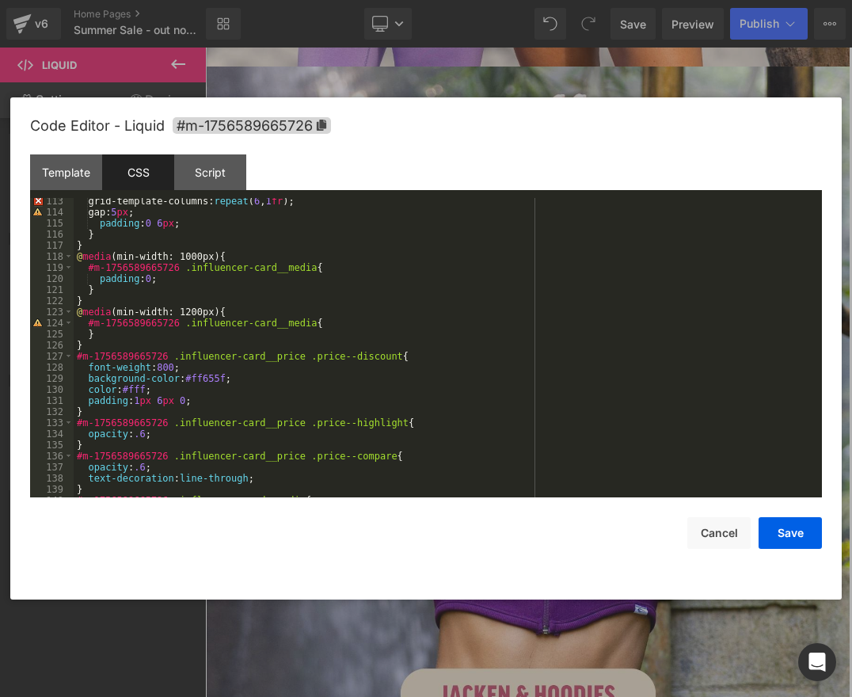
scroll to position [1430, 0]
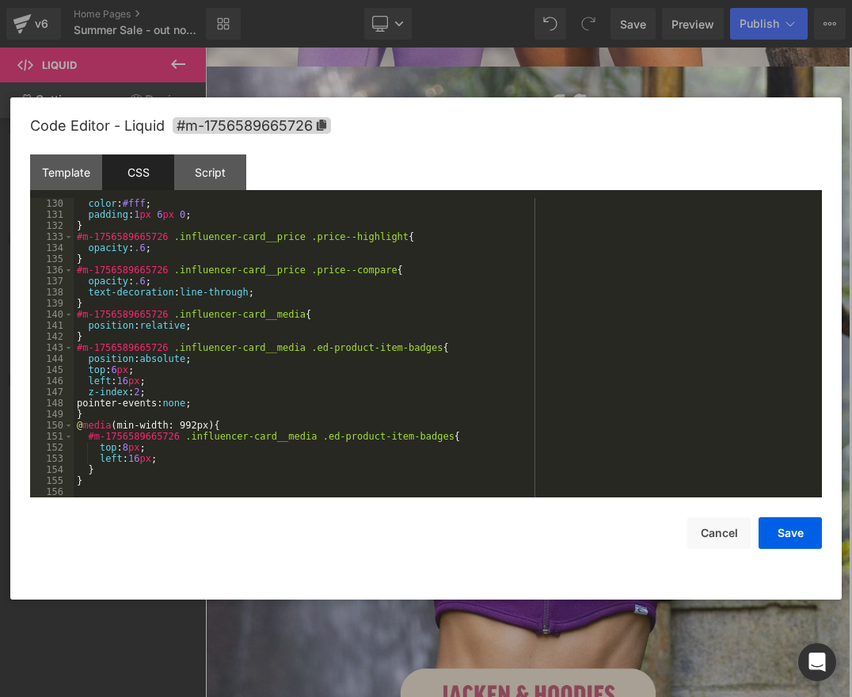
click at [402, 372] on div "color : #fff ; padding : 1 px 6 px 0 ; } #m-1756589665726 .influencer-card__pri…" at bounding box center [445, 359] width 742 height 322
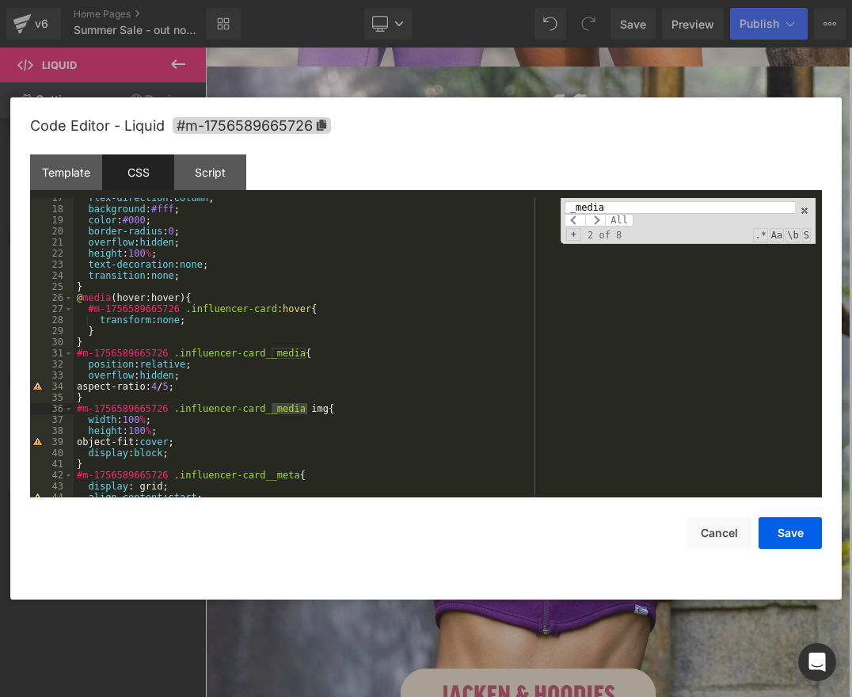
scroll to position [1048, 0]
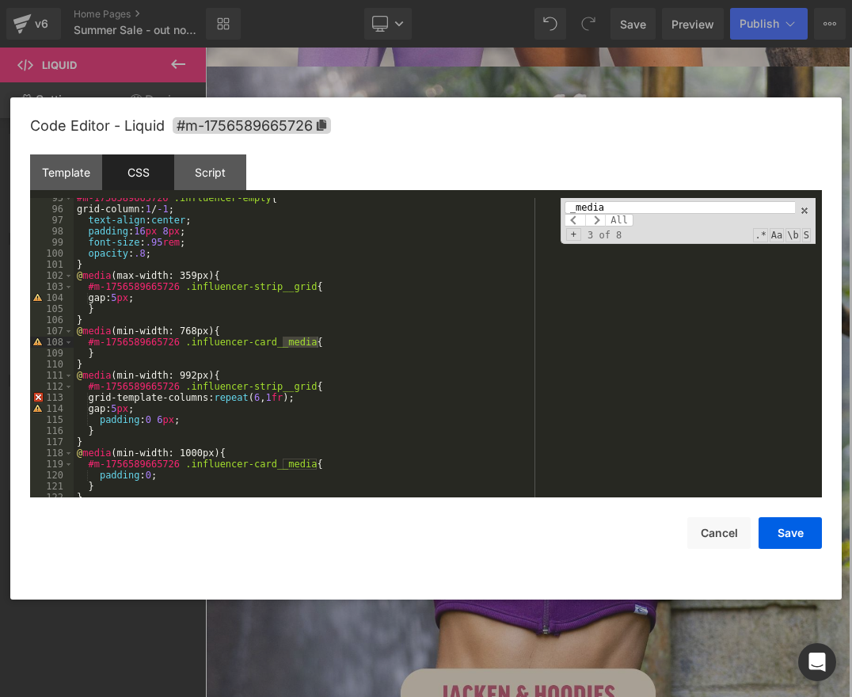
type input "_media"
click at [349, 341] on div "#m-1756589665726 .influencer-empty { grid-column: 1 / -1 ; text-align : center …" at bounding box center [445, 353] width 742 height 322
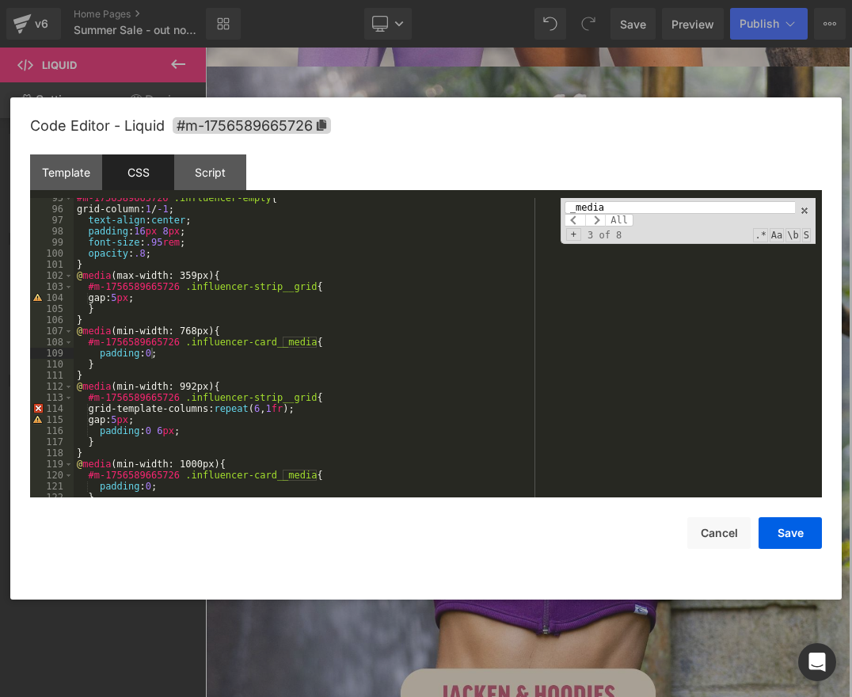
click at [657, 205] on input "_media" at bounding box center [680, 207] width 230 height 13
click at [598, 218] on span at bounding box center [595, 220] width 21 height 13
click at [474, 343] on div "#m-1756589665726 .influencer-empty { grid-column: 1 / -1 ; text-align : center …" at bounding box center [445, 353] width 742 height 322
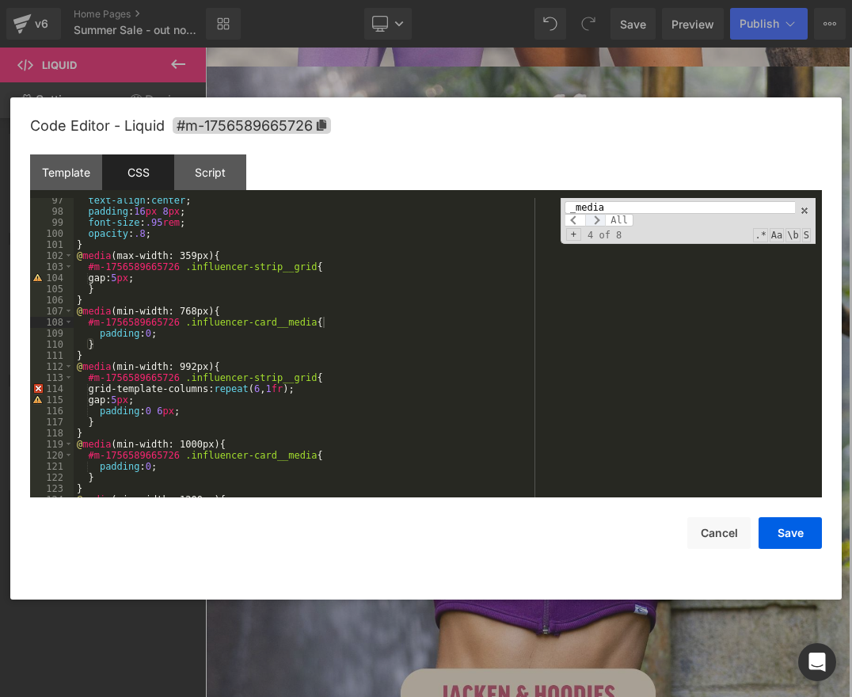
click at [597, 219] on span at bounding box center [595, 220] width 21 height 13
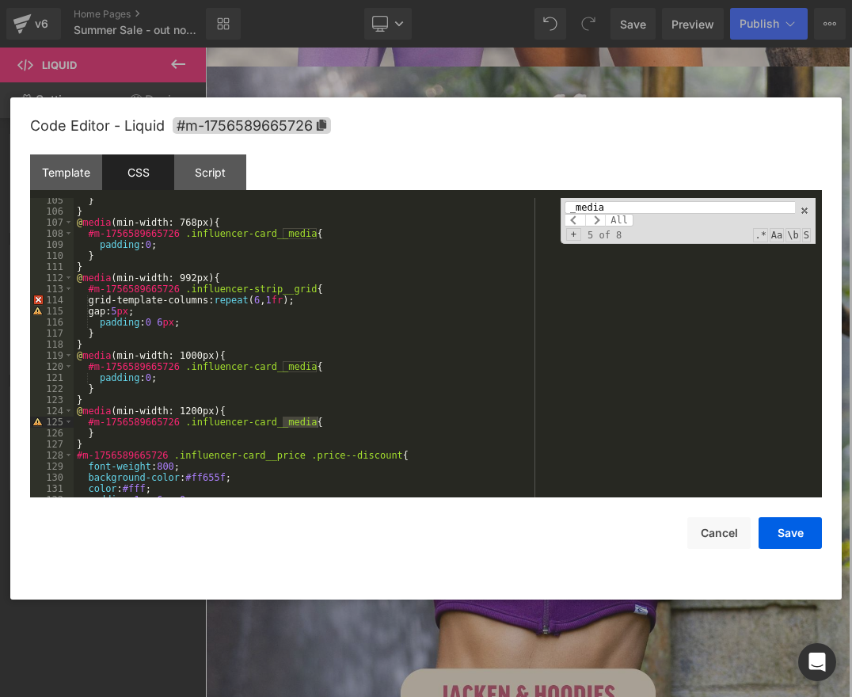
scroll to position [1261, 0]
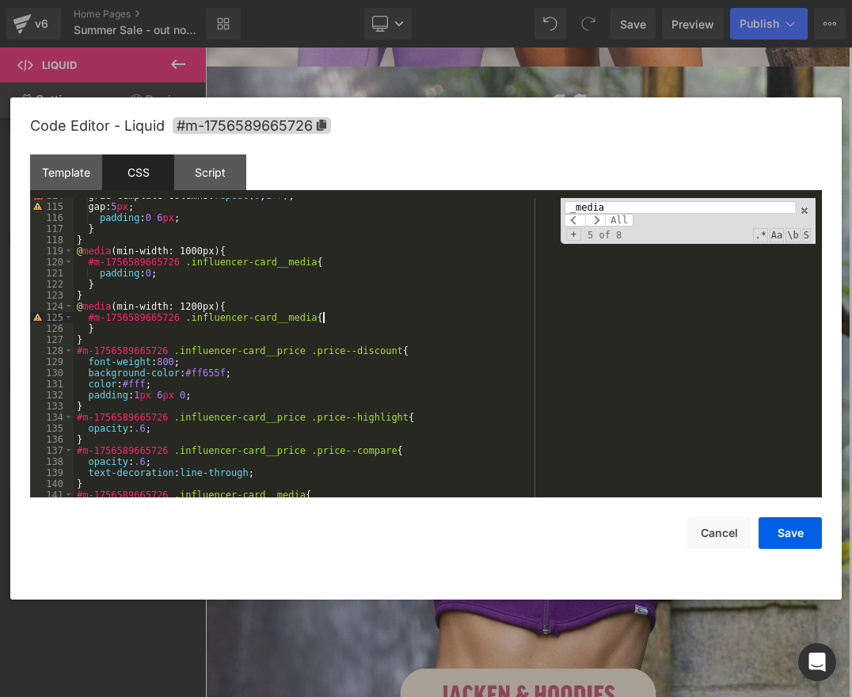
click at [369, 315] on div "grid-template-columns: repeat ( 6 , 1 fr ); gap: 5 px ; padding : 0 6 px ; } } …" at bounding box center [445, 351] width 742 height 322
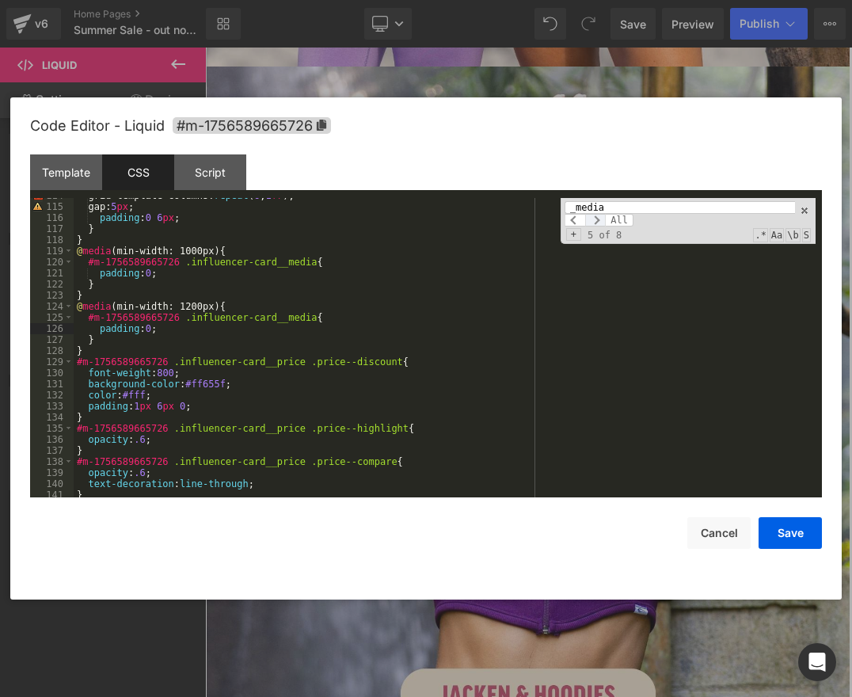
click at [596, 223] on span at bounding box center [595, 220] width 21 height 13
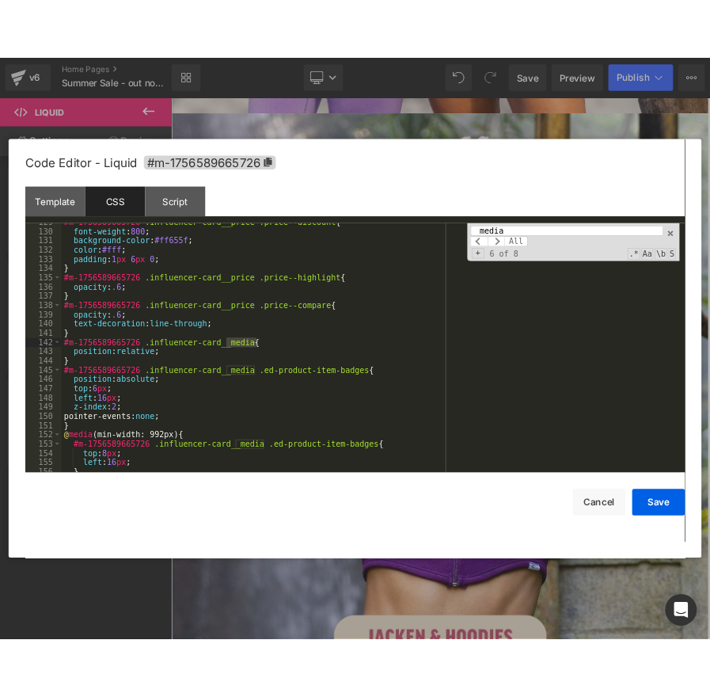
scroll to position [1453, 0]
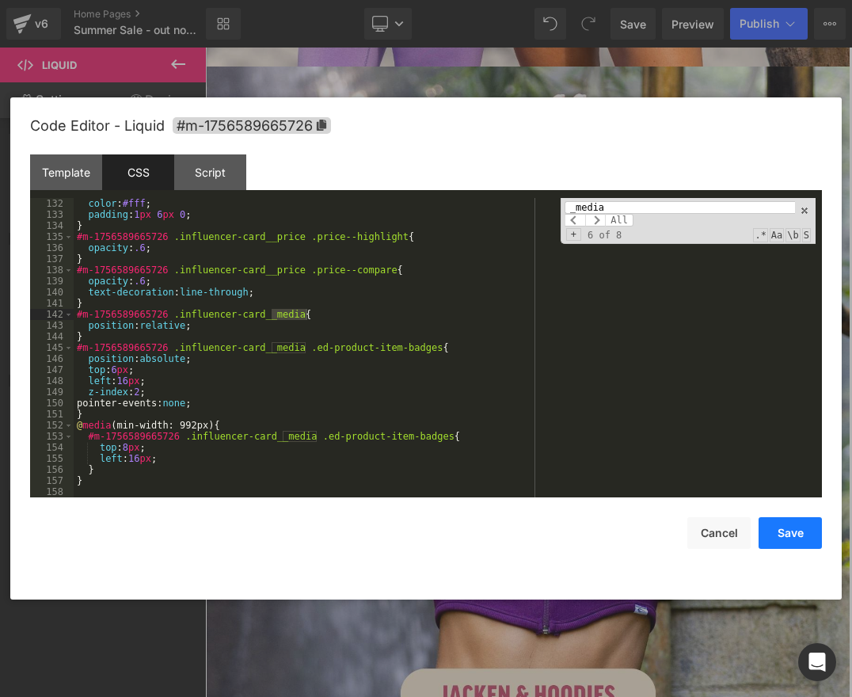
click at [796, 541] on button "Save" at bounding box center [790, 533] width 63 height 32
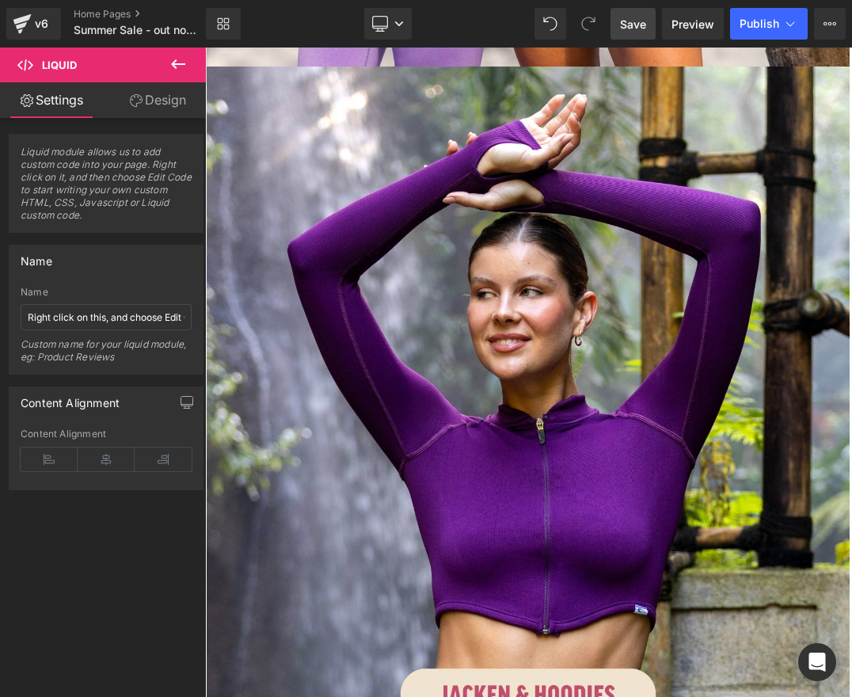
click at [630, 25] on span "Save" at bounding box center [633, 24] width 26 height 17
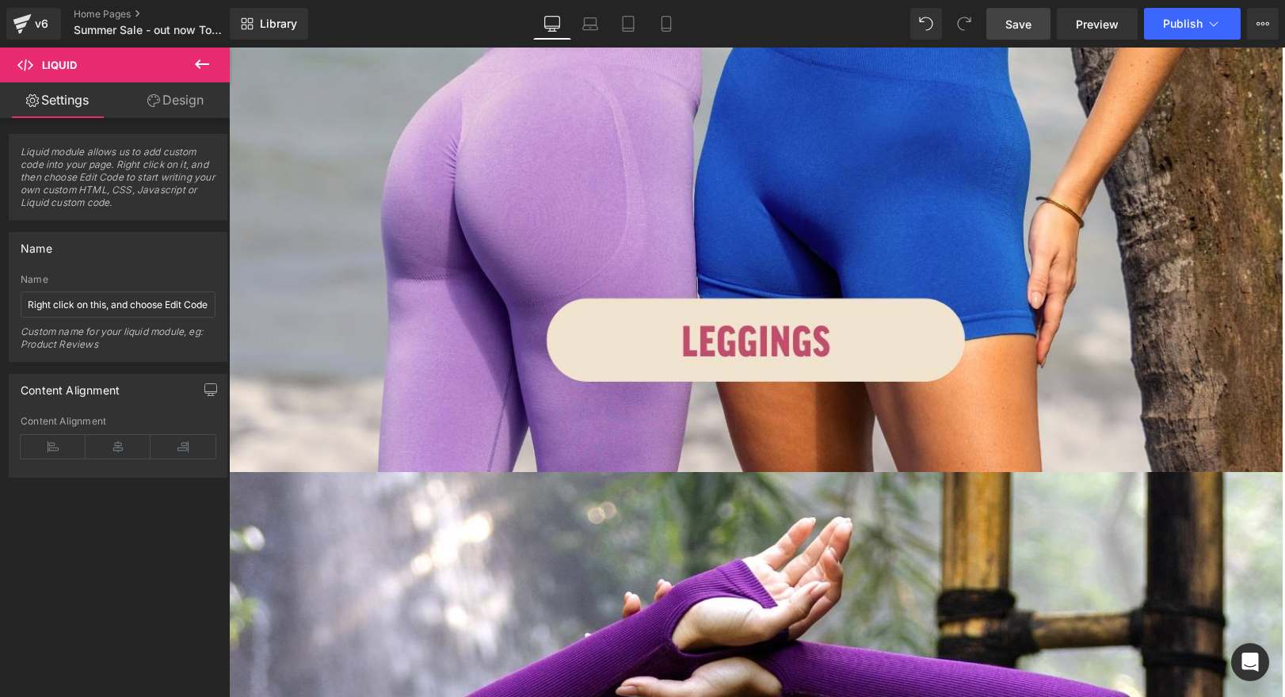
scroll to position [2051, 0]
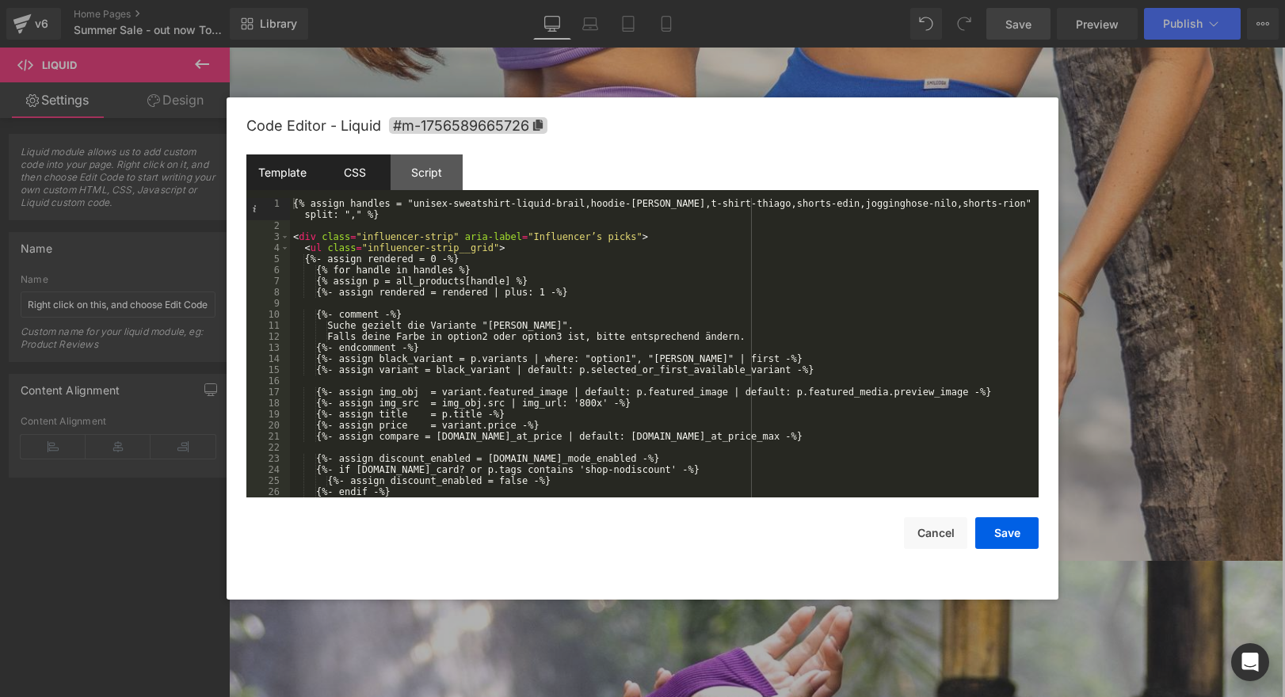
click at [337, 163] on div "CSS" at bounding box center [354, 172] width 72 height 36
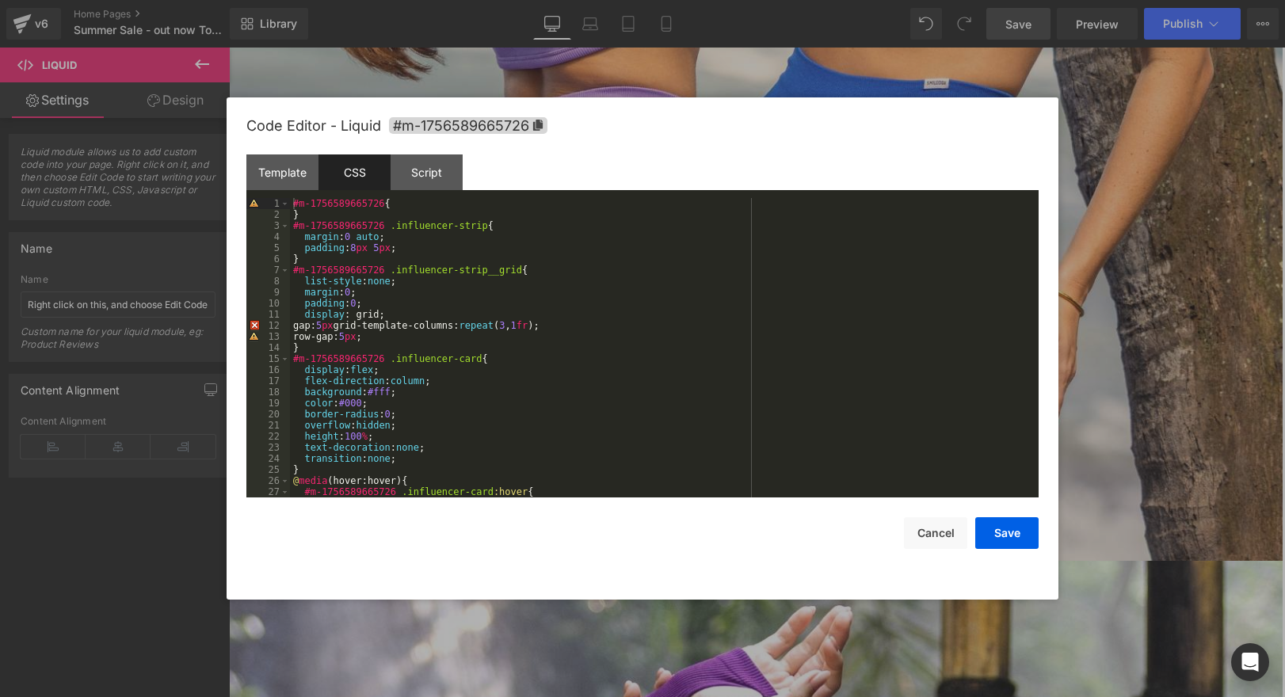
click at [406, 311] on div "#m-1756589665726 { } #m-1756589665726 .influencer-strip { margin : 0 auto ; pad…" at bounding box center [661, 359] width 742 height 322
click at [349, 324] on div "#m-1756589665726 { } #m-1756589665726 .influencer-strip { margin : 0 auto ; pad…" at bounding box center [661, 359] width 742 height 322
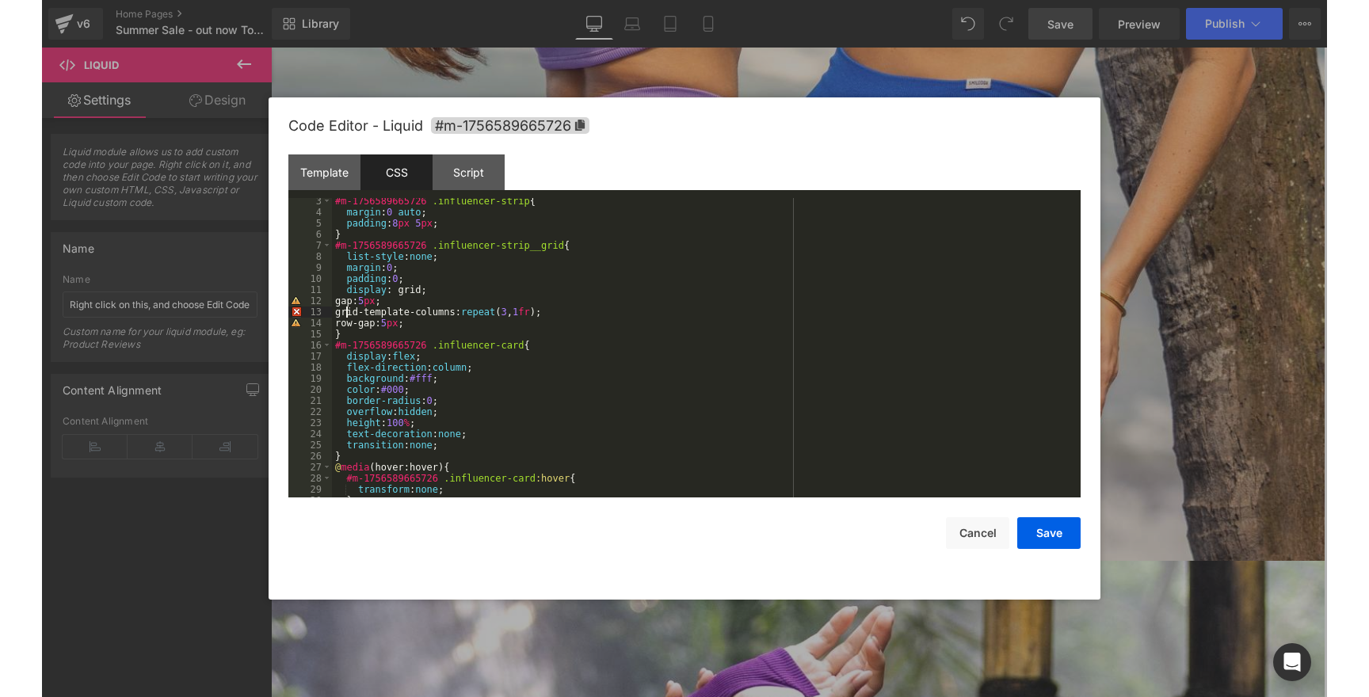
scroll to position [0, 0]
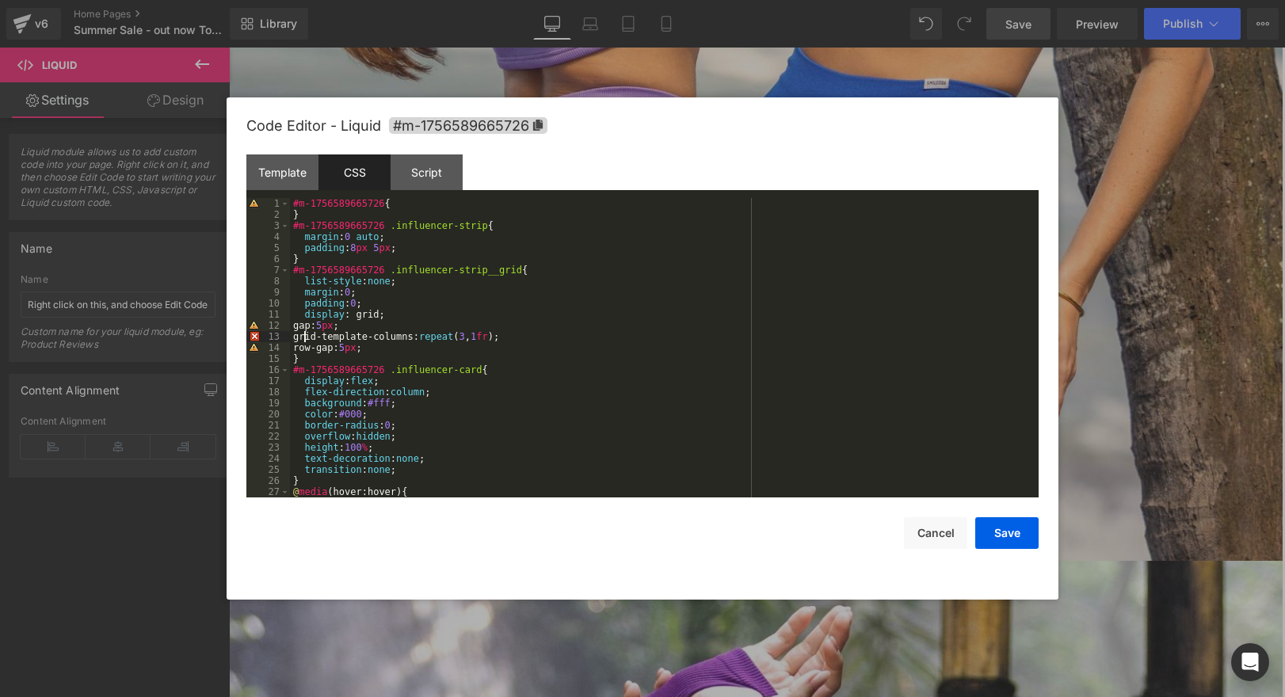
click at [992, 516] on div "Save Cancel" at bounding box center [642, 522] width 792 height 51
click at [995, 530] on button "Save" at bounding box center [1006, 533] width 63 height 32
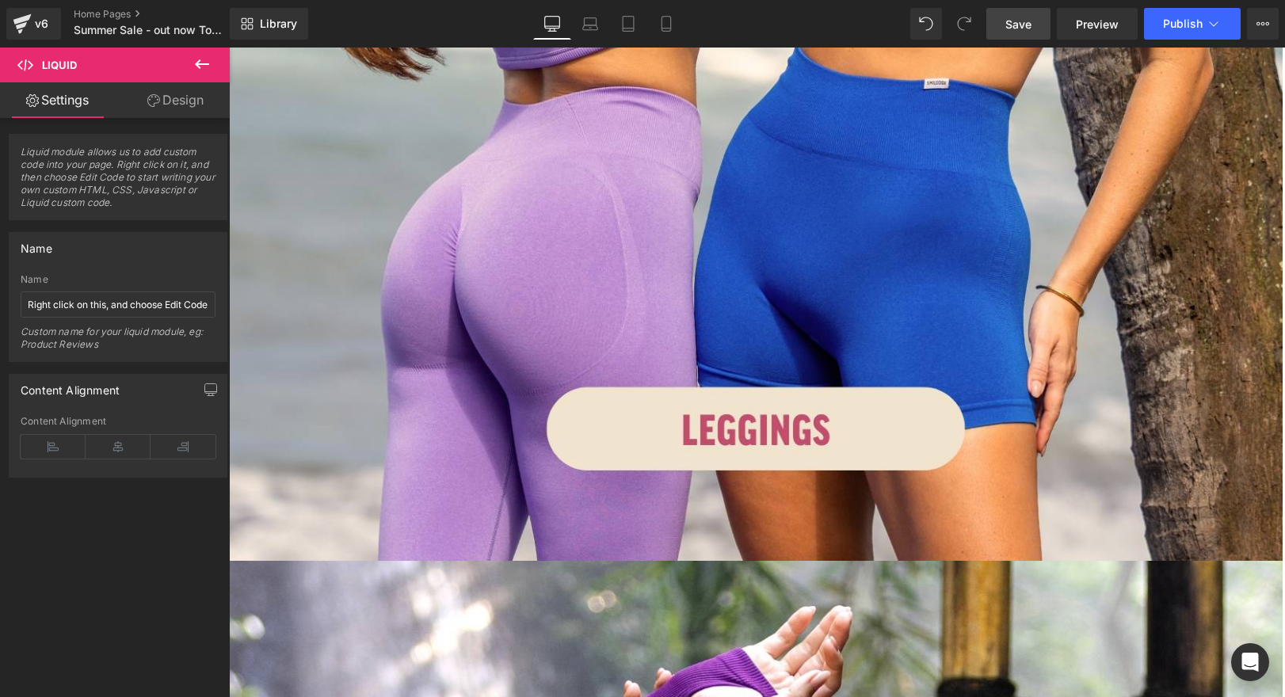
click at [1012, 28] on span "Save" at bounding box center [1018, 24] width 26 height 17
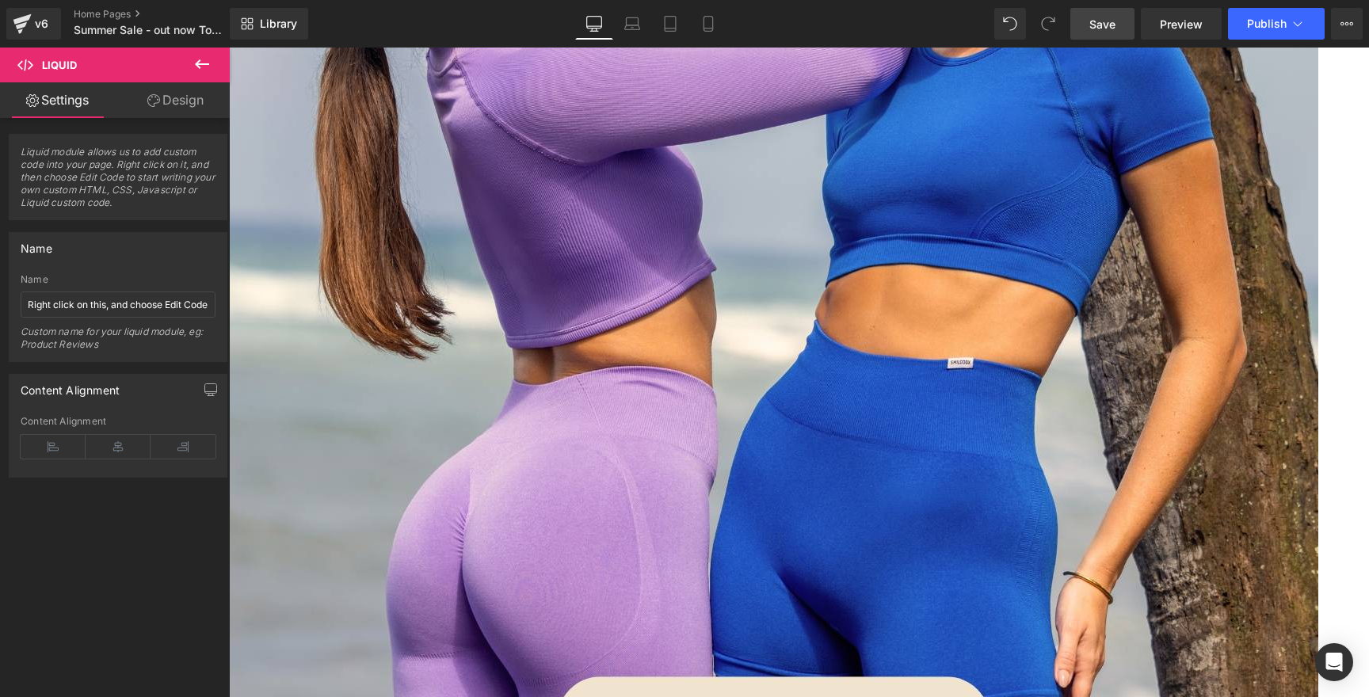
scroll to position [1869, 0]
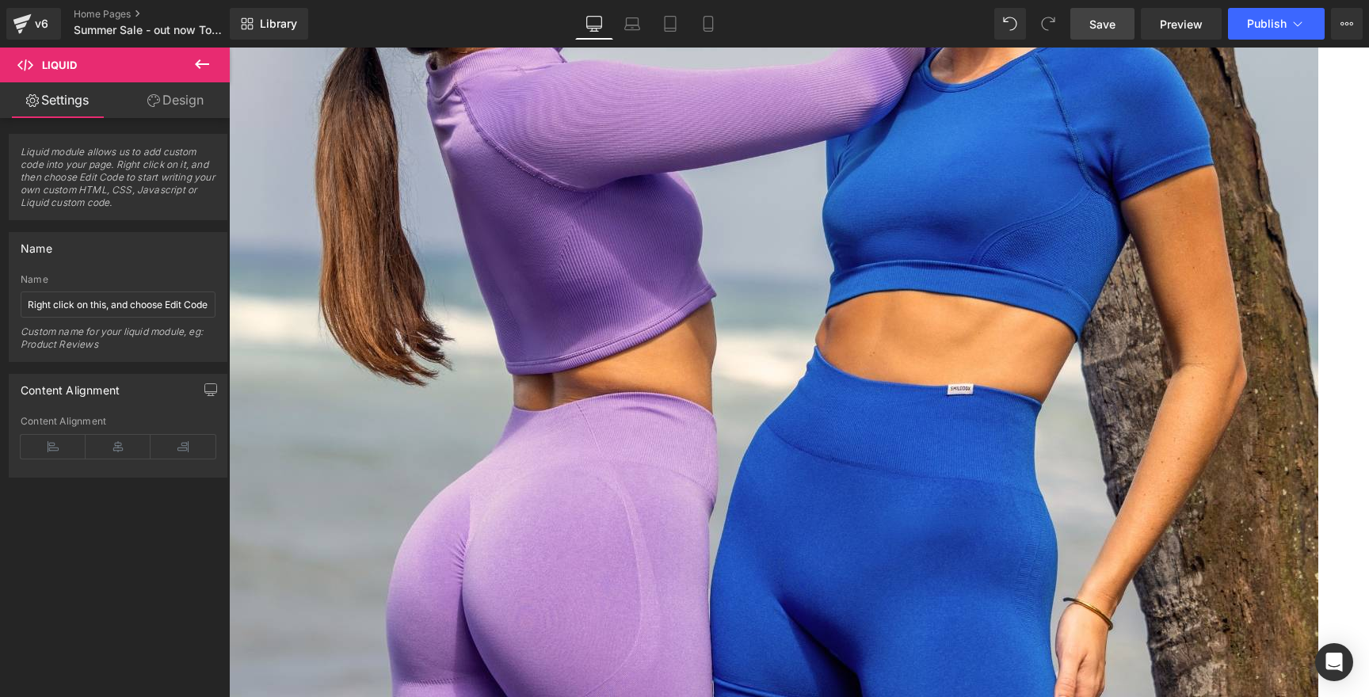
click at [229, 48] on span "Row" at bounding box center [229, 48] width 0 height 0
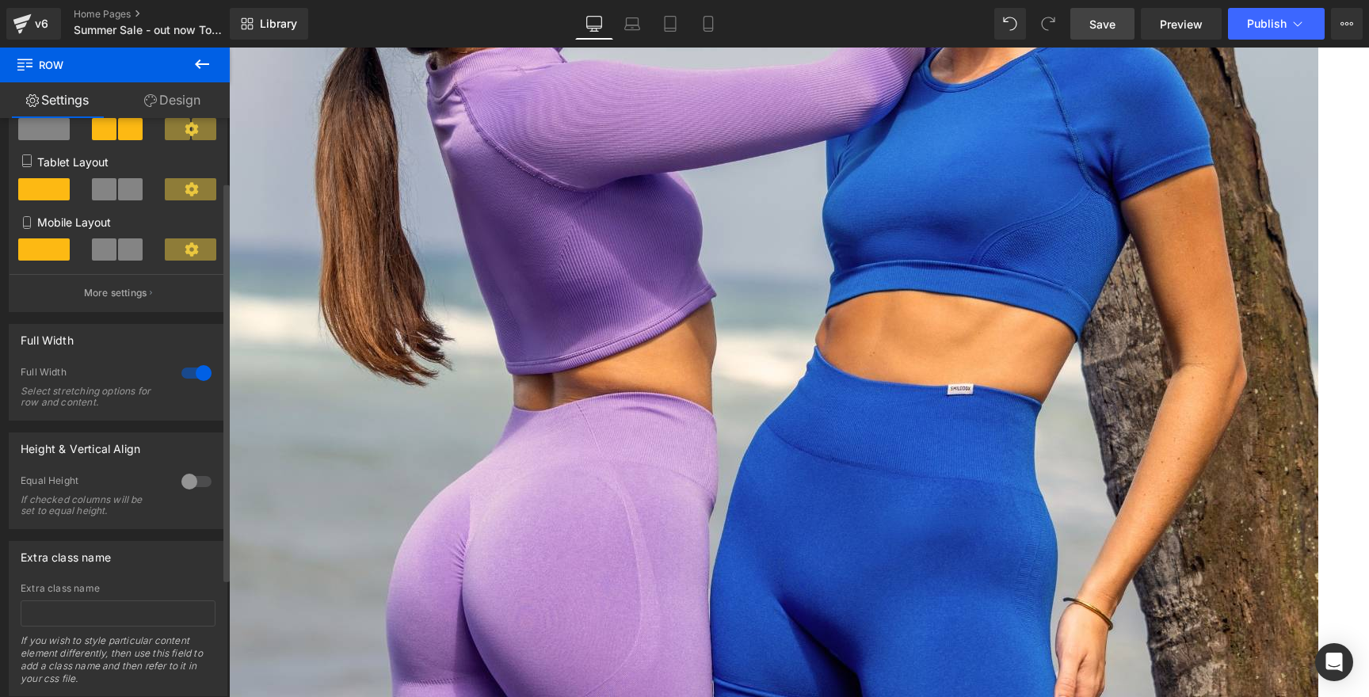
scroll to position [265, 0]
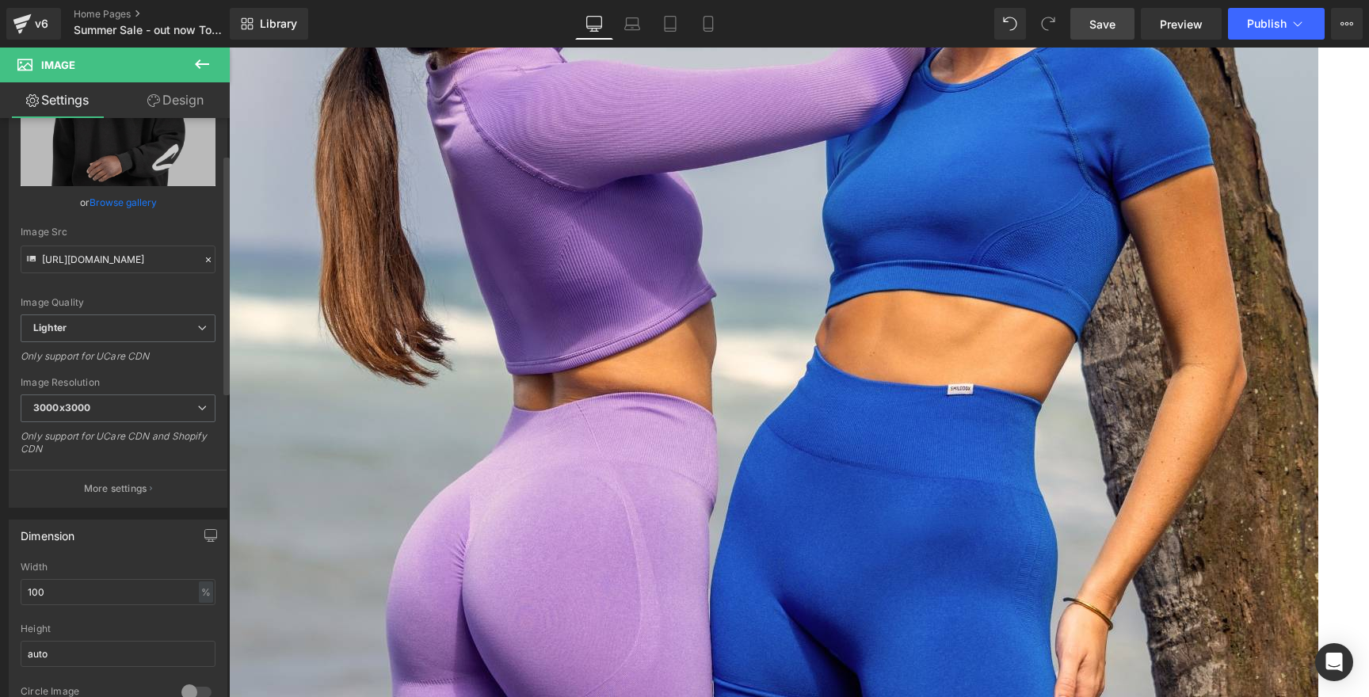
scroll to position [88, 0]
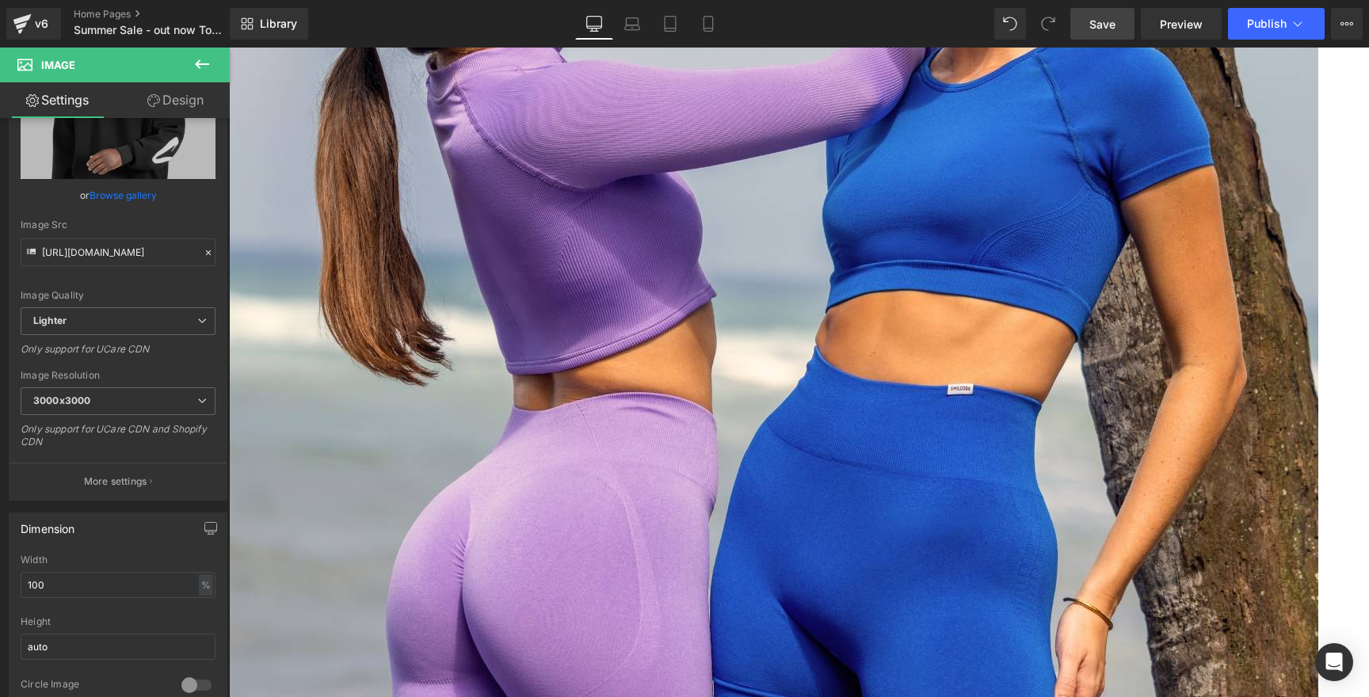
click at [229, 48] on span "Row" at bounding box center [229, 48] width 0 height 0
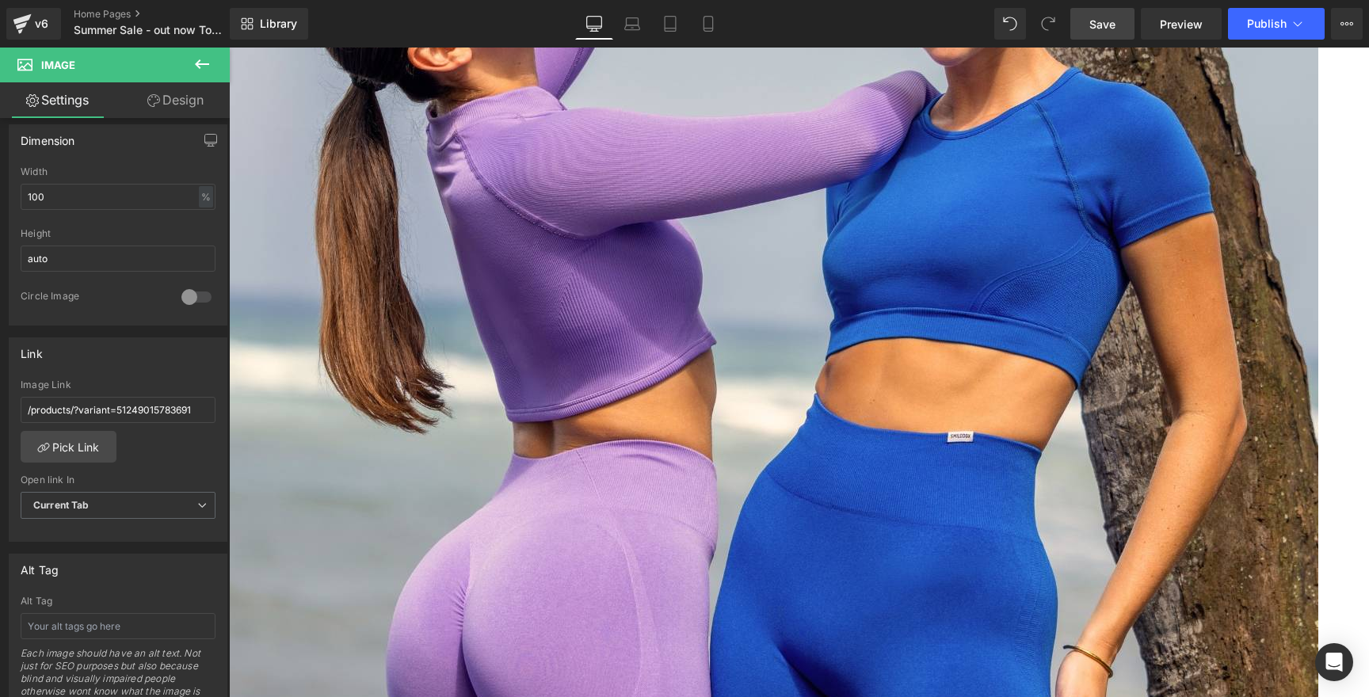
scroll to position [1807, 0]
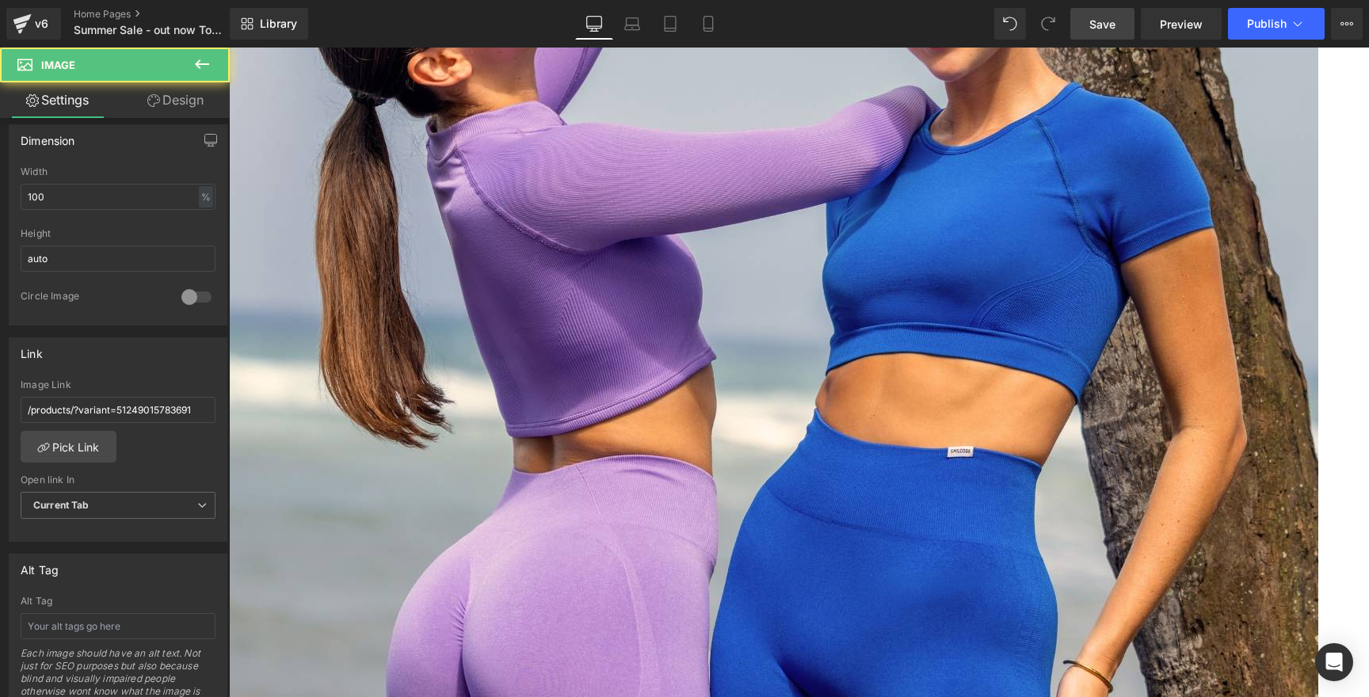
click at [229, 48] on icon at bounding box center [229, 48] width 0 height 0
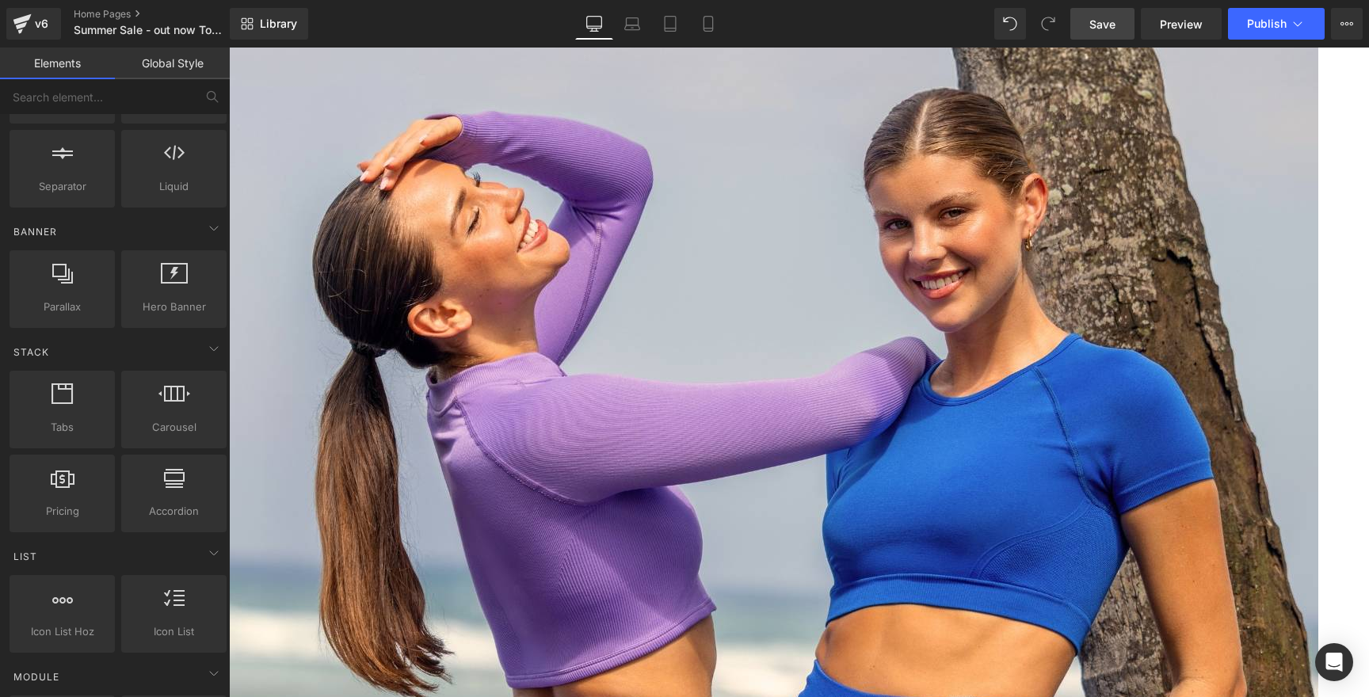
scroll to position [1548, 0]
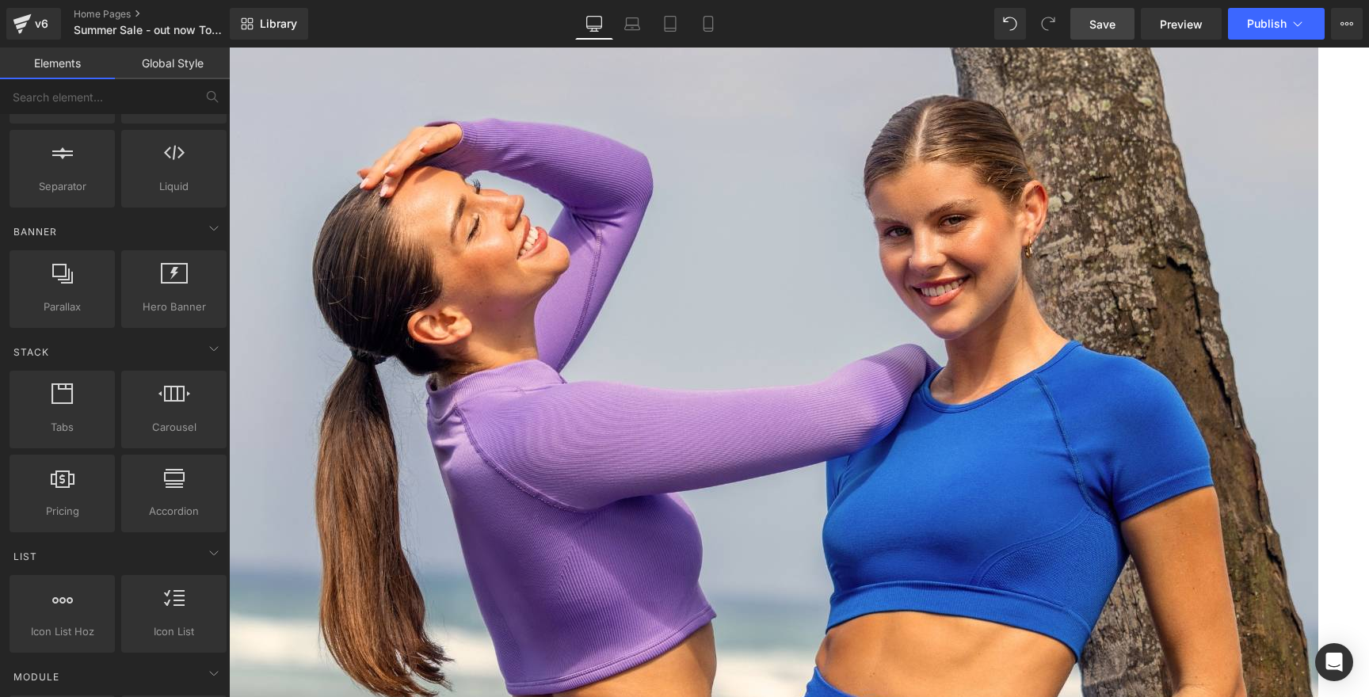
click at [1115, 28] on span "Save" at bounding box center [1102, 24] width 26 height 17
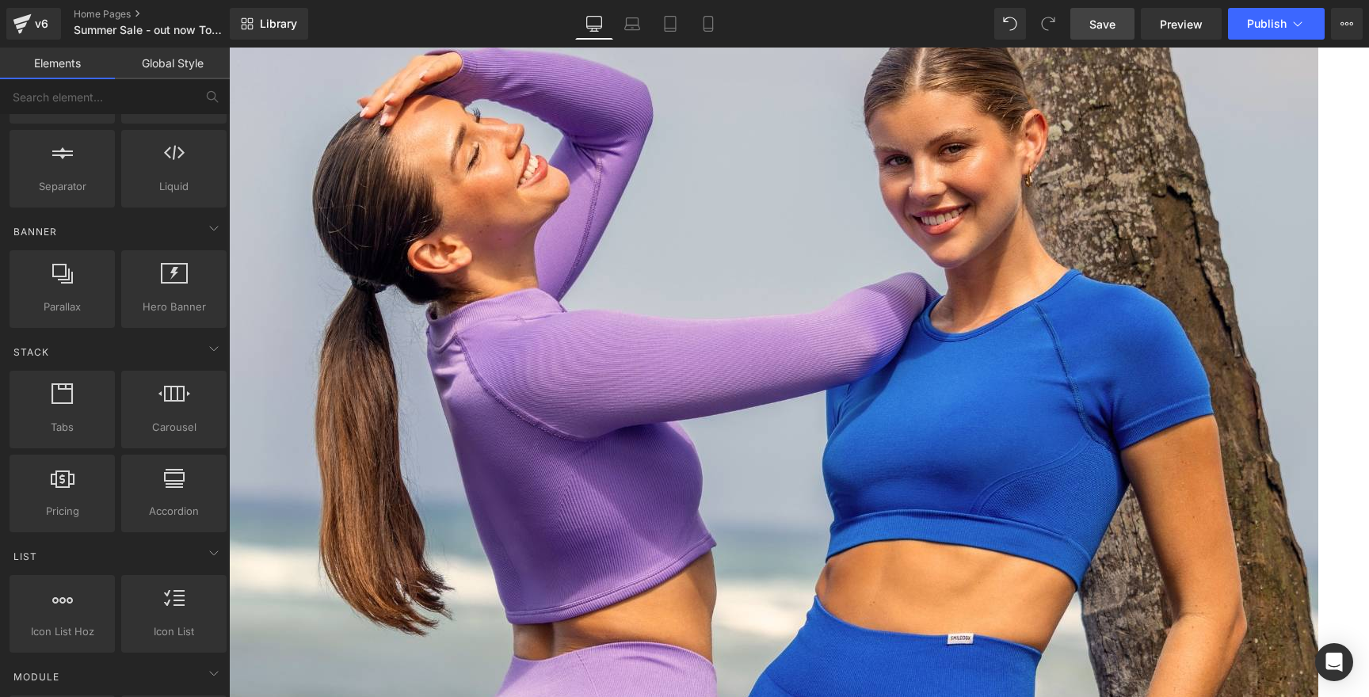
scroll to position [1752, 0]
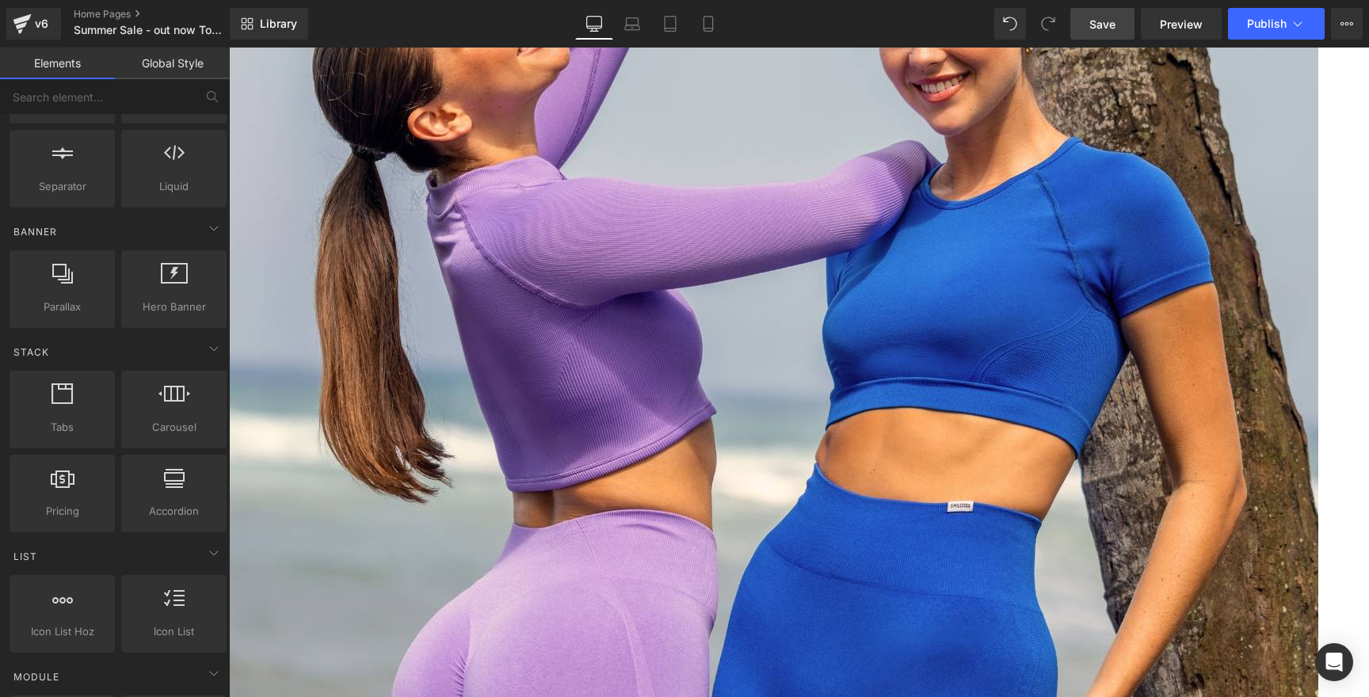
click at [229, 48] on icon at bounding box center [229, 48] width 0 height 0
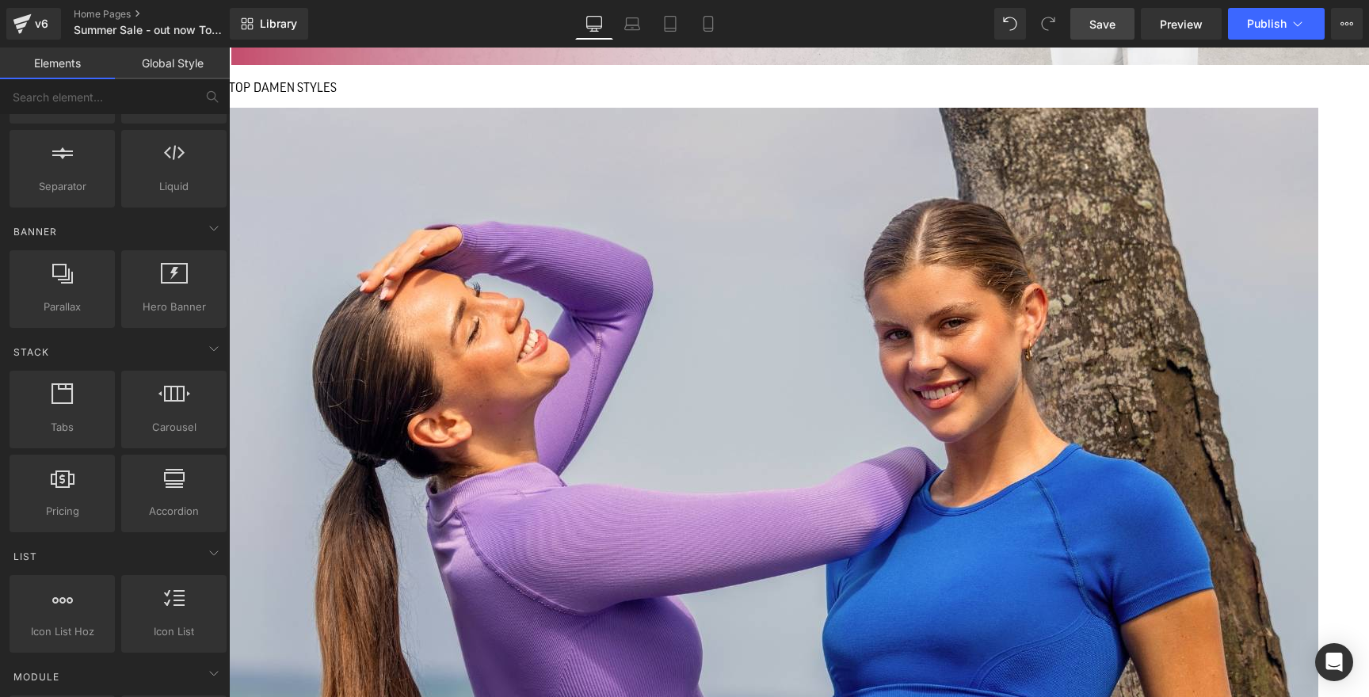
scroll to position [1425, 0]
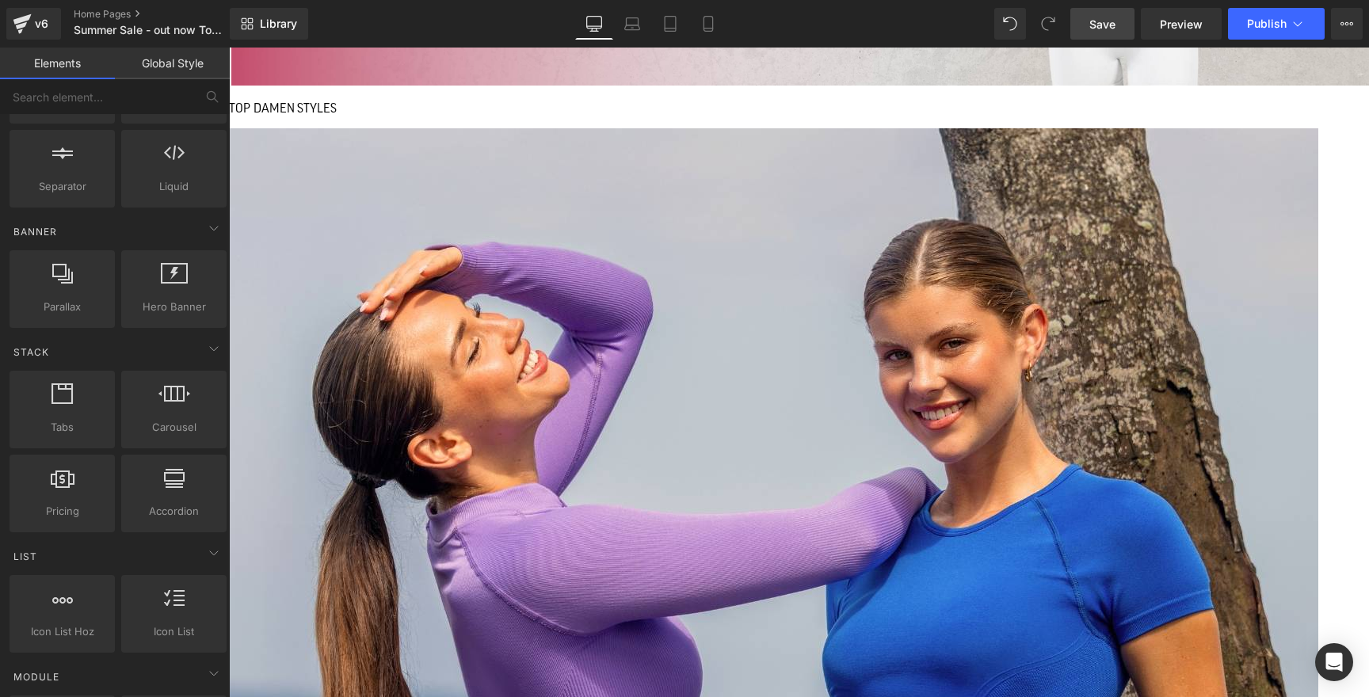
click at [718, 626] on div "Rendering Content" at bounding box center [684, 634] width 97 height 17
click at [719, 626] on div "Rendering Content" at bounding box center [684, 634] width 97 height 17
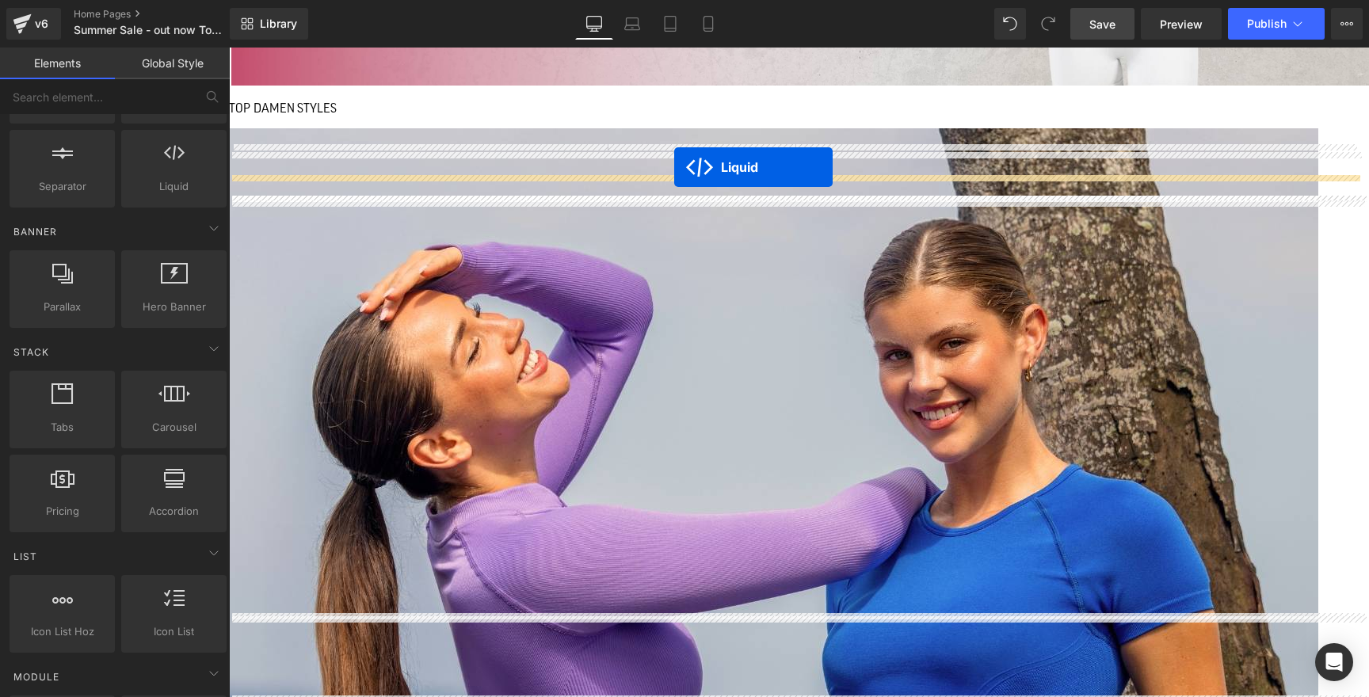
drag, startPoint x: 719, startPoint y: 623, endPoint x: 674, endPoint y: 167, distance: 457.7
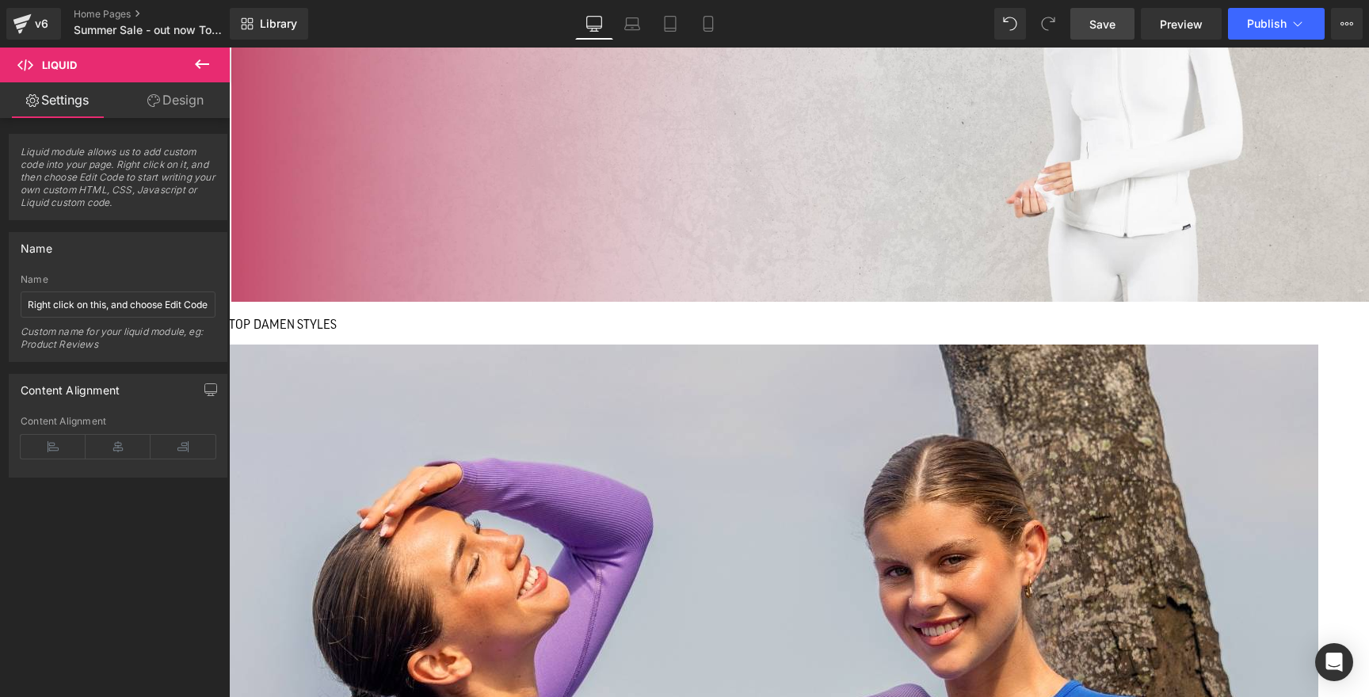
scroll to position [1204, 0]
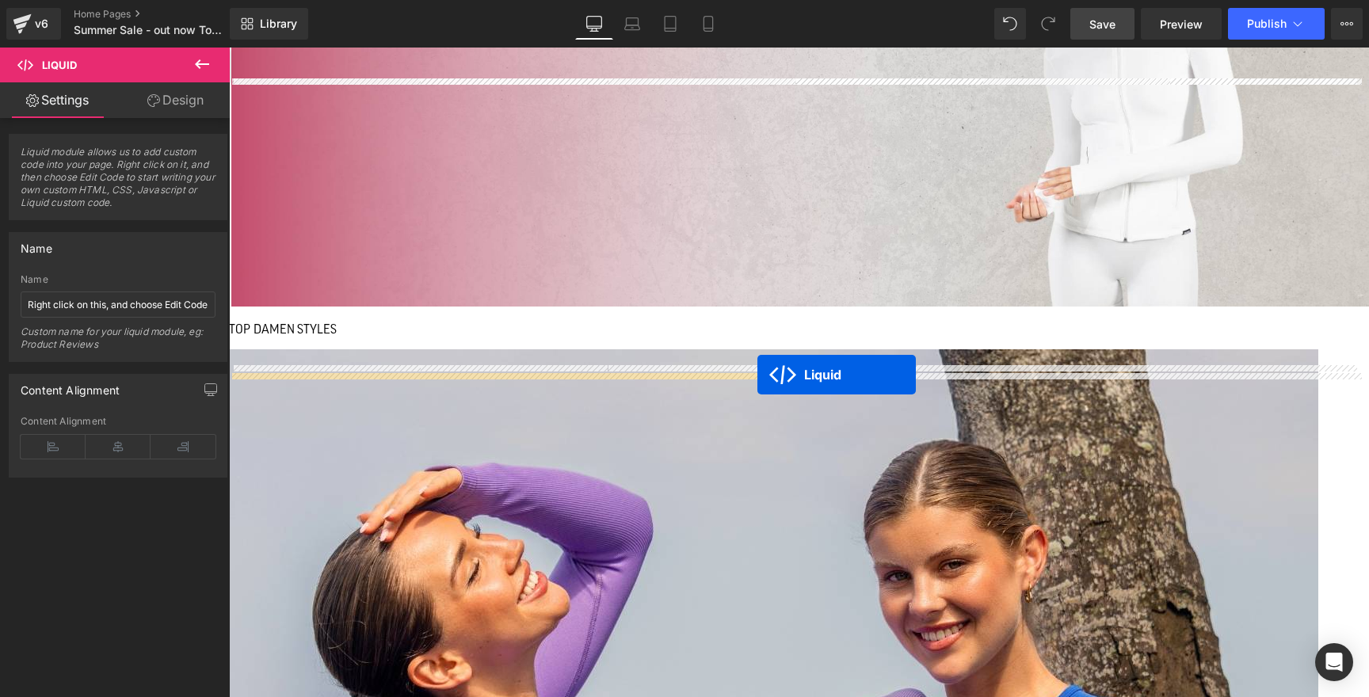
drag, startPoint x: 758, startPoint y: 406, endPoint x: 757, endPoint y: 375, distance: 31.7
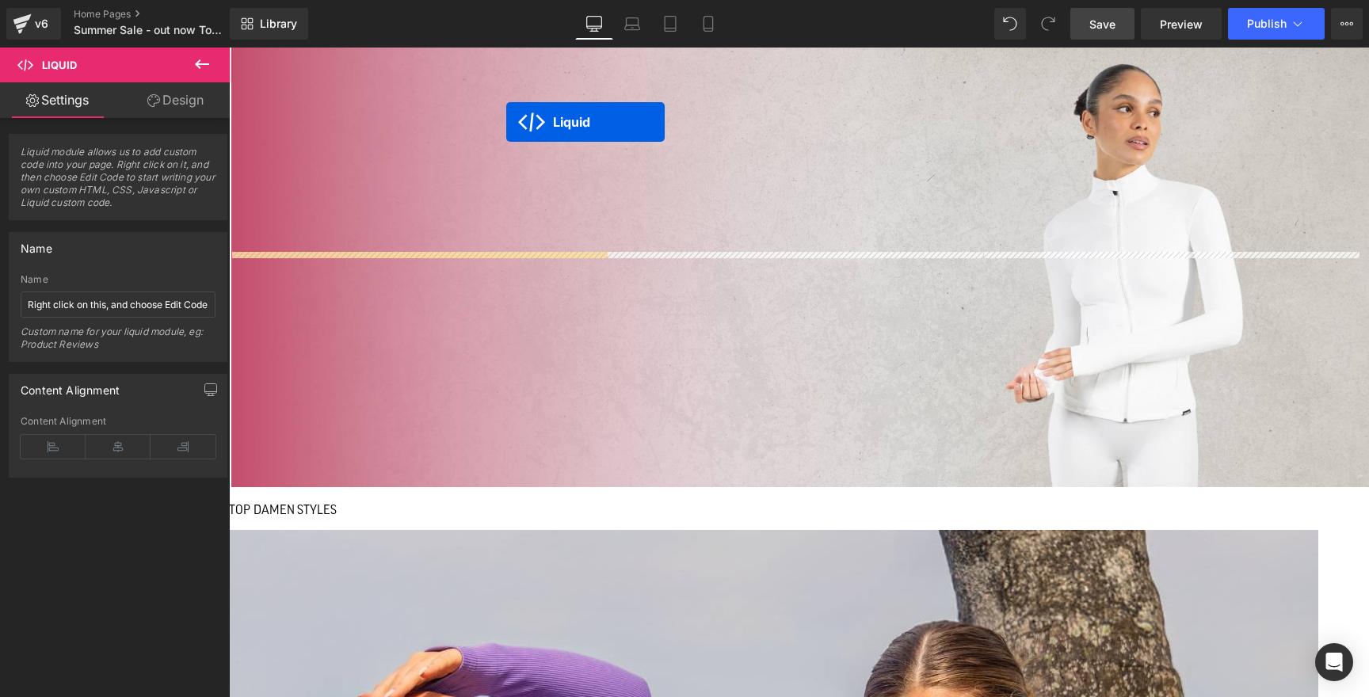
scroll to position [976, 0]
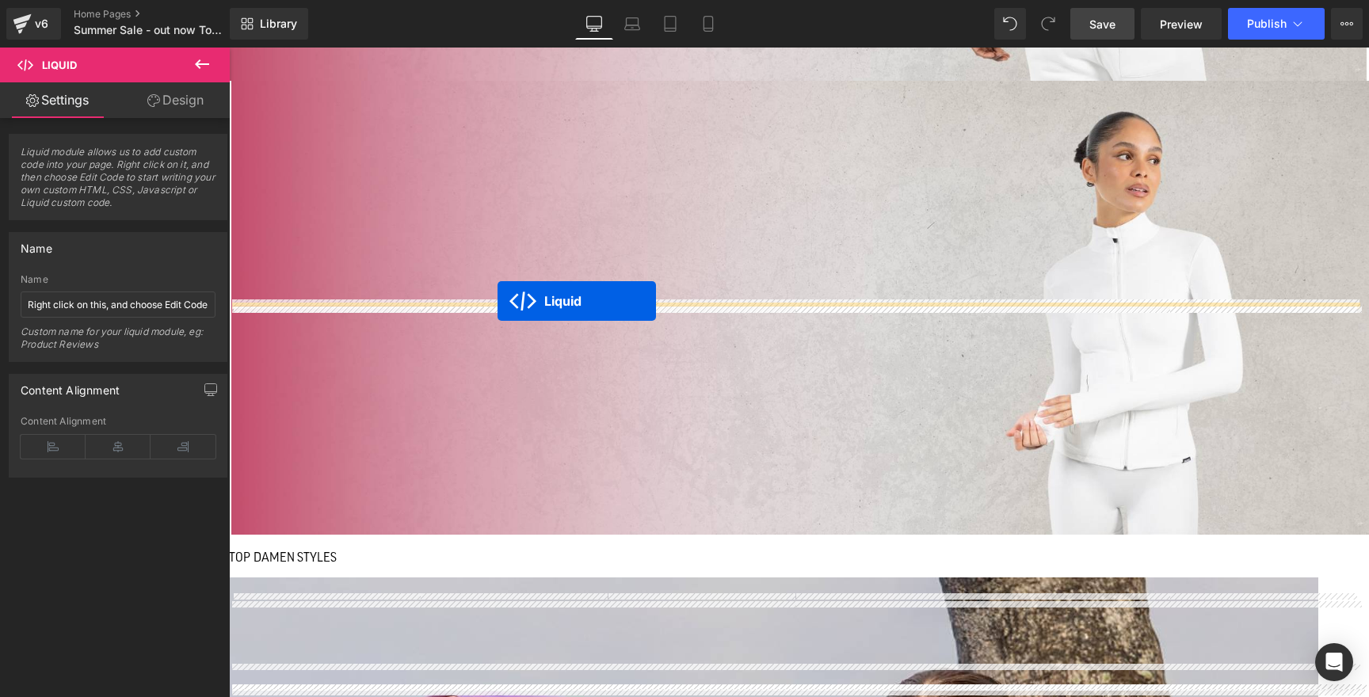
drag, startPoint x: 469, startPoint y: 381, endPoint x: 497, endPoint y: 301, distance: 84.9
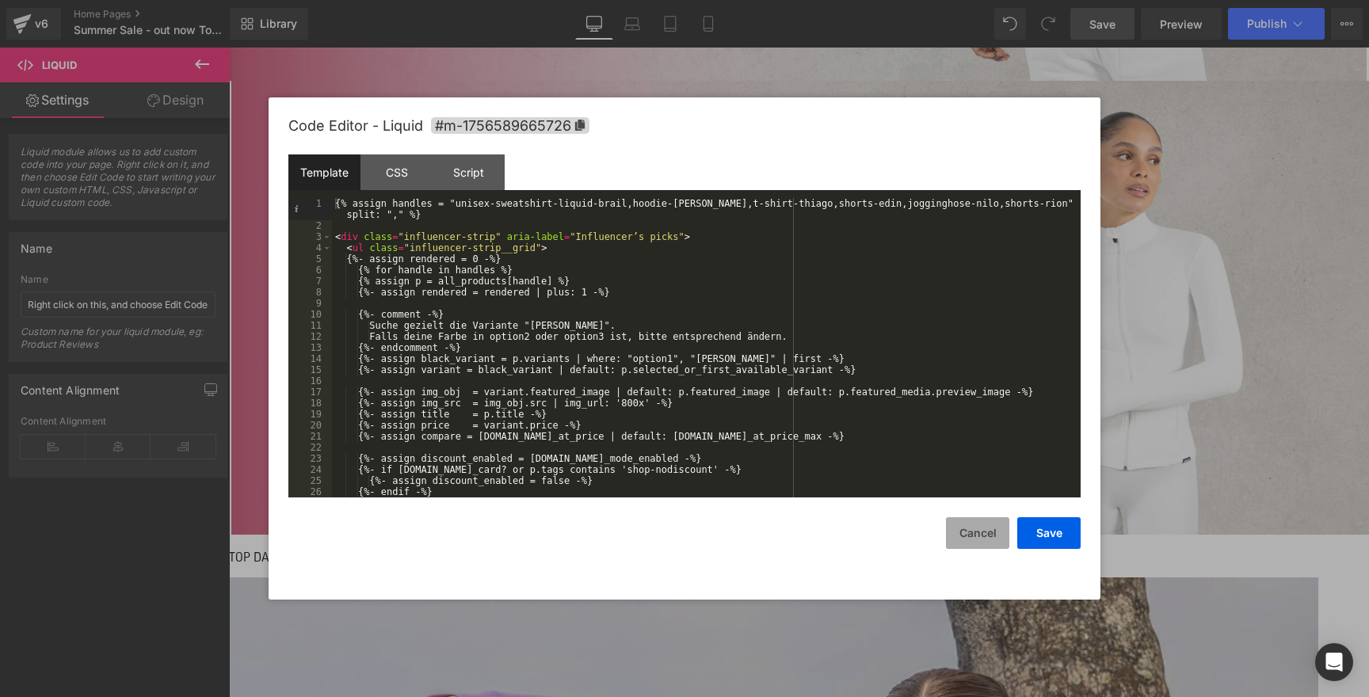
click at [992, 533] on button "Cancel" at bounding box center [977, 533] width 63 height 32
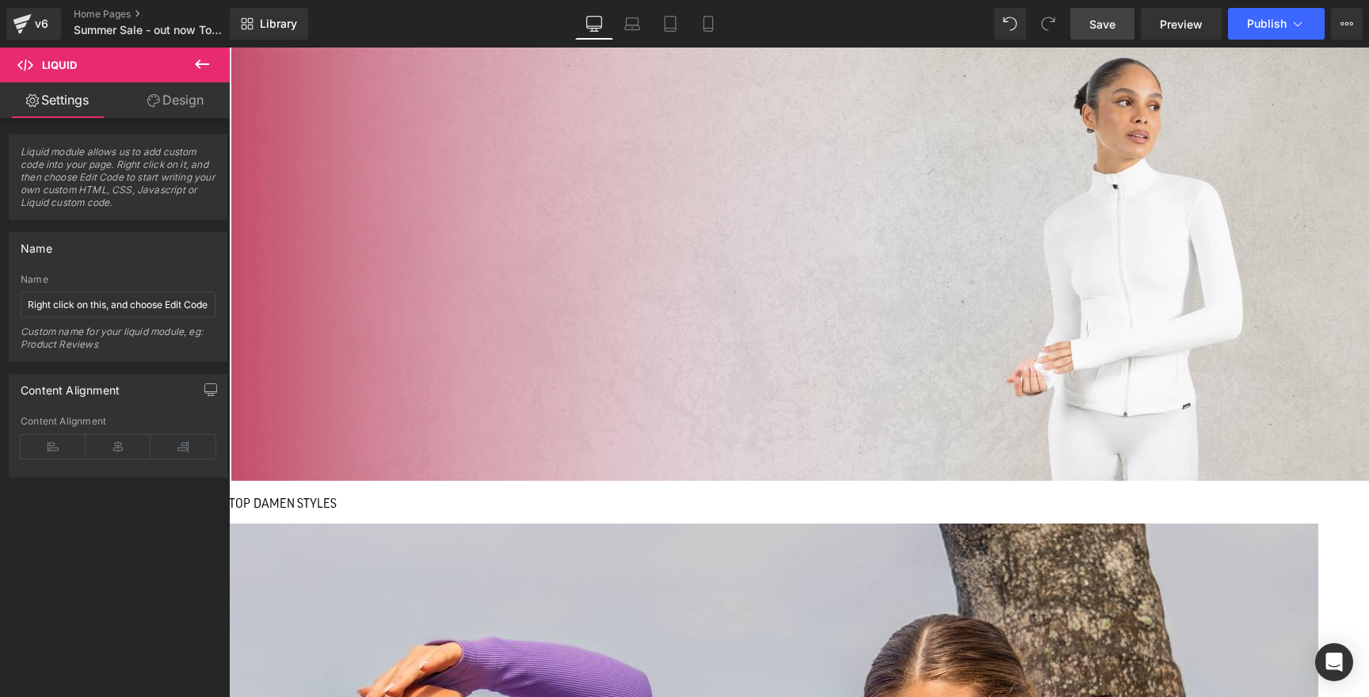
scroll to position [996, 0]
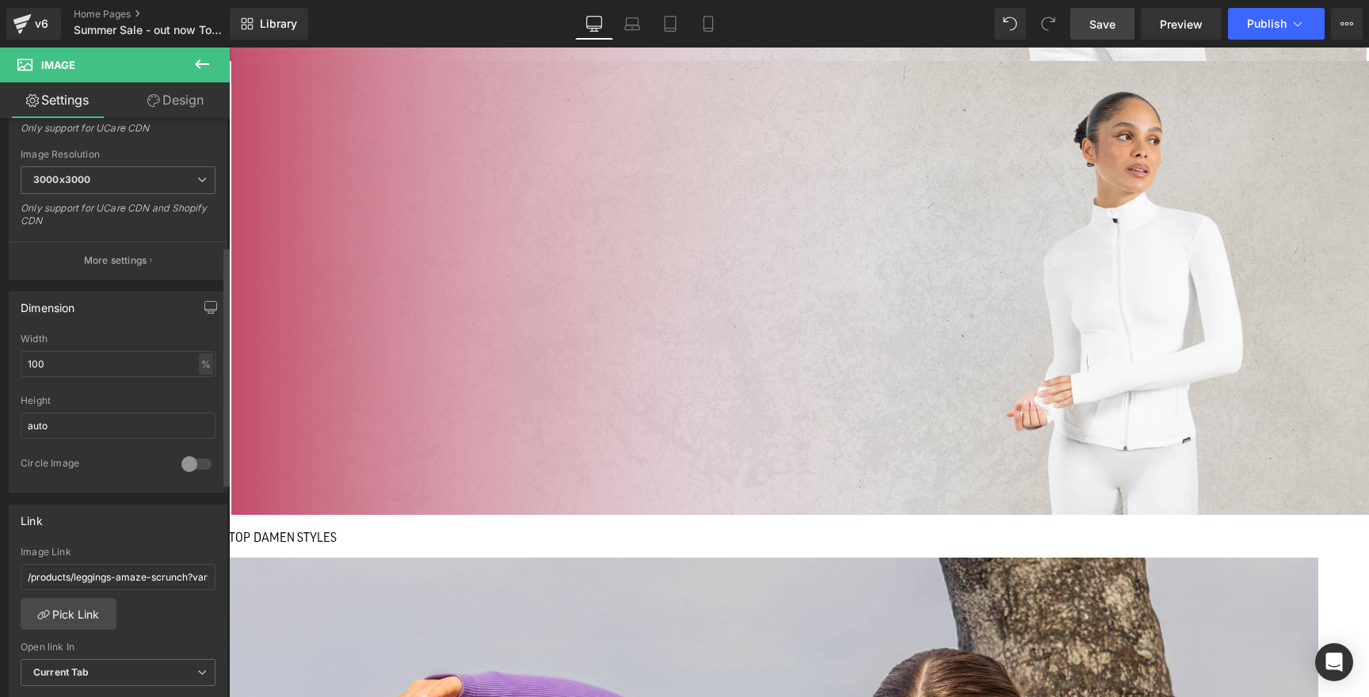
scroll to position [337, 0]
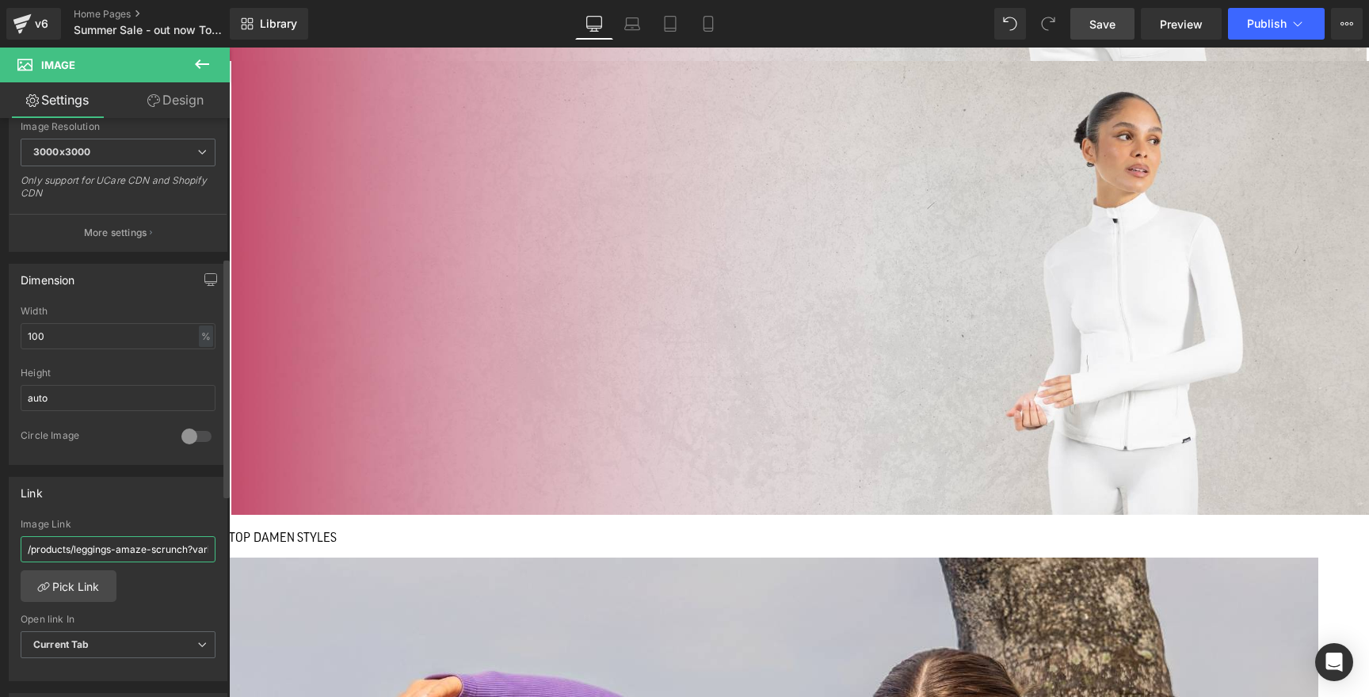
drag, startPoint x: 74, startPoint y: 547, endPoint x: 186, endPoint y: 547, distance: 111.7
click at [186, 547] on input "/products/leggings-amaze-scrunch?variant=43692441927947" at bounding box center [118, 549] width 195 height 26
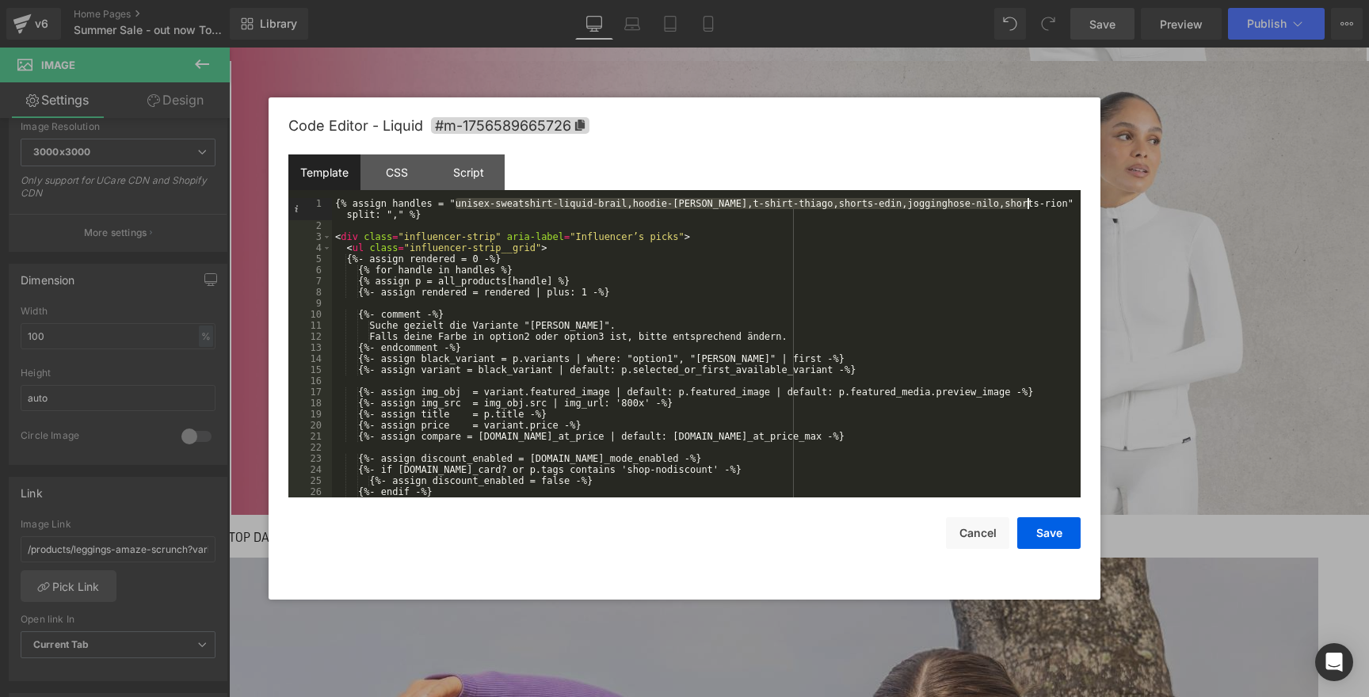
drag, startPoint x: 455, startPoint y: 205, endPoint x: 1027, endPoint y: 206, distance: 571.1
click at [1027, 206] on div "{% assign handles = "unisex-sweatshirt-liquid-brail,hoodie-dawson,t-shirt-thiag…" at bounding box center [703, 364] width 742 height 333
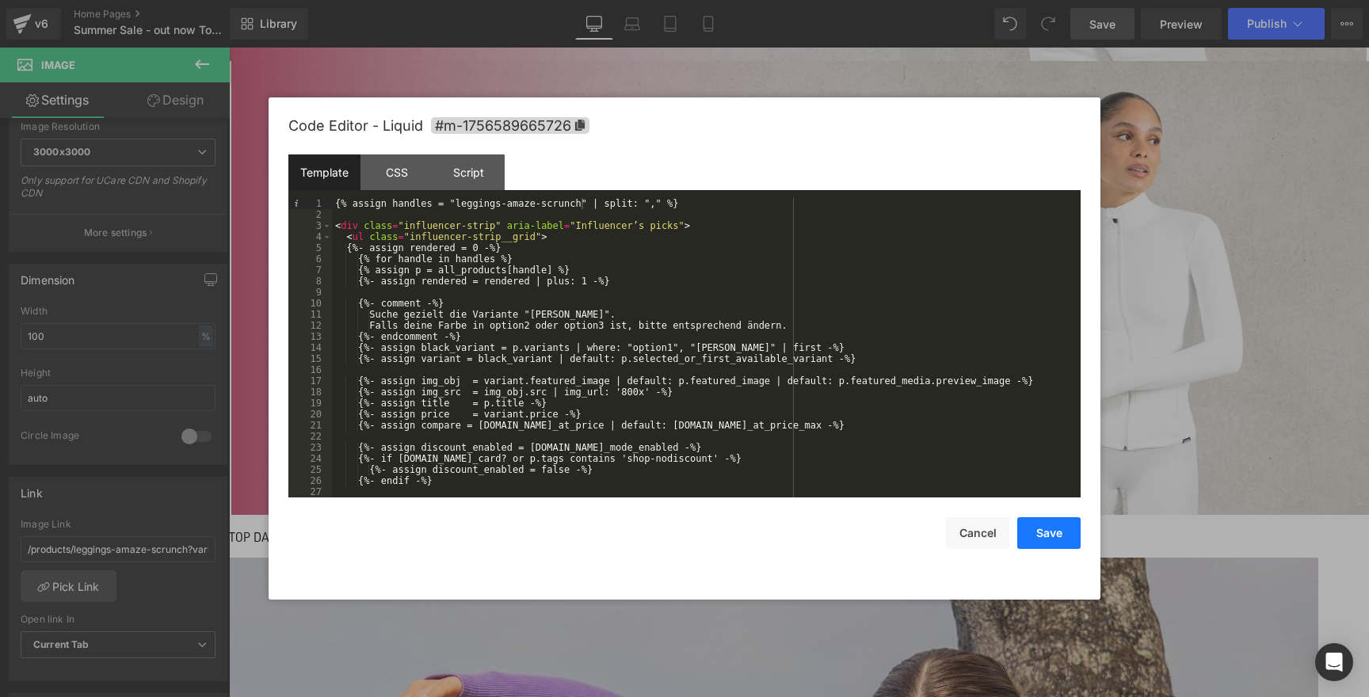
click at [1032, 537] on button "Save" at bounding box center [1048, 533] width 63 height 32
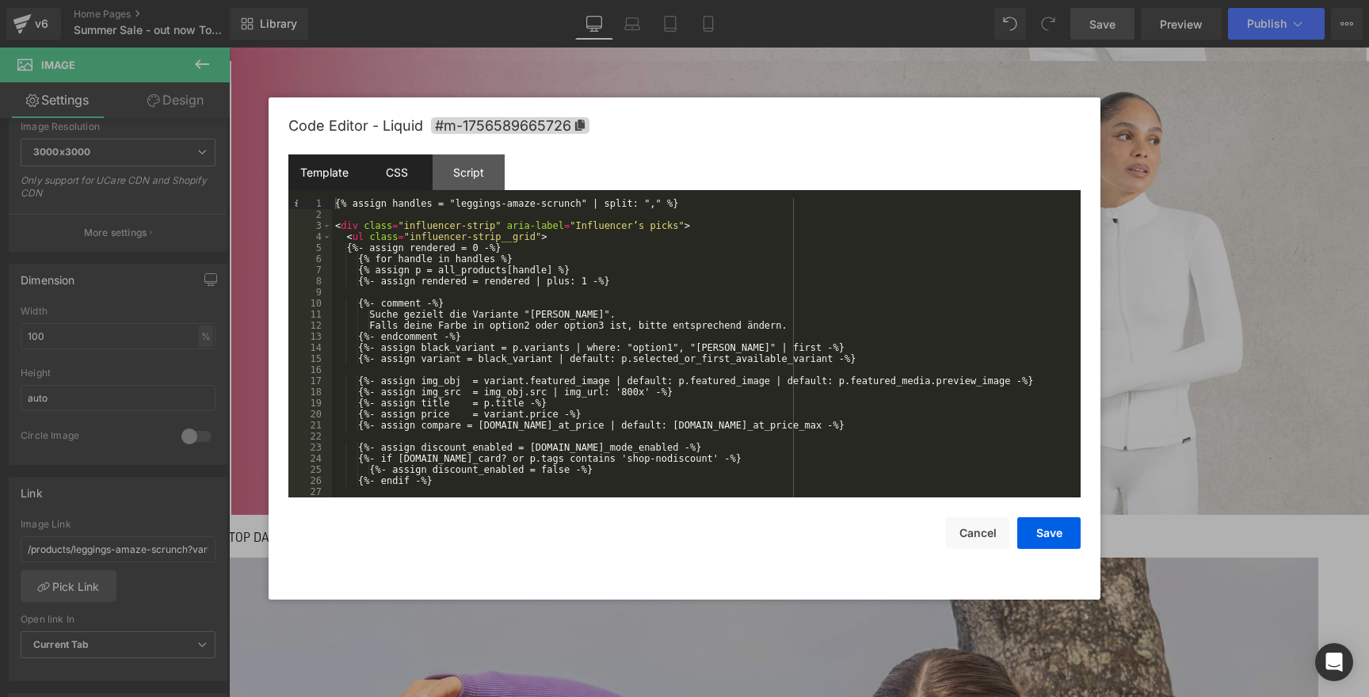
click at [399, 166] on div "CSS" at bounding box center [396, 172] width 72 height 36
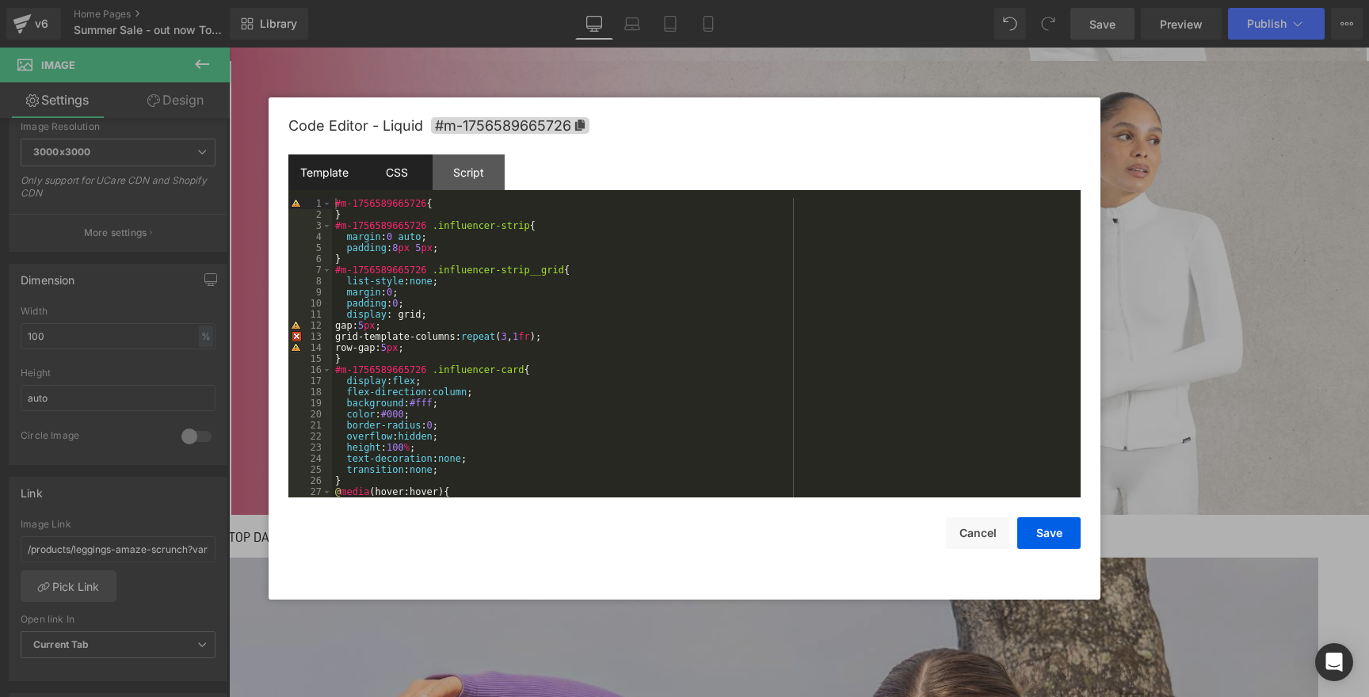
click at [329, 169] on div "Template" at bounding box center [324, 172] width 72 height 36
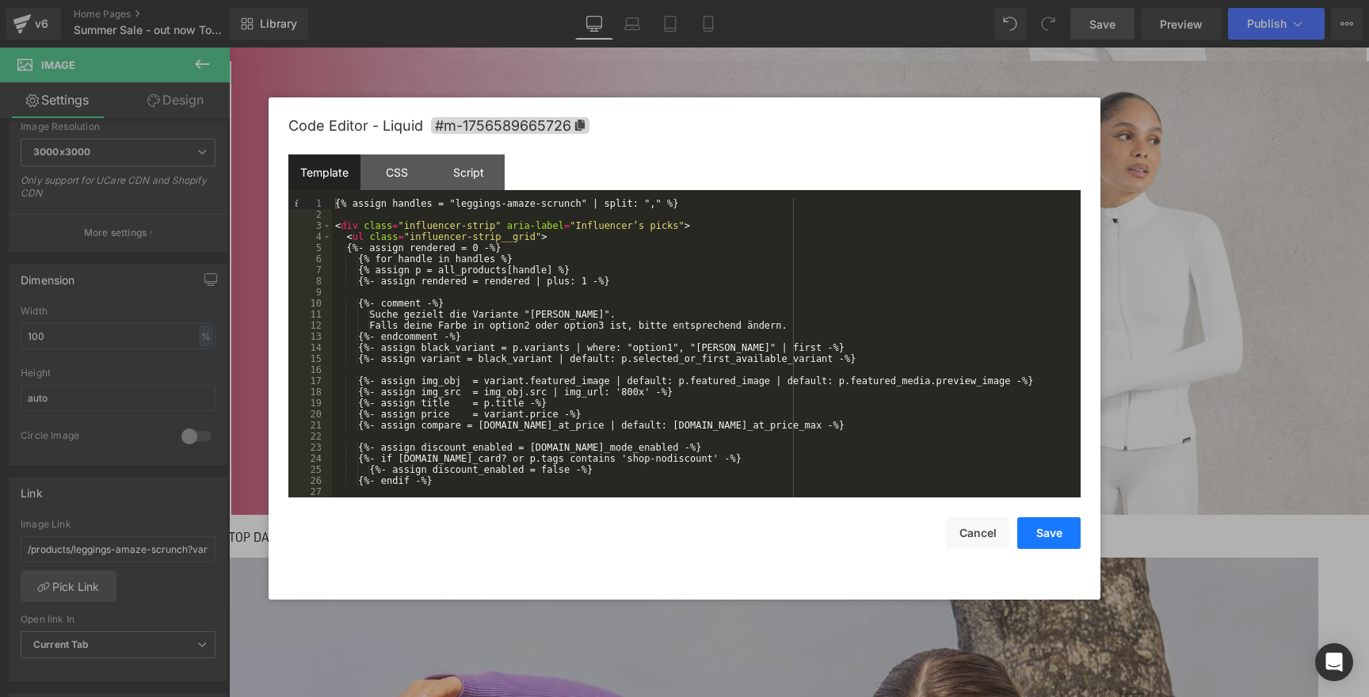
click at [1065, 533] on button "Save" at bounding box center [1048, 533] width 63 height 32
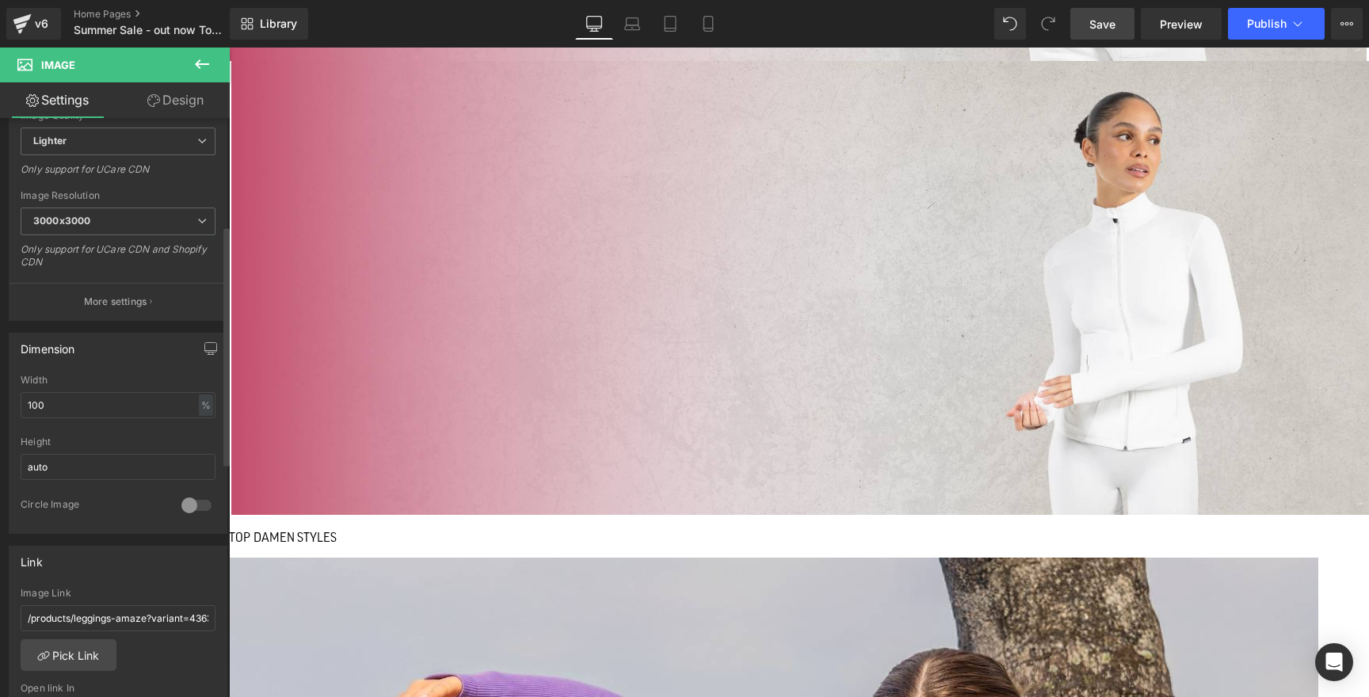
scroll to position [321, 0]
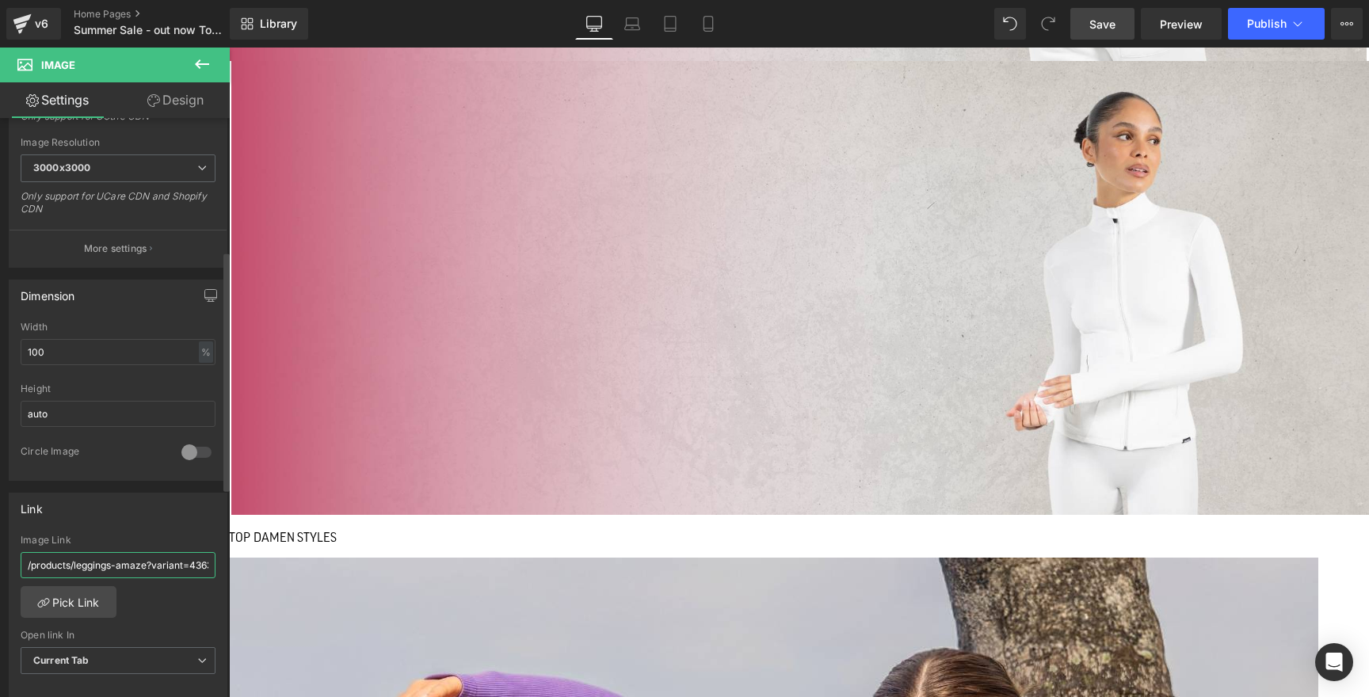
drag, startPoint x: 74, startPoint y: 564, endPoint x: 146, endPoint y: 563, distance: 71.3
click at [146, 563] on input "/products/leggings-amaze?variant=43638420242699" at bounding box center [118, 565] width 195 height 26
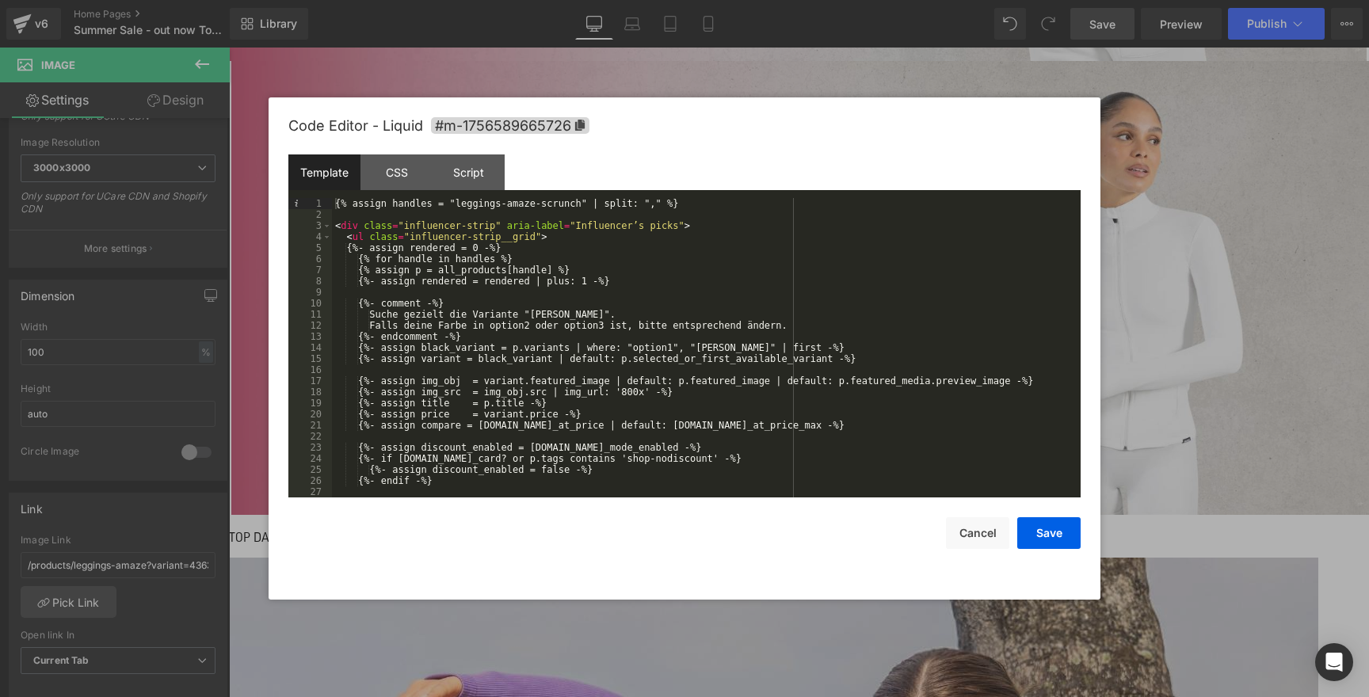
click at [582, 200] on div "{% assign handles = "leggings-amaze-scrunch" | split: "," %} < div class = "inf…" at bounding box center [703, 359] width 742 height 322
click at [1057, 538] on button "Save" at bounding box center [1048, 533] width 63 height 32
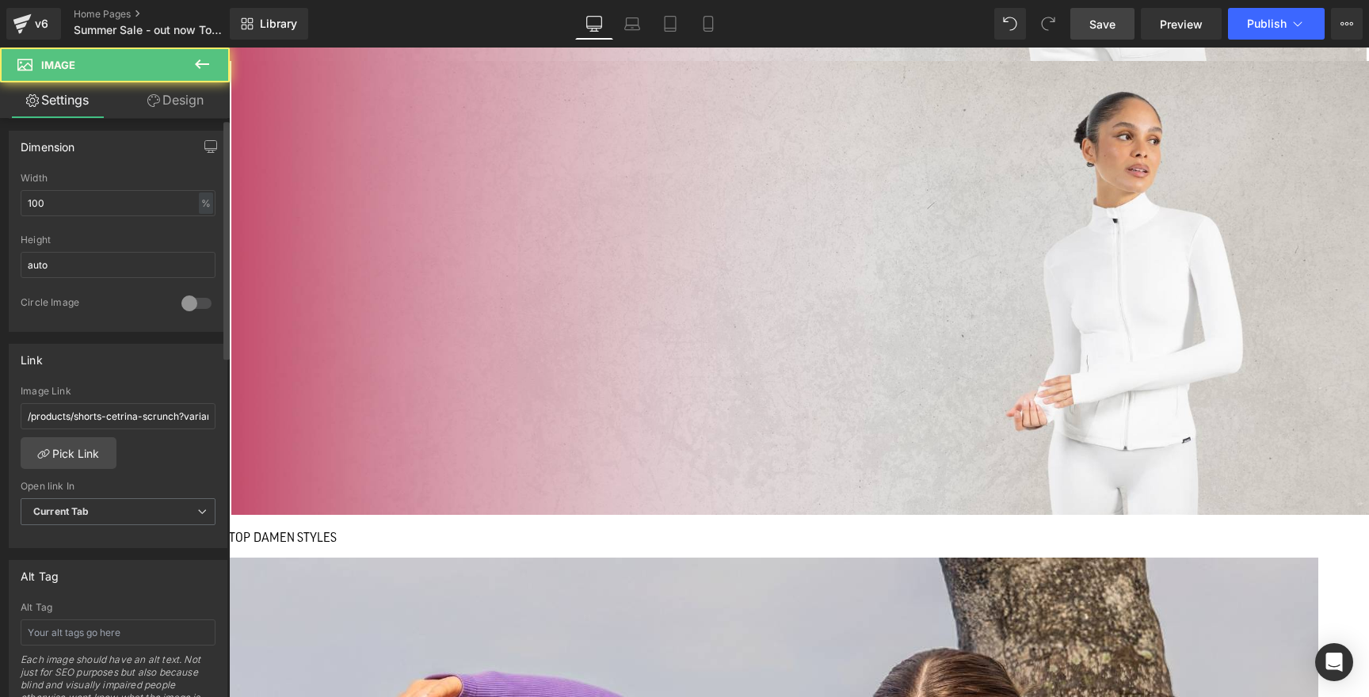
scroll to position [552, 0]
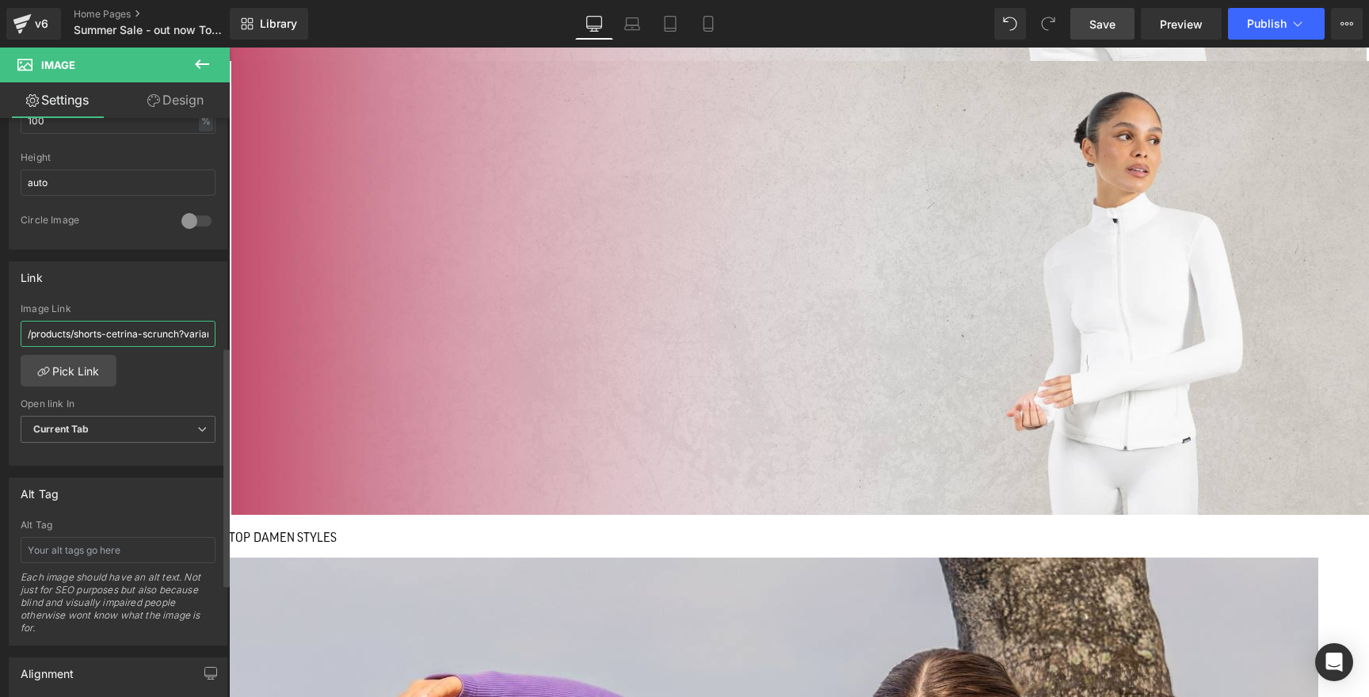
drag, startPoint x: 74, startPoint y: 331, endPoint x: 180, endPoint y: 333, distance: 105.4
click at [180, 333] on input "/products/shorts-cetrina-scrunch?variant=45618816680203" at bounding box center [118, 334] width 195 height 26
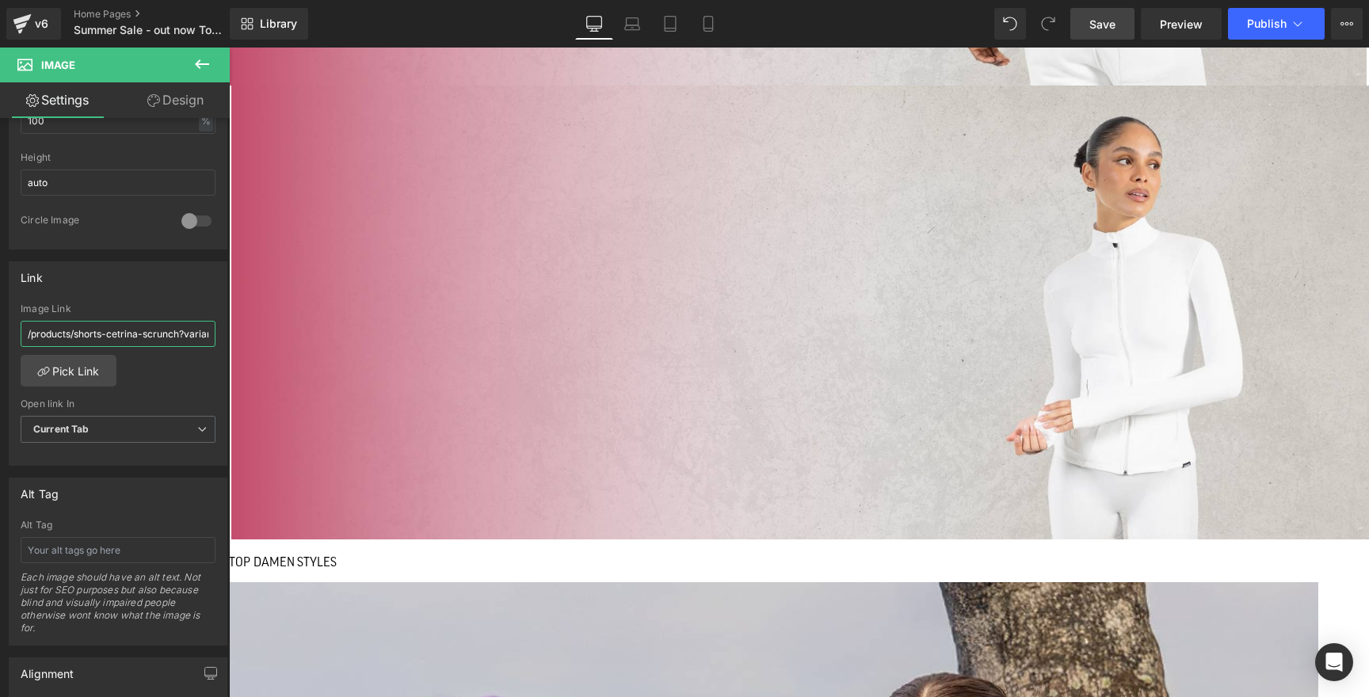
scroll to position [1065, 0]
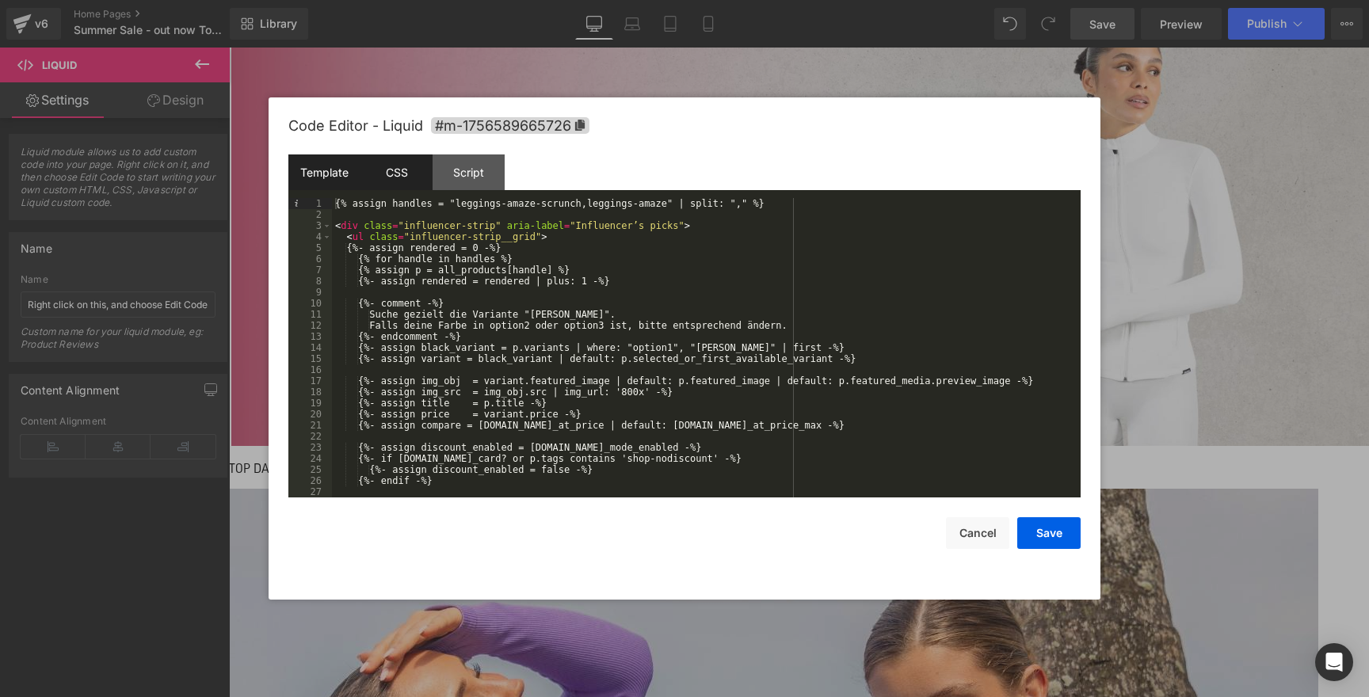
click at [414, 177] on div "CSS" at bounding box center [396, 172] width 72 height 36
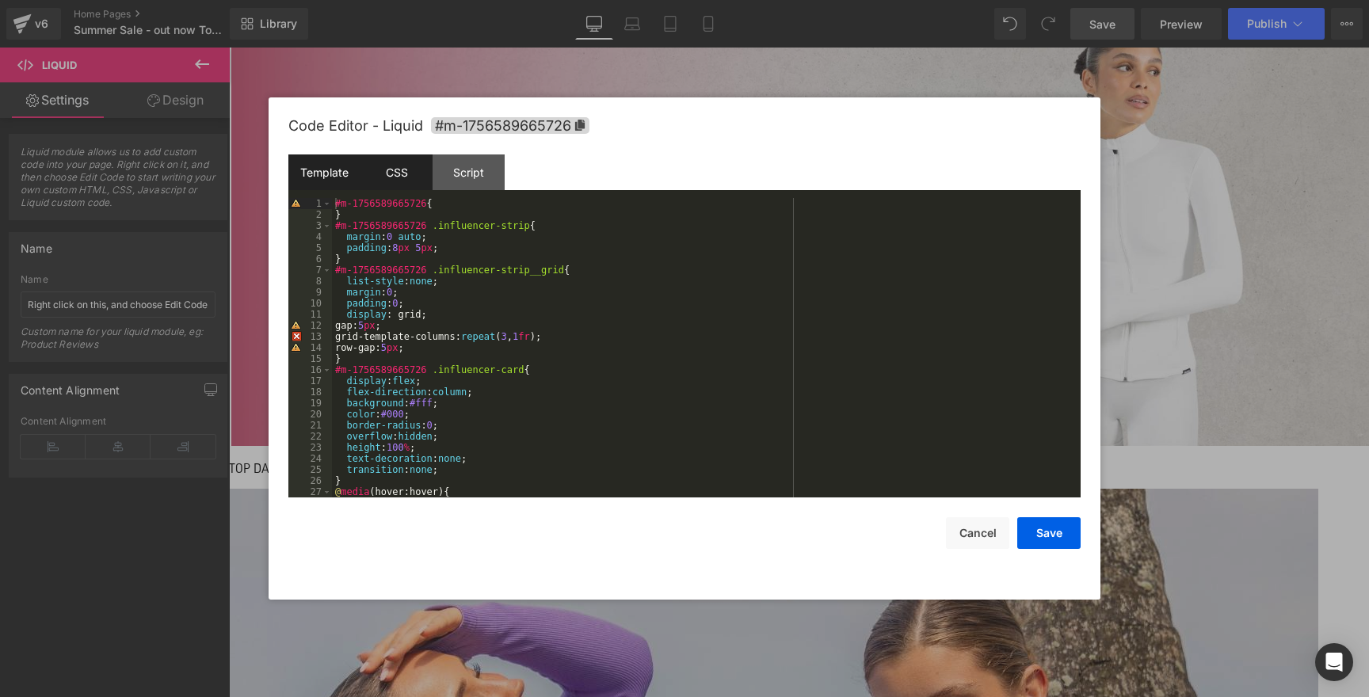
click at [333, 177] on div "Template" at bounding box center [324, 172] width 72 height 36
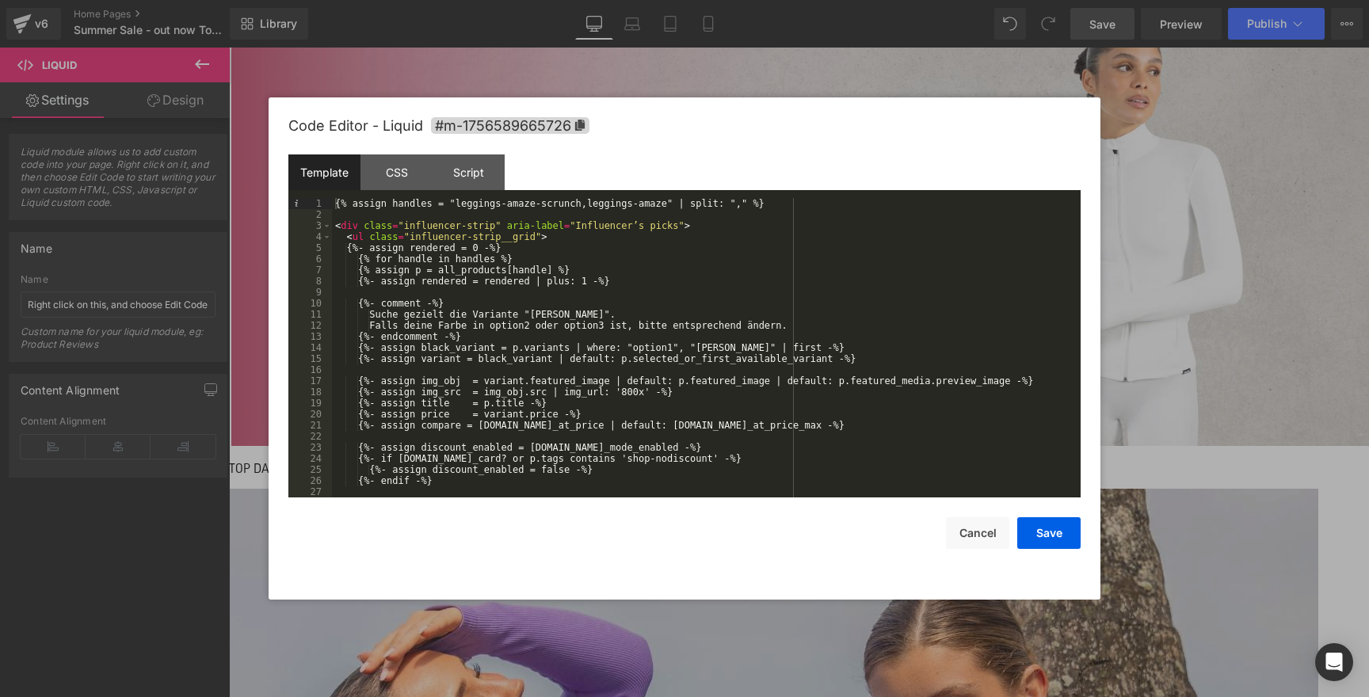
click at [667, 204] on div "{% assign handles = "leggings-amaze-scrunch,leggings-amaze" | split: "," %} < d…" at bounding box center [703, 359] width 742 height 322
click at [1038, 543] on button "Save" at bounding box center [1048, 533] width 63 height 32
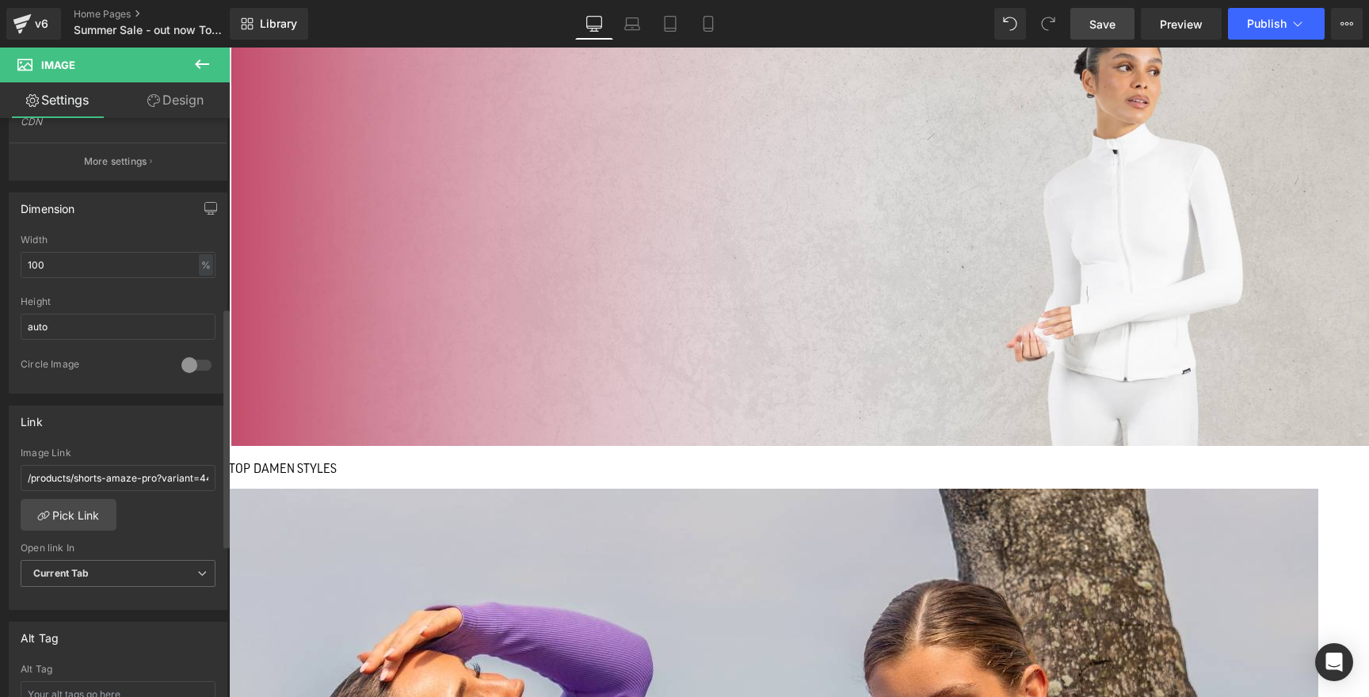
scroll to position [463, 0]
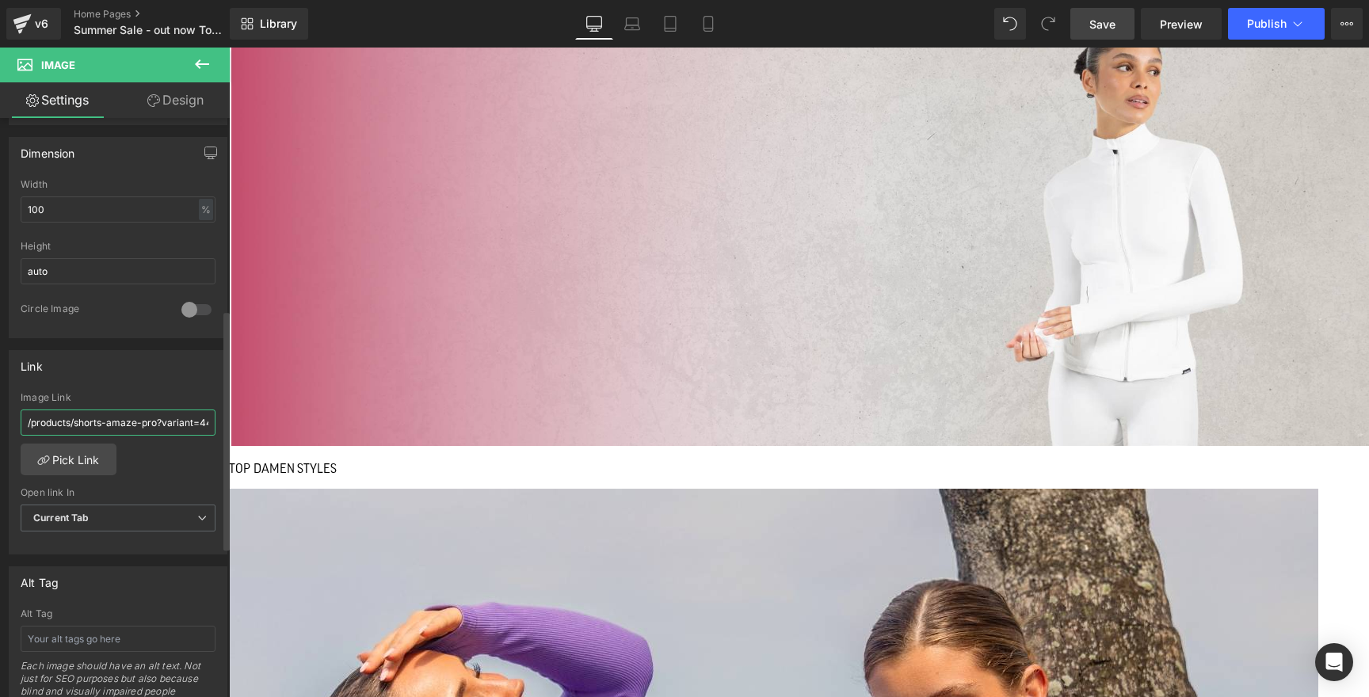
drag, startPoint x: 74, startPoint y: 424, endPoint x: 154, endPoint y: 425, distance: 80.0
click at [154, 425] on input "/products/shorts-amaze-pro?variant=44307072319755" at bounding box center [118, 422] width 195 height 26
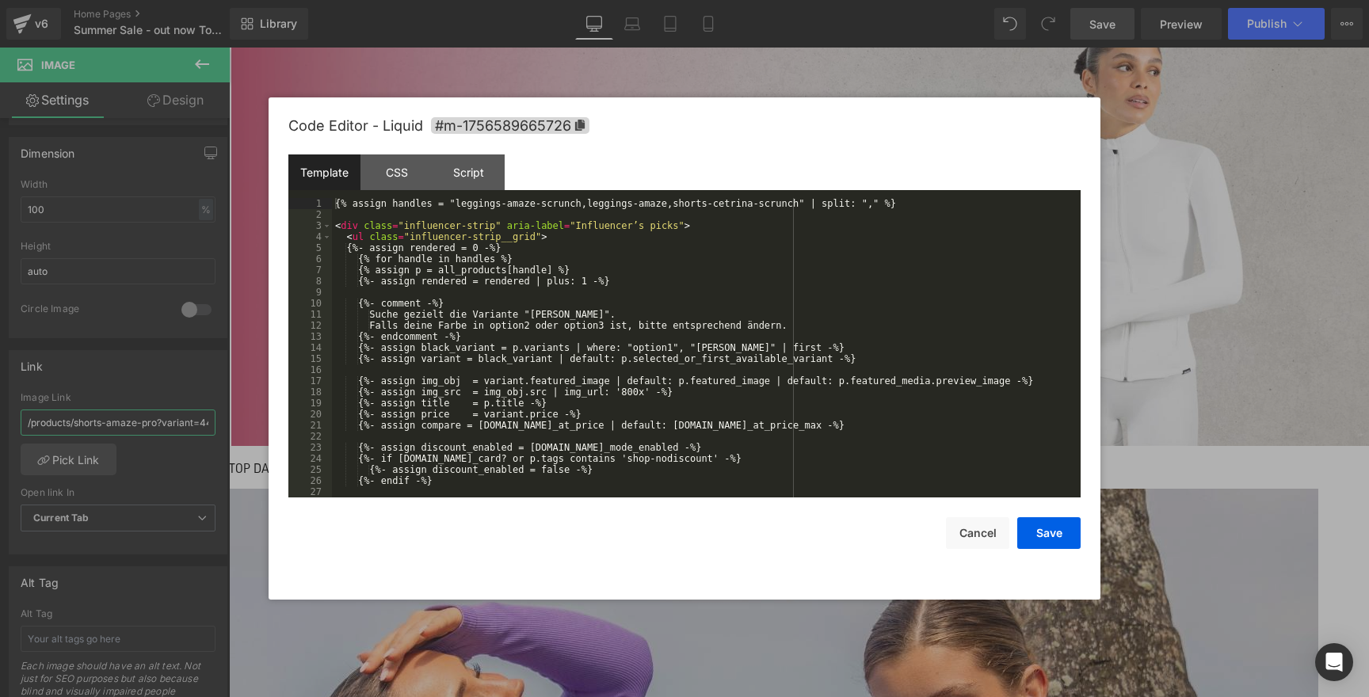
click at [798, 200] on div "{% assign handles = "leggings-amaze-scrunch,leggings-amaze,shorts-cetrina-scrun…" at bounding box center [703, 359] width 742 height 322
click at [1038, 526] on button "Save" at bounding box center [1048, 533] width 63 height 32
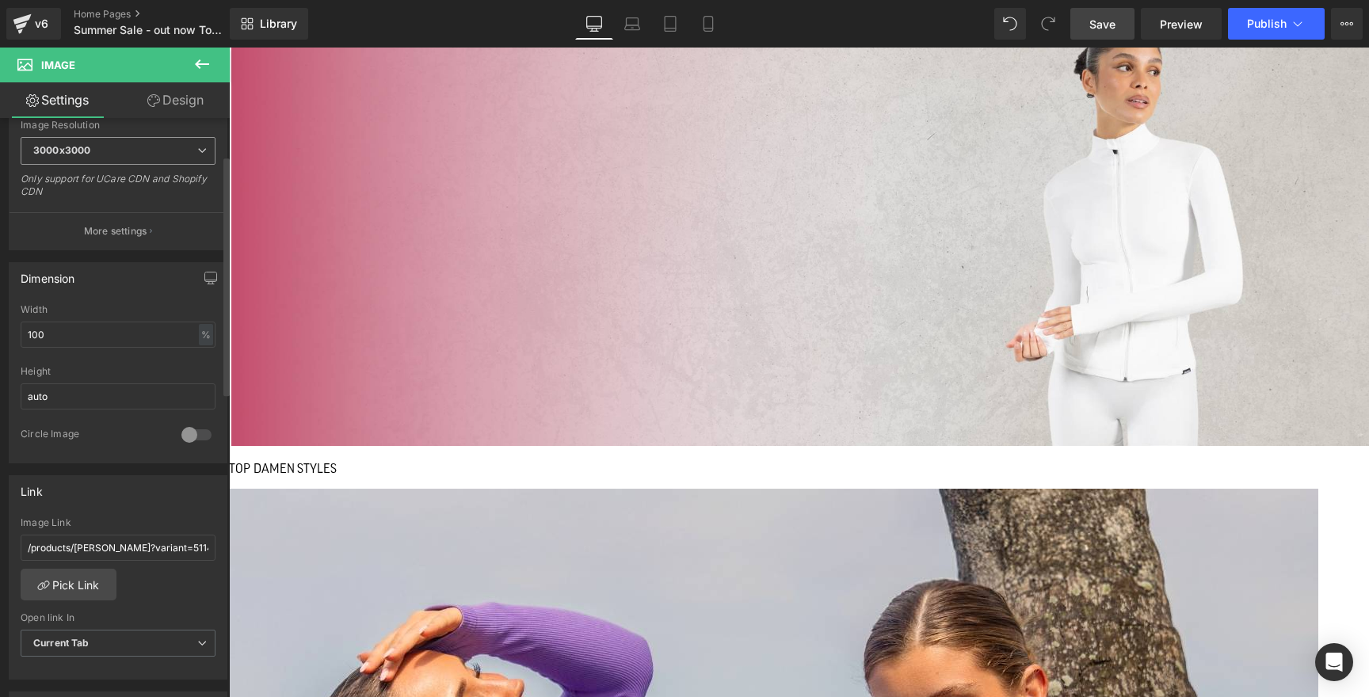
scroll to position [406, 0]
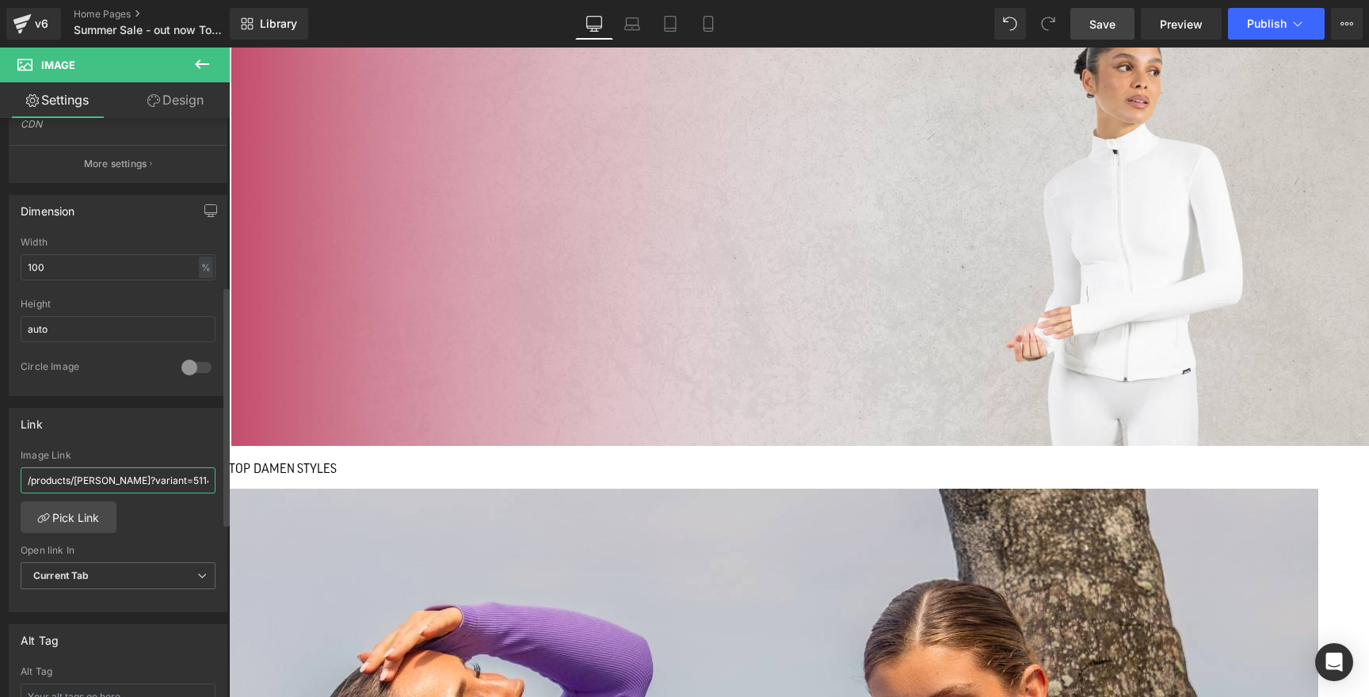
drag, startPoint x: 74, startPoint y: 482, endPoint x: 129, endPoint y: 481, distance: 55.4
click at [129, 481] on input "/products/jacke-kenna?variant=51146652778763" at bounding box center [118, 480] width 195 height 26
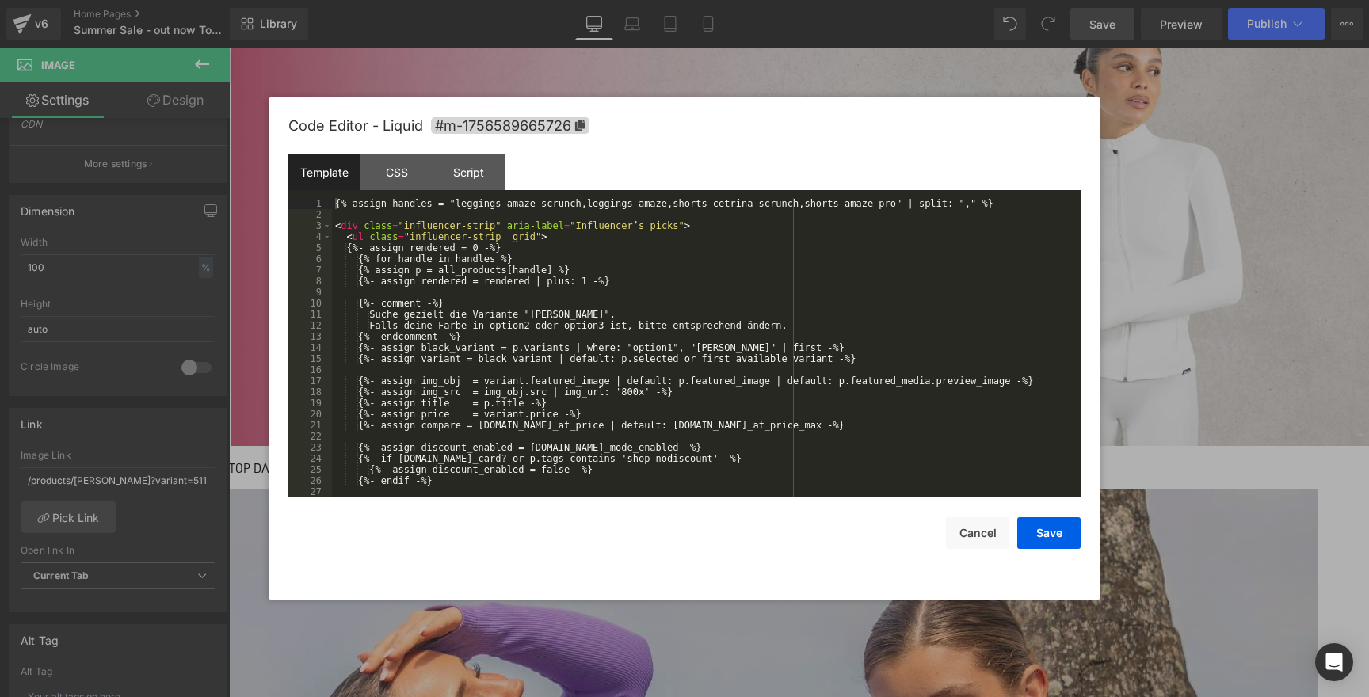
click at [895, 200] on div "{% assign handles = "leggings-amaze-scrunch,leggings-amaze,shorts-cetrina-scrun…" at bounding box center [703, 359] width 742 height 322
click at [1049, 531] on button "Save" at bounding box center [1048, 533] width 63 height 32
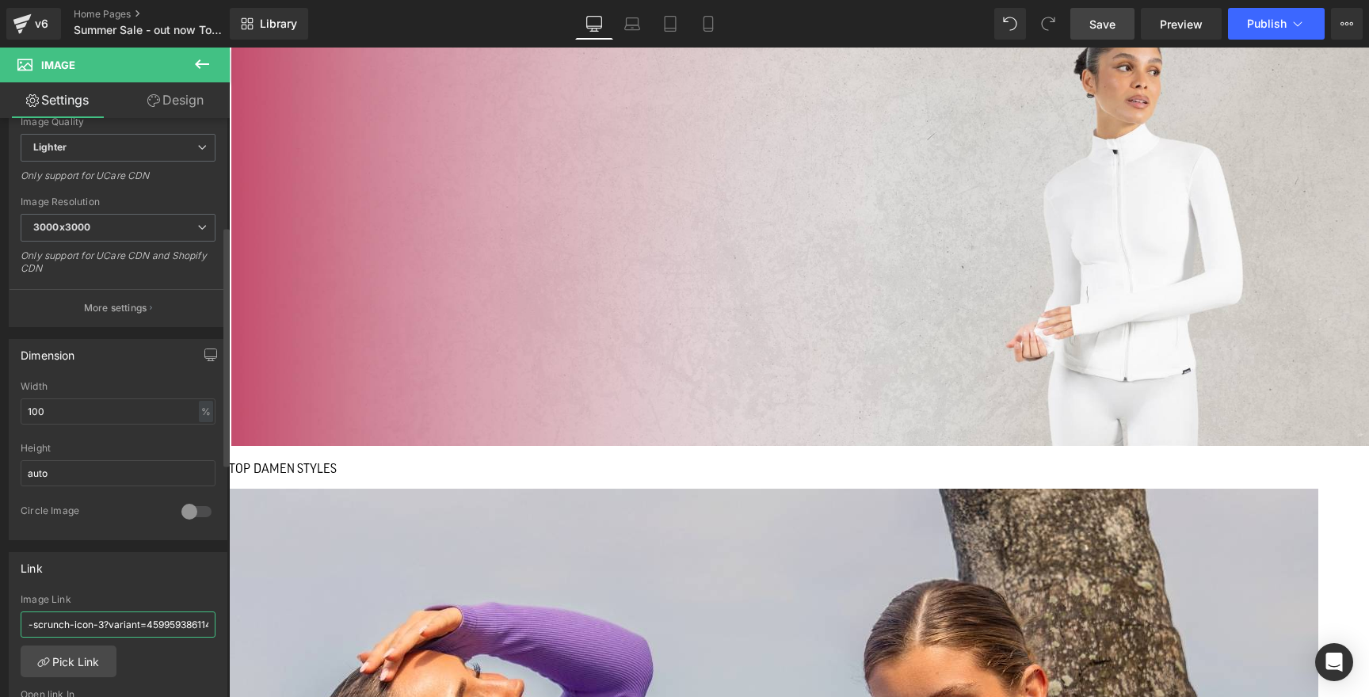
scroll to position [0, 131]
drag, startPoint x: 74, startPoint y: 626, endPoint x: 83, endPoint y: 620, distance: 11.0
click at [83, 620] on input "/products/sport-bh-batik-scrunch-icon-3?variant=45995938611467" at bounding box center [118, 624] width 195 height 26
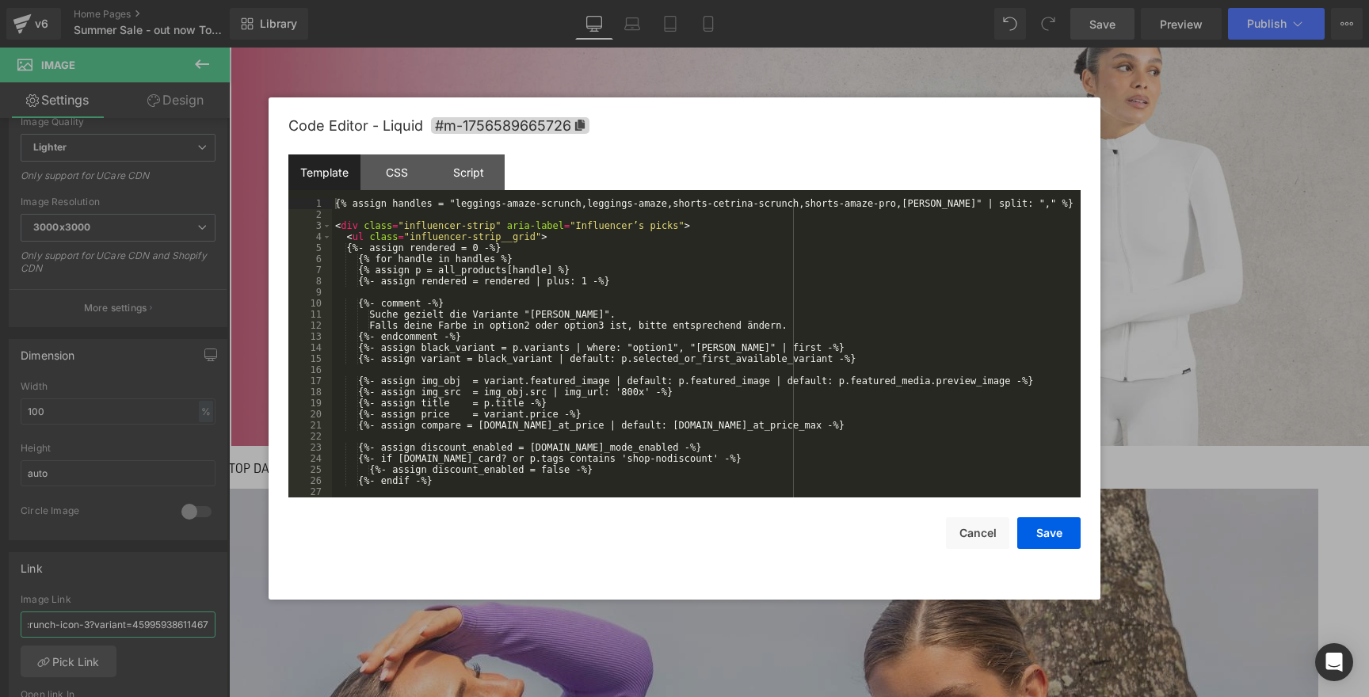
click at [966, 203] on div "{% assign handles = "leggings-amaze-scrunch,leggings-amaze,shorts-cetrina-scrun…" at bounding box center [703, 359] width 742 height 322
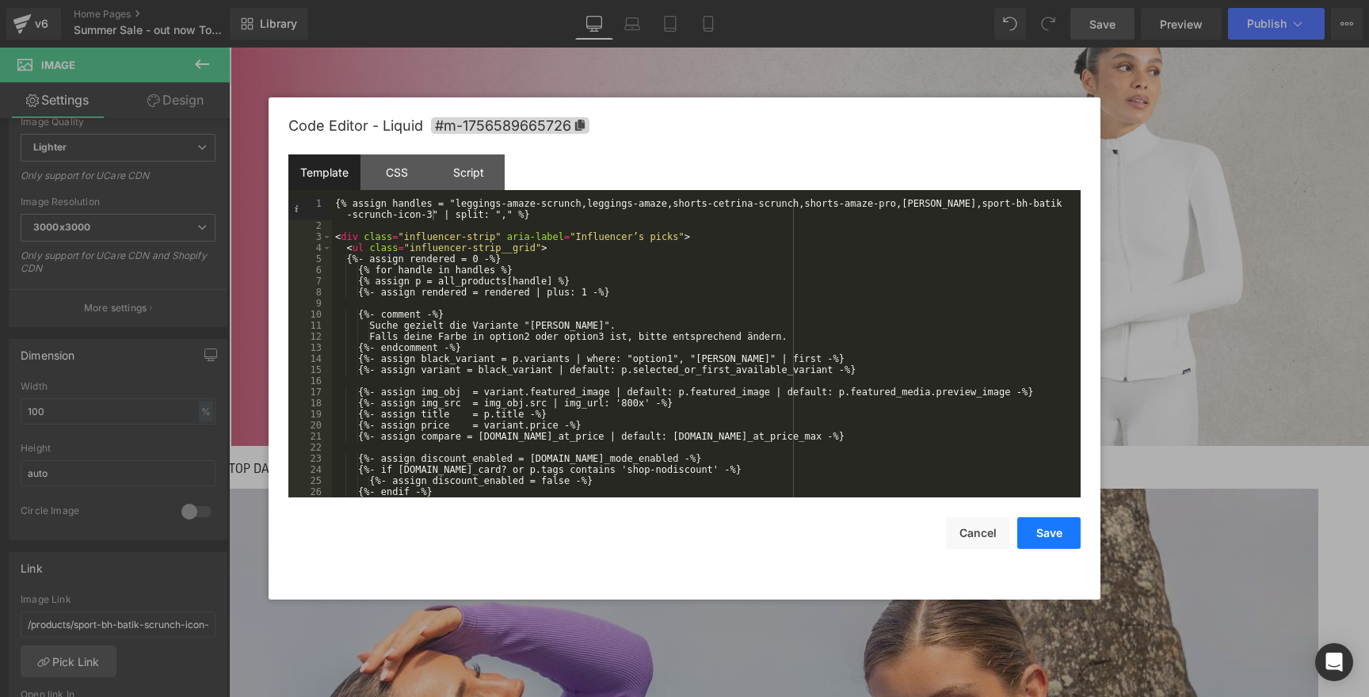
click at [1053, 543] on button "Save" at bounding box center [1048, 533] width 63 height 32
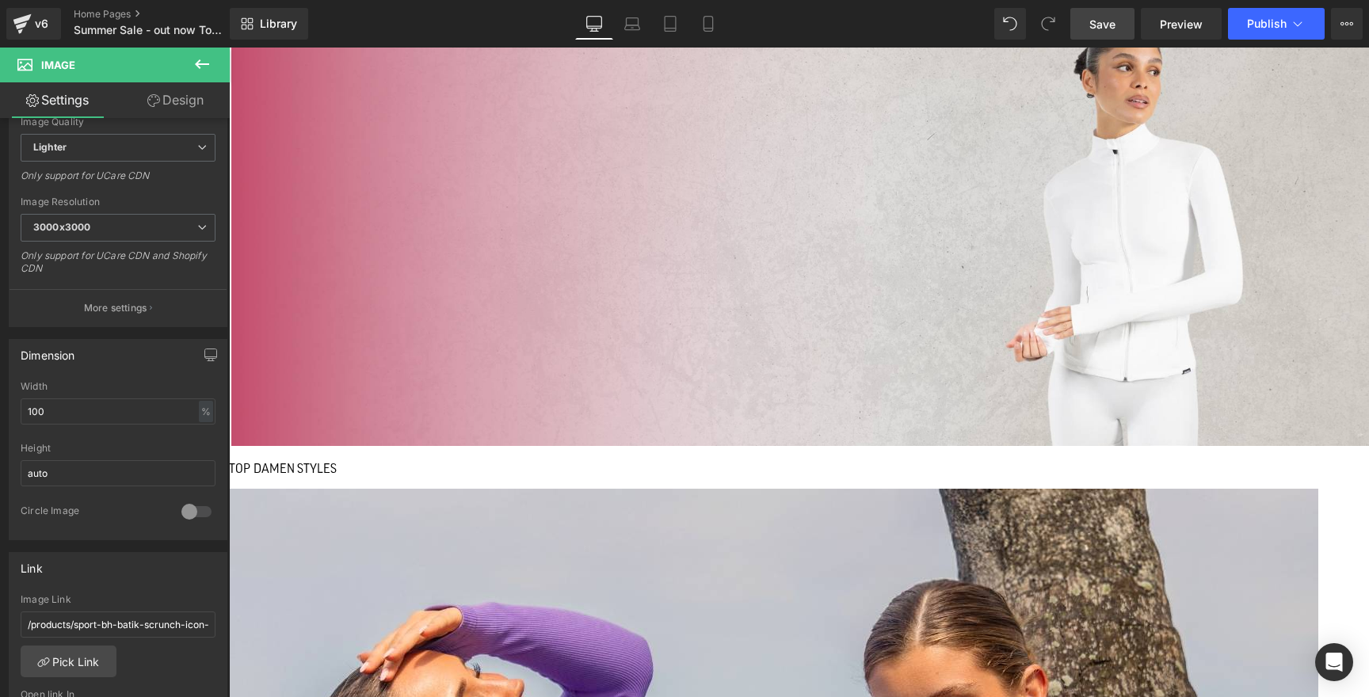
click at [1094, 24] on span "Save" at bounding box center [1102, 24] width 26 height 17
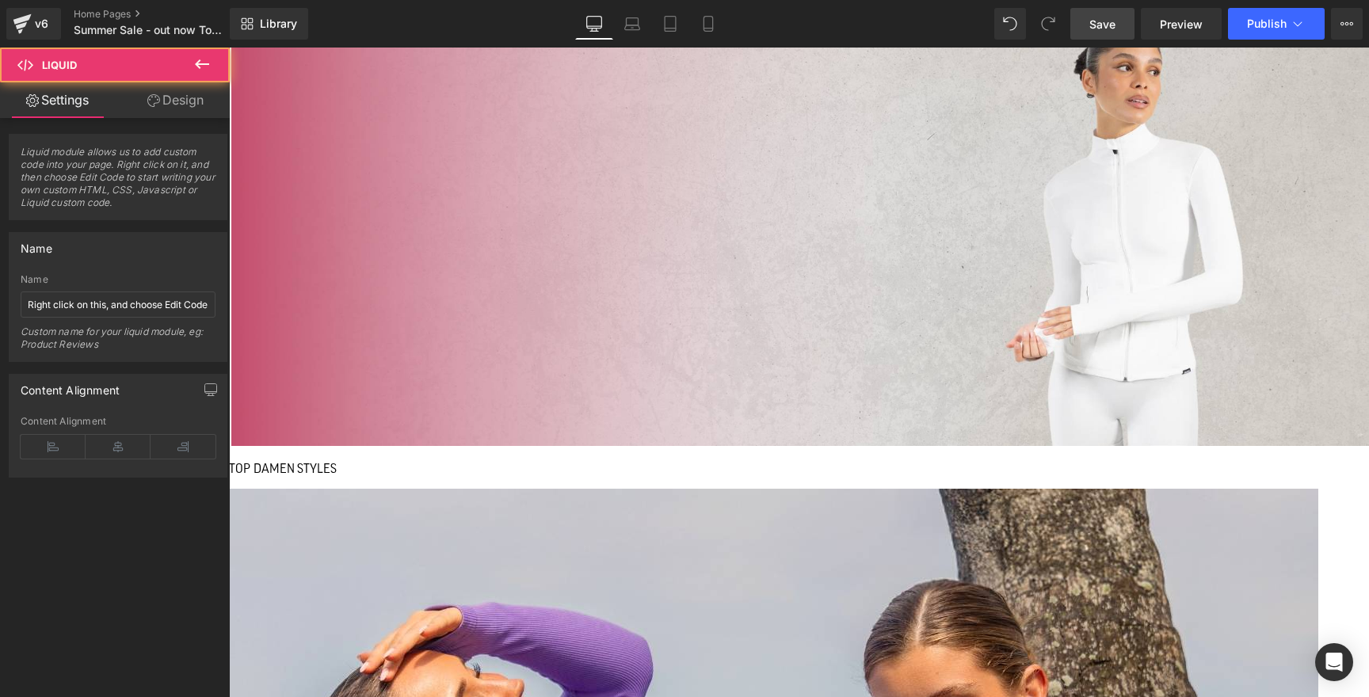
click at [174, 113] on link "Design" at bounding box center [175, 100] width 115 height 36
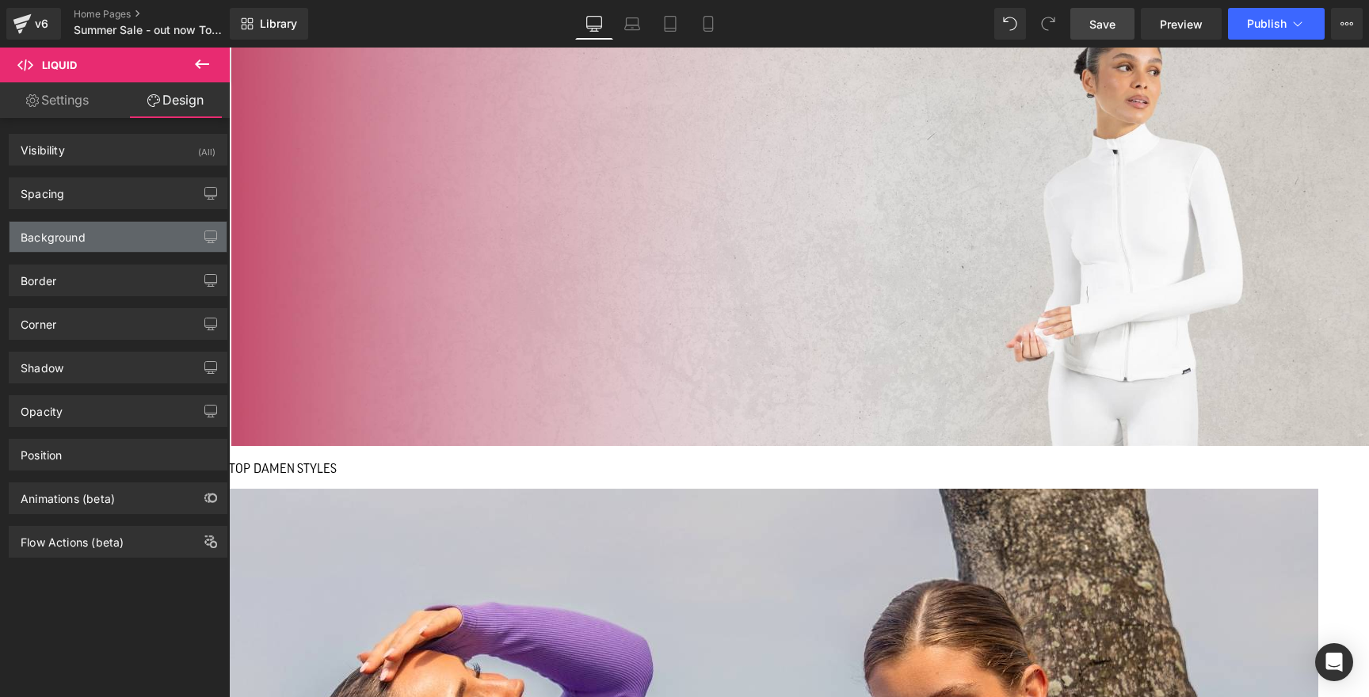
click at [101, 233] on div "Background" at bounding box center [118, 237] width 217 height 30
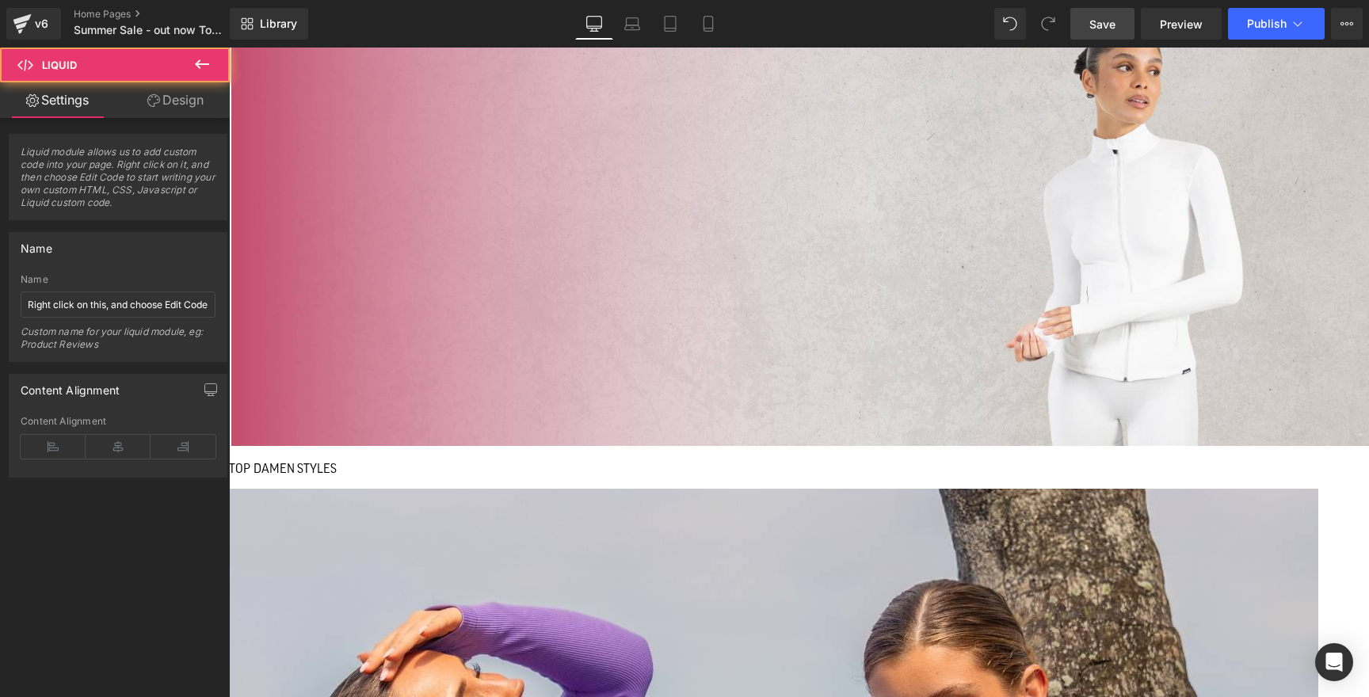
click at [229, 48] on link at bounding box center [229, 48] width 0 height 0
click at [164, 90] on link "Design" at bounding box center [175, 100] width 115 height 36
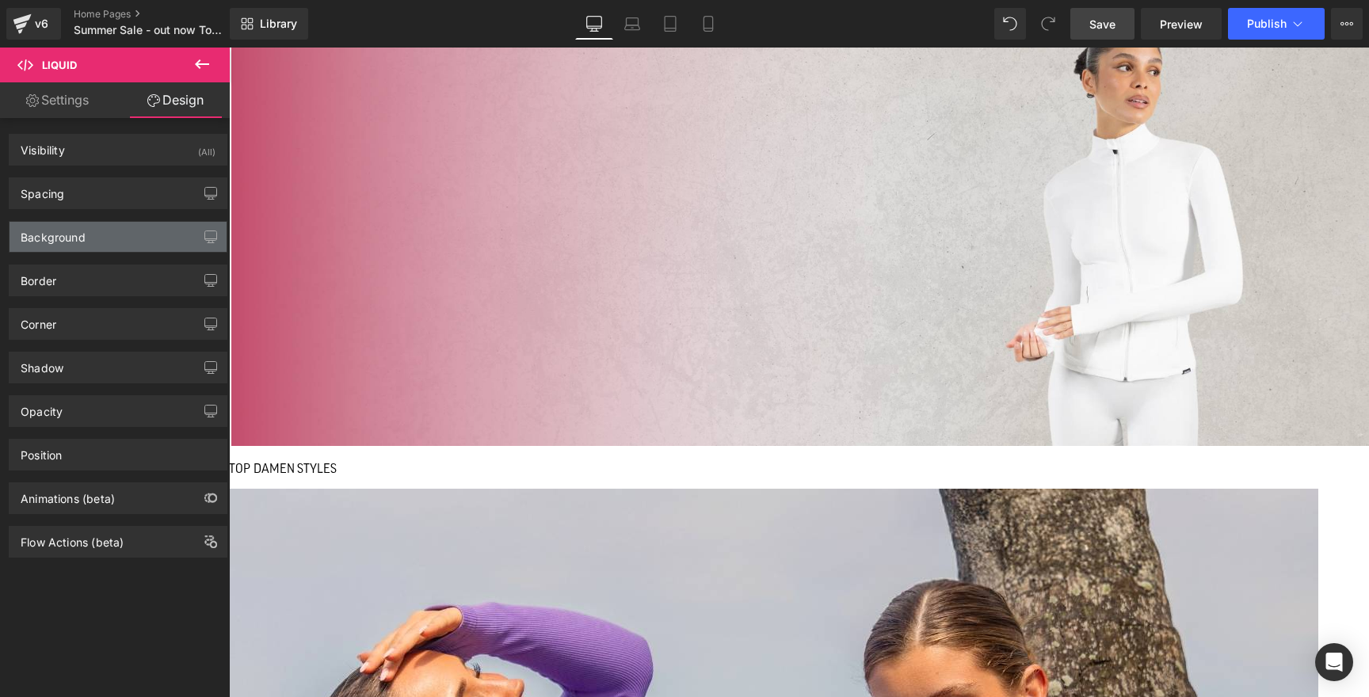
click at [110, 230] on div "Background" at bounding box center [118, 237] width 217 height 30
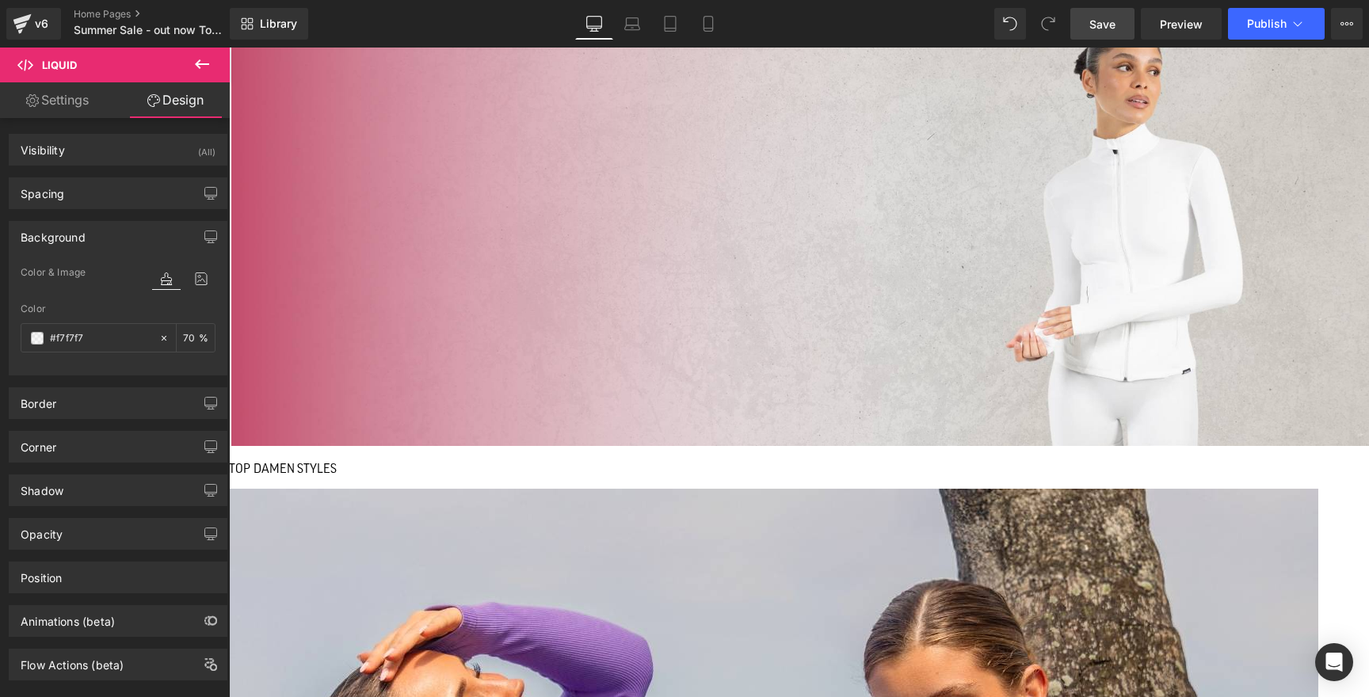
click at [109, 232] on div "Background" at bounding box center [118, 237] width 217 height 30
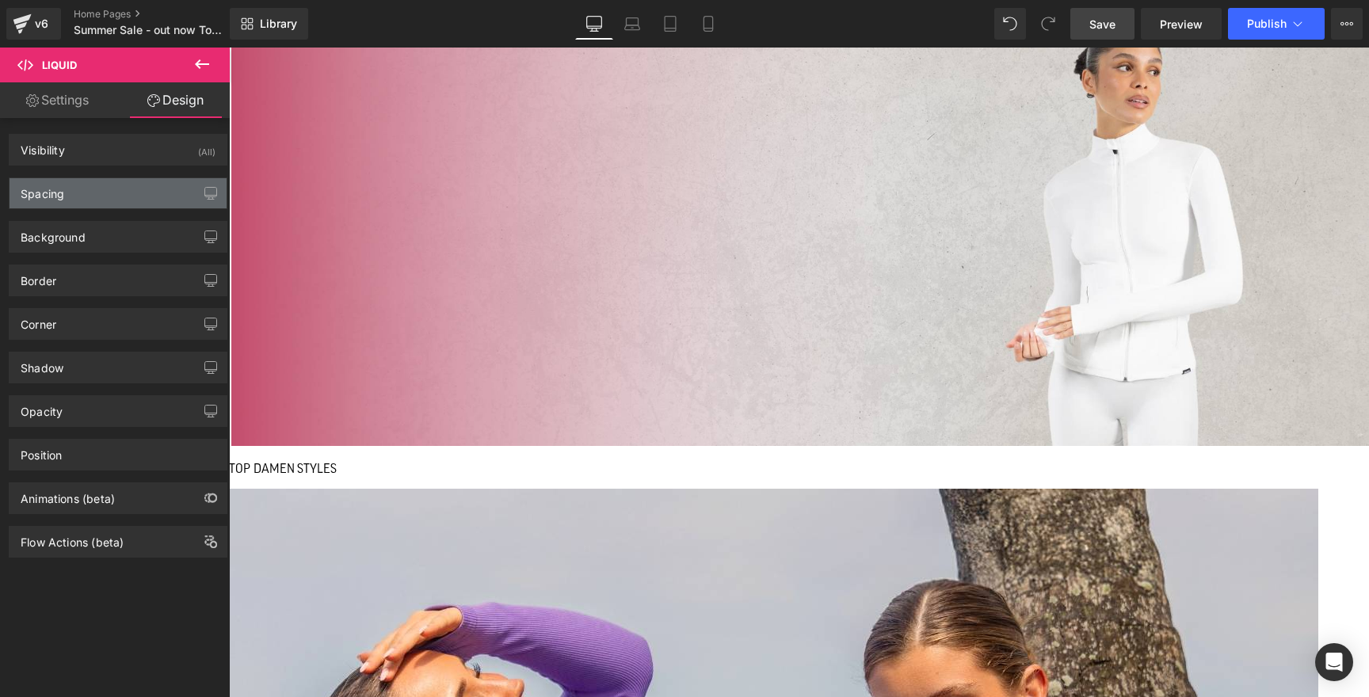
click at [108, 203] on div "Spacing" at bounding box center [118, 193] width 217 height 30
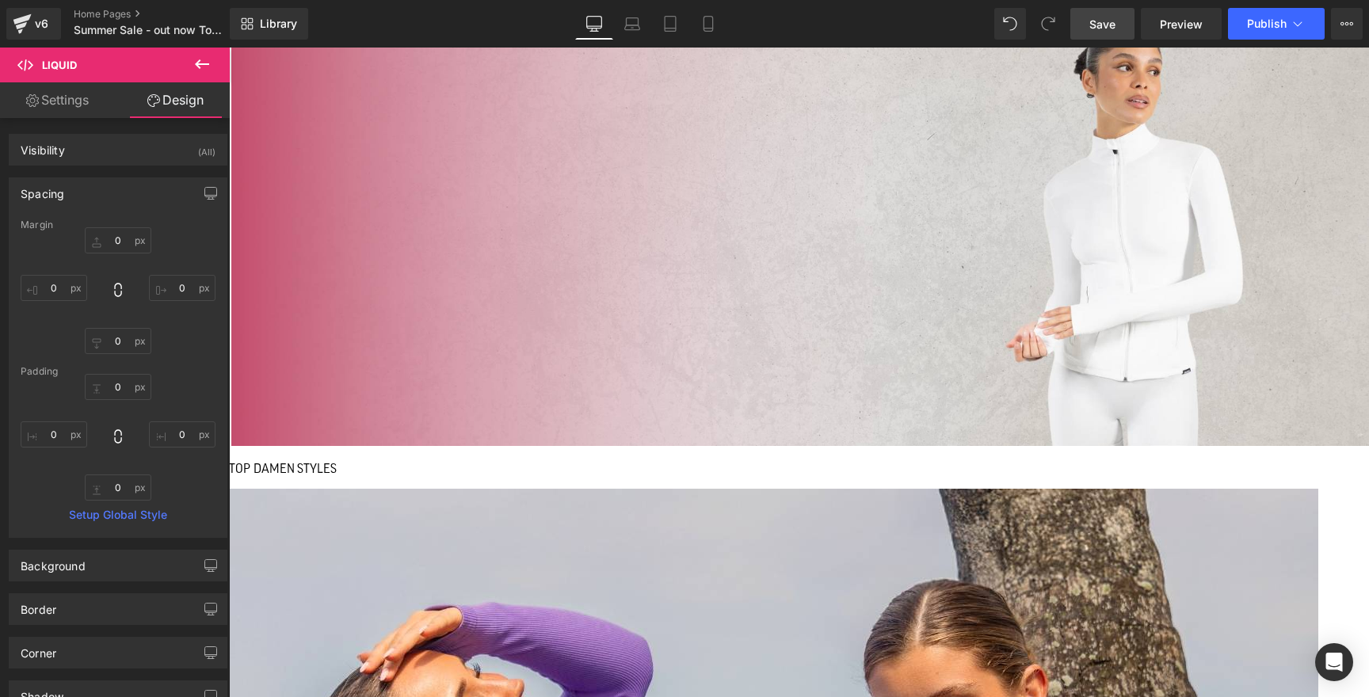
click at [108, 201] on div "Spacing" at bounding box center [118, 193] width 217 height 30
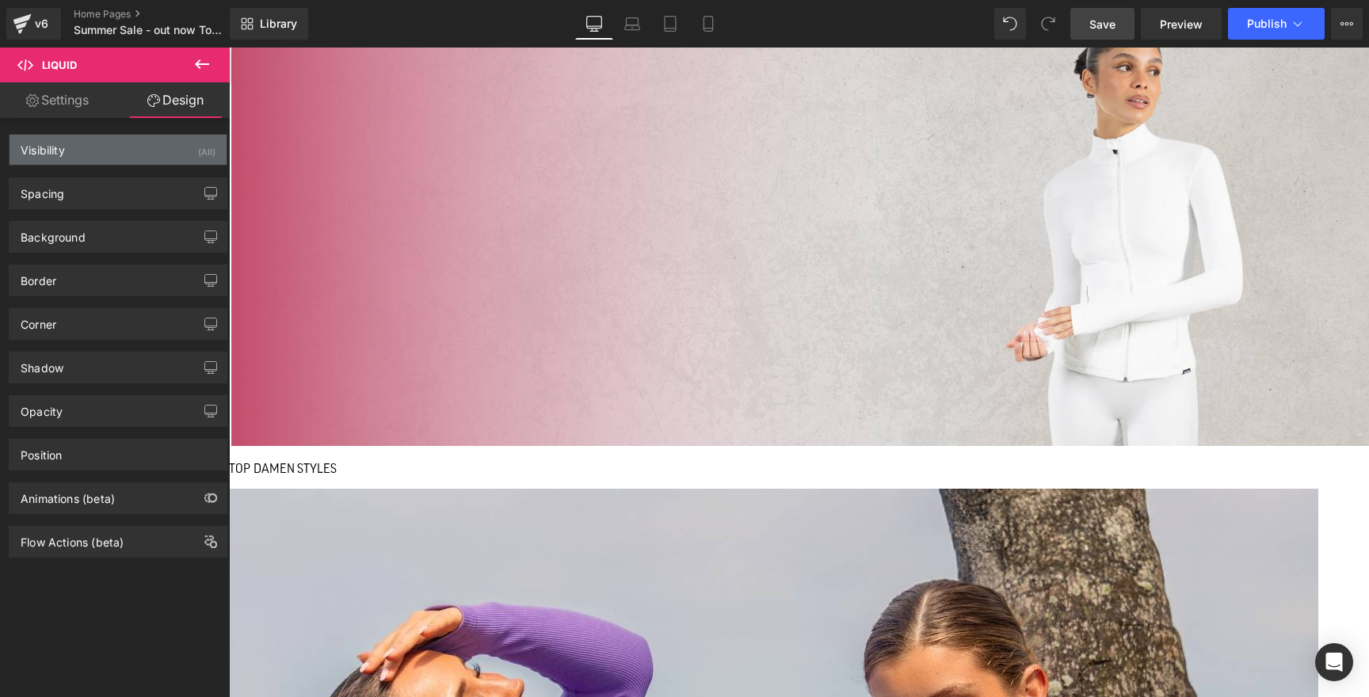
click at [115, 154] on div "Visibility (All)" at bounding box center [118, 150] width 217 height 30
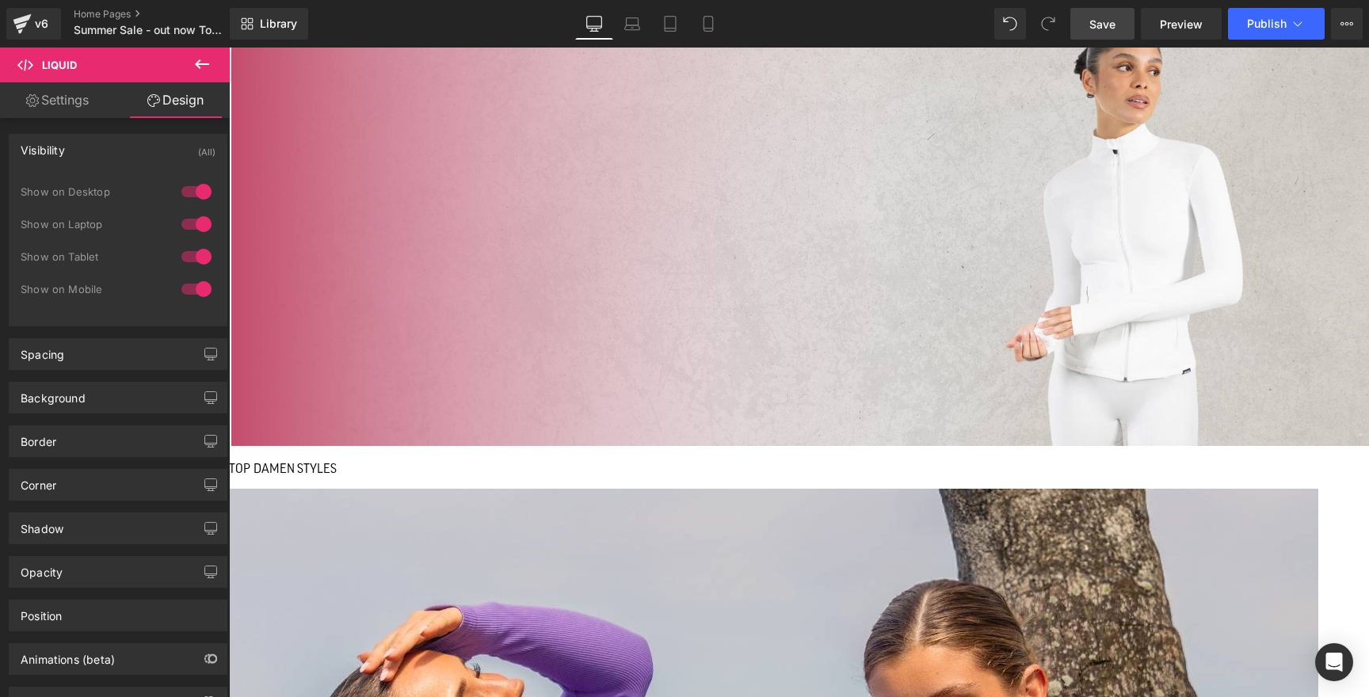
click at [115, 154] on div "Visibility (All)" at bounding box center [118, 150] width 217 height 30
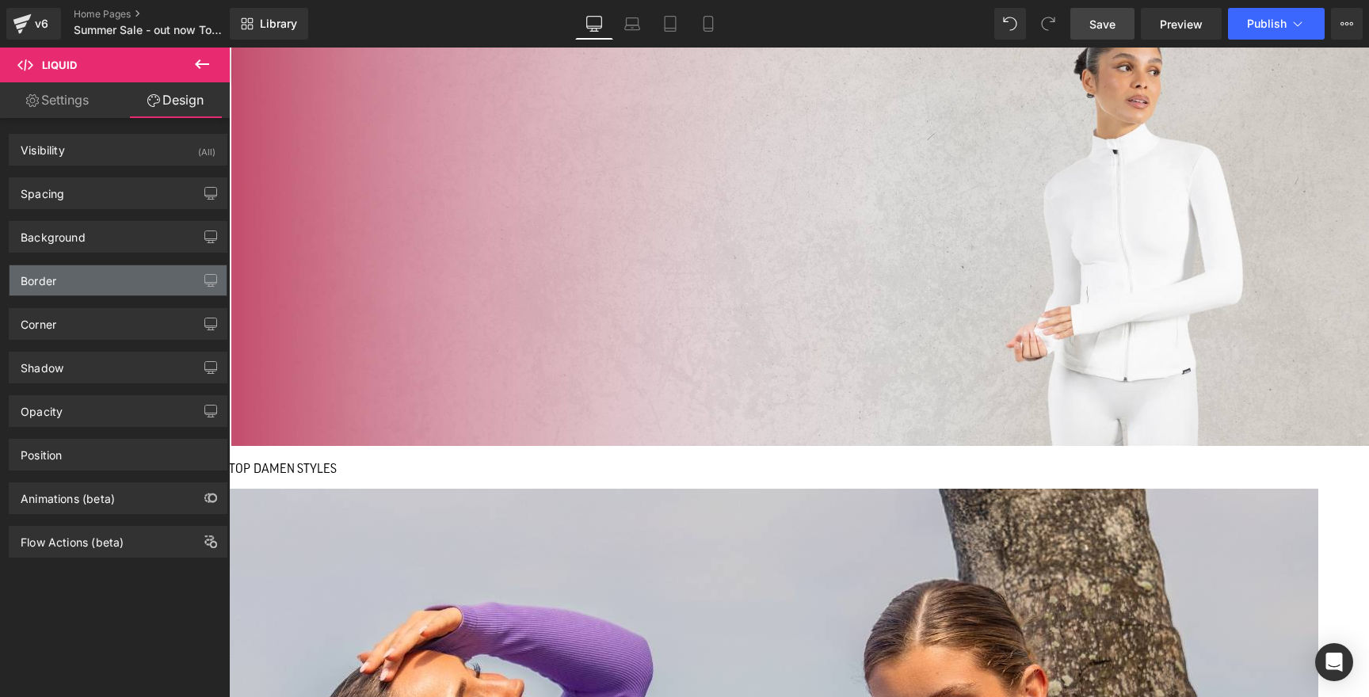
click at [90, 293] on div "Border" at bounding box center [118, 280] width 217 height 30
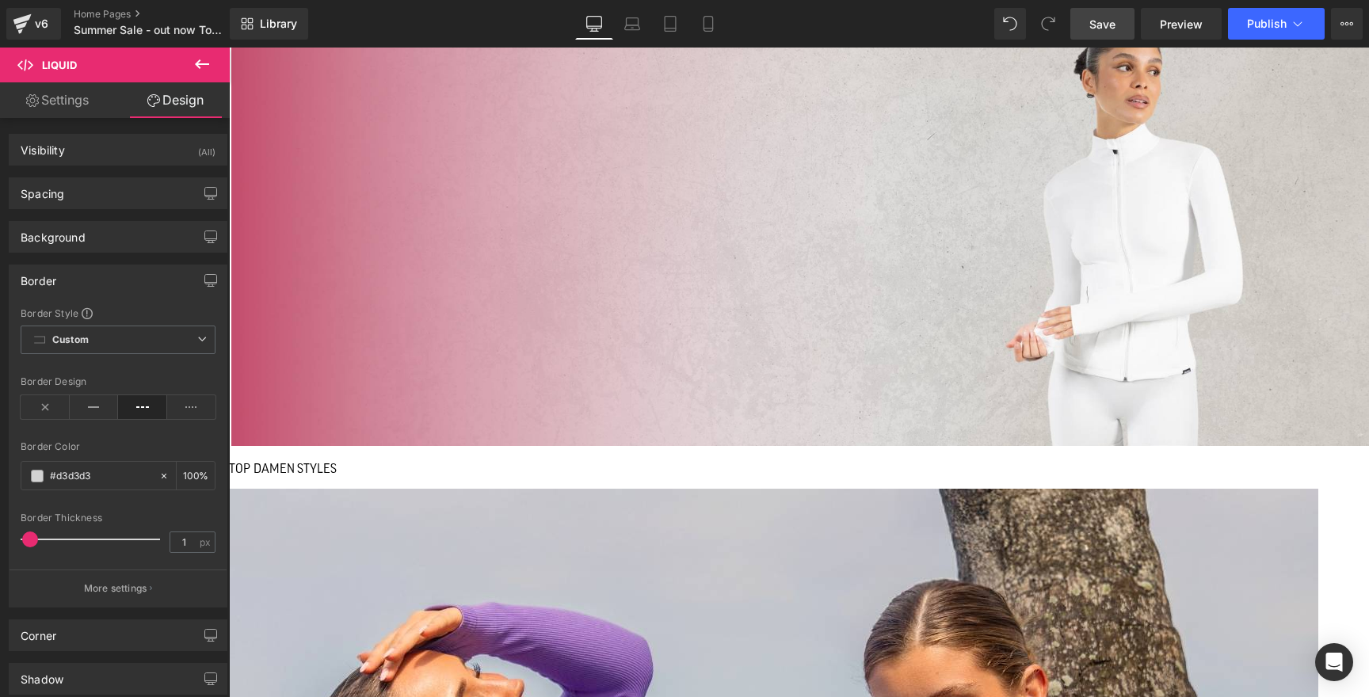
click at [91, 286] on div "Border" at bounding box center [118, 280] width 217 height 30
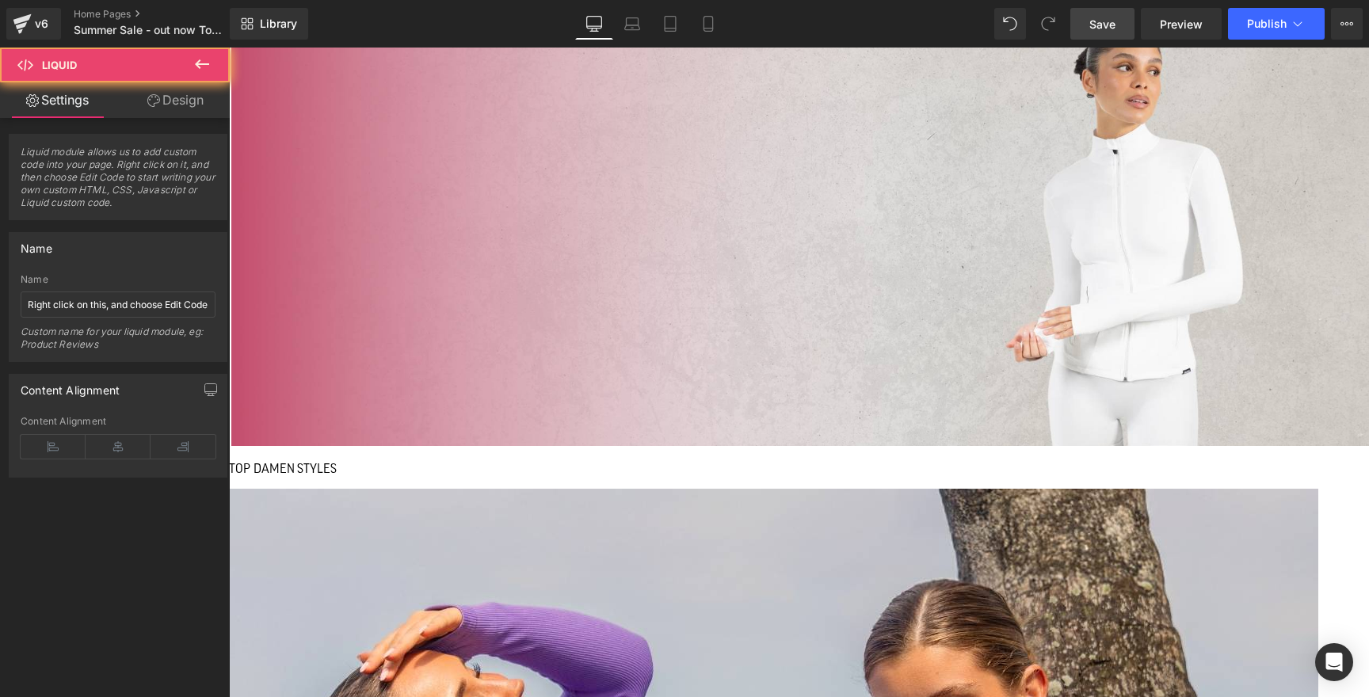
click at [229, 48] on icon at bounding box center [229, 48] width 0 height 0
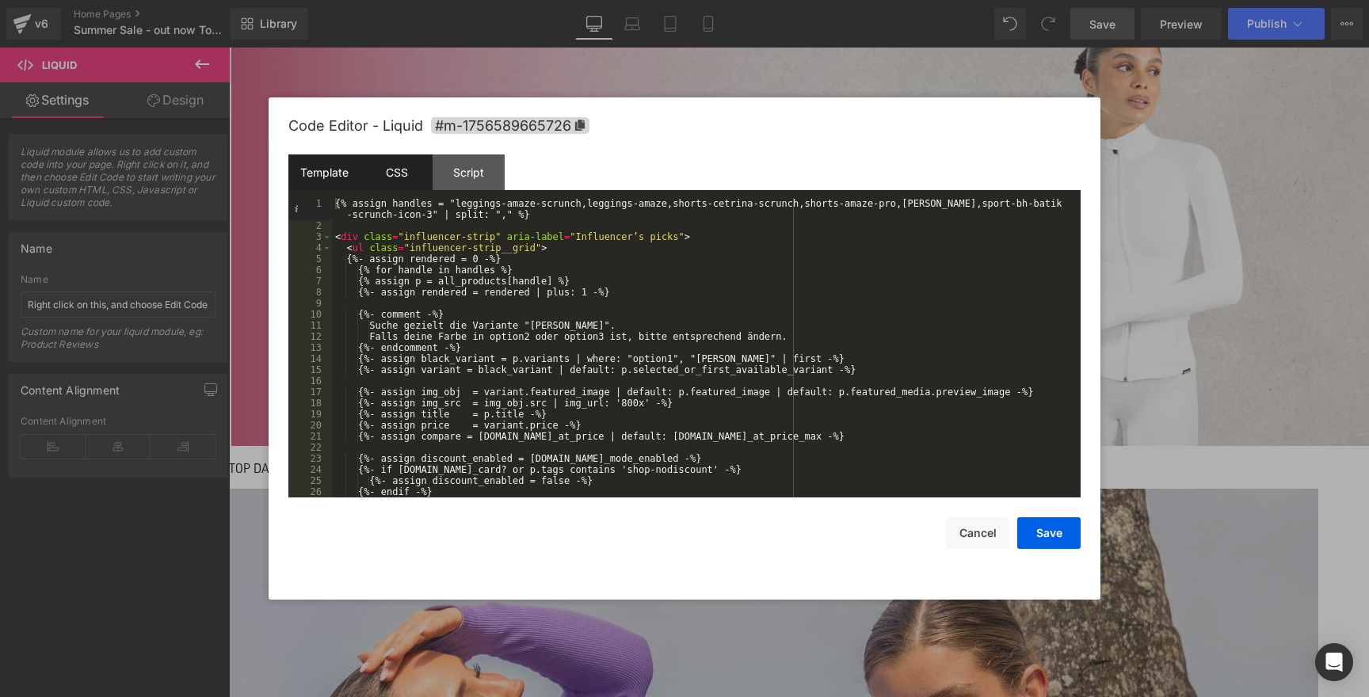
click at [394, 169] on div "CSS" at bounding box center [396, 172] width 72 height 36
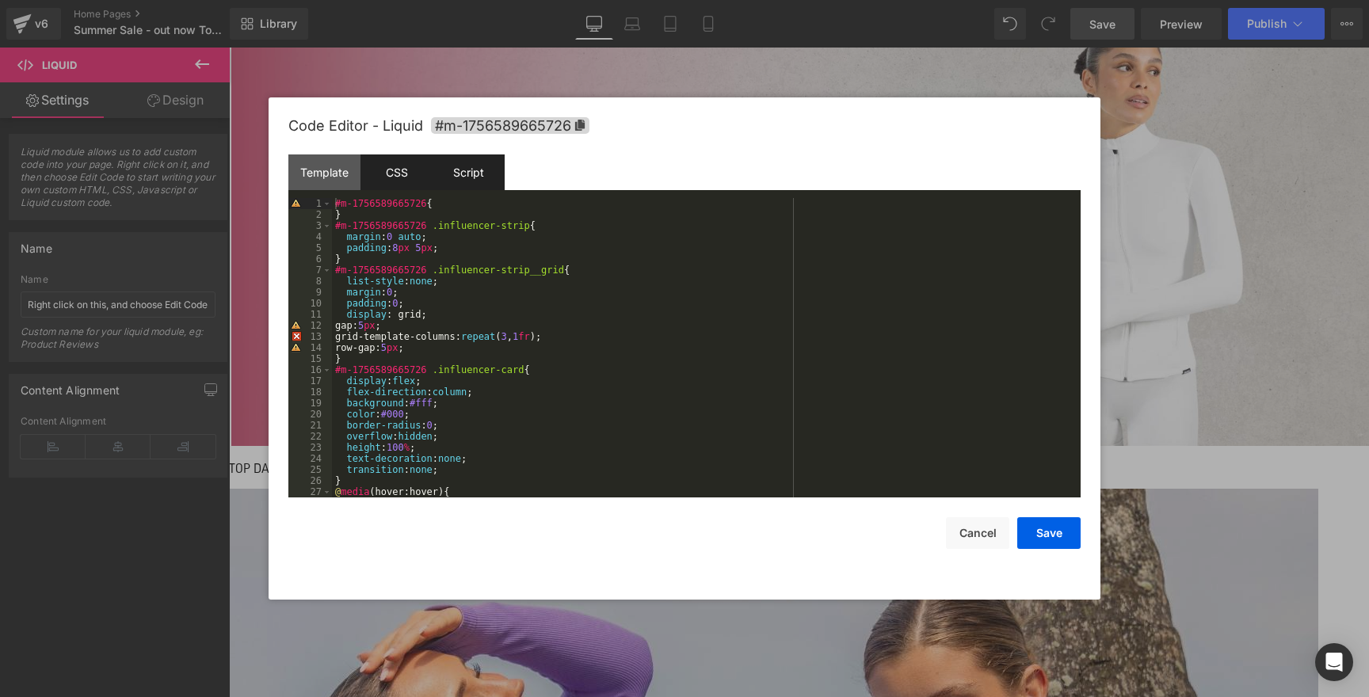
click at [448, 169] on div "Script" at bounding box center [468, 172] width 72 height 36
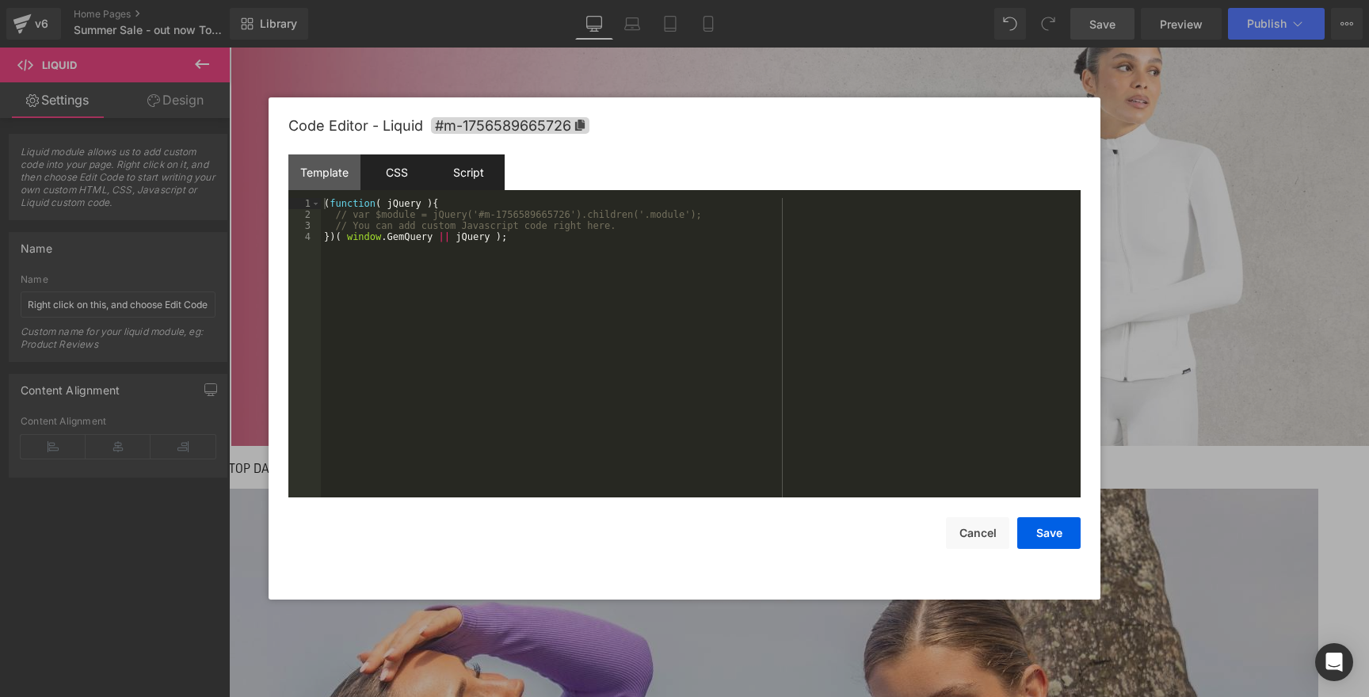
click at [412, 173] on div "CSS" at bounding box center [396, 172] width 72 height 36
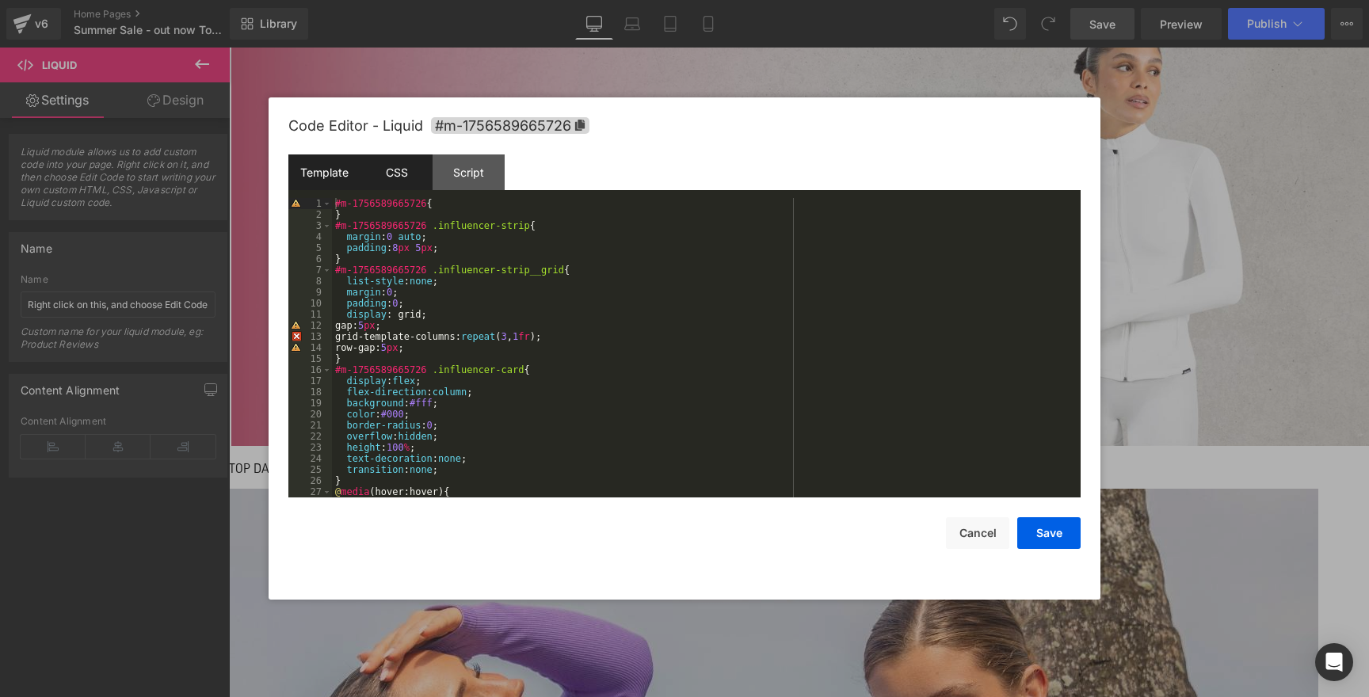
click at [335, 175] on div "Template" at bounding box center [324, 172] width 72 height 36
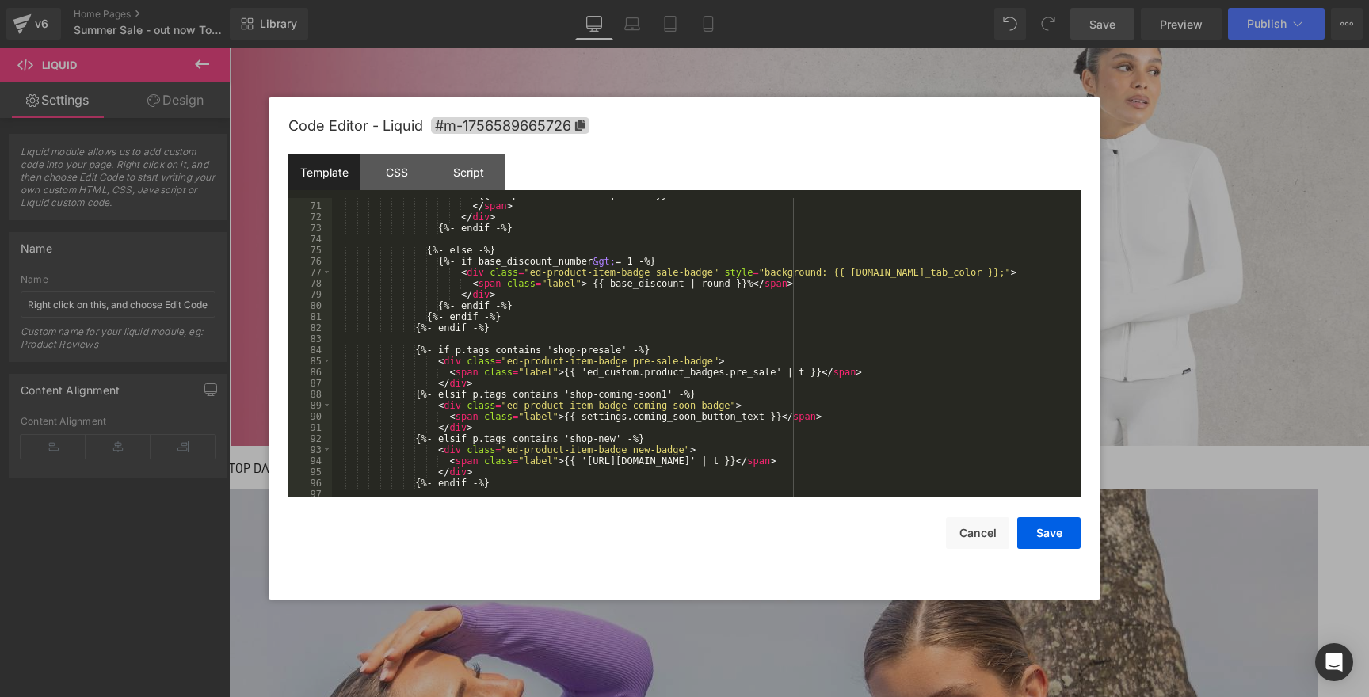
scroll to position [1175, 0]
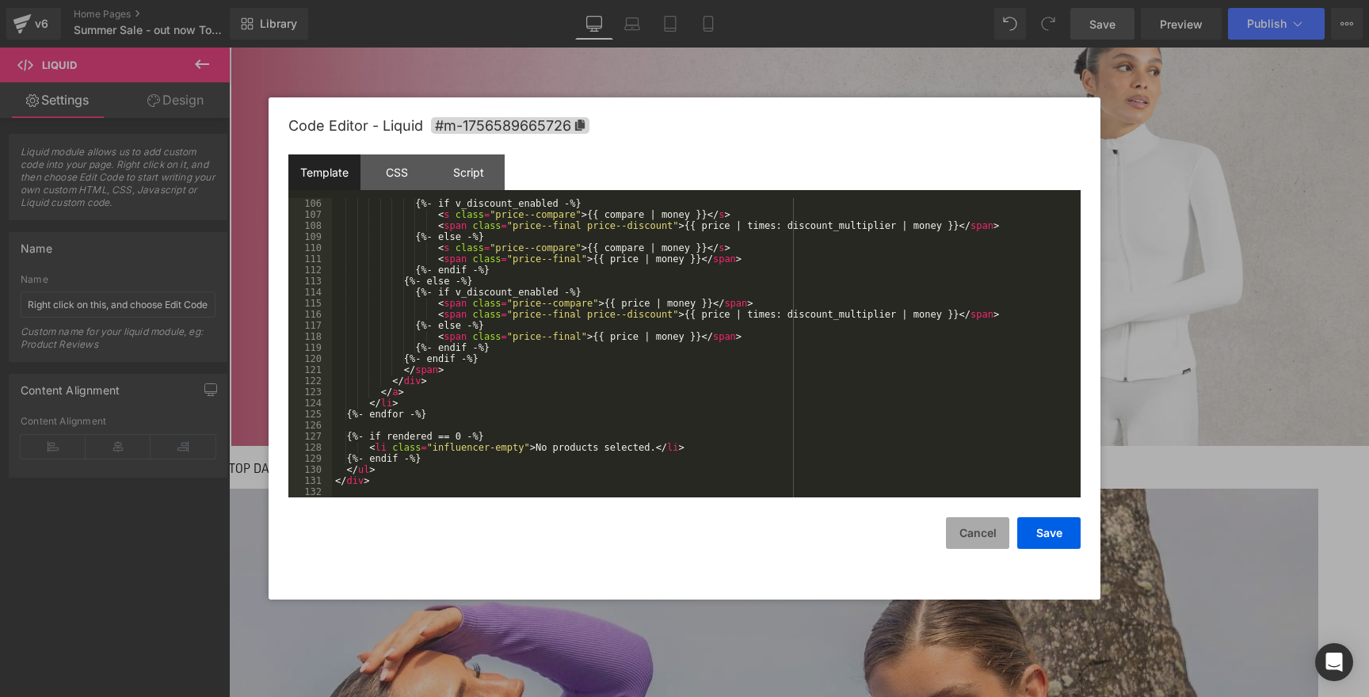
click at [988, 529] on button "Cancel" at bounding box center [977, 533] width 63 height 32
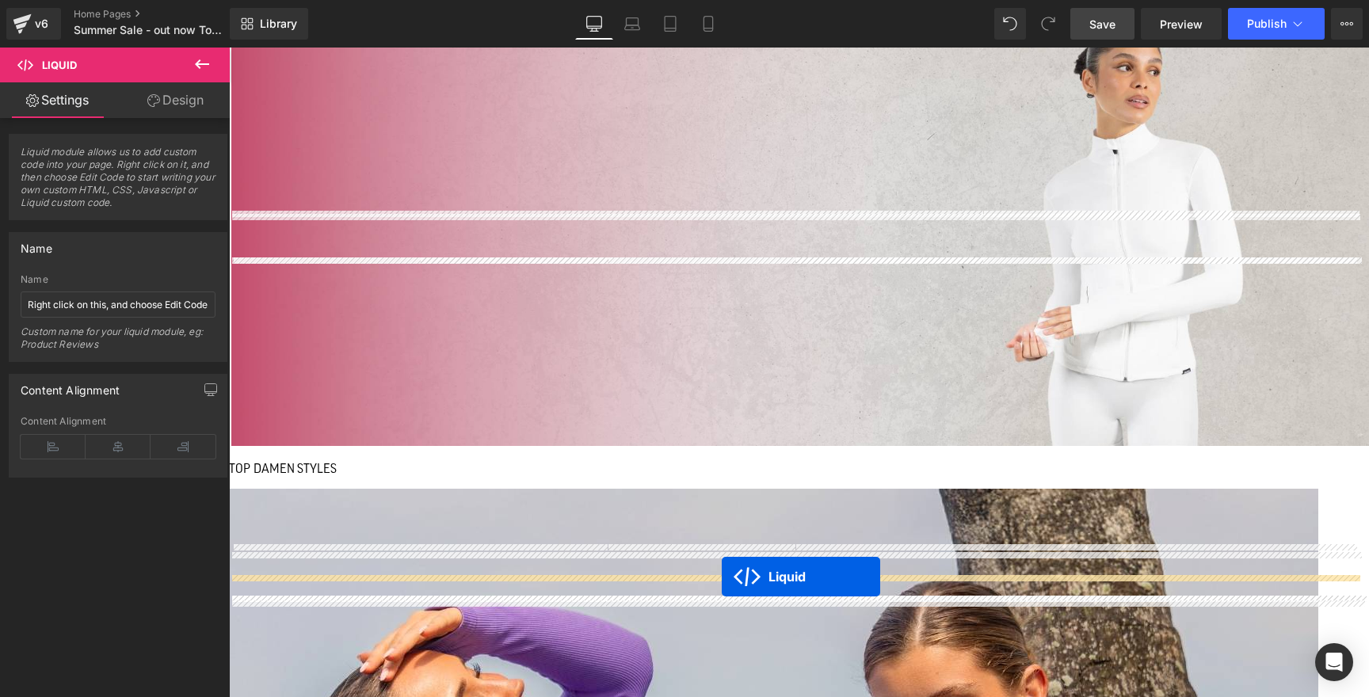
drag, startPoint x: 716, startPoint y: 225, endPoint x: 722, endPoint y: 577, distance: 351.7
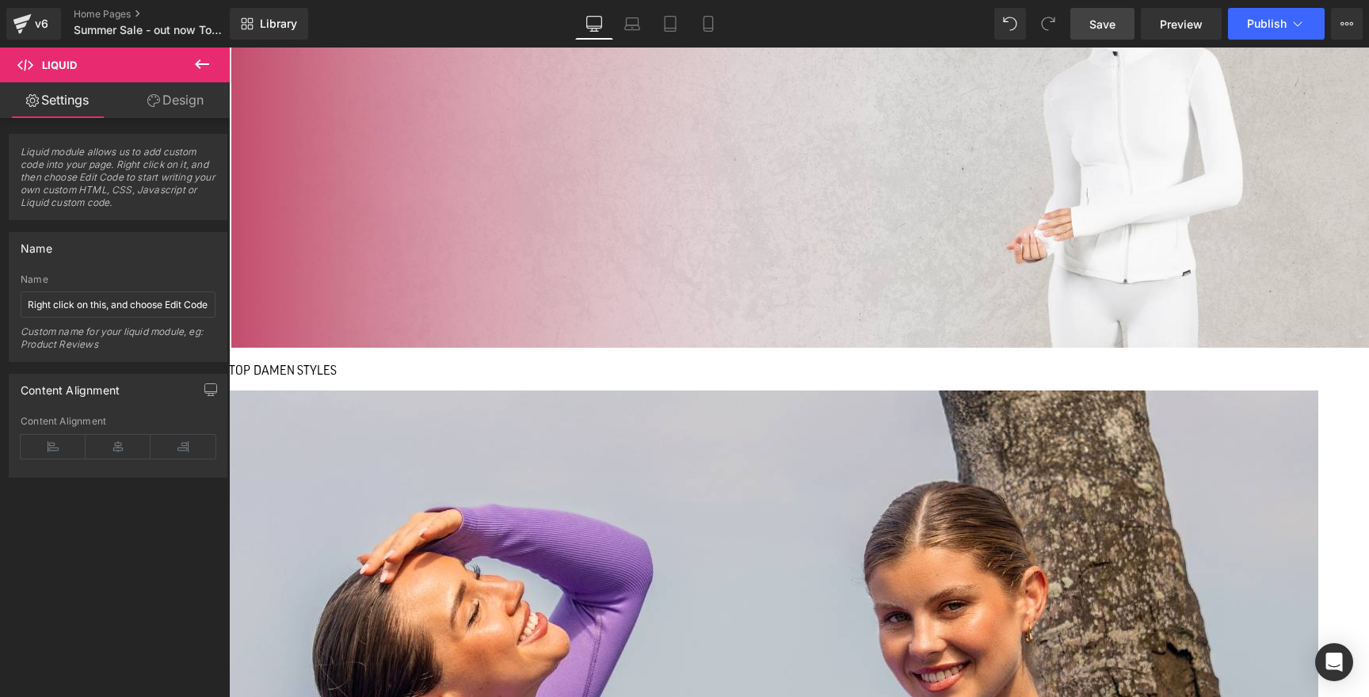
scroll to position [1258, 0]
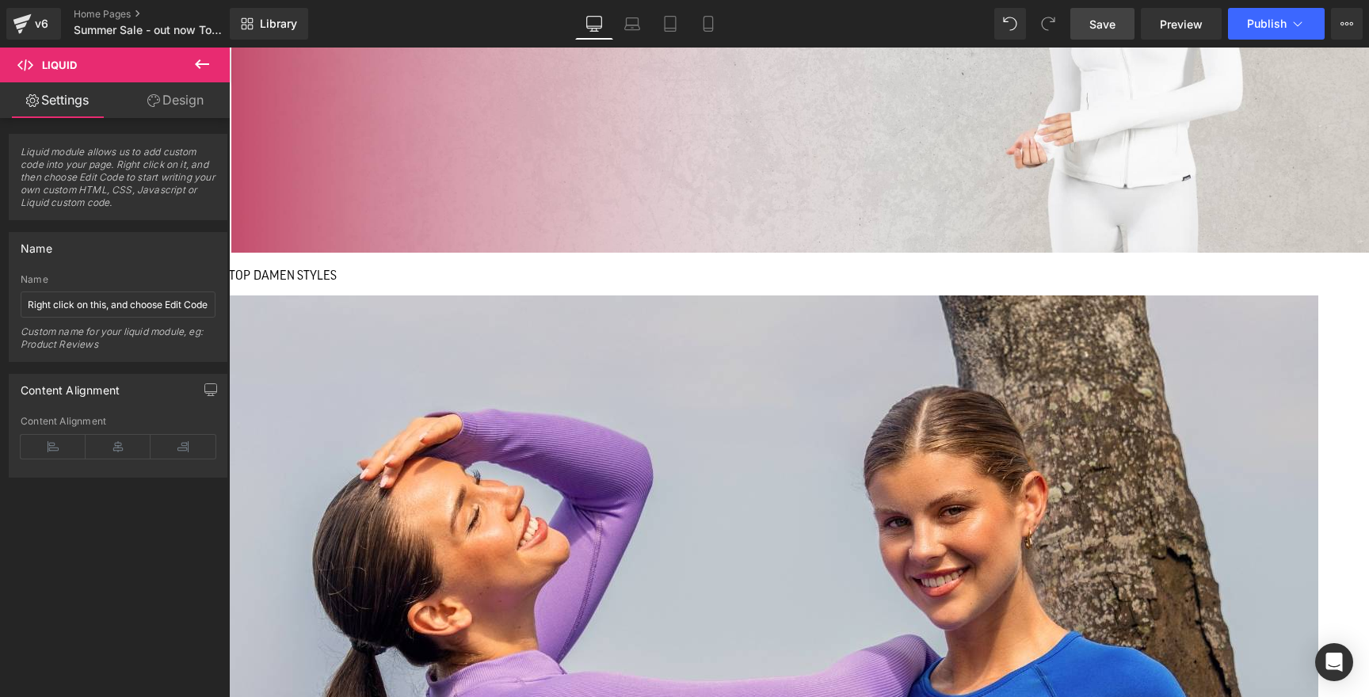
click at [229, 48] on link at bounding box center [229, 48] width 0 height 0
click at [158, 104] on link "Design" at bounding box center [175, 100] width 115 height 36
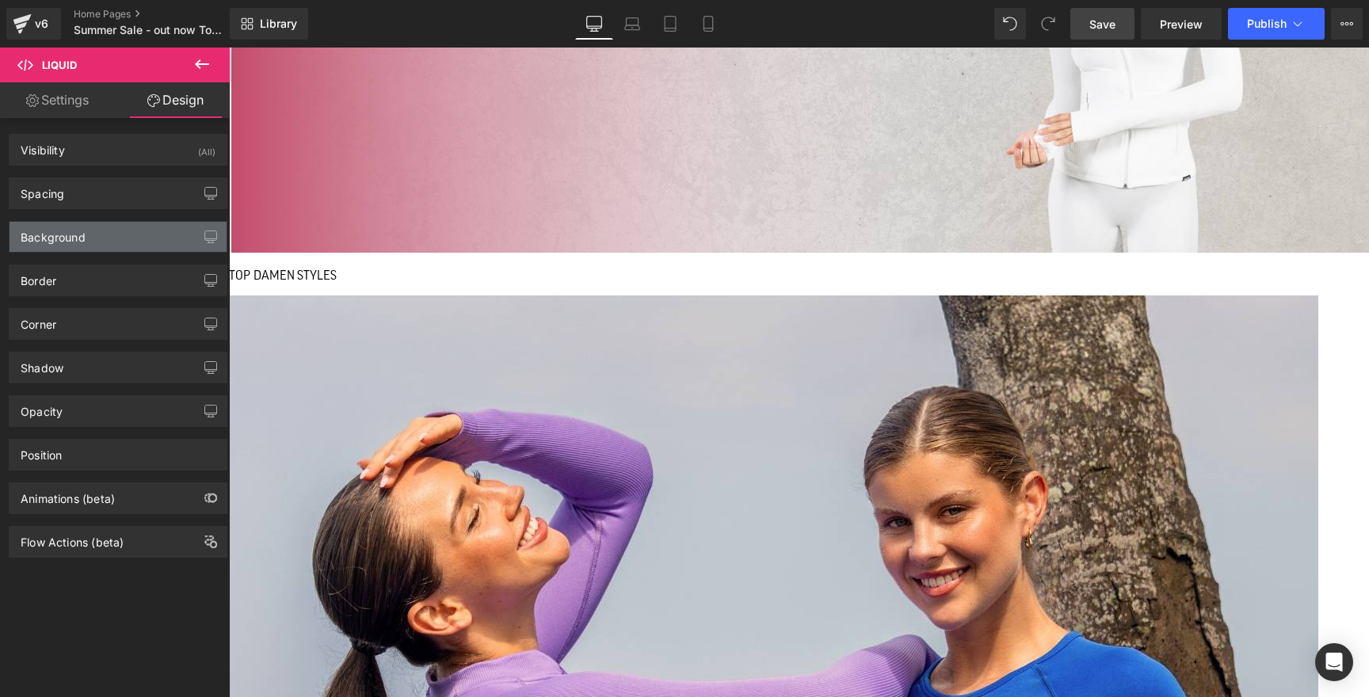
click at [105, 249] on div "Background" at bounding box center [118, 237] width 217 height 30
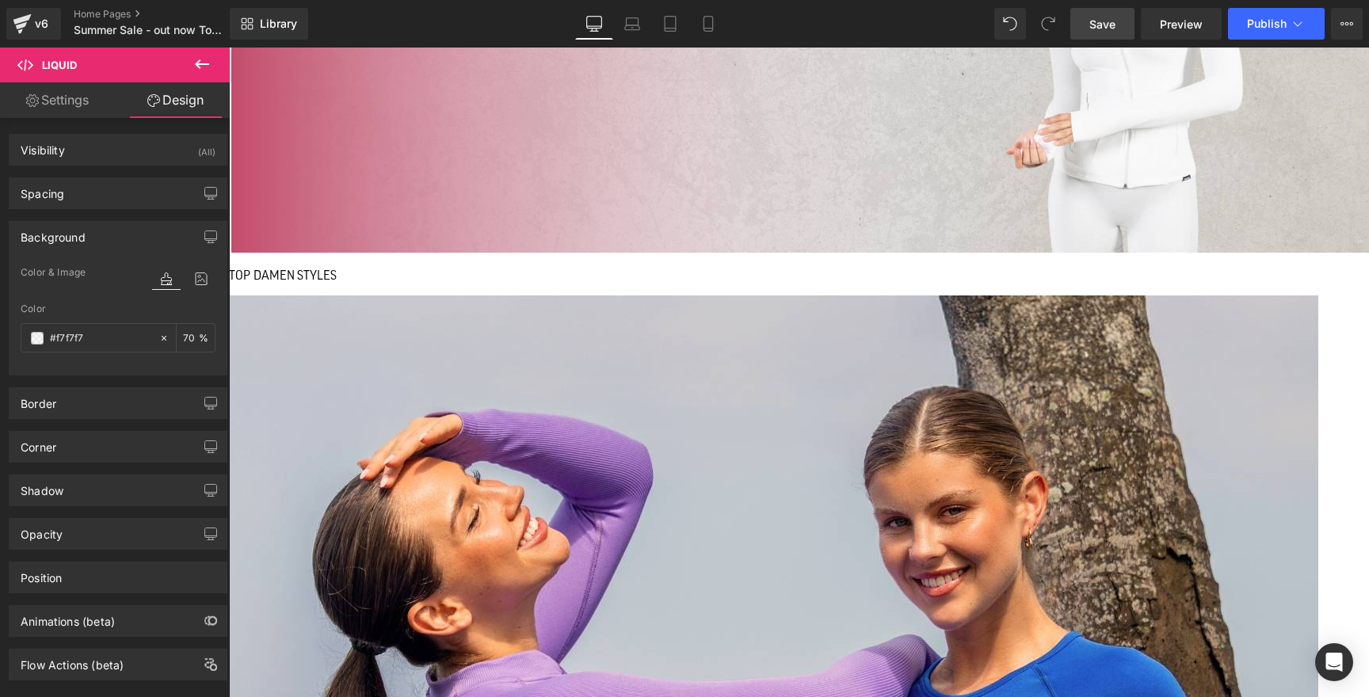
click at [156, 282] on icon at bounding box center [166, 279] width 29 height 21
click at [106, 189] on div "Spacing" at bounding box center [118, 193] width 217 height 30
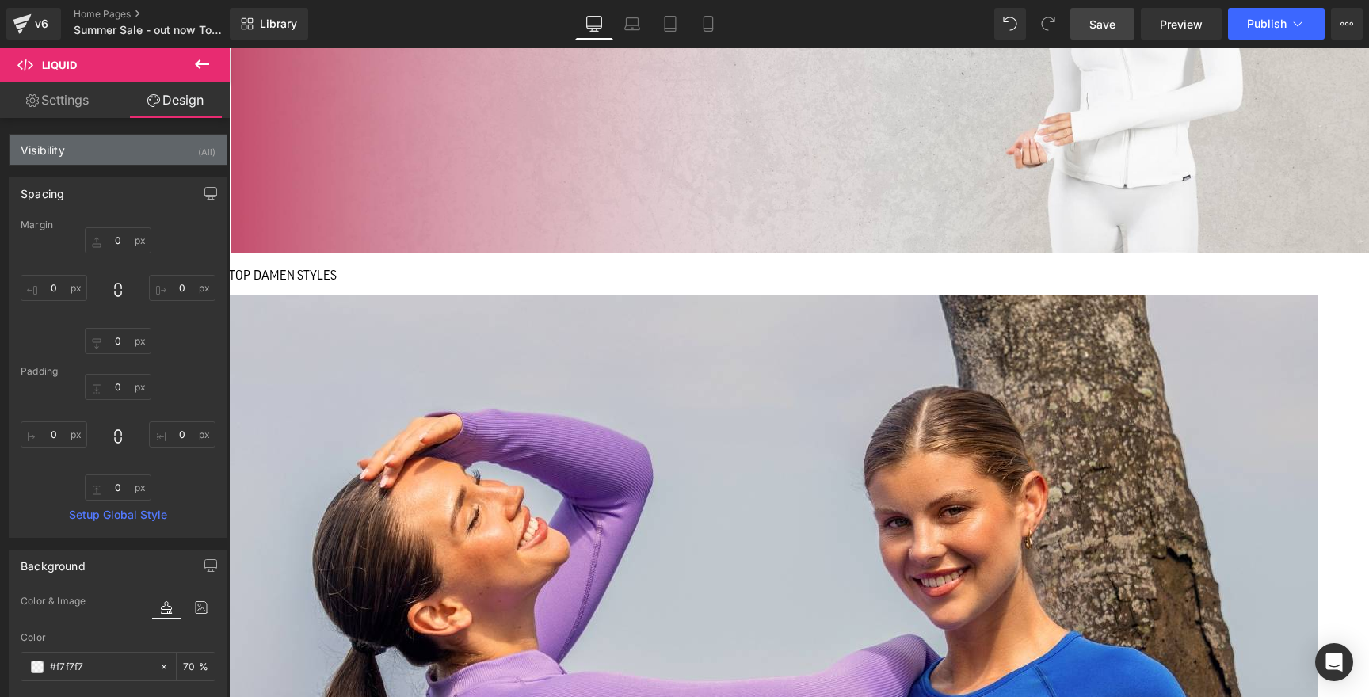
click at [109, 148] on div "Visibility (All)" at bounding box center [118, 150] width 217 height 30
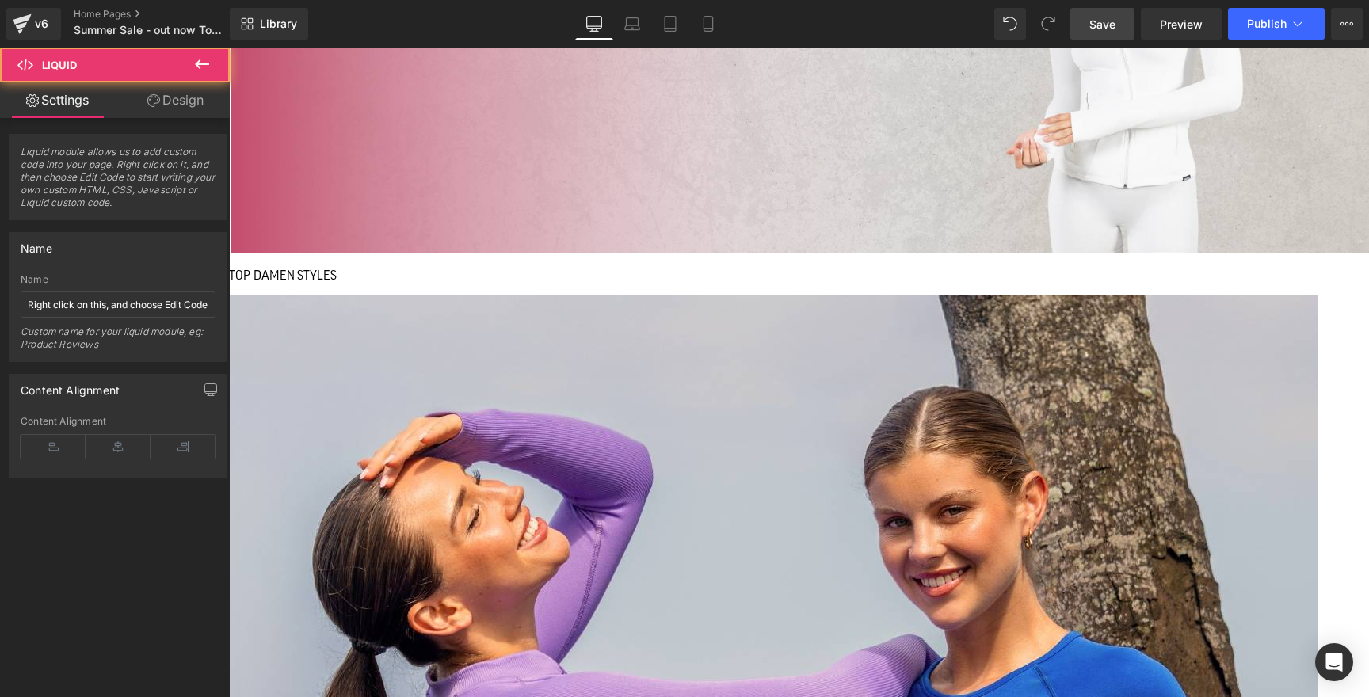
drag, startPoint x: 643, startPoint y: 361, endPoint x: 638, endPoint y: 354, distance: 8.6
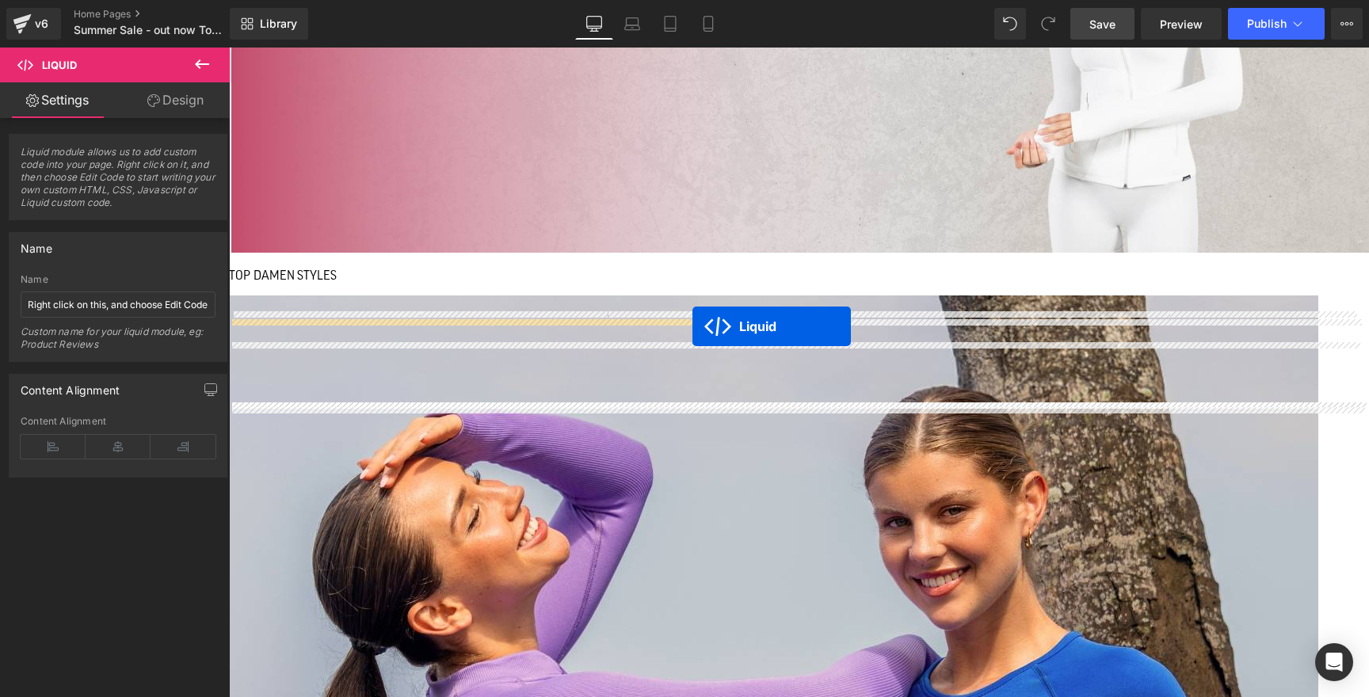
drag, startPoint x: 722, startPoint y: 352, endPoint x: 692, endPoint y: 326, distance: 39.9
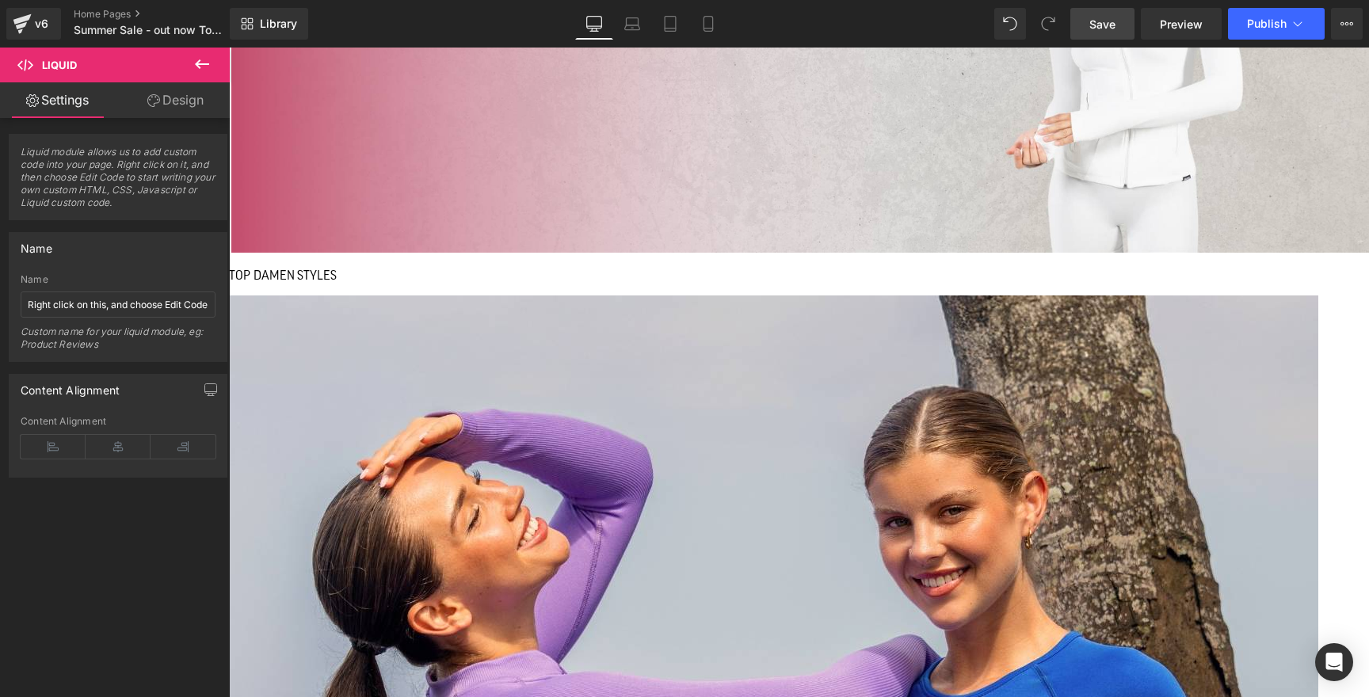
drag, startPoint x: 790, startPoint y: 339, endPoint x: 1356, endPoint y: 340, distance: 565.5
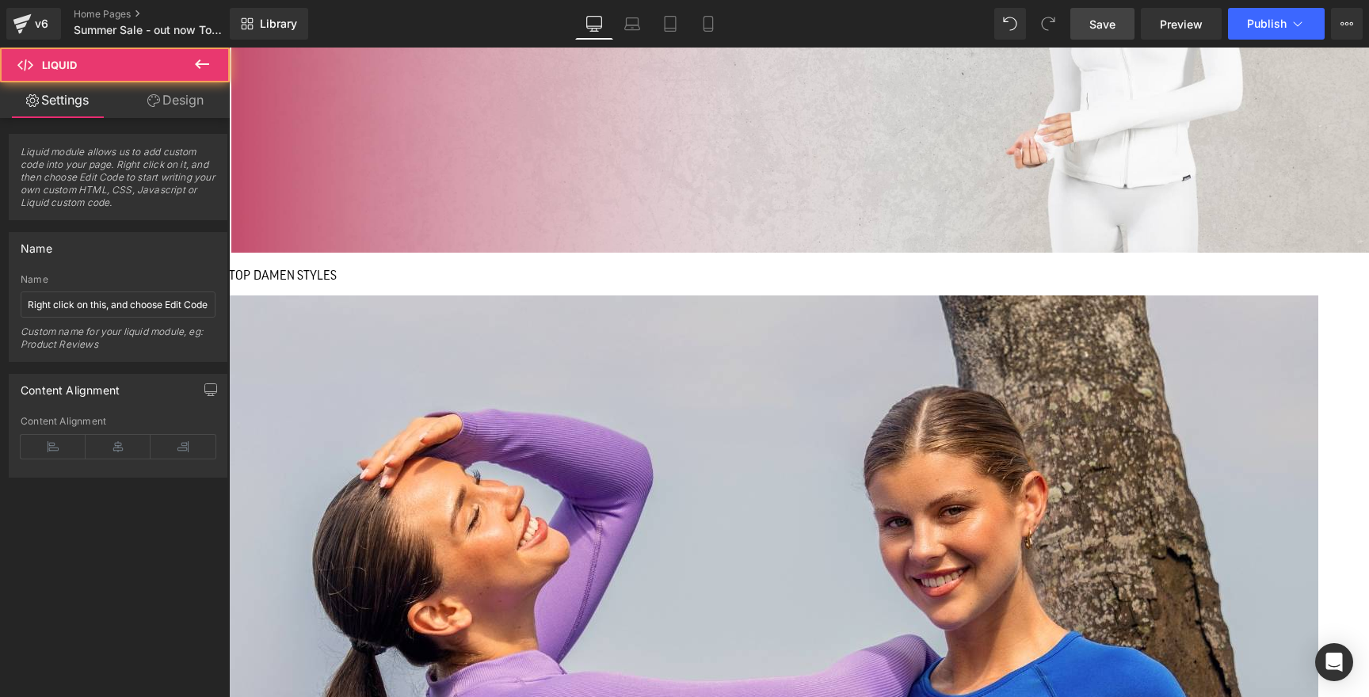
drag, startPoint x: 790, startPoint y: 345, endPoint x: 1346, endPoint y: 338, distance: 555.3
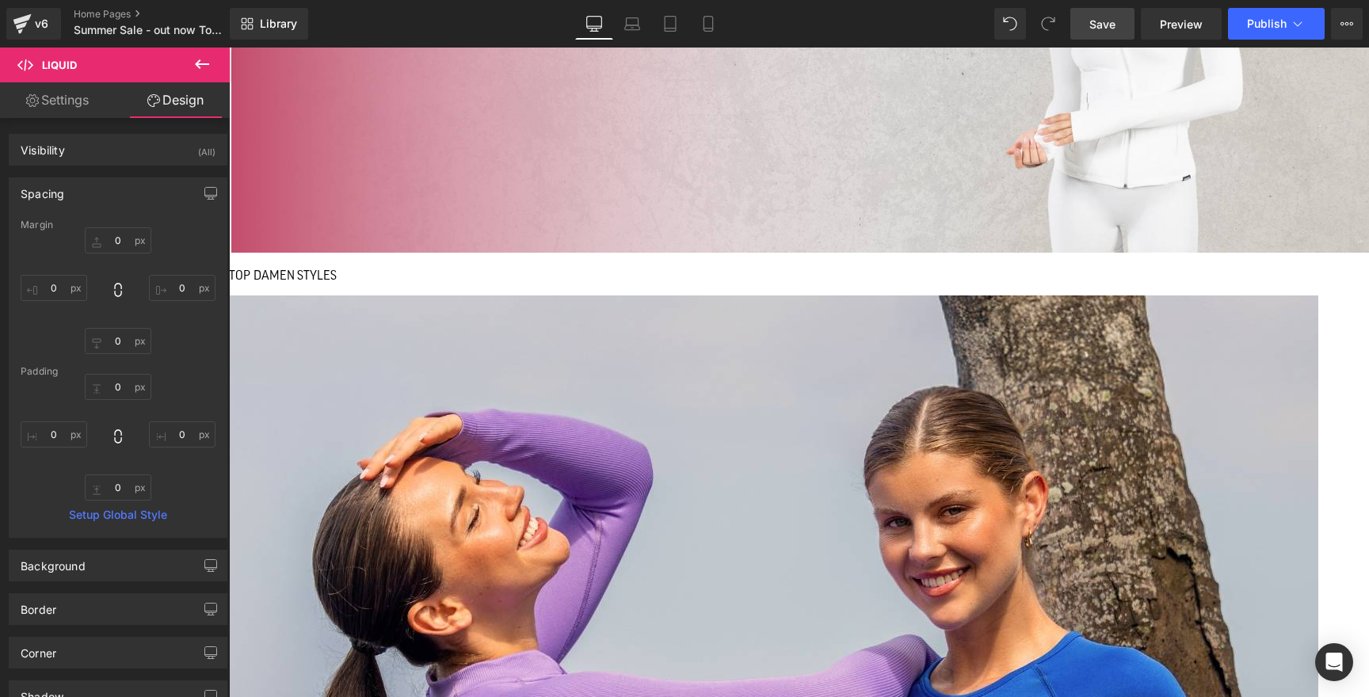
click at [74, 93] on link "Settings" at bounding box center [57, 100] width 115 height 36
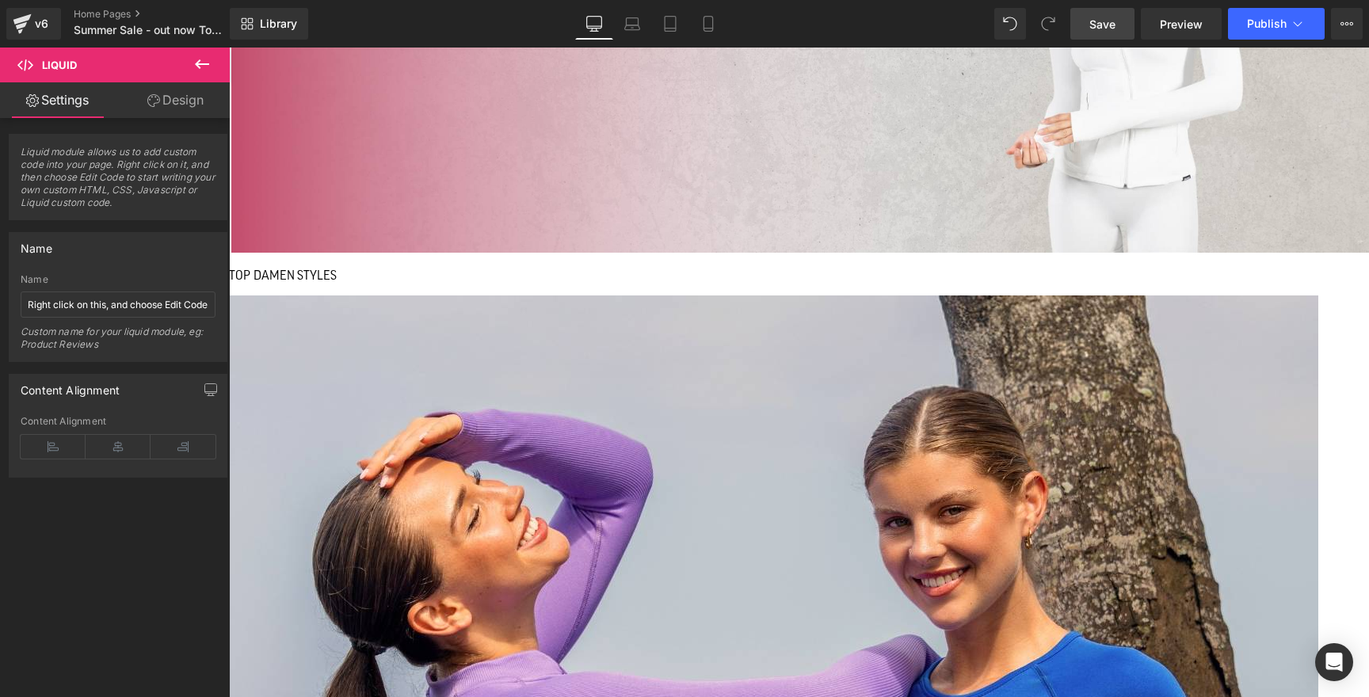
click at [164, 105] on link "Design" at bounding box center [175, 100] width 115 height 36
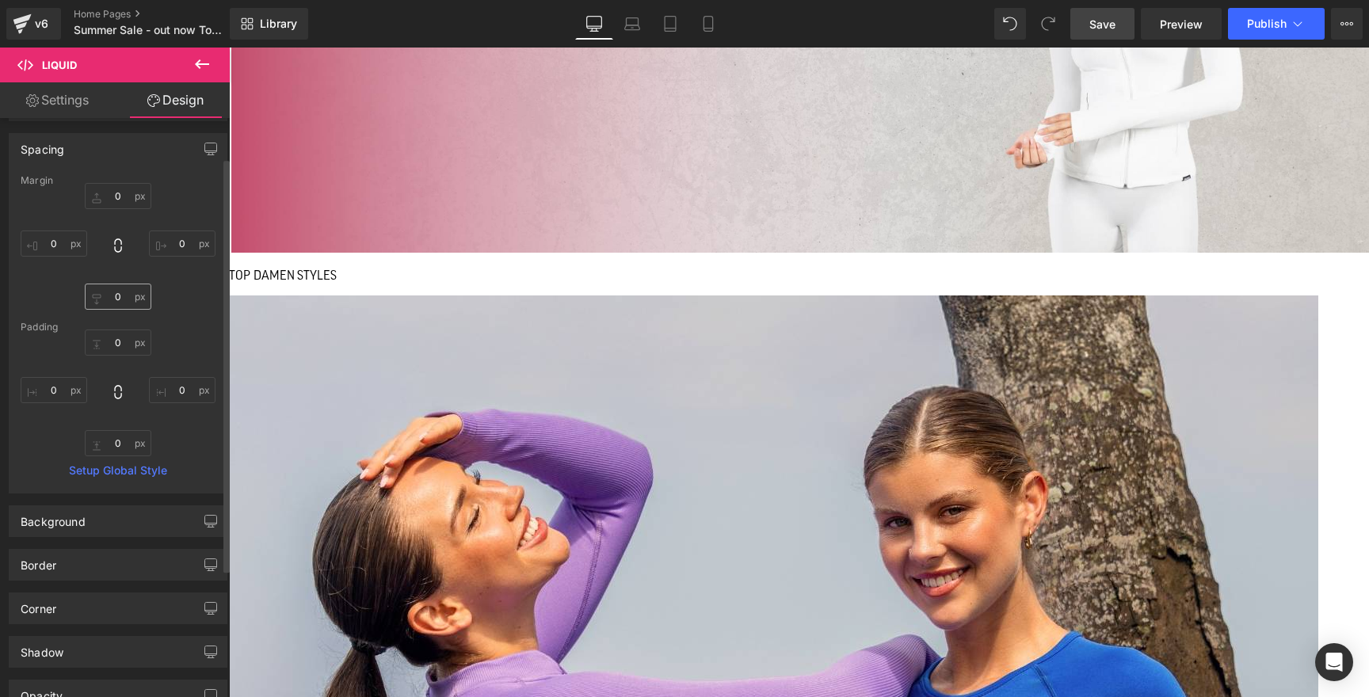
scroll to position [56, 0]
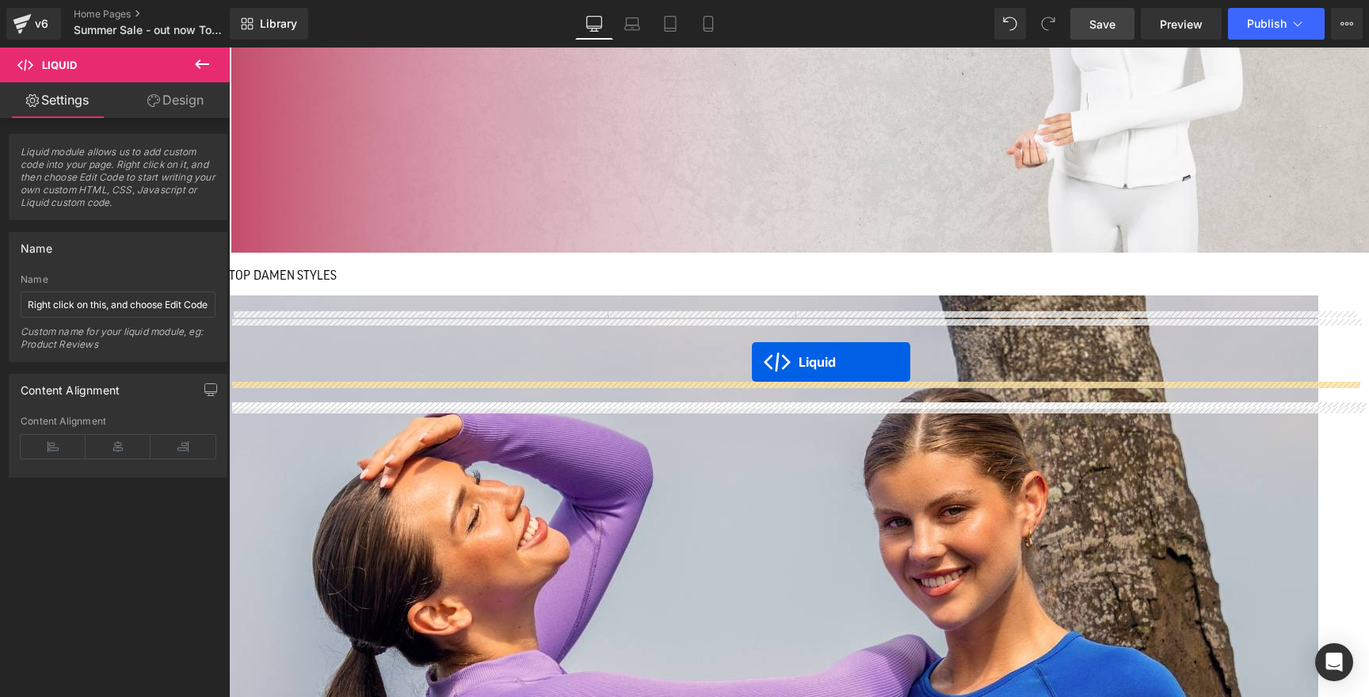
drag, startPoint x: 469, startPoint y: 329, endPoint x: 752, endPoint y: 362, distance: 284.7
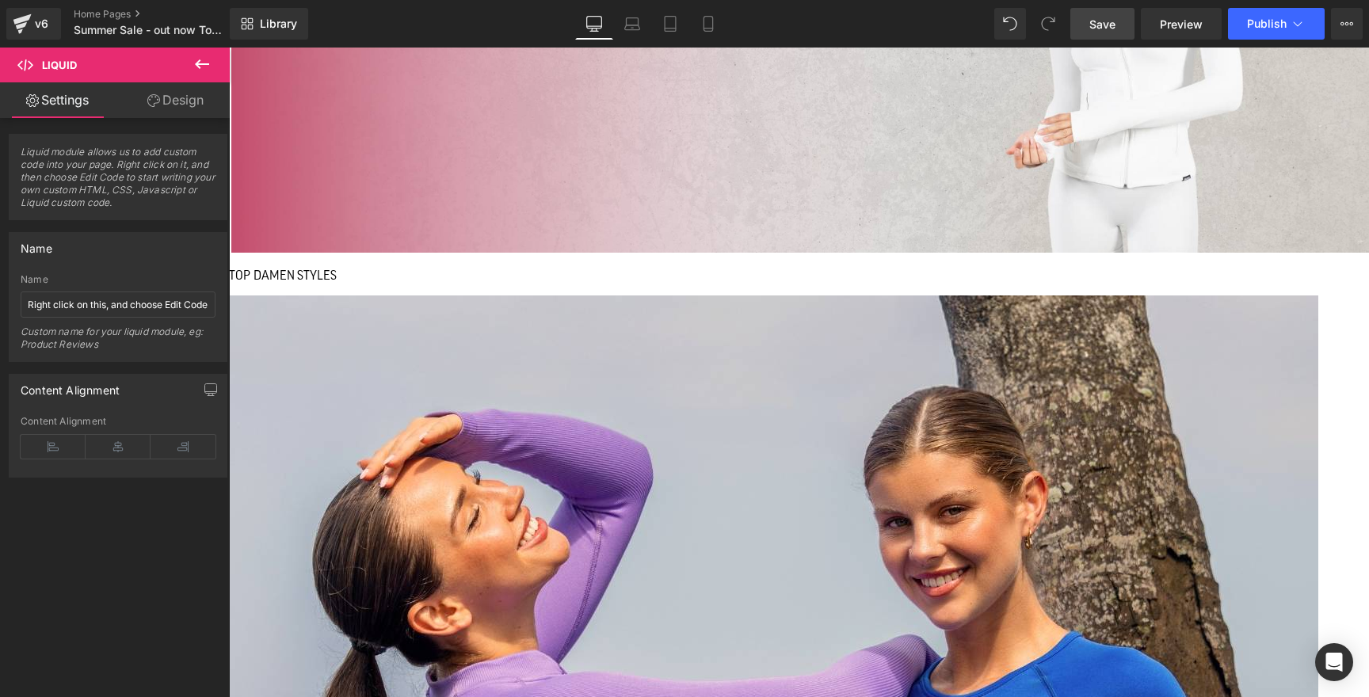
click at [124, 453] on icon at bounding box center [118, 447] width 65 height 24
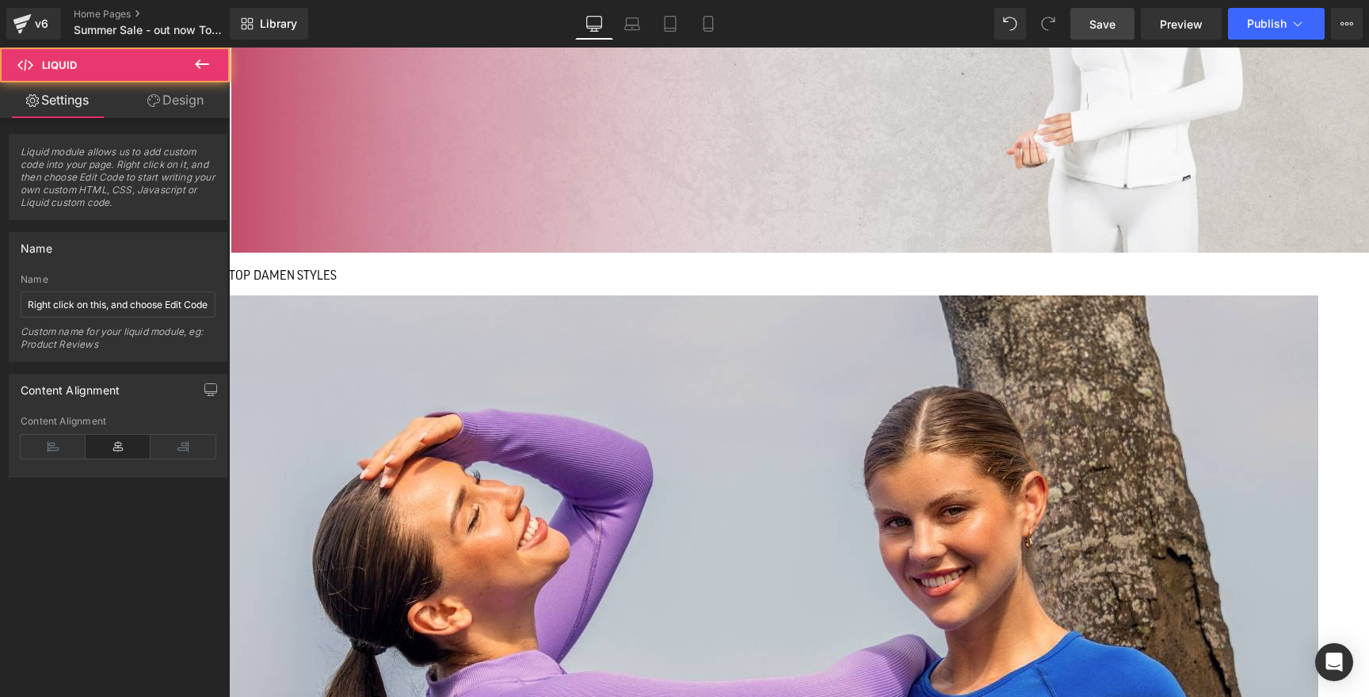
click at [149, 104] on icon at bounding box center [153, 100] width 13 height 13
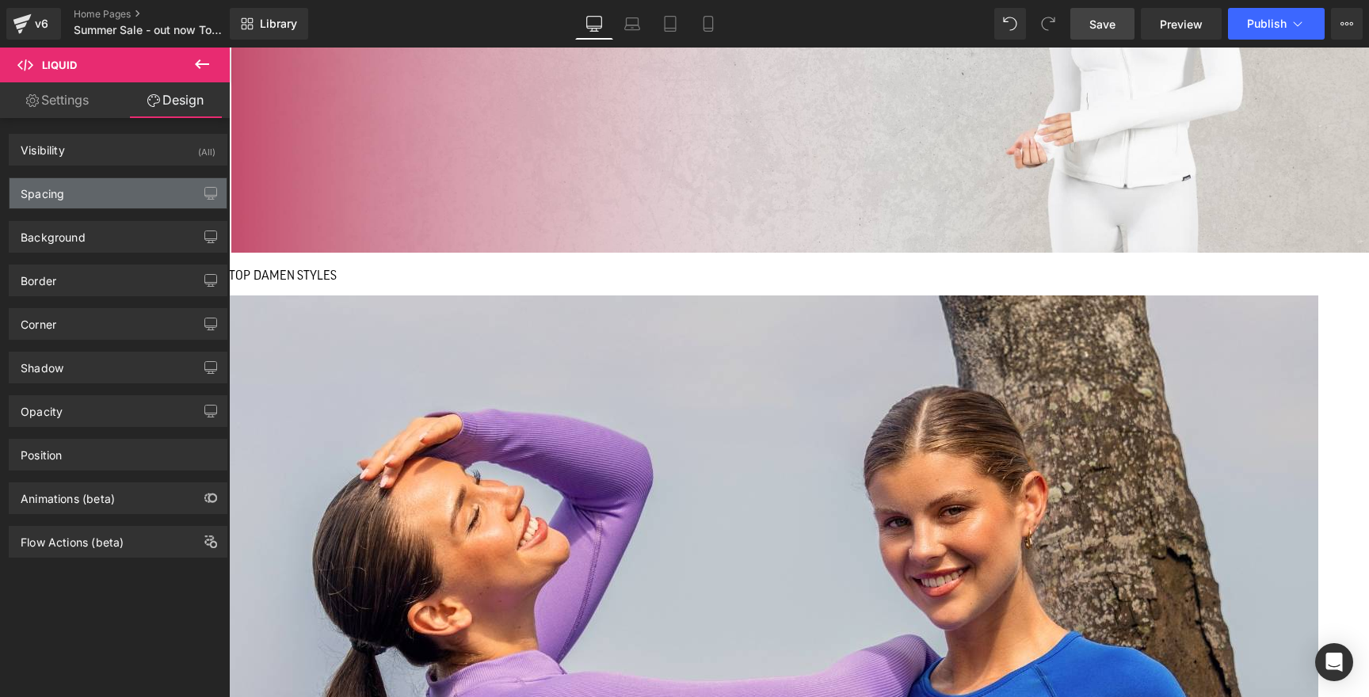
click at [94, 196] on div "Spacing" at bounding box center [118, 193] width 217 height 30
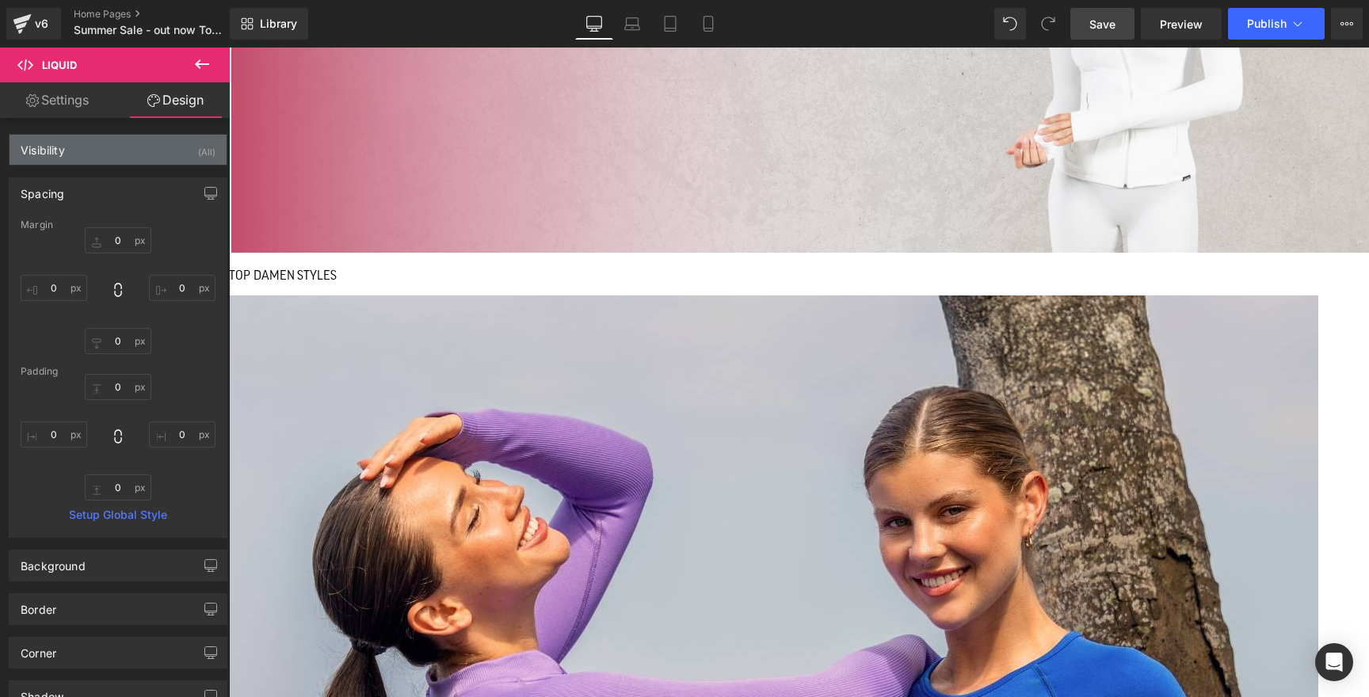
click at [100, 148] on div "Visibility (All)" at bounding box center [118, 150] width 217 height 30
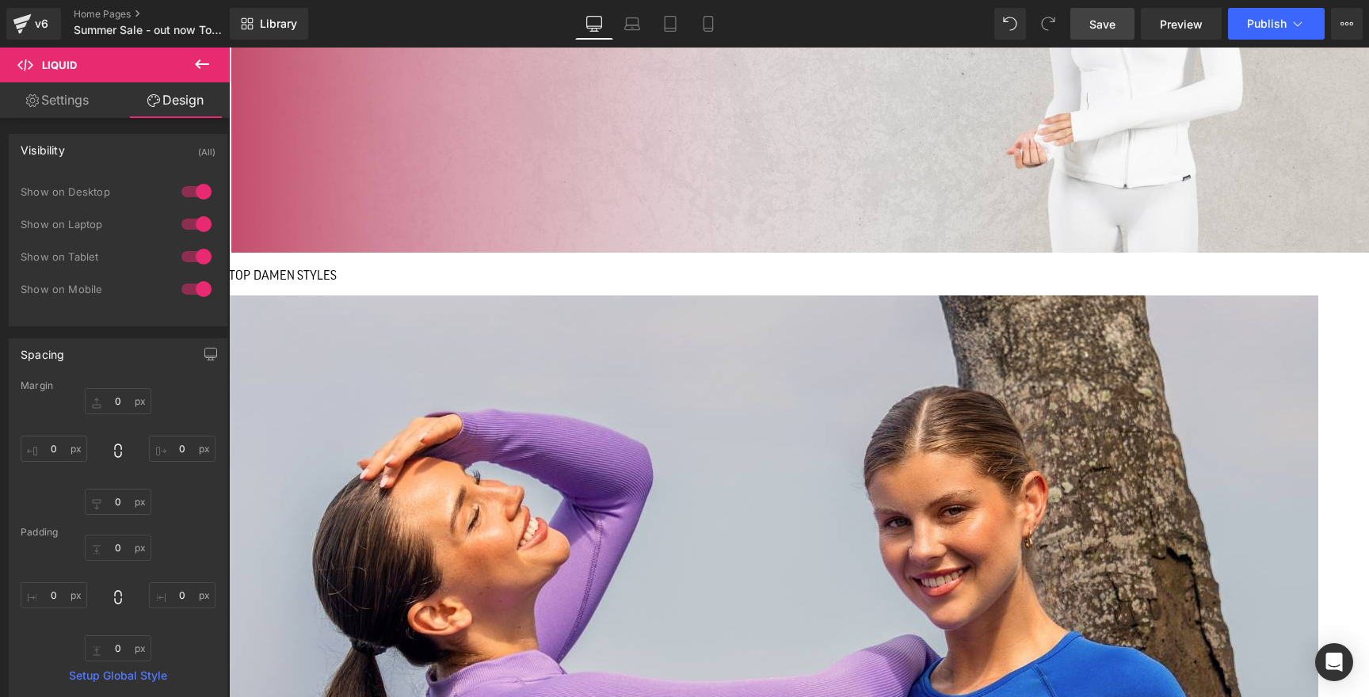
click at [100, 148] on div "Visibility (All)" at bounding box center [118, 150] width 217 height 30
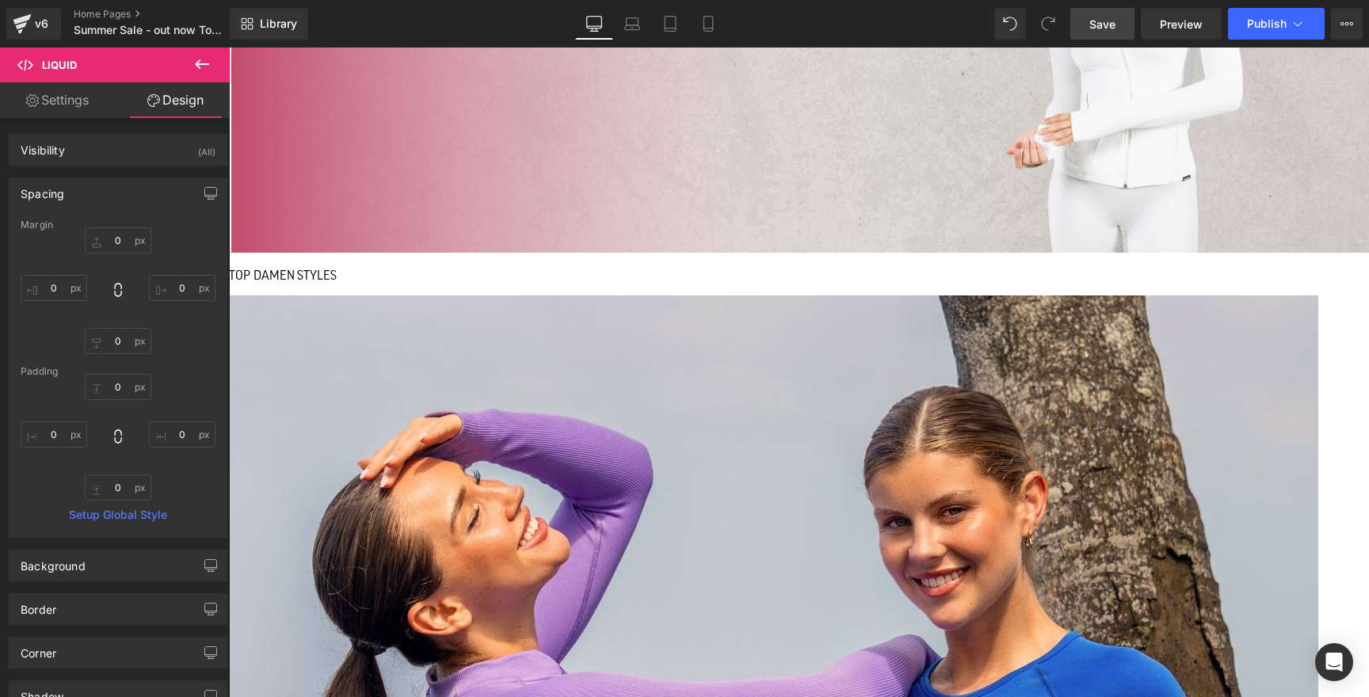
click at [98, 189] on div "Spacing" at bounding box center [118, 193] width 217 height 30
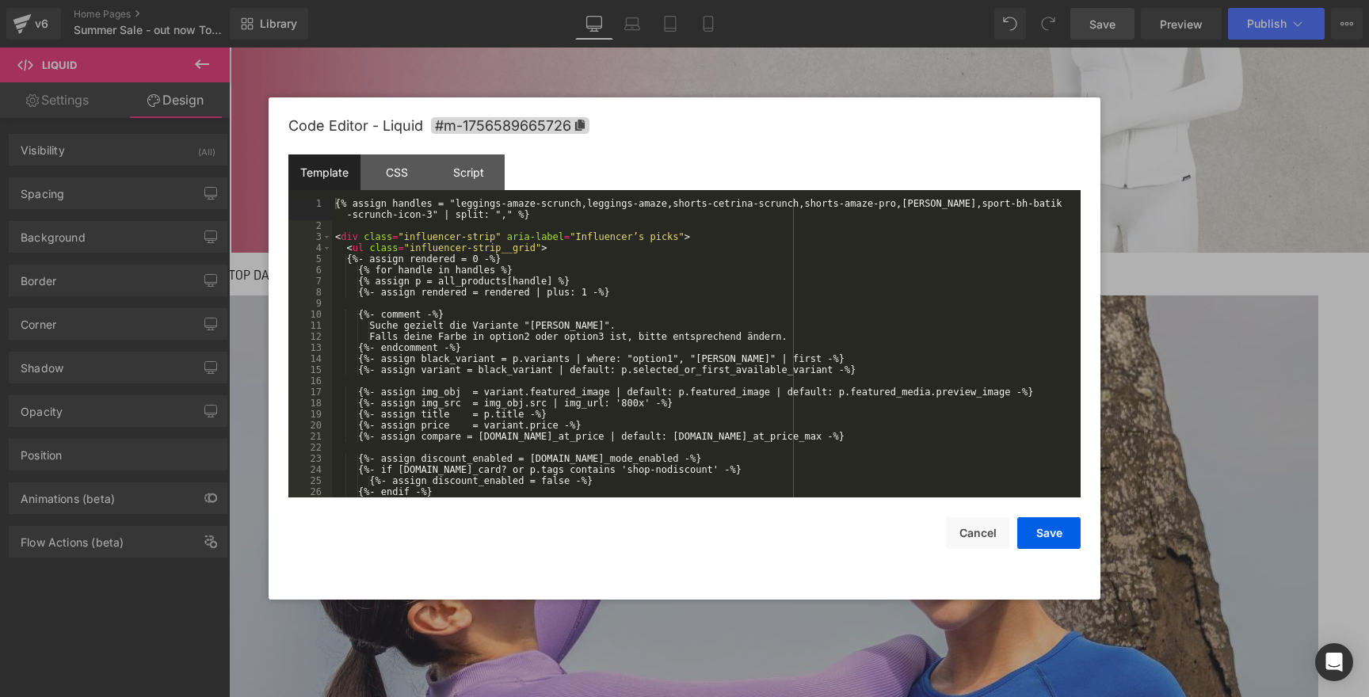
drag, startPoint x: 337, startPoint y: 203, endPoint x: 539, endPoint y: 219, distance: 202.7
click at [539, 219] on div "{% assign handles = "leggings-amaze-scrunch,leggings-amaze,shorts-cetrina-scrun…" at bounding box center [703, 364] width 742 height 333
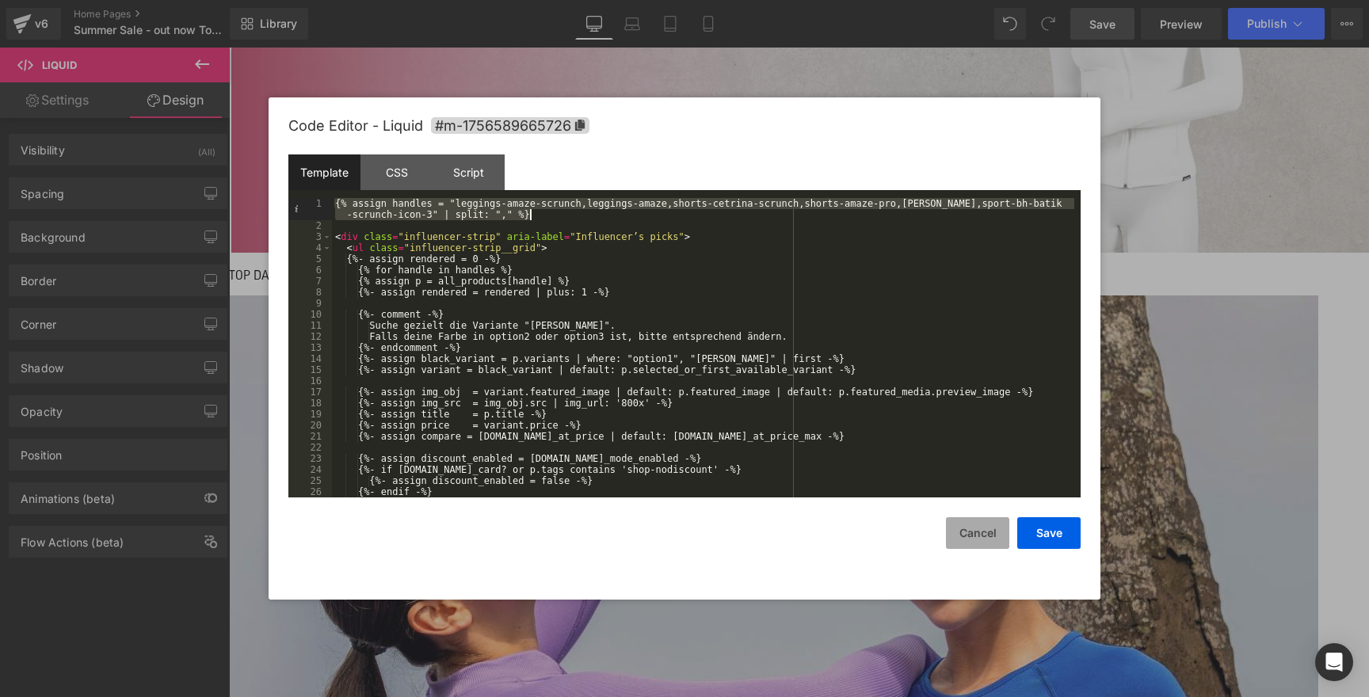
click at [969, 532] on button "Cancel" at bounding box center [977, 533] width 63 height 32
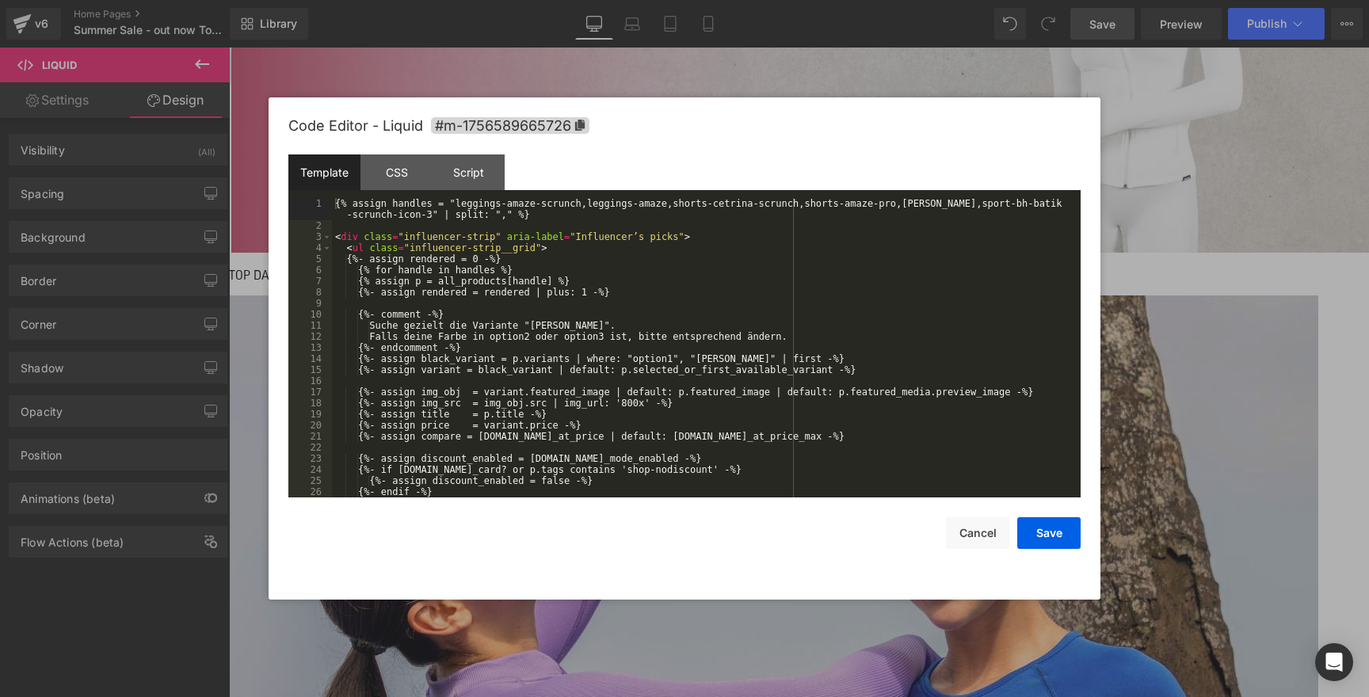
click at [229, 48] on icon at bounding box center [229, 48] width 0 height 0
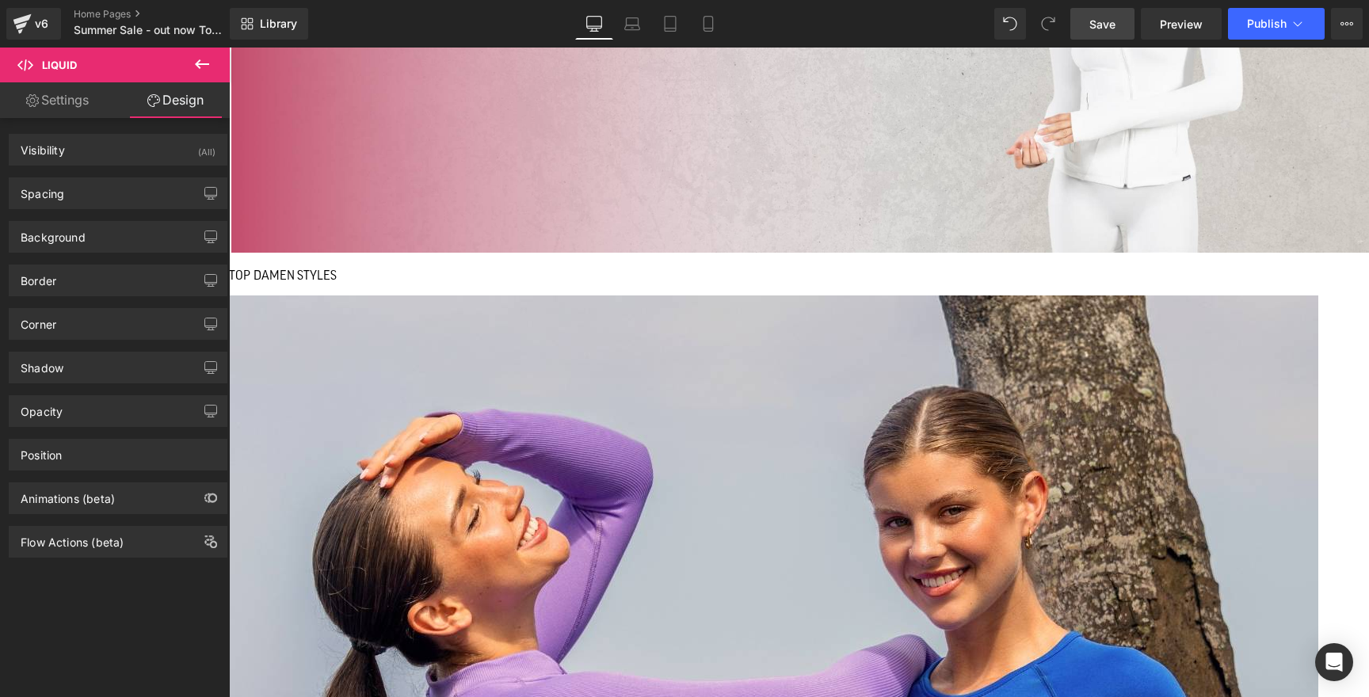
click at [229, 48] on link at bounding box center [229, 48] width 0 height 0
click at [229, 48] on icon at bounding box center [229, 48] width 0 height 0
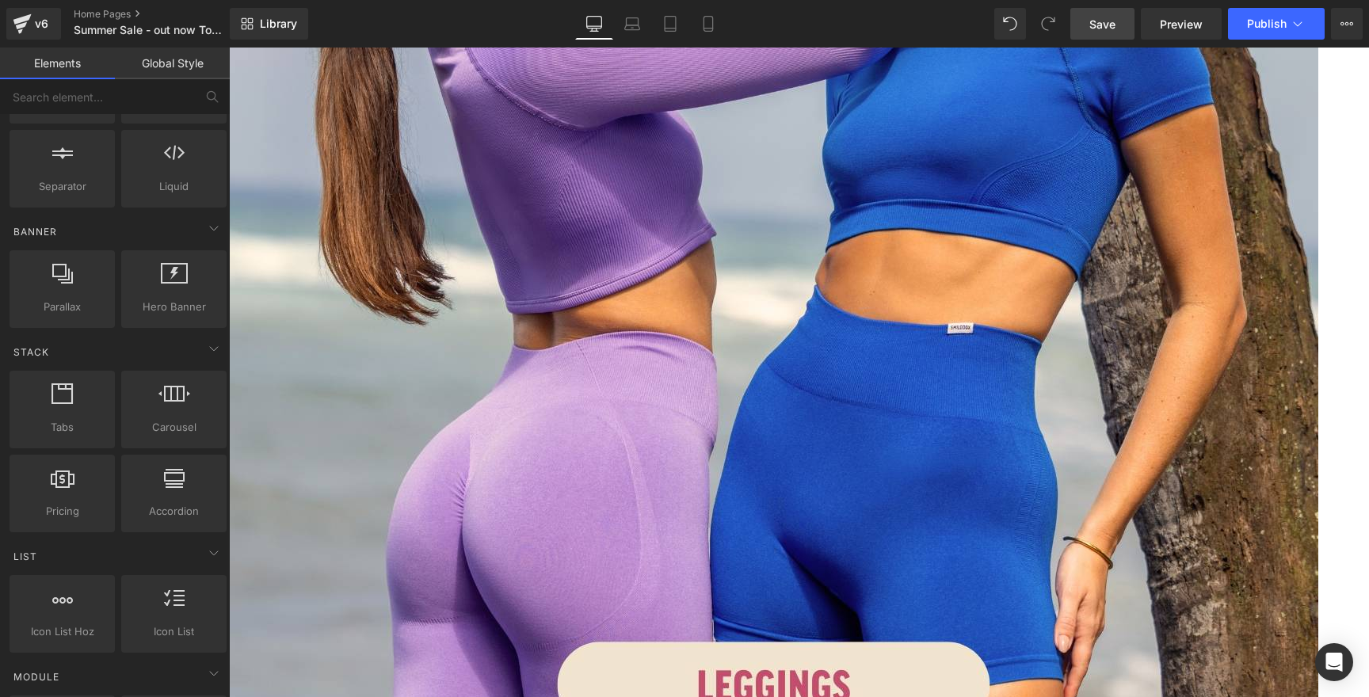
scroll to position [1804, 0]
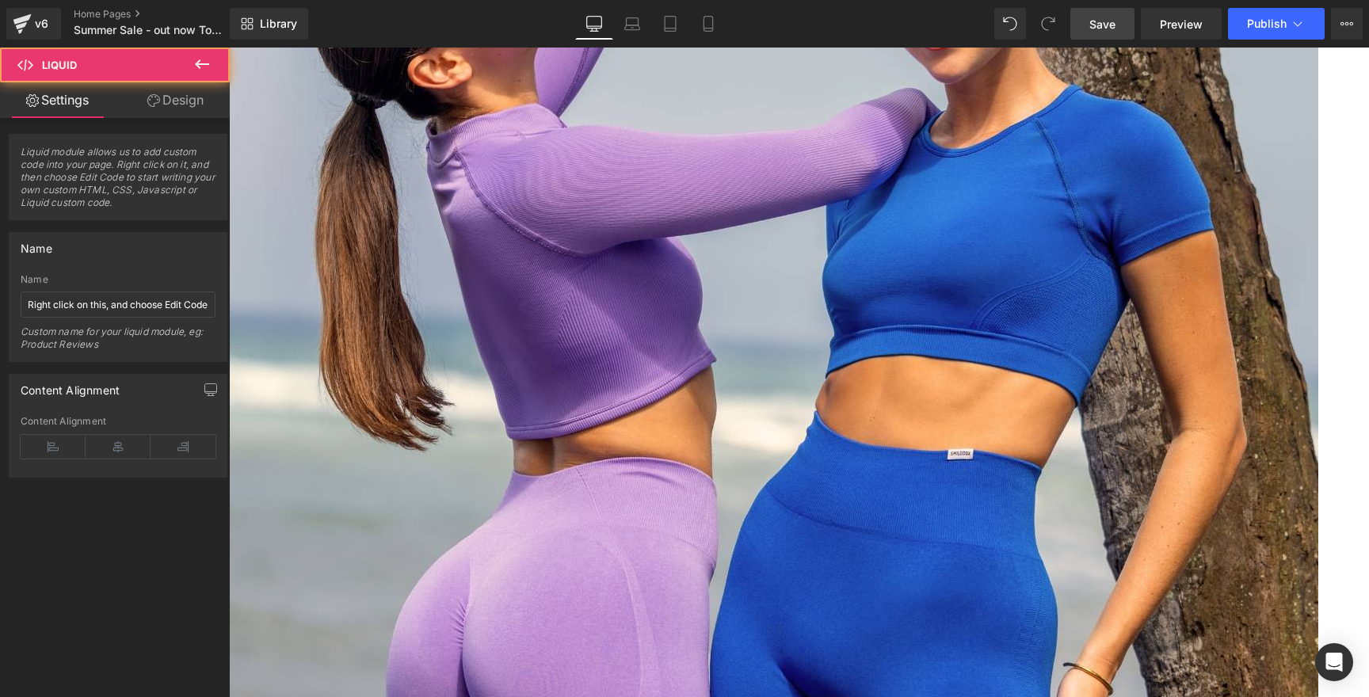
click at [229, 48] on icon at bounding box center [229, 48] width 0 height 0
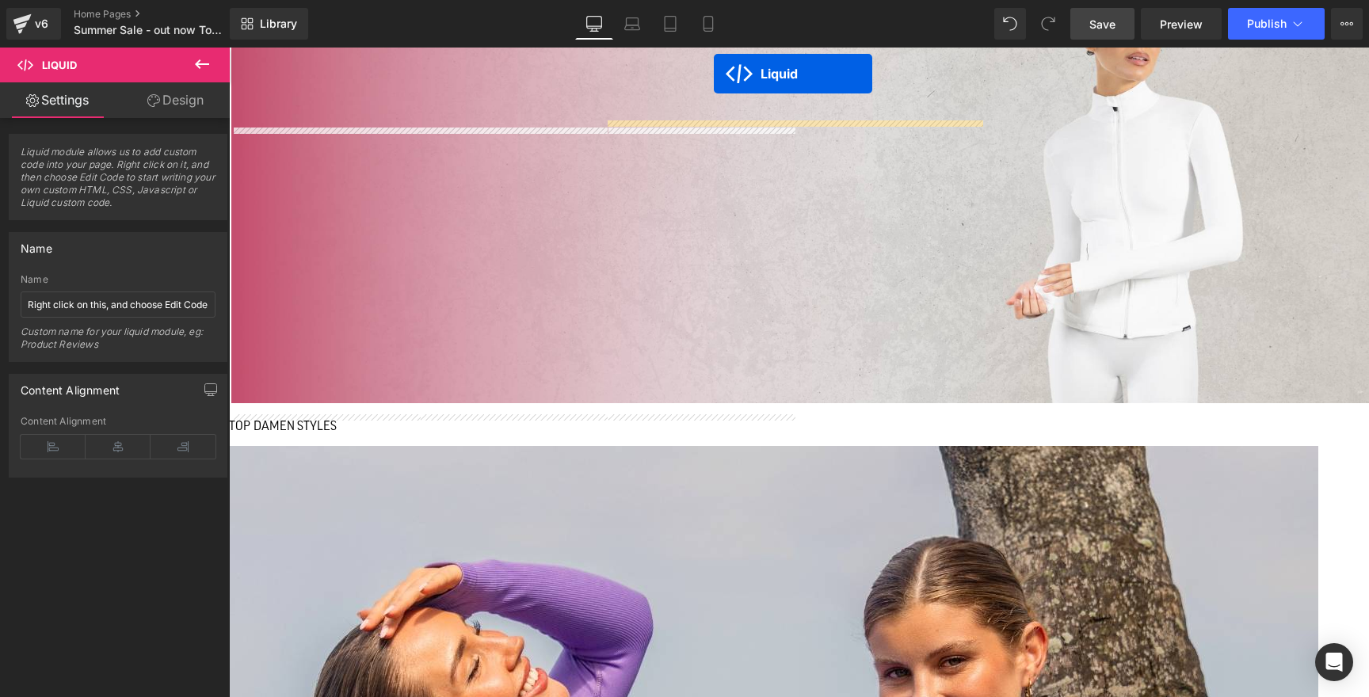
scroll to position [1076, 0]
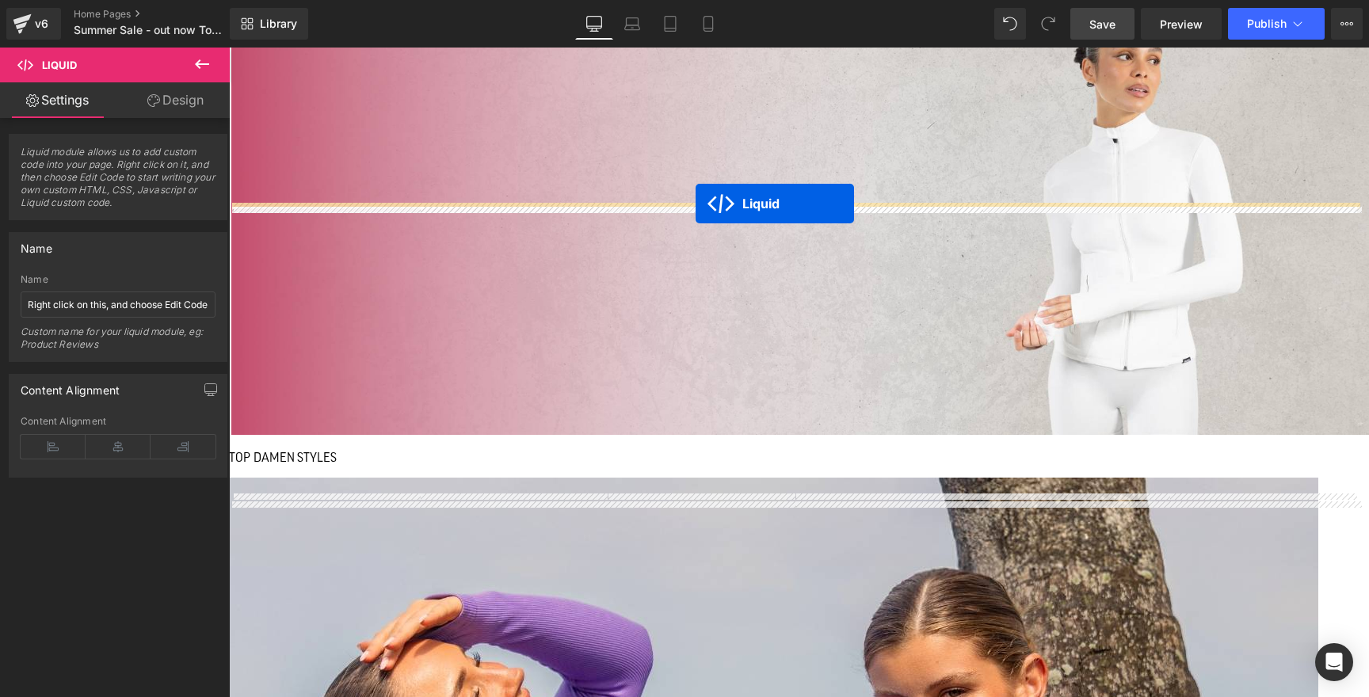
drag, startPoint x: 750, startPoint y: 287, endPoint x: 695, endPoint y: 204, distance: 99.5
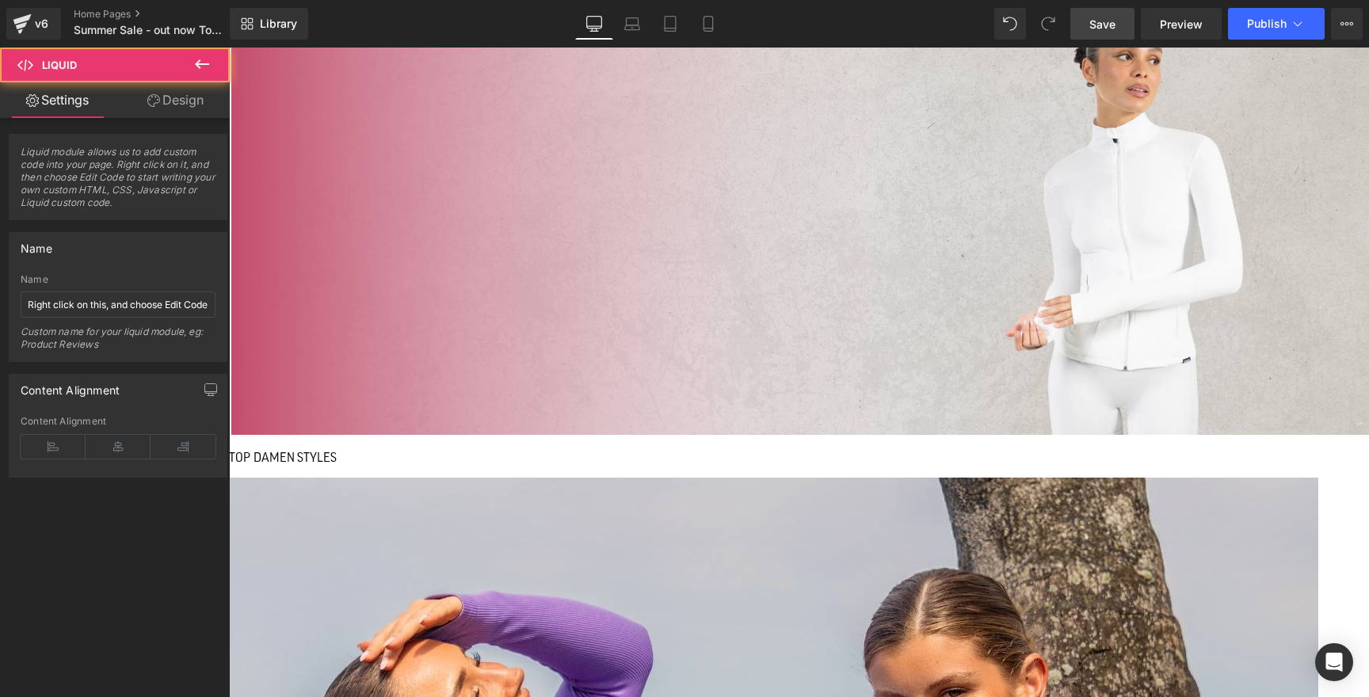
click at [196, 66] on icon at bounding box center [201, 64] width 19 height 19
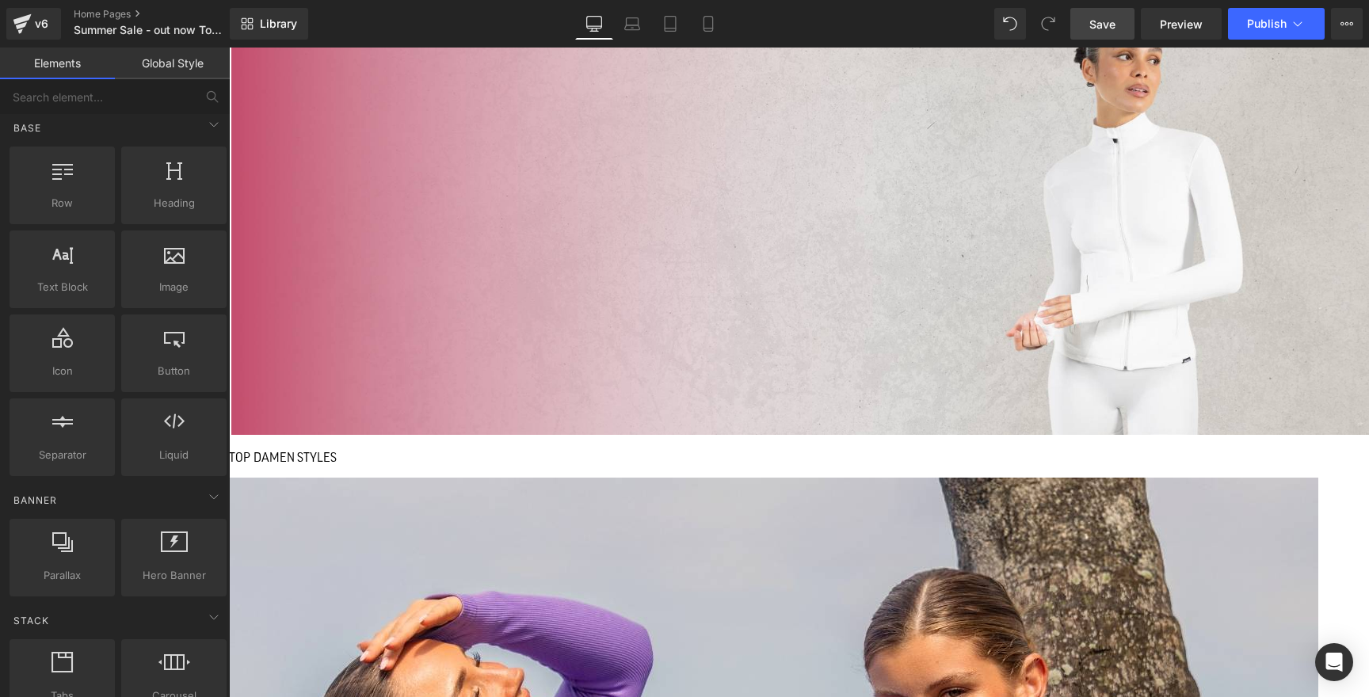
scroll to position [0, 0]
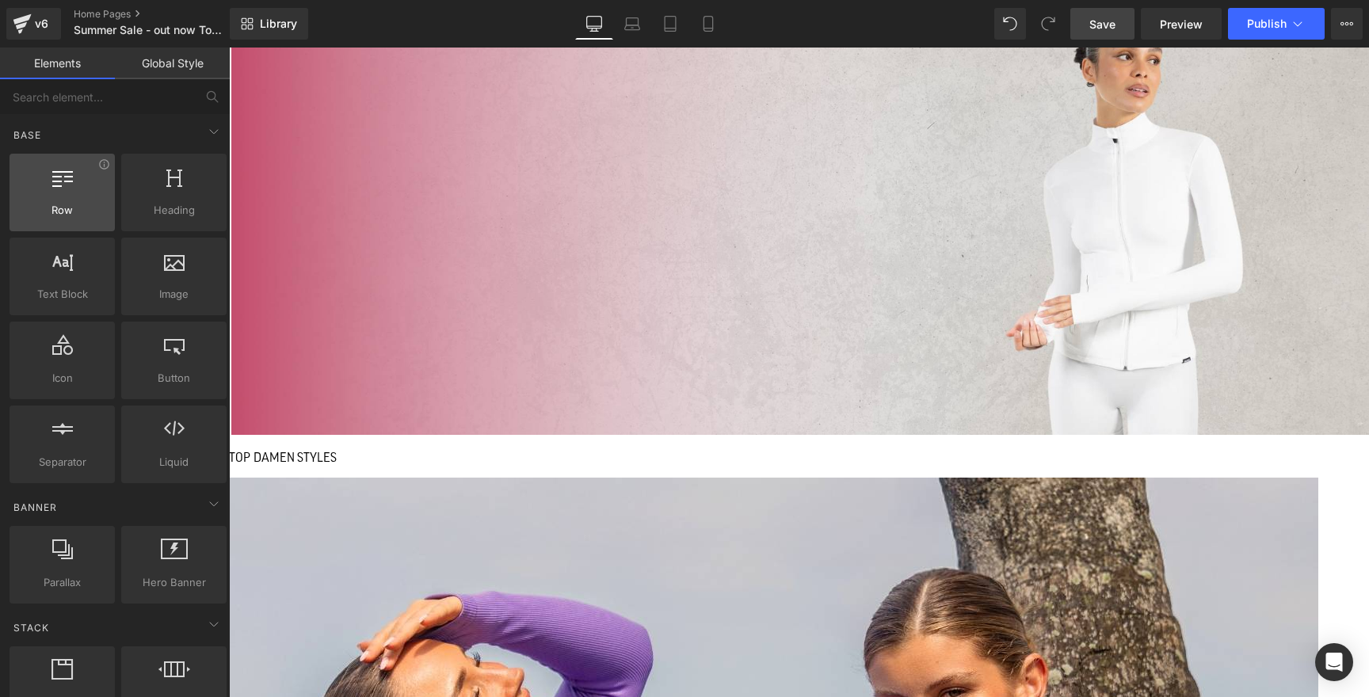
click at [62, 196] on div at bounding box center [62, 184] width 96 height 36
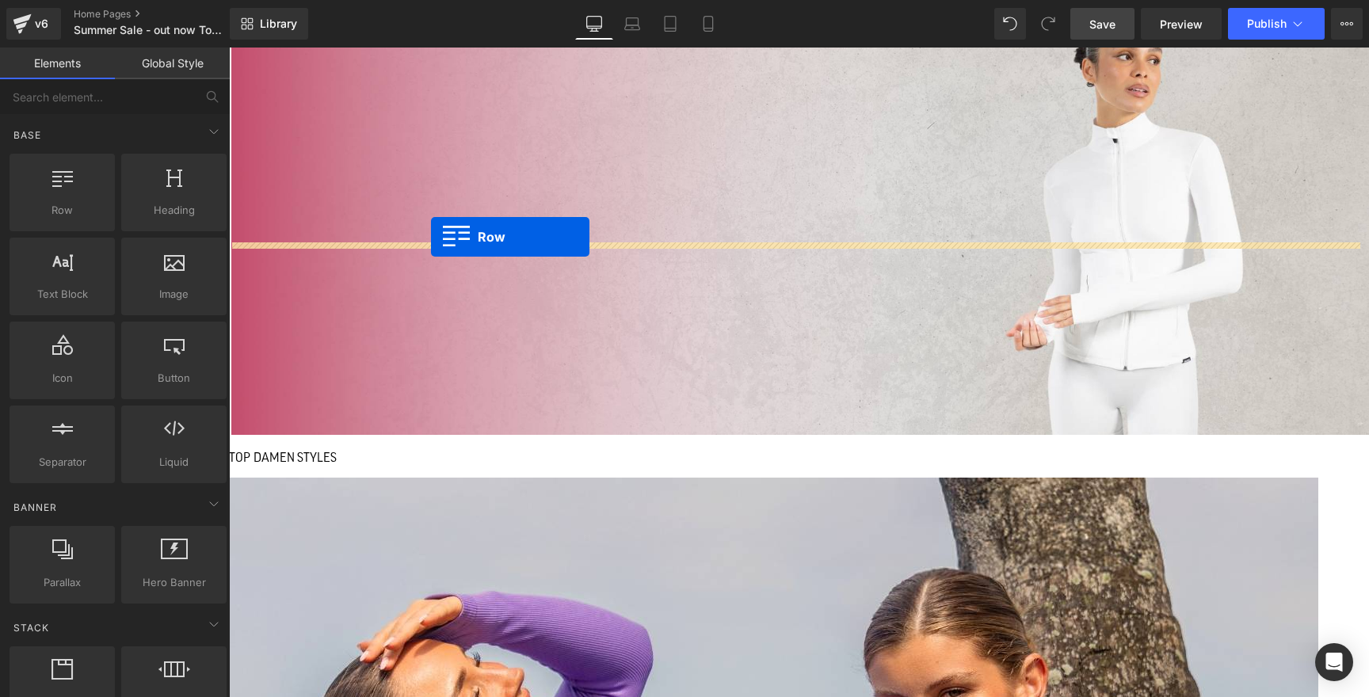
drag, startPoint x: 292, startPoint y: 246, endPoint x: 431, endPoint y: 237, distance: 138.9
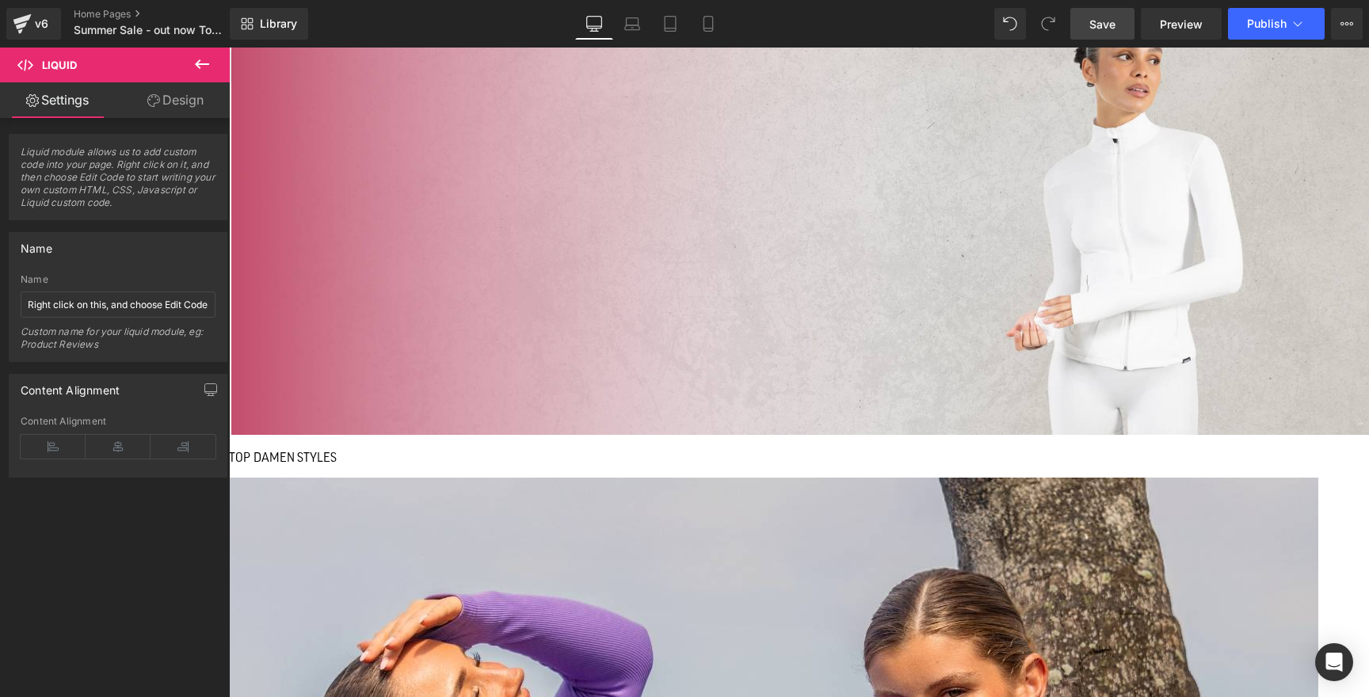
drag, startPoint x: 584, startPoint y: 215, endPoint x: 581, endPoint y: 288, distance: 72.1
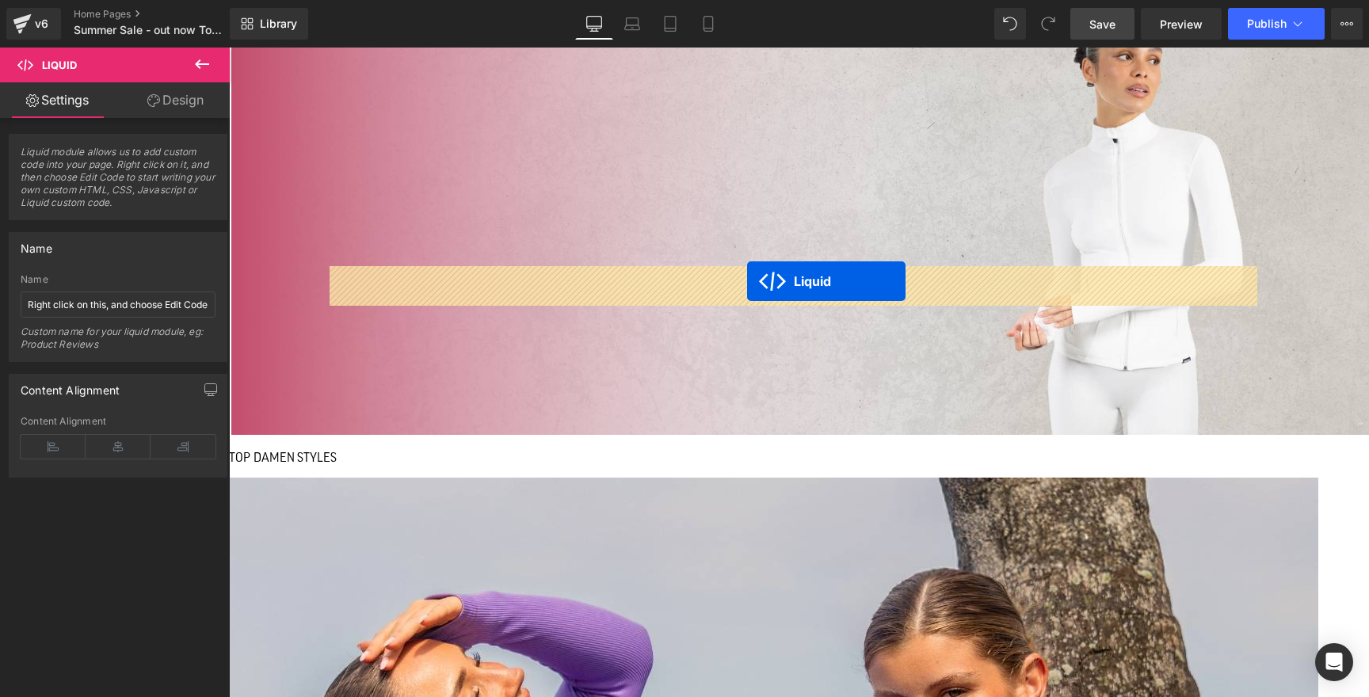
drag, startPoint x: 749, startPoint y: 219, endPoint x: 747, endPoint y: 281, distance: 61.8
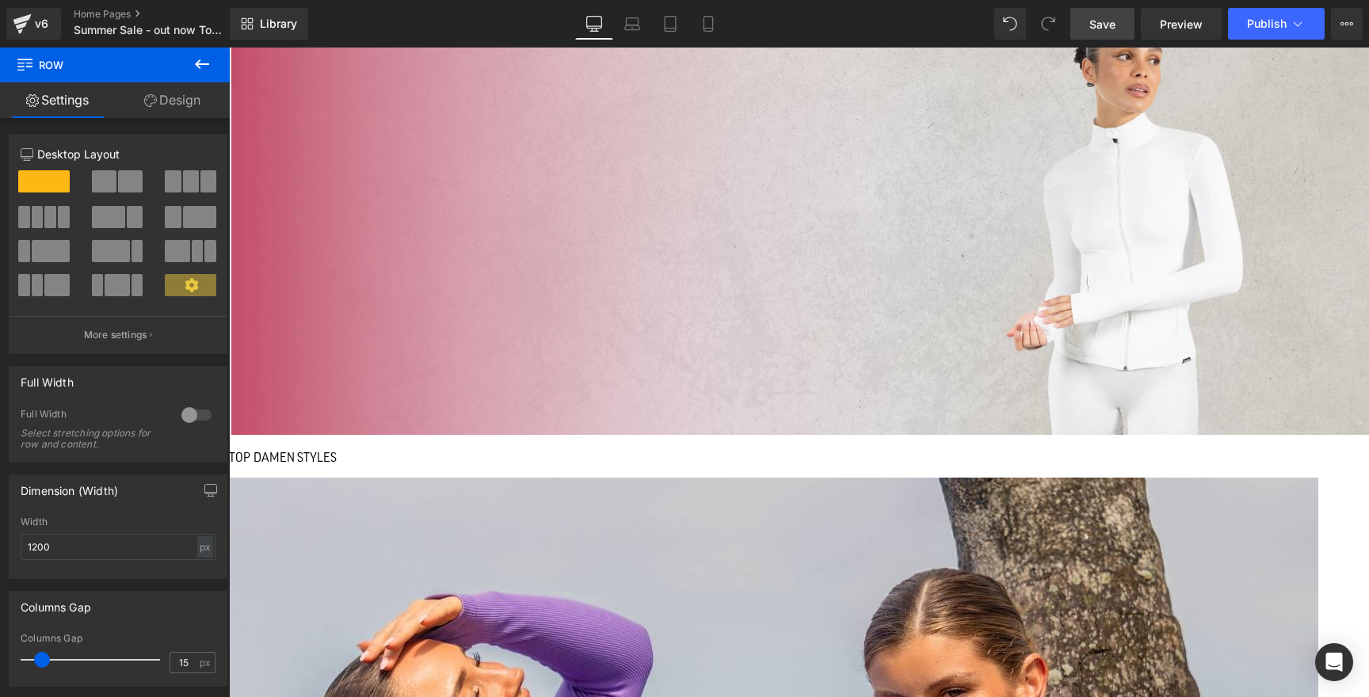
click at [57, 186] on span at bounding box center [43, 181] width 51 height 22
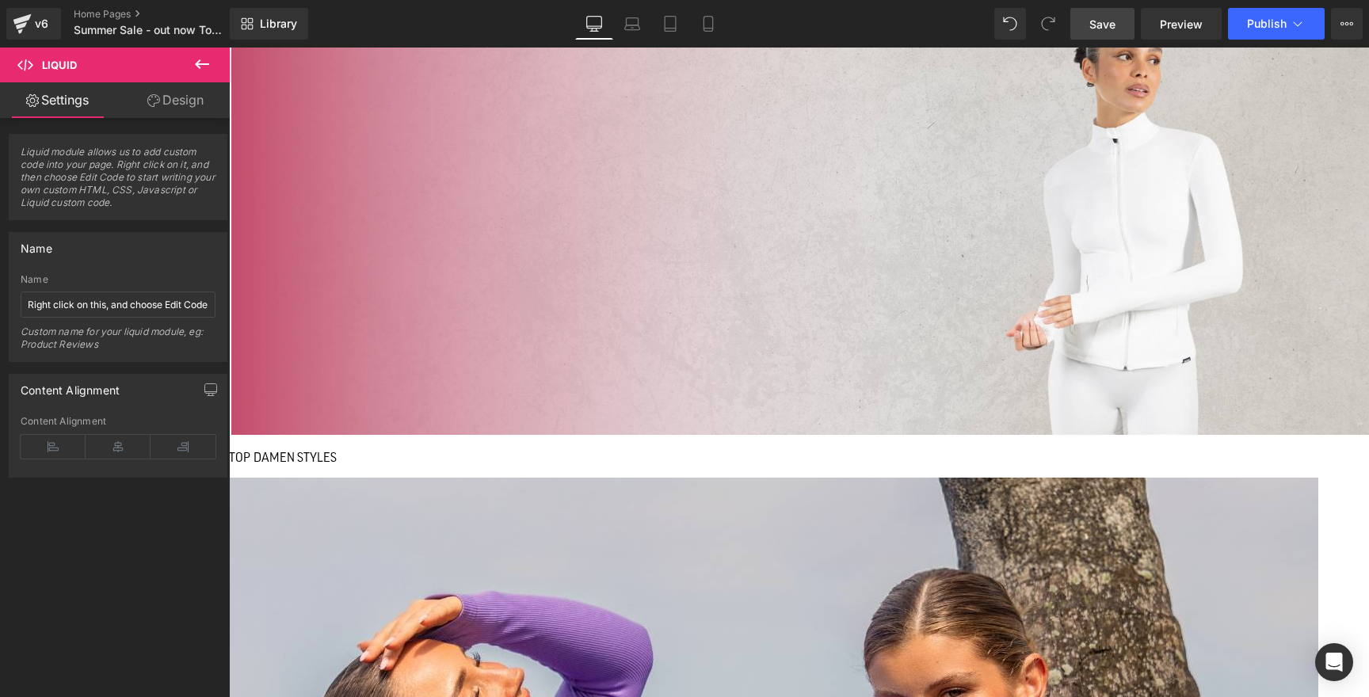
click at [89, 63] on span "Liquid" at bounding box center [95, 65] width 158 height 35
click at [209, 70] on icon at bounding box center [201, 64] width 19 height 19
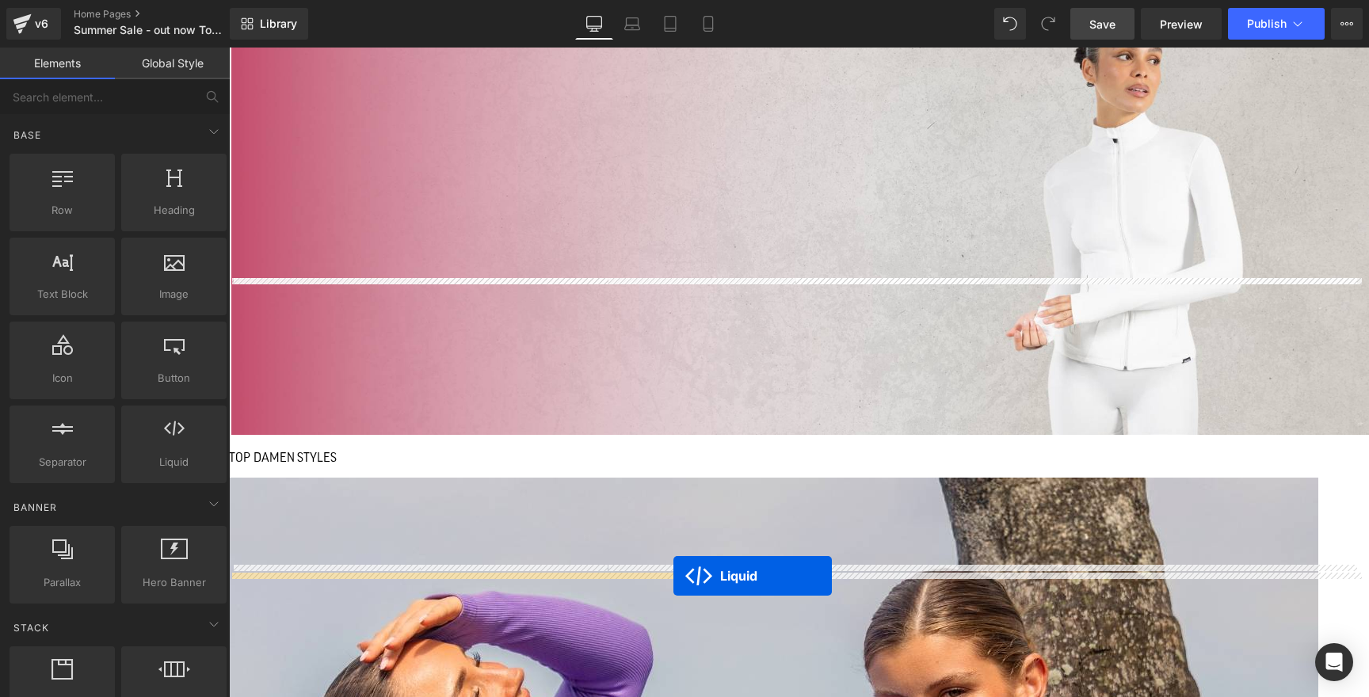
drag, startPoint x: 745, startPoint y: 238, endPoint x: 673, endPoint y: 576, distance: 345.6
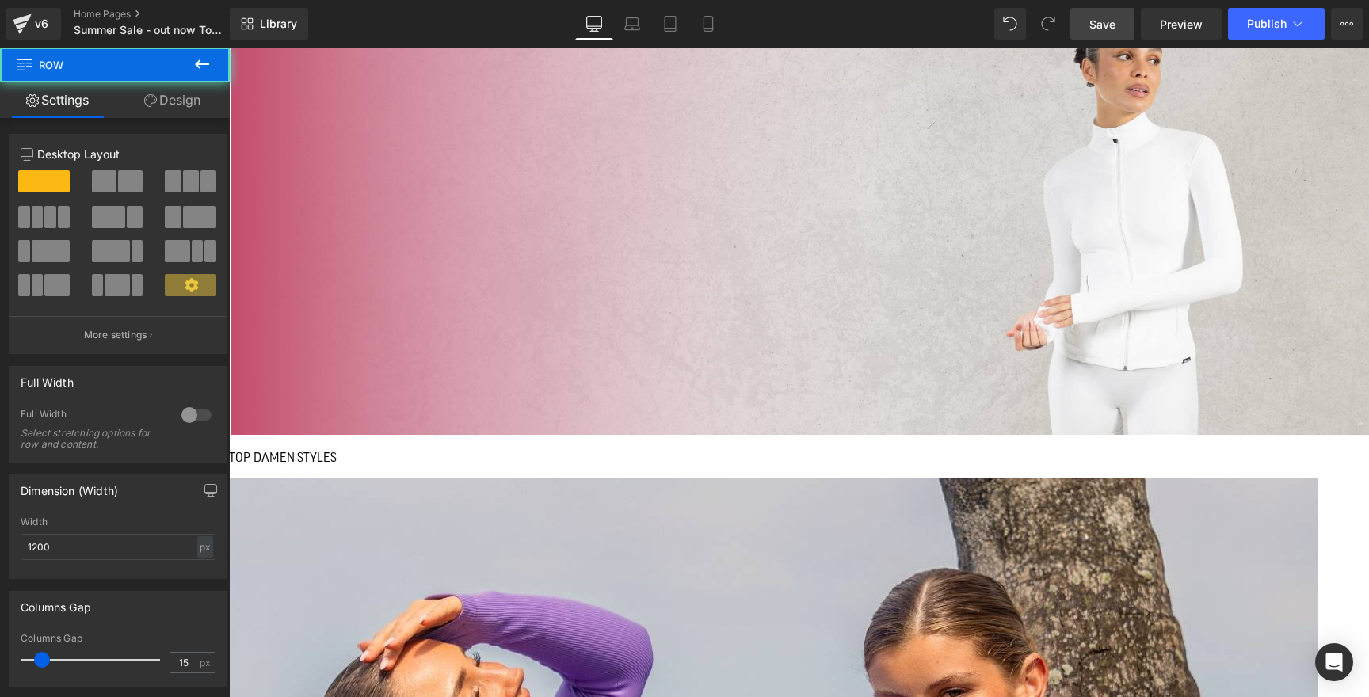
click at [229, 48] on icon at bounding box center [229, 48] width 0 height 0
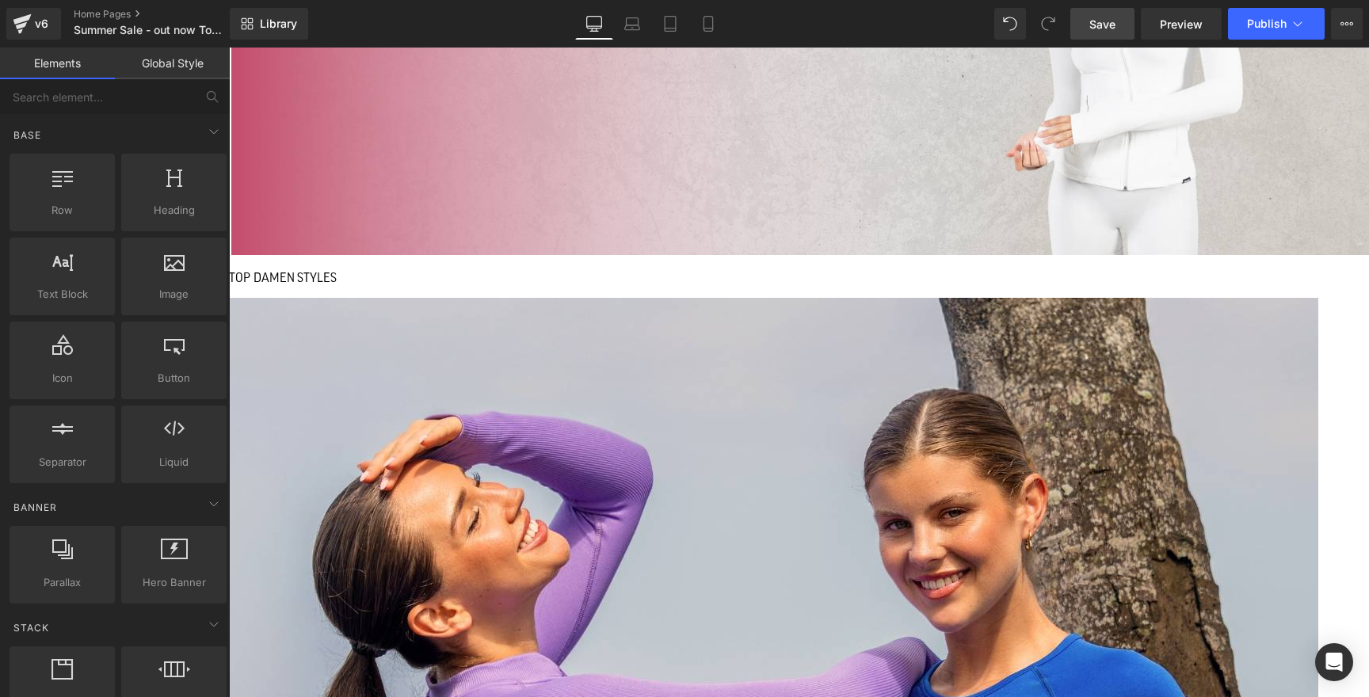
scroll to position [1257, 0]
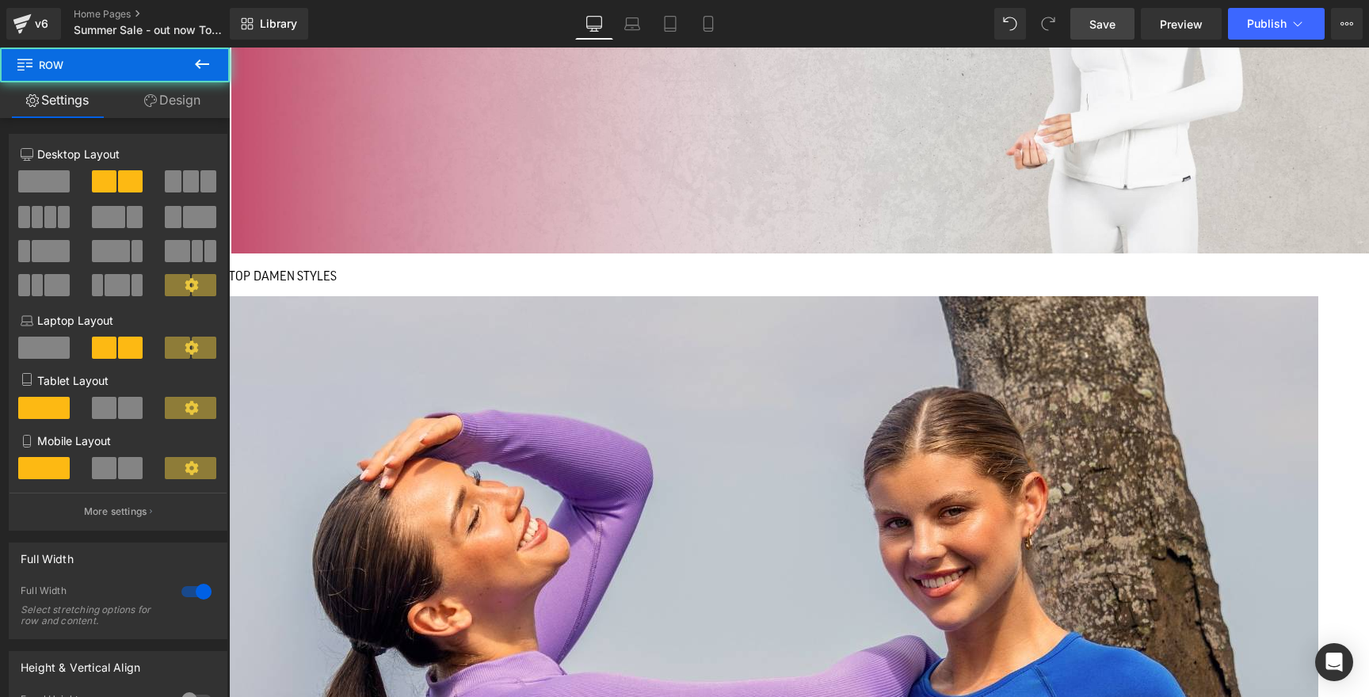
click at [48, 190] on span at bounding box center [43, 181] width 51 height 22
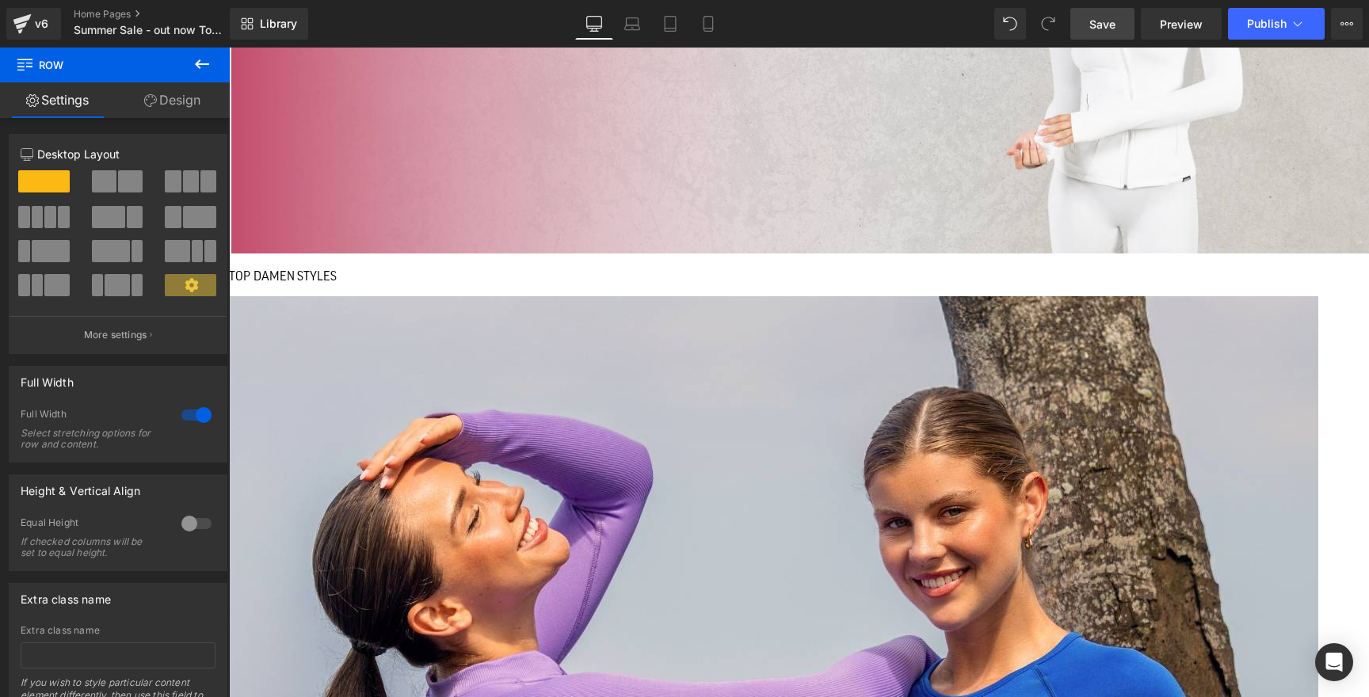
click at [104, 181] on span at bounding box center [104, 181] width 25 height 22
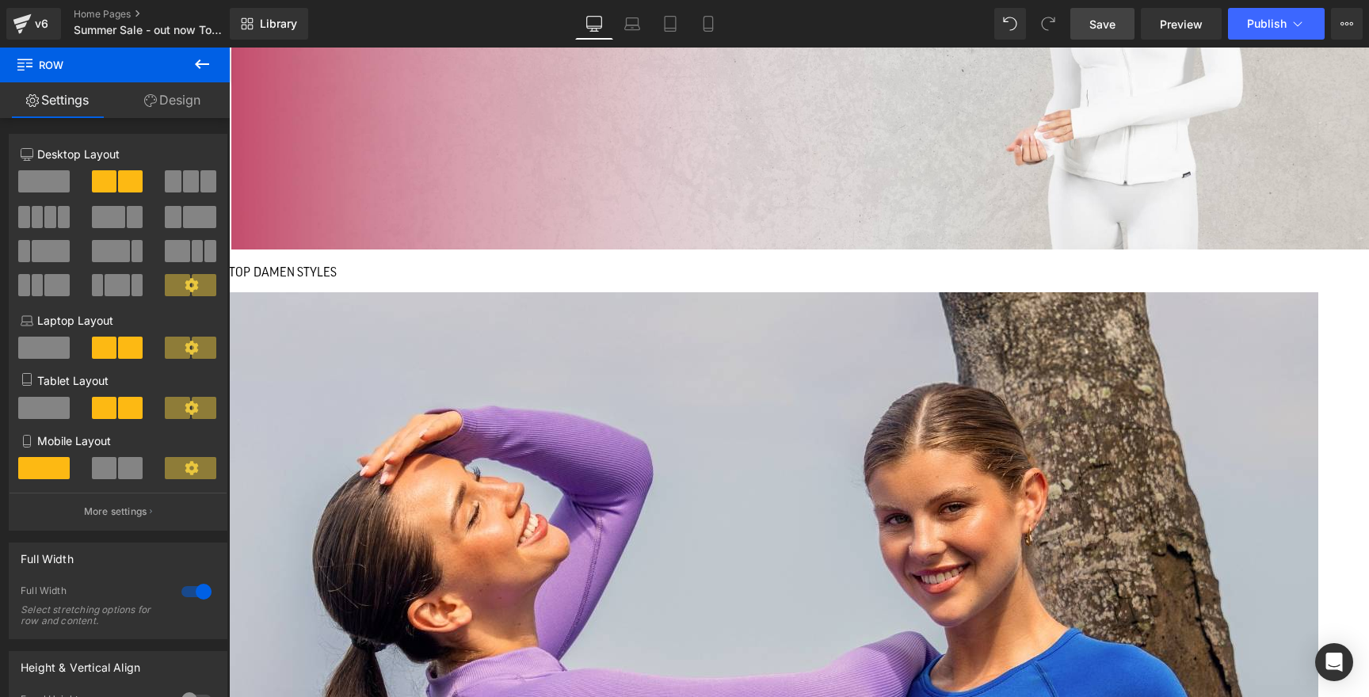
scroll to position [1263, 0]
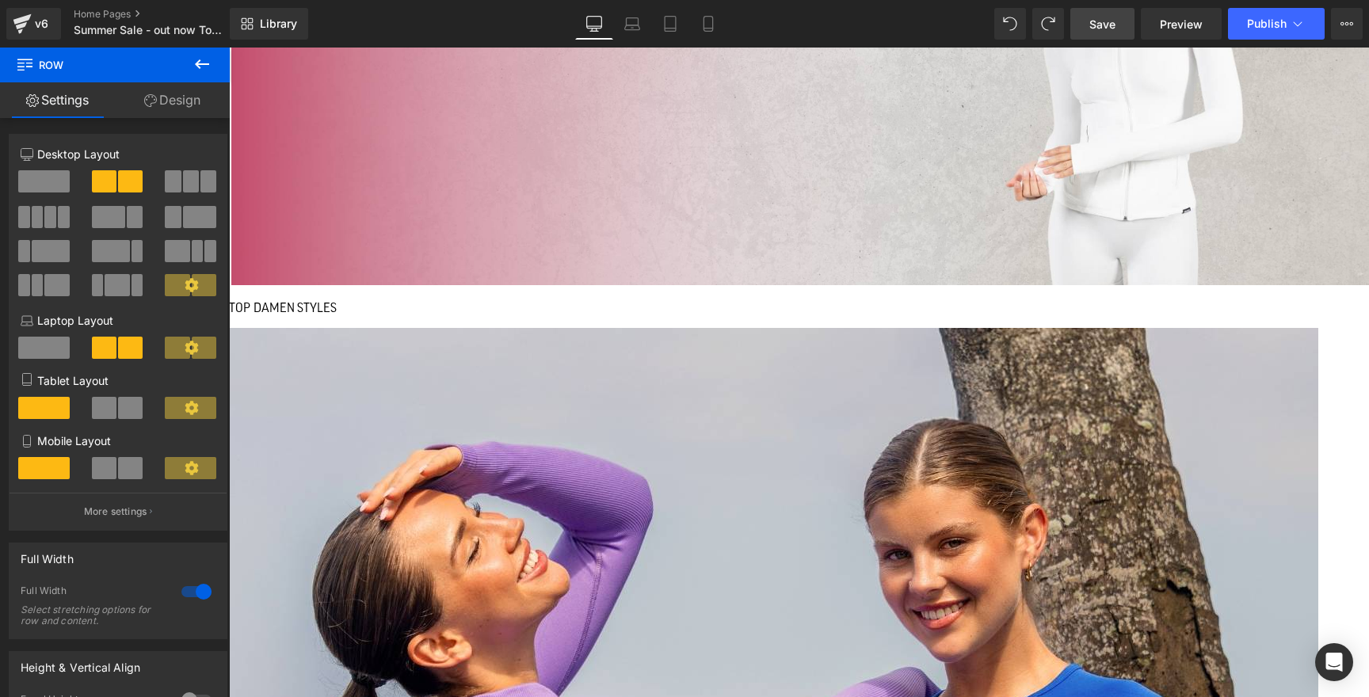
scroll to position [1271, 0]
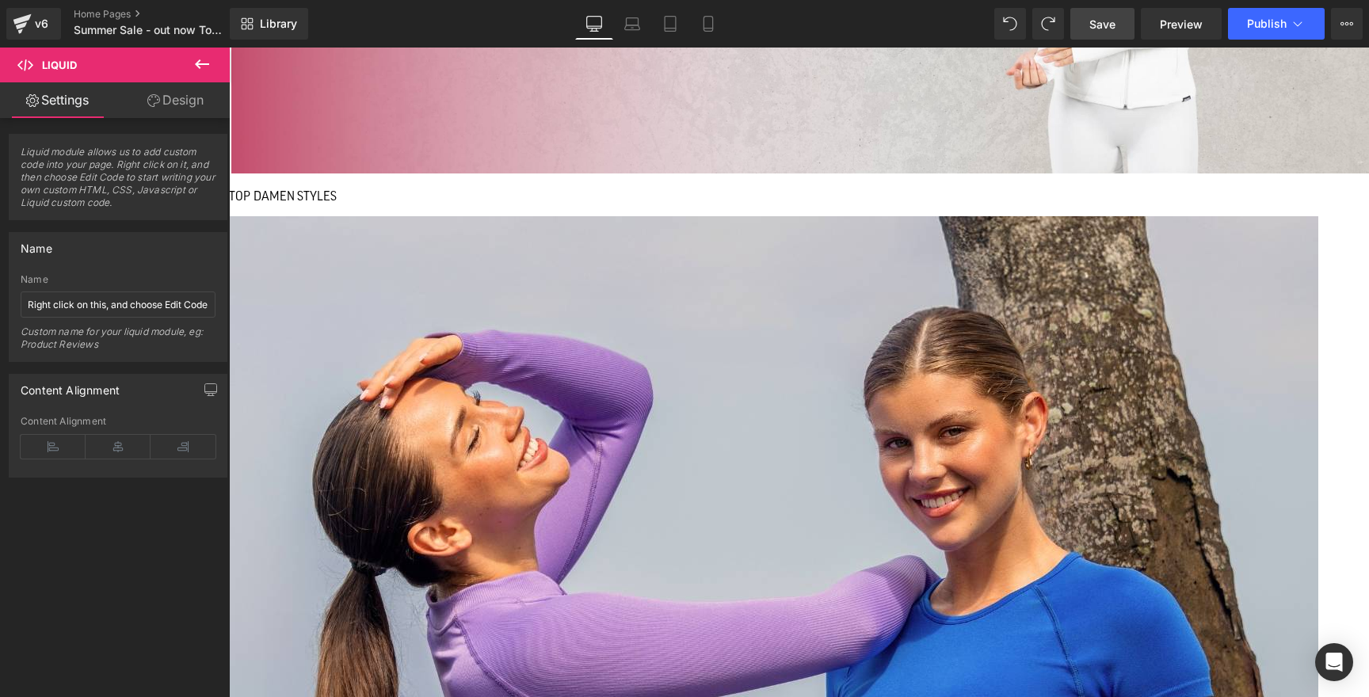
scroll to position [1417, 0]
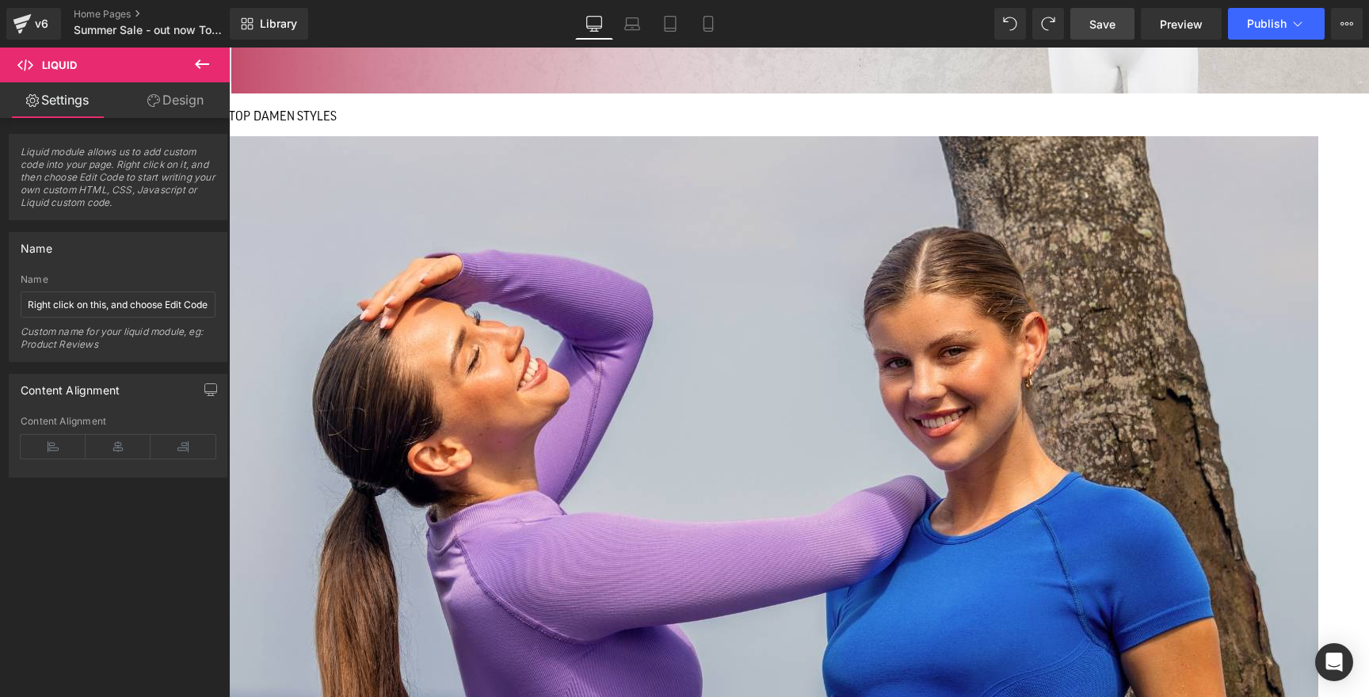
click at [229, 48] on icon at bounding box center [229, 48] width 0 height 0
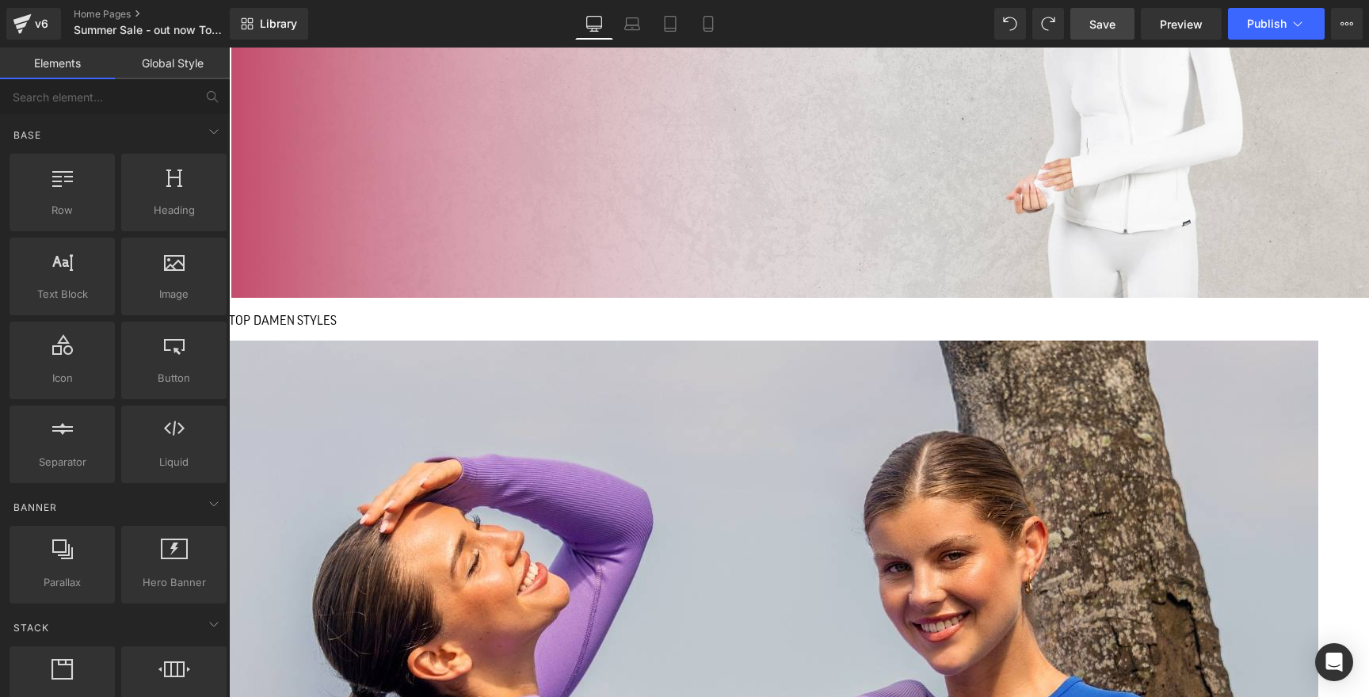
scroll to position [1169, 0]
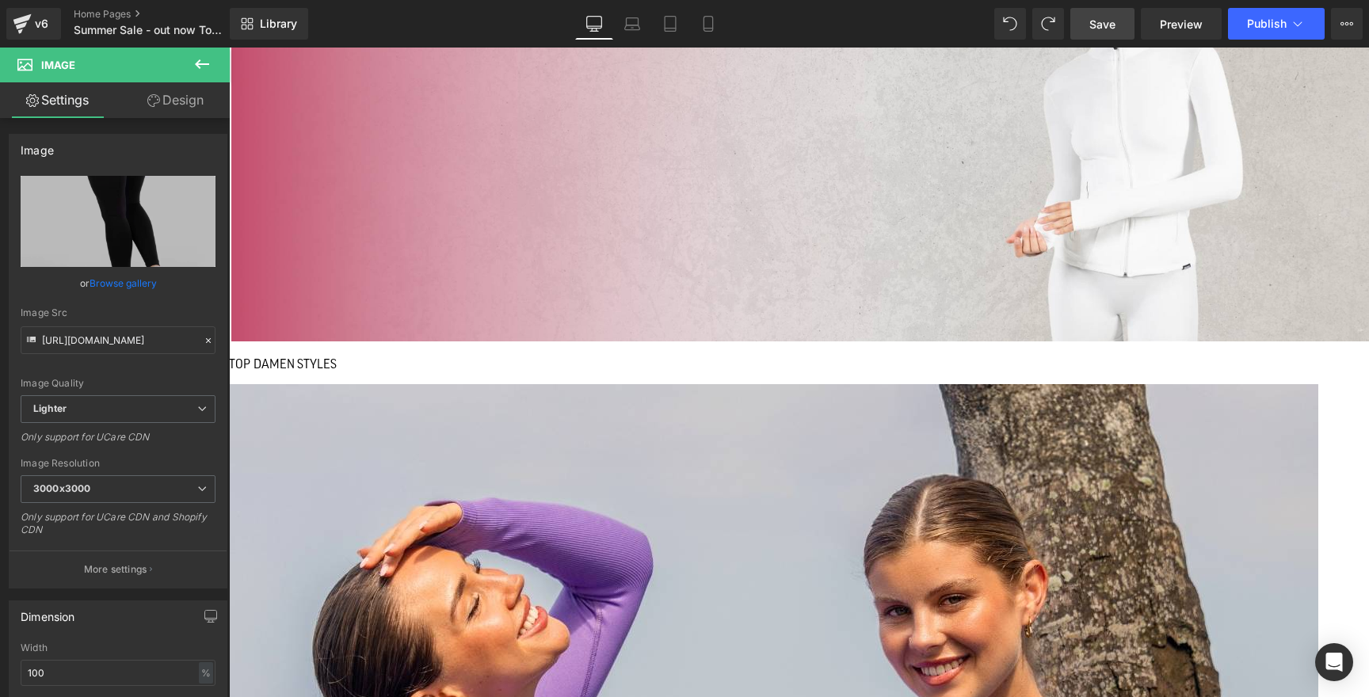
click at [229, 48] on link at bounding box center [229, 48] width 0 height 0
click at [229, 48] on icon at bounding box center [229, 48] width 0 height 0
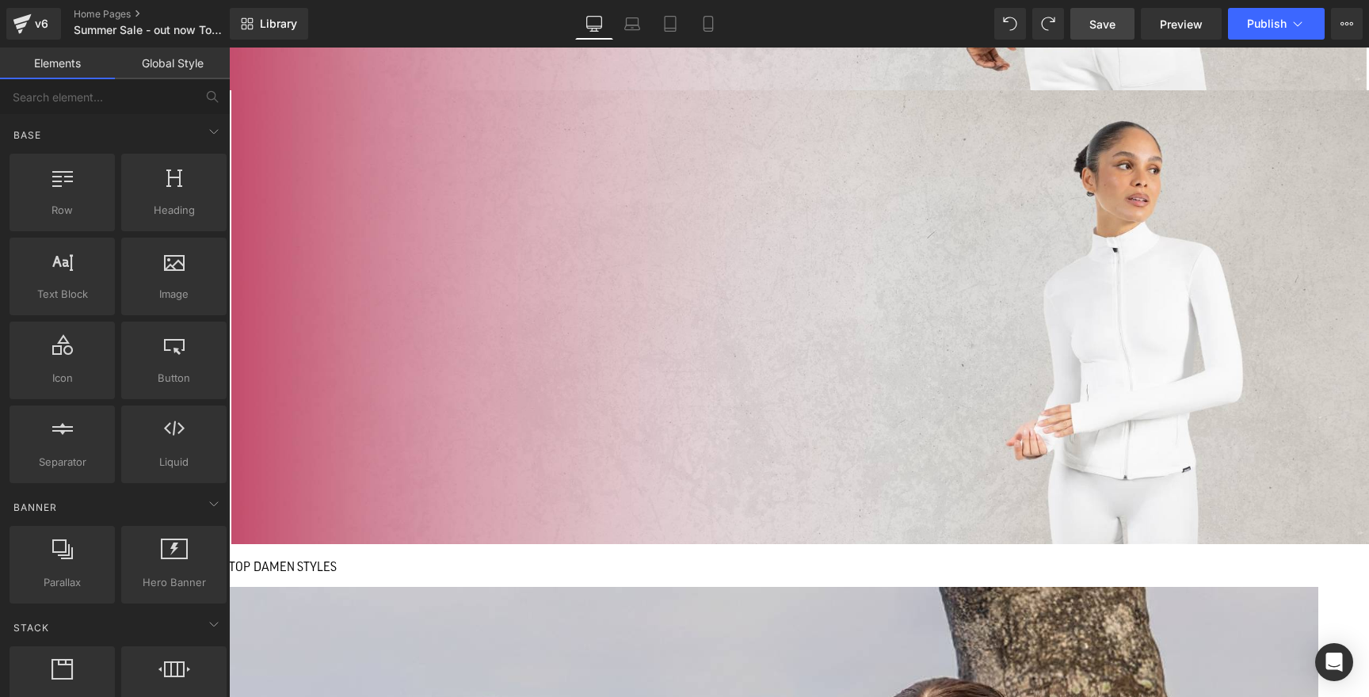
scroll to position [936, 0]
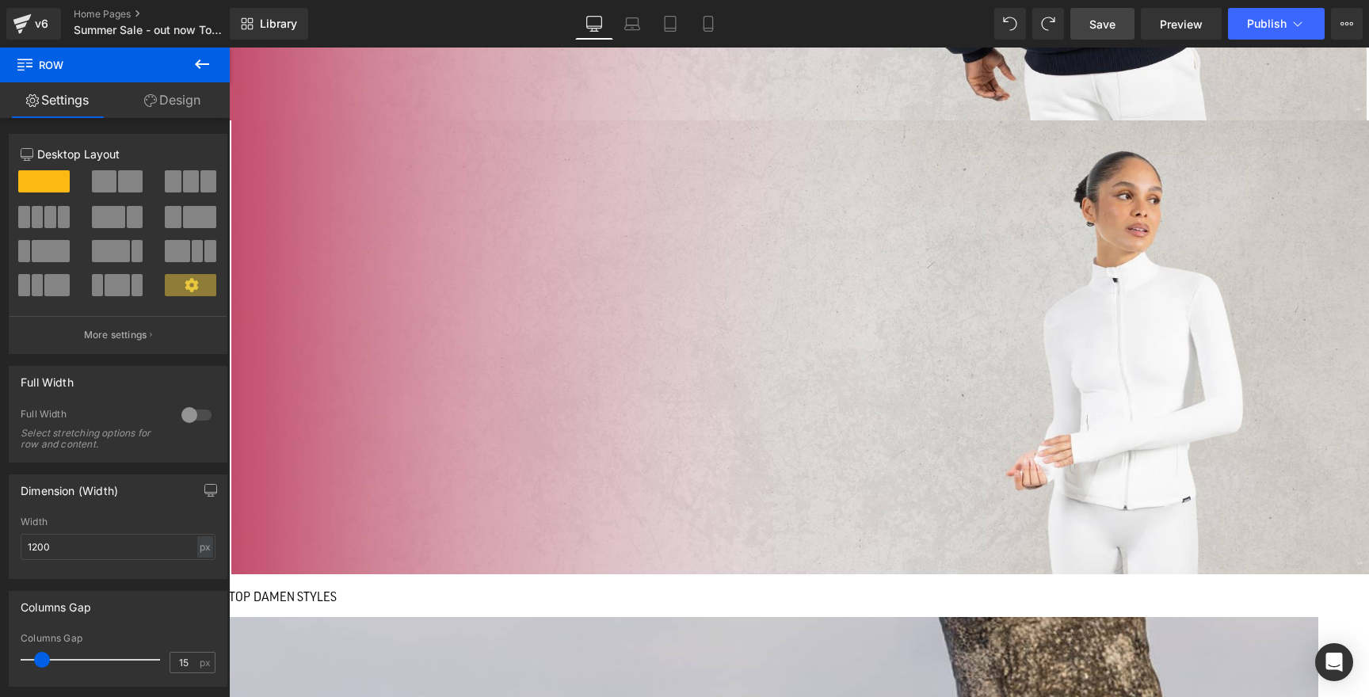
click at [229, 48] on icon at bounding box center [229, 48] width 0 height 0
click at [229, 48] on link at bounding box center [229, 48] width 0 height 0
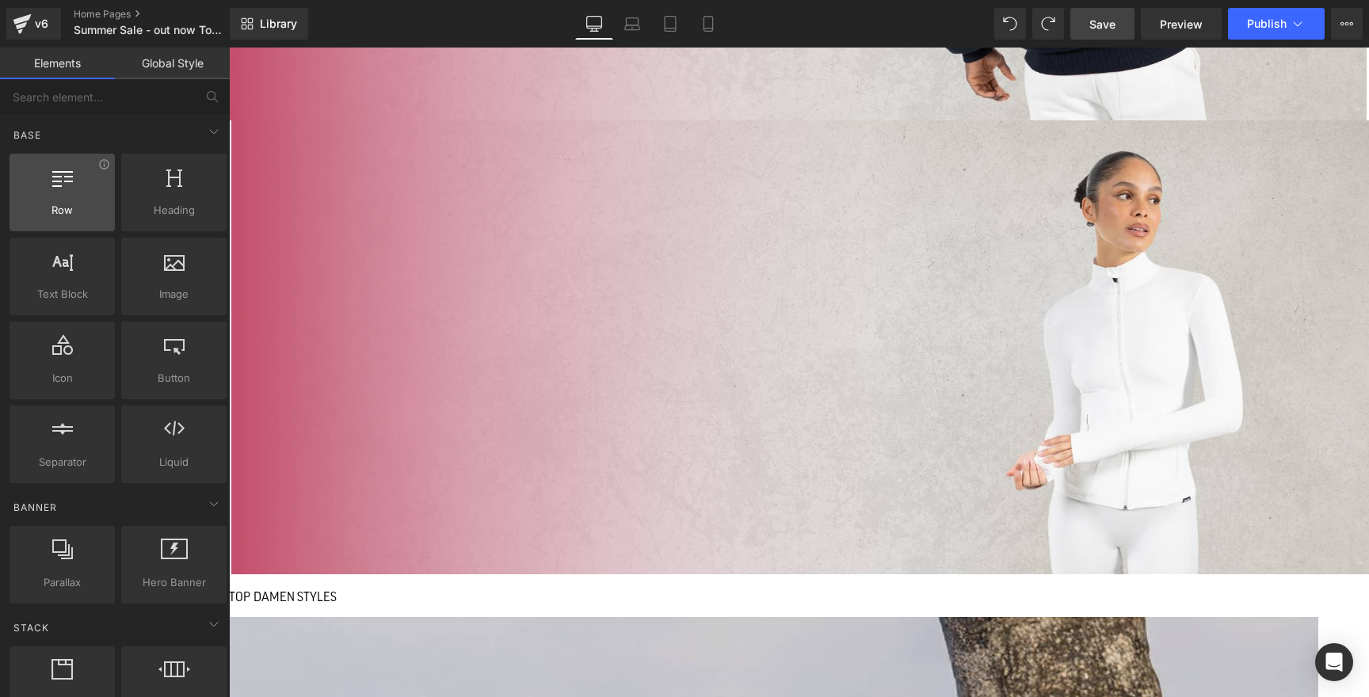
click at [59, 180] on icon at bounding box center [62, 176] width 21 height 21
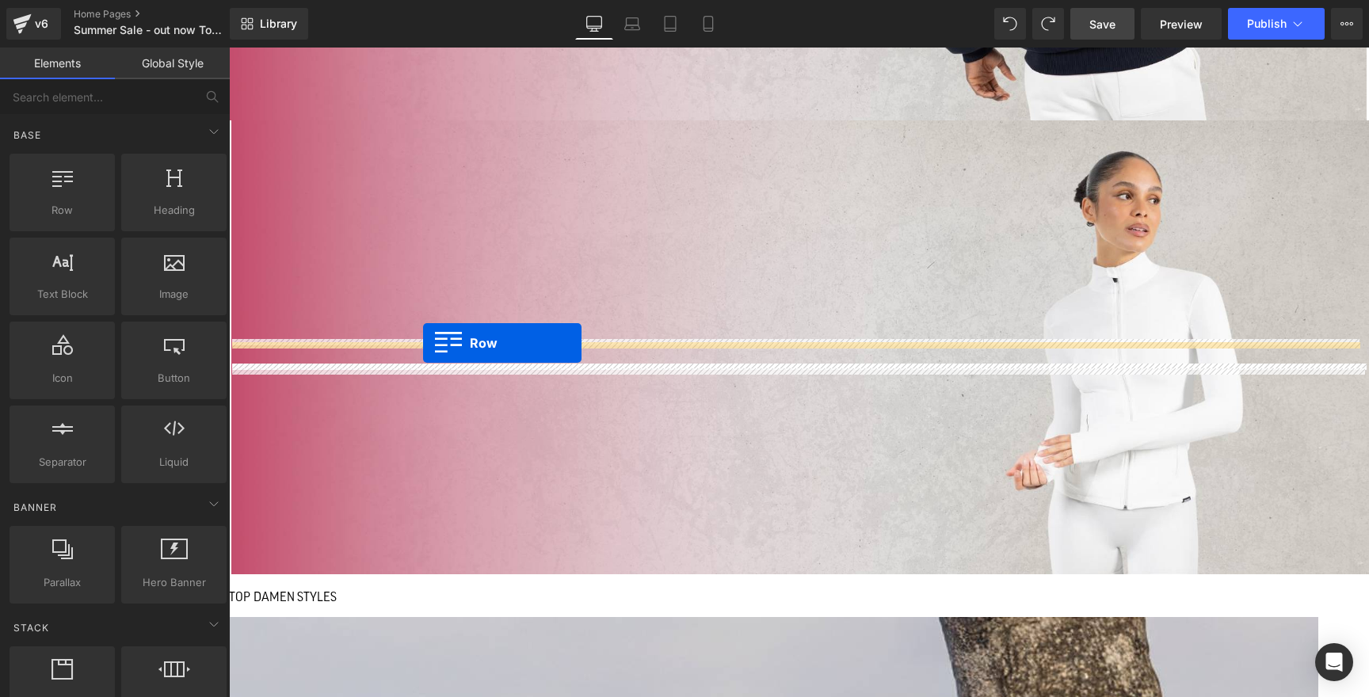
drag, startPoint x: 288, startPoint y: 251, endPoint x: 423, endPoint y: 343, distance: 163.0
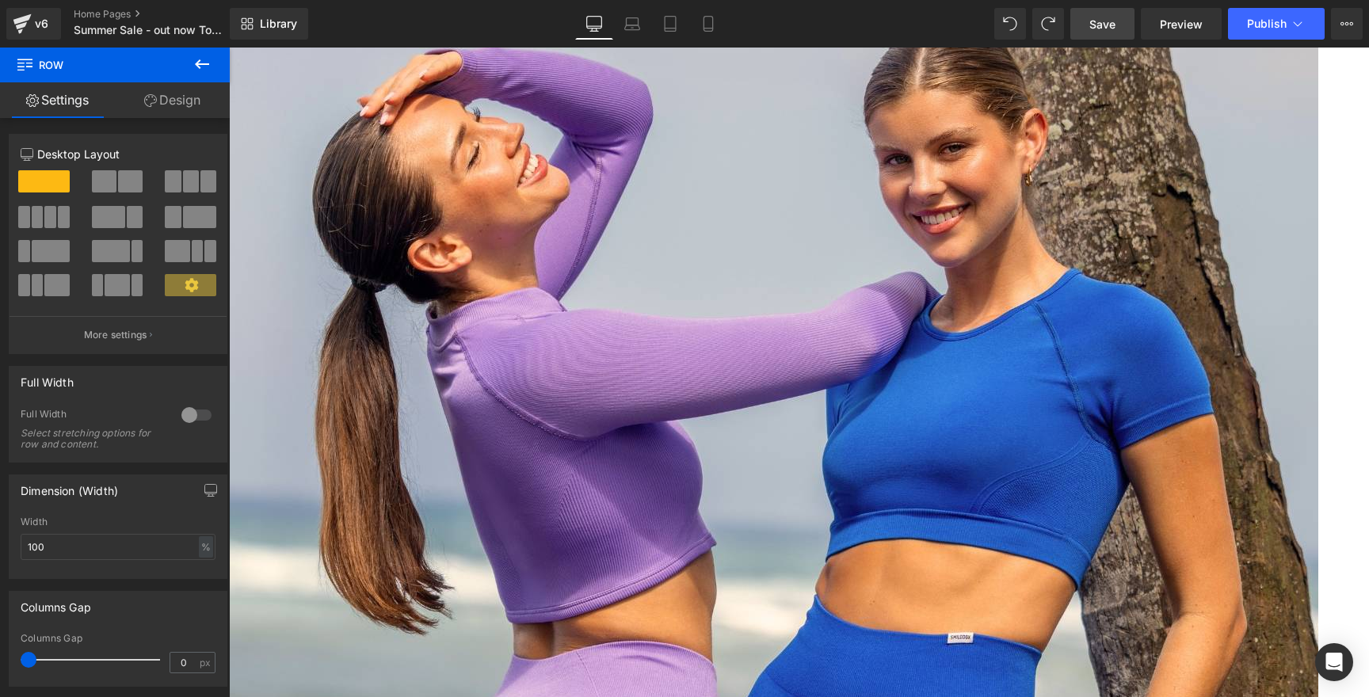
scroll to position [1733, 0]
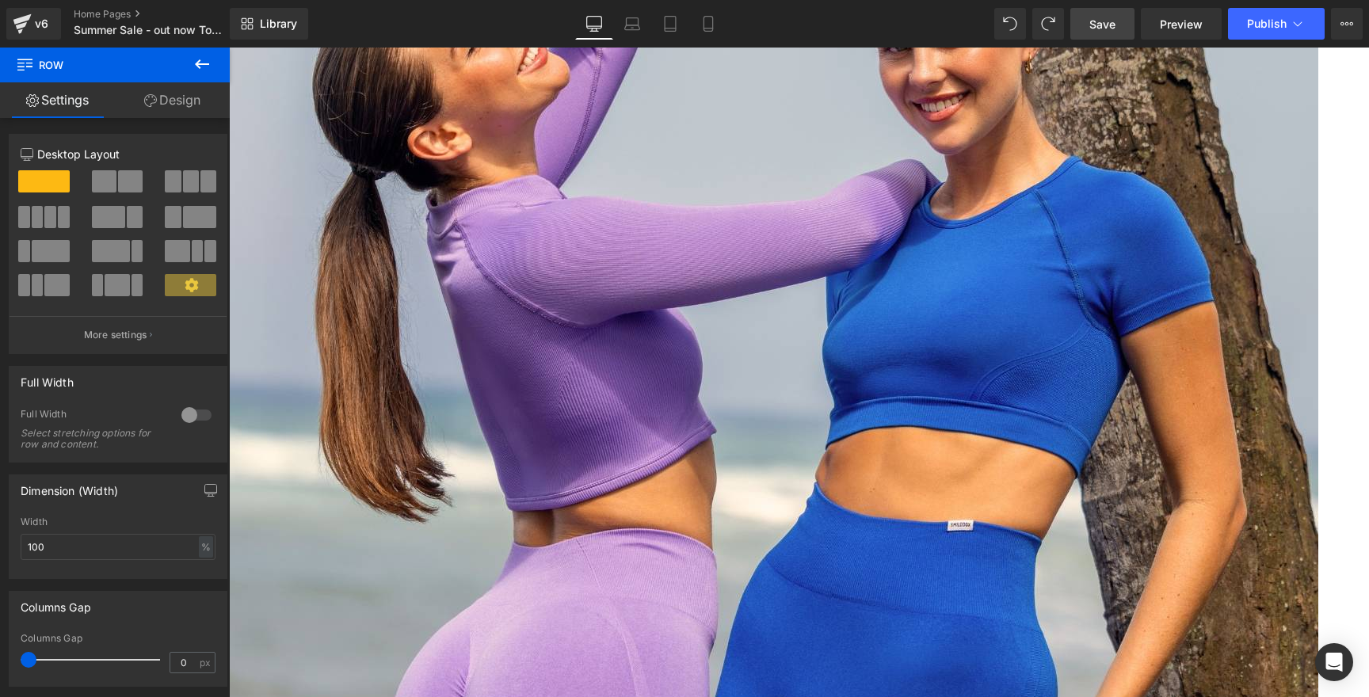
click at [229, 48] on icon at bounding box center [229, 48] width 0 height 0
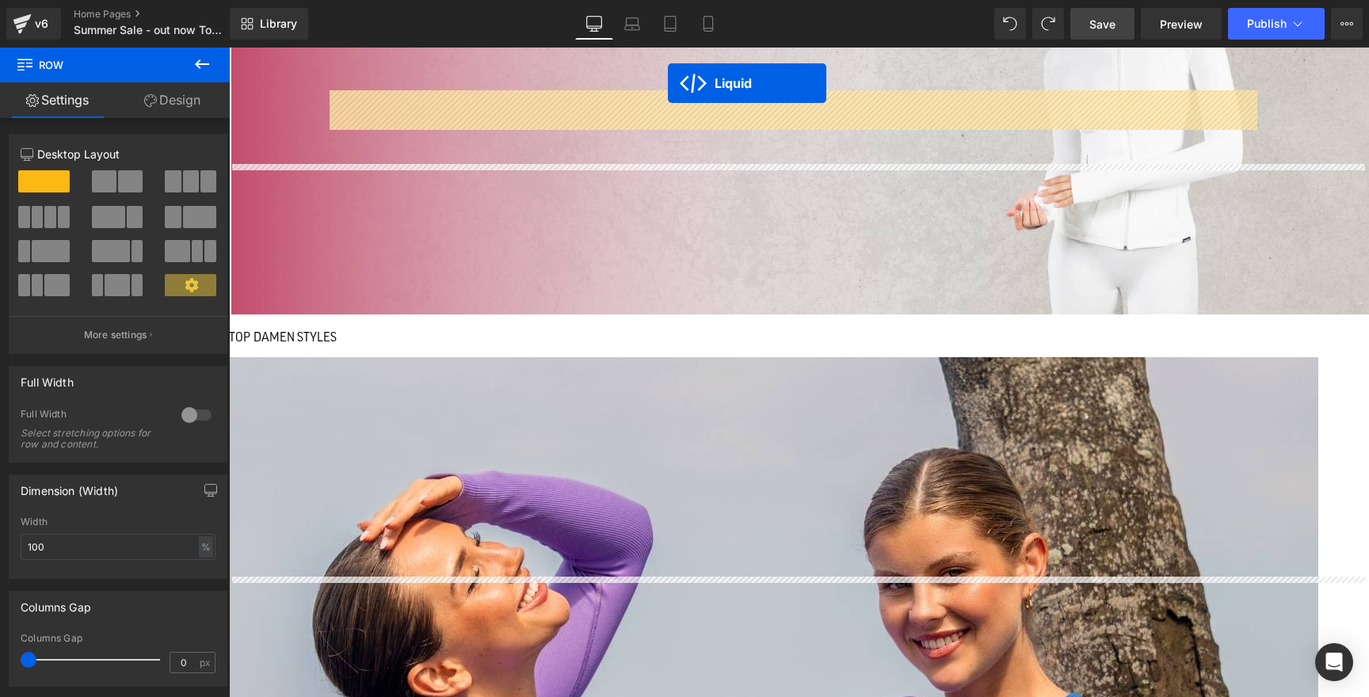
scroll to position [974, 0]
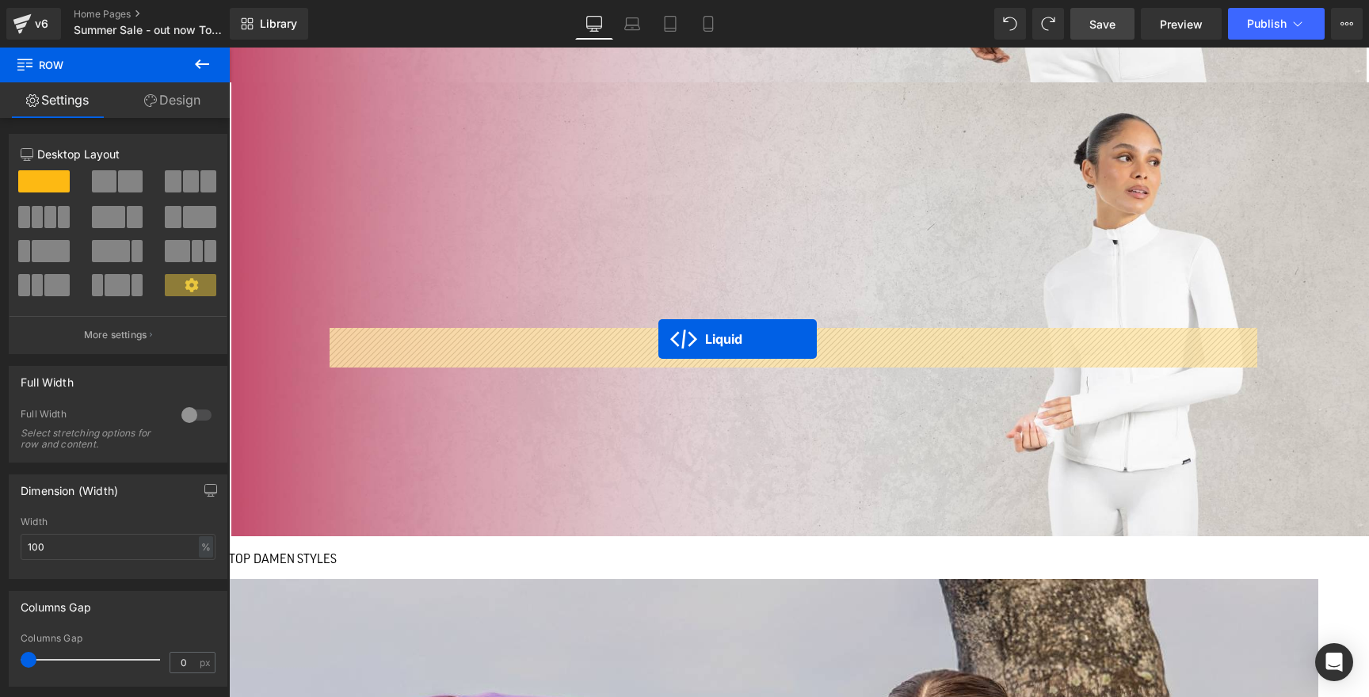
drag, startPoint x: 756, startPoint y: 394, endPoint x: 658, endPoint y: 339, distance: 112.1
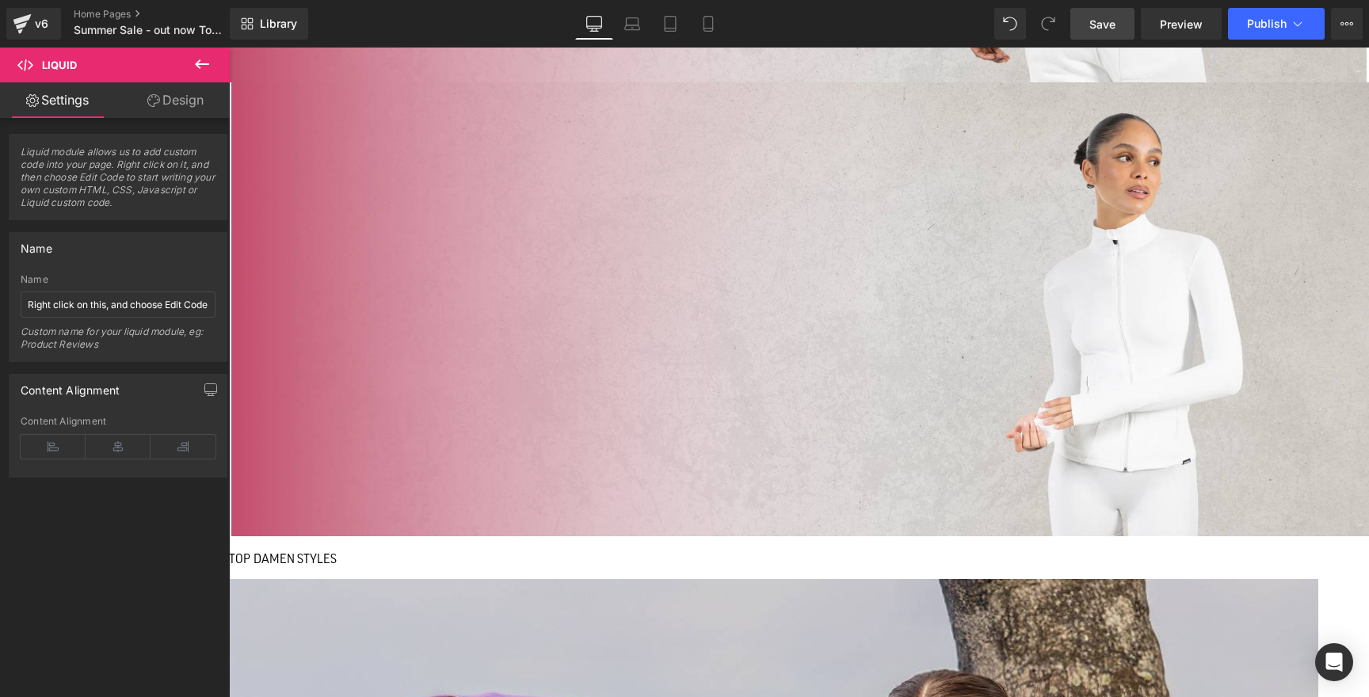
click at [229, 48] on span at bounding box center [229, 48] width 0 height 0
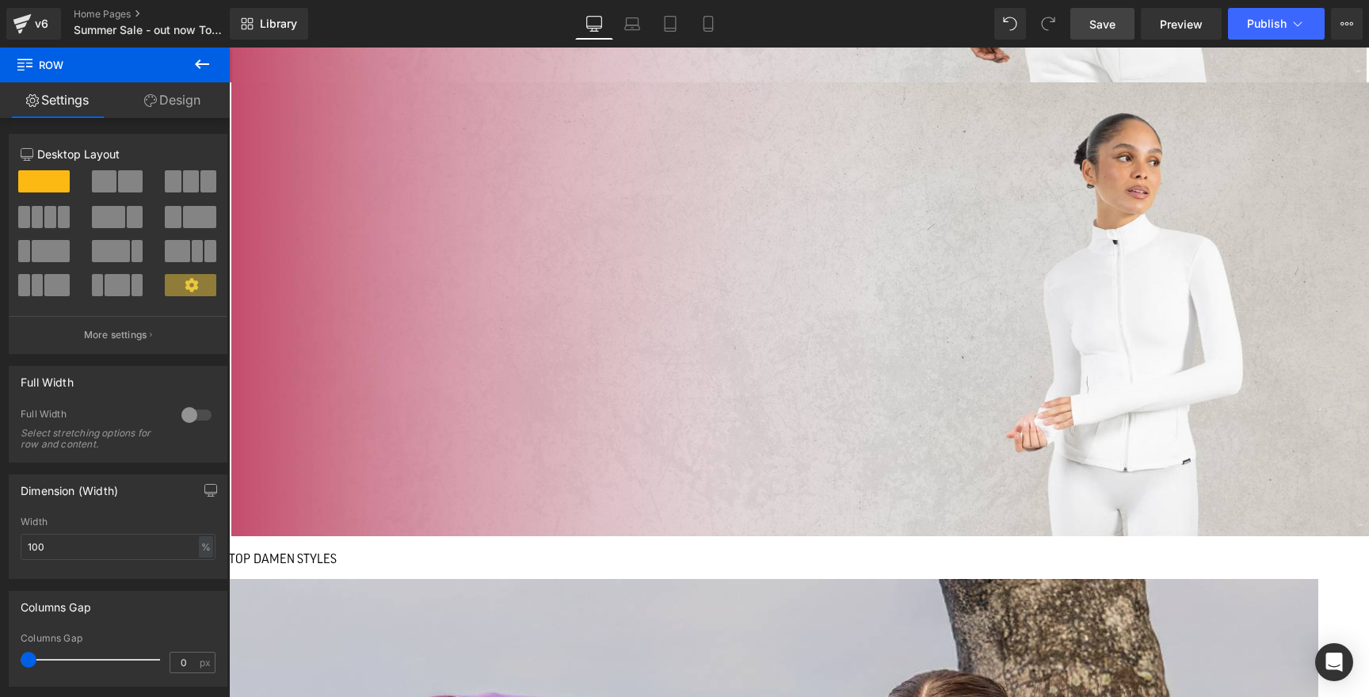
click at [169, 283] on span at bounding box center [190, 285] width 51 height 22
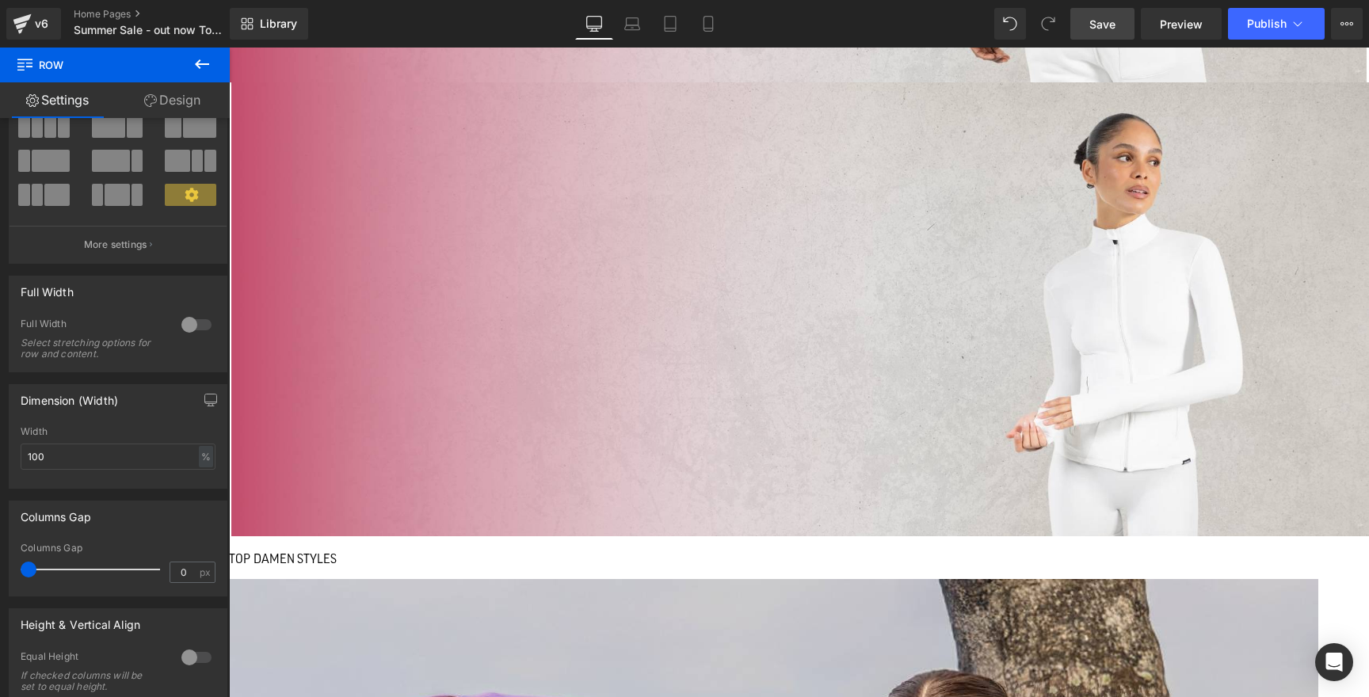
scroll to position [129, 0]
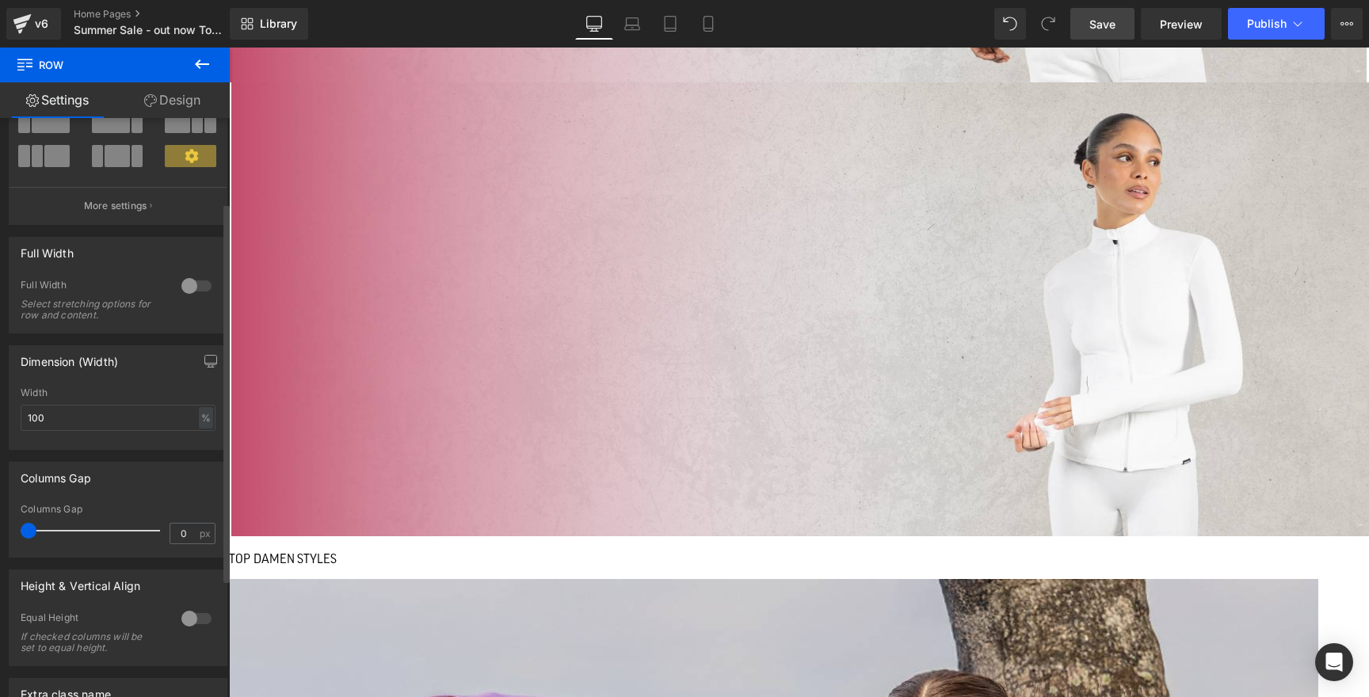
click at [180, 290] on div at bounding box center [196, 285] width 38 height 25
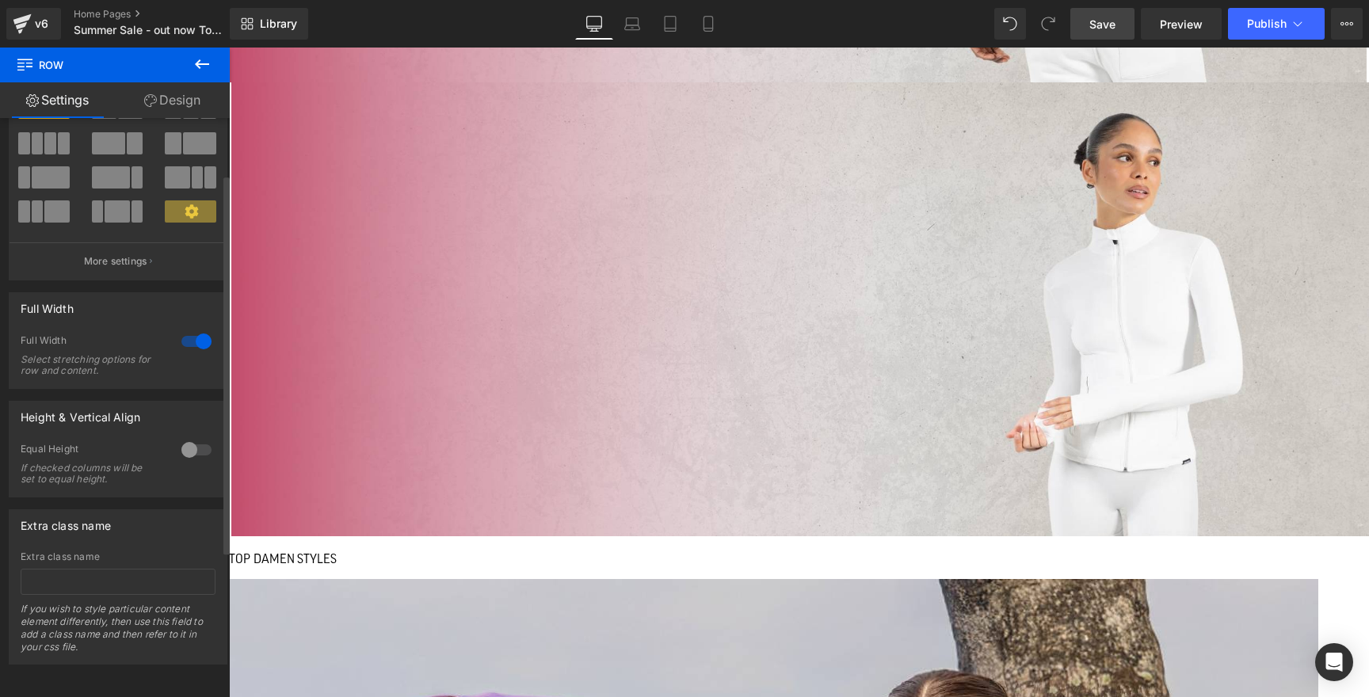
scroll to position [86, 0]
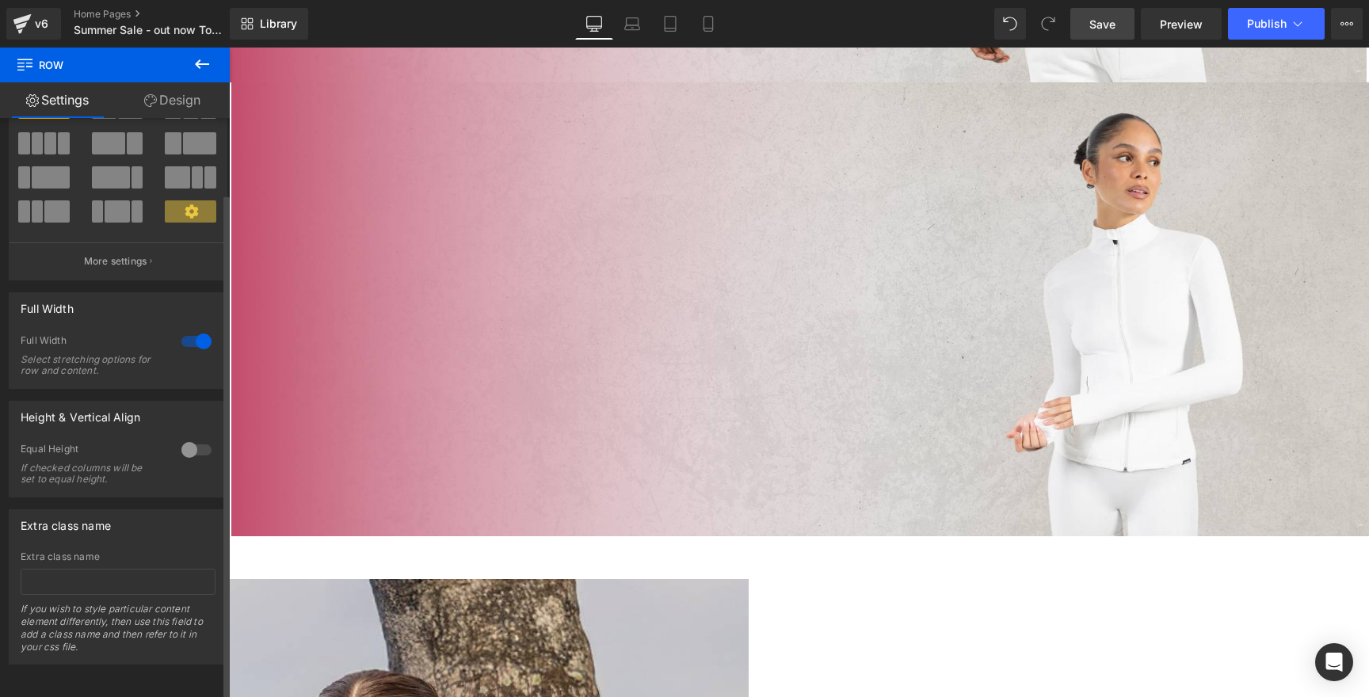
click at [200, 329] on div at bounding box center [196, 341] width 38 height 25
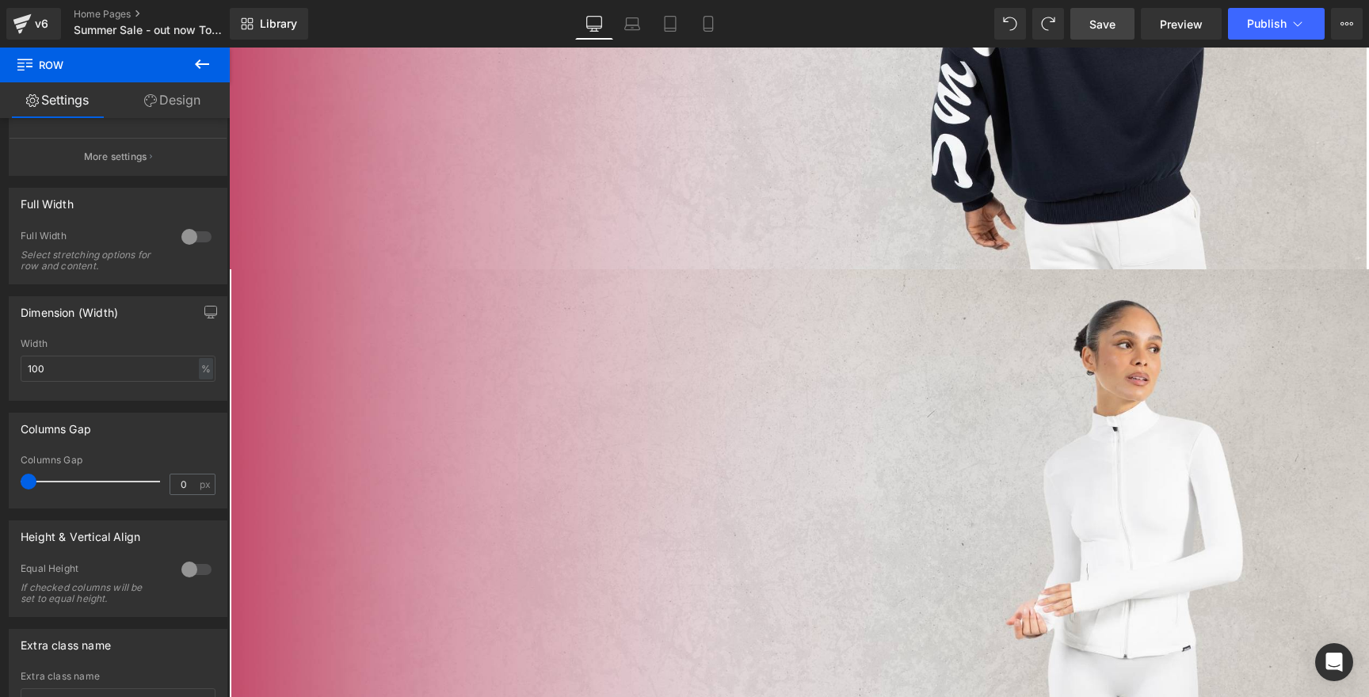
scroll to position [913, 0]
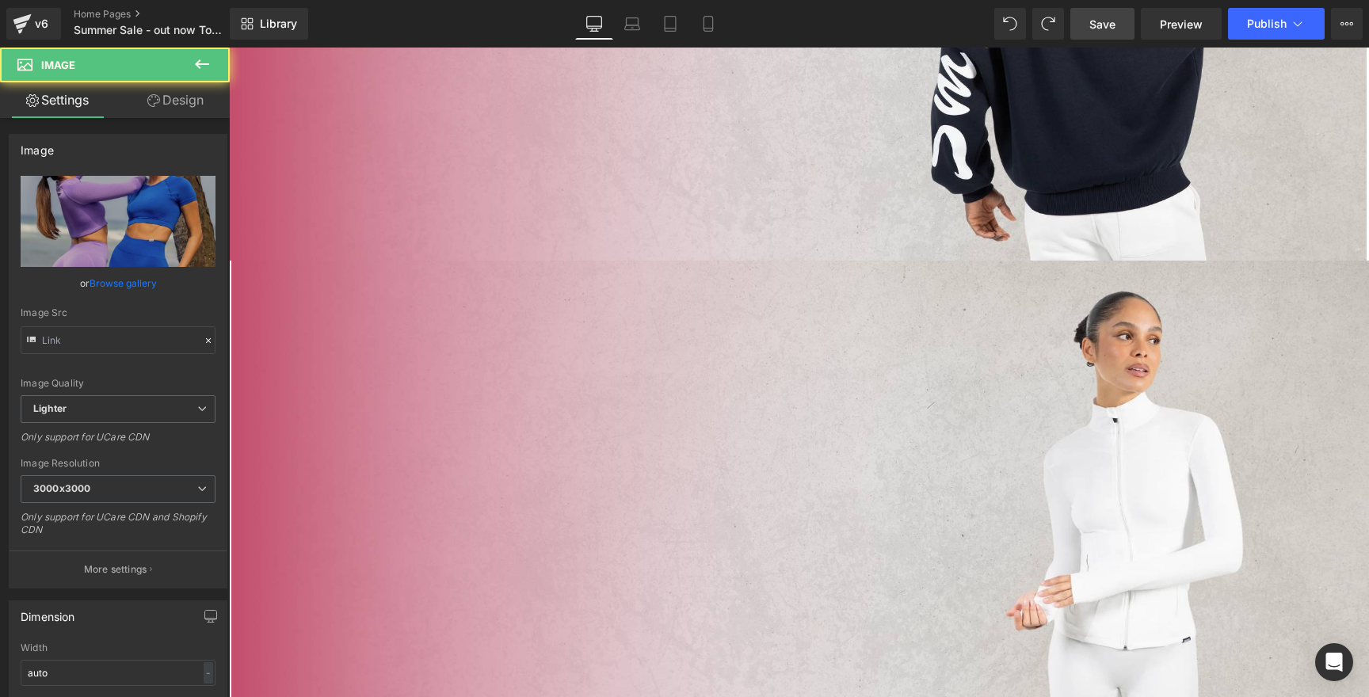
scroll to position [618, 0]
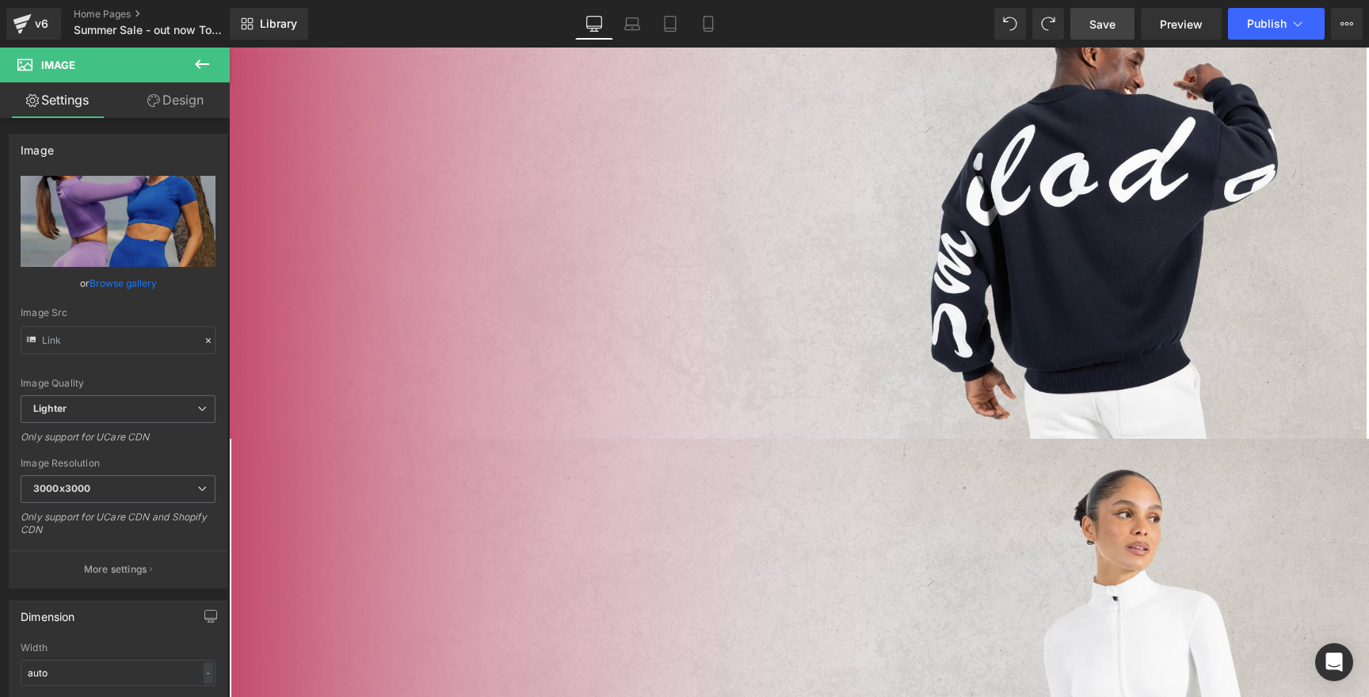
click at [229, 48] on span "Row" at bounding box center [229, 48] width 0 height 0
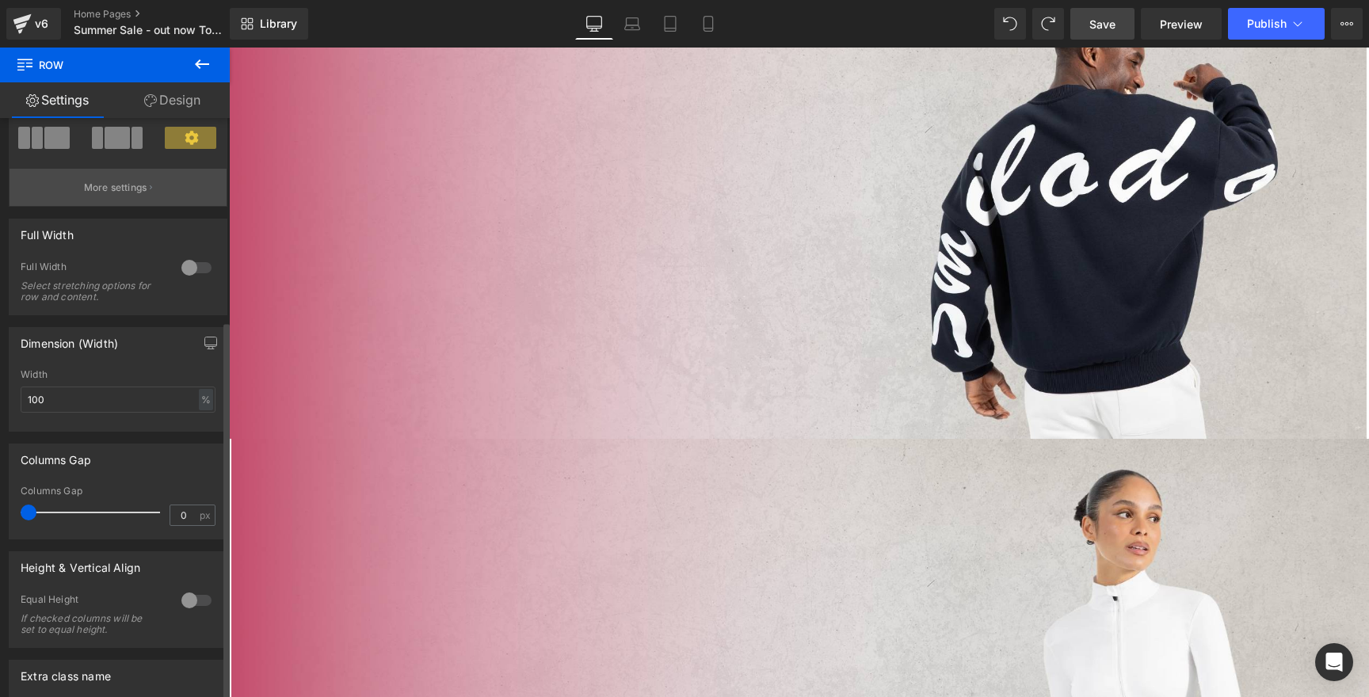
scroll to position [0, 0]
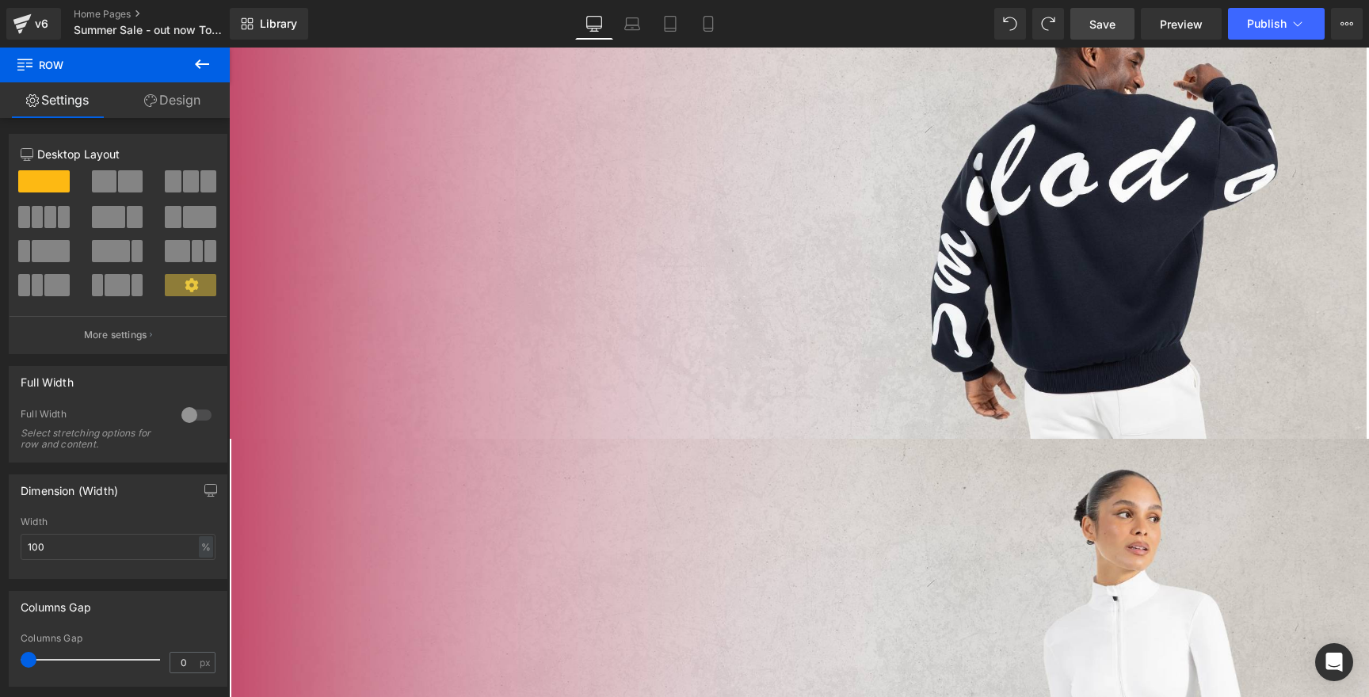
click at [159, 107] on link "Design" at bounding box center [172, 100] width 115 height 36
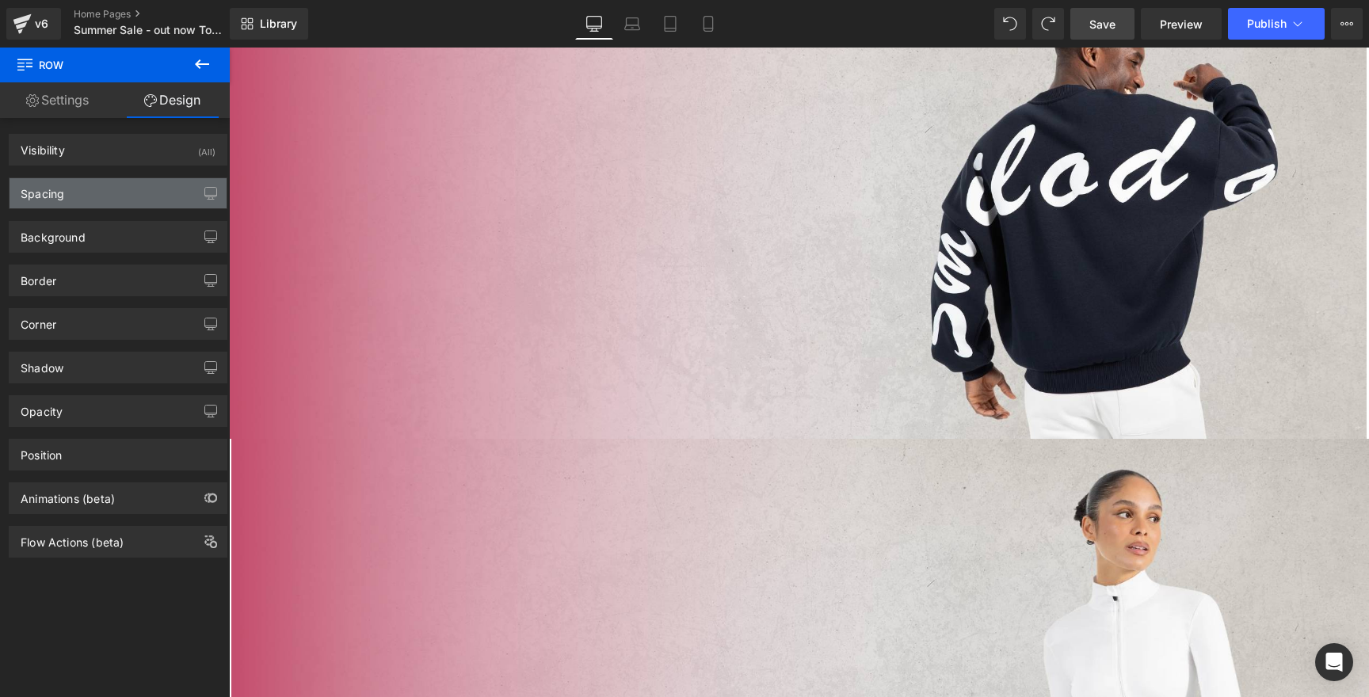
click at [75, 186] on div "Spacing" at bounding box center [118, 193] width 217 height 30
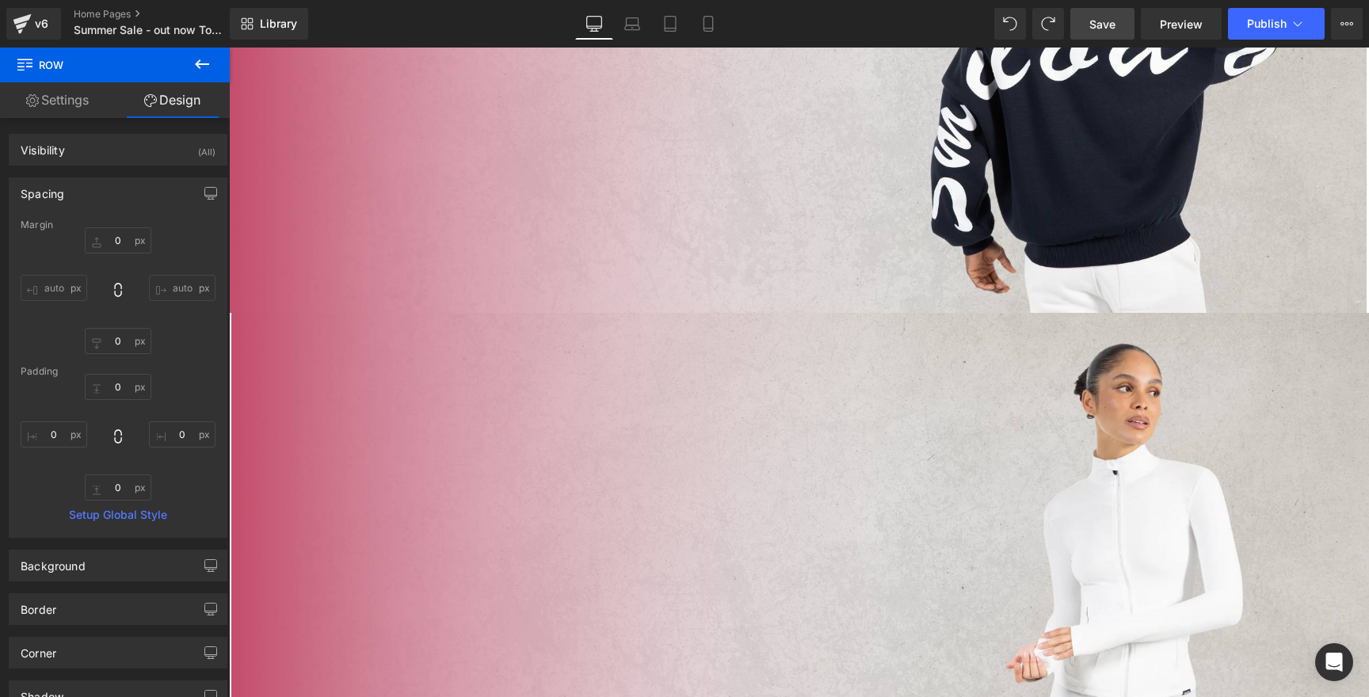
scroll to position [891, 0]
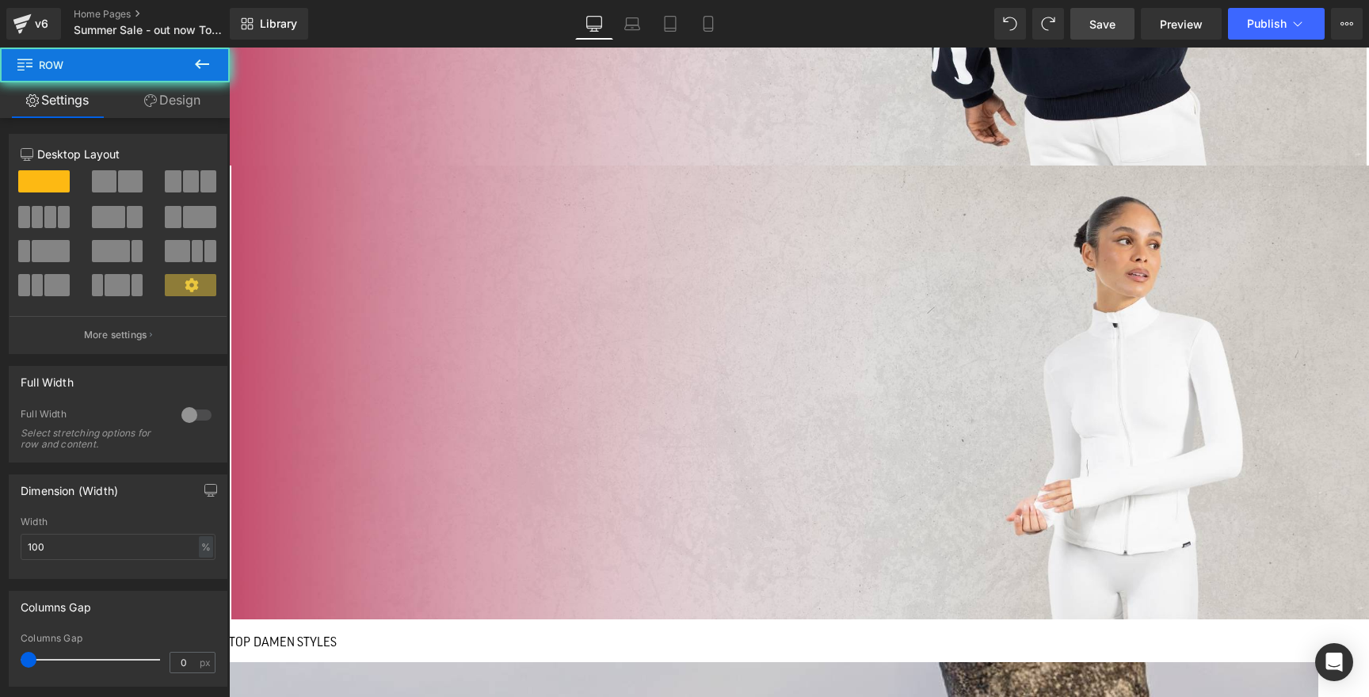
click at [162, 105] on link "Design" at bounding box center [172, 100] width 115 height 36
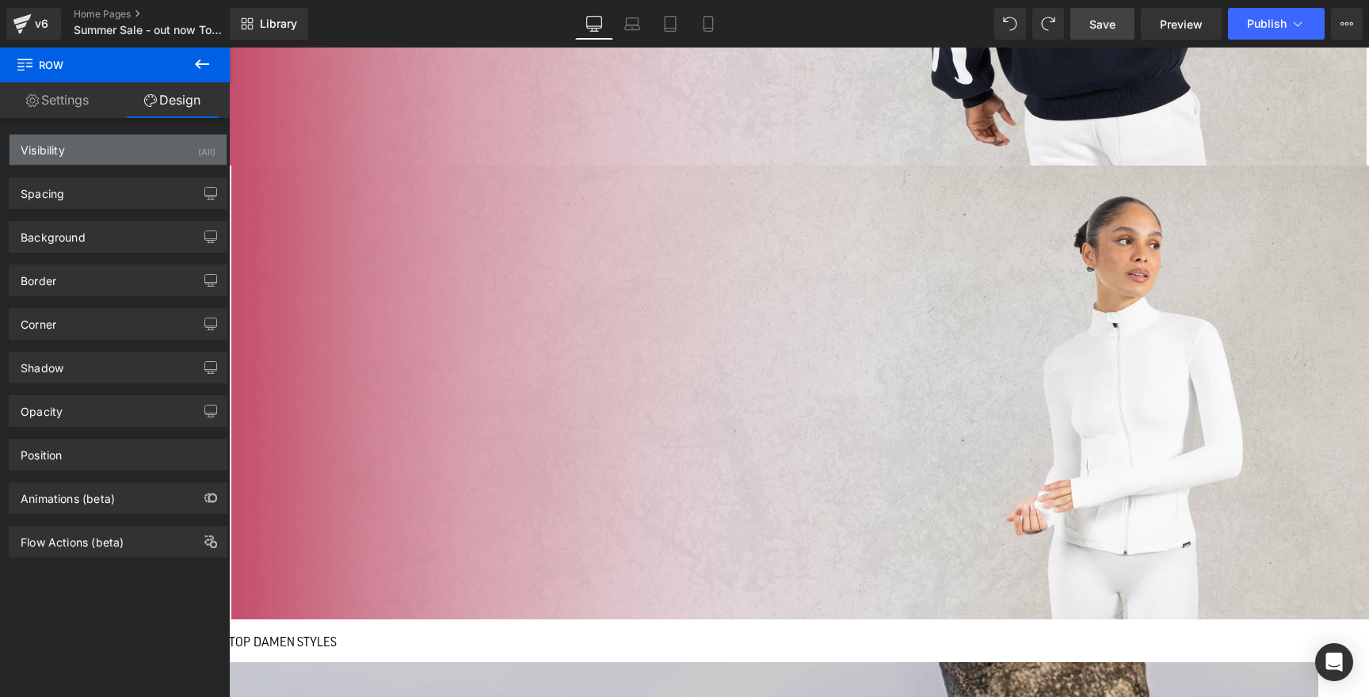
click at [121, 143] on div "Visibility (All)" at bounding box center [118, 150] width 217 height 30
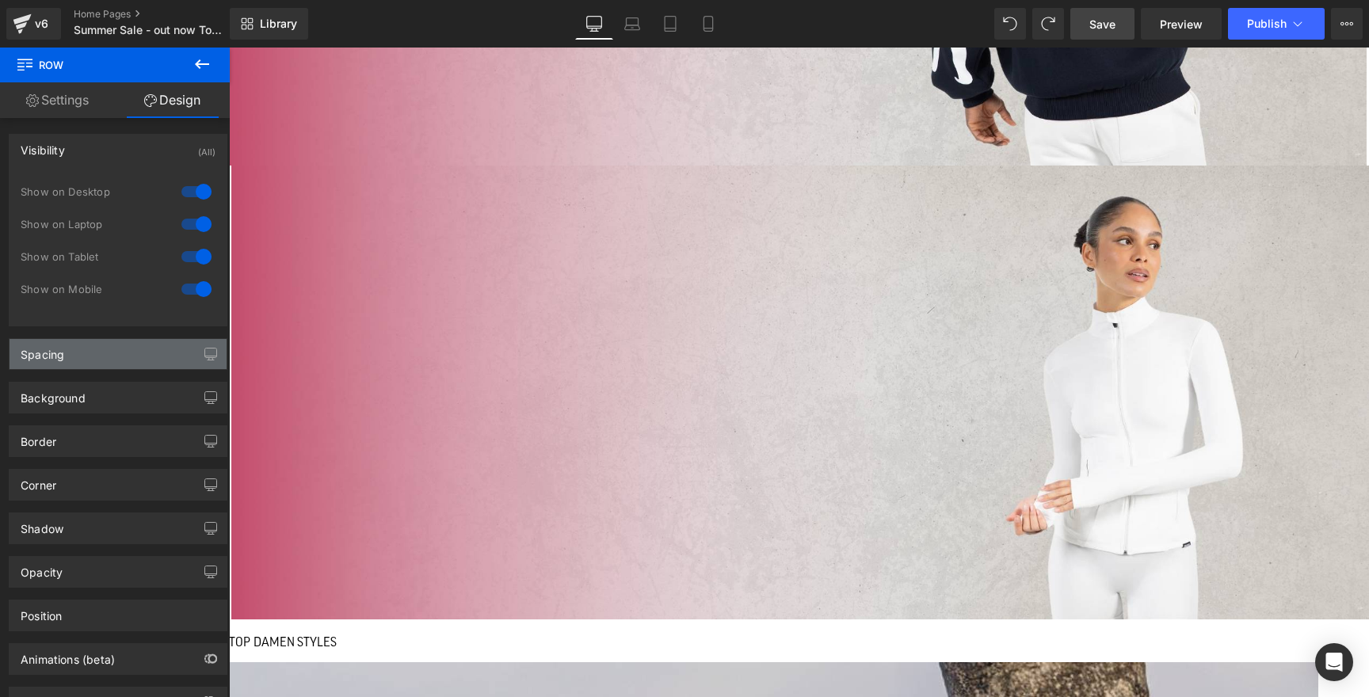
click at [82, 352] on div "Spacing" at bounding box center [118, 354] width 217 height 30
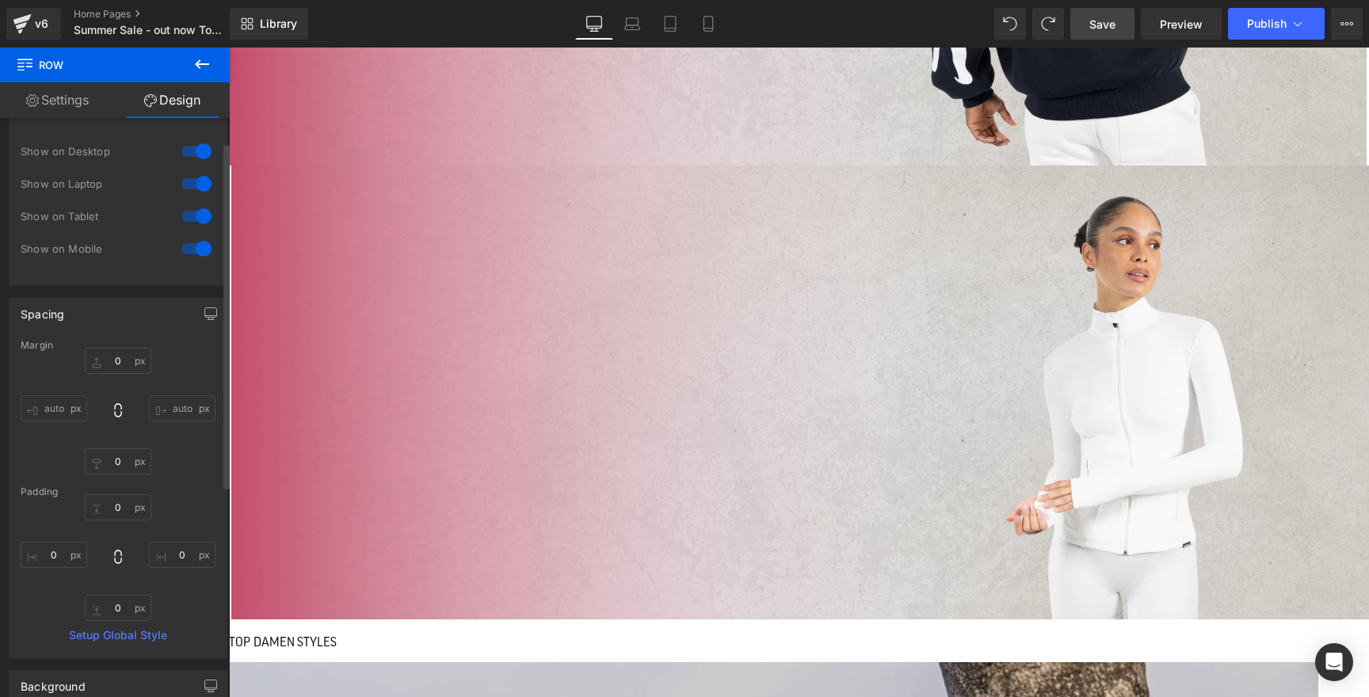
scroll to position [0, 0]
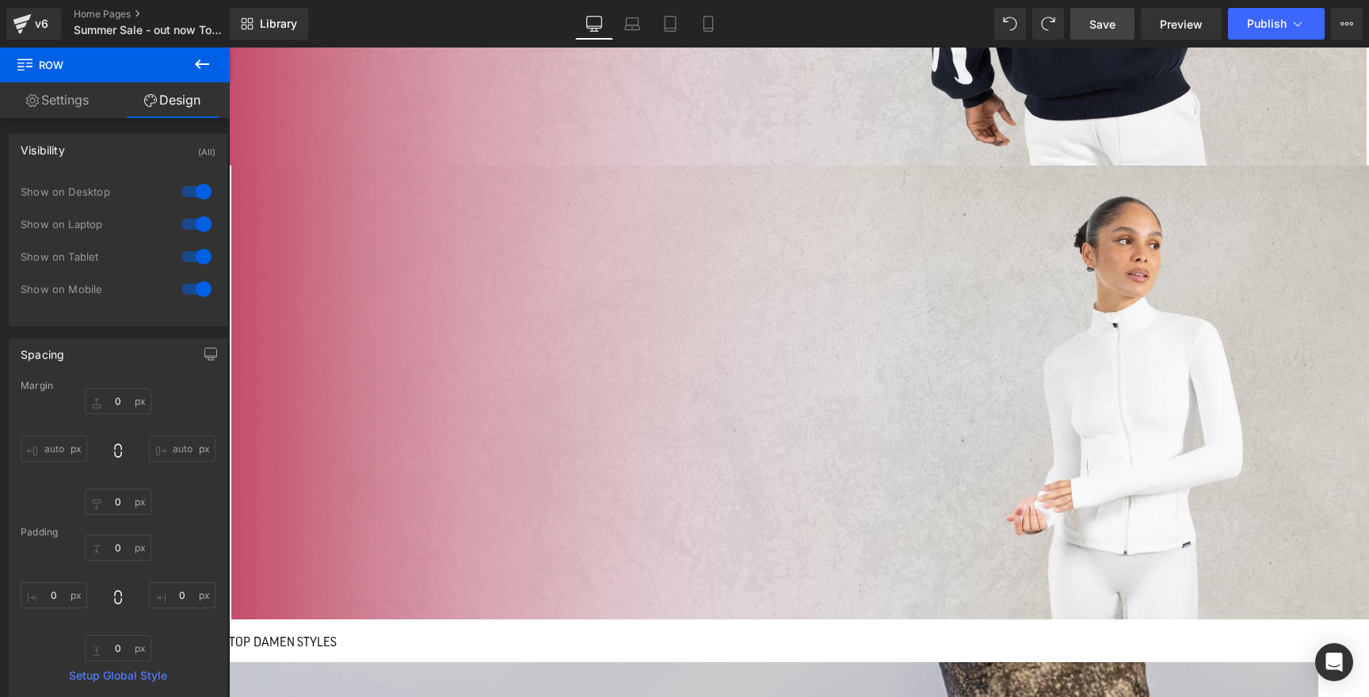
click at [67, 105] on link "Settings" at bounding box center [57, 100] width 115 height 36
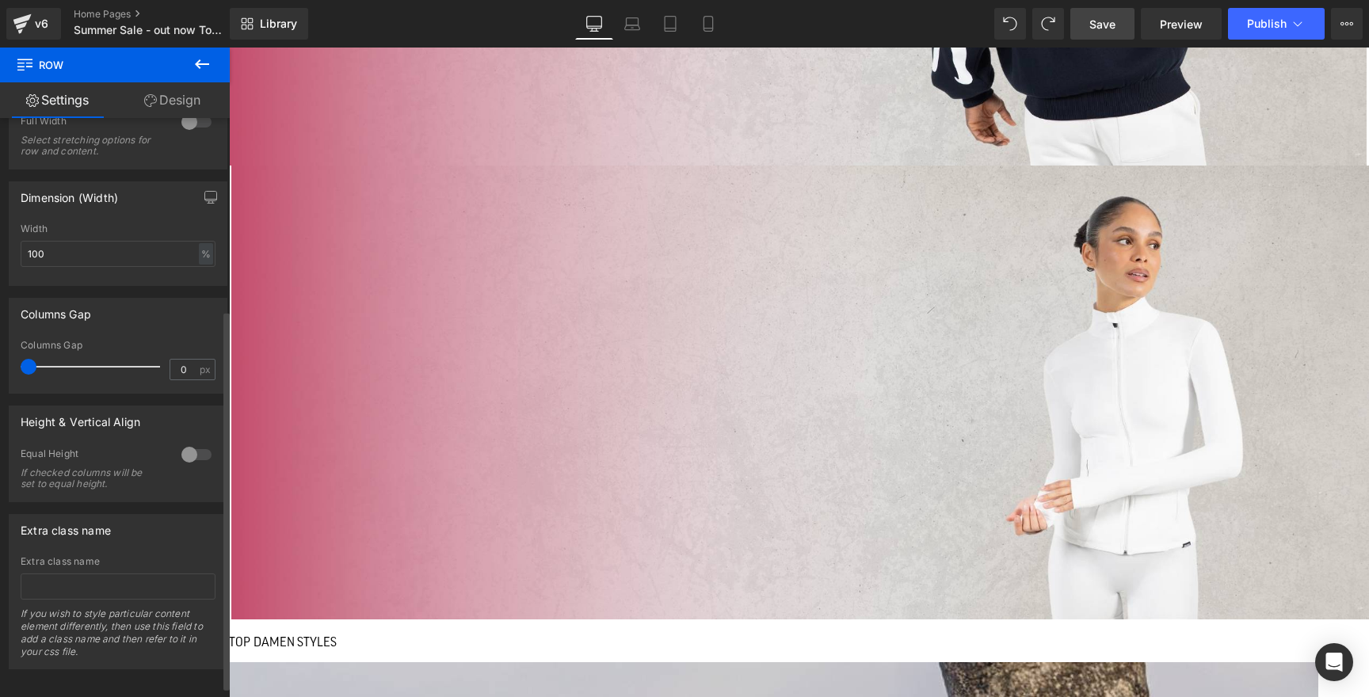
scroll to position [310, 0]
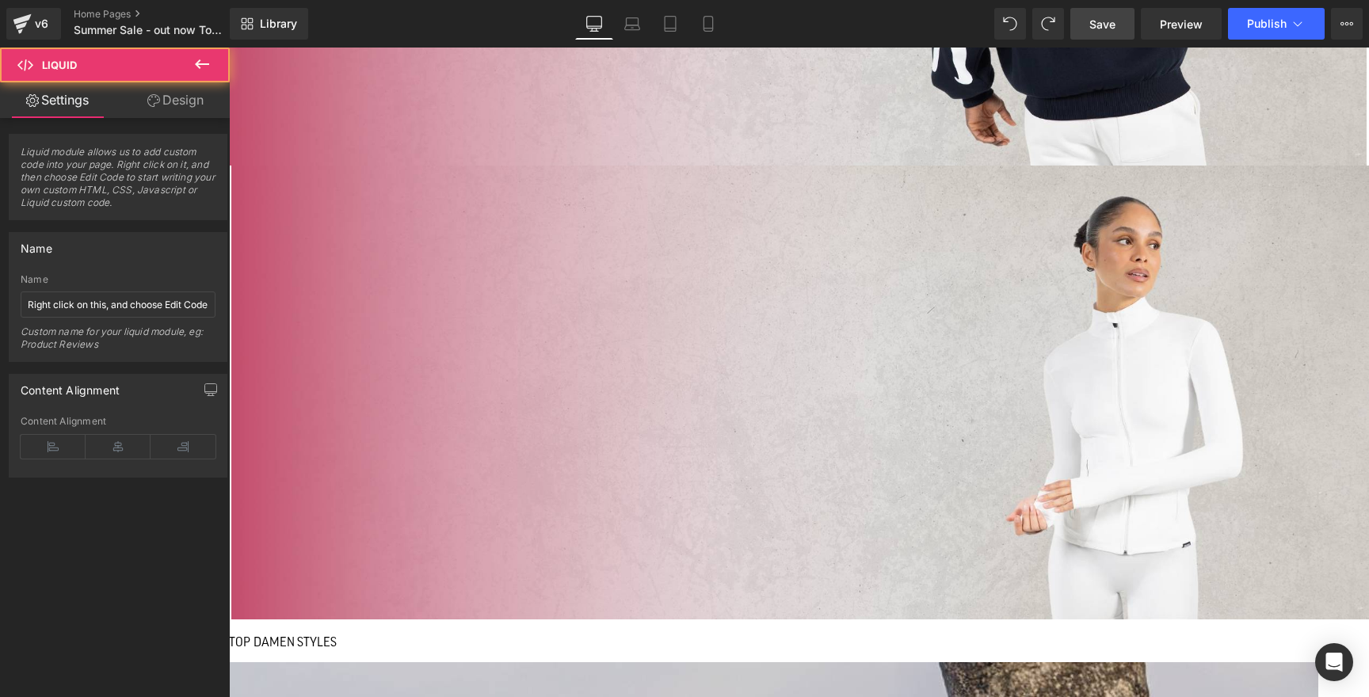
drag, startPoint x: 331, startPoint y: 425, endPoint x: 217, endPoint y: 420, distance: 114.2
click at [229, 48] on icon at bounding box center [229, 48] width 0 height 0
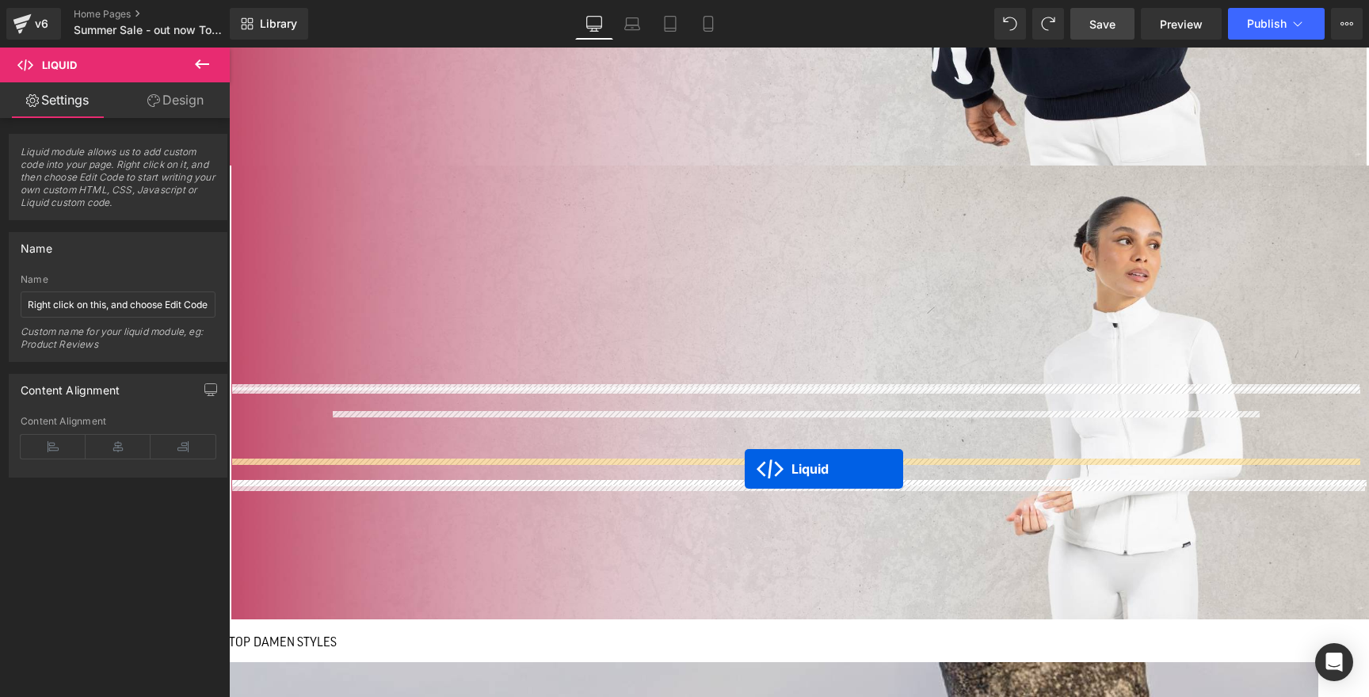
drag, startPoint x: 748, startPoint y: 427, endPoint x: 745, endPoint y: 469, distance: 42.2
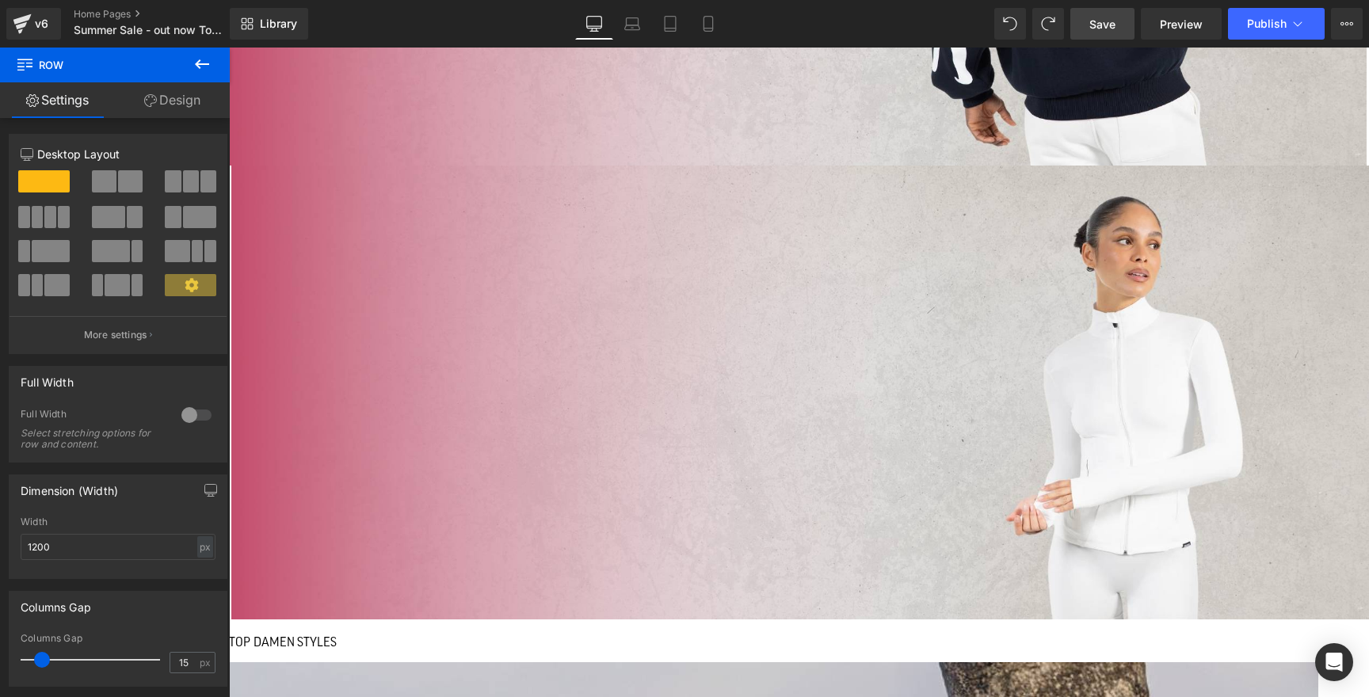
click at [229, 48] on icon at bounding box center [229, 48] width 0 height 0
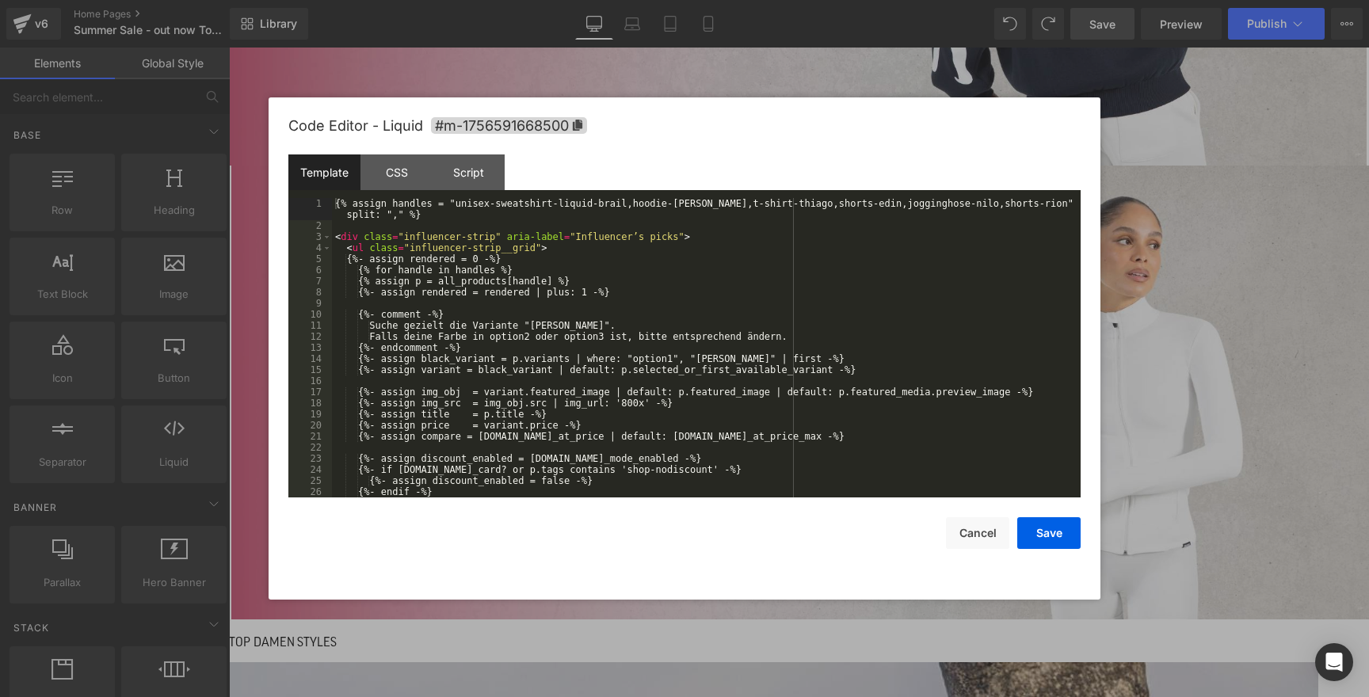
drag, startPoint x: 335, startPoint y: 205, endPoint x: 432, endPoint y: 212, distance: 96.9
click at [432, 212] on div "{% assign handles = "unisex-sweatshirt-liquid-brail,hoodie-dawson,t-shirt-thiag…" at bounding box center [703, 364] width 742 height 333
click at [1055, 537] on button "Save" at bounding box center [1048, 533] width 63 height 32
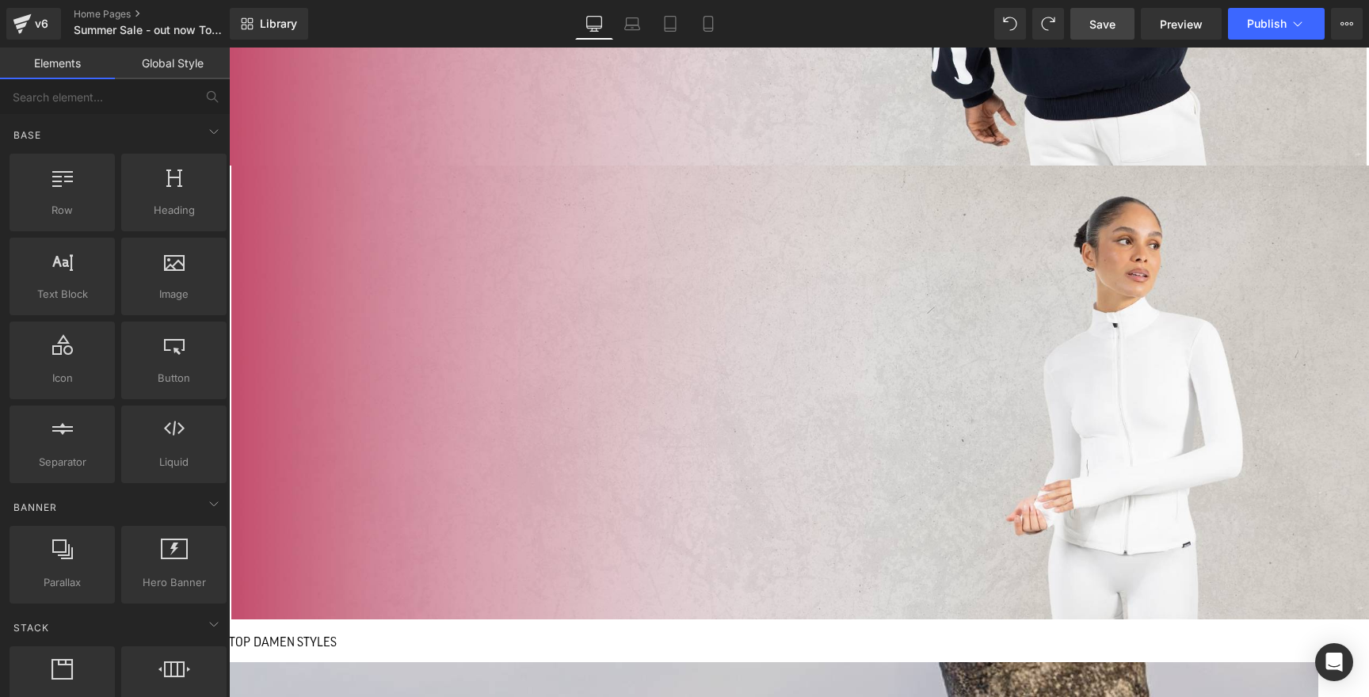
click at [1086, 34] on link "Save" at bounding box center [1102, 24] width 64 height 32
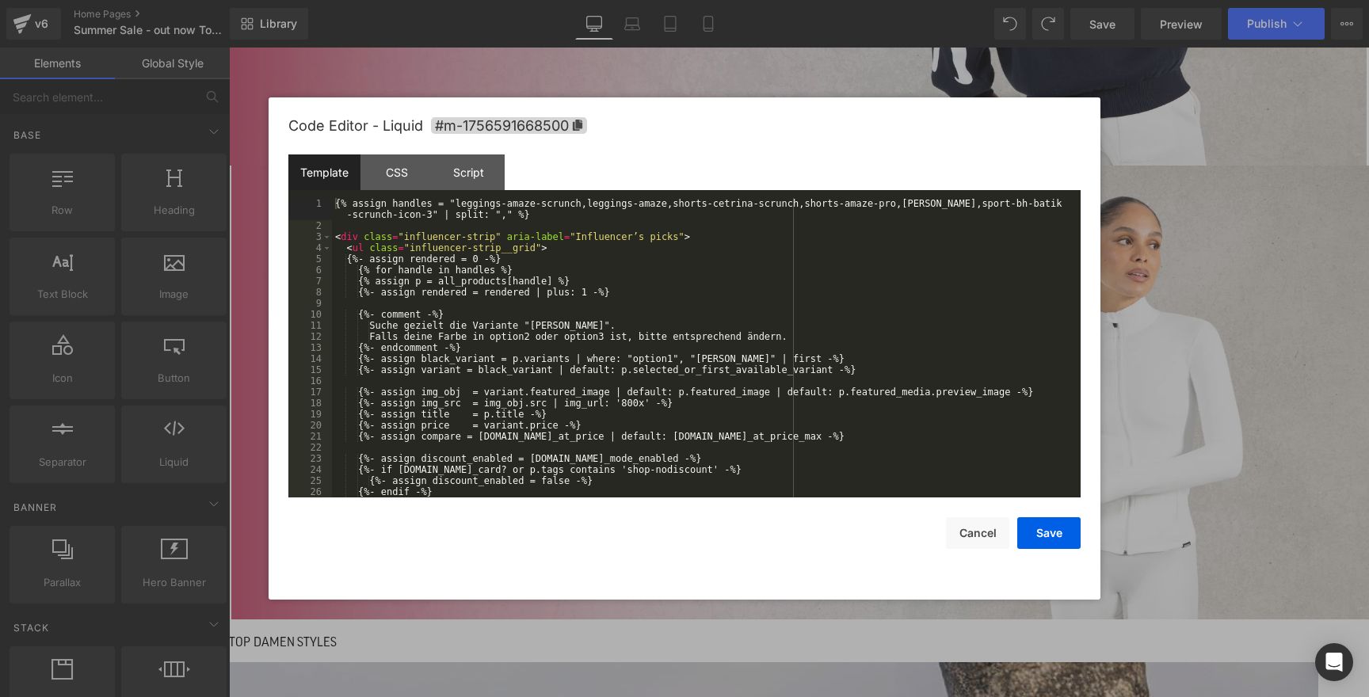
click at [973, 529] on button "Cancel" at bounding box center [977, 533] width 63 height 32
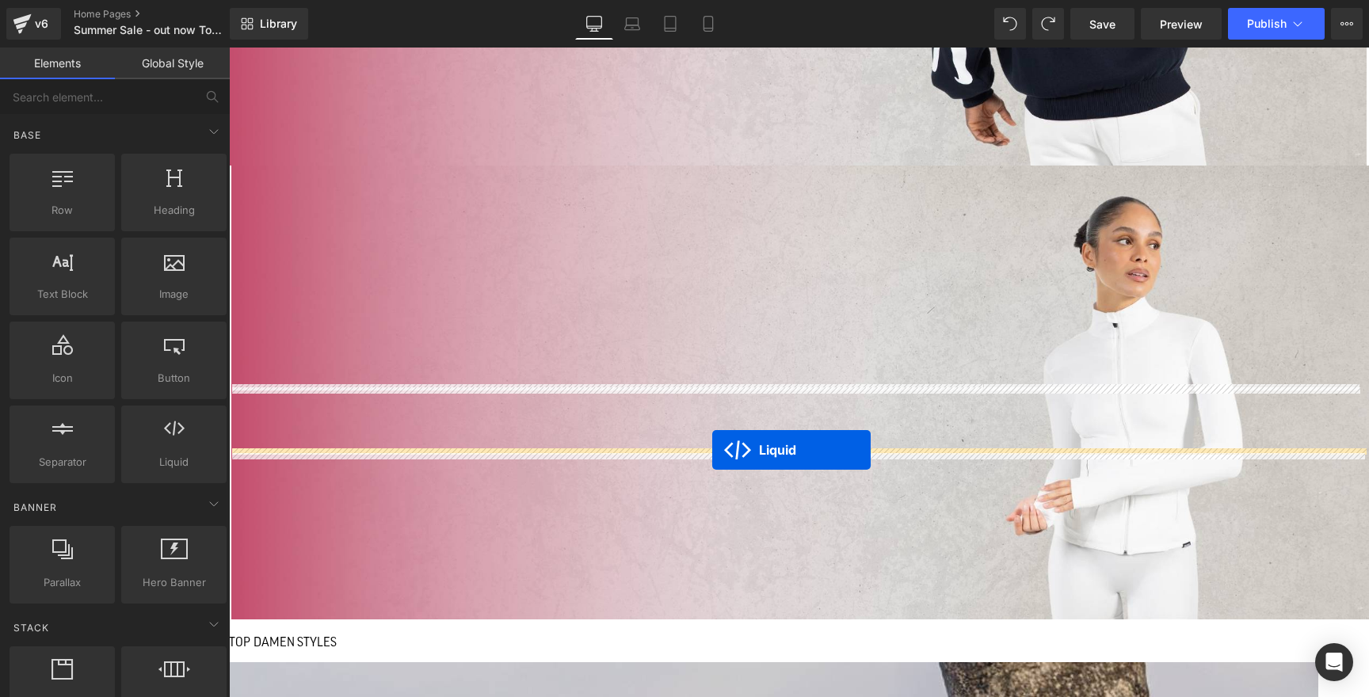
drag, startPoint x: 750, startPoint y: 403, endPoint x: 712, endPoint y: 450, distance: 60.2
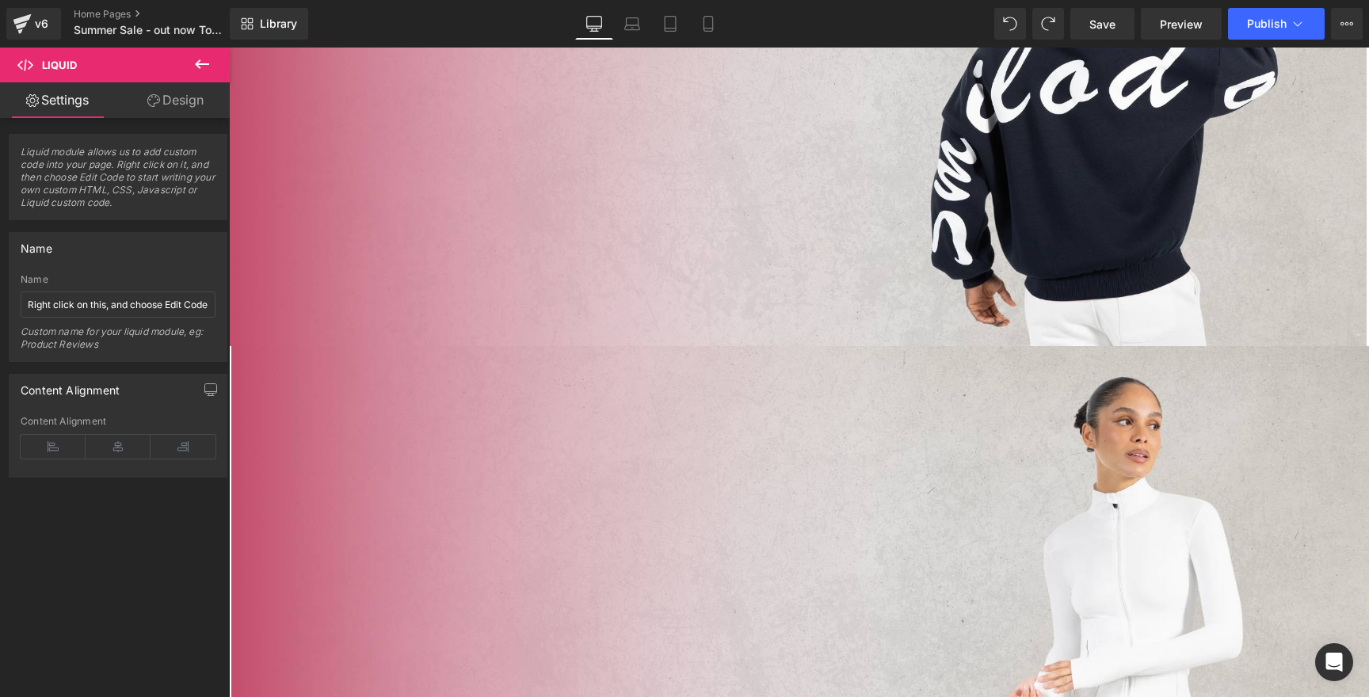
scroll to position [714, 0]
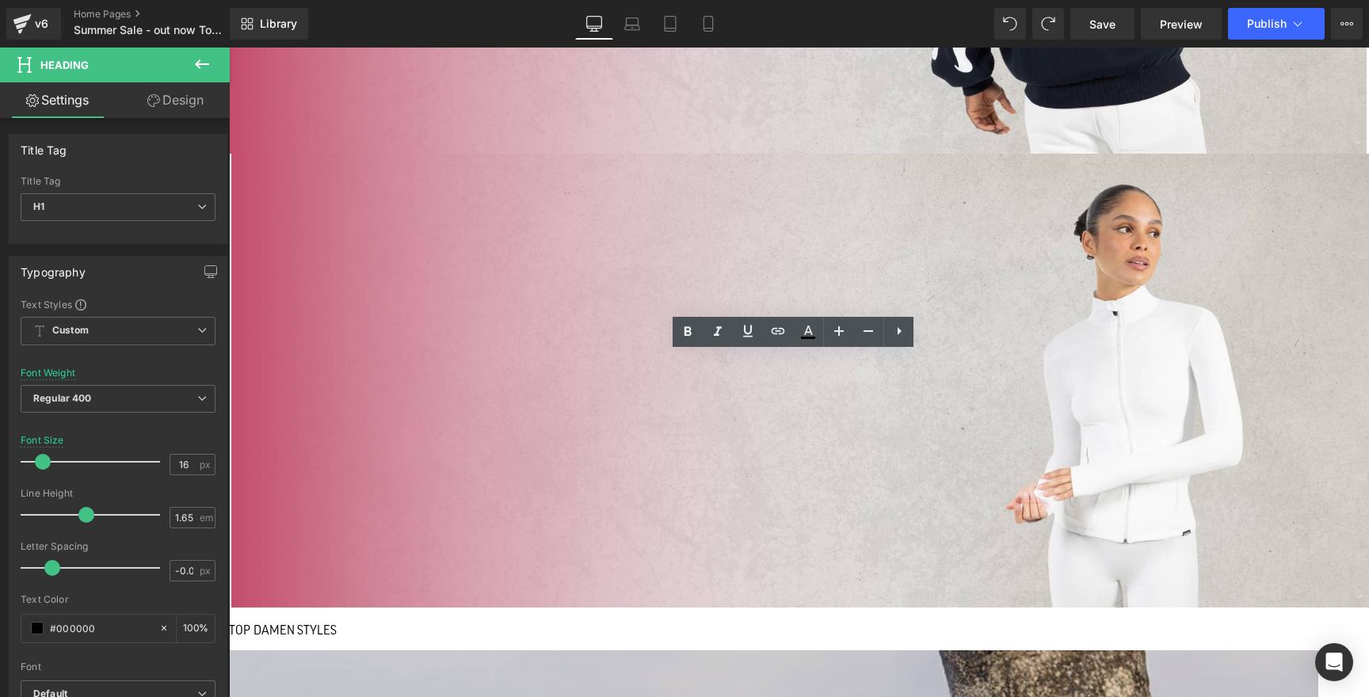
scroll to position [891, 0]
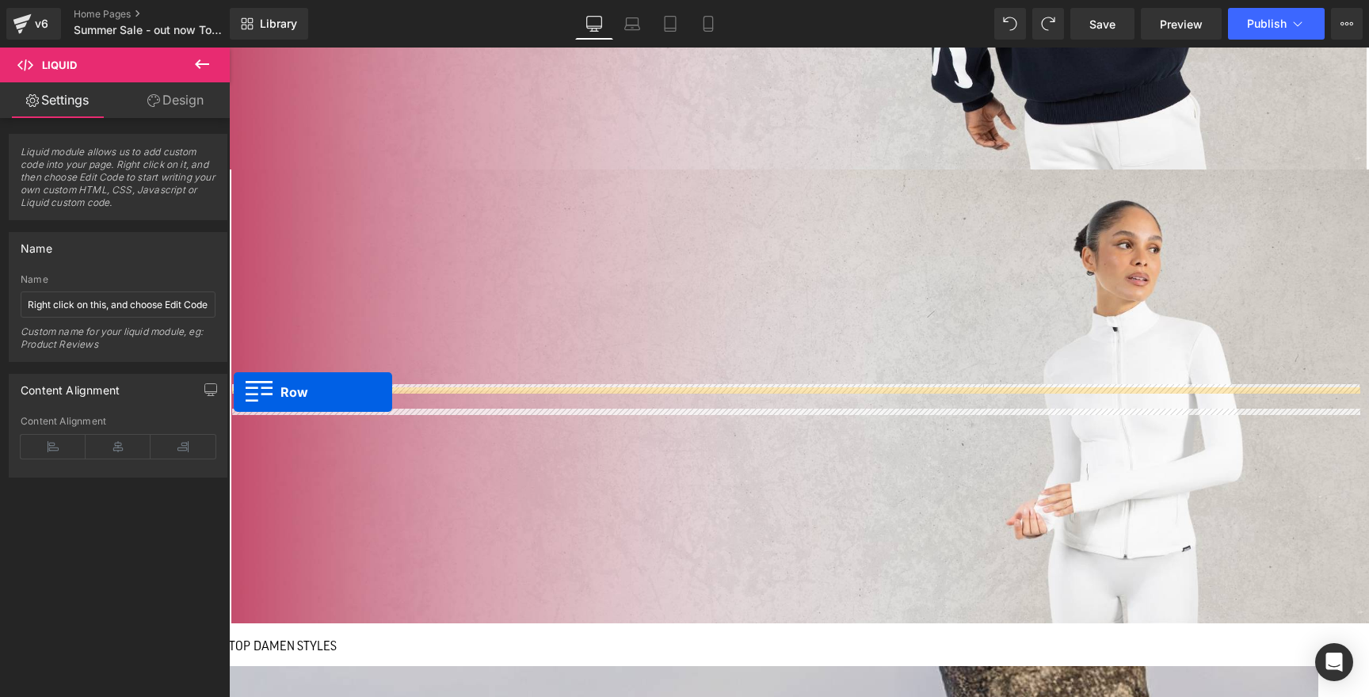
drag, startPoint x: 234, startPoint y: 417, endPoint x: 234, endPoint y: 392, distance: 24.6
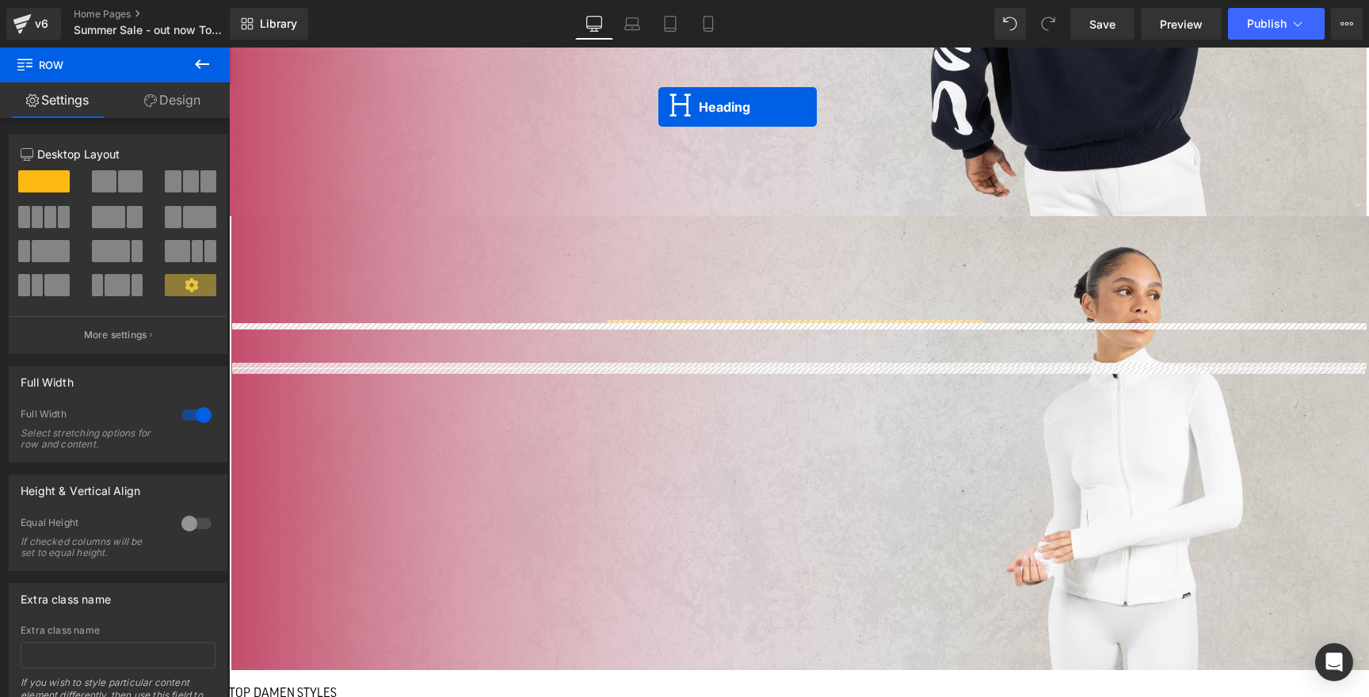
scroll to position [686, 0]
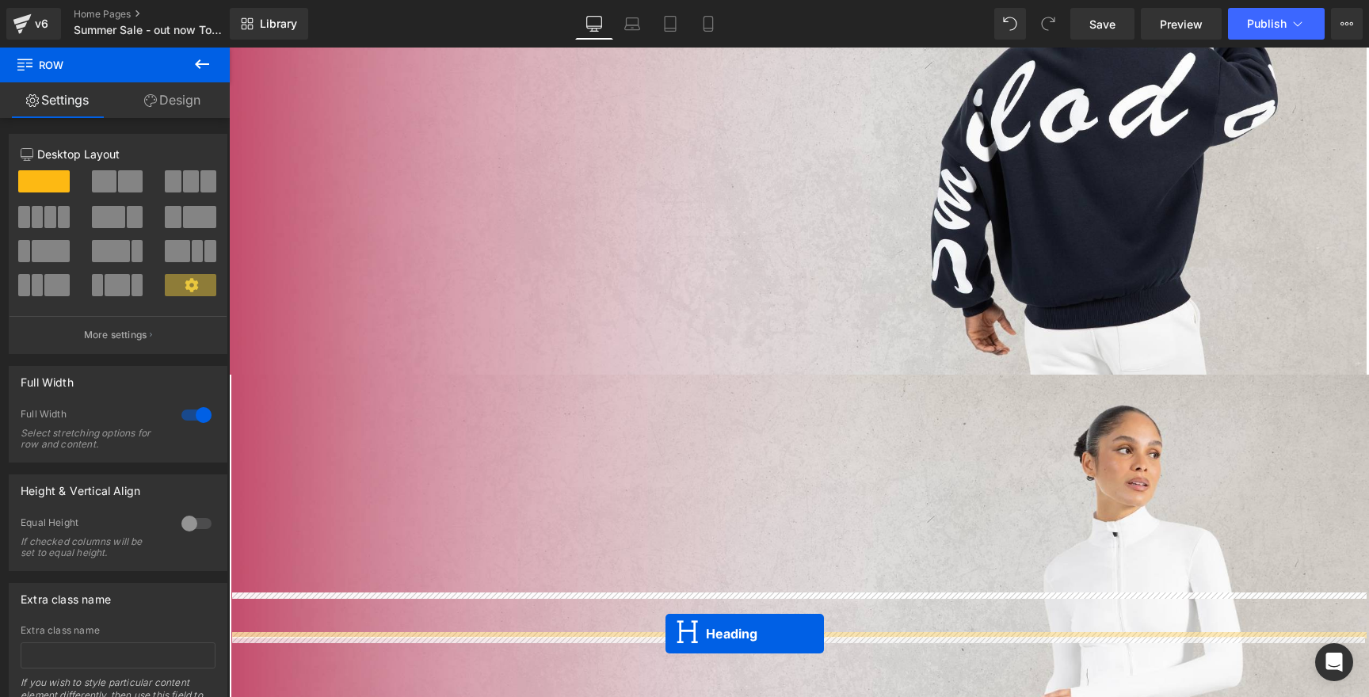
drag, startPoint x: 748, startPoint y: 566, endPoint x: 665, endPoint y: 634, distance: 107.0
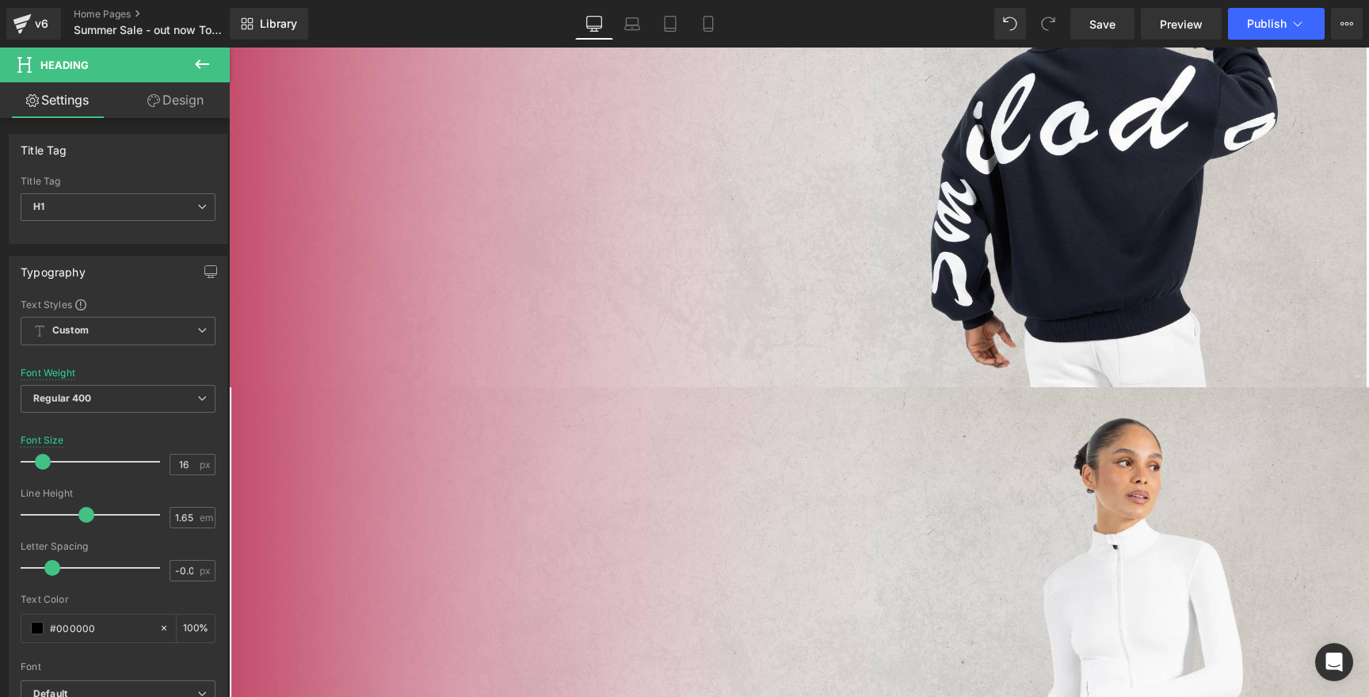
scroll to position [550, 0]
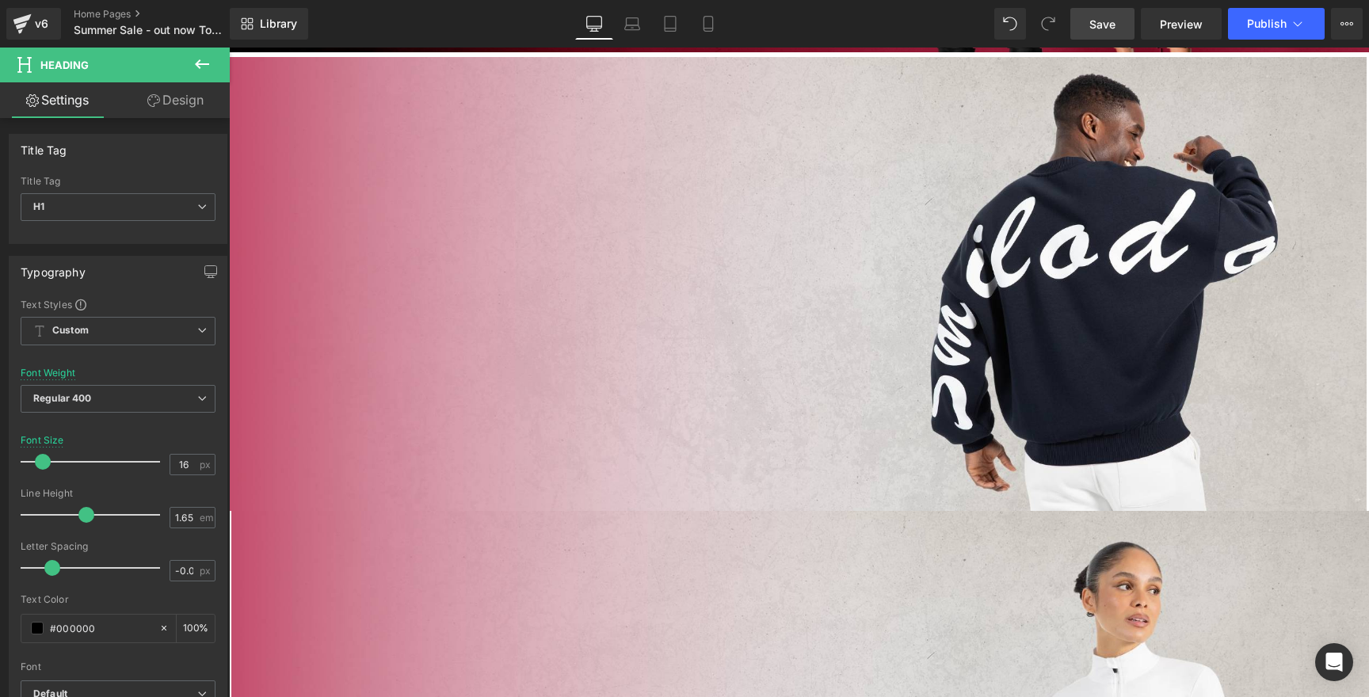
click at [1091, 21] on span "Save" at bounding box center [1102, 24] width 26 height 17
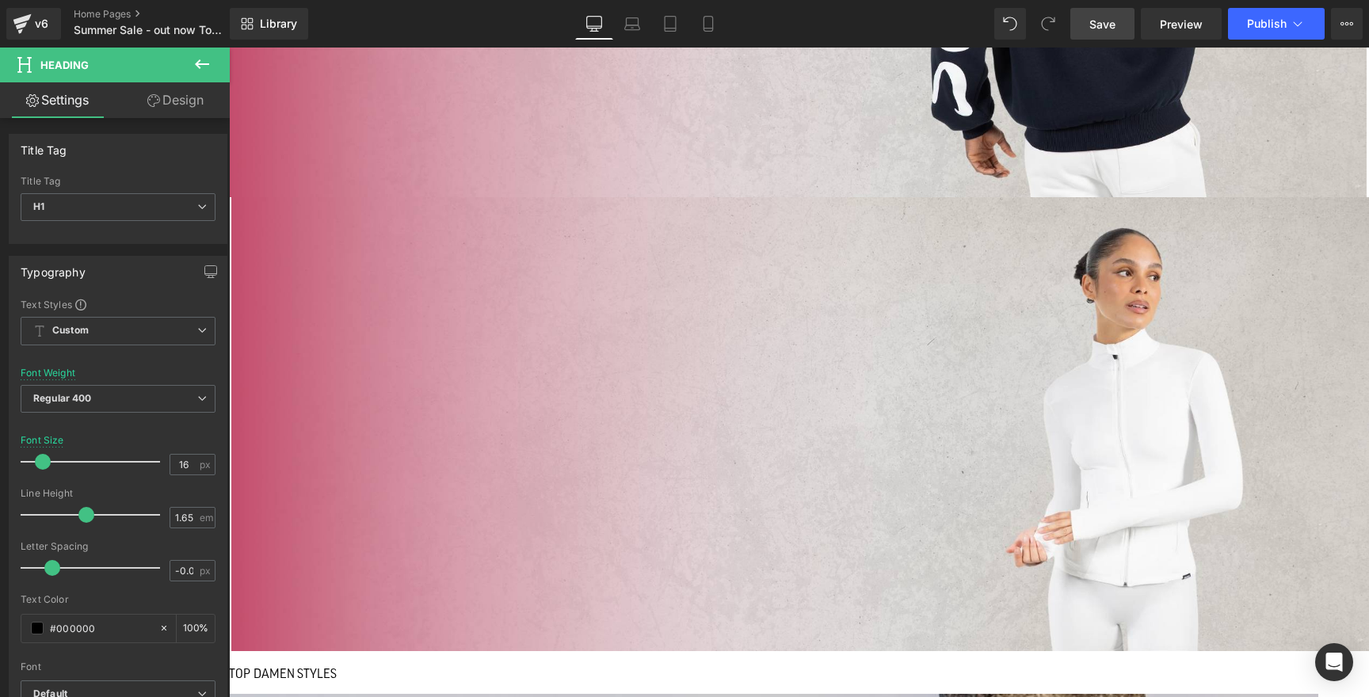
scroll to position [878, 0]
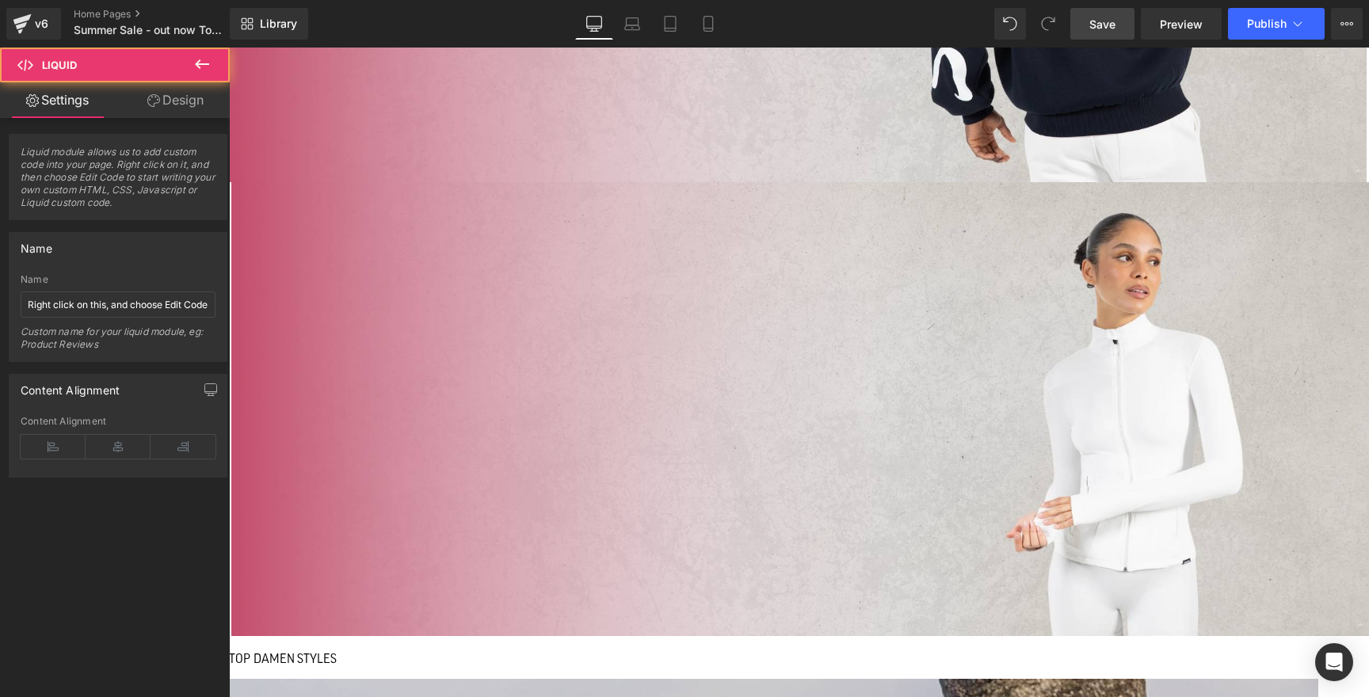
click at [229, 48] on span "Row" at bounding box center [229, 48] width 0 height 0
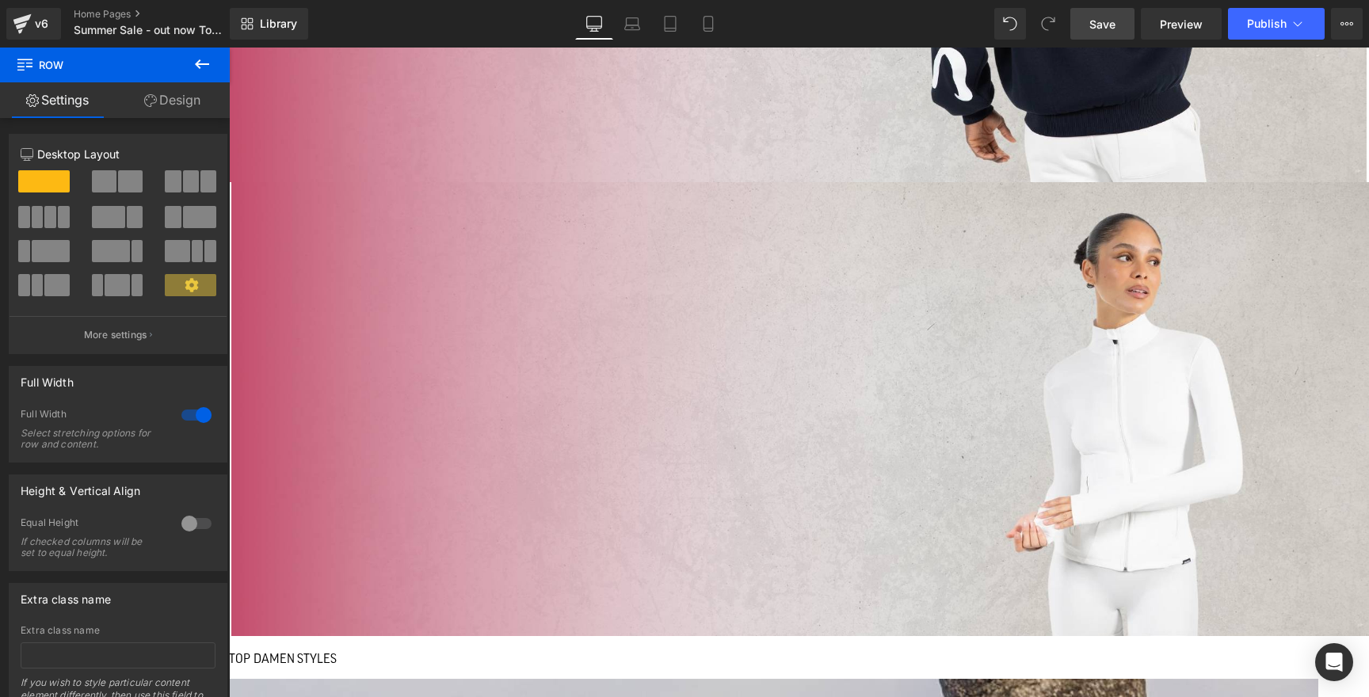
click at [159, 108] on link "Design" at bounding box center [172, 100] width 115 height 36
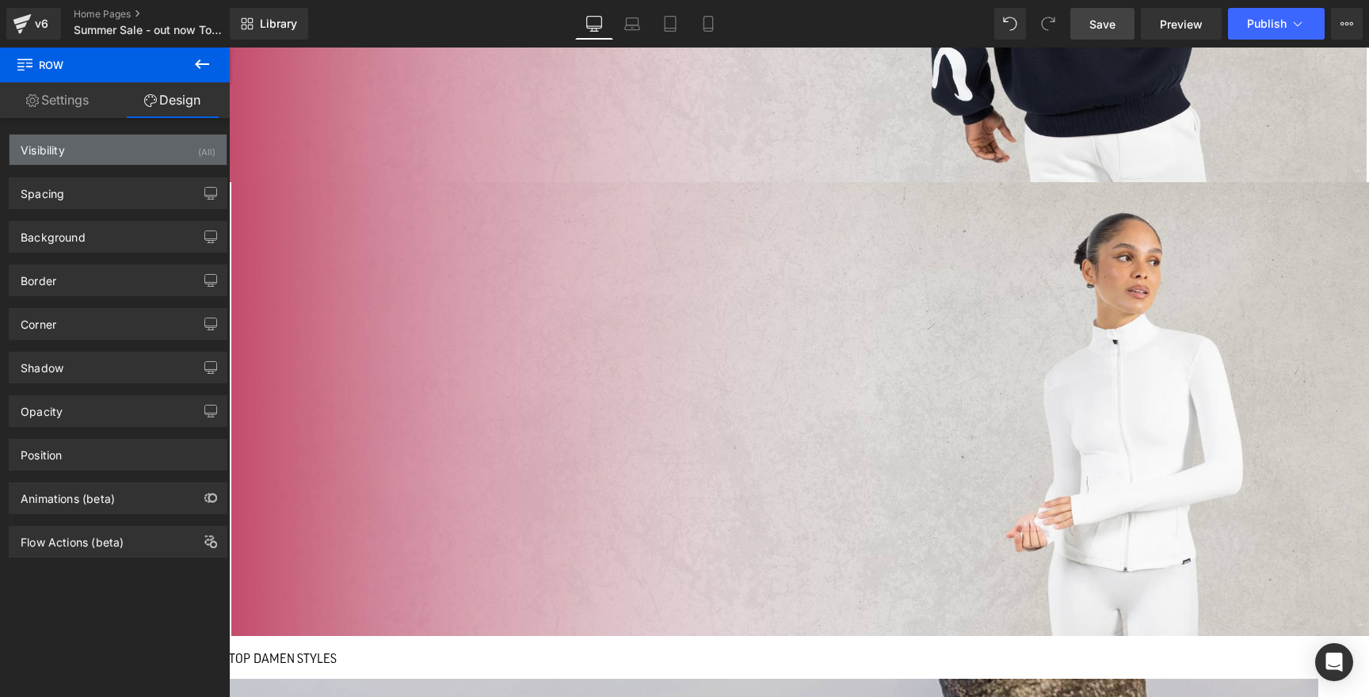
click at [80, 162] on div "Visibility (All)" at bounding box center [118, 150] width 217 height 30
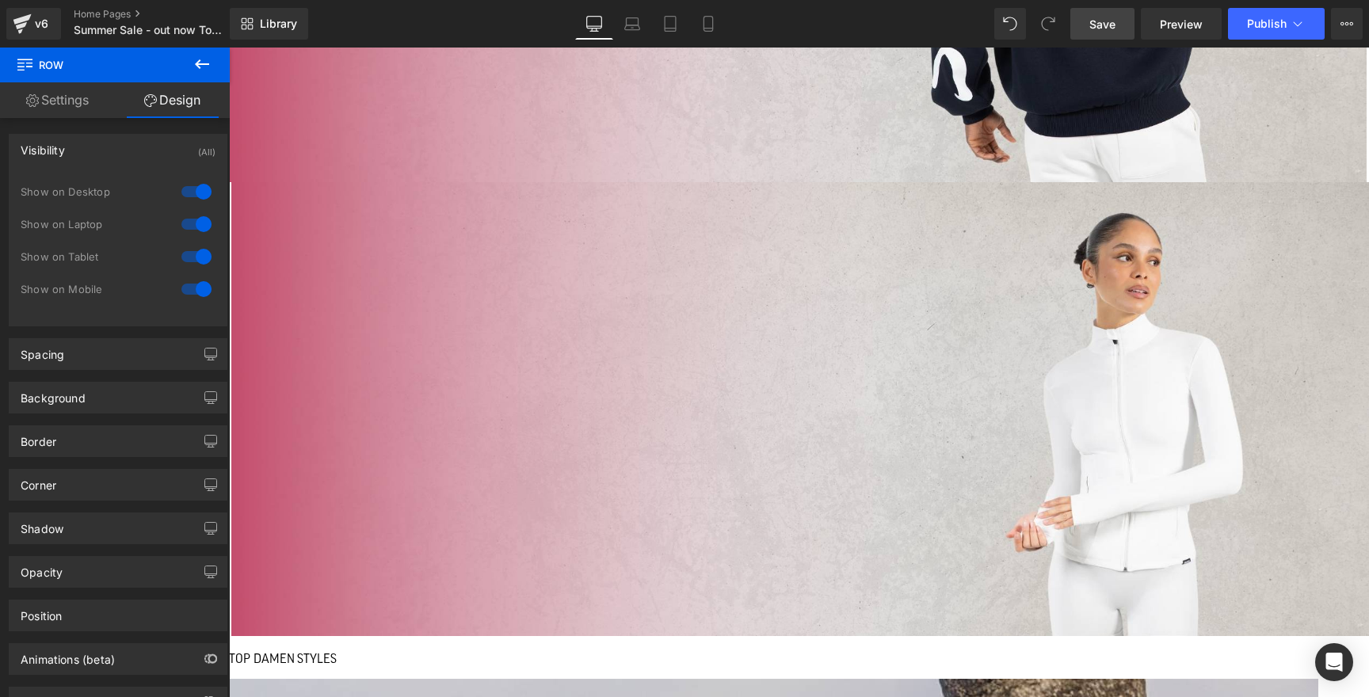
click at [78, 149] on div "Visibility (All)" at bounding box center [118, 150] width 217 height 30
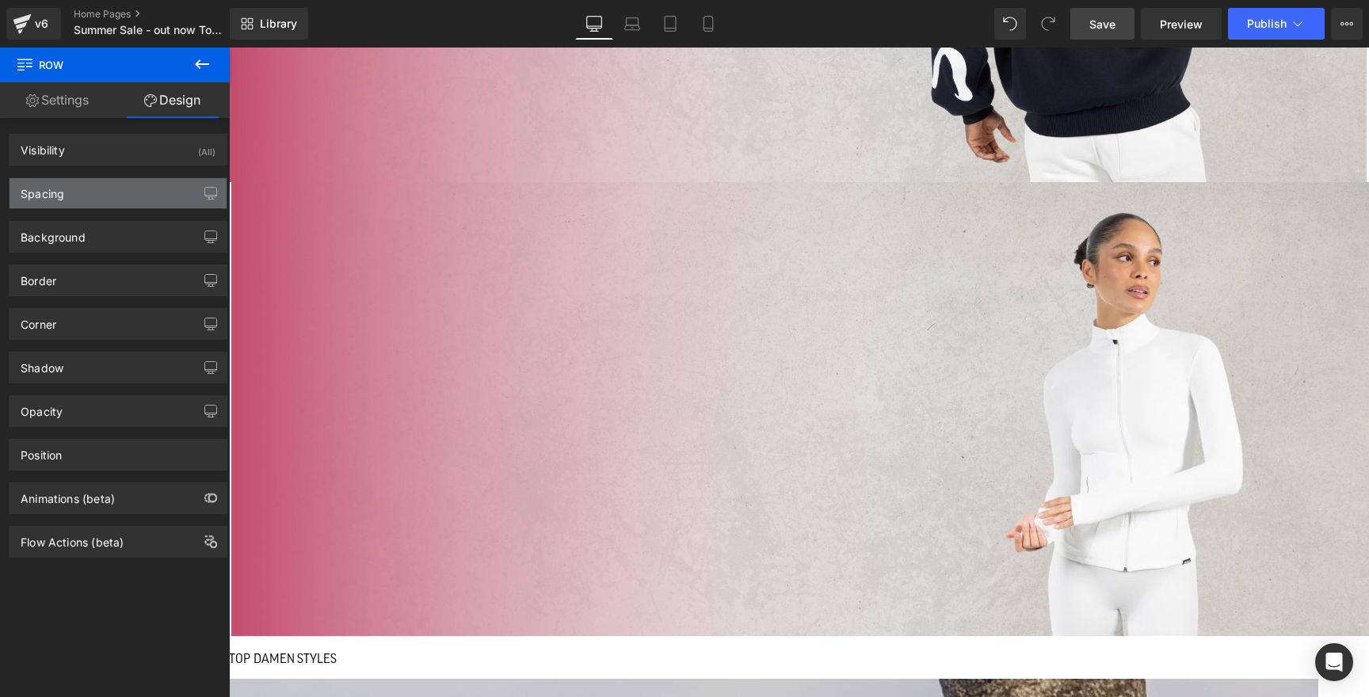
click at [71, 203] on div "Spacing" at bounding box center [118, 193] width 217 height 30
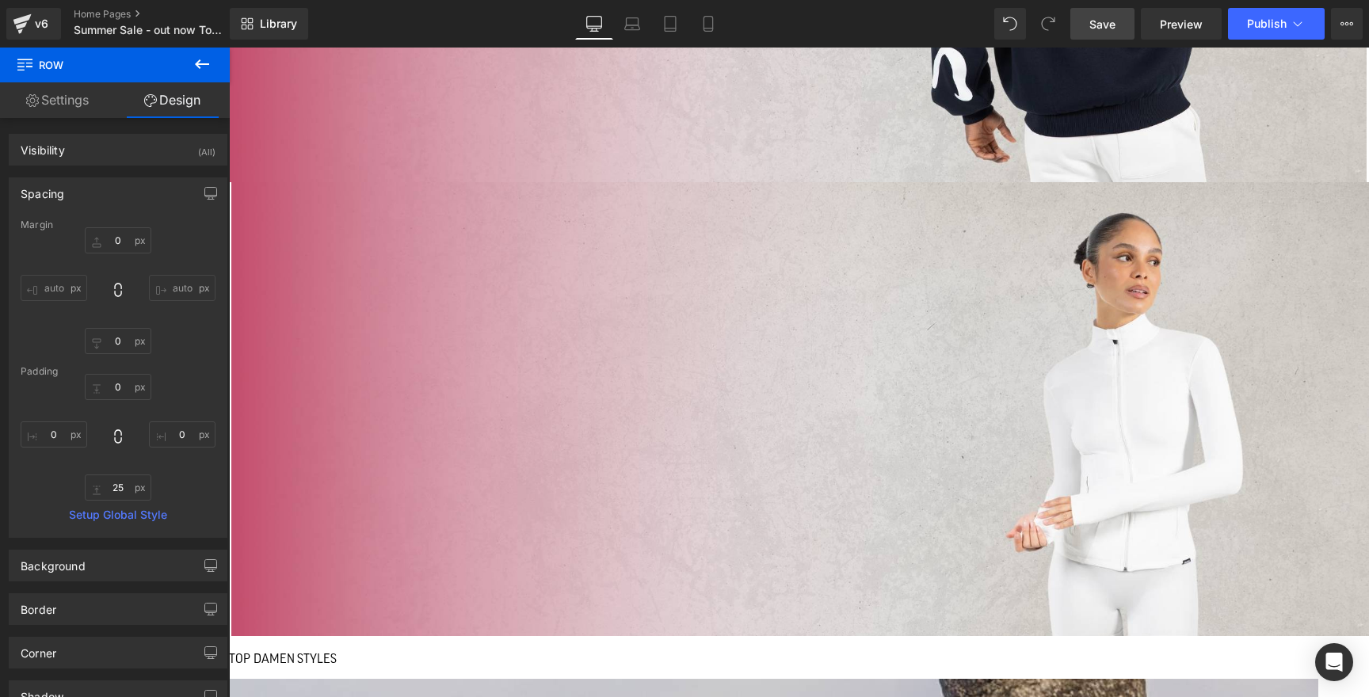
click at [61, 289] on input "auto" at bounding box center [54, 288] width 67 height 26
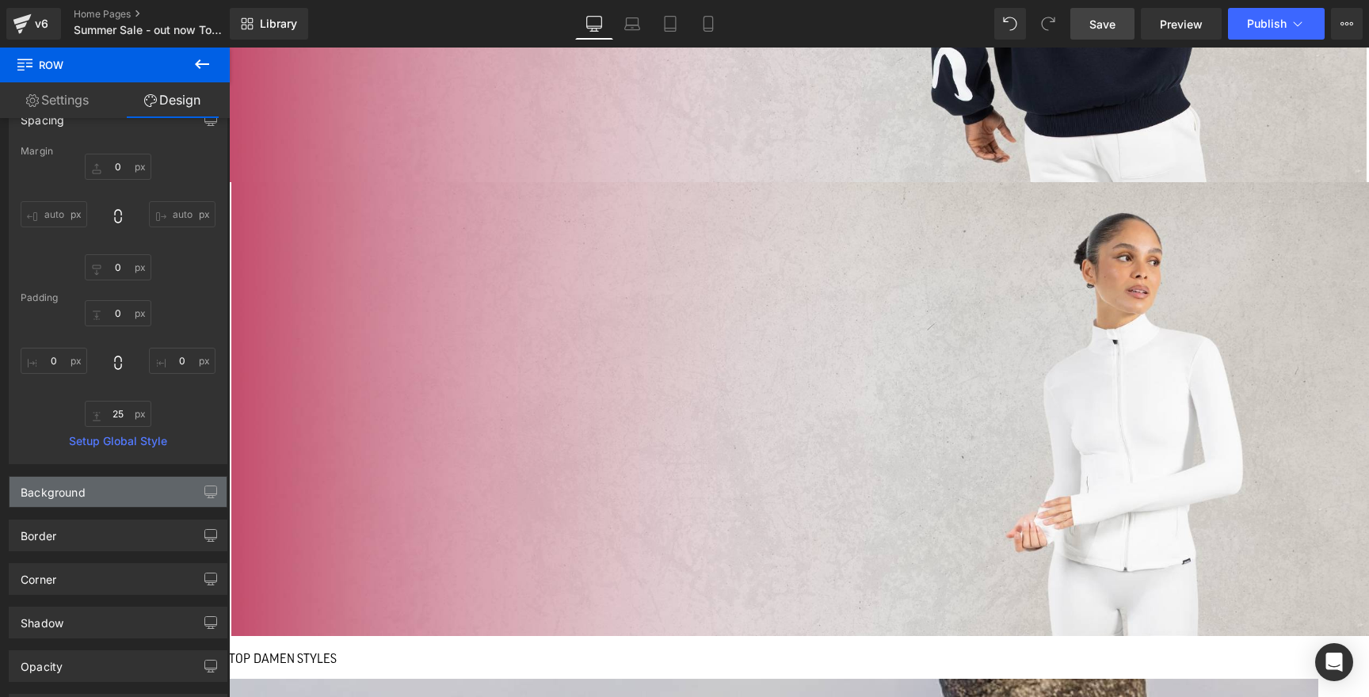
scroll to position [102, 0]
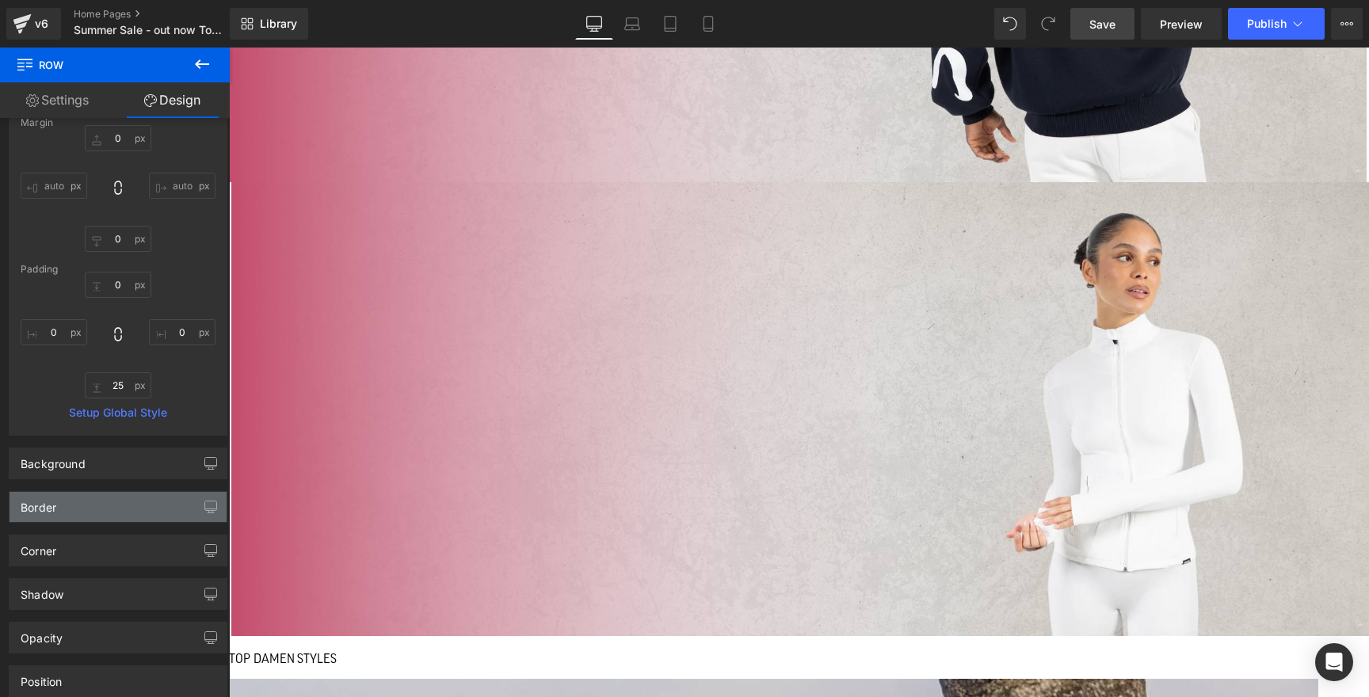
click at [79, 509] on div "Border" at bounding box center [118, 507] width 217 height 30
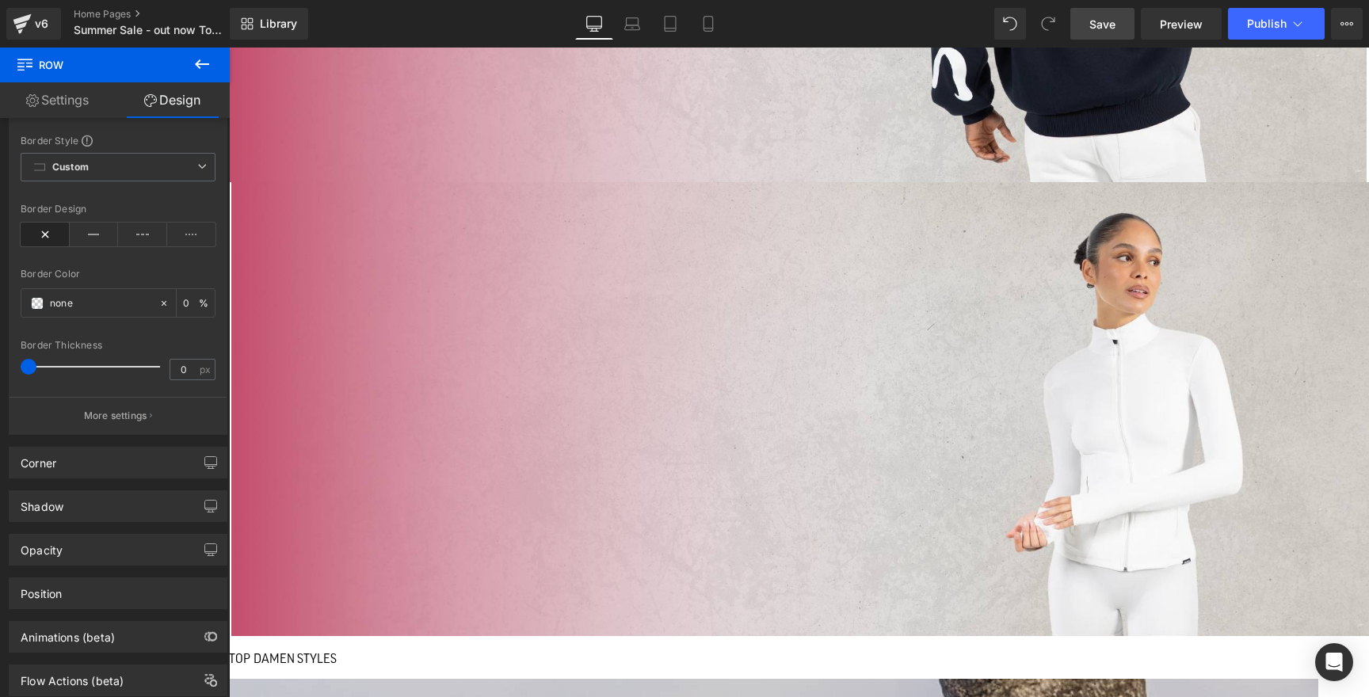
scroll to position [545, 0]
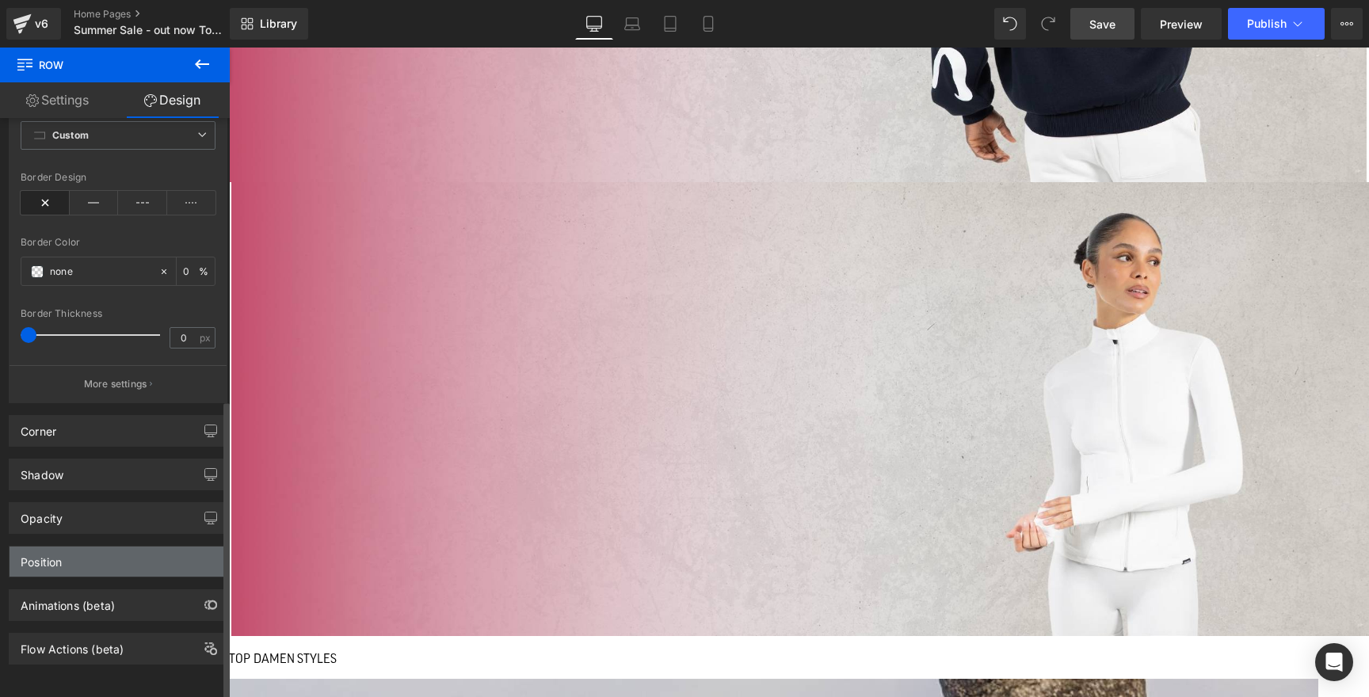
click at [72, 564] on div "Position" at bounding box center [118, 562] width 217 height 30
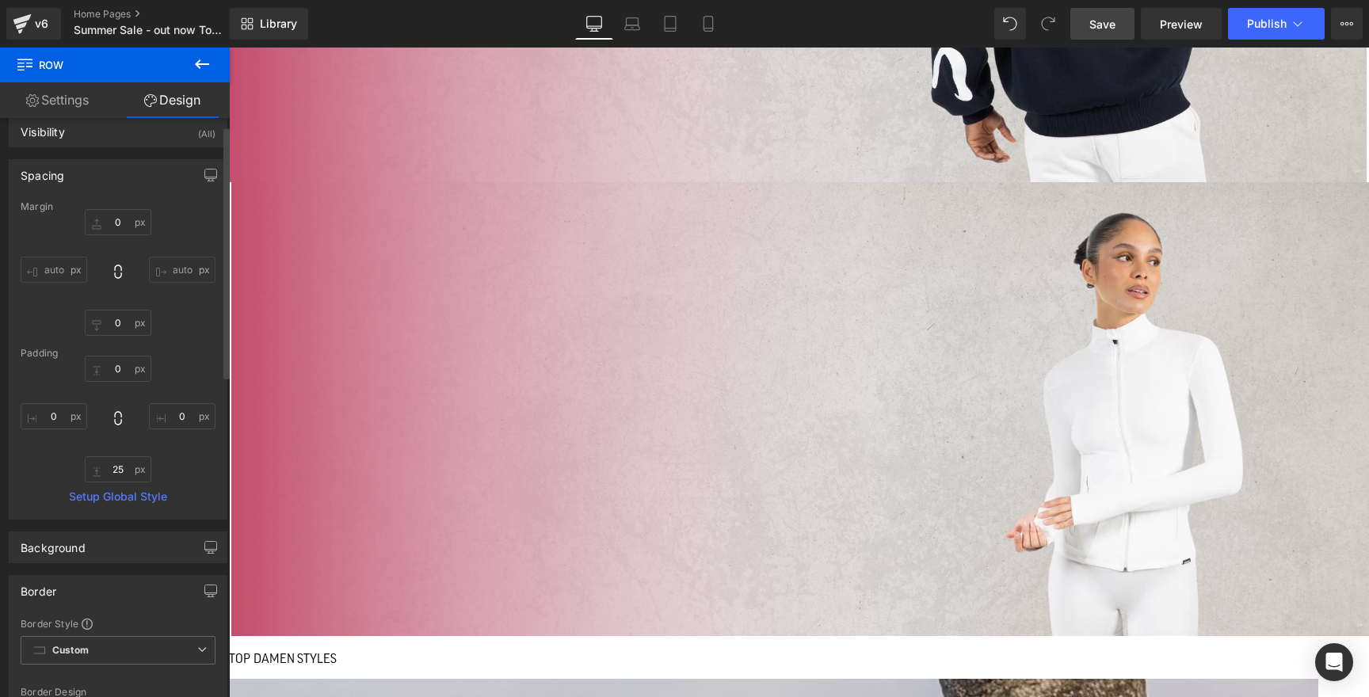
scroll to position [0, 0]
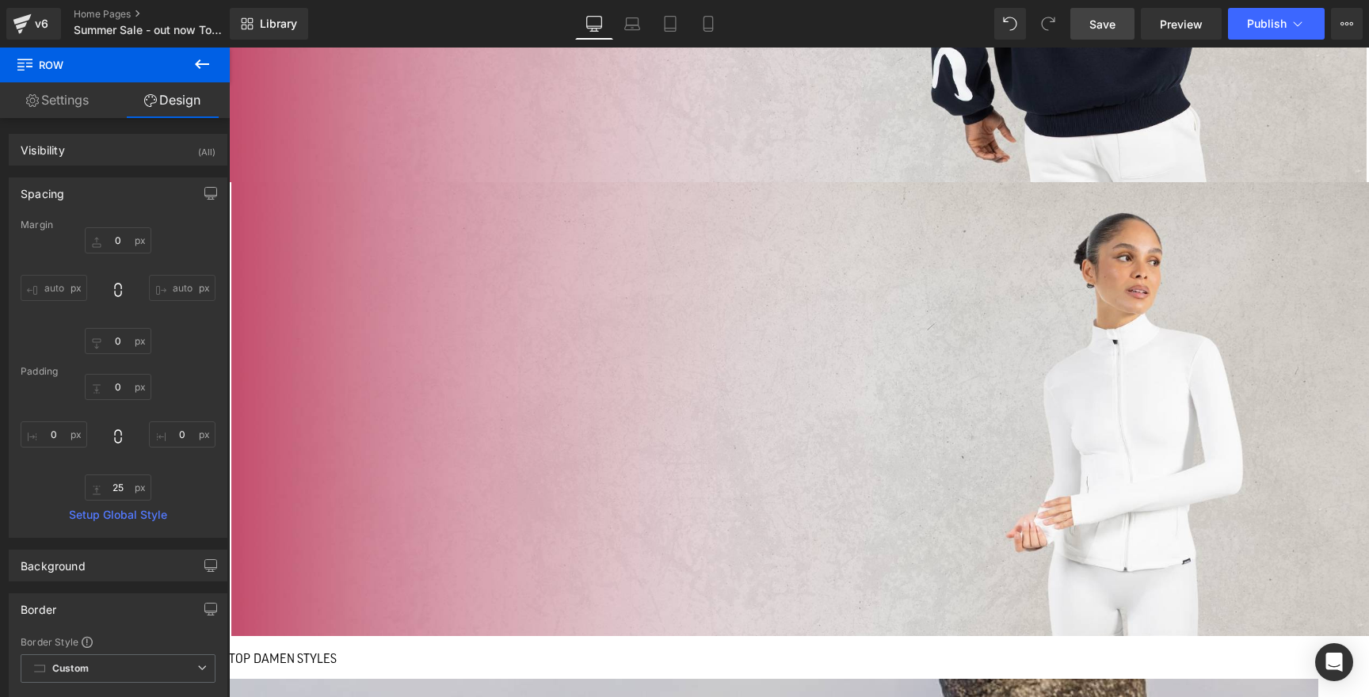
click at [53, 101] on link "Settings" at bounding box center [57, 100] width 115 height 36
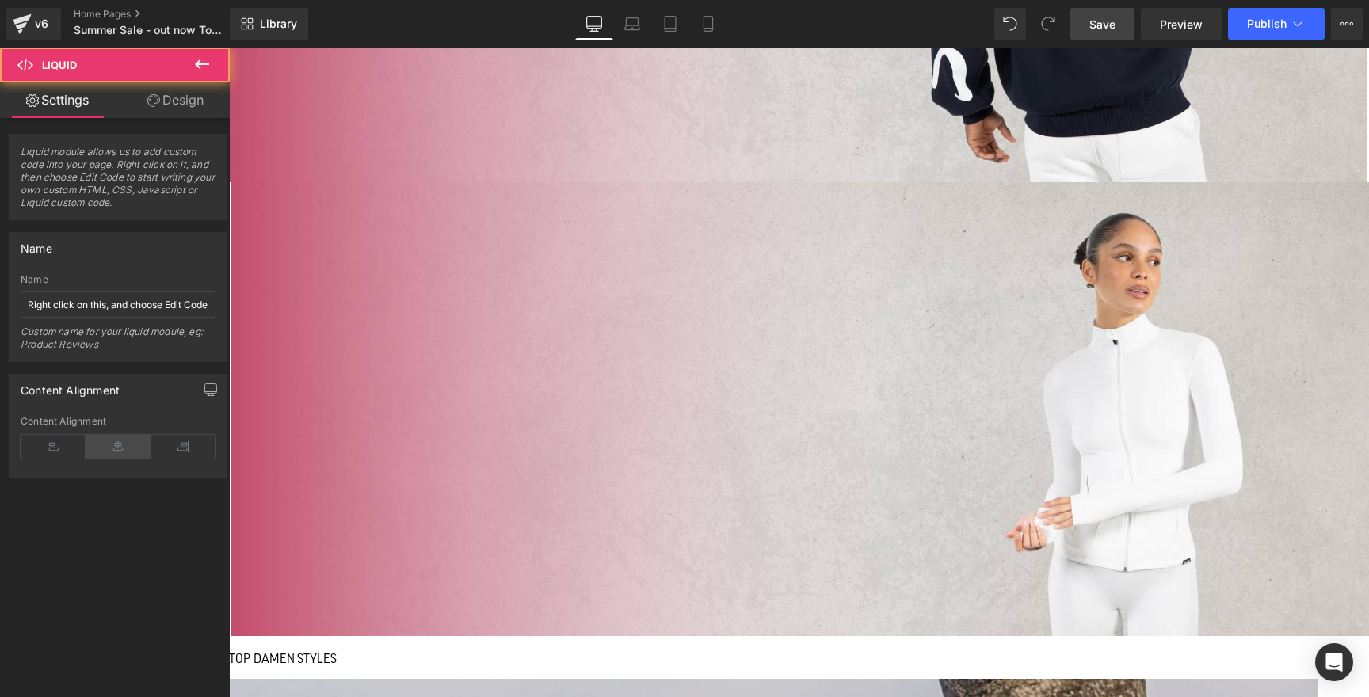
click at [103, 442] on icon at bounding box center [118, 447] width 65 height 24
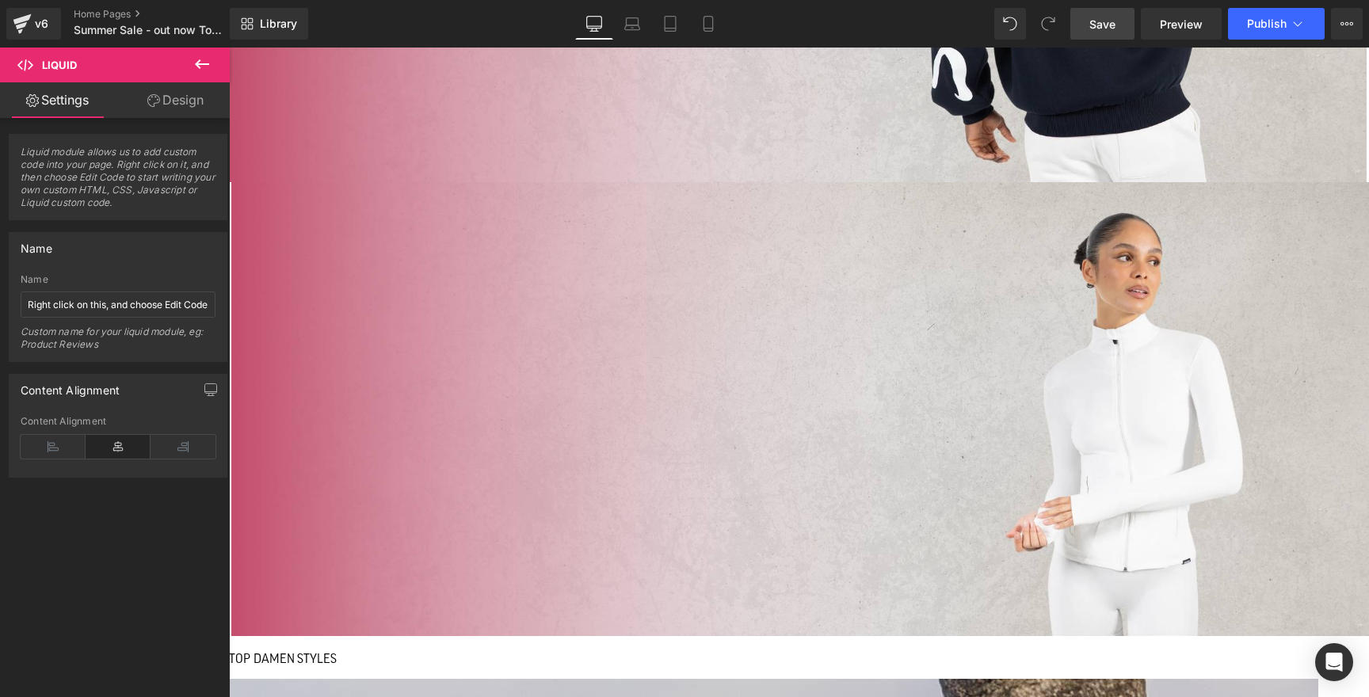
click at [1106, 23] on span "Save" at bounding box center [1102, 24] width 26 height 17
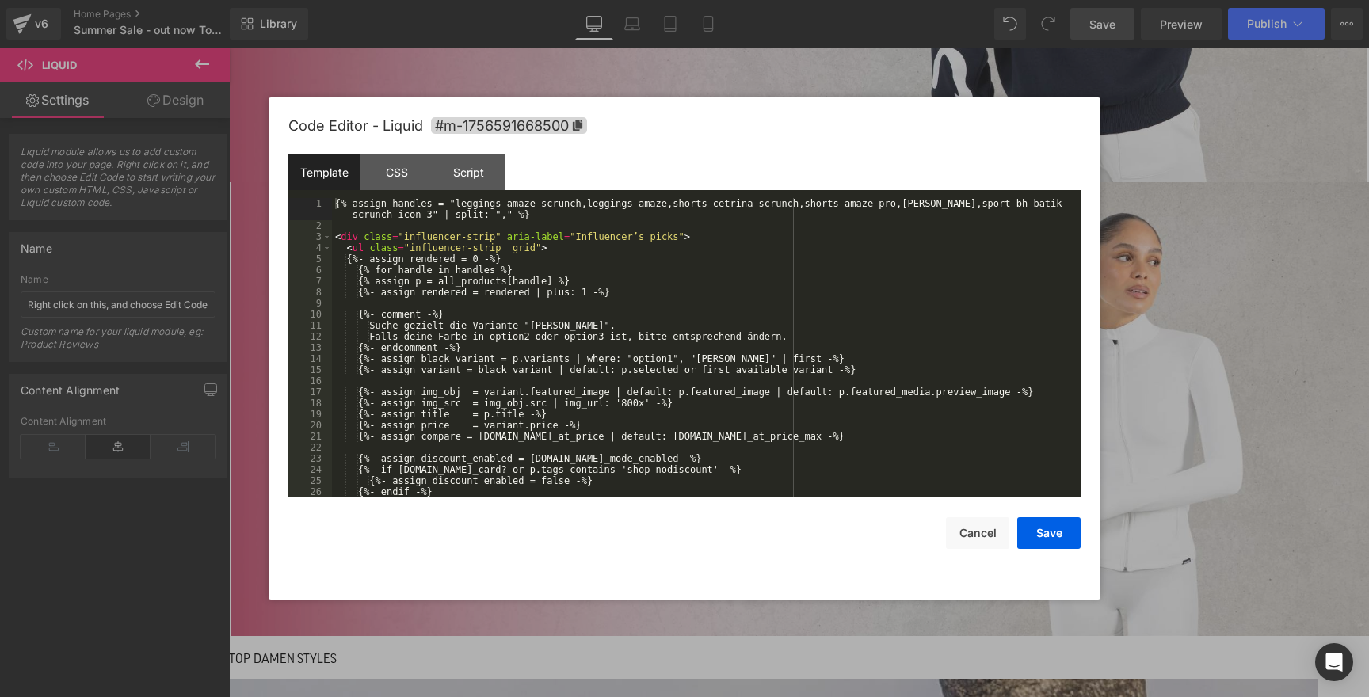
click at [401, 177] on div "CSS" at bounding box center [396, 172] width 72 height 36
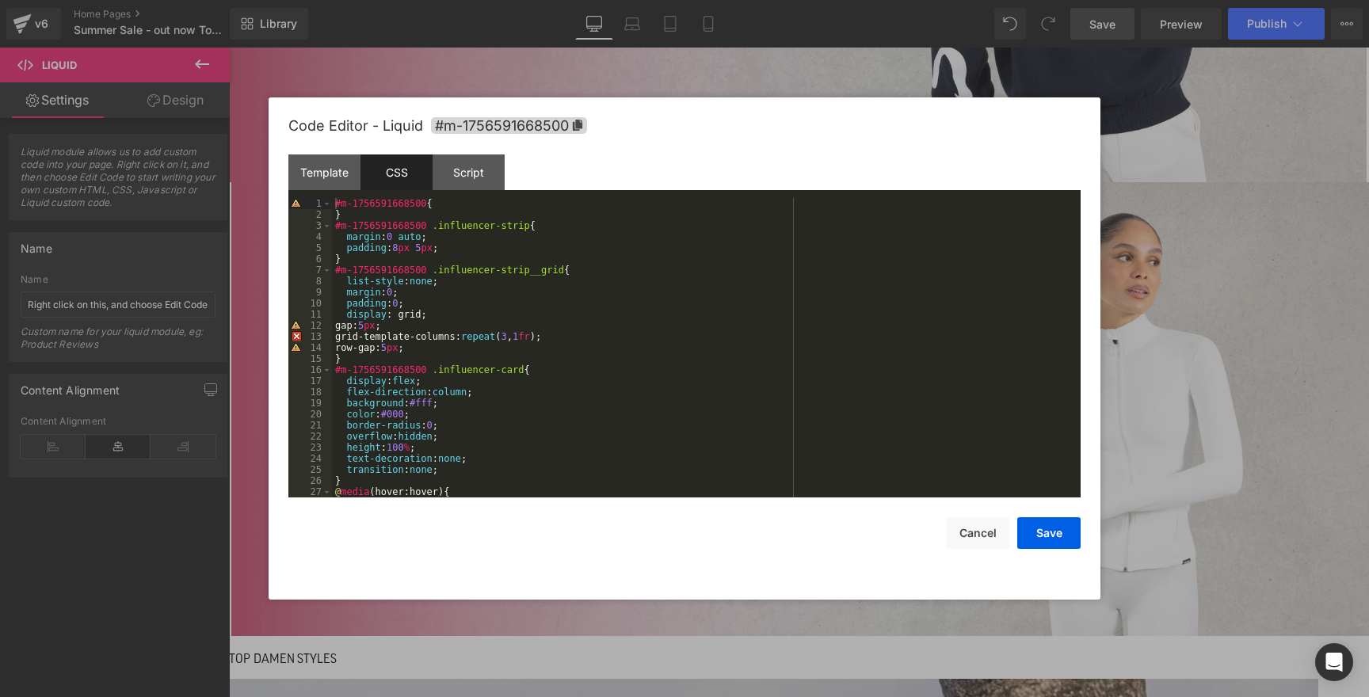
click at [257, 81] on div at bounding box center [684, 348] width 1369 height 697
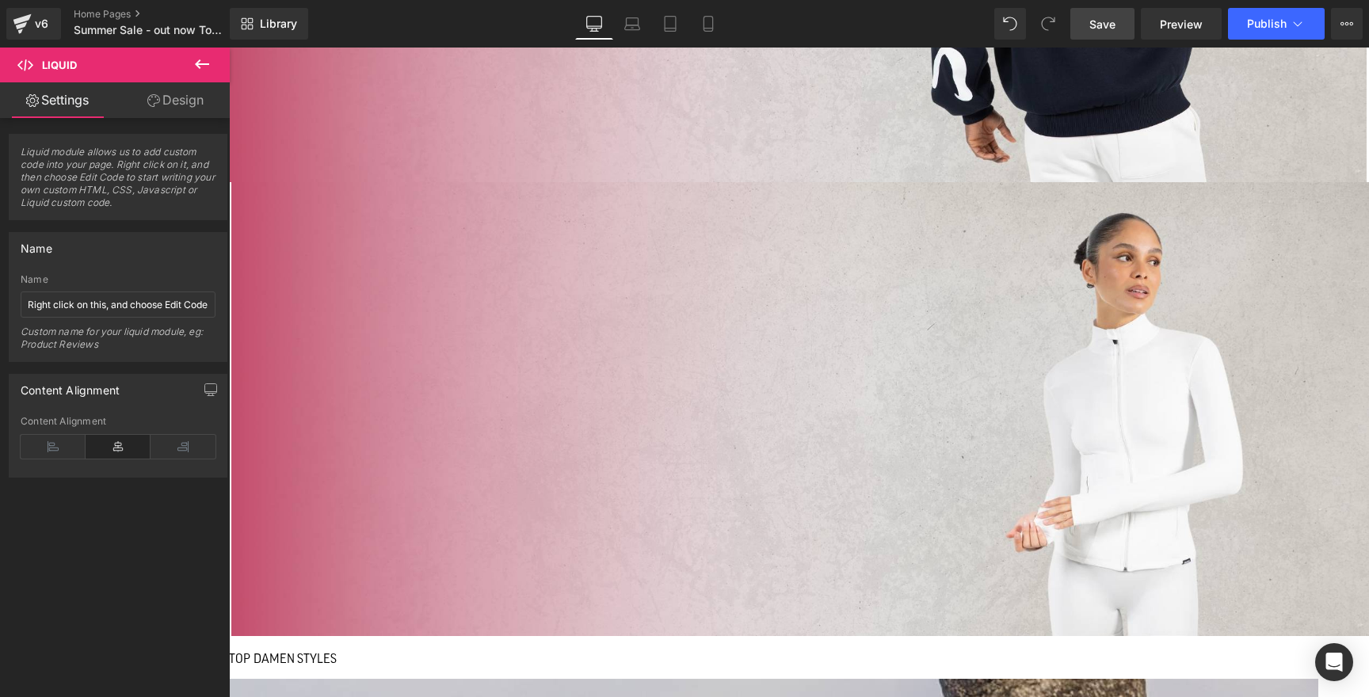
click at [229, 48] on span "Row" at bounding box center [229, 48] width 0 height 0
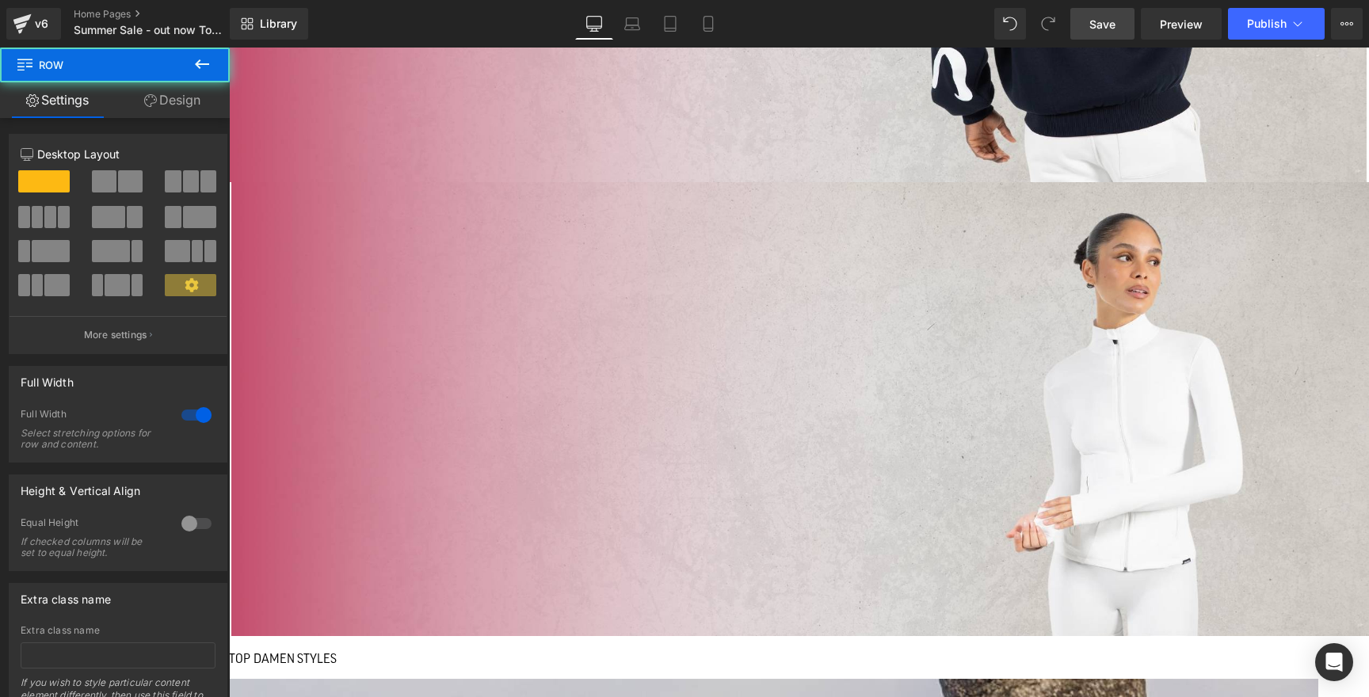
click at [229, 48] on icon at bounding box center [229, 48] width 0 height 0
click at [229, 48] on span "Row" at bounding box center [229, 48] width 0 height 0
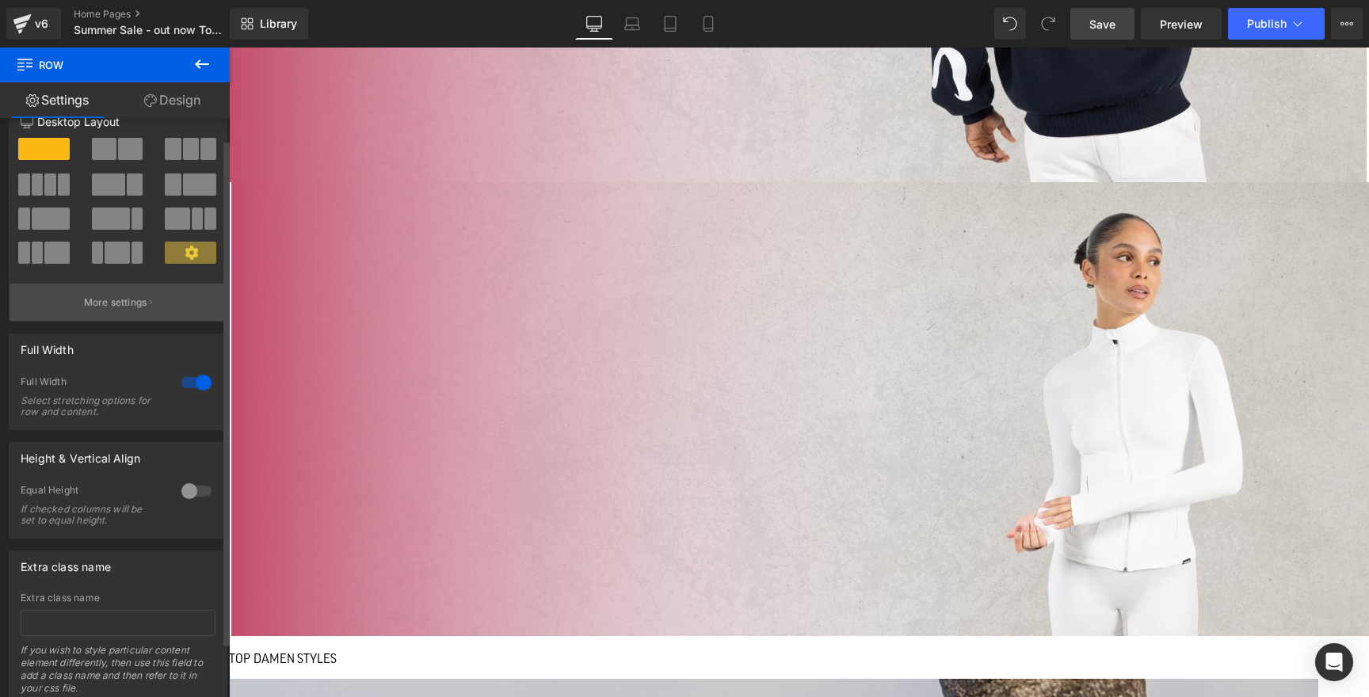
scroll to position [17, 0]
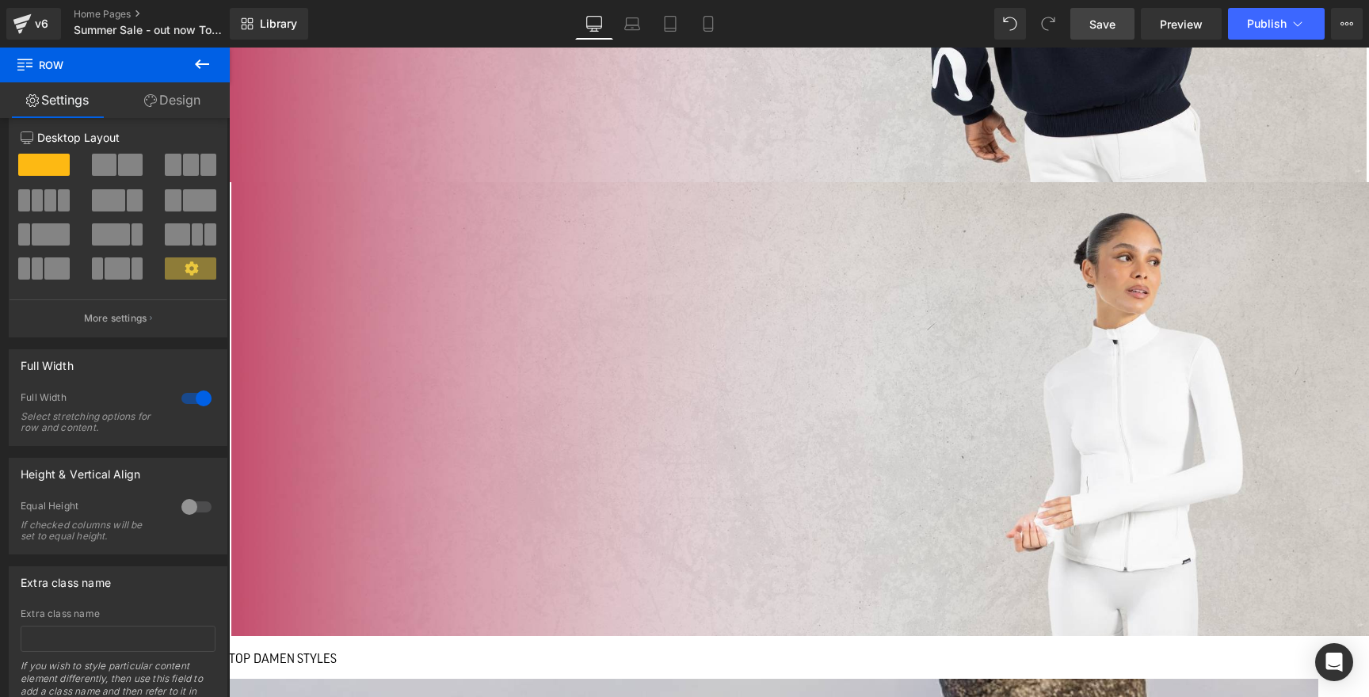
click at [166, 104] on link "Design" at bounding box center [172, 100] width 115 height 36
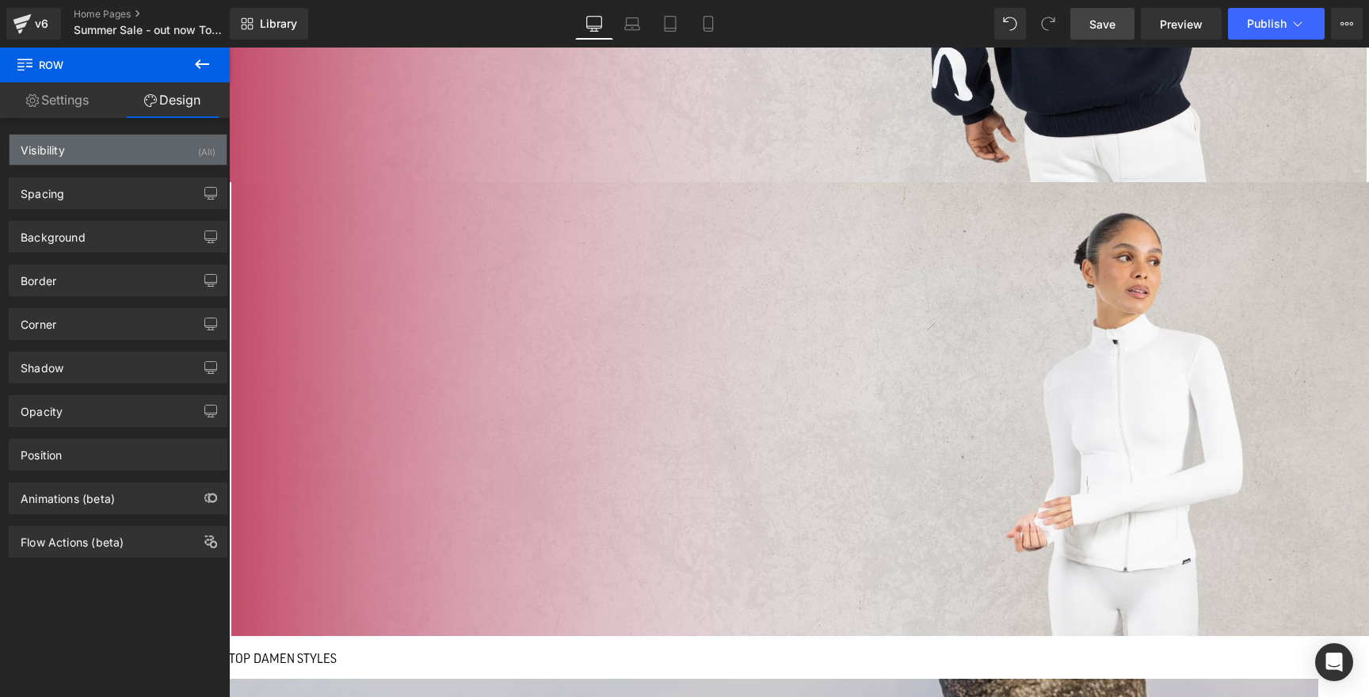
click at [152, 151] on div "Visibility (All)" at bounding box center [118, 150] width 217 height 30
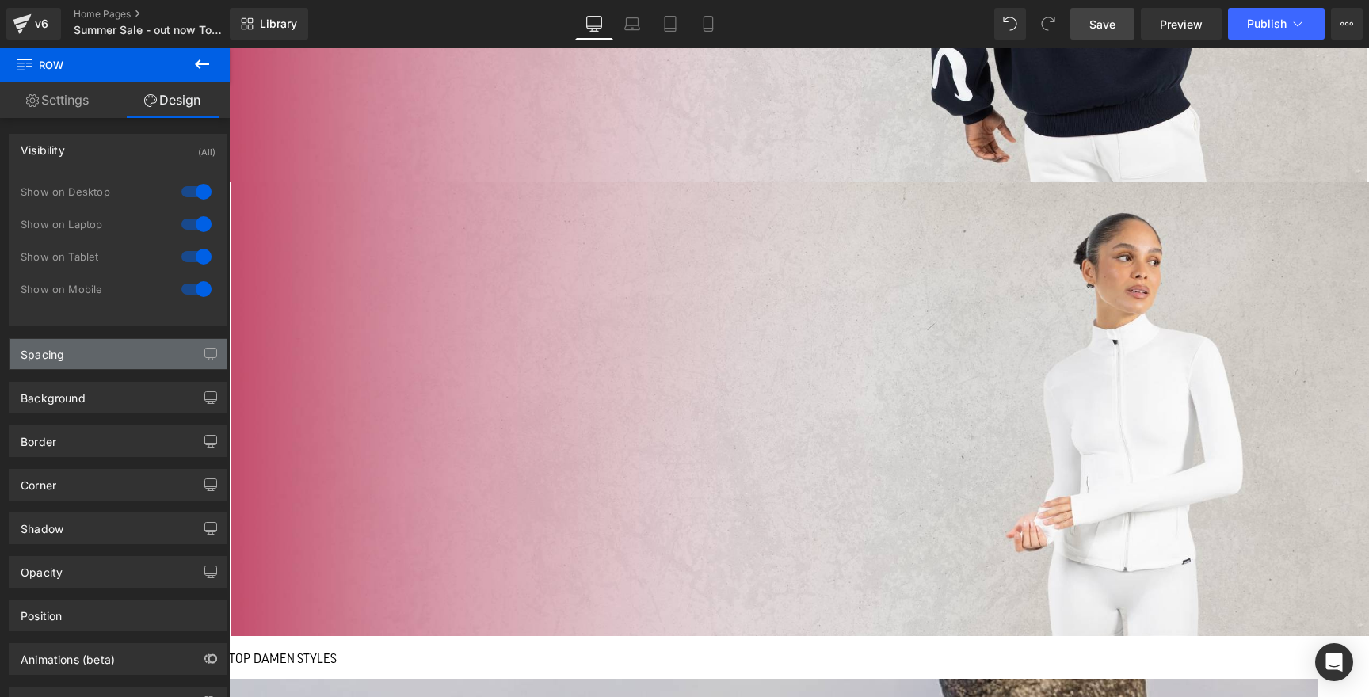
click at [120, 345] on div "Spacing" at bounding box center [118, 354] width 217 height 30
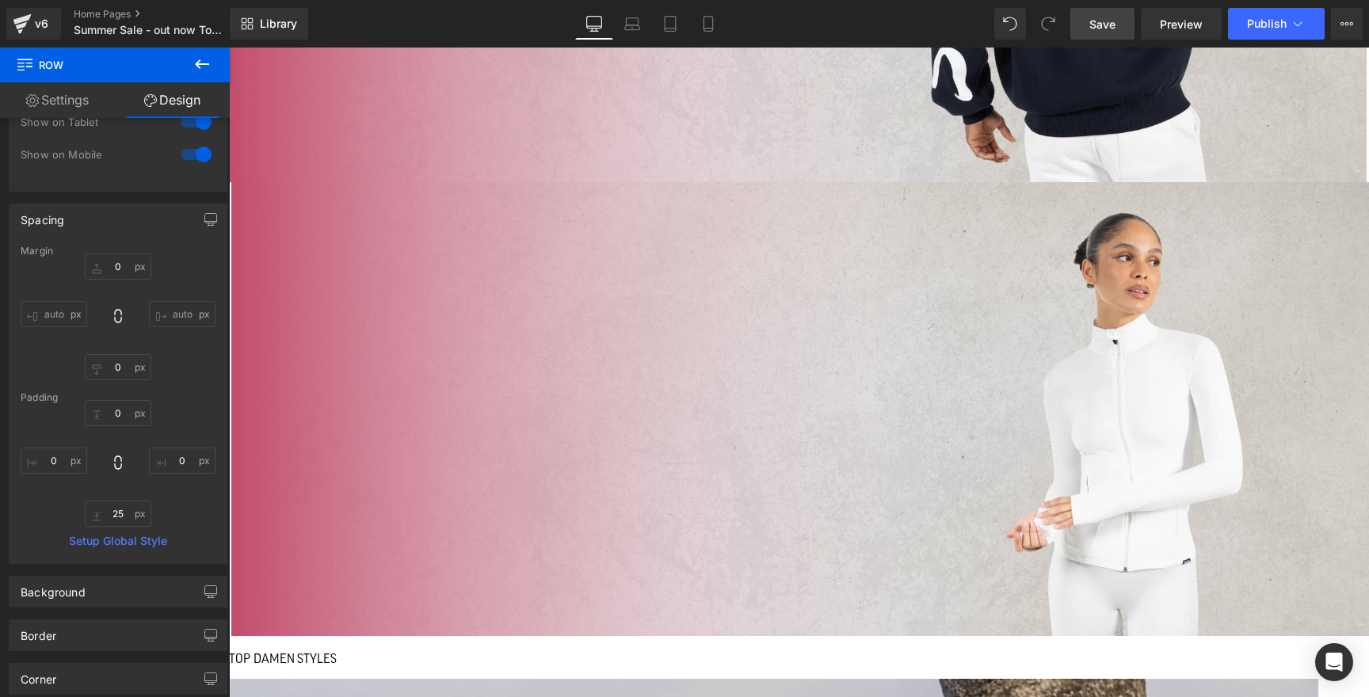
scroll to position [147, 0]
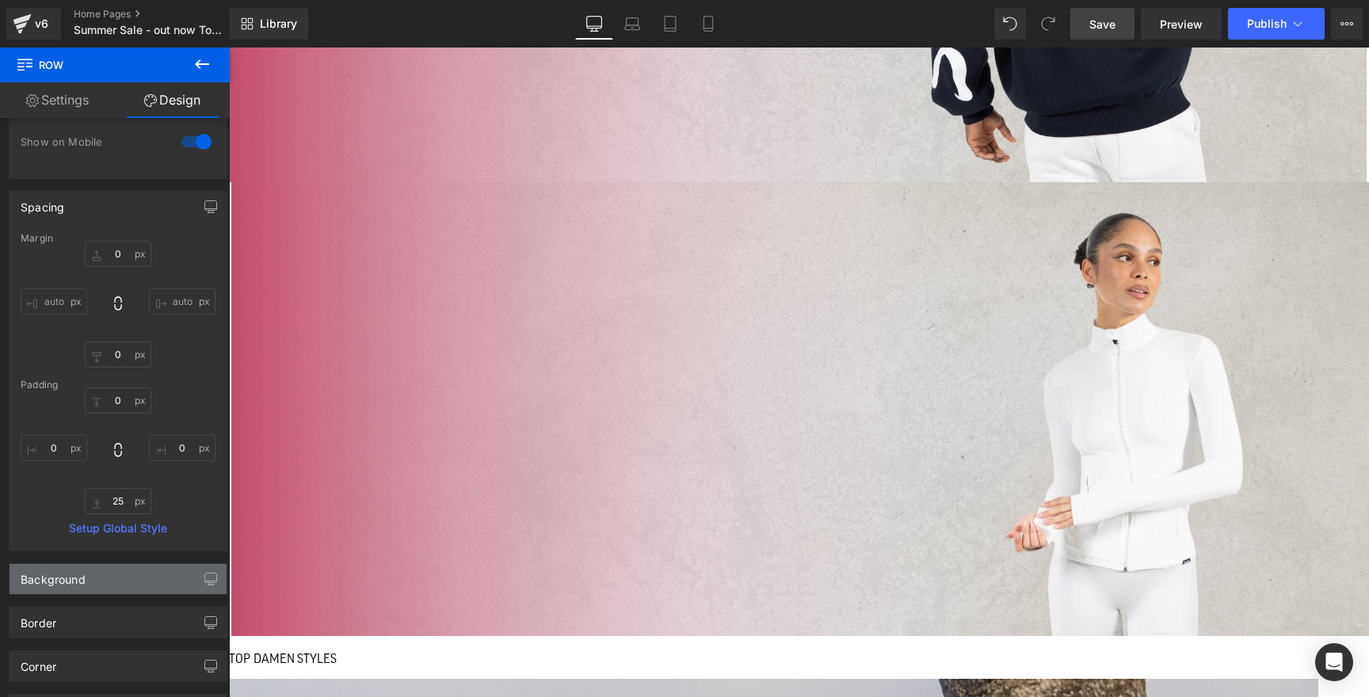
click at [120, 574] on div "Background" at bounding box center [118, 579] width 217 height 30
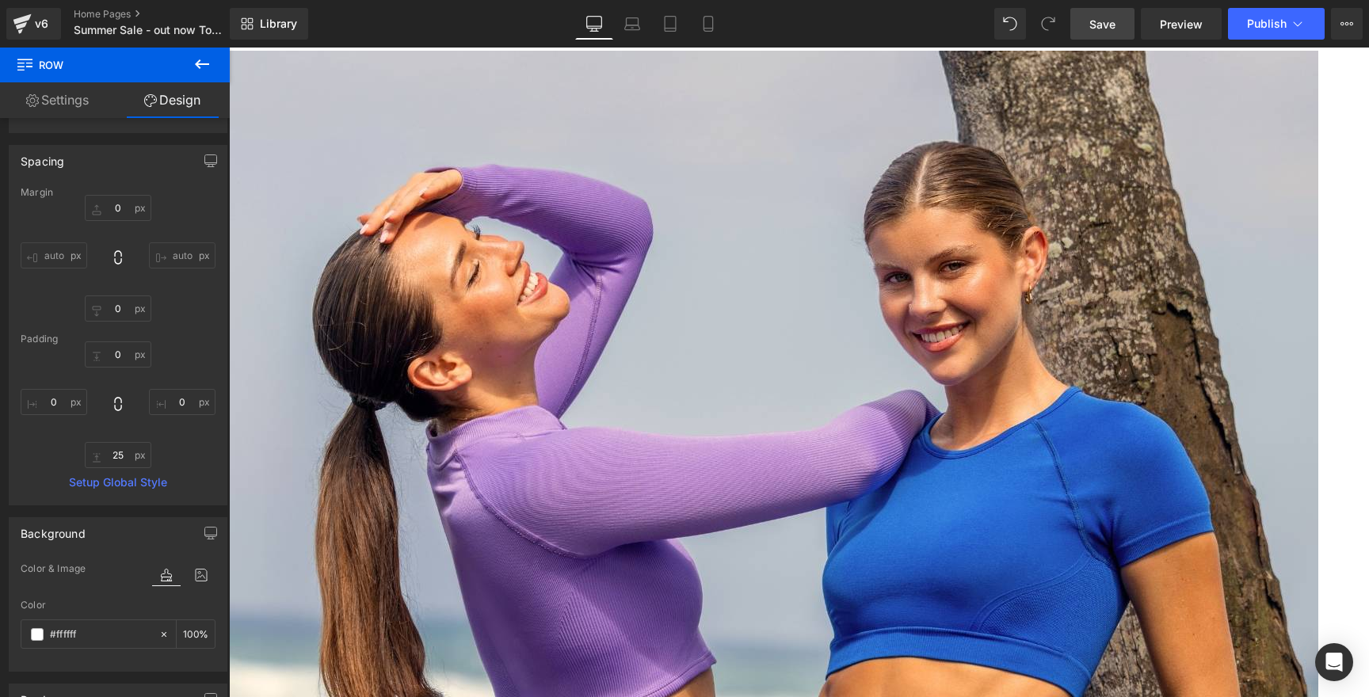
scroll to position [1552, 0]
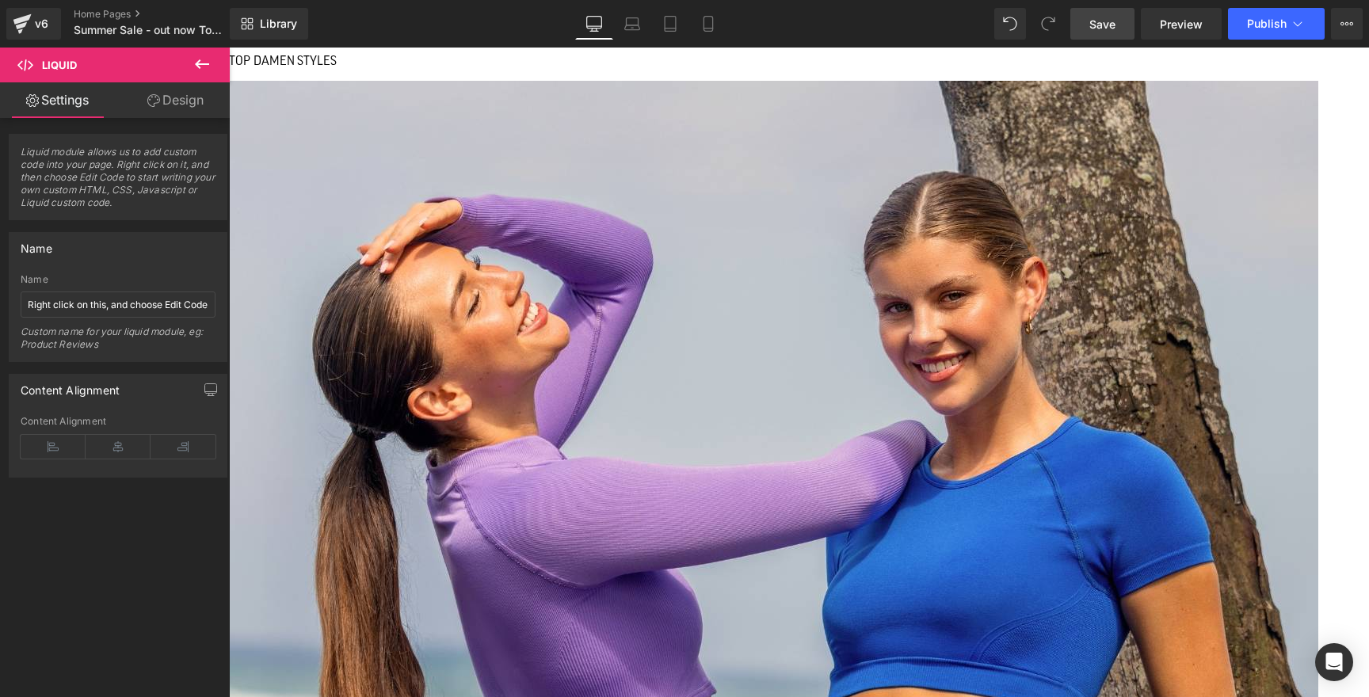
scroll to position [1439, 0]
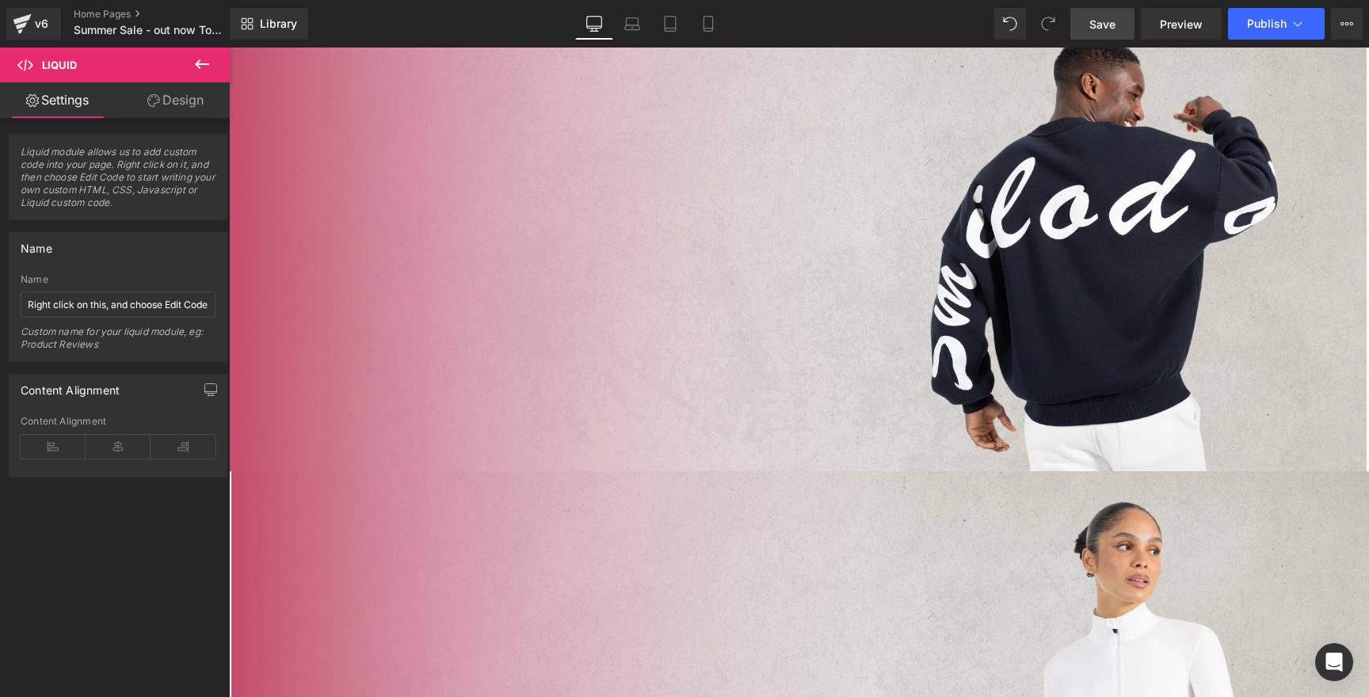
scroll to position [565, 0]
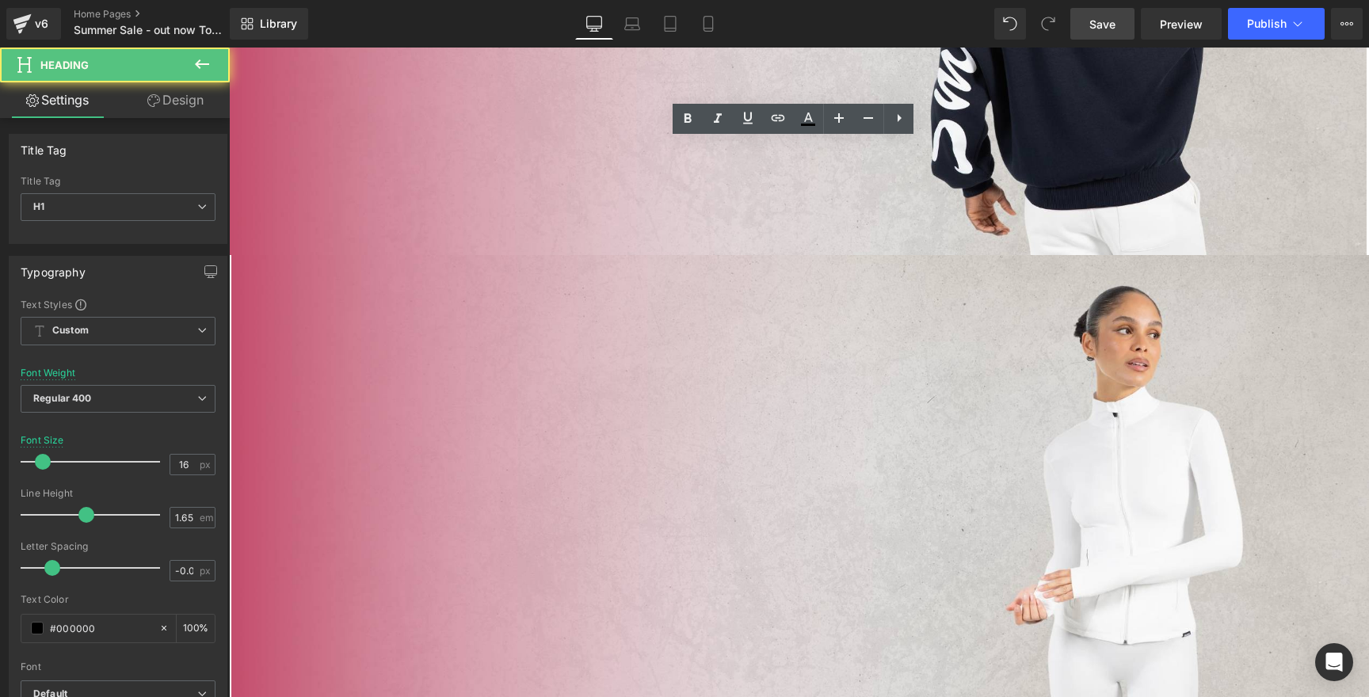
scroll to position [892, 0]
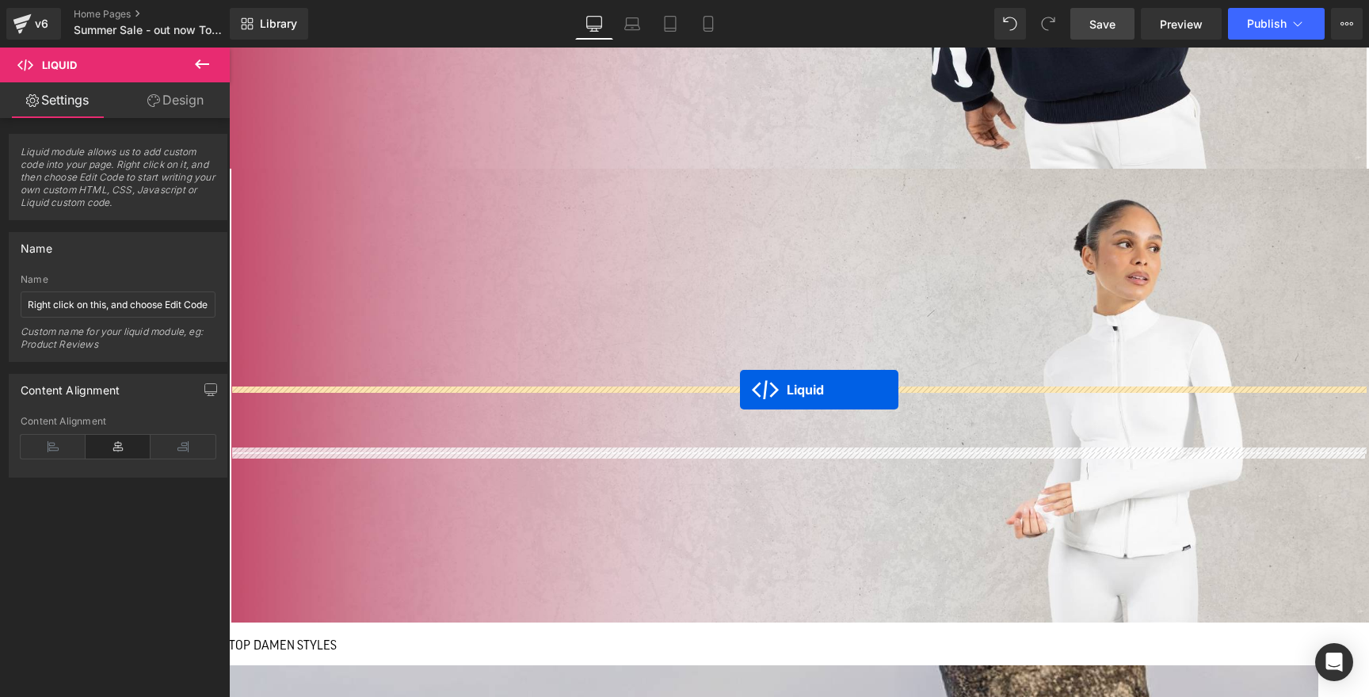
drag, startPoint x: 755, startPoint y: 401, endPoint x: 740, endPoint y: 390, distance: 18.7
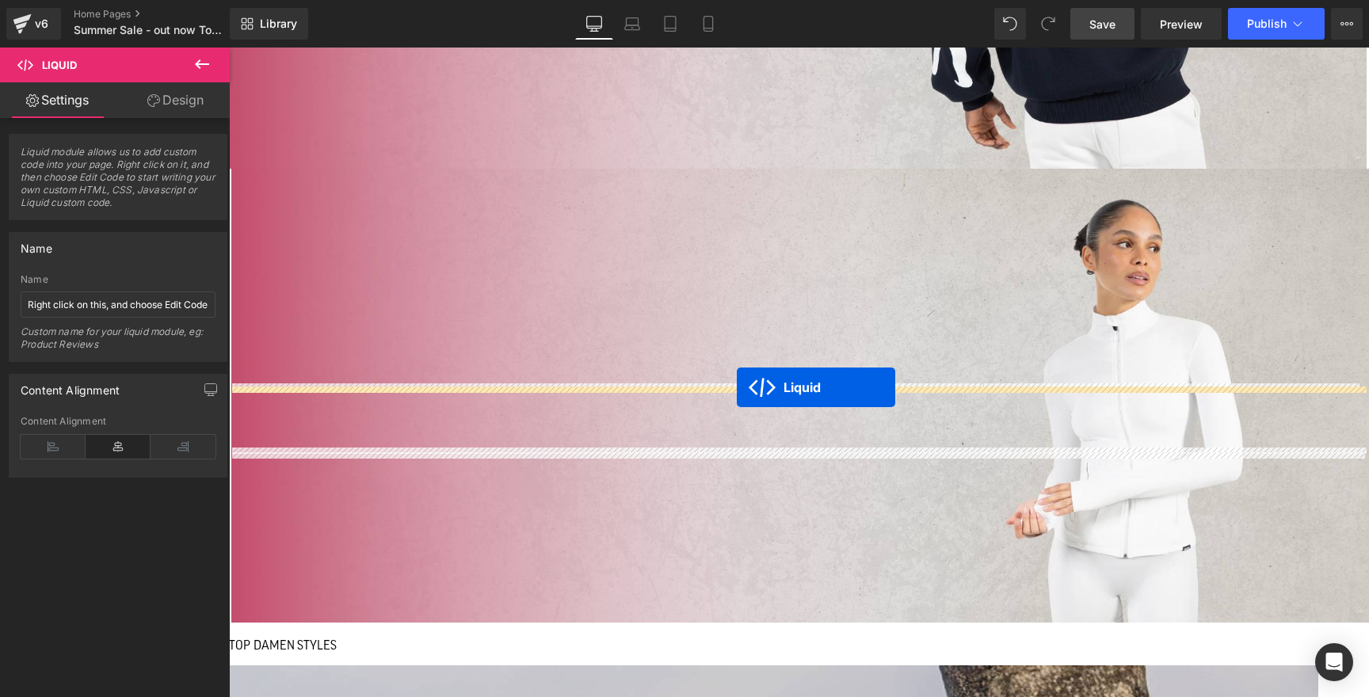
drag, startPoint x: 753, startPoint y: 399, endPoint x: 737, endPoint y: 387, distance: 20.4
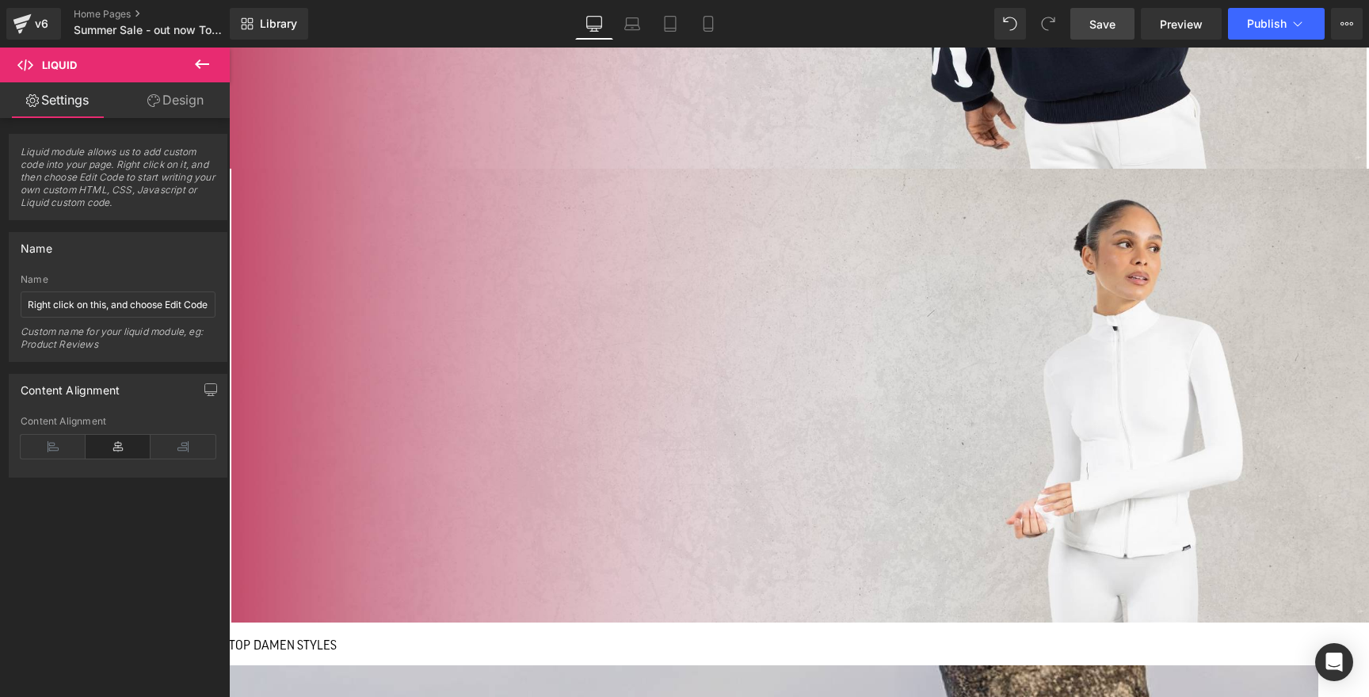
click at [208, 69] on icon at bounding box center [201, 64] width 19 height 19
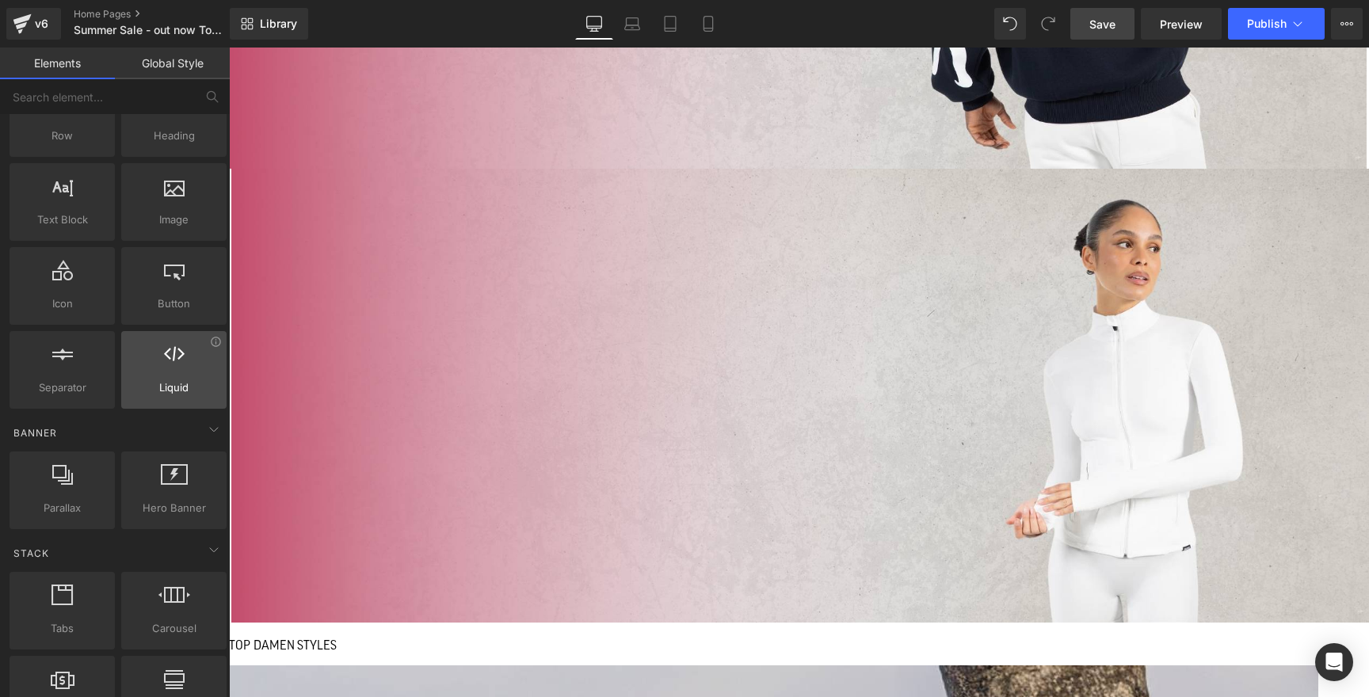
scroll to position [80, 0]
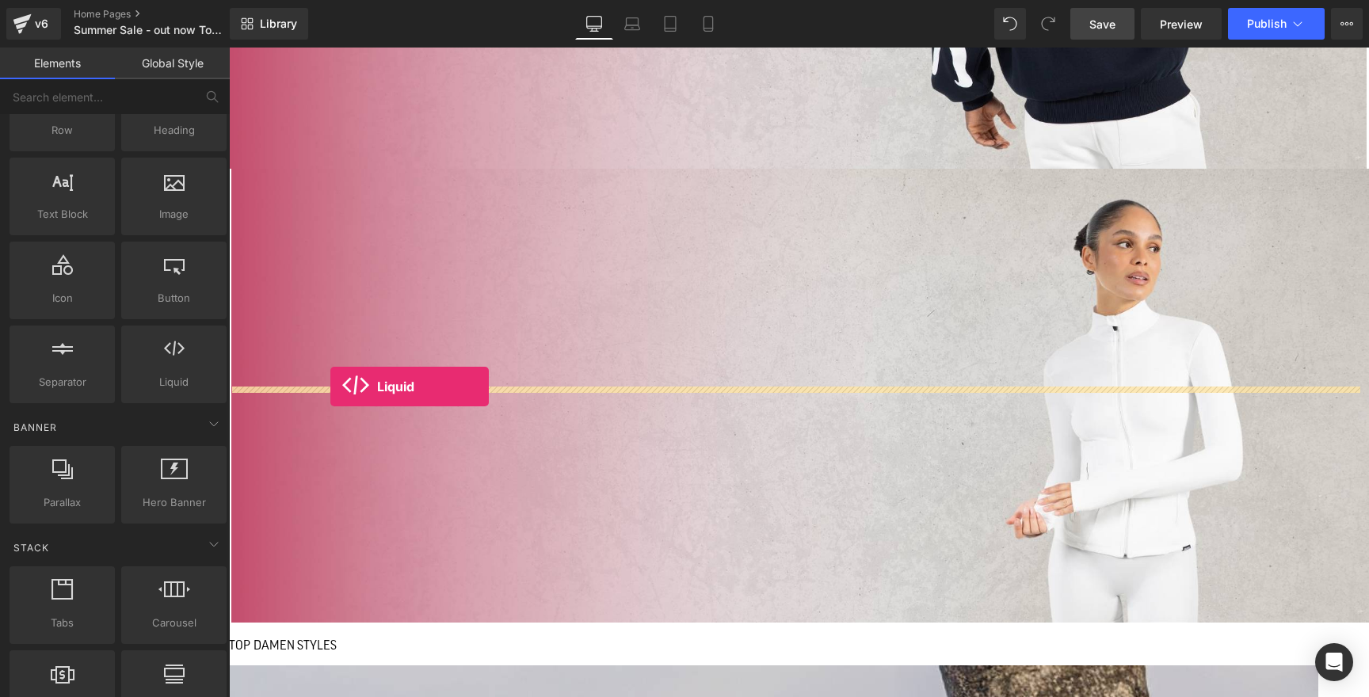
drag, startPoint x: 399, startPoint y: 413, endPoint x: 330, endPoint y: 387, distance: 74.0
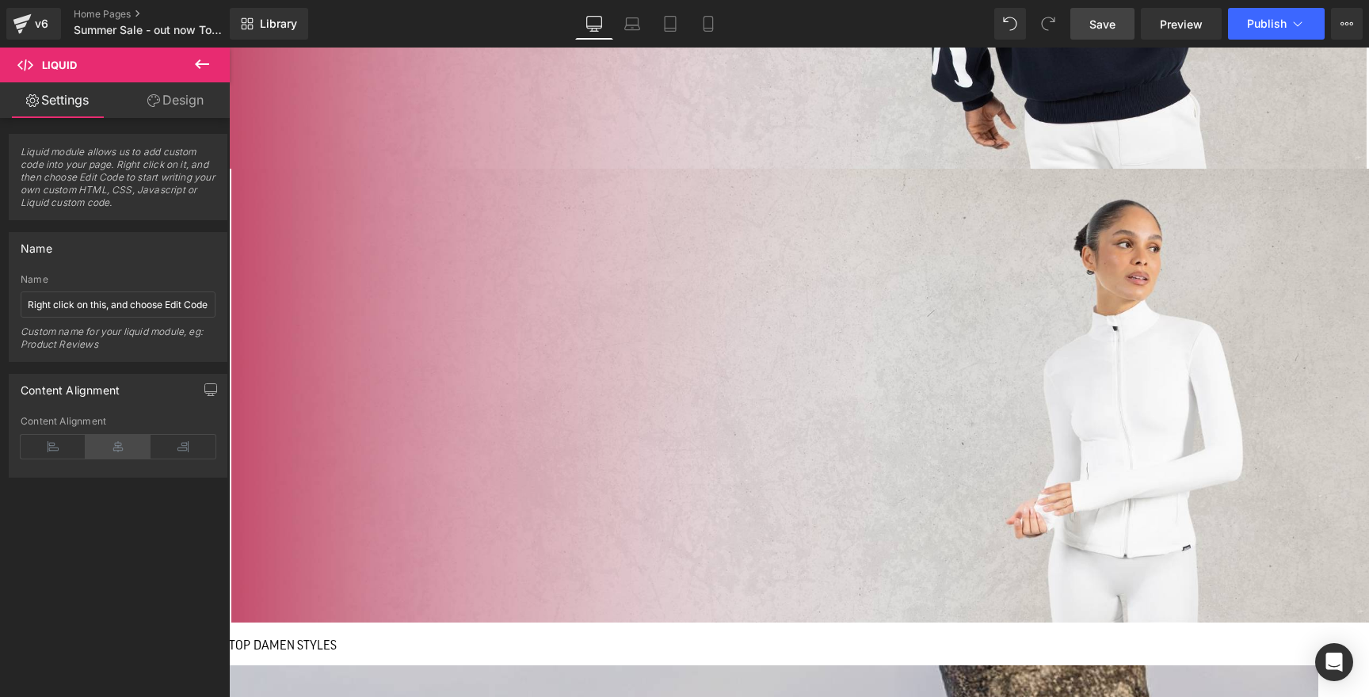
click at [116, 448] on icon at bounding box center [118, 447] width 65 height 24
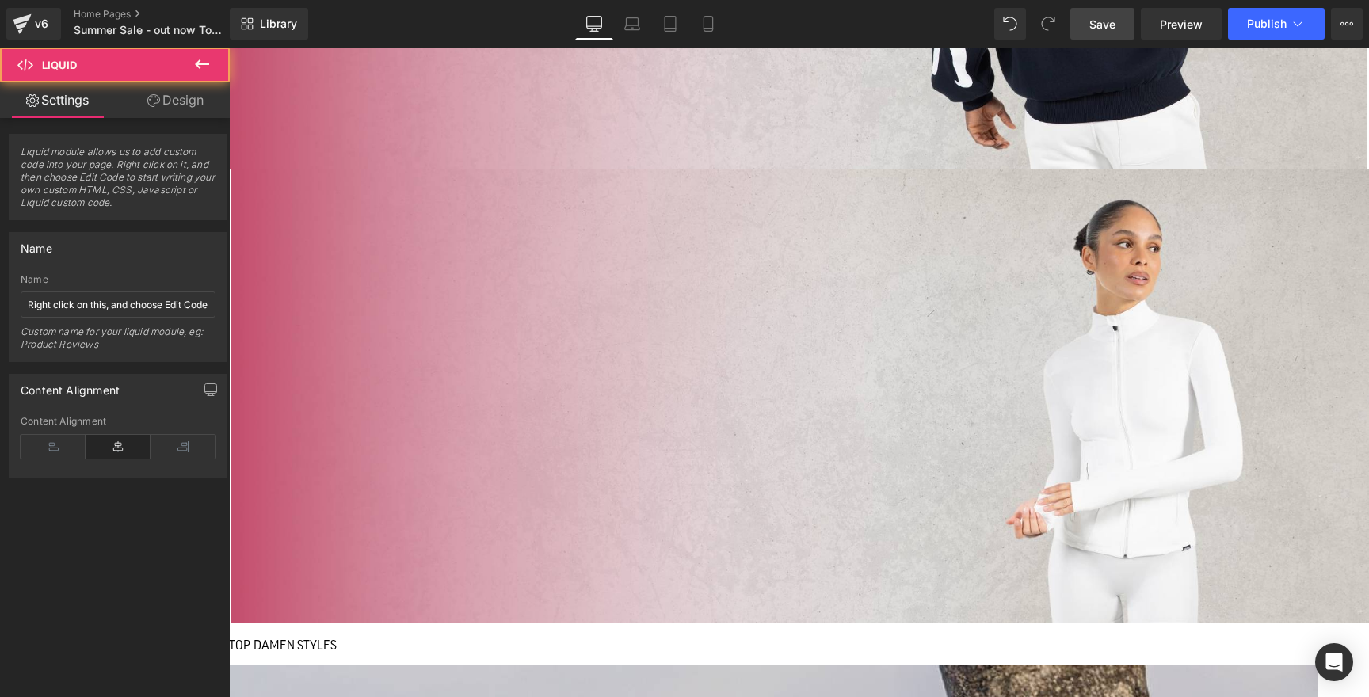
click at [166, 101] on link "Design" at bounding box center [175, 100] width 115 height 36
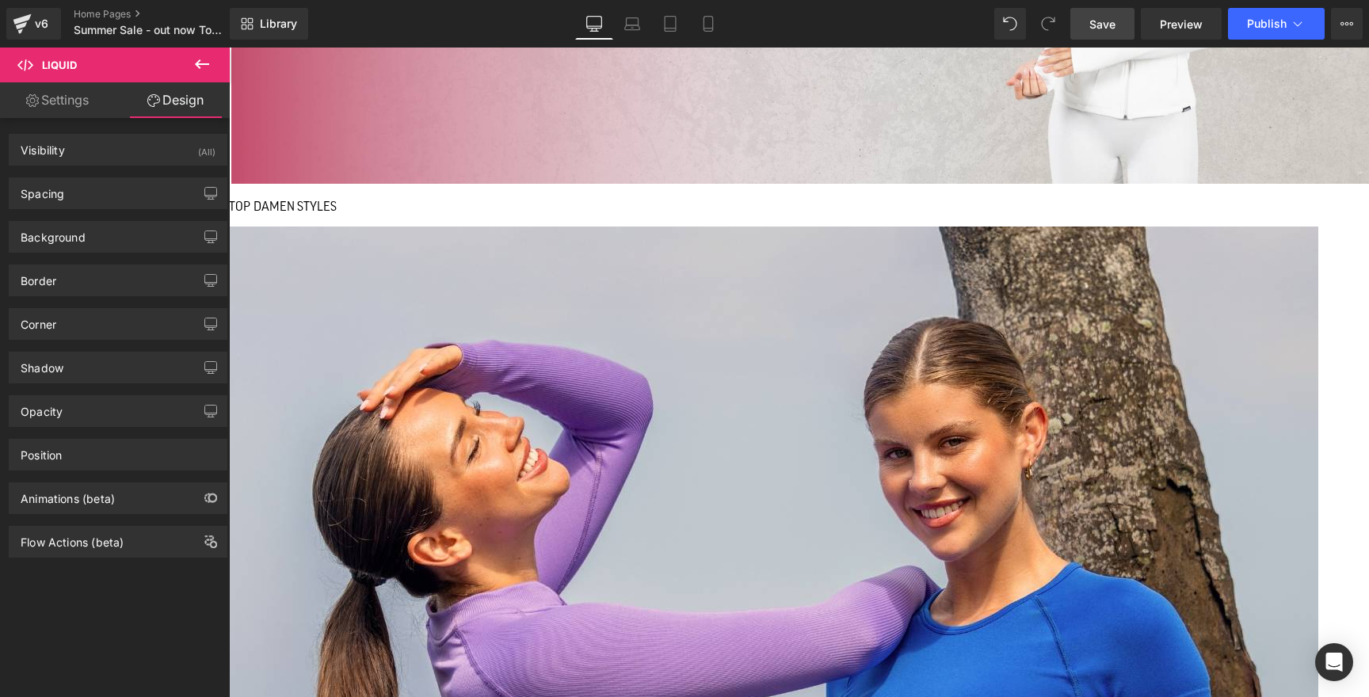
scroll to position [1415, 0]
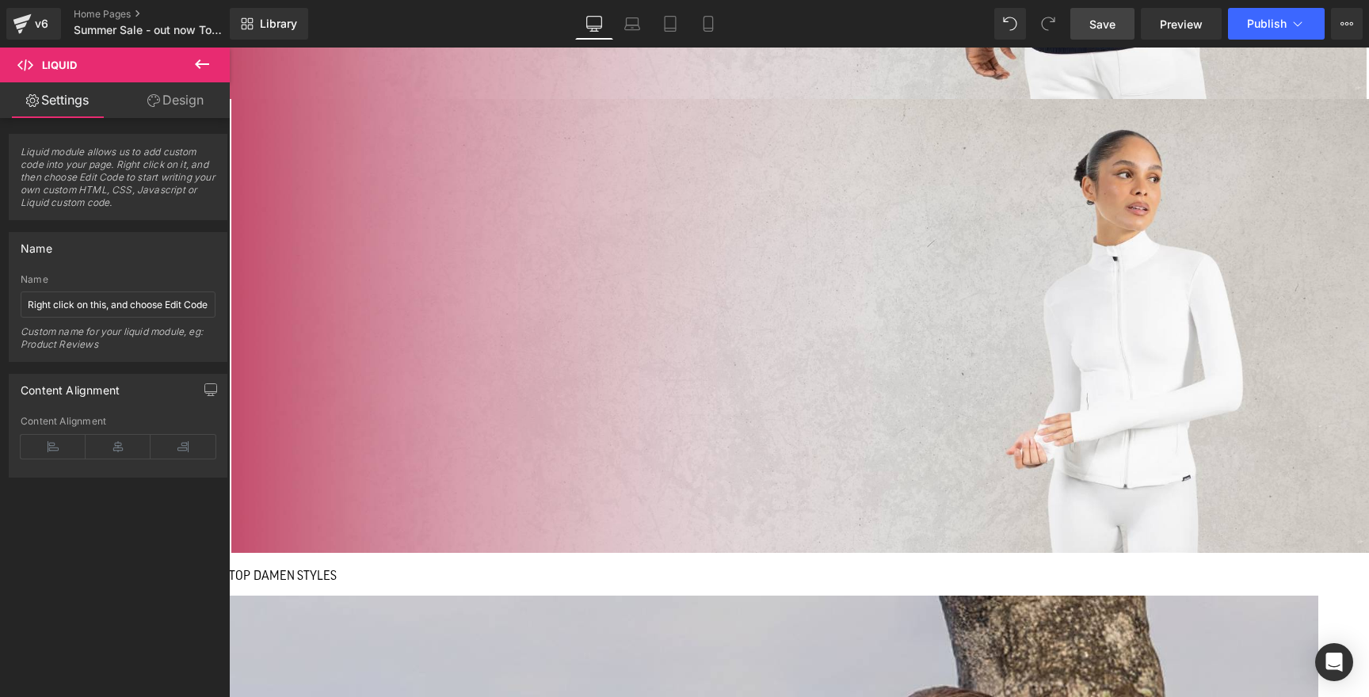
scroll to position [952, 0]
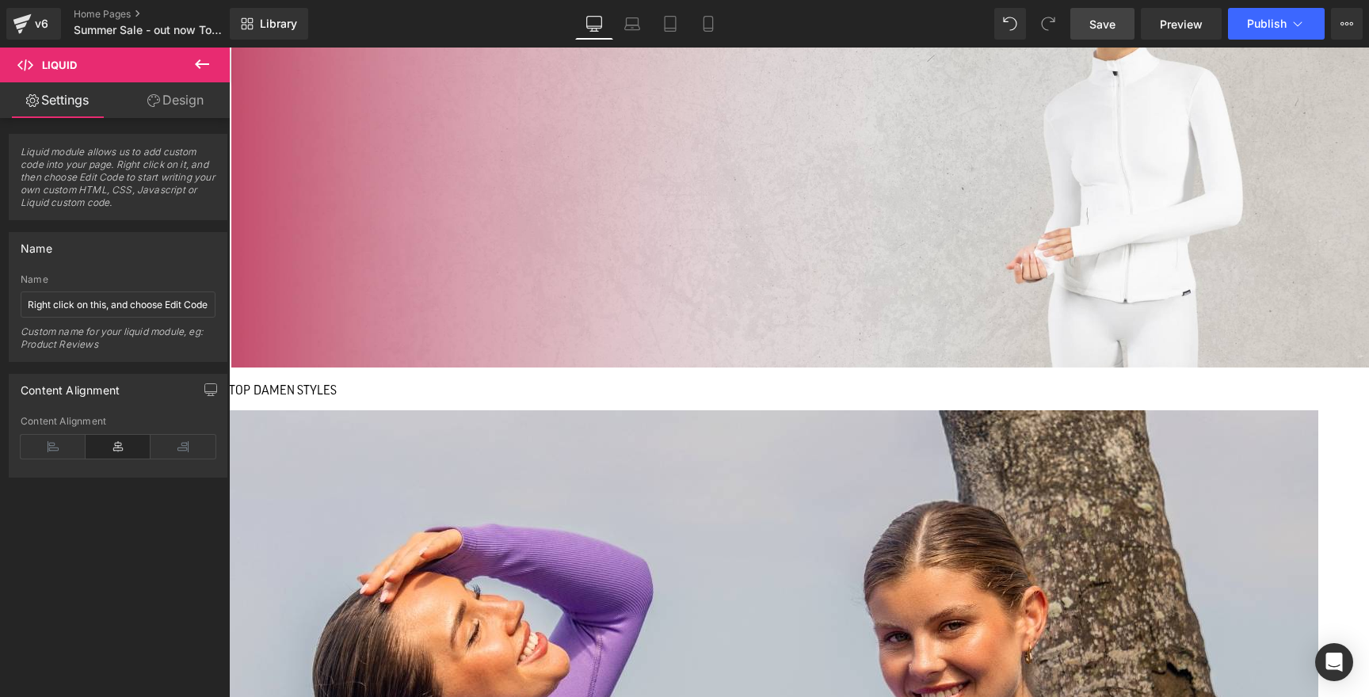
scroll to position [1299, 0]
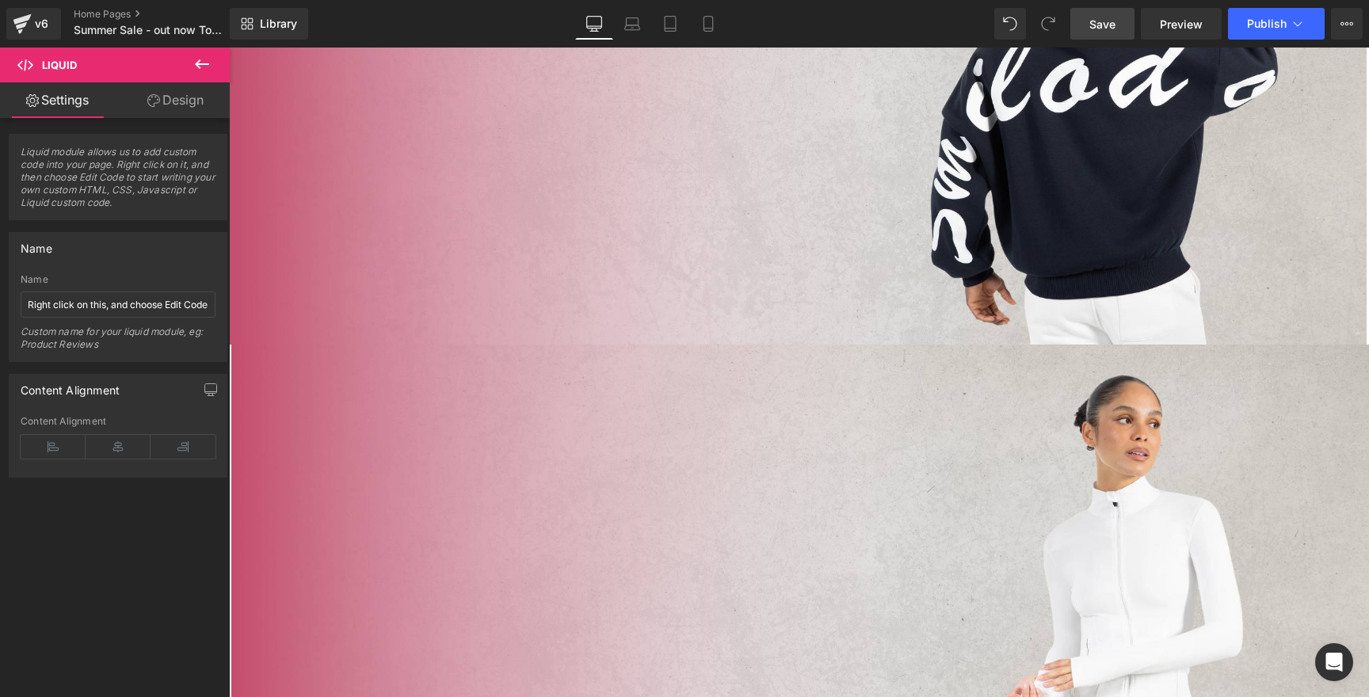
scroll to position [710, 0]
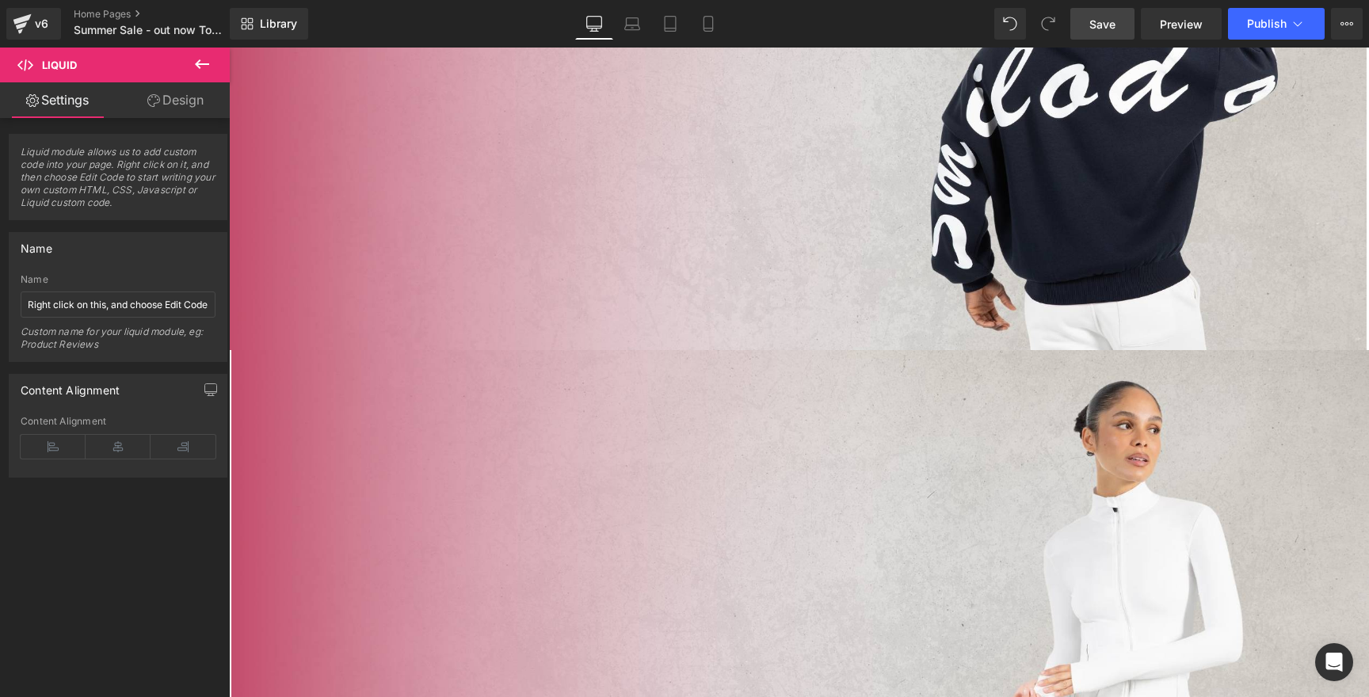
click at [229, 48] on icon at bounding box center [229, 48] width 0 height 0
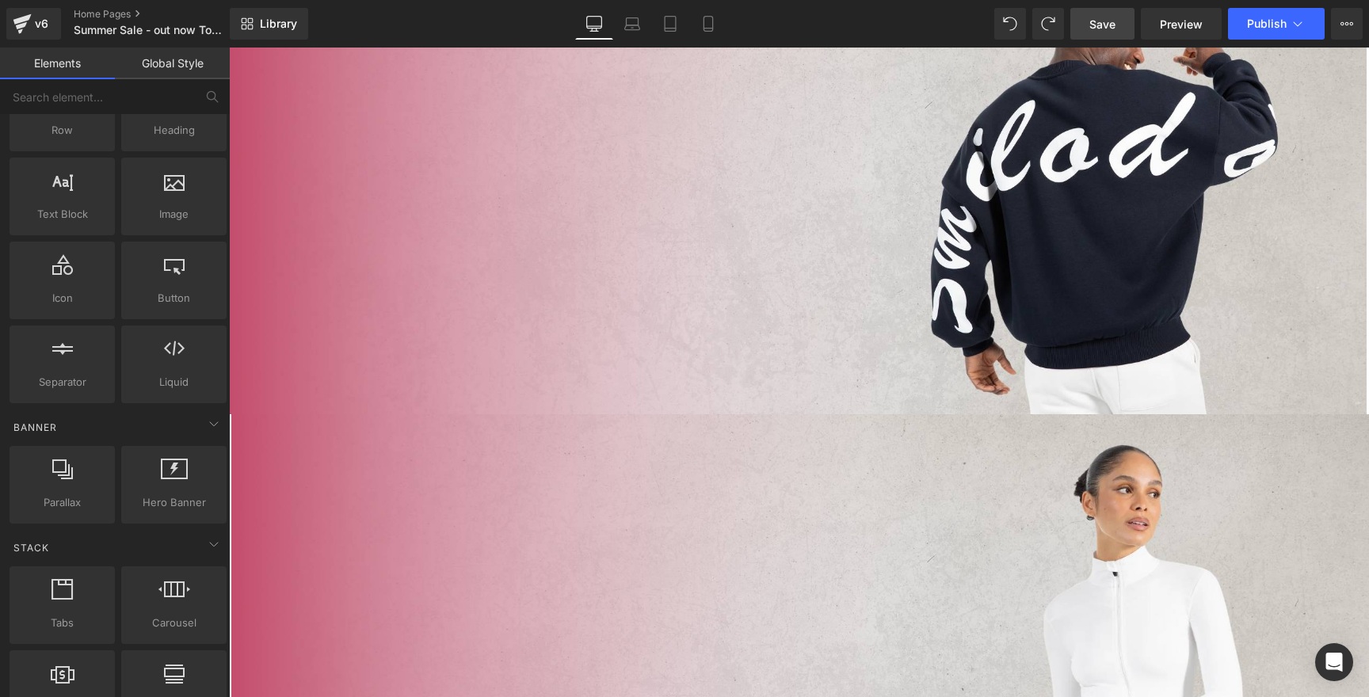
scroll to position [870, 0]
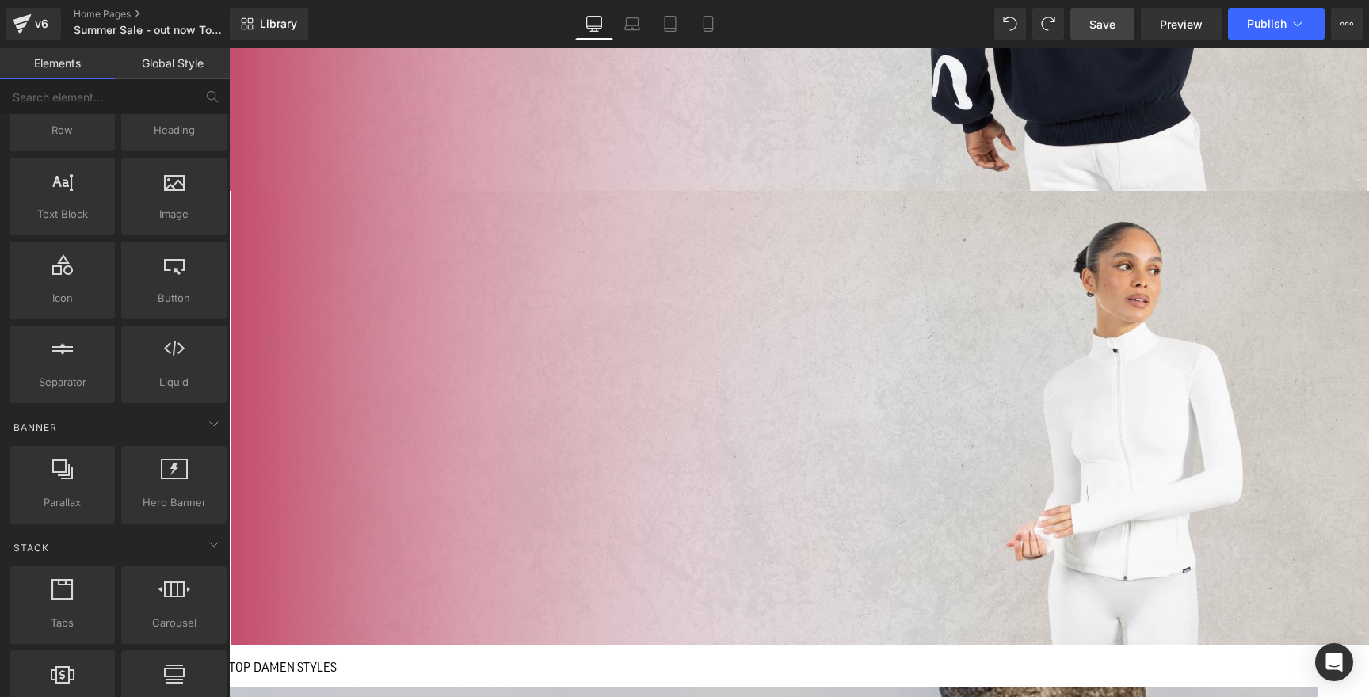
click at [229, 48] on icon at bounding box center [229, 48] width 0 height 0
click at [229, 48] on link at bounding box center [229, 48] width 0 height 0
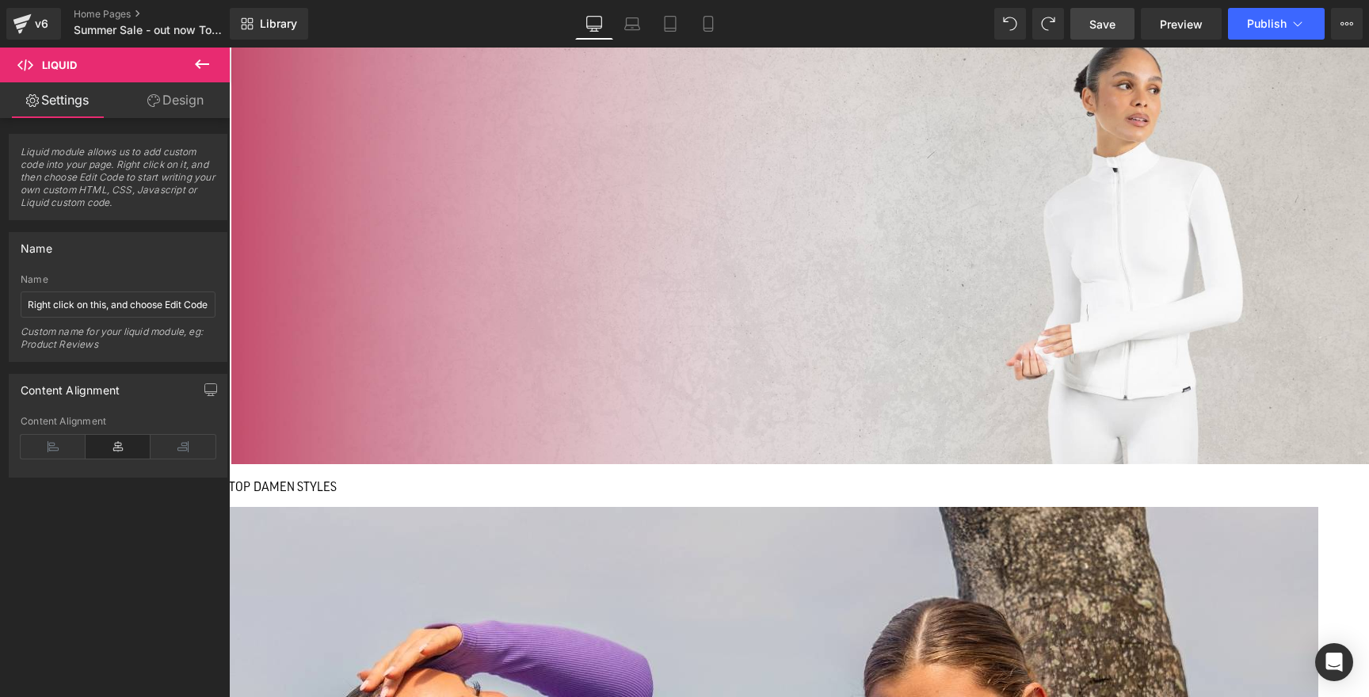
scroll to position [1056, 0]
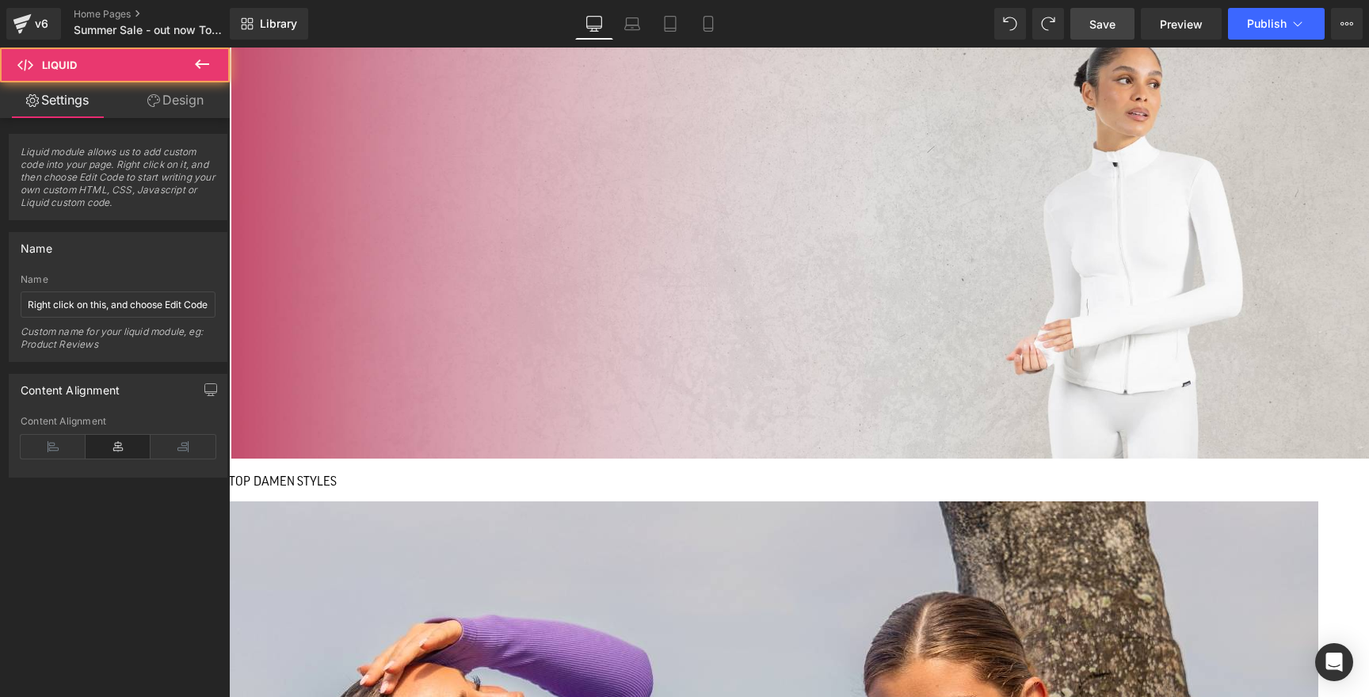
click at [229, 48] on icon at bounding box center [229, 48] width 0 height 0
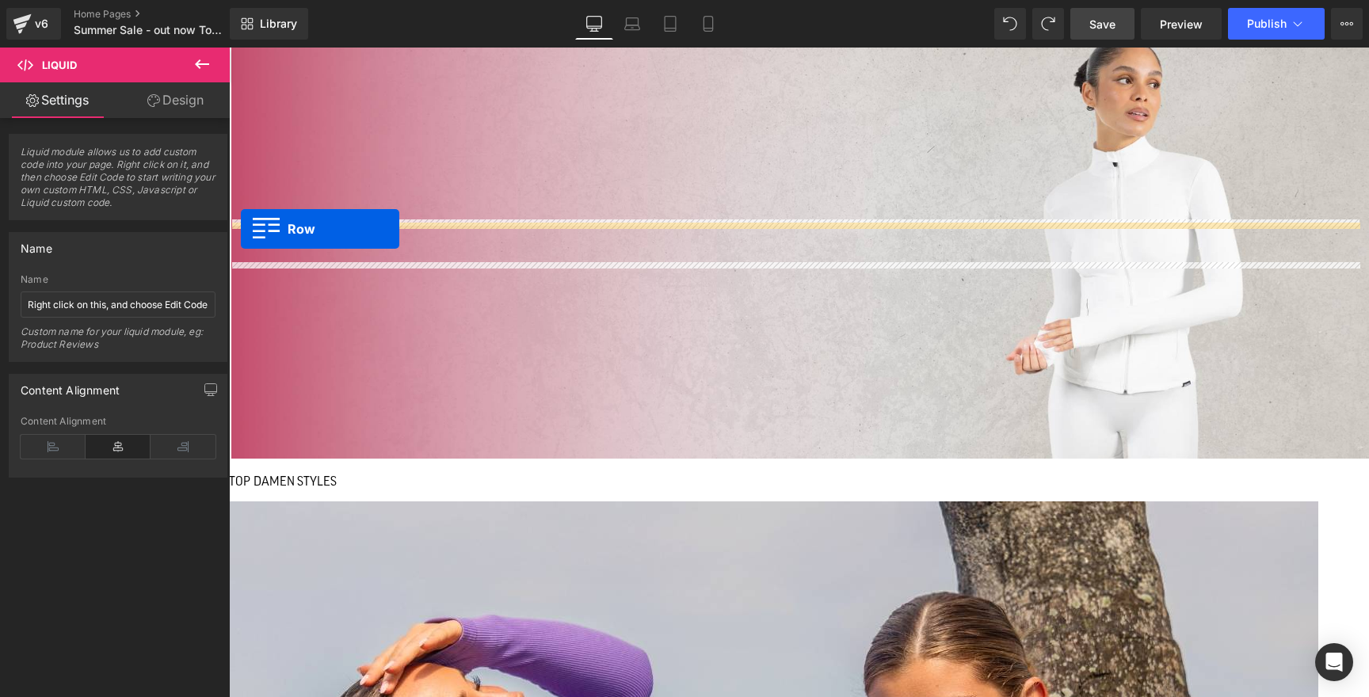
drag, startPoint x: 235, startPoint y: 283, endPoint x: 241, endPoint y: 229, distance: 54.1
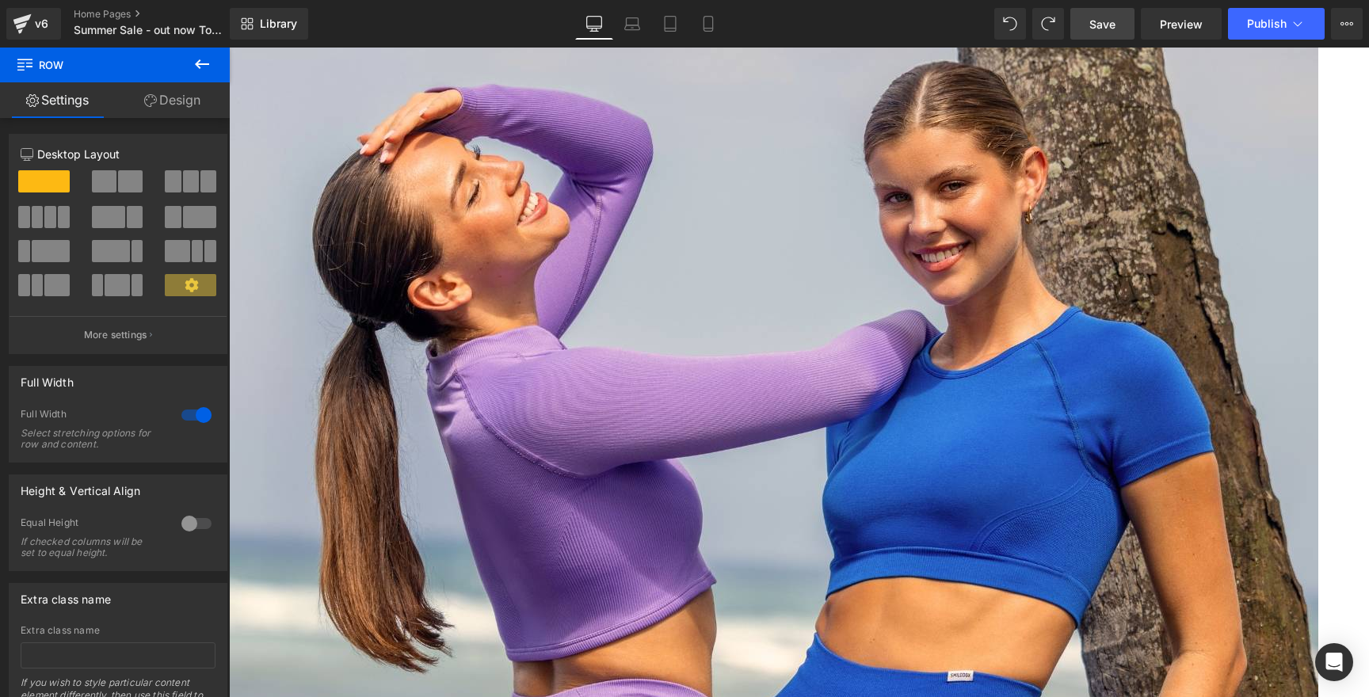
scroll to position [1579, 0]
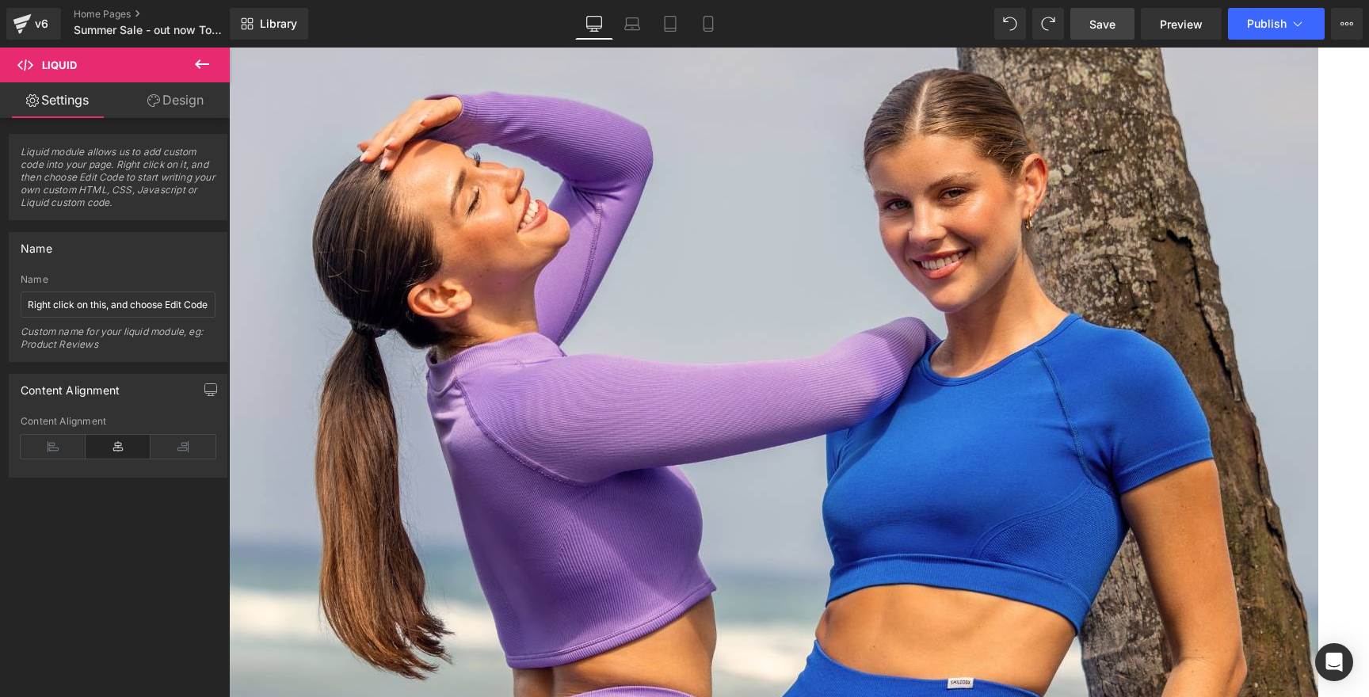
click at [229, 48] on icon at bounding box center [229, 48] width 0 height 0
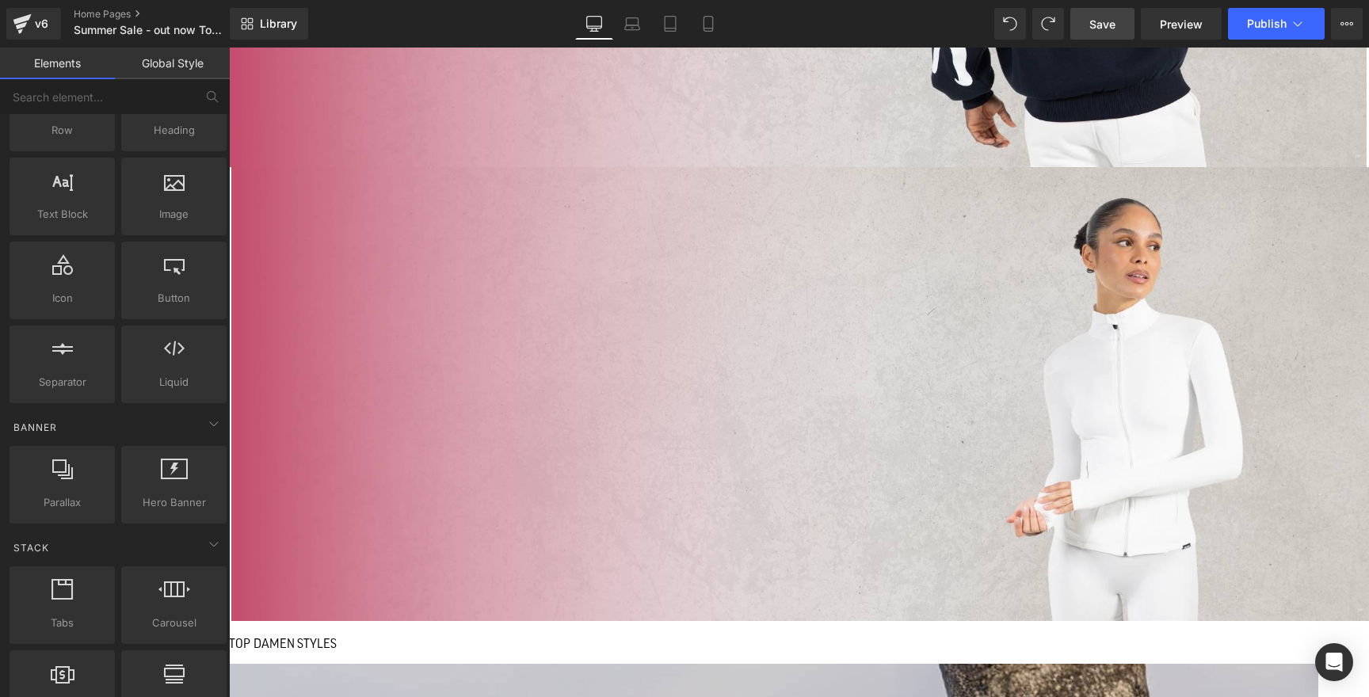
scroll to position [878, 0]
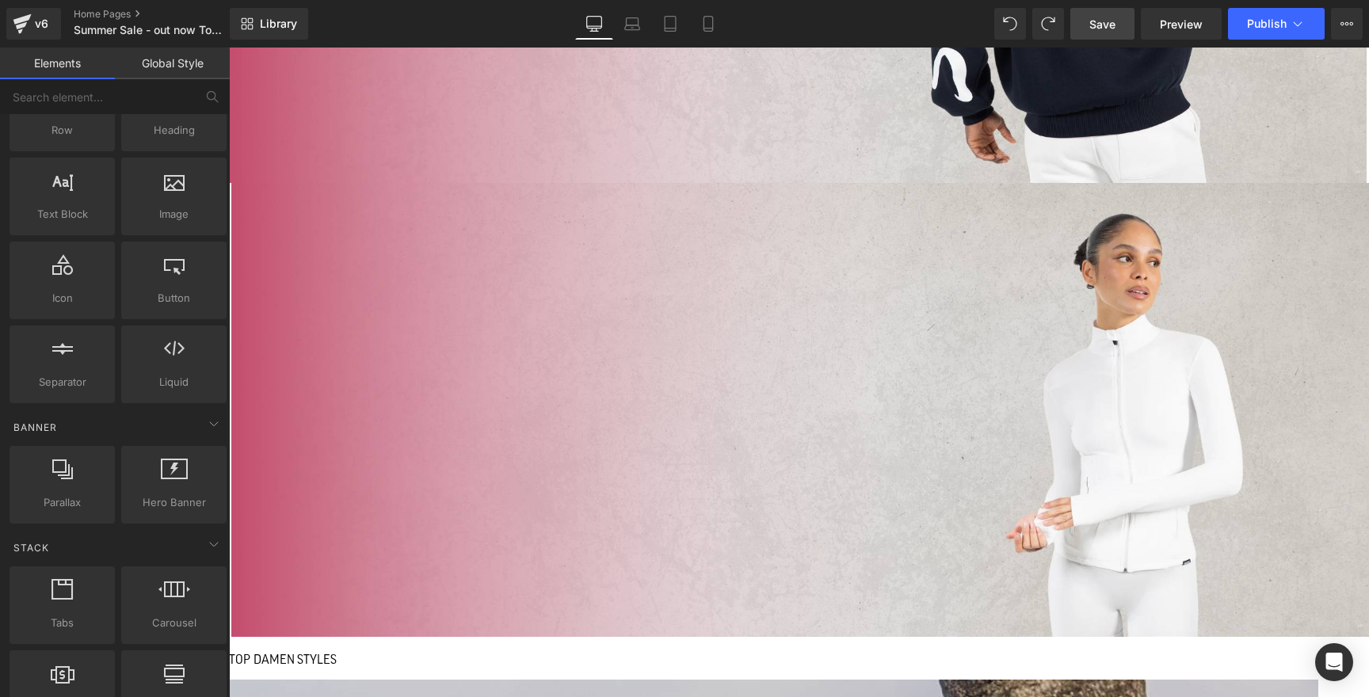
click at [1103, 17] on span "Save" at bounding box center [1102, 24] width 26 height 17
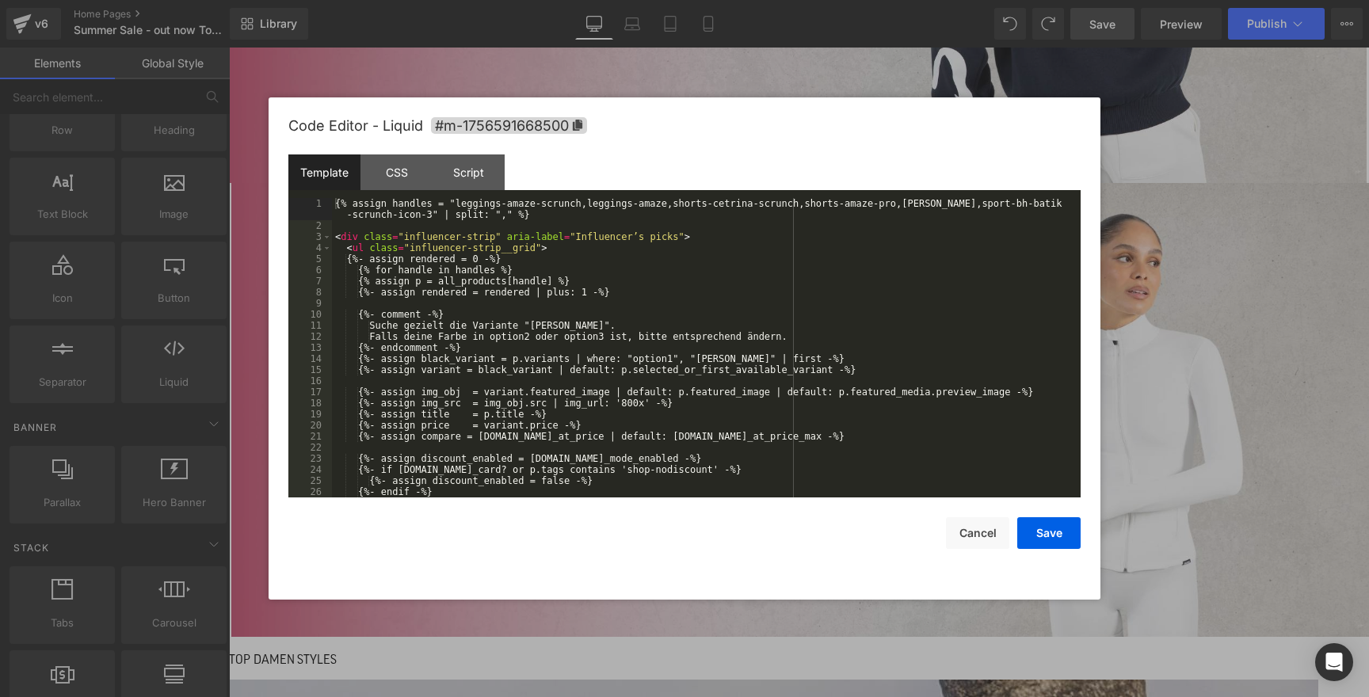
click at [229, 48] on icon at bounding box center [229, 48] width 0 height 0
click at [720, 330] on div "{% assign handles = "leggings-amaze-scrunch,leggings-amaze,shorts-cetrina-scrun…" at bounding box center [703, 364] width 742 height 333
click at [397, 166] on div "CSS" at bounding box center [396, 172] width 72 height 36
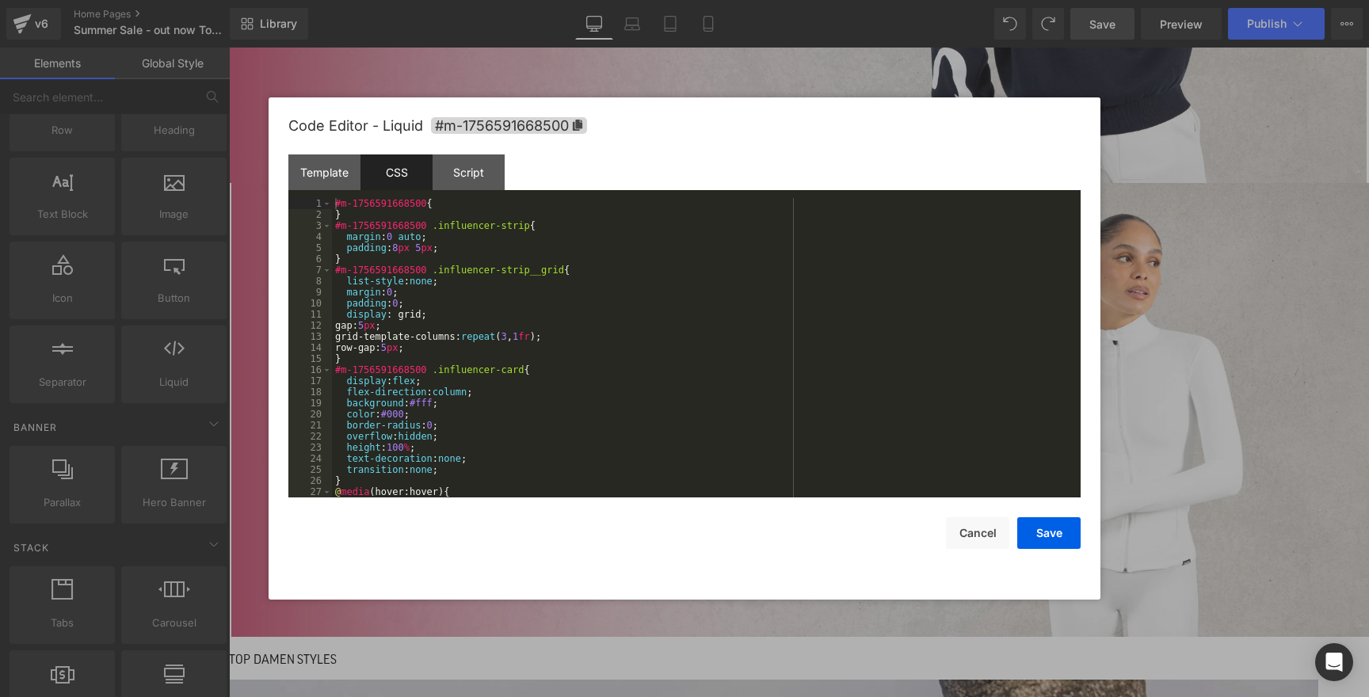
click at [575, 271] on div "#m-1756591668500 { } #m-1756591668500 .influencer-strip { margin : 0 auto ; pad…" at bounding box center [703, 359] width 742 height 322
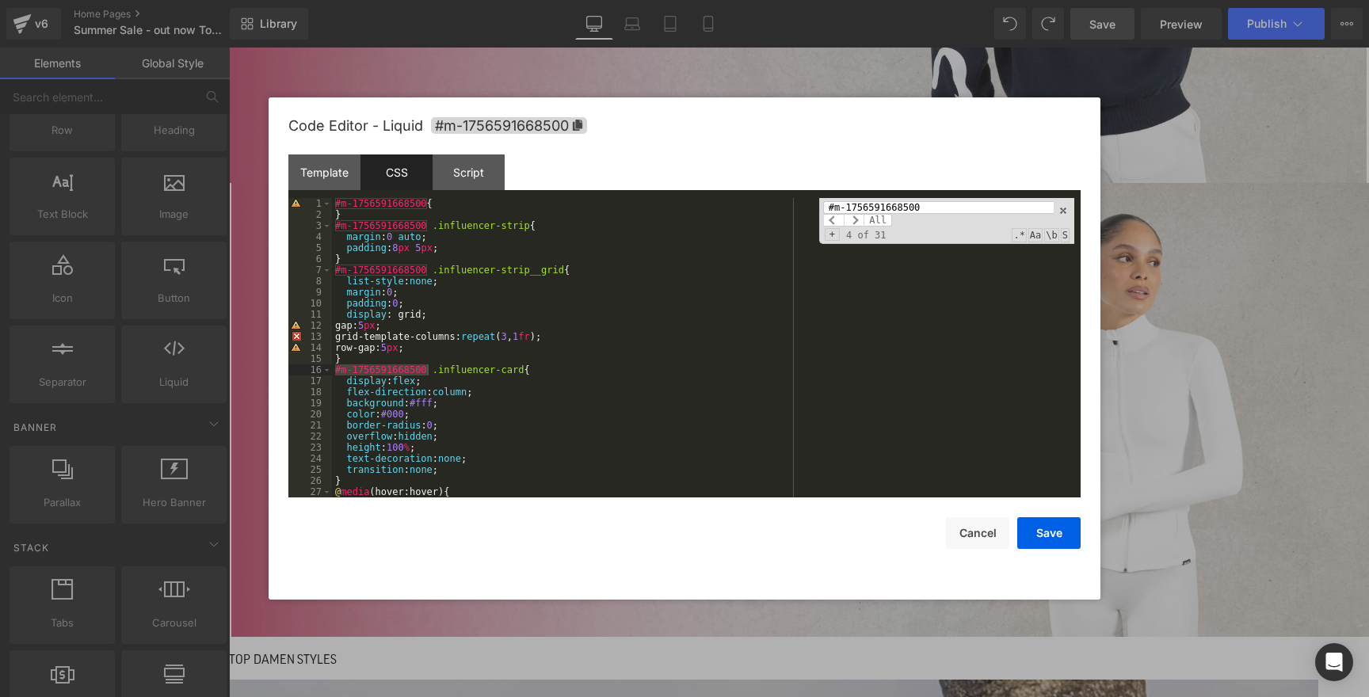
click at [947, 204] on input "#m-1756591668500" at bounding box center [938, 207] width 230 height 13
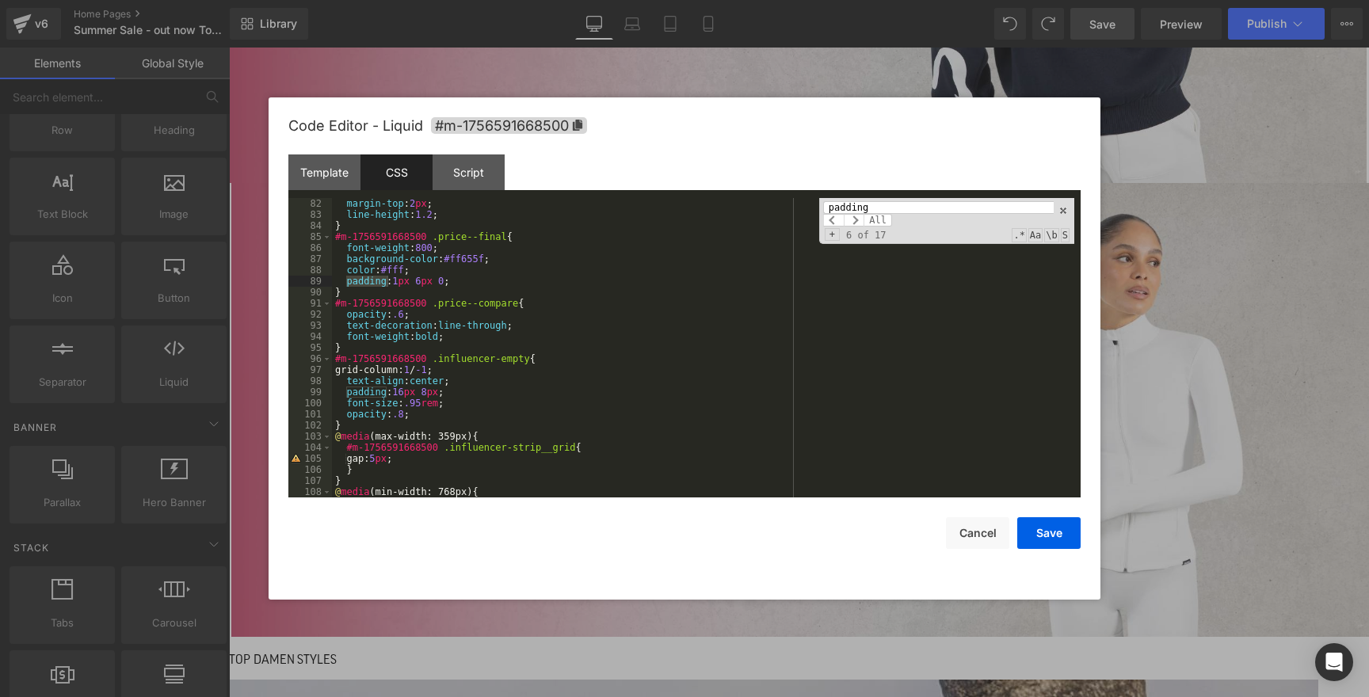
scroll to position [0, 0]
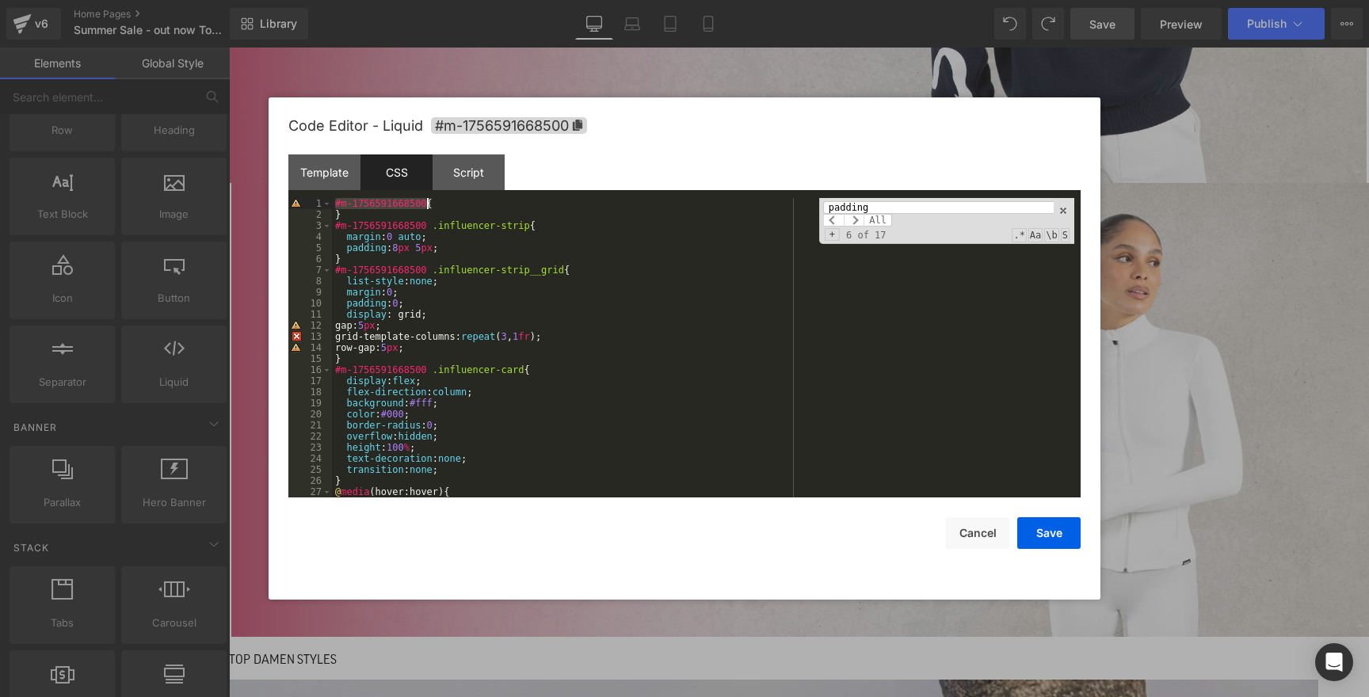
drag, startPoint x: 334, startPoint y: 204, endPoint x: 428, endPoint y: 204, distance: 93.5
click at [428, 204] on div "#m-1756591668500 { } #m-1756591668500 .influencer-strip { margin : 0 auto ; pad…" at bounding box center [703, 359] width 742 height 322
click at [922, 197] on div "Template CSS Script Data" at bounding box center [684, 176] width 792 height 44
click at [922, 209] on input "padding" at bounding box center [938, 207] width 230 height 13
paste input "#m-1756591668500"
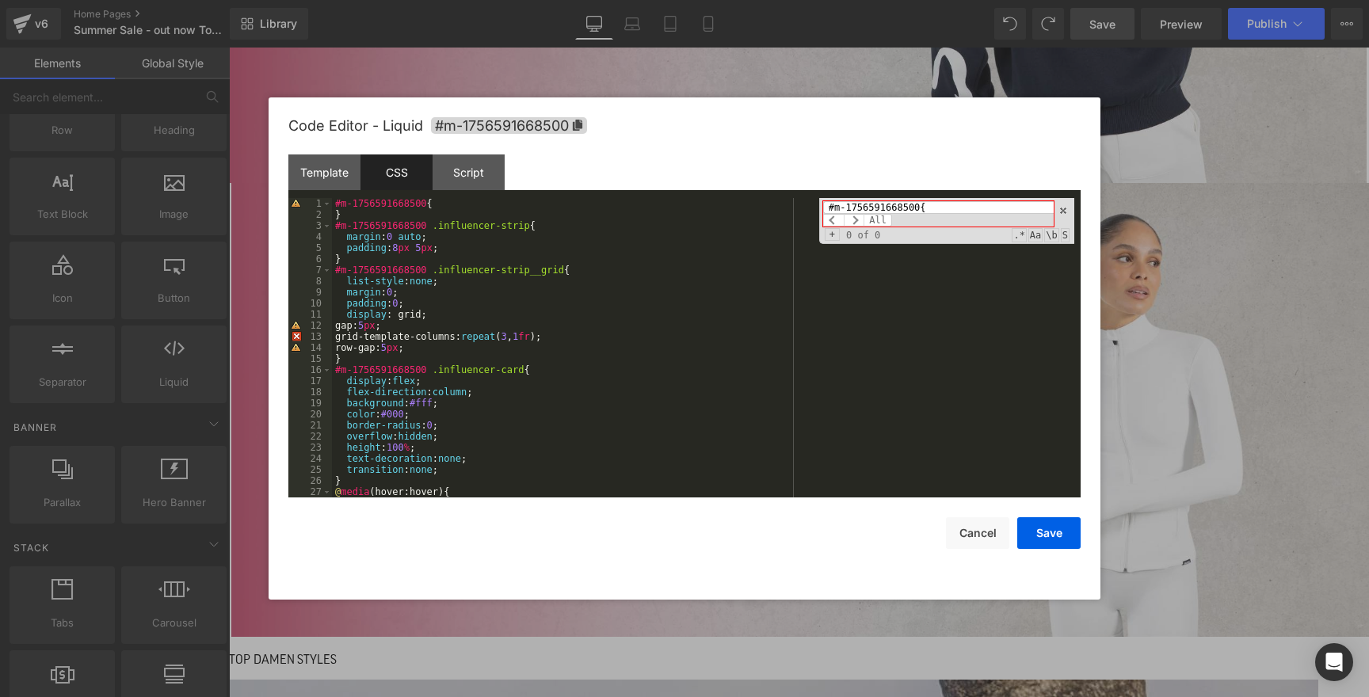
scroll to position [1281, 0]
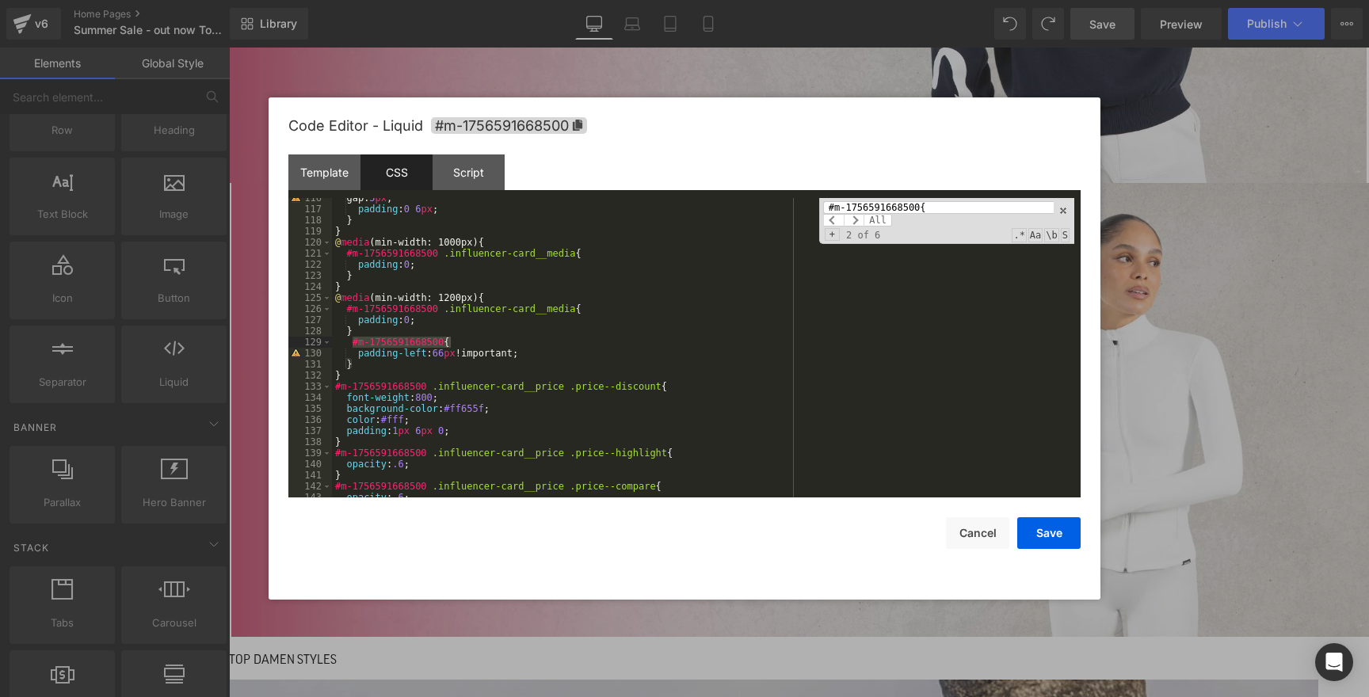
type input "#m-1756591668500{"
drag, startPoint x: 354, startPoint y: 355, endPoint x: 547, endPoint y: 352, distance: 192.5
click at [547, 352] on div "gap: 5 px ; padding : 0 6 px ; } } @ media (min-width: 1000px) { #m-17565916685…" at bounding box center [703, 353] width 742 height 322
click at [1050, 535] on button "Save" at bounding box center [1048, 533] width 63 height 32
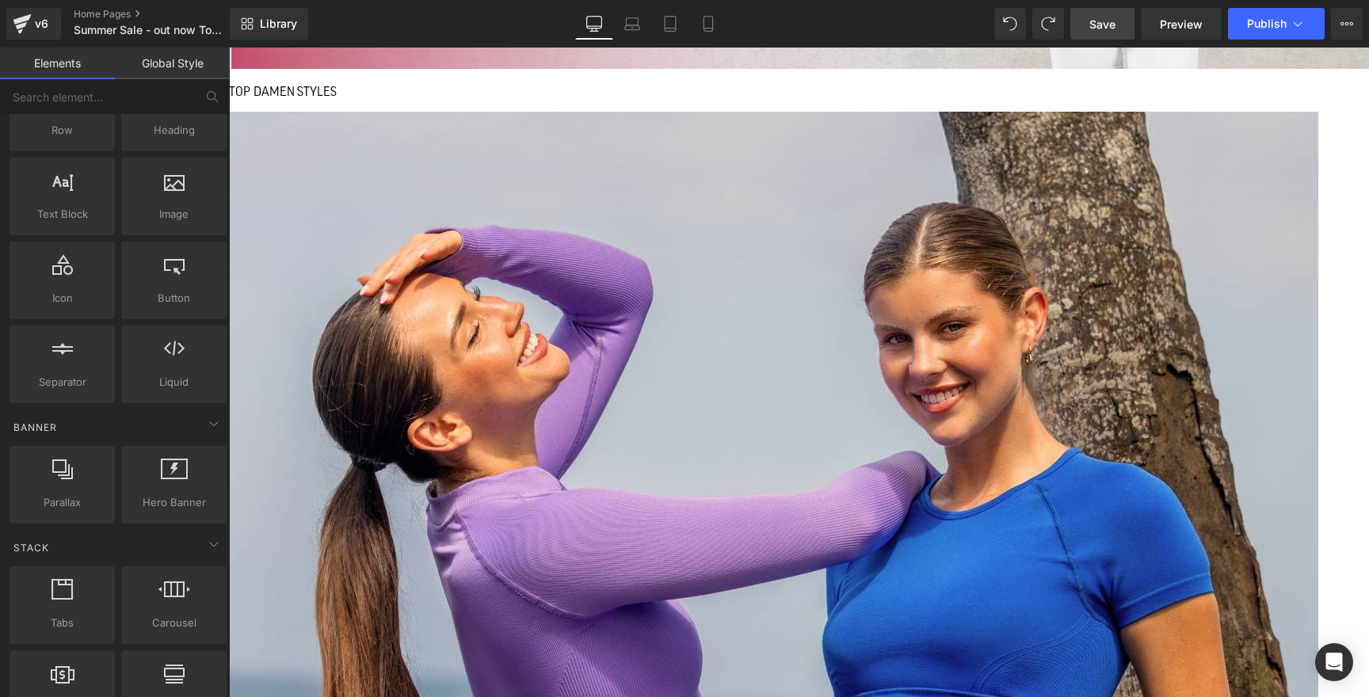
scroll to position [1465, 0]
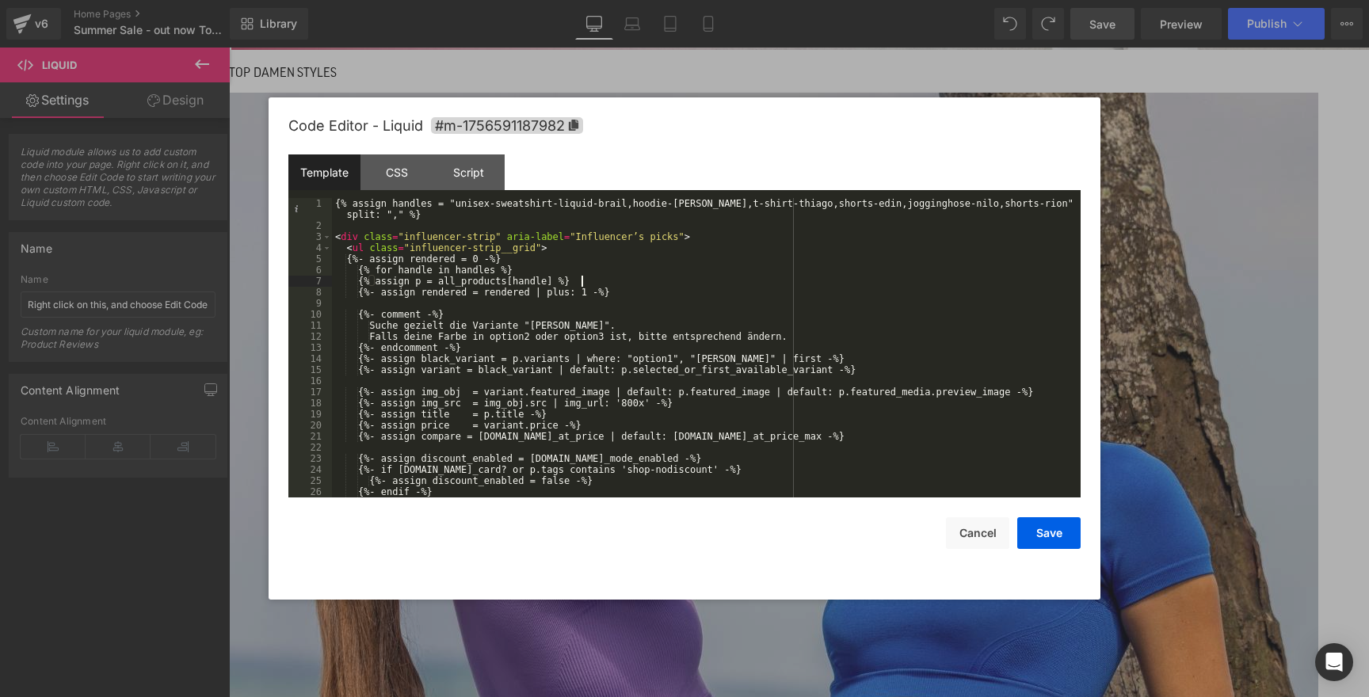
click at [656, 285] on div "{% assign handles = "unisex-sweatshirt-liquid-brail,hoodie-dawson,t-shirt-thiag…" at bounding box center [703, 364] width 742 height 333
click at [366, 169] on div "CSS" at bounding box center [396, 172] width 72 height 36
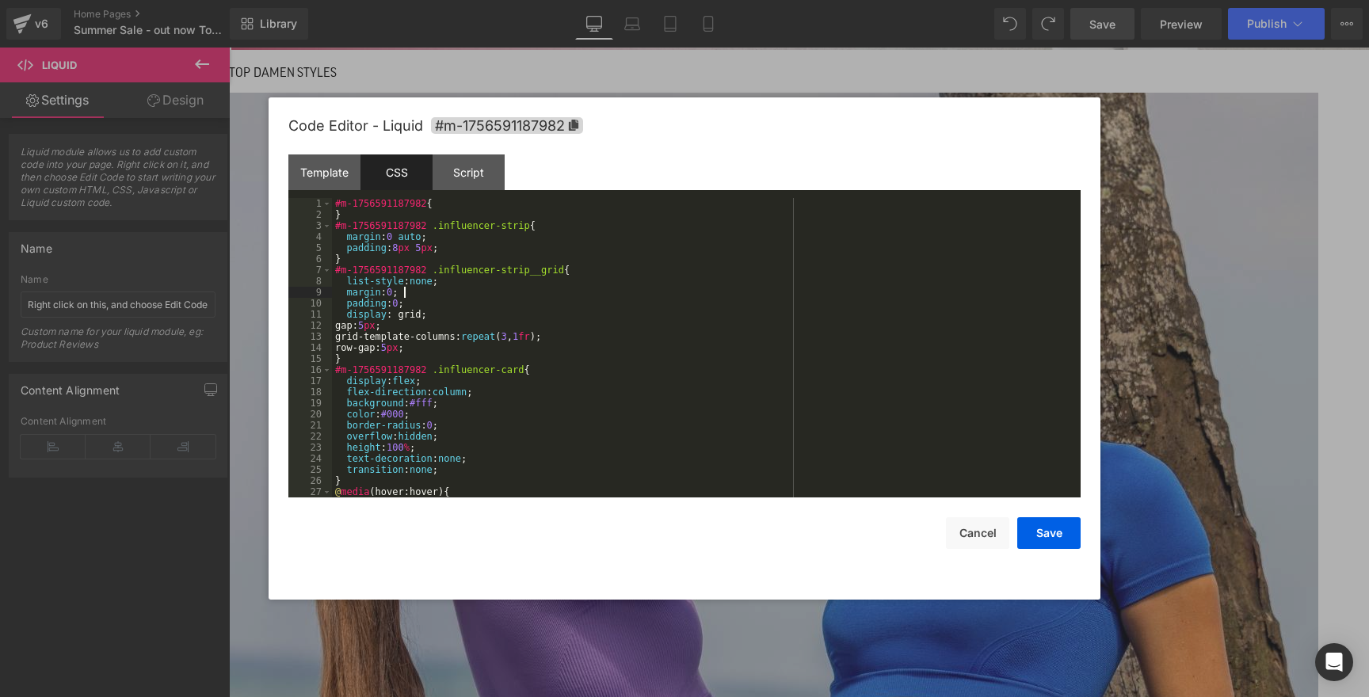
click at [564, 298] on div "#m-1756591187982 { } #m-1756591187982 .influencer-strip { margin : 0 auto ; pad…" at bounding box center [703, 359] width 742 height 322
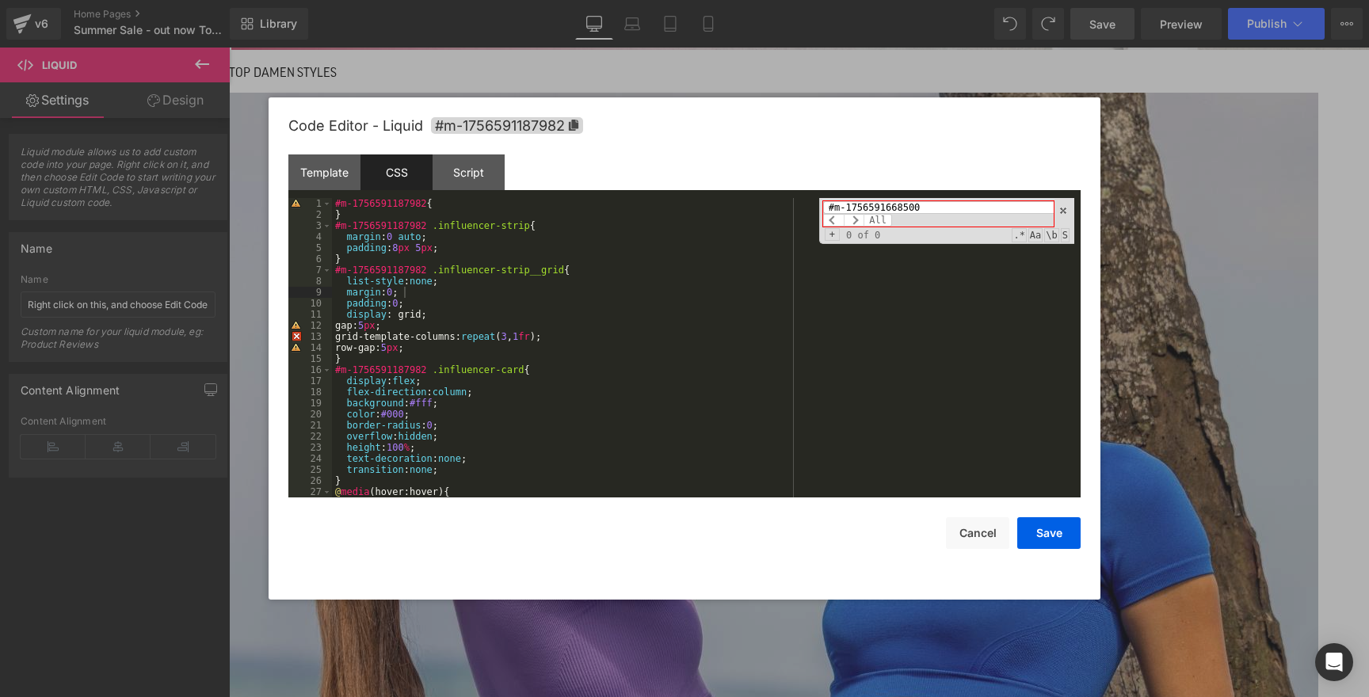
click at [414, 206] on div "#m-1756591187982 { } #m-1756591187982 .influencer-strip { margin : 0 auto ; pad…" at bounding box center [703, 359] width 742 height 322
click at [890, 206] on input "#m-1756591668500" at bounding box center [938, 207] width 230 height 13
paste input "187982"
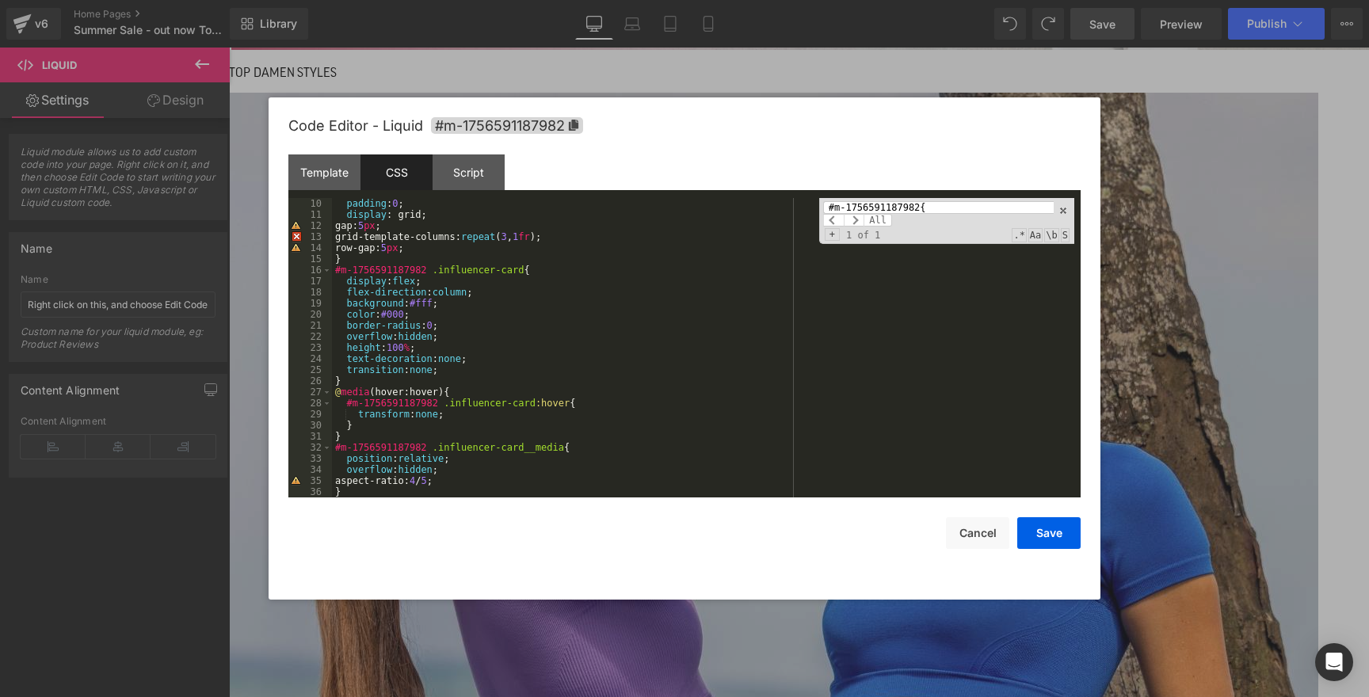
scroll to position [93, 0]
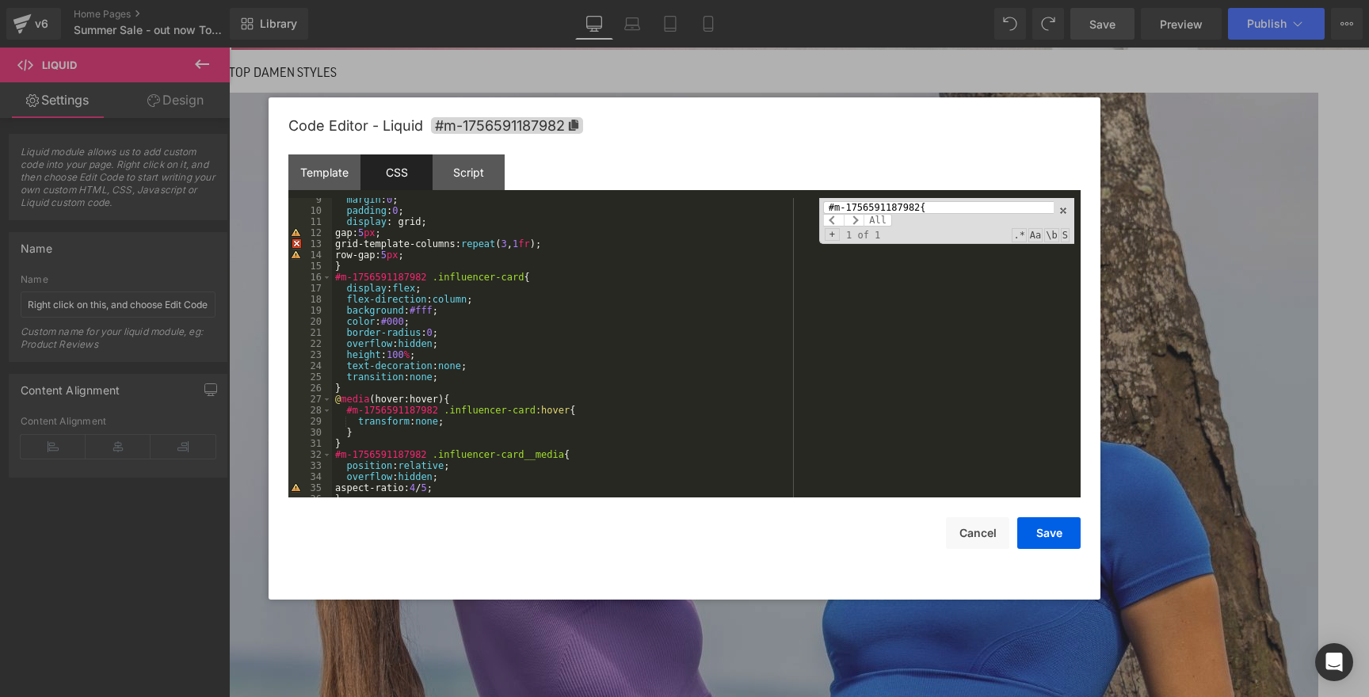
type input "#m-1756591187982{"
click at [860, 270] on div "margin : 0 ; padding : 0 ; display : grid; gap: 5 px ; grid-template-columns: r…" at bounding box center [703, 355] width 742 height 322
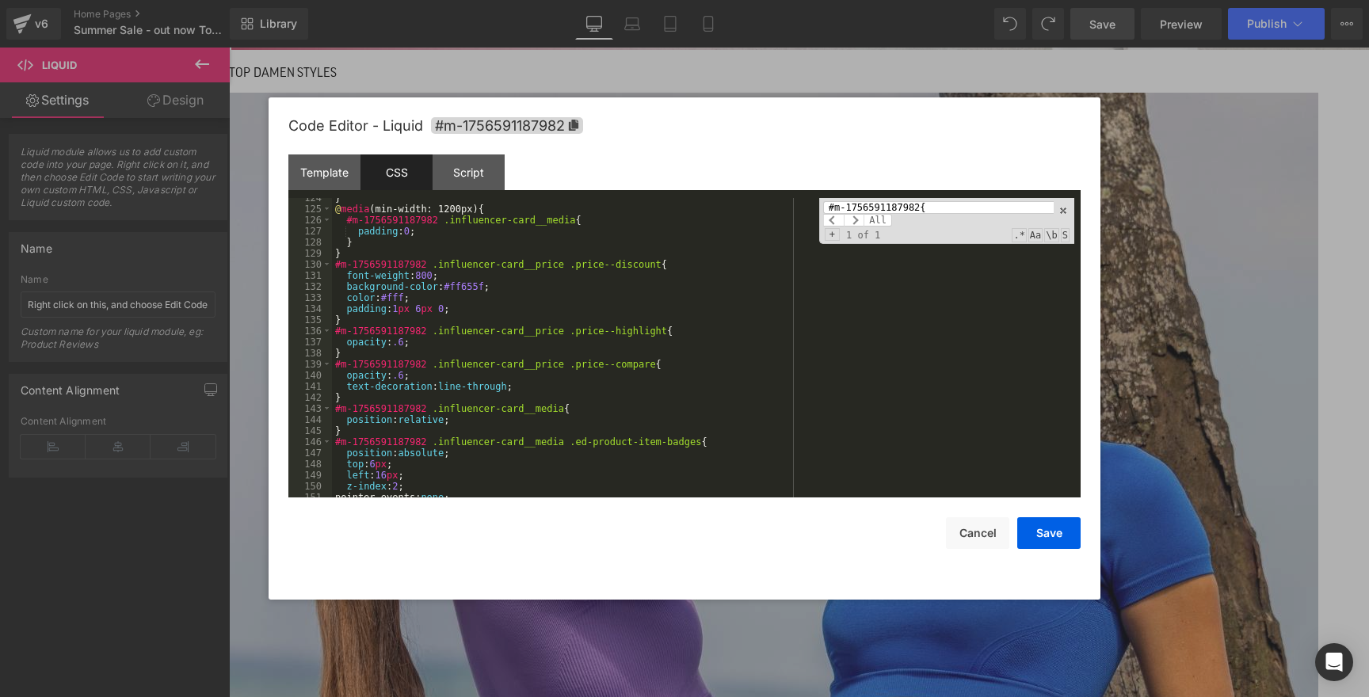
scroll to position [1464, 0]
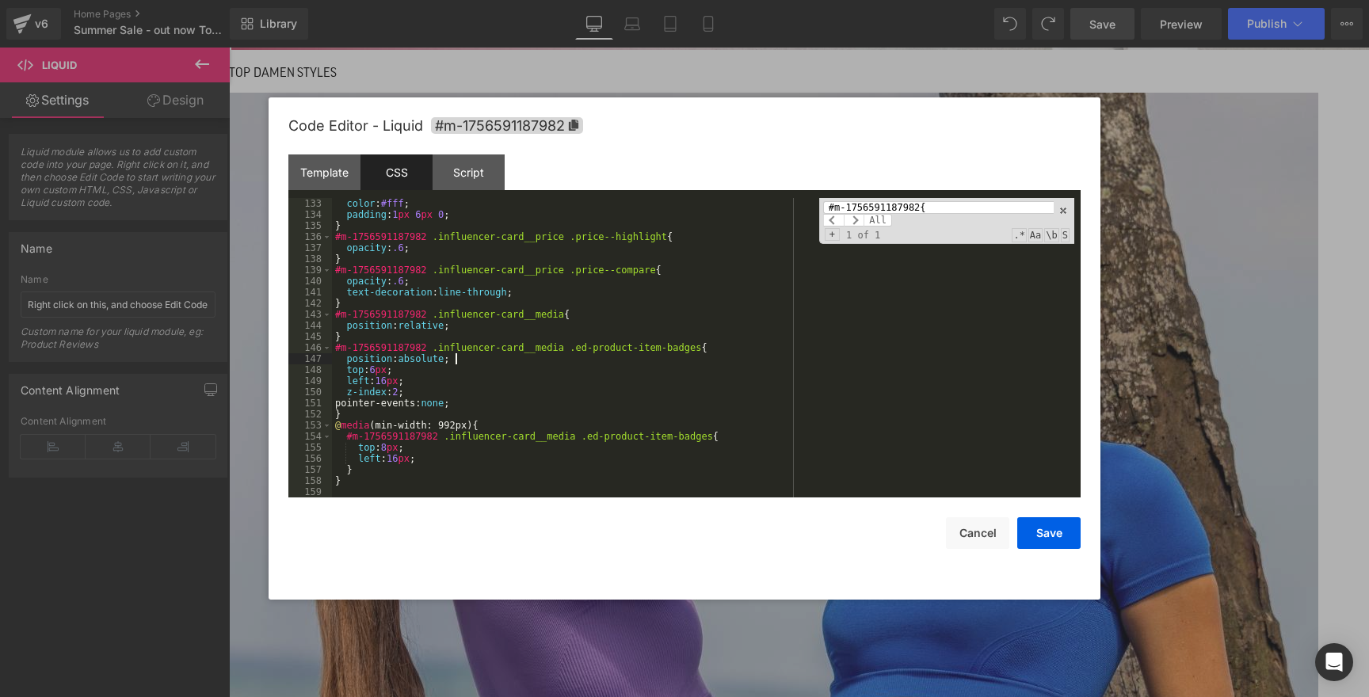
click at [798, 364] on div "color : #fff ; padding : 1 px 6 px 0 ; } #m-1756591187982 .influencer-card__pri…" at bounding box center [703, 359] width 742 height 322
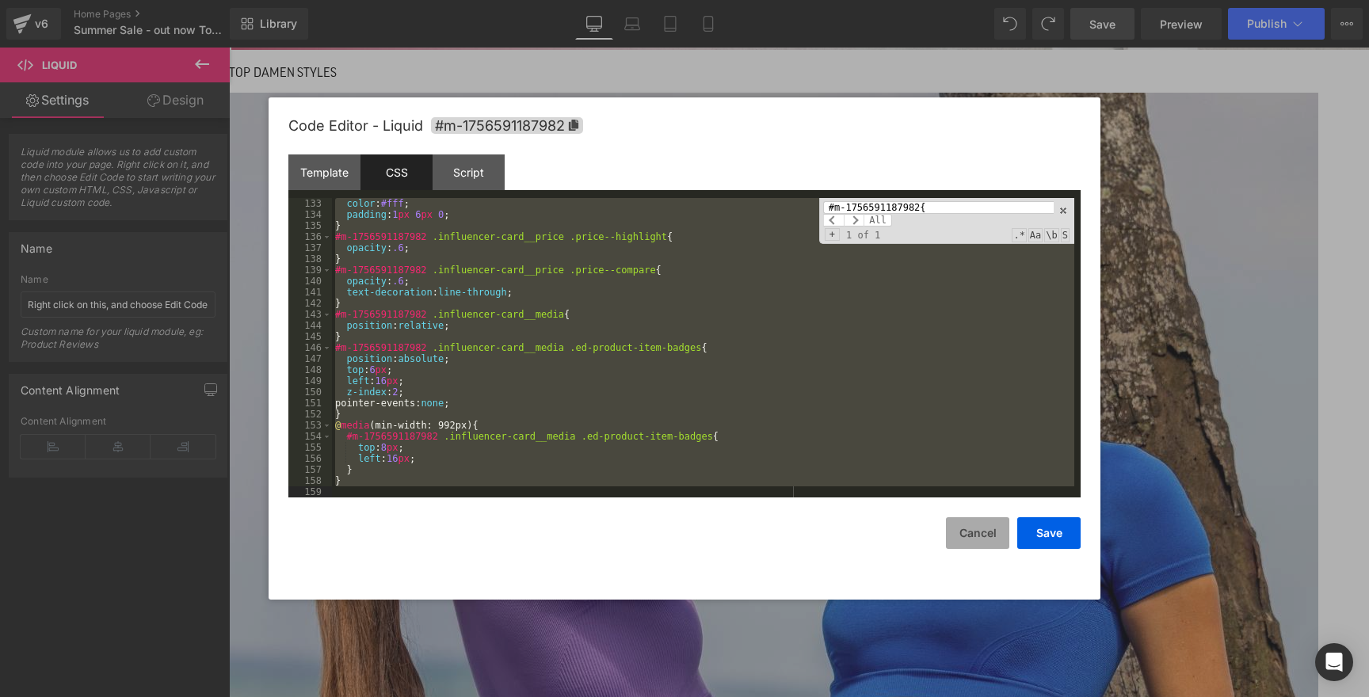
click at [974, 539] on button "Cancel" at bounding box center [977, 533] width 63 height 32
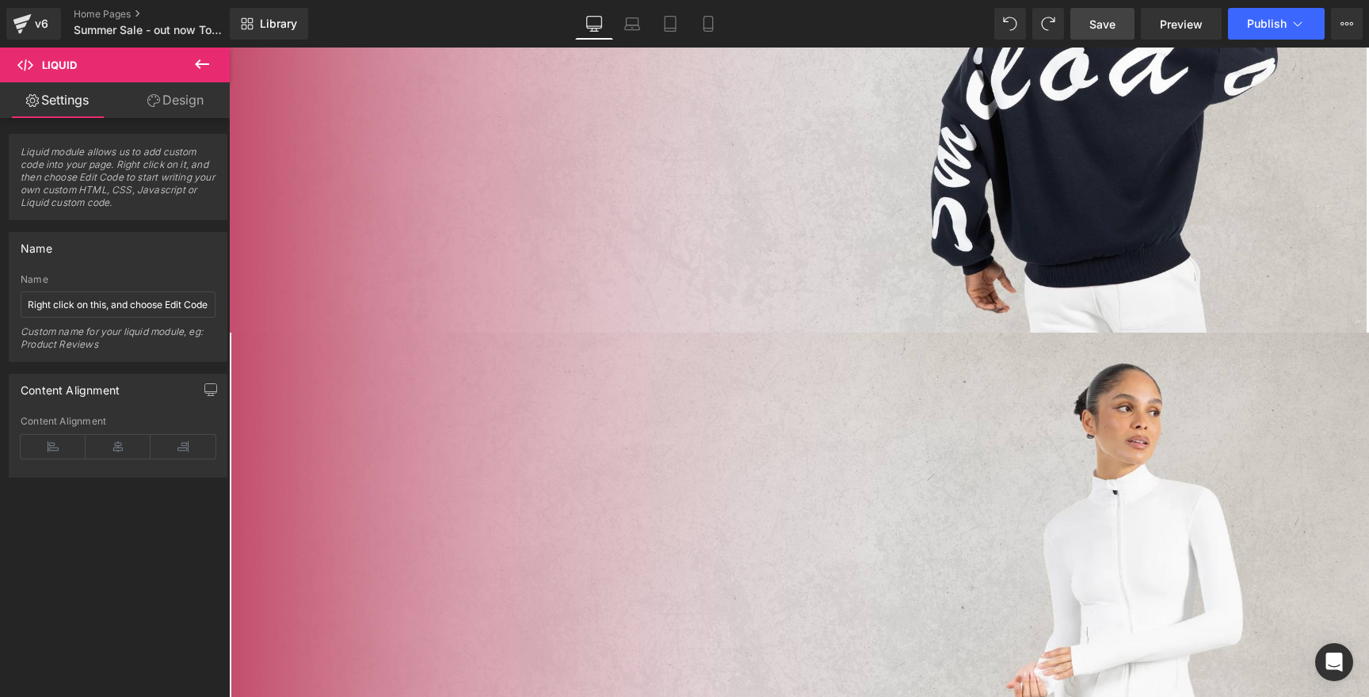
scroll to position [727, 0]
click at [1102, 22] on span "Save" at bounding box center [1102, 24] width 26 height 17
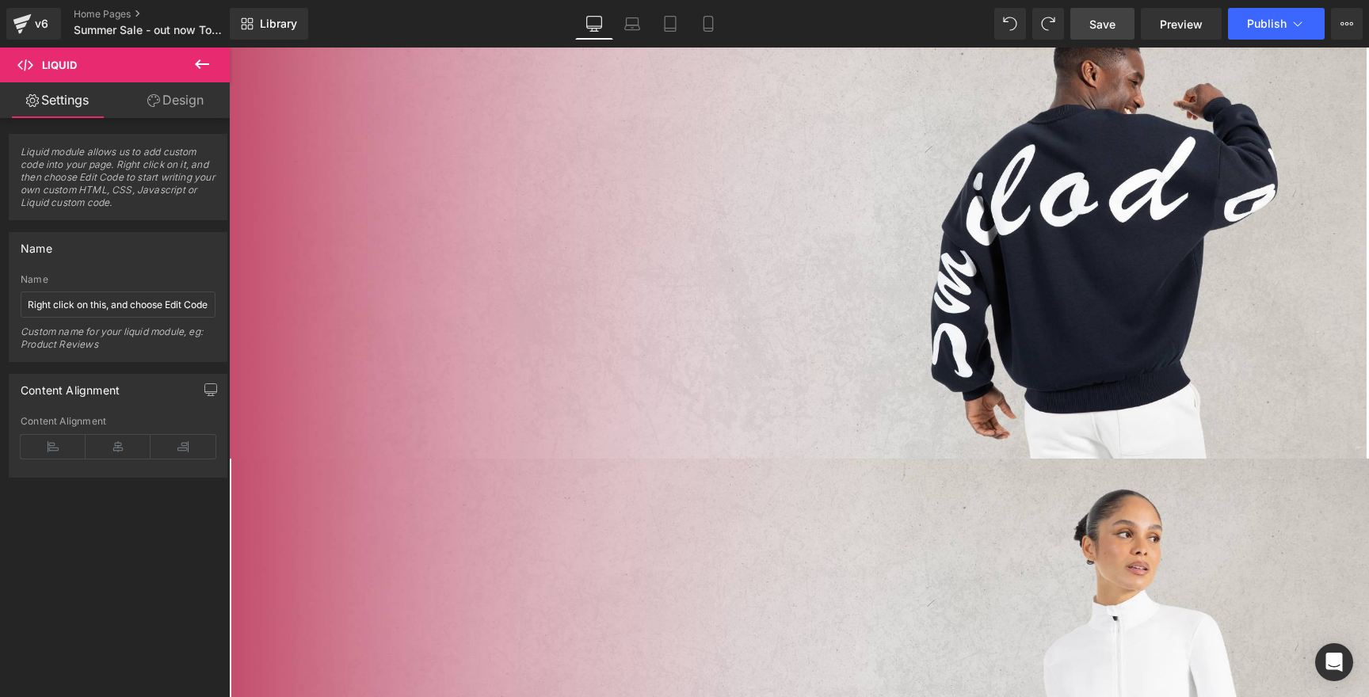
scroll to position [712, 0]
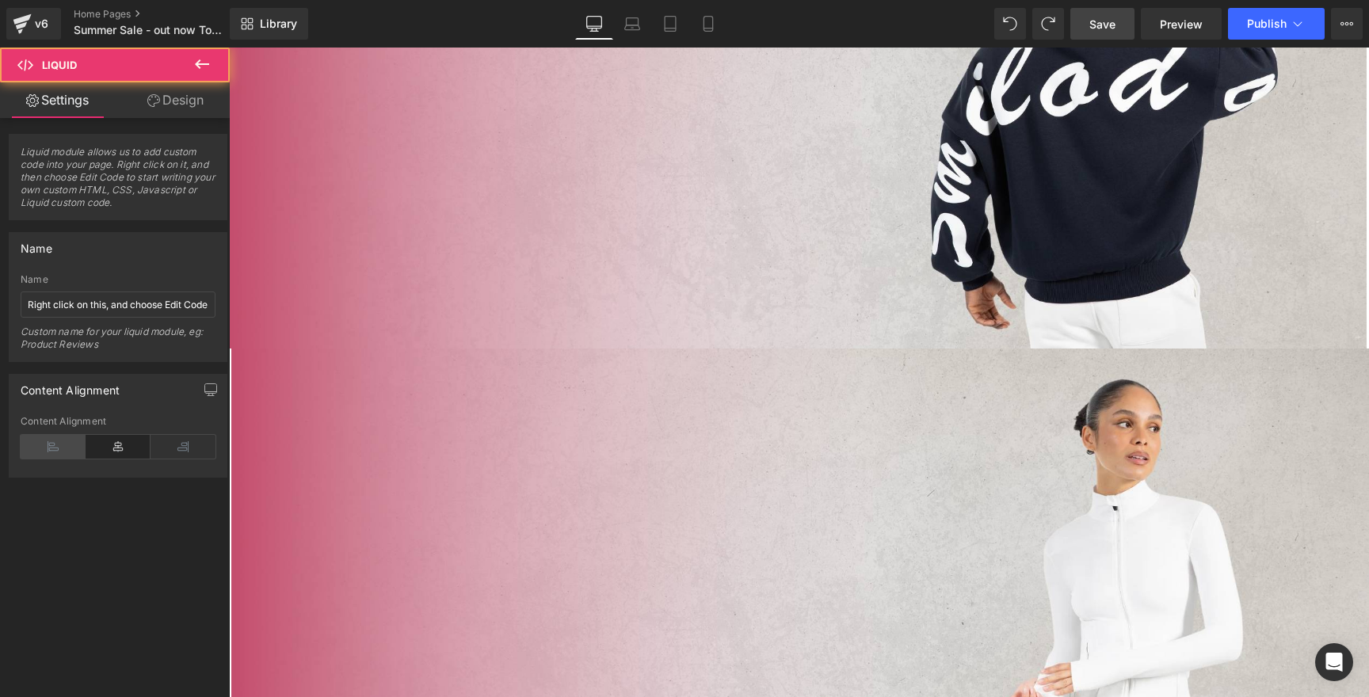
click at [44, 444] on icon at bounding box center [53, 447] width 65 height 24
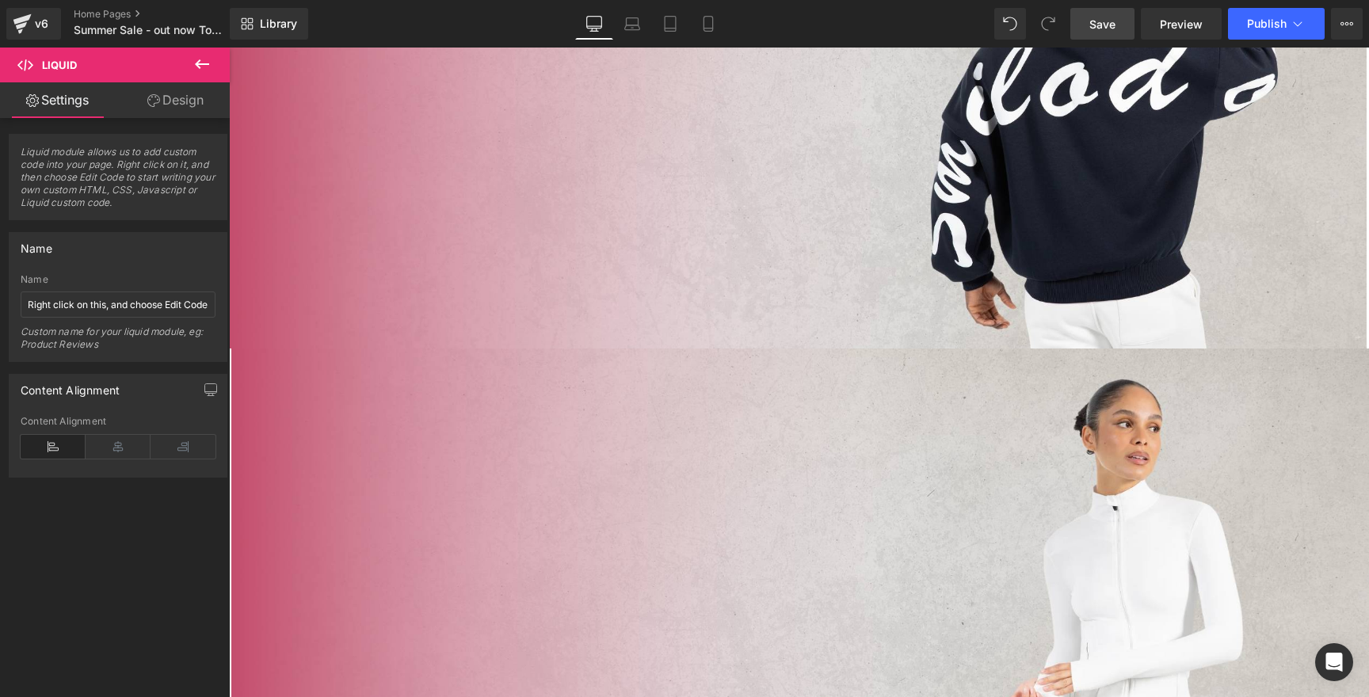
click at [1081, 18] on link "Save" at bounding box center [1102, 24] width 64 height 32
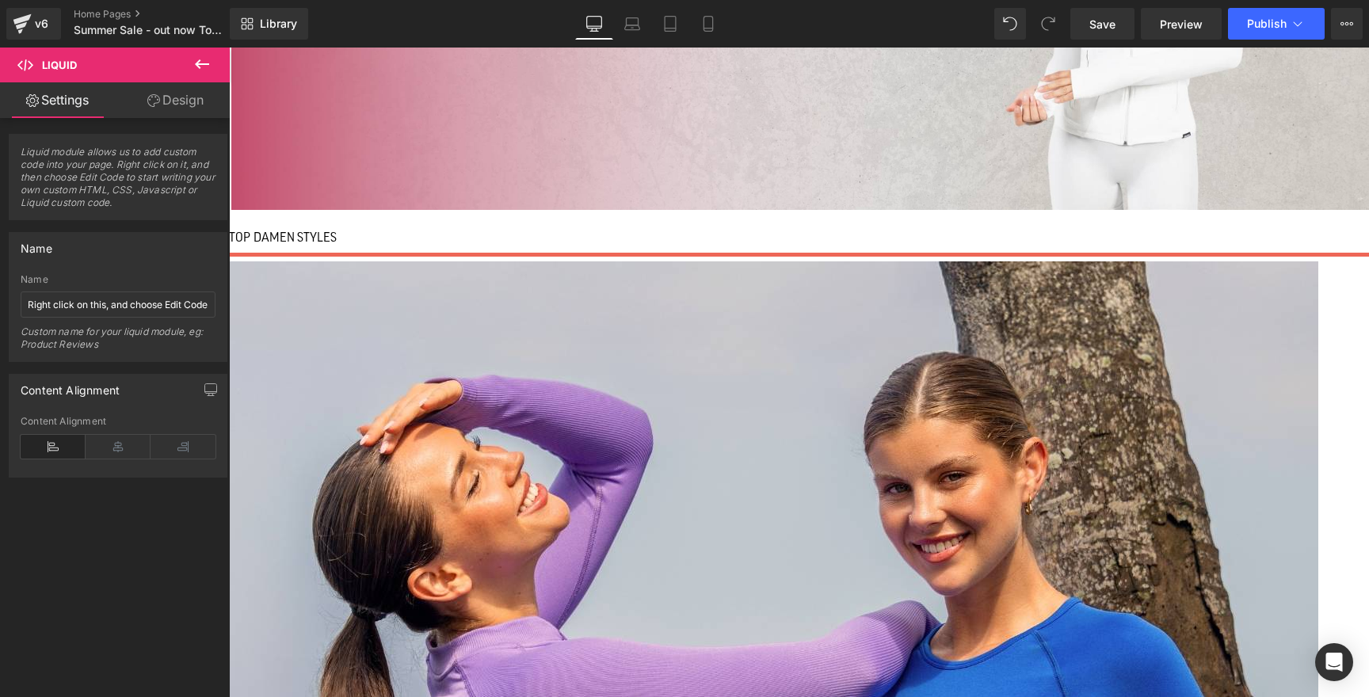
scroll to position [1370, 0]
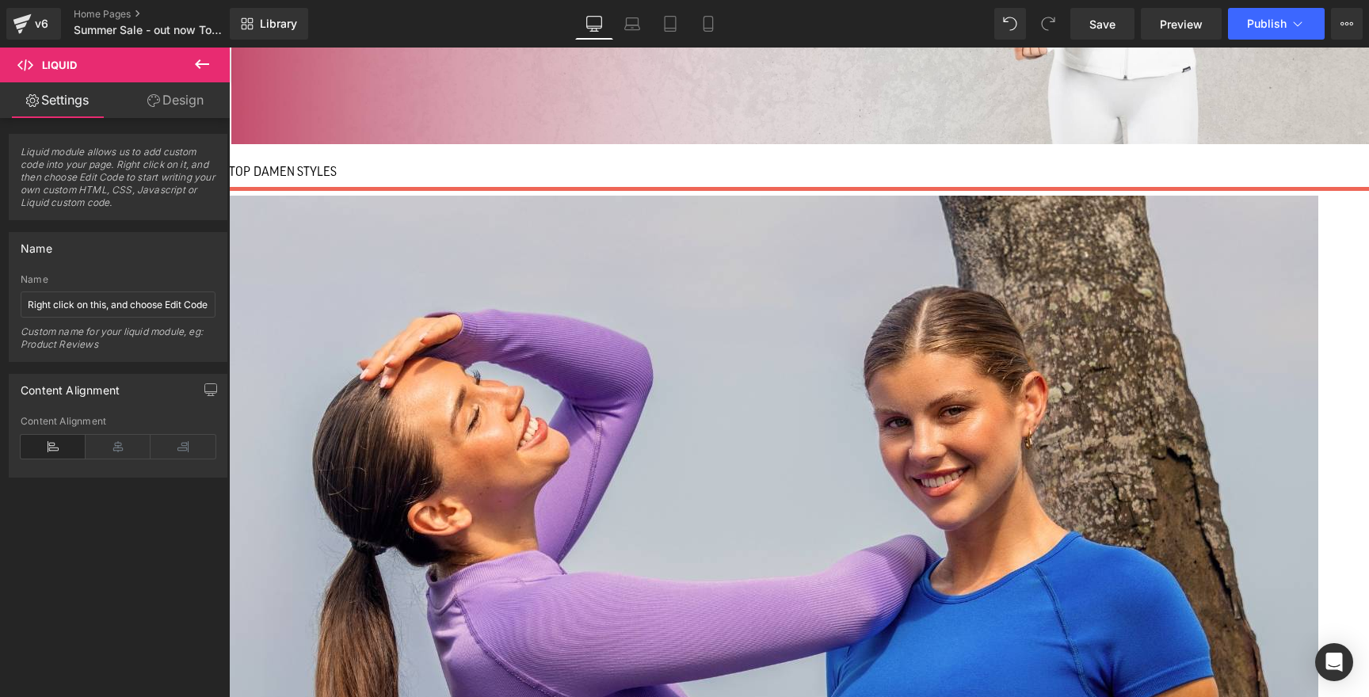
click at [229, 48] on icon at bounding box center [229, 48] width 0 height 0
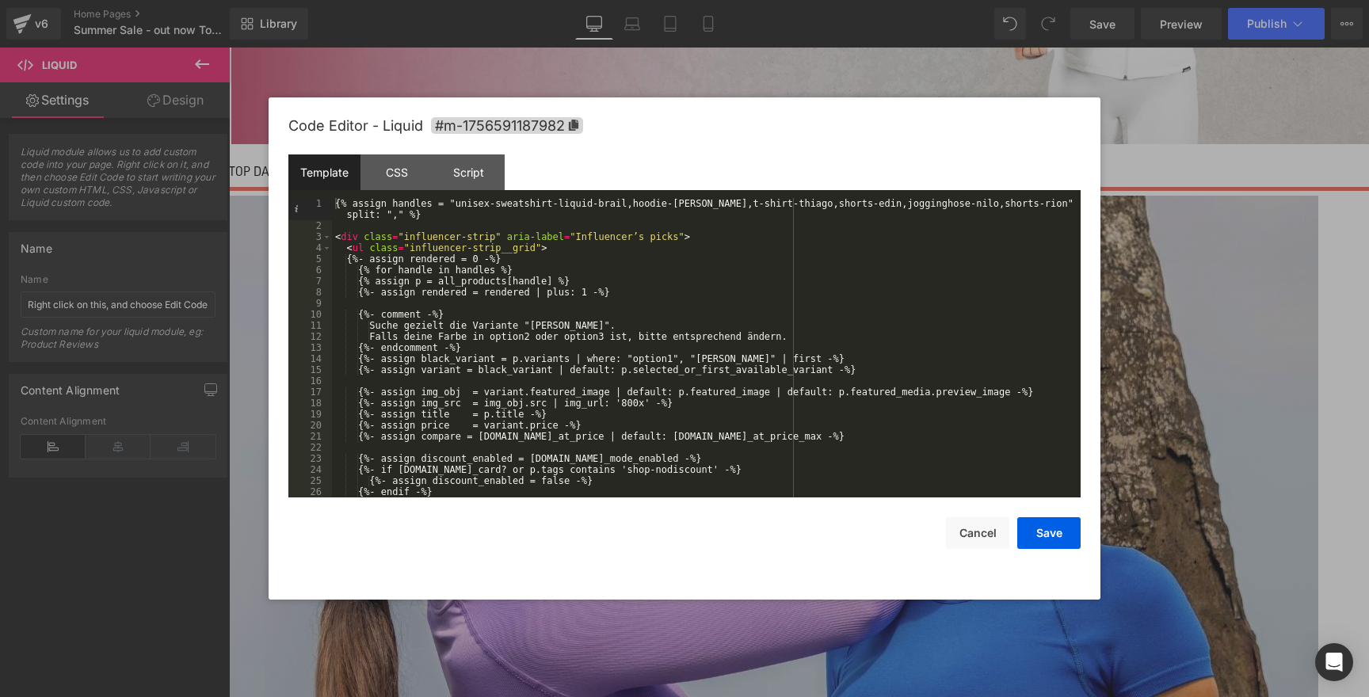
click at [772, 336] on div "{% assign handles = "unisex-sweatshirt-liquid-brail,hoodie-dawson,t-shirt-thiag…" at bounding box center [703, 364] width 742 height 333
click at [401, 179] on div "CSS" at bounding box center [396, 172] width 72 height 36
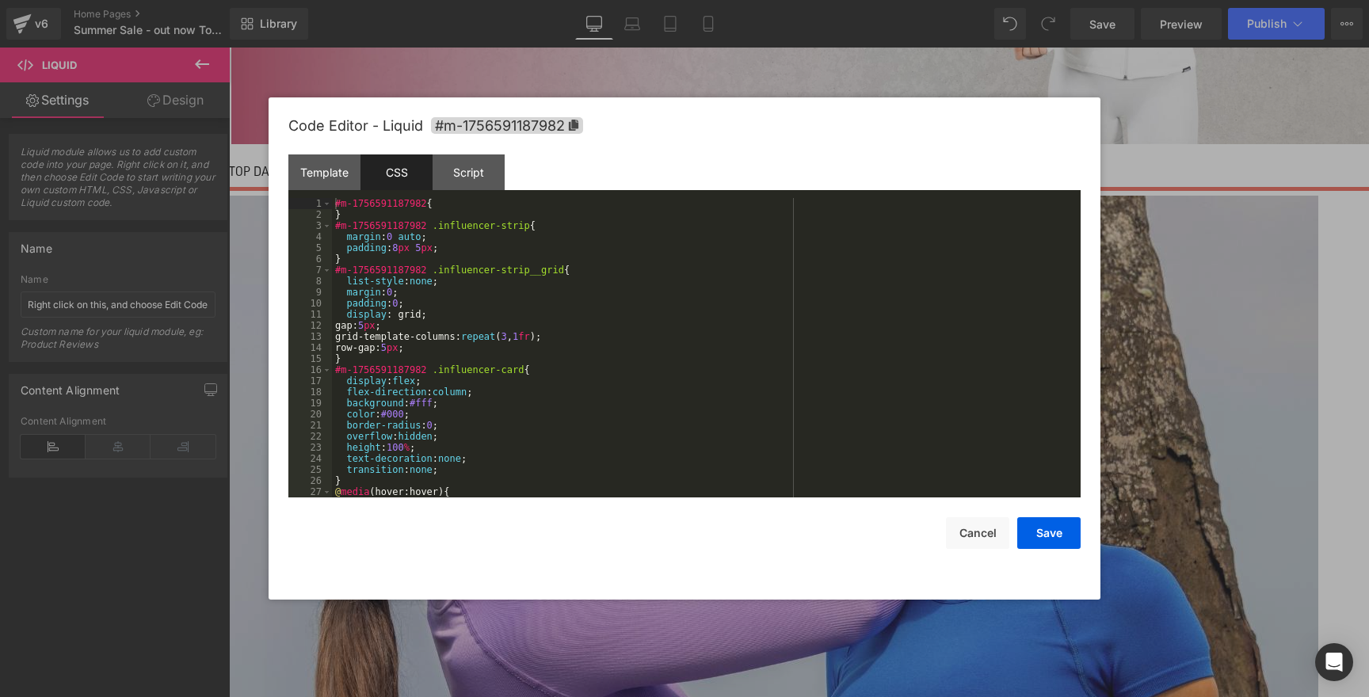
click at [547, 338] on div "#m-1756591187982 { } #m-1756591187982 .influencer-strip { margin : 0 auto ; pad…" at bounding box center [703, 359] width 742 height 322
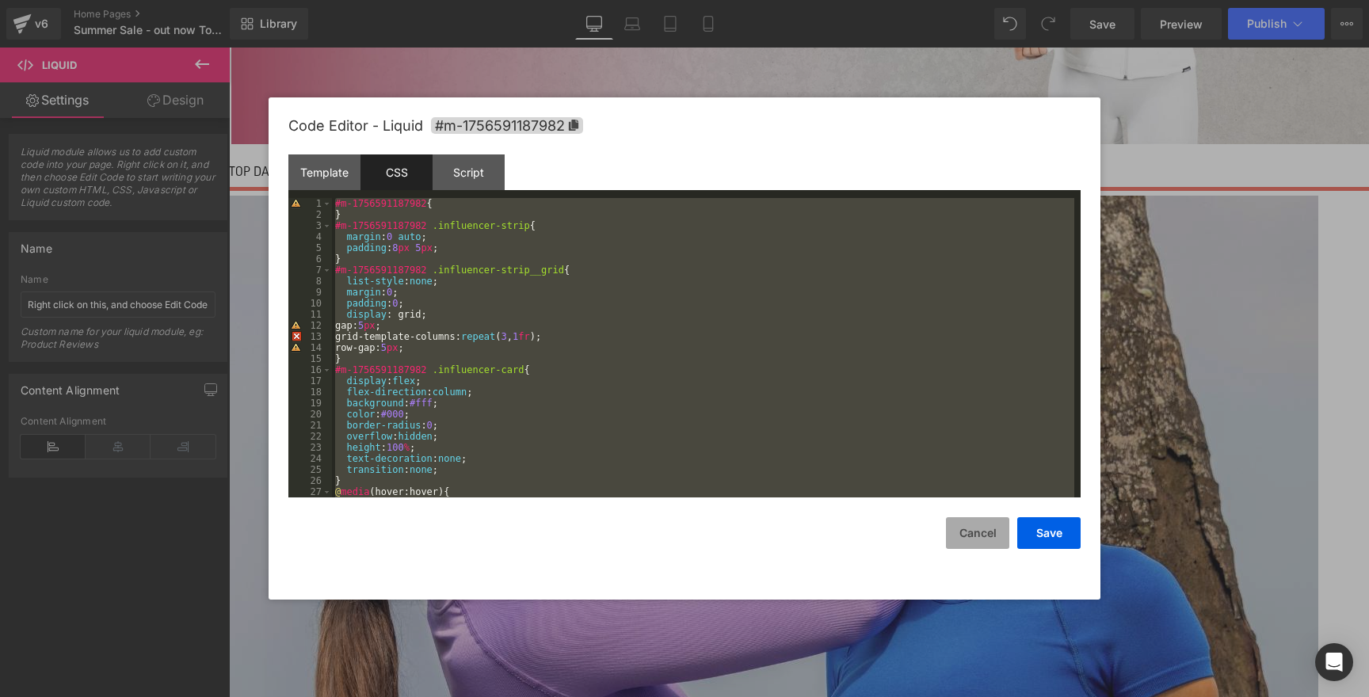
click at [988, 533] on button "Cancel" at bounding box center [977, 533] width 63 height 32
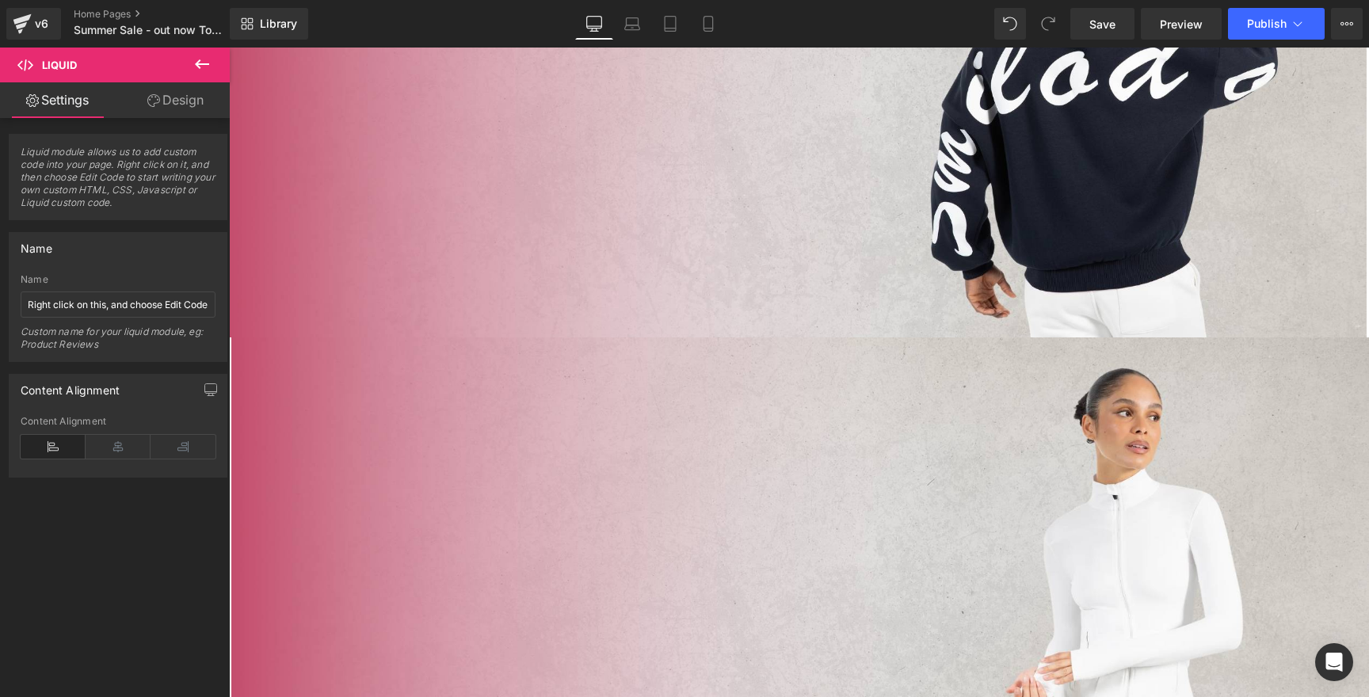
scroll to position [865, 0]
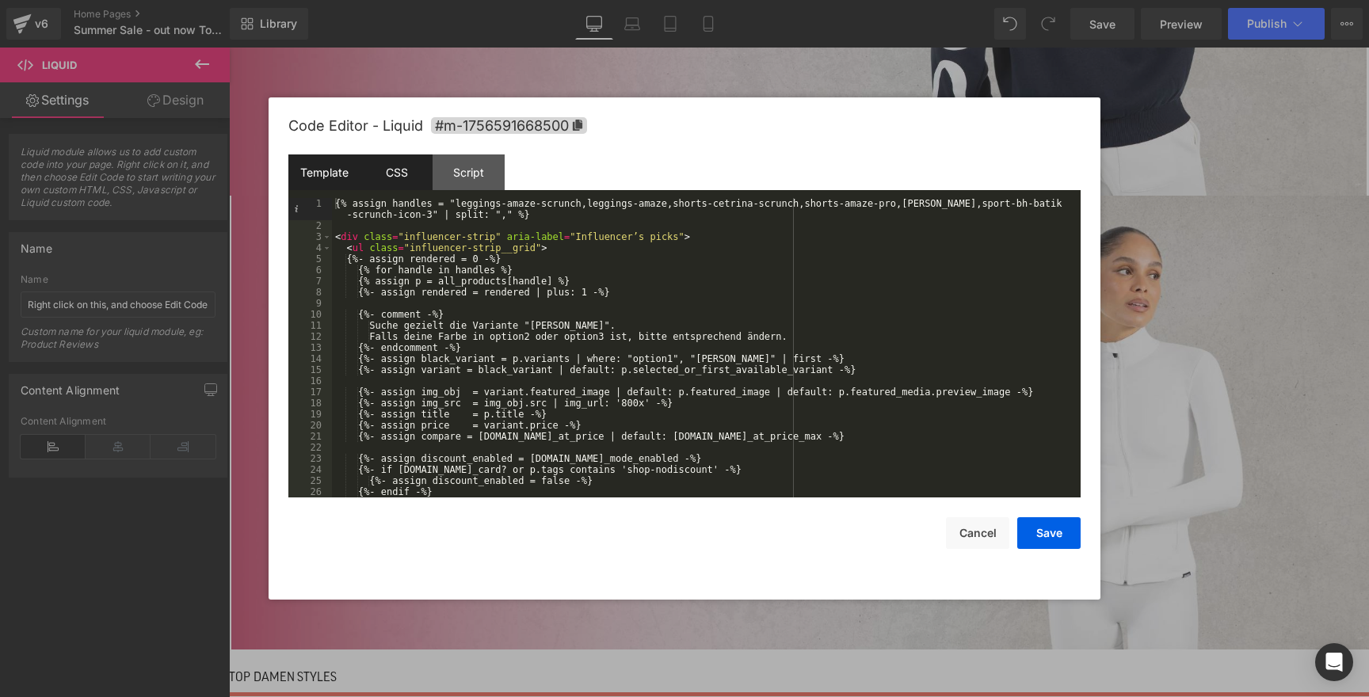
click at [394, 175] on div "CSS" at bounding box center [396, 172] width 72 height 36
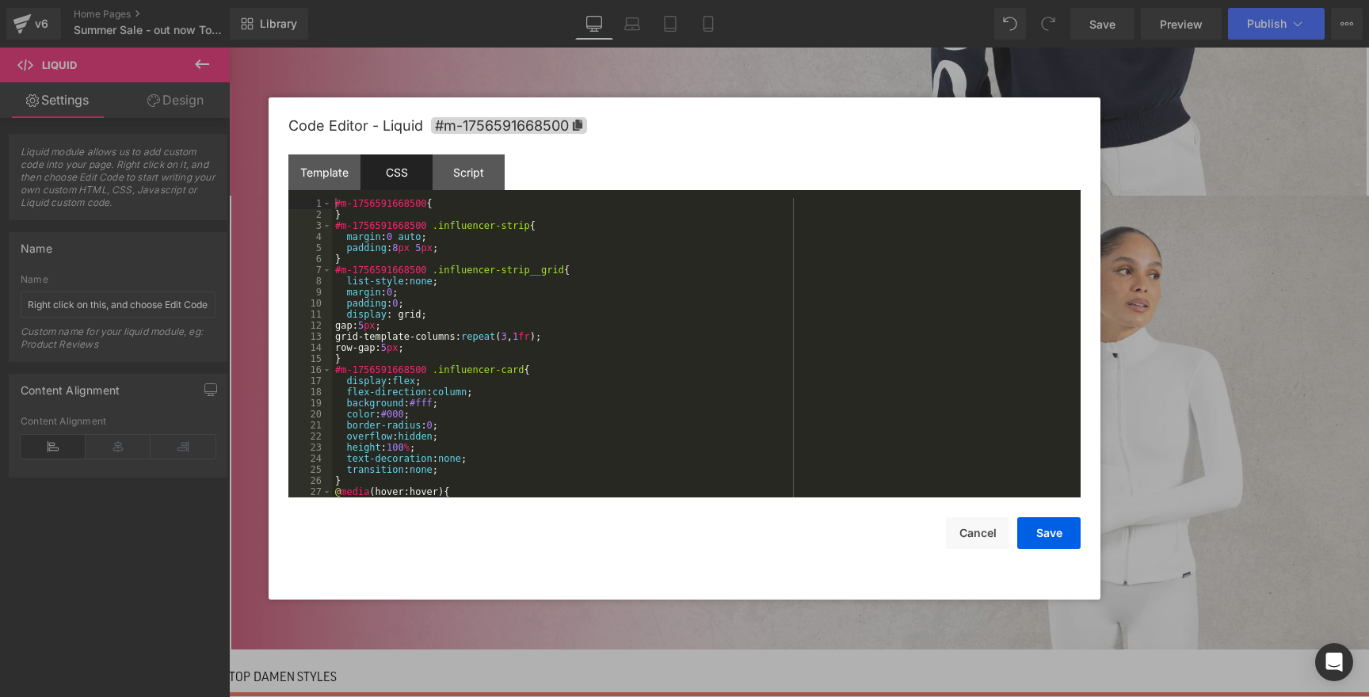
click at [512, 311] on div "#m-1756591668500 { } #m-1756591668500 .influencer-strip { margin : 0 auto ; pad…" at bounding box center [703, 359] width 742 height 322
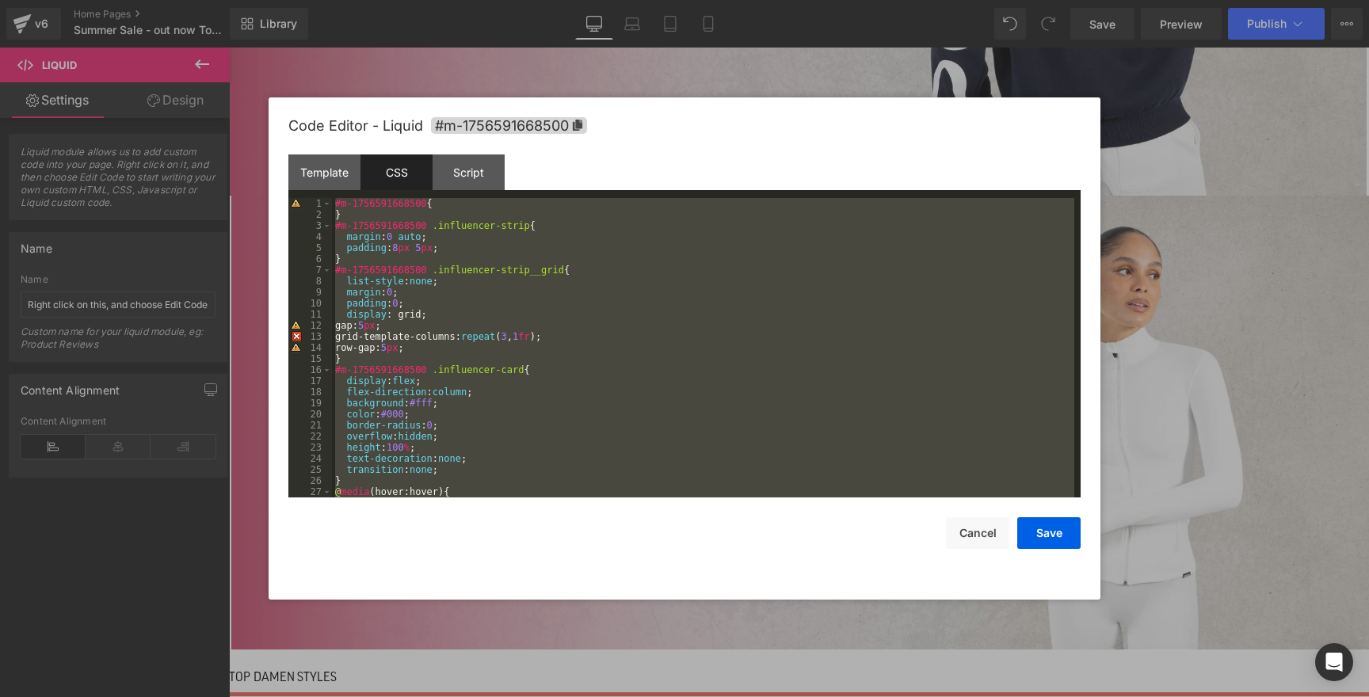
click at [464, 266] on div "#m-1756591668500 { } #m-1756591668500 .influencer-strip { margin : 0 auto ; pad…" at bounding box center [703, 359] width 742 height 322
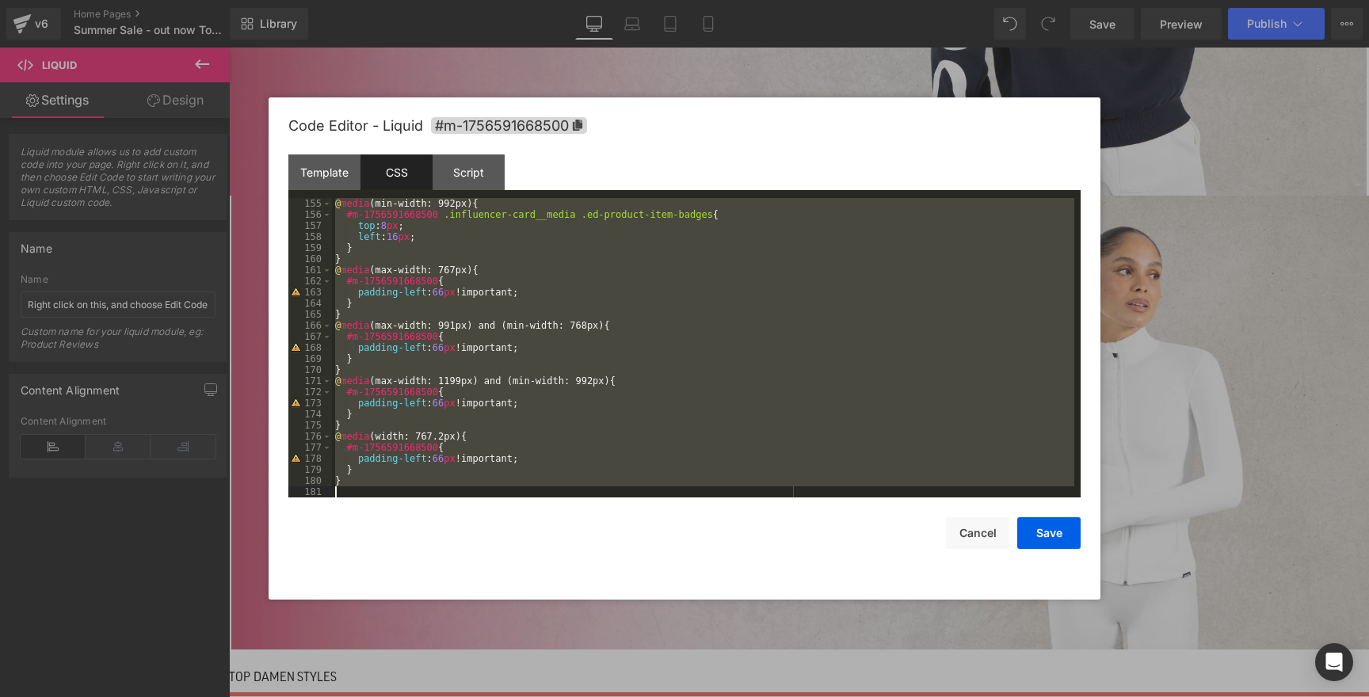
scroll to position [1708, 0]
drag, startPoint x: 335, startPoint y: 230, endPoint x: 578, endPoint y: 710, distance: 538.1
click at [578, 696] on html "Row You are previewing how the will restyle your page. You can not edit Element…" at bounding box center [684, 348] width 1369 height 697
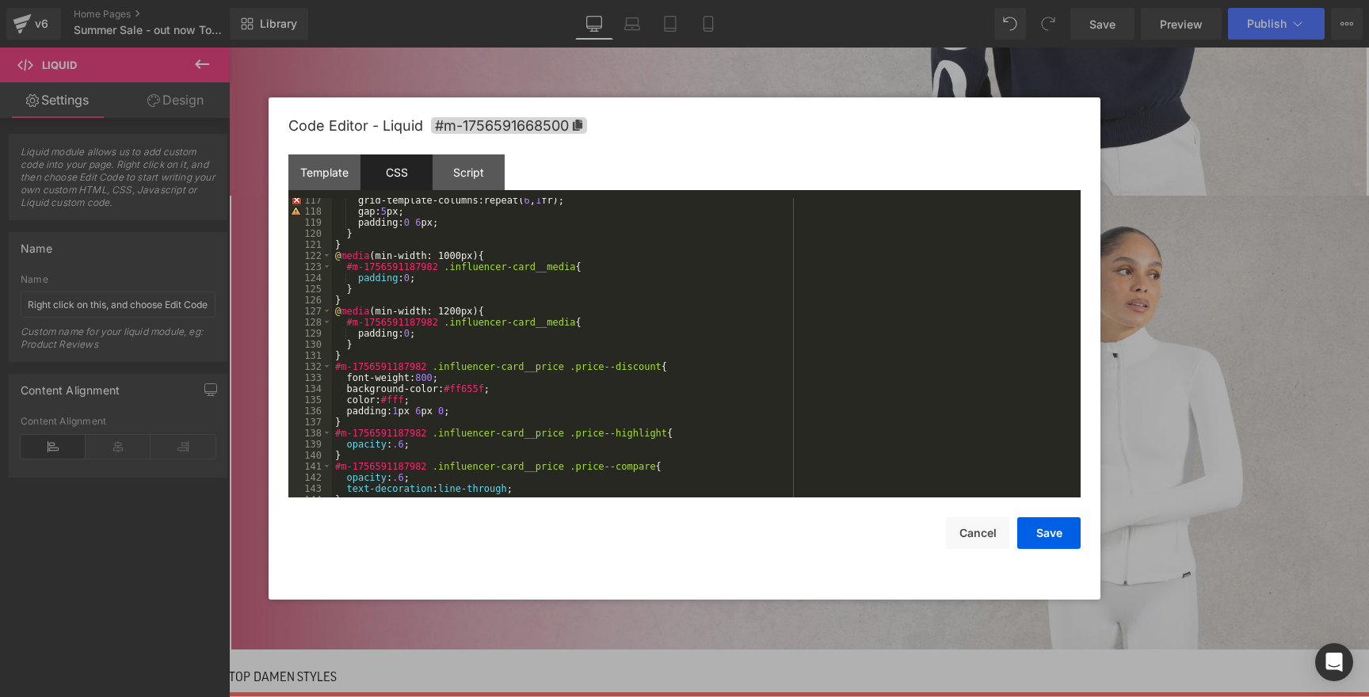
scroll to position [0, 0]
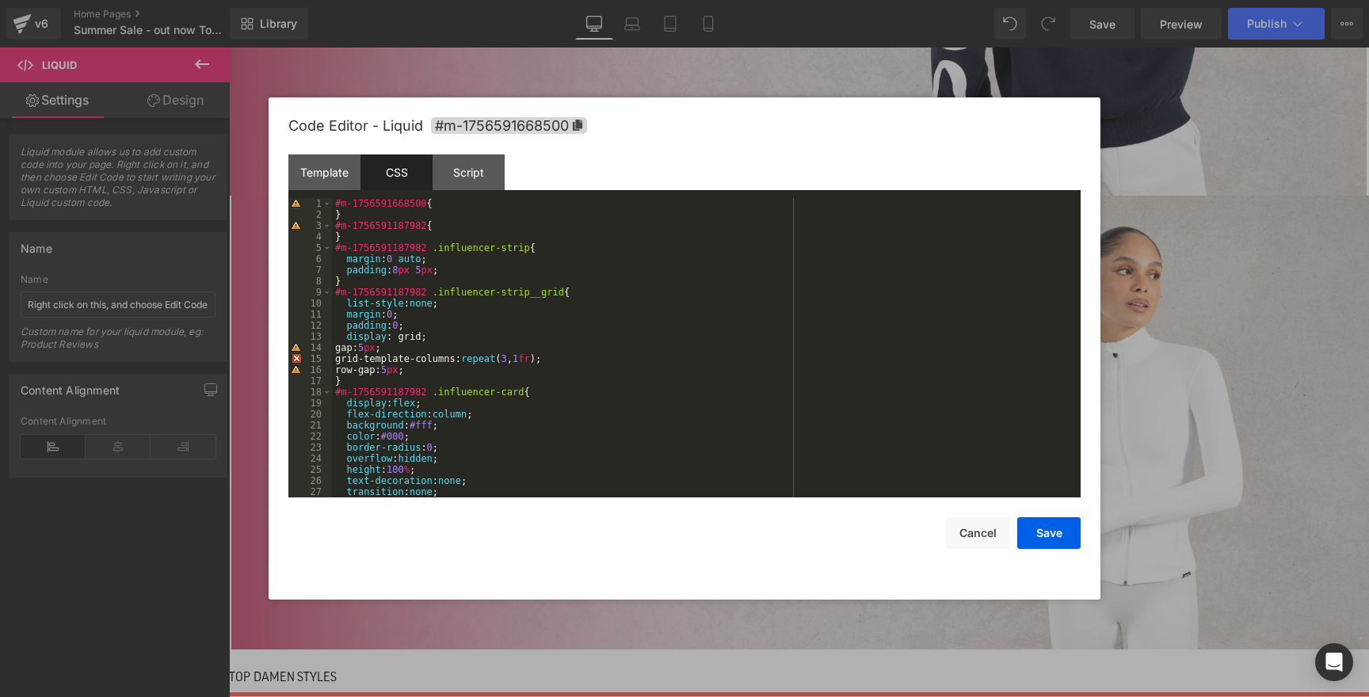
click at [399, 208] on div "#m-1756591668500 { } #m-1756591187982 { } #m-1756591187982 .influencer-strip { …" at bounding box center [703, 359] width 742 height 322
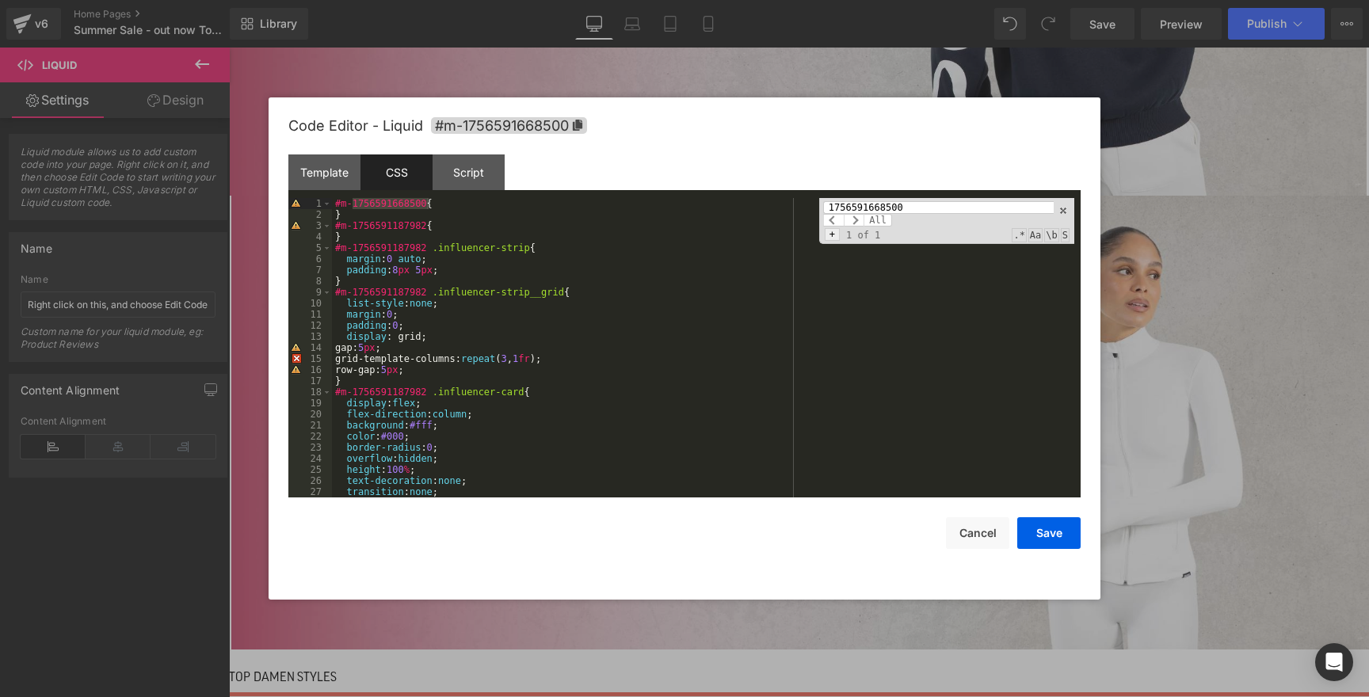
drag, startPoint x: 880, startPoint y: 222, endPoint x: 830, endPoint y: 238, distance: 52.6
click at [832, 239] on div "1756591668500 All Replace All + 1 of 1 .* Aa \b S" at bounding box center [946, 221] width 255 height 46
click at [831, 238] on span "+" at bounding box center [832, 234] width 15 height 13
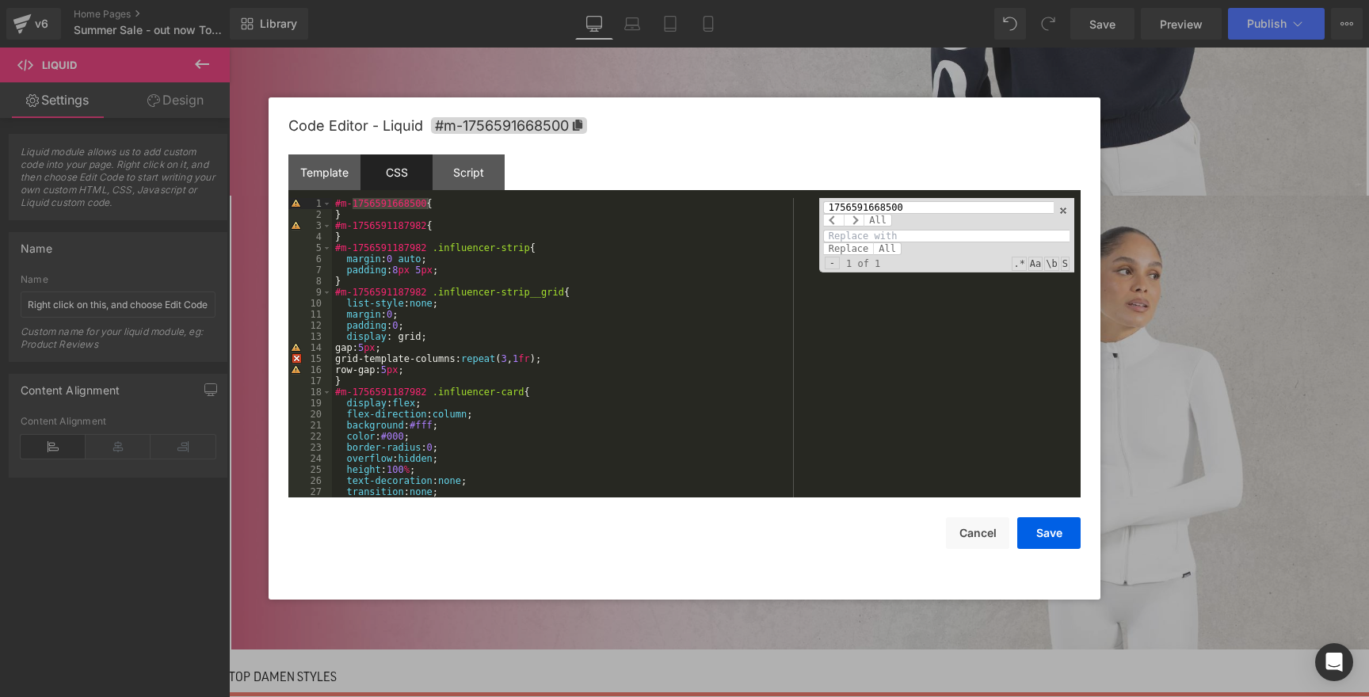
click at [861, 241] on input at bounding box center [946, 236] width 246 height 13
paste input "1756591668500"
type input "1756591668500"
click at [405, 226] on div "#m-1756591668500 { } #m-1756591187982 { } #m-1756591187982 .influencer-strip { …" at bounding box center [703, 359] width 742 height 322
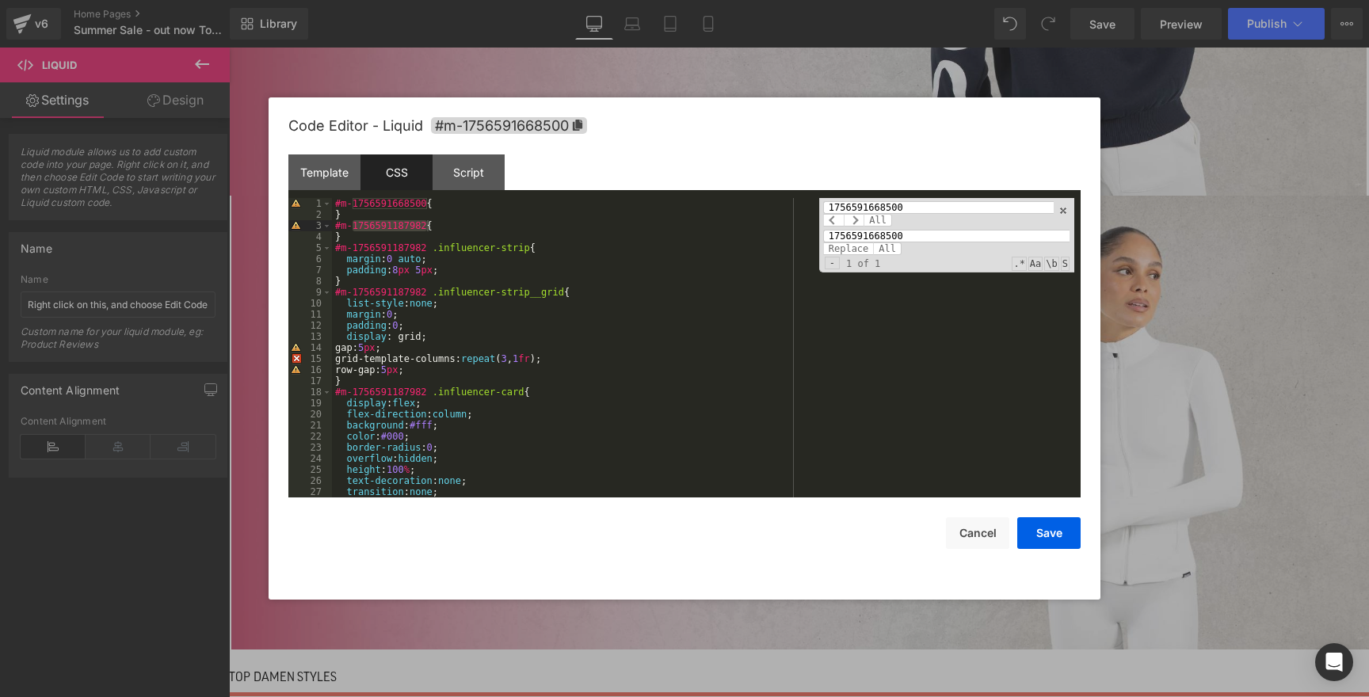
click at [886, 209] on input "1756591668500" at bounding box center [938, 207] width 230 height 13
paste input "187982"
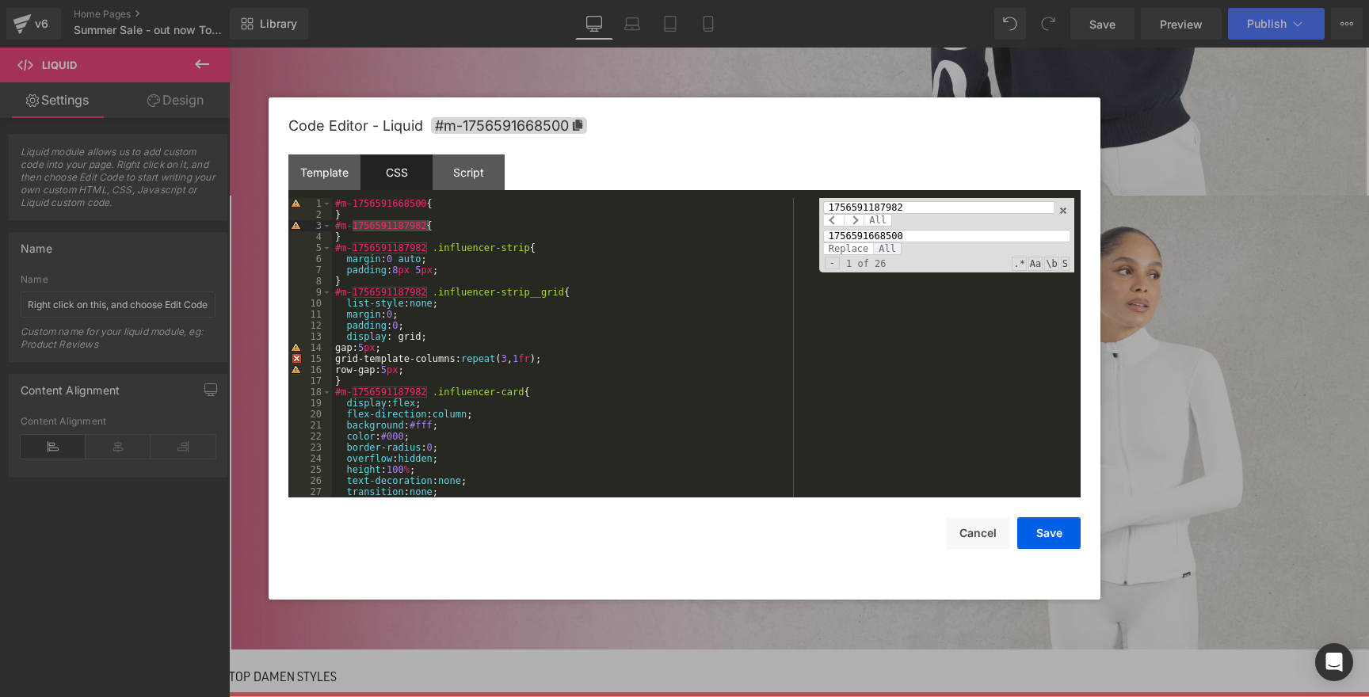
type input "1756591187982"
click at [882, 246] on span "All" at bounding box center [887, 248] width 29 height 13
click at [1059, 534] on button "Save" at bounding box center [1048, 533] width 63 height 32
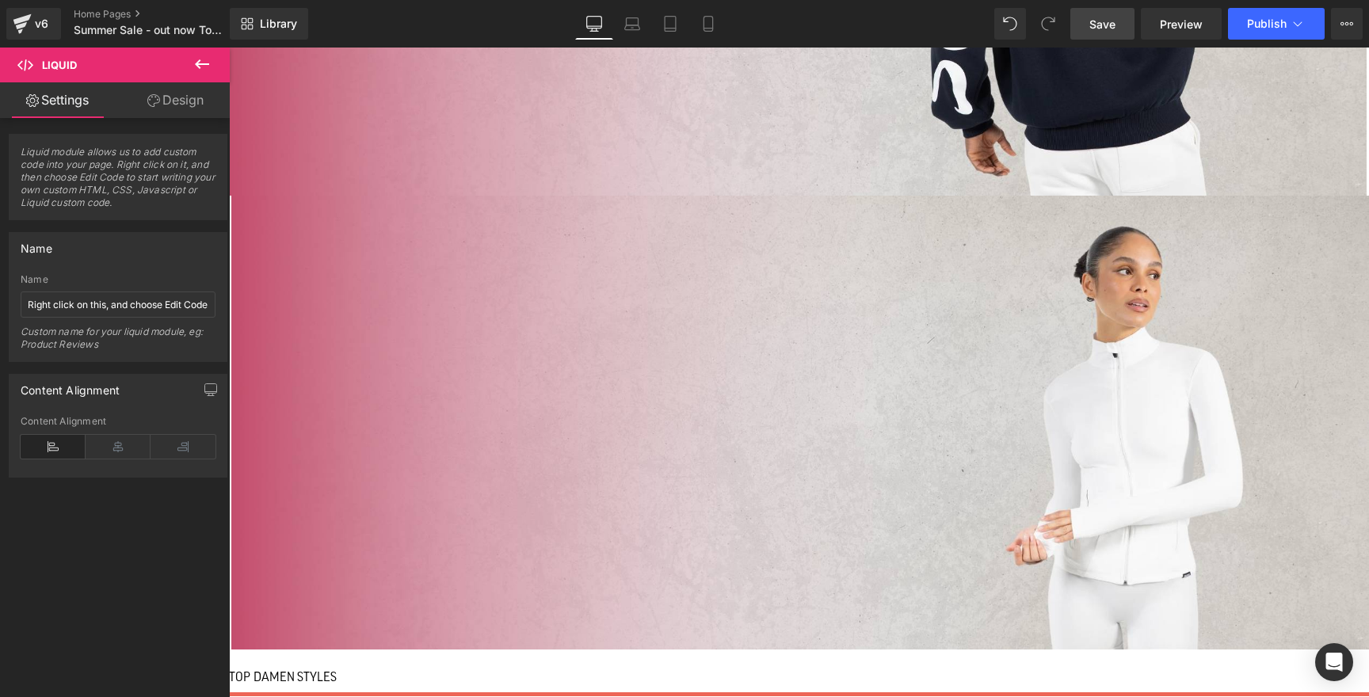
click at [1120, 25] on link "Save" at bounding box center [1102, 24] width 64 height 32
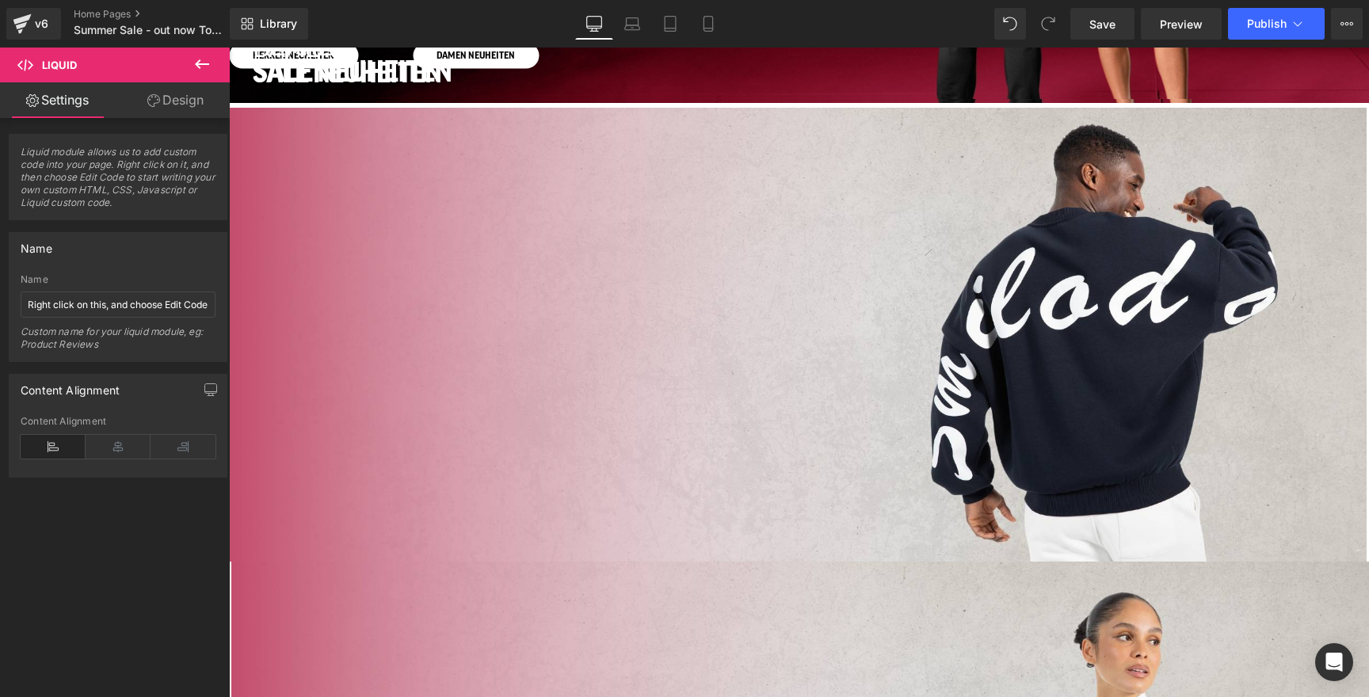
scroll to position [259, 0]
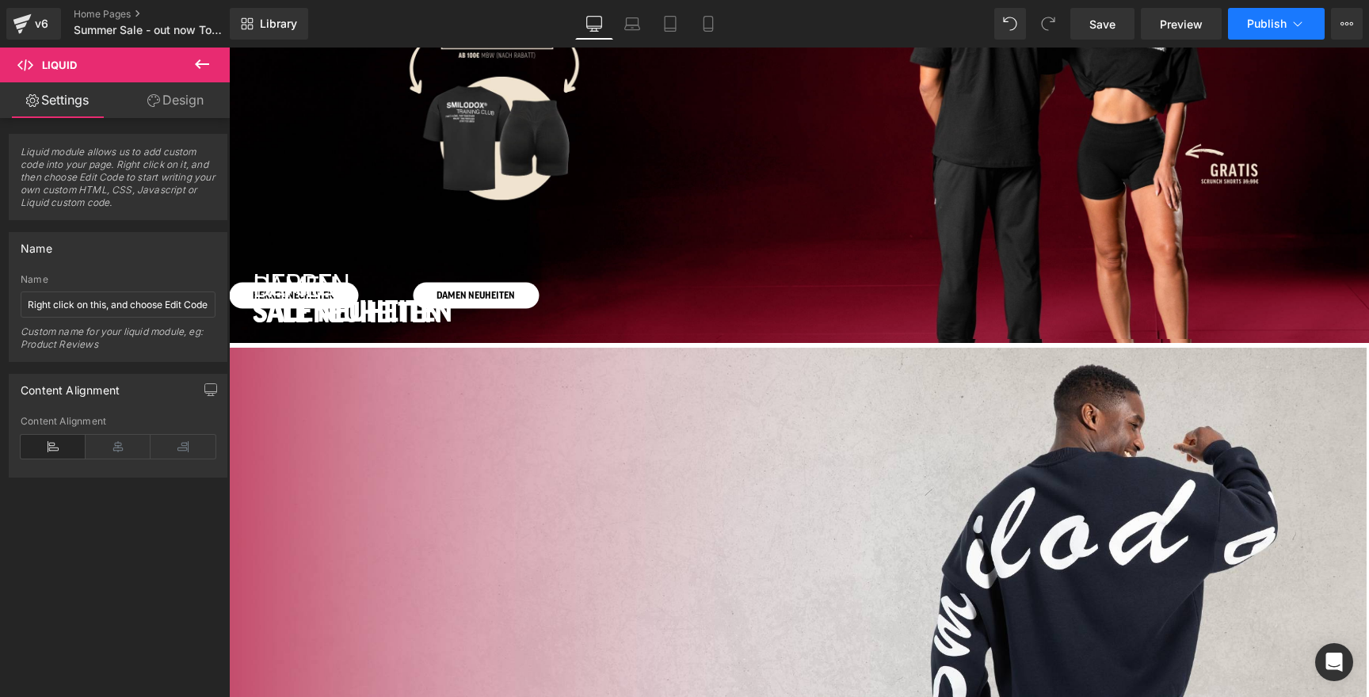
click at [1256, 27] on span "Publish" at bounding box center [1267, 23] width 40 height 13
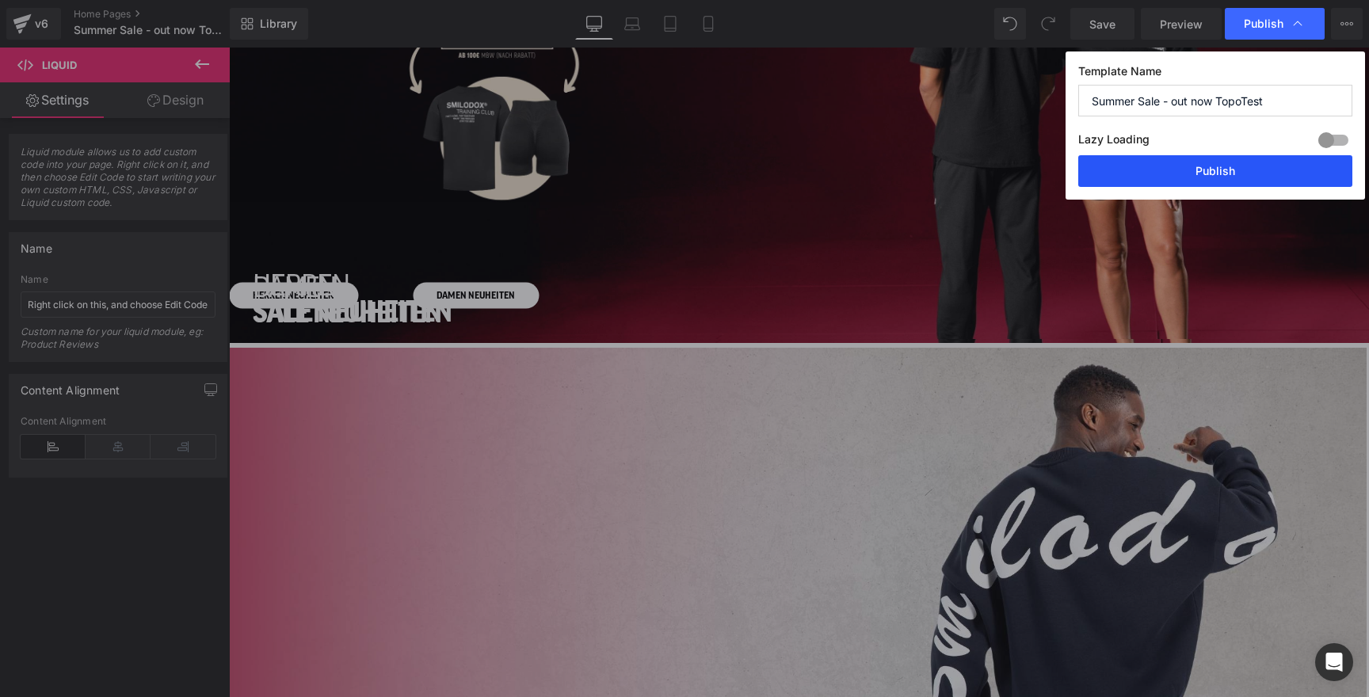
click at [1194, 176] on button "Publish" at bounding box center [1215, 171] width 274 height 32
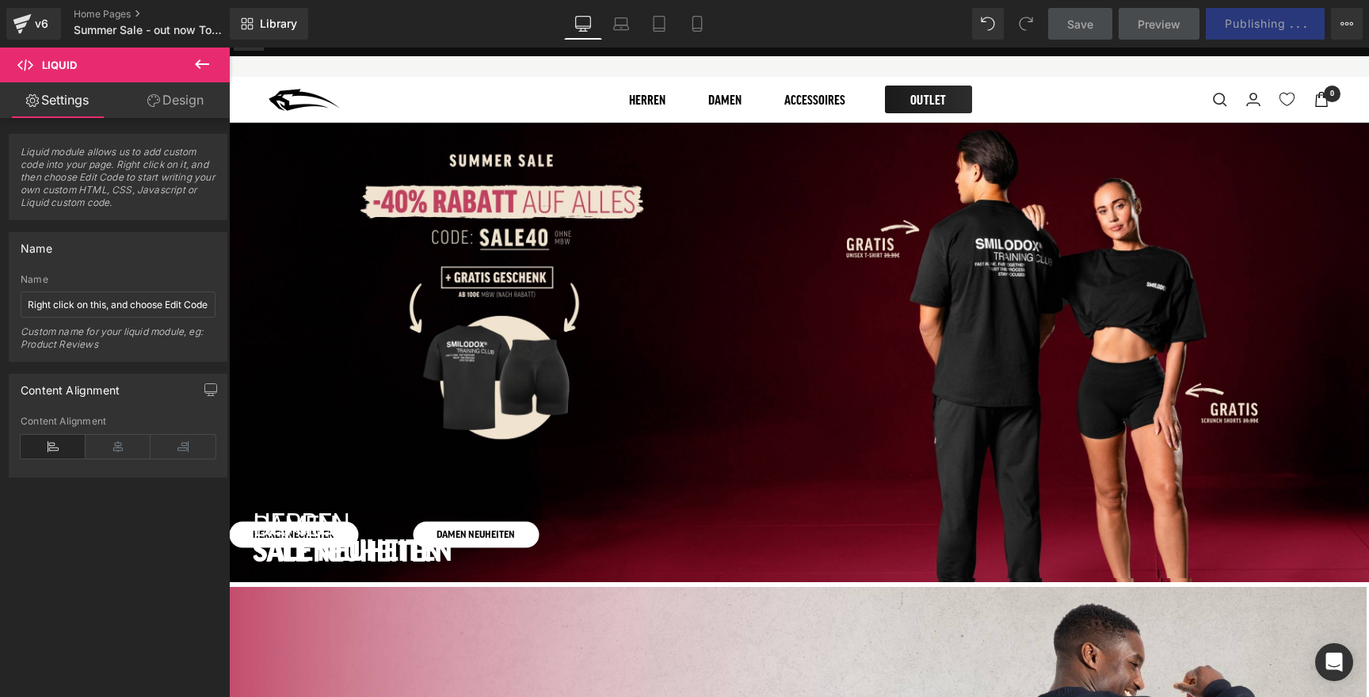
scroll to position [0, 0]
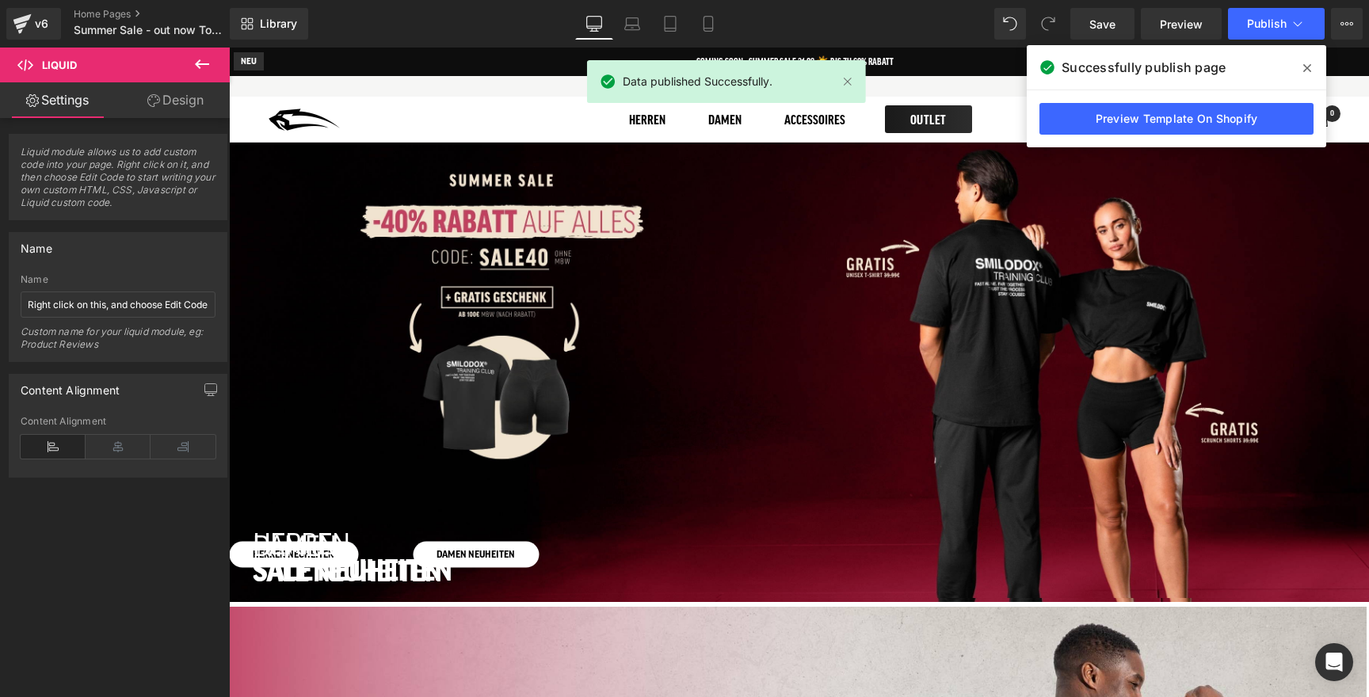
click at [1305, 71] on icon at bounding box center [1307, 68] width 8 height 13
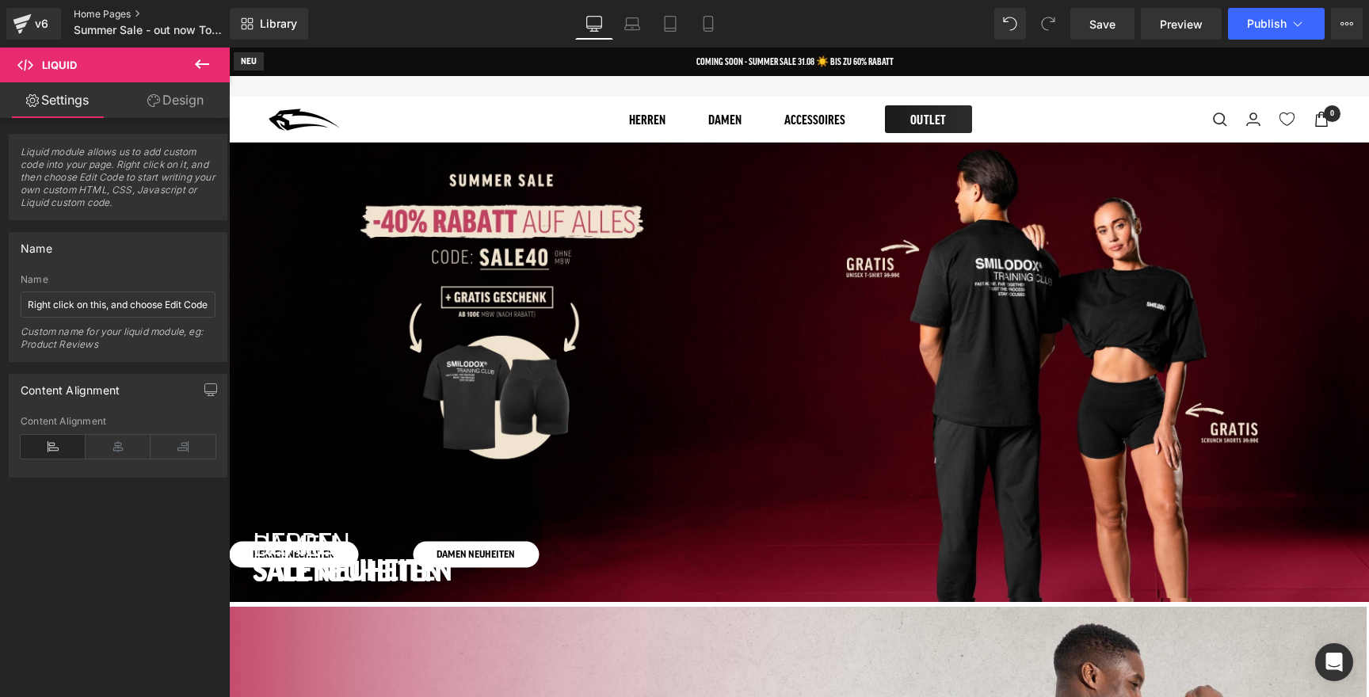
click at [121, 10] on link "Home Pages" at bounding box center [165, 14] width 182 height 13
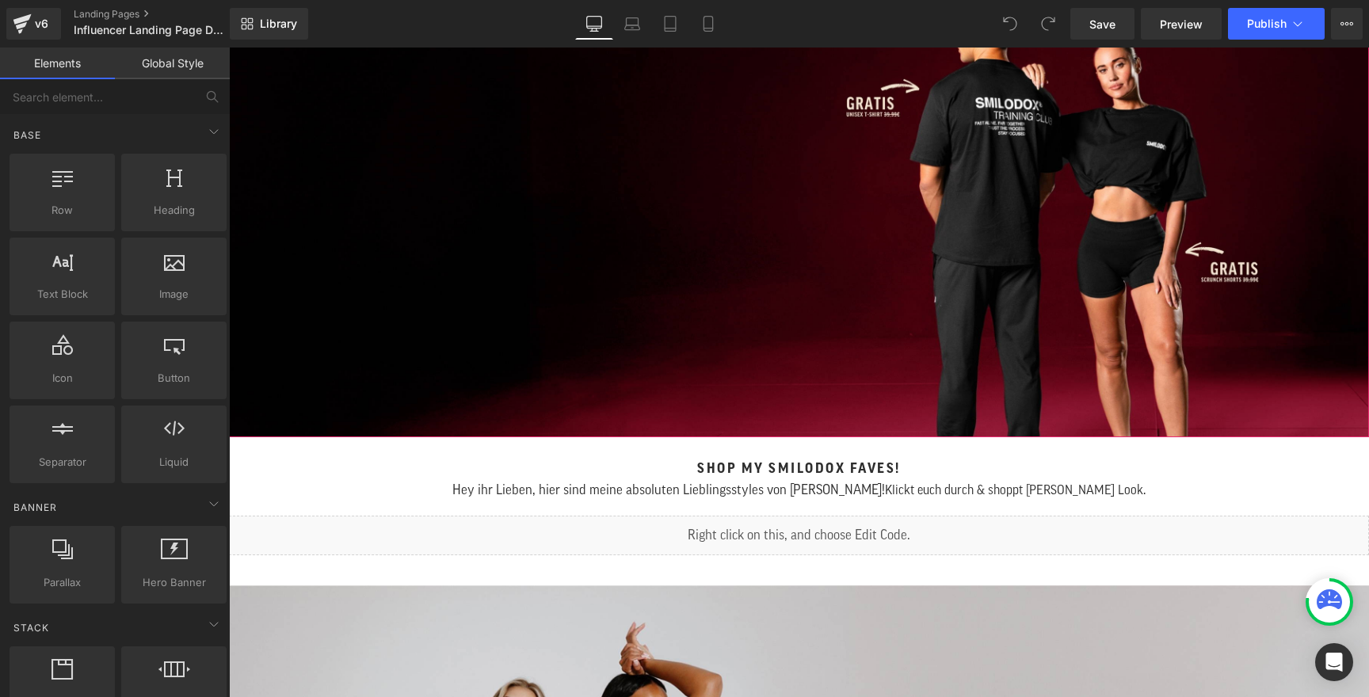
scroll to position [370, 0]
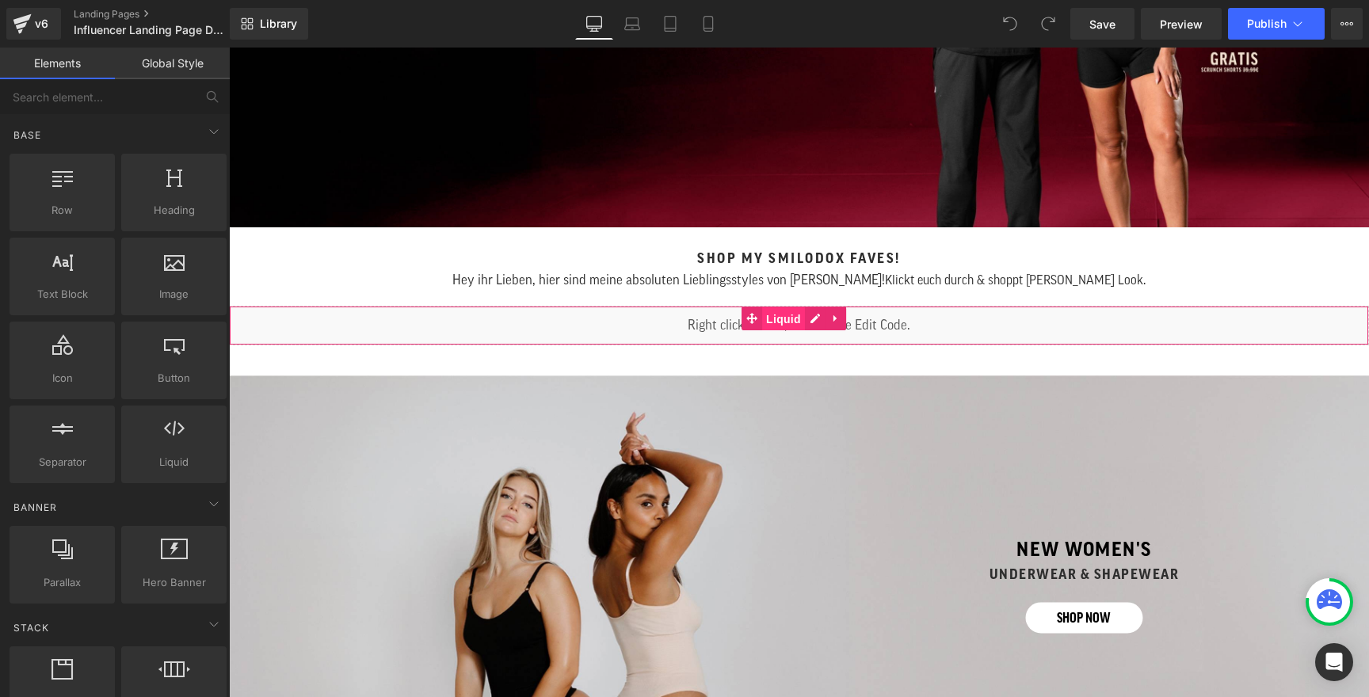
click at [791, 321] on span "Liquid" at bounding box center [783, 319] width 43 height 24
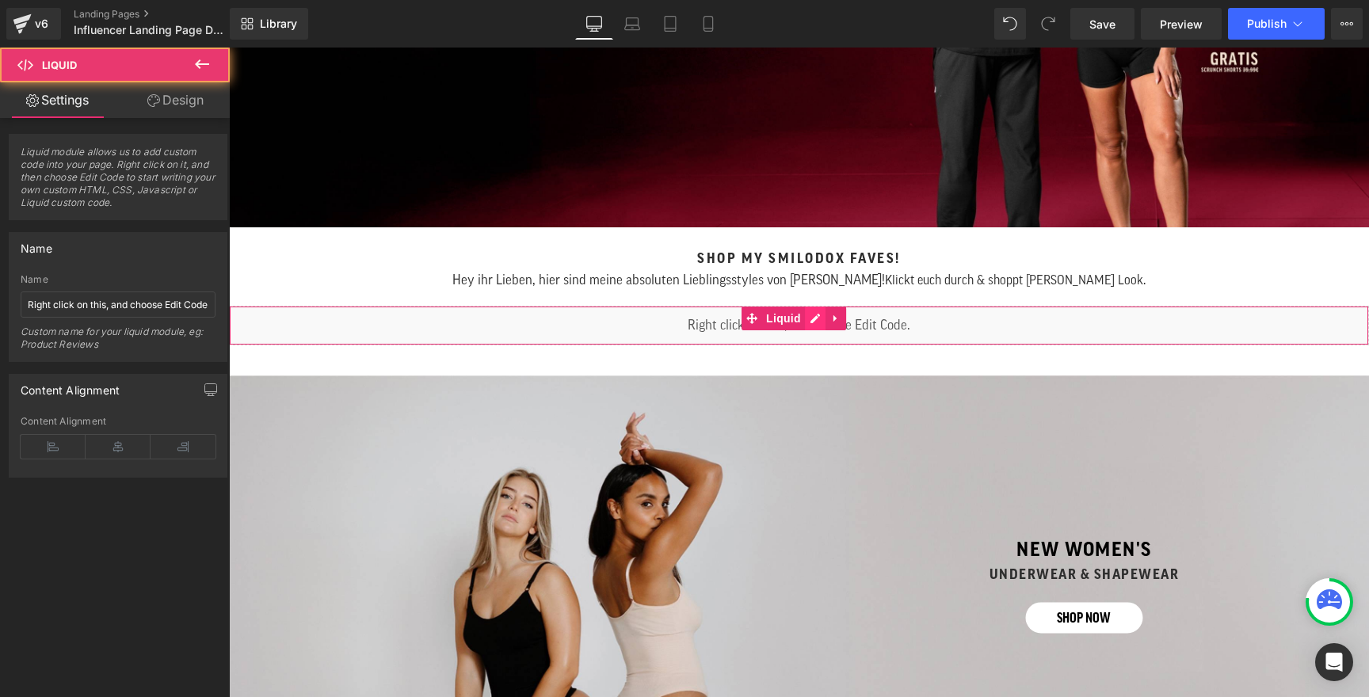
click at [819, 320] on div "Liquid" at bounding box center [799, 326] width 1140 height 40
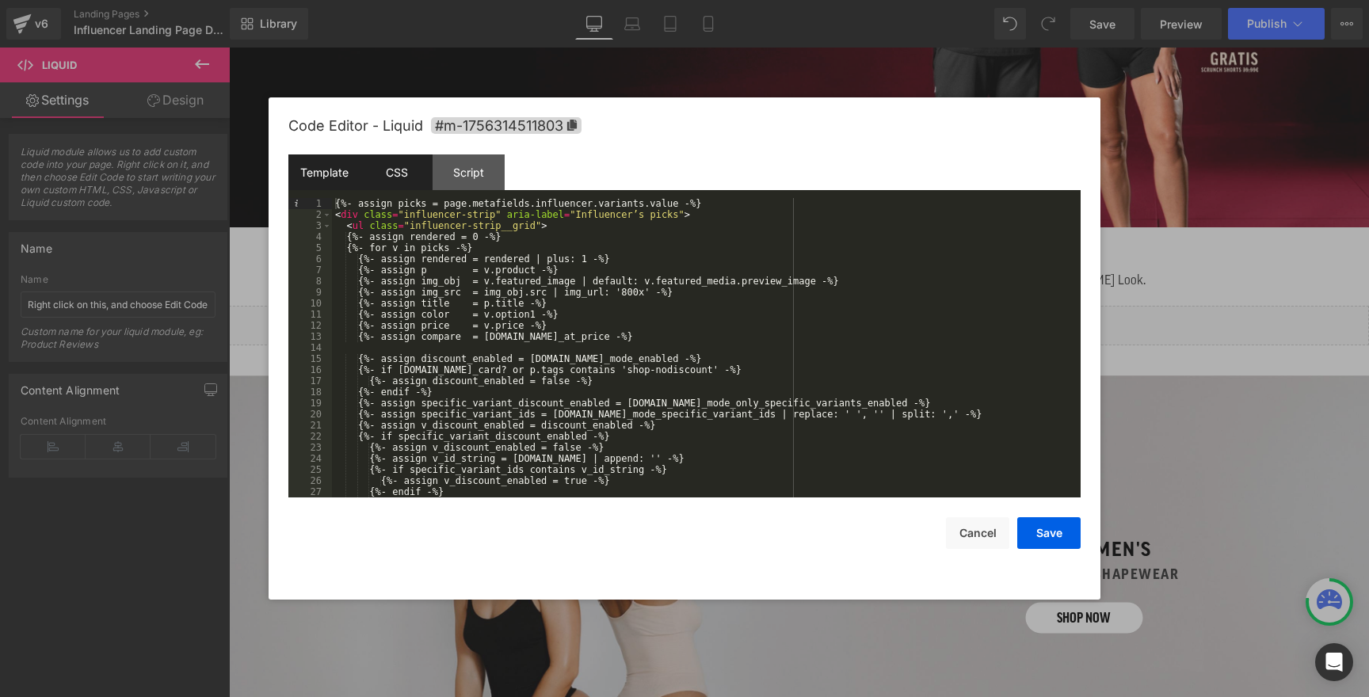
click at [406, 172] on div "CSS" at bounding box center [396, 172] width 72 height 36
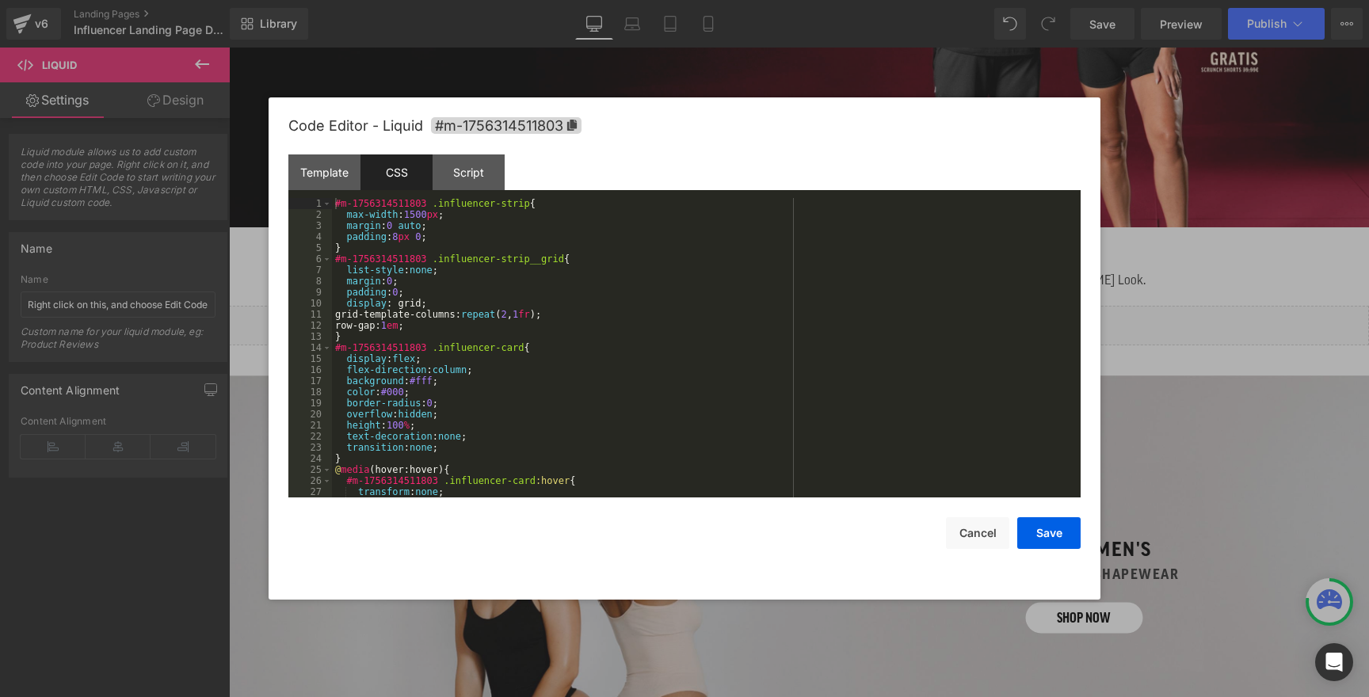
click at [405, 257] on div "#m-1756314511803 .influencer-strip { max-width : 1500 px ; margin : 0 auto ; pa…" at bounding box center [703, 359] width 742 height 322
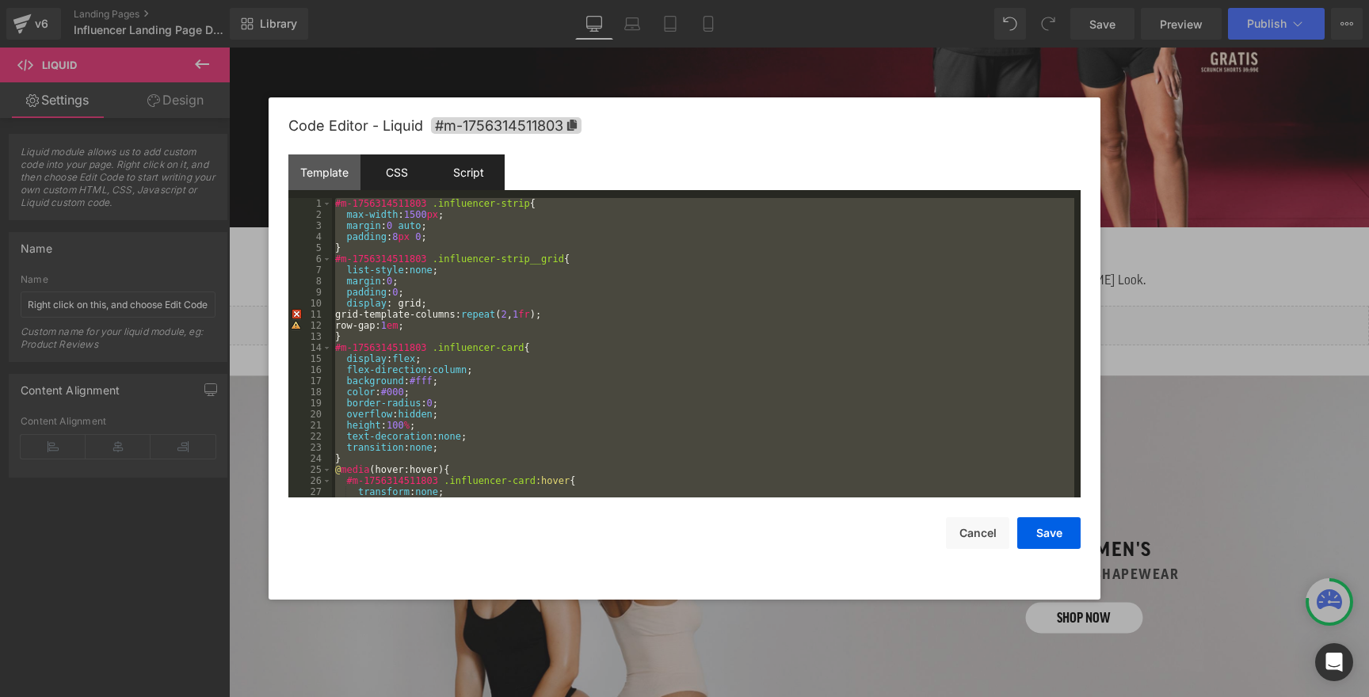
click at [454, 166] on div "Script" at bounding box center [468, 172] width 72 height 36
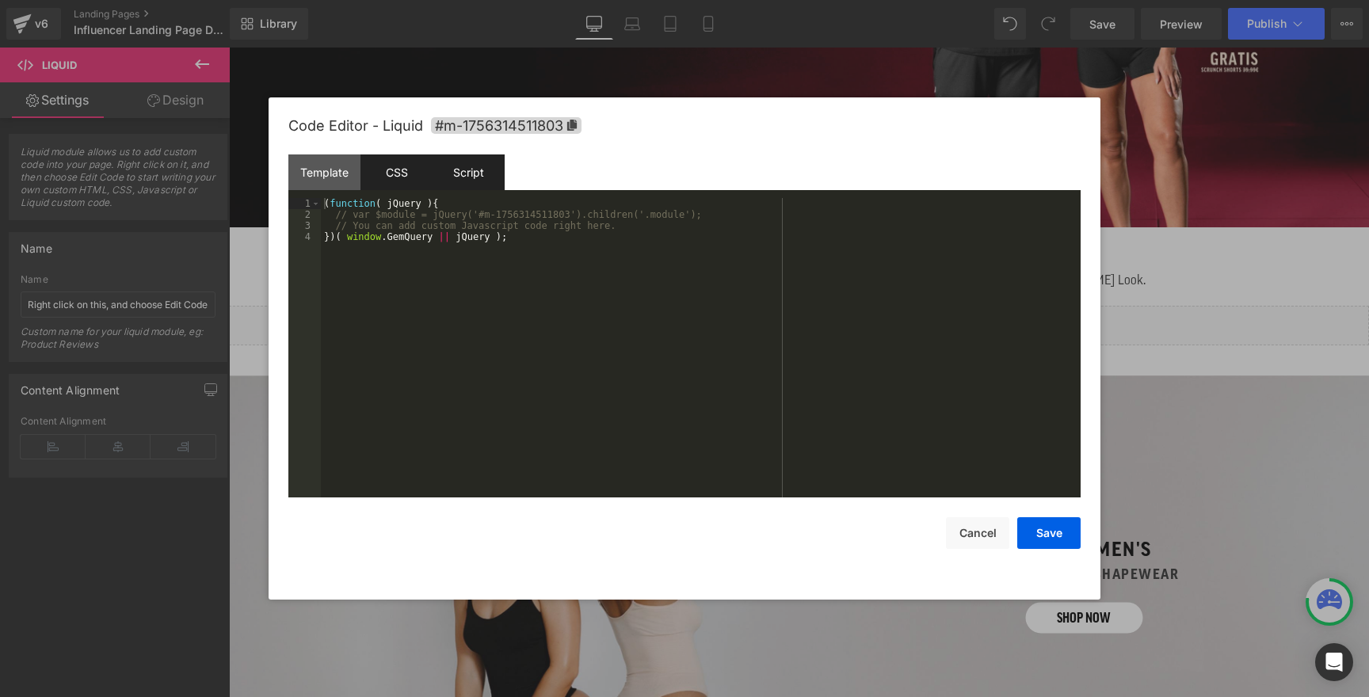
click at [391, 167] on div "CSS" at bounding box center [396, 172] width 72 height 36
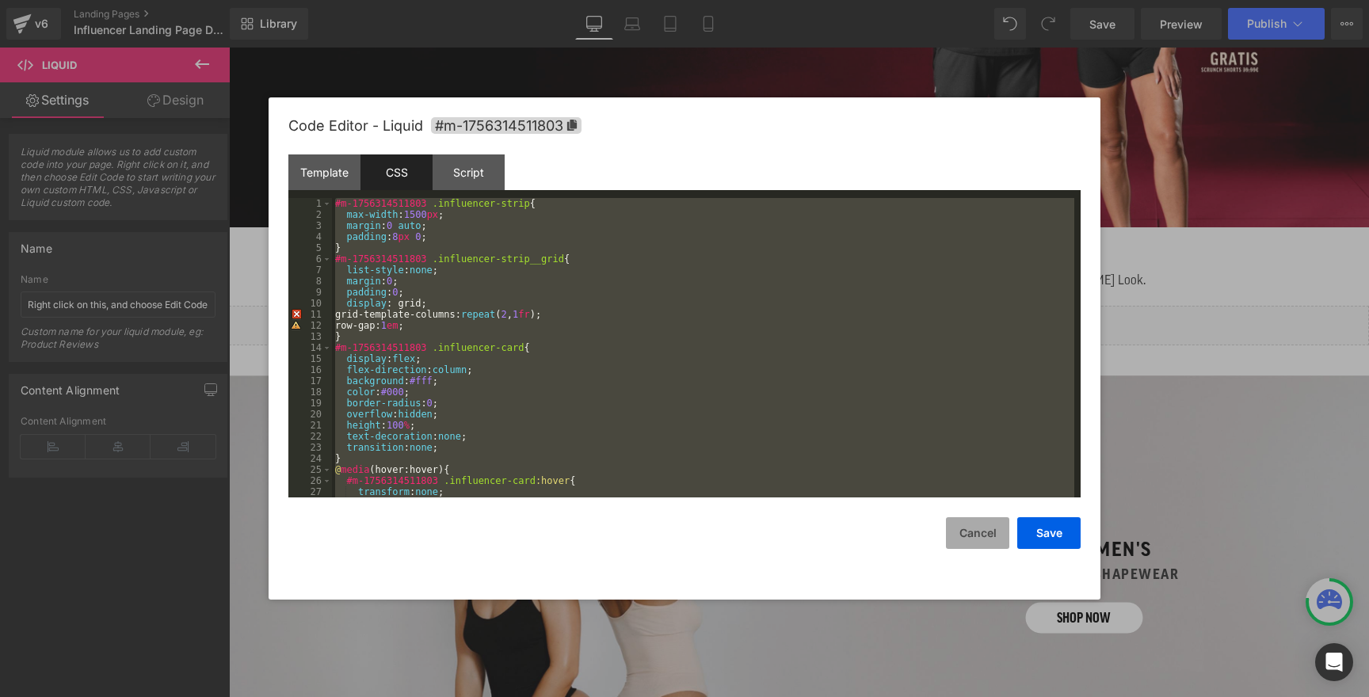
click at [985, 537] on button "Cancel" at bounding box center [977, 533] width 63 height 32
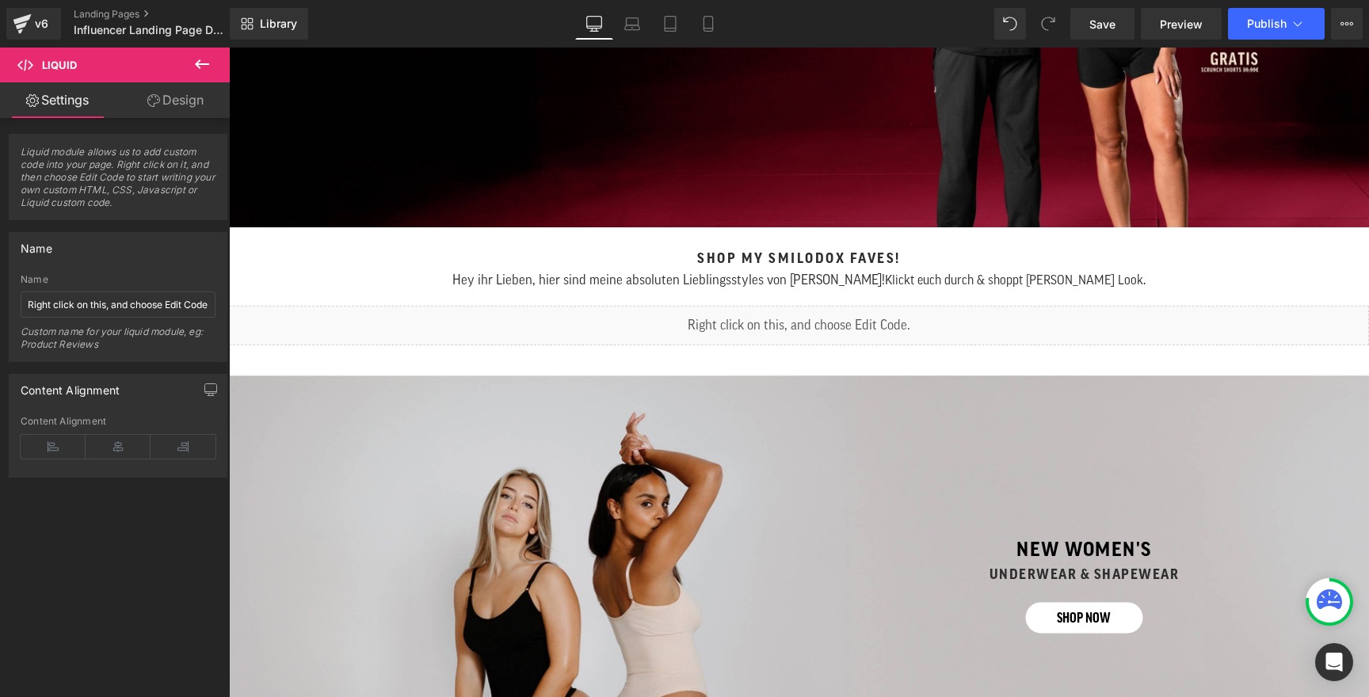
scroll to position [0, 0]
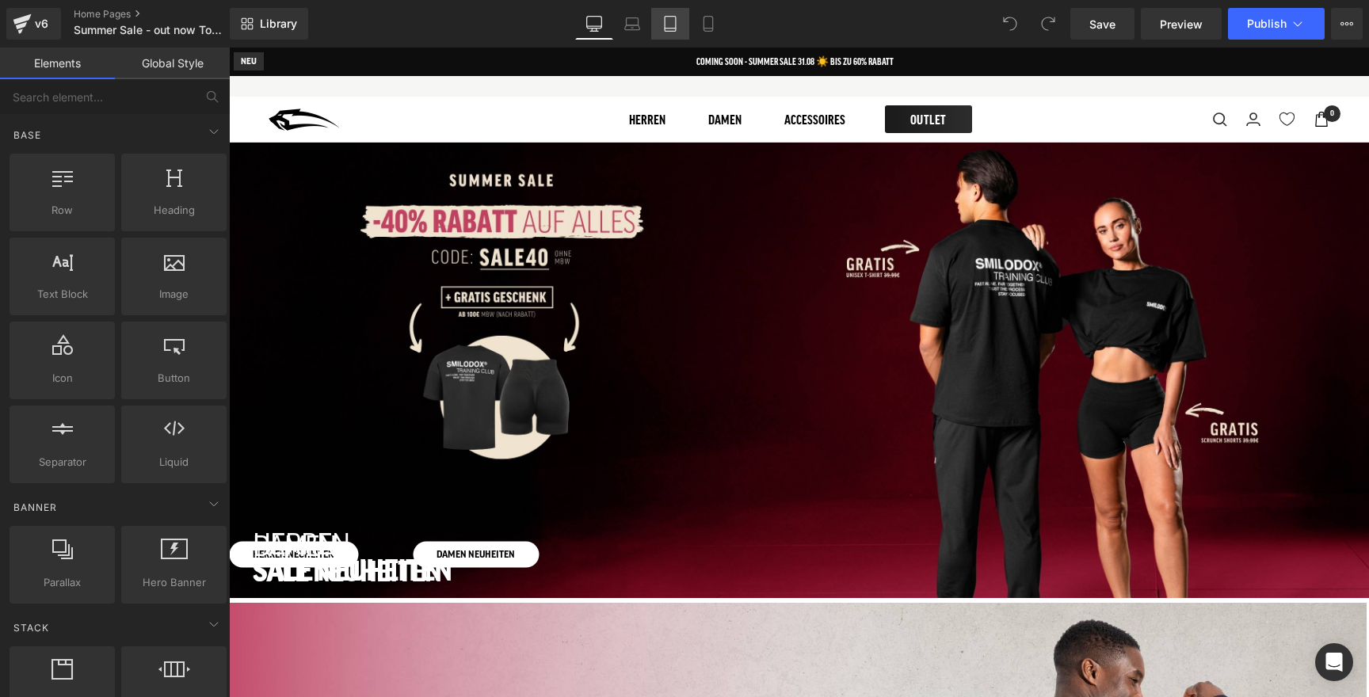
click at [668, 32] on link "Tablet" at bounding box center [670, 24] width 38 height 32
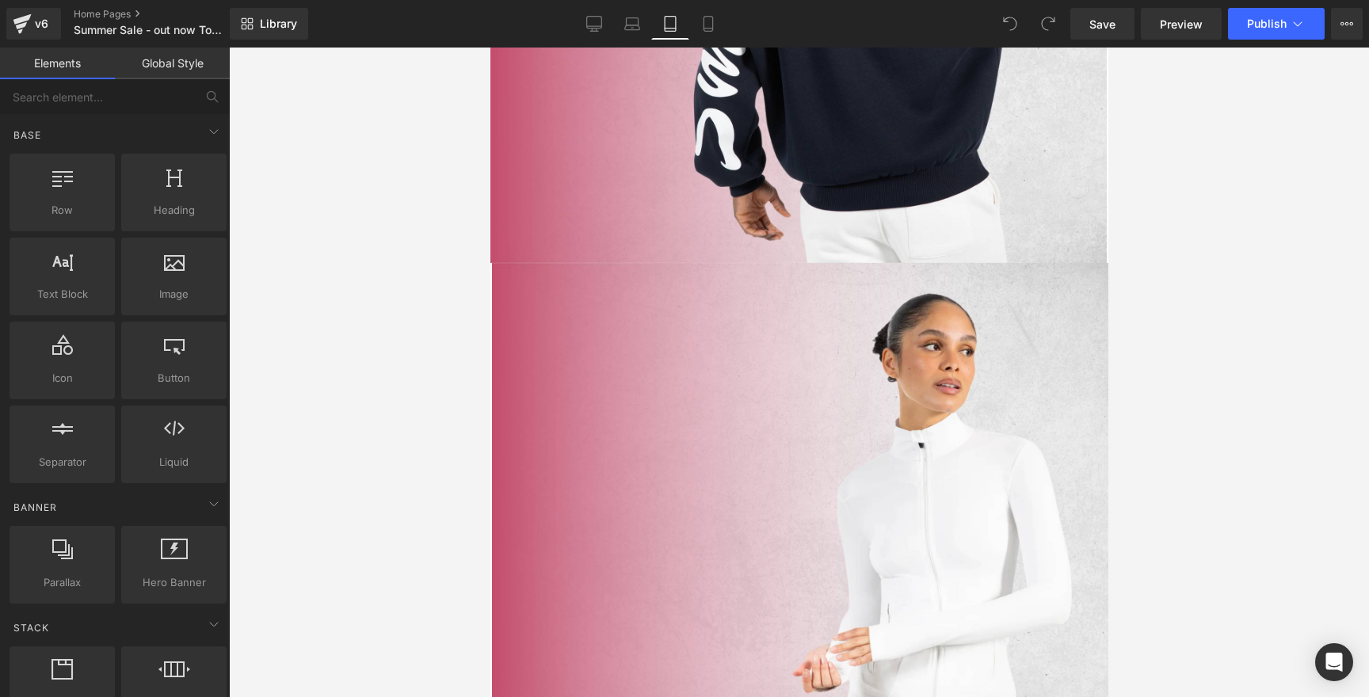
scroll to position [1213, 0]
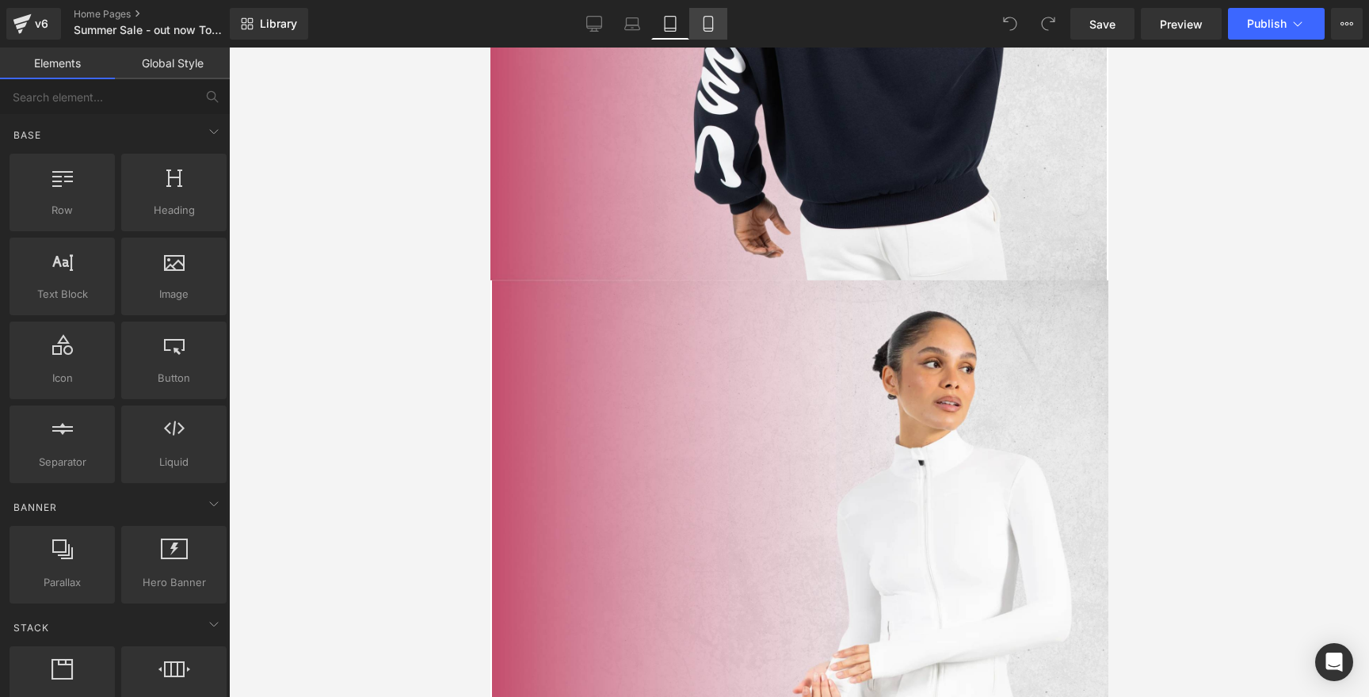
click at [698, 24] on link "Mobile" at bounding box center [708, 24] width 38 height 32
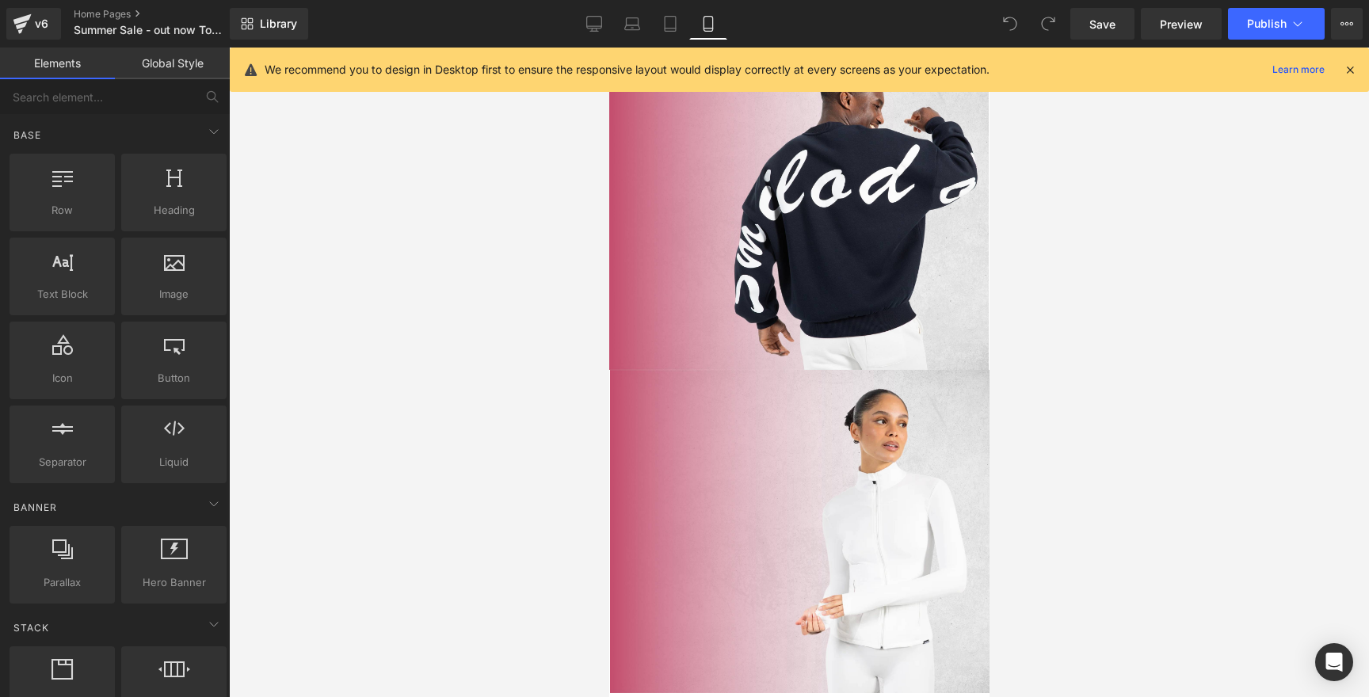
scroll to position [578, 0]
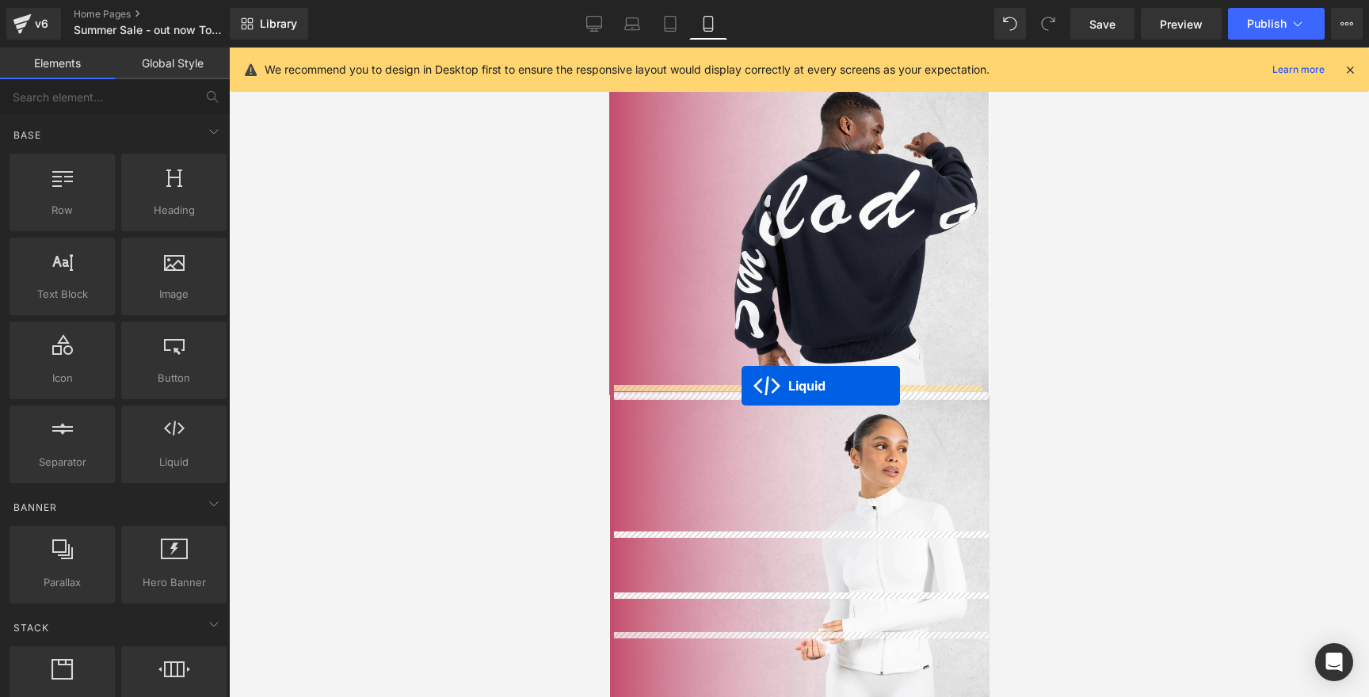
drag, startPoint x: 748, startPoint y: 548, endPoint x: 741, endPoint y: 386, distance: 162.6
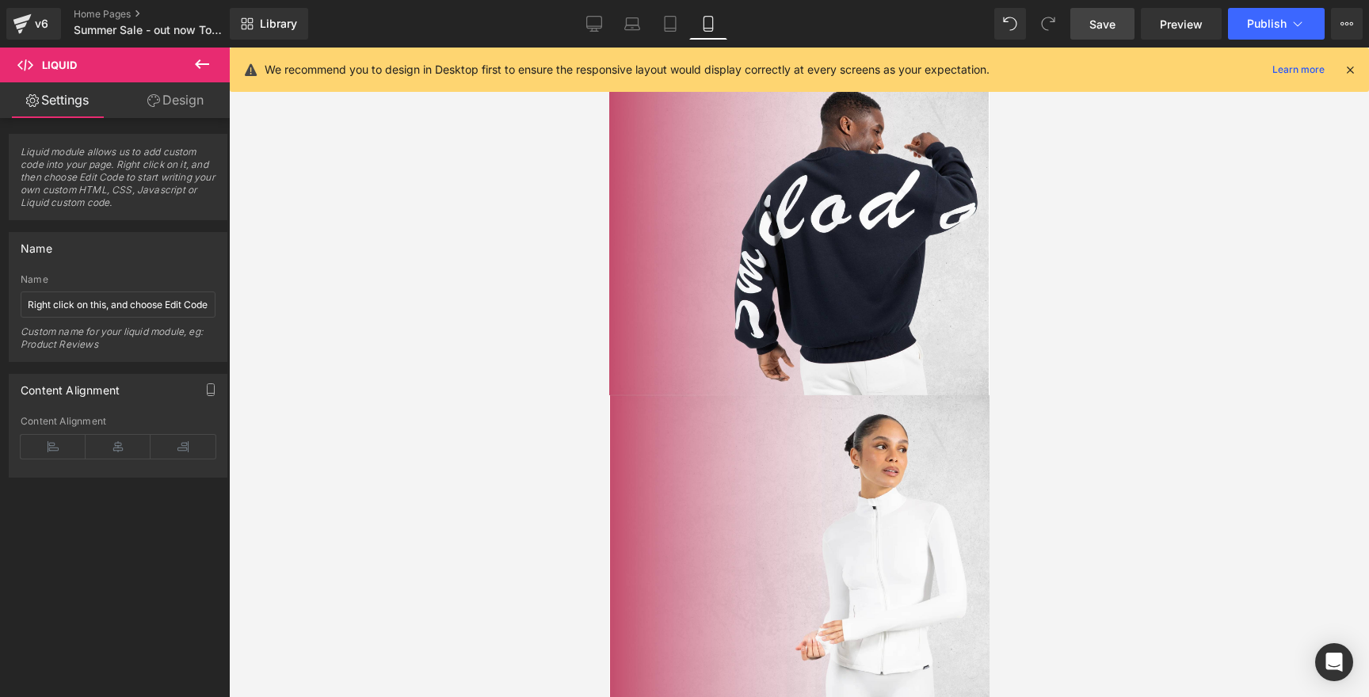
click at [1104, 18] on span "Save" at bounding box center [1102, 24] width 26 height 17
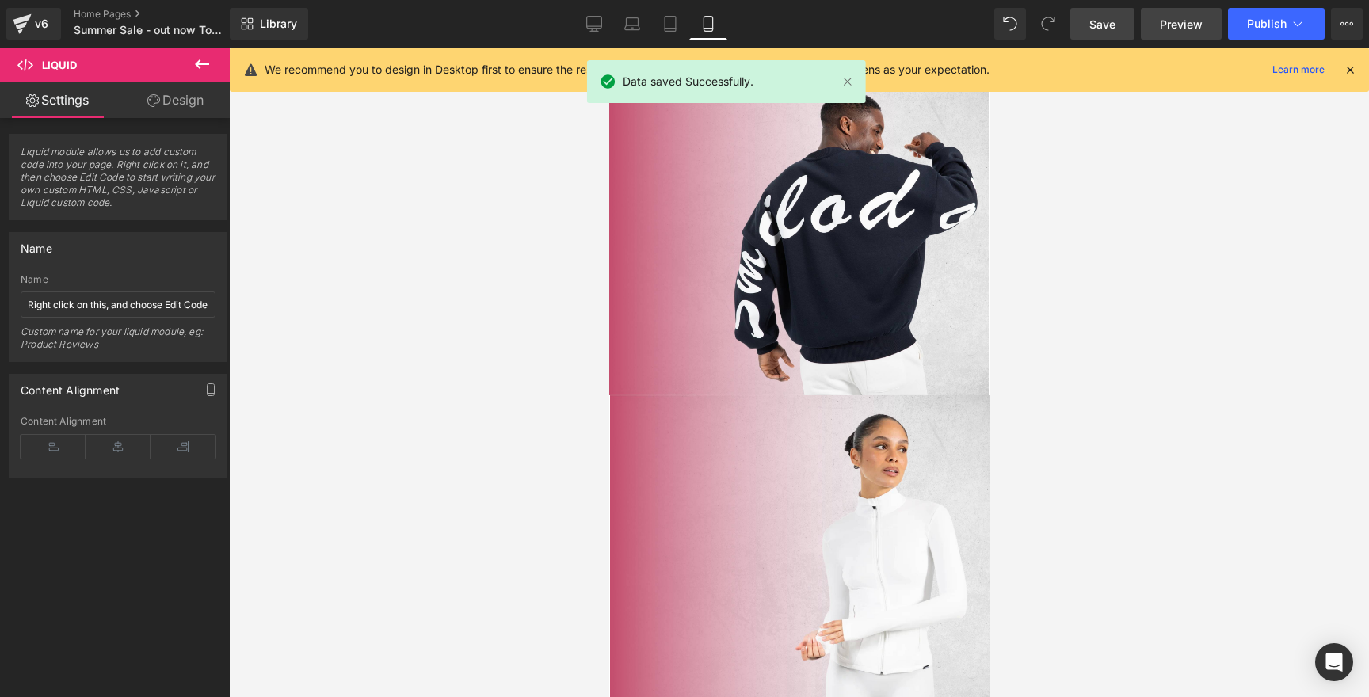
click at [1179, 28] on span "Preview" at bounding box center [1181, 24] width 43 height 17
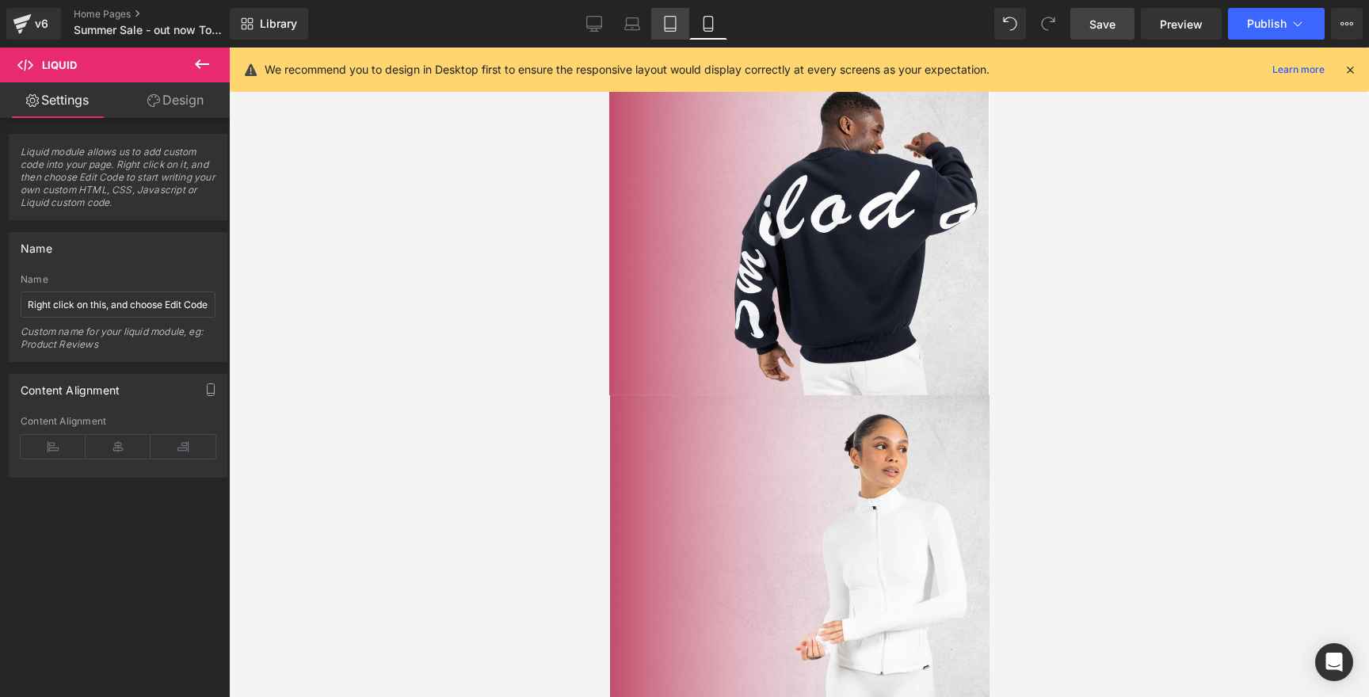
click at [662, 29] on icon at bounding box center [670, 24] width 16 height 16
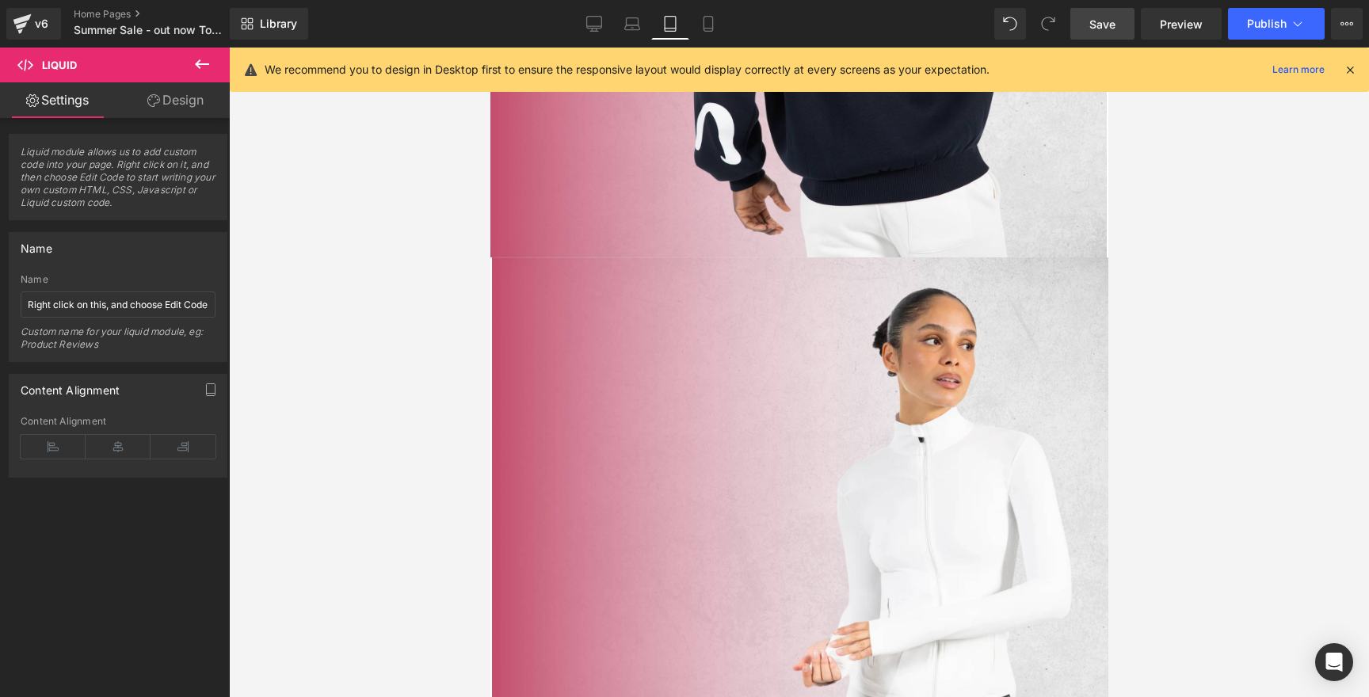
scroll to position [1244, 0]
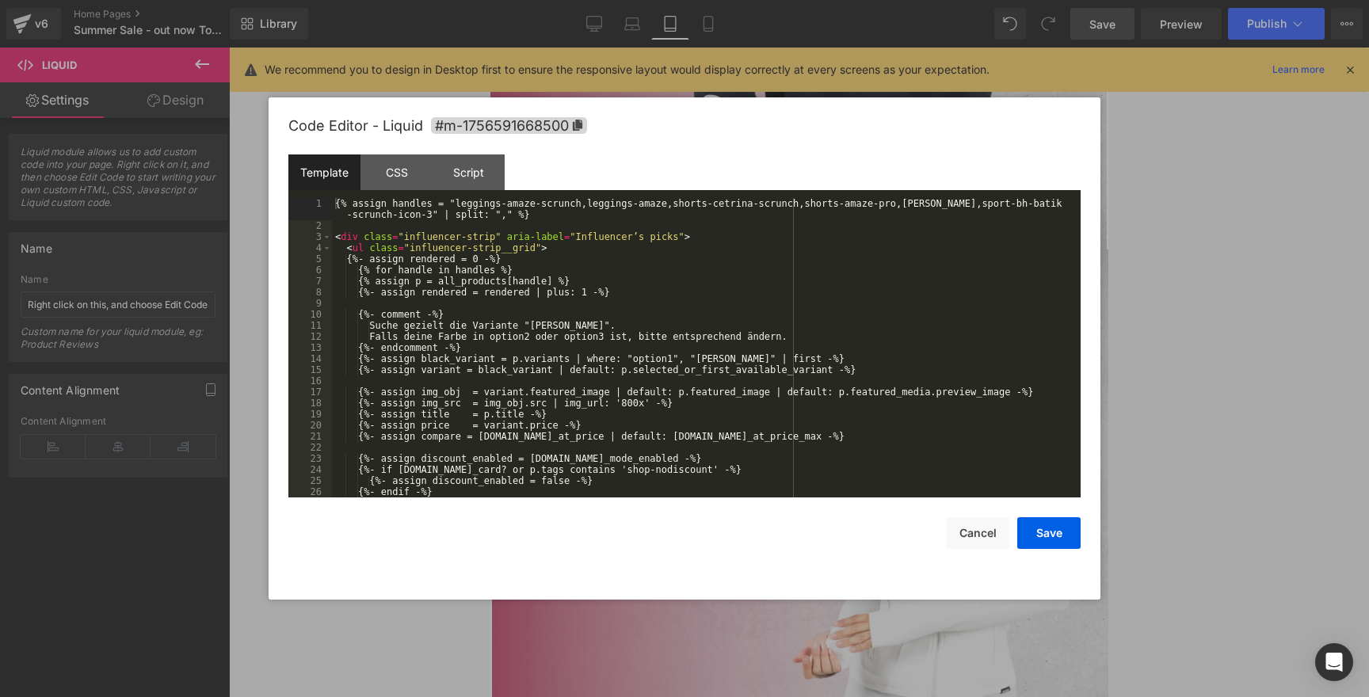
click at [489, 48] on icon at bounding box center [489, 48] width 0 height 0
click at [988, 526] on button "Cancel" at bounding box center [977, 533] width 63 height 32
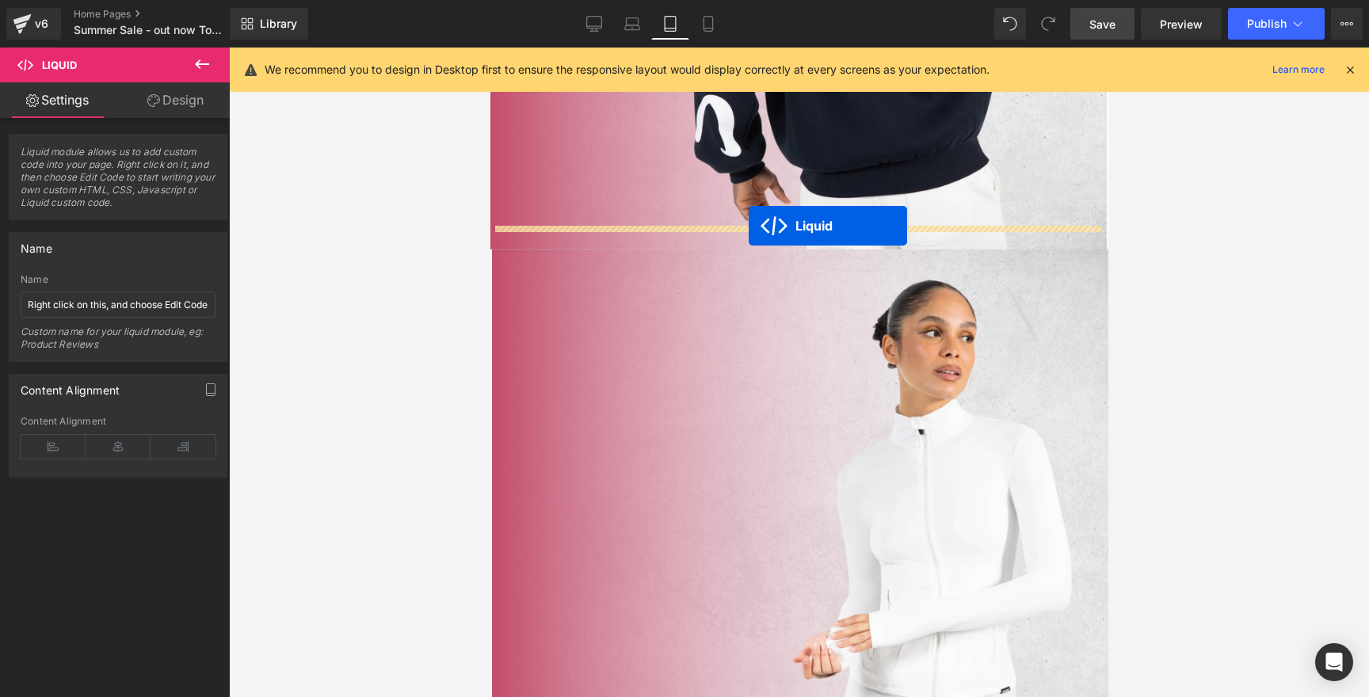
drag, startPoint x: 748, startPoint y: 237, endPoint x: 748, endPoint y: 226, distance: 11.1
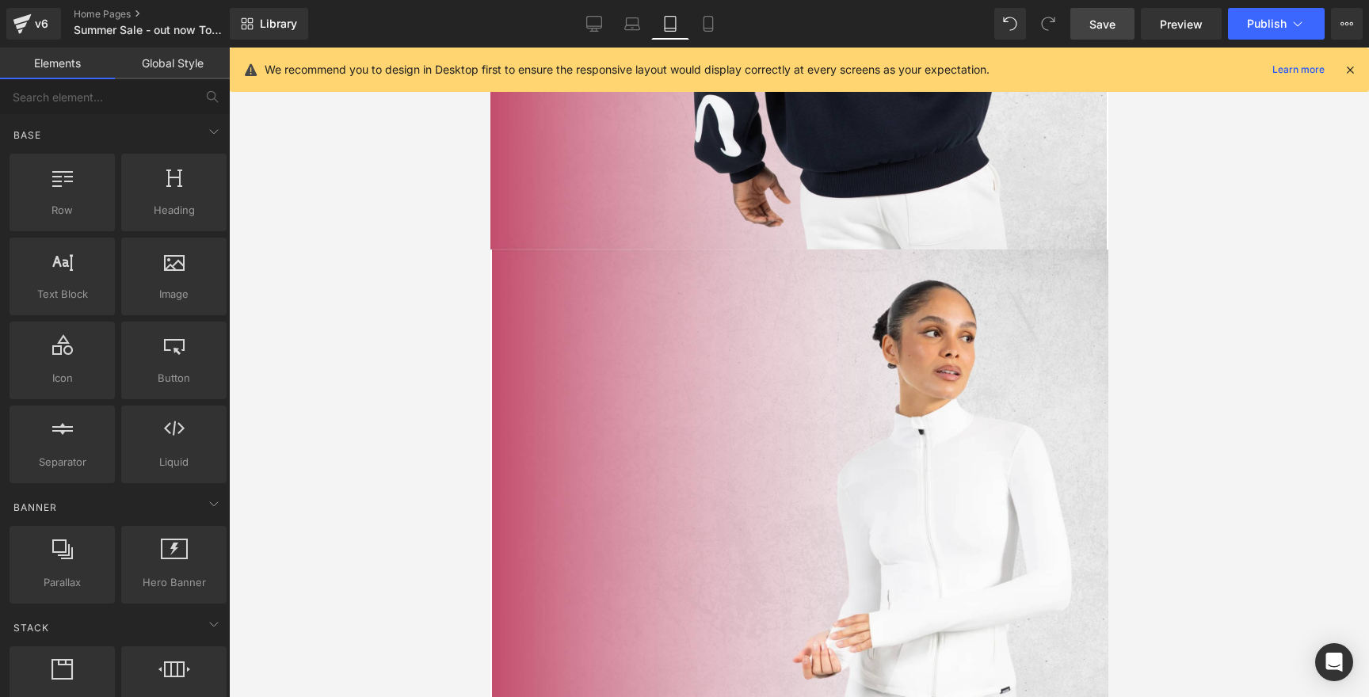
click at [1152, 243] on div at bounding box center [799, 372] width 1140 height 649
click at [1247, 36] on button "Publish" at bounding box center [1276, 24] width 97 height 32
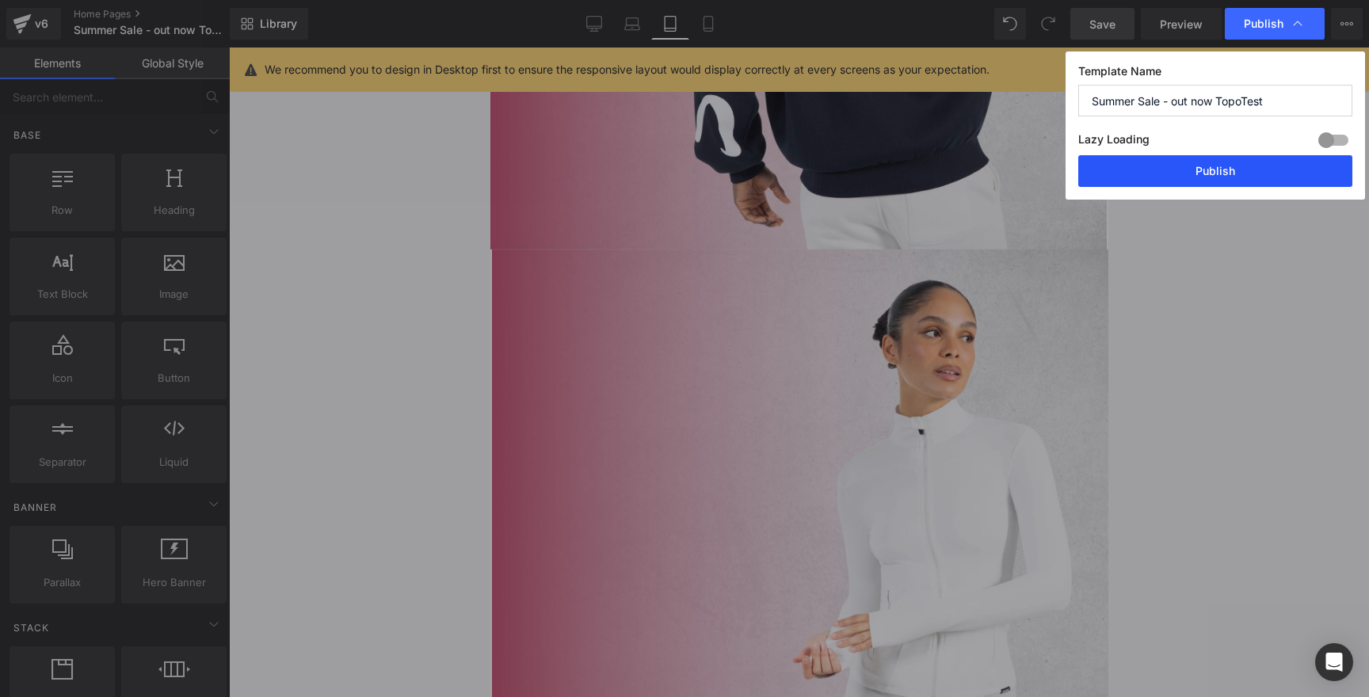
click at [1230, 171] on button "Publish" at bounding box center [1215, 171] width 274 height 32
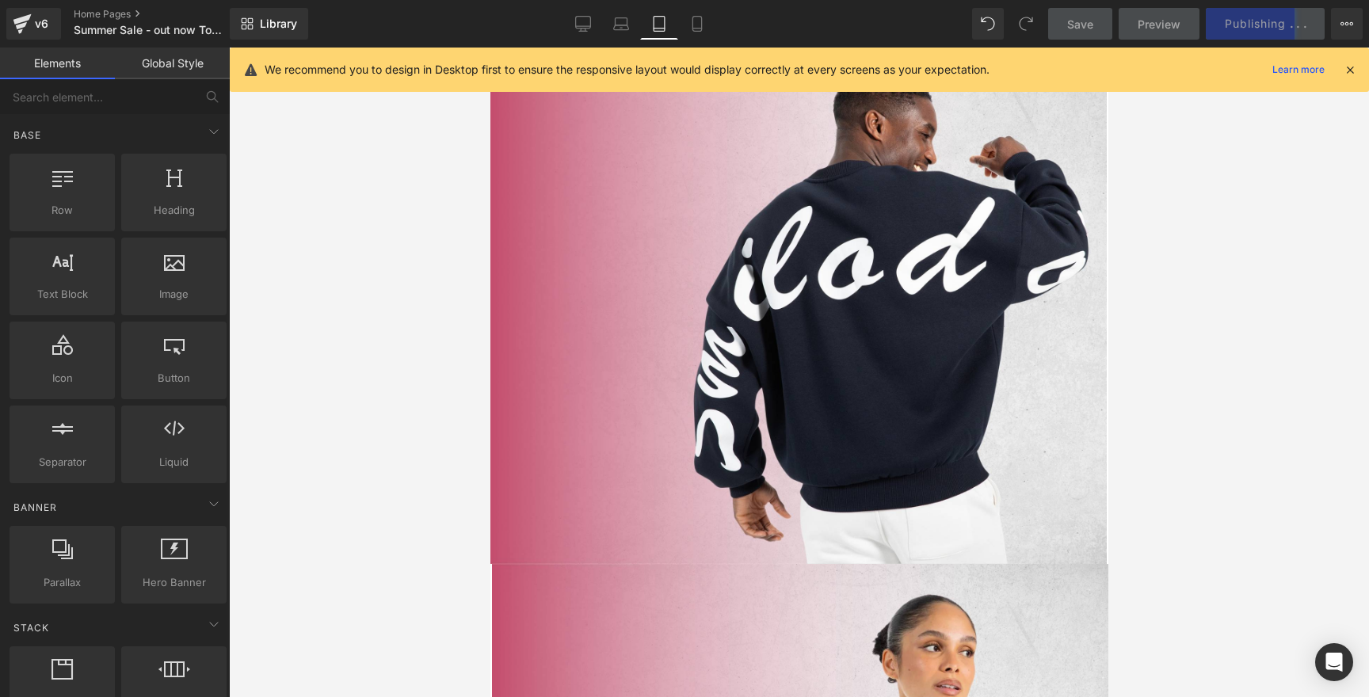
scroll to position [931, 0]
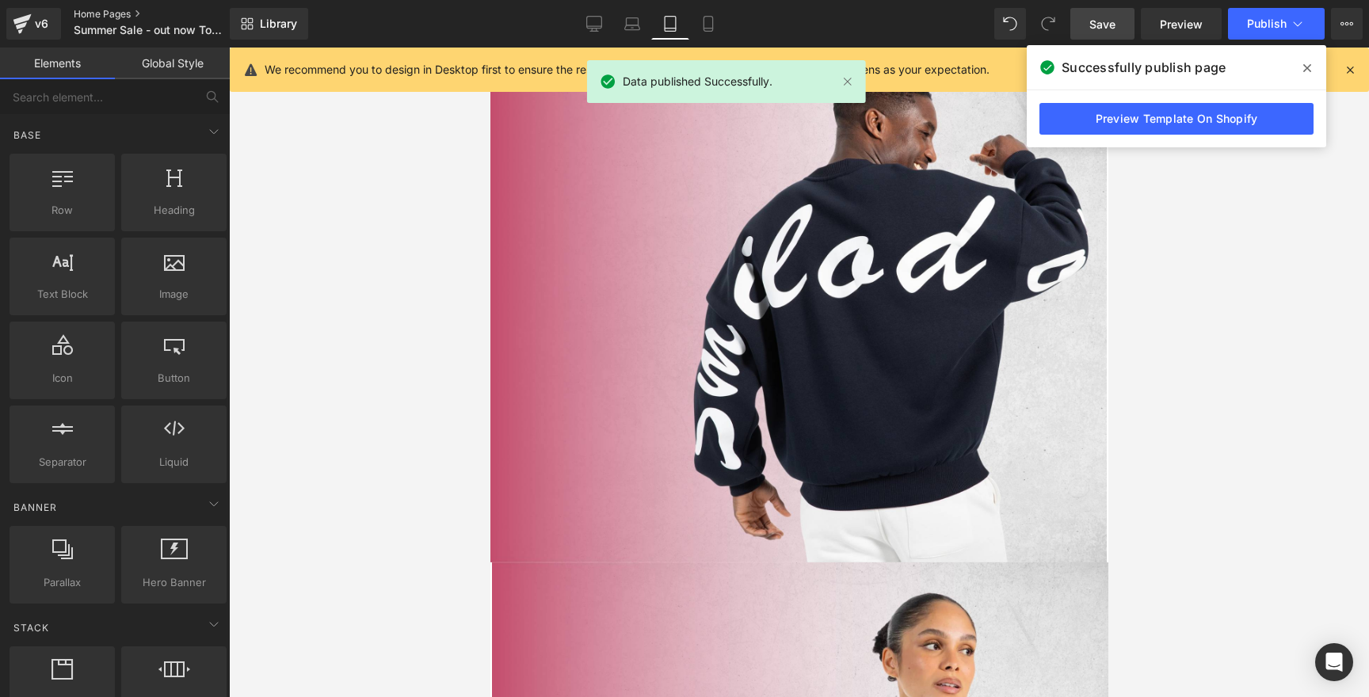
click at [121, 10] on link "Home Pages" at bounding box center [165, 14] width 182 height 13
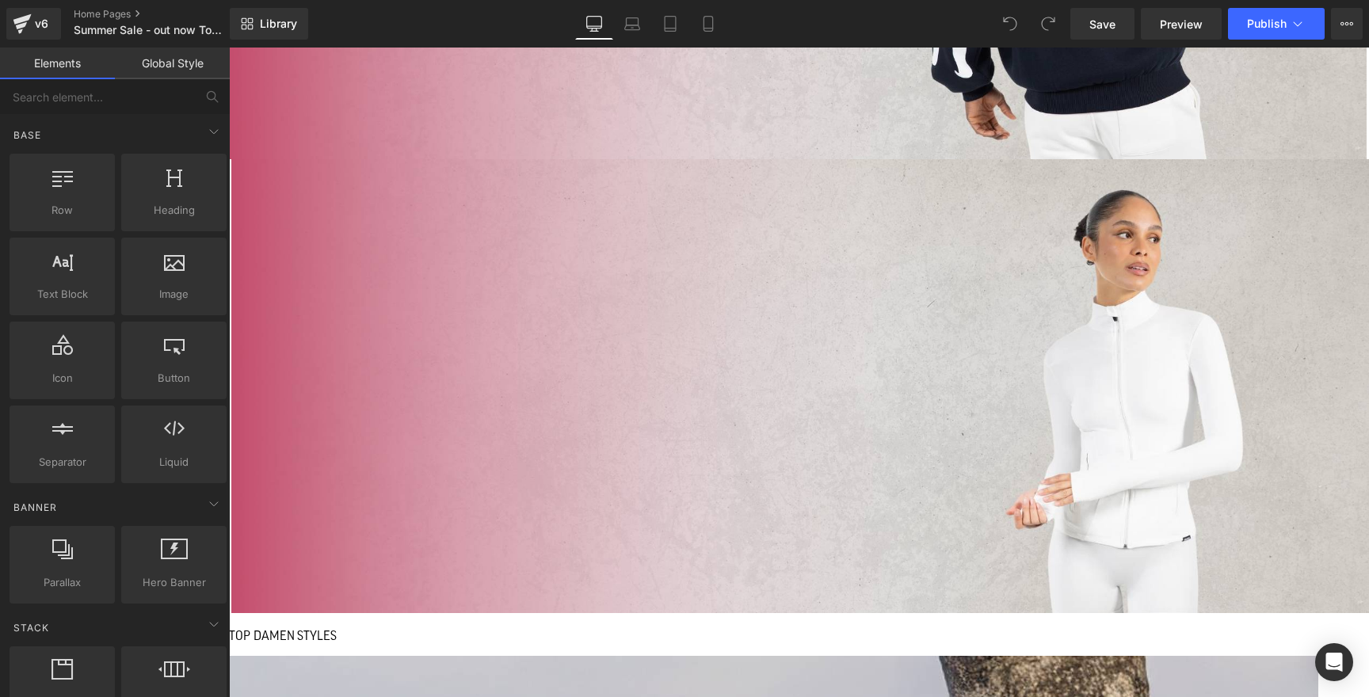
scroll to position [969, 0]
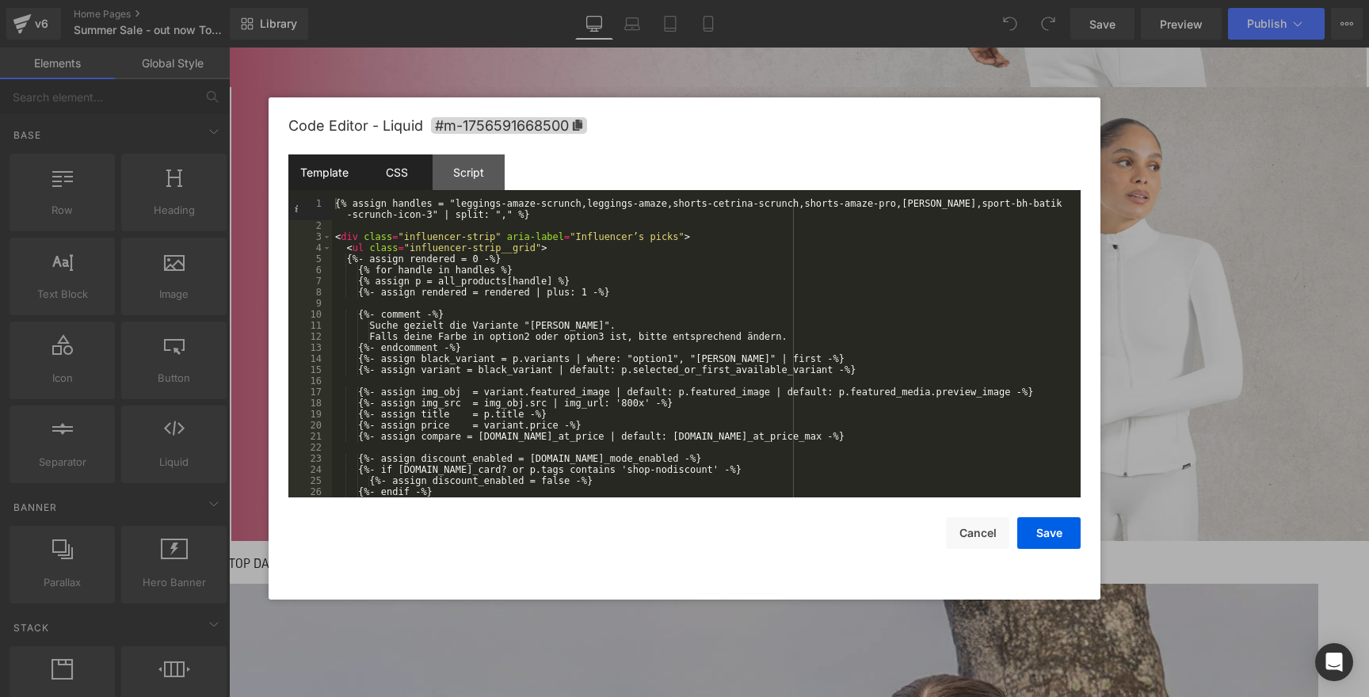
click at [402, 174] on div "CSS" at bounding box center [396, 172] width 72 height 36
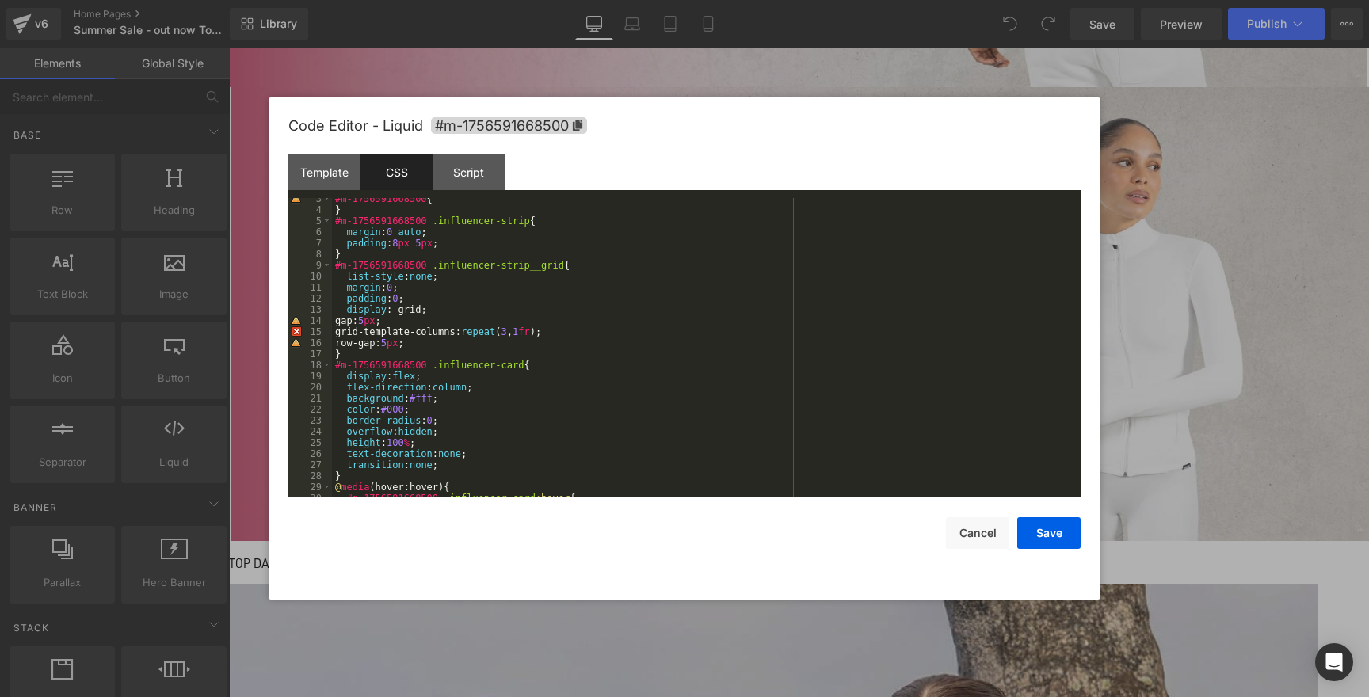
scroll to position [27, 0]
click at [519, 329] on div "#m-1756591668500 { } #m-1756591668500 .influencer-strip { margin : 0 auto ; pad…" at bounding box center [703, 354] width 742 height 322
click at [667, 337] on div "#m-1756591668500 { } #m-1756591668500 .influencer-strip { margin : 0 auto ; pad…" at bounding box center [703, 354] width 742 height 322
click at [1035, 534] on button "Save" at bounding box center [1048, 533] width 63 height 32
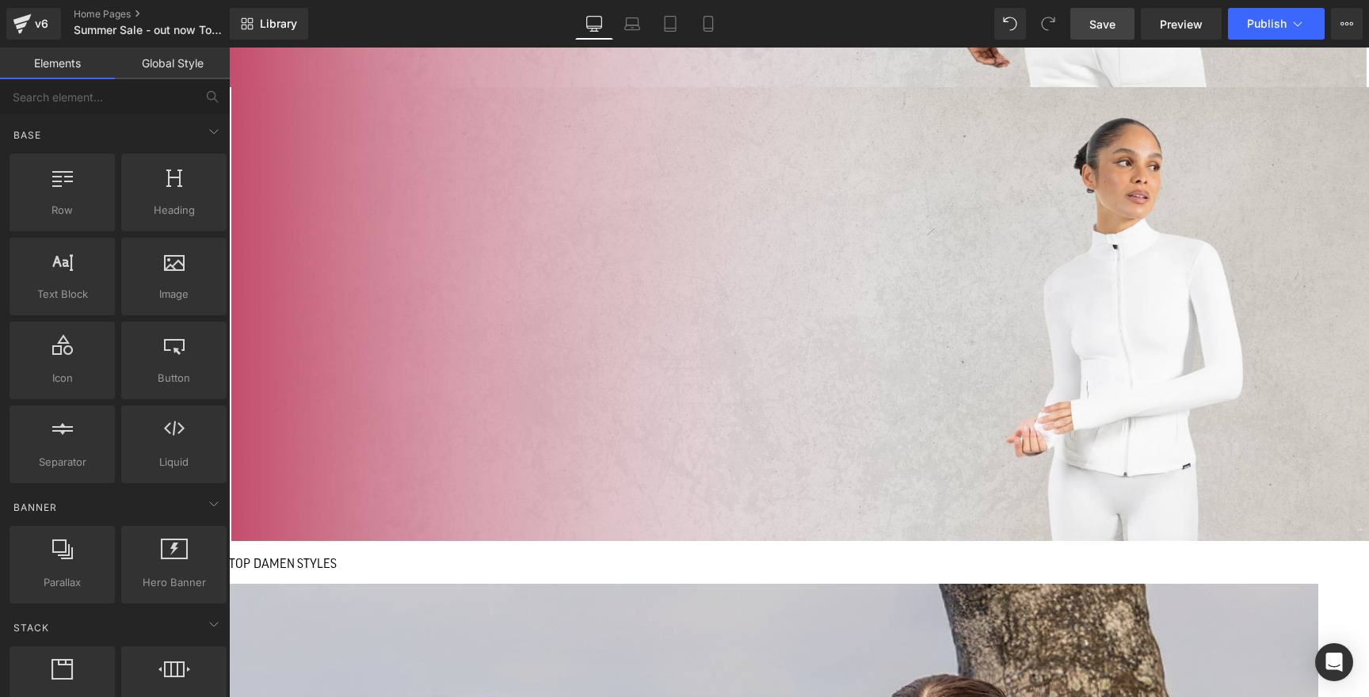
click at [1120, 18] on link "Save" at bounding box center [1102, 24] width 64 height 32
click at [1190, 25] on span "Preview" at bounding box center [1181, 24] width 43 height 17
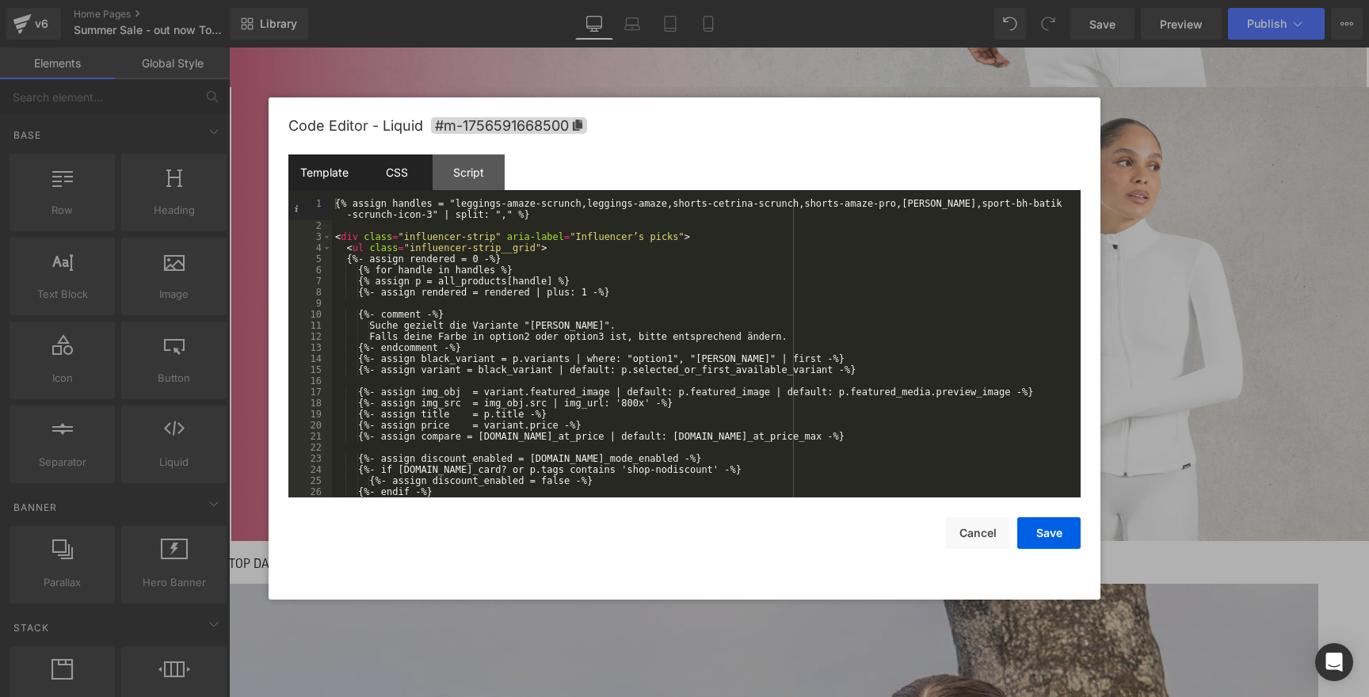
click at [387, 179] on div "CSS" at bounding box center [396, 172] width 72 height 36
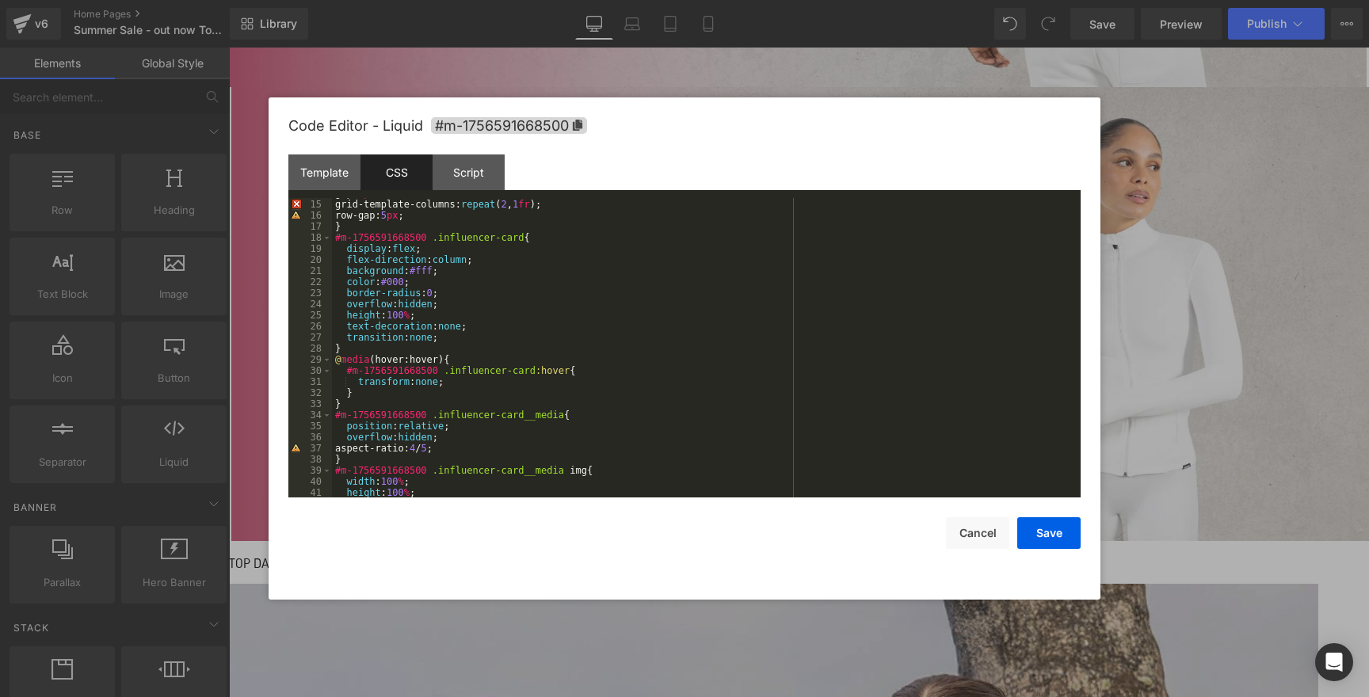
scroll to position [31, 0]
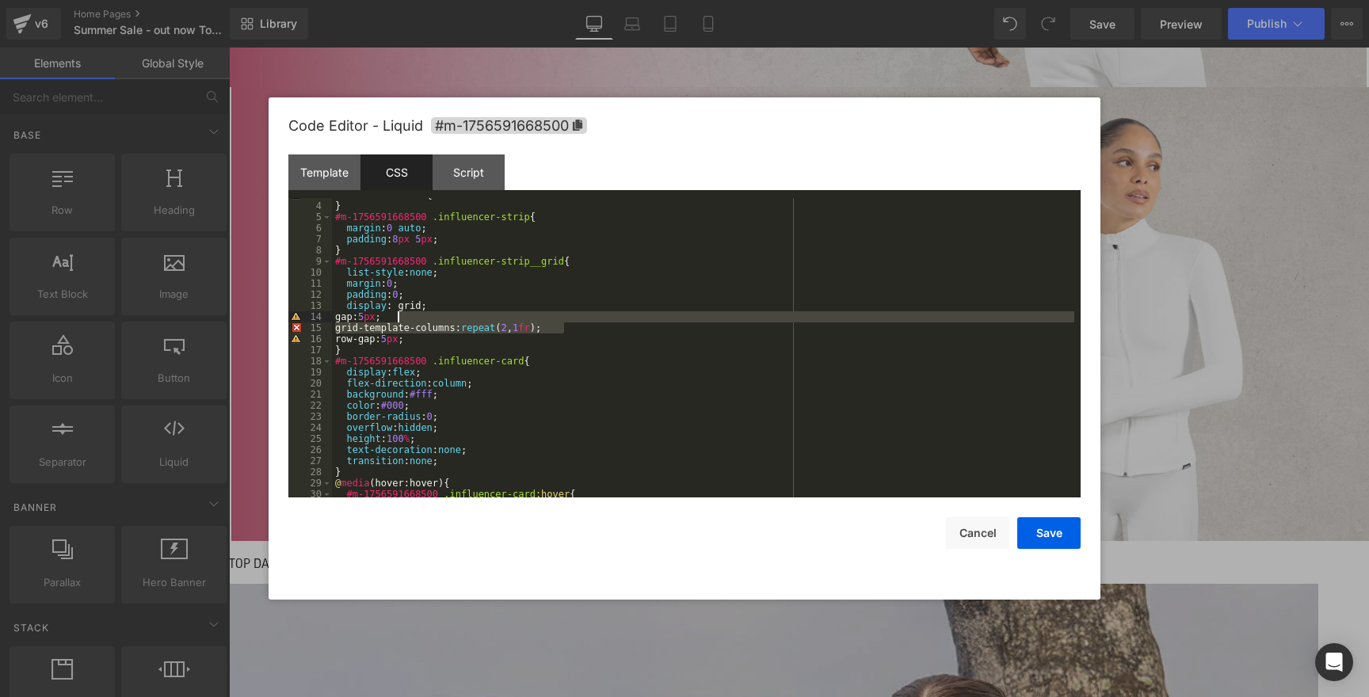
click at [600, 319] on div "#m-1756591668500 { } #m-1756591668500 .influencer-strip { margin : 0 auto ; pad…" at bounding box center [703, 350] width 742 height 322
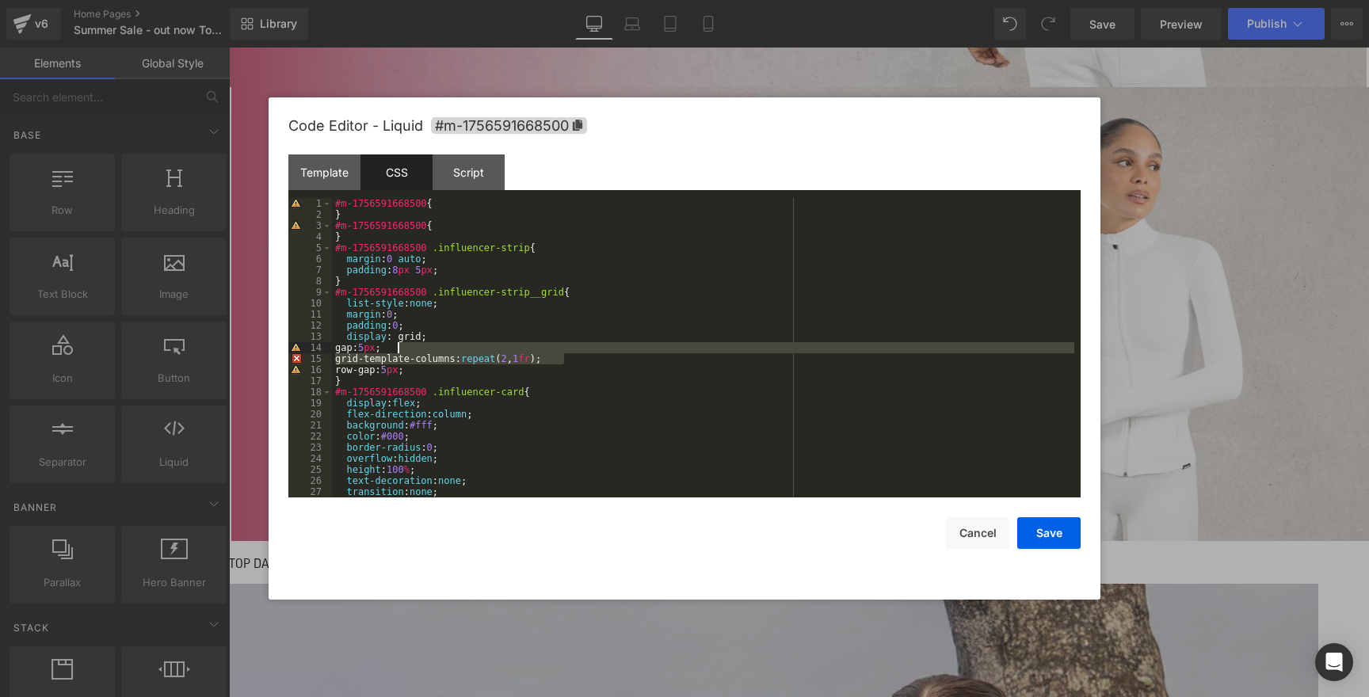
scroll to position [0, 0]
click at [571, 335] on div "#m-1756591668500 { } #m-1756591668500 { } #m-1756591668500 .influencer-strip { …" at bounding box center [703, 359] width 742 height 322
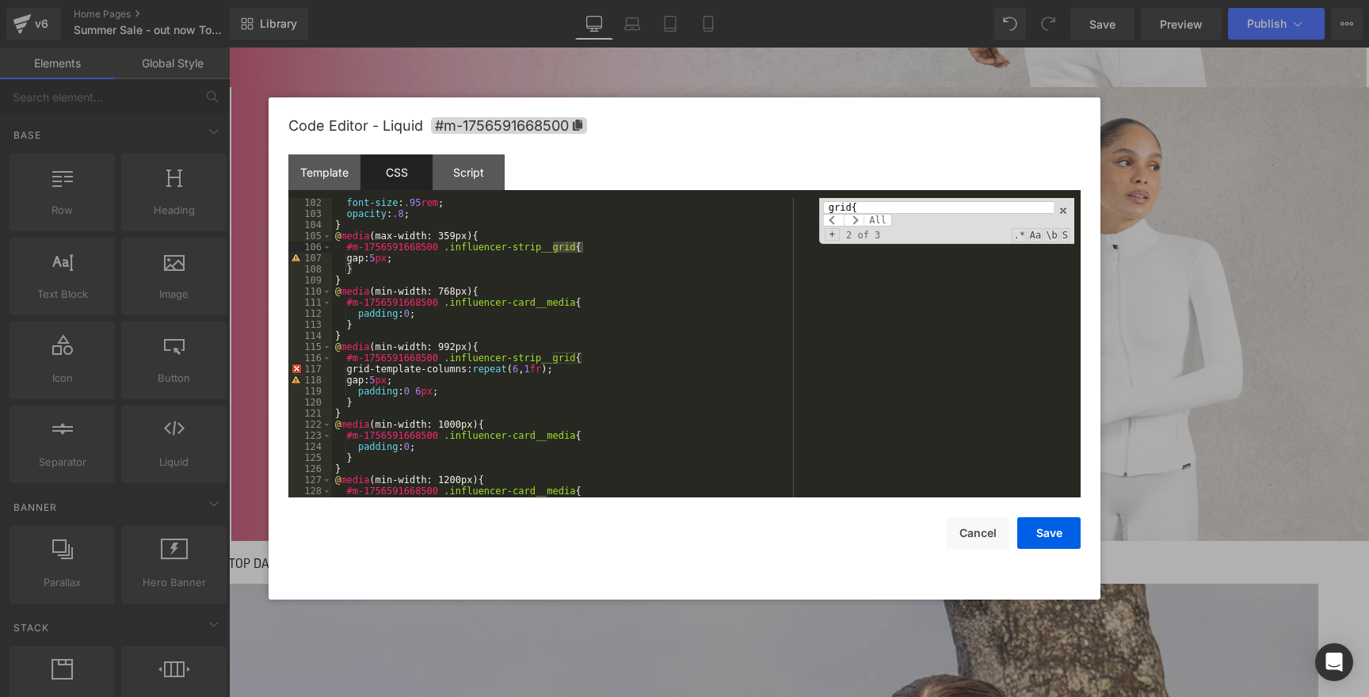
scroll to position [1123, 0]
type input "grid{"
click at [609, 299] on div "font-size : .95 rem ; opacity : .8 ; } @ media (max-width: 359px) { #m-17565916…" at bounding box center [703, 356] width 742 height 322
click at [610, 355] on div "font-size : .95 rem ; opacity : .8 ; } @ media (max-width: 359px) { #m-17565916…" at bounding box center [703, 356] width 742 height 322
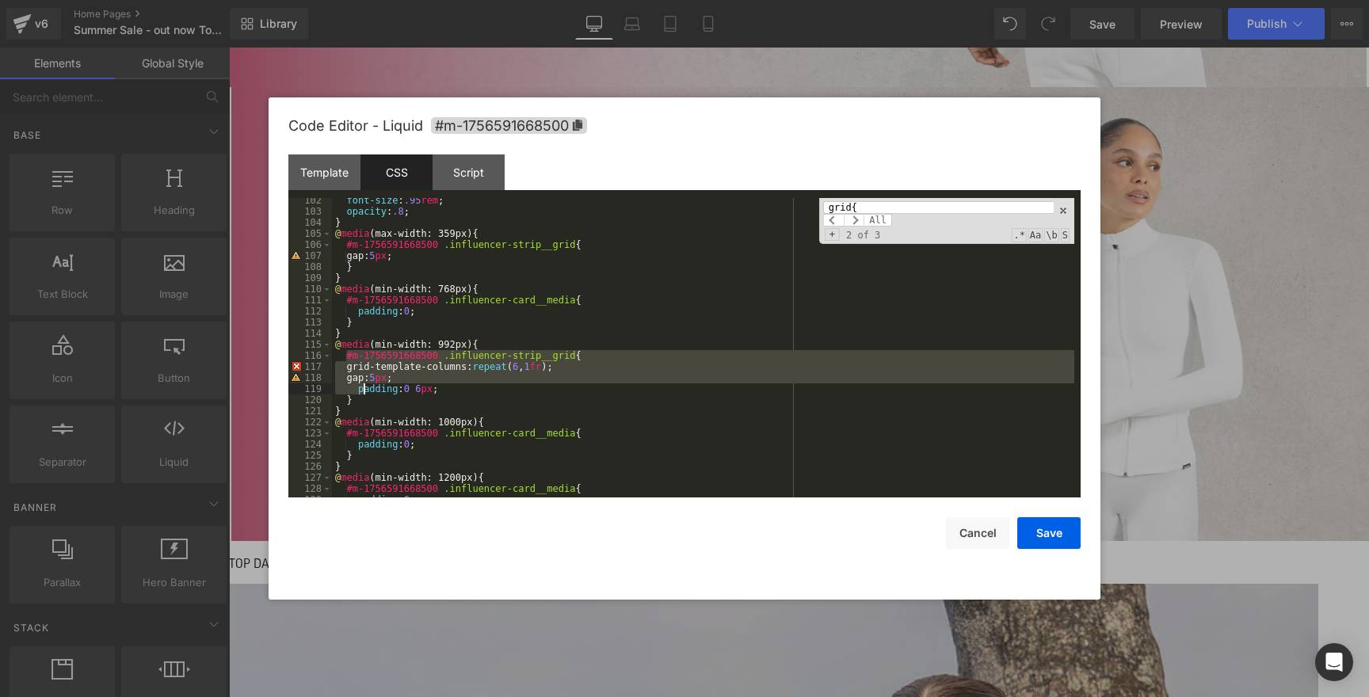
drag, startPoint x: 344, startPoint y: 356, endPoint x: 364, endPoint y: 398, distance: 46.0
click at [364, 398] on div "font-size : .95 rem ; opacity : .8 ; } @ media (max-width: 359px) { #m-17565916…" at bounding box center [703, 356] width 742 height 322
click at [560, 323] on div "font-size : .95 rem ; opacity : .8 ; } @ media (max-width: 359px) { #m-17565916…" at bounding box center [703, 356] width 742 height 322
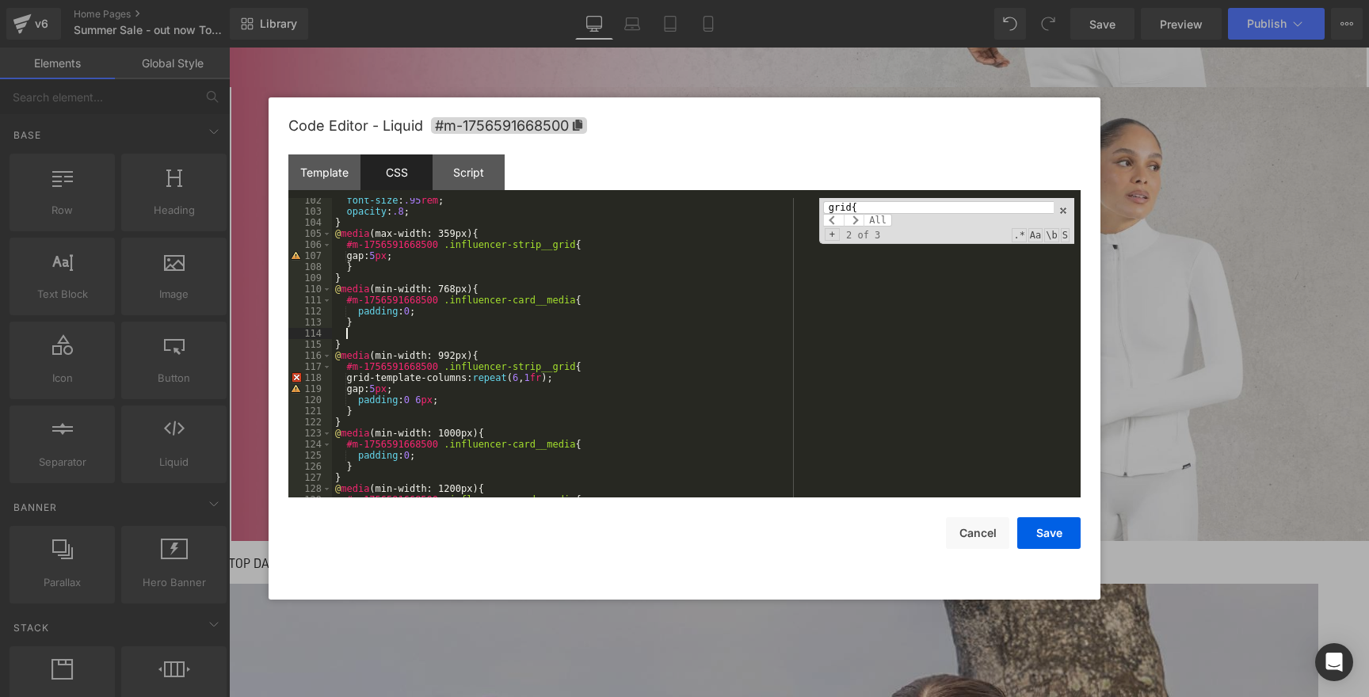
paste textarea
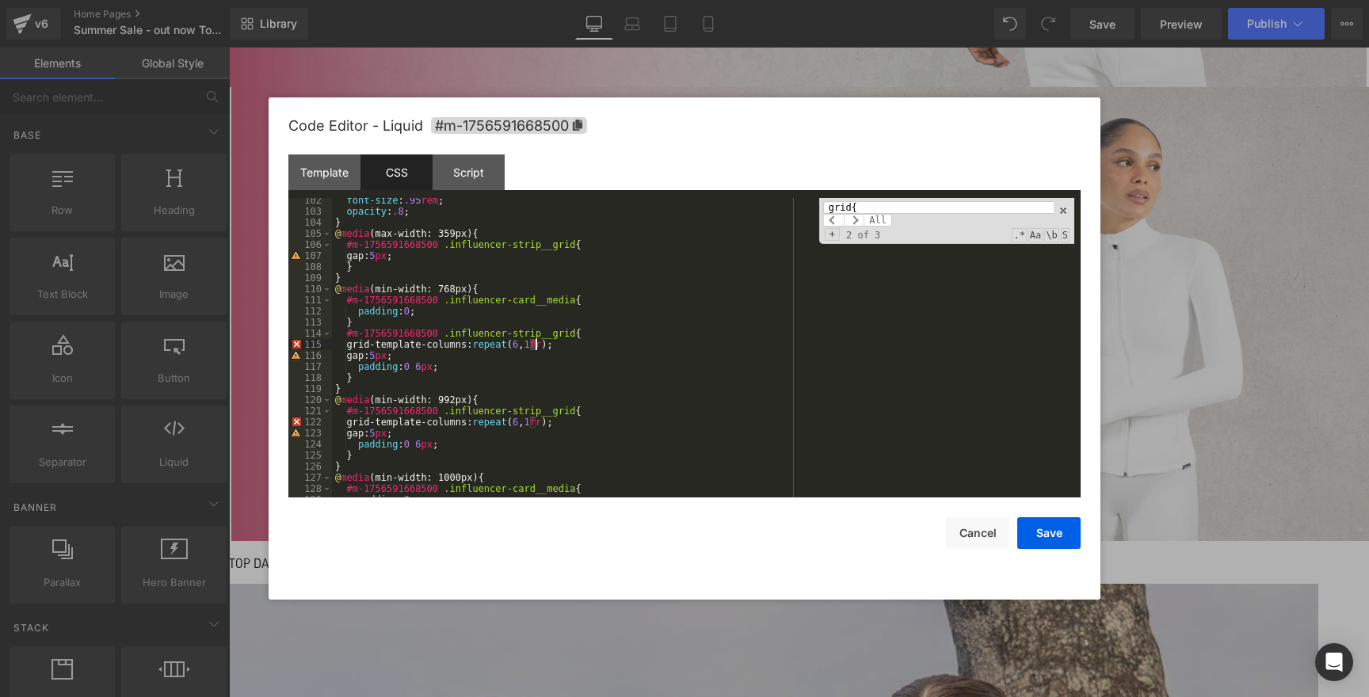
click at [534, 348] on div "font-size : .95 rem ; opacity : .8 ; } @ media (max-width: 359px) { #m-17565916…" at bounding box center [703, 356] width 742 height 322
click at [668, 352] on div "font-size : .95 rem ; opacity : .8 ; } @ media (max-width: 359px) { #m-17565916…" at bounding box center [703, 356] width 742 height 322
click at [1040, 529] on button "Save" at bounding box center [1048, 533] width 63 height 32
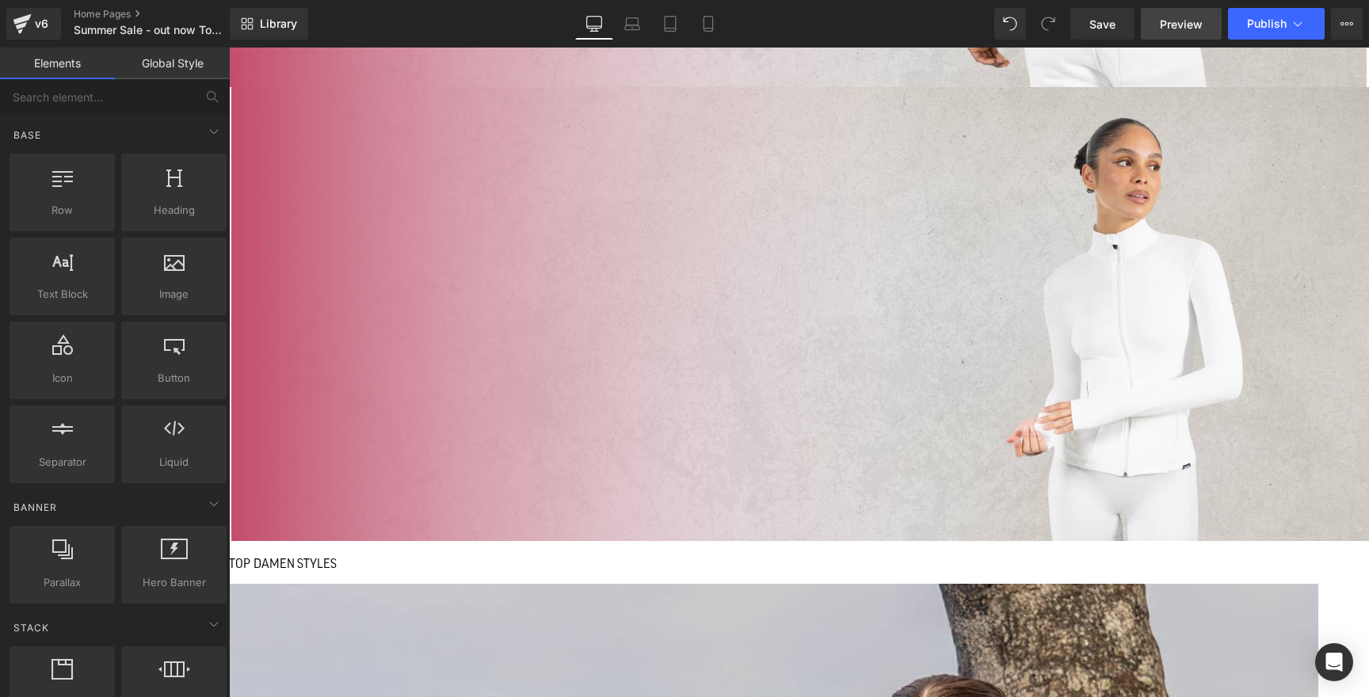
click at [1173, 31] on span "Preview" at bounding box center [1181, 24] width 43 height 17
click at [229, 48] on span "Liquid" at bounding box center [229, 48] width 0 height 0
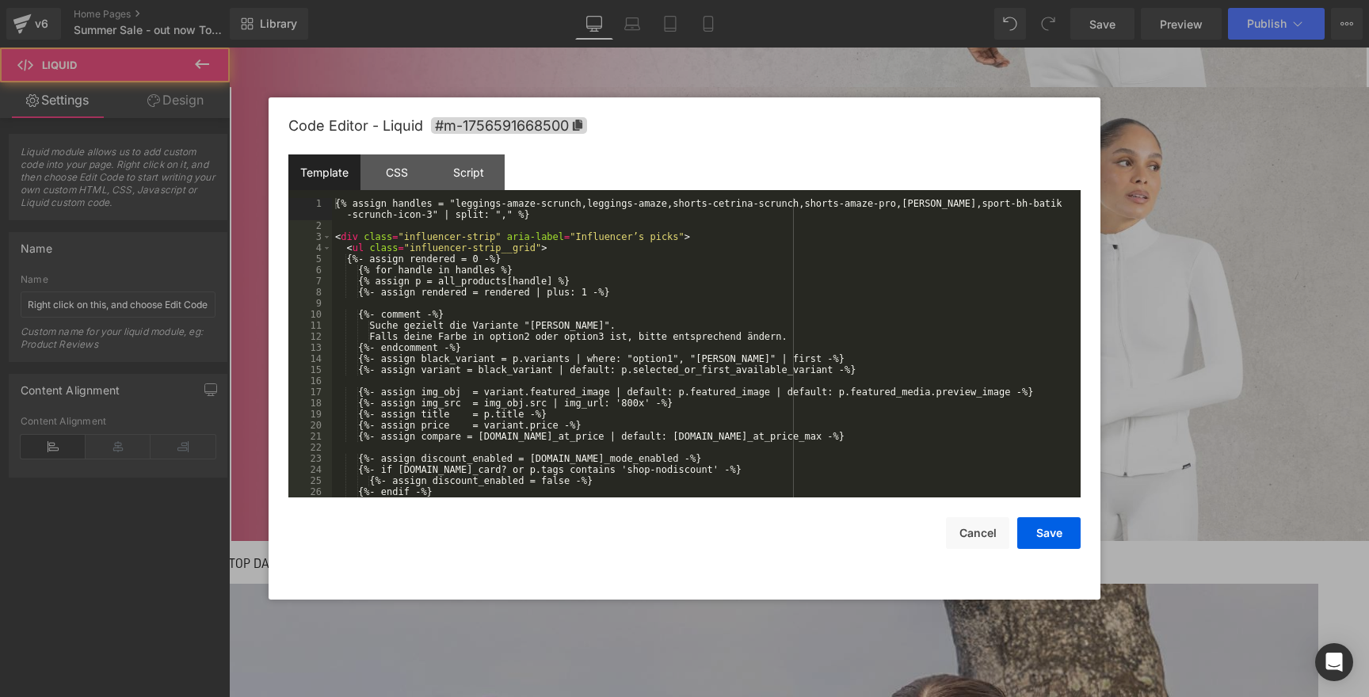
click at [229, 48] on icon at bounding box center [229, 48] width 0 height 0
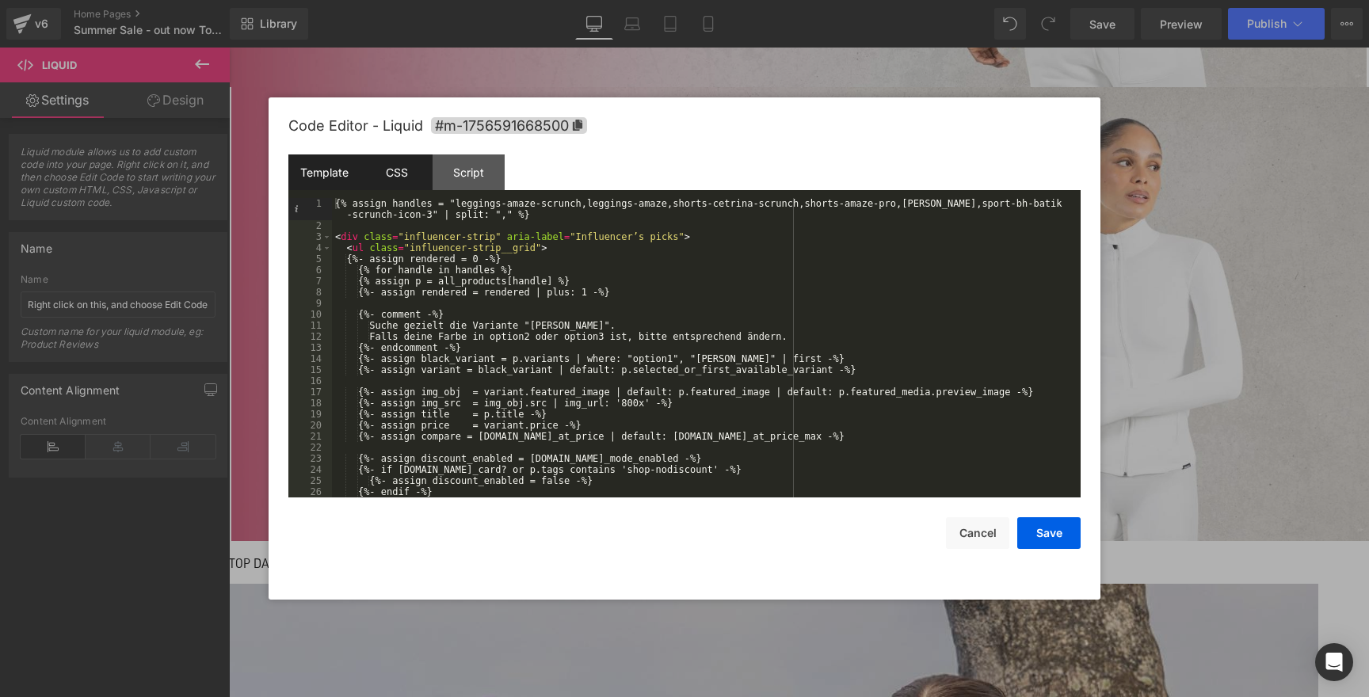
click at [402, 174] on div "CSS" at bounding box center [396, 172] width 72 height 36
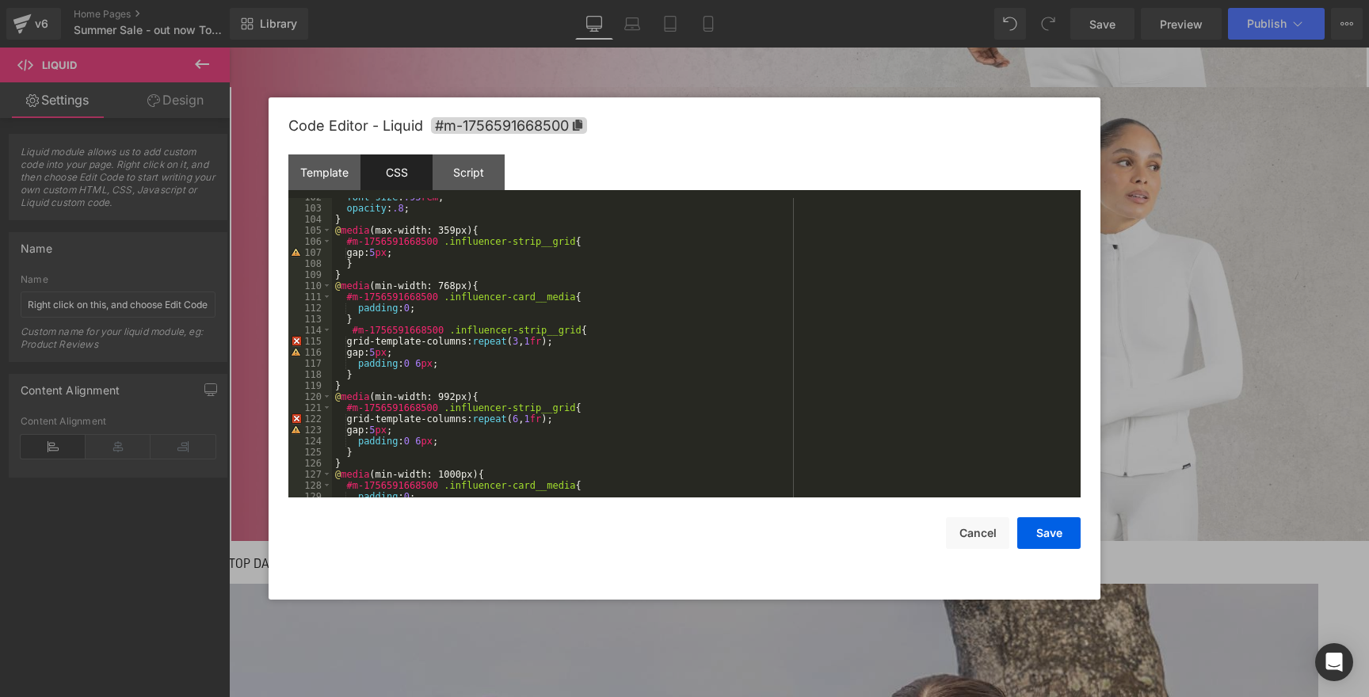
scroll to position [1126, 0]
click at [350, 328] on div "font-size : .95 rem ; opacity : .8 ; } @ media (max-width: 359px) { #m-17565916…" at bounding box center [703, 353] width 742 height 322
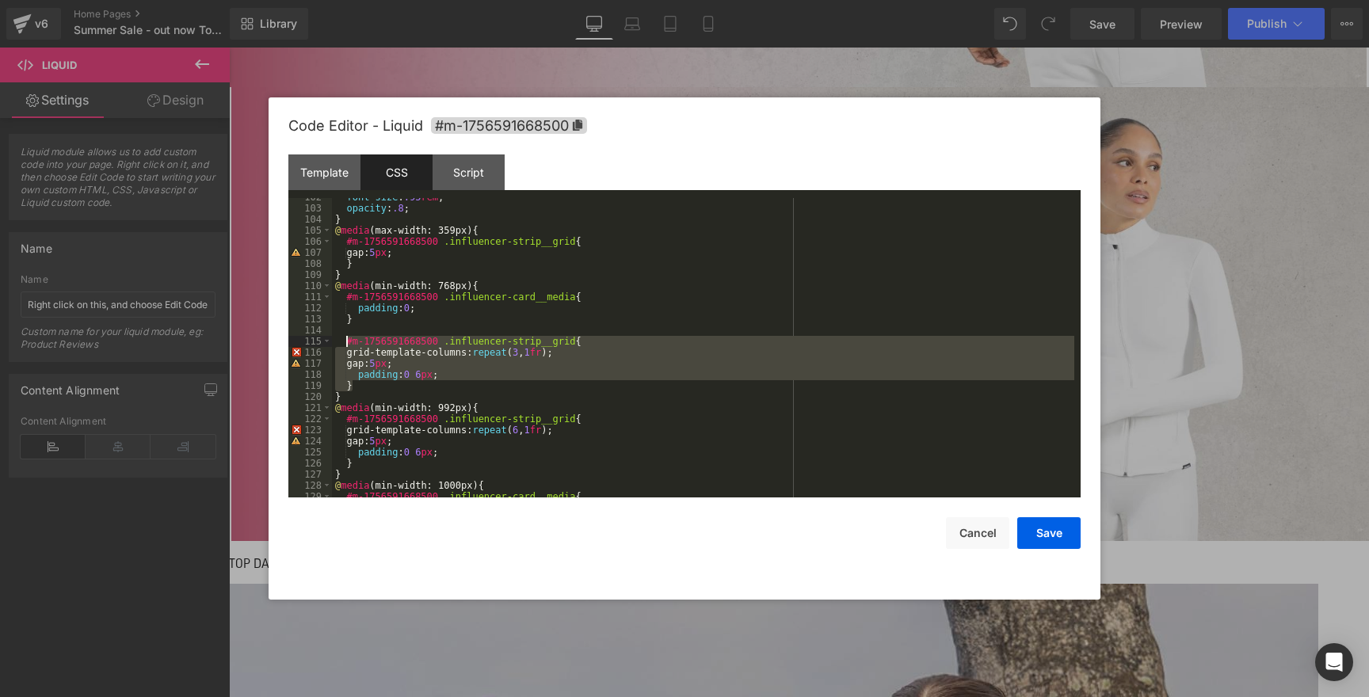
drag, startPoint x: 375, startPoint y: 383, endPoint x: 345, endPoint y: 341, distance: 51.2
click at [345, 341] on div "font-size : .95 rem ; opacity : .8 ; } @ media (max-width: 359px) { #m-17565916…" at bounding box center [703, 353] width 742 height 322
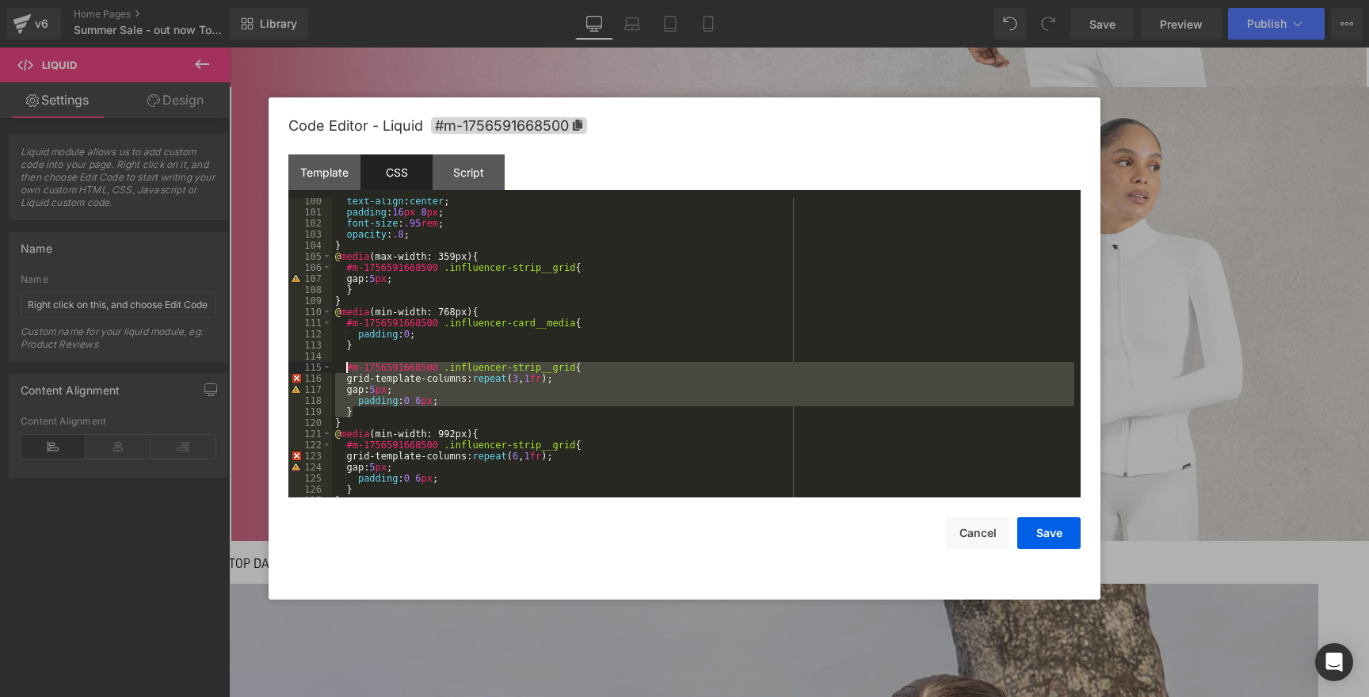
scroll to position [1079, 0]
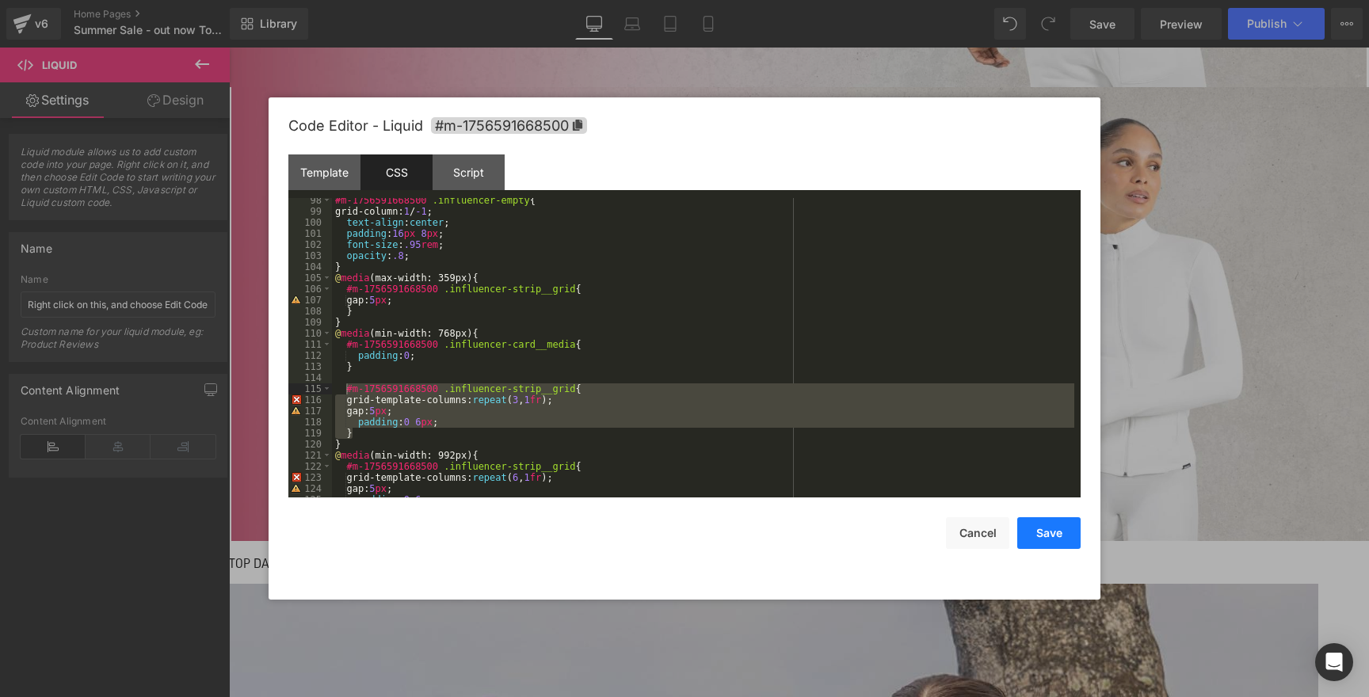
click at [1036, 538] on button "Save" at bounding box center [1048, 533] width 63 height 32
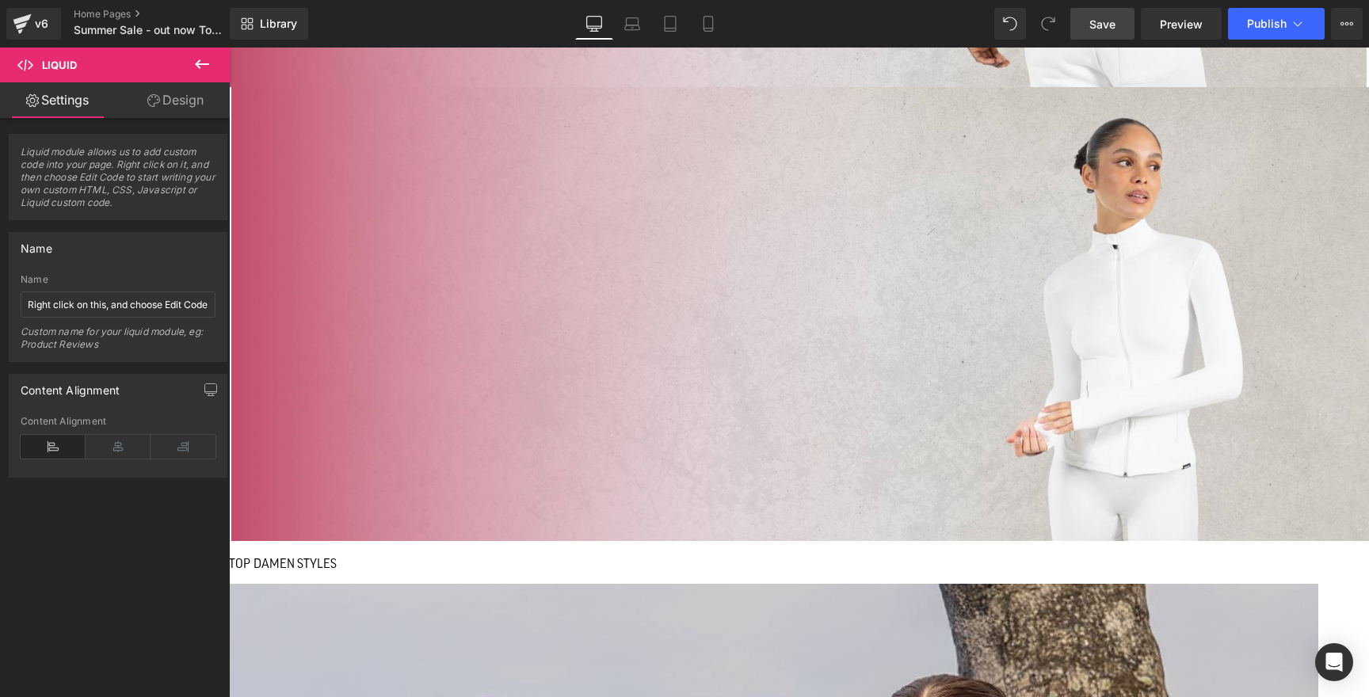
click at [1129, 31] on link "Save" at bounding box center [1102, 24] width 64 height 32
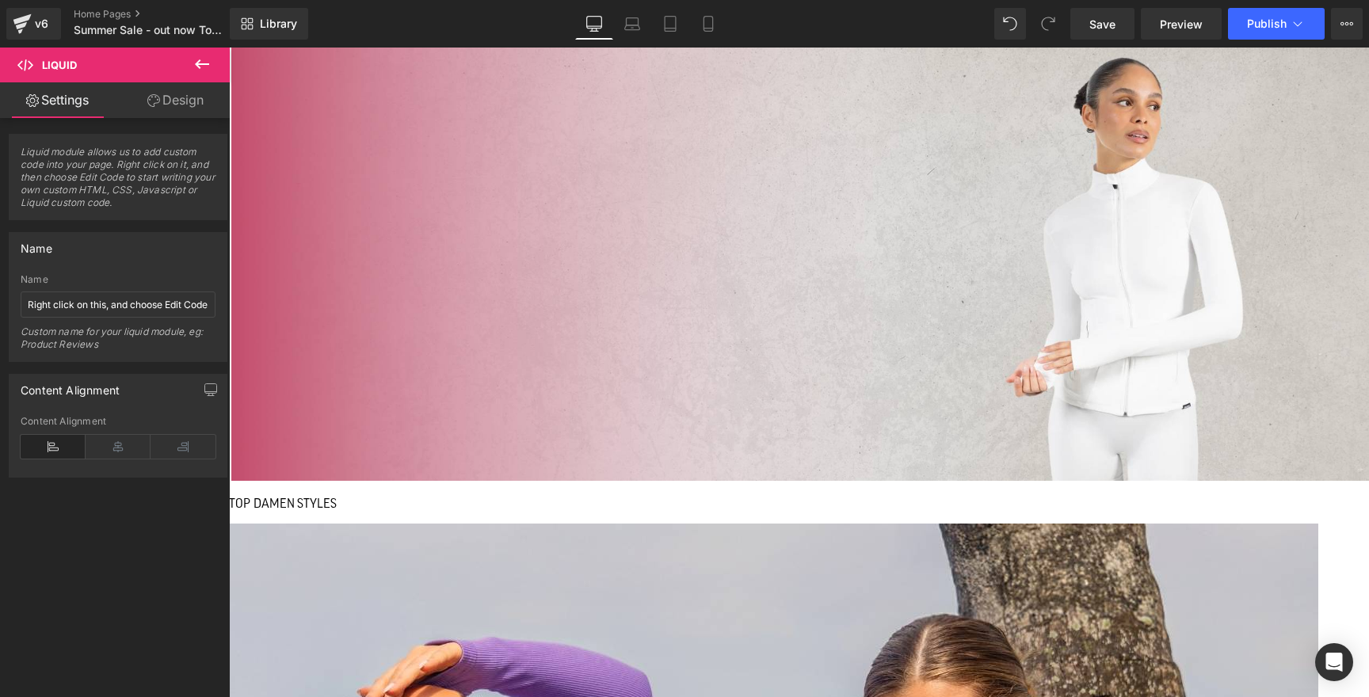
scroll to position [1038, 0]
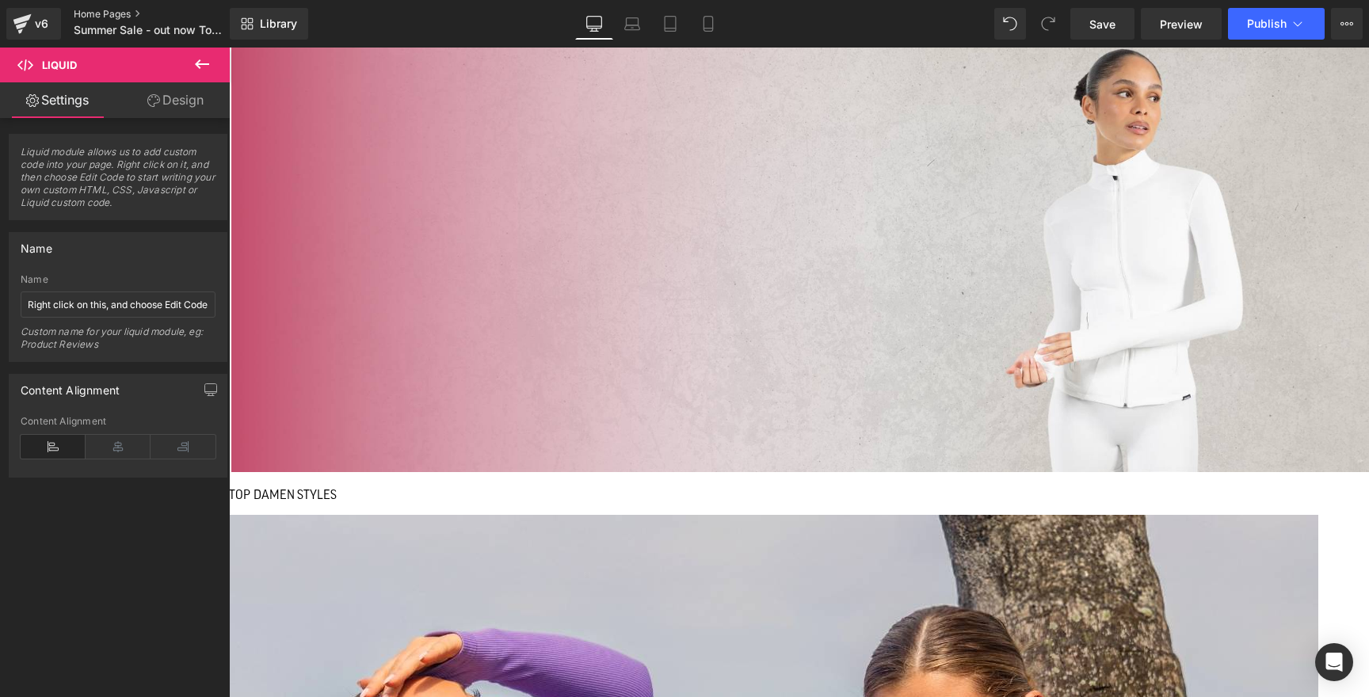
click at [90, 13] on link "Home Pages" at bounding box center [165, 14] width 182 height 13
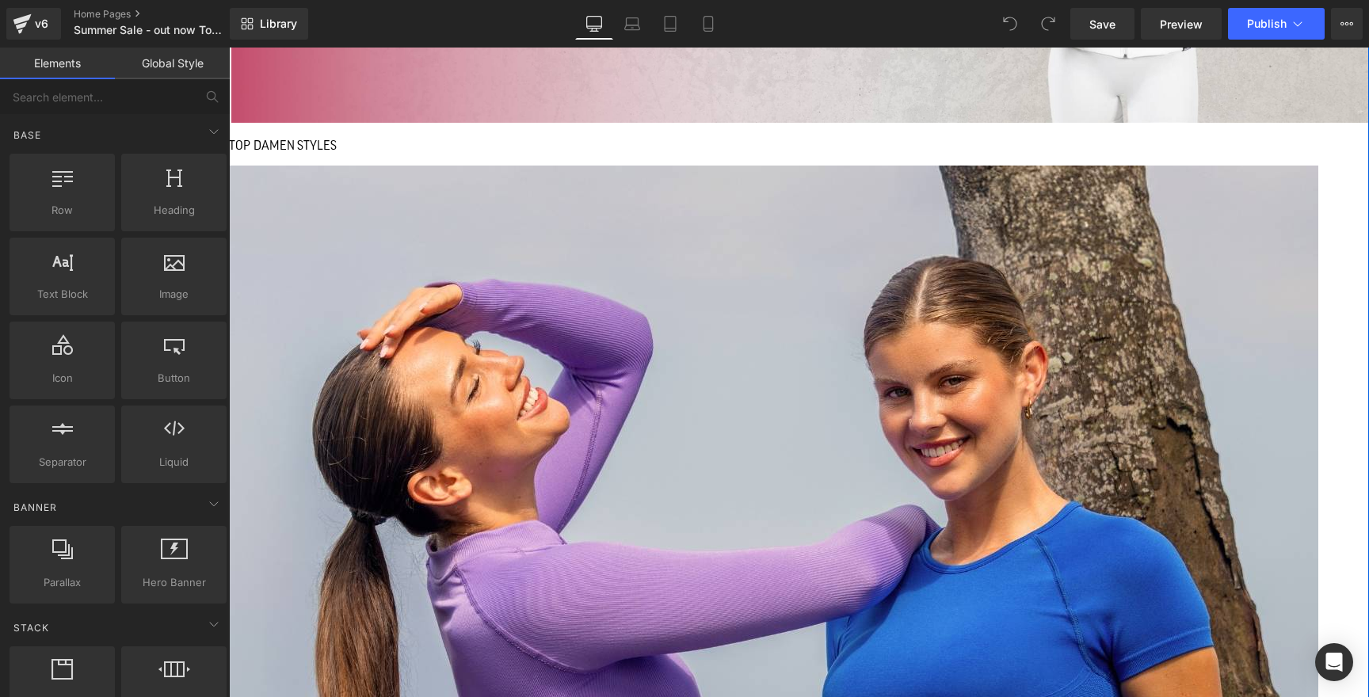
scroll to position [1390, 0]
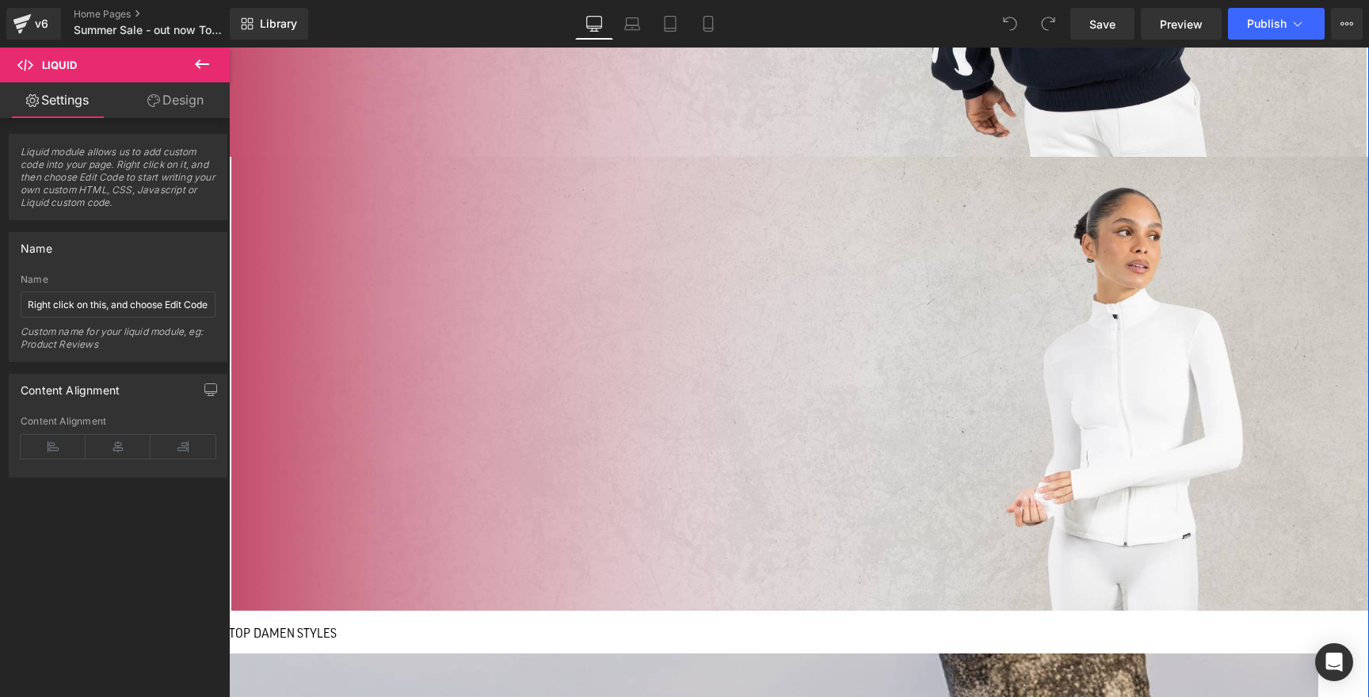
scroll to position [851, 0]
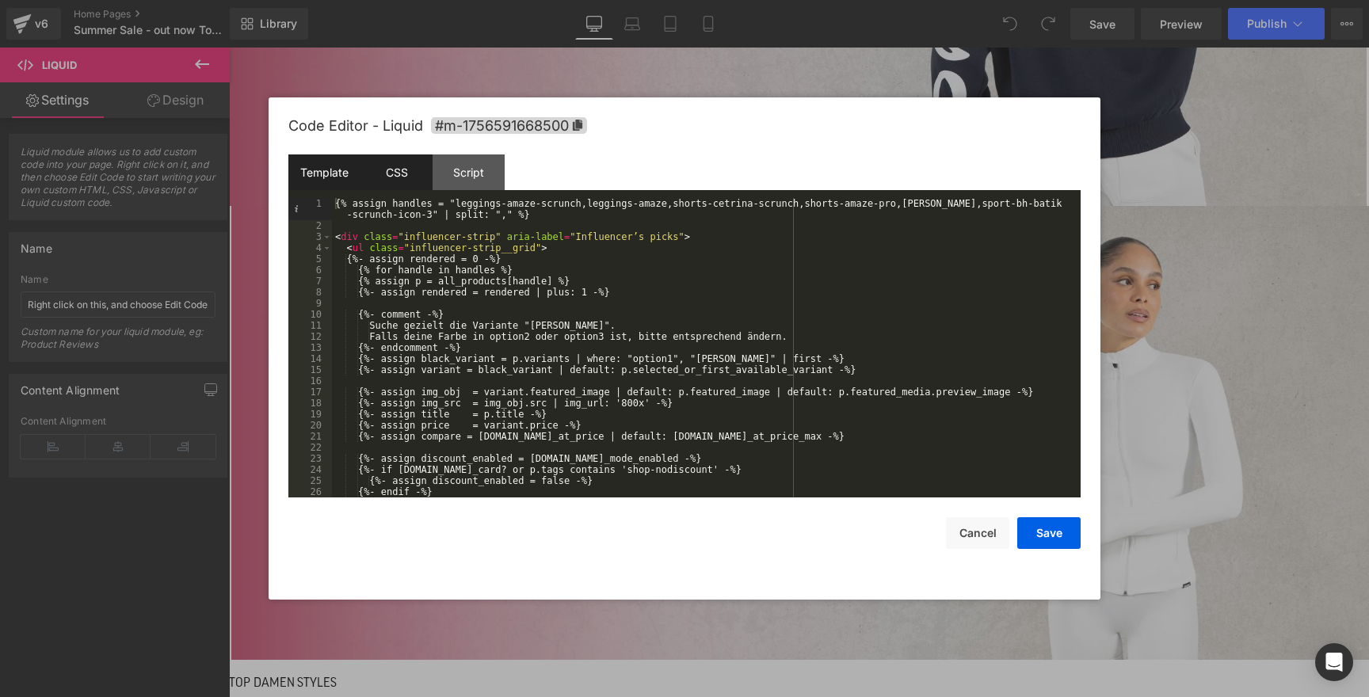
click at [397, 166] on div "CSS" at bounding box center [396, 172] width 72 height 36
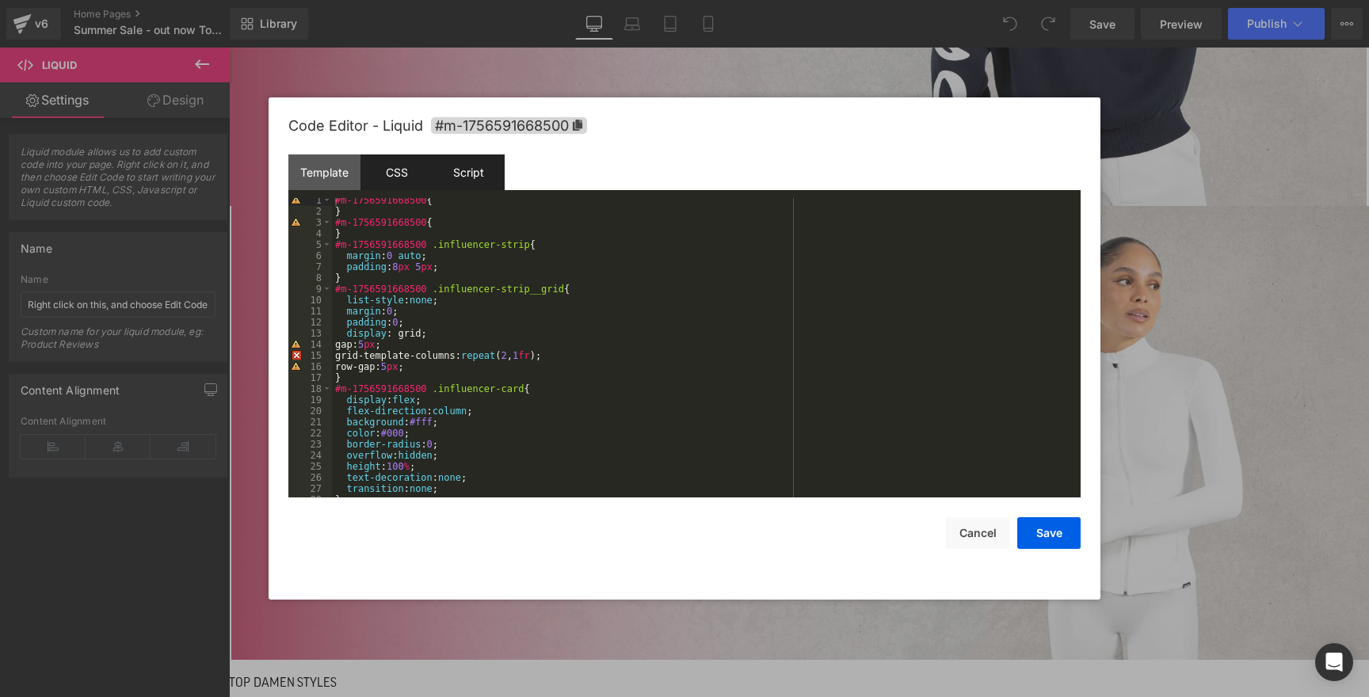
scroll to position [26, 0]
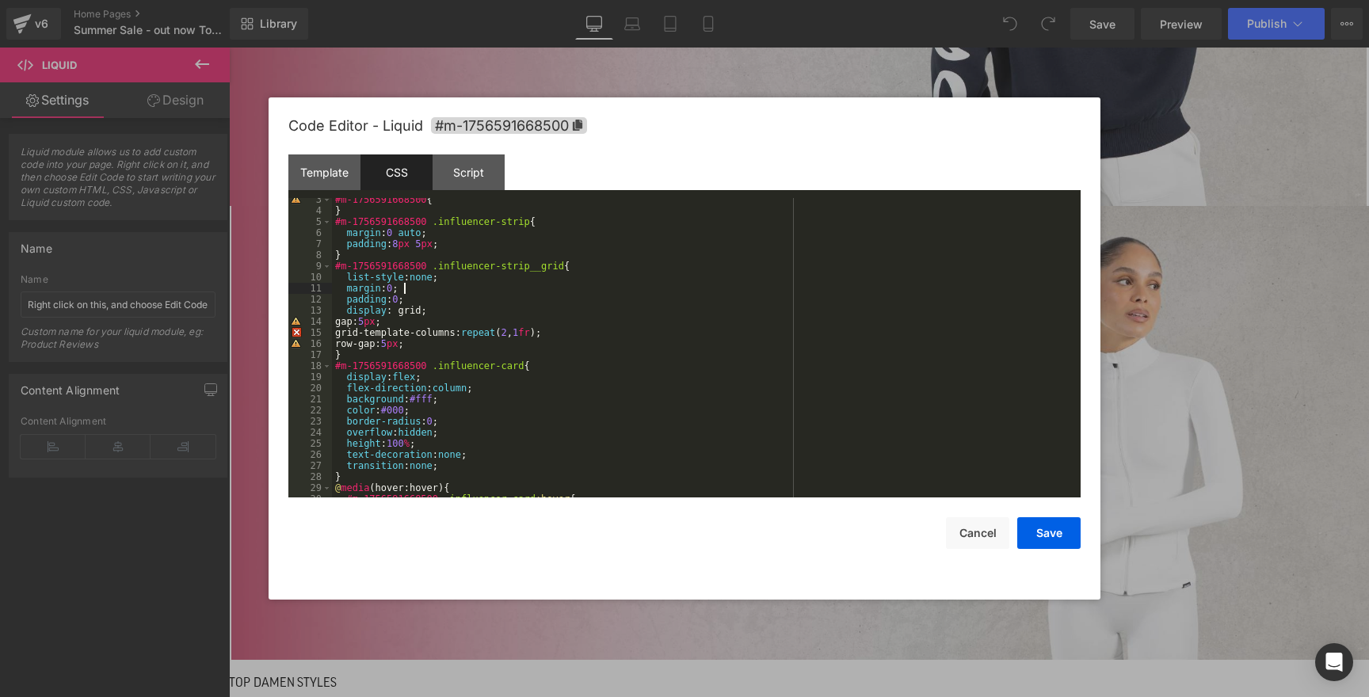
click at [889, 289] on div "#m-1756591668500 { } #m-1756591668500 .influencer-strip { margin : 0 auto ; pad…" at bounding box center [703, 355] width 742 height 322
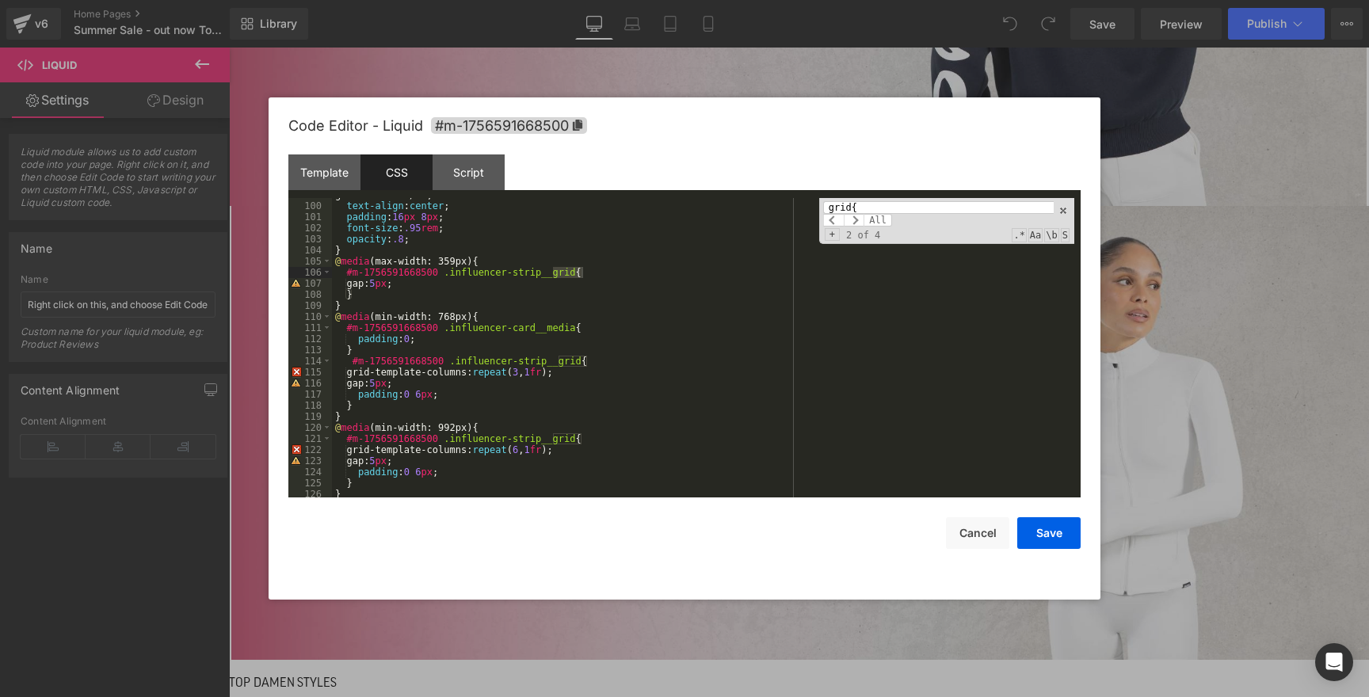
scroll to position [1099, 0]
type input "grid{"
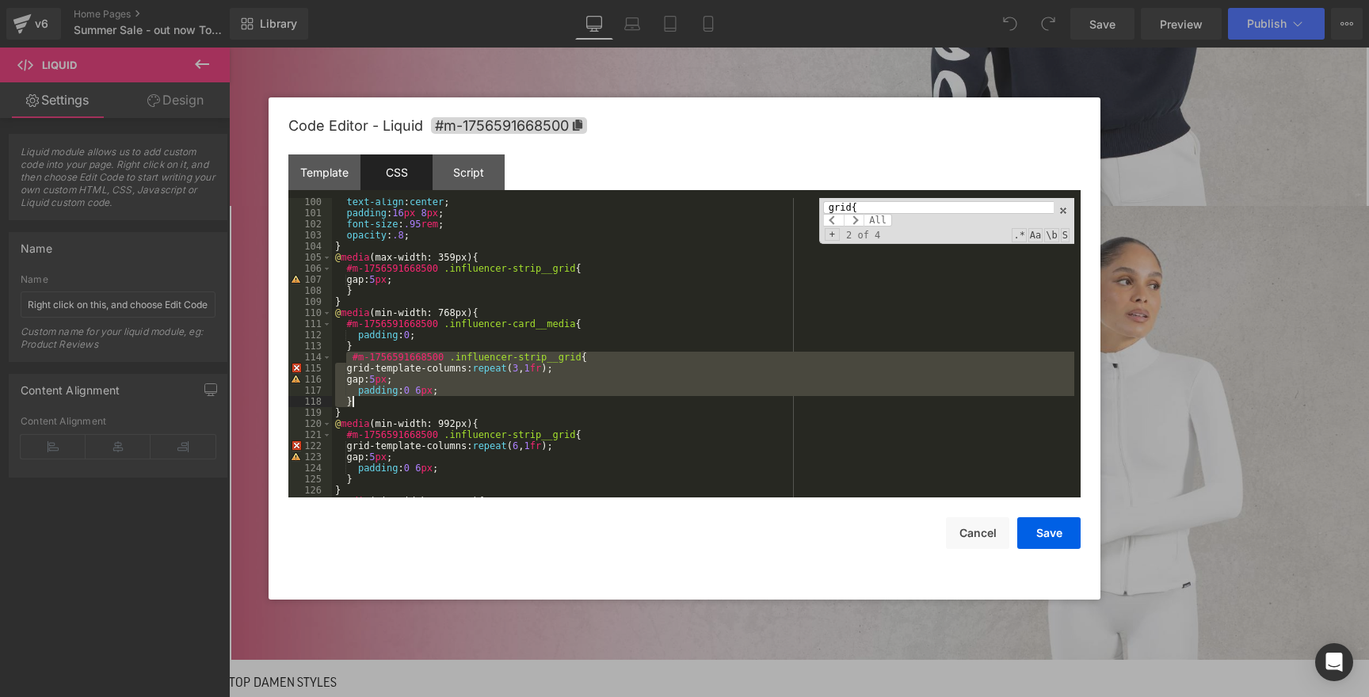
drag, startPoint x: 348, startPoint y: 357, endPoint x: 374, endPoint y: 405, distance: 54.2
click at [374, 405] on div "text-align : center ; padding : 16 px 8 px ; font-size : .95 rem ; opacity : .8…" at bounding box center [703, 357] width 742 height 322
click at [1039, 534] on button "Save" at bounding box center [1048, 533] width 63 height 32
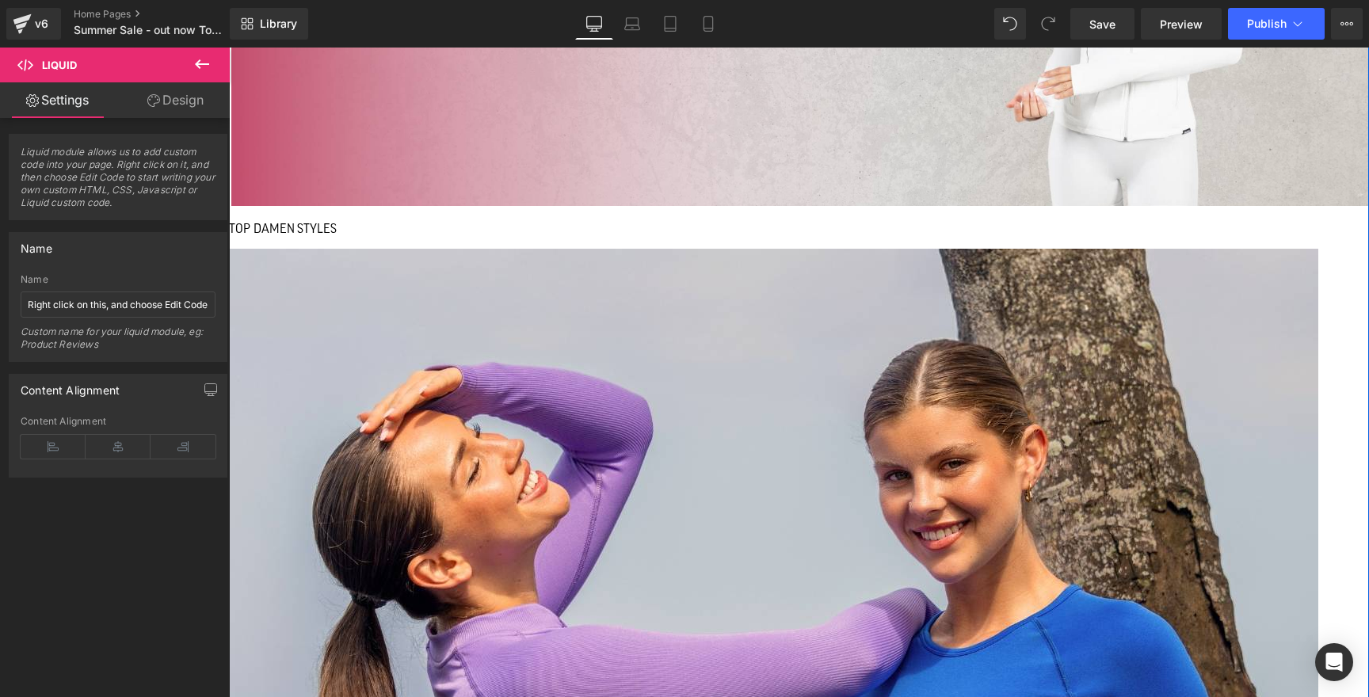
scroll to position [1362, 0]
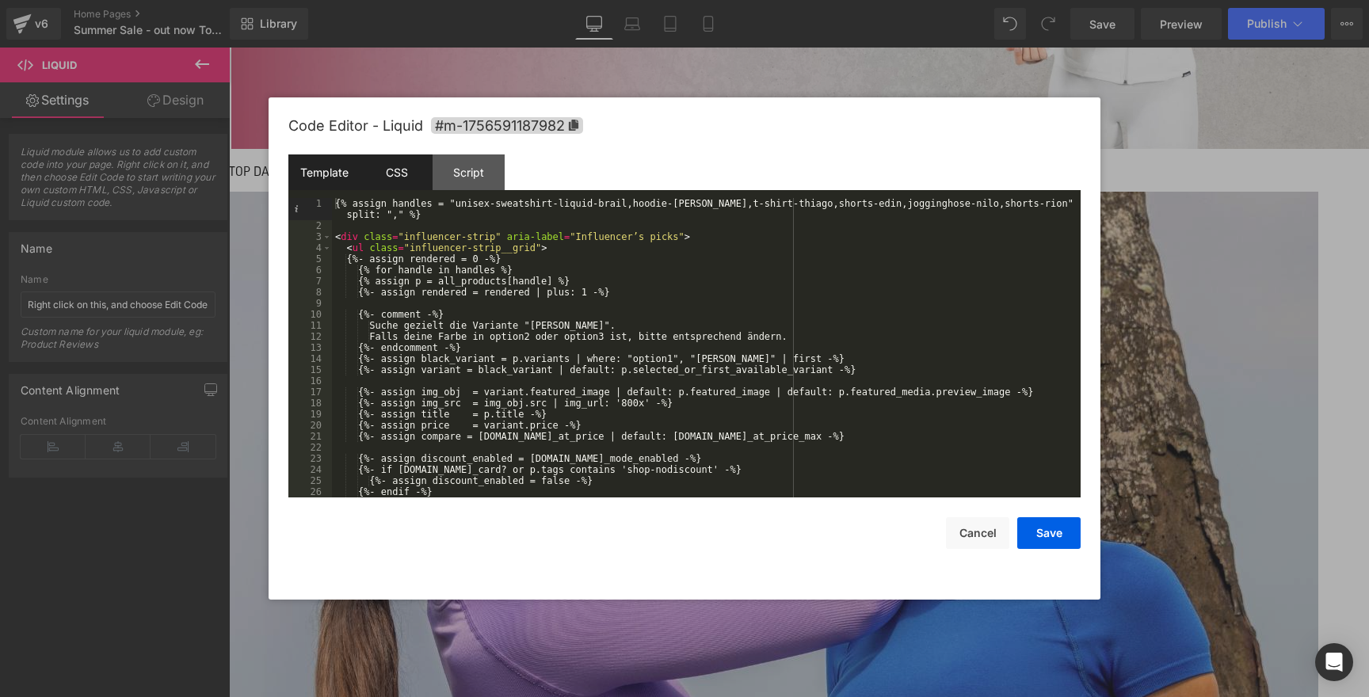
click at [390, 176] on div "CSS" at bounding box center [396, 172] width 72 height 36
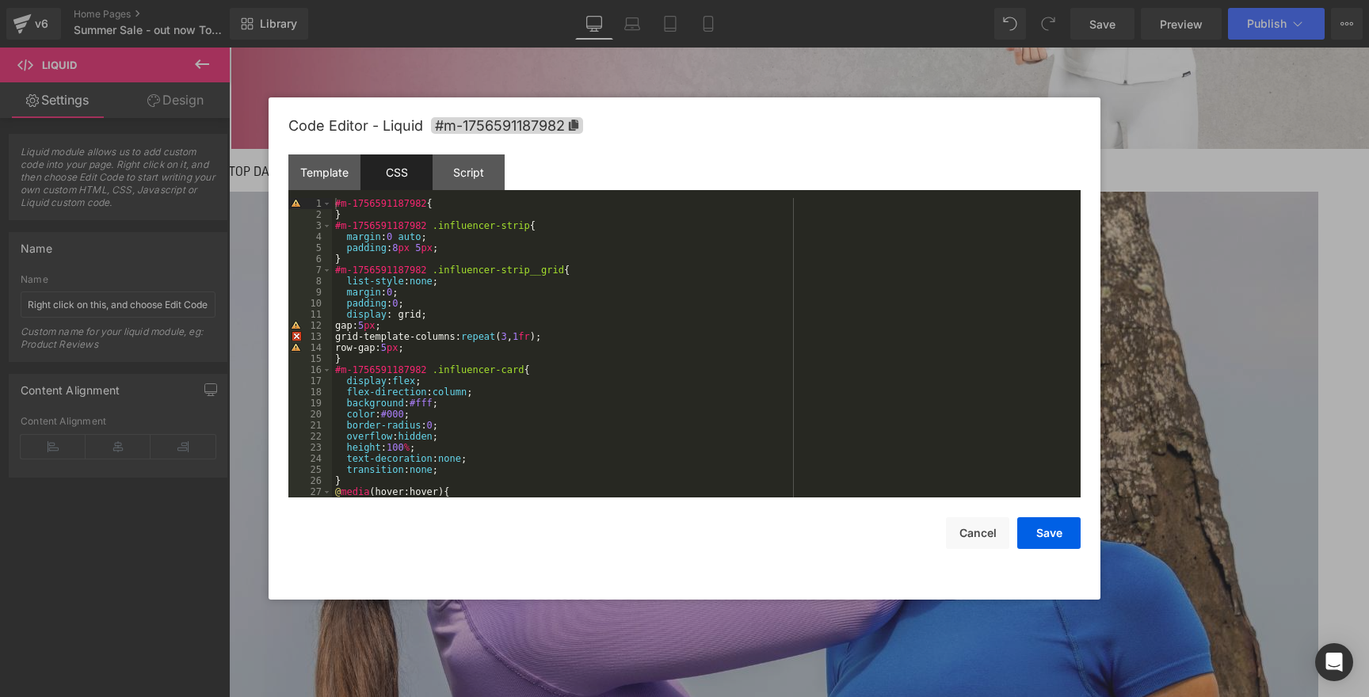
click at [592, 366] on div "#m-1756591187982 { } #m-1756591187982 .influencer-strip { margin : 0 auto ; pad…" at bounding box center [703, 359] width 742 height 322
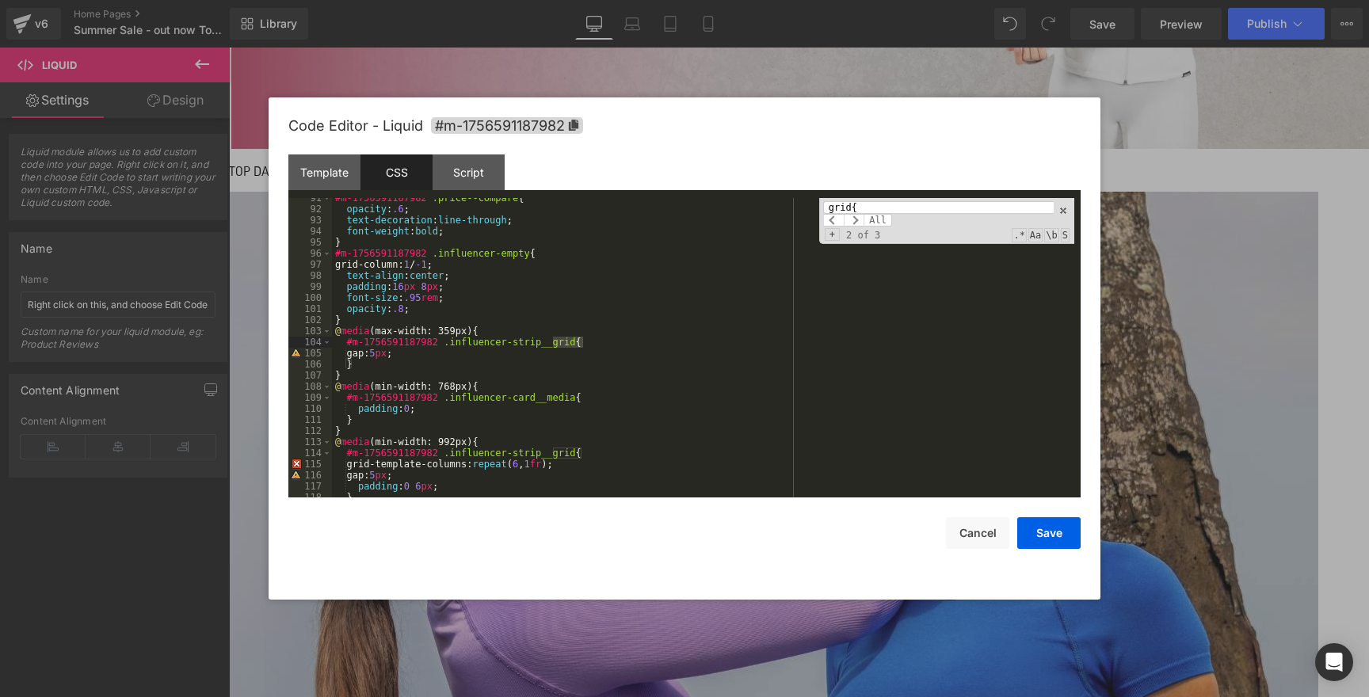
scroll to position [1004, 0]
type input "grid{"
click at [429, 364] on div "#m-1756591187982 .price--compare { opacity : .6 ; text-decoration : line-throug…" at bounding box center [703, 353] width 742 height 322
click at [381, 422] on div "#m-1756591187982 .price--compare { opacity : .6 ; text-decoration : line-throug…" at bounding box center [703, 353] width 742 height 322
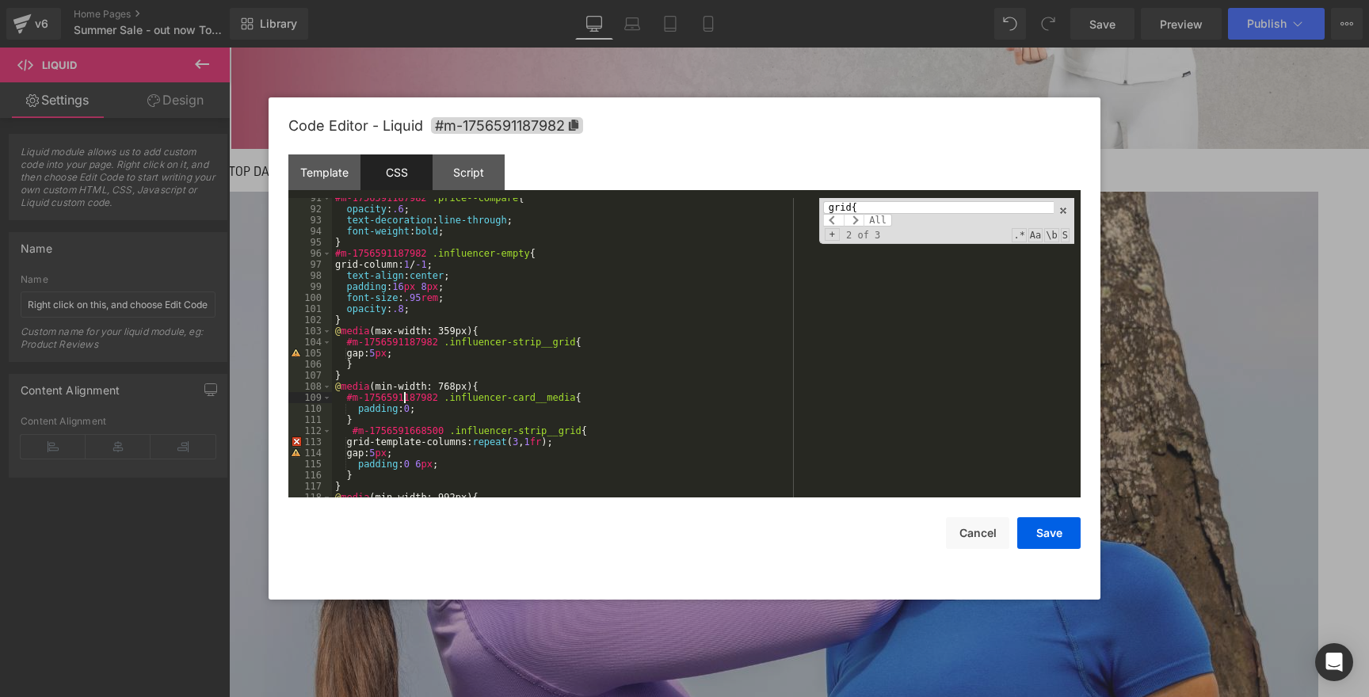
click at [406, 396] on div "#m-1756591187982 .price--compare { opacity : .6 ; text-decoration : line-throug…" at bounding box center [703, 353] width 742 height 322
click at [406, 431] on div "#m-1756591187982 .price--compare { opacity : .6 ; text-decoration : line-throug…" at bounding box center [703, 353] width 742 height 322
click at [349, 430] on div "#m-1756591187982 .price--compare { opacity : .6 ; text-decoration : line-throug…" at bounding box center [703, 353] width 742 height 322
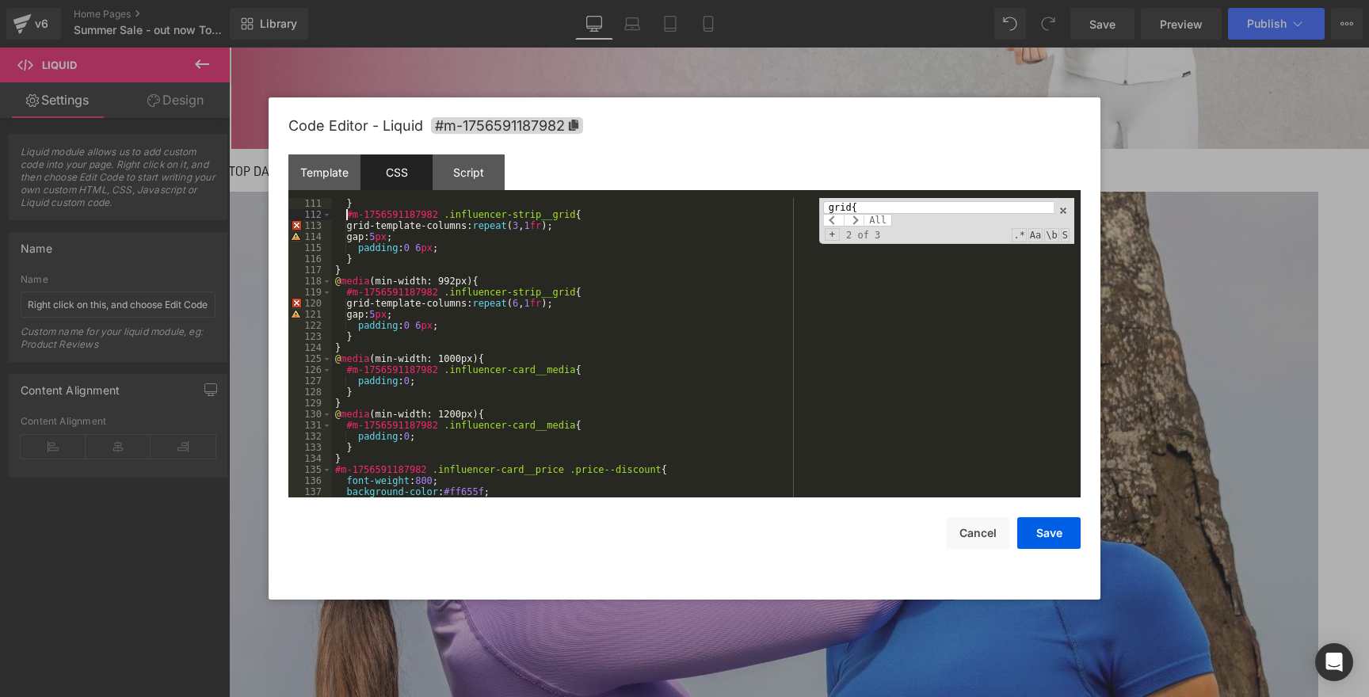
scroll to position [1220, 0]
click at [1040, 542] on button "Save" at bounding box center [1048, 533] width 63 height 32
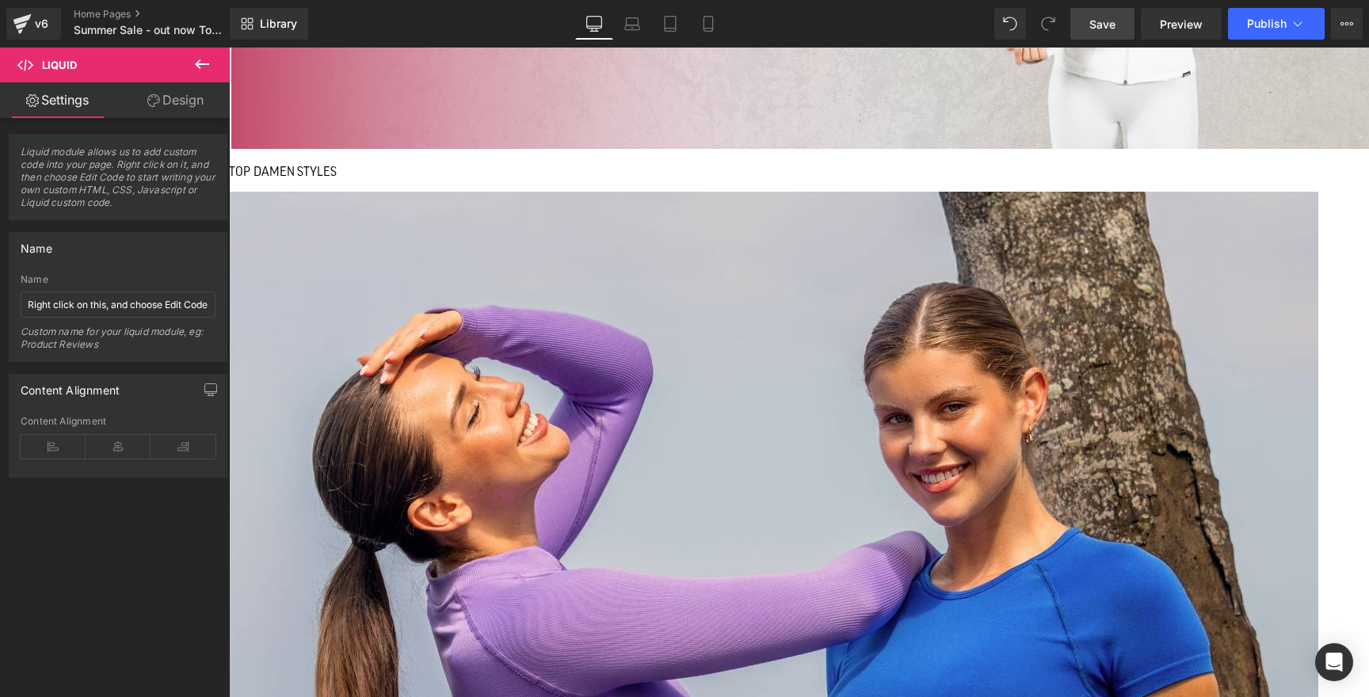
click at [1119, 17] on link "Save" at bounding box center [1102, 24] width 64 height 32
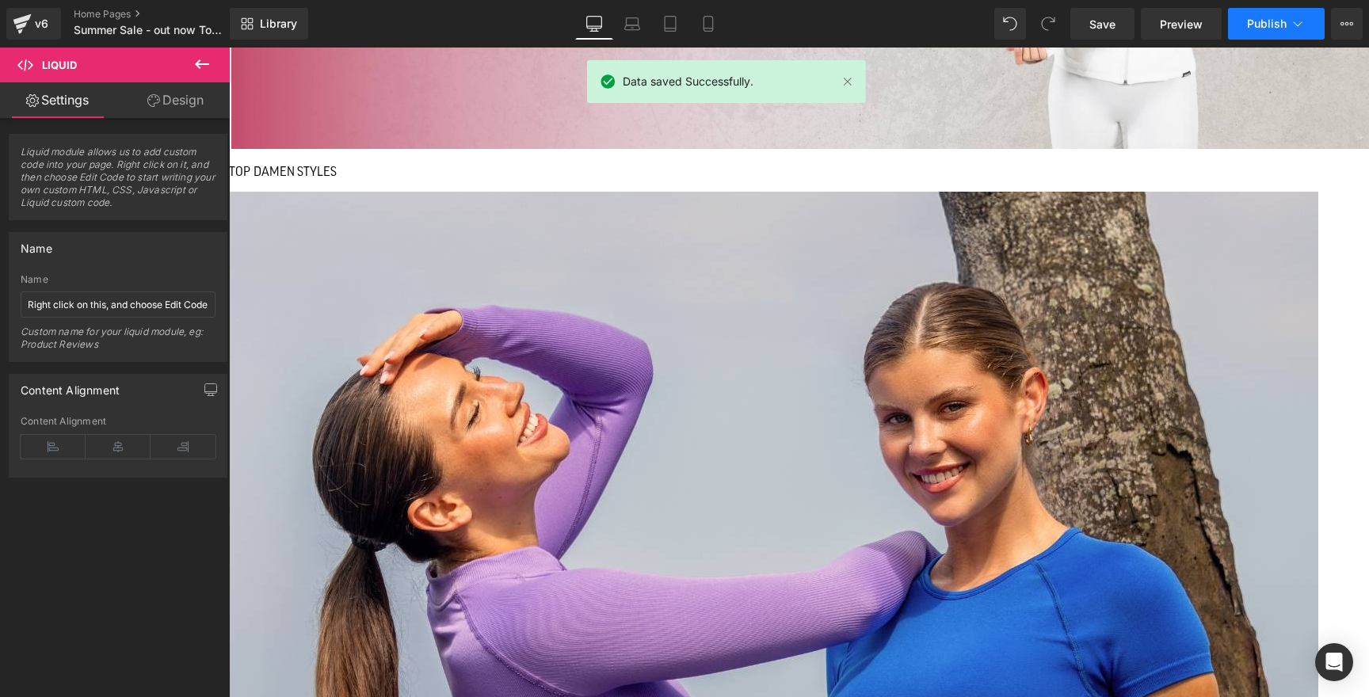
click at [1269, 30] on button "Publish" at bounding box center [1276, 24] width 97 height 32
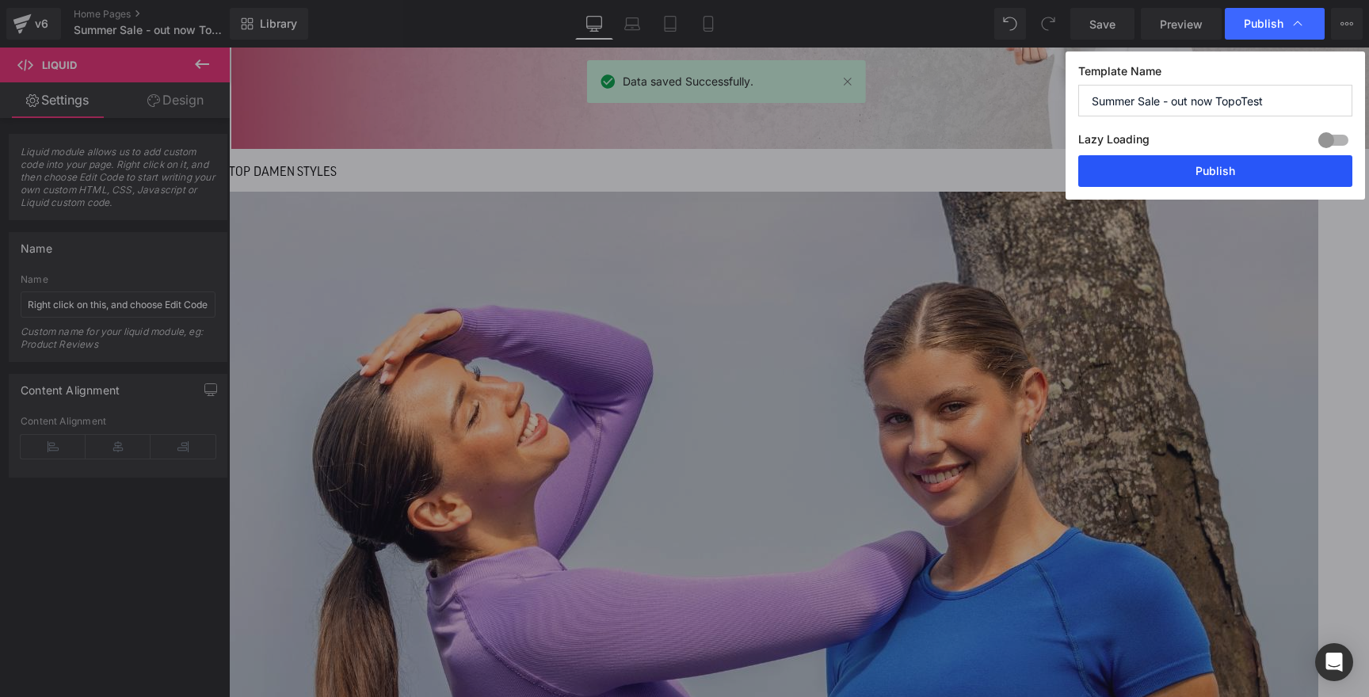
click at [1221, 173] on button "Publish" at bounding box center [1215, 171] width 274 height 32
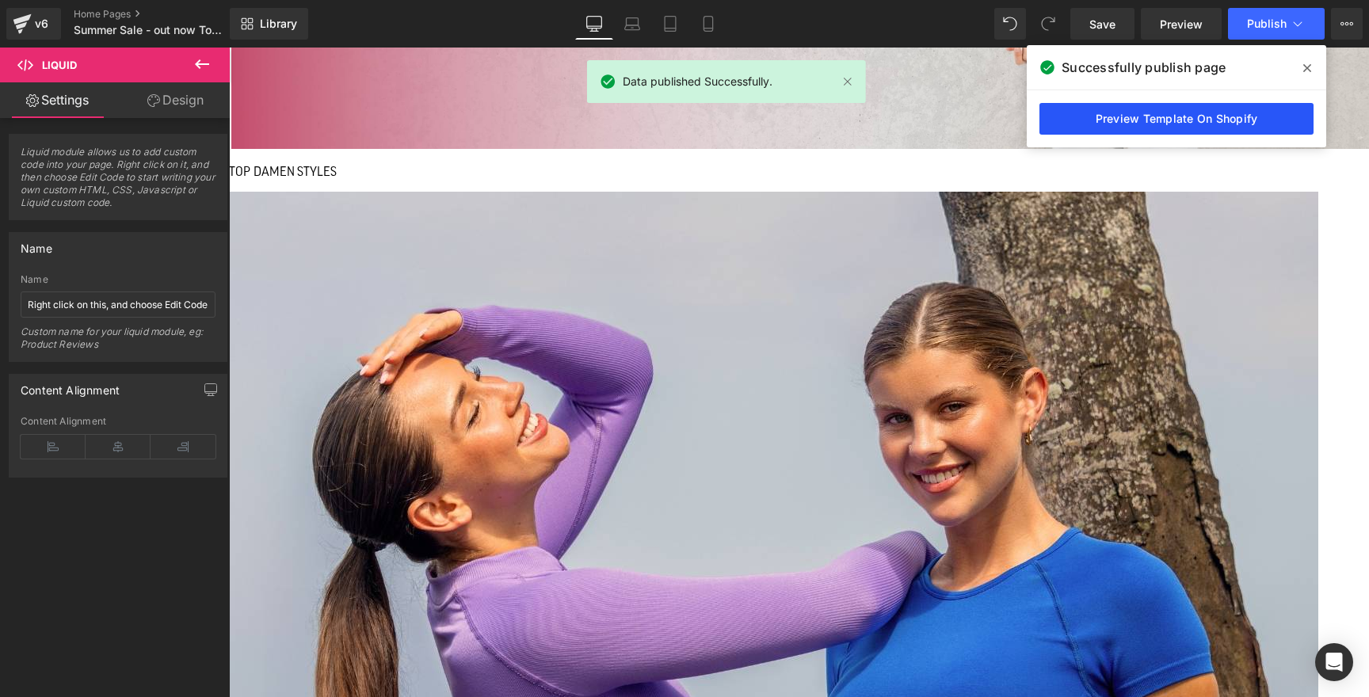
click at [1186, 120] on link "Preview Template On Shopify" at bounding box center [1176, 119] width 274 height 32
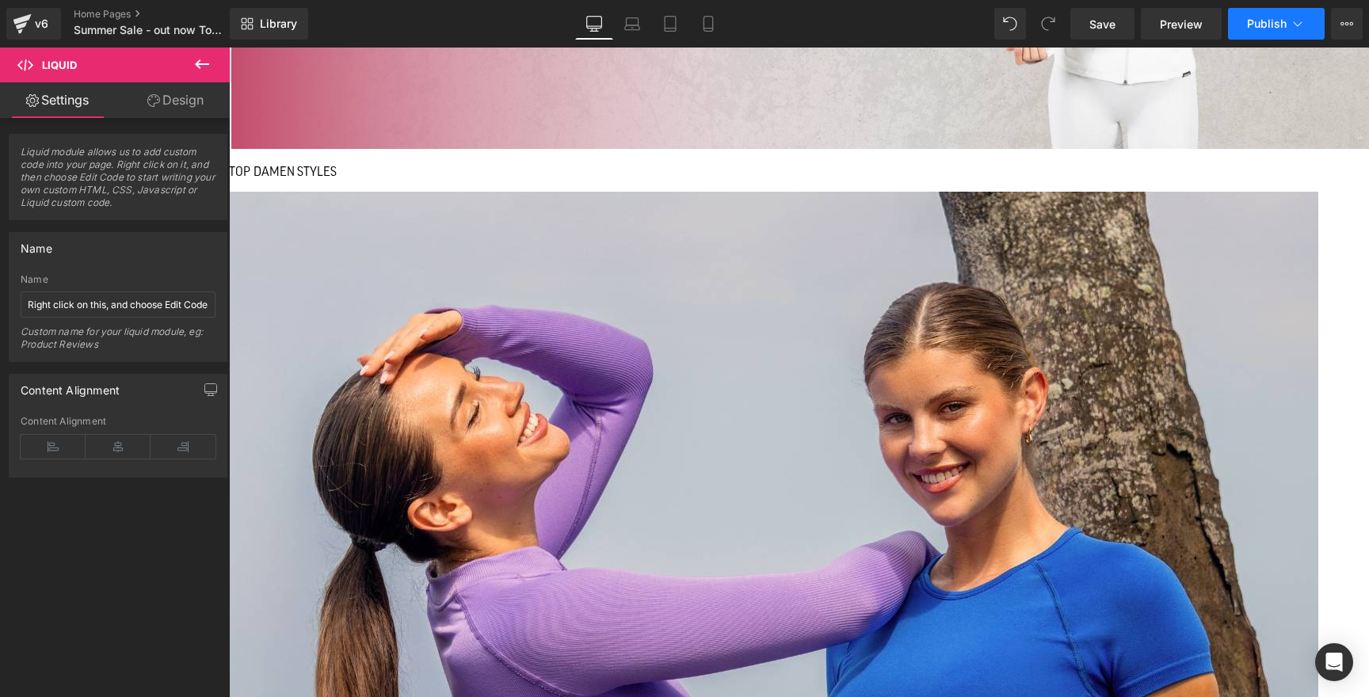
click at [1284, 25] on span "Publish" at bounding box center [1267, 23] width 40 height 13
click at [1350, 23] on icon at bounding box center [1346, 23] width 13 height 13
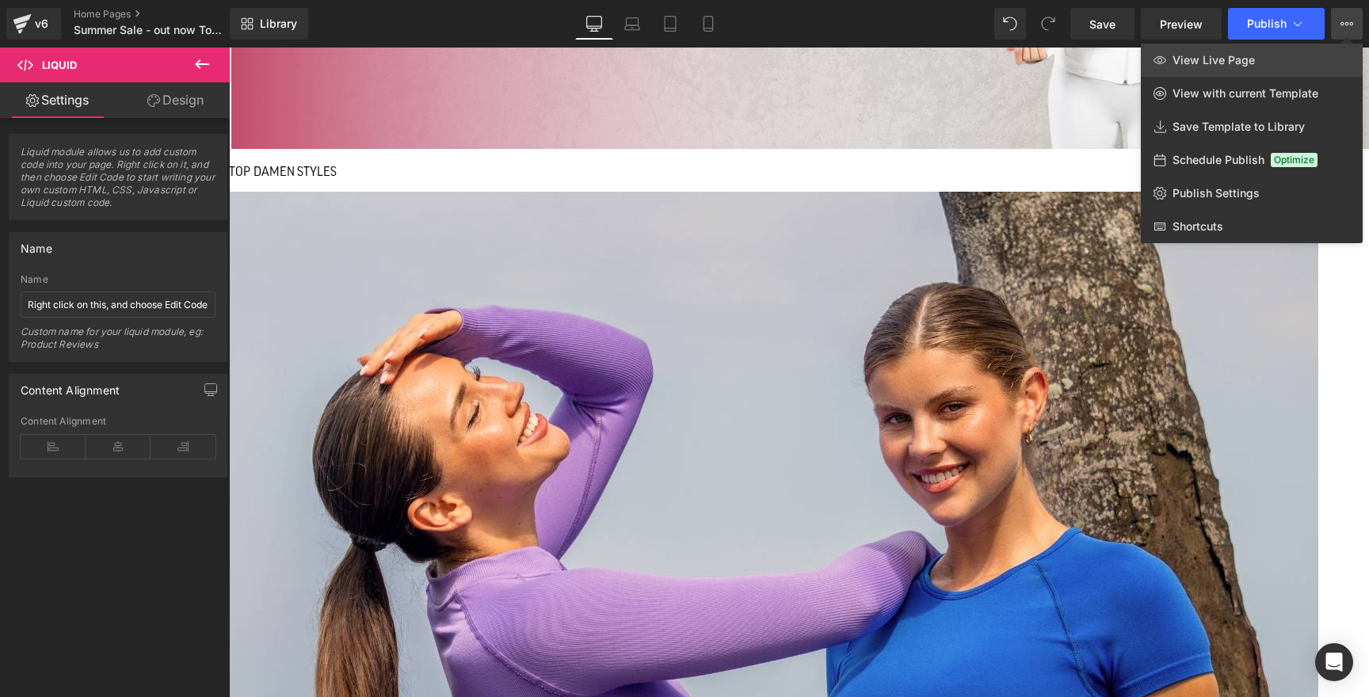
click at [1225, 55] on span "View Live Page" at bounding box center [1213, 60] width 82 height 14
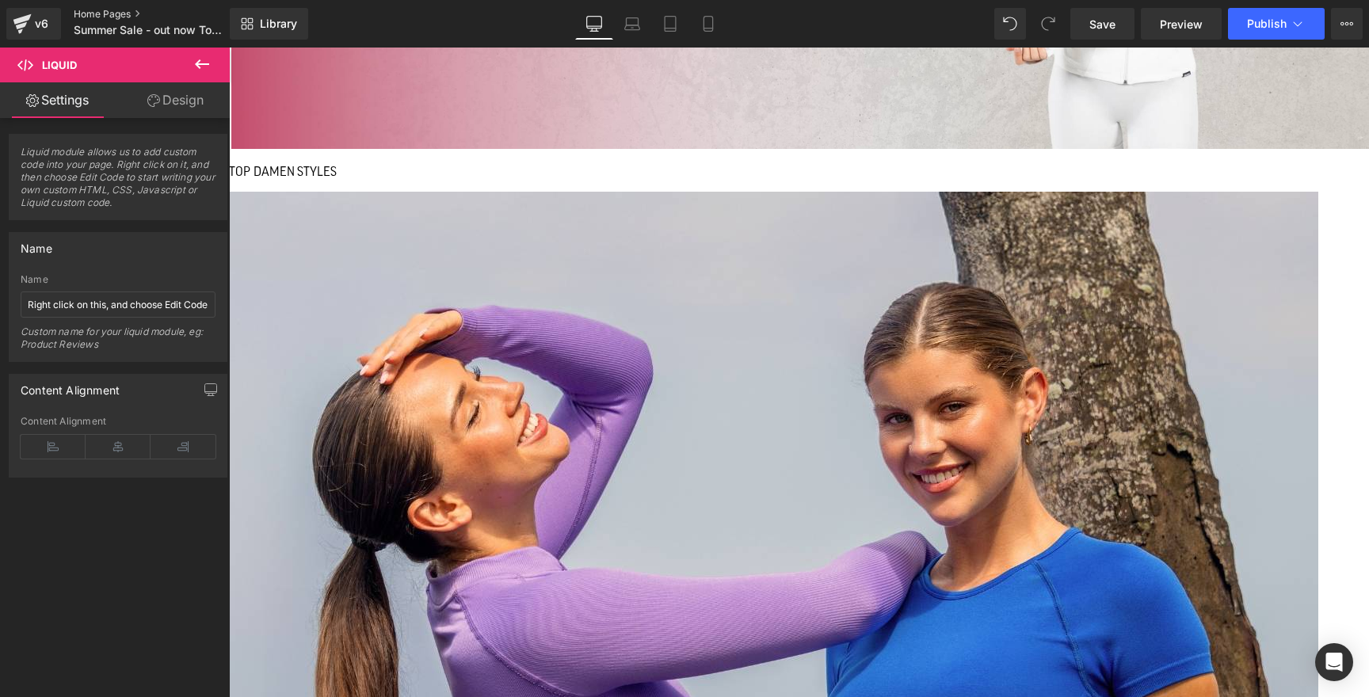
click at [82, 13] on link "Home Pages" at bounding box center [165, 14] width 182 height 13
